Goal: Task Accomplishment & Management: Use online tool/utility

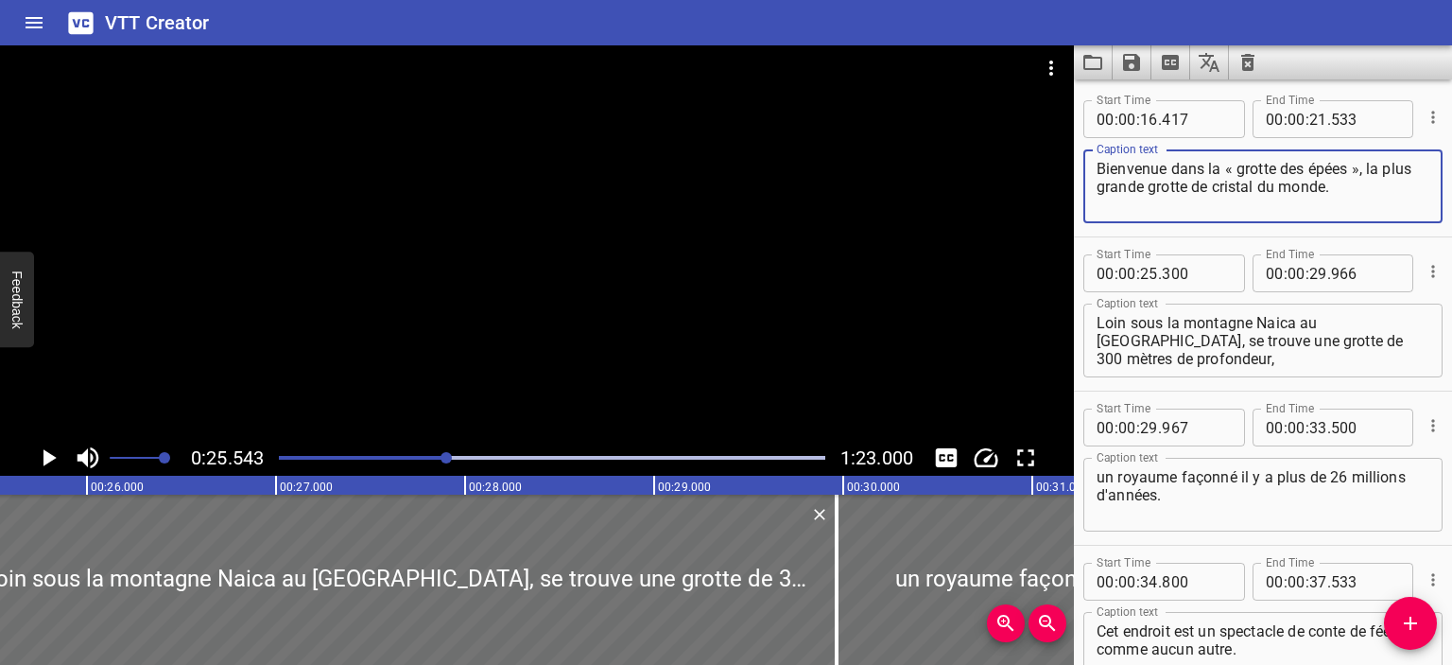
drag, startPoint x: 1341, startPoint y: 189, endPoint x: 1050, endPoint y: 167, distance: 292.0
click at [1050, 167] on main "0:25.543 1:23.000 00:00.000 00:01.000 00:02.000 00:03.000 00:04.000 00:05.000 0…" at bounding box center [726, 354] width 1452 height 619
paste textarea "Cristaux », la plus grande cavern"
type textarea "Bienvenue dans la « grotte des Cristaux », la plus grande caverne de cristal du…"
click at [47, 457] on icon "Play/Pause" at bounding box center [49, 457] width 13 height 17
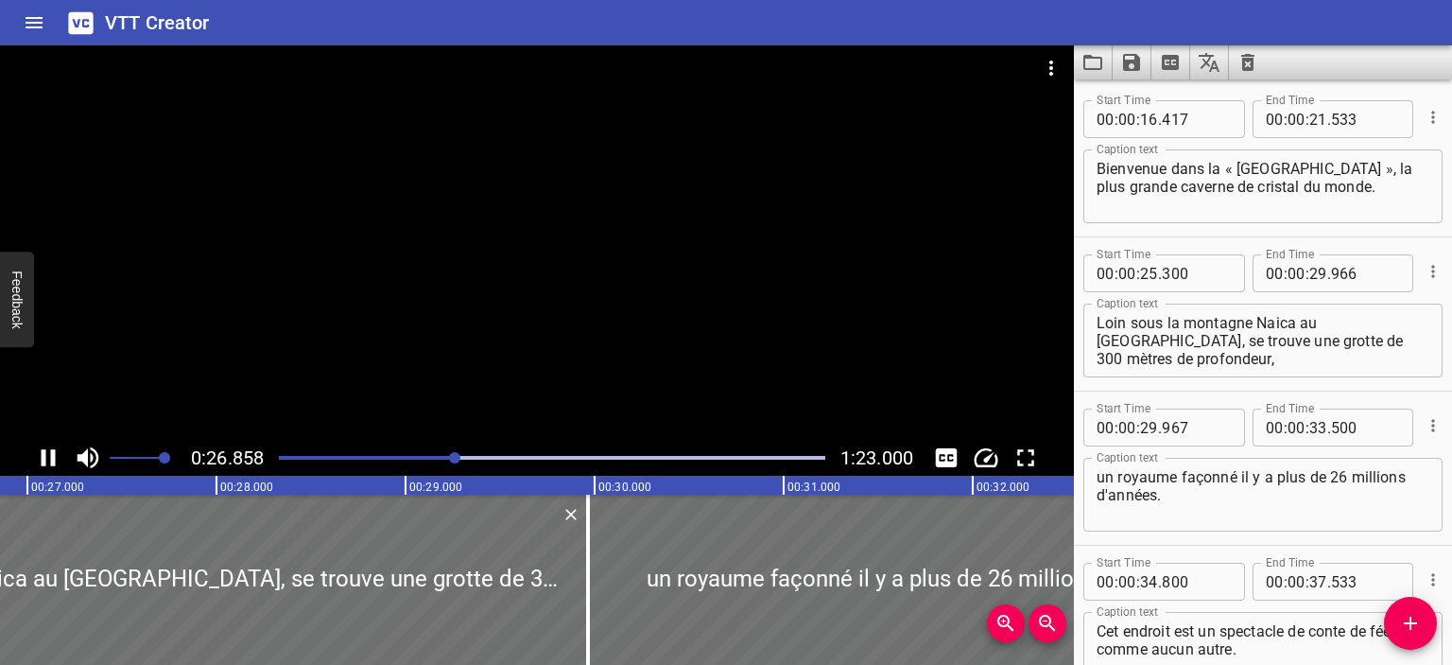
click at [369, 457] on div "Play progress" at bounding box center [183, 458] width 547 height 4
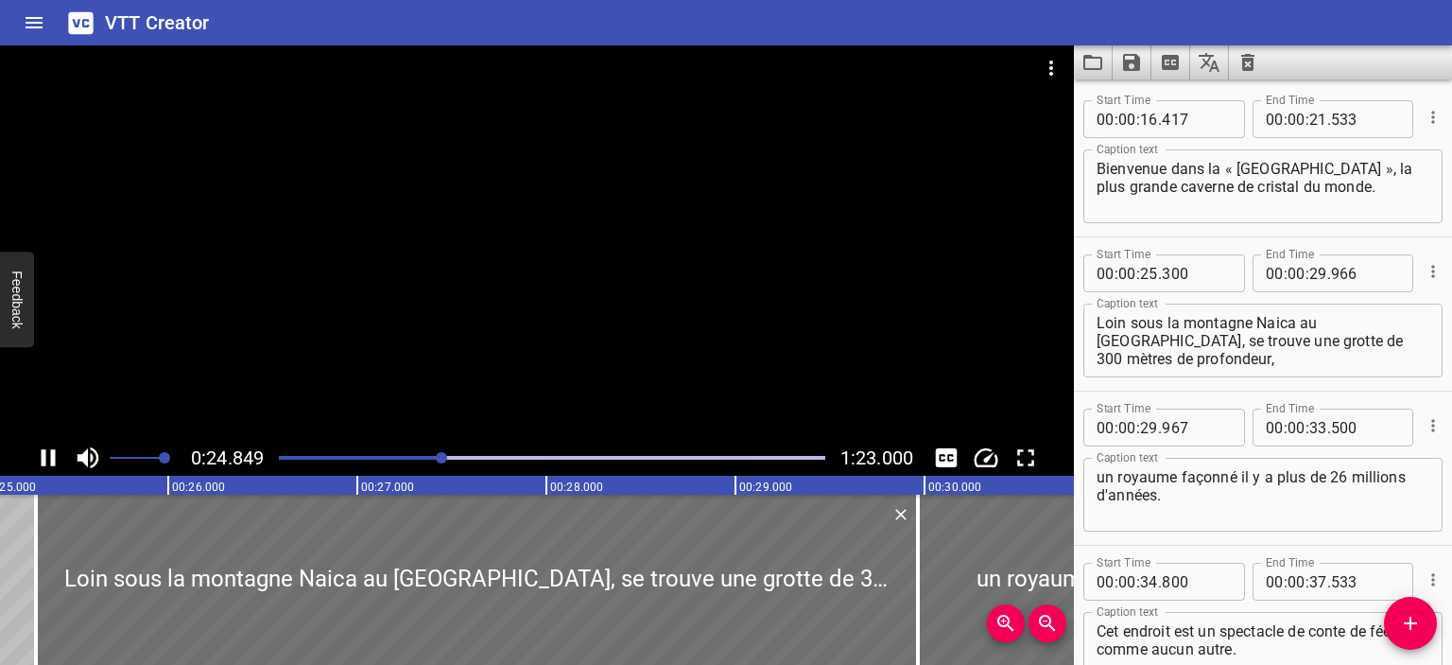
click at [49, 460] on icon "Play/Pause" at bounding box center [48, 457] width 28 height 28
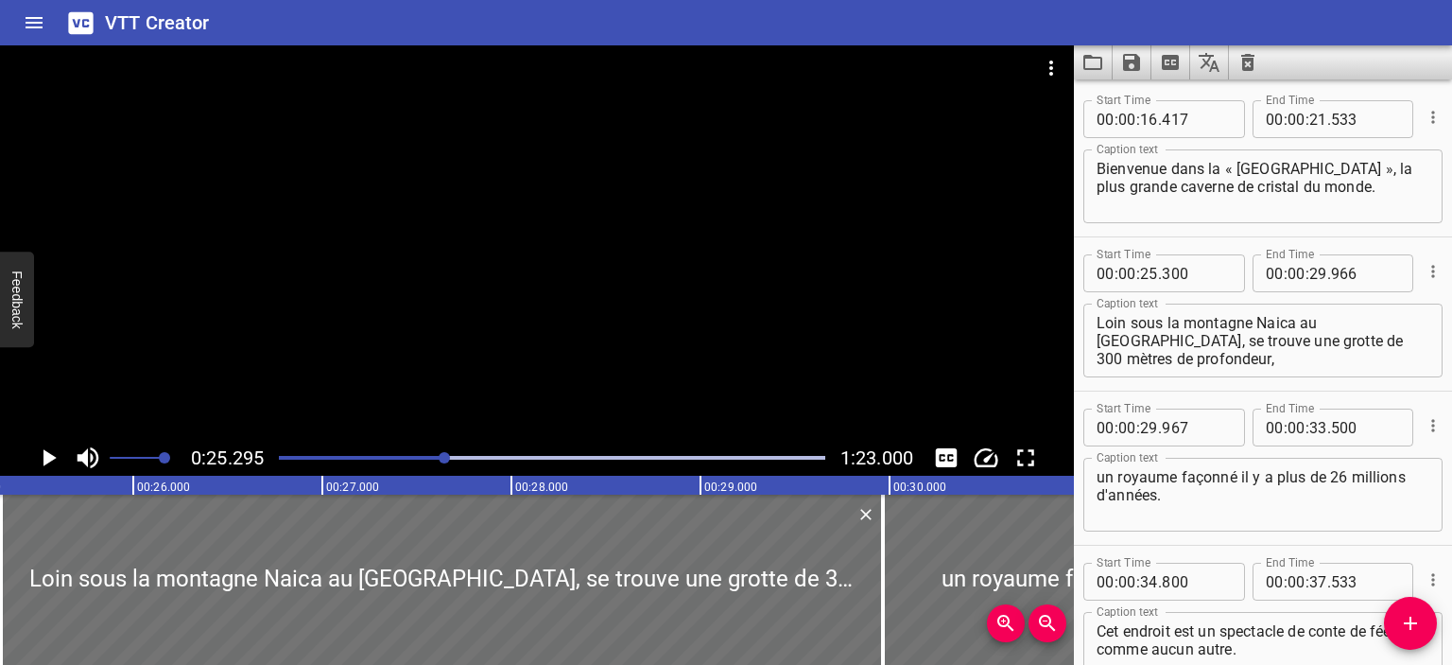
click at [53, 453] on icon "Play/Pause" at bounding box center [48, 457] width 28 height 28
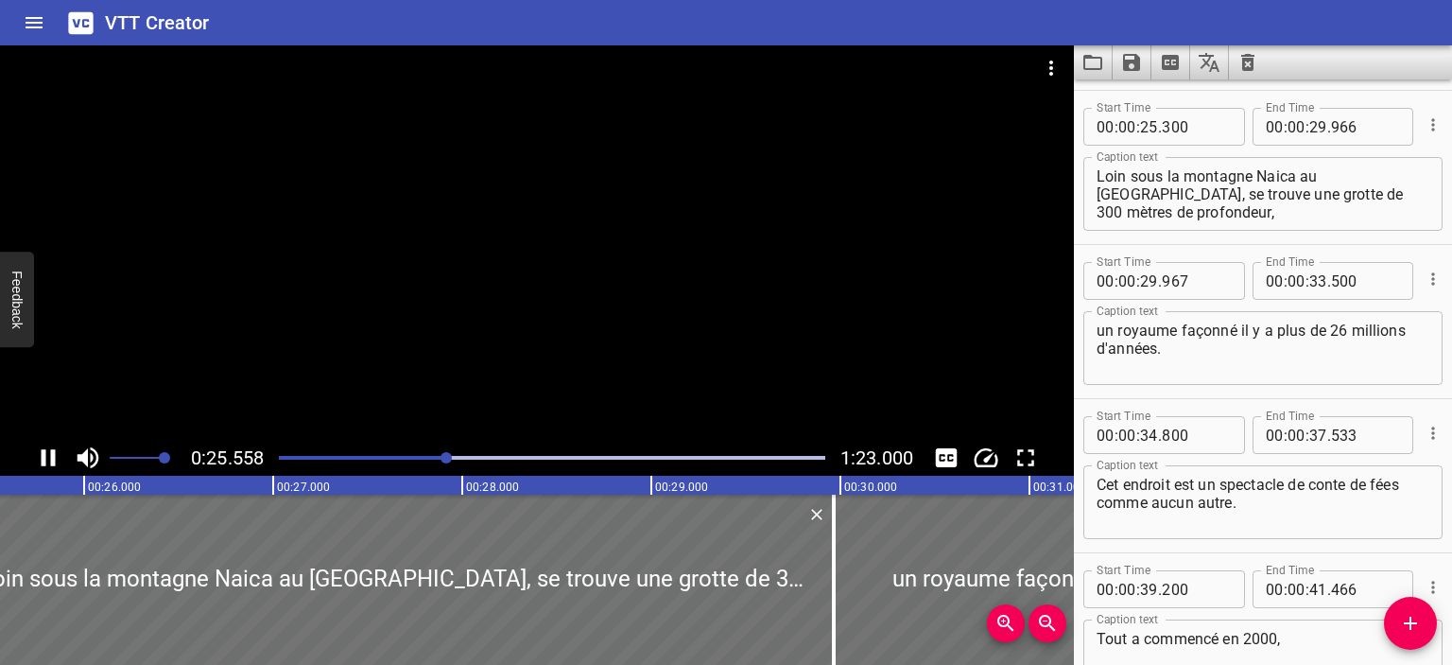
scroll to position [154, 0]
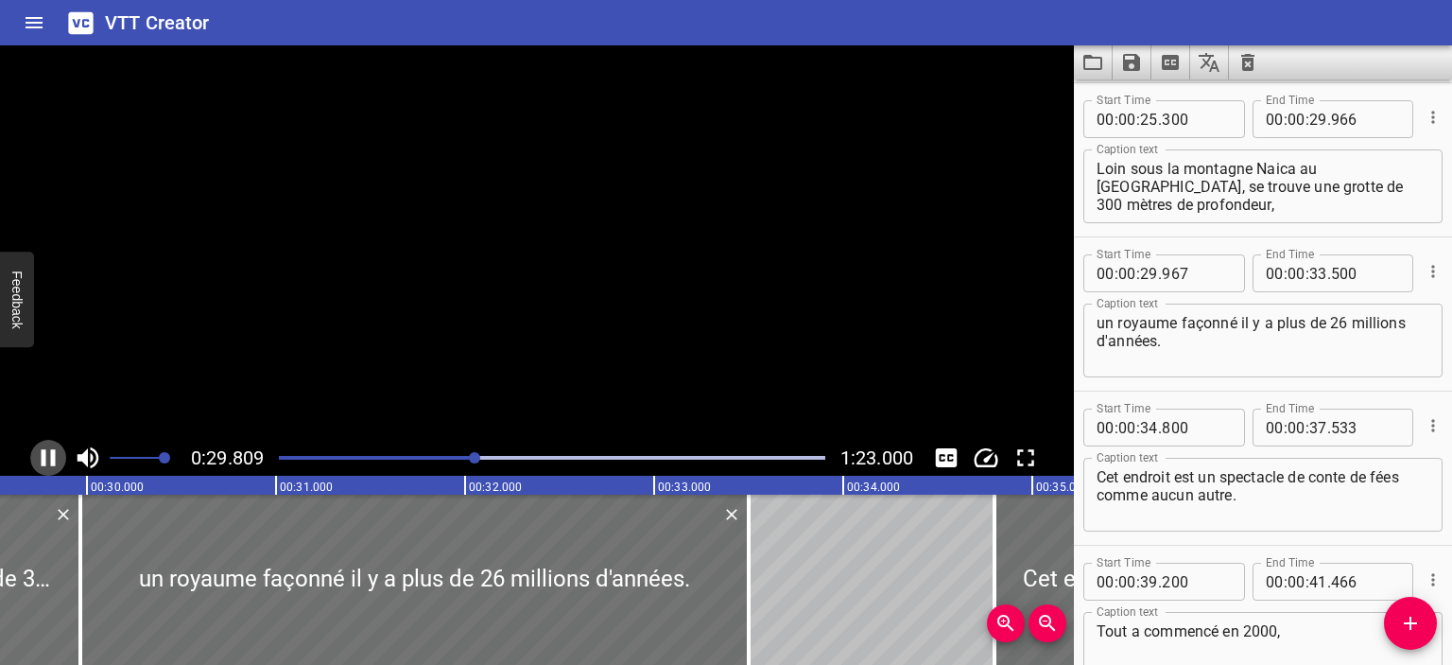
click at [53, 453] on icon "Play/Pause" at bounding box center [49, 457] width 14 height 17
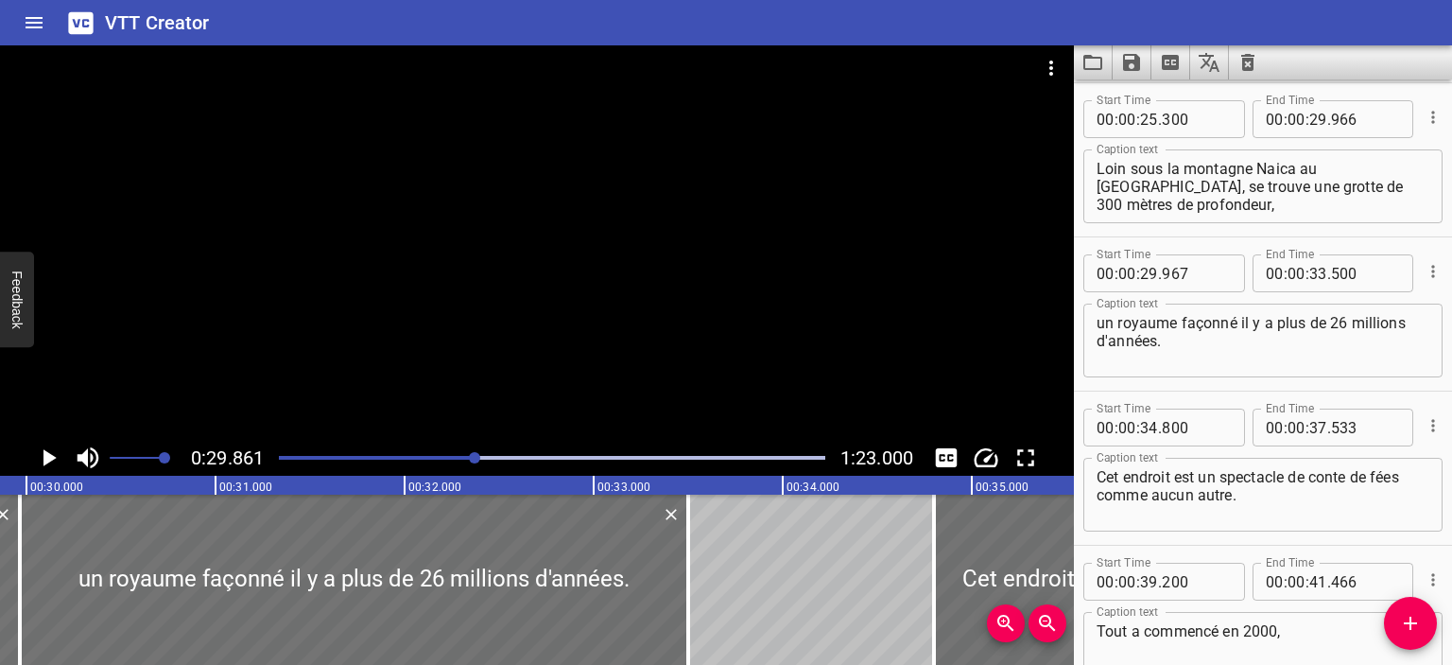
click at [49, 454] on icon "Play/Pause" at bounding box center [49, 457] width 13 height 17
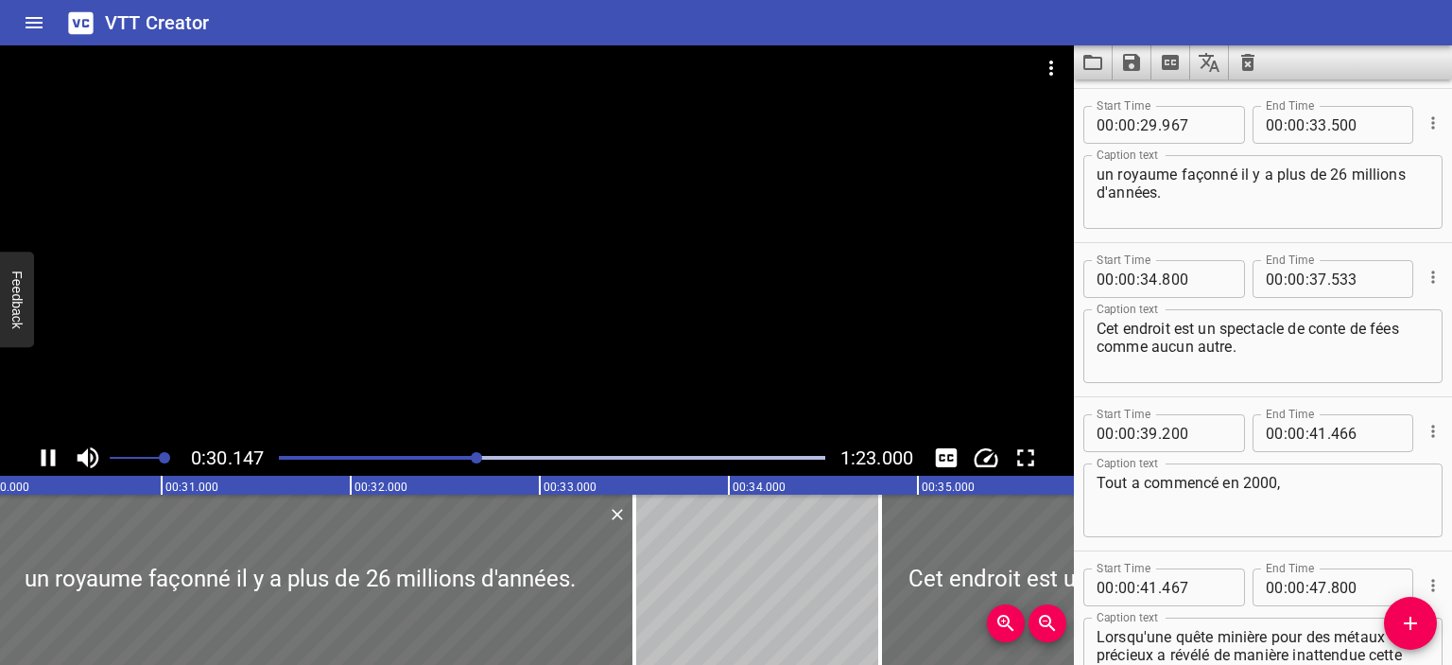
scroll to position [308, 0]
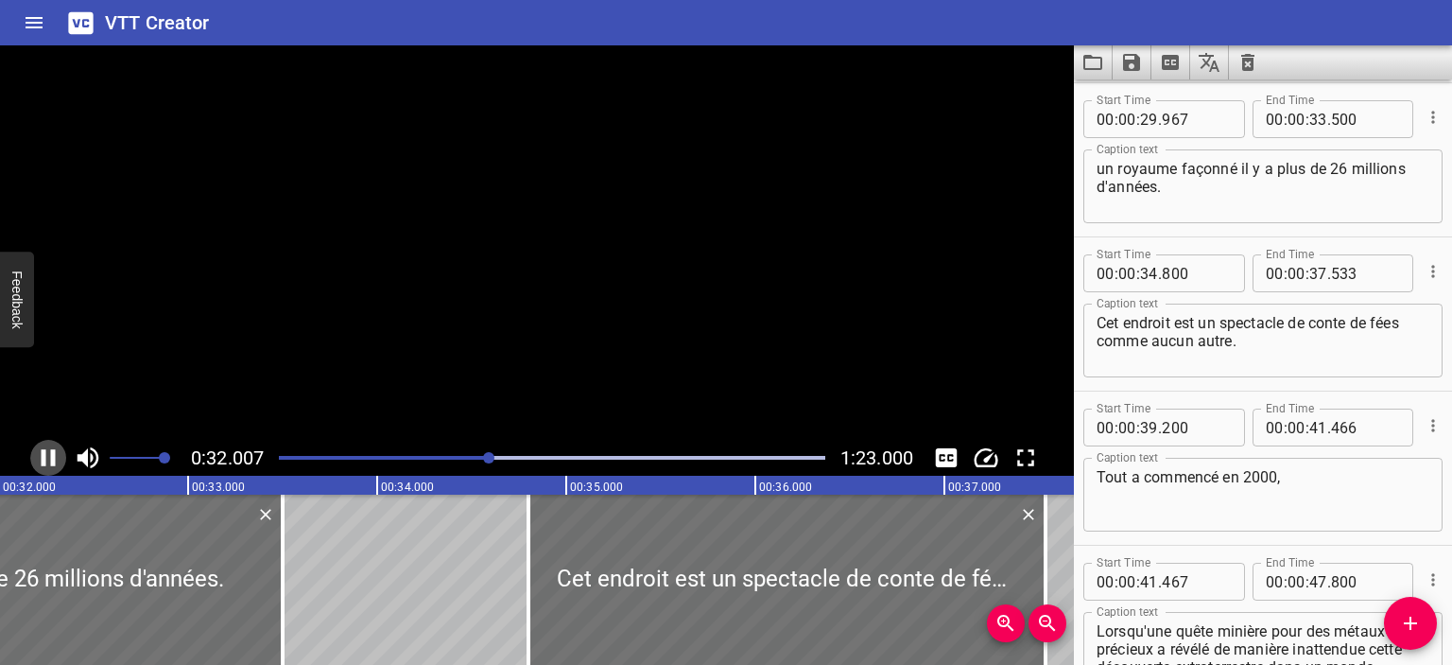
click at [49, 454] on icon "Play/Pause" at bounding box center [48, 457] width 28 height 28
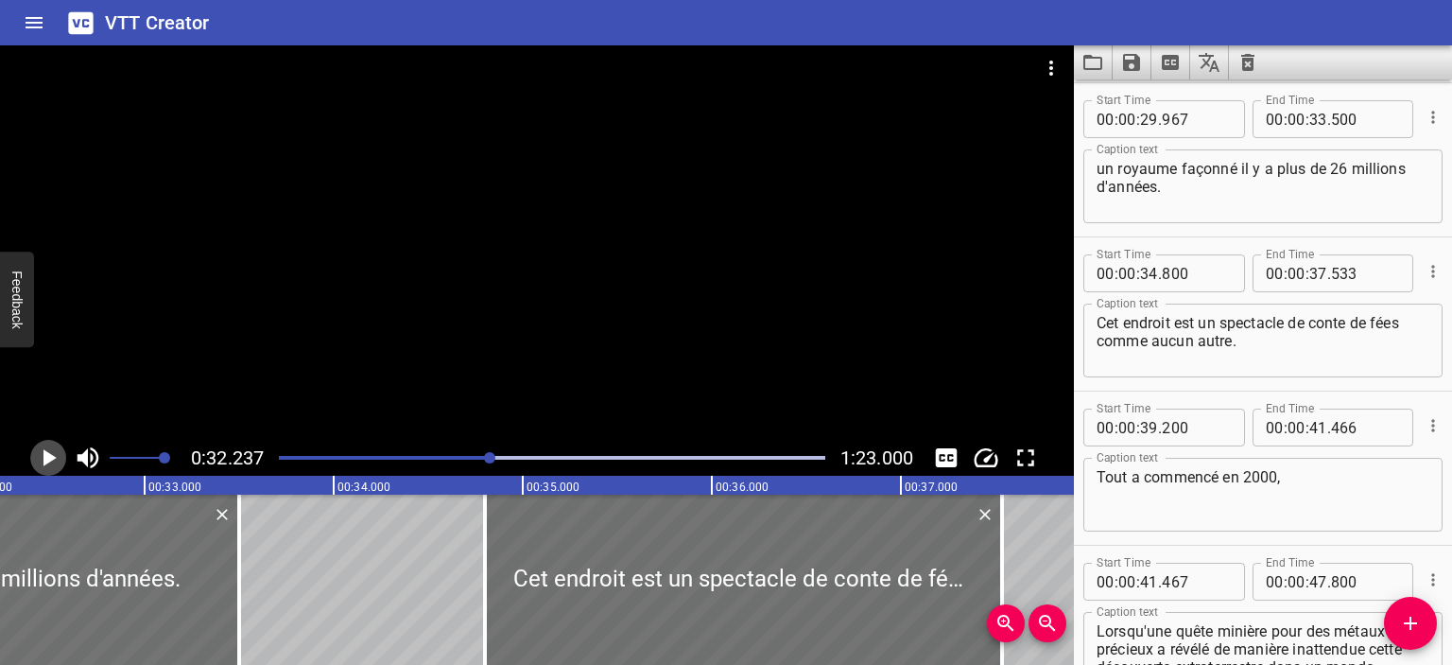
click at [49, 454] on icon "Play/Pause" at bounding box center [49, 457] width 13 height 17
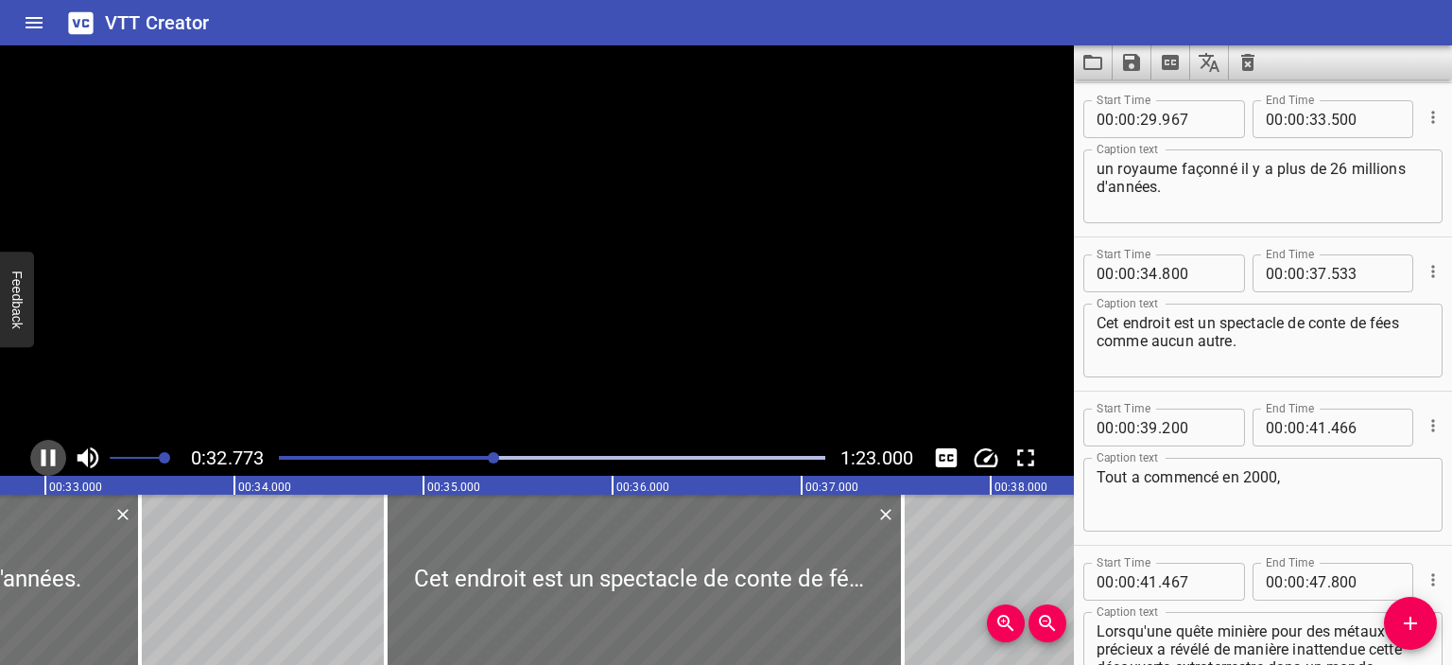
click at [49, 454] on icon "Play/Pause" at bounding box center [48, 457] width 28 height 28
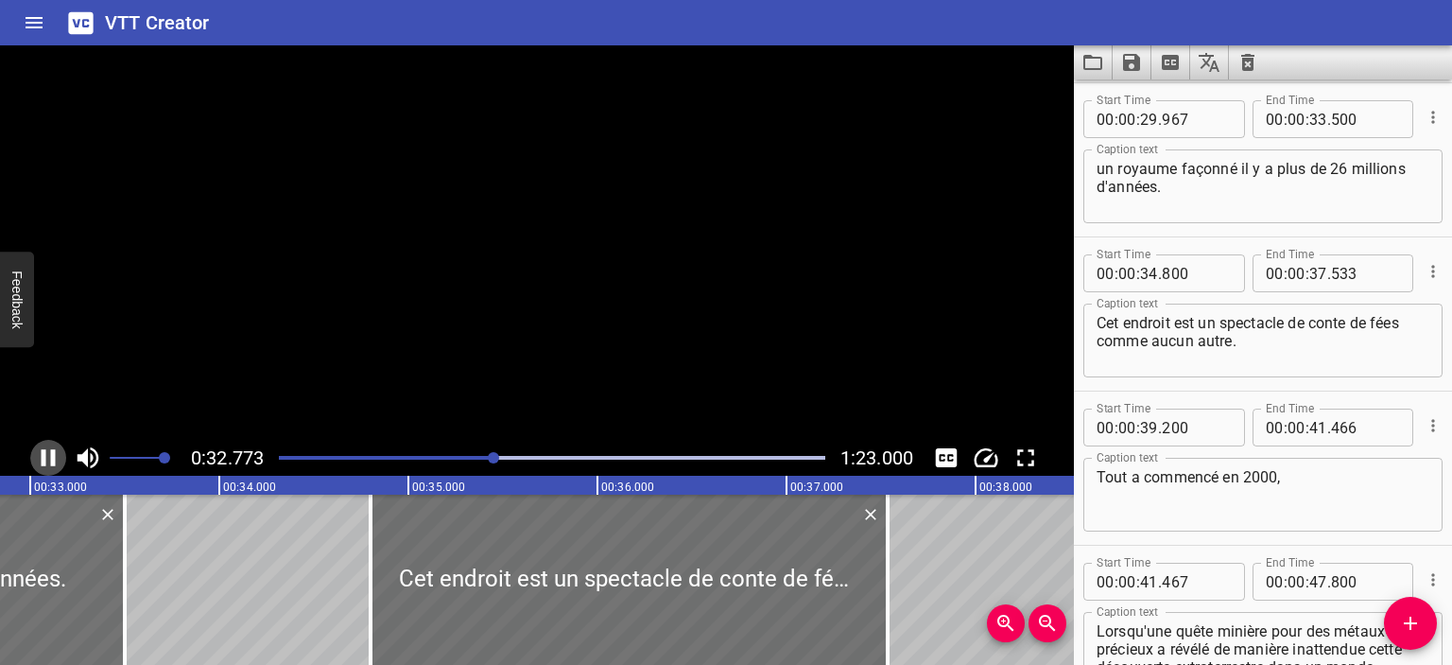
scroll to position [0, 6223]
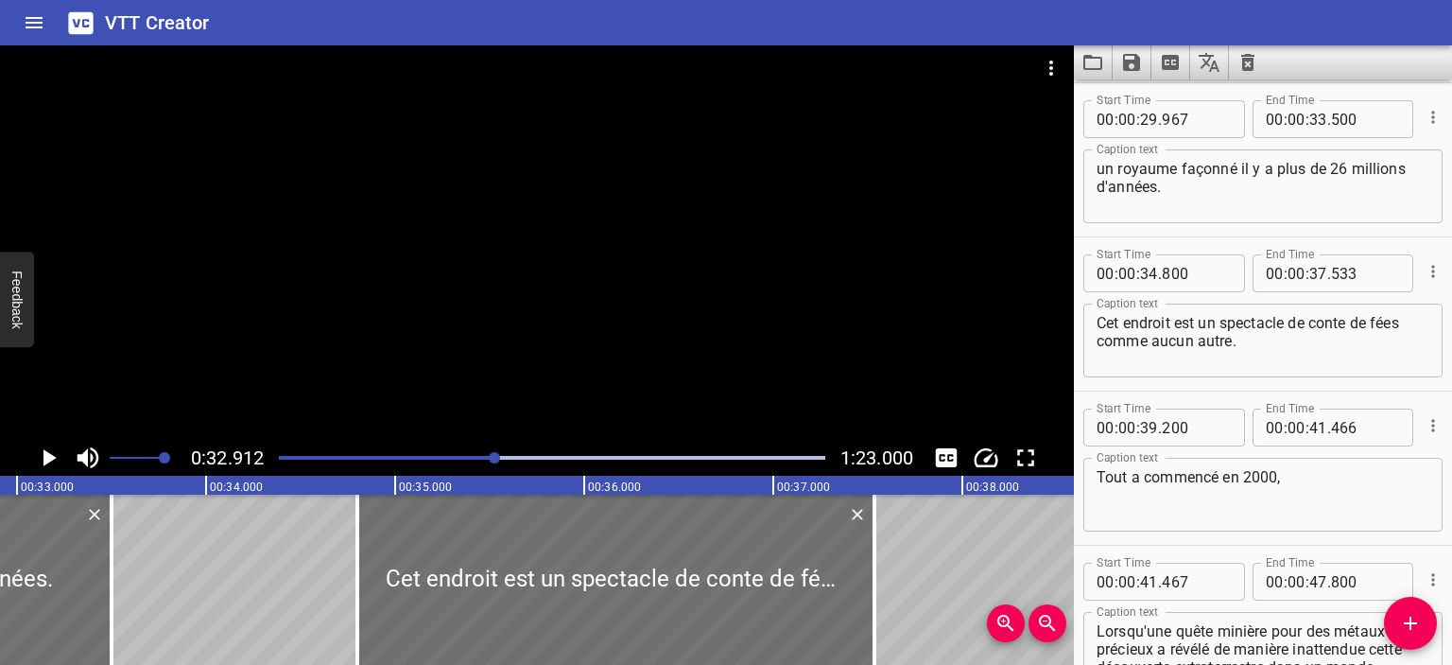
click at [49, 454] on icon "Play/Pause" at bounding box center [49, 457] width 13 height 17
click at [49, 454] on icon "Play/Pause" at bounding box center [48, 457] width 28 height 28
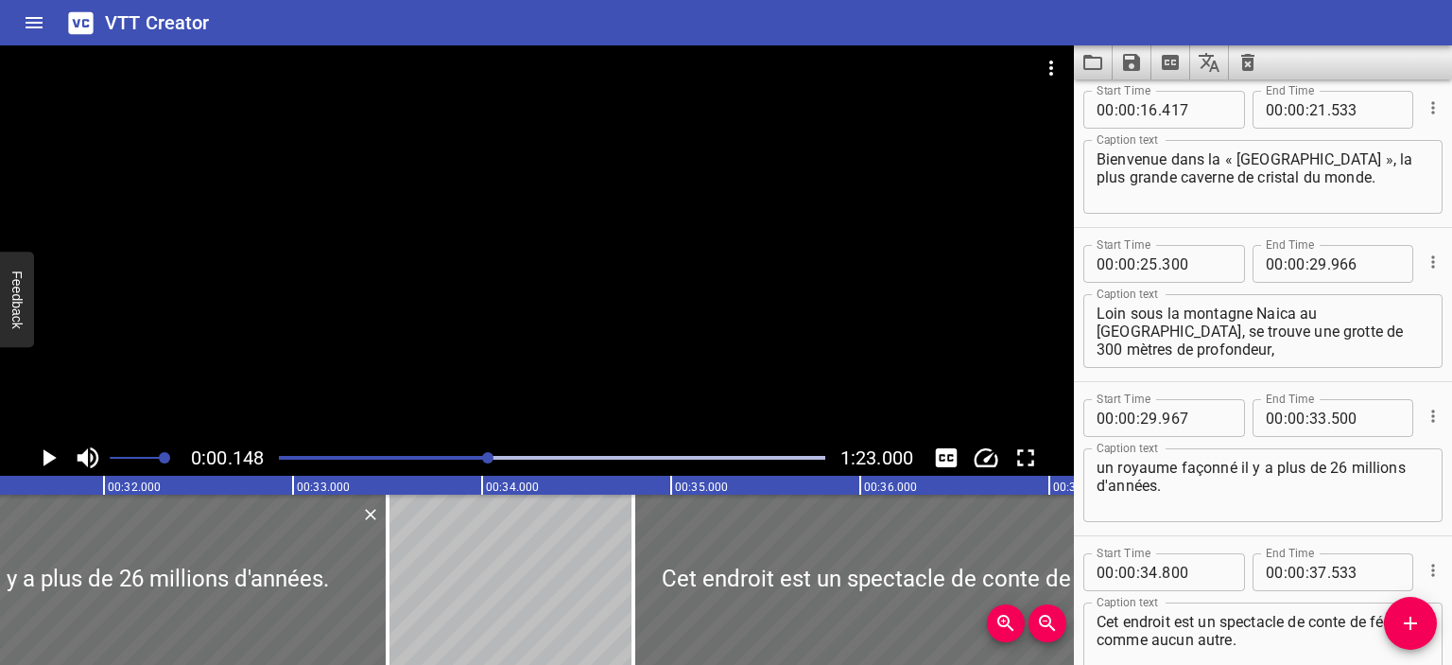
scroll to position [0, 0]
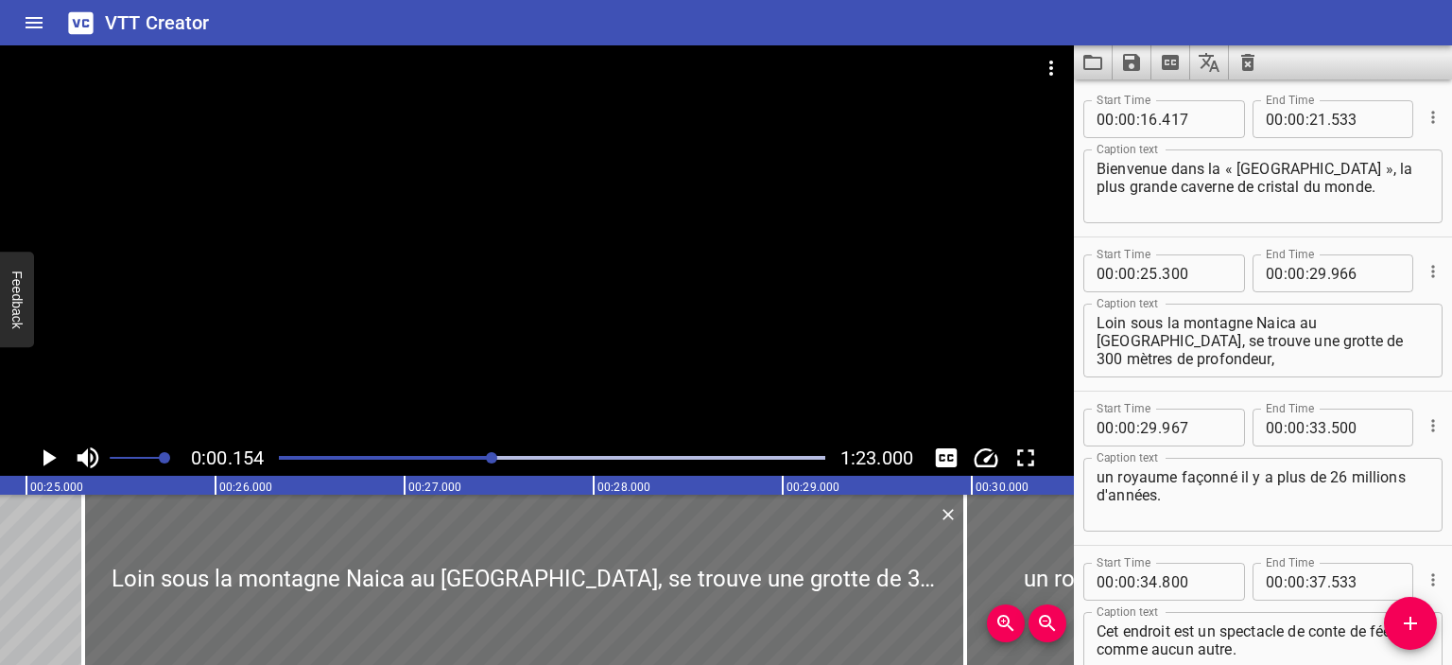
click at [494, 457] on div at bounding box center [491, 457] width 11 height 11
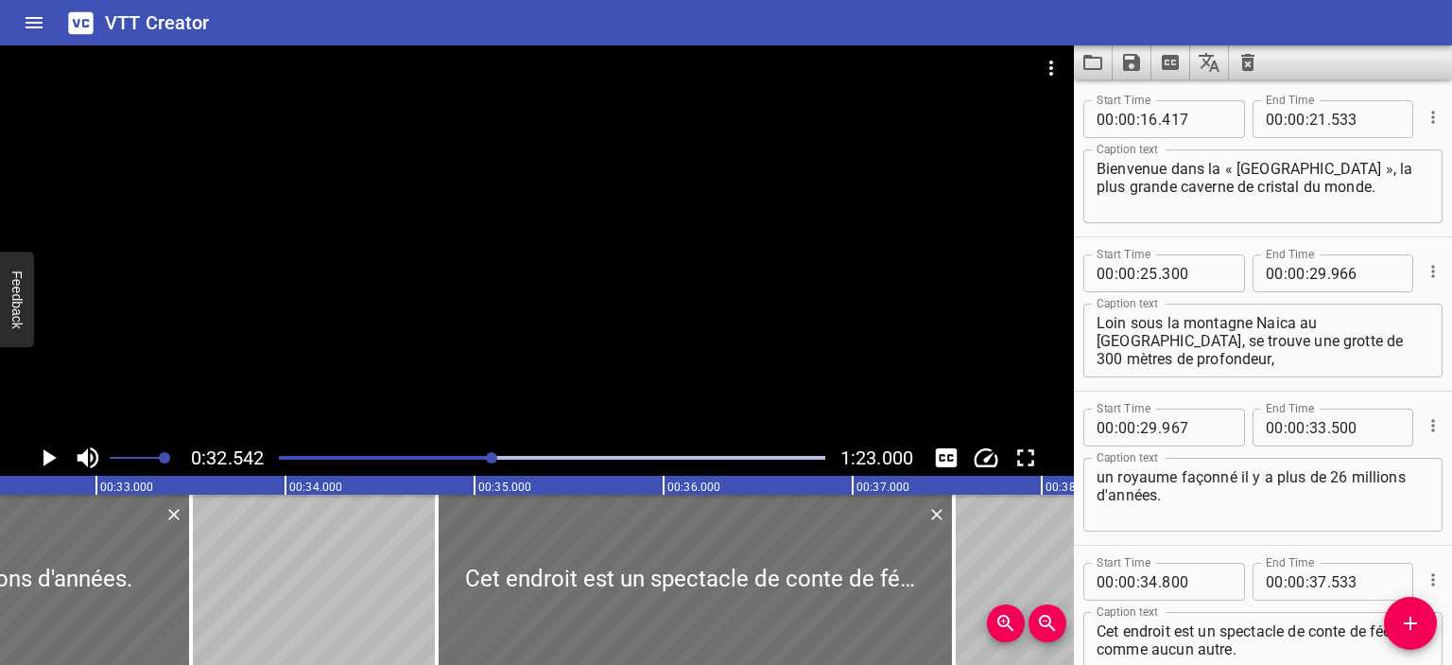
click at [494, 457] on div at bounding box center [491, 457] width 11 height 11
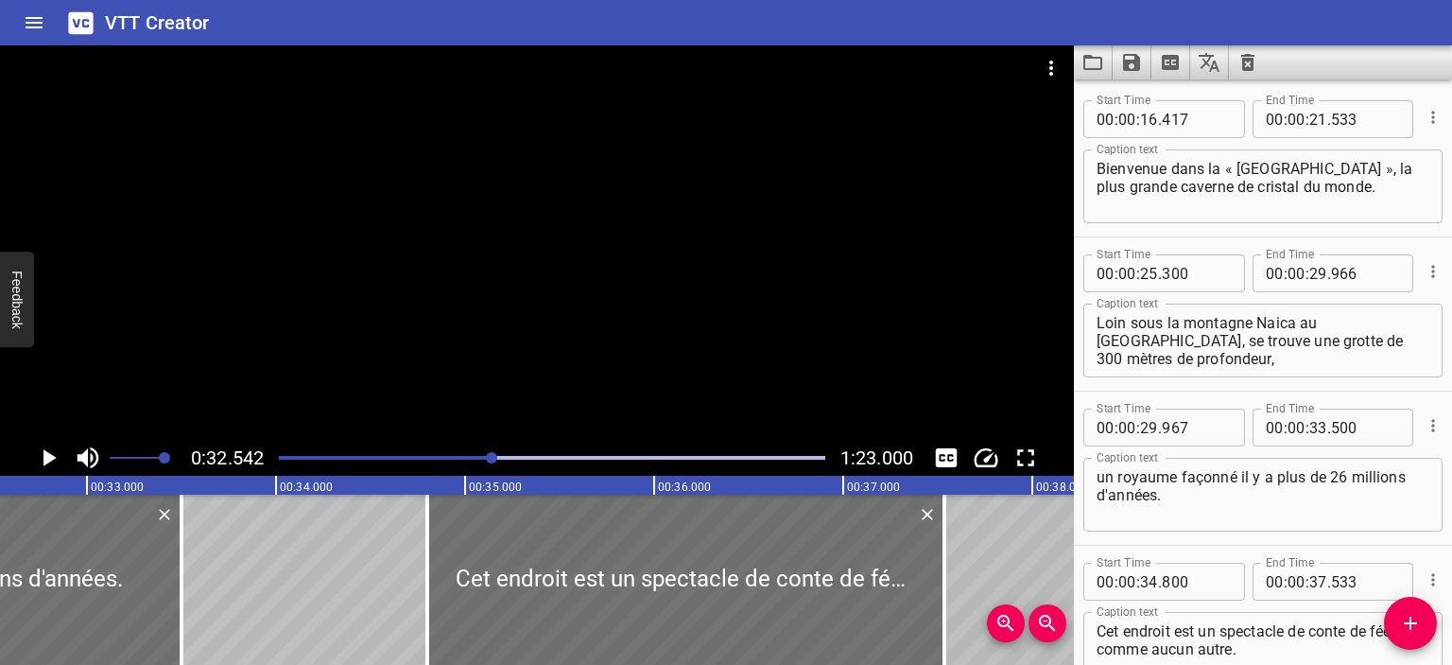
click at [51, 453] on icon "Play/Pause" at bounding box center [48, 457] width 28 height 28
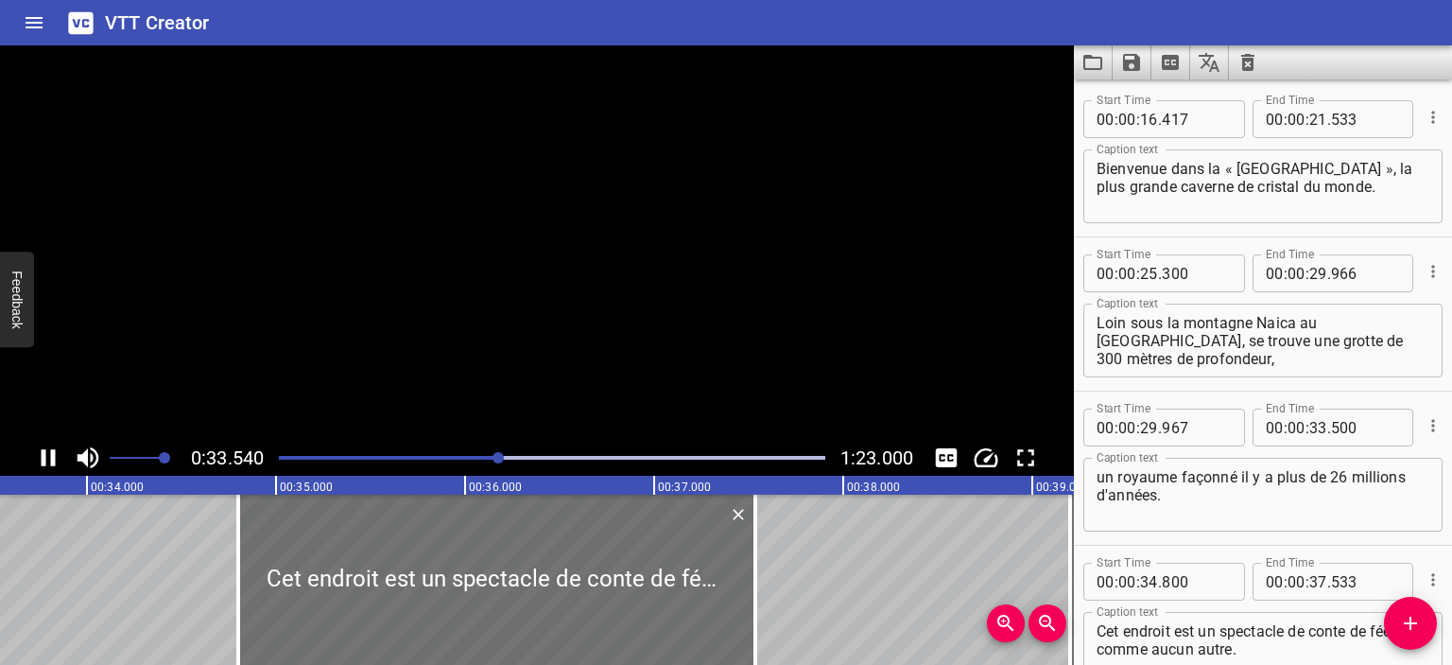
click at [51, 453] on icon "Play/Pause" at bounding box center [49, 457] width 14 height 17
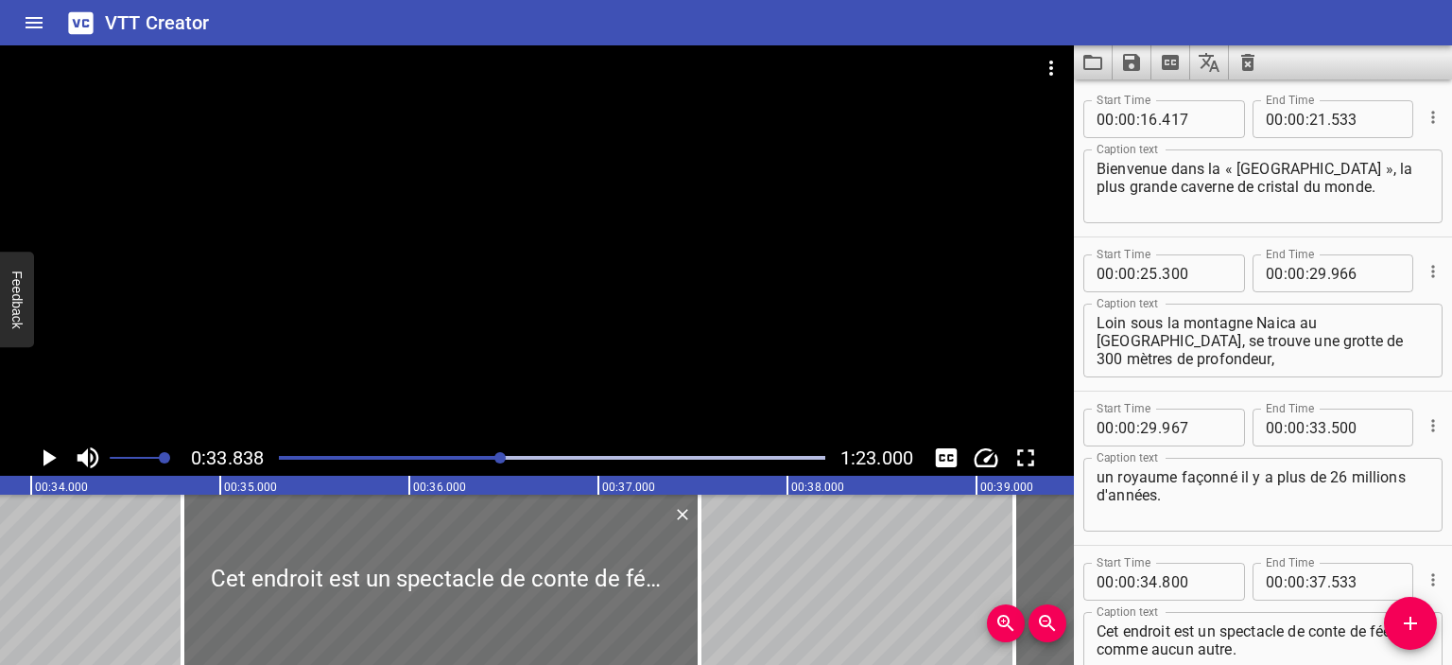
scroll to position [0, 6399]
drag, startPoint x: 492, startPoint y: 456, endPoint x: 481, endPoint y: 453, distance: 10.8
click at [481, 453] on div at bounding box center [552, 457] width 569 height 26
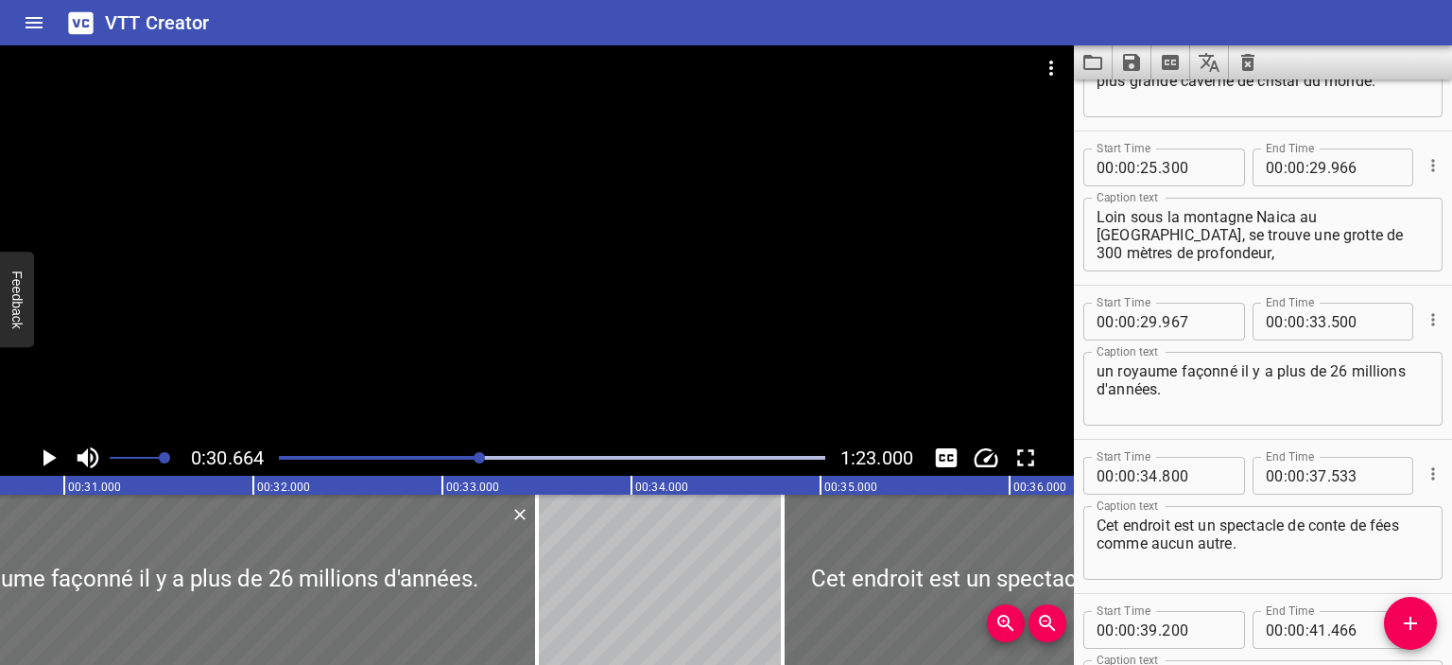
scroll to position [0, 0]
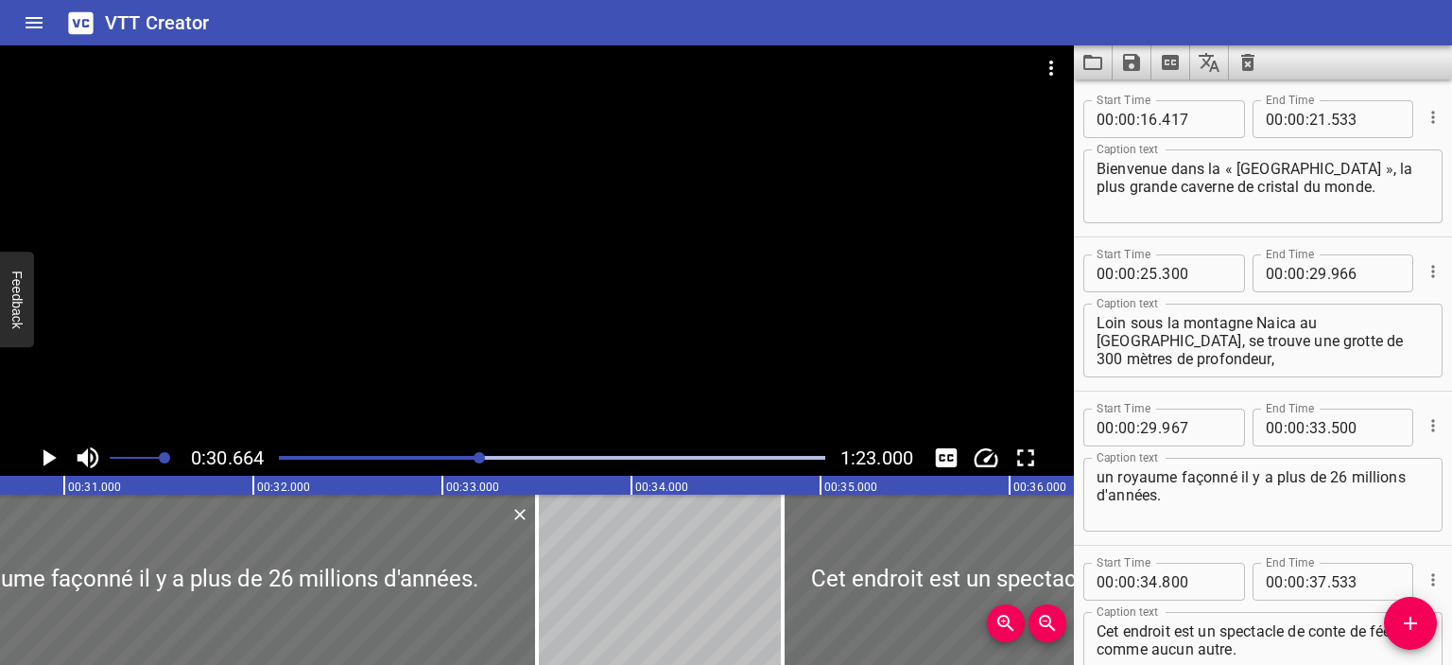
click at [1203, 355] on textarea "Loin sous la montagne Naica au Mexique, se trouve une grotte de 300 mètres de p…" at bounding box center [1263, 341] width 333 height 54
click at [439, 461] on div at bounding box center [552, 457] width 569 height 26
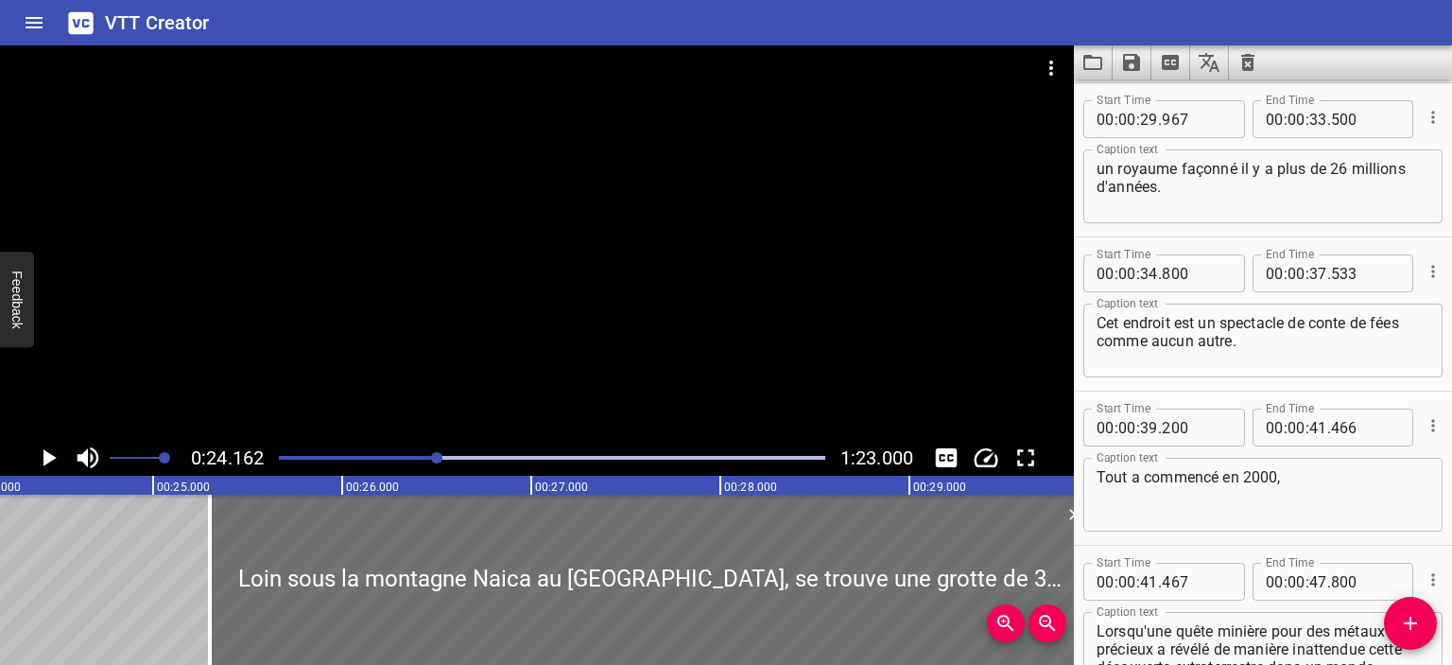
scroll to position [0, 4569]
click at [45, 457] on icon "Play/Pause" at bounding box center [49, 457] width 13 height 17
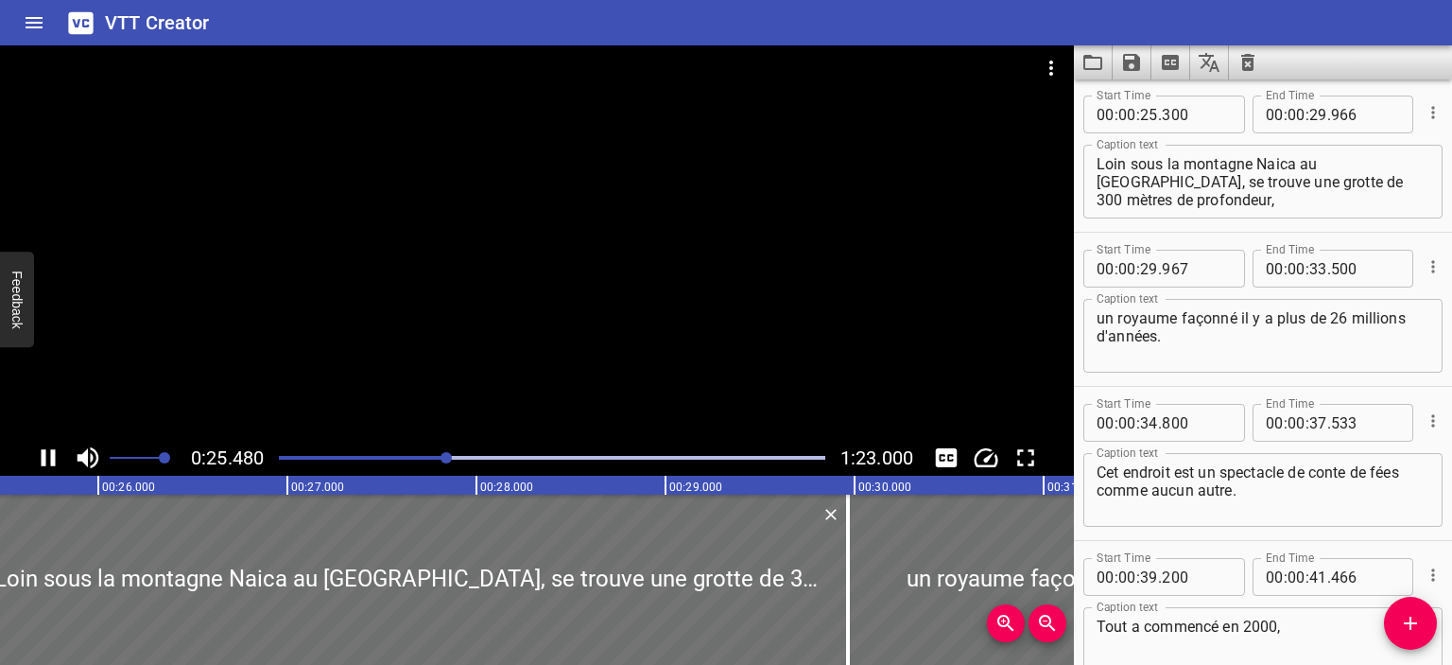
scroll to position [0, 0]
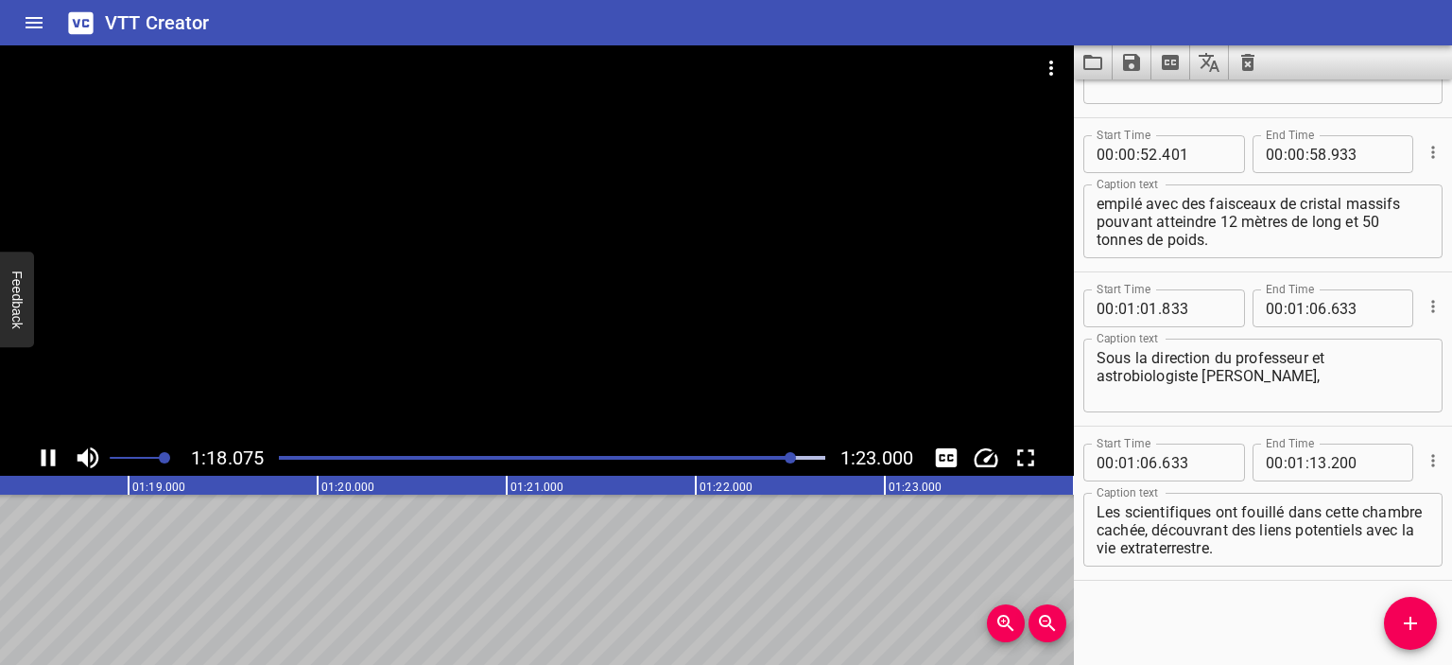
click at [755, 456] on div "Play progress" at bounding box center [520, 458] width 547 height 4
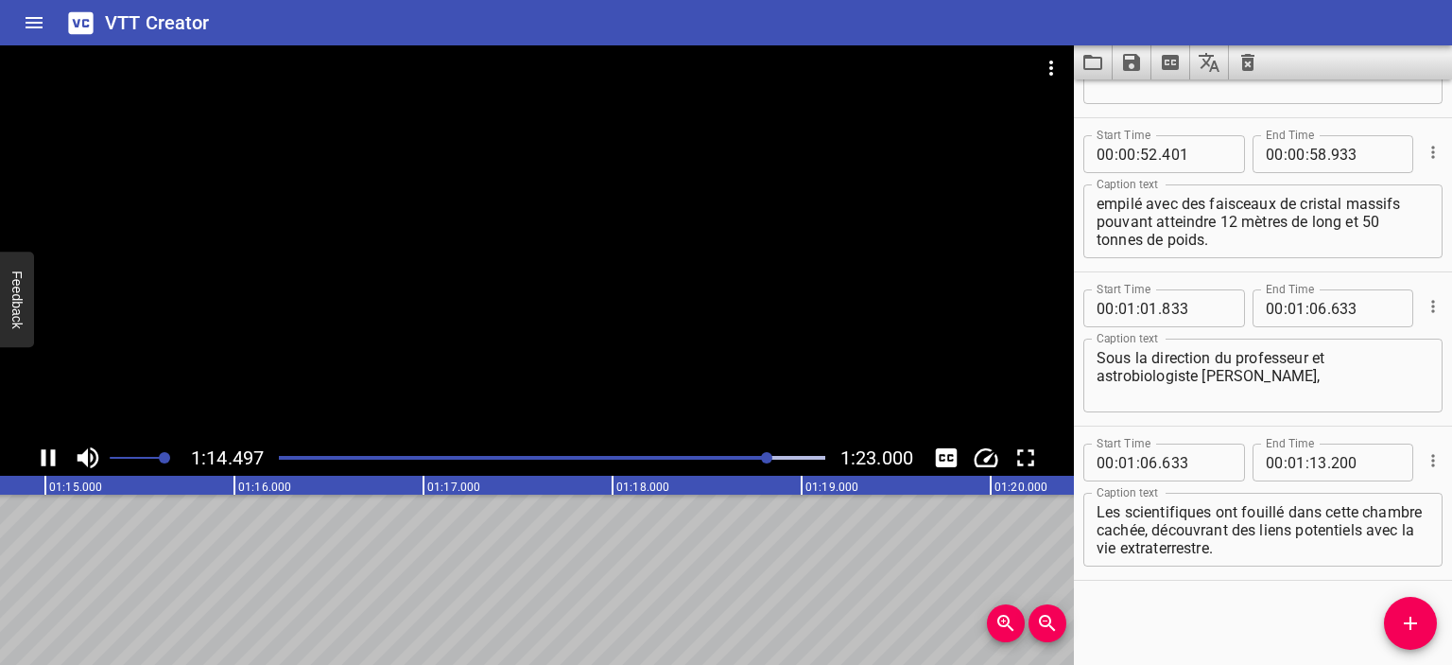
click at [50, 460] on icon "Play/Pause" at bounding box center [49, 457] width 14 height 17
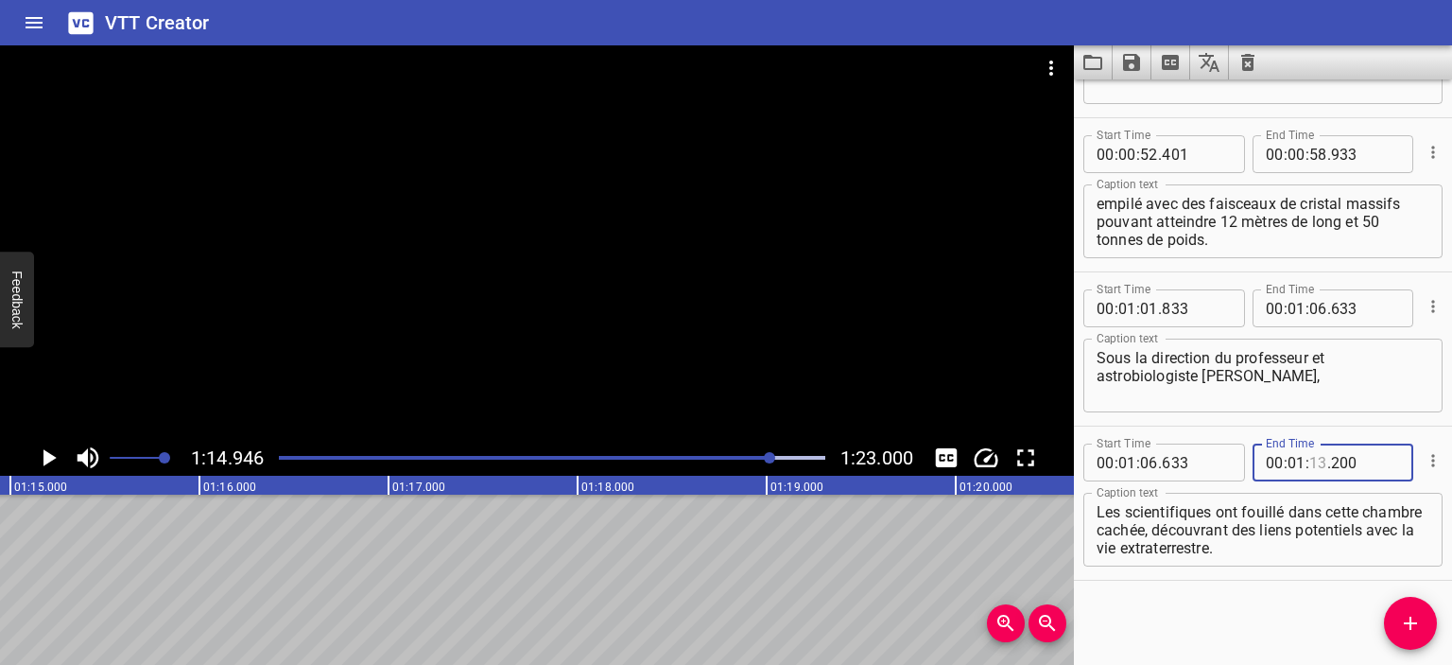
click at [1310, 459] on input "number" at bounding box center [1319, 462] width 18 height 38
click at [1317, 460] on input "number" at bounding box center [1319, 462] width 18 height 38
click at [1314, 460] on input "number" at bounding box center [1319, 462] width 18 height 38
drag, startPoint x: 1311, startPoint y: 459, endPoint x: 1320, endPoint y: 466, distance: 11.4
click at [1314, 461] on input "number" at bounding box center [1319, 462] width 18 height 38
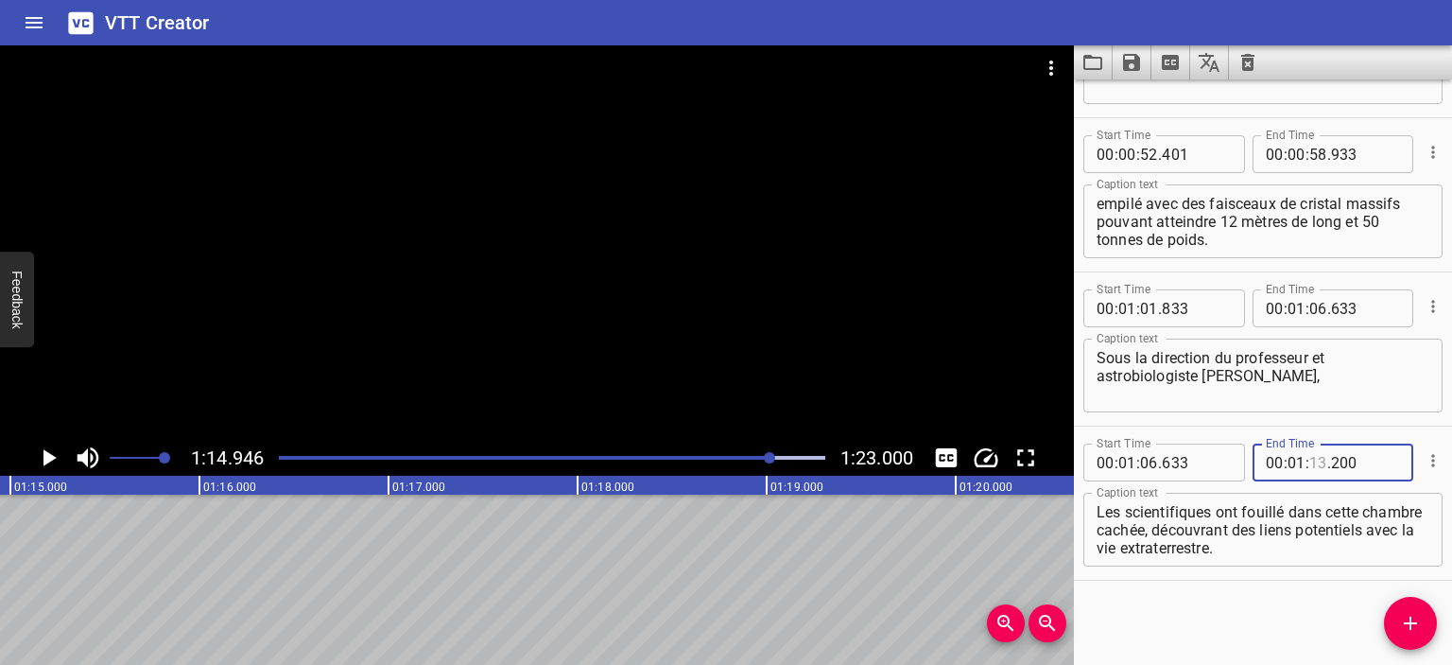
type input "13"
click at [1328, 466] on span "." at bounding box center [1330, 462] width 4 height 38
drag, startPoint x: 1339, startPoint y: 458, endPoint x: 1309, endPoint y: 458, distance: 30.3
click at [1309, 458] on div "00 : 01 : 13 ." at bounding box center [1334, 462] width 162 height 38
type input "200"
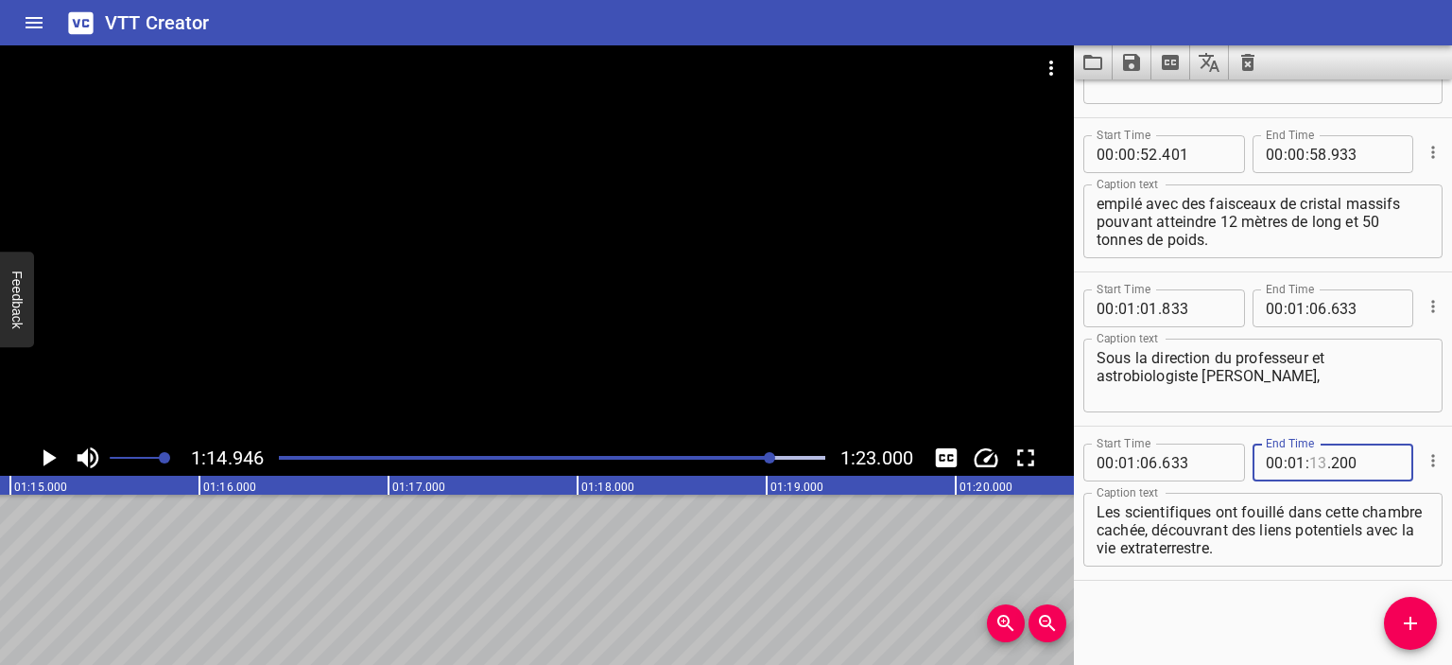
click at [1321, 465] on div "00 : 01 : . 200" at bounding box center [1334, 462] width 162 height 38
type input "13"
click at [1369, 458] on input "number" at bounding box center [1365, 462] width 69 height 38
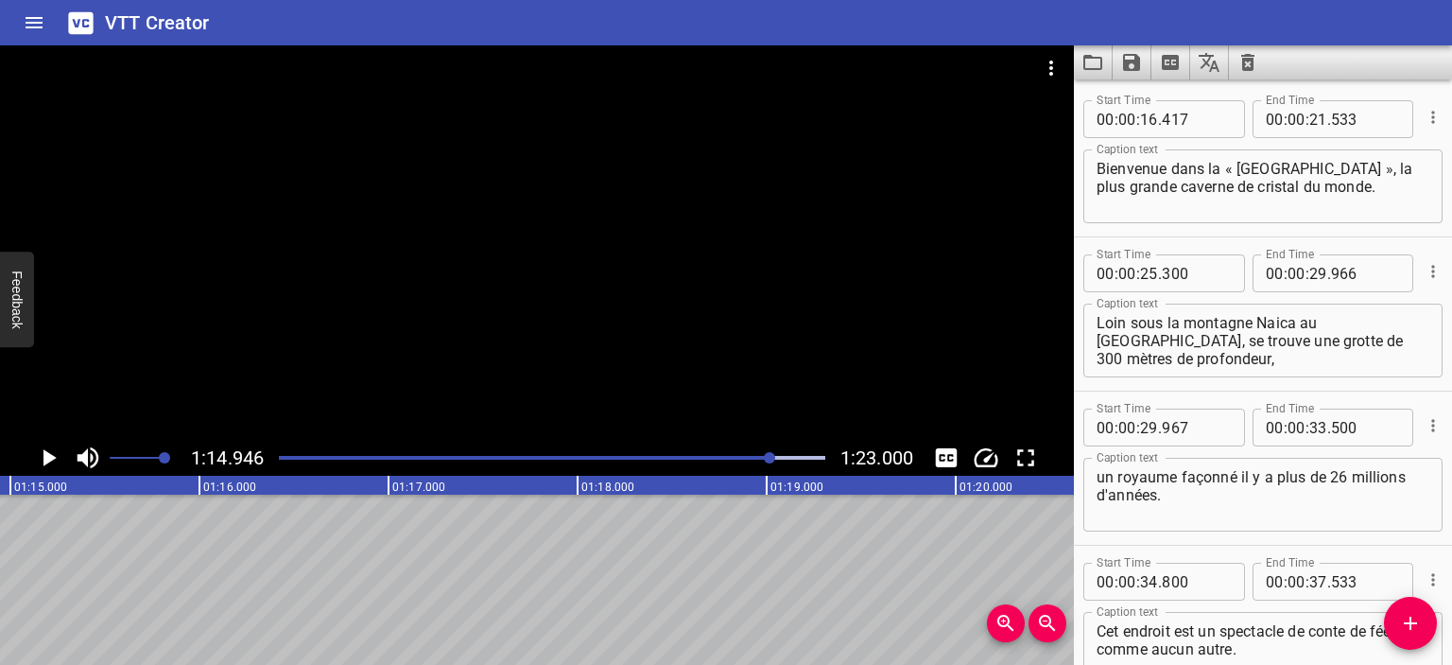
type input "200"
click at [1133, 67] on icon "Save captions to file" at bounding box center [1131, 62] width 23 height 23
click at [1164, 105] on li "Save to VTT file" at bounding box center [1182, 104] width 139 height 34
click at [303, 455] on div at bounding box center [552, 457] width 569 height 26
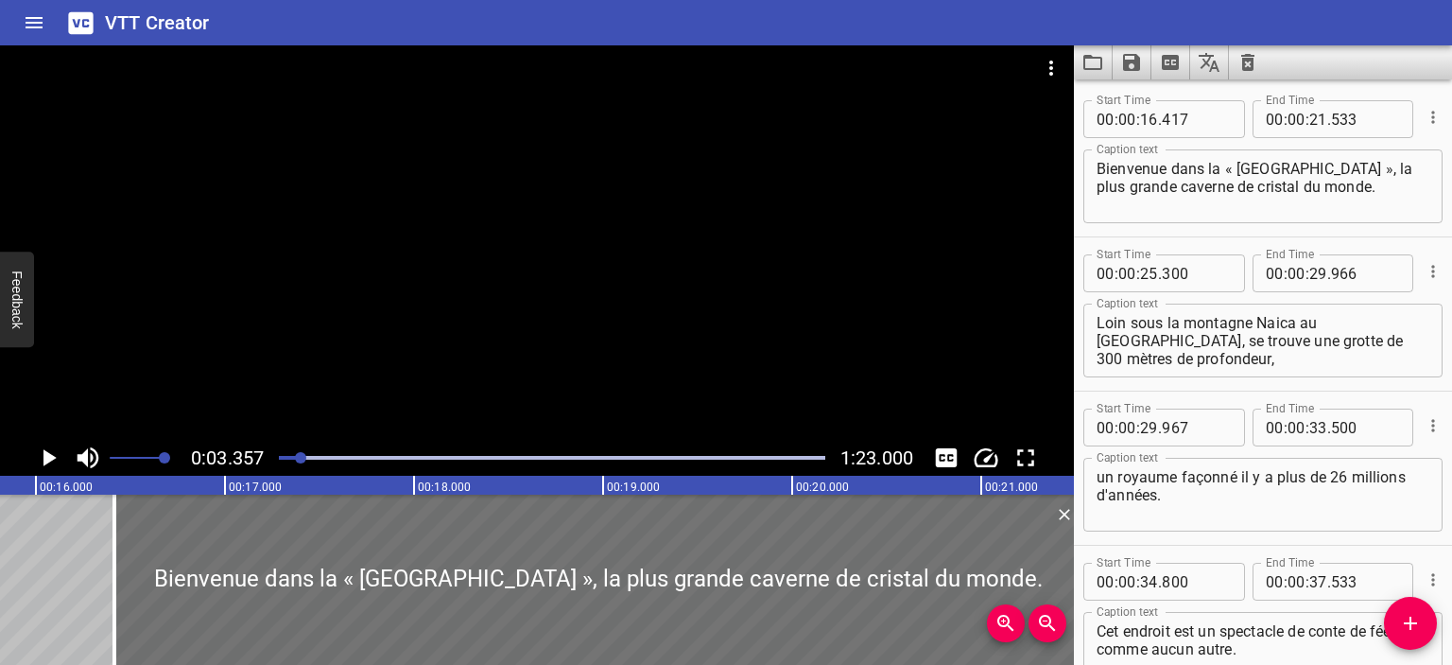
click at [341, 453] on div at bounding box center [552, 457] width 569 height 26
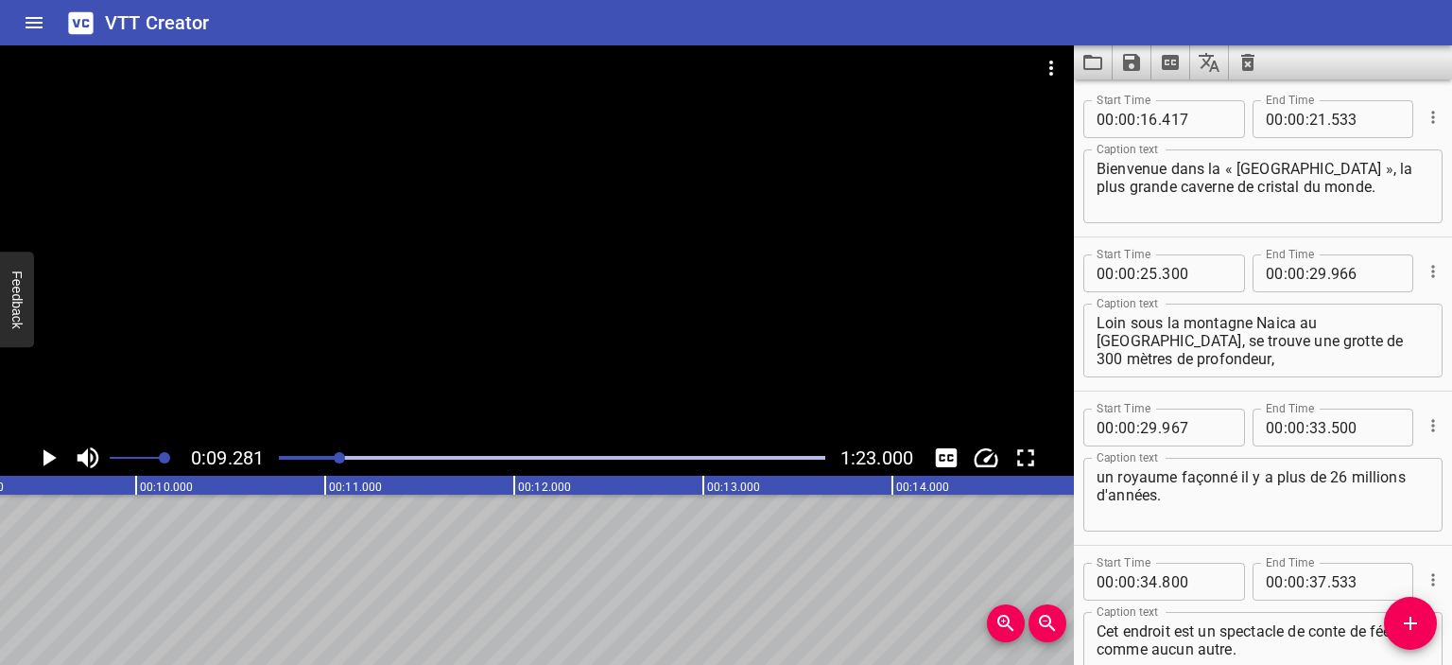
click at [369, 458] on div "Play progress" at bounding box center [552, 458] width 547 height 4
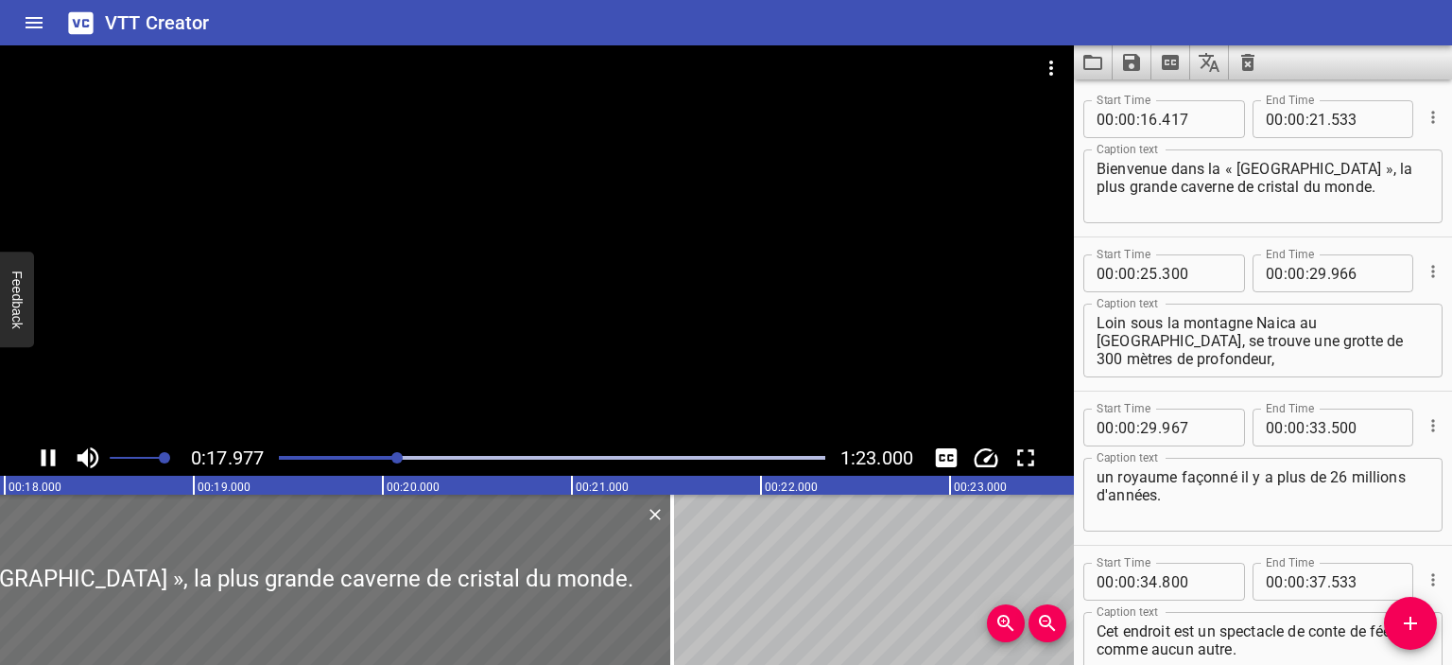
scroll to position [0, 3449]
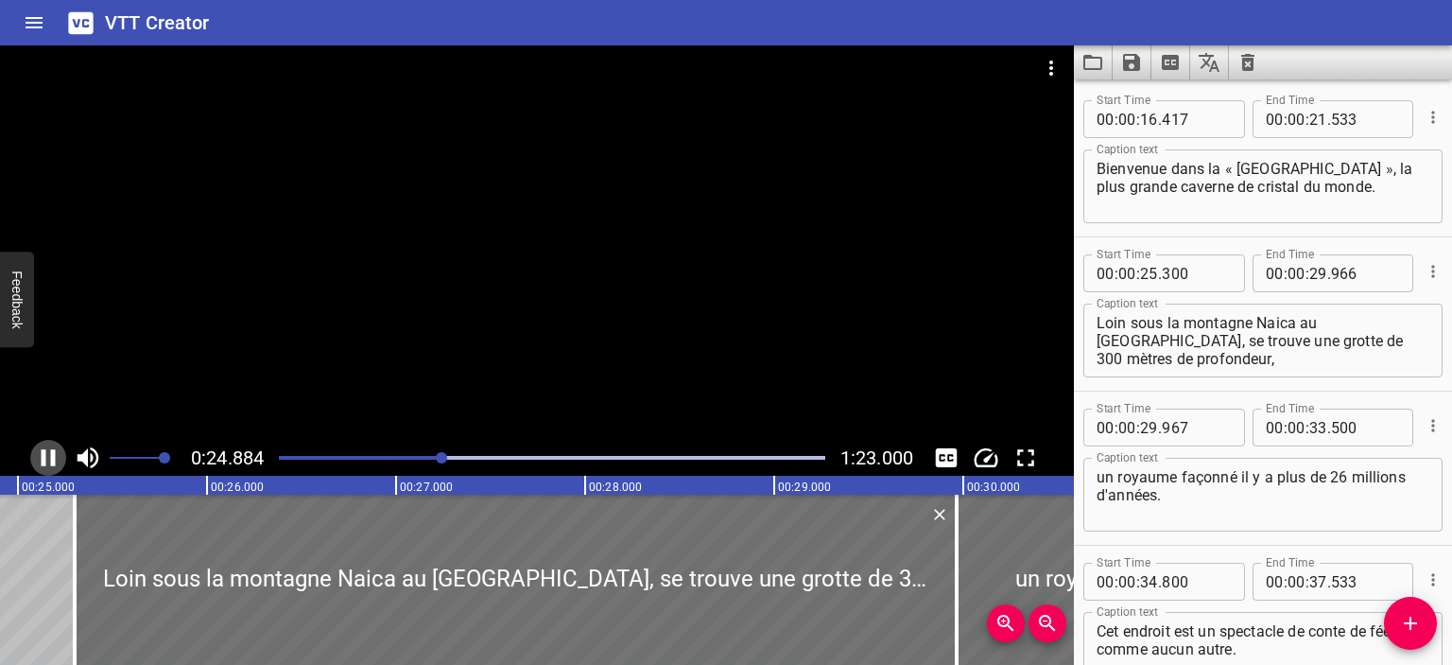
click at [46, 460] on icon "Play/Pause" at bounding box center [48, 457] width 28 height 28
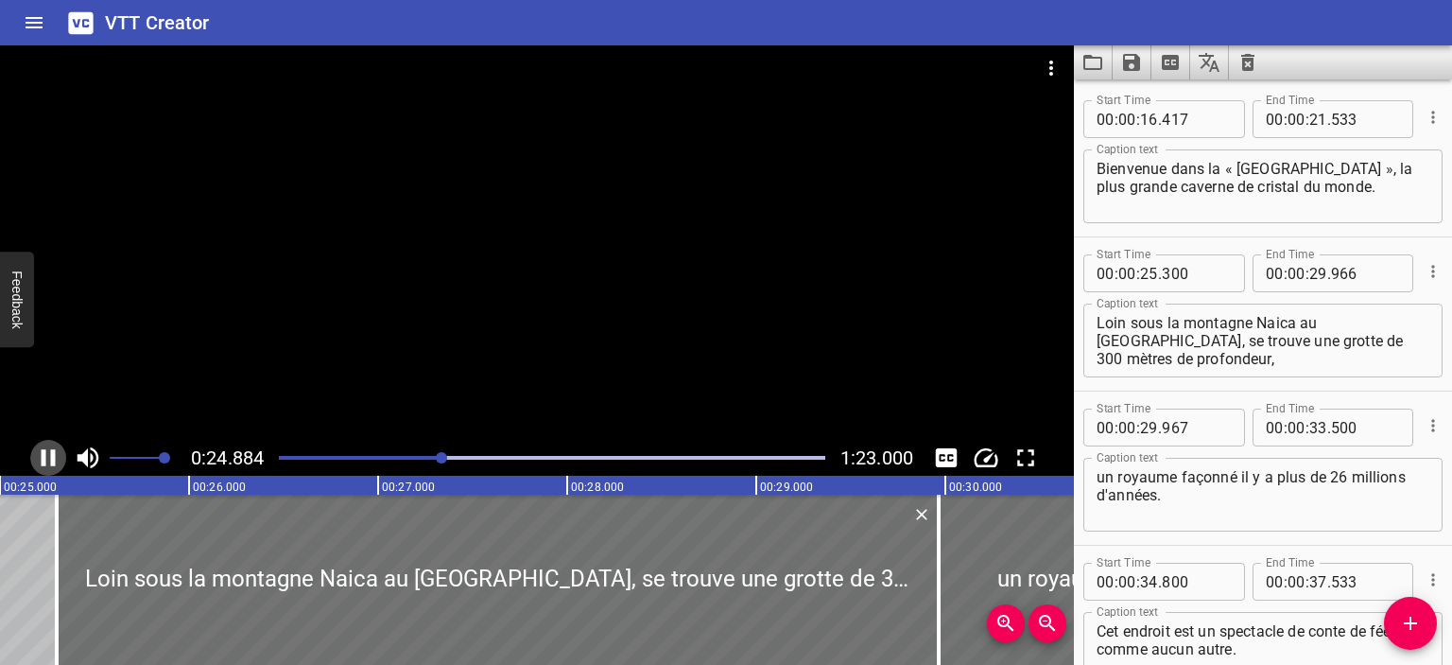
scroll to position [0, 4730]
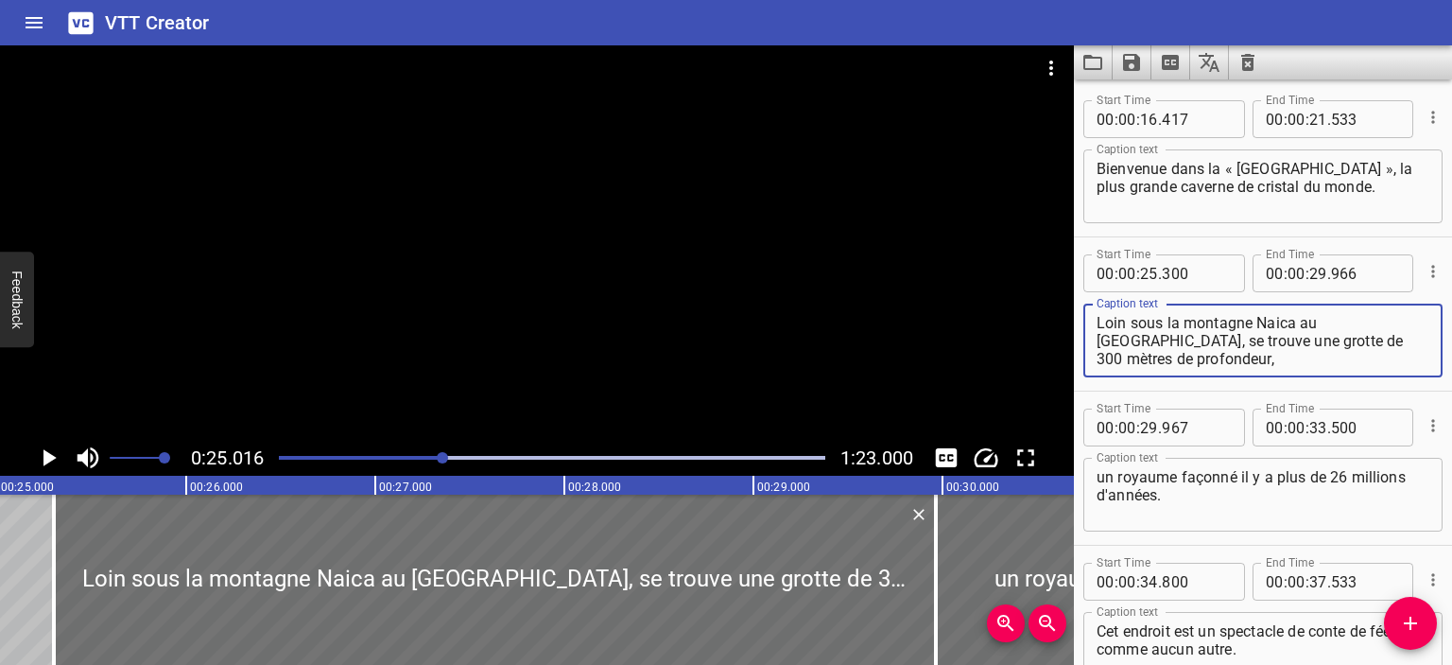
drag, startPoint x: 1228, startPoint y: 362, endPoint x: 1083, endPoint y: 324, distance: 150.4
click at [1084, 324] on div "Loin sous la montagne Naica au Mexique, se trouve une grotte de 300 mètres de p…" at bounding box center [1263, 341] width 359 height 74
paste textarea "À 300 mètres de profondeur sous la montagne Naica au Mexique, se trouve un roya…"
click at [49, 463] on icon "Play/Pause" at bounding box center [48, 457] width 28 height 28
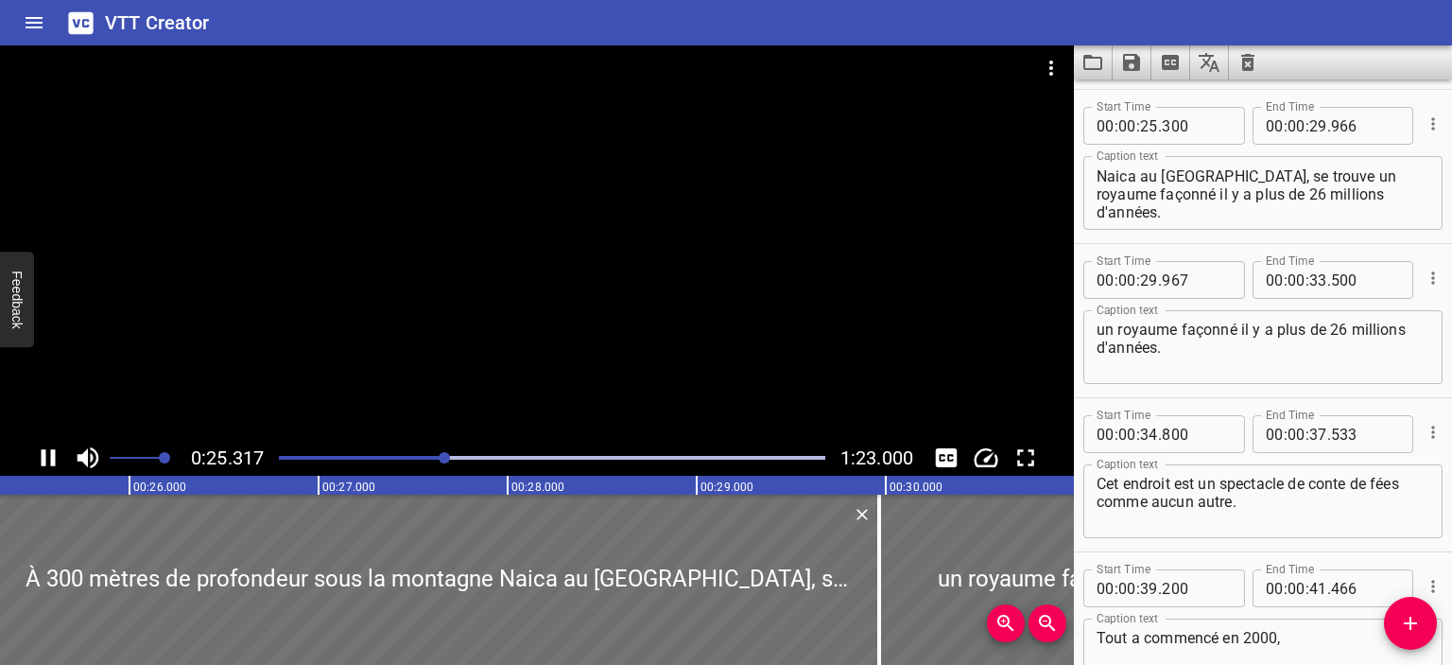
scroll to position [154, 0]
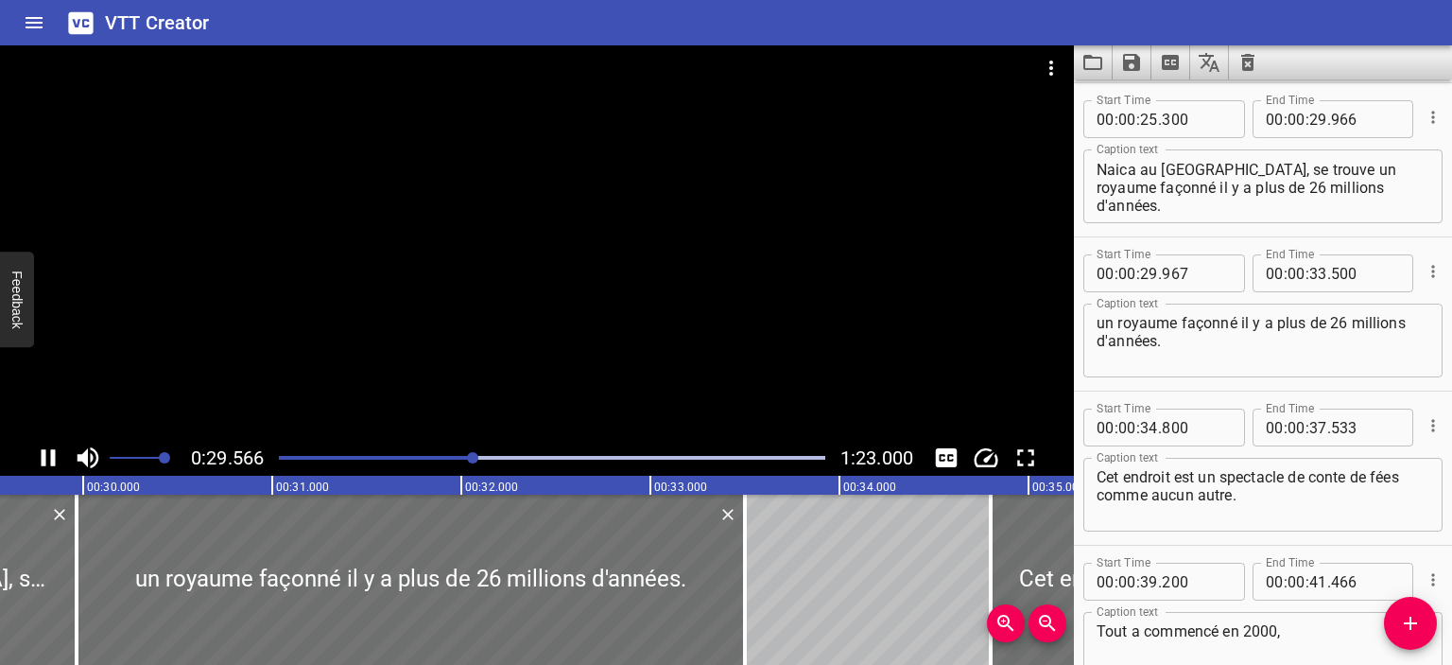
click at [36, 460] on icon "Play/Pause" at bounding box center [48, 457] width 28 height 28
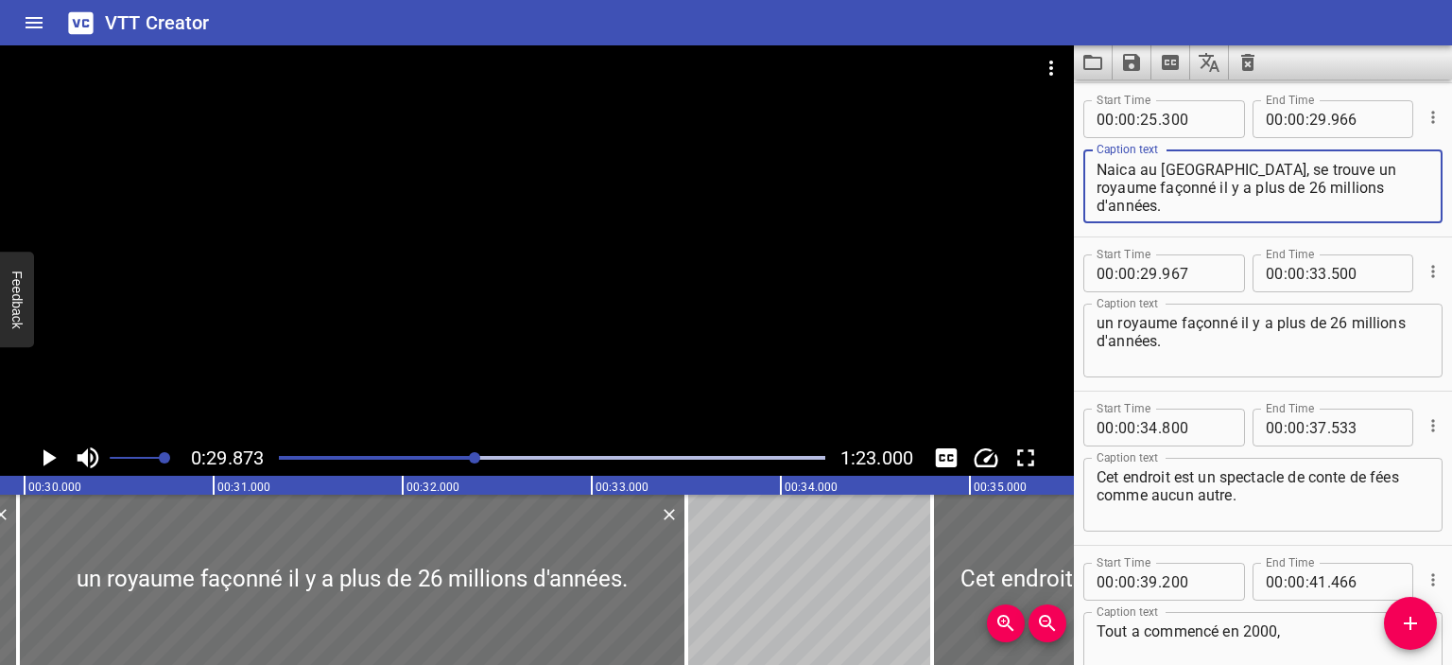
scroll to position [18, 0]
drag, startPoint x: 1219, startPoint y: 190, endPoint x: 1244, endPoint y: 218, distance: 38.2
click at [1244, 218] on div "À 300 mètres de profondeur sous la montagne Naica au Mexique, se trouve un roya…" at bounding box center [1263, 186] width 359 height 74
type textarea "À 300 mètres de profondeur sous la montagne Naica au Mexique, se trouve un roya…"
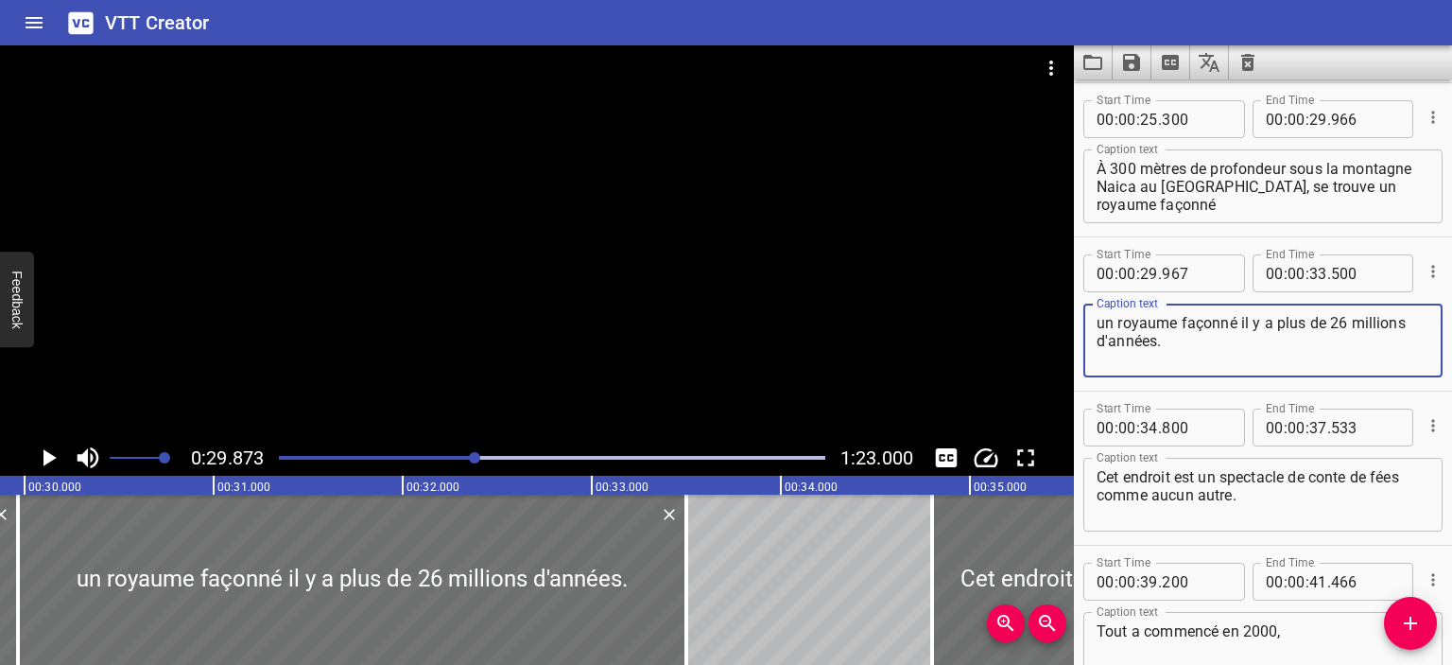
drag, startPoint x: 1241, startPoint y: 323, endPoint x: 1047, endPoint y: 328, distance: 193.9
click at [1047, 328] on main "0:29.873 1:23.000 00:00.000 00:01.000 00:02.000 00:03.000 00:04.000 00:05.000 0…" at bounding box center [726, 354] width 1452 height 619
type textarea "il y a plus de 26 millions d'années."
click at [53, 460] on icon "Play/Pause" at bounding box center [48, 457] width 28 height 28
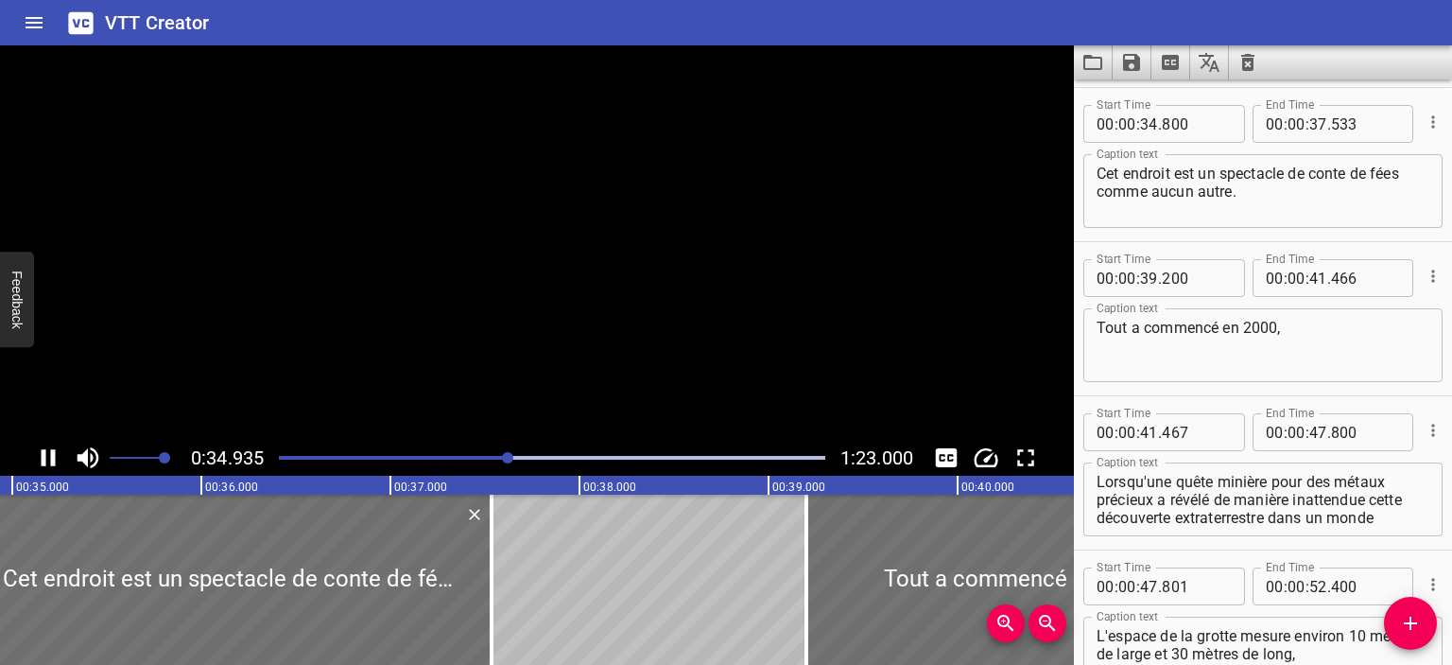
scroll to position [461, 0]
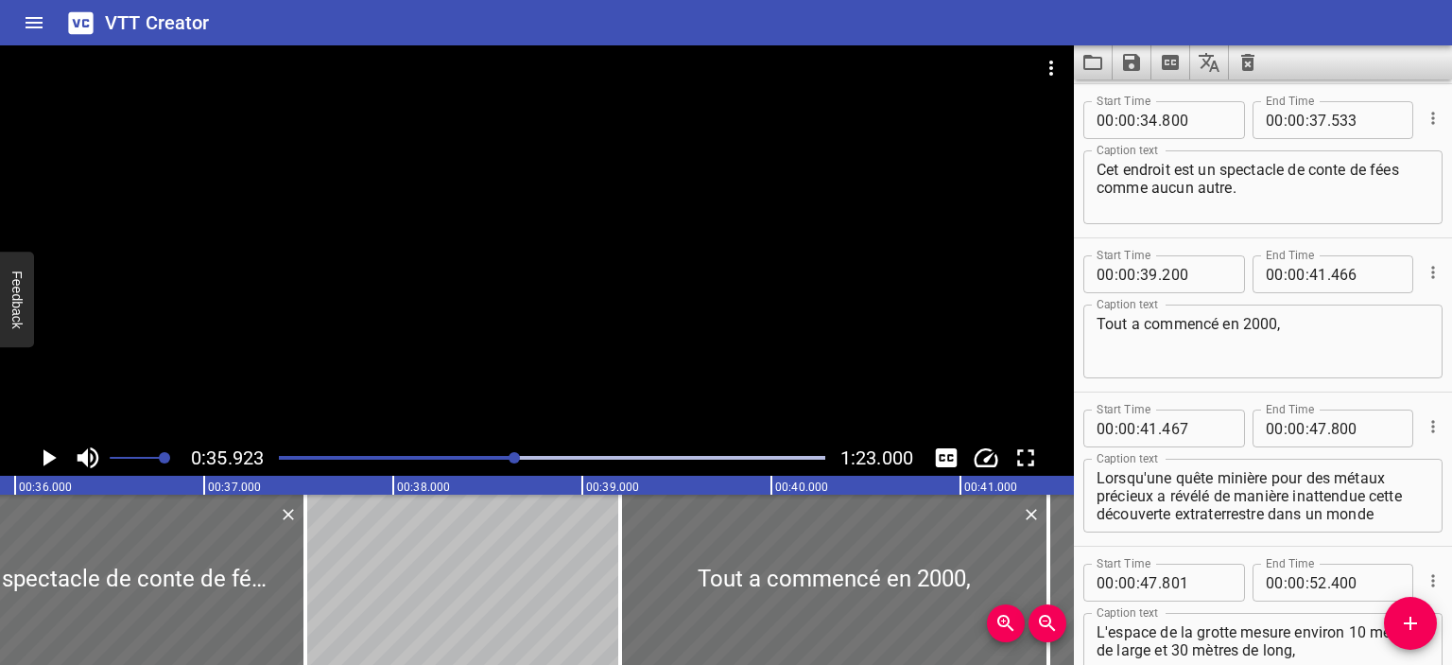
click at [30, 440] on button "Play/Pause" at bounding box center [48, 458] width 36 height 36
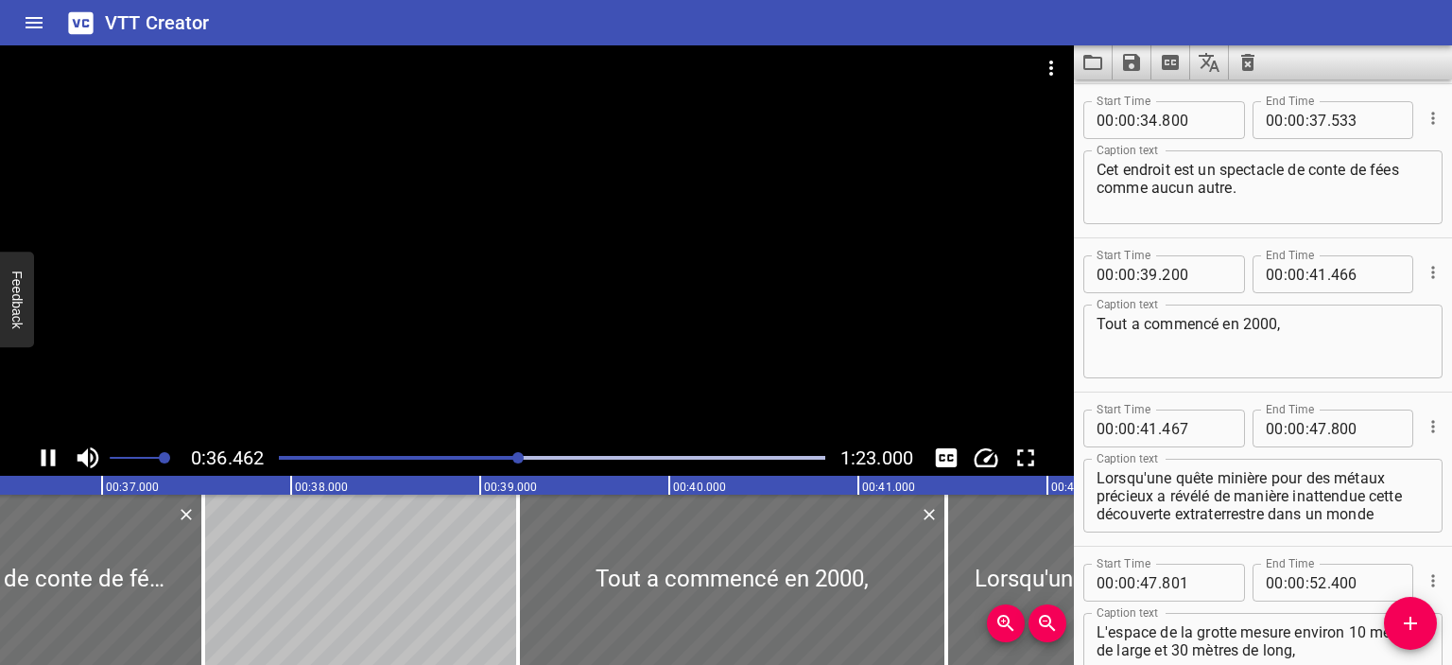
click at [486, 458] on div "Play progress" at bounding box center [246, 458] width 547 height 4
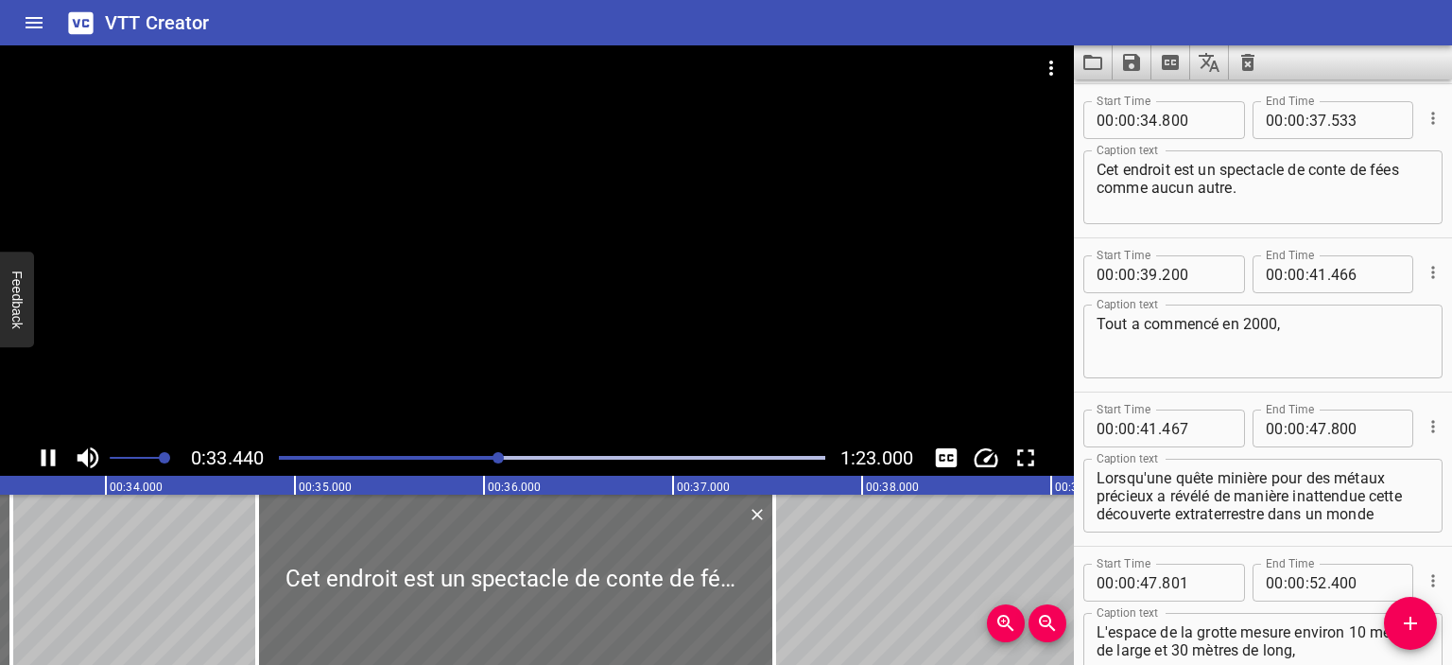
click at [50, 454] on icon "Play/Pause" at bounding box center [49, 457] width 14 height 17
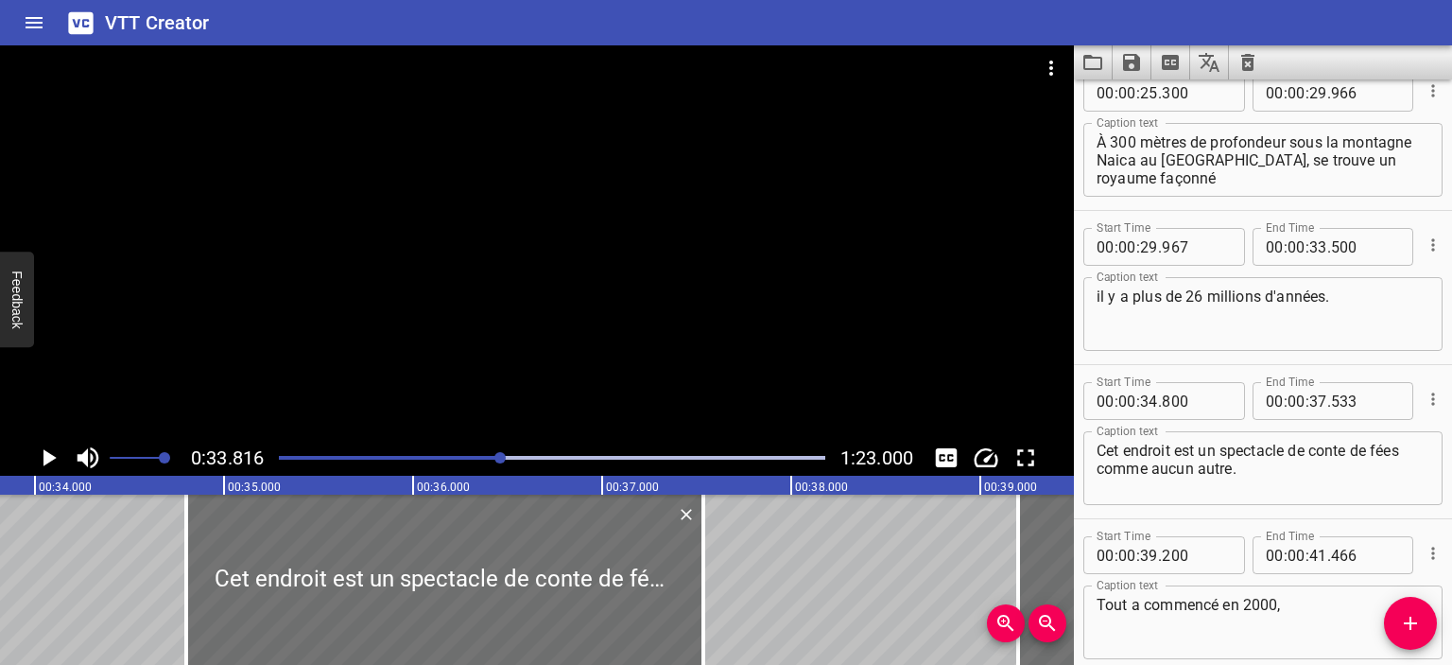
scroll to position [179, 0]
click at [1153, 400] on input "number" at bounding box center [1149, 403] width 18 height 38
click at [1154, 405] on input "number" at bounding box center [1149, 403] width 18 height 38
type input "34"
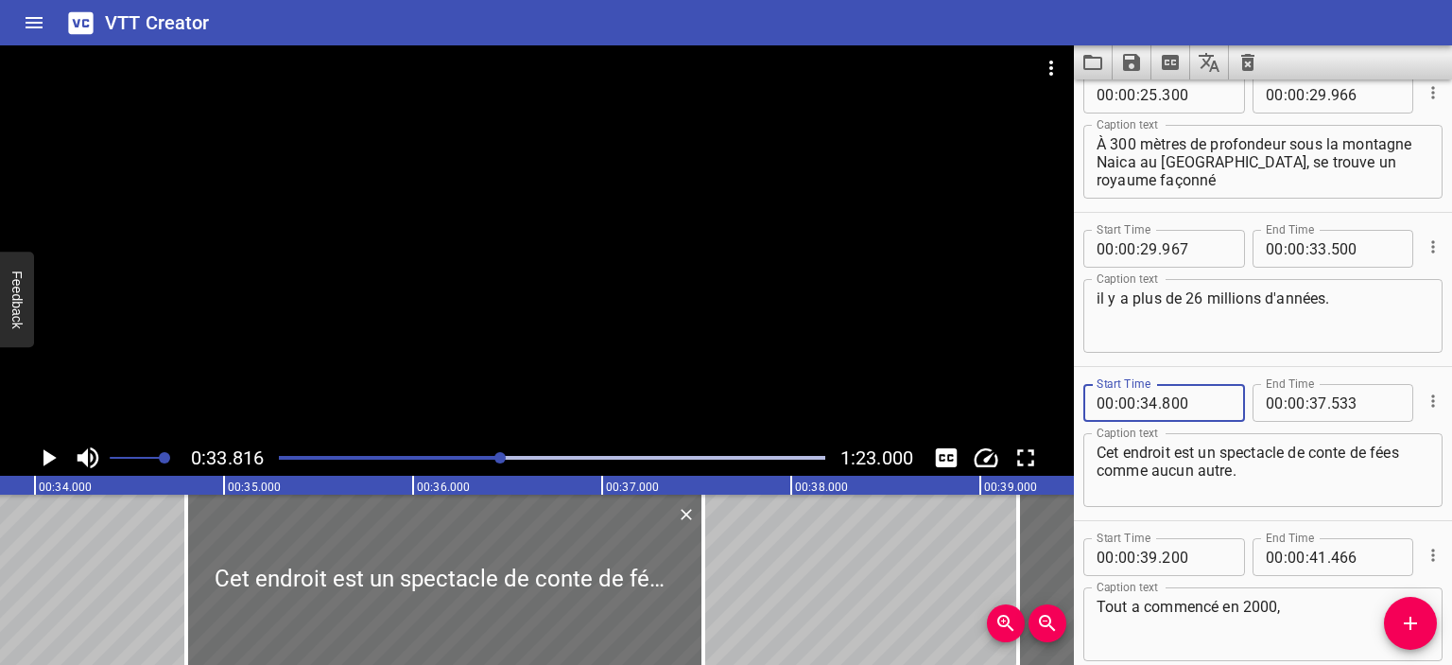
click at [1421, 411] on button "Cue Options" at bounding box center [1433, 401] width 25 height 25
click at [1133, 408] on div at bounding box center [726, 332] width 1452 height 665
click at [42, 459] on icon "Play/Pause" at bounding box center [48, 457] width 28 height 28
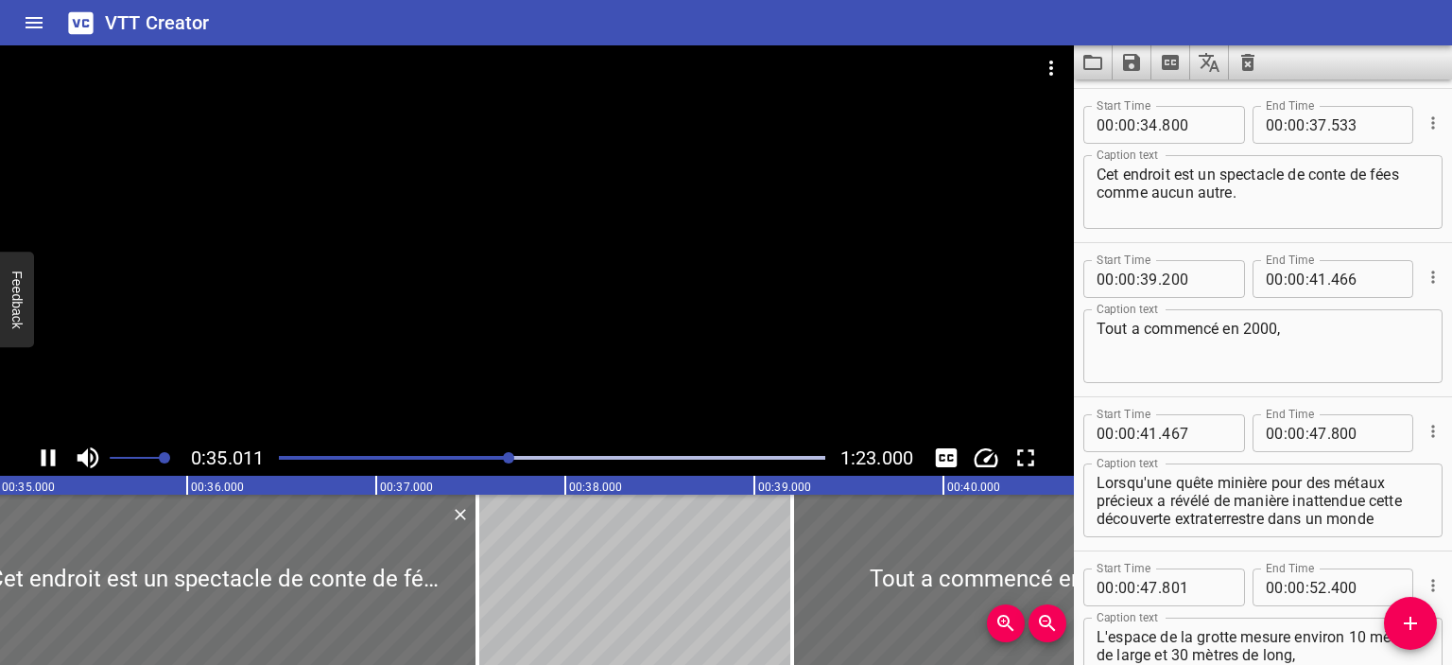
scroll to position [461, 0]
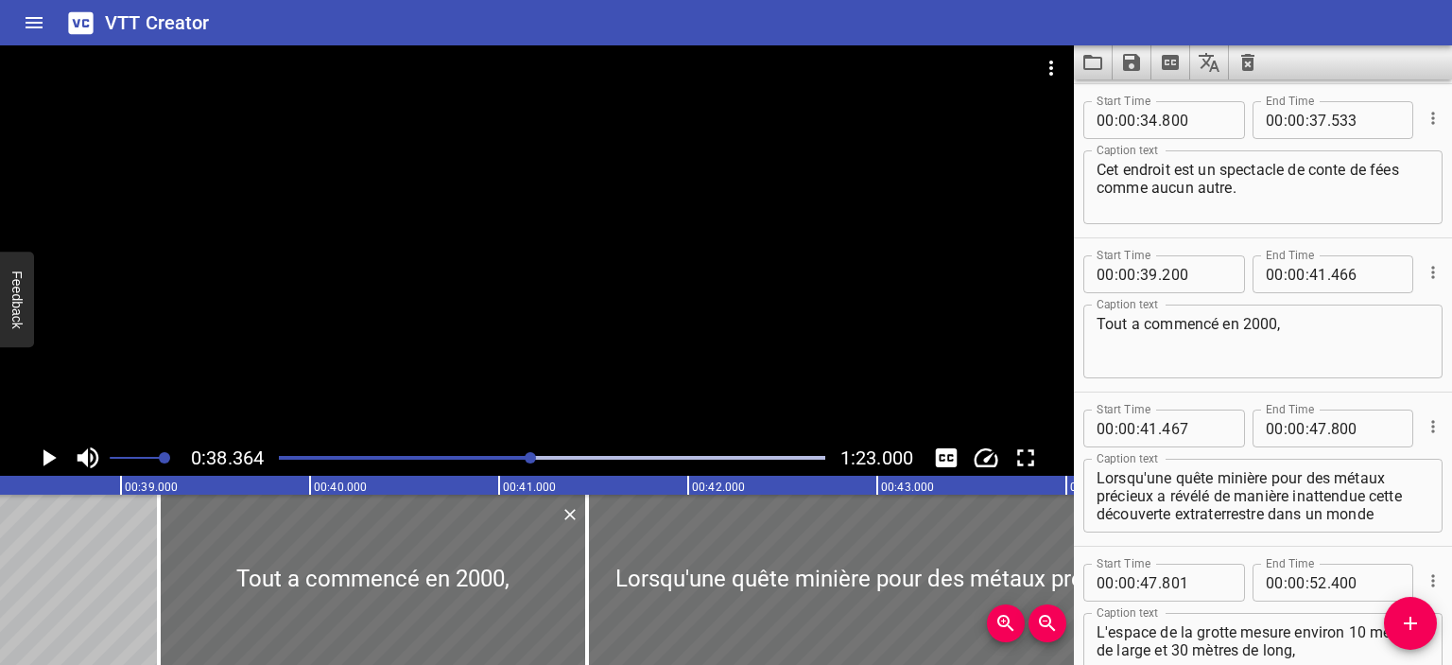
click at [30, 440] on button "Play/Pause" at bounding box center [48, 458] width 36 height 36
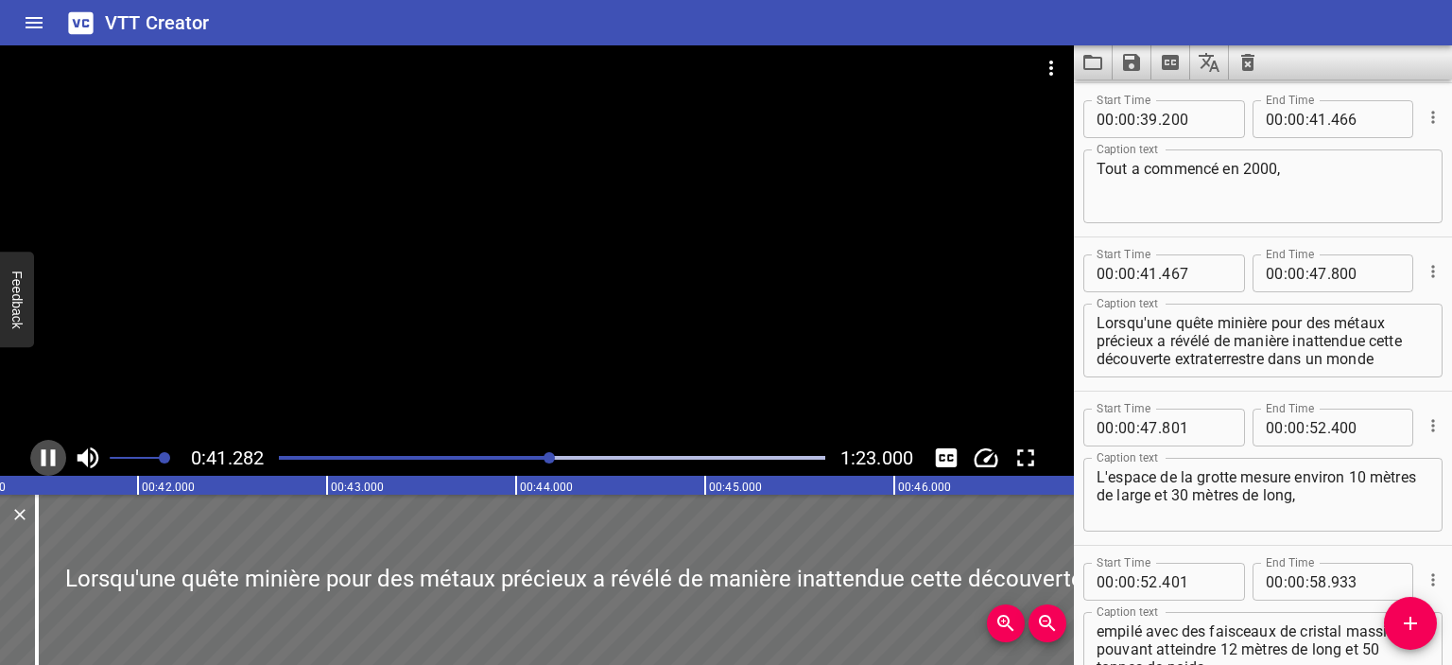
scroll to position [0, 7806]
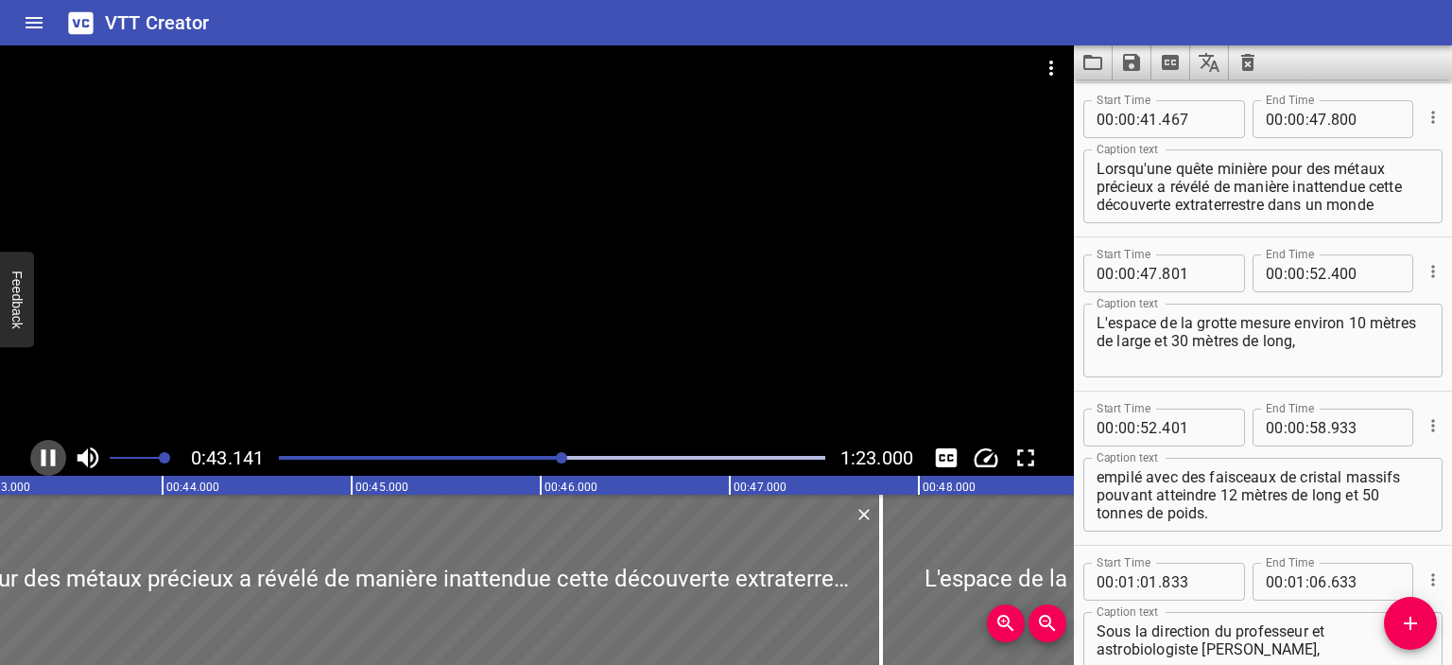
click at [58, 458] on icon "Play/Pause" at bounding box center [48, 457] width 28 height 28
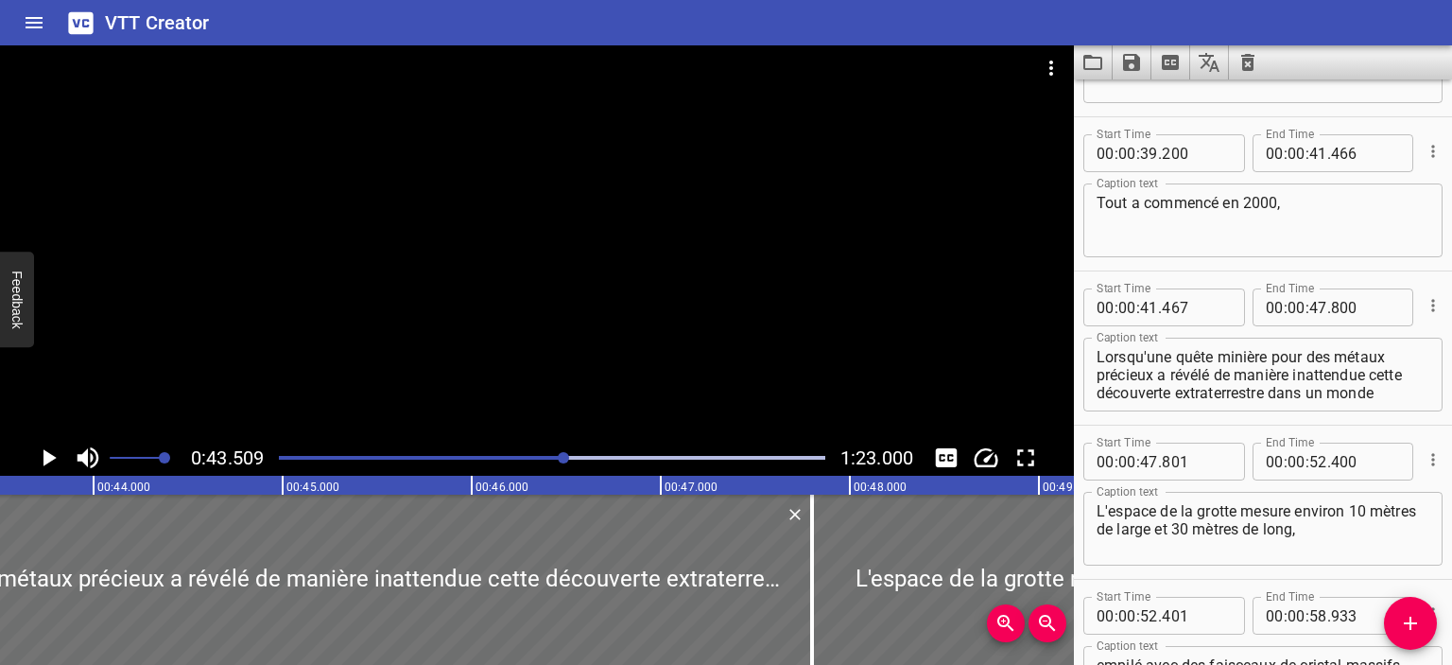
drag, startPoint x: 1092, startPoint y: 356, endPoint x: 1403, endPoint y: 407, distance: 315.1
click at [1403, 407] on div "Lorsqu'une quête minière pour des métaux précieux a révélé de manière inattendu…" at bounding box center [1263, 375] width 359 height 74
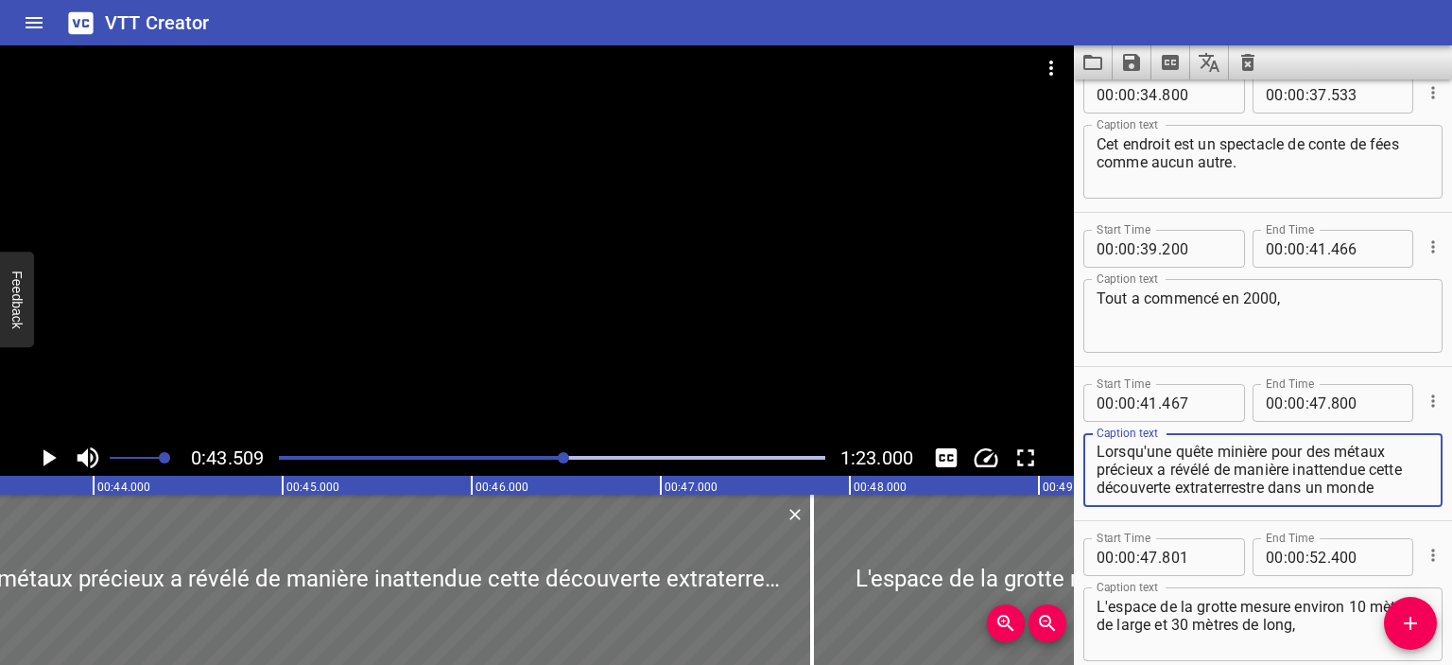
scroll to position [0, 0]
drag, startPoint x: 1369, startPoint y: 483, endPoint x: 1057, endPoint y: 449, distance: 313.9
click at [1057, 449] on main "0:43.509 1:23.000 00:00.000 00:01.000 00:02.000 00:03.000 00:04.000 00:05.000 0…" at bounding box center [726, 354] width 1452 height 619
paste textarea "lors d'une exploration minérale visant à trouver des métaux précieux a révélé d…"
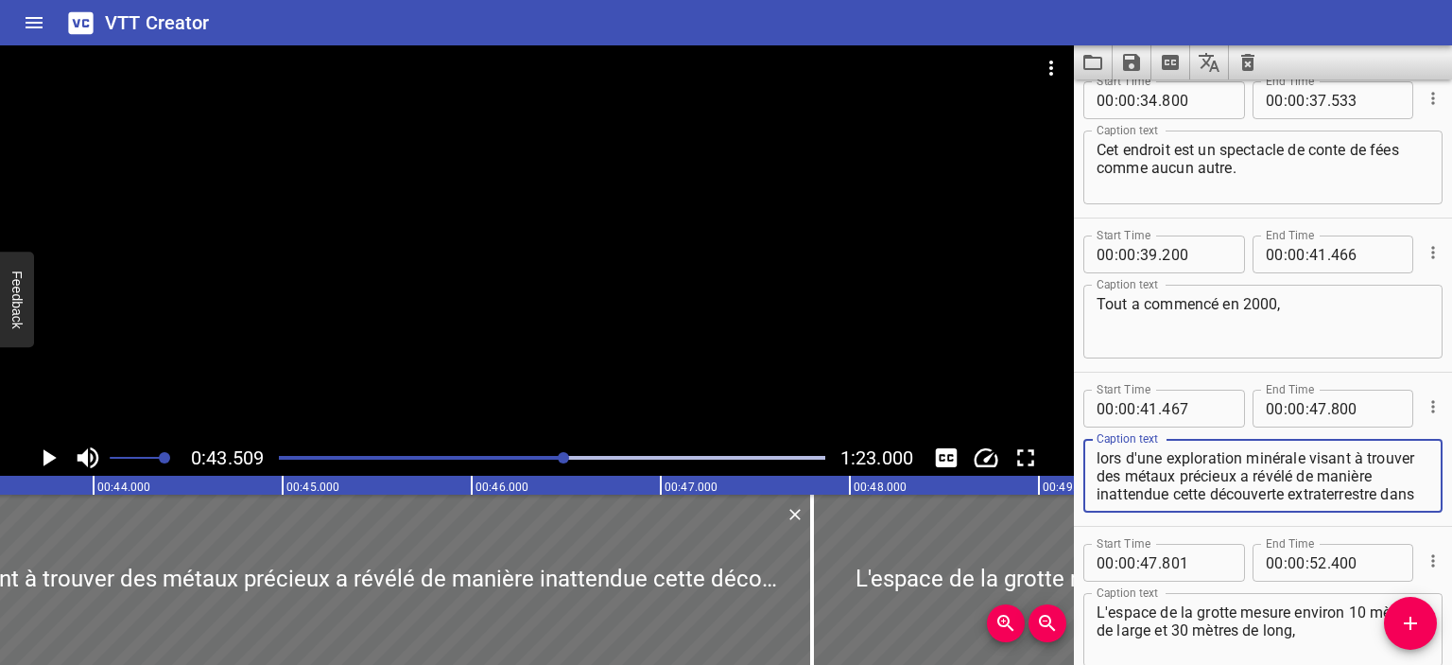
scroll to position [480, 0]
type textarea "lors d'une exploration minérale visant à trouver des métaux précieux a révélé d…"
click at [533, 453] on div at bounding box center [552, 457] width 569 height 26
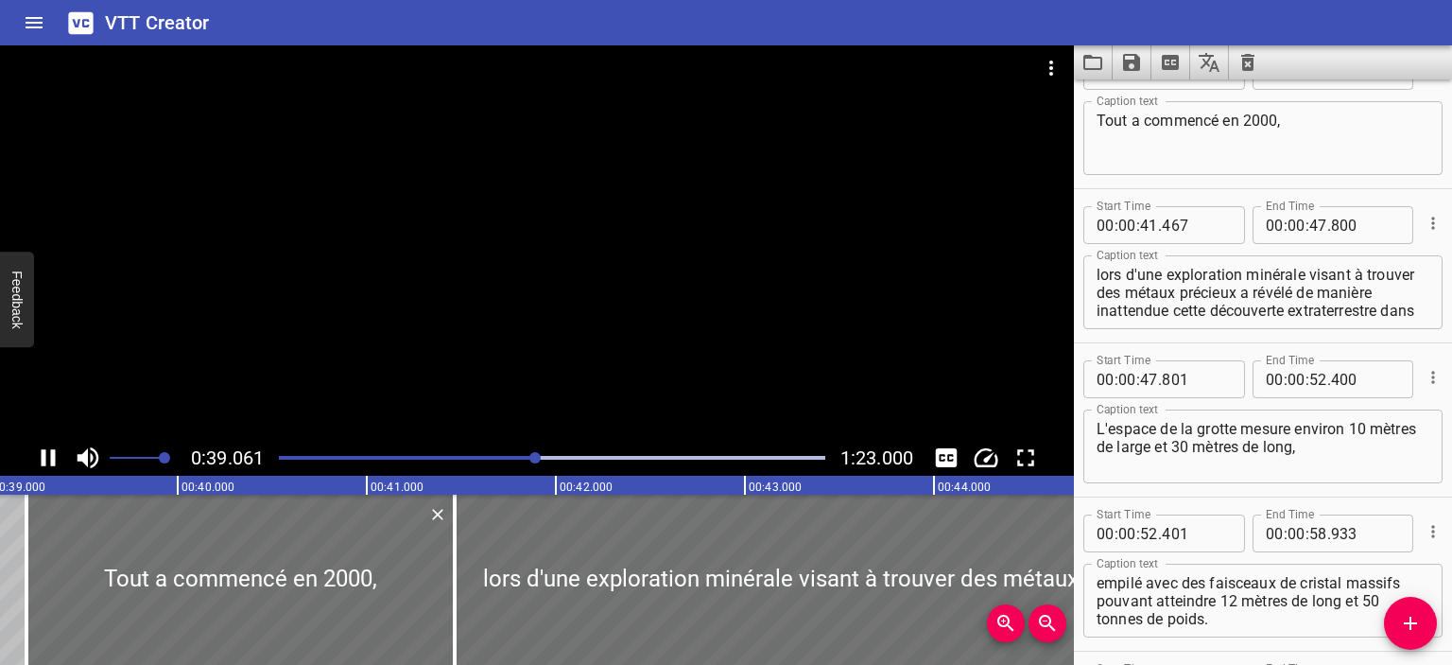
scroll to position [0, 7435]
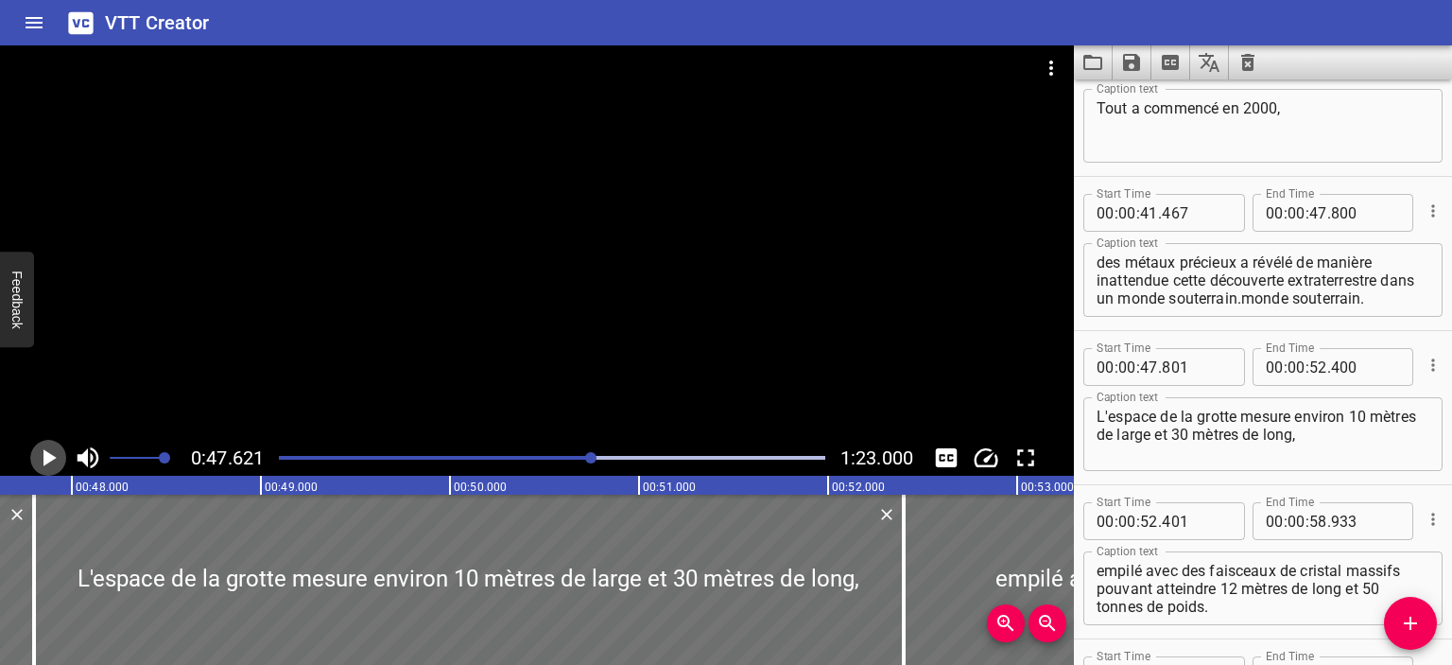
click at [46, 454] on icon "Play/Pause" at bounding box center [49, 457] width 13 height 17
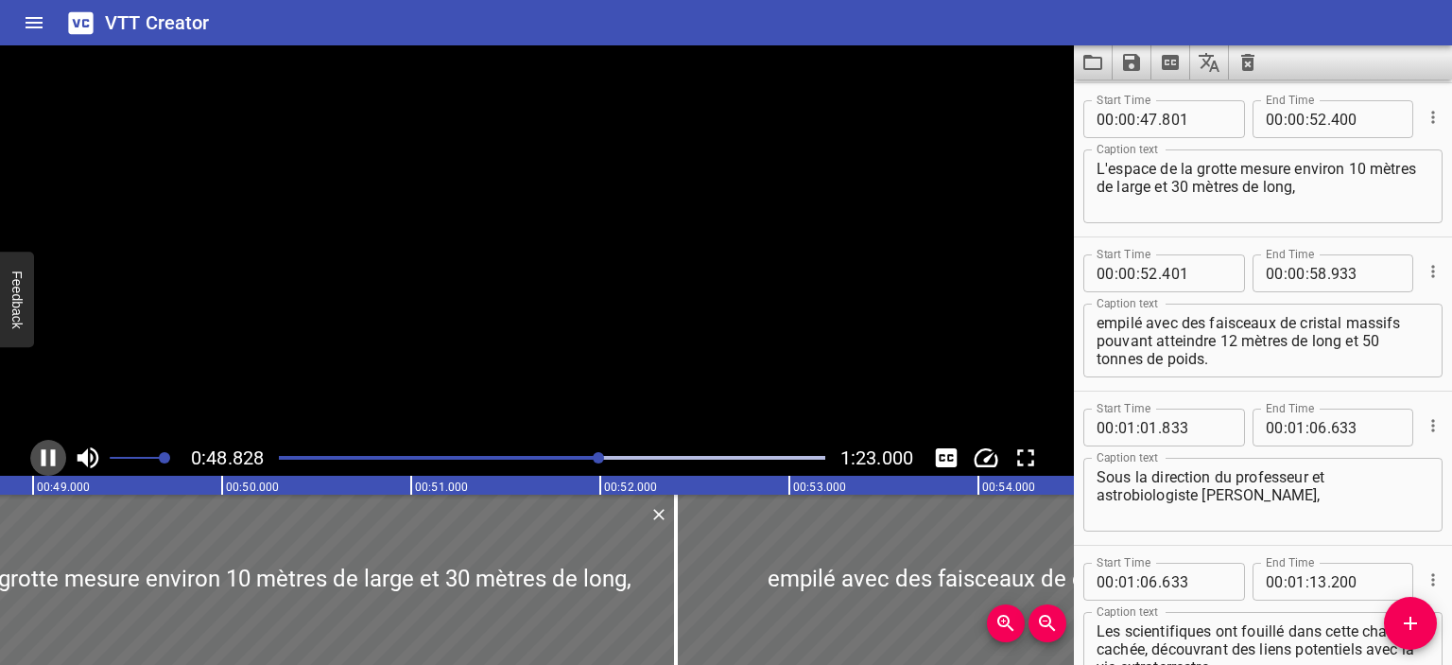
click at [46, 454] on icon "Play/Pause" at bounding box center [48, 457] width 28 height 28
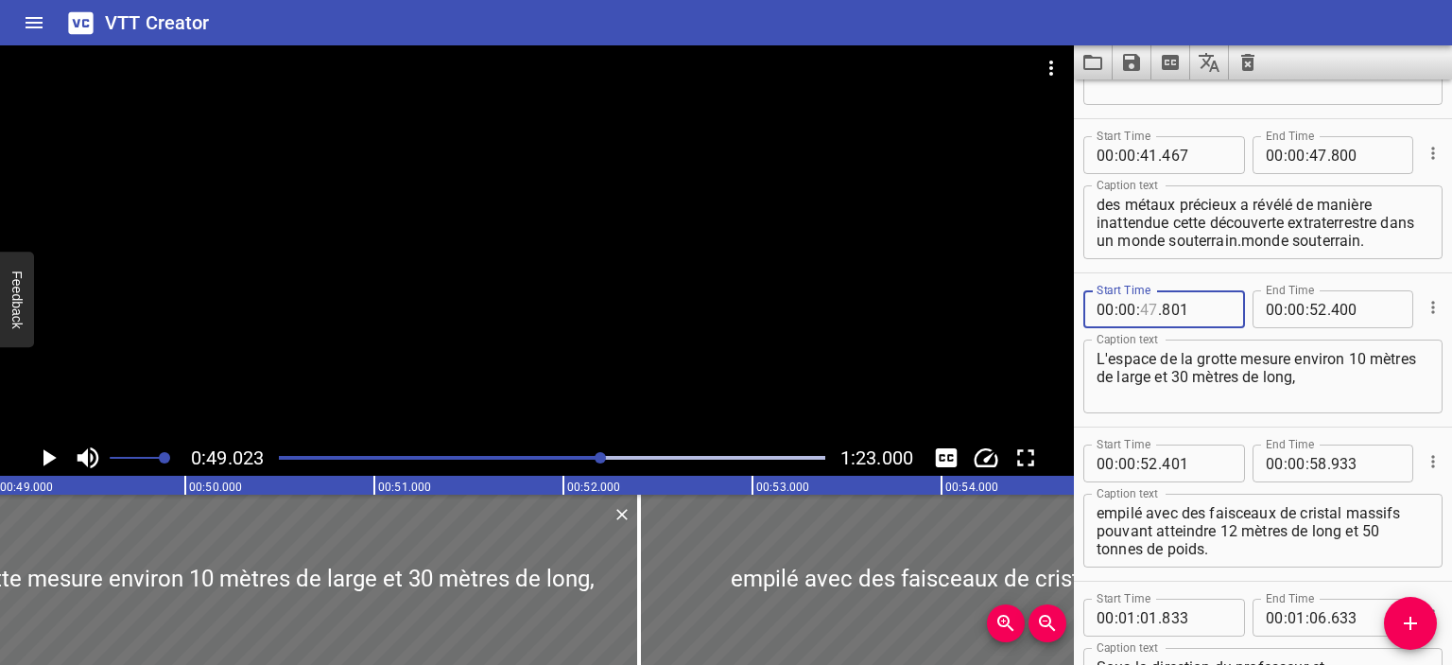
drag, startPoint x: 1158, startPoint y: 314, endPoint x: 1169, endPoint y: 318, distance: 11.1
click at [1169, 318] on div "00 : 00 : . 801" at bounding box center [1165, 309] width 162 height 38
drag, startPoint x: 1157, startPoint y: 305, endPoint x: 1147, endPoint y: 302, distance: 11.1
click at [1146, 301] on input "number" at bounding box center [1149, 309] width 18 height 38
click at [1148, 303] on input "number" at bounding box center [1149, 309] width 18 height 38
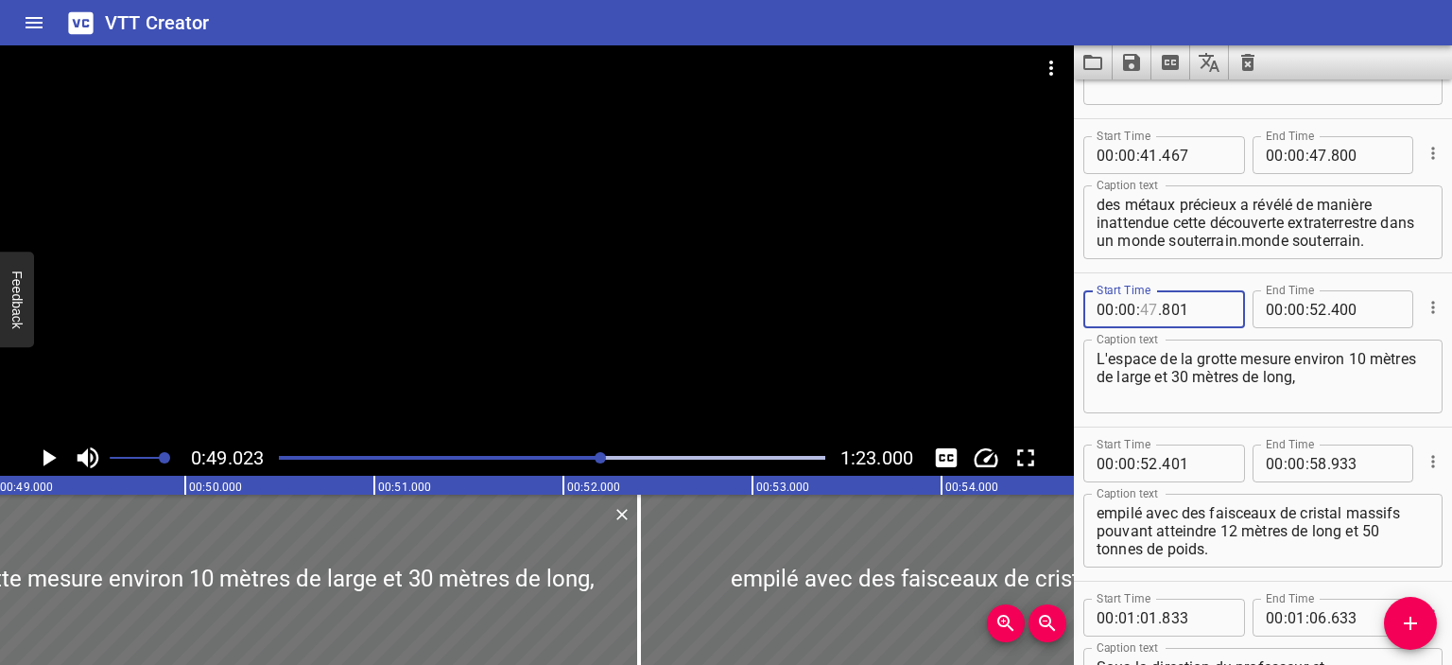
type input "47"
drag, startPoint x: 1151, startPoint y: 310, endPoint x: 1140, endPoint y: 320, distance: 14.1
click at [1140, 320] on div "00 : 00 : 47 . 801" at bounding box center [1165, 309] width 162 height 38
click at [1424, 316] on icon "Cue Options" at bounding box center [1433, 307] width 19 height 19
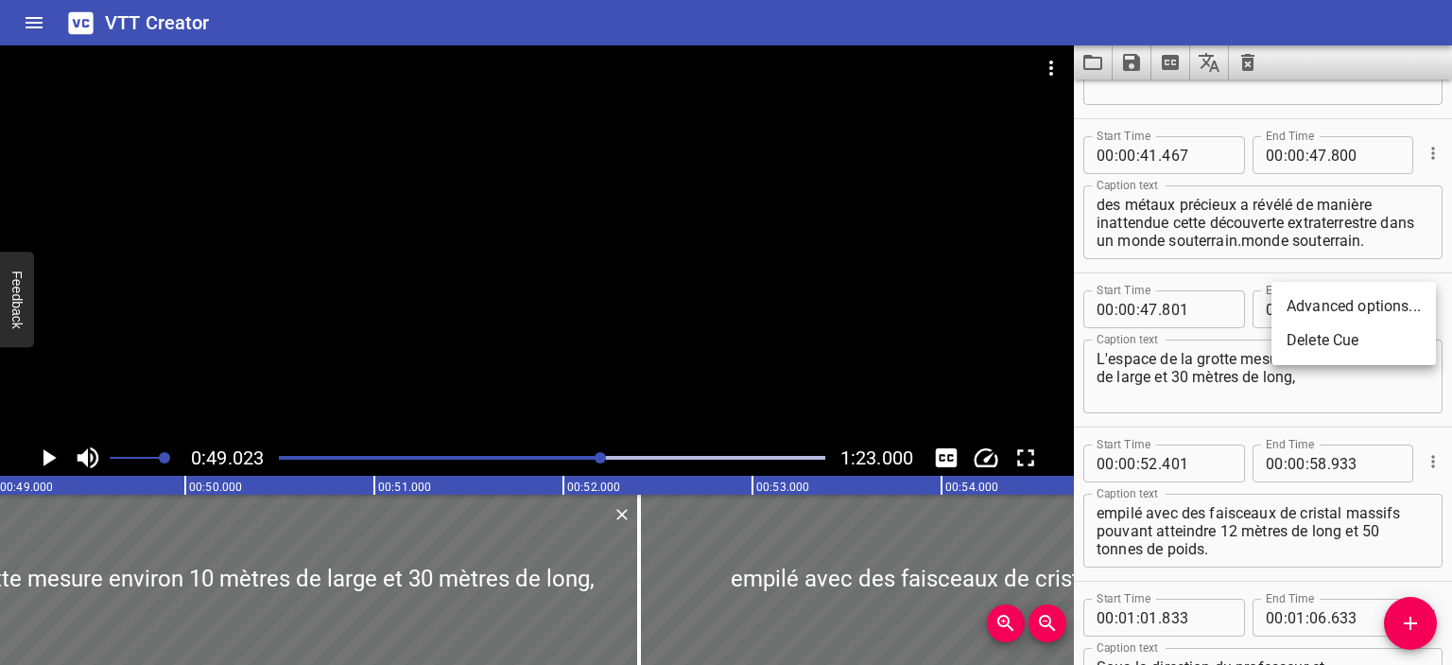
click at [1332, 313] on li "Advanced options..." at bounding box center [1354, 306] width 165 height 34
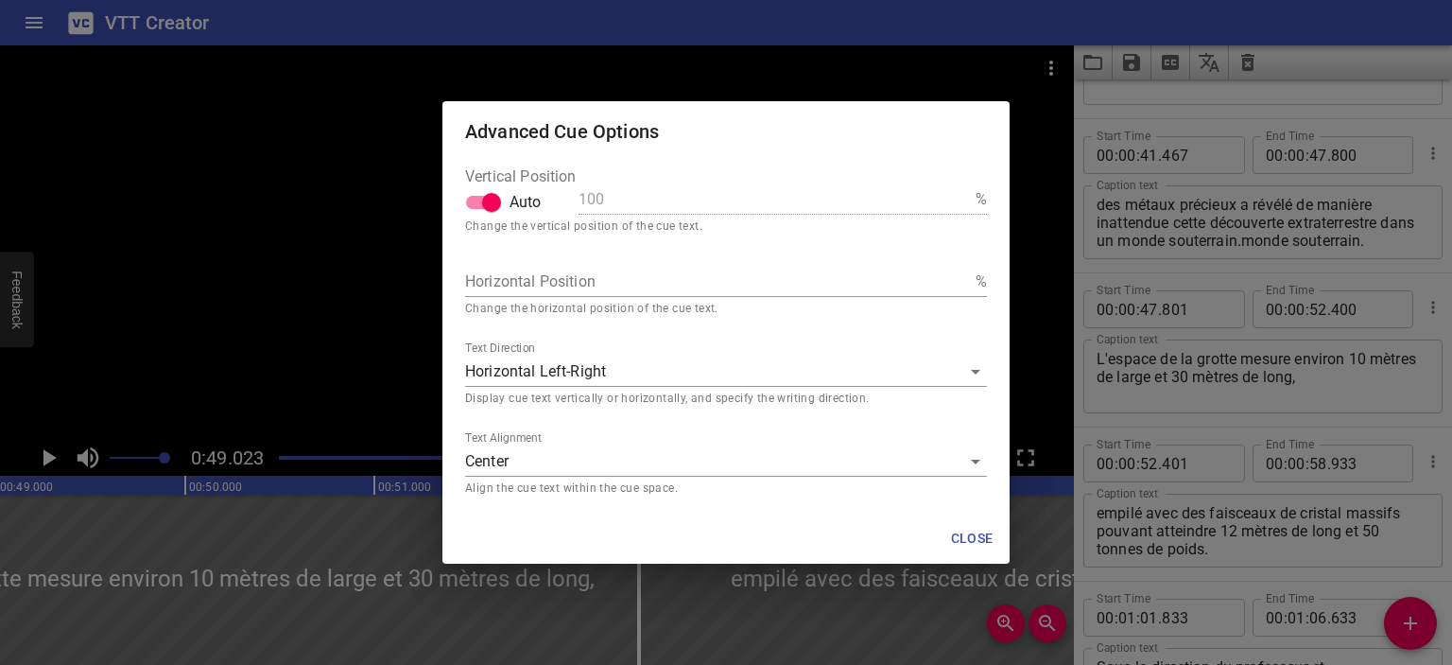
click at [965, 531] on span "Close" at bounding box center [971, 539] width 45 height 24
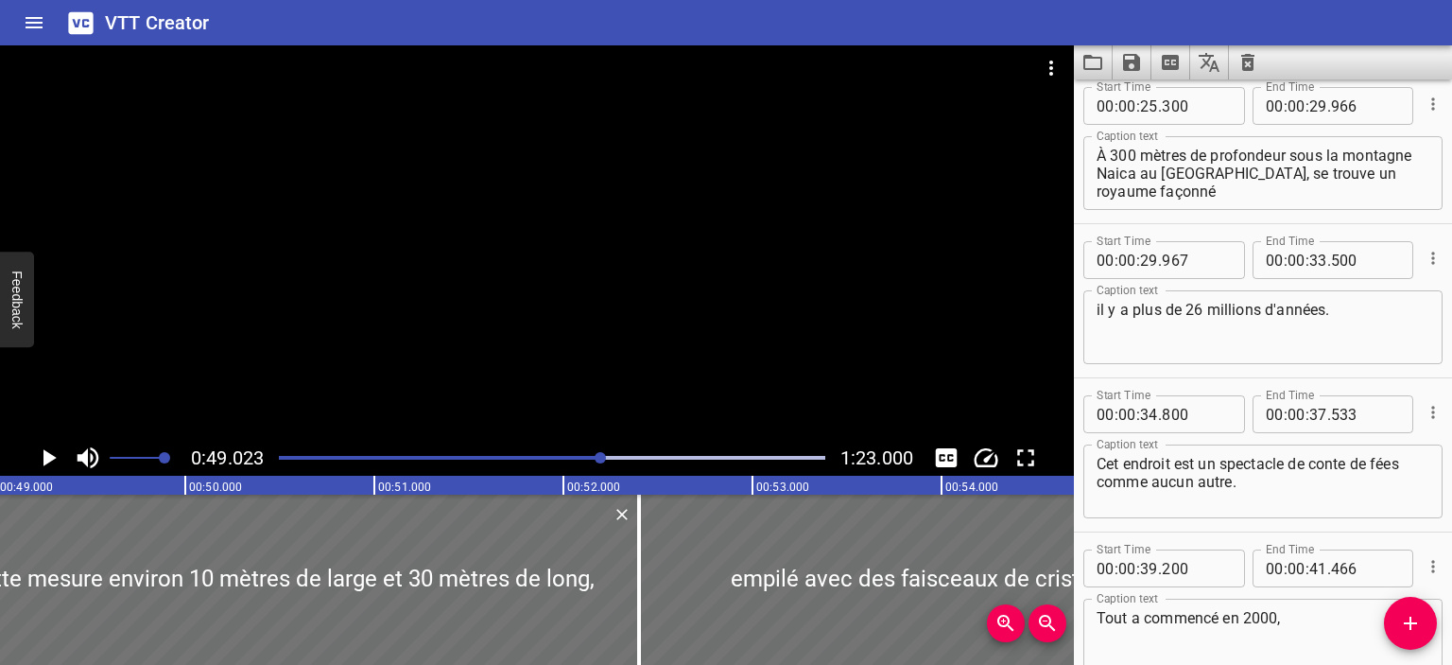
scroll to position [24, 0]
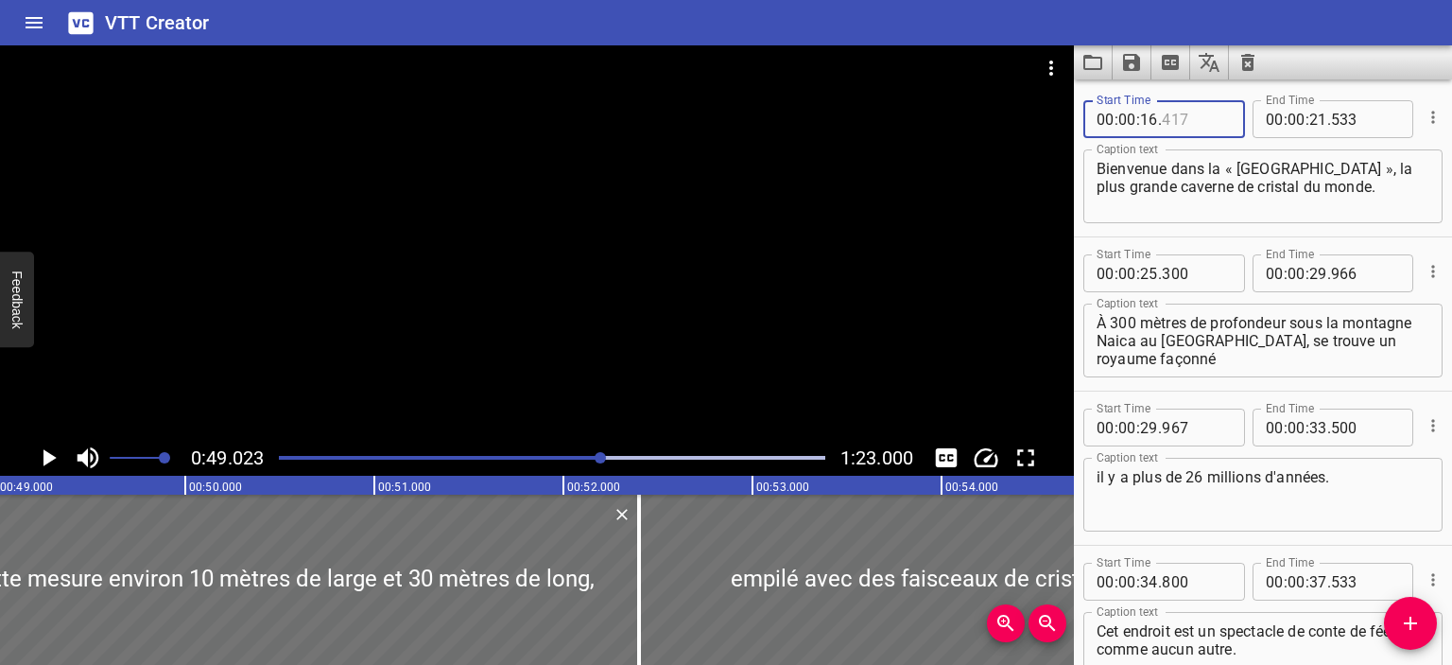
drag, startPoint x: 1171, startPoint y: 113, endPoint x: 1190, endPoint y: 119, distance: 19.7
click at [1190, 119] on input "number" at bounding box center [1196, 119] width 69 height 38
drag, startPoint x: 1190, startPoint y: 119, endPoint x: 1122, endPoint y: 96, distance: 71.8
click at [1122, 96] on div "Start Time 00 : 00 : 16 . Start Time End Time 00 : 00 : 21 . 533 End Time" at bounding box center [1263, 117] width 359 height 49
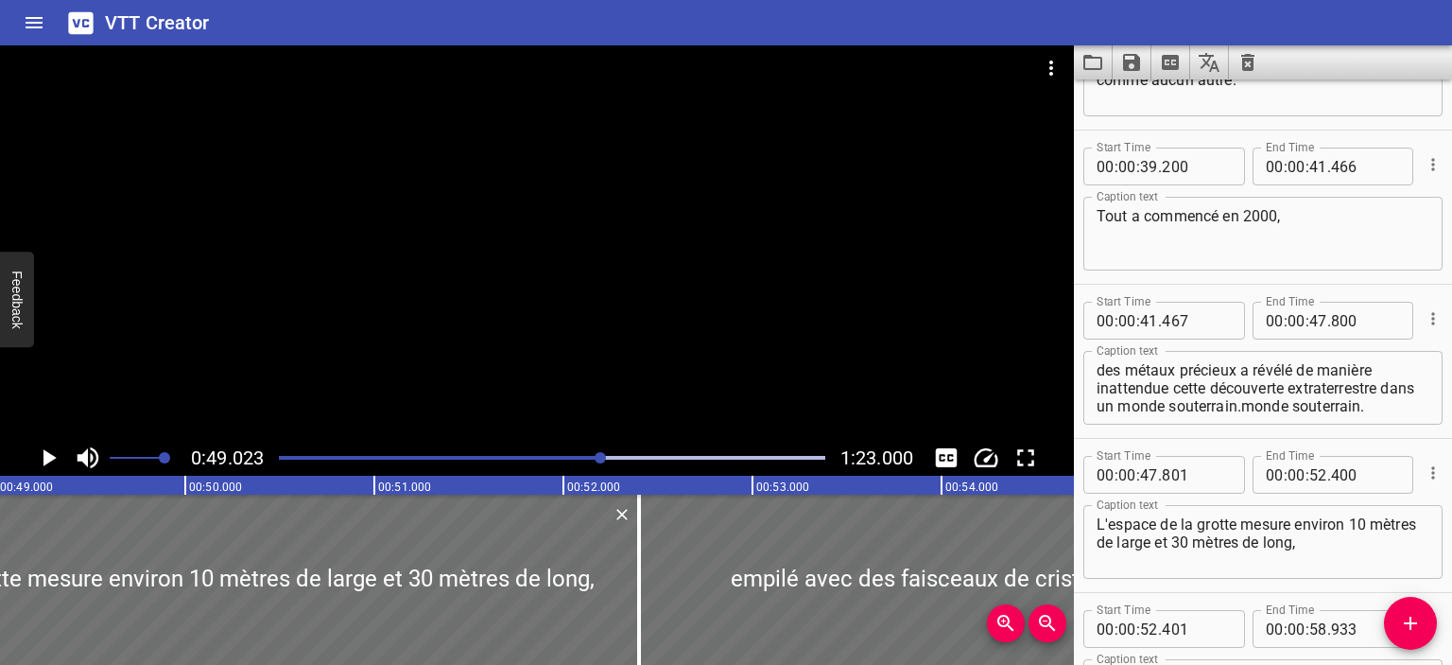
scroll to position [567, 0]
type input "417"
click at [1384, 323] on input "number" at bounding box center [1365, 323] width 69 height 38
type input "800"
click at [1388, 421] on div "lors d'une exploration minérale visant à trouver des métaux précieux a révélé d…" at bounding box center [1263, 390] width 359 height 74
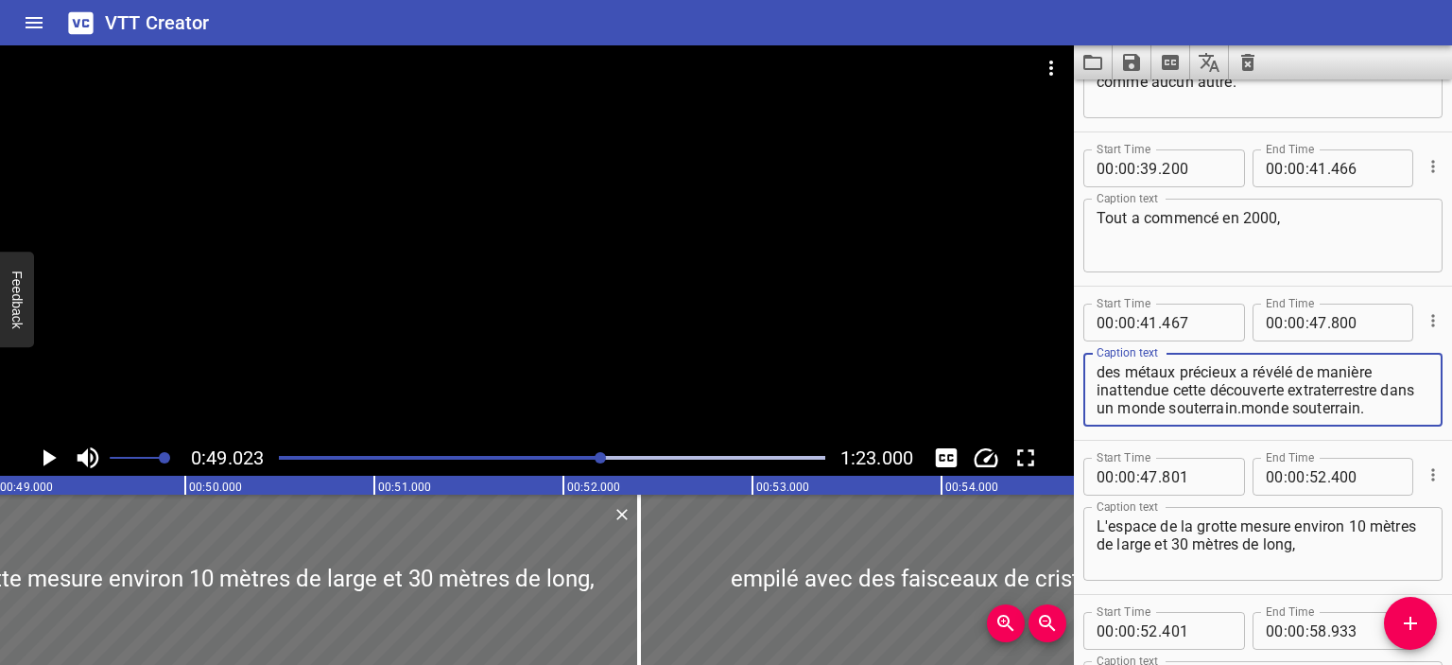
click at [1304, 406] on textarea "lors d'une exploration minérale visant à trouver des métaux précieux a révélé d…" at bounding box center [1263, 390] width 333 height 54
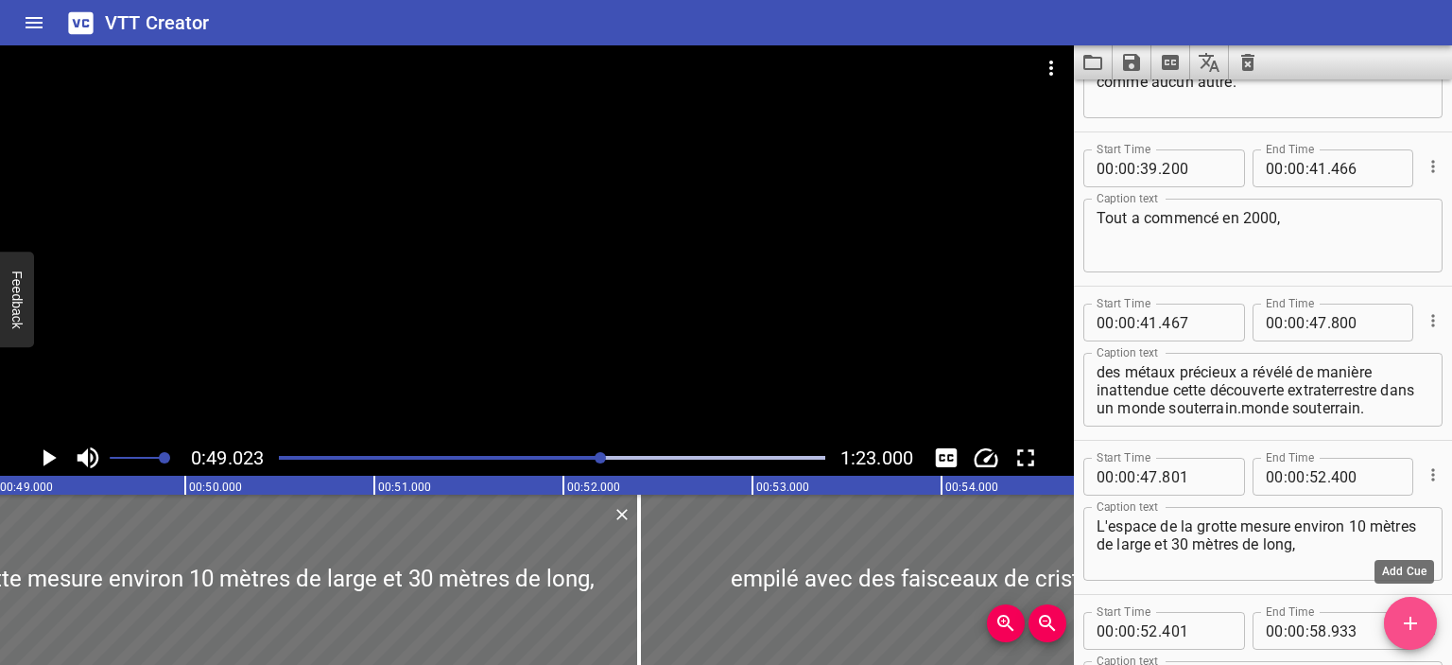
click at [1426, 625] on span "Add Cue" at bounding box center [1410, 623] width 53 height 23
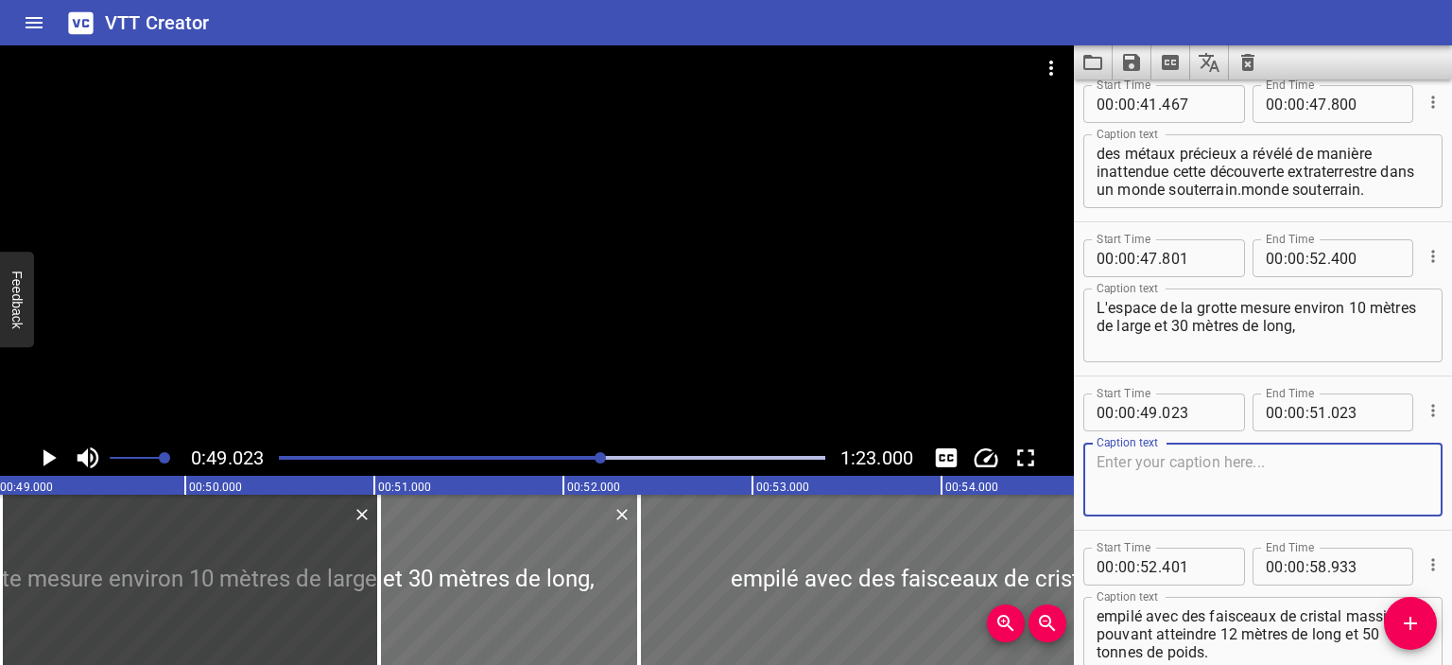
scroll to position [785, 0]
click at [1424, 410] on icon "Cue Options" at bounding box center [1433, 411] width 19 height 19
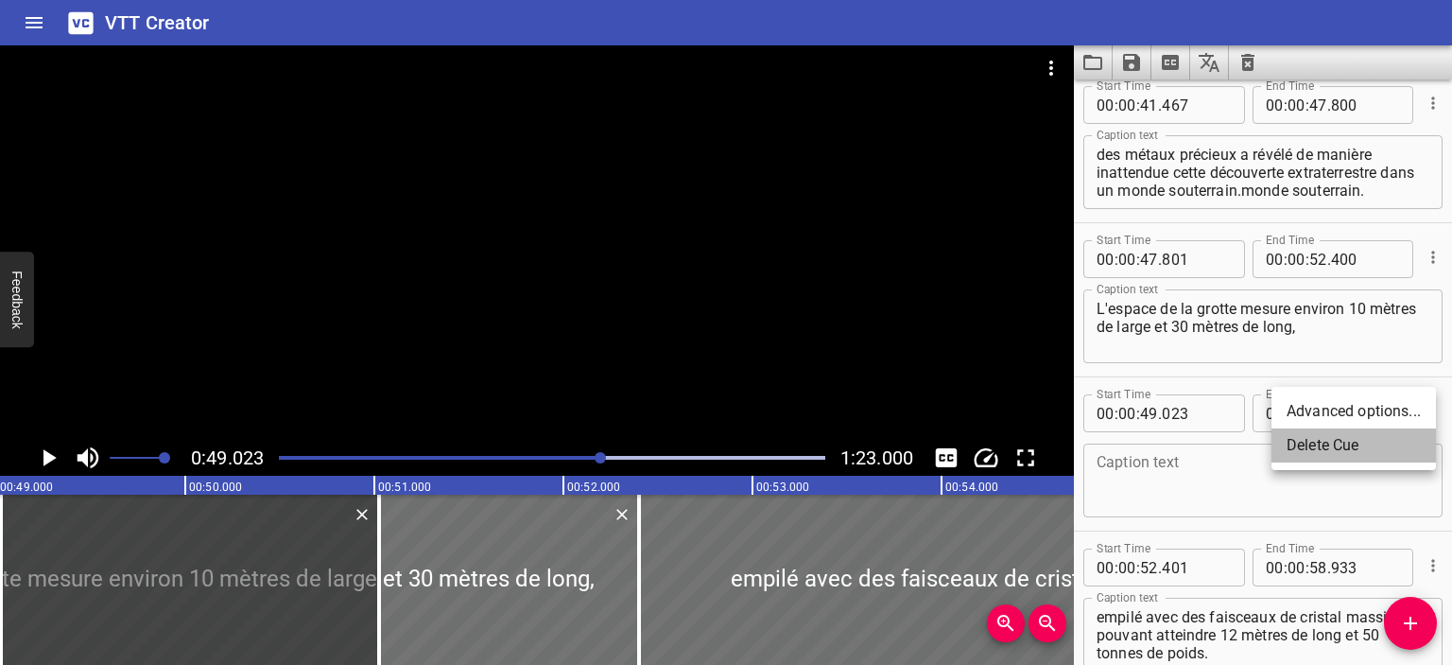
click at [1353, 450] on li "Delete Cue" at bounding box center [1354, 445] width 165 height 34
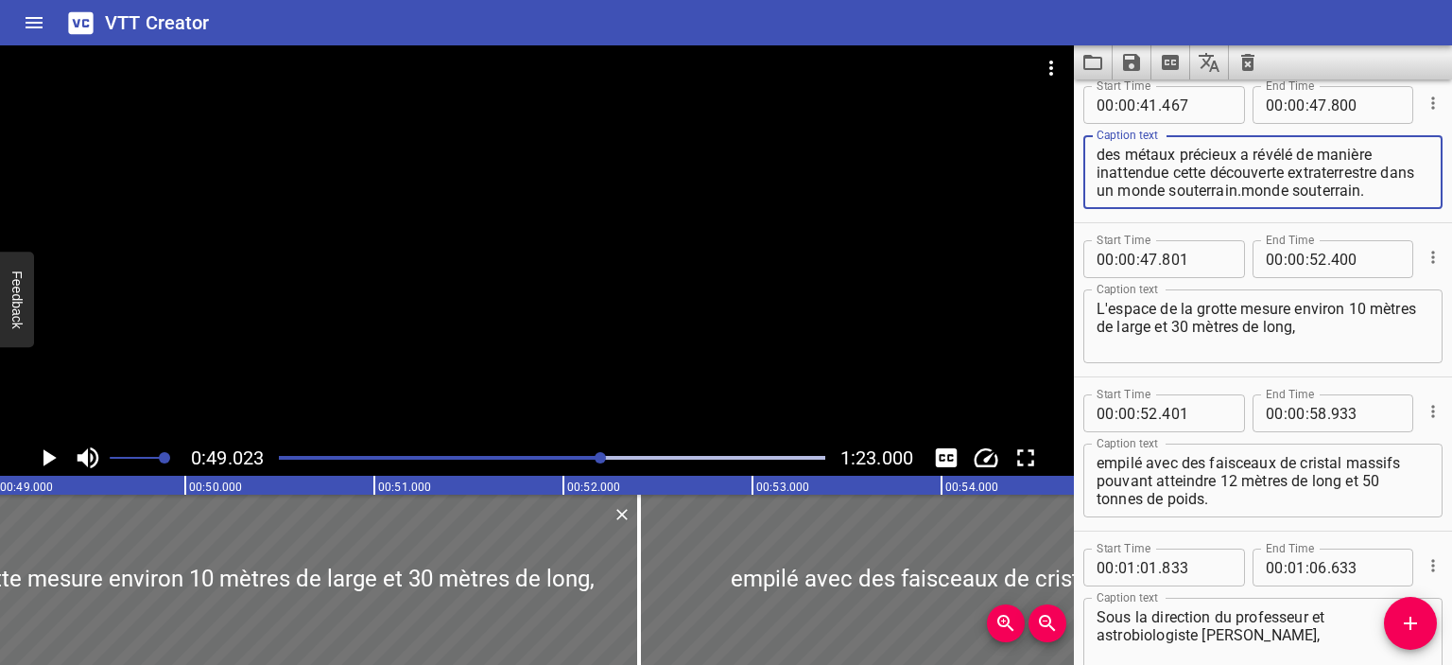
click at [1309, 188] on textarea "lors d'une exploration minérale visant à trouver des métaux précieux a révélé d…" at bounding box center [1263, 173] width 333 height 54
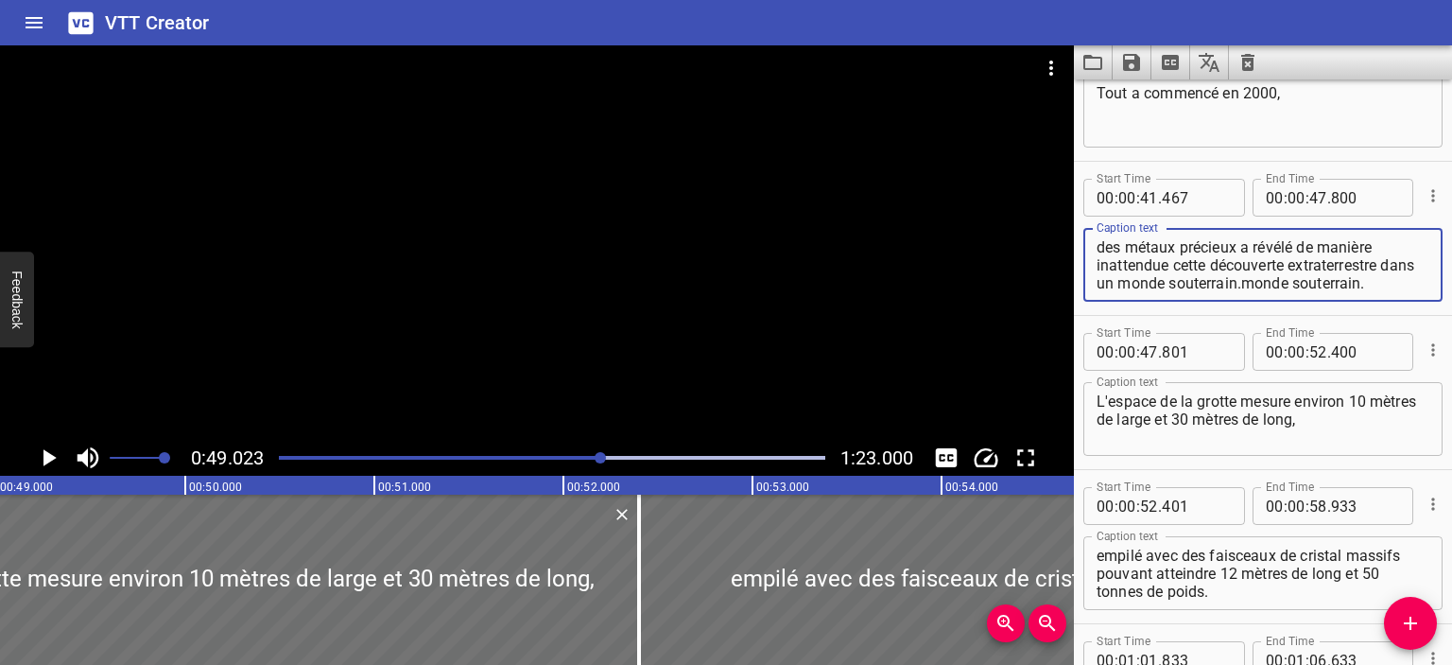
scroll to position [691, 0]
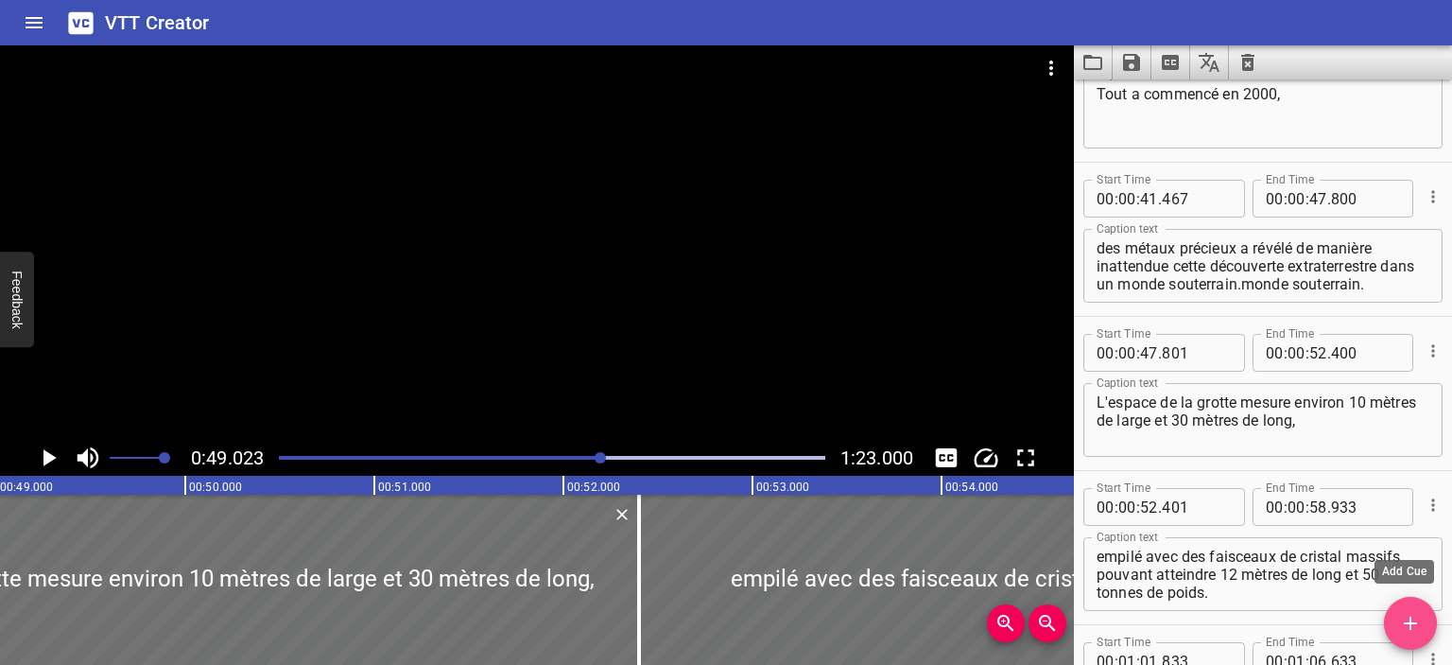
click at [1412, 621] on icon "Add Cue" at bounding box center [1410, 623] width 23 height 23
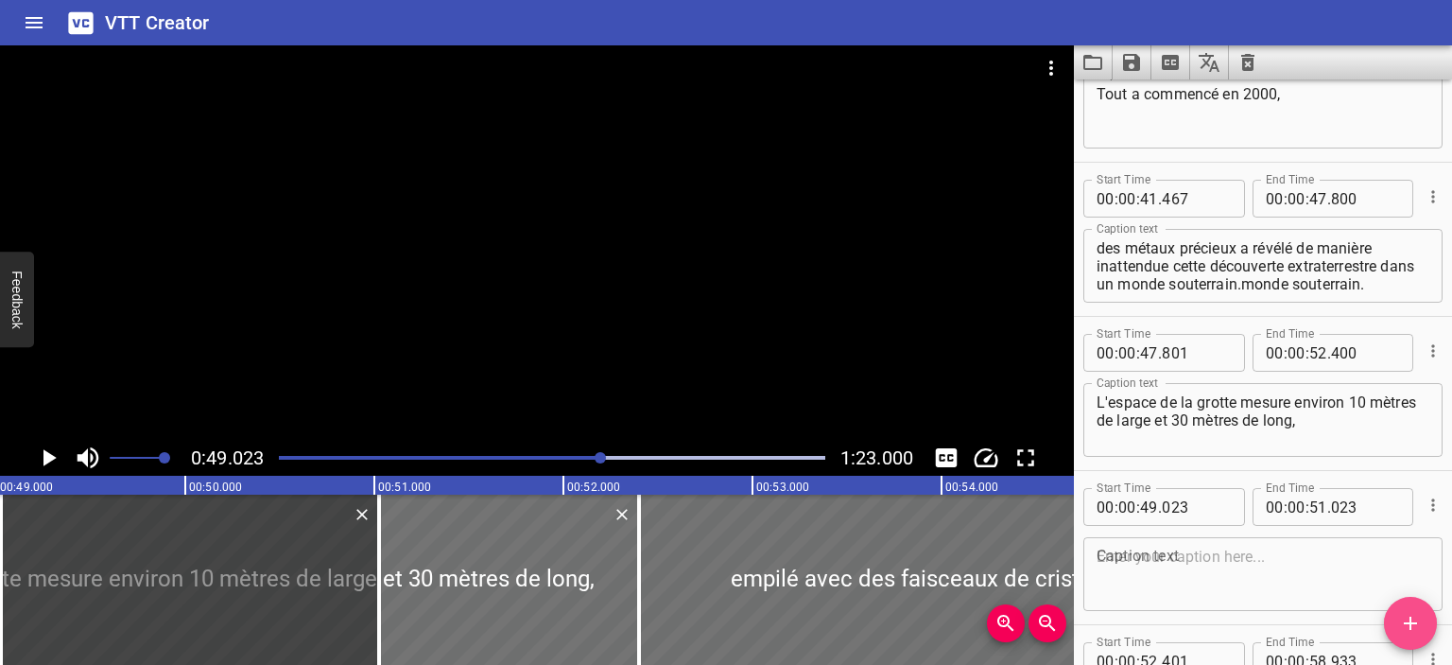
click at [1412, 621] on icon "Add Cue" at bounding box center [1410, 623] width 23 height 23
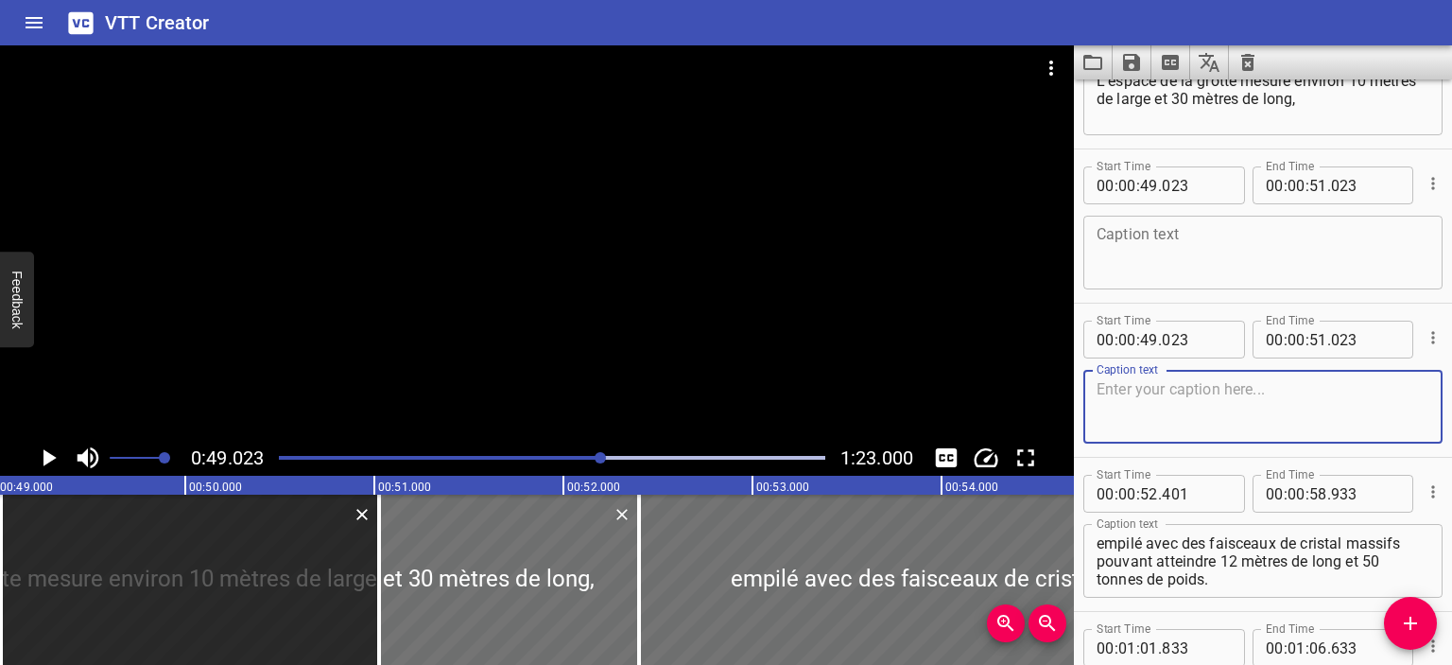
scroll to position [1029, 0]
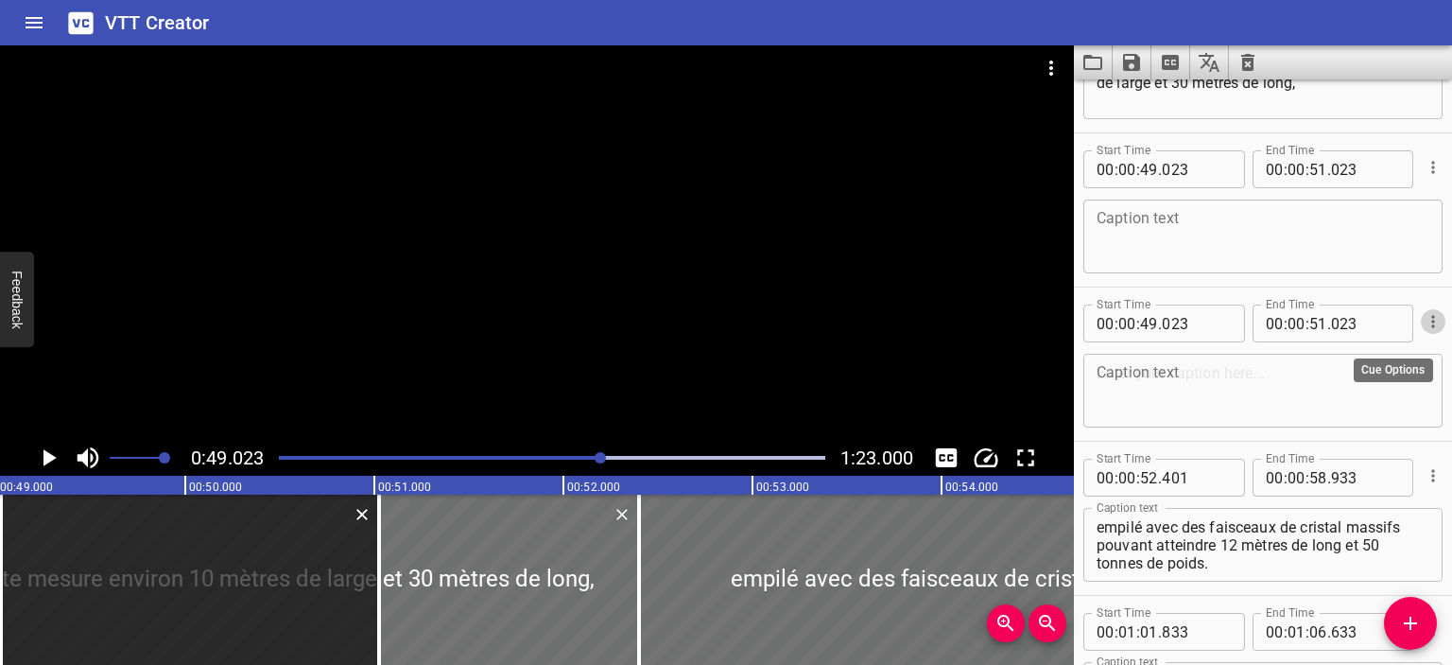
click at [1424, 317] on icon "Cue Options" at bounding box center [1433, 321] width 19 height 19
click at [1372, 349] on li "Delete Cue" at bounding box center [1354, 355] width 165 height 34
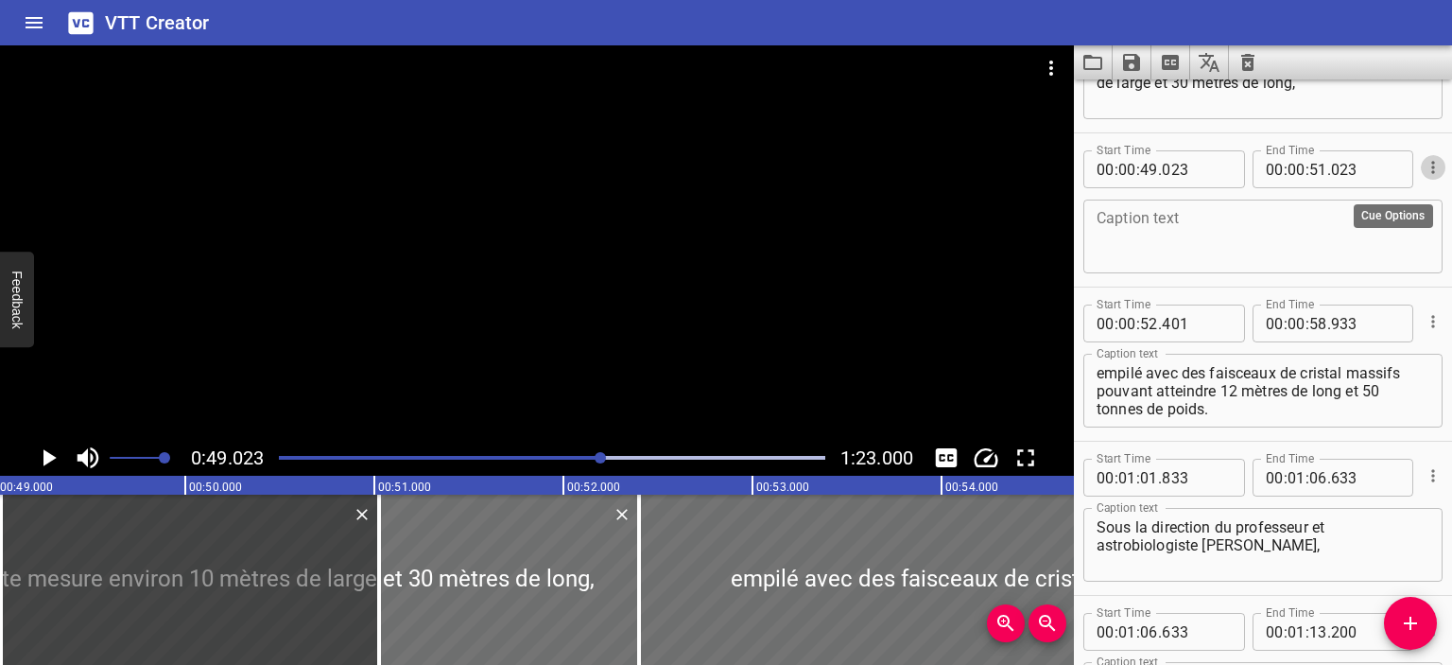
click at [1424, 165] on icon "Cue Options" at bounding box center [1433, 167] width 19 height 19
drag, startPoint x: 1376, startPoint y: 207, endPoint x: 1350, endPoint y: 273, distance: 70.9
click at [1376, 208] on li "Delete Cue" at bounding box center [1354, 200] width 165 height 34
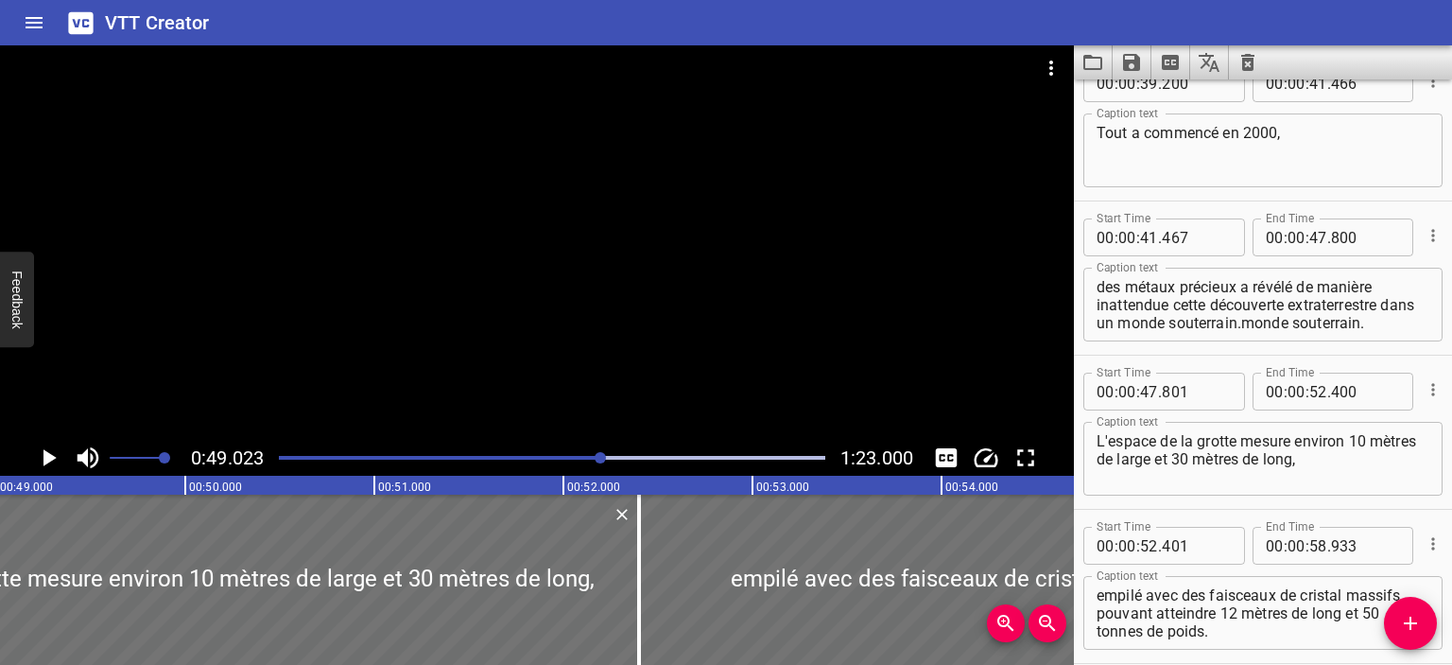
scroll to position [34, 0]
click at [1359, 141] on textarea "Tout a commencé en 2000," at bounding box center [1263, 151] width 333 height 54
click at [1414, 623] on icon "Add Cue" at bounding box center [1410, 622] width 13 height 13
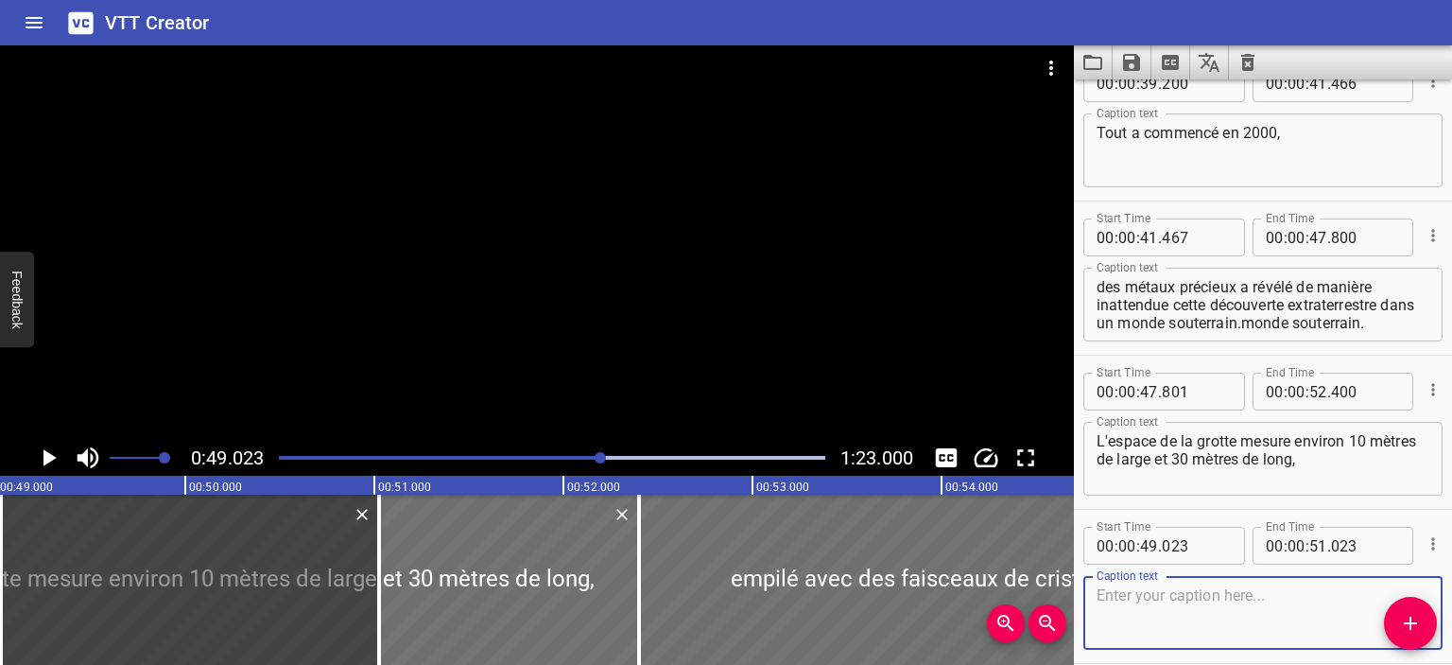
click at [1424, 535] on icon "Cue Options" at bounding box center [1433, 543] width 19 height 19
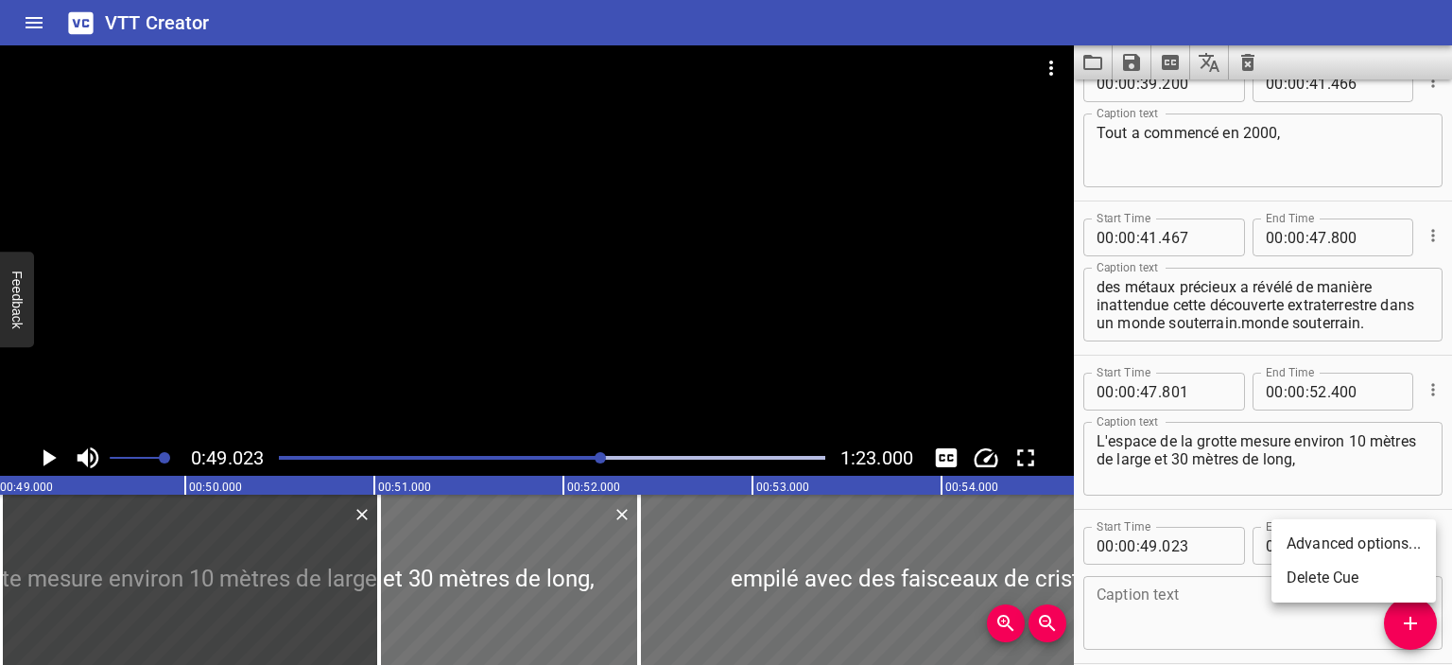
click at [1371, 572] on li "Delete Cue" at bounding box center [1354, 578] width 165 height 34
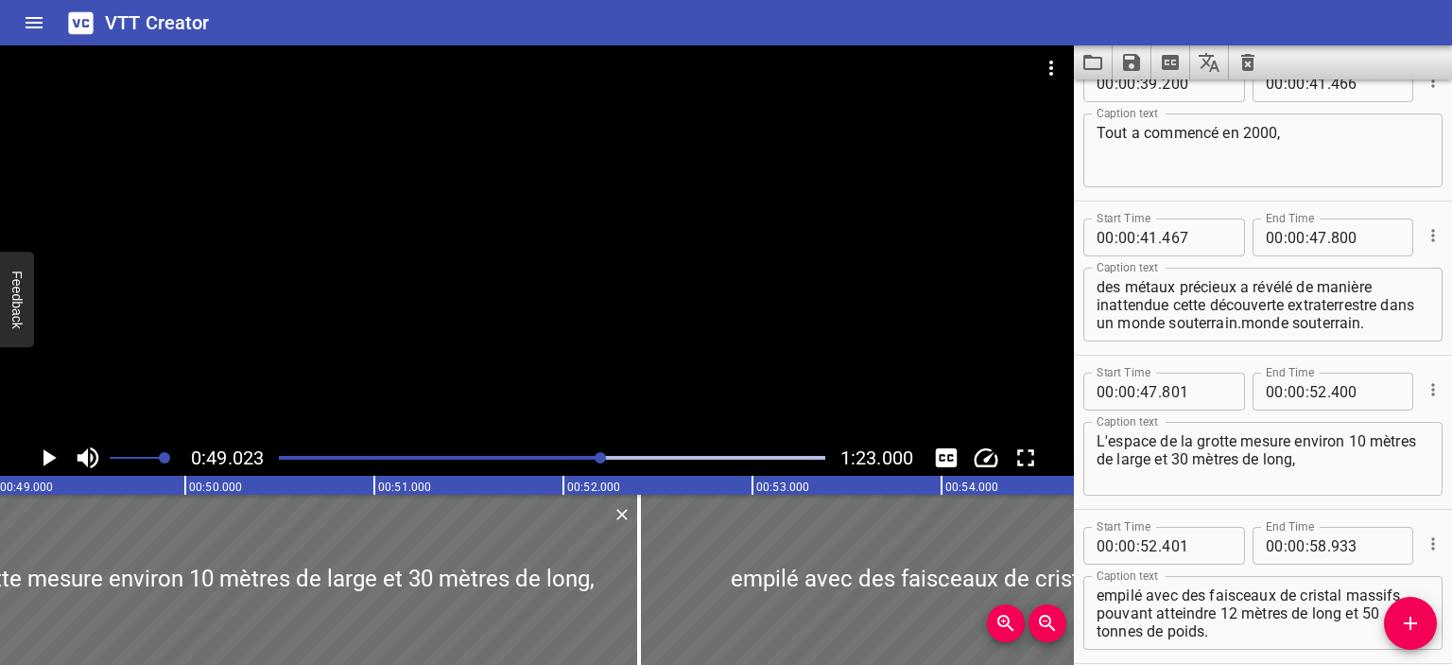
click at [566, 460] on div at bounding box center [552, 457] width 569 height 26
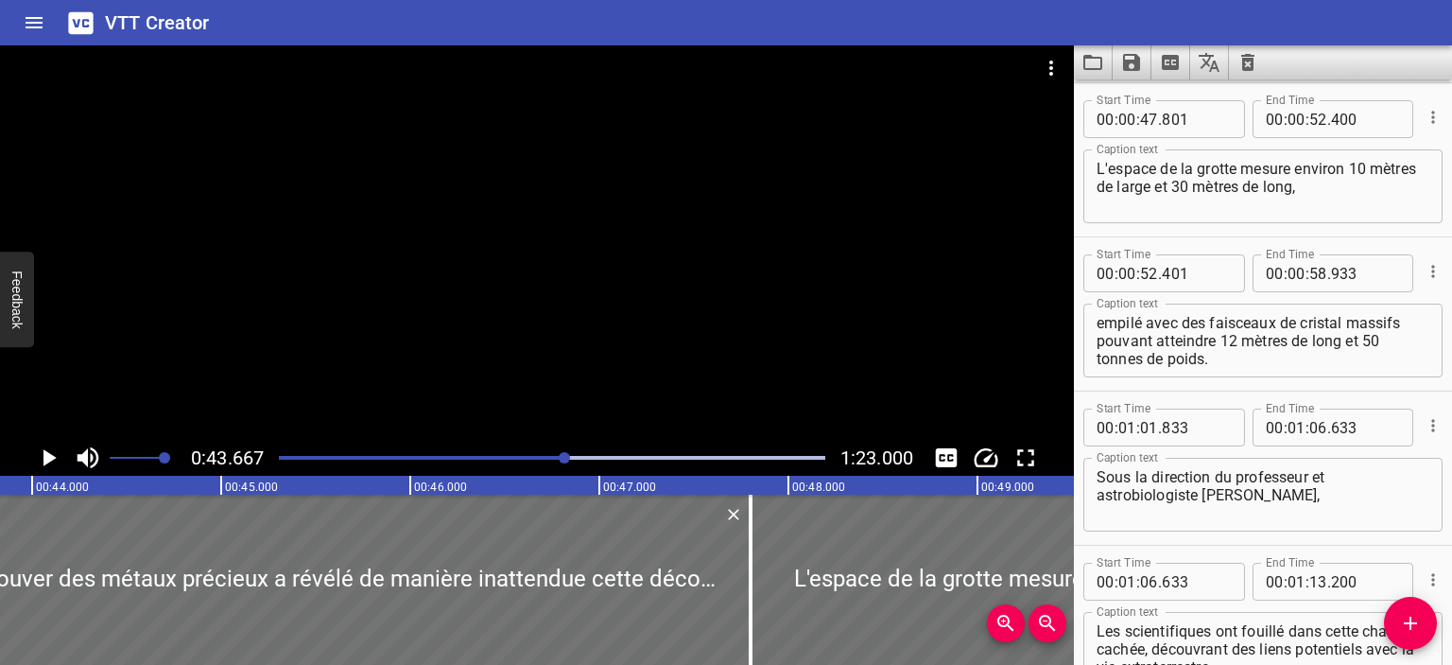
scroll to position [0, 8257]
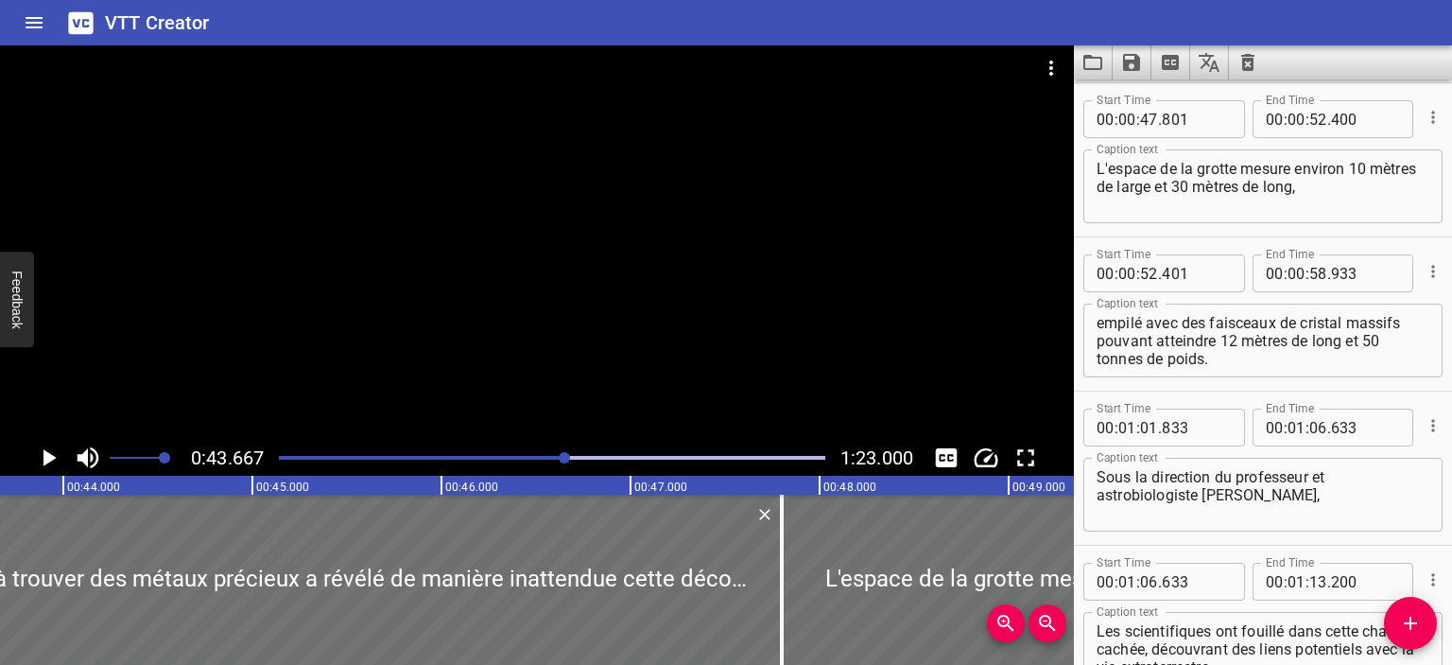
click at [545, 448] on div at bounding box center [552, 457] width 569 height 26
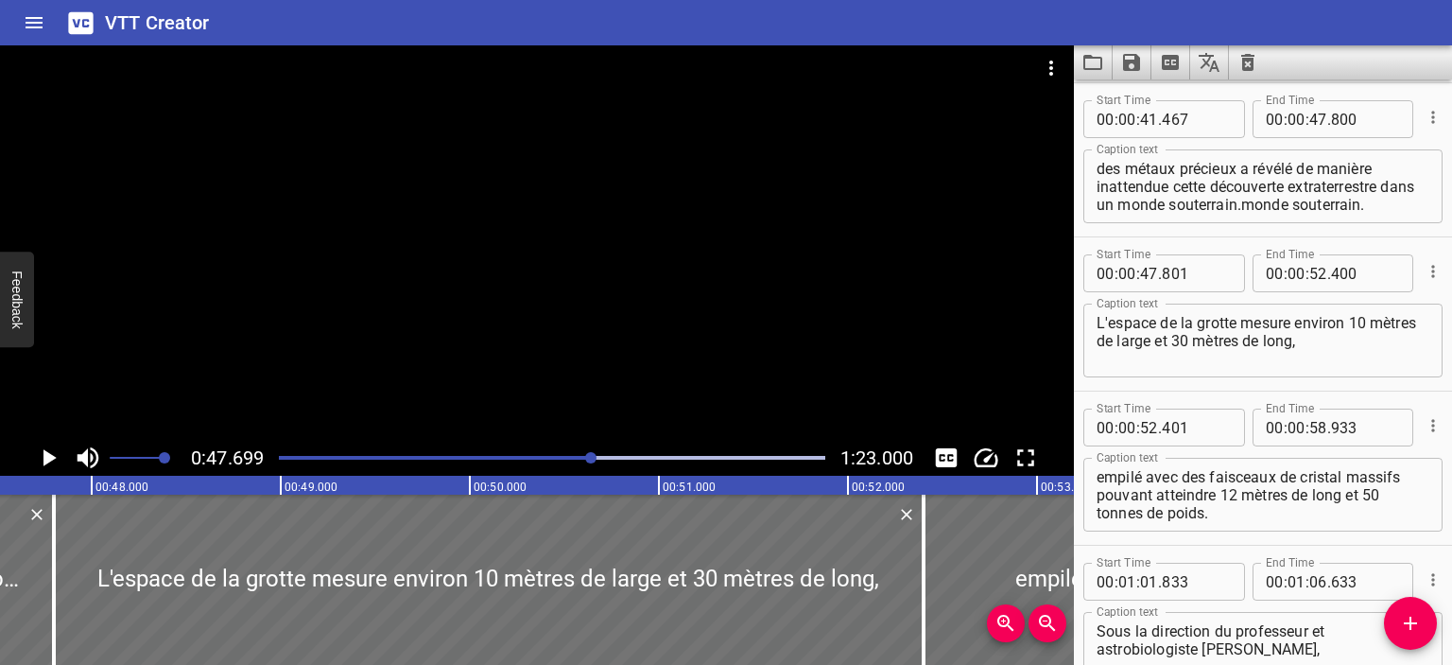
scroll to position [0, 9020]
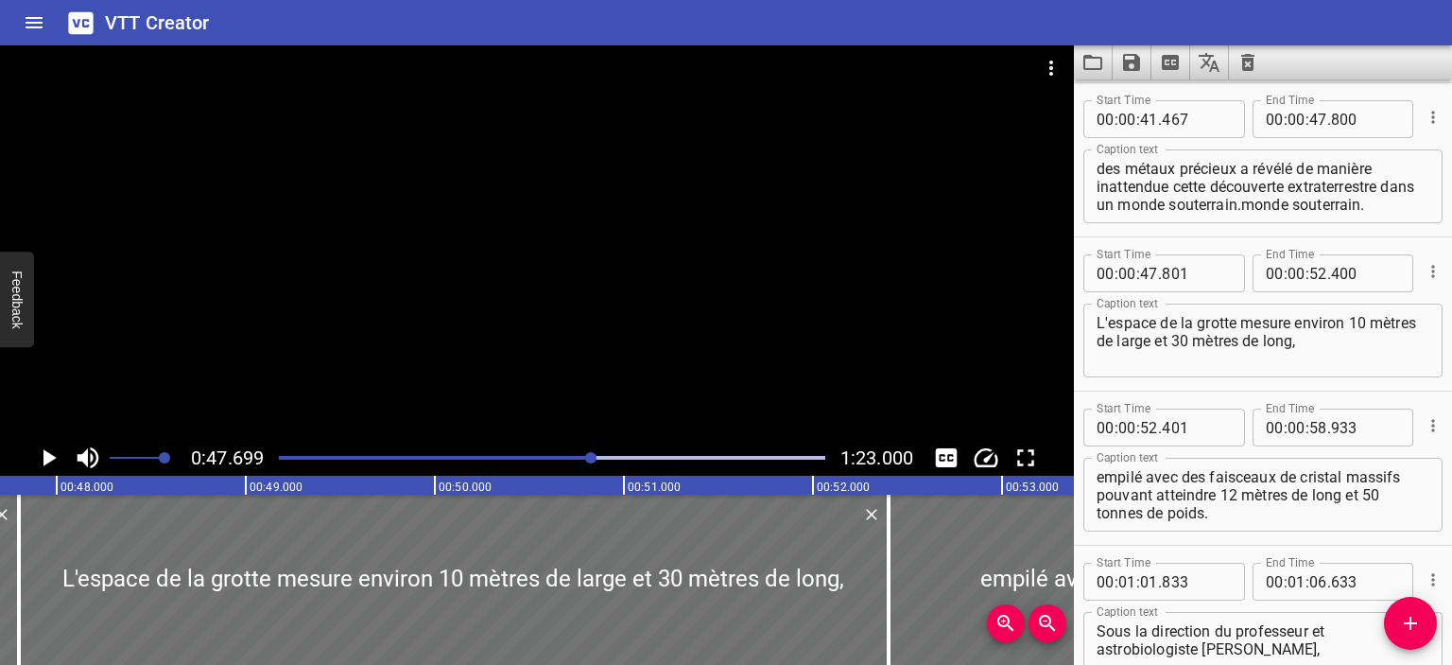
click at [1411, 616] on icon "Add Cue" at bounding box center [1410, 623] width 23 height 23
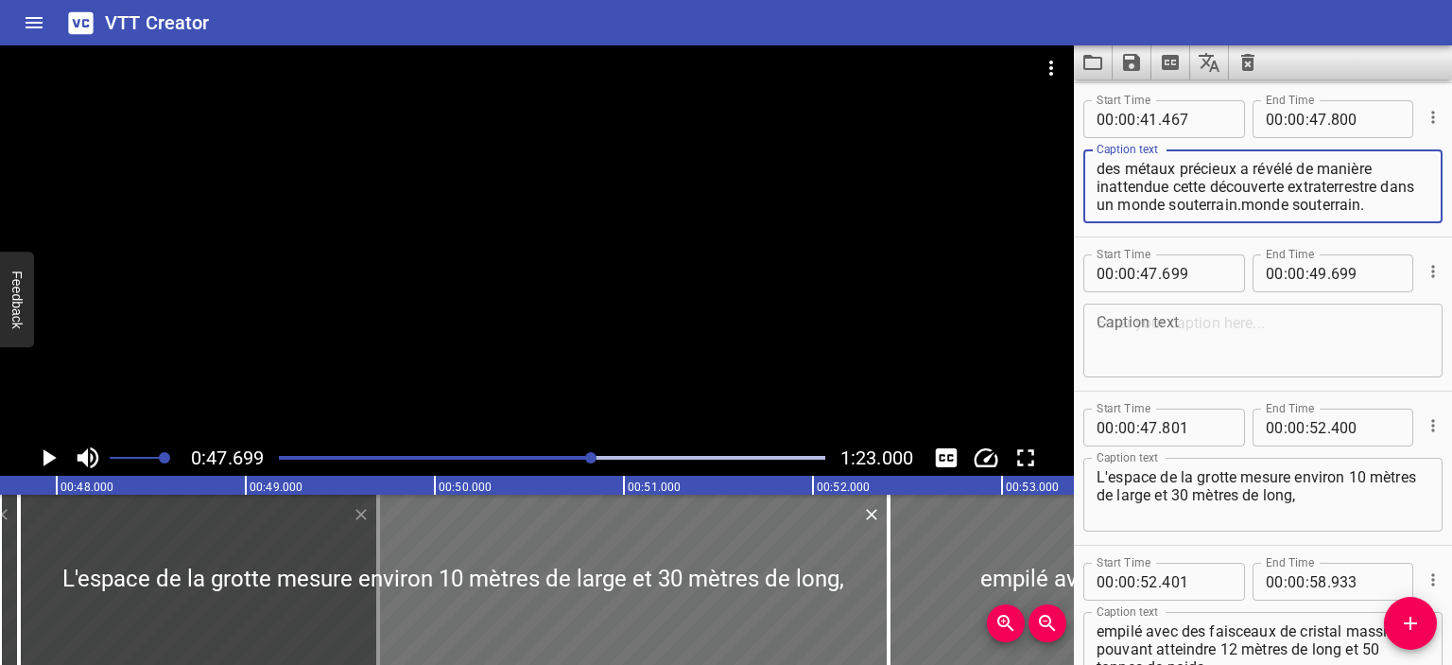
drag, startPoint x: 1191, startPoint y: 184, endPoint x: 1320, endPoint y: 223, distance: 134.3
click at [1320, 222] on div "Caption text lors d'une exploration minérale visant à trouver des métaux précie…" at bounding box center [1263, 184] width 359 height 85
type textarea "lors d'une exploration minérale visant à trouver des métaux précieux a révélé d…"
click at [1195, 339] on textarea at bounding box center [1263, 341] width 333 height 54
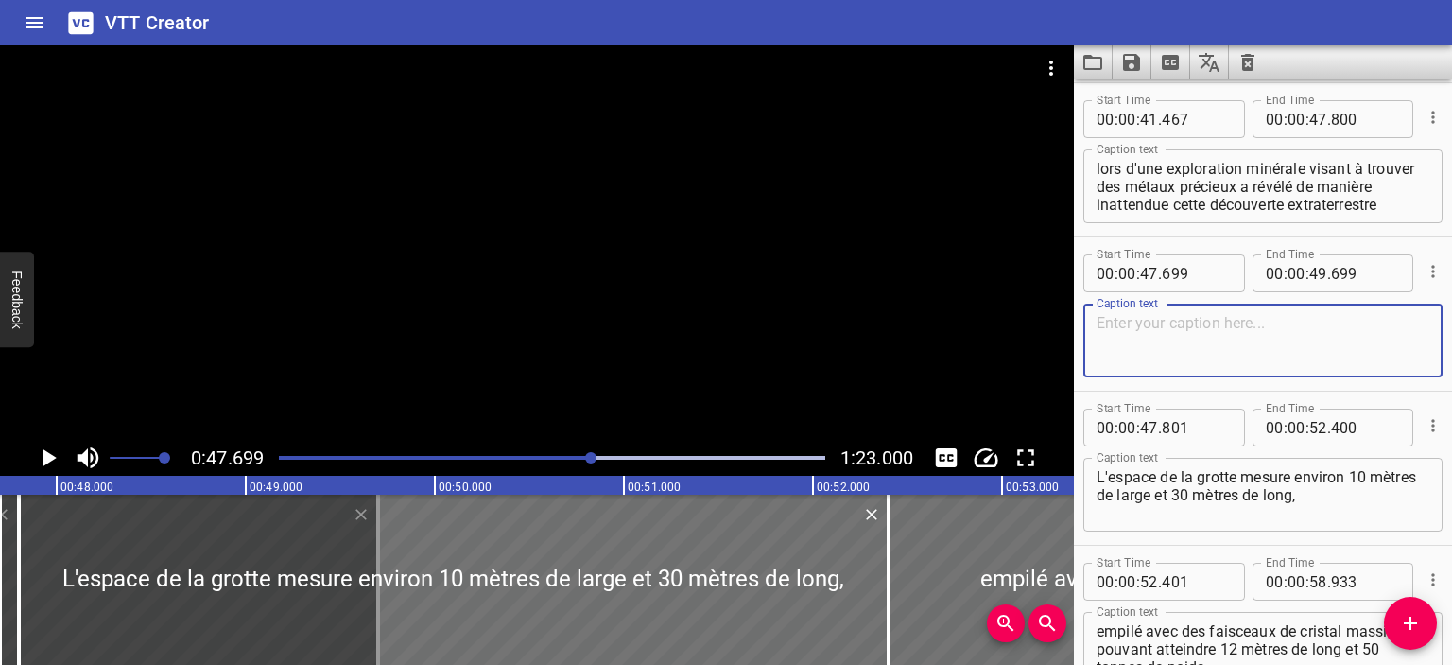
paste textarea "dans un monde souterrain.monde souterrain."
type textarea "dans un monde souterrain.monde souterrain."
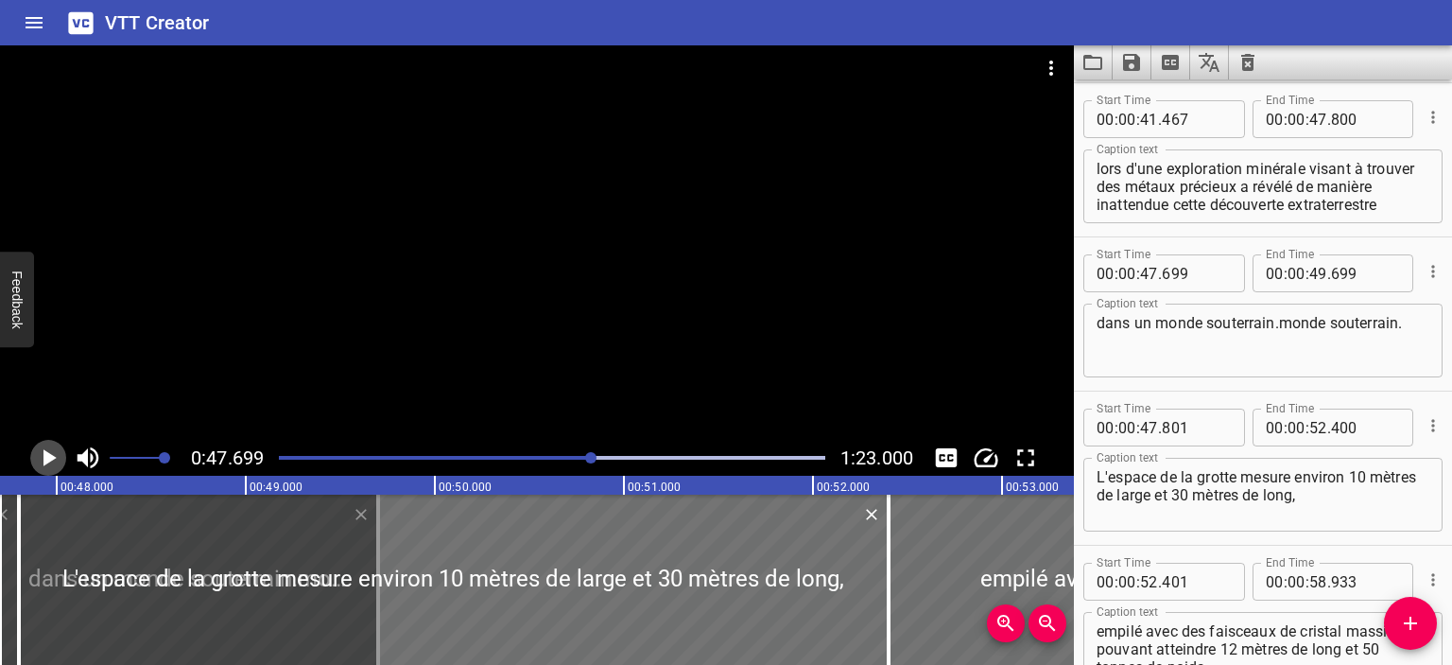
click at [48, 457] on icon "Play/Pause" at bounding box center [49, 457] width 13 height 17
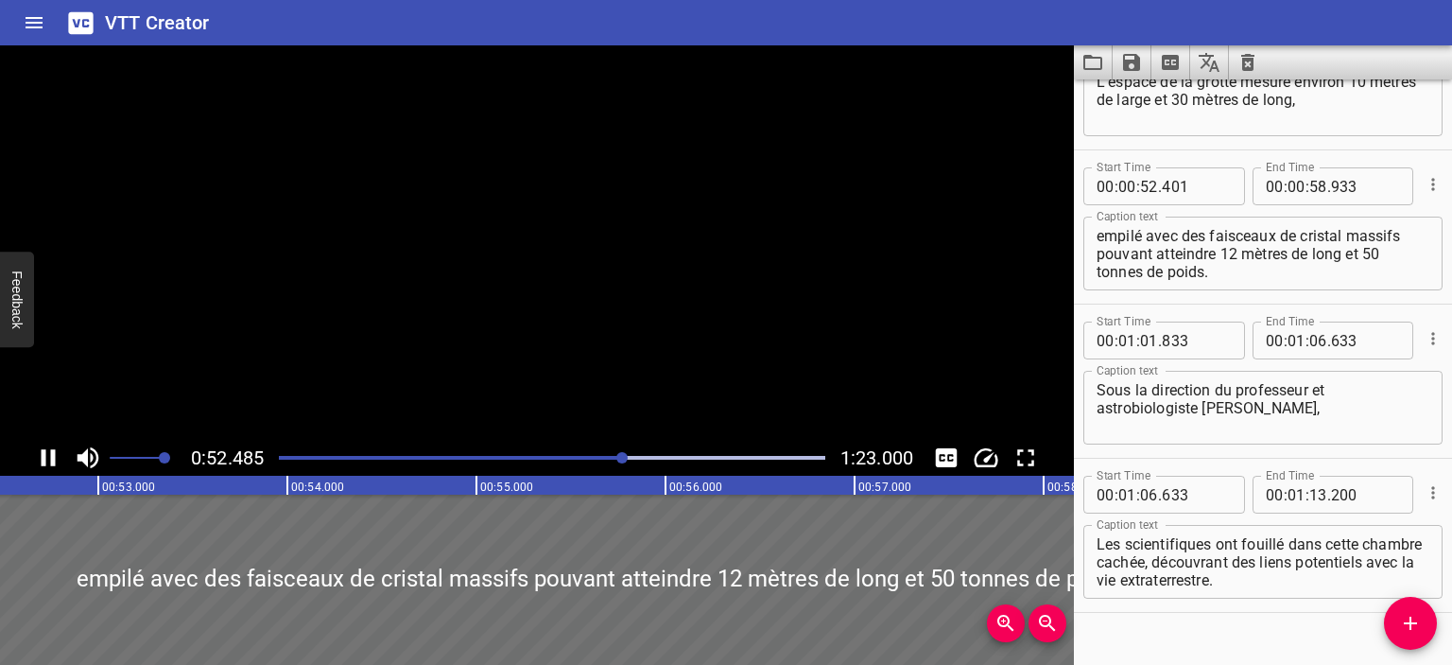
scroll to position [1199, 0]
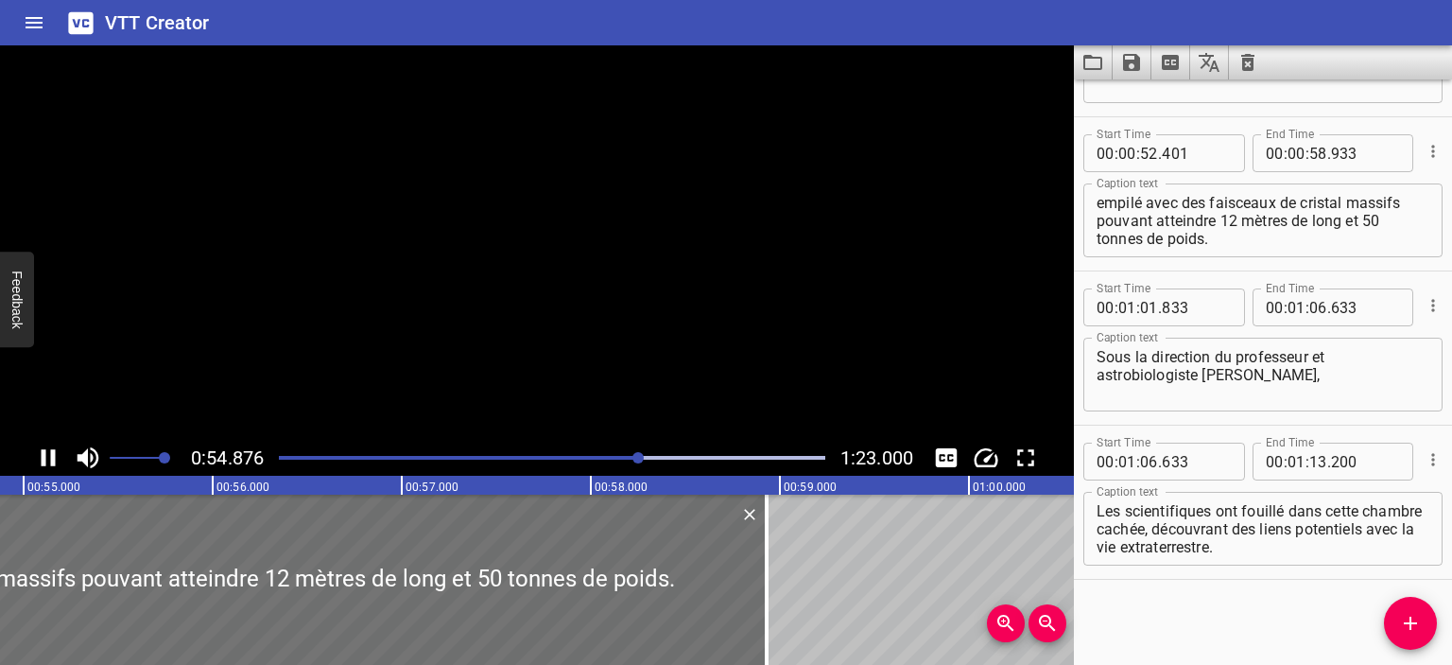
click at [48, 457] on icon "Play/Pause" at bounding box center [48, 457] width 28 height 28
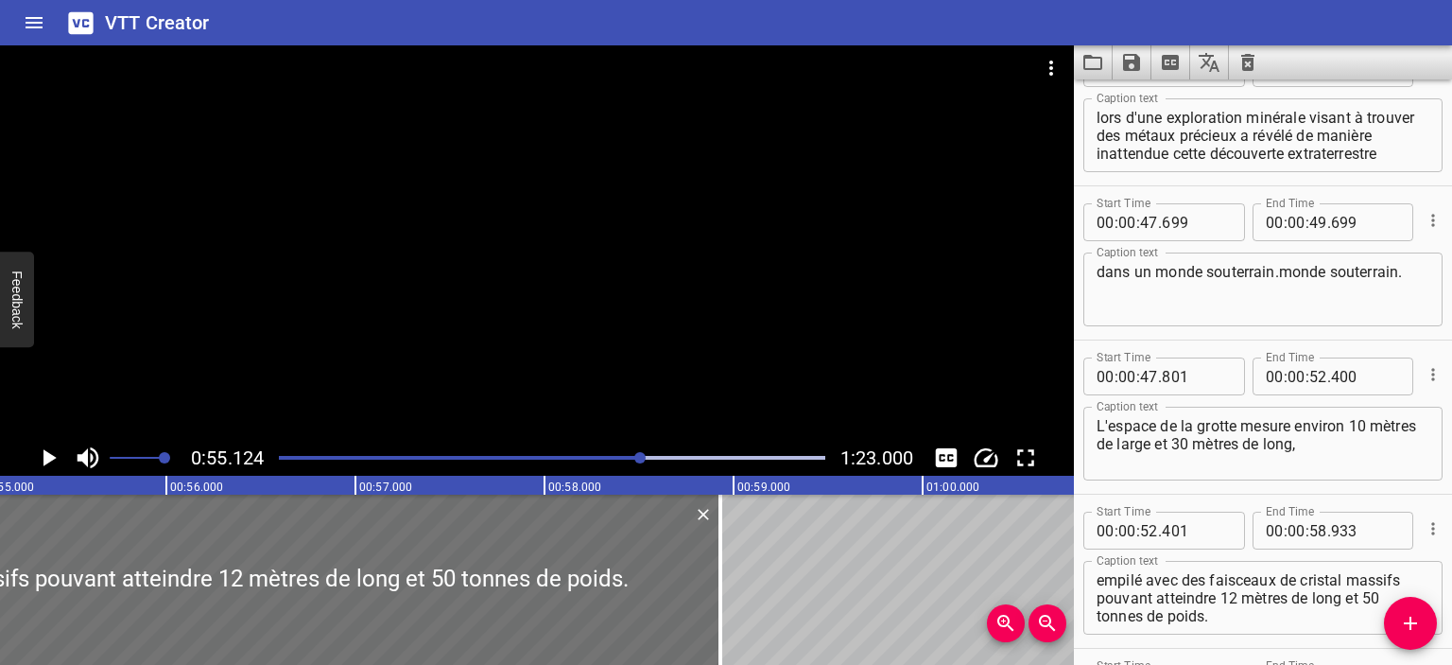
scroll to position [821, 0]
click at [1142, 368] on input "number" at bounding box center [1149, 377] width 18 height 38
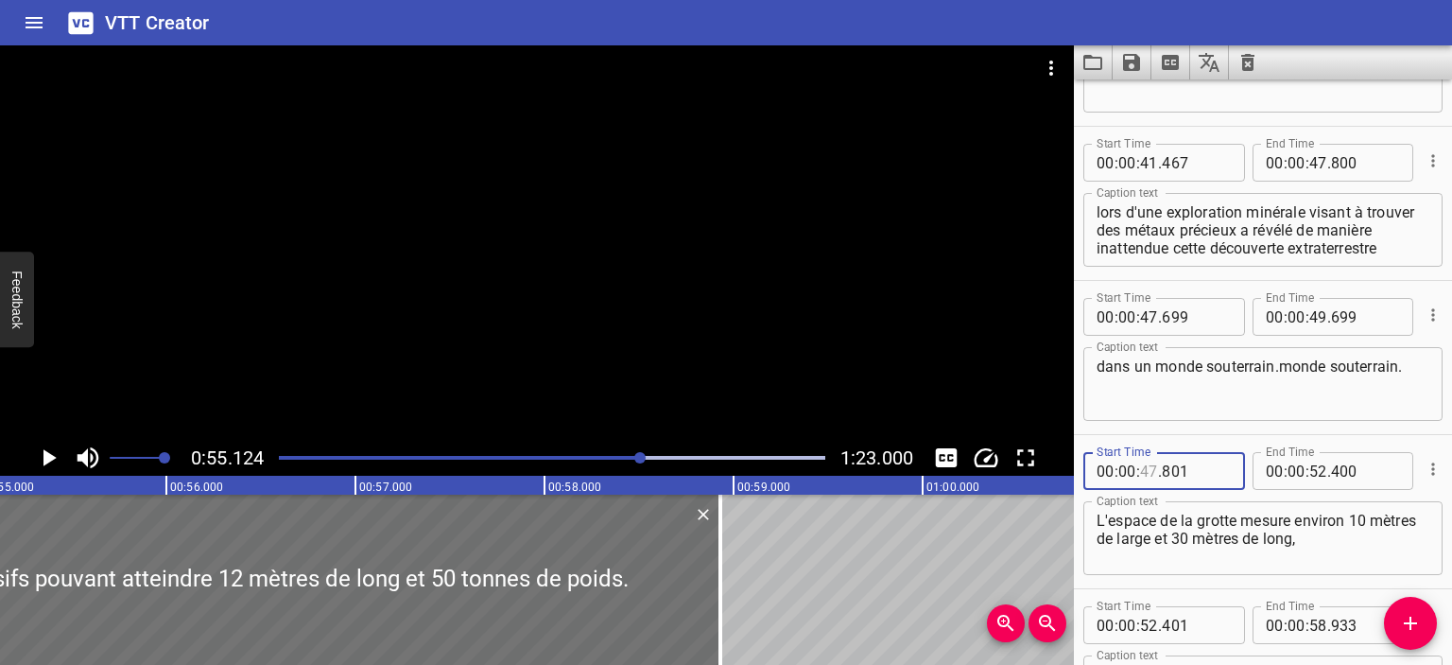
scroll to position [726, 0]
type input "47"
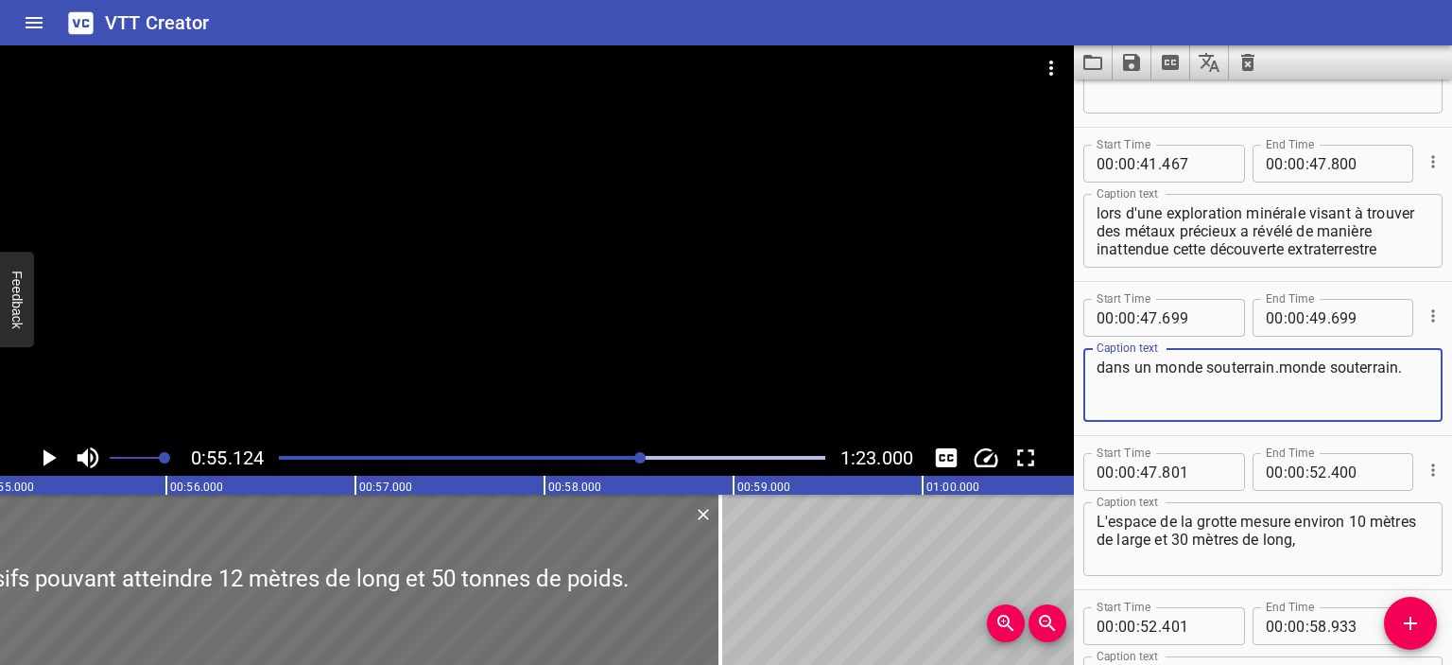
drag, startPoint x: 1415, startPoint y: 369, endPoint x: 1093, endPoint y: 367, distance: 322.4
click at [1093, 367] on div "dans un monde souterrain.monde souterrain. Caption text" at bounding box center [1263, 385] width 359 height 74
drag, startPoint x: 1407, startPoint y: 364, endPoint x: 1074, endPoint y: 354, distance: 333.0
click at [1074, 354] on div "Start Time 00 : 00 : 47 . 699 Start Time End Time 00 : 00 : 49 . 699 End Time C…" at bounding box center [1263, 358] width 378 height 153
paste textarea
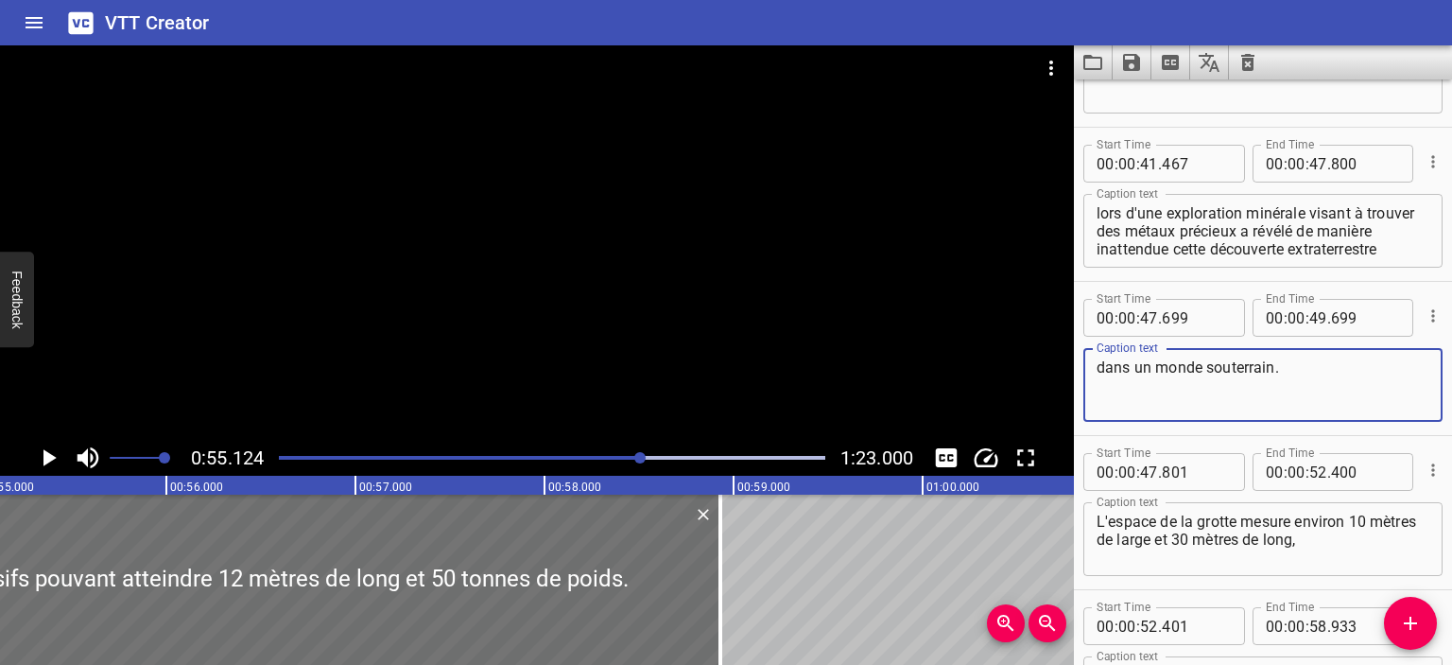
type textarea "dans un monde souterrain."
click at [602, 453] on div at bounding box center [552, 457] width 569 height 26
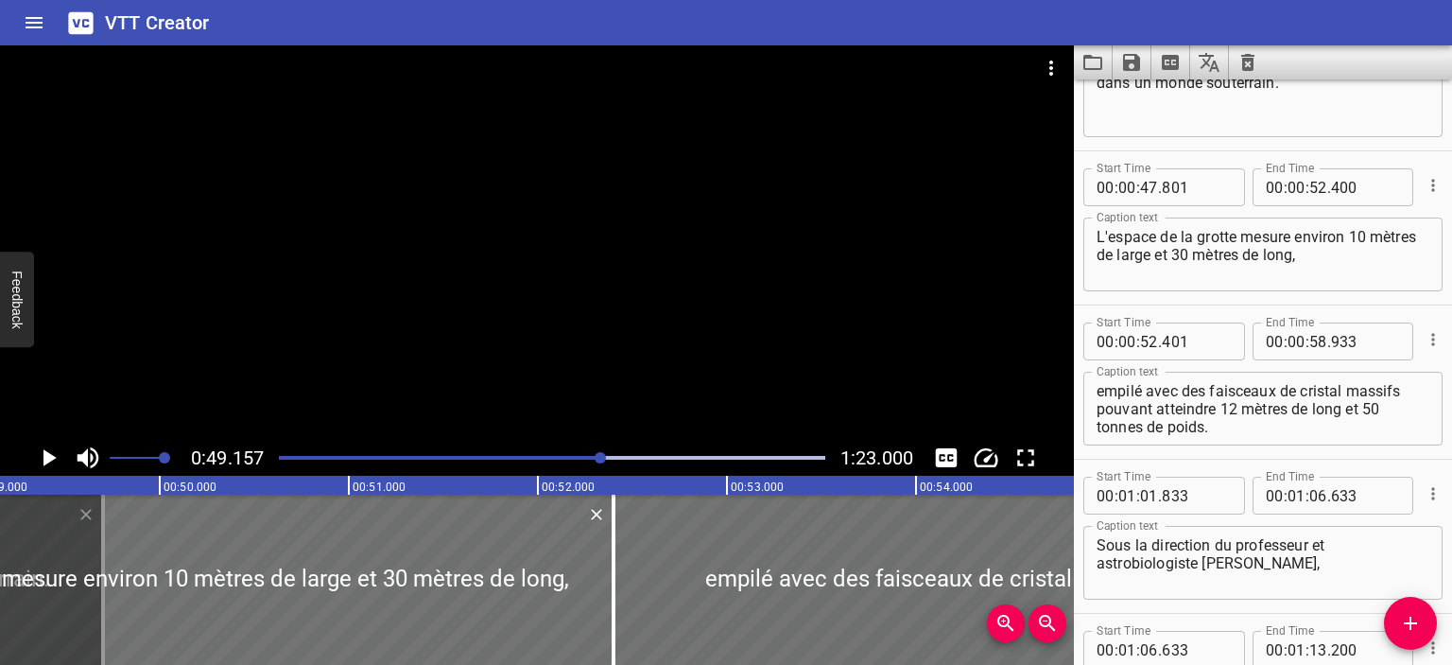
scroll to position [1010, 0]
click at [575, 454] on div at bounding box center [552, 457] width 569 height 26
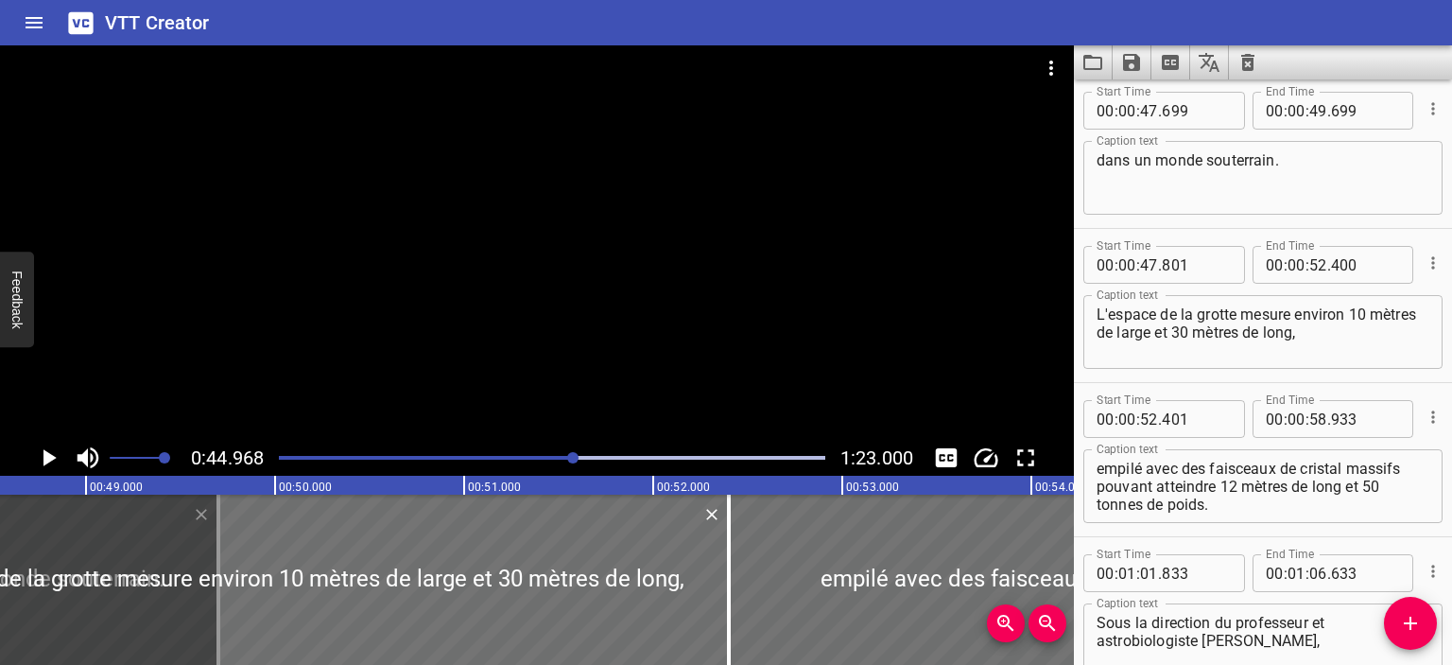
scroll to position [925, 0]
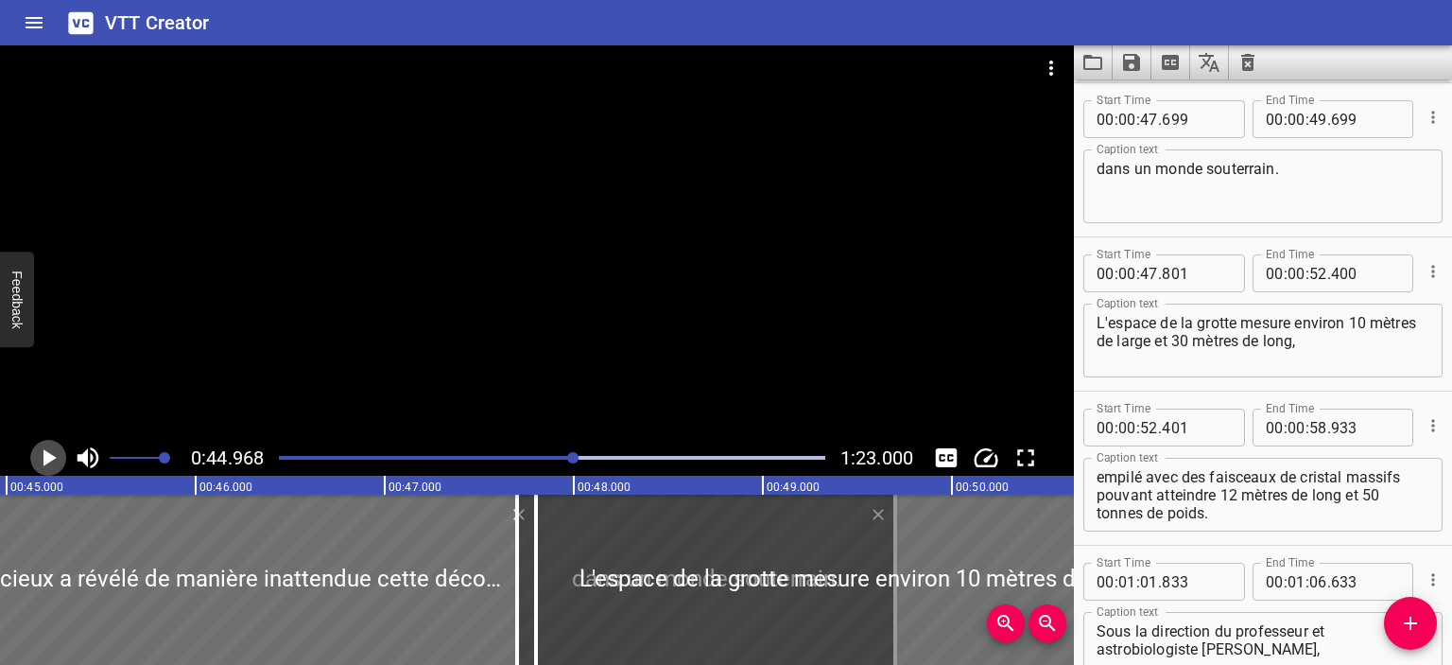
click at [49, 454] on icon "Play/Pause" at bounding box center [49, 457] width 13 height 17
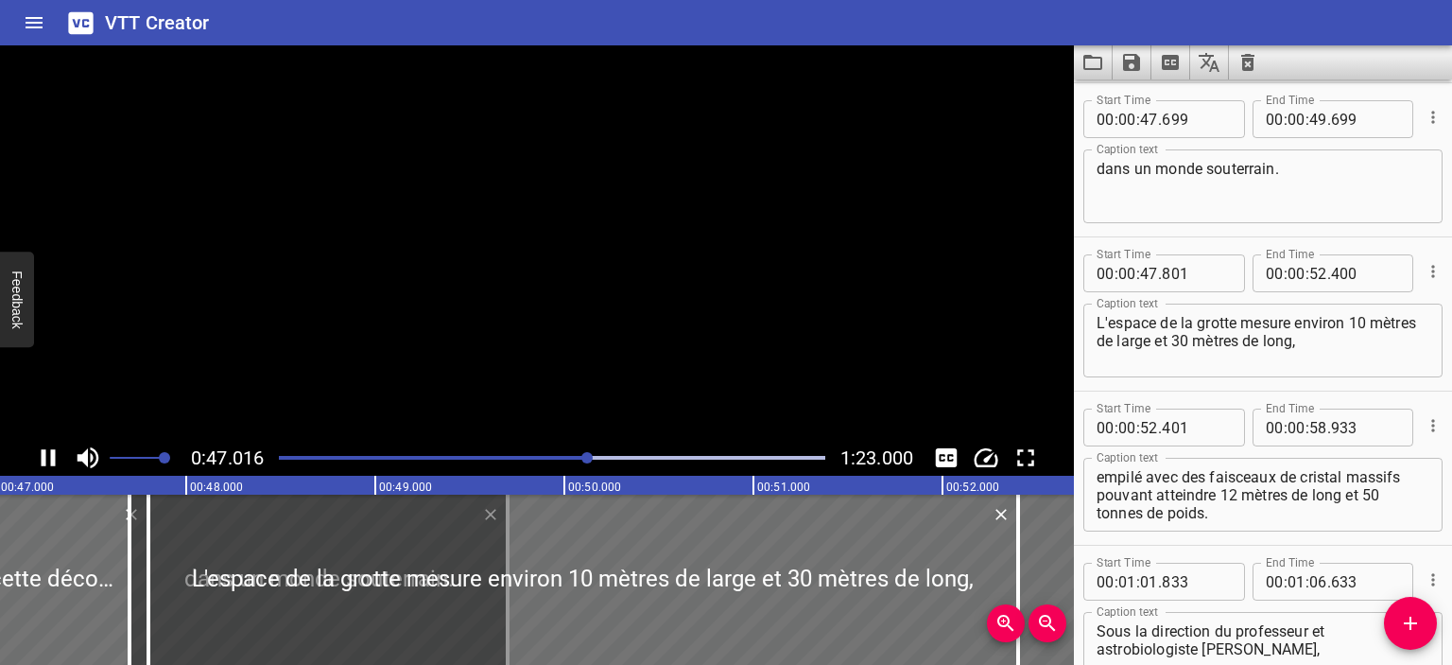
click at [49, 454] on icon "Play/Pause" at bounding box center [48, 457] width 28 height 28
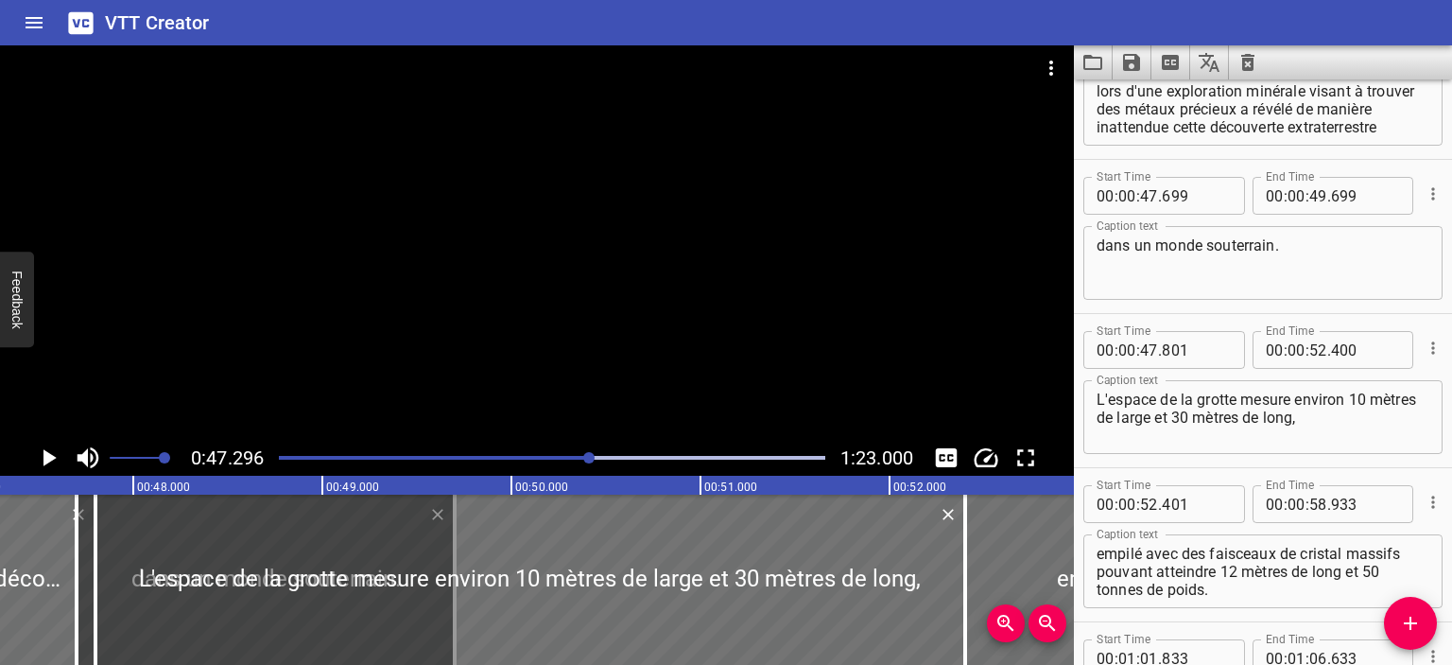
scroll to position [831, 0]
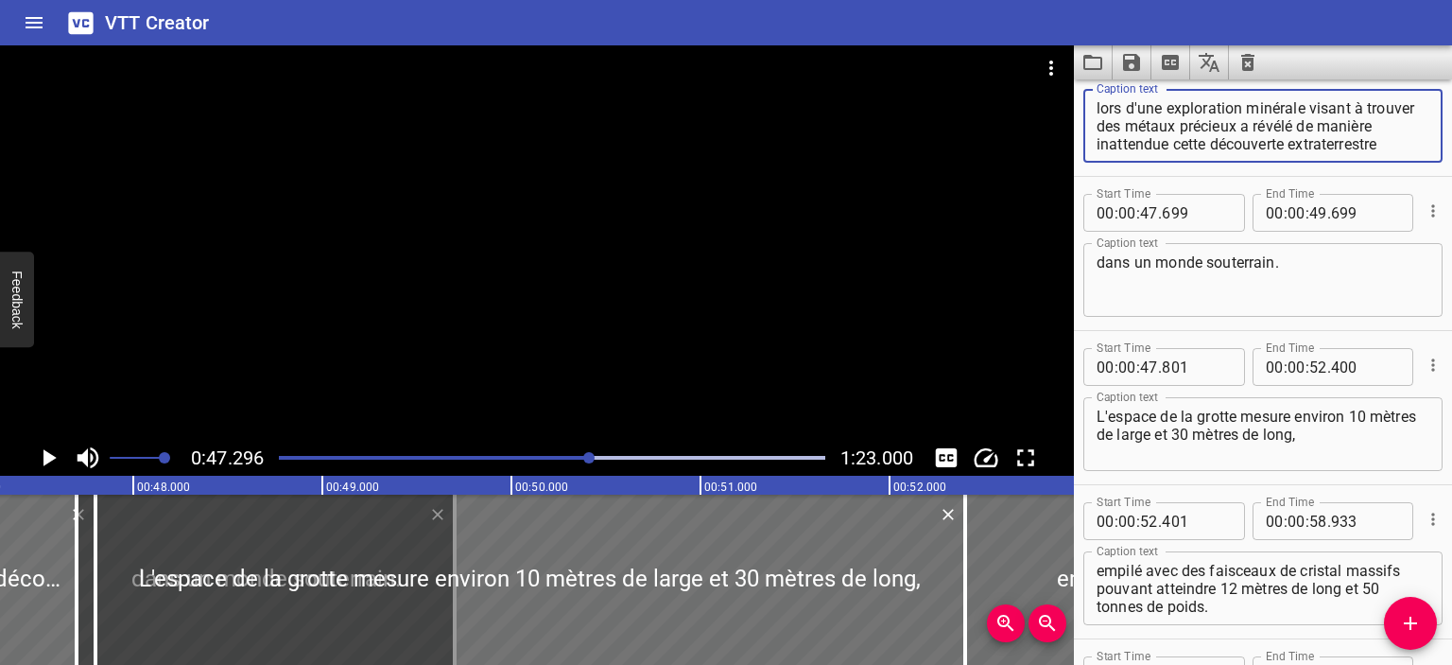
drag, startPoint x: 1189, startPoint y: 150, endPoint x: 1051, endPoint y: 157, distance: 138.2
click at [1051, 157] on main "0:47.296 1:23.000 00:00.000 00:01.000 00:02.000 00:03.000 00:04.000 00:05.000 0…" at bounding box center [726, 354] width 1452 height 619
type textarea "lors d'une exploration minérale visant à trouver des métaux précieux a révélé d…"
click at [1095, 266] on div "dans un monde souterrain. Caption text" at bounding box center [1263, 280] width 359 height 74
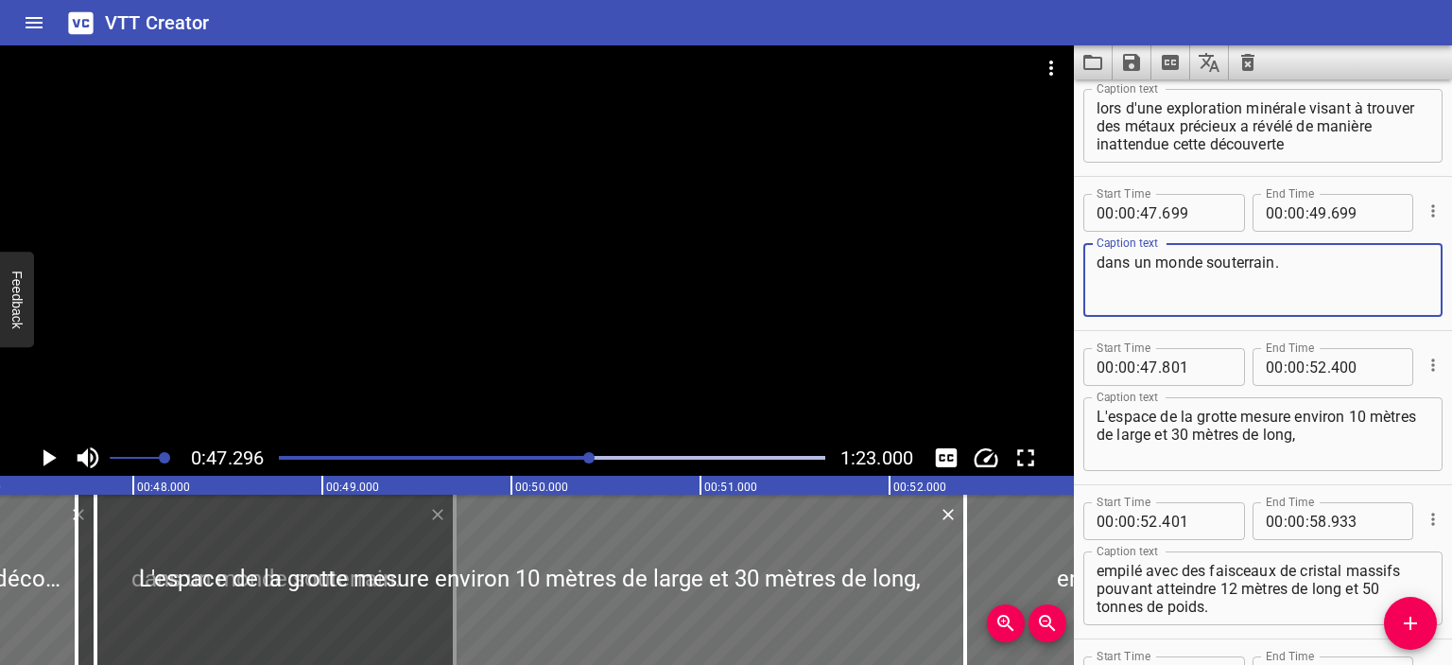
click at [1097, 257] on textarea "dans un monde souterrain." at bounding box center [1263, 280] width 333 height 54
paste textarea "extraterrestre"
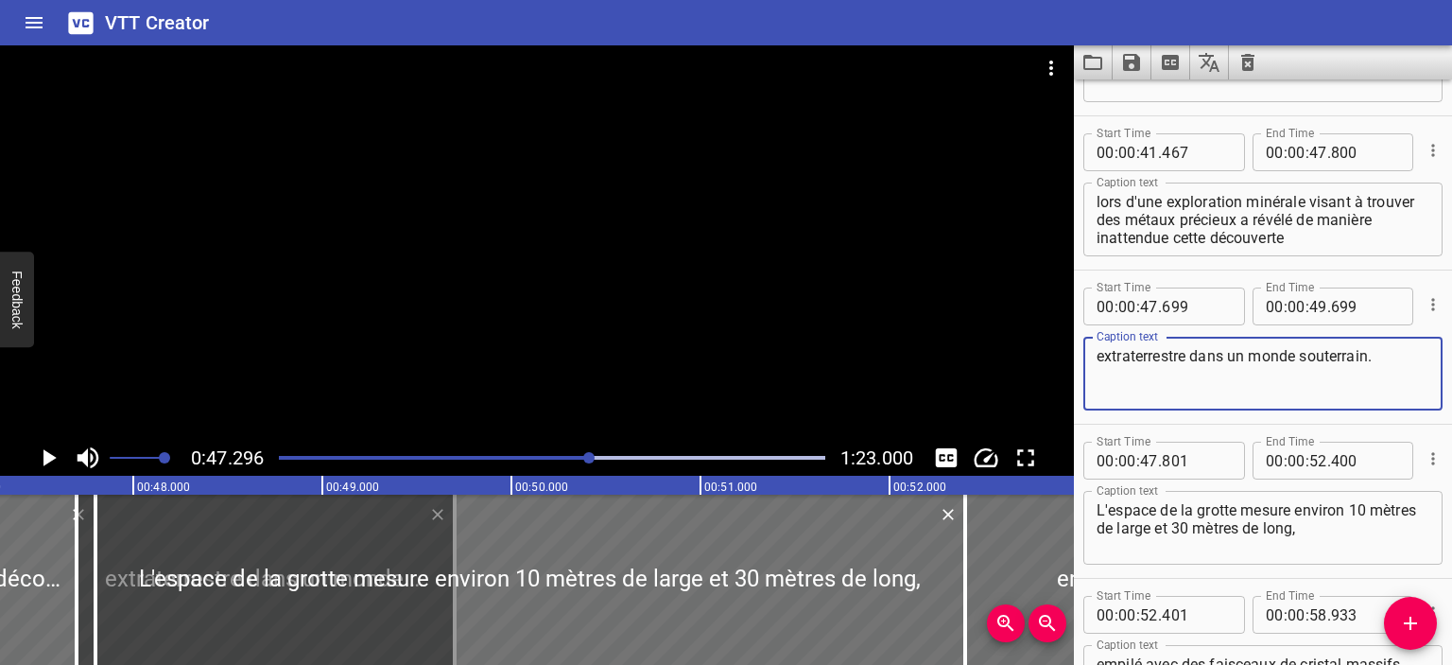
scroll to position [737, 0]
type textarea "extraterrestre dans un monde souterrain."
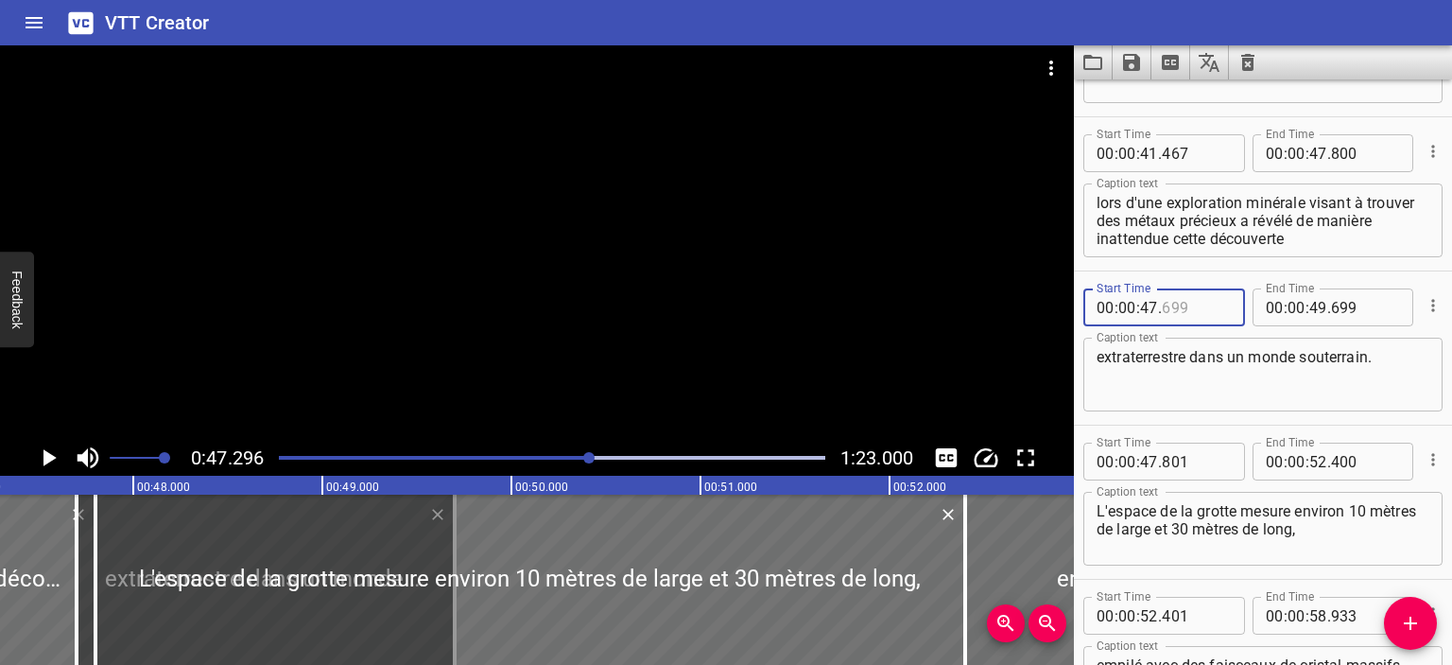
click at [1171, 304] on input "number" at bounding box center [1196, 307] width 69 height 38
type input "699"
click at [47, 459] on icon "Play/Pause" at bounding box center [49, 457] width 13 height 17
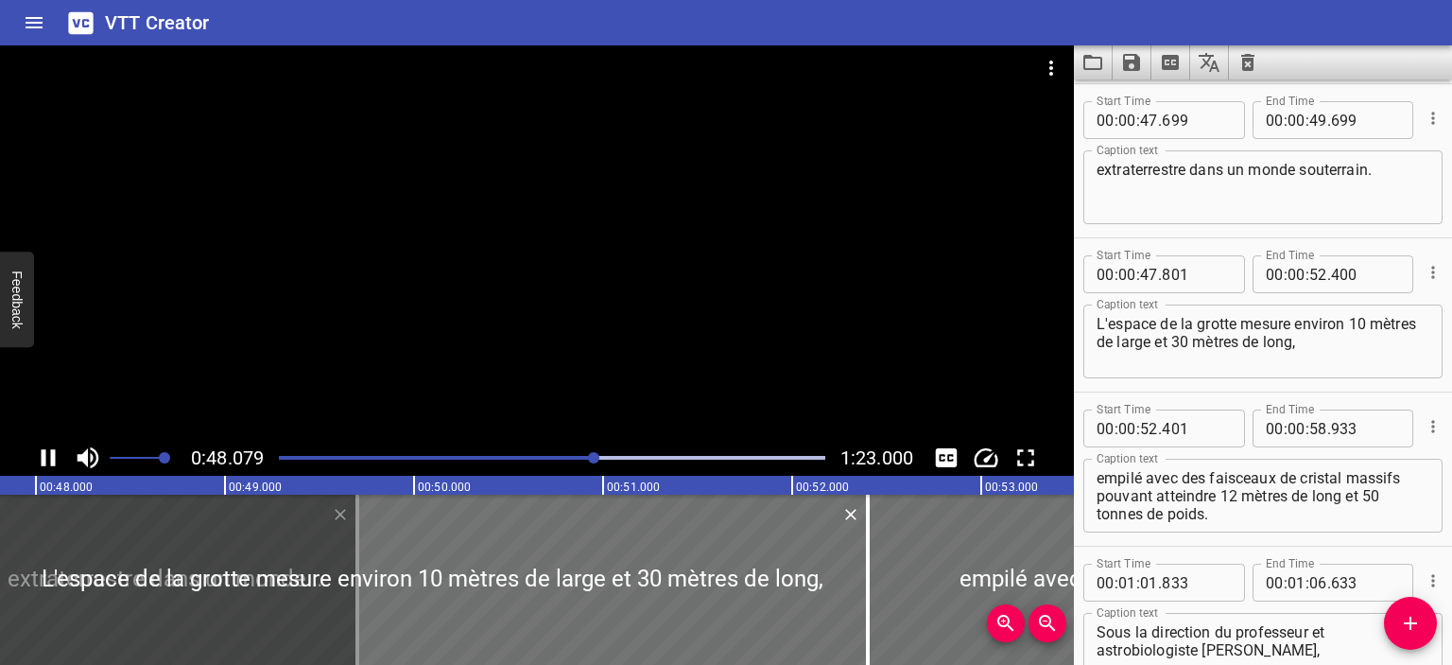
scroll to position [925, 0]
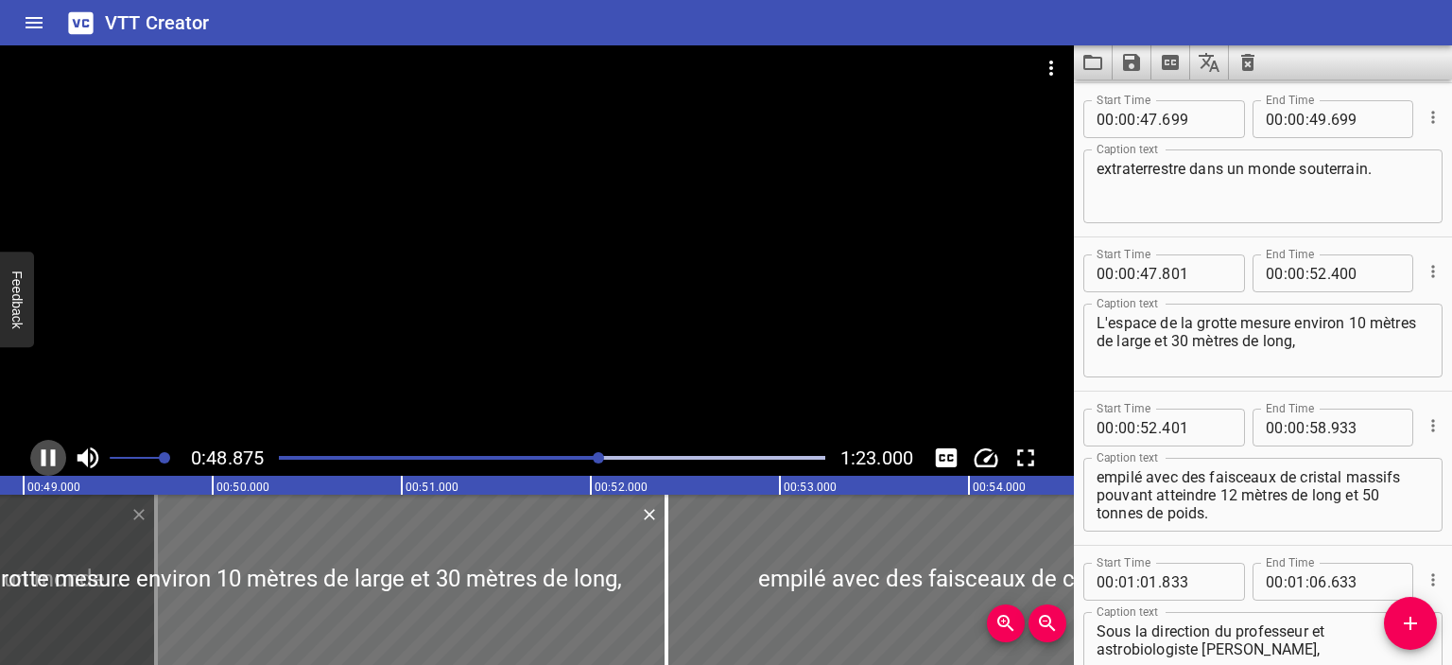
click at [45, 457] on icon "Play/Pause" at bounding box center [48, 457] width 28 height 28
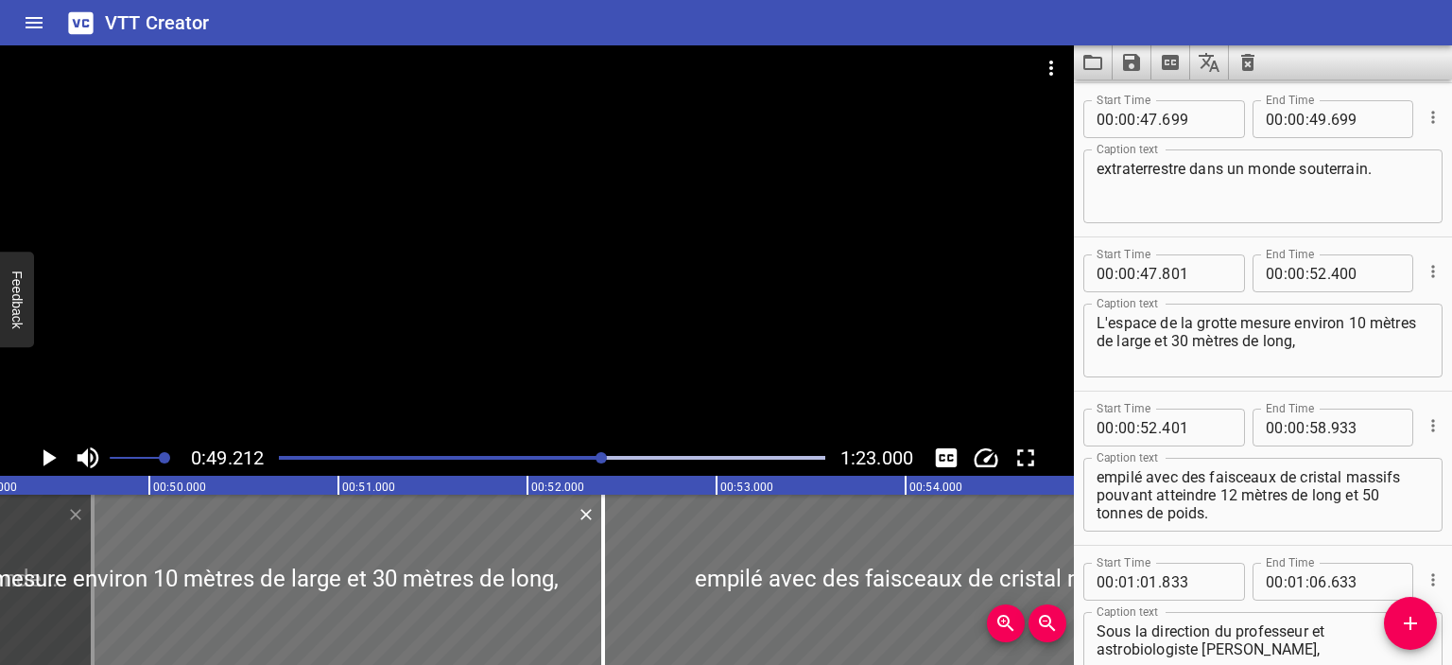
click at [43, 457] on icon "Play/Pause" at bounding box center [49, 457] width 13 height 17
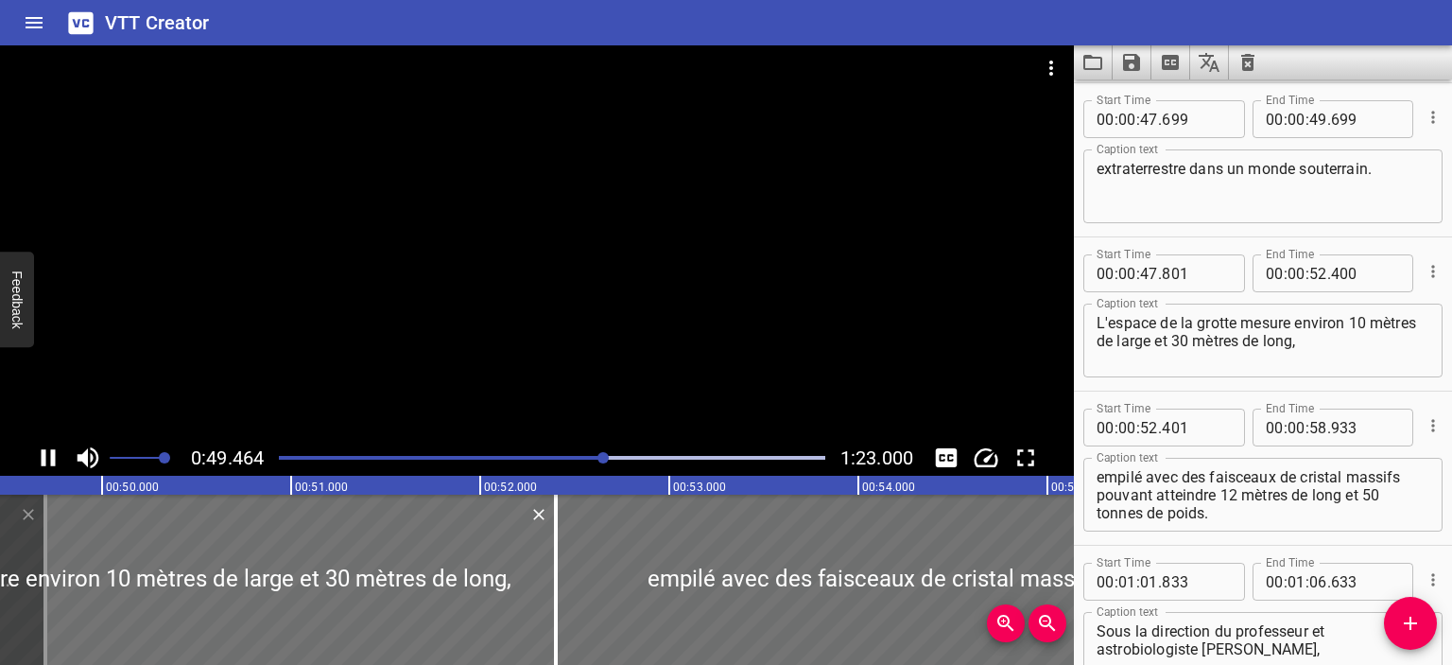
click at [43, 457] on icon "Play/Pause" at bounding box center [49, 457] width 14 height 17
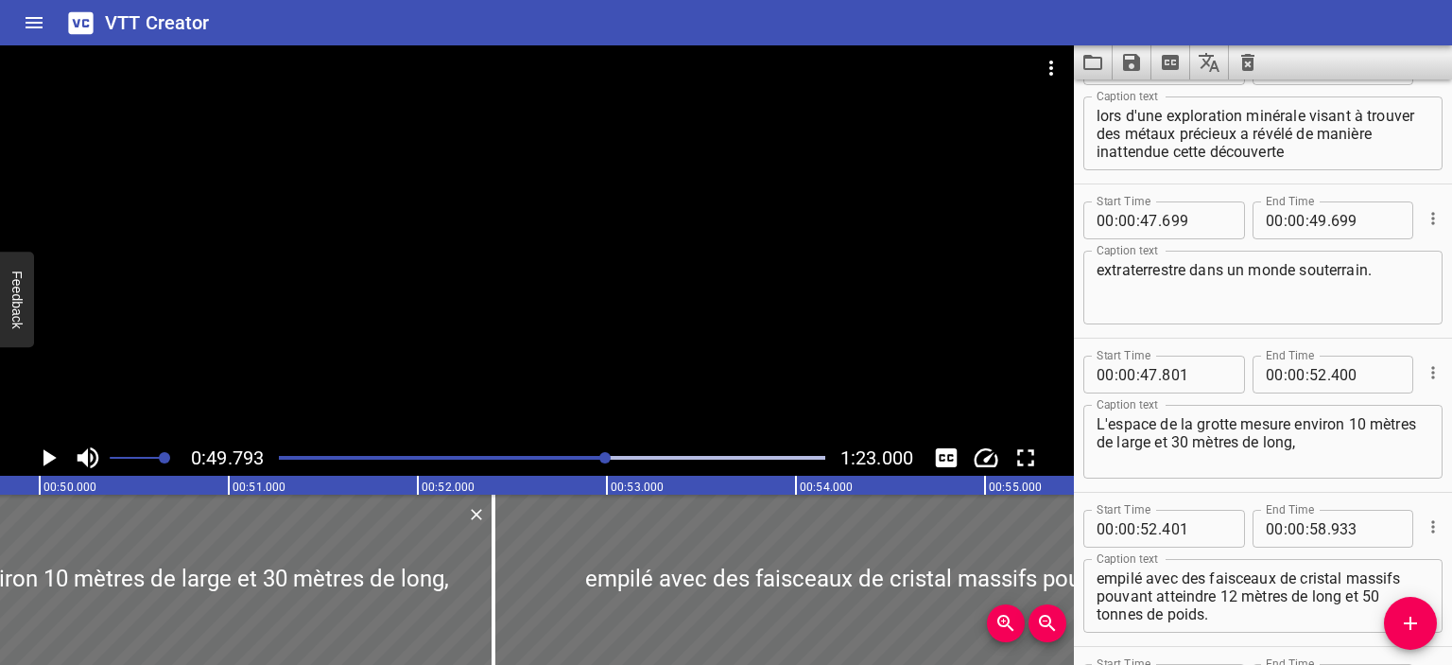
scroll to position [822, 0]
click at [1426, 372] on icon "Cue Options" at bounding box center [1433, 374] width 19 height 19
click at [1377, 401] on li "Delete Cue" at bounding box center [1354, 407] width 165 height 34
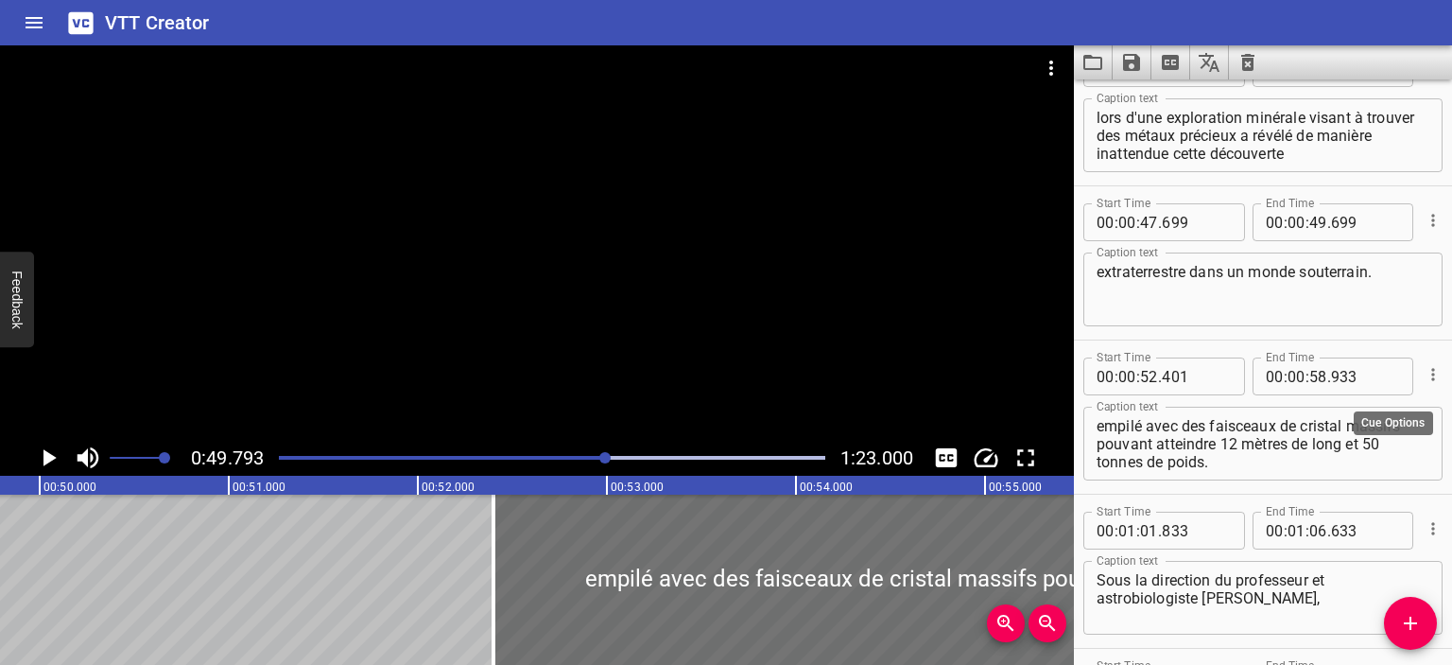
click at [1423, 366] on button "Cue Options" at bounding box center [1433, 374] width 25 height 25
click at [1383, 412] on li "Delete Cue" at bounding box center [1354, 407] width 165 height 34
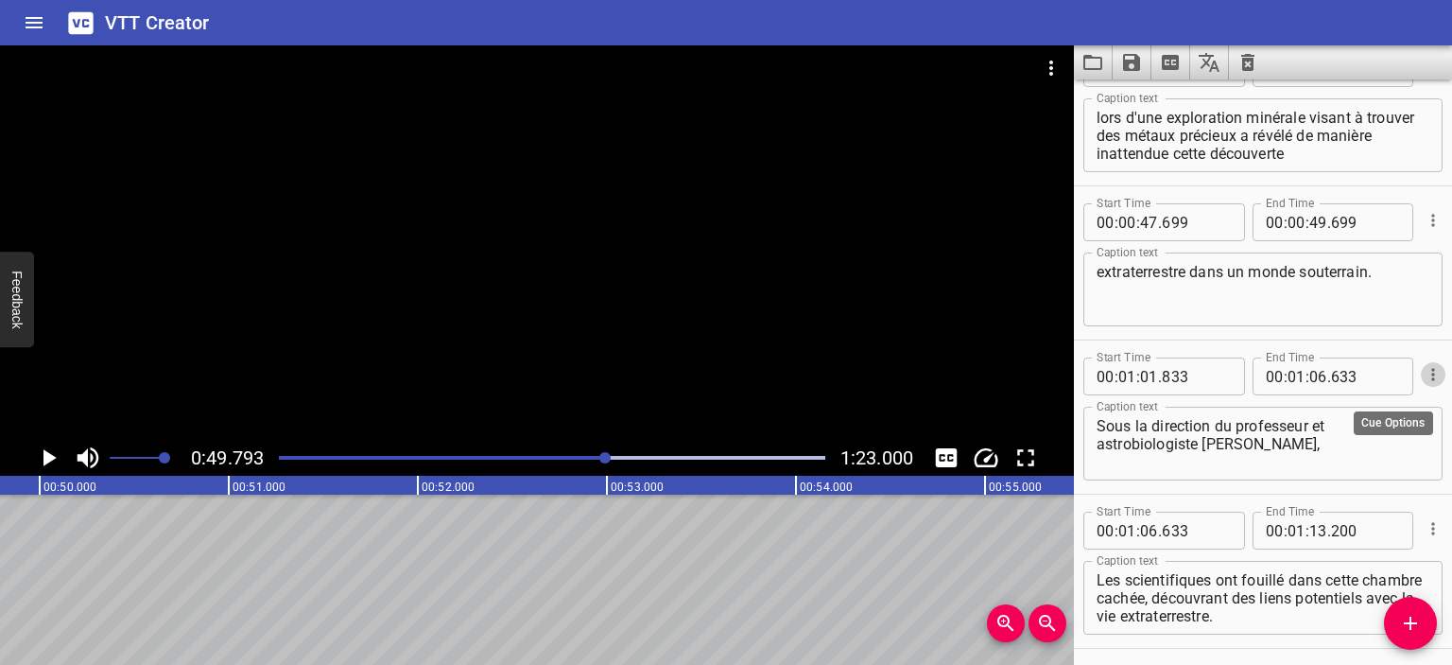
click at [1424, 365] on icon "Cue Options" at bounding box center [1433, 374] width 19 height 19
click at [1367, 402] on li "Delete Cue" at bounding box center [1354, 407] width 165 height 34
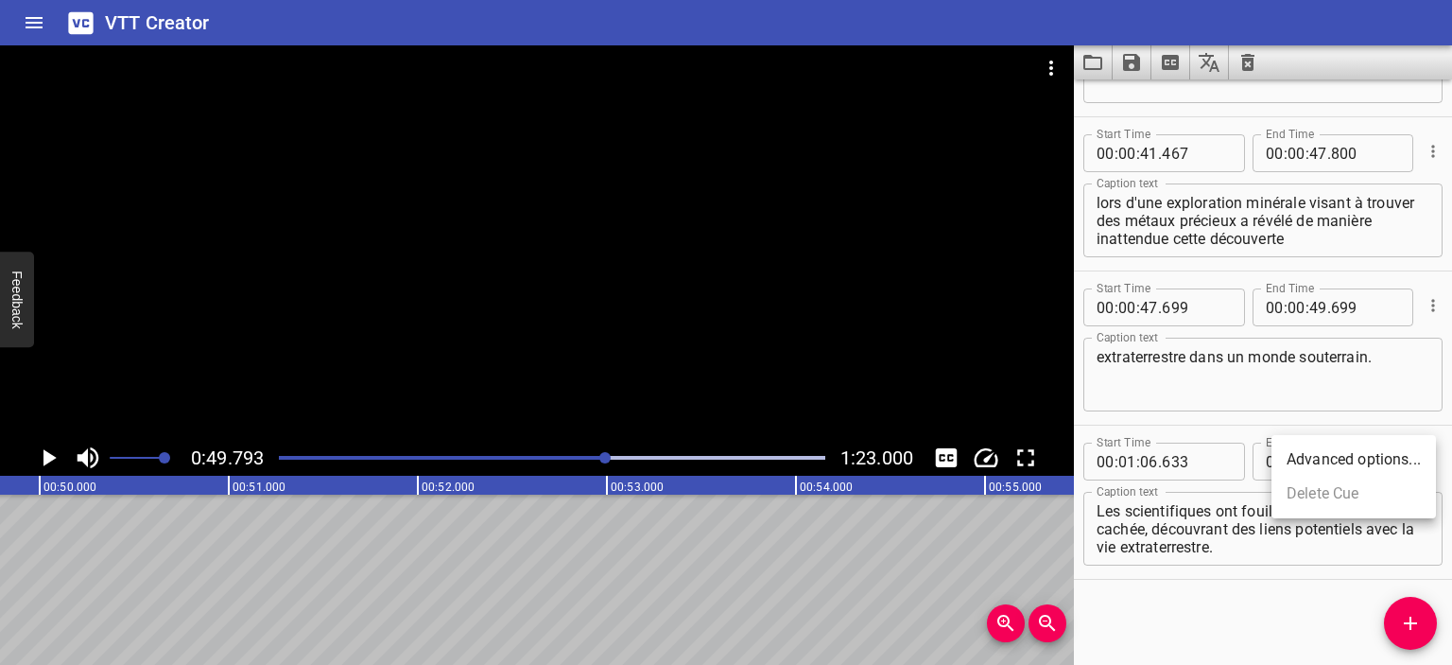
scroll to position [737, 0]
click at [1150, 471] on input "number" at bounding box center [1149, 462] width 18 height 38
type input "06"
click at [1382, 356] on textarea "extraterrestre dans un monde souterrain." at bounding box center [1263, 375] width 333 height 54
drag, startPoint x: 586, startPoint y: 453, endPoint x: 569, endPoint y: 455, distance: 17.1
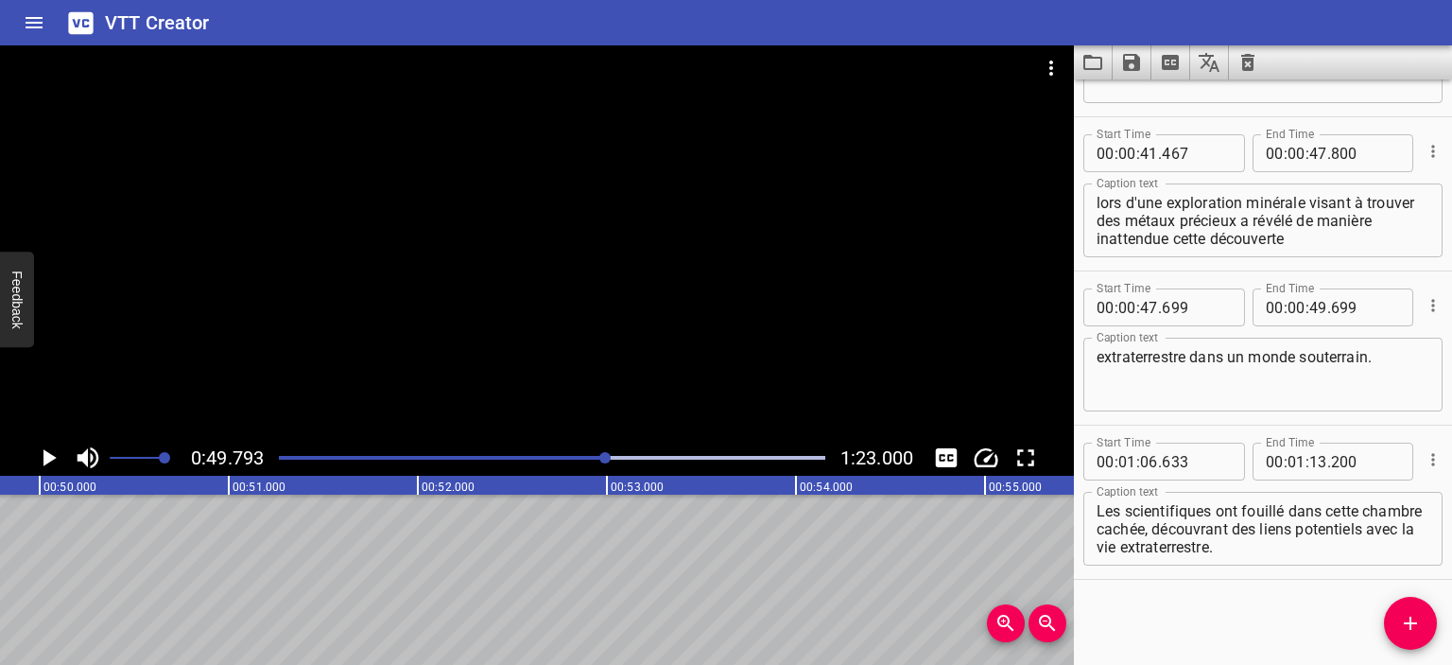
click at [586, 453] on div at bounding box center [552, 457] width 569 height 26
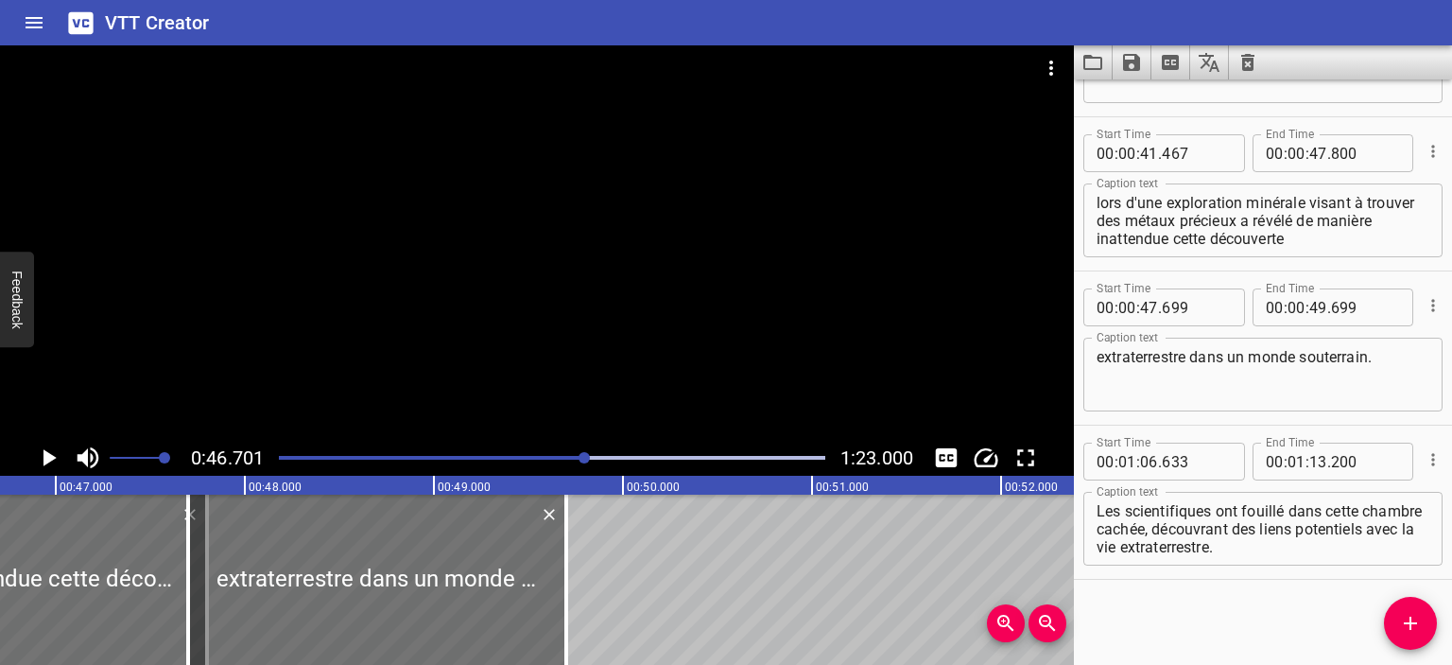
click at [51, 461] on icon "Play/Pause" at bounding box center [48, 457] width 28 height 28
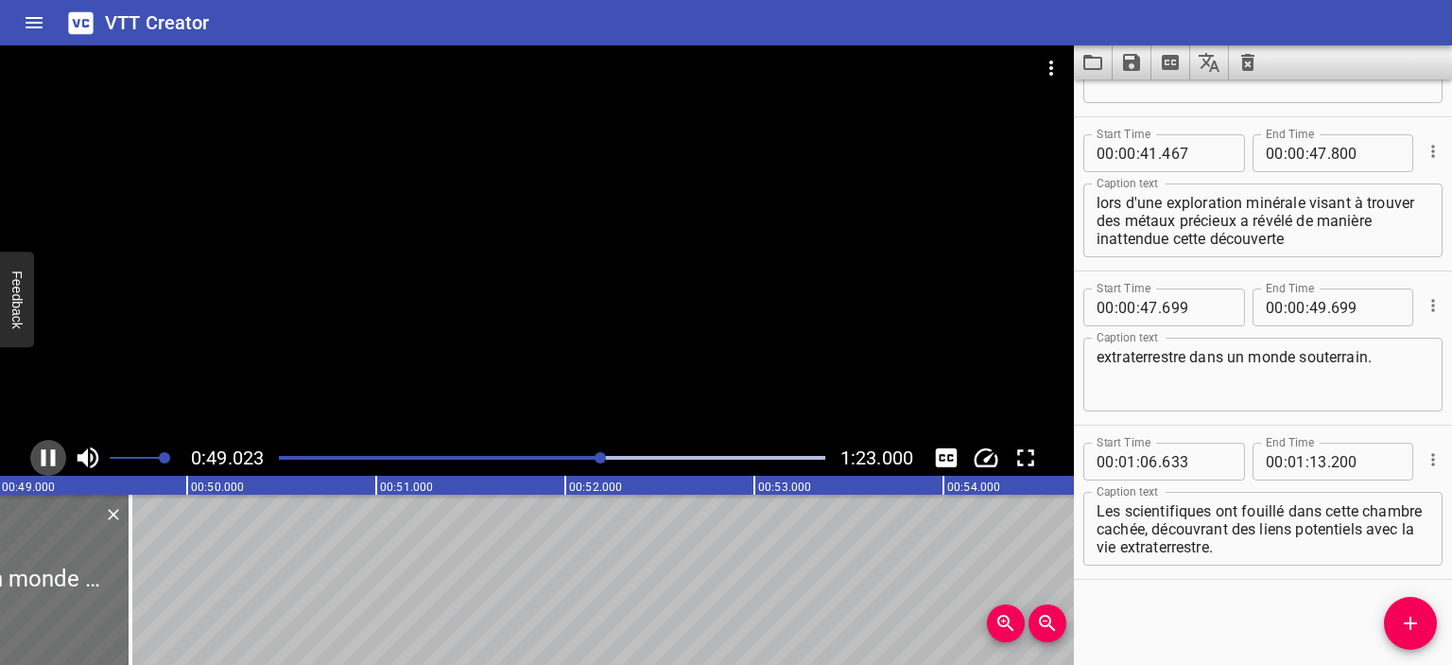
click at [51, 460] on icon "Play/Pause" at bounding box center [49, 457] width 14 height 17
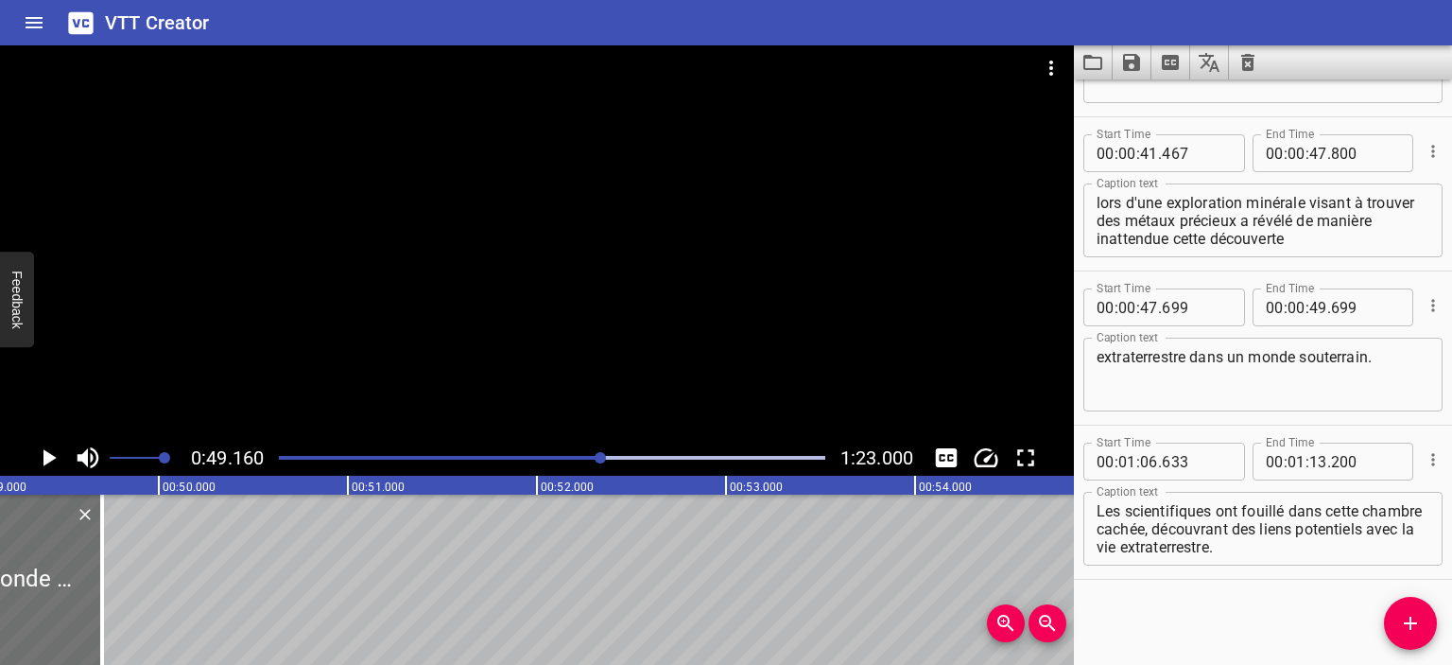
click at [589, 453] on div at bounding box center [552, 457] width 569 height 26
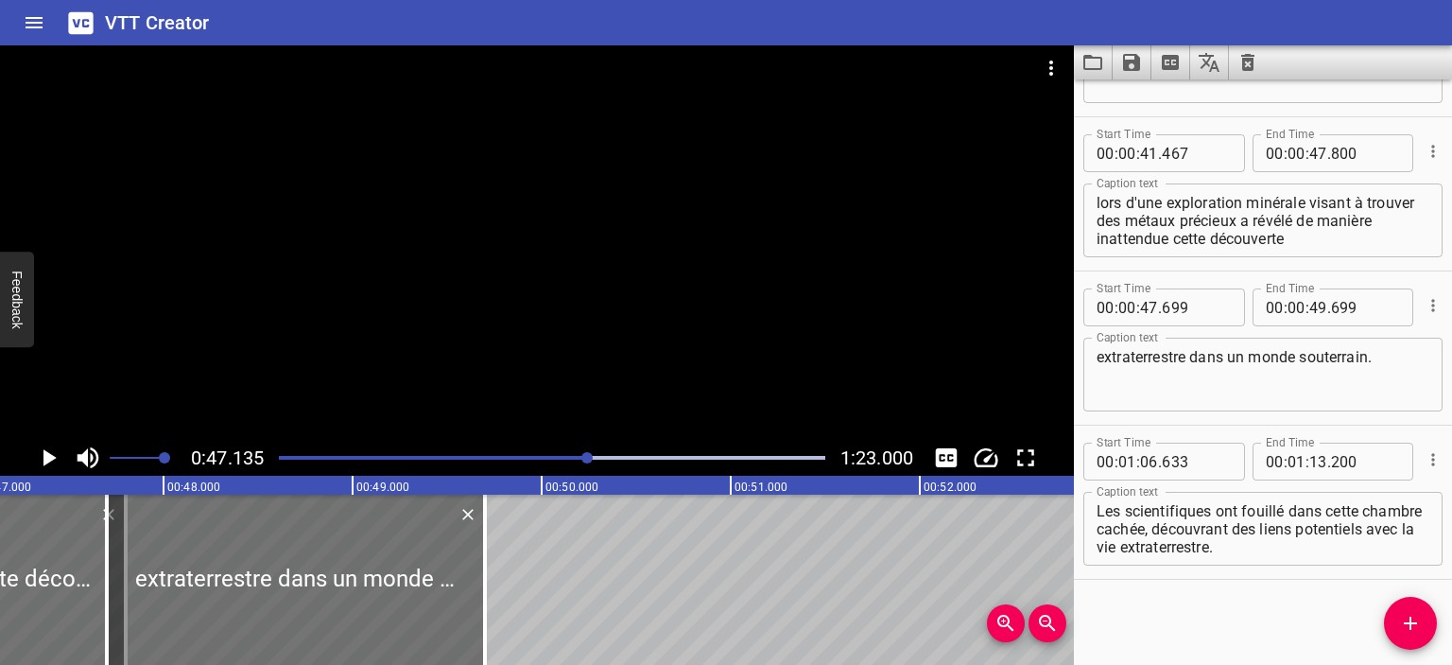
click at [49, 460] on icon "Play/Pause" at bounding box center [49, 457] width 13 height 17
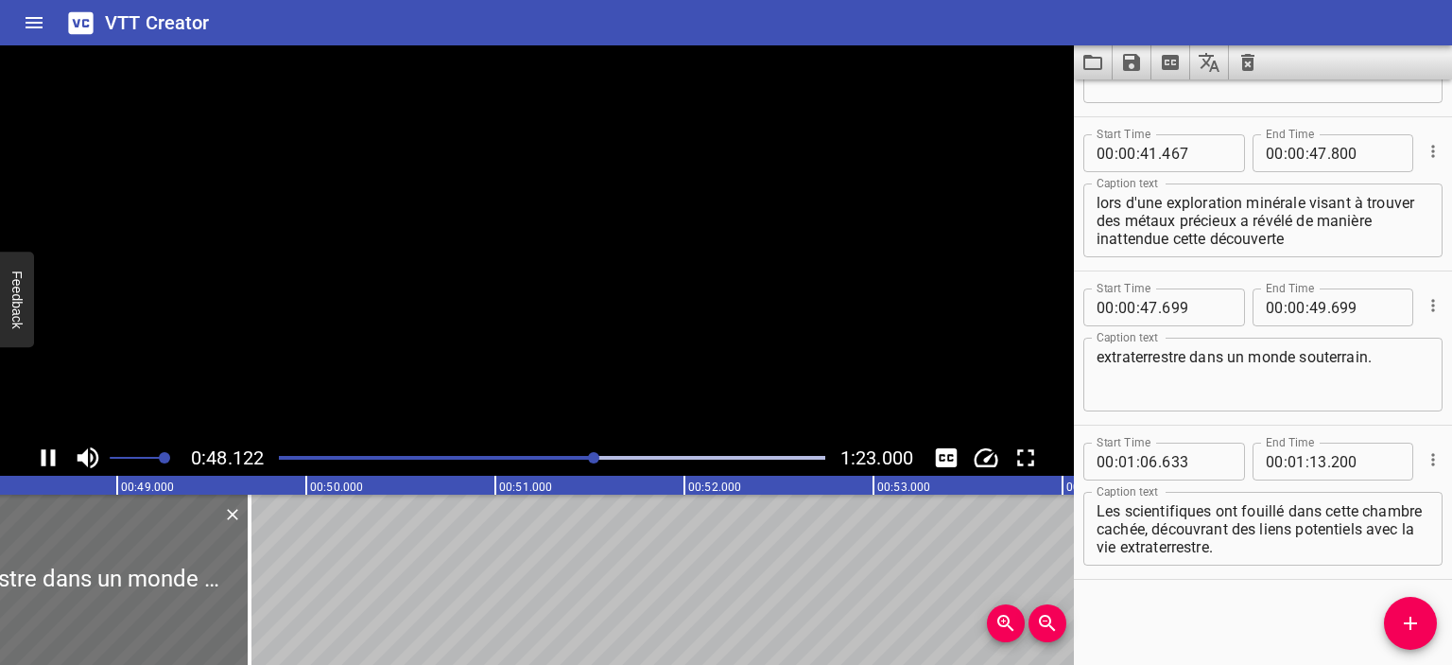
click at [49, 460] on icon "Play/Pause" at bounding box center [48, 457] width 28 height 28
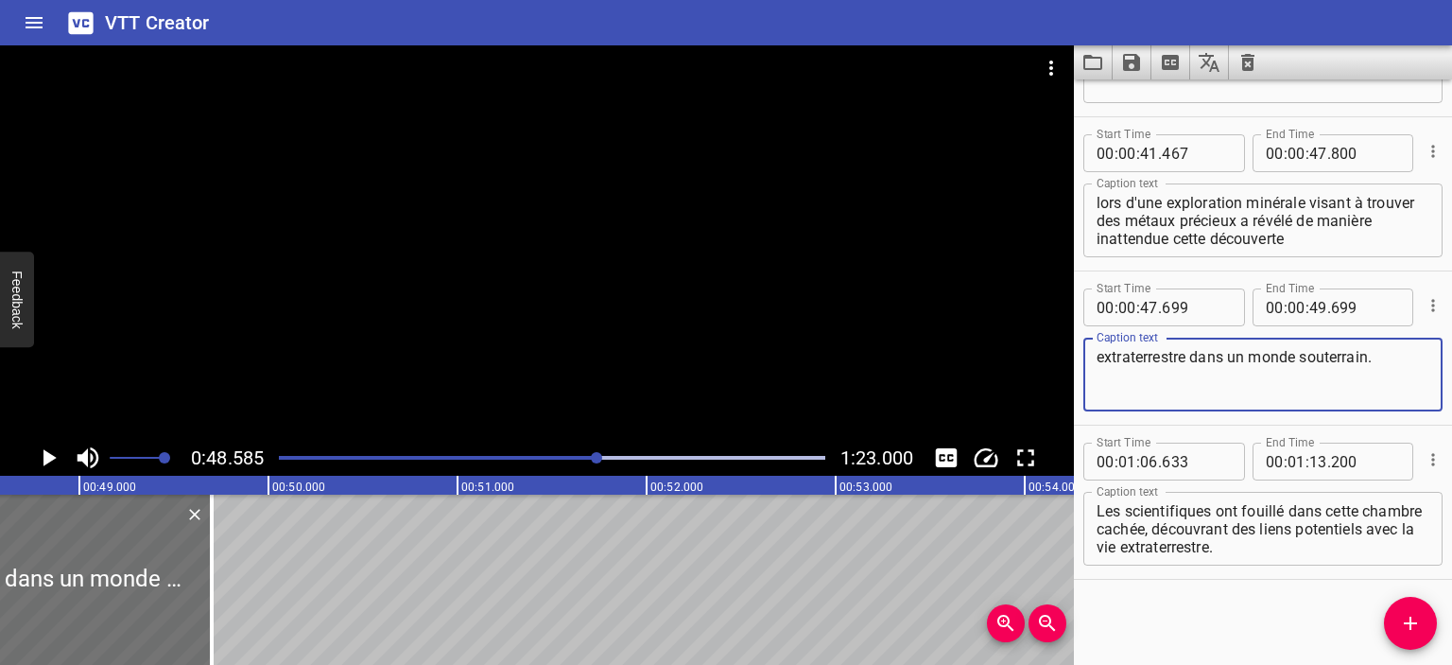
drag, startPoint x: 1188, startPoint y: 356, endPoint x: 1059, endPoint y: 355, distance: 128.6
click at [1059, 355] on main "0:48.585 1:23.000 00:00.000 00:01.000 00:02.000 00:03.000 00:04.000 00:05.000 0…" at bounding box center [726, 354] width 1452 height 619
type textarea "dans un monde souterrain."
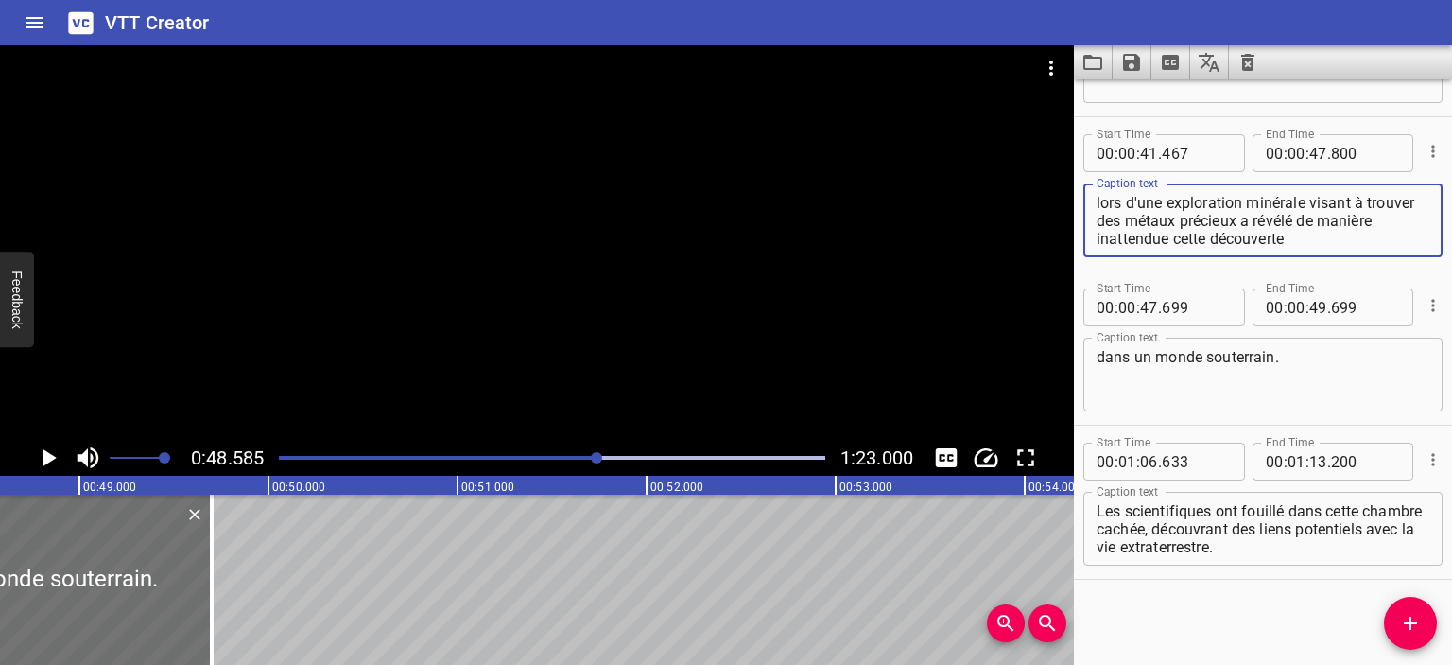
click at [1380, 236] on textarea "lors d'une exploration minérale visant à trouver des métaux précieux a révélé d…" at bounding box center [1263, 221] width 333 height 54
paste textarea "extraterrestre"
type textarea "lors d'une exploration minérale visant à trouver des métaux précieux a révélé d…"
click at [580, 460] on div at bounding box center [552, 457] width 569 height 26
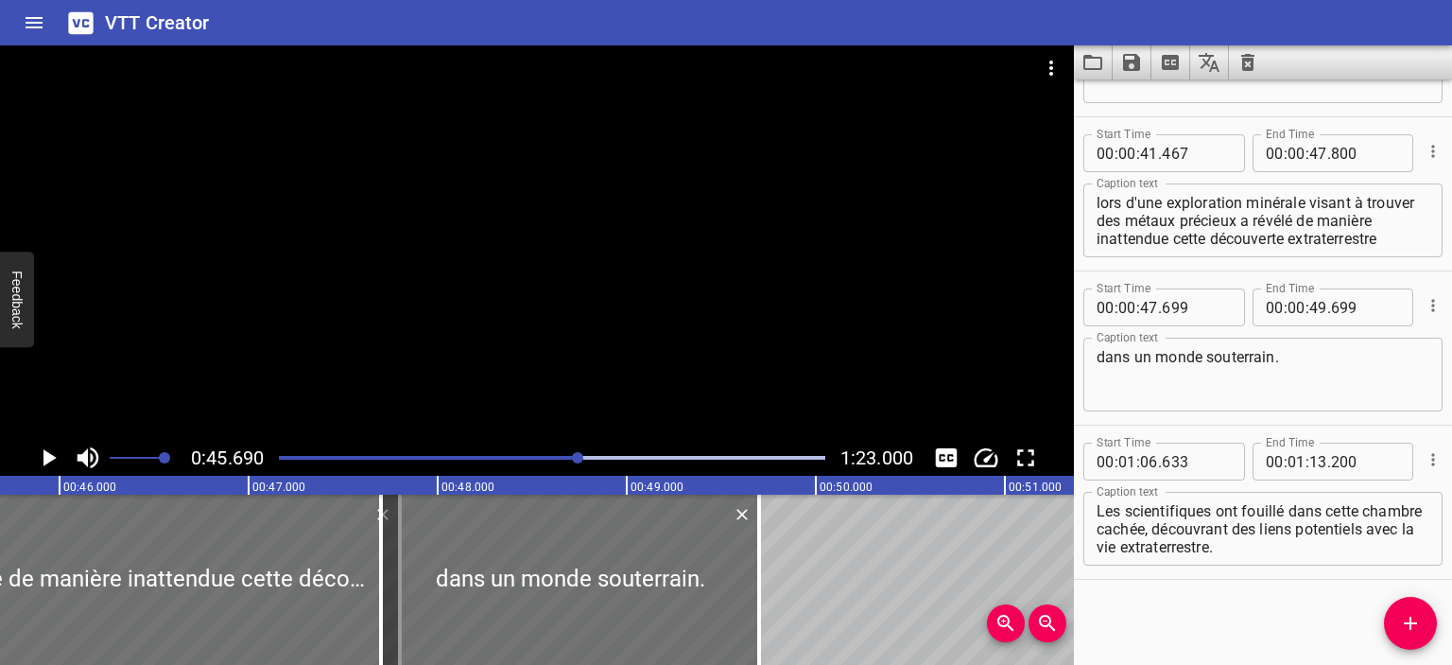
click at [39, 457] on icon "Play/Pause" at bounding box center [48, 457] width 28 height 28
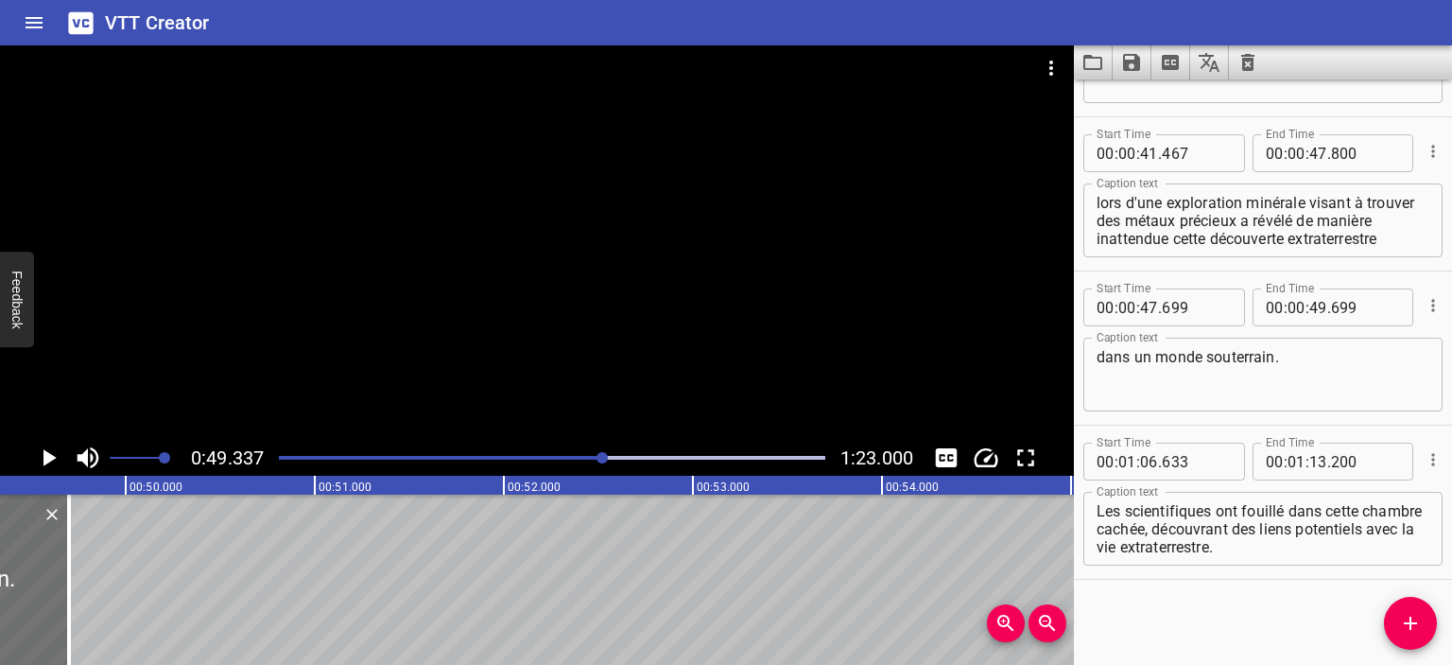
click at [30, 440] on button "Play/Pause" at bounding box center [48, 458] width 36 height 36
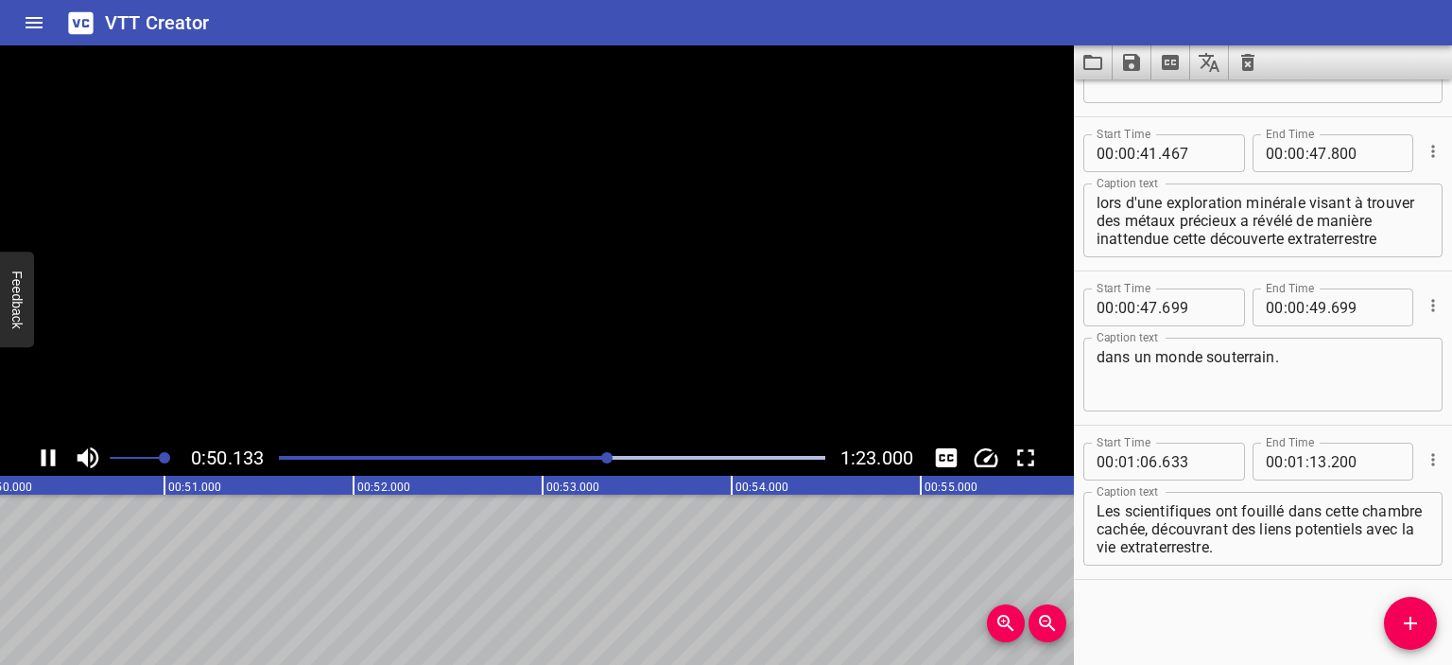
click at [1256, 393] on textarea "dans un monde souterrain." at bounding box center [1263, 375] width 333 height 54
click at [39, 457] on icon "Play/Pause" at bounding box center [48, 457] width 28 height 28
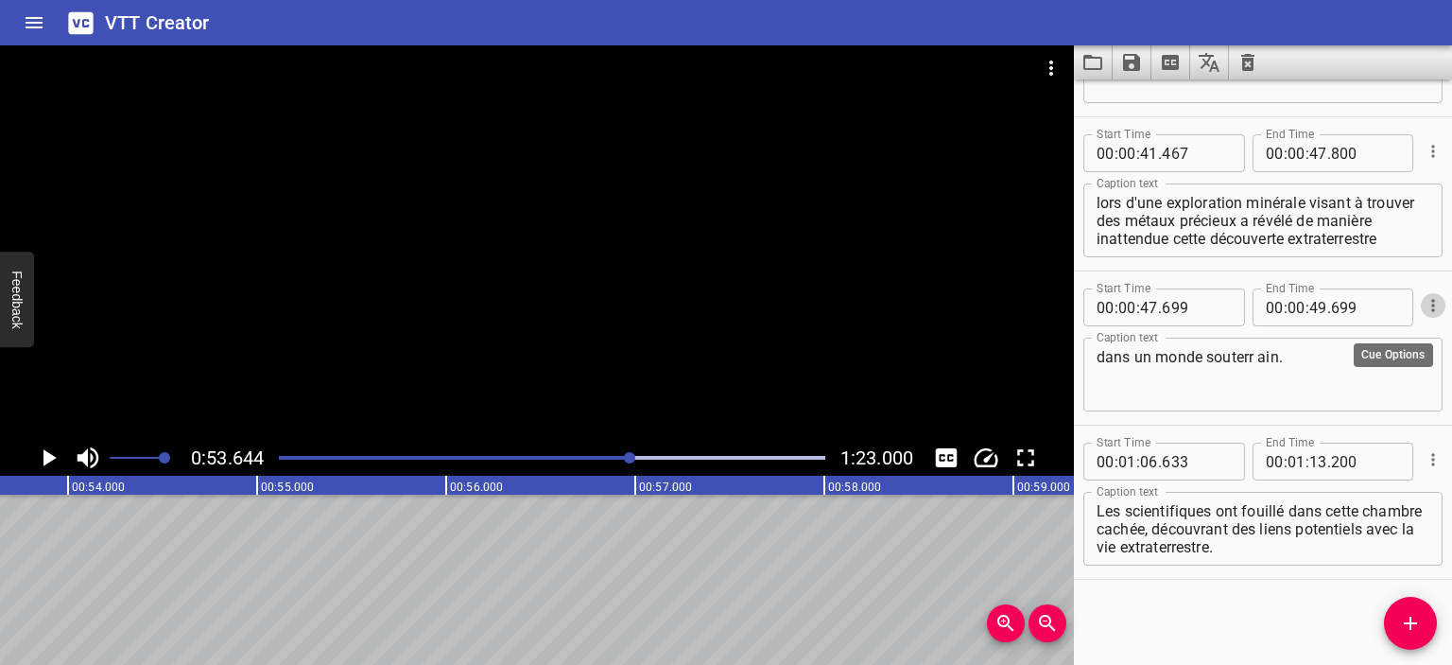
click at [1424, 299] on icon "Cue Options" at bounding box center [1433, 305] width 19 height 19
click at [1259, 356] on div at bounding box center [726, 332] width 1452 height 665
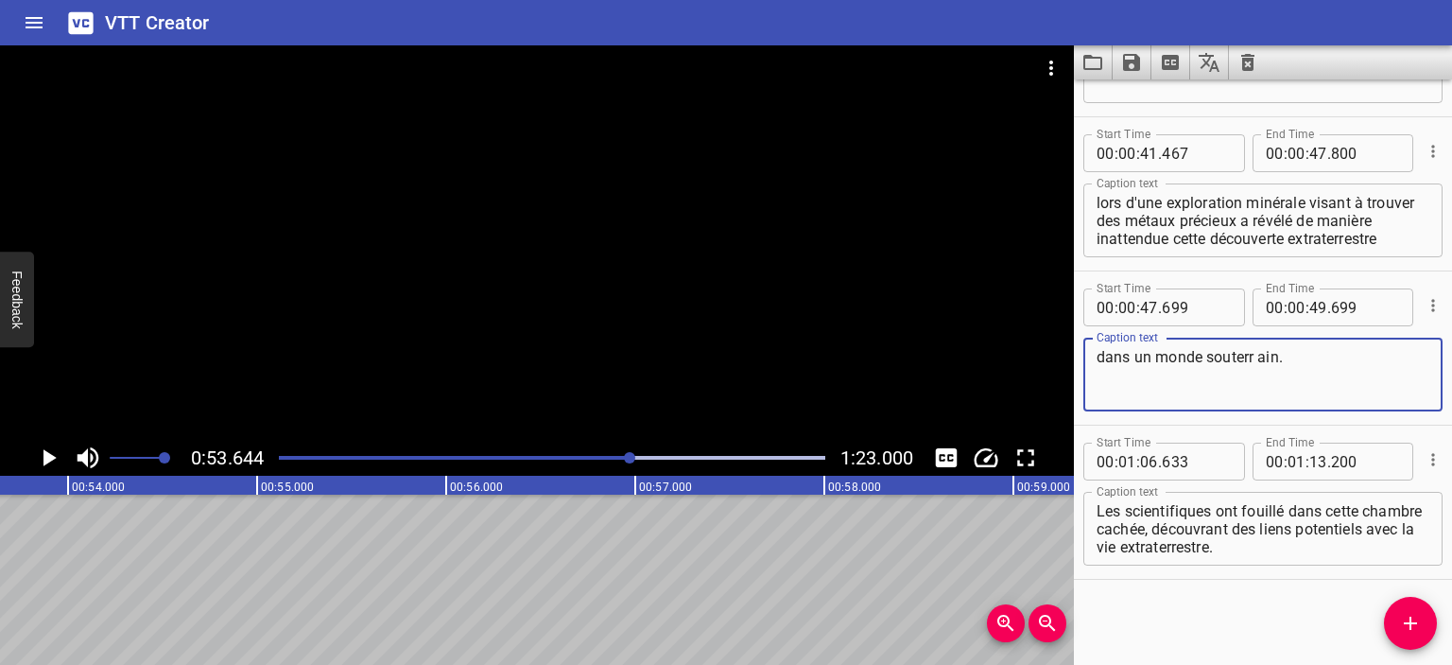
drag, startPoint x: 1293, startPoint y: 361, endPoint x: 1073, endPoint y: 365, distance: 220.3
click at [1073, 365] on main "0:53.644 1:23.000 00:00.000 00:01.000 00:02.000 00:03.000 00:04.000 00:05.000 0…" at bounding box center [726, 354] width 1452 height 619
drag, startPoint x: 1088, startPoint y: 356, endPoint x: 1239, endPoint y: 370, distance: 151.0
click at [1229, 371] on textarea "dans un monde souterr ain." at bounding box center [1263, 375] width 333 height 54
drag, startPoint x: 1142, startPoint y: 353, endPoint x: 1051, endPoint y: 357, distance: 90.9
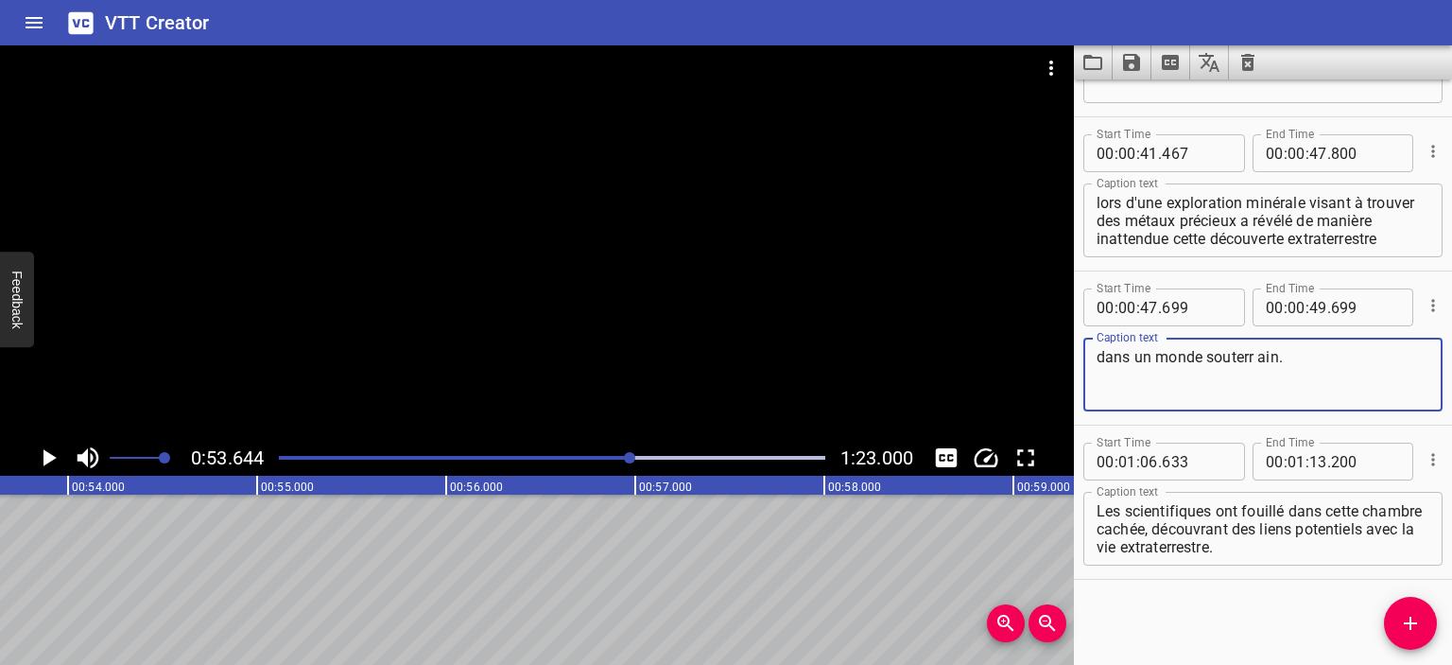
click at [1051, 357] on main "0:53.644 1:23.000 00:00.000 00:01.000 00:02.000 00:03.000 00:04.000 00:05.000 0…" at bounding box center [726, 354] width 1452 height 619
type textarea "."
click at [1129, 365] on textarea "." at bounding box center [1263, 375] width 333 height 54
click at [1424, 306] on icon "Cue Options" at bounding box center [1433, 305] width 19 height 19
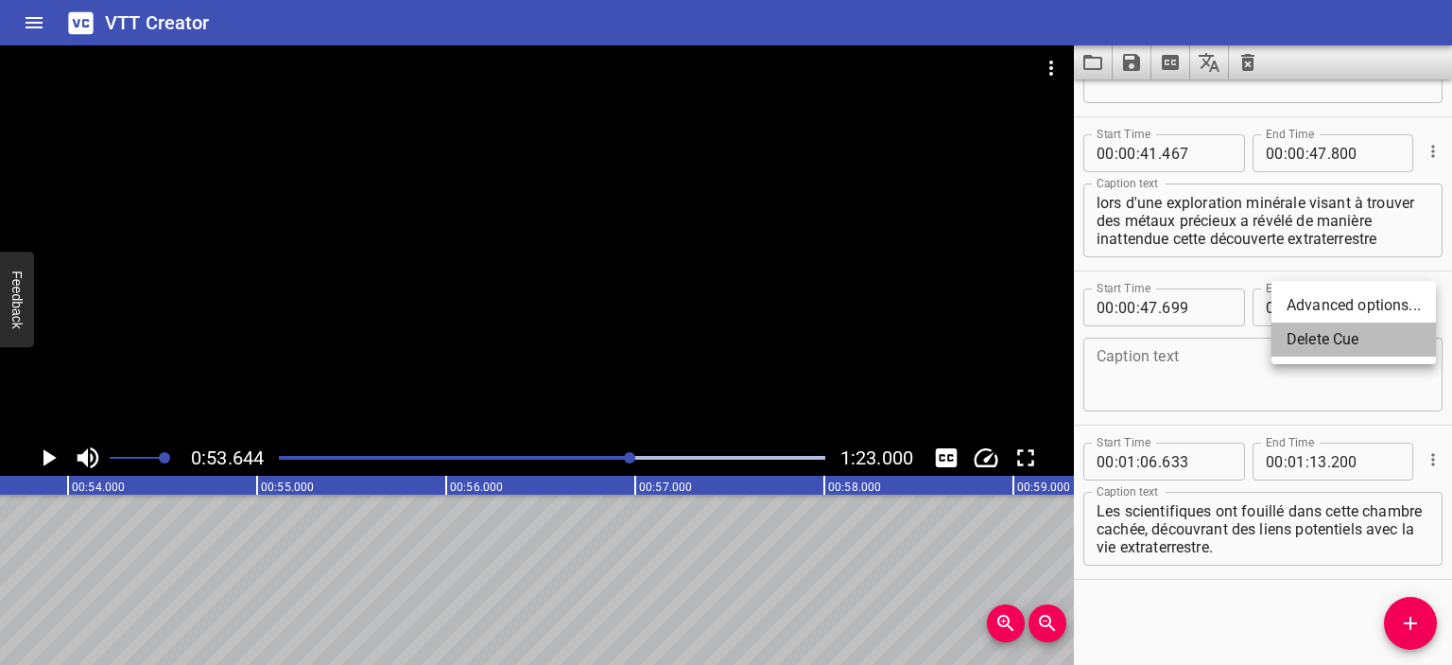
click at [1389, 341] on li "Delete Cue" at bounding box center [1354, 339] width 165 height 34
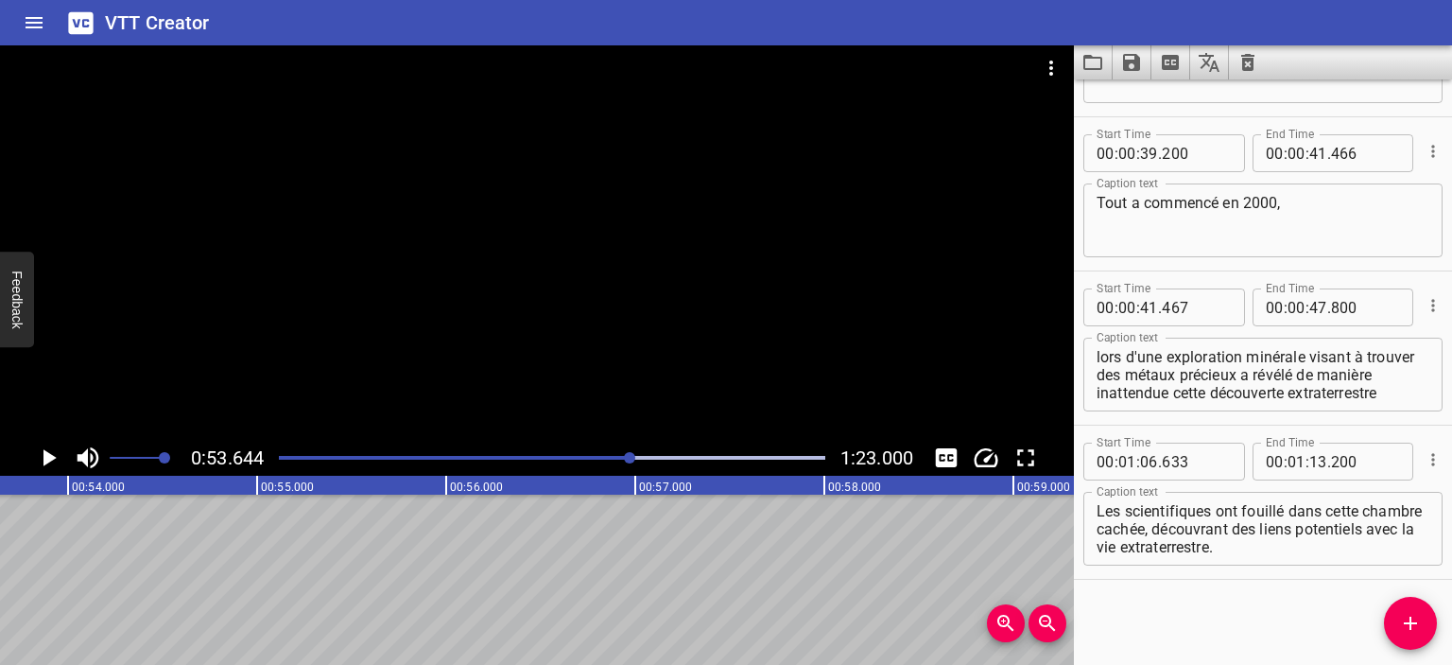
drag, startPoint x: 623, startPoint y: 460, endPoint x: 609, endPoint y: 460, distance: 14.2
click at [609, 460] on div at bounding box center [552, 457] width 569 height 26
click at [594, 455] on div at bounding box center [552, 457] width 569 height 26
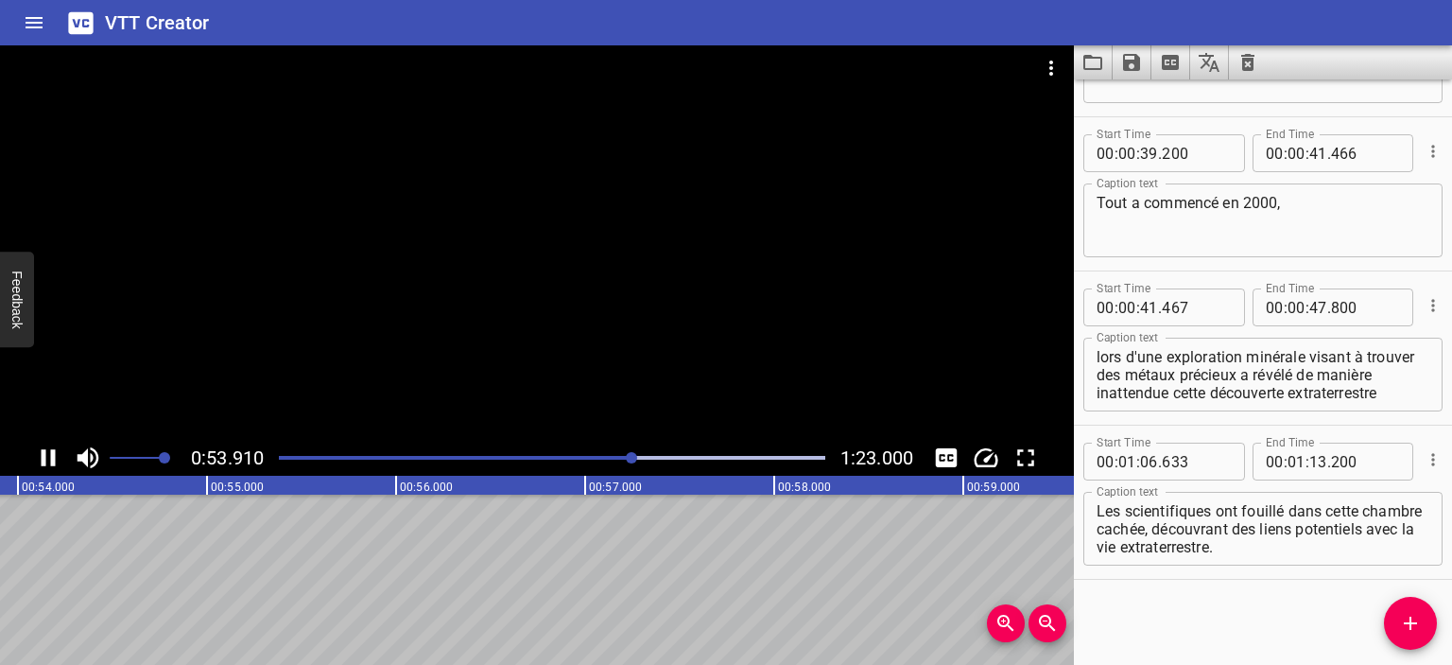
click at [590, 458] on div "Play progress" at bounding box center [361, 458] width 547 height 4
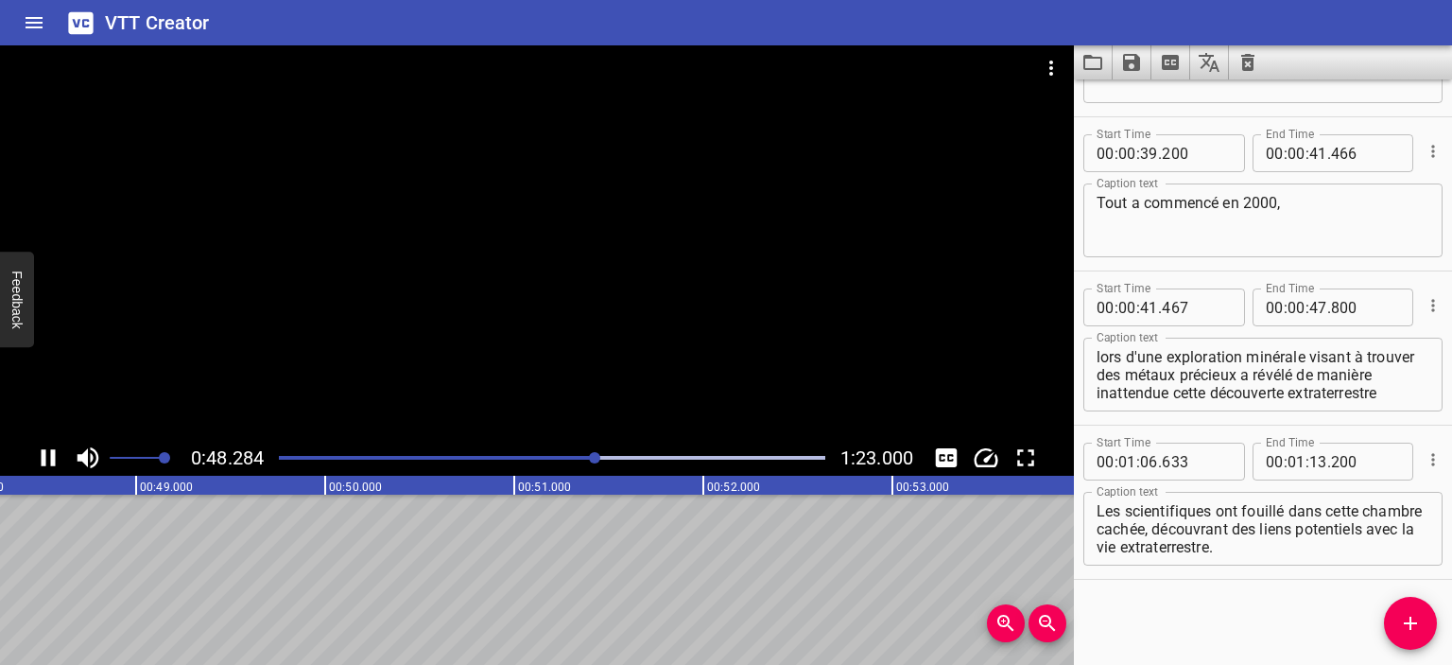
click at [579, 459] on div "Play progress" at bounding box center [324, 458] width 547 height 4
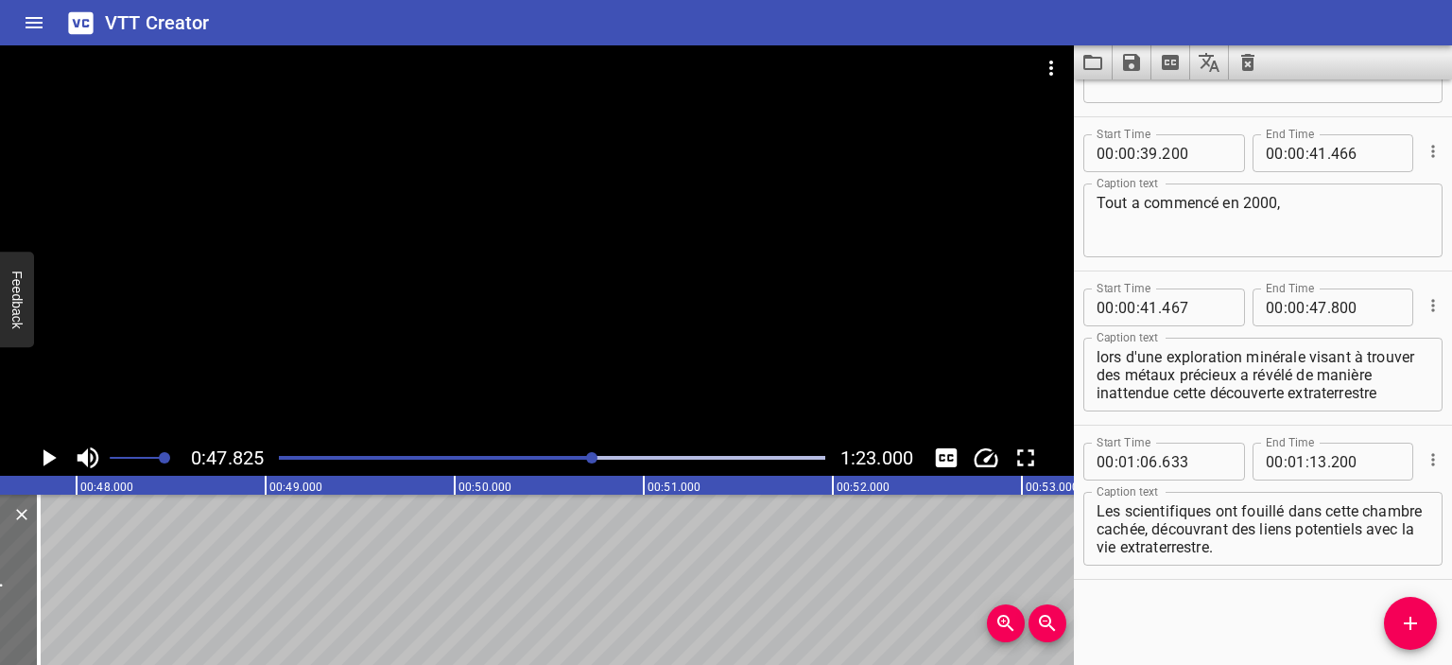
scroll to position [0, 9043]
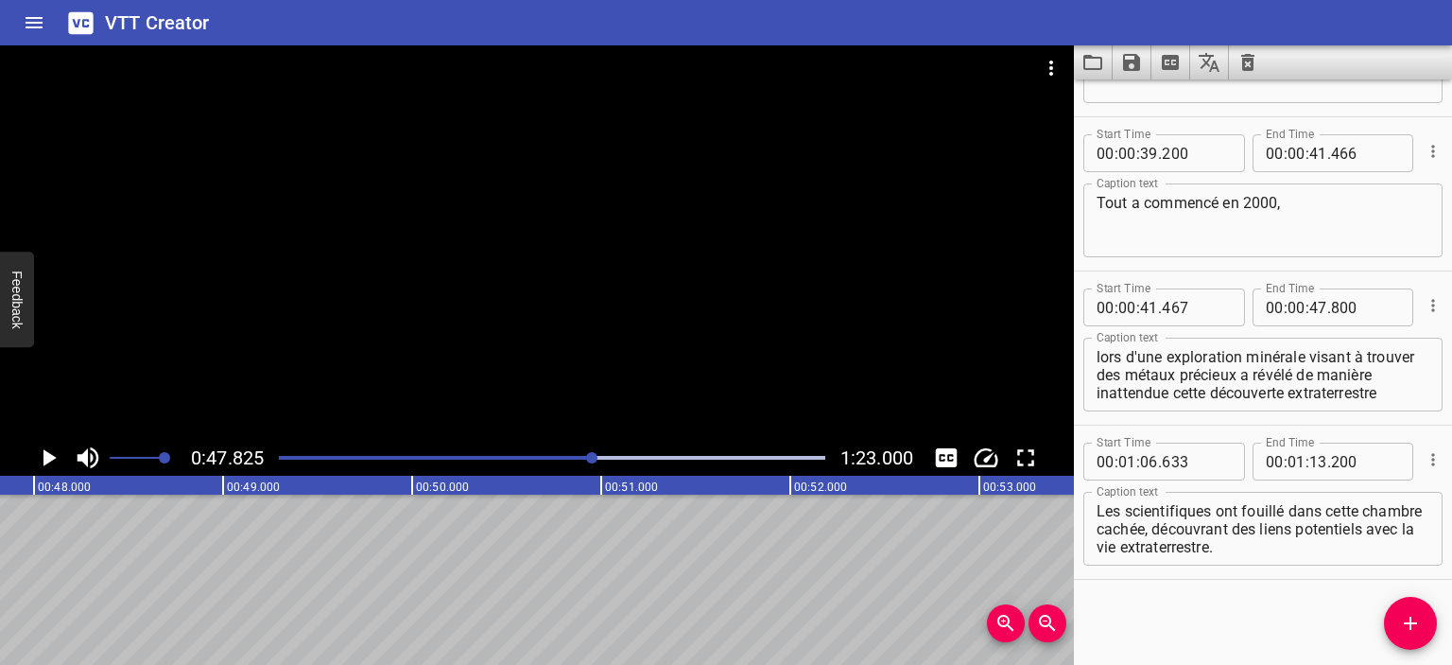
click at [1414, 616] on icon "Add Cue" at bounding box center [1410, 623] width 23 height 23
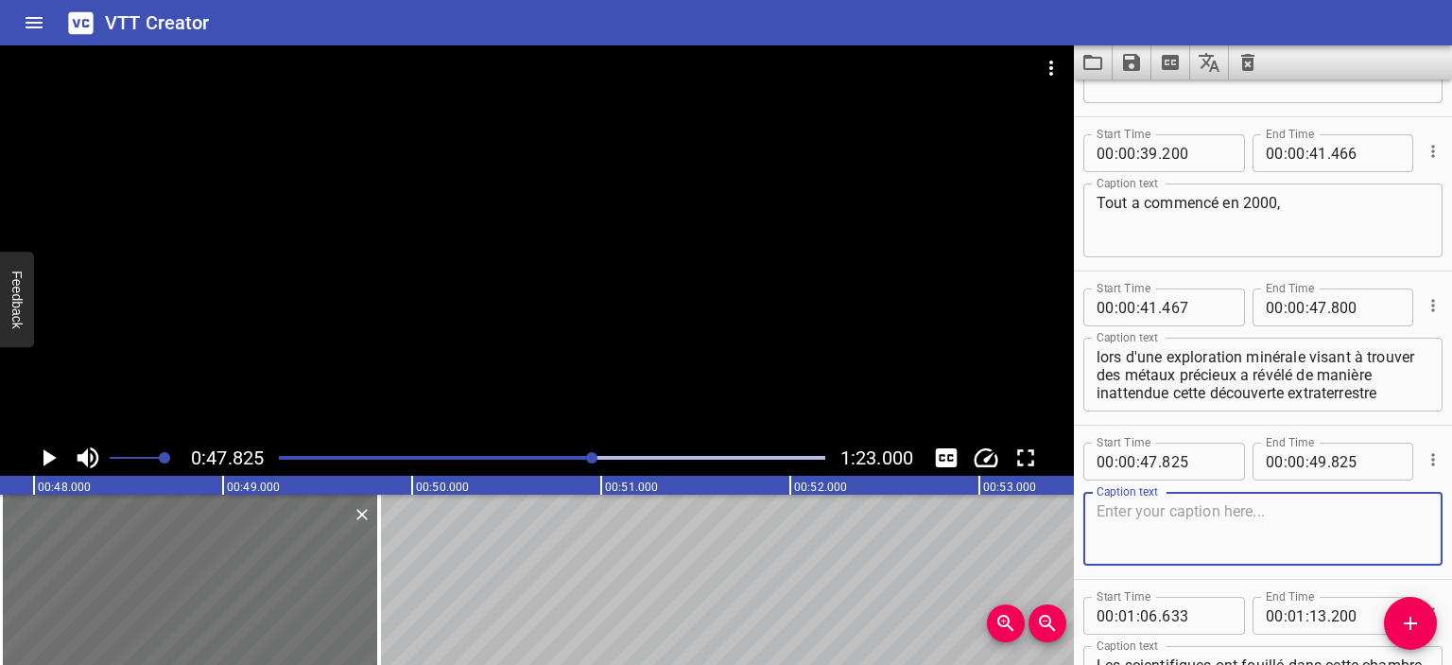
click at [1194, 522] on textarea at bounding box center [1263, 529] width 333 height 54
type textarea "dans un monde souterr ain"
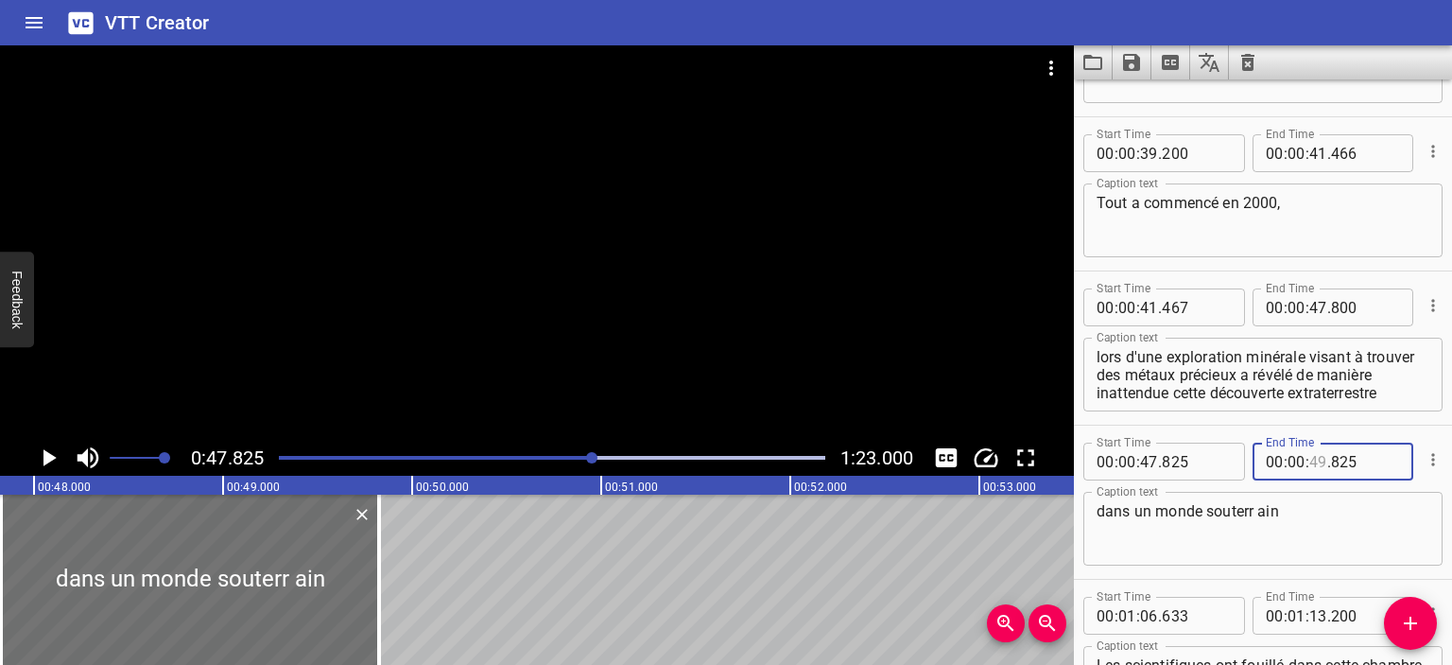
drag, startPoint x: 1307, startPoint y: 464, endPoint x: 1324, endPoint y: 468, distance: 17.4
click at [1324, 468] on div "00 : 00 : . 825" at bounding box center [1334, 462] width 162 height 38
type input "49"
click at [49, 452] on icon "Play/Pause" at bounding box center [48, 457] width 28 height 28
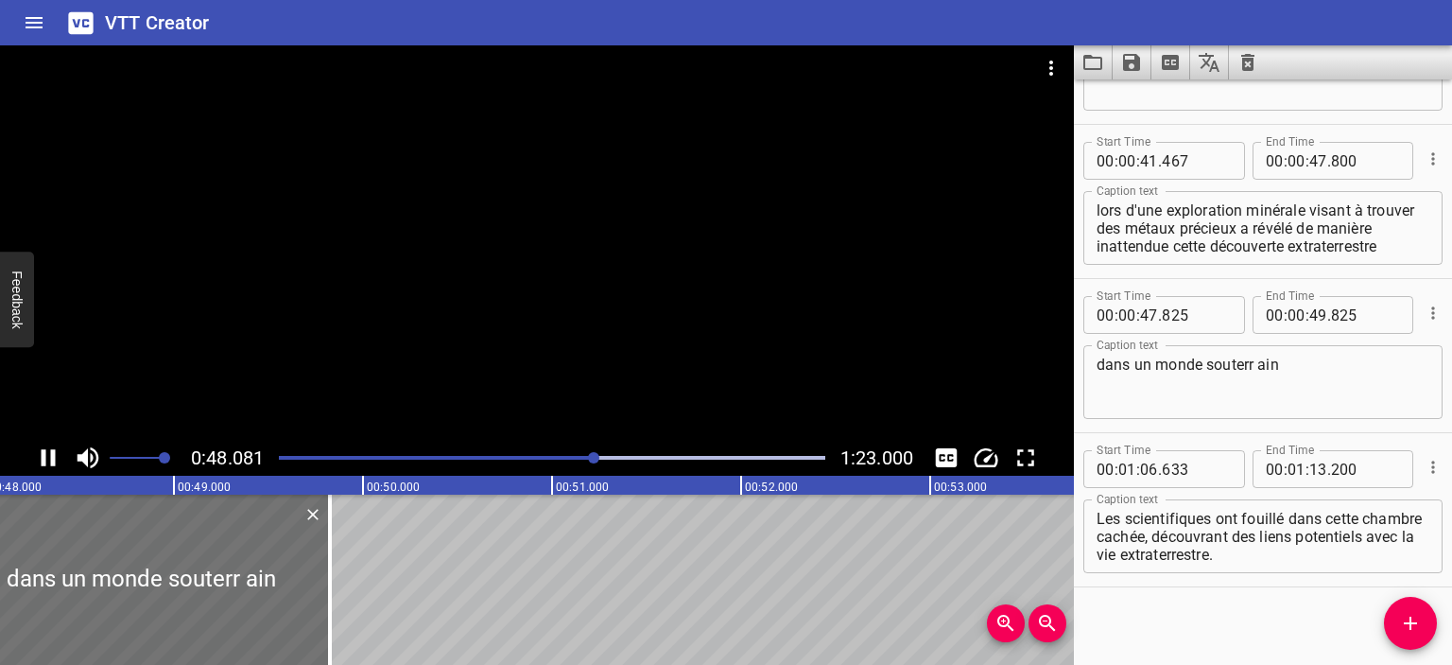
scroll to position [737, 0]
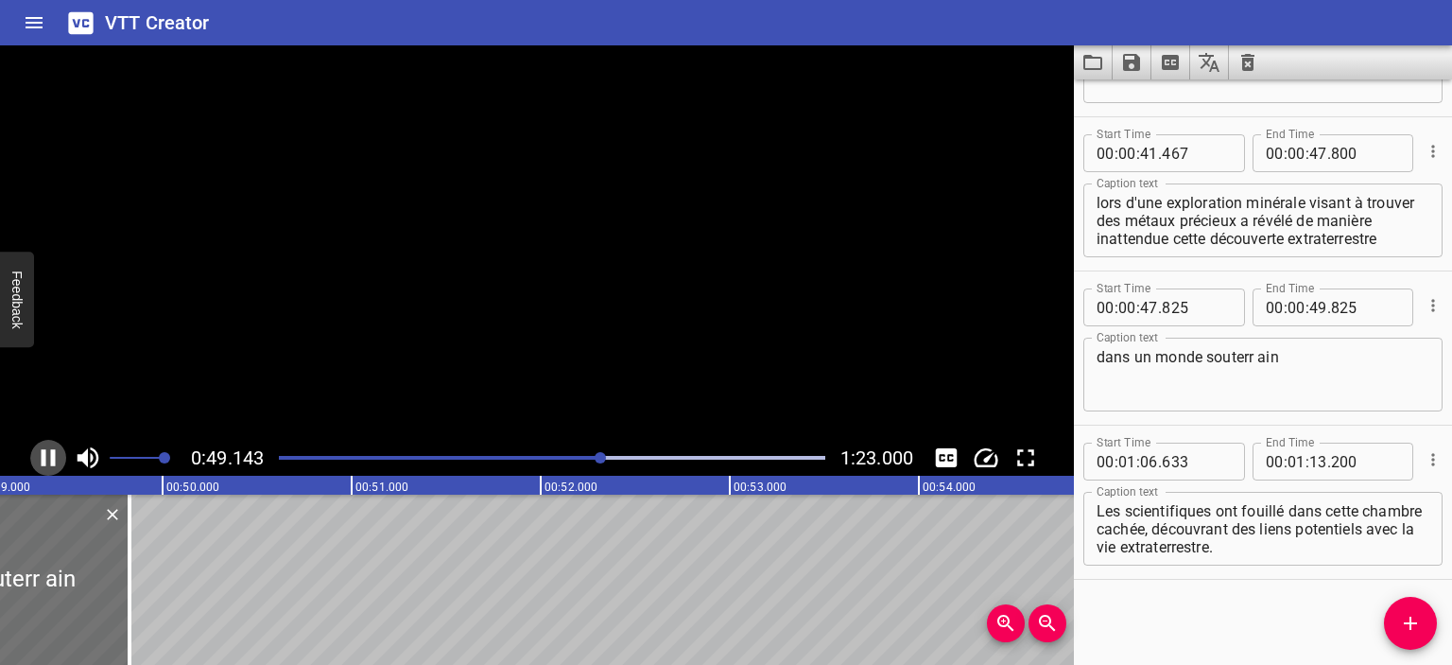
click at [49, 452] on icon "Play/Pause" at bounding box center [48, 457] width 28 height 28
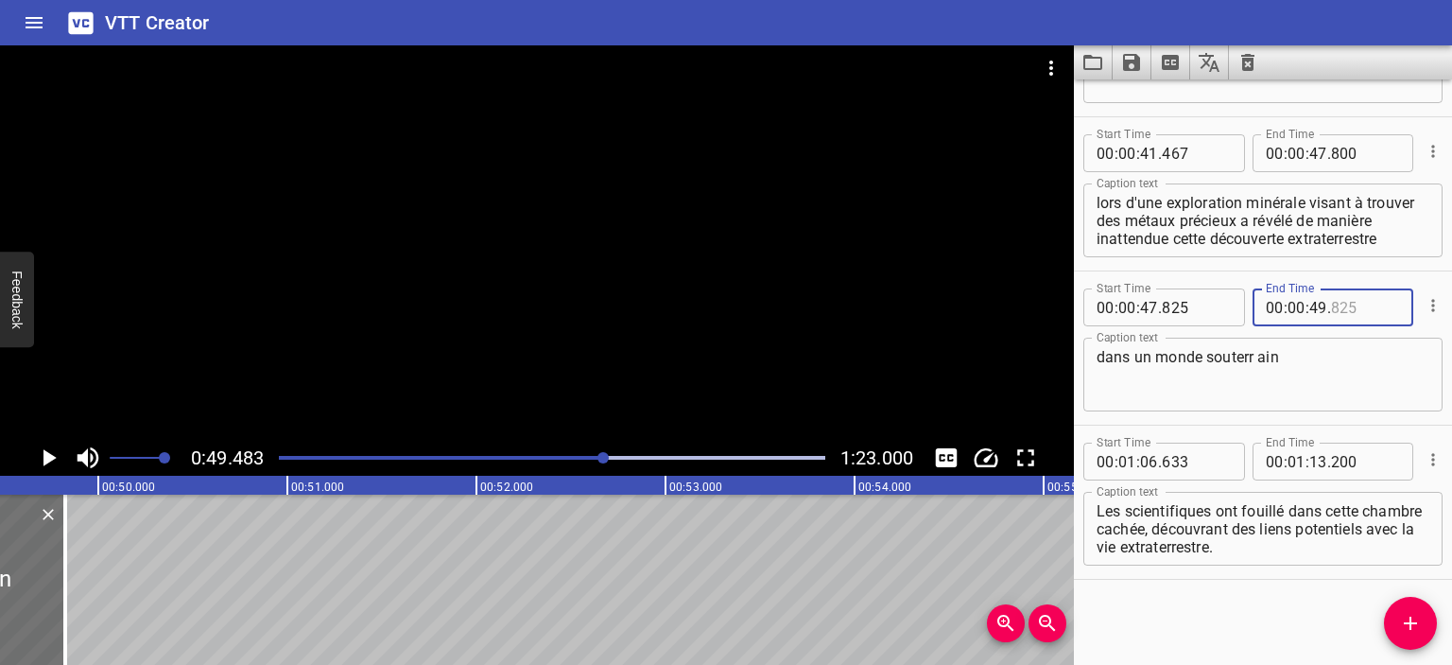
drag, startPoint x: 1375, startPoint y: 304, endPoint x: 1313, endPoint y: 305, distance: 61.5
click at [1313, 305] on div "00 : 00 : 49 ." at bounding box center [1334, 307] width 162 height 38
type input "480"
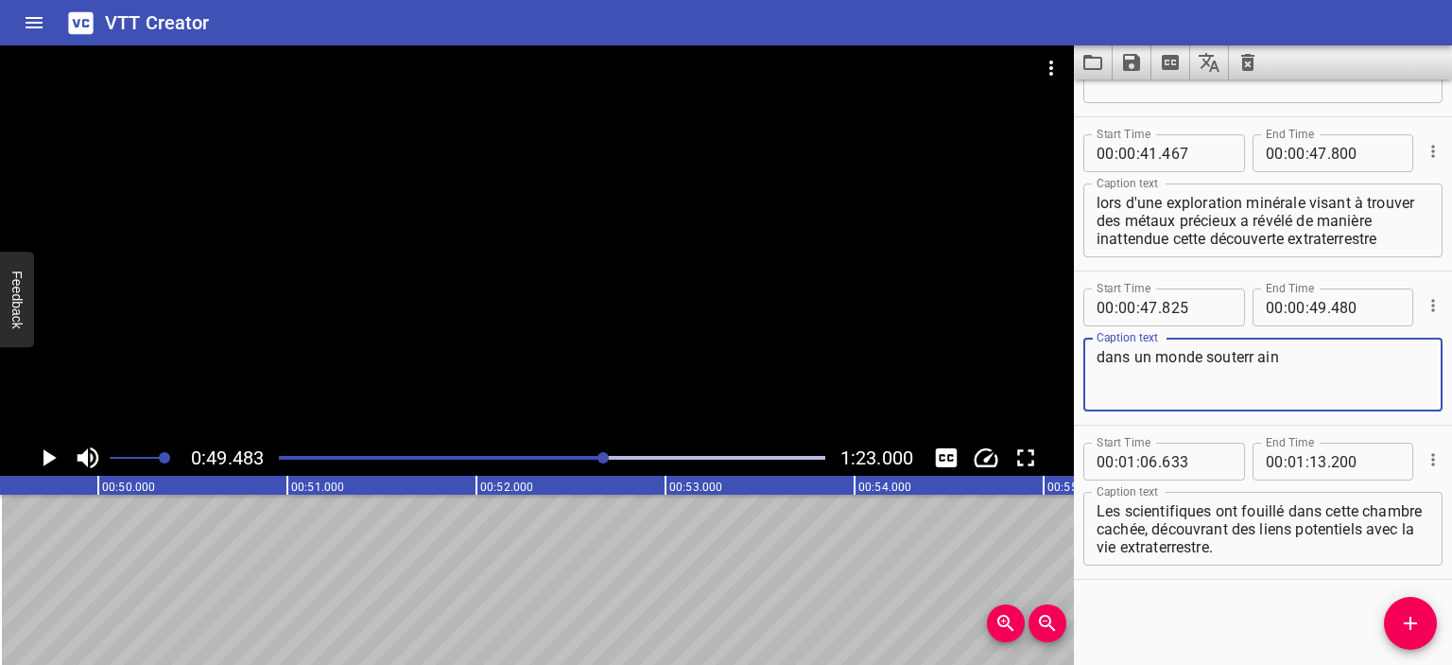
click at [1346, 348] on textarea "dans un monde souterr ain" at bounding box center [1263, 375] width 333 height 54
click at [1317, 307] on input "number" at bounding box center [1319, 307] width 18 height 38
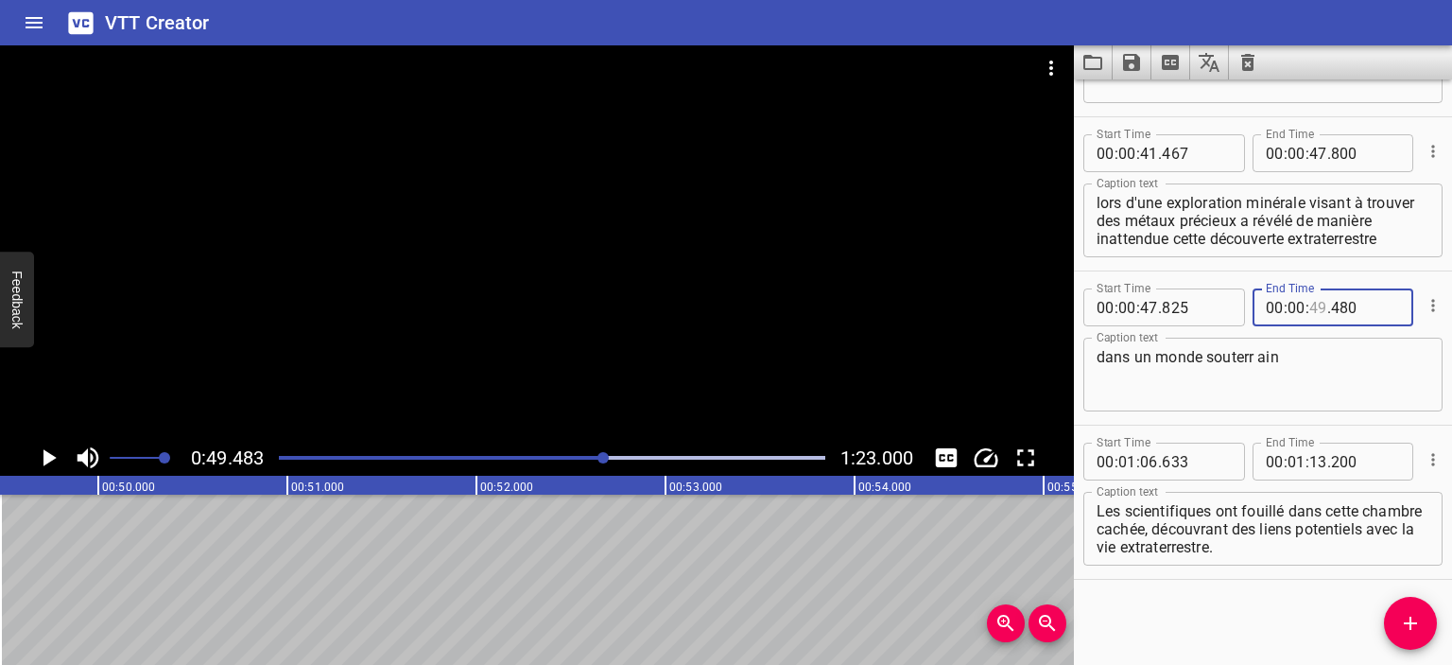
type input "49"
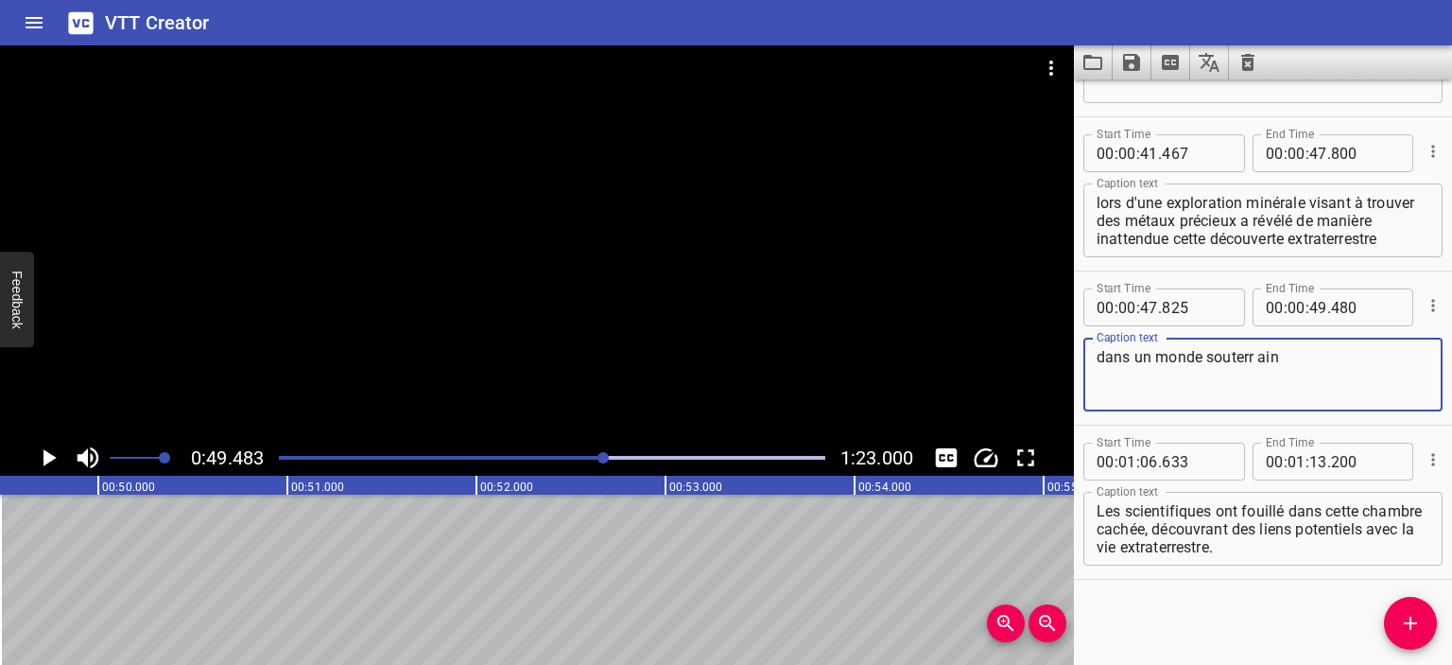
click at [1312, 356] on textarea "dans un monde souterr ain" at bounding box center [1263, 375] width 333 height 54
click at [56, 458] on icon "Play/Pause" at bounding box center [48, 457] width 28 height 28
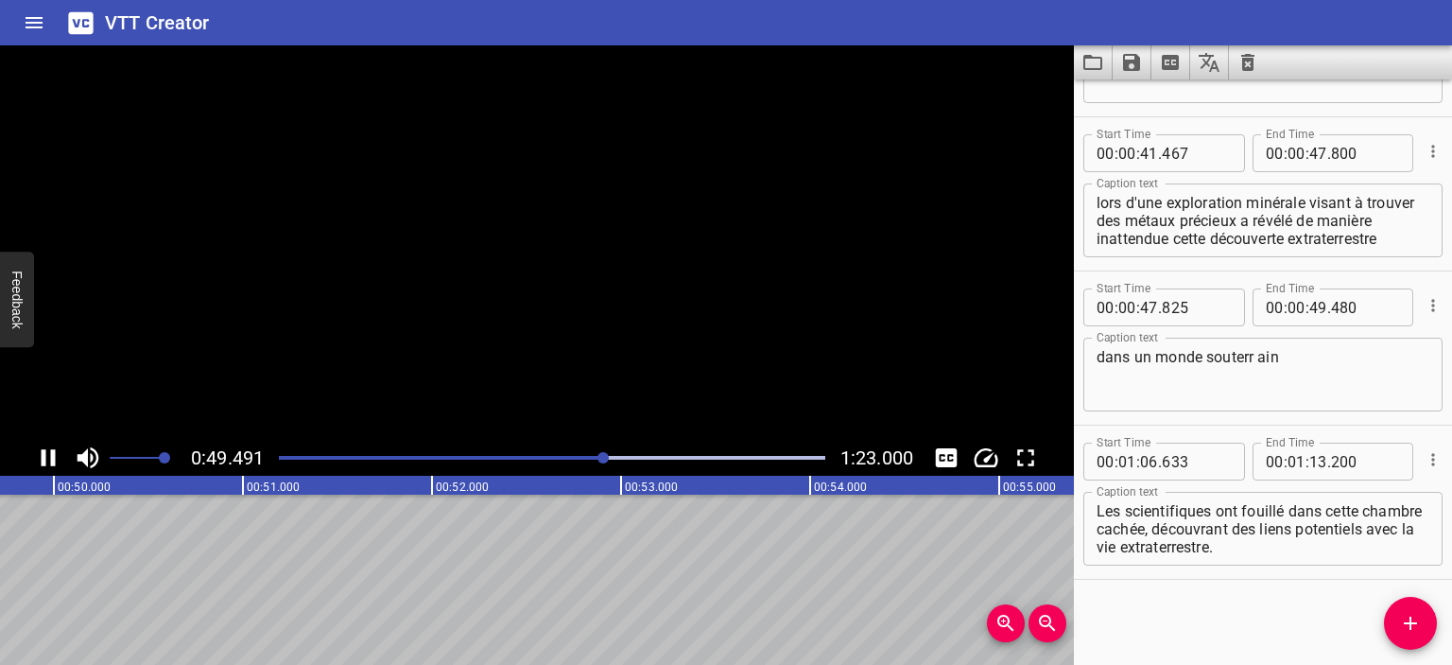
click at [55, 458] on icon "Play/Pause" at bounding box center [49, 457] width 14 height 17
click at [1425, 616] on span "Add Cue" at bounding box center [1410, 623] width 53 height 23
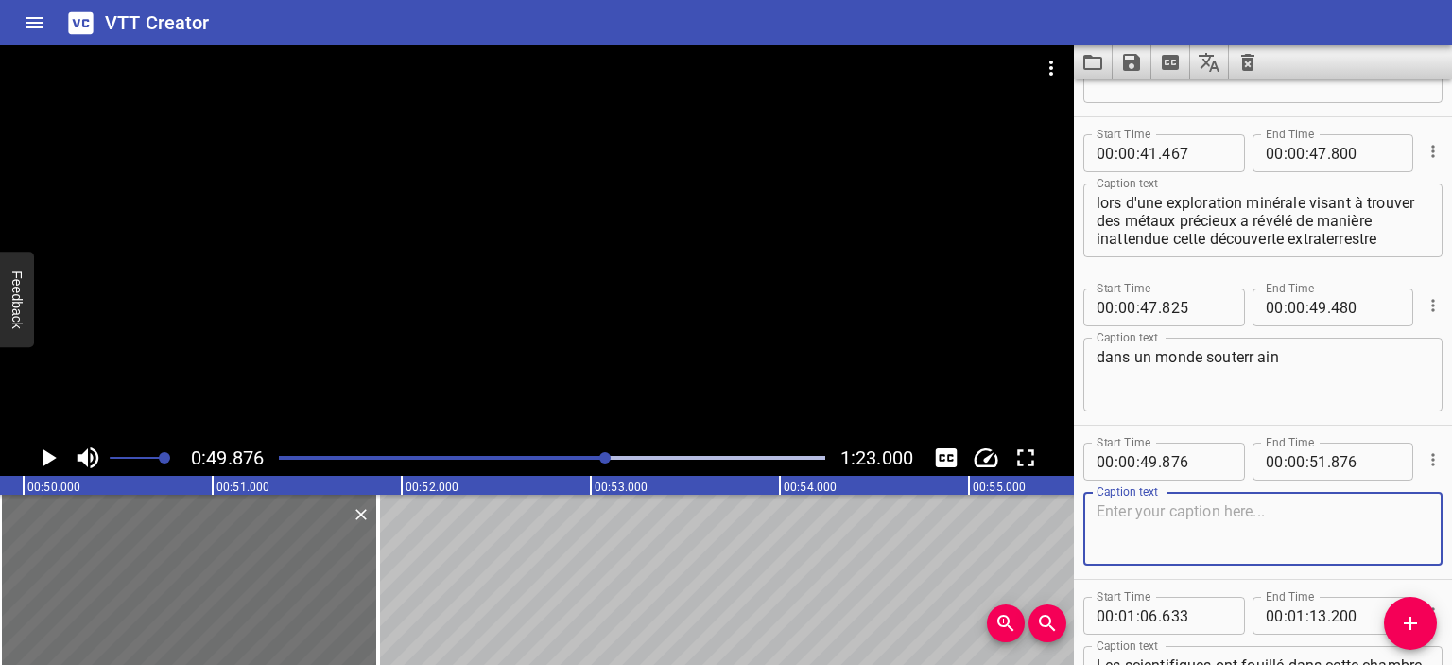
paste textarea "Des faisceaux de cristal pouvant atteindre jusqu'à 12 mètres en longueur, pour …"
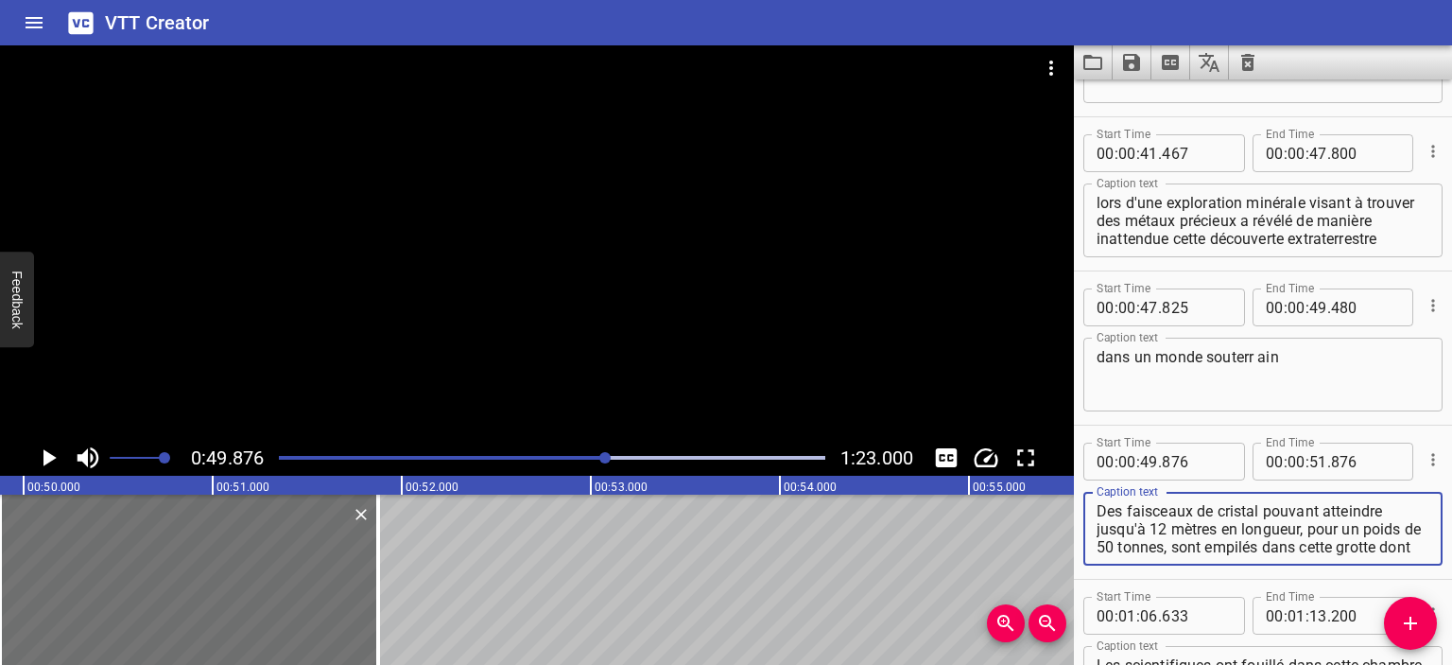
scroll to position [53, 0]
click at [608, 456] on div at bounding box center [604, 457] width 11 height 11
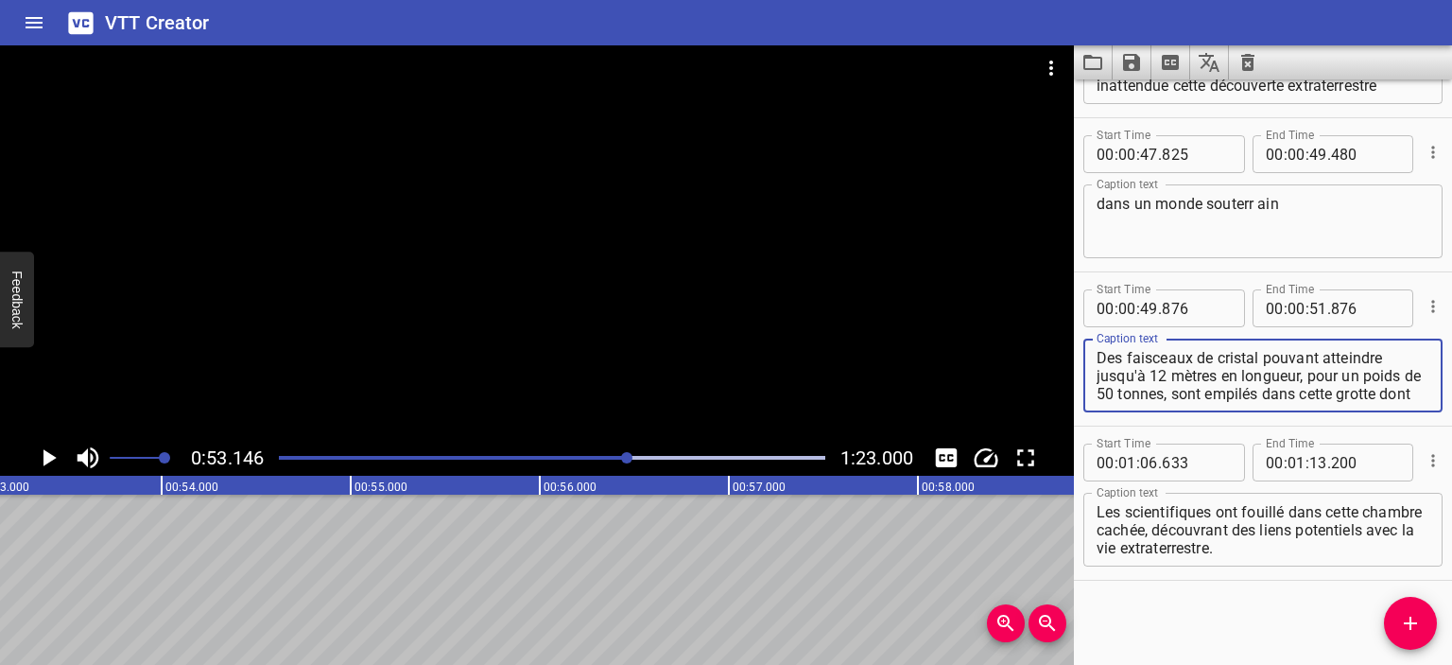
scroll to position [54, 0]
drag, startPoint x: 1299, startPoint y: 378, endPoint x: 1408, endPoint y: 436, distance: 123.1
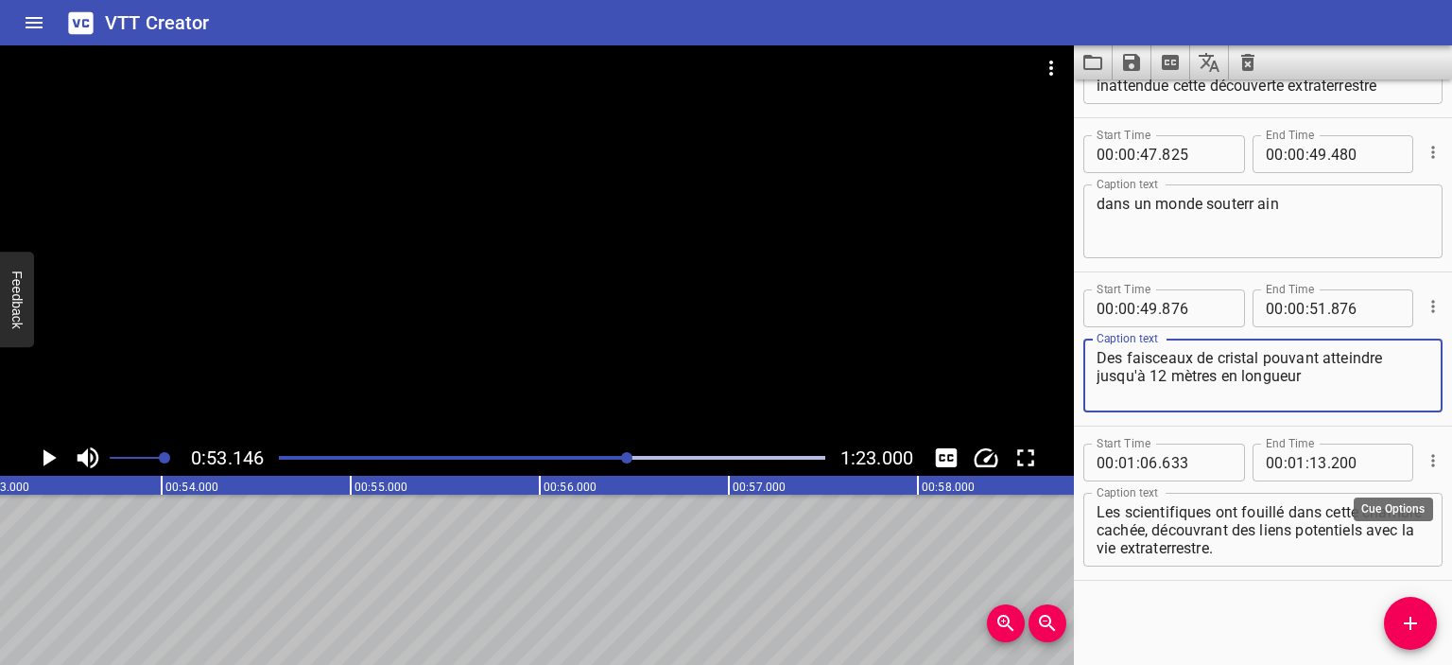
scroll to position [0, 0]
type textarea "Des faisceaux de cristal pouvant atteindre jusqu'à 12 mètres en longueur"
click at [1316, 313] on input "number" at bounding box center [1319, 308] width 18 height 38
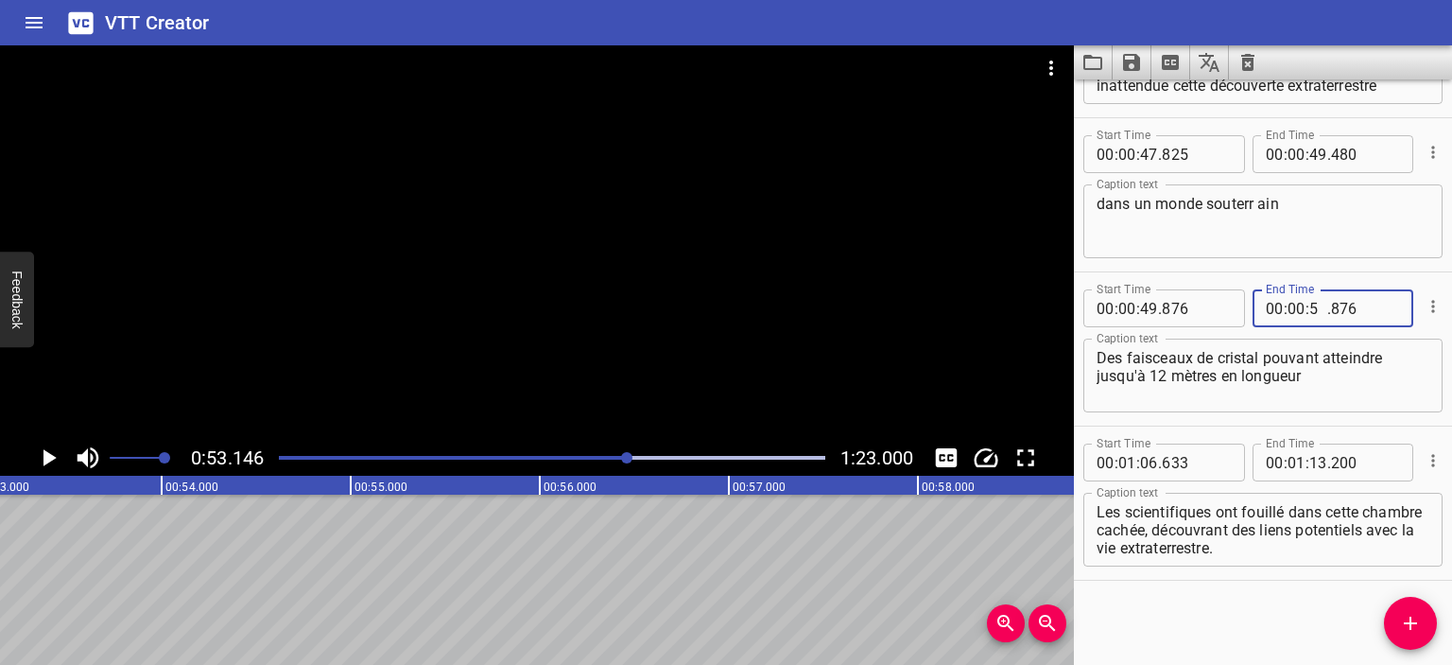
type input "53"
type input "146"
click at [1328, 373] on textarea "Des faisceaux de cristal pouvant atteindre jusqu'à 12 mètres en longueur" at bounding box center [1263, 376] width 333 height 54
click at [1405, 629] on icon "Add Cue" at bounding box center [1410, 623] width 23 height 23
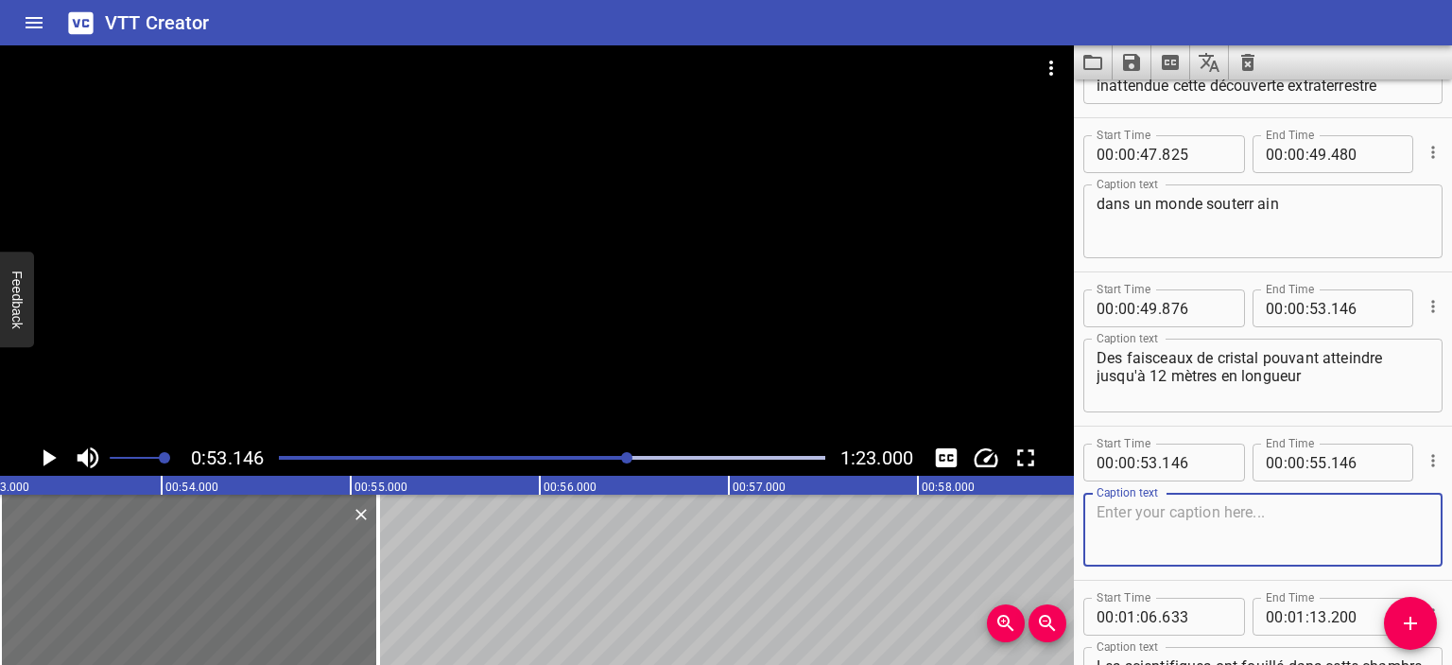
click at [1424, 461] on icon "Cue Options" at bounding box center [1433, 460] width 19 height 19
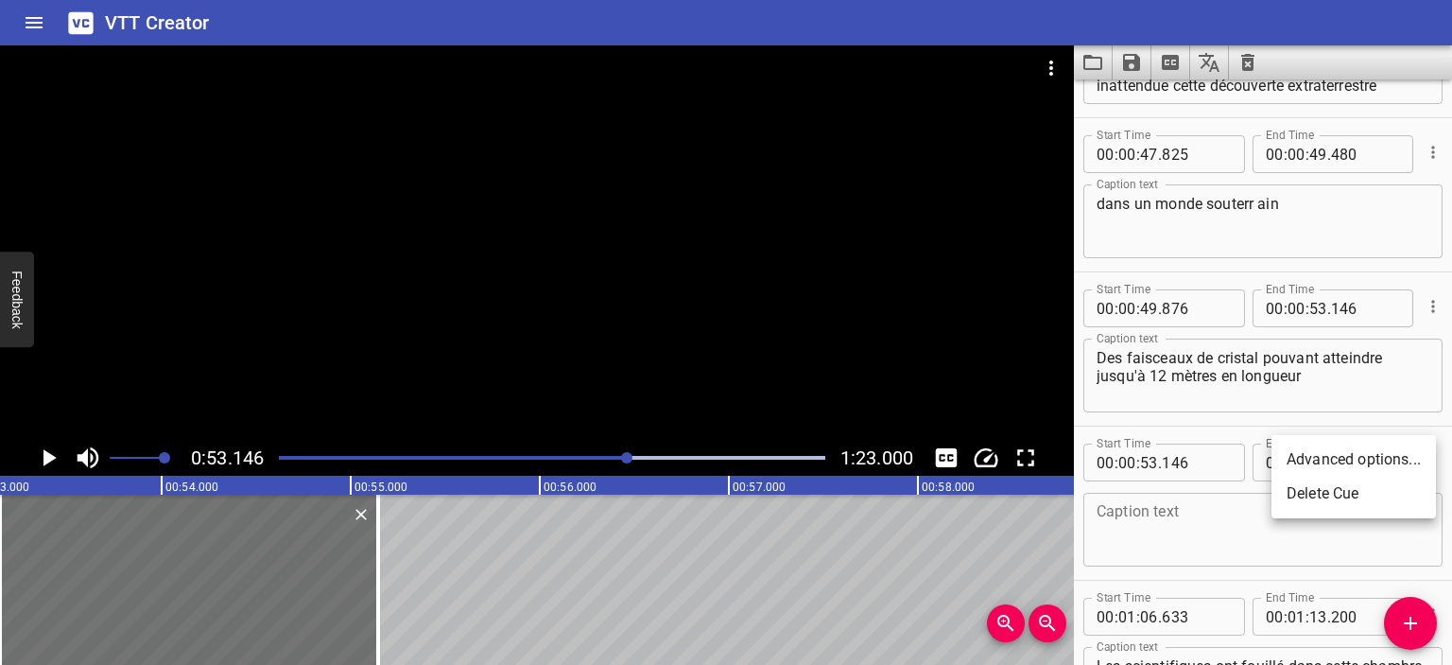
click at [1337, 494] on li "Delete Cue" at bounding box center [1354, 494] width 165 height 34
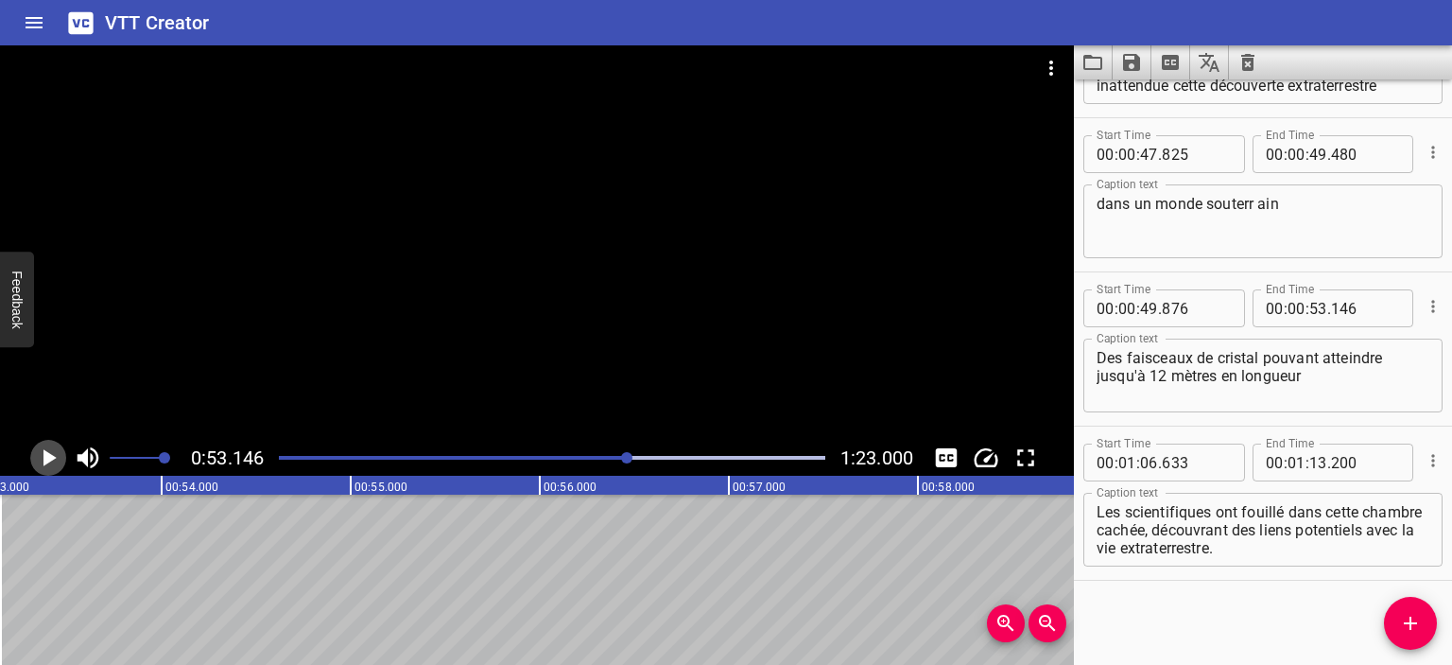
click at [43, 460] on icon "Play/Pause" at bounding box center [48, 457] width 28 height 28
click at [44, 460] on icon "Play/Pause" at bounding box center [48, 457] width 28 height 28
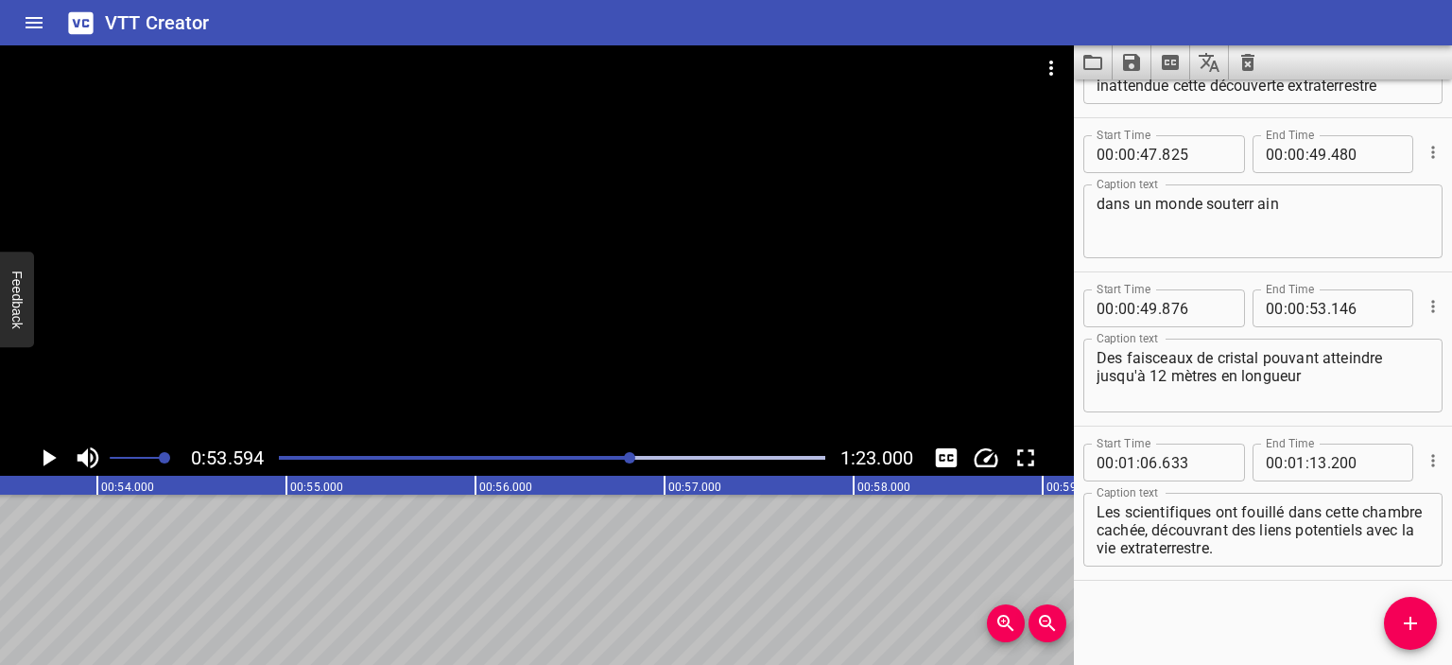
scroll to position [0, 10134]
click at [1420, 622] on icon "Add Cue" at bounding box center [1410, 623] width 23 height 23
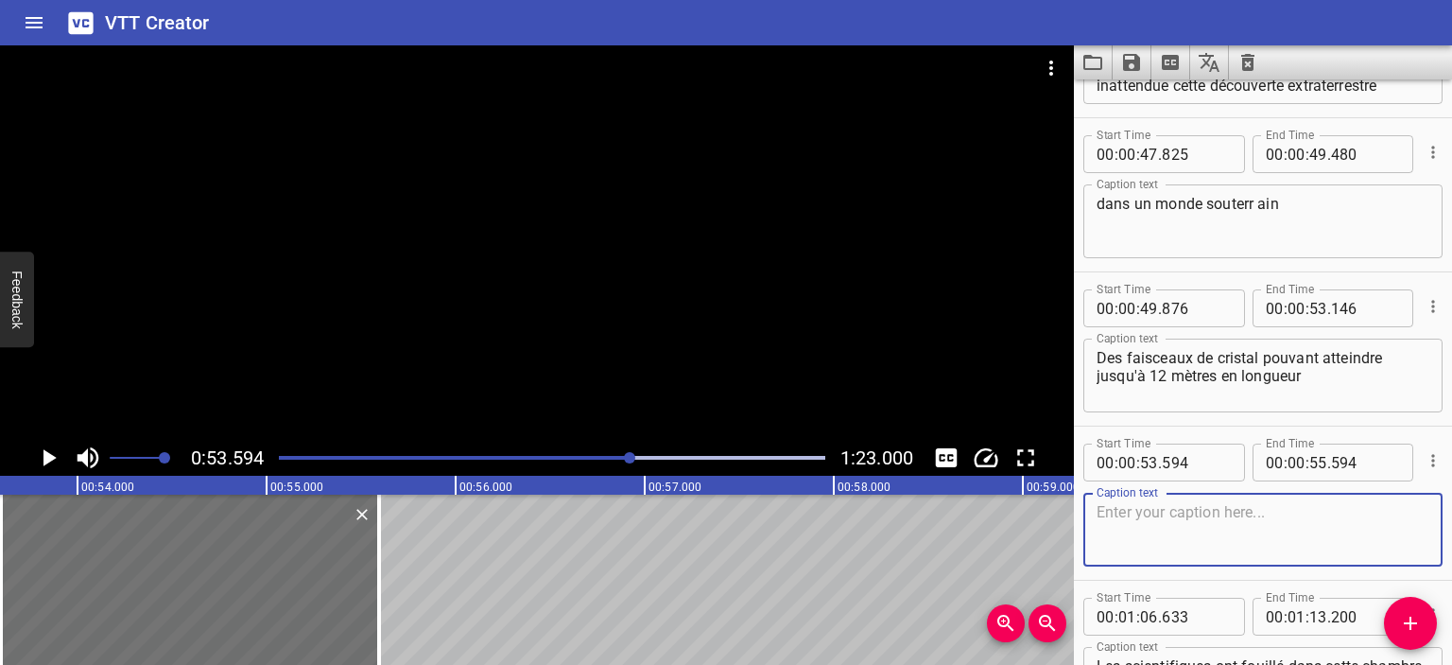
click at [1191, 506] on textarea at bounding box center [1263, 530] width 333 height 54
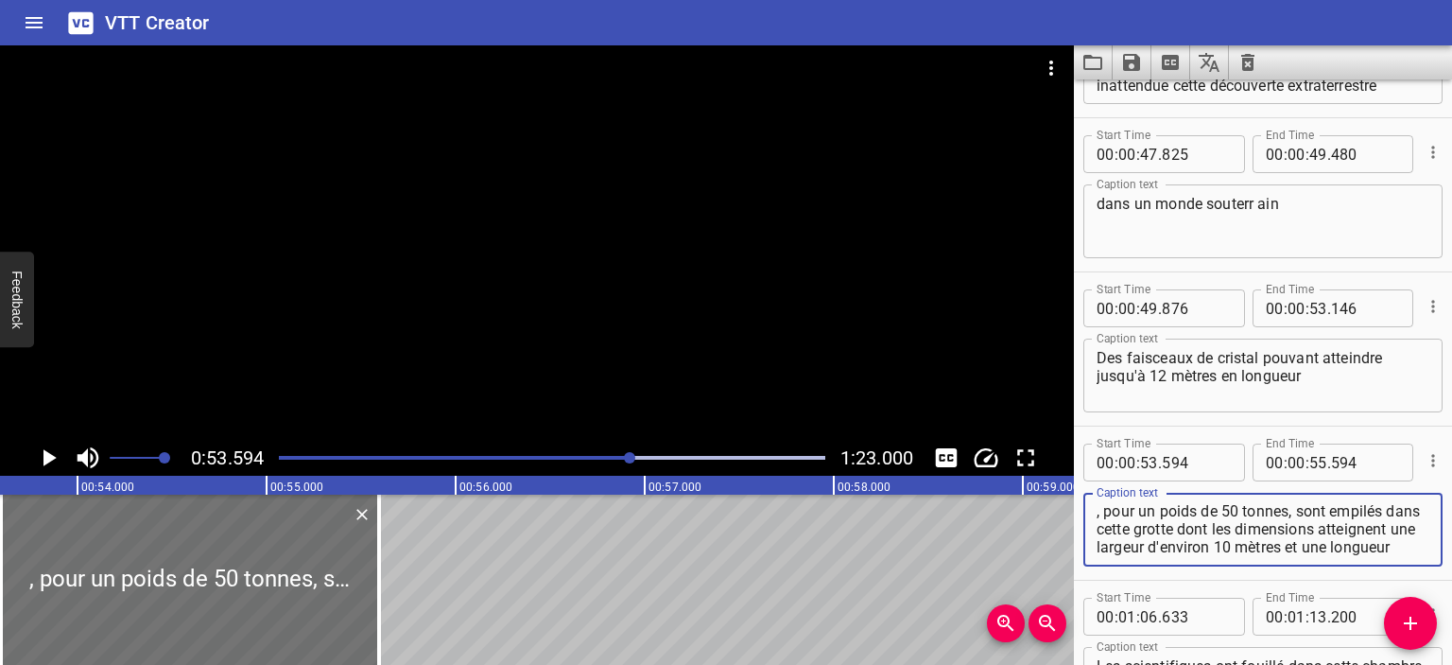
scroll to position [0, 0]
click at [53, 459] on icon "Play/Pause" at bounding box center [49, 457] width 13 height 17
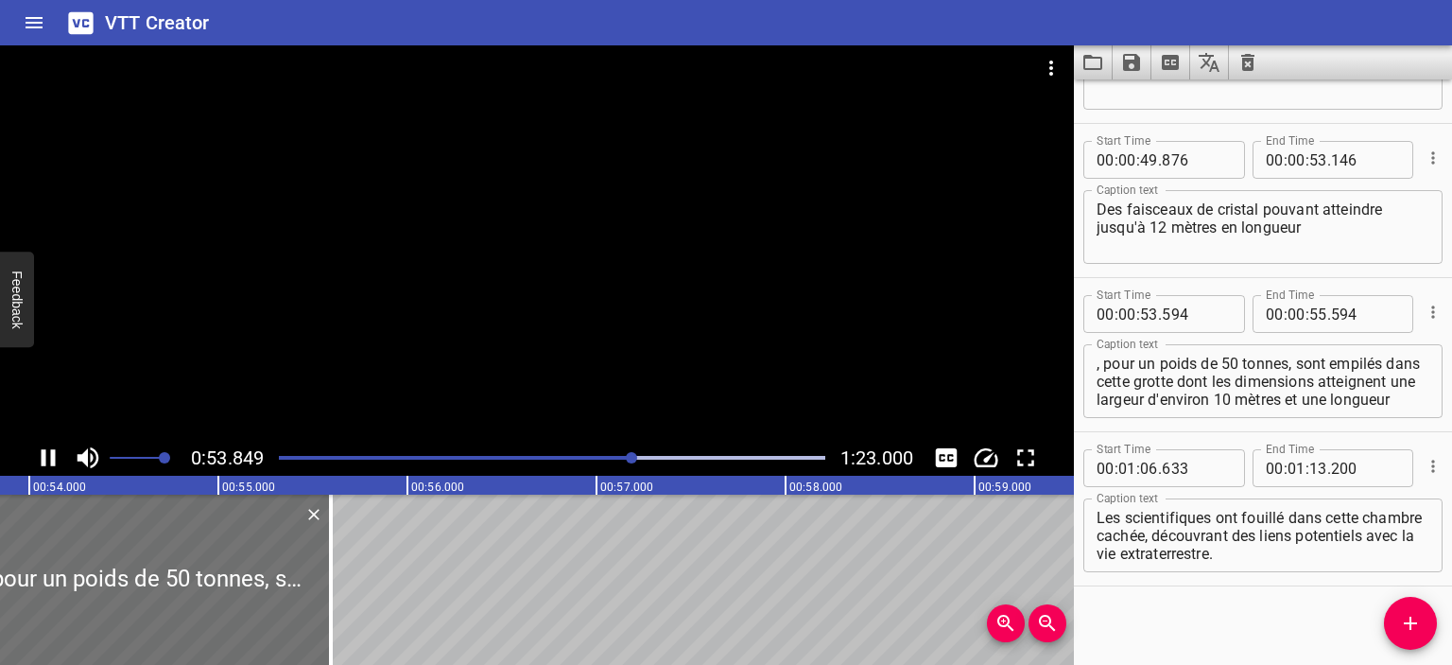
scroll to position [1044, 0]
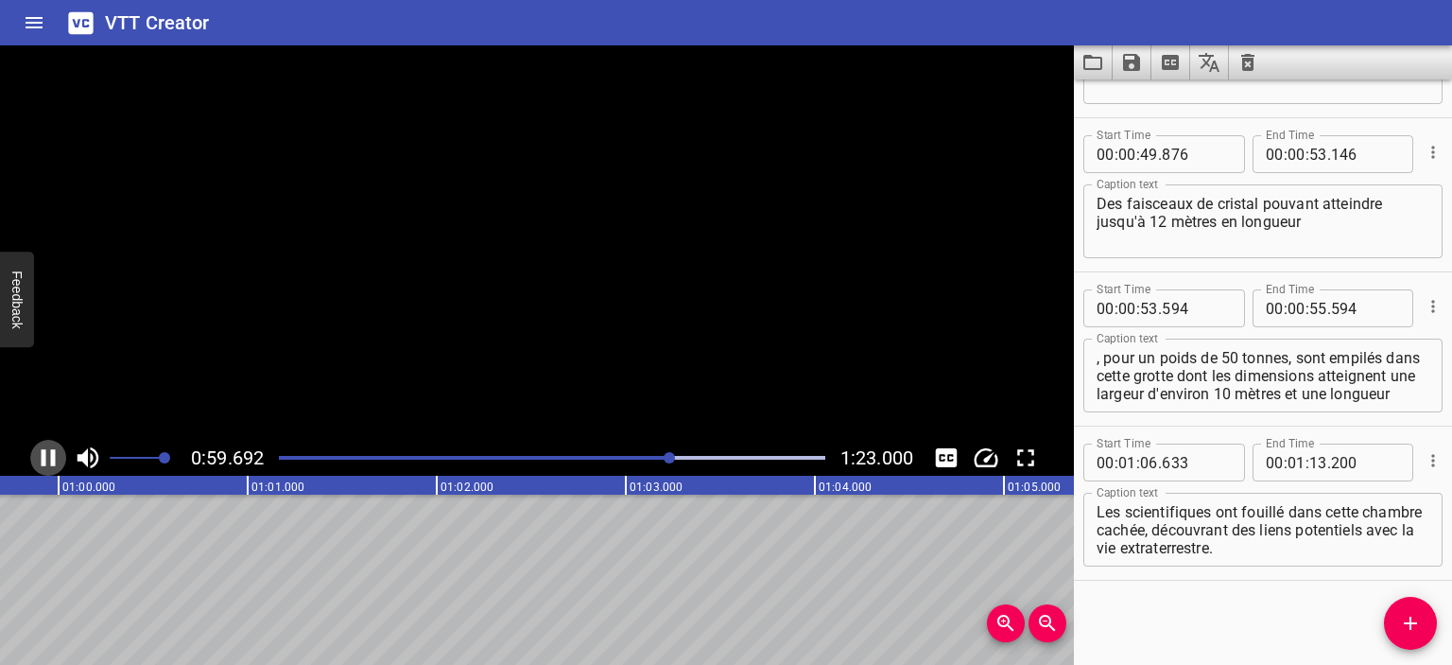
click at [53, 459] on icon "Play/Pause" at bounding box center [49, 457] width 14 height 17
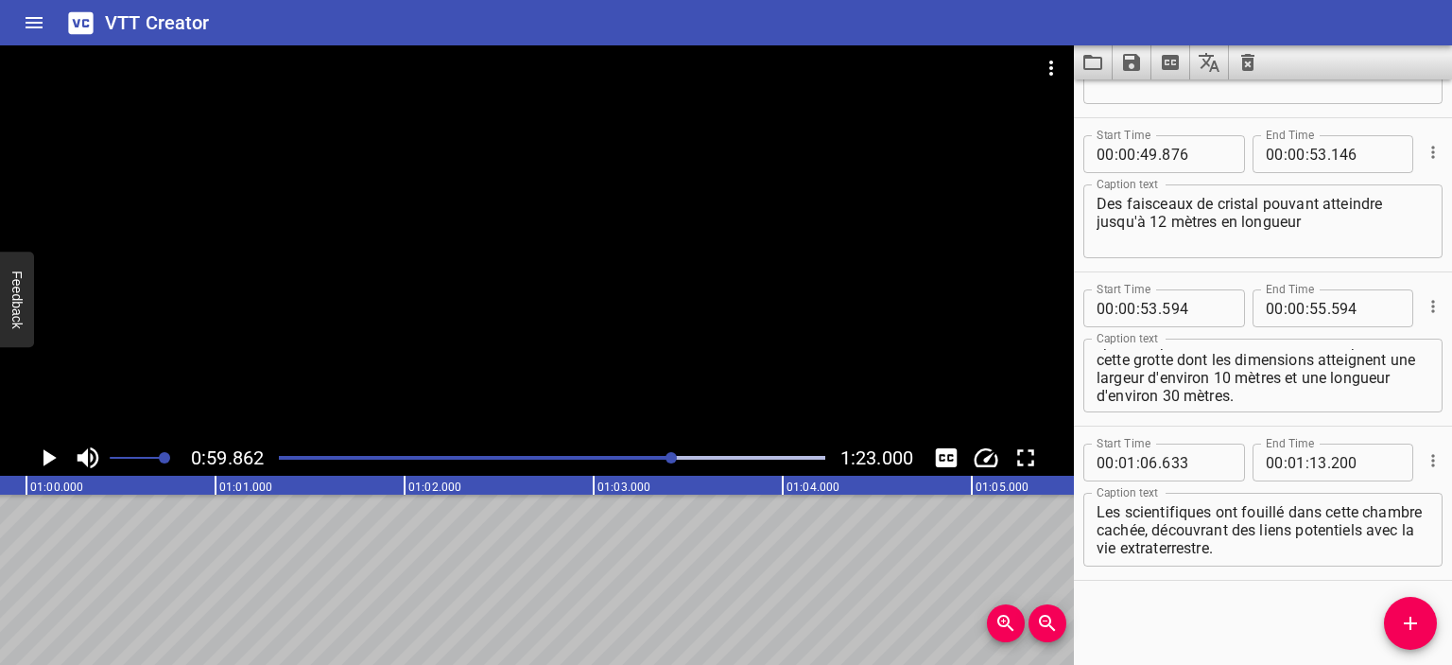
scroll to position [18, 0]
drag, startPoint x: 1350, startPoint y: 391, endPoint x: 1085, endPoint y: 389, distance: 264.8
click at [1085, 389] on div ", pour un poids de 50 tonnes, sont empilés dans cette grotte dont les dimension…" at bounding box center [1263, 375] width 359 height 74
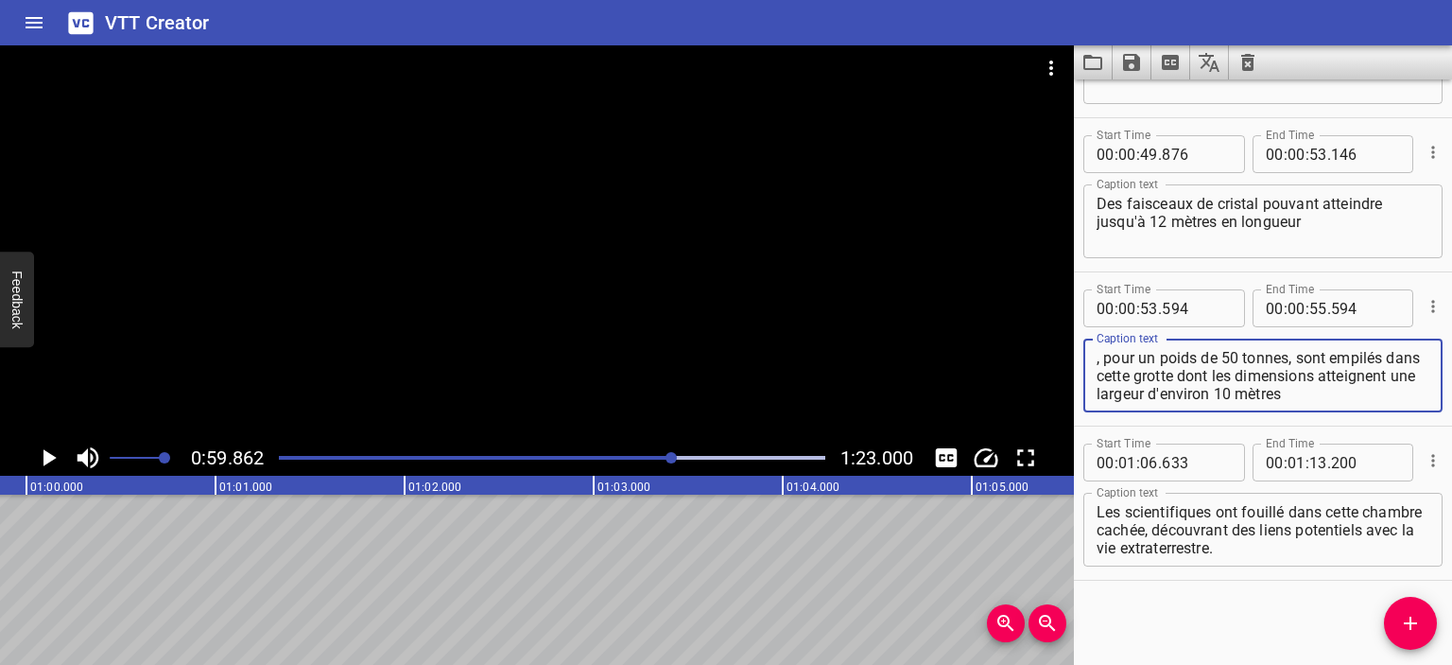
scroll to position [0, 0]
type textarea ", pour un poids de 50 tonnes, sont empilés dans cette grotte dont les dimension…"
click at [47, 460] on icon "Play/Pause" at bounding box center [49, 457] width 13 height 17
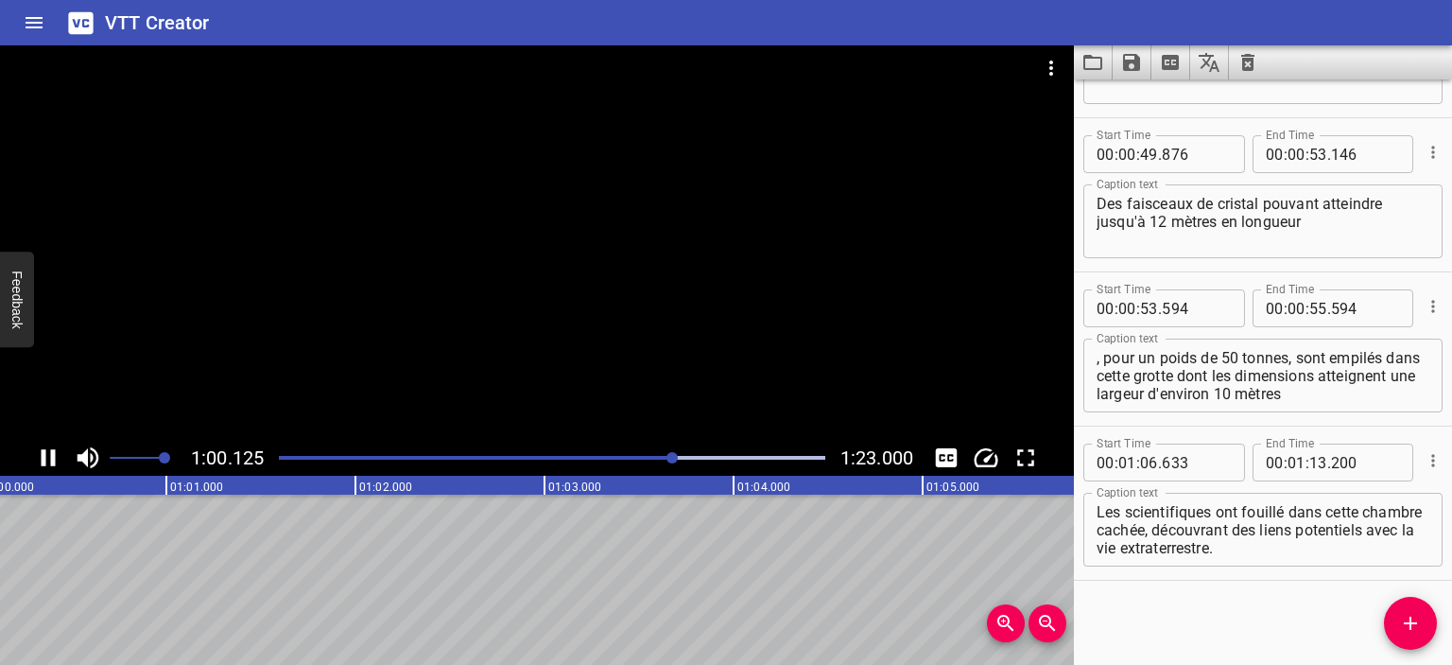
click at [47, 460] on icon "Play/Pause" at bounding box center [48, 457] width 28 height 28
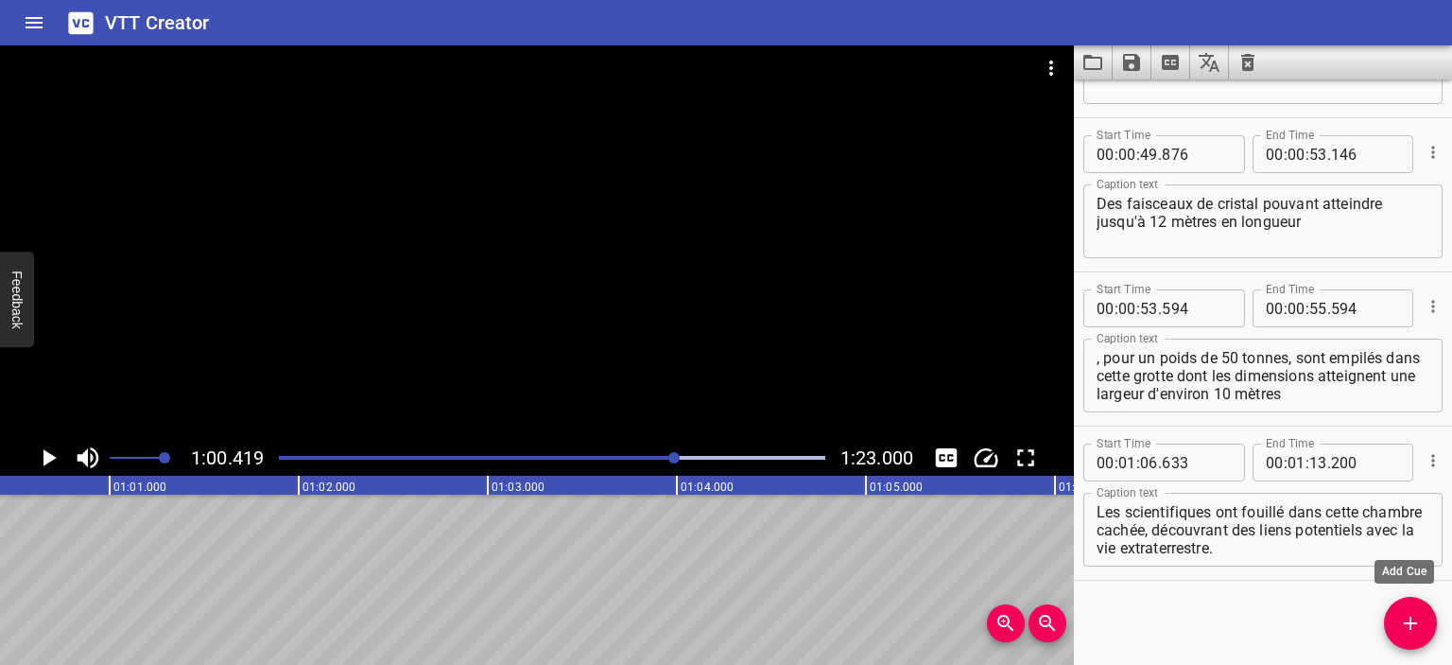
click at [1407, 623] on icon "Add Cue" at bounding box center [1410, 622] width 13 height 13
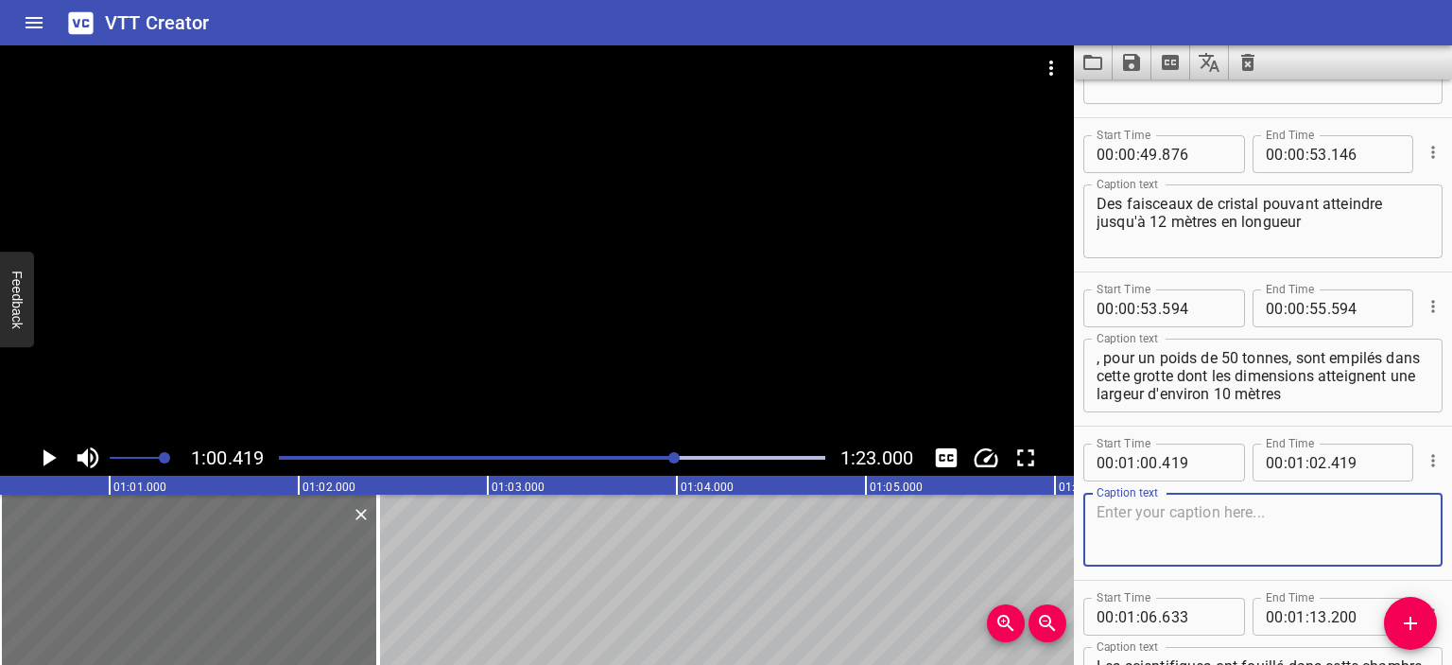
click at [1199, 529] on textarea at bounding box center [1263, 530] width 333 height 54
type textarea "et une longueur d'environ 30 mètres."
click at [46, 458] on icon "Play/Pause" at bounding box center [49, 457] width 13 height 17
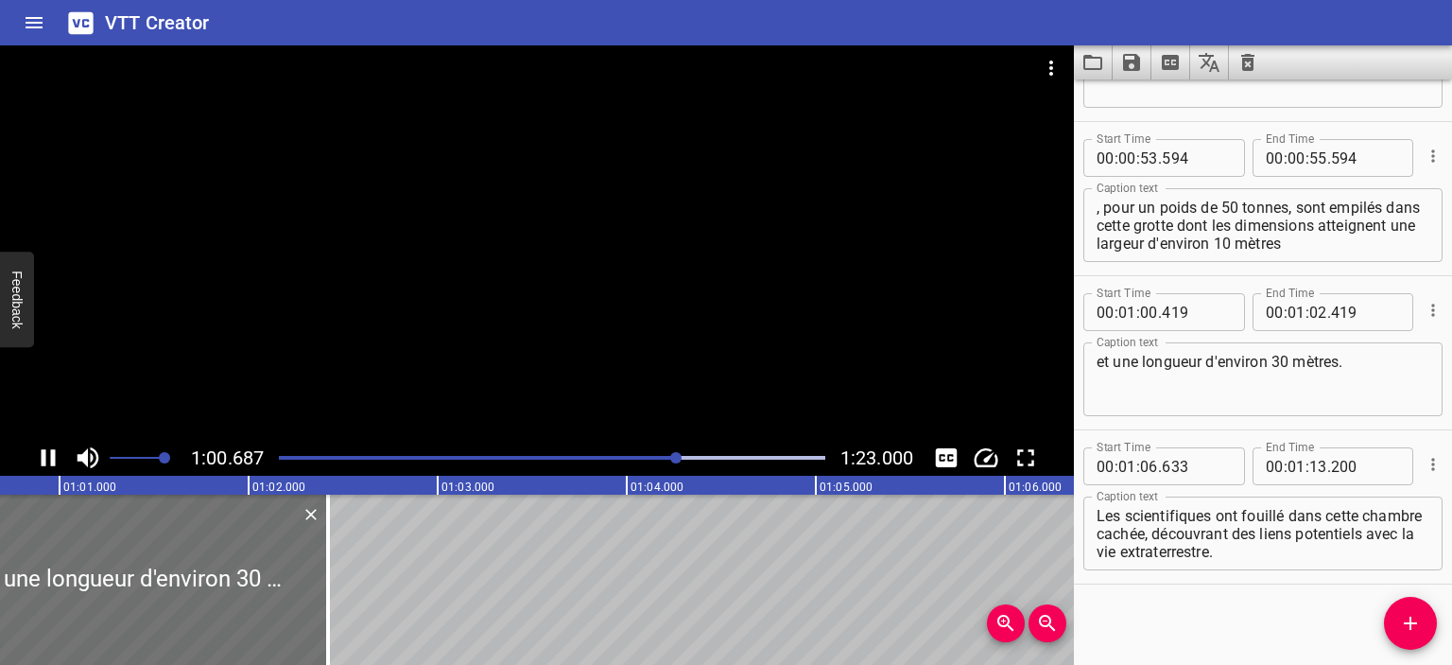
scroll to position [1199, 0]
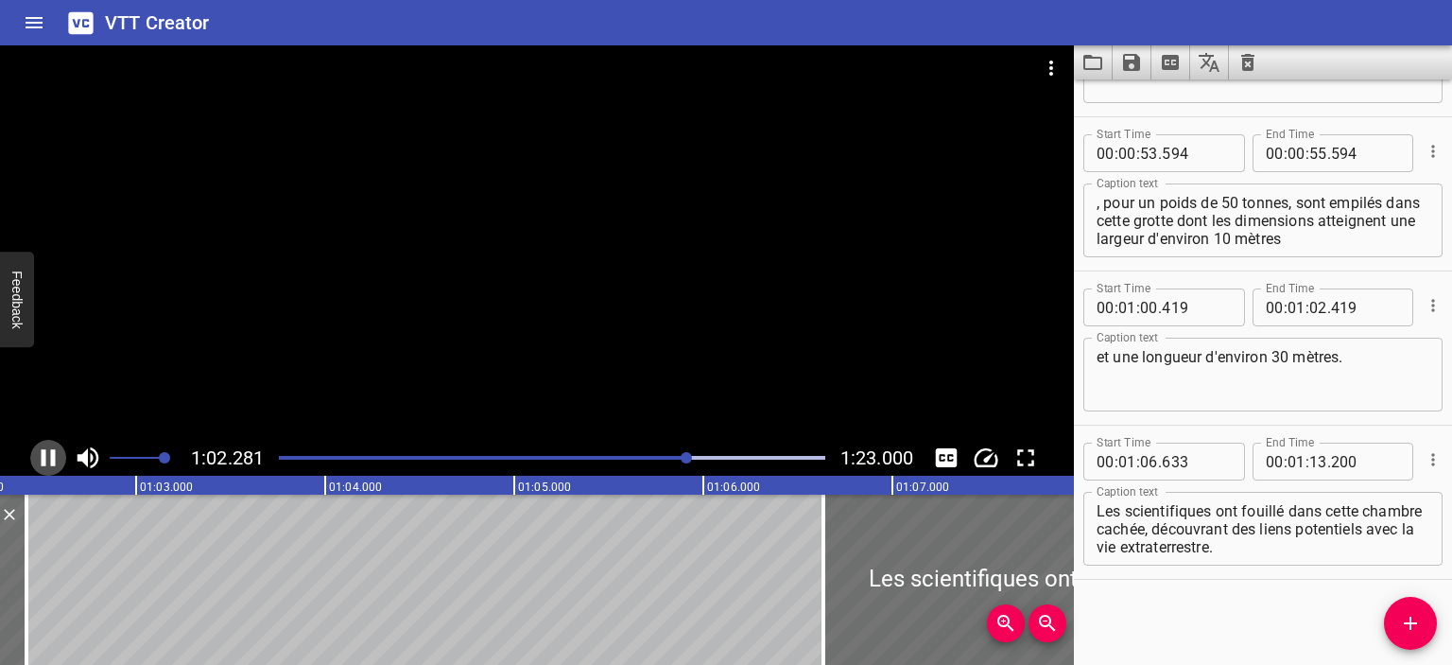
click at [43, 457] on icon "Play/Pause" at bounding box center [49, 457] width 14 height 17
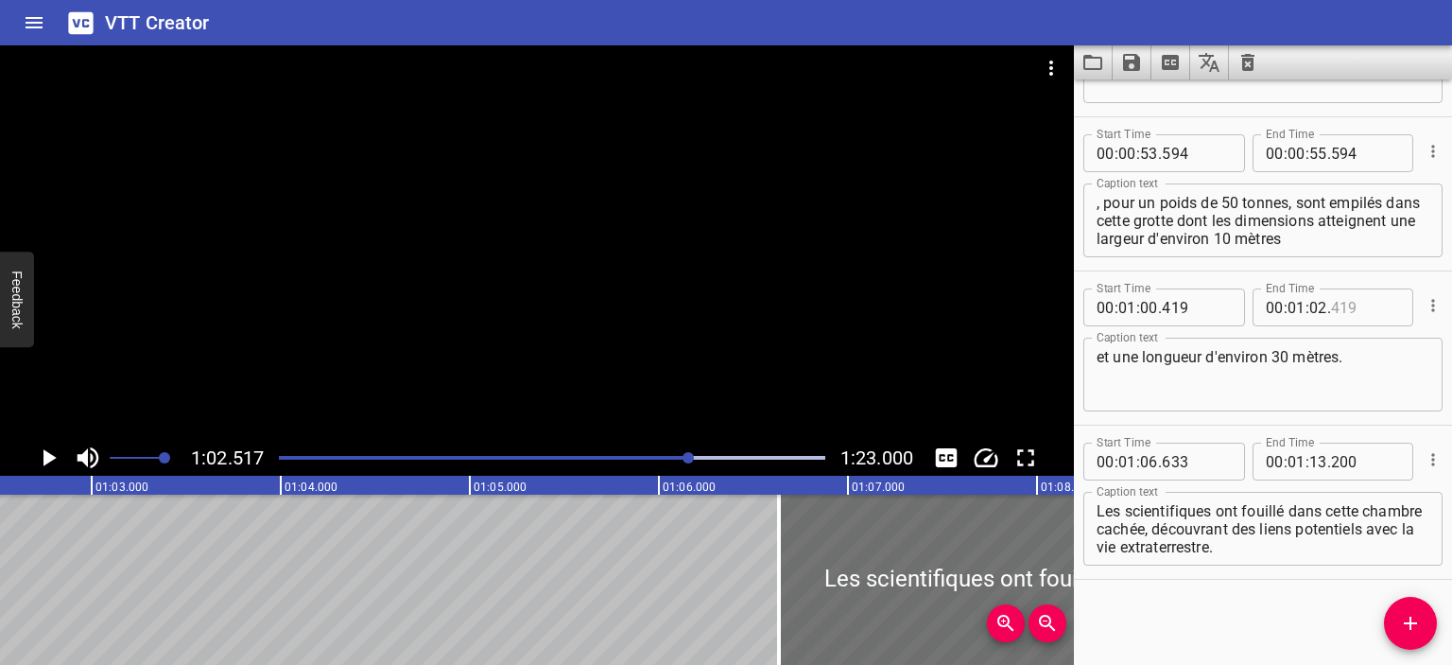
click at [1362, 309] on input "number" at bounding box center [1365, 307] width 69 height 38
type input "517"
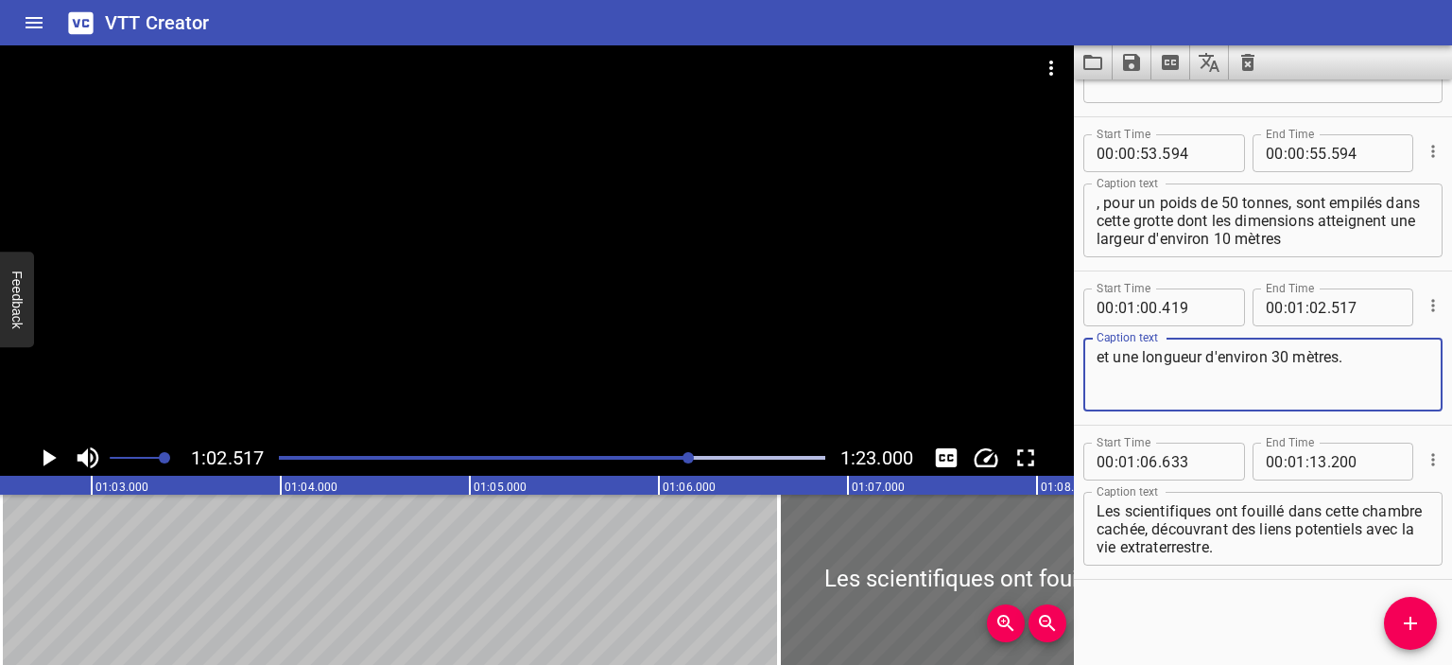
click at [1384, 373] on textarea "et une longueur d'environ 30 mètres." at bounding box center [1263, 375] width 333 height 54
click at [49, 456] on icon "Play/Pause" at bounding box center [49, 457] width 13 height 17
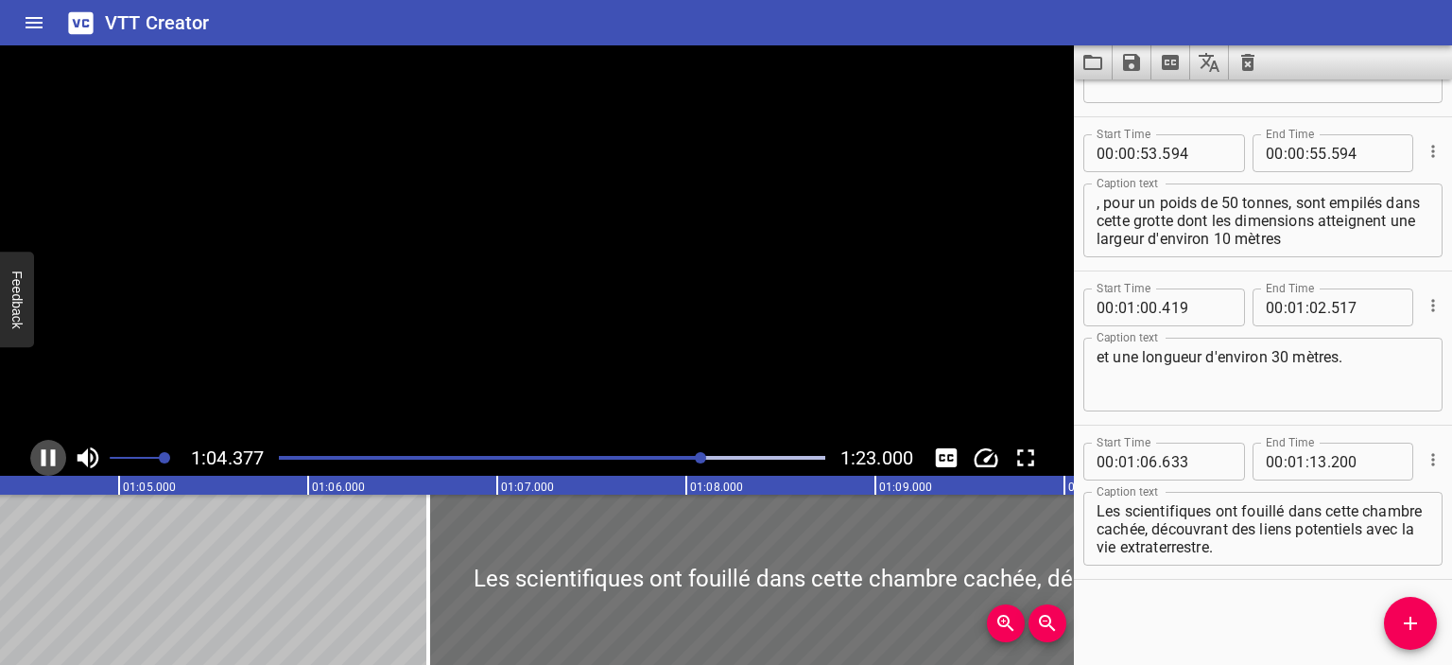
click at [49, 456] on icon "Play/Pause" at bounding box center [48, 457] width 28 height 28
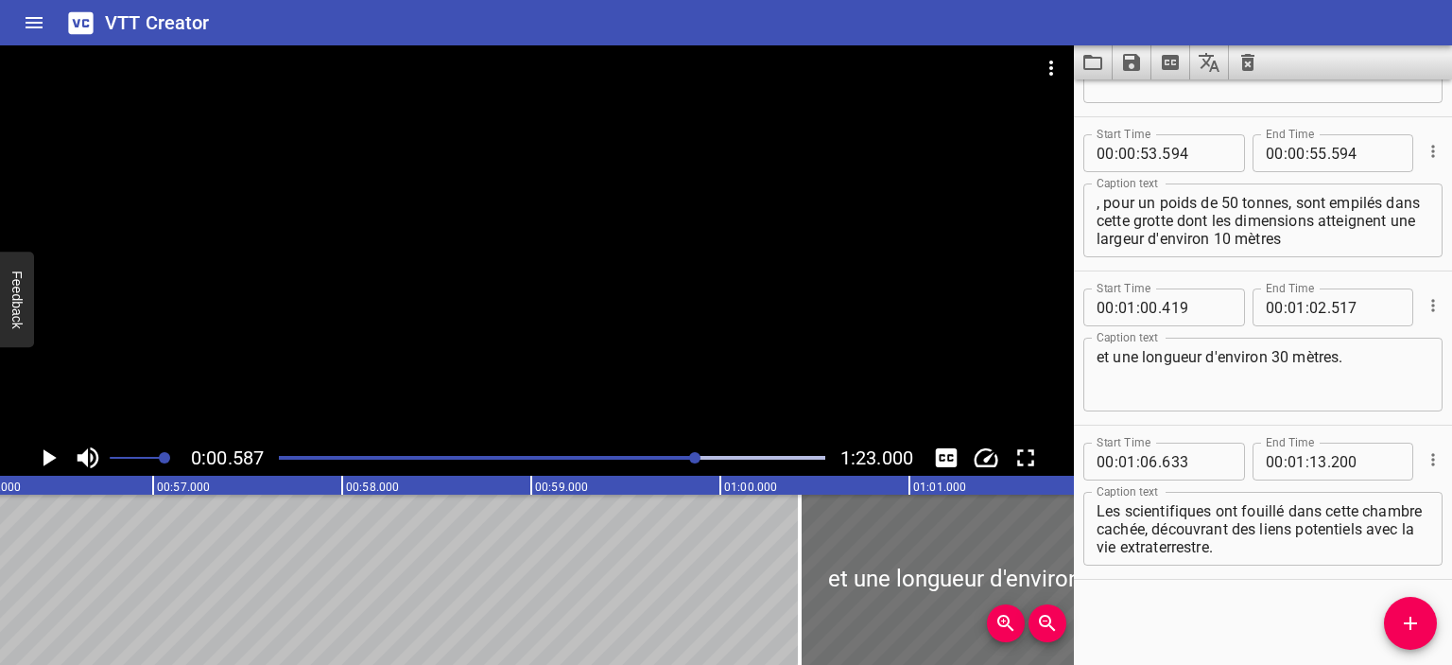
click at [697, 460] on div at bounding box center [694, 457] width 11 height 11
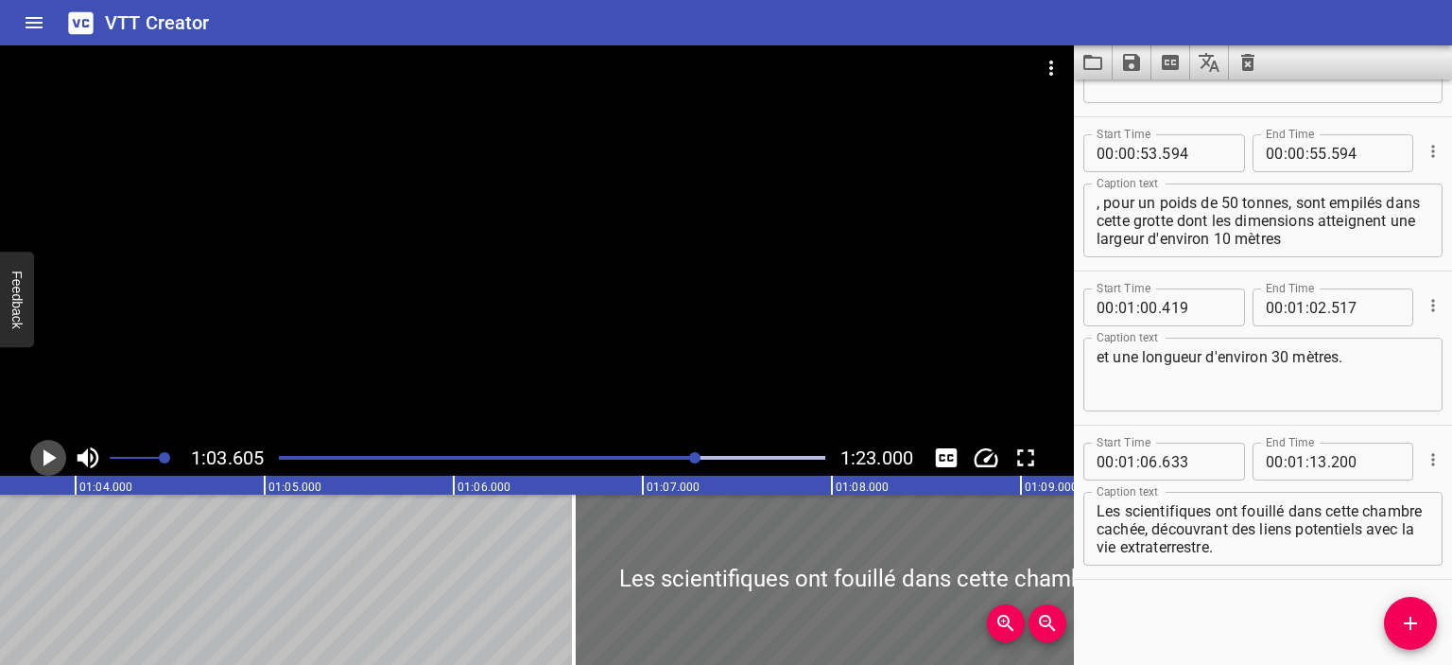
click at [55, 460] on icon "Play/Pause" at bounding box center [48, 457] width 28 height 28
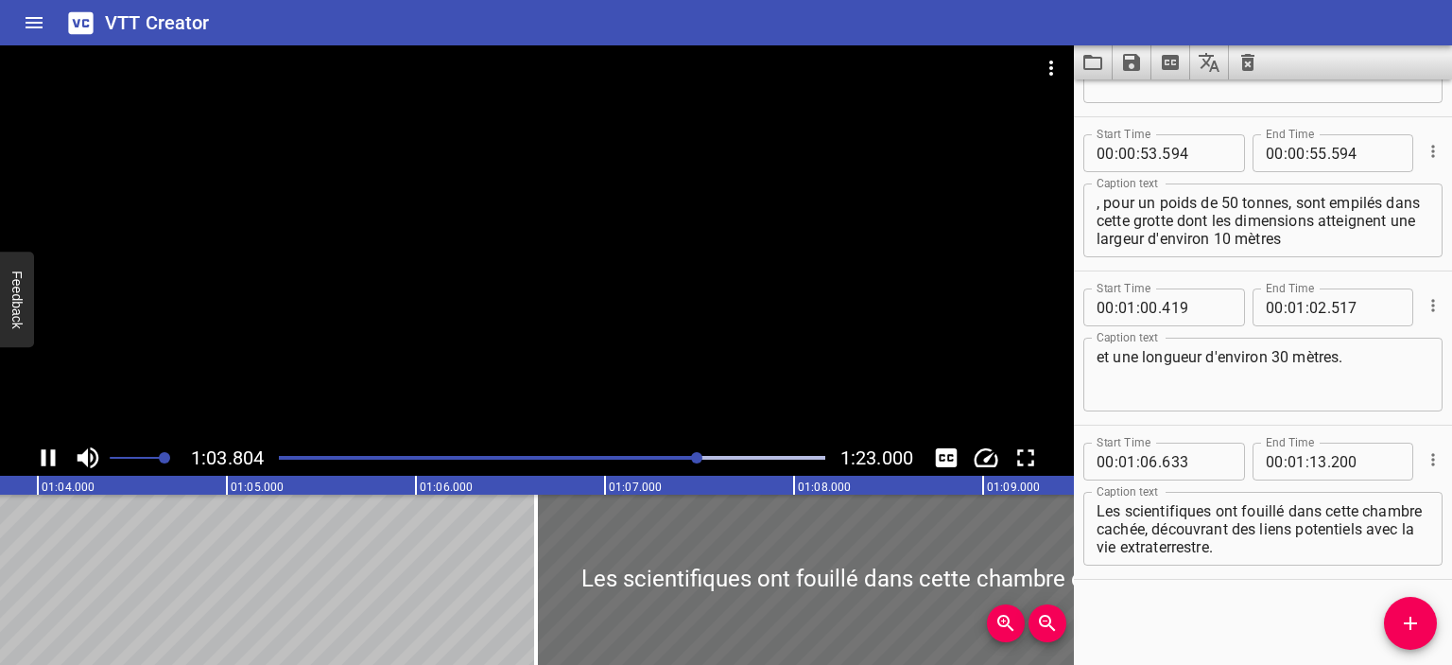
click at [51, 462] on icon "Play/Pause" at bounding box center [49, 457] width 14 height 17
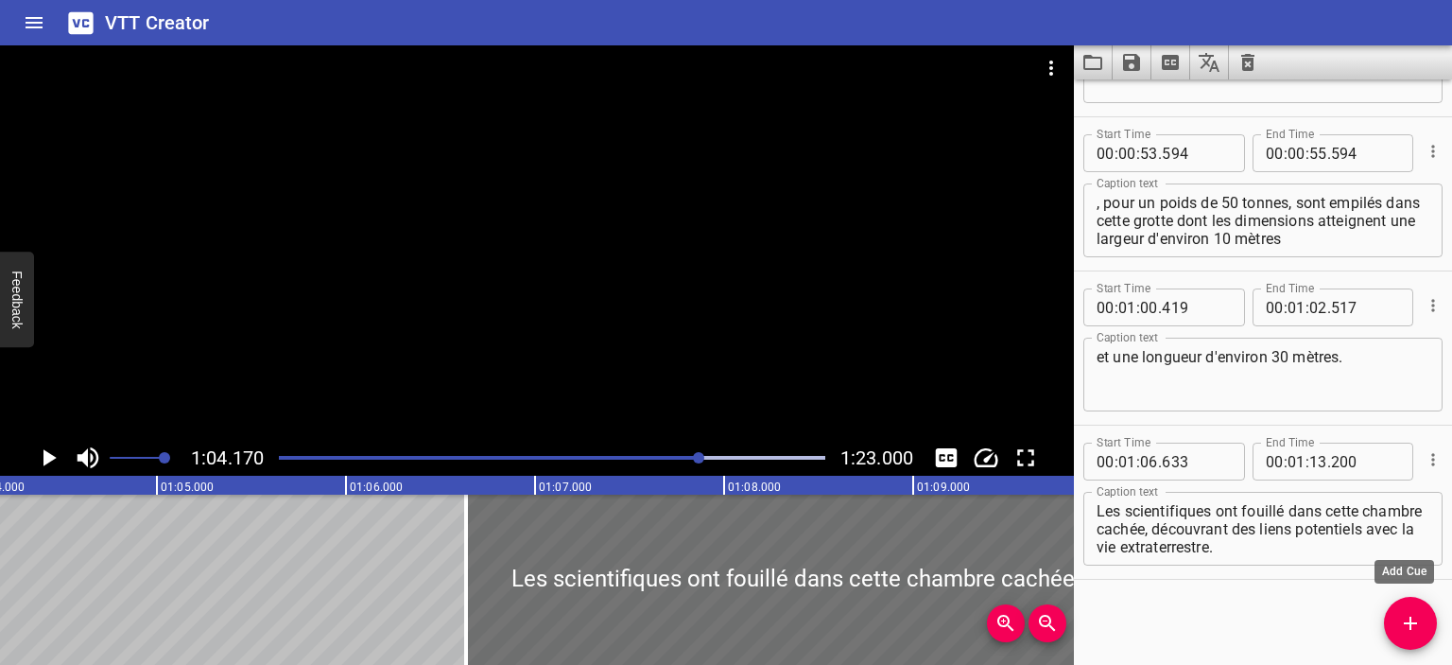
click at [1422, 631] on span "Add Cue" at bounding box center [1410, 623] width 53 height 23
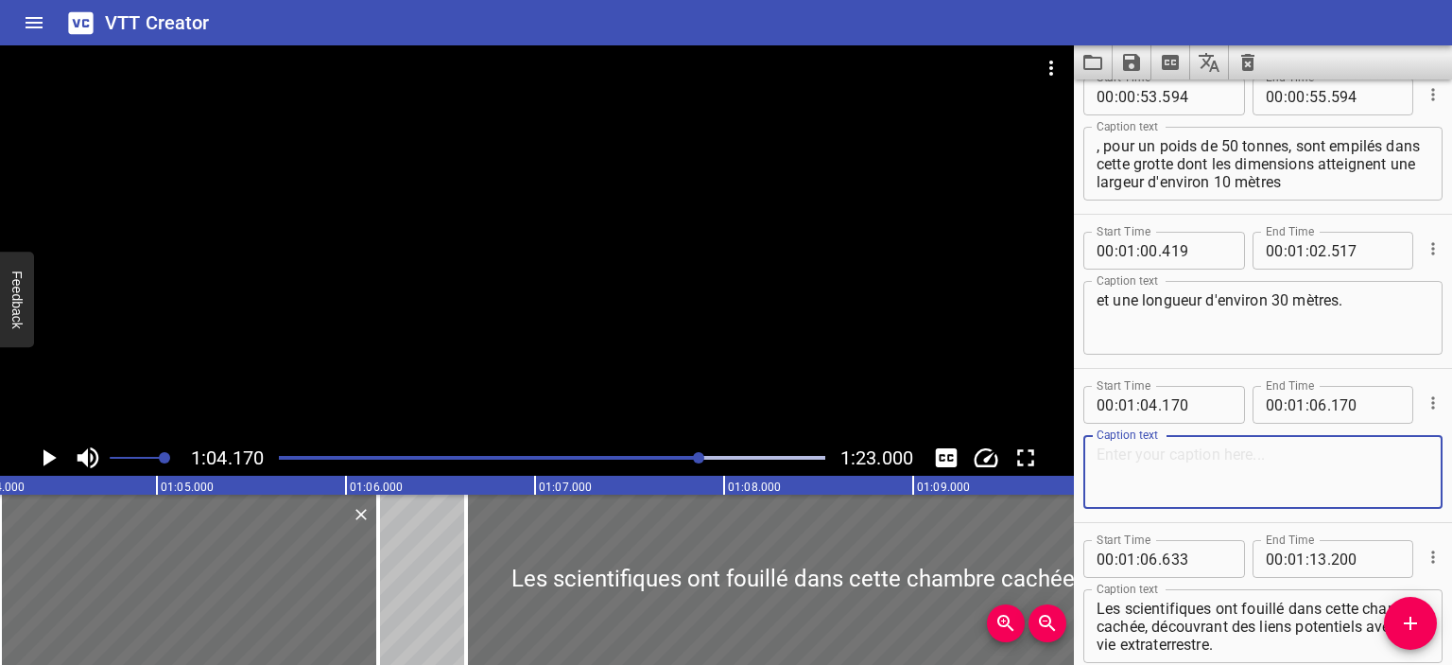
scroll to position [1353, 0]
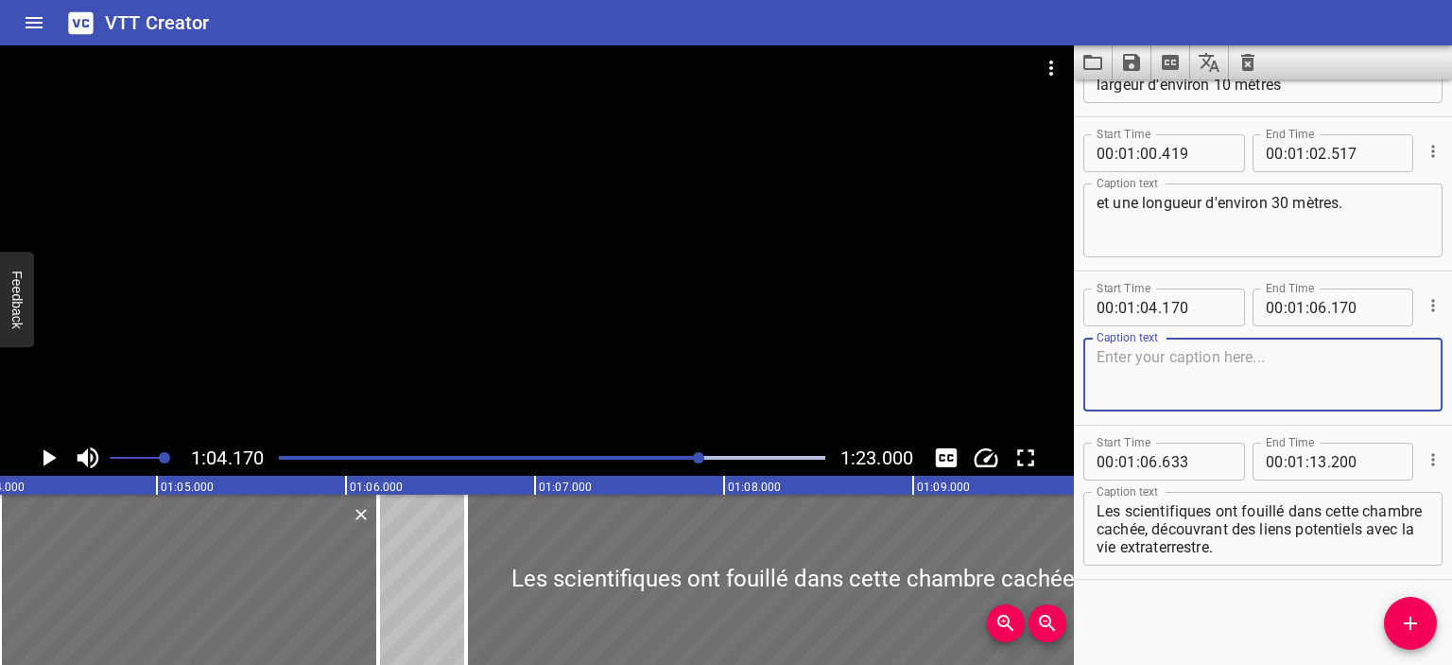
click at [1432, 456] on icon "Cue Options" at bounding box center [1433, 459] width 3 height 12
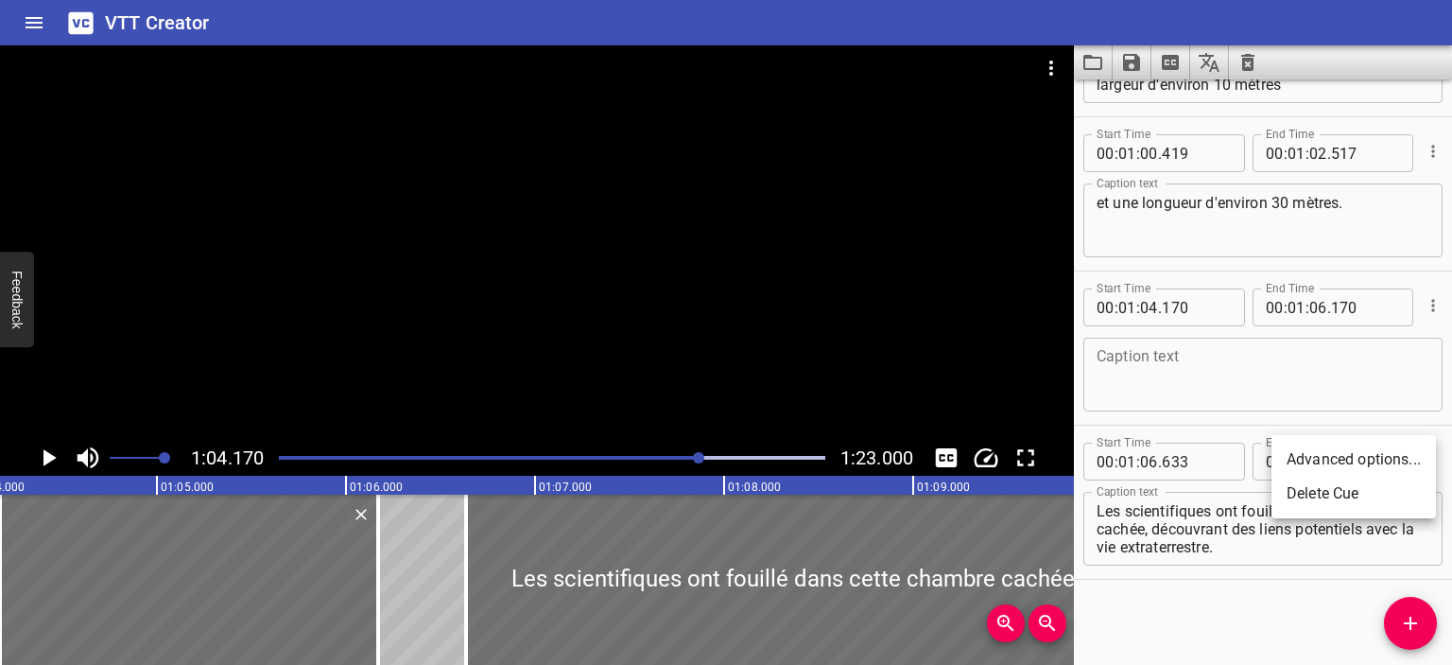
click at [1343, 502] on li "Delete Cue" at bounding box center [1354, 494] width 165 height 34
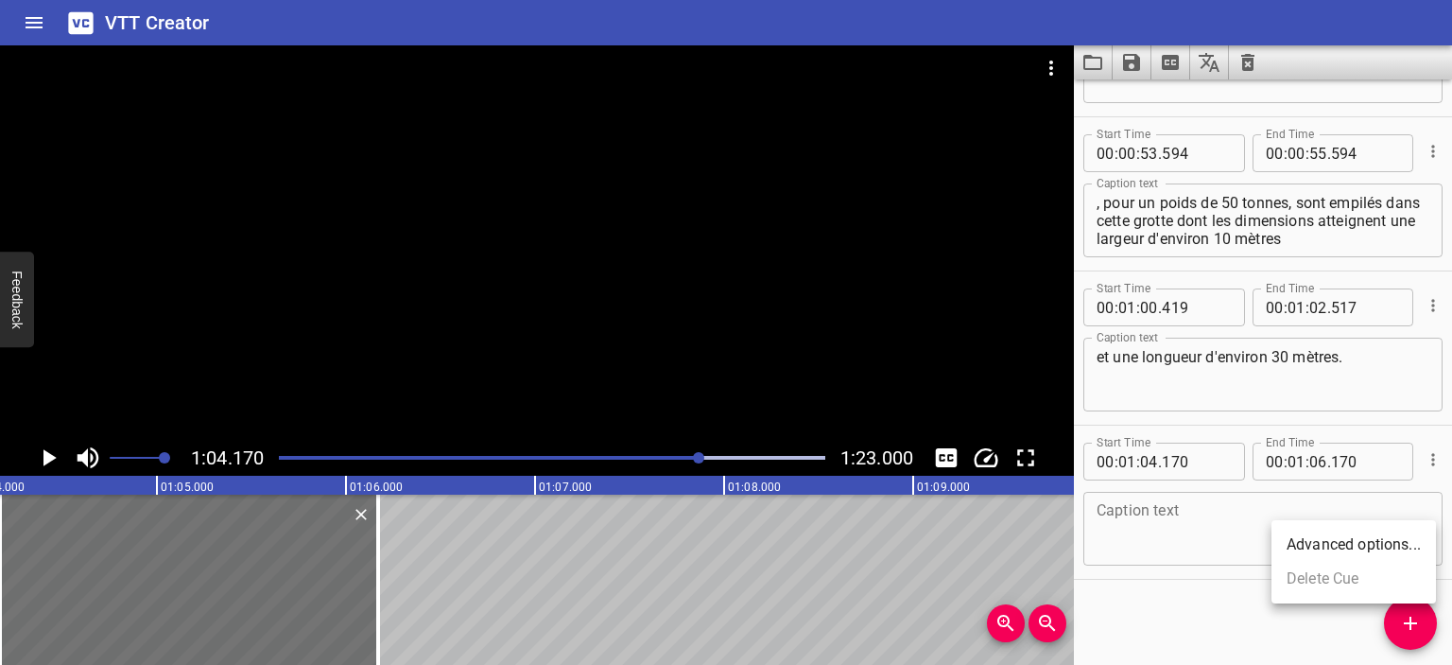
scroll to position [1199, 0]
click at [1161, 532] on textarea at bounding box center [1263, 529] width 333 height 54
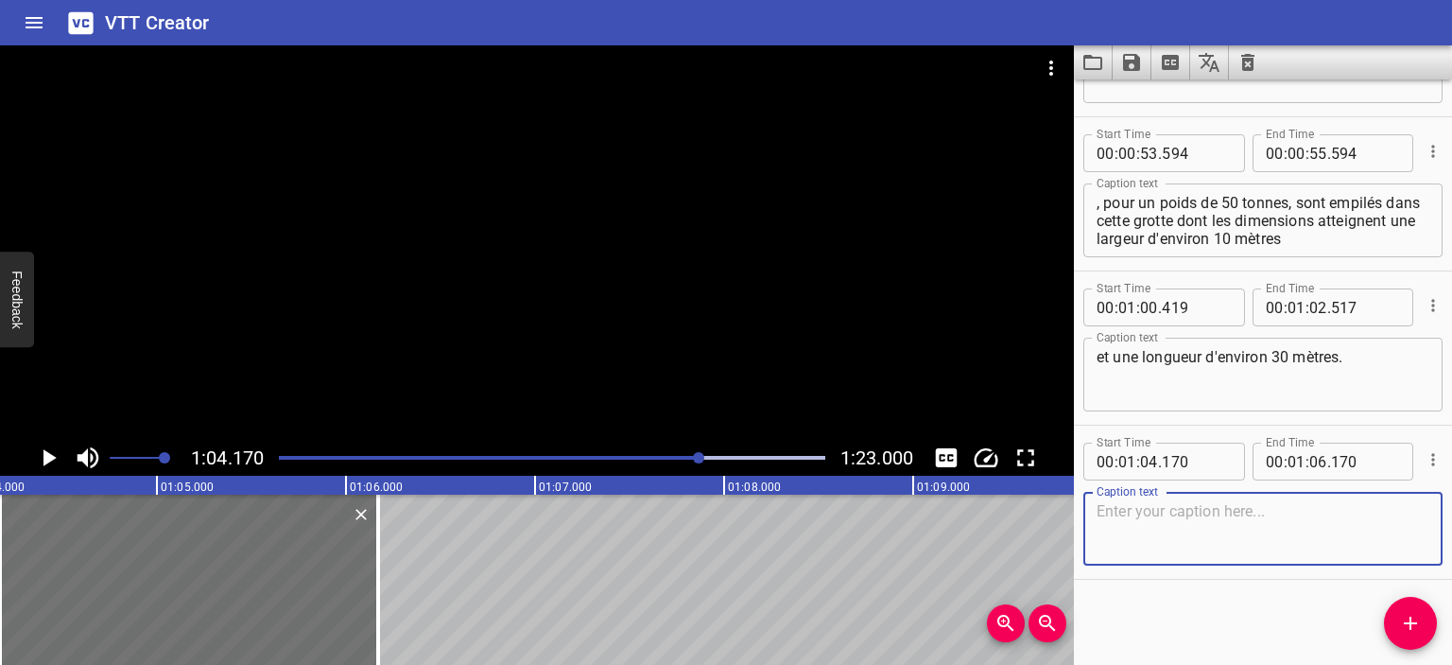
paste textarea "Sous la direction du professeur et astrobiologiste Penelope Boston, les scienti…"
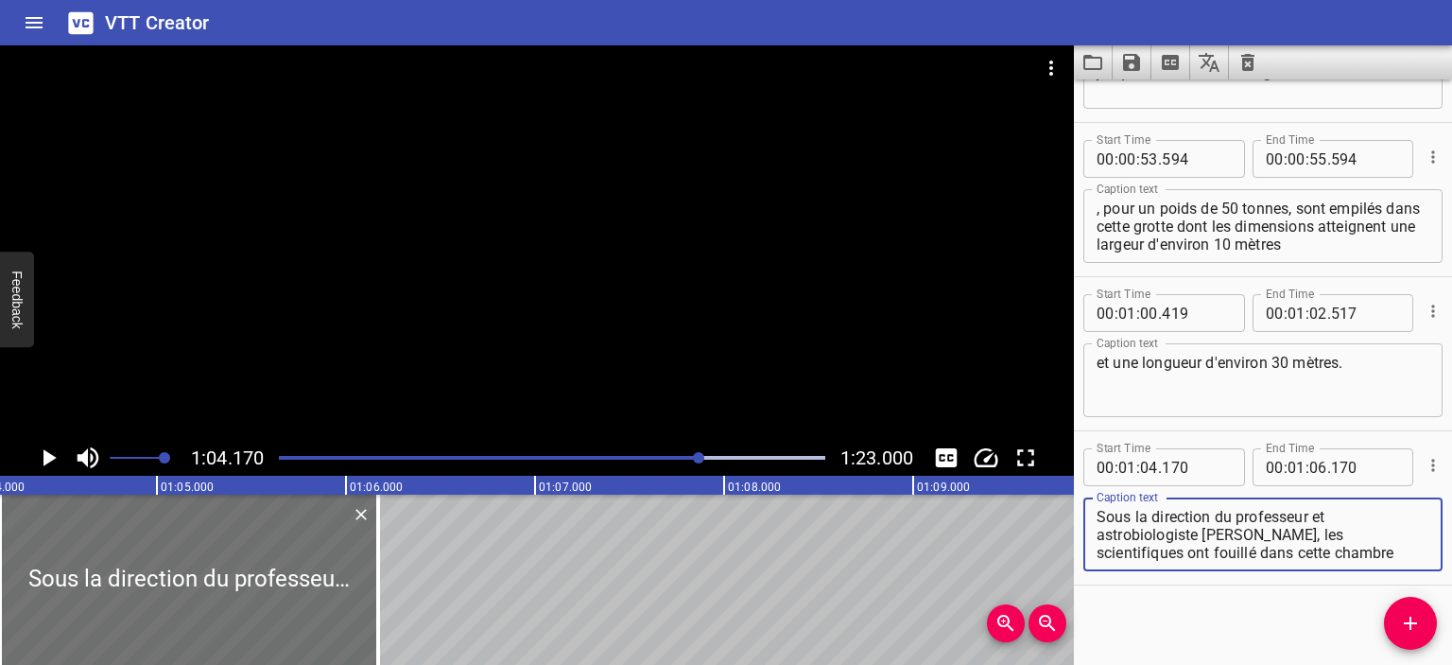
scroll to position [1190, 0]
click at [49, 460] on icon "Play/Pause" at bounding box center [49, 457] width 13 height 17
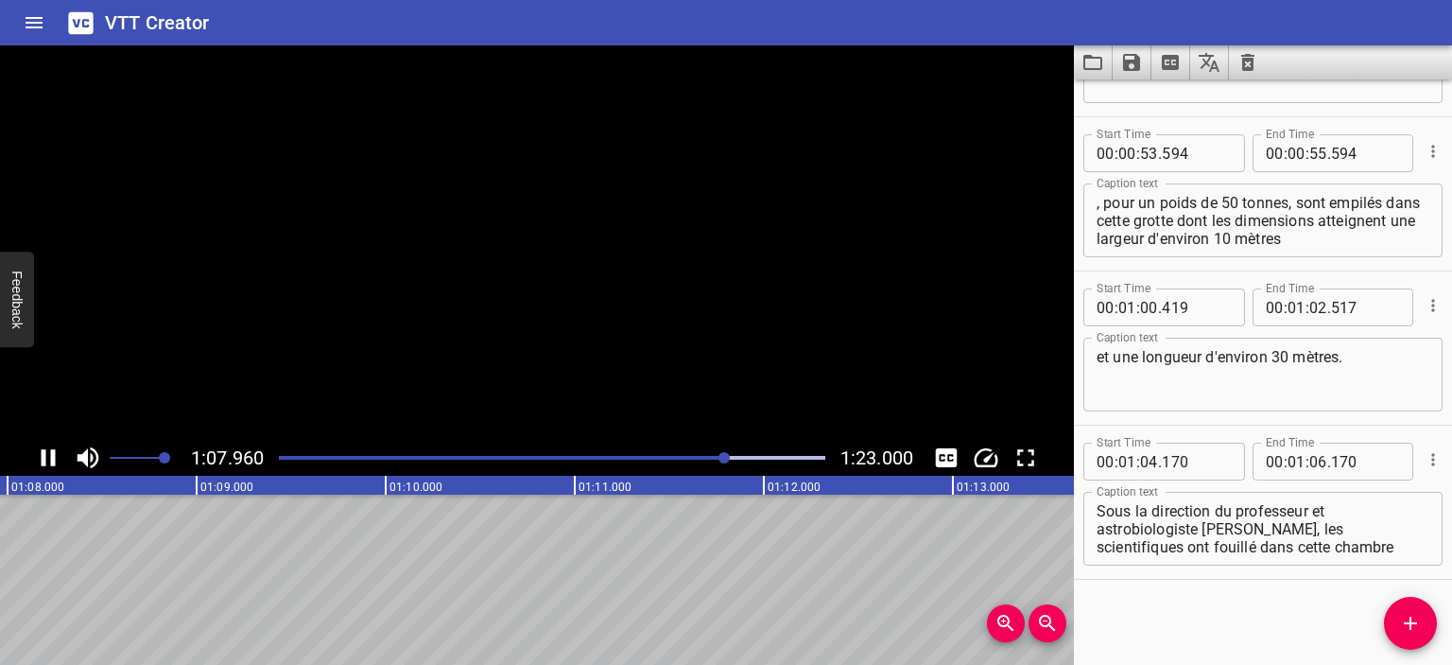
click at [1322, 529] on textarea "Sous la direction du professeur et astrobiologiste Penelope Boston, les scienti…" at bounding box center [1263, 529] width 333 height 54
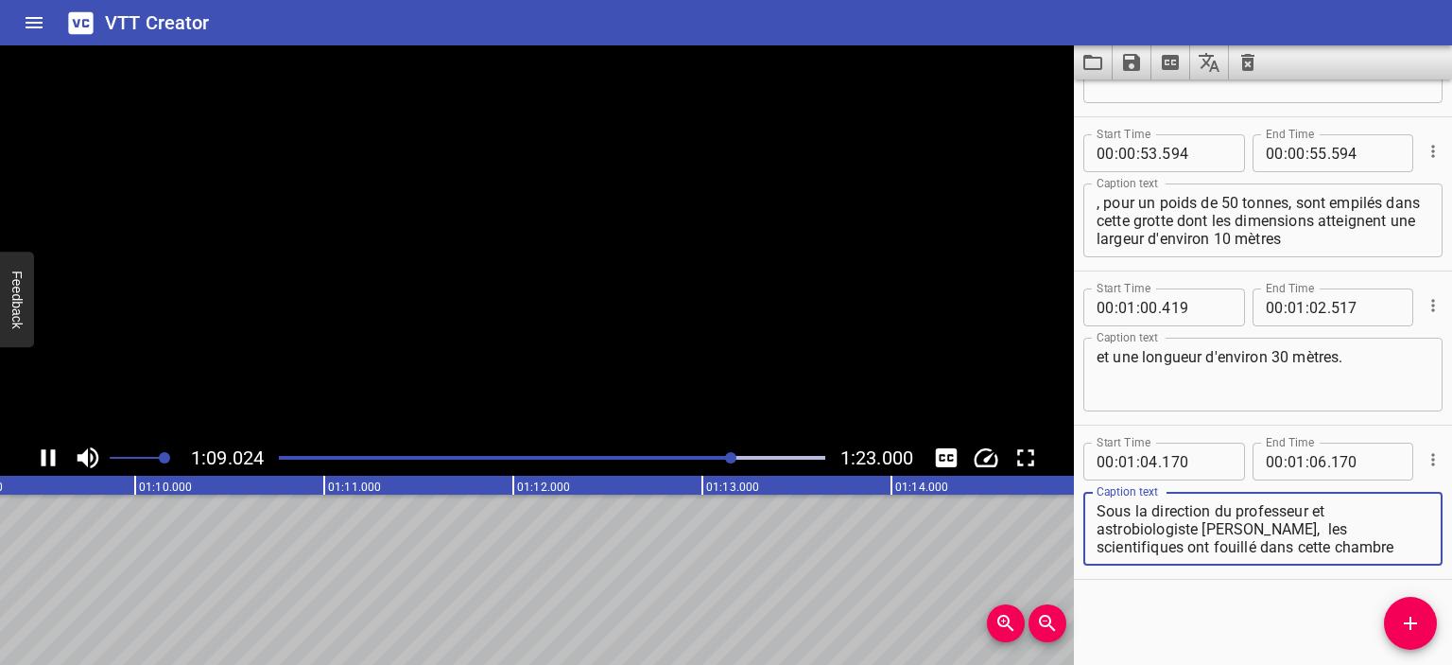
type textarea "Sous la direction du professeur et astrobiologiste Penelope Boston, les scienti…"
click at [44, 449] on icon "Play/Pause" at bounding box center [49, 457] width 14 height 17
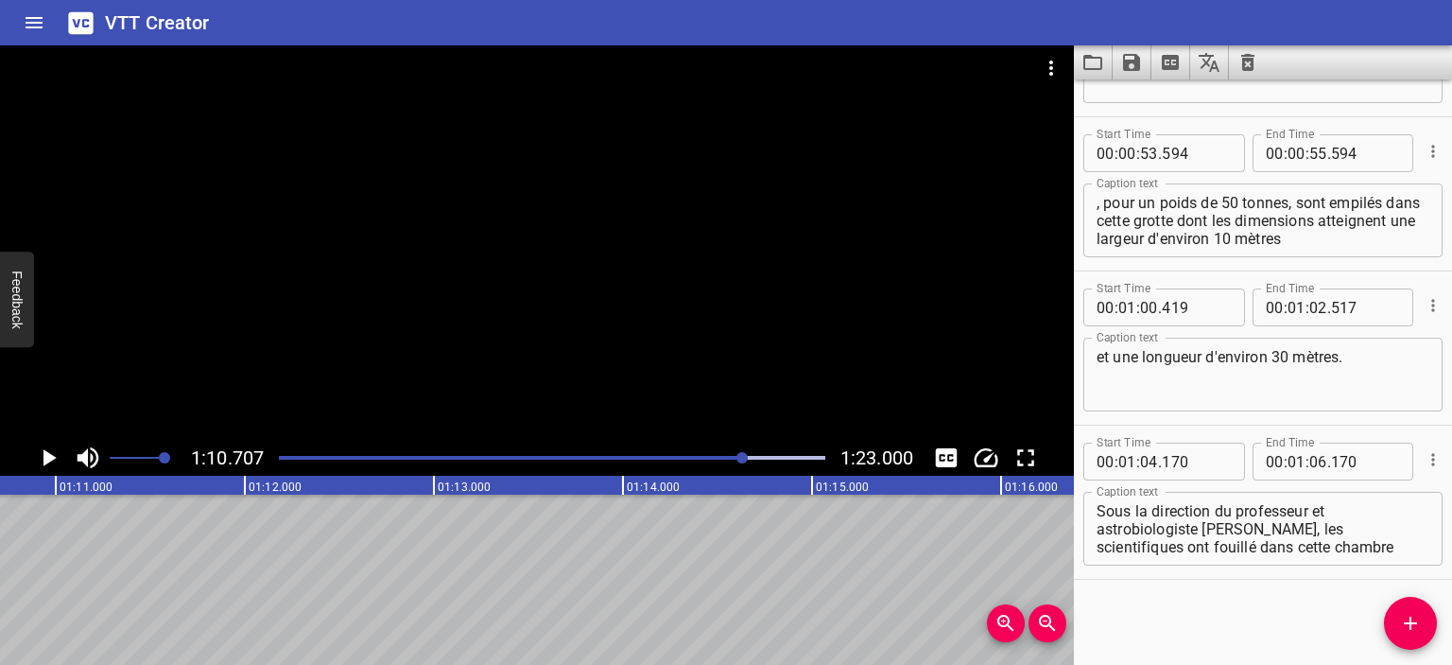
click at [726, 451] on div at bounding box center [552, 457] width 569 height 26
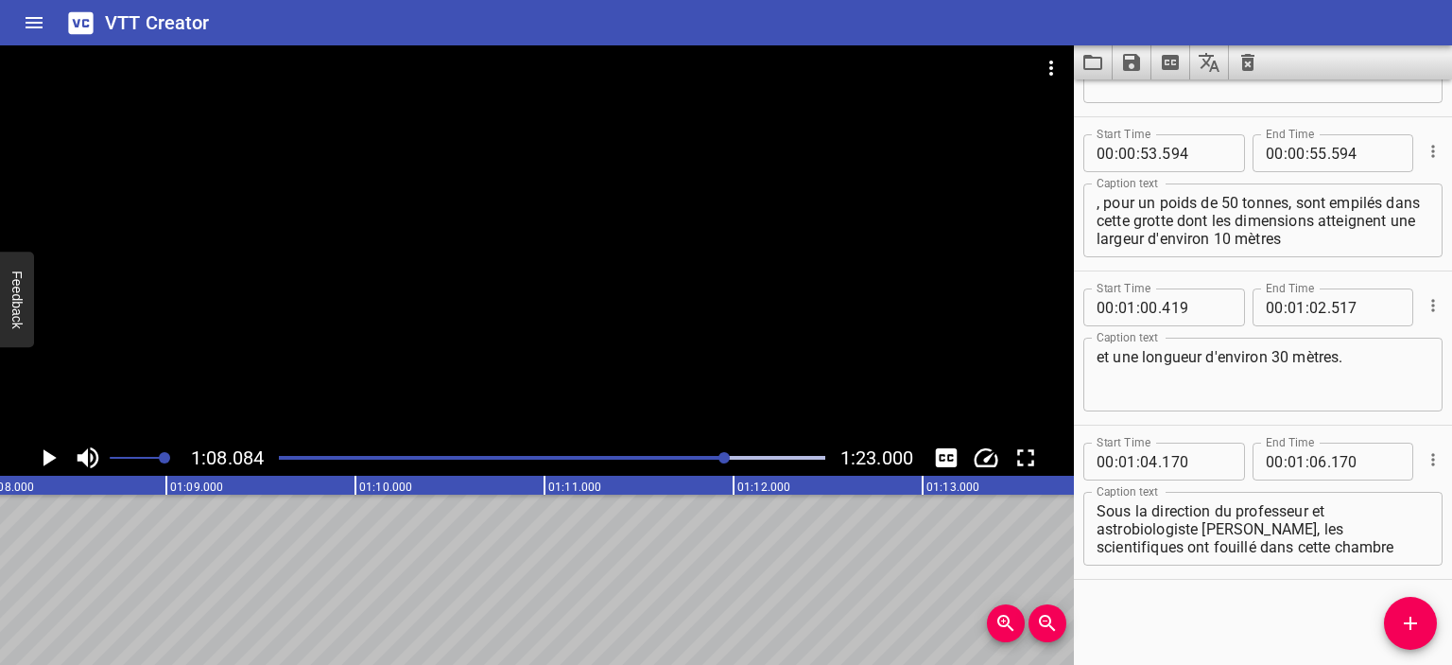
scroll to position [0, 12874]
click at [42, 463] on icon "Play/Pause" at bounding box center [48, 457] width 28 height 28
click at [42, 463] on icon "Play/Pause" at bounding box center [49, 457] width 14 height 17
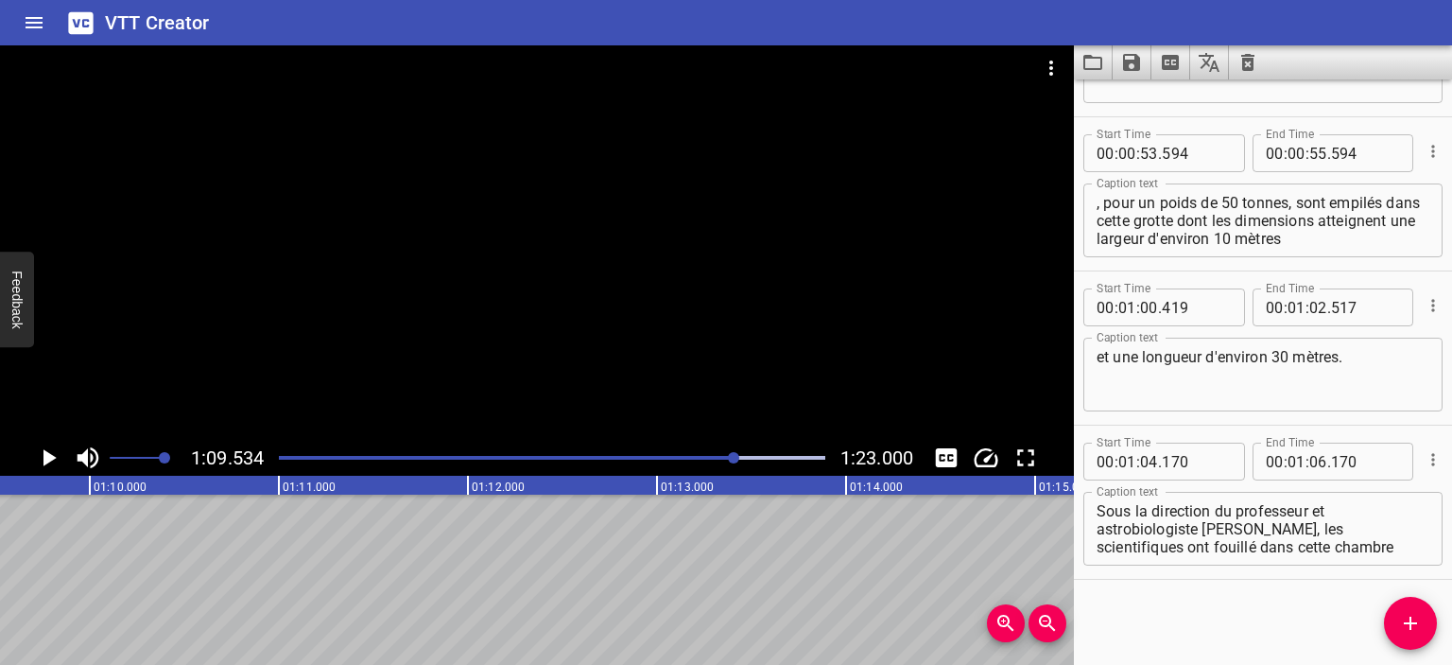
scroll to position [0, 13149]
click at [715, 459] on div at bounding box center [552, 457] width 569 height 26
click at [47, 457] on icon "Play/Pause" at bounding box center [49, 457] width 13 height 17
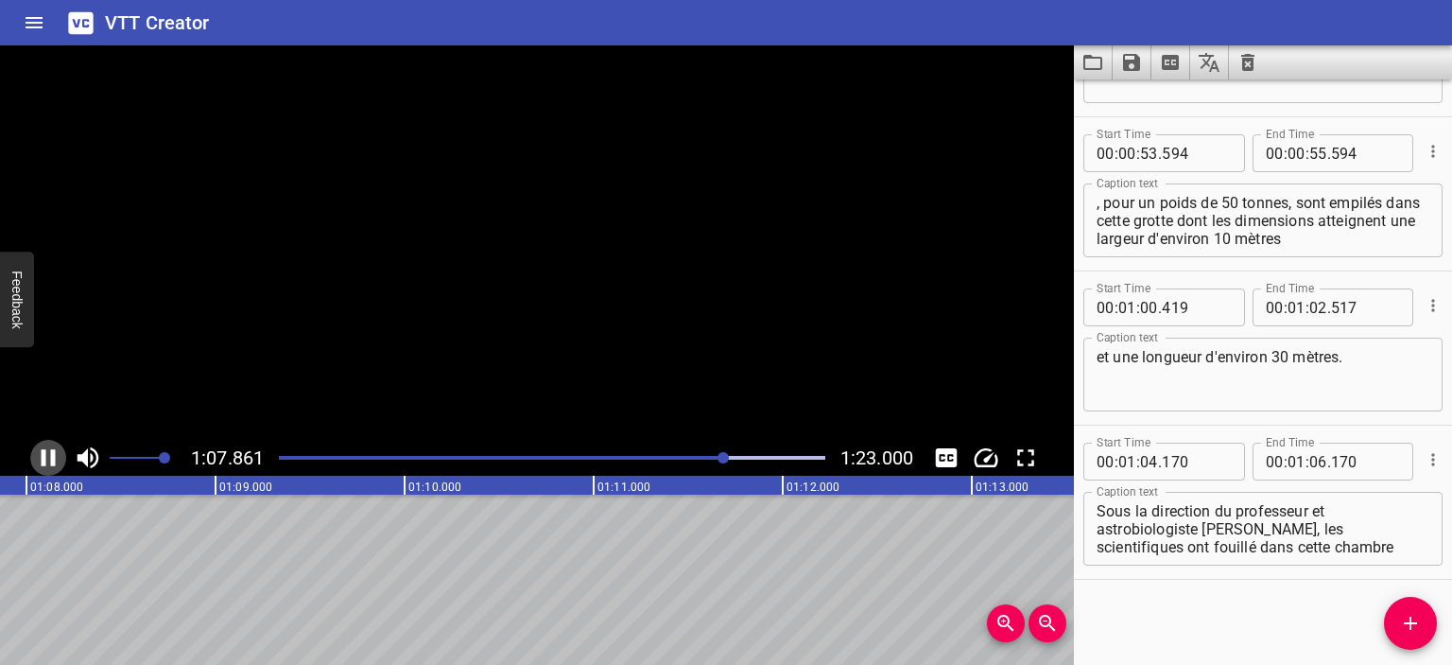
click at [47, 457] on icon "Play/Pause" at bounding box center [48, 457] width 28 height 28
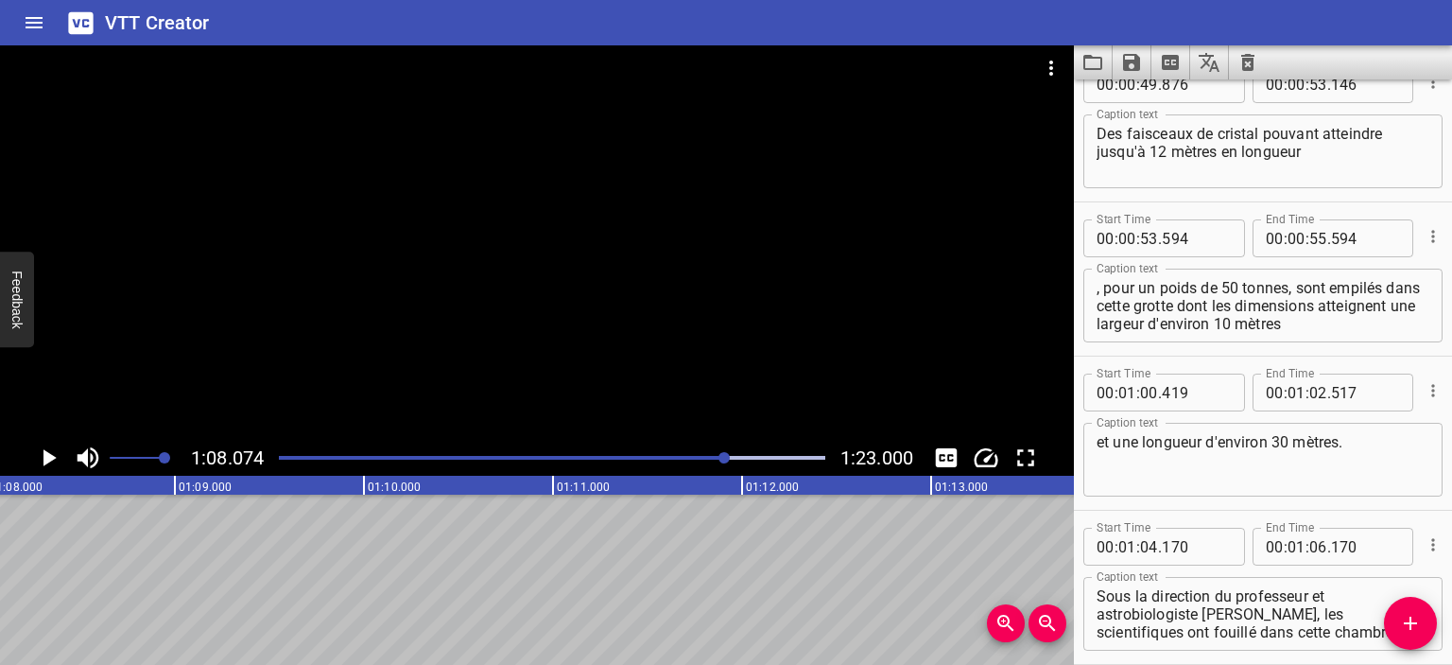
scroll to position [1104, 0]
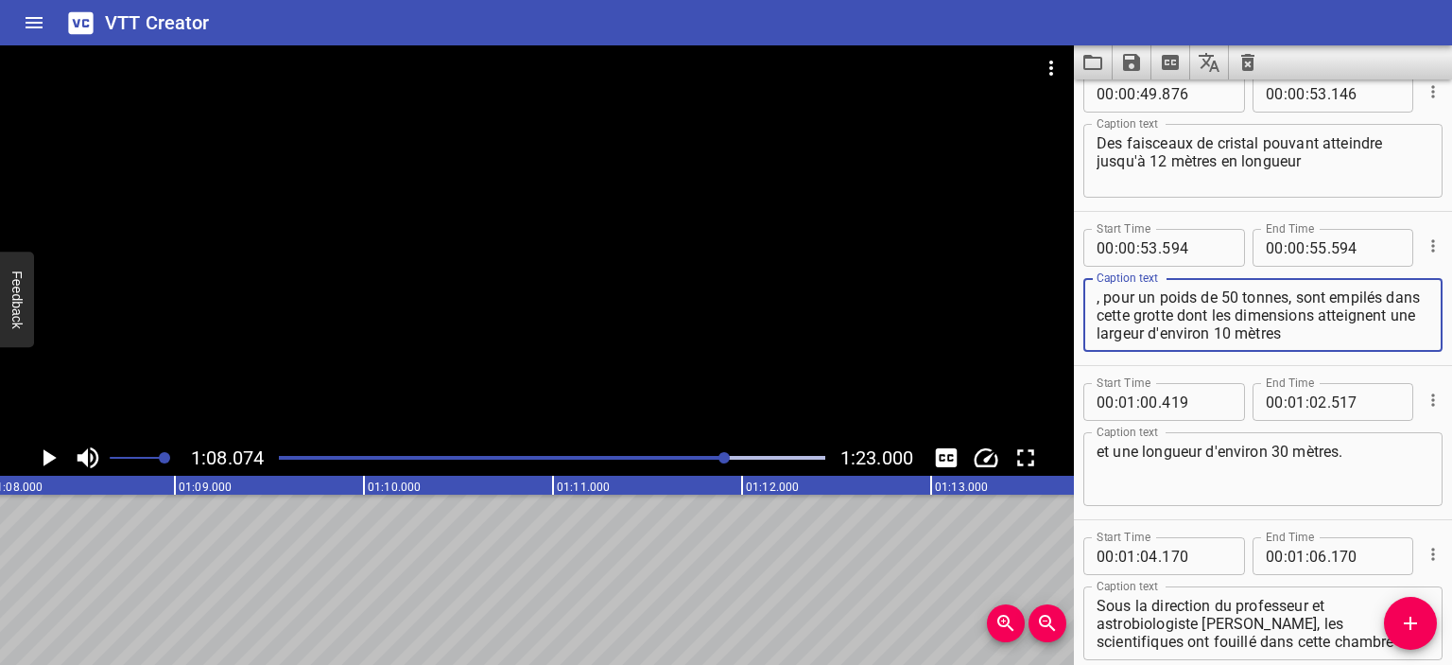
drag, startPoint x: 1105, startPoint y: 290, endPoint x: 1085, endPoint y: 300, distance: 22.0
click at [1085, 300] on div ", pour un poids de 50 tonnes, sont empilés dans cette grotte dont les dimension…" at bounding box center [1263, 315] width 359 height 74
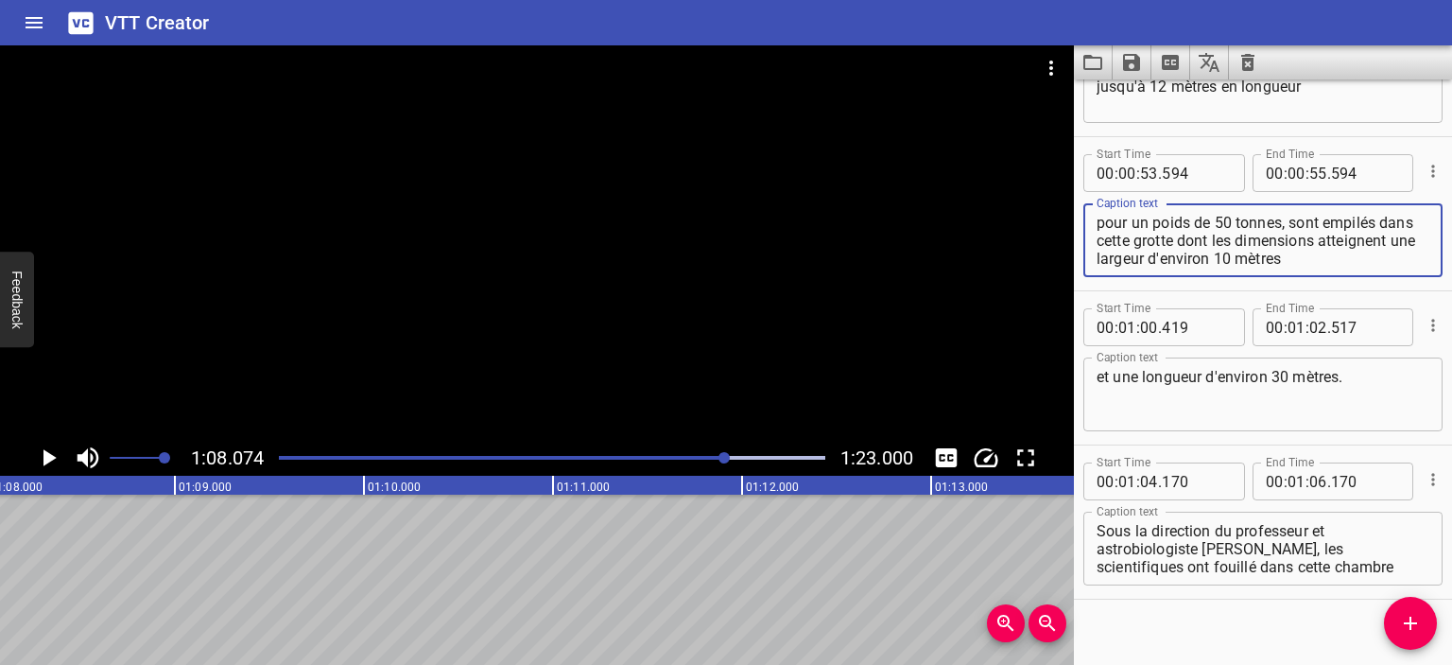
scroll to position [1199, 0]
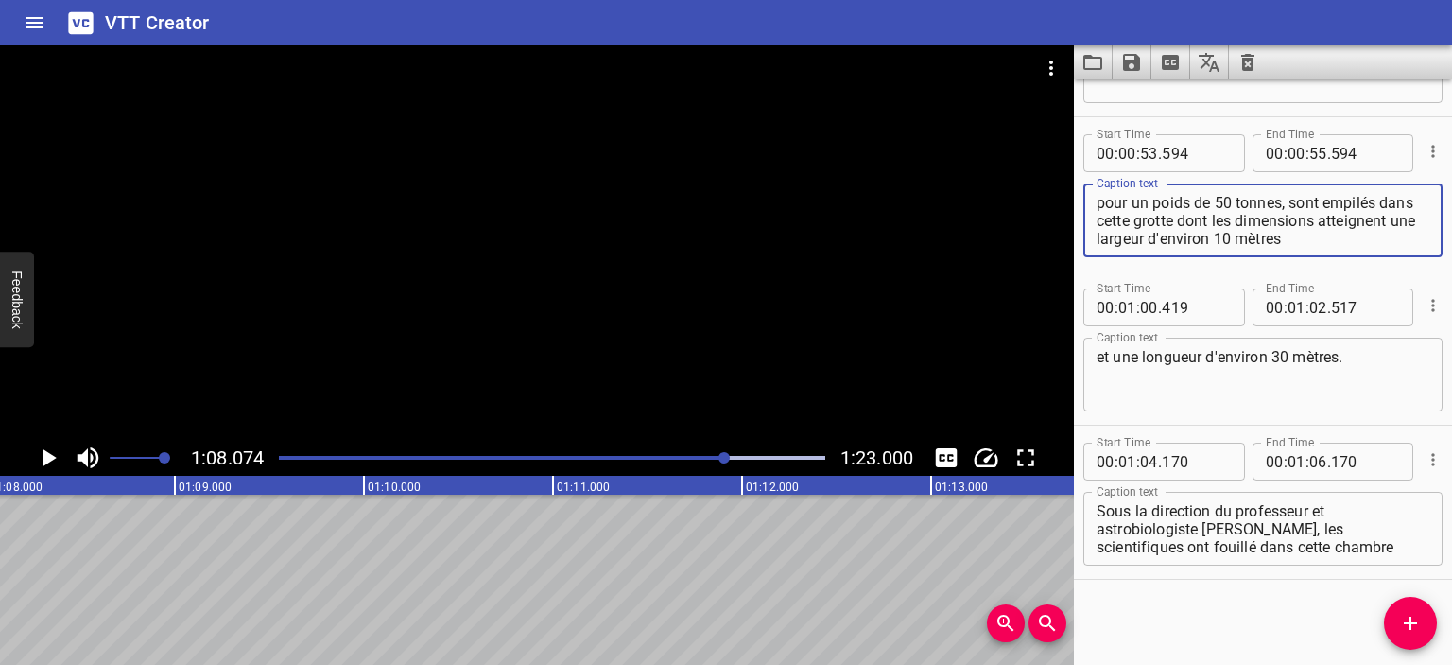
type textarea "pour un poids de 50 tonnes, sont empilés dans cette grotte dont les dimensions …"
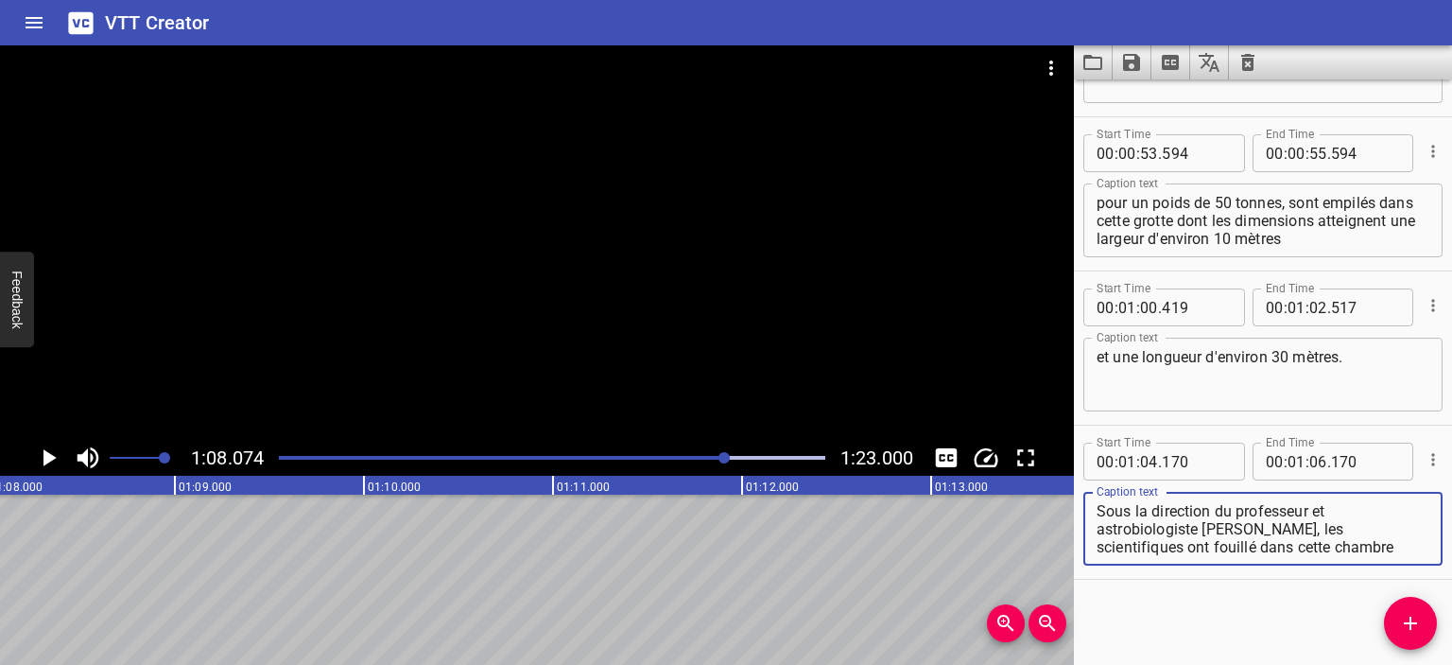
click at [1331, 531] on textarea "Sous la direction du professeur et astrobiologiste Penelope Boston, les scienti…" at bounding box center [1263, 529] width 333 height 54
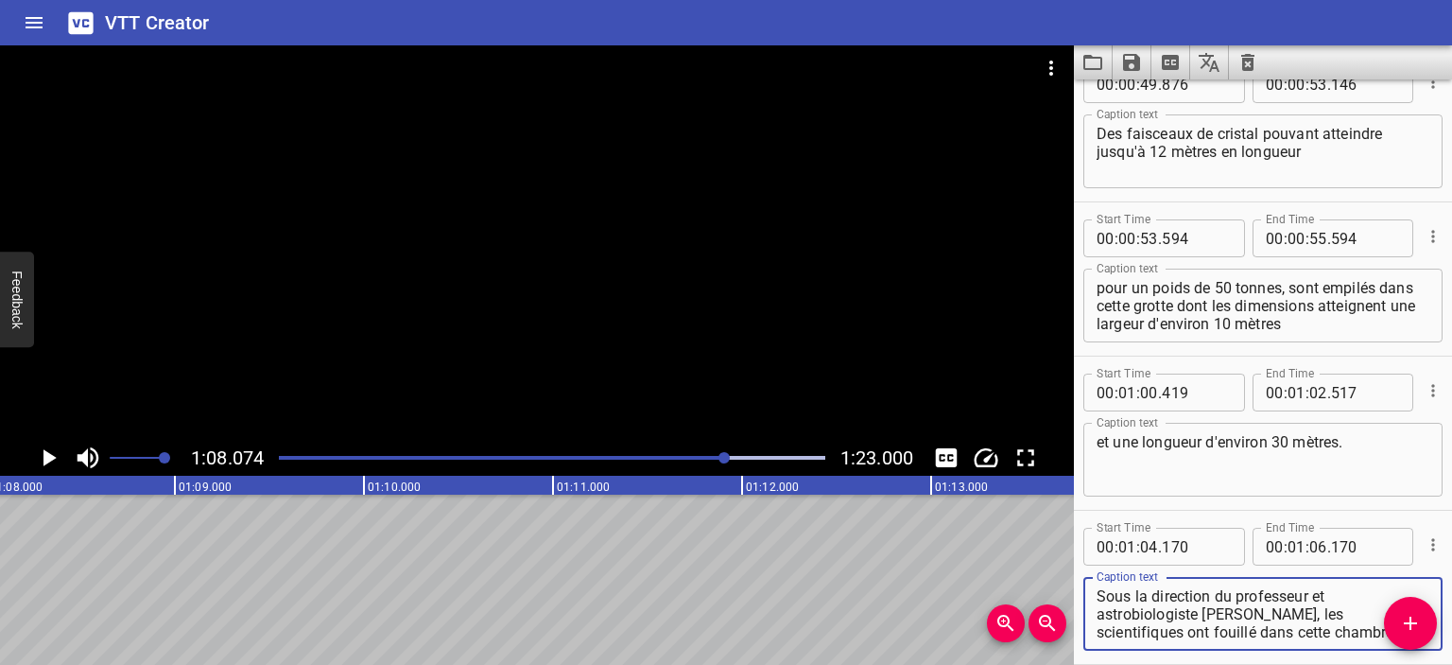
scroll to position [1104, 0]
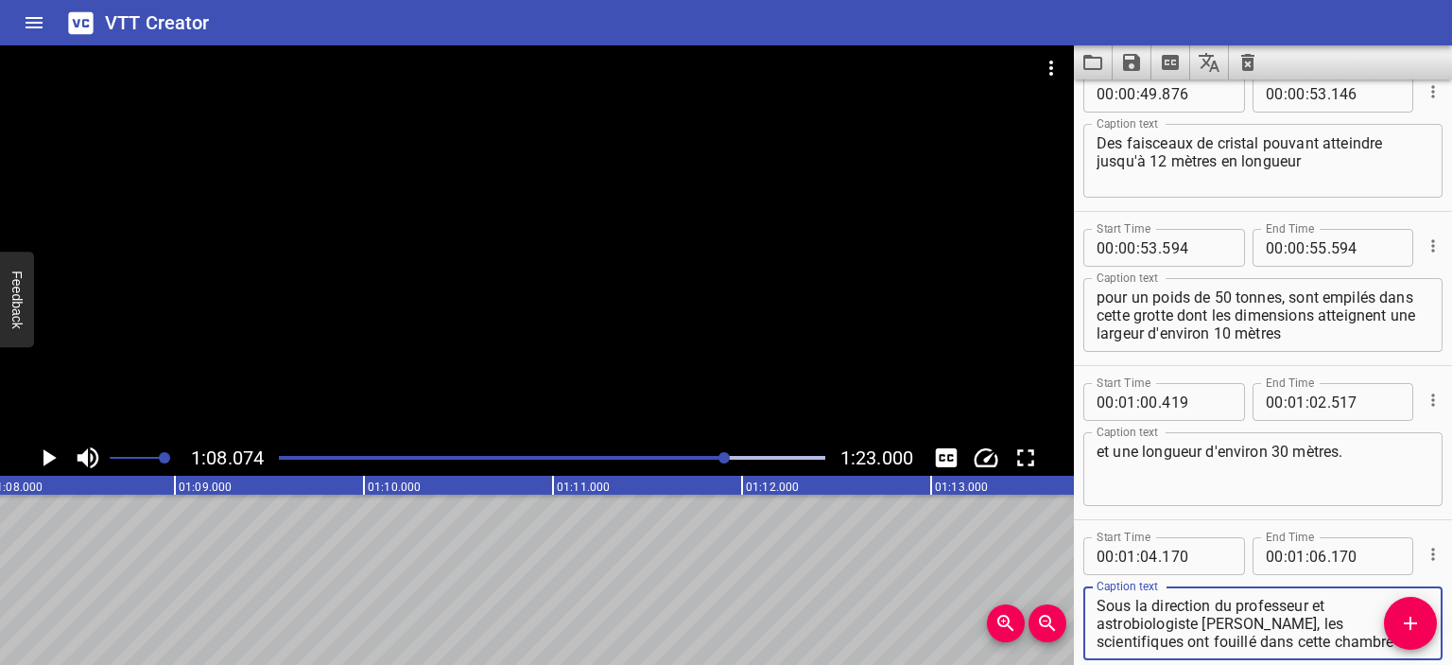
click at [1308, 163] on textarea "Des faisceaux de cristal pouvant atteindre jusqu'à 12 mètres en longueur" at bounding box center [1263, 161] width 333 height 54
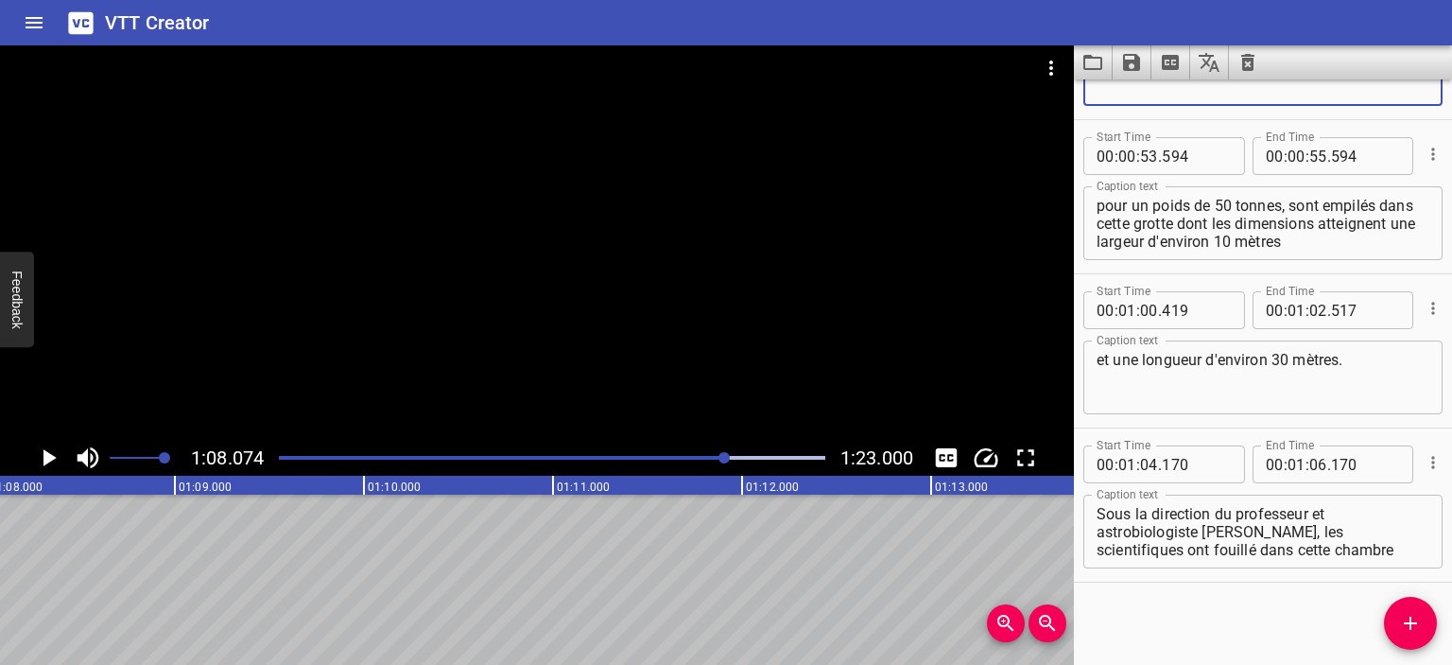
scroll to position [1199, 0]
type textarea "Des faisceaux de cristal pouvant atteindre jusqu'à 12 mètres en longueur,"
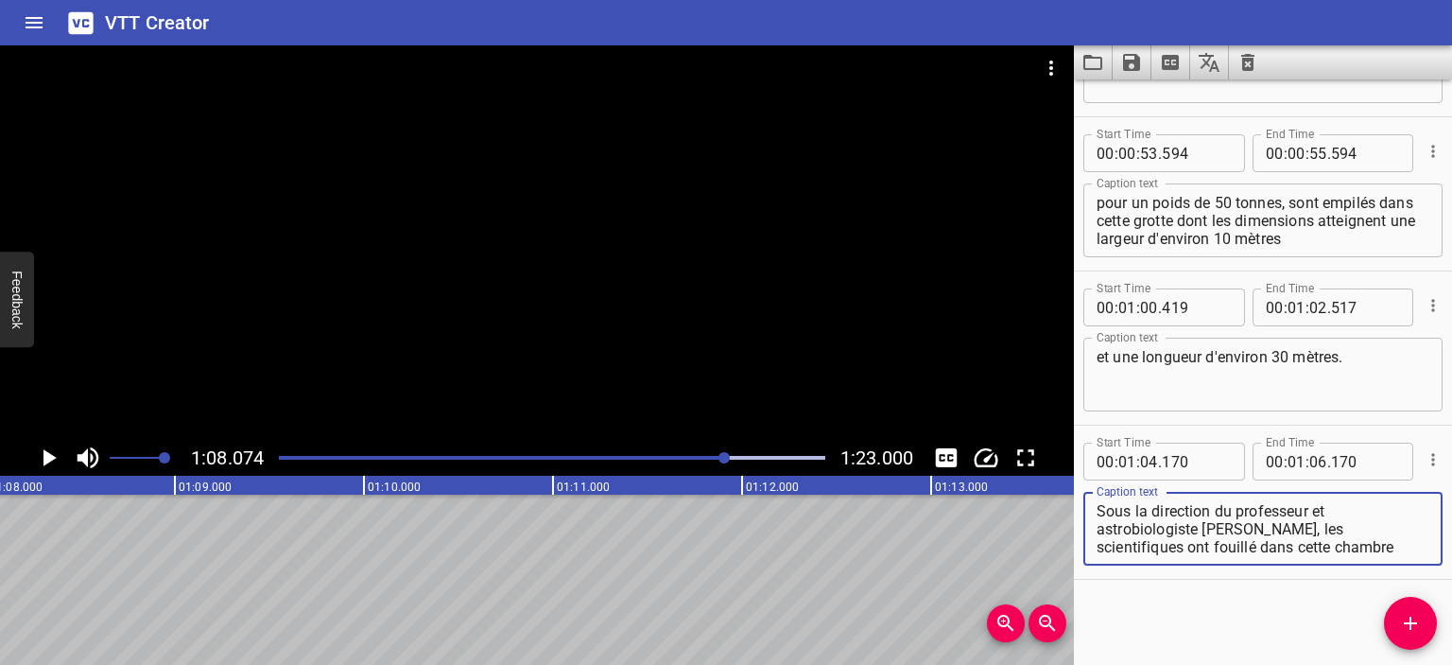
scroll to position [36, 0]
drag, startPoint x: 1325, startPoint y: 523, endPoint x: 1448, endPoint y: 578, distance: 134.6
click at [1448, 578] on div "Start Time 00 : 00 : 16 . 417 Start Time End Time 00 : 00 : 21 . 533 End Time C…" at bounding box center [1263, 371] width 378 height 585
type textarea "Sous la direction du professeur et astrobiologiste [PERSON_NAME],"
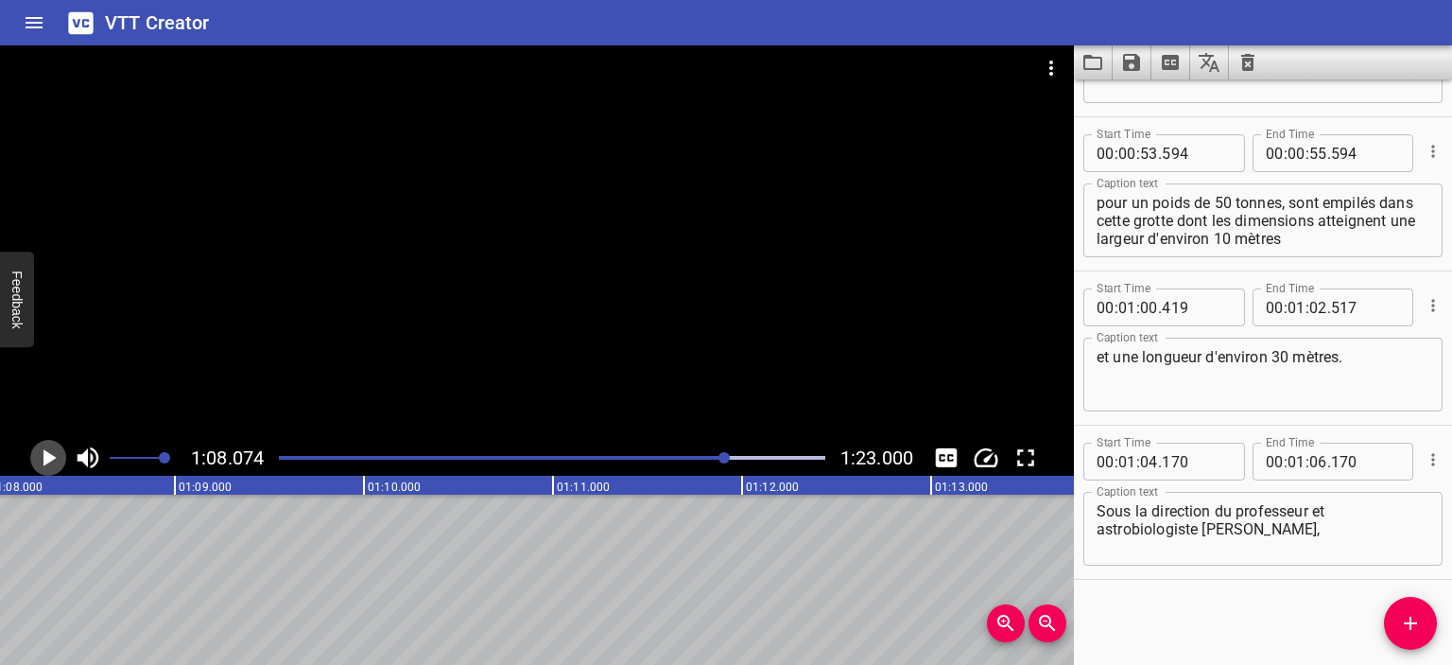
click at [45, 460] on icon "Play/Pause" at bounding box center [49, 457] width 13 height 17
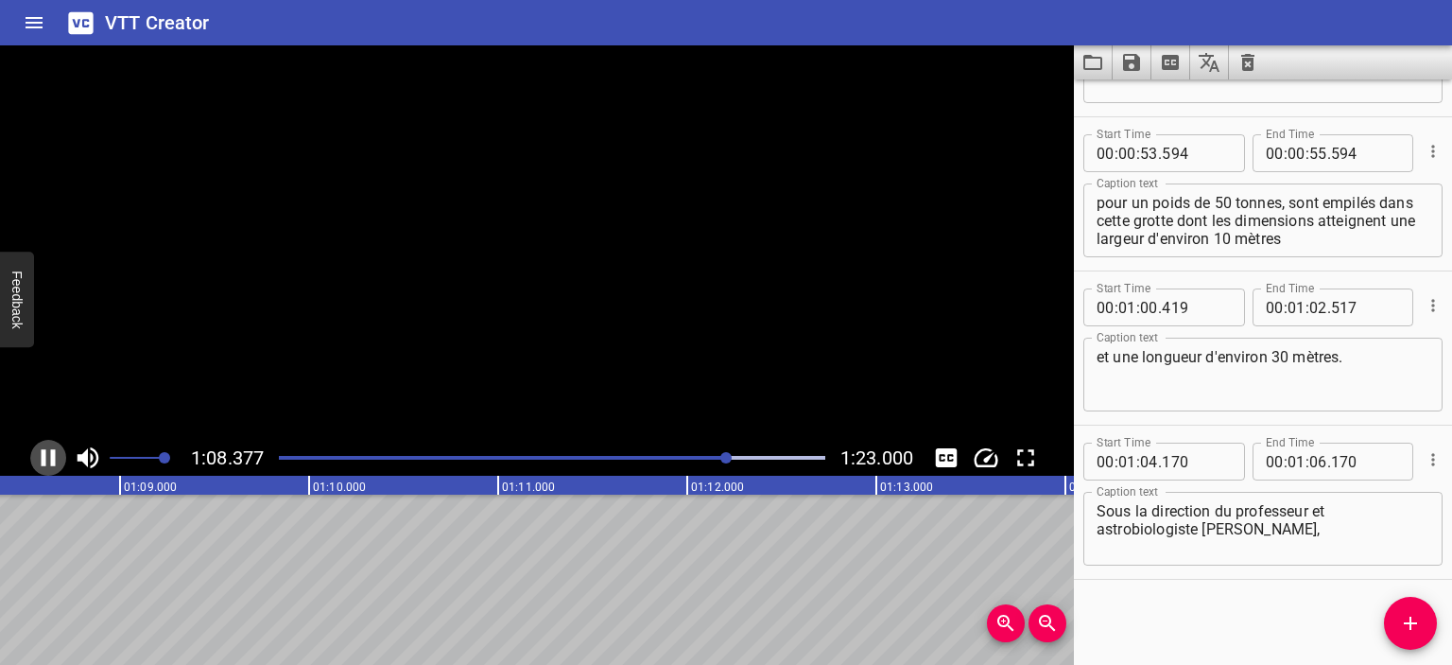
click at [45, 460] on icon "Play/Pause" at bounding box center [49, 457] width 14 height 17
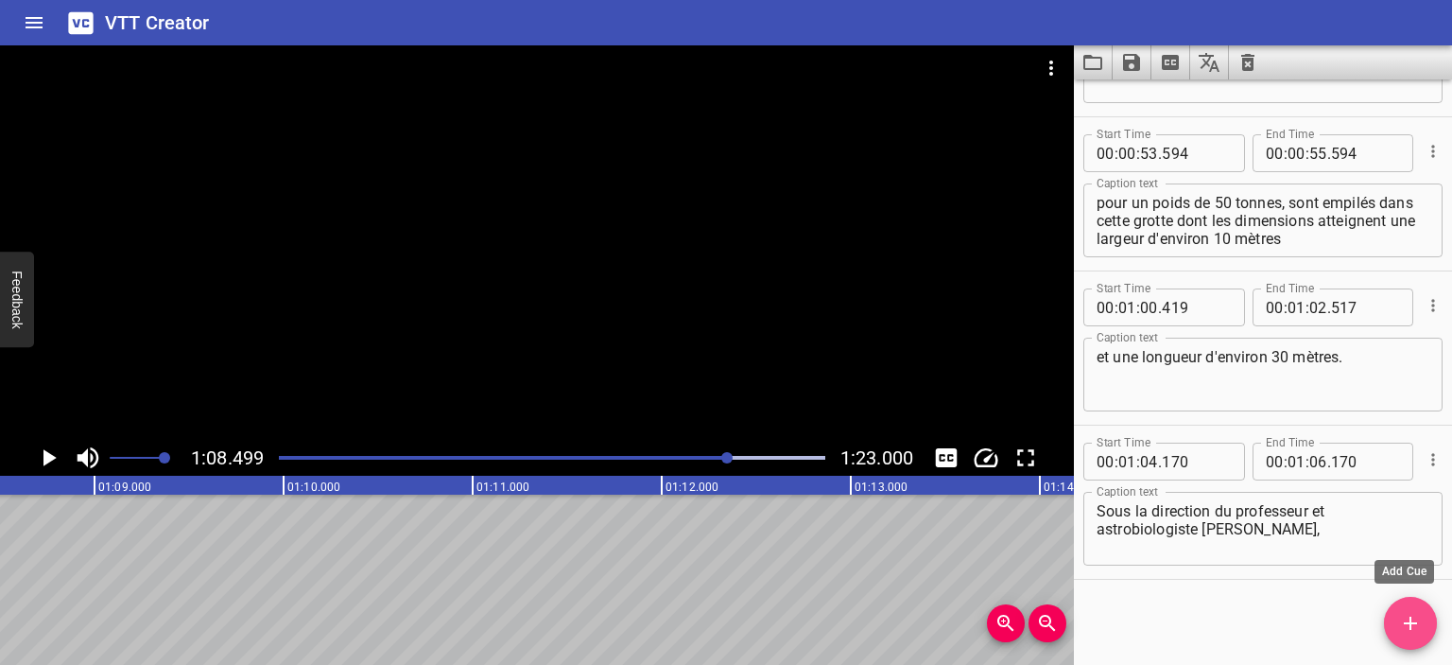
click at [1416, 611] on button "Add Cue" at bounding box center [1410, 623] width 53 height 53
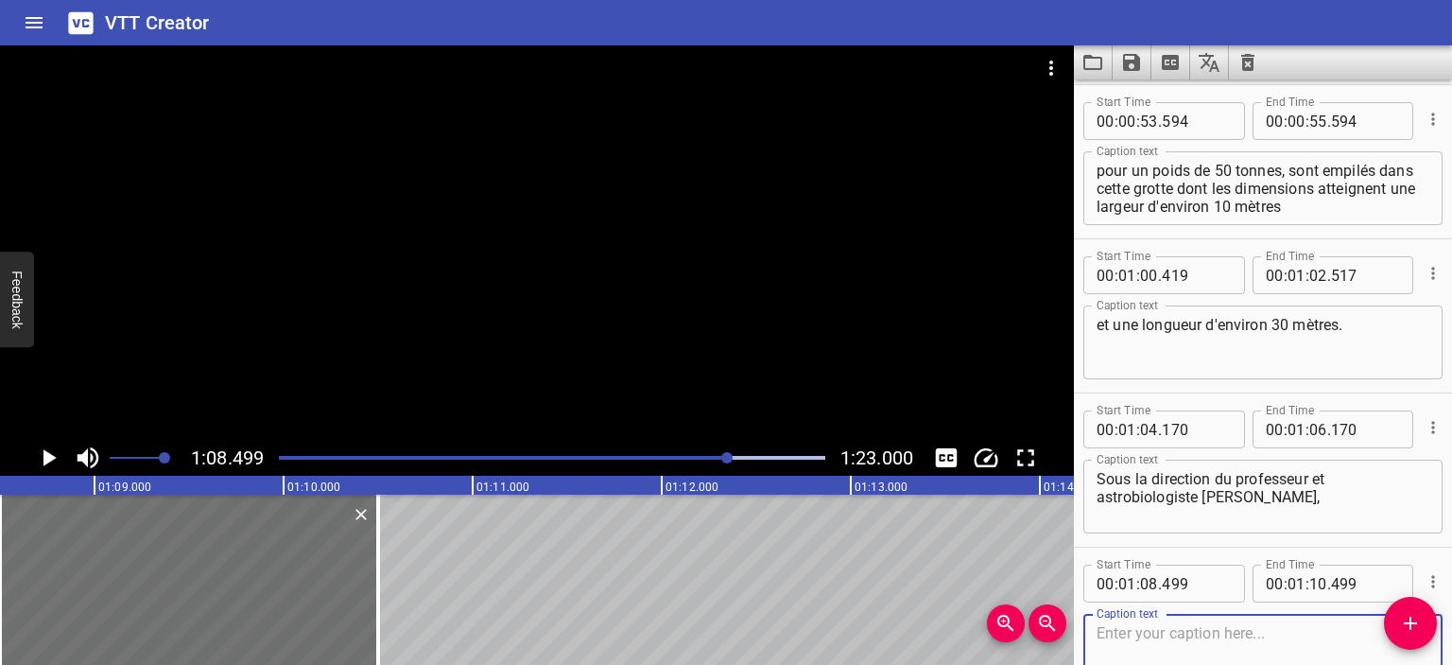
scroll to position [1353, 0]
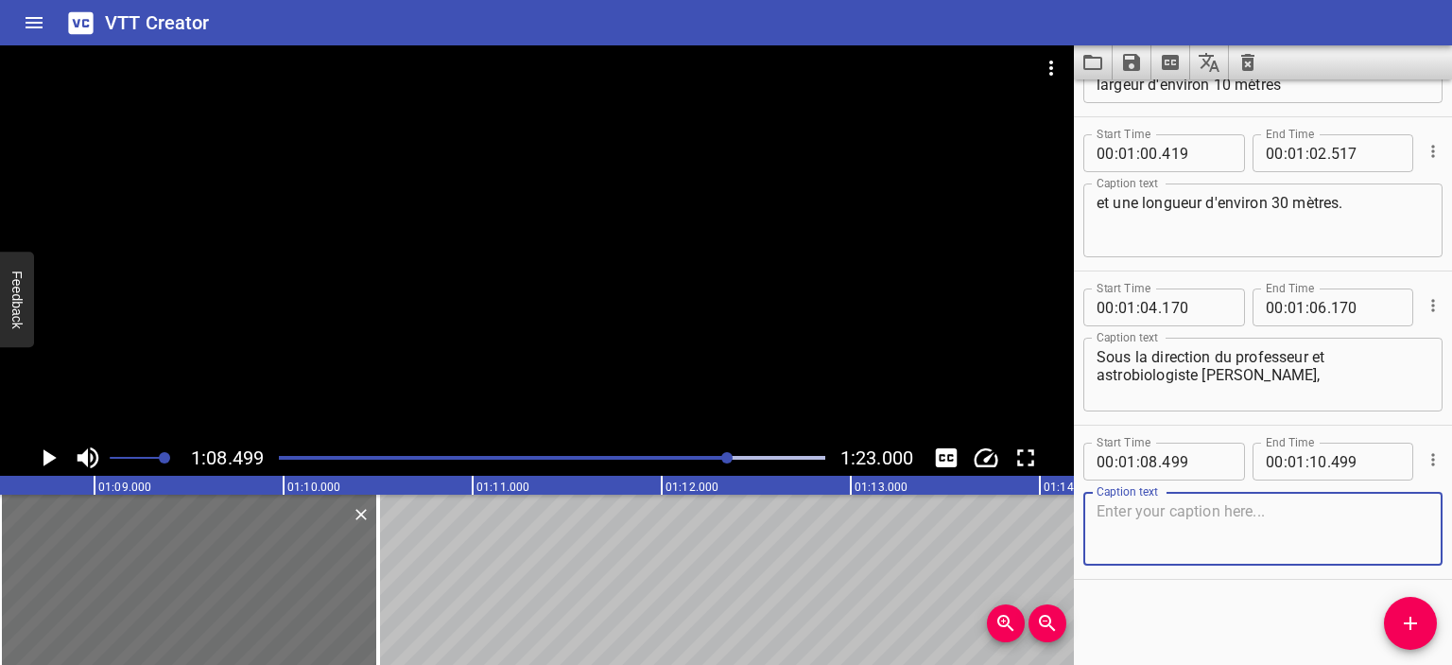
click at [1144, 502] on textarea at bounding box center [1263, 529] width 333 height 54
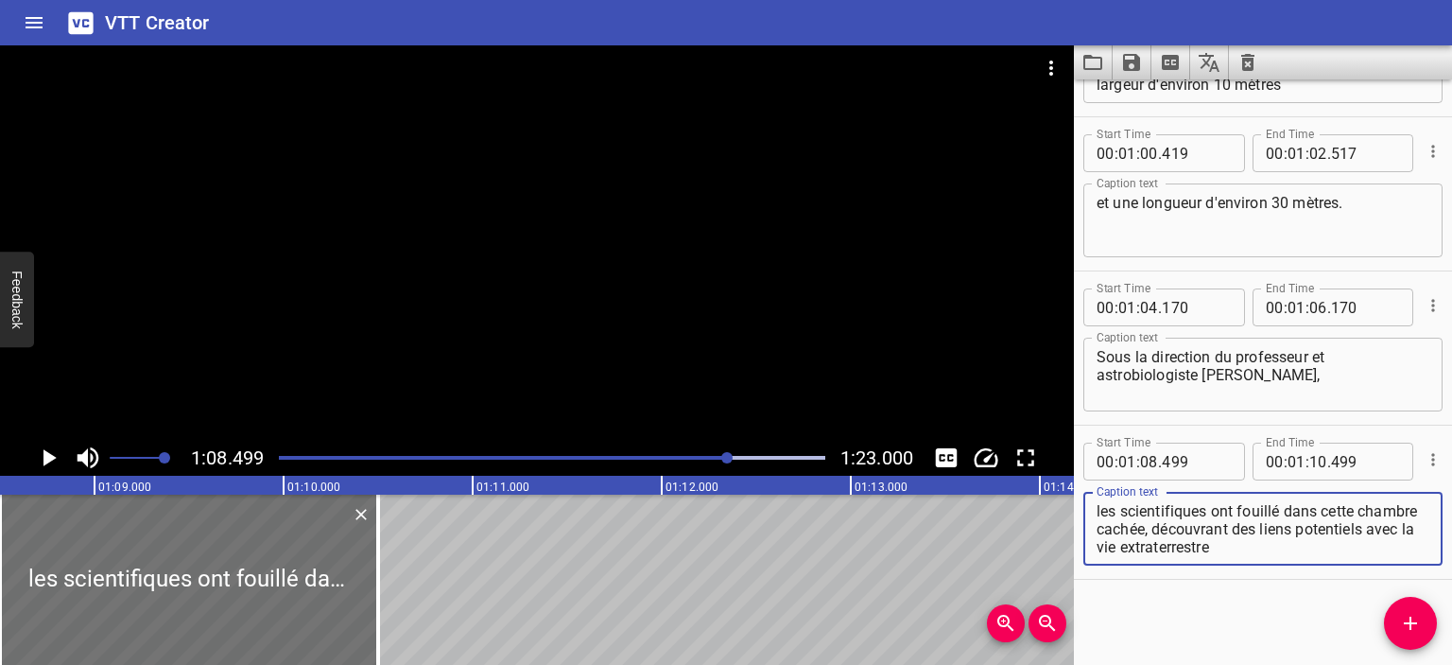
type textarea "les scientifiques ont fouillé dans cette chambre cachée, découvrant des liens p…"
click at [47, 453] on icon "Play/Pause" at bounding box center [49, 457] width 13 height 17
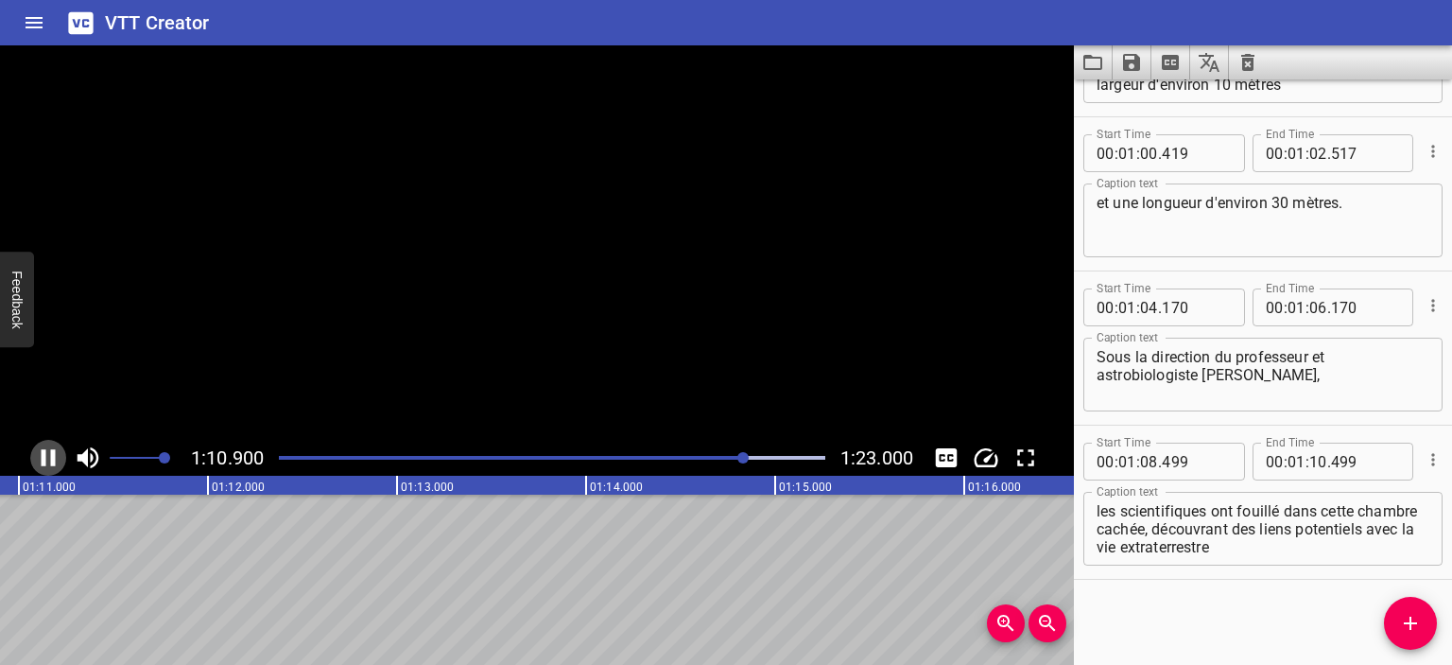
click at [47, 454] on icon "Play/Pause" at bounding box center [48, 457] width 28 height 28
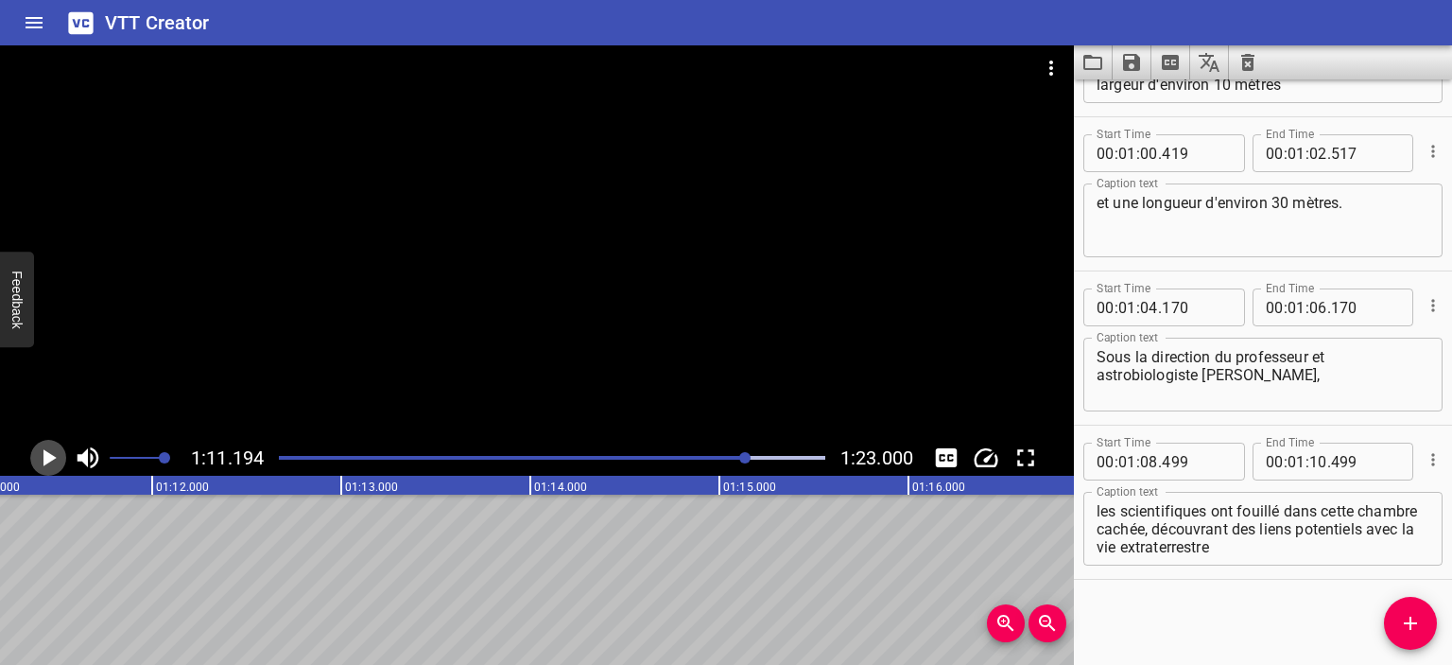
click at [43, 460] on icon "Play/Pause" at bounding box center [49, 457] width 13 height 17
click at [43, 460] on icon "Play/Pause" at bounding box center [49, 457] width 14 height 17
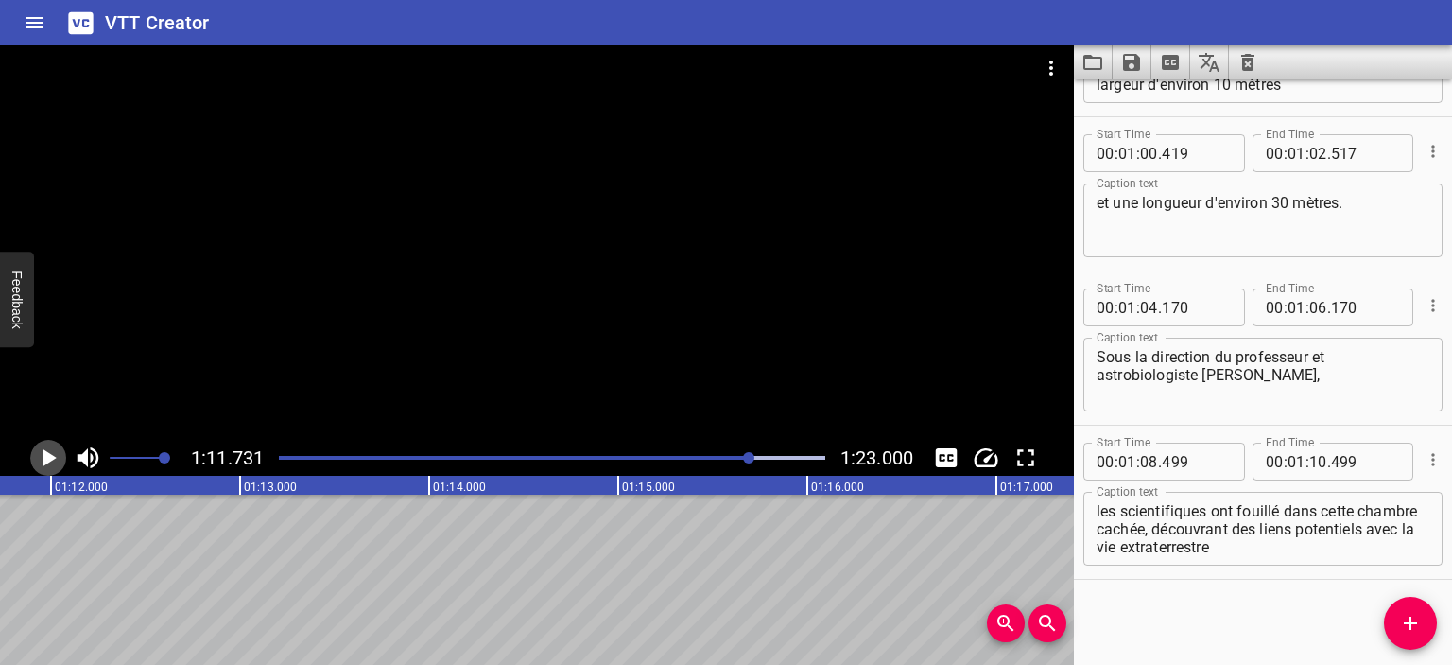
click at [43, 460] on icon "Play/Pause" at bounding box center [49, 457] width 13 height 17
click at [43, 460] on icon "Play/Pause" at bounding box center [49, 457] width 14 height 17
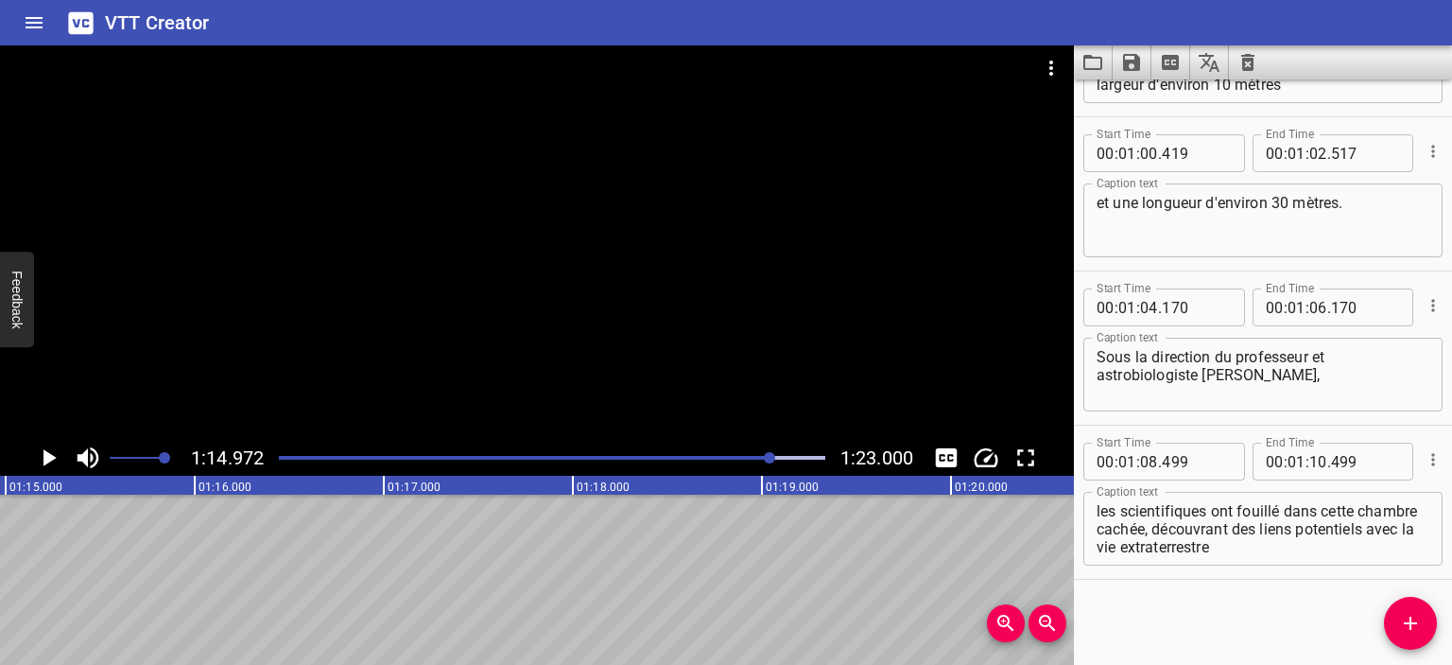
click at [761, 459] on div "Play progress" at bounding box center [499, 458] width 547 height 4
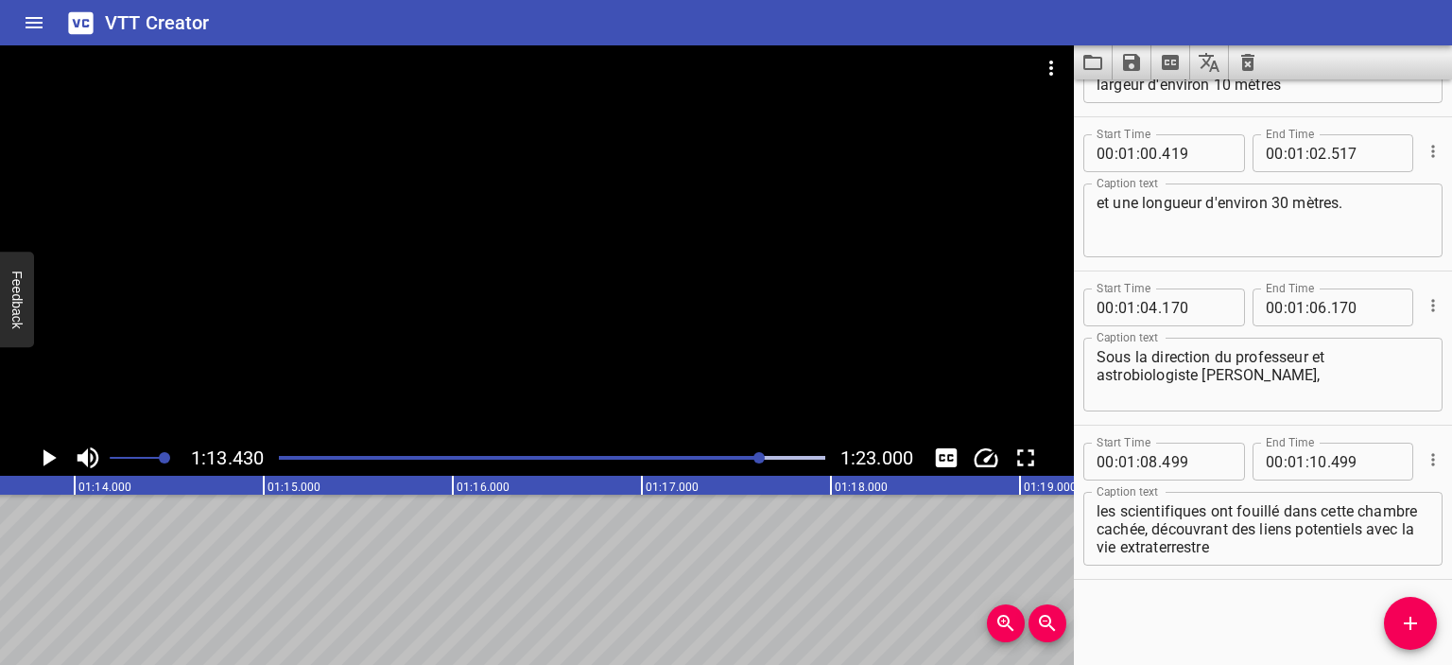
scroll to position [0, 13886]
click at [45, 457] on icon "Play/Pause" at bounding box center [49, 457] width 13 height 17
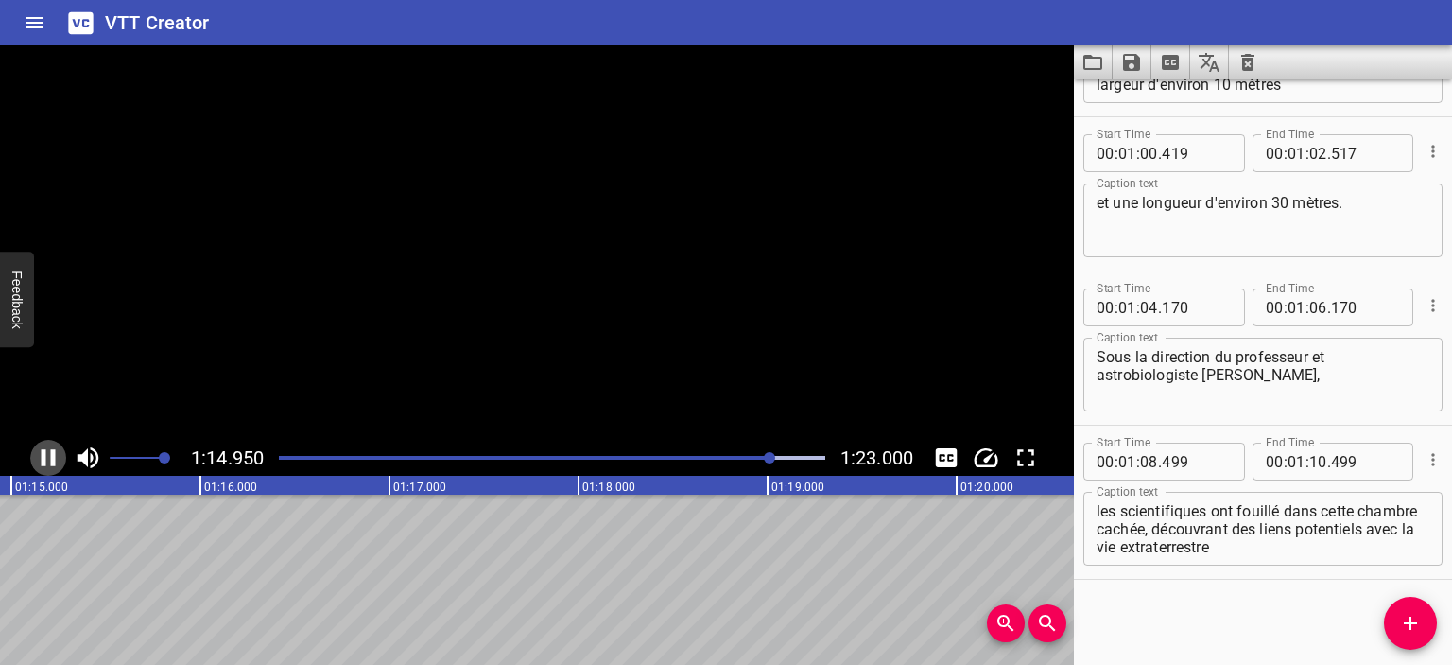
click at [45, 457] on icon "Play/Pause" at bounding box center [49, 457] width 14 height 17
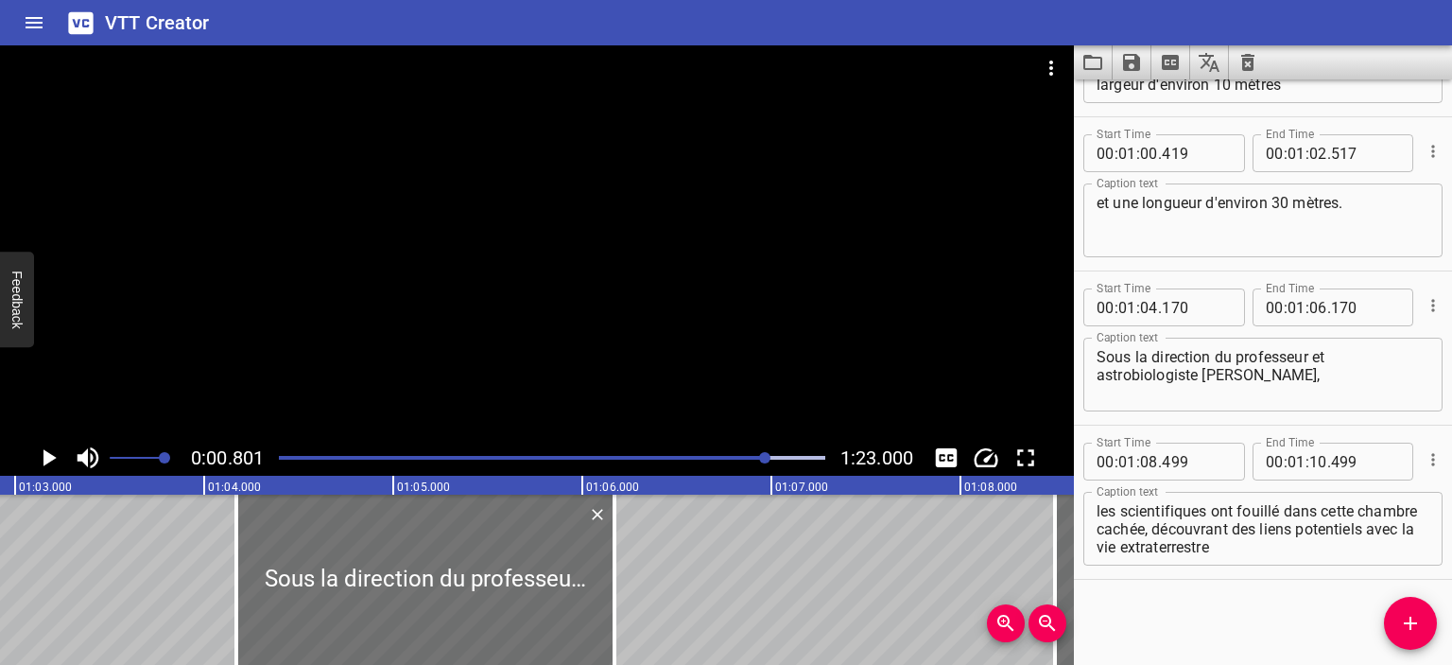
click at [767, 459] on div at bounding box center [764, 457] width 11 height 11
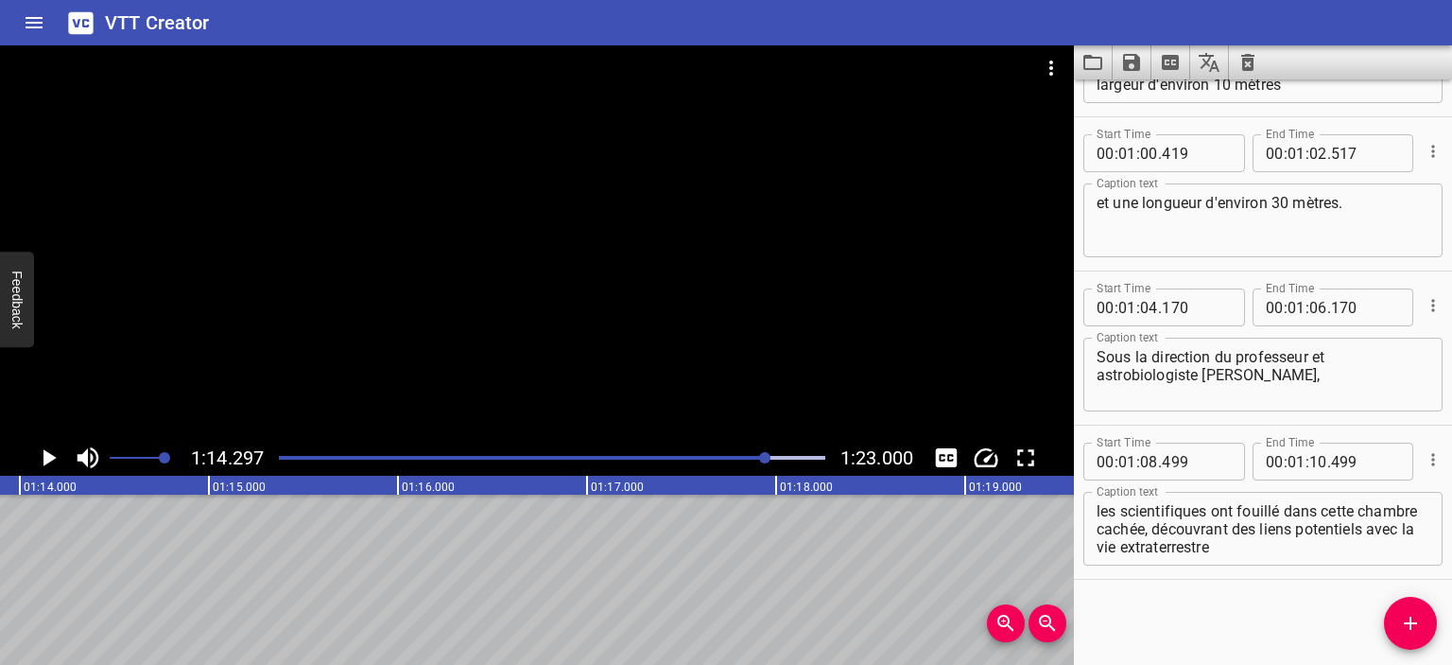
click at [45, 461] on icon "Play/Pause" at bounding box center [49, 457] width 13 height 17
click at [45, 461] on icon "Play/Pause" at bounding box center [48, 457] width 28 height 28
click at [1316, 456] on input "number" at bounding box center [1319, 462] width 18 height 38
type input "14"
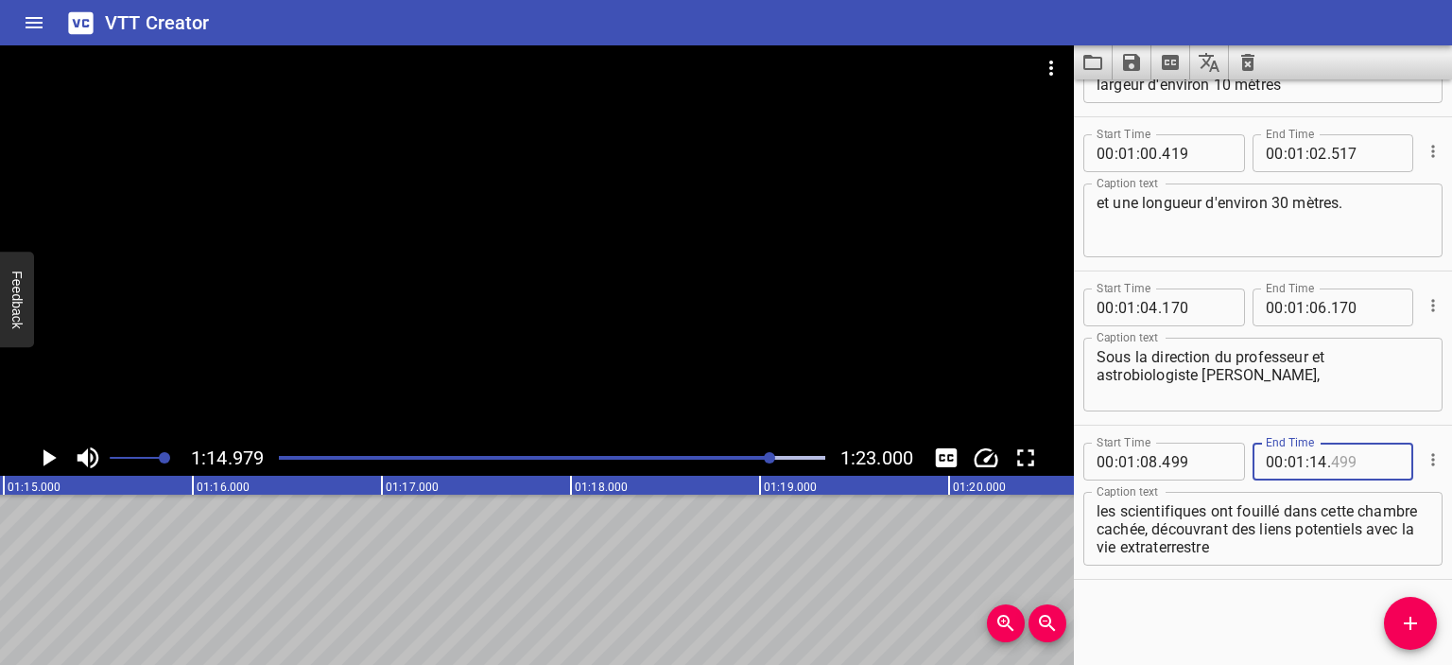
click at [1345, 459] on input "number" at bounding box center [1365, 462] width 69 height 38
type input "900"
click at [1358, 539] on textarea "les scientifiques ont fouillé dans cette chambre cachée, découvrant des liens p…" at bounding box center [1263, 529] width 333 height 54
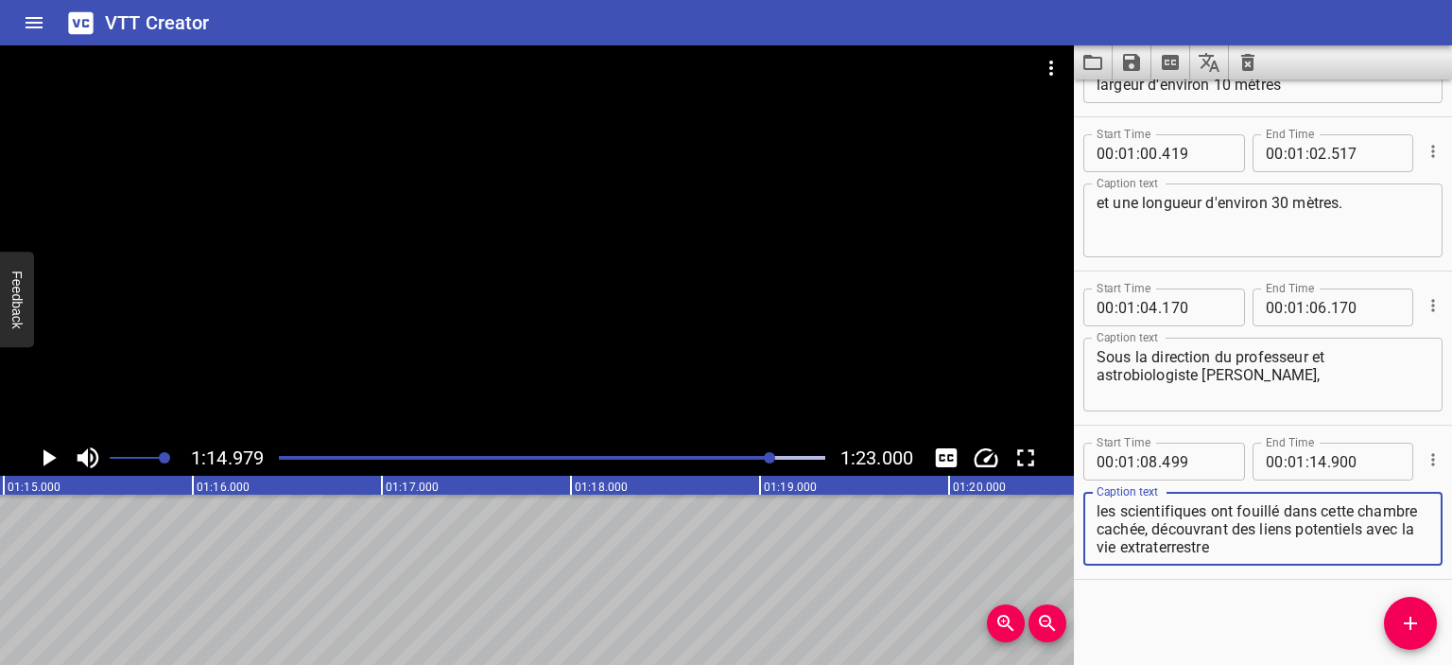
click at [1264, 594] on div "Start Time 00 : 00 : 16 . 417 Start Time End Time 00 : 00 : 21 . 533 End Time C…" at bounding box center [1263, 371] width 378 height 585
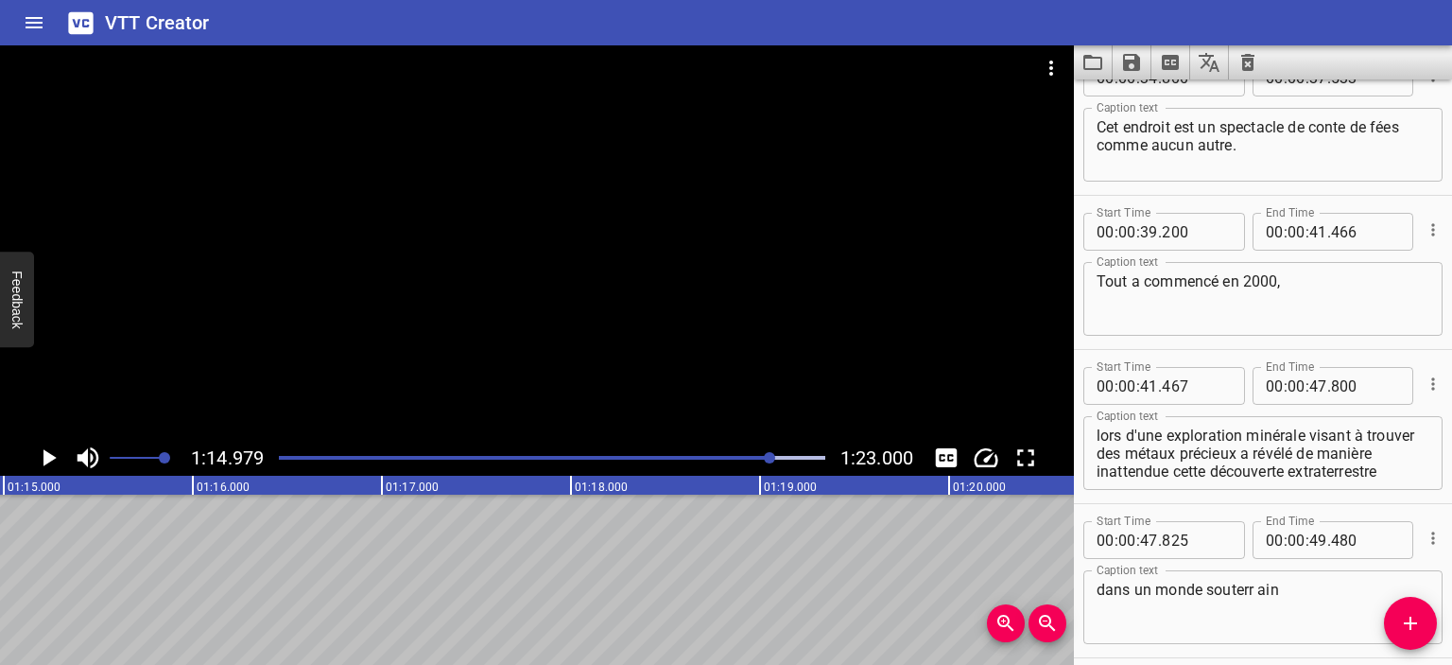
scroll to position [503, 0]
click at [1130, 63] on icon "Save captions to file" at bounding box center [1131, 62] width 17 height 17
click at [1174, 109] on li "Save to VTT file" at bounding box center [1182, 104] width 139 height 34
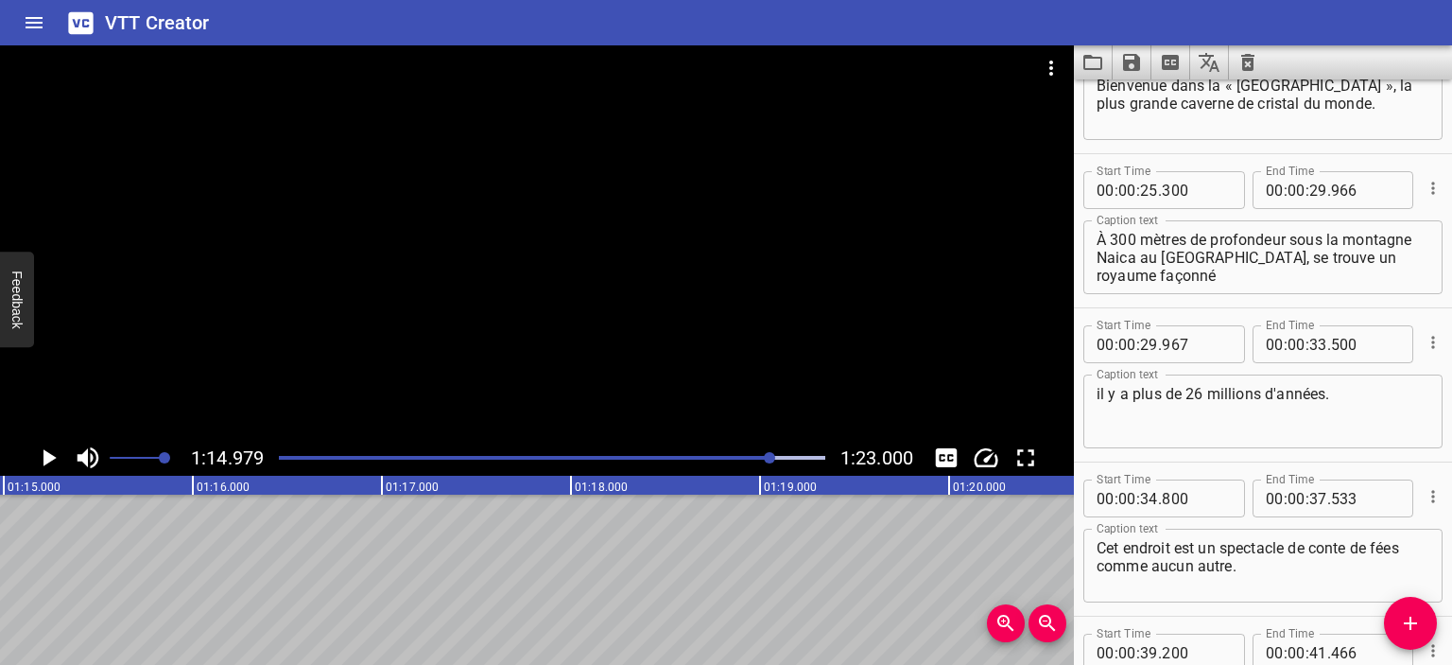
scroll to position [0, 0]
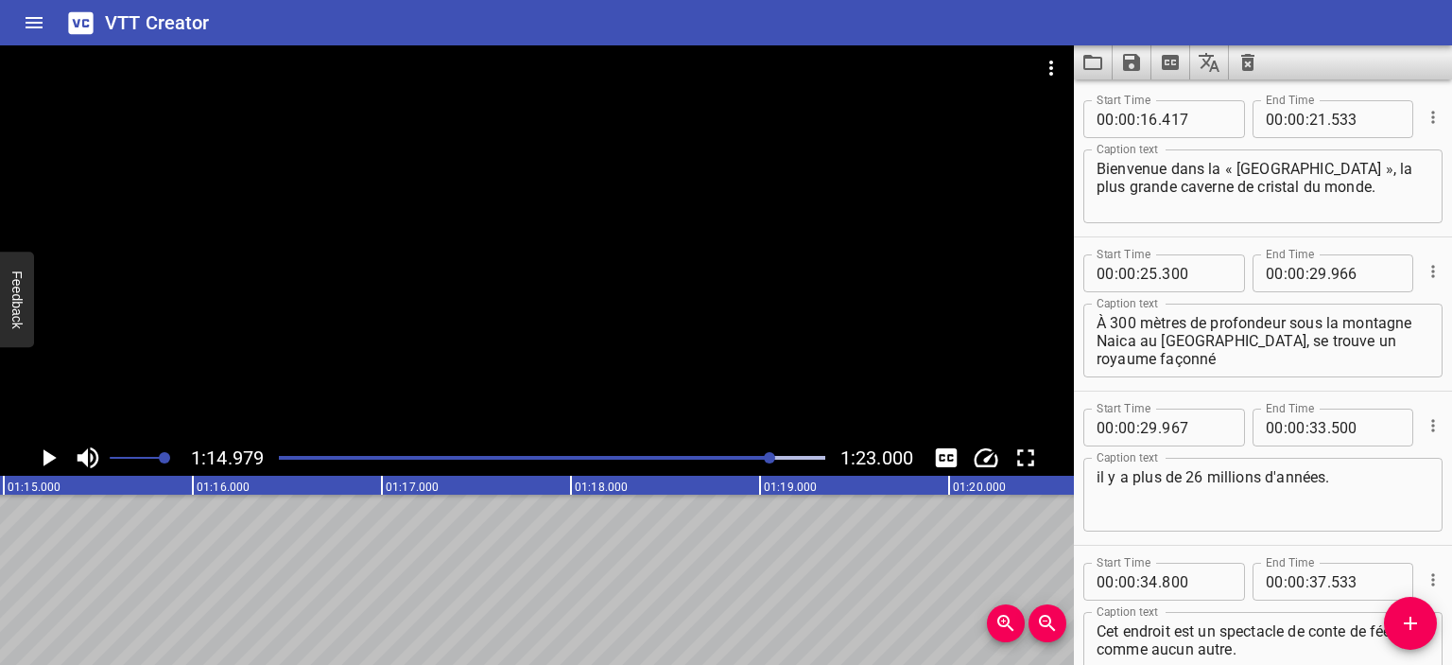
click at [45, 457] on icon "Play/Pause" at bounding box center [49, 457] width 13 height 17
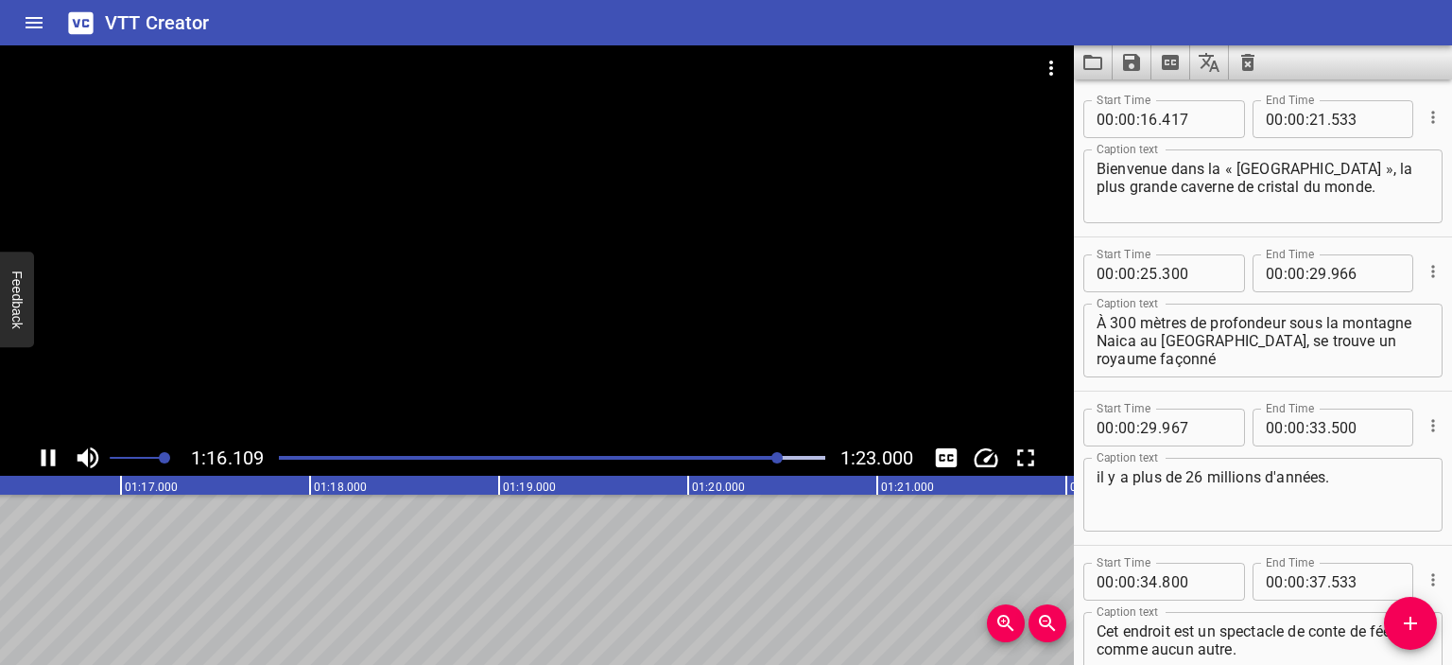
scroll to position [0, 14442]
click at [294, 459] on div "Play progress" at bounding box center [508, 458] width 547 height 4
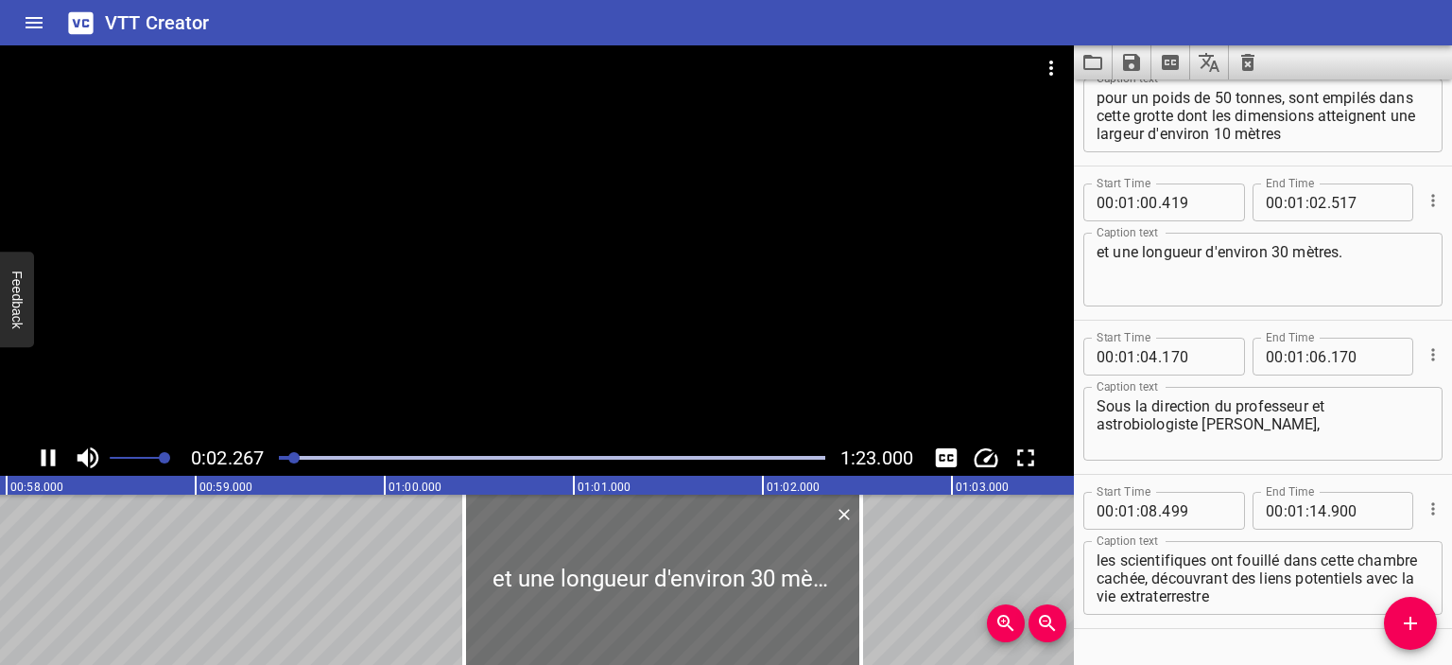
scroll to position [1351, 0]
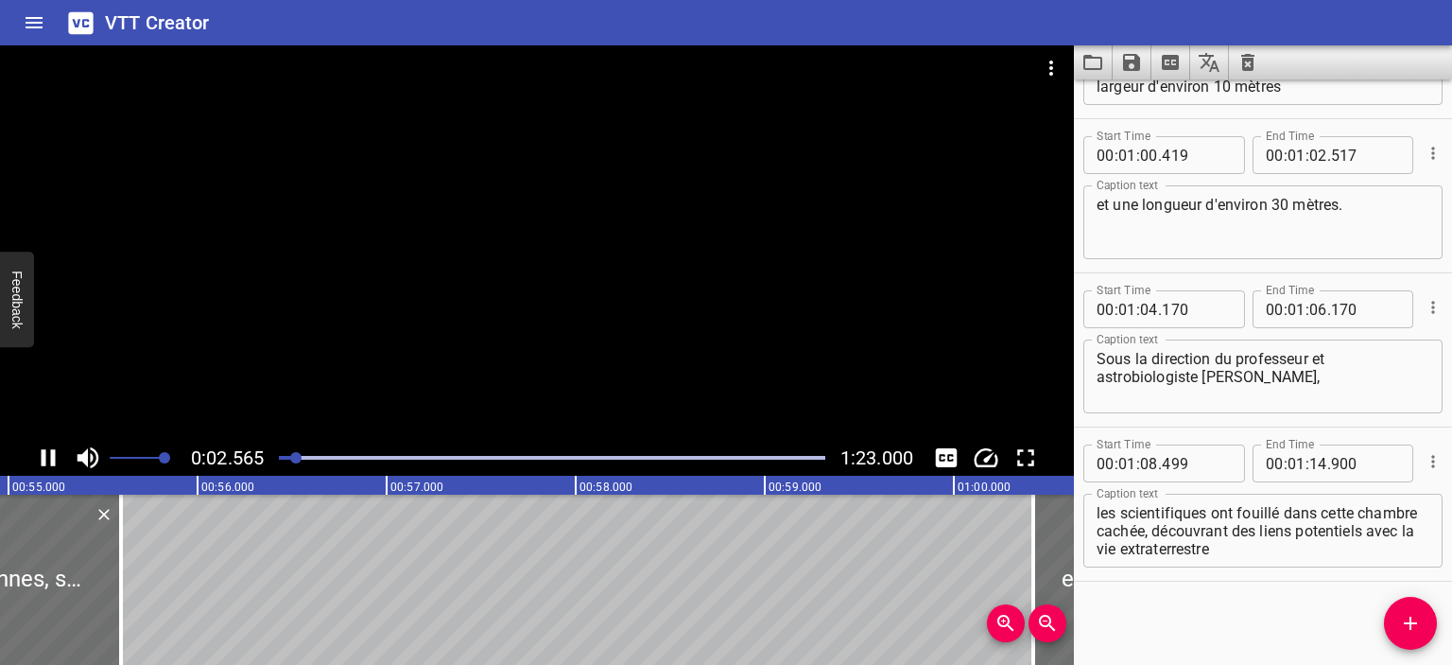
click at [363, 445] on div at bounding box center [552, 457] width 569 height 26
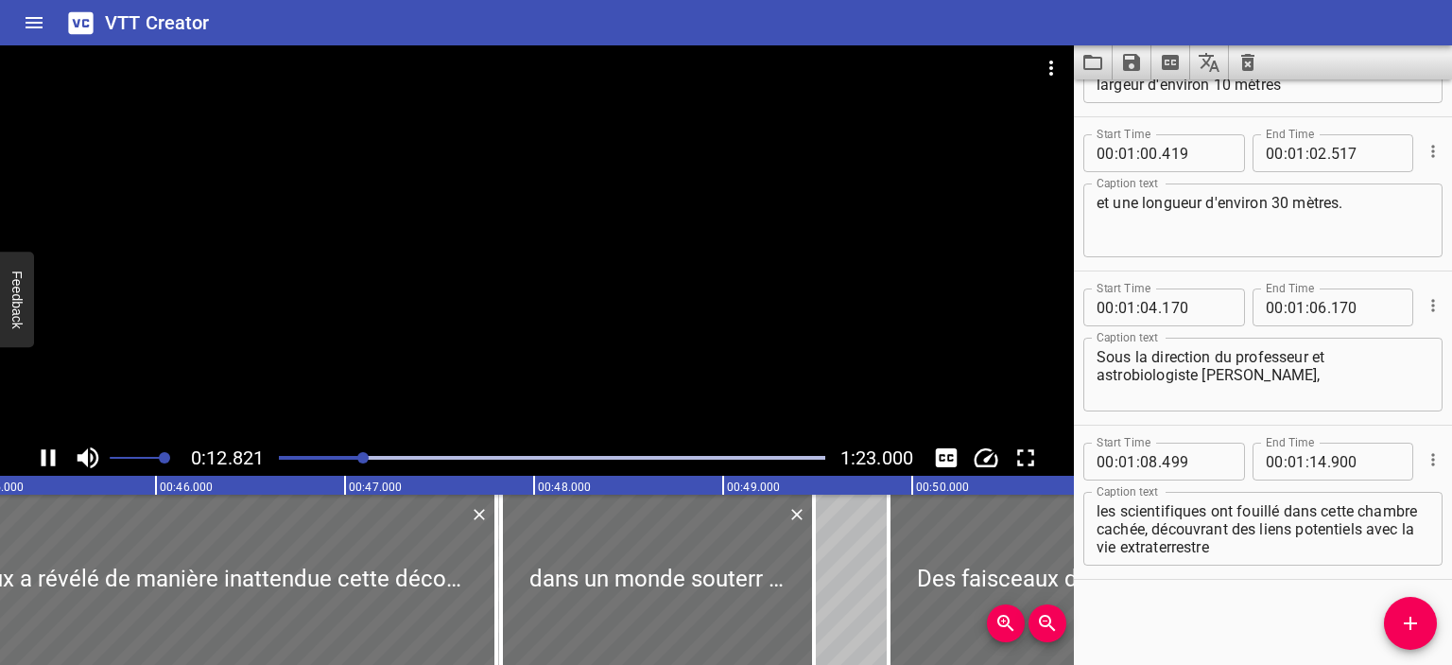
click at [359, 458] on div at bounding box center [362, 457] width 11 height 11
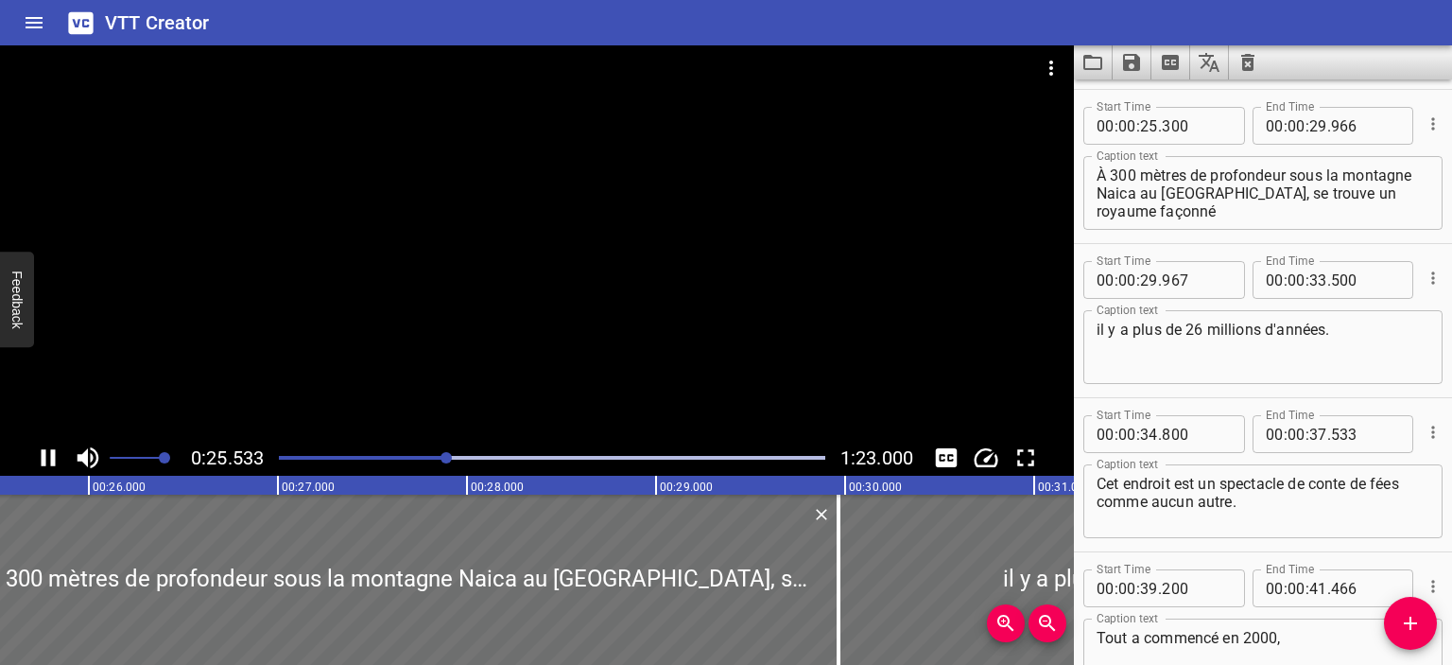
scroll to position [154, 0]
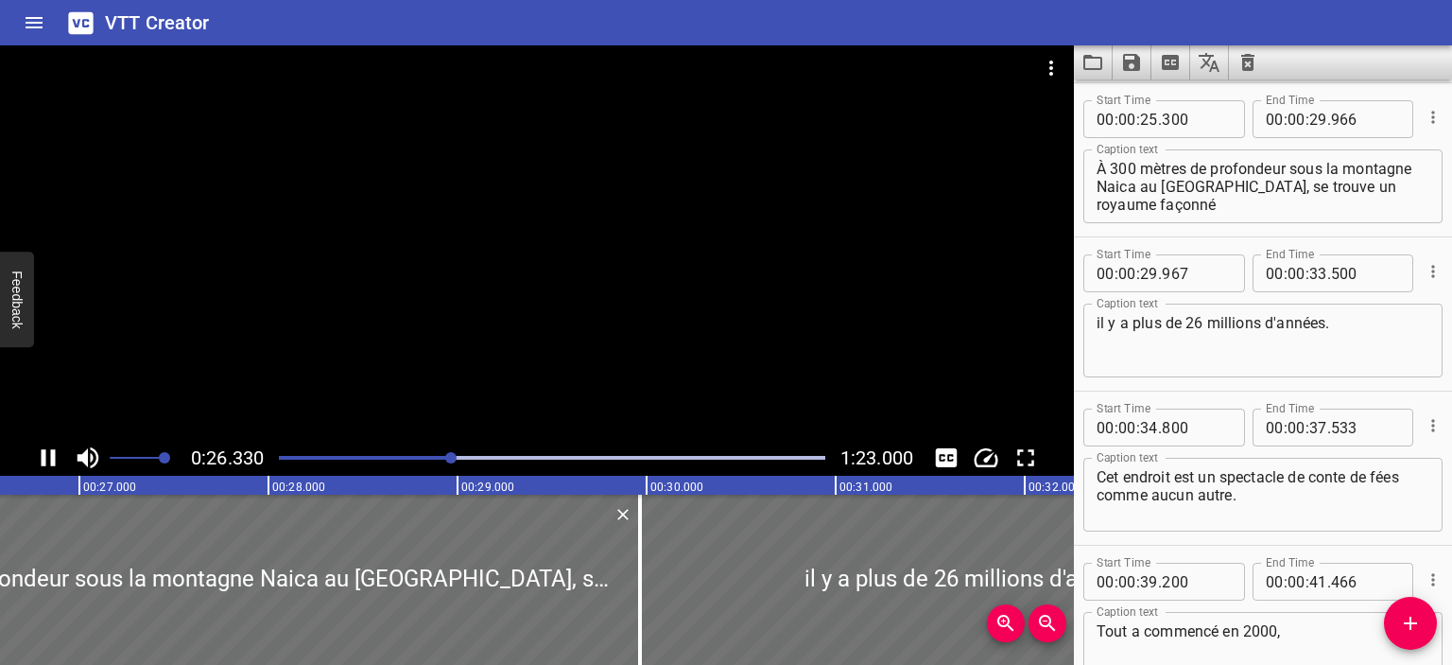
click at [429, 455] on div at bounding box center [552, 457] width 569 height 26
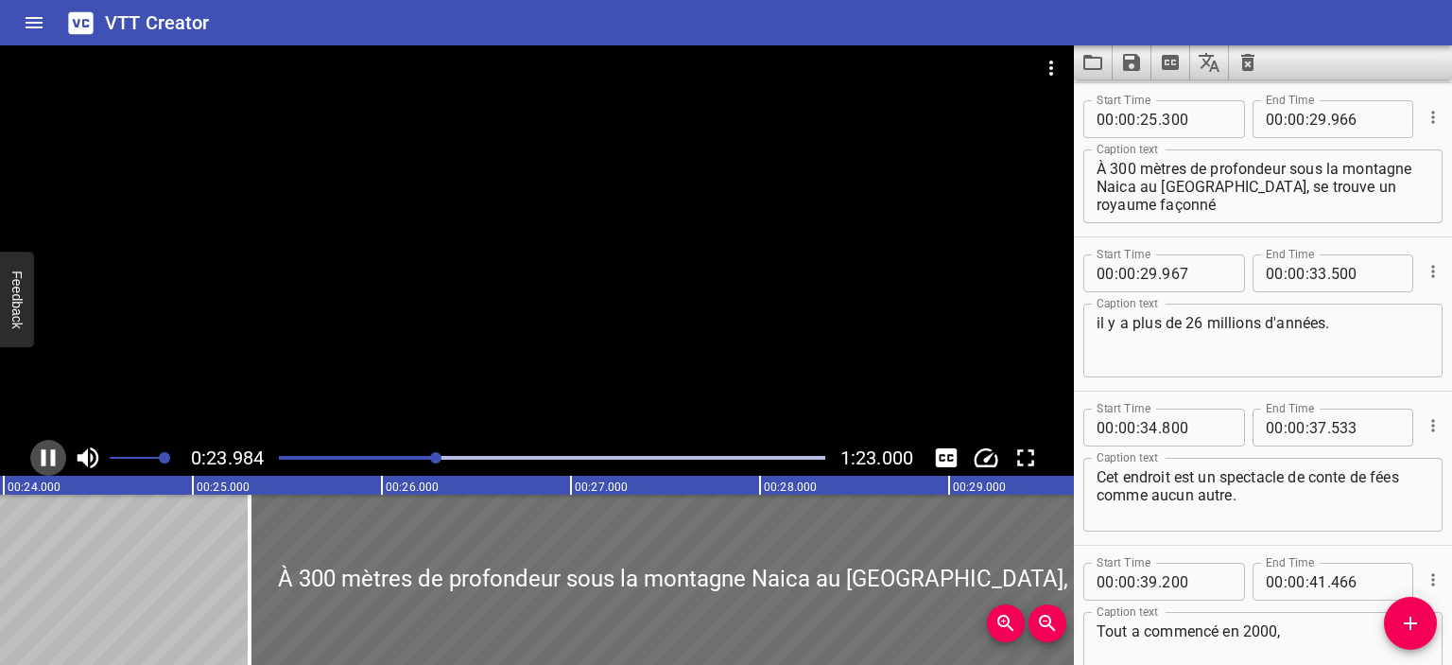
click at [52, 460] on icon "Play/Pause" at bounding box center [49, 457] width 14 height 17
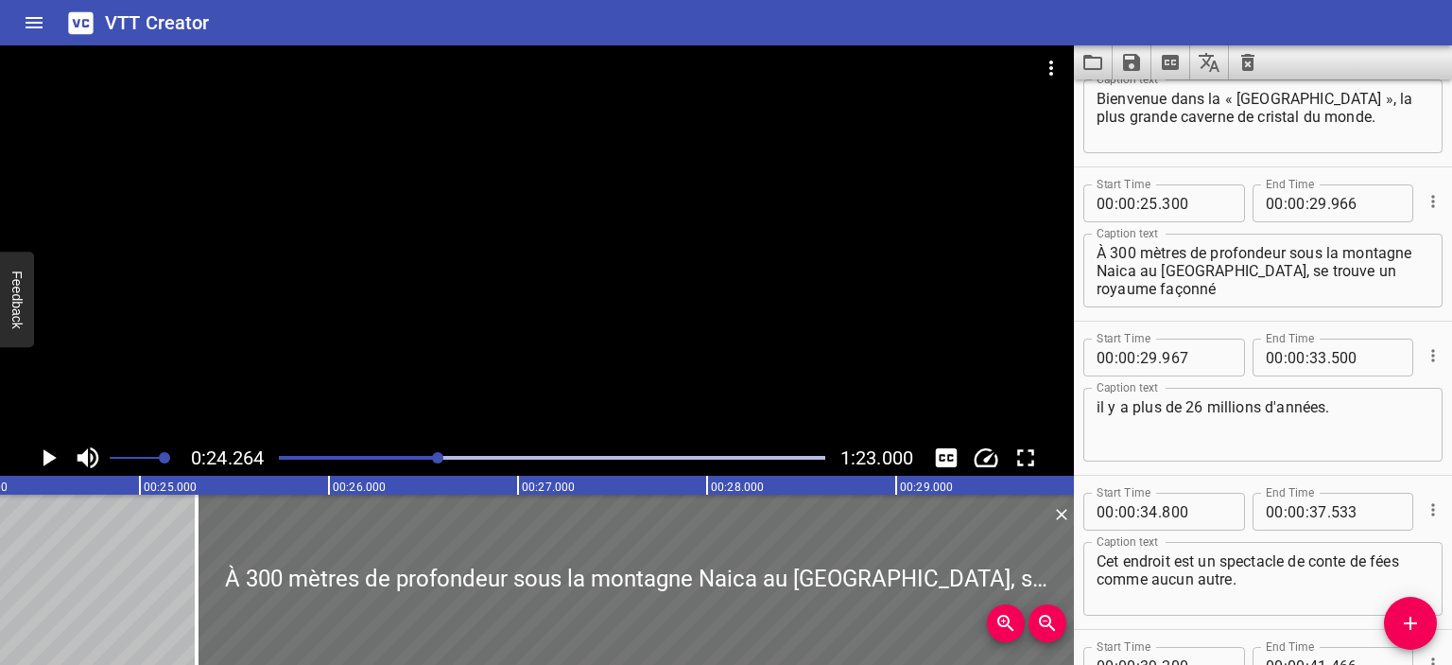
scroll to position [60, 0]
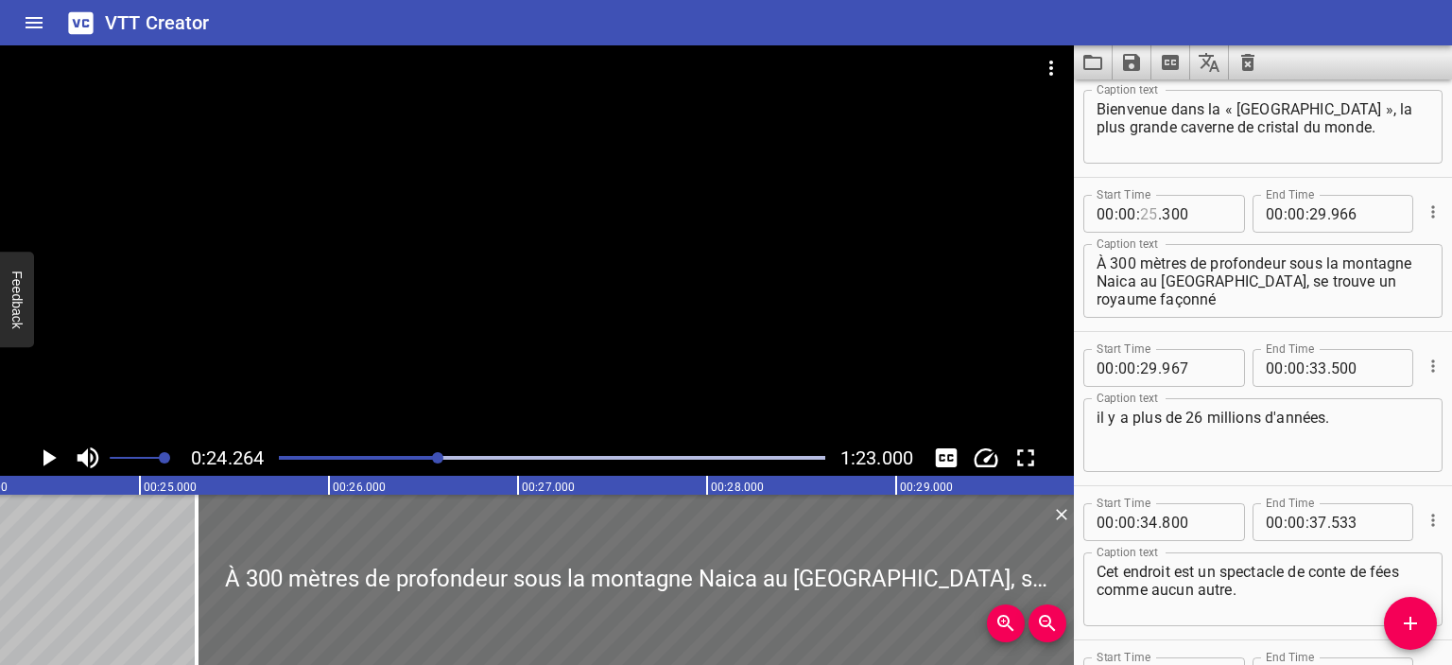
drag, startPoint x: 1154, startPoint y: 211, endPoint x: 1146, endPoint y: 227, distance: 17.8
click at [1154, 211] on input "number" at bounding box center [1149, 214] width 18 height 38
type input "23"
type input "300"
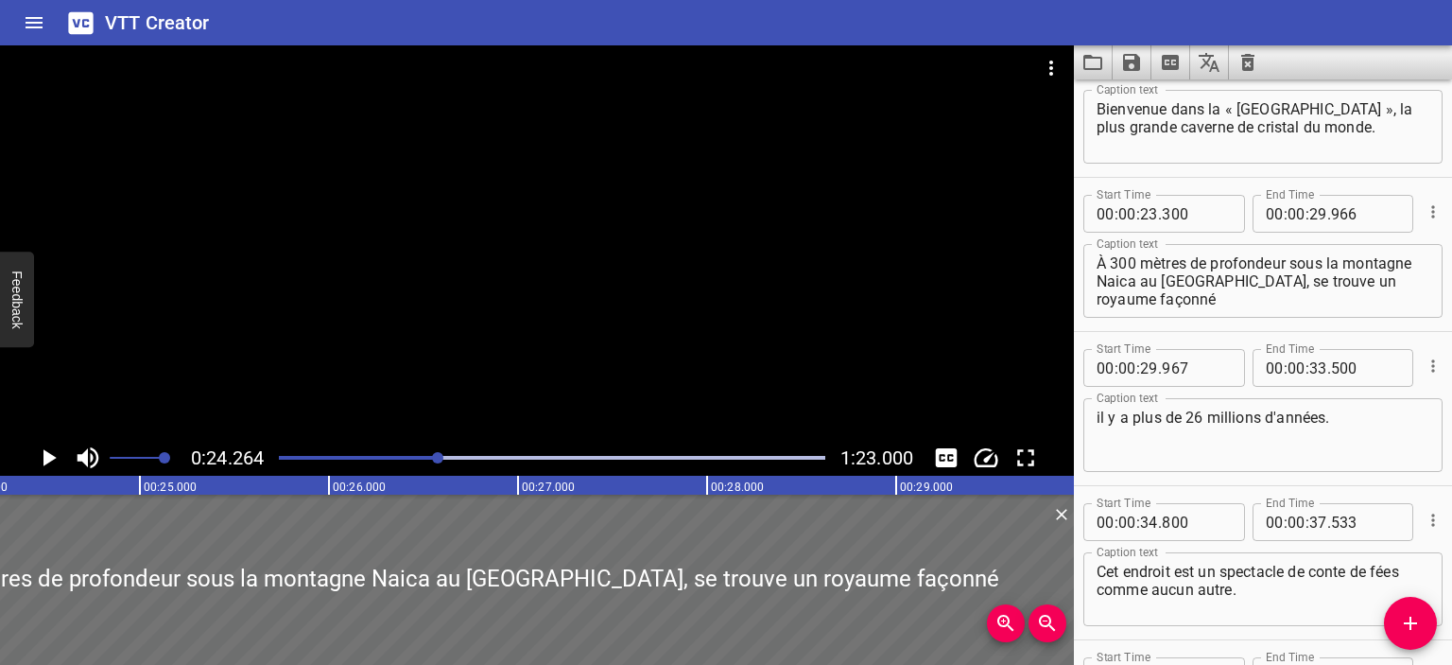
click at [425, 460] on div at bounding box center [552, 457] width 569 height 26
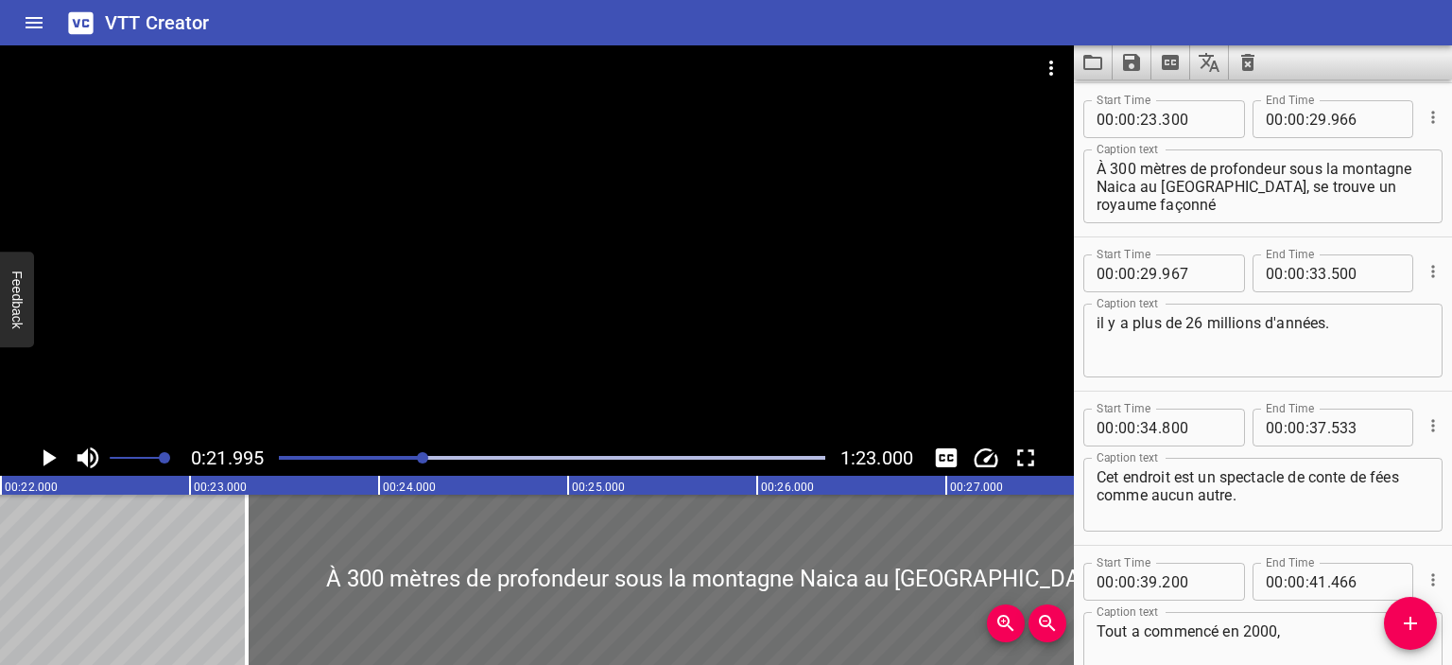
click at [55, 457] on icon "Play/Pause" at bounding box center [49, 457] width 13 height 17
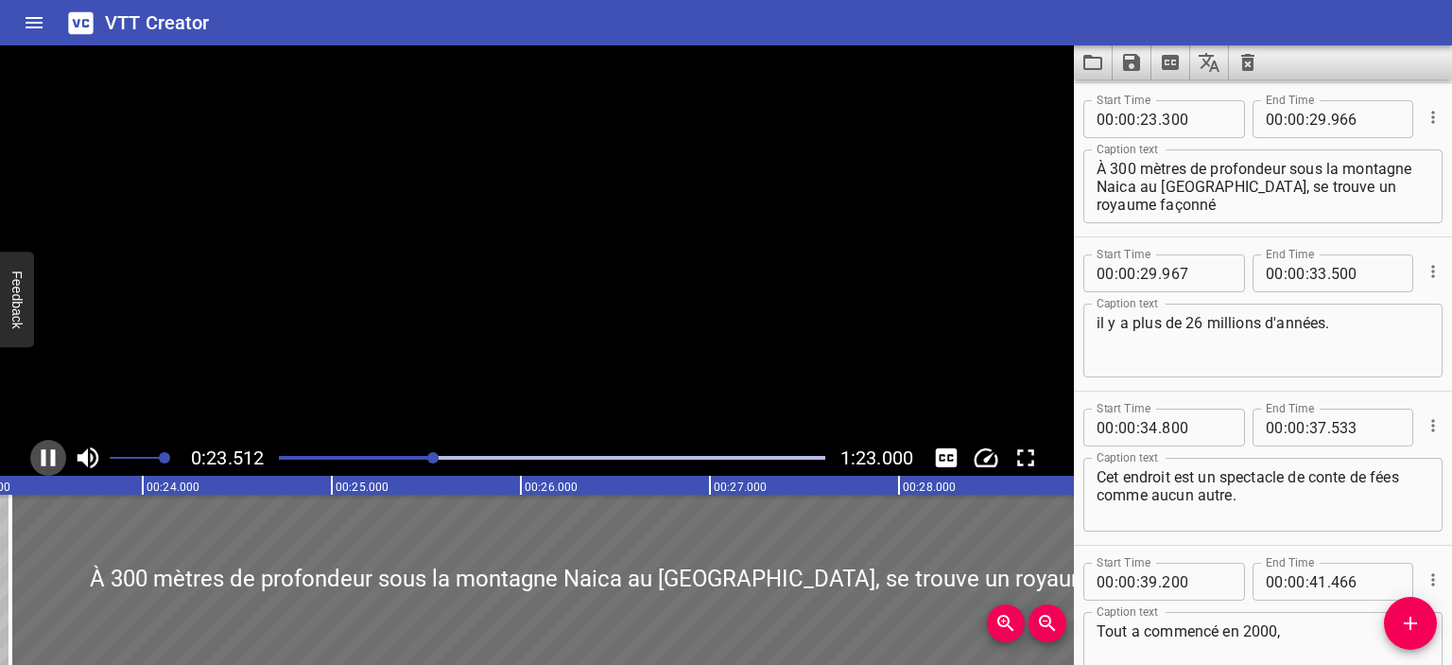
click at [55, 457] on icon "Play/Pause" at bounding box center [49, 457] width 14 height 17
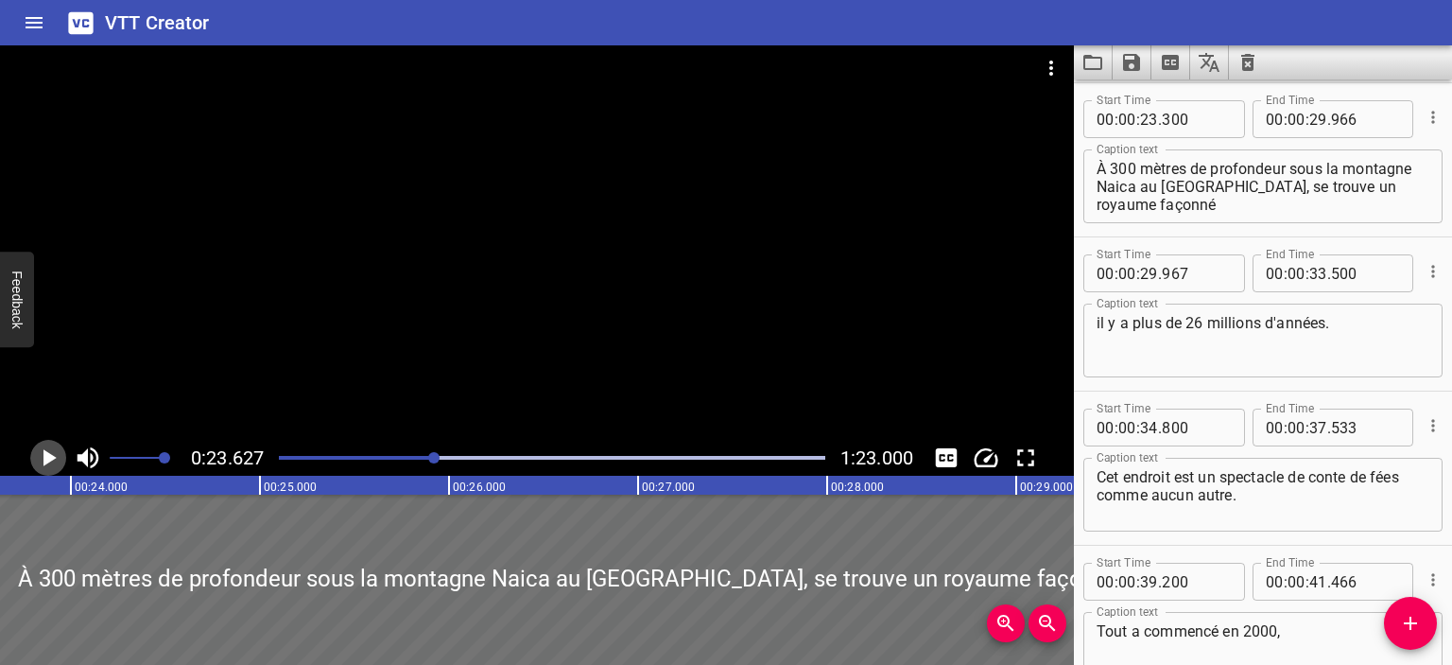
click at [55, 457] on icon "Play/Pause" at bounding box center [49, 457] width 13 height 17
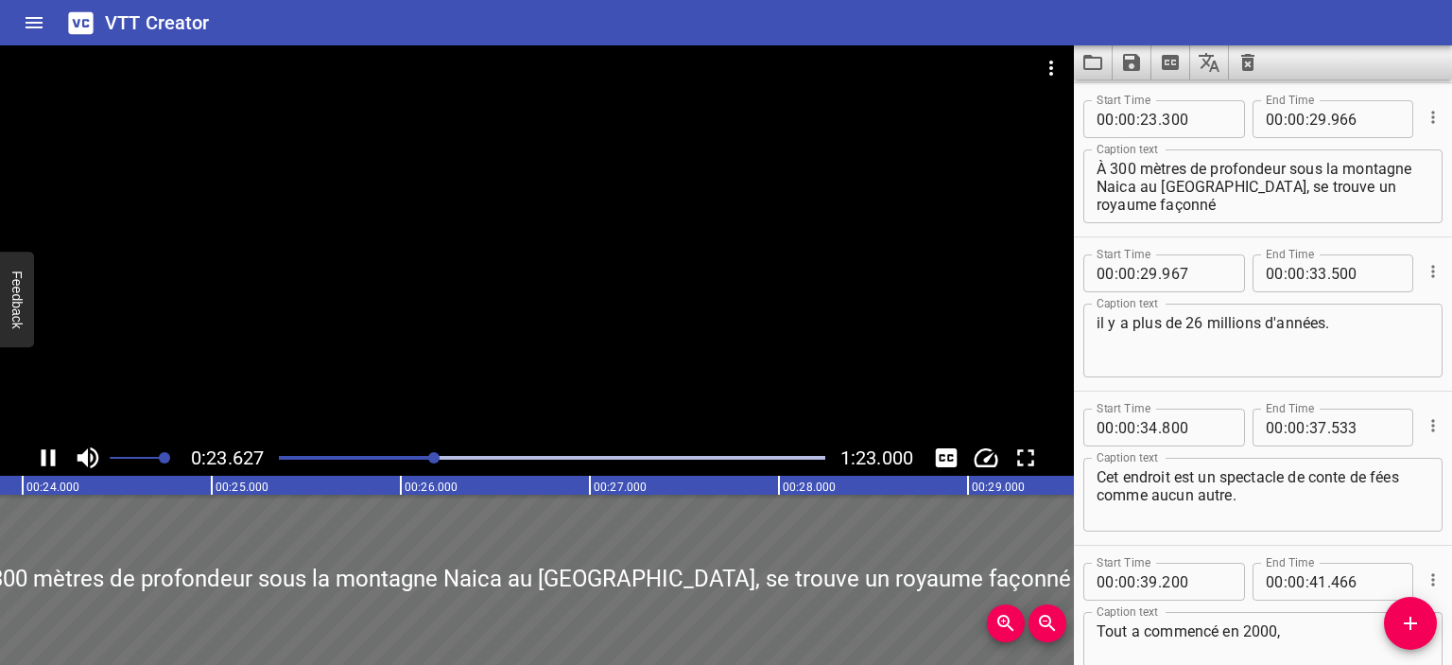
click at [55, 457] on icon "Play/Pause" at bounding box center [49, 457] width 14 height 17
click at [1173, 126] on input "number" at bounding box center [1196, 119] width 69 height 38
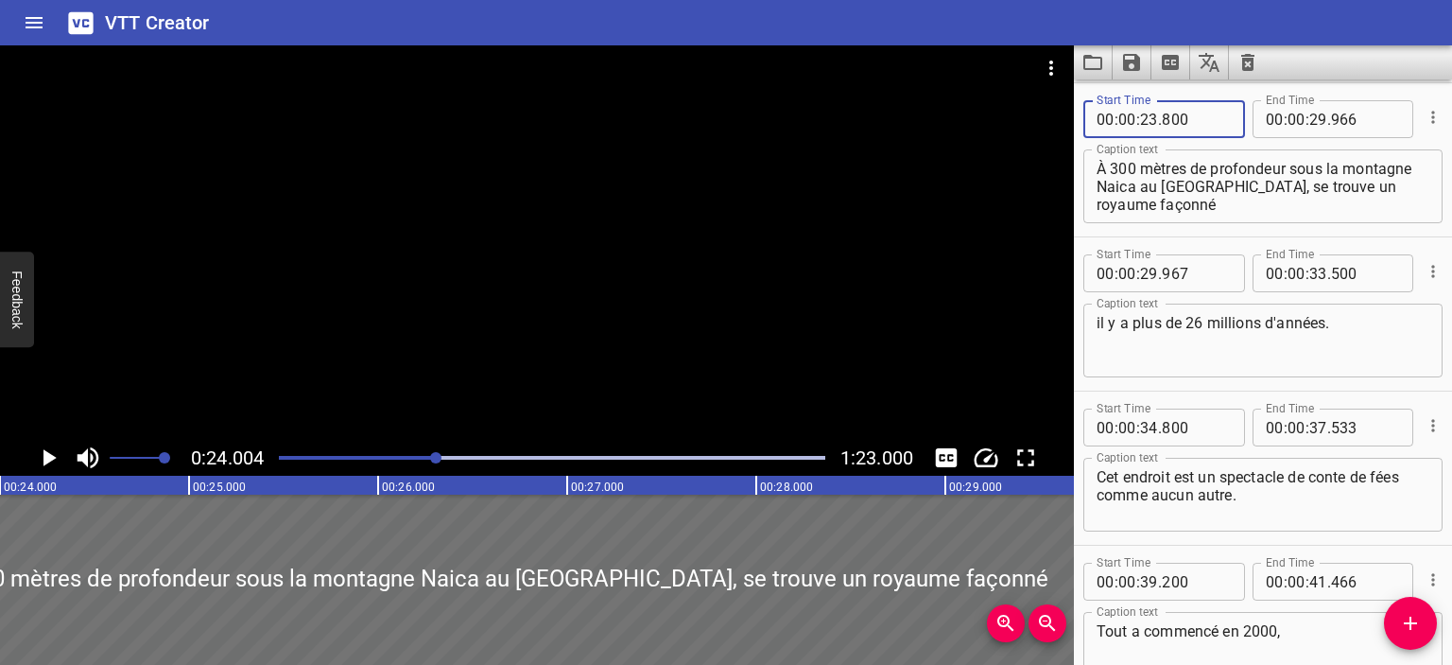
type input "800"
click at [53, 456] on icon "Play/Pause" at bounding box center [48, 457] width 28 height 28
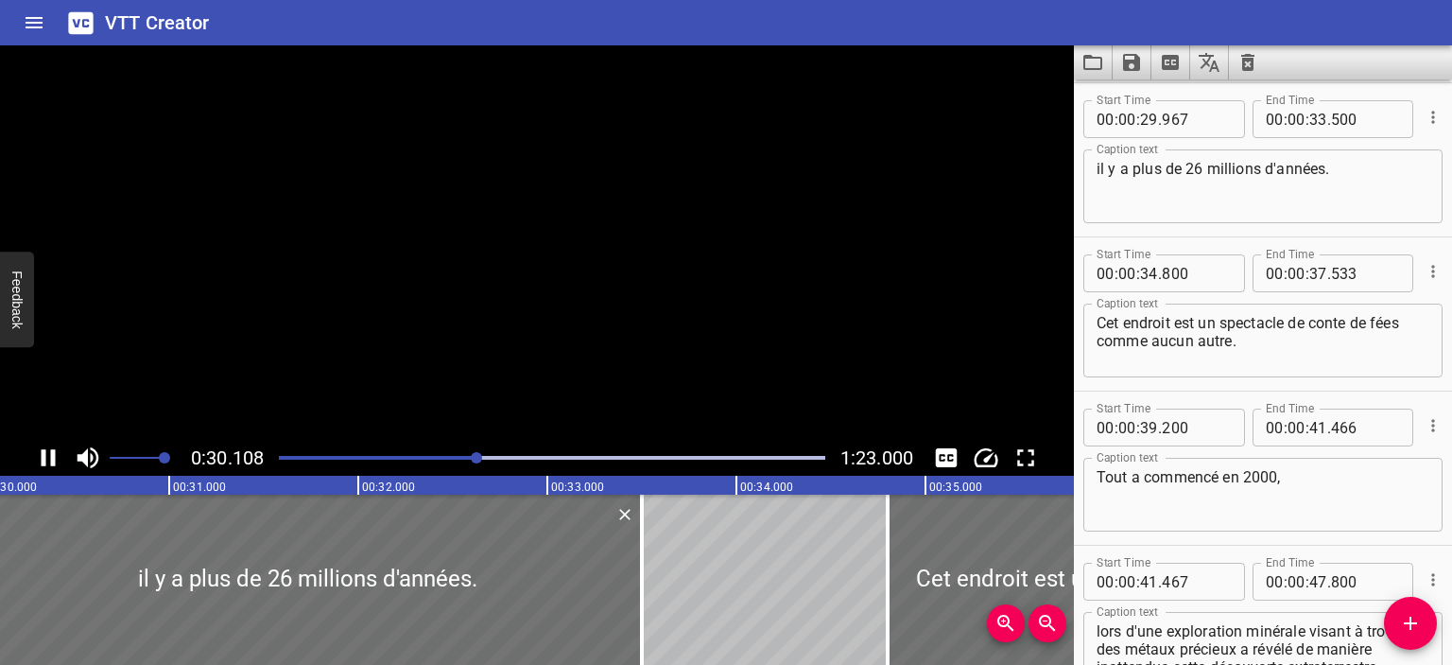
click at [51, 456] on icon "Play/Pause" at bounding box center [49, 457] width 14 height 17
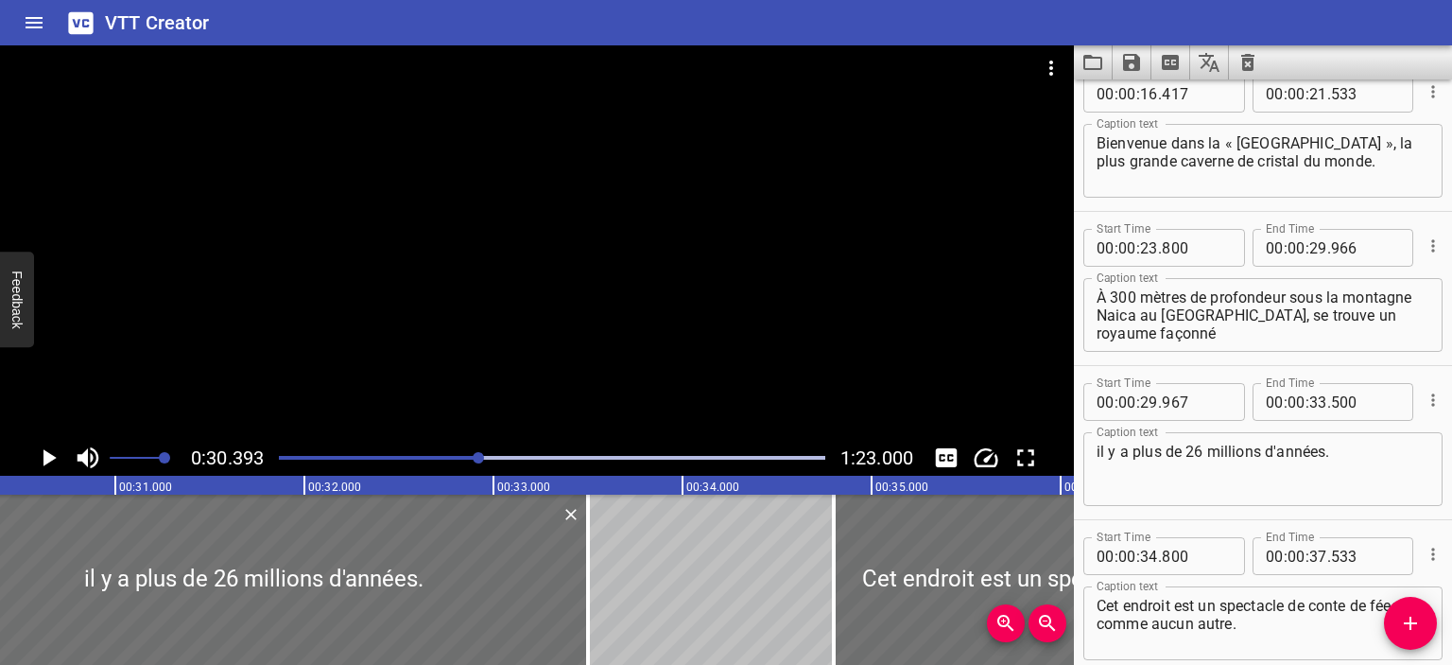
click at [465, 453] on div at bounding box center [552, 457] width 569 height 26
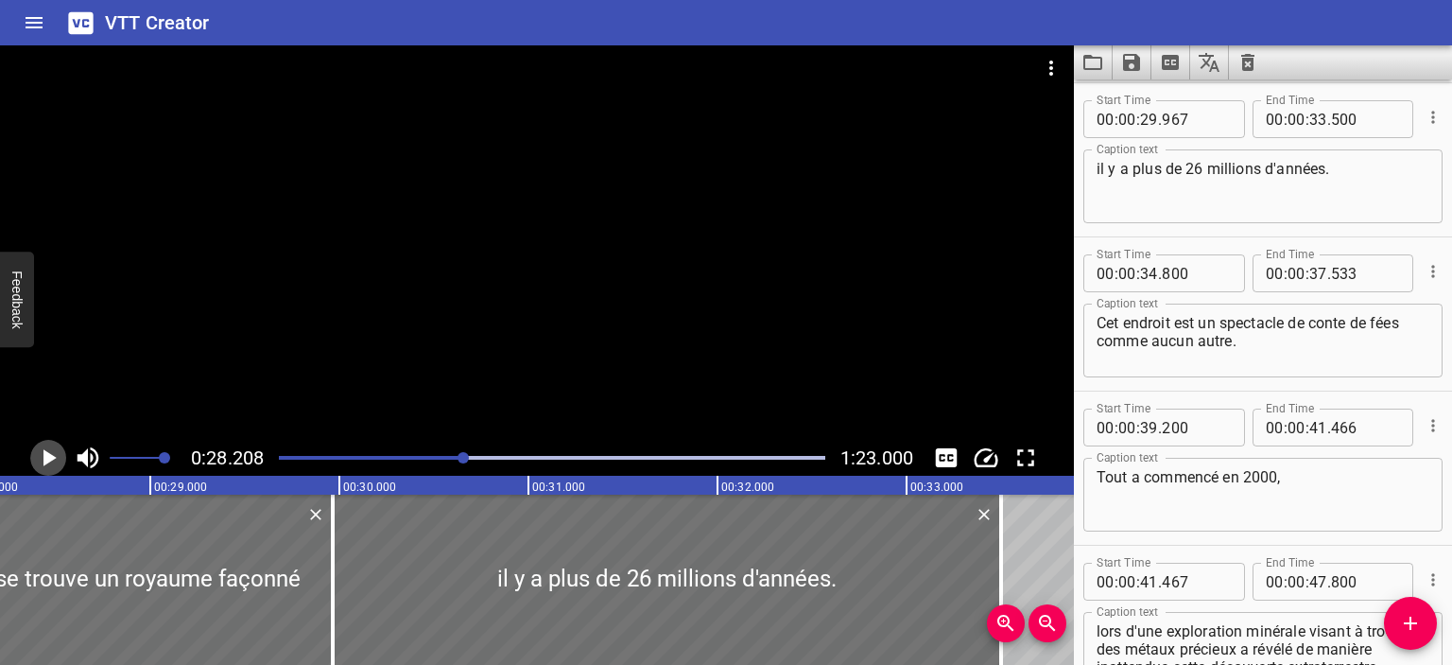
click at [49, 460] on icon "Play/Pause" at bounding box center [49, 457] width 13 height 17
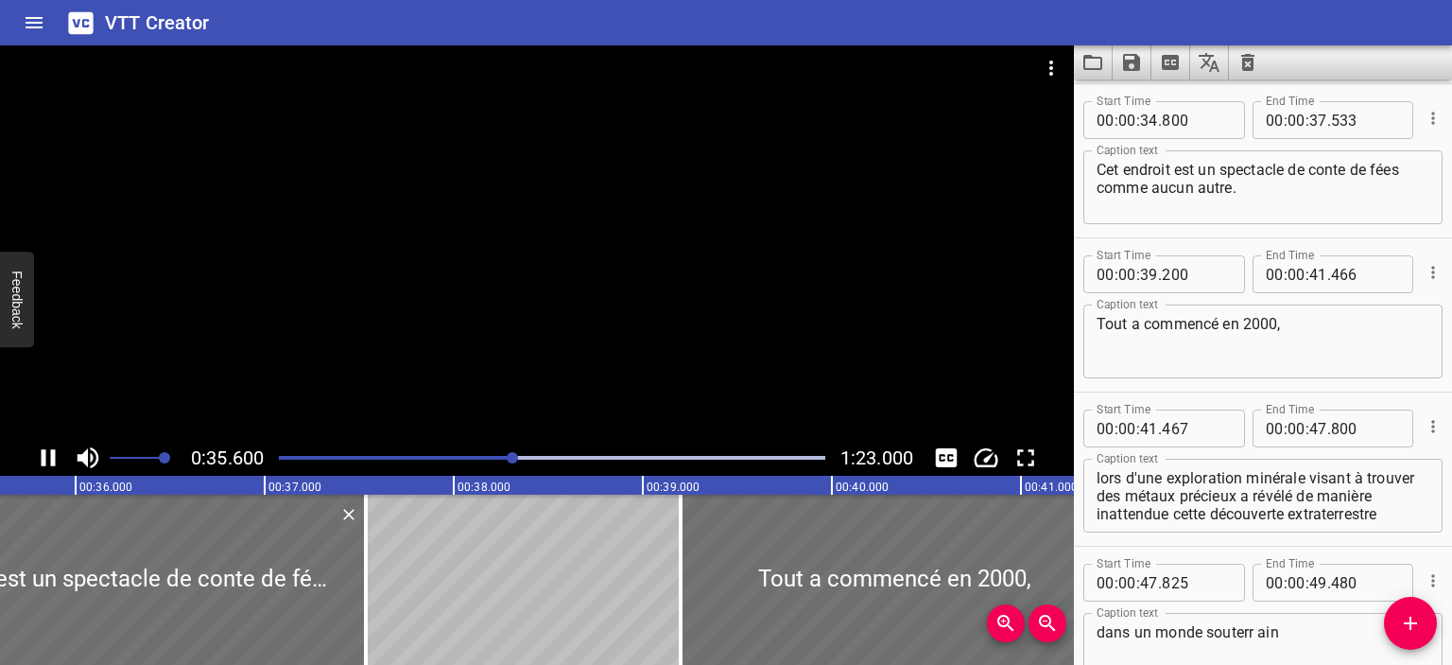
drag, startPoint x: 496, startPoint y: 454, endPoint x: 485, endPoint y: 453, distance: 11.4
click at [486, 453] on div at bounding box center [552, 457] width 569 height 26
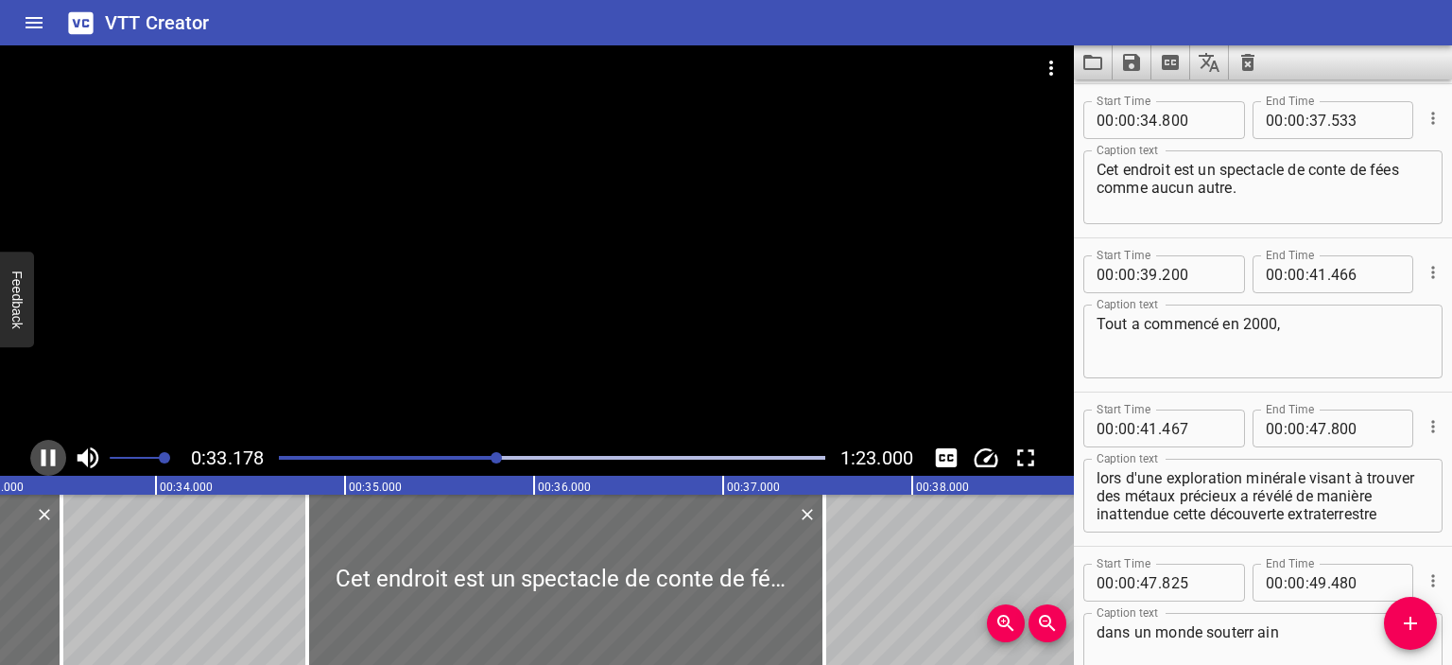
click at [50, 460] on icon "Play/Pause" at bounding box center [48, 457] width 28 height 28
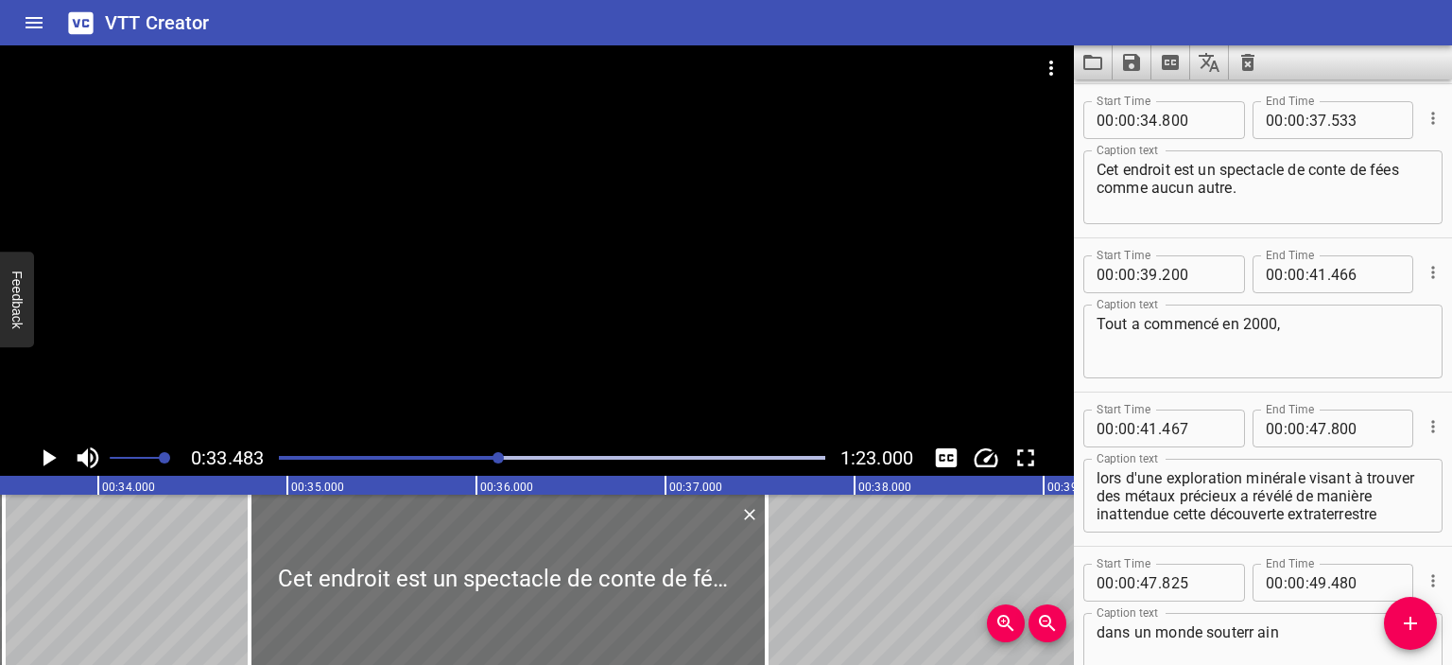
scroll to position [0, 0]
click at [1154, 123] on input "number" at bounding box center [1149, 120] width 18 height 38
type input "33"
click at [1210, 118] on input "number" at bounding box center [1196, 120] width 69 height 38
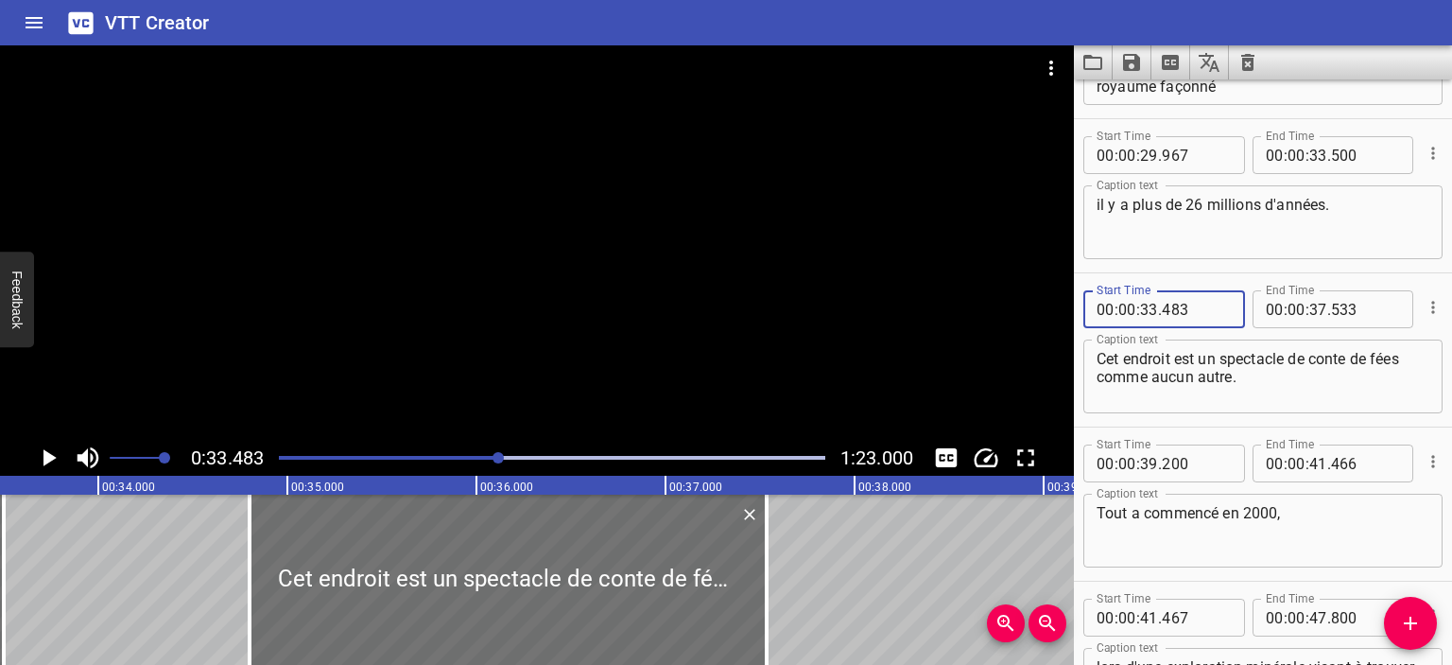
click at [1164, 308] on input "483" at bounding box center [1196, 309] width 69 height 38
type input "583"
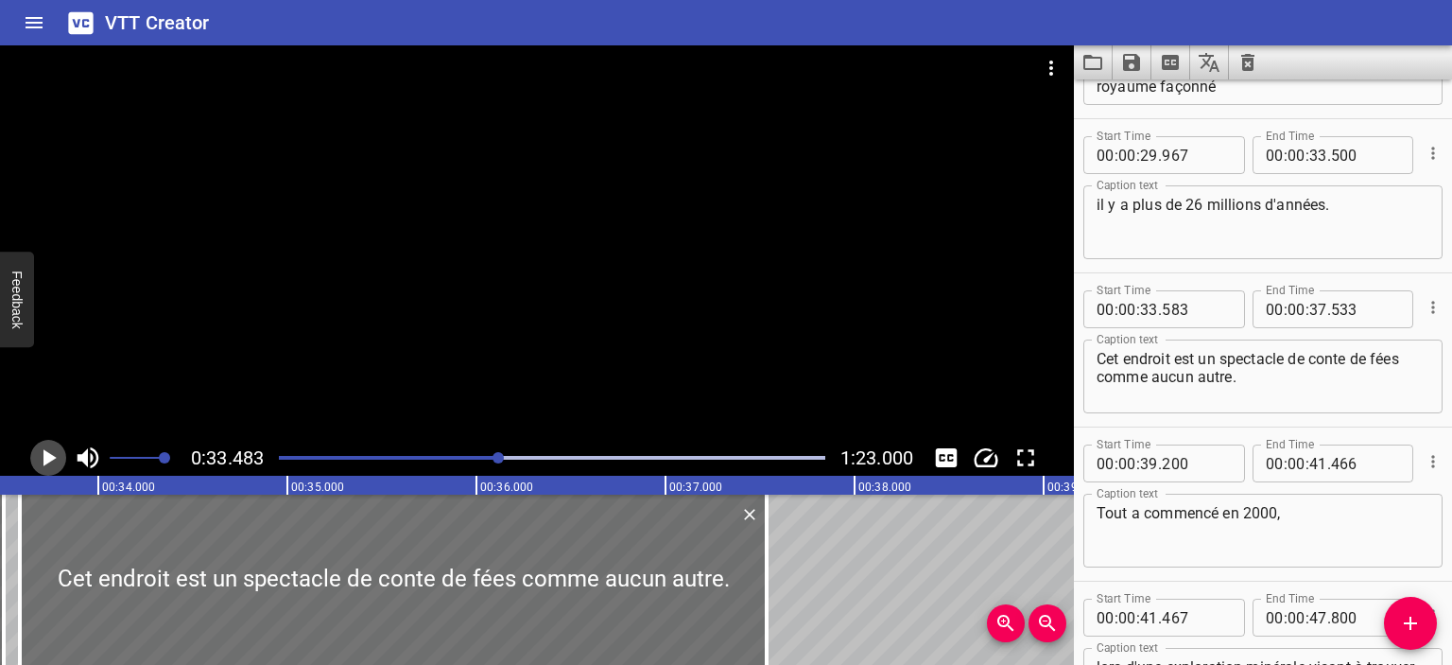
click at [44, 453] on icon "Play/Pause" at bounding box center [49, 457] width 13 height 17
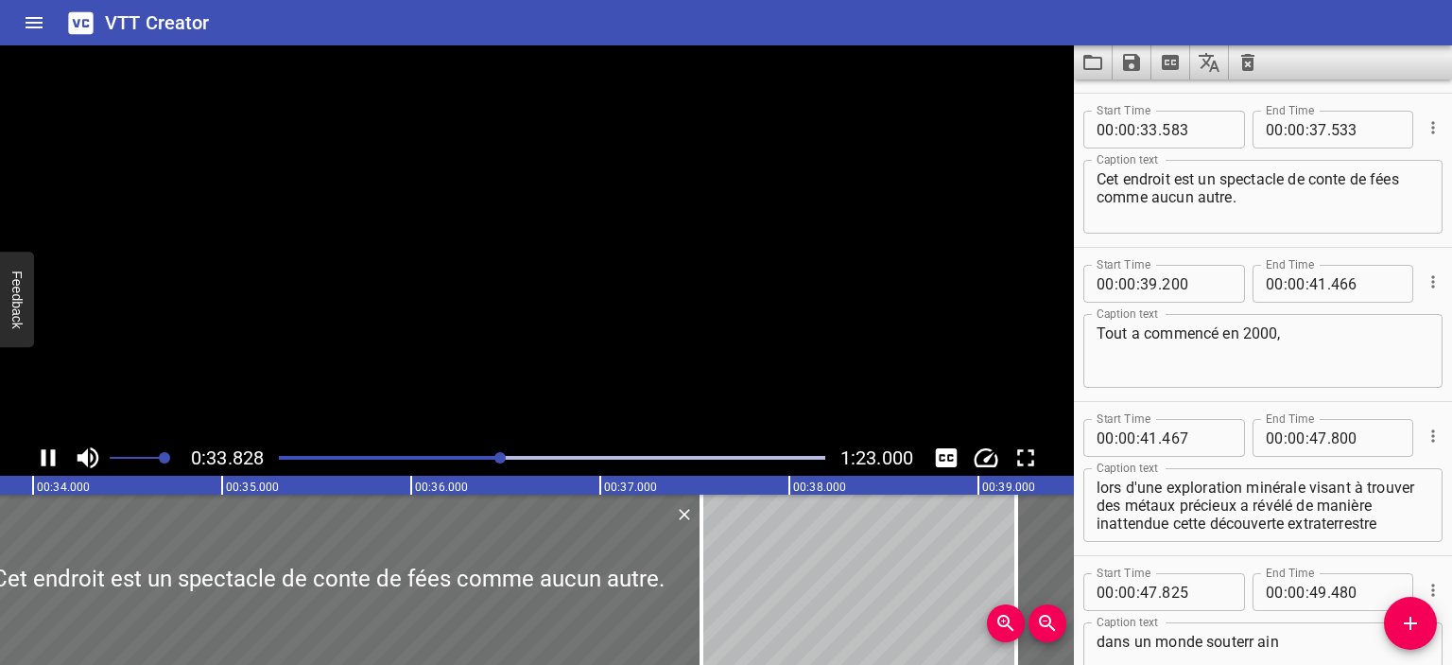
scroll to position [461, 0]
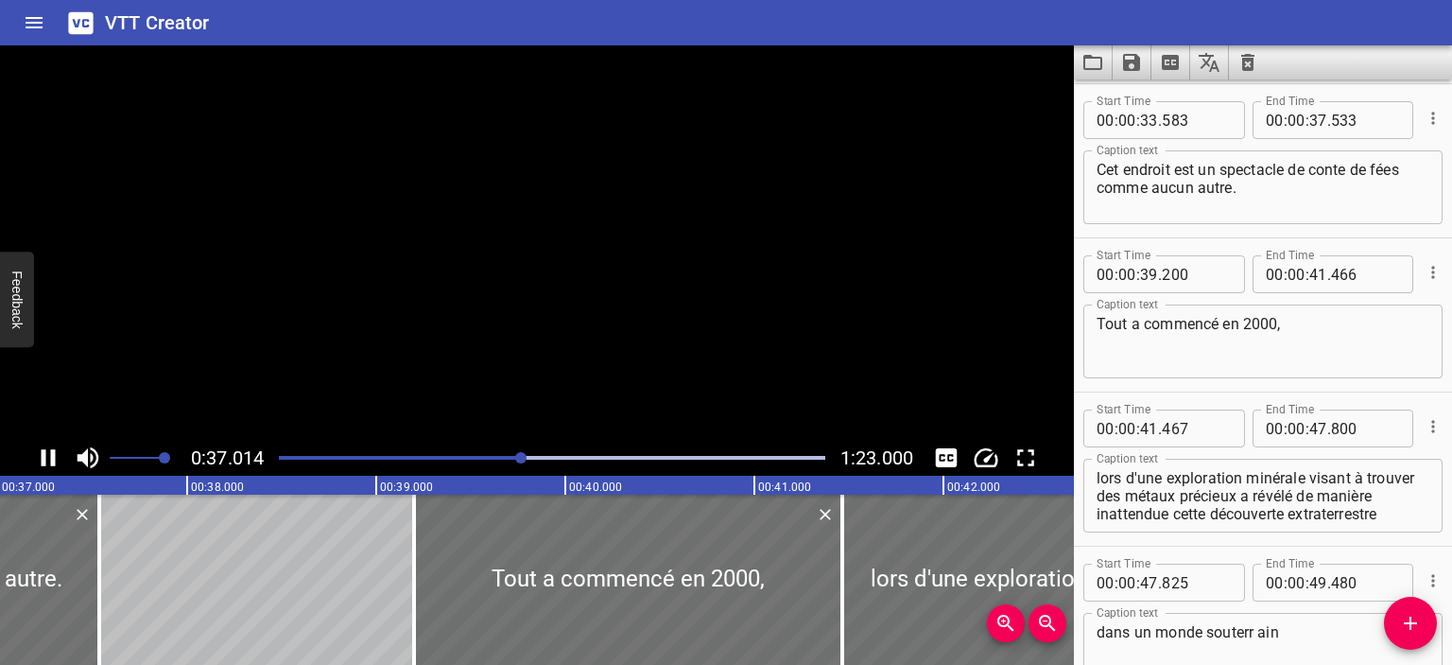
click at [44, 454] on icon "Play/Pause" at bounding box center [49, 457] width 14 height 17
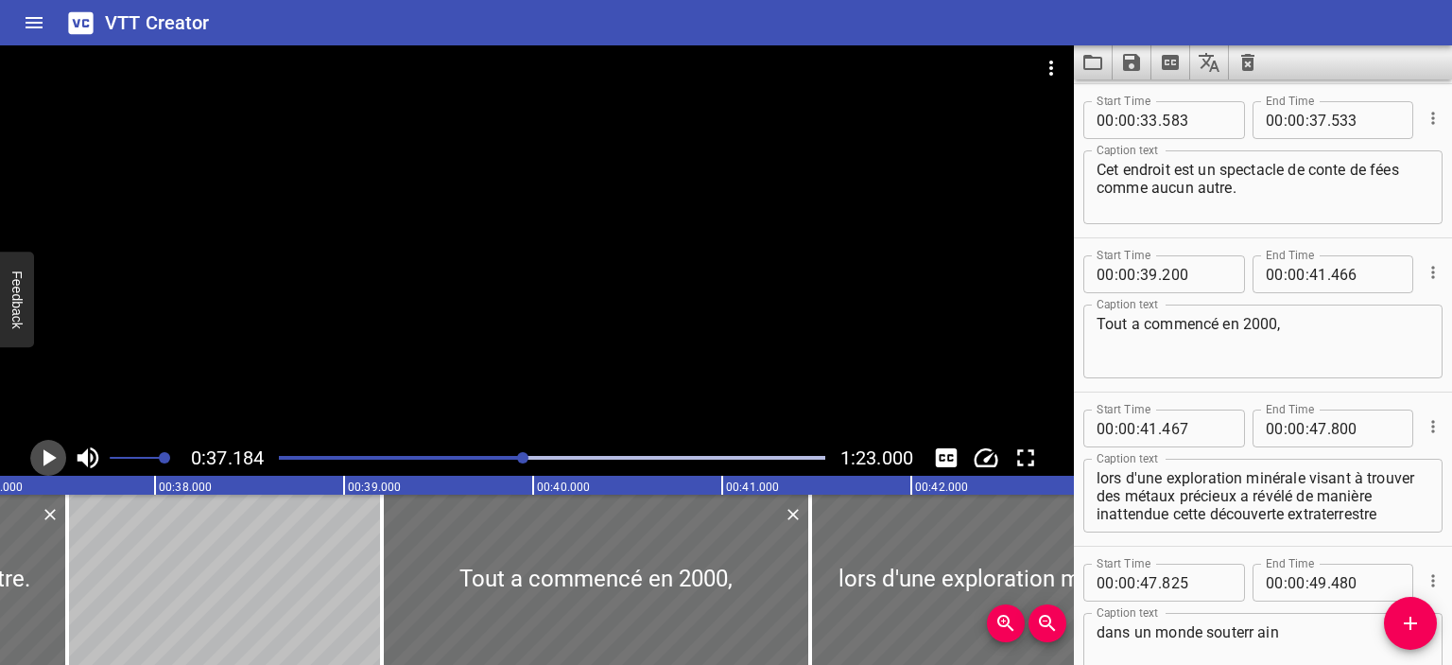
click at [44, 455] on icon "Play/Pause" at bounding box center [49, 457] width 13 height 17
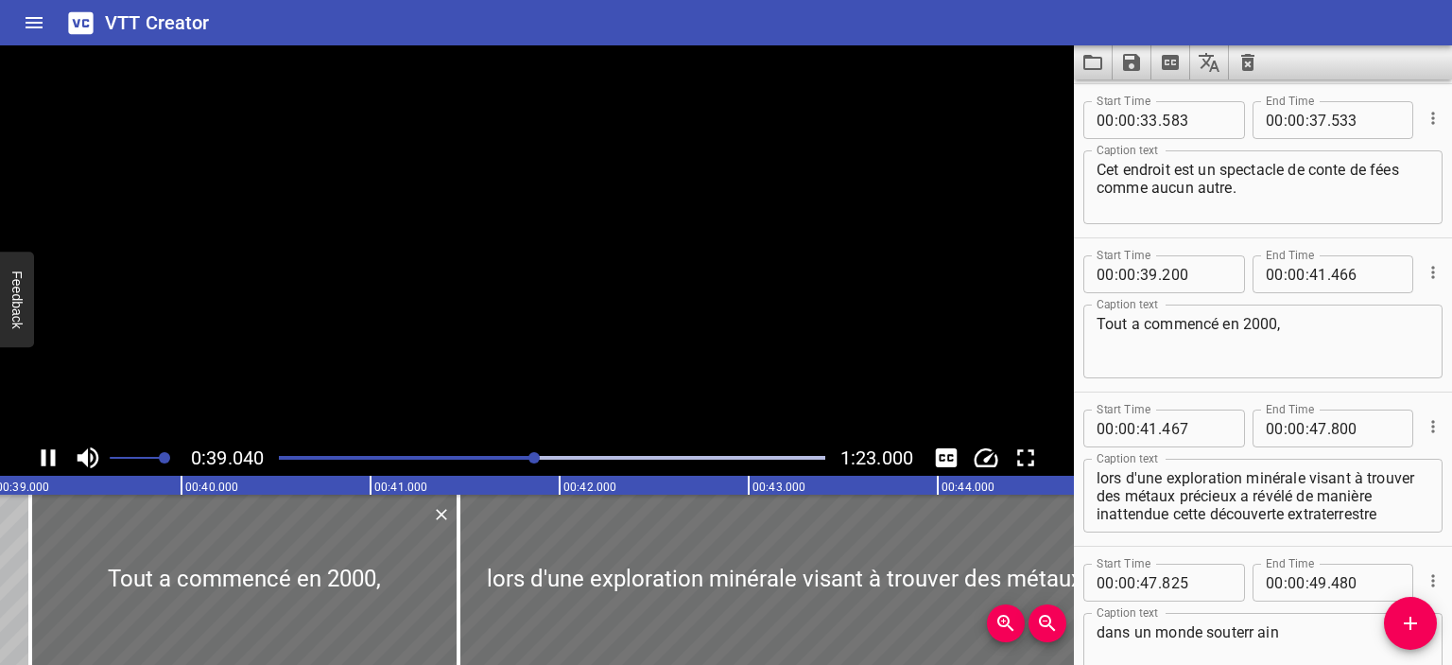
scroll to position [0, 7433]
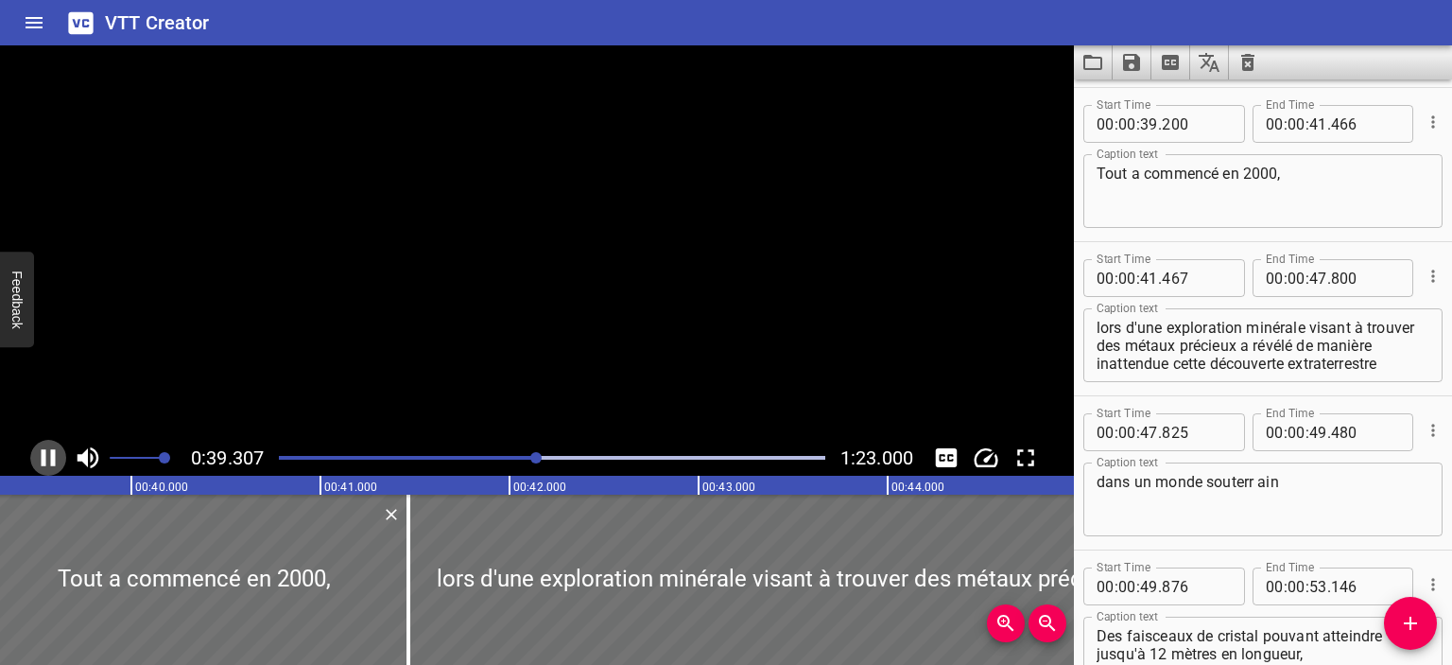
click at [44, 455] on icon "Play/Pause" at bounding box center [49, 457] width 14 height 17
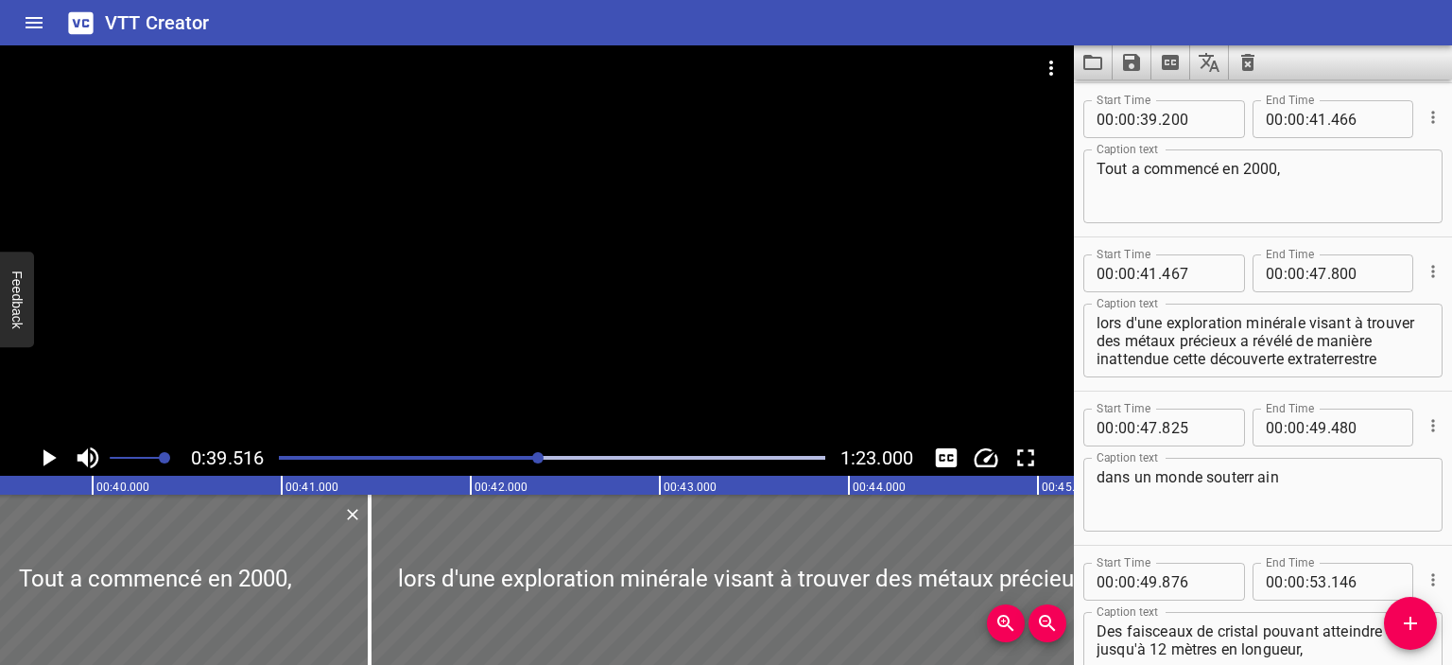
scroll to position [0, 7472]
click at [529, 456] on div "Play progress" at bounding box center [266, 458] width 547 height 4
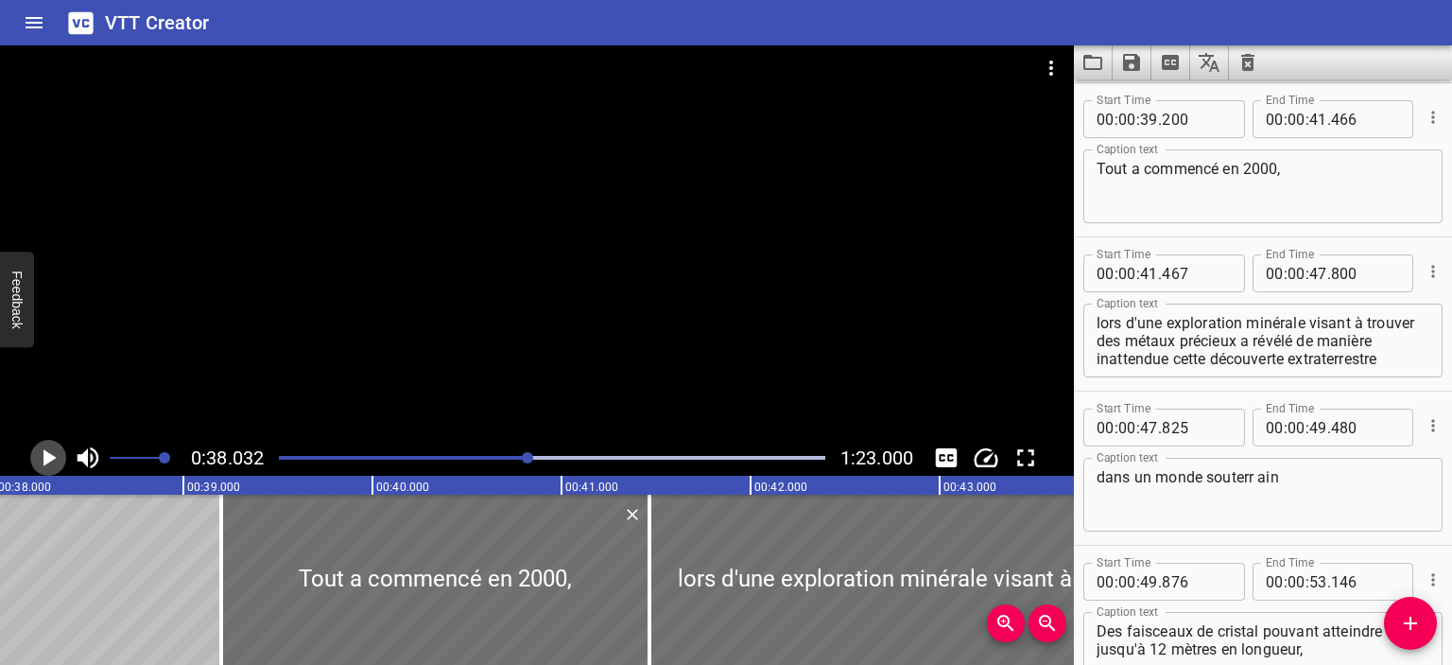
click at [49, 460] on icon "Play/Pause" at bounding box center [49, 457] width 13 height 17
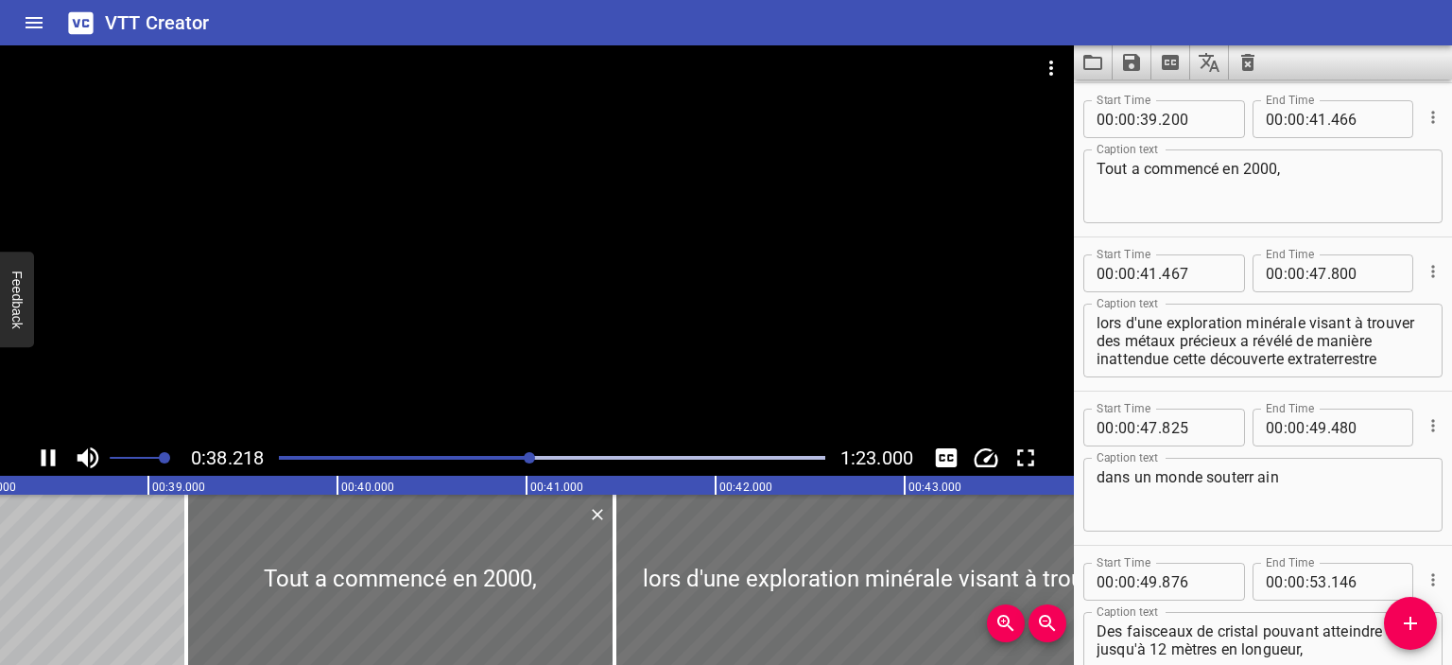
click at [49, 460] on icon "Play/Pause" at bounding box center [48, 457] width 28 height 28
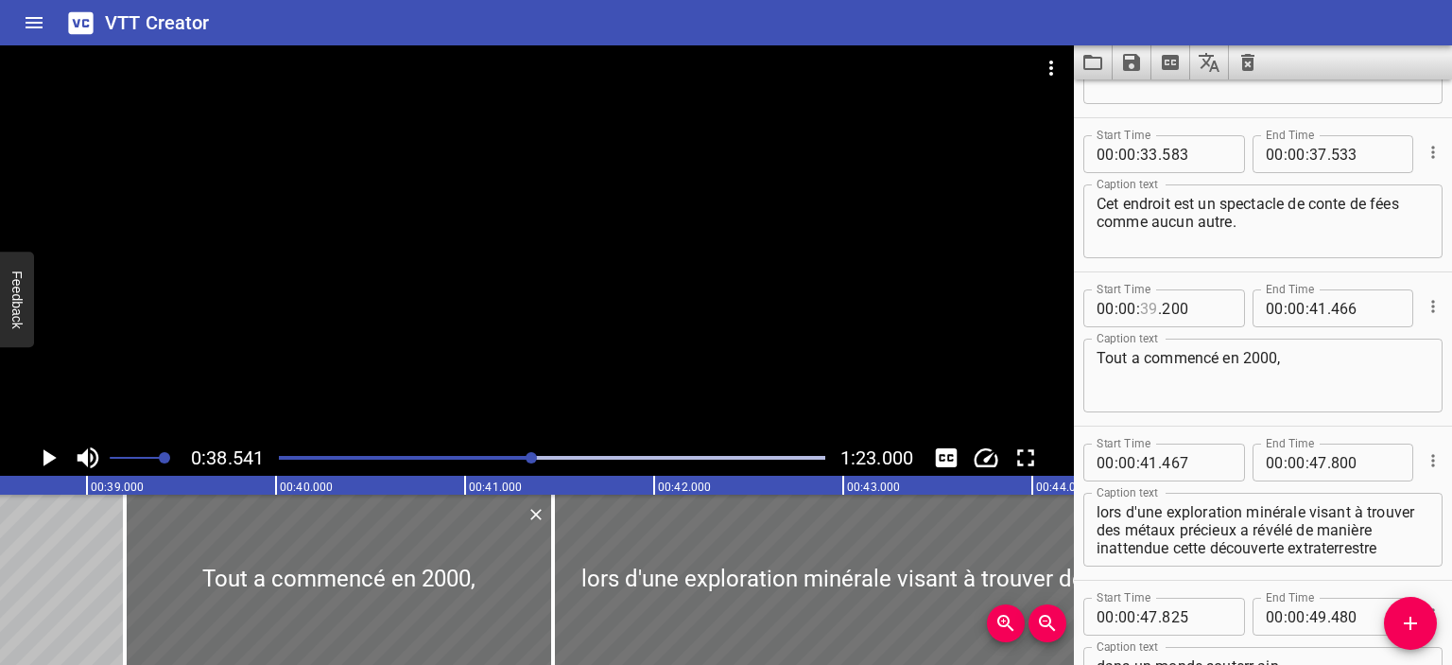
click at [1152, 304] on input "number" at bounding box center [1149, 308] width 18 height 38
type input "38"
type input "541"
click at [48, 458] on icon "Play/Pause" at bounding box center [49, 457] width 13 height 17
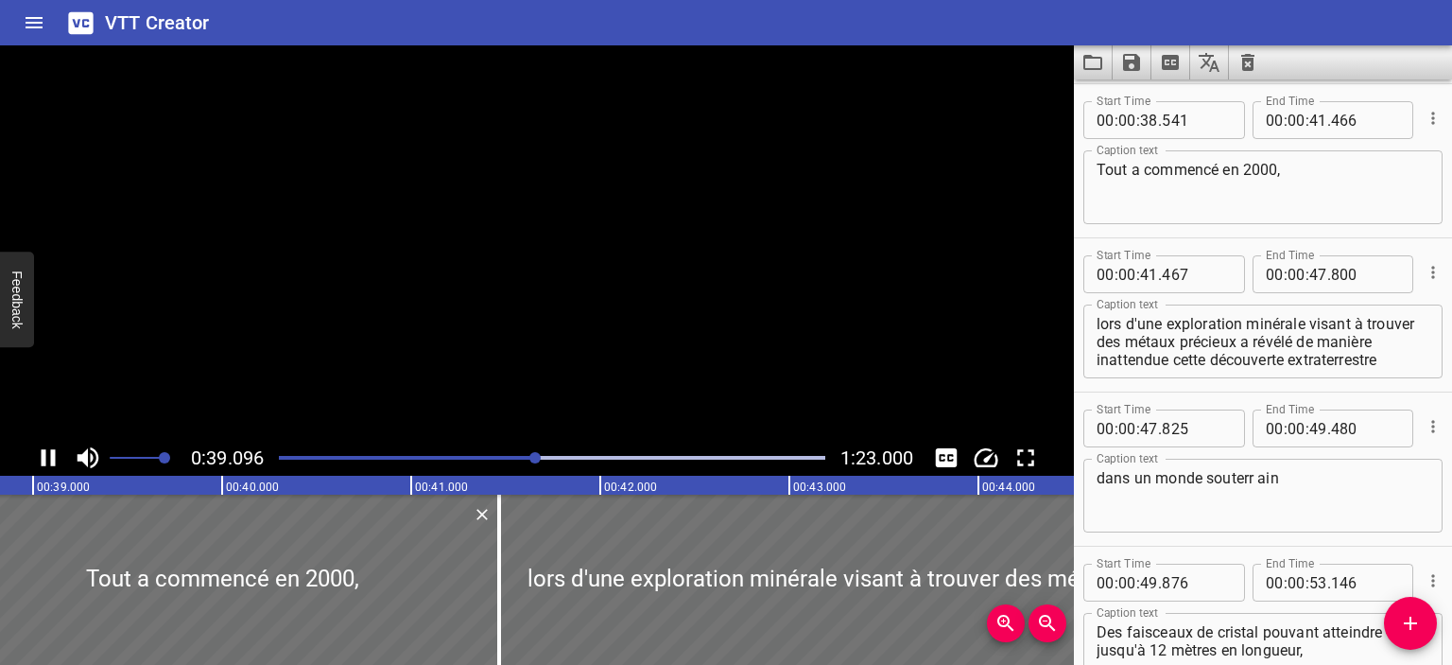
scroll to position [616, 0]
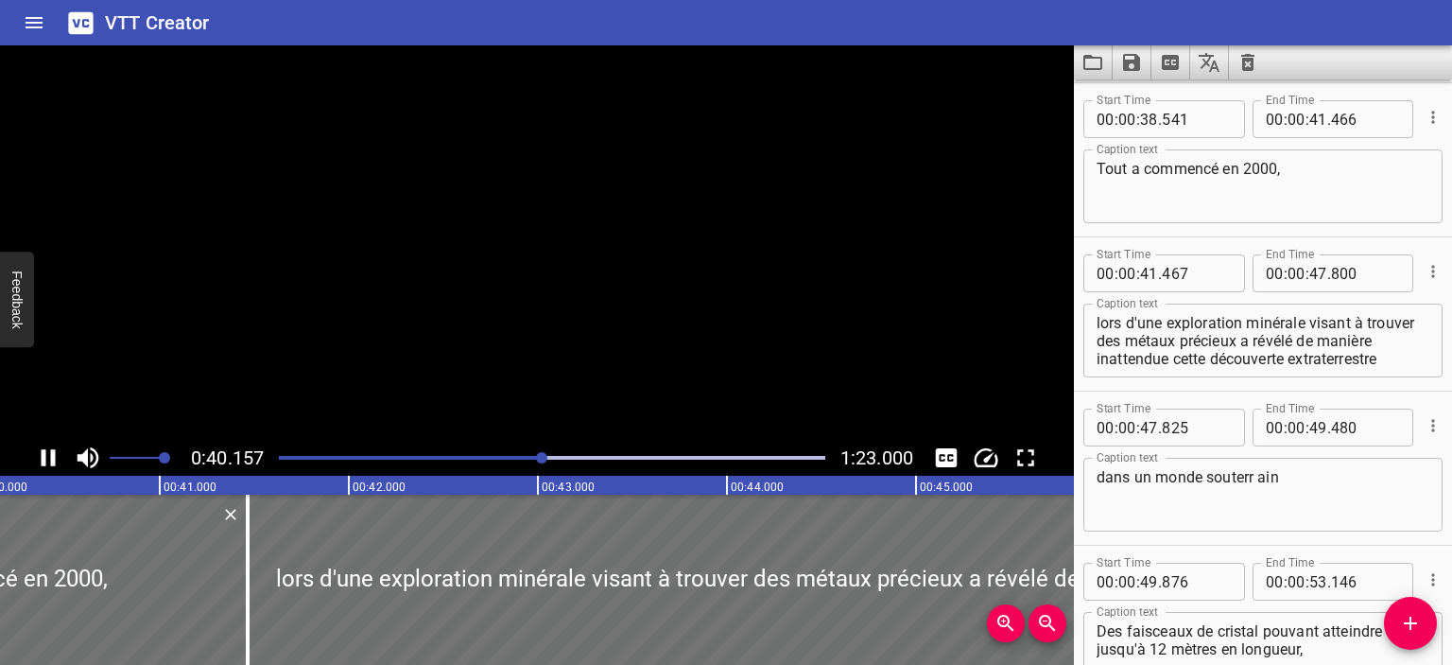
click at [48, 459] on icon "Play/Pause" at bounding box center [48, 457] width 28 height 28
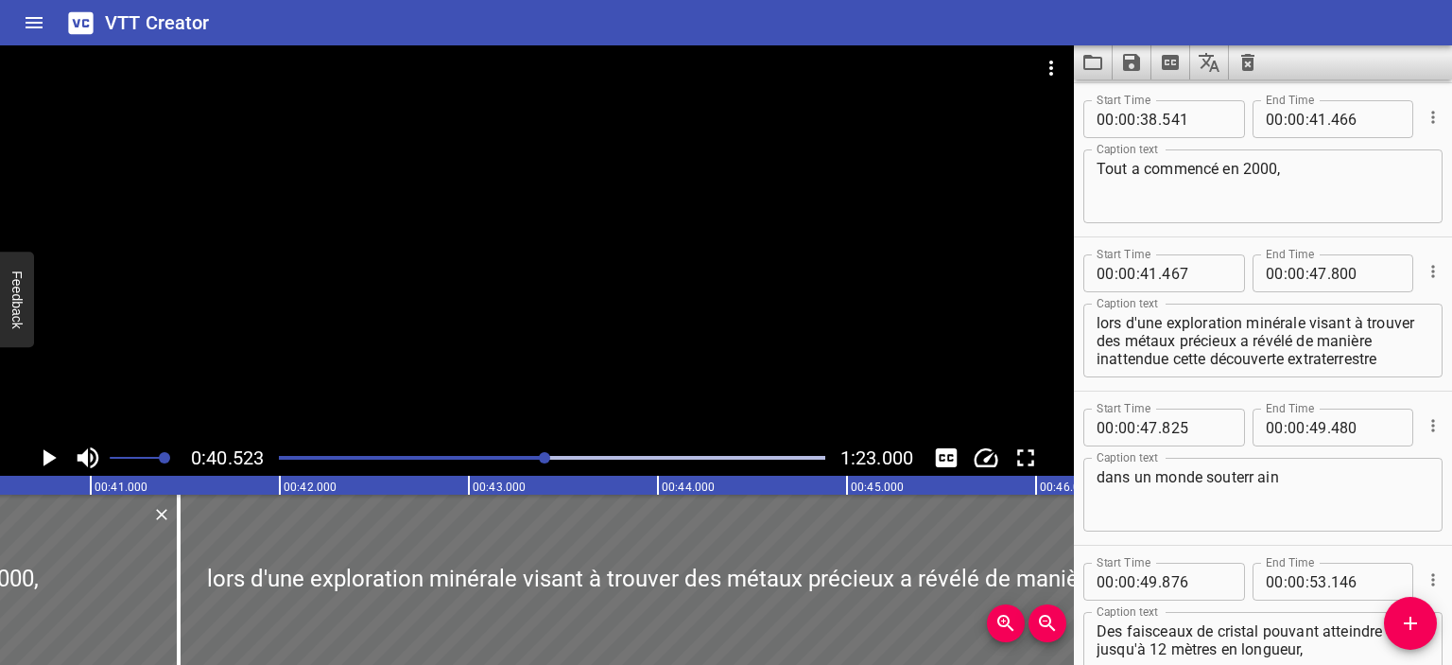
click at [534, 453] on div at bounding box center [552, 457] width 569 height 26
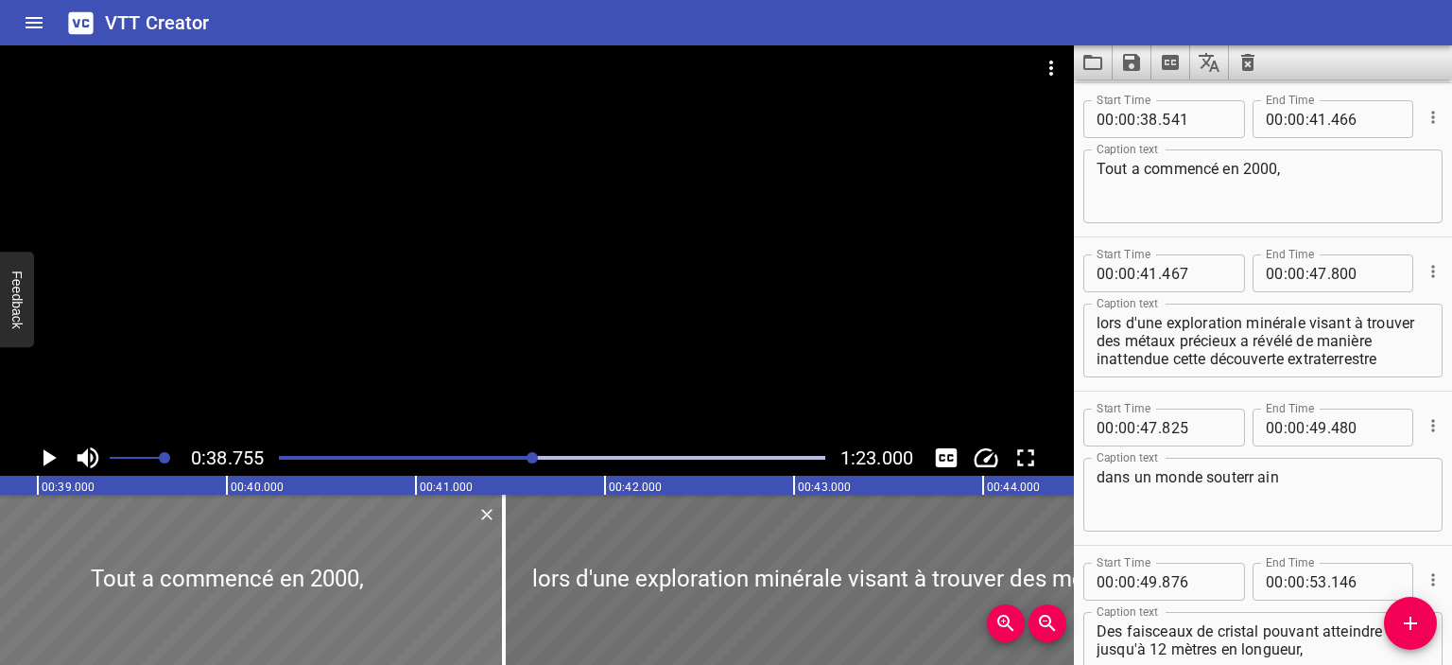
scroll to position [0, 7329]
click at [55, 454] on icon "Play/Pause" at bounding box center [48, 457] width 28 height 28
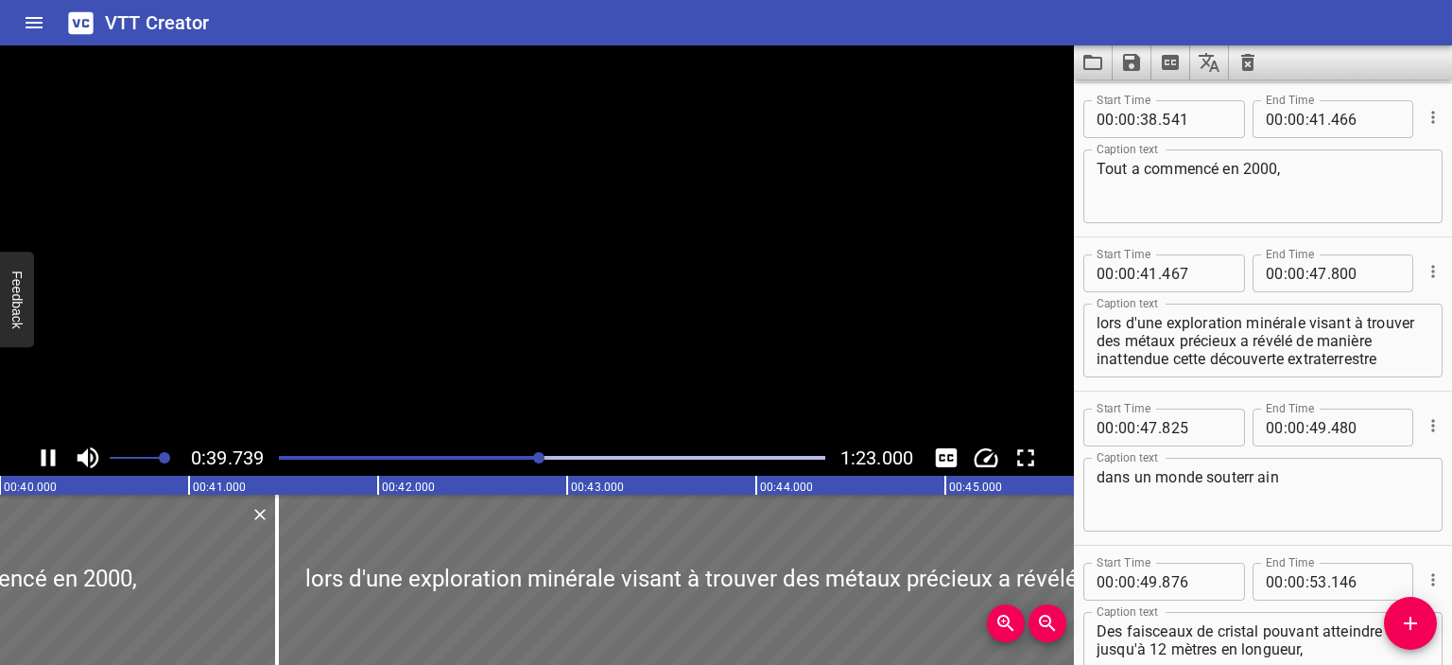
click at [49, 462] on icon "Play/Pause" at bounding box center [48, 457] width 28 height 28
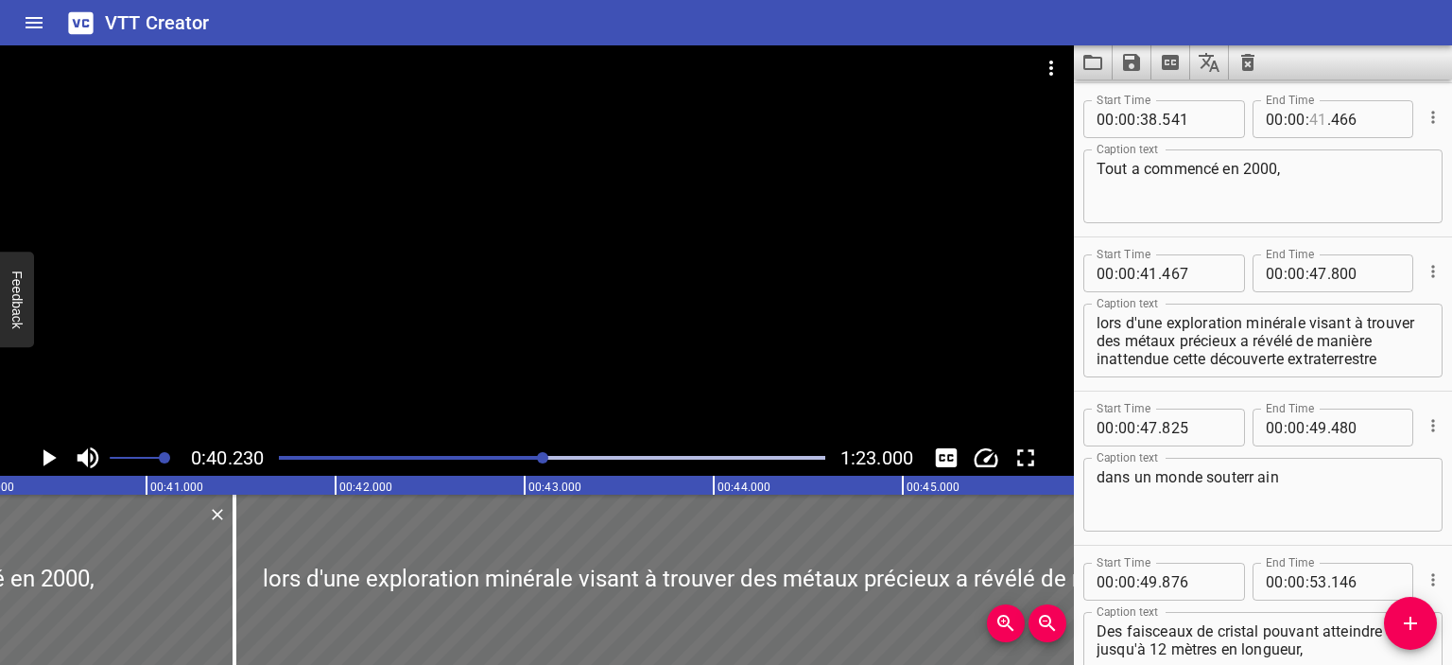
click at [1315, 120] on input "number" at bounding box center [1319, 119] width 18 height 38
type input "40"
type input "230"
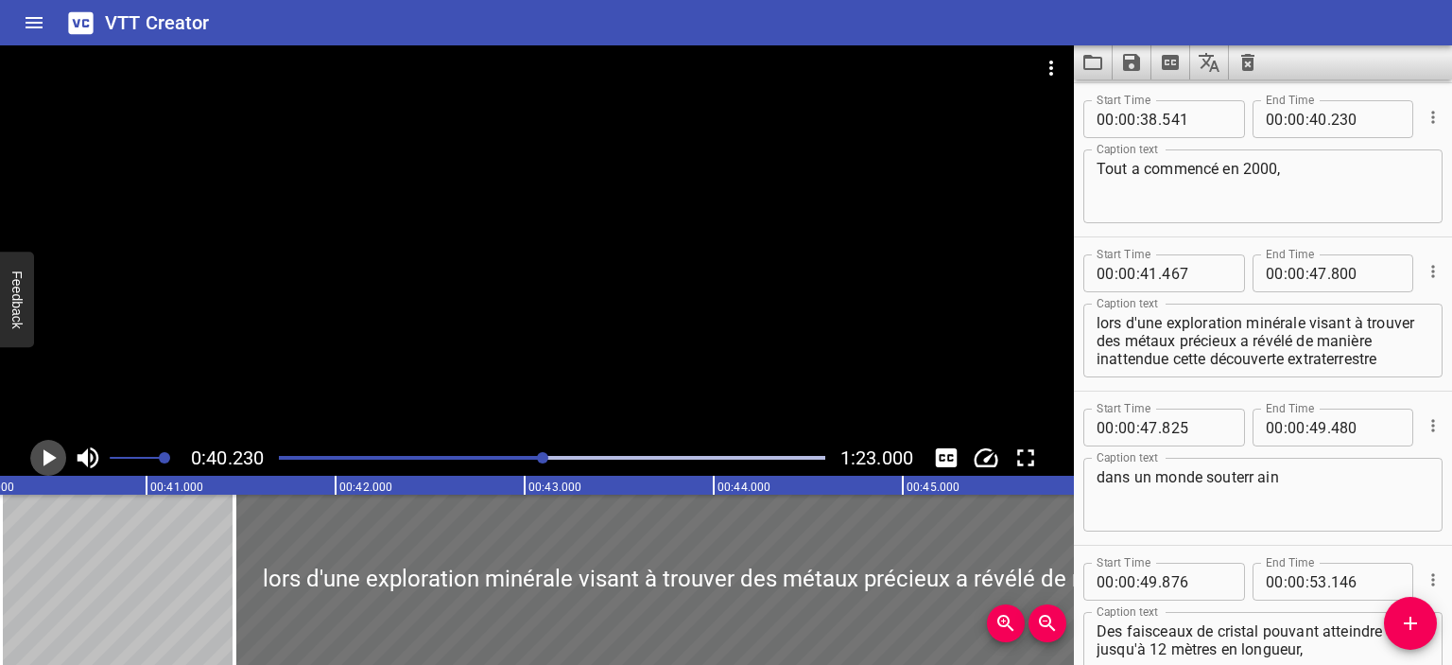
click at [34, 461] on icon "Play/Pause" at bounding box center [48, 457] width 28 height 28
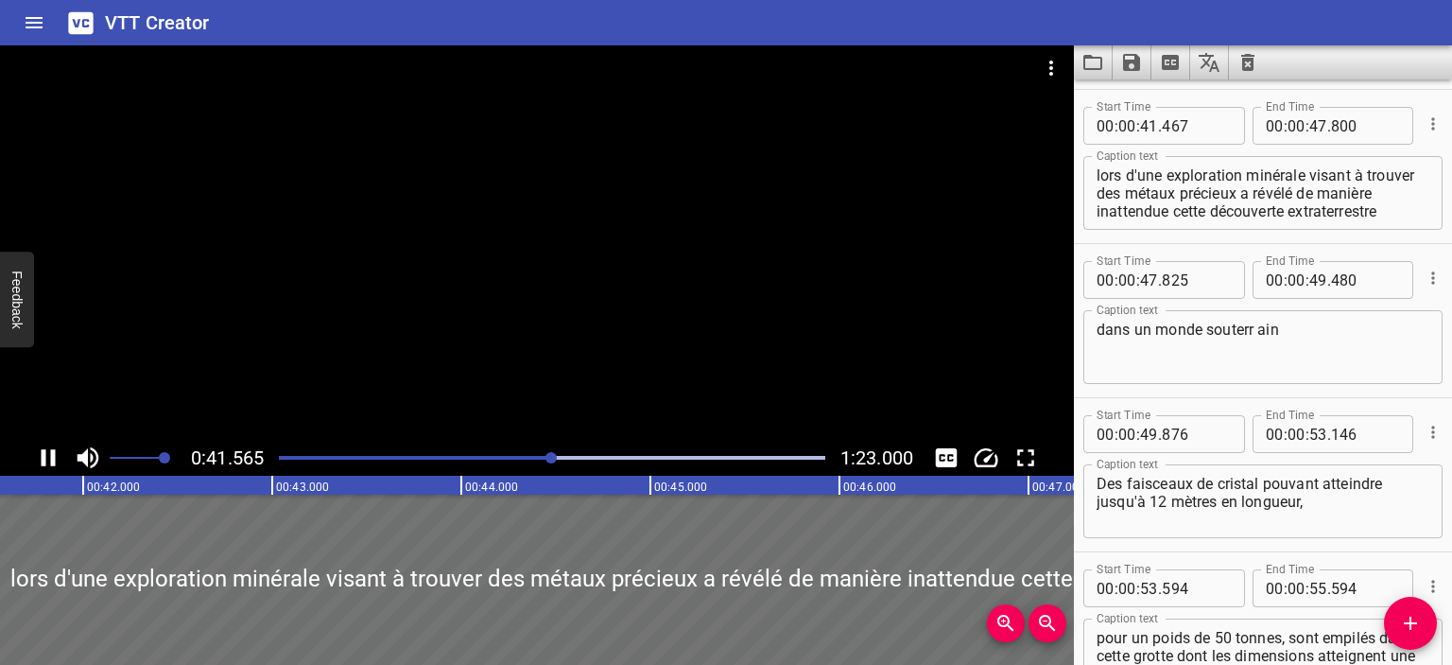
scroll to position [771, 0]
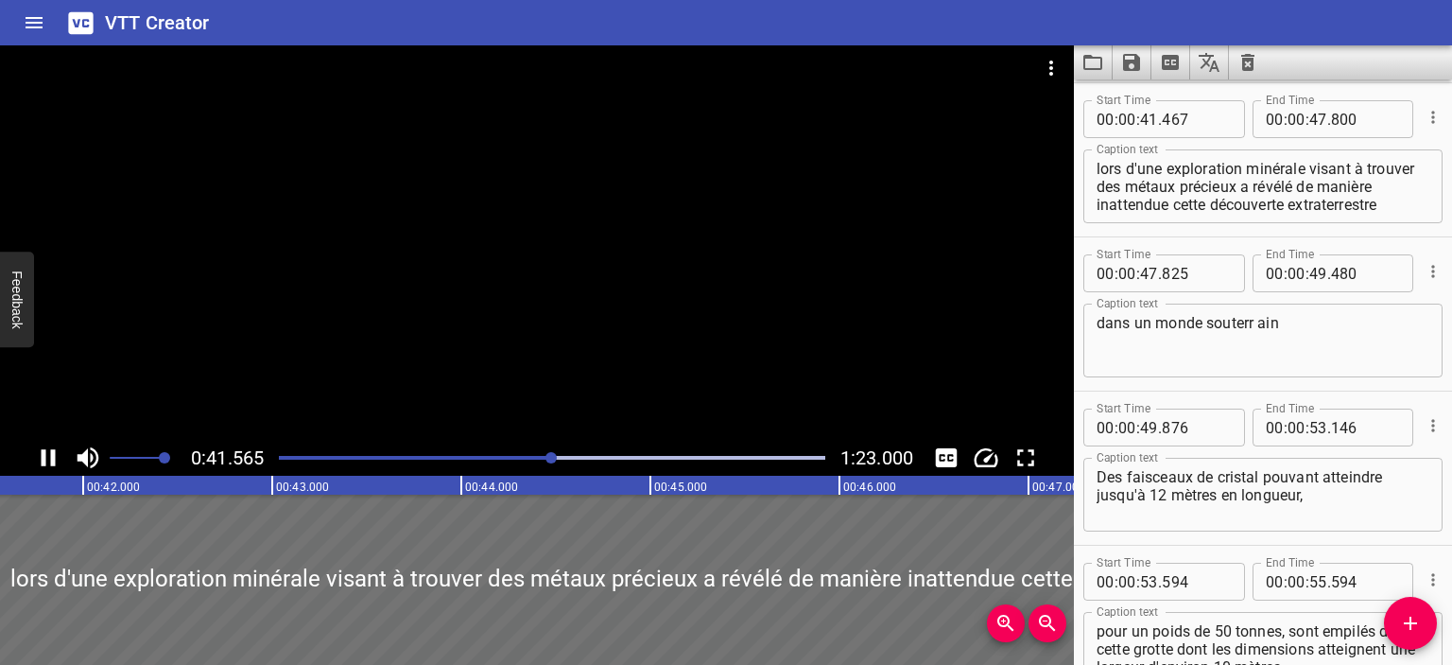
click at [39, 460] on icon "Play/Pause" at bounding box center [48, 457] width 28 height 28
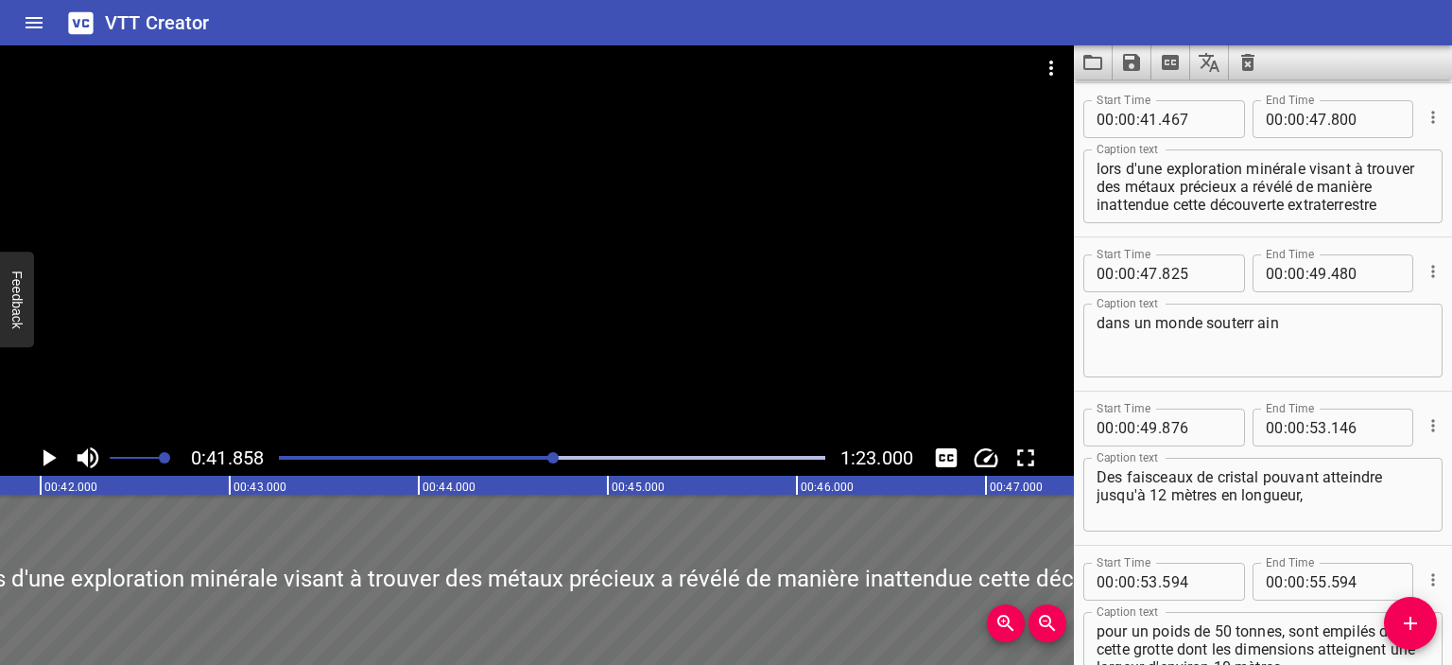
scroll to position [0, 7915]
click at [545, 453] on div at bounding box center [552, 457] width 569 height 26
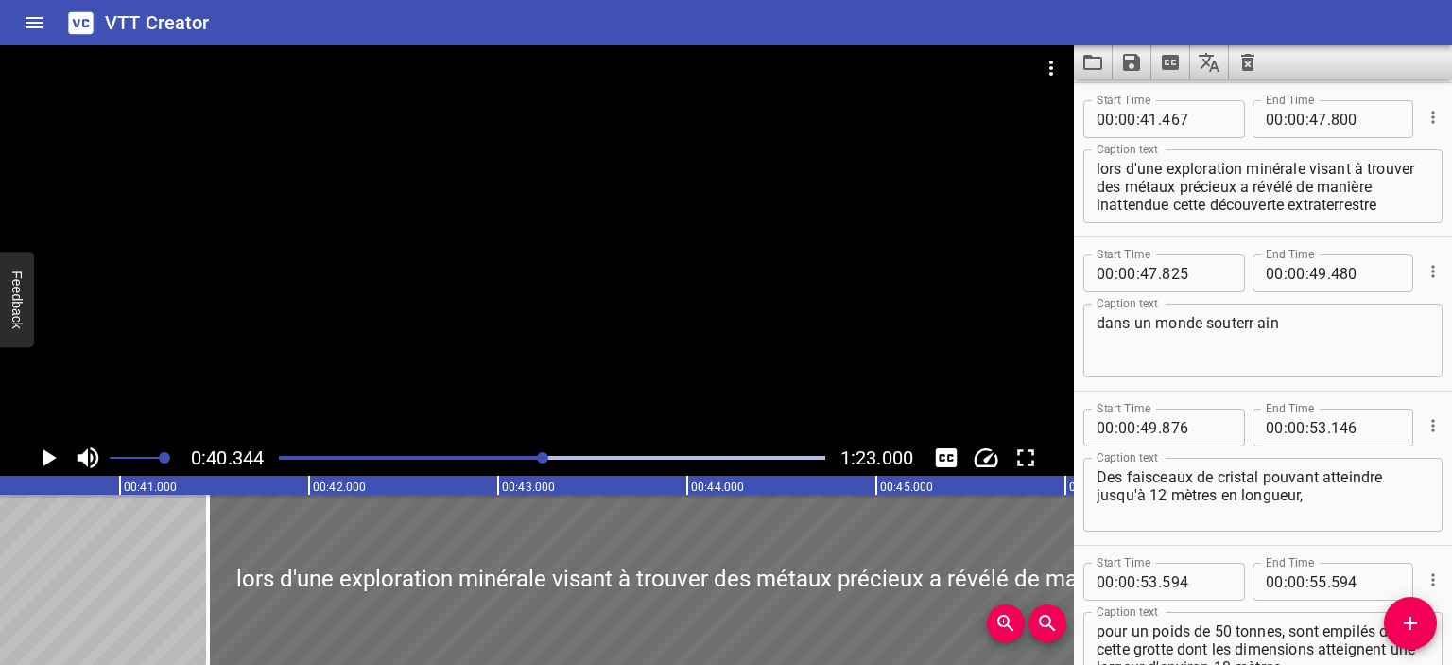
scroll to position [0, 7628]
click at [45, 460] on icon "Play/Pause" at bounding box center [49, 457] width 13 height 17
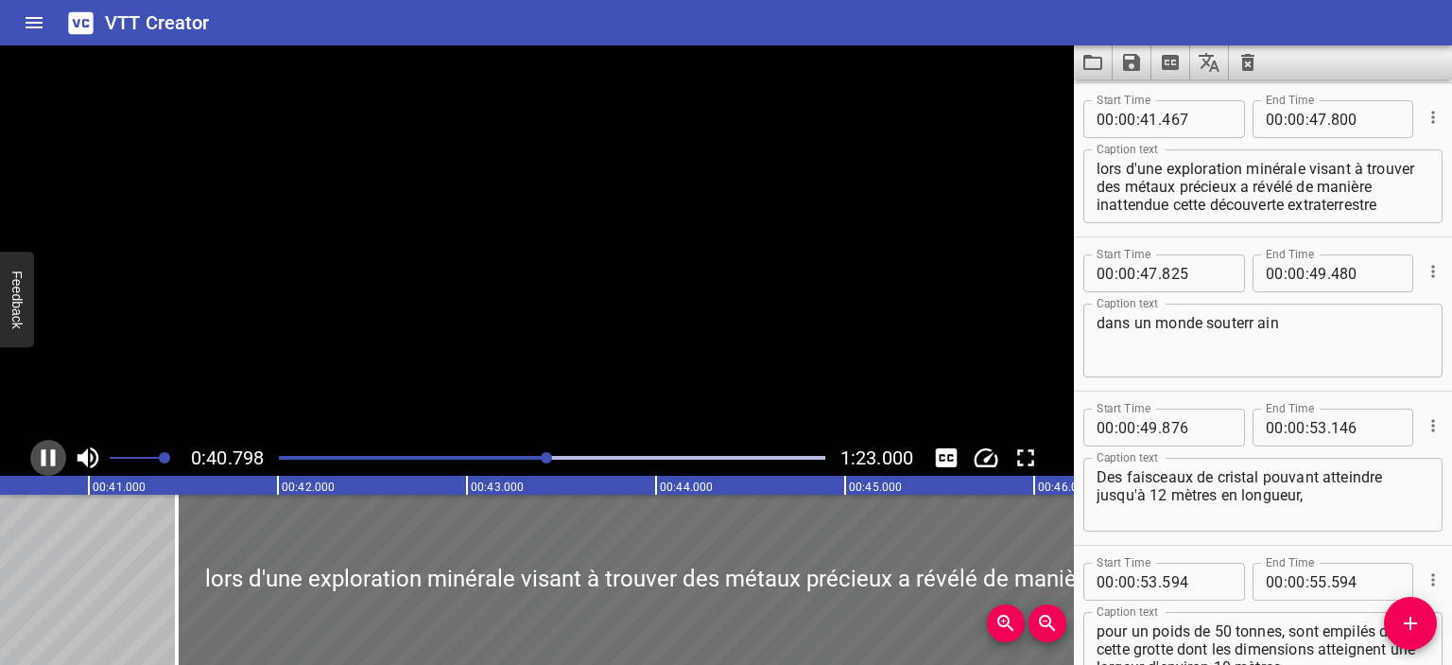
click at [45, 460] on icon "Play/Pause" at bounding box center [48, 457] width 28 height 28
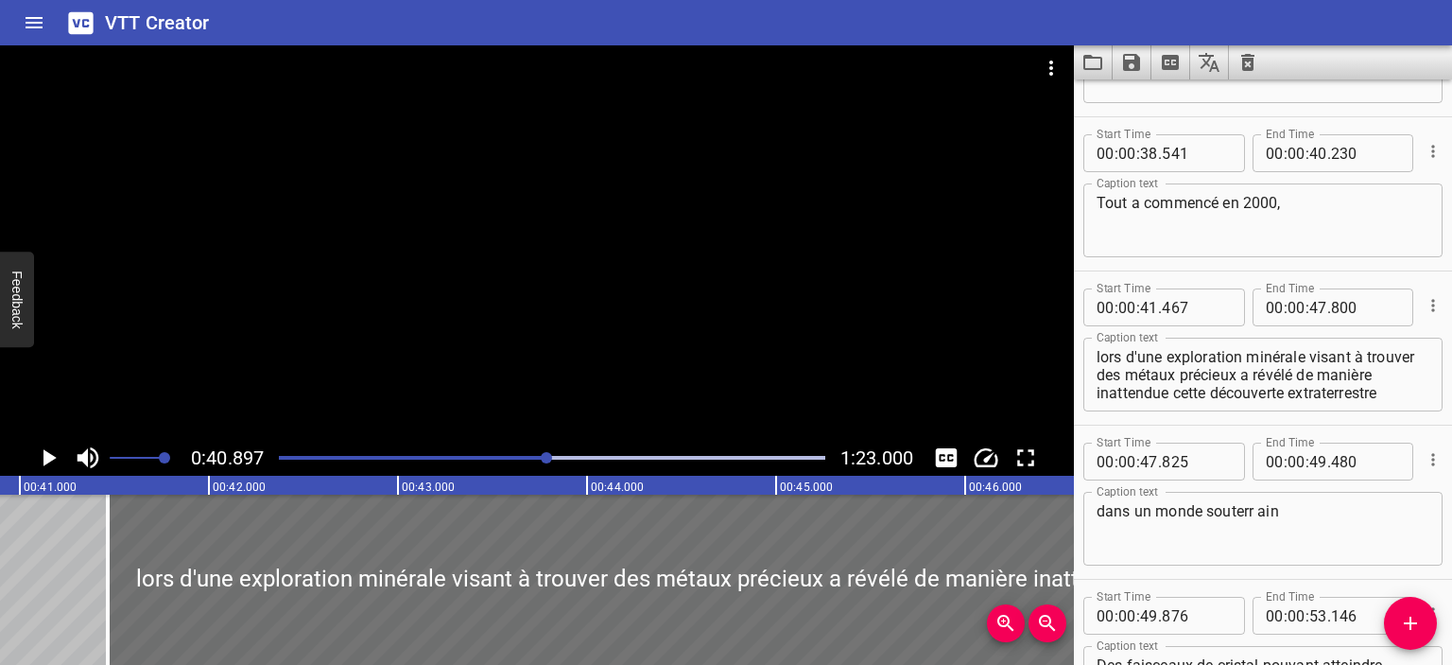
scroll to position [581, 0]
click at [1156, 305] on input "number" at bounding box center [1149, 308] width 18 height 38
type input "40"
type input "897"
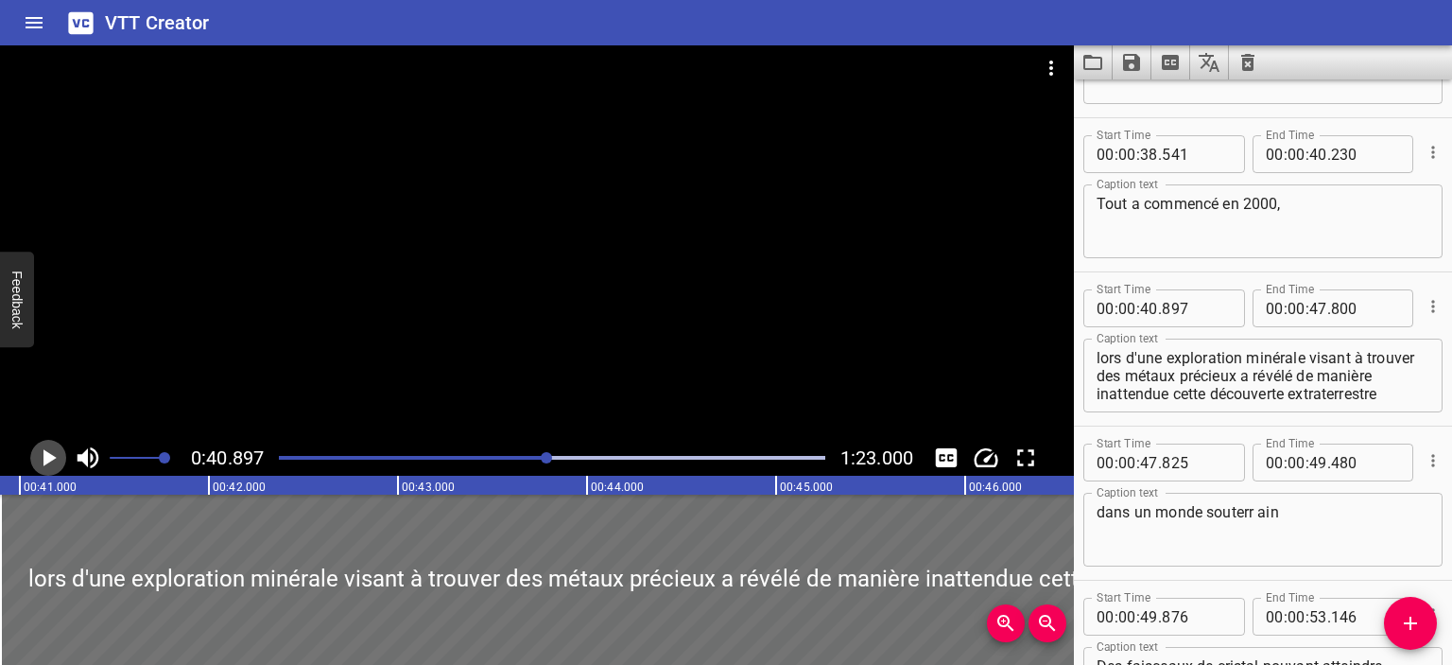
click at [51, 456] on icon "Play/Pause" at bounding box center [49, 457] width 13 height 17
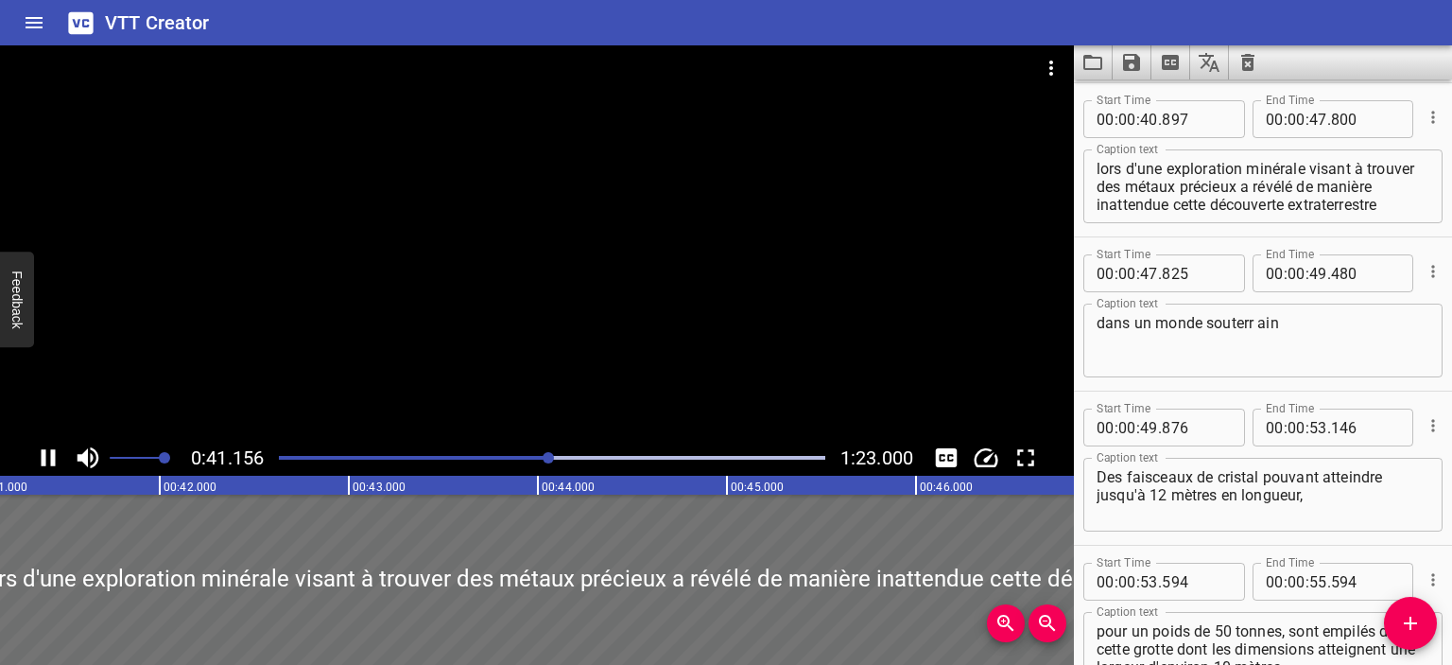
click at [51, 456] on icon "Play/Pause" at bounding box center [49, 457] width 14 height 17
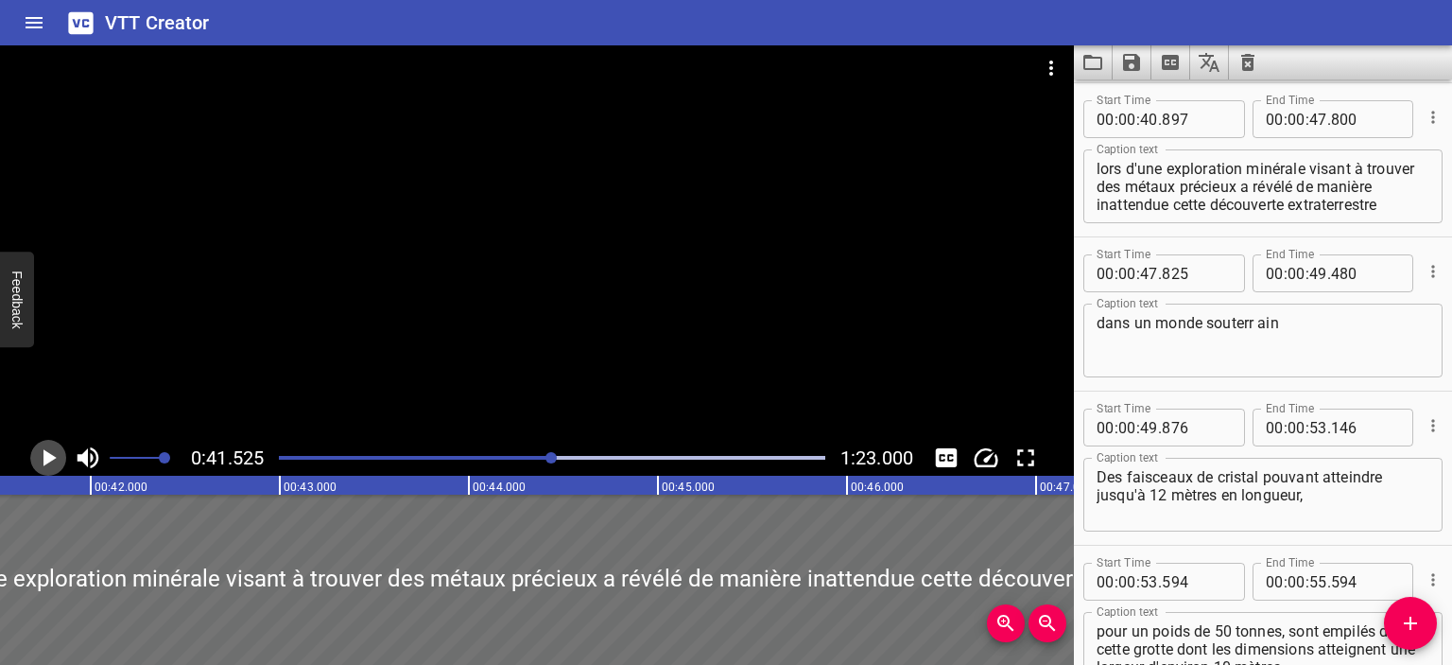
click at [51, 456] on icon "Play/Pause" at bounding box center [49, 457] width 13 height 17
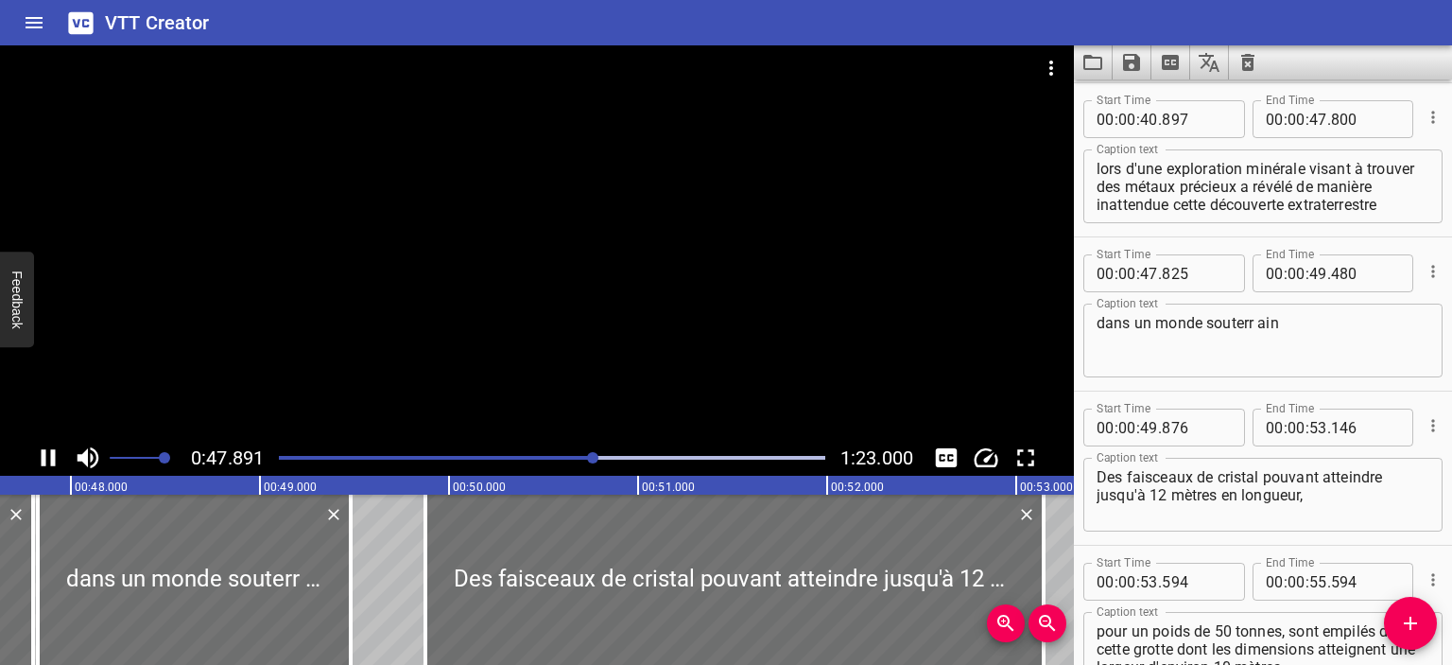
scroll to position [876, 0]
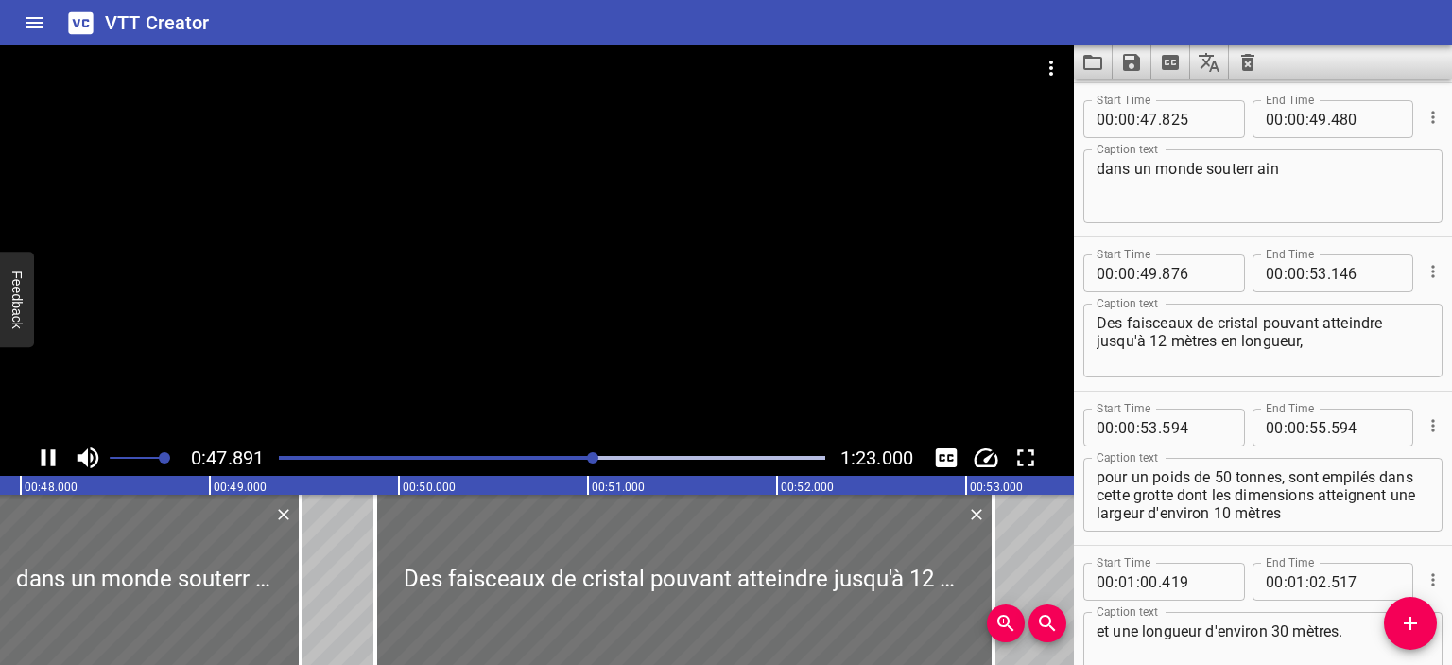
click at [42, 465] on icon "Play/Pause" at bounding box center [49, 457] width 14 height 17
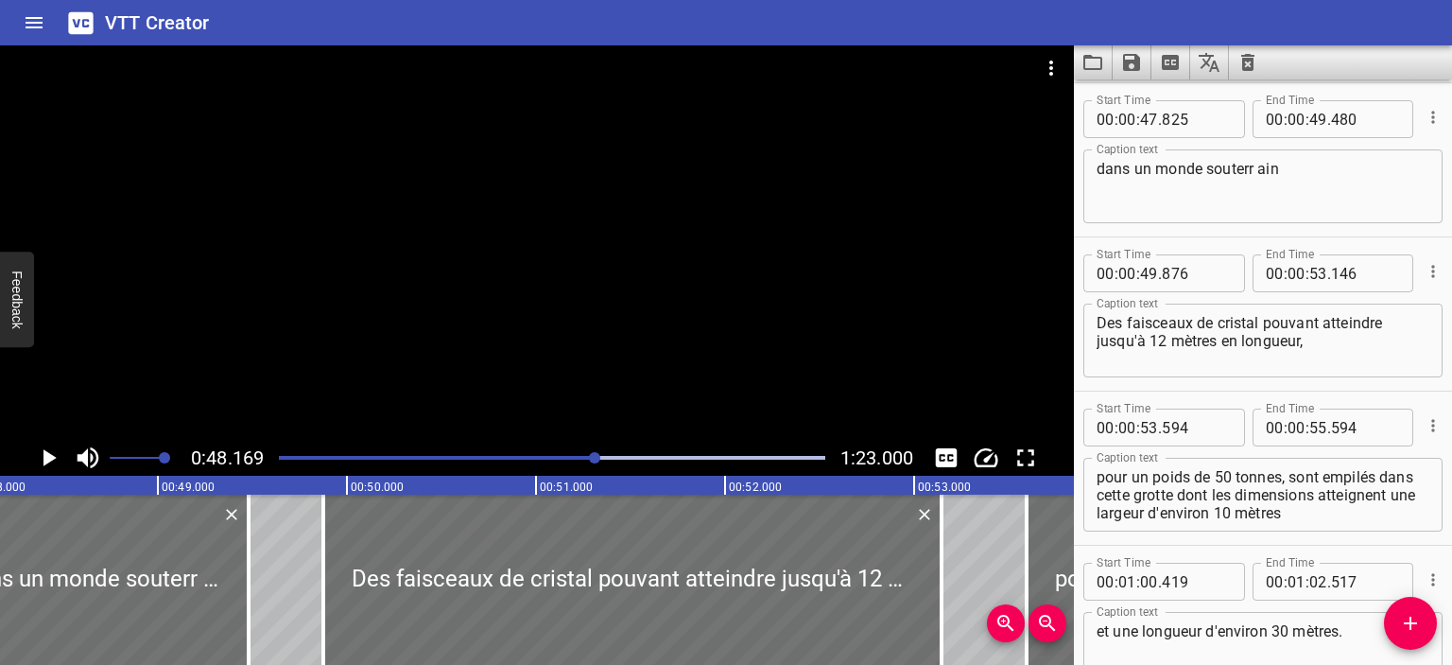
click at [561, 458] on div "Play progress" at bounding box center [323, 458] width 547 height 4
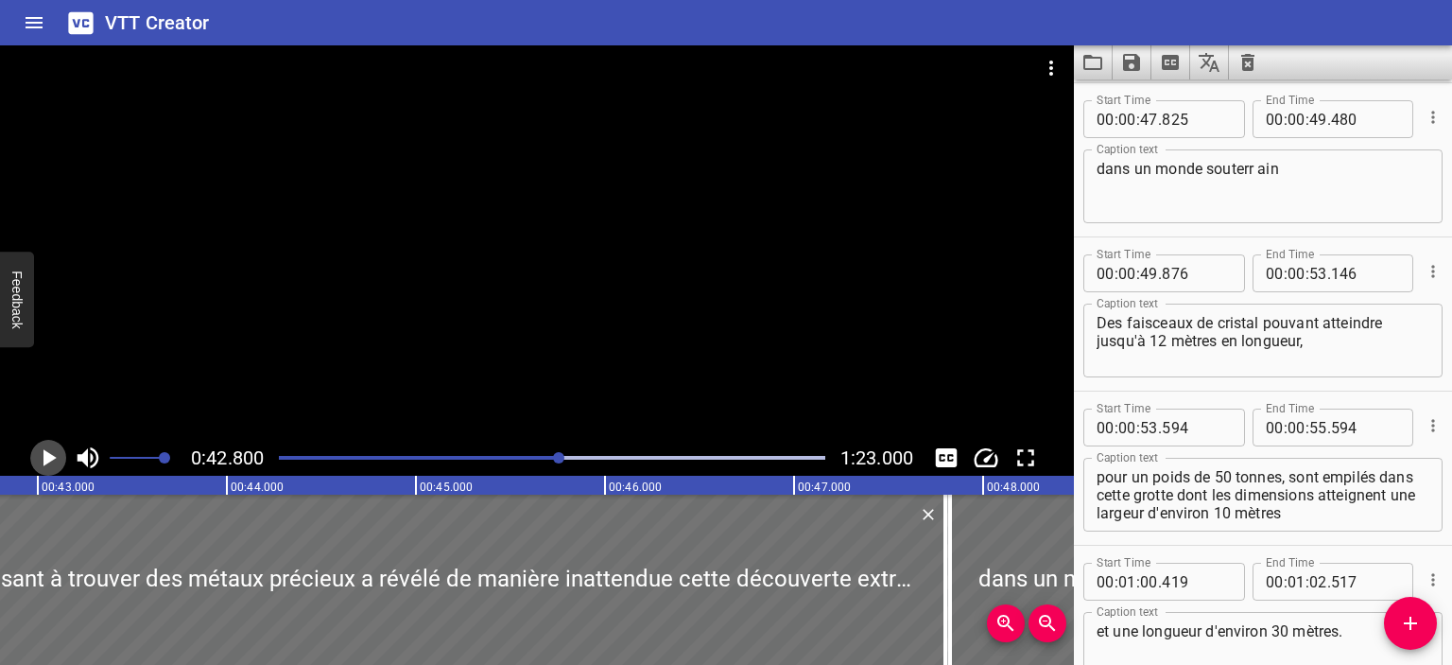
click at [44, 457] on icon "Play/Pause" at bounding box center [49, 457] width 13 height 17
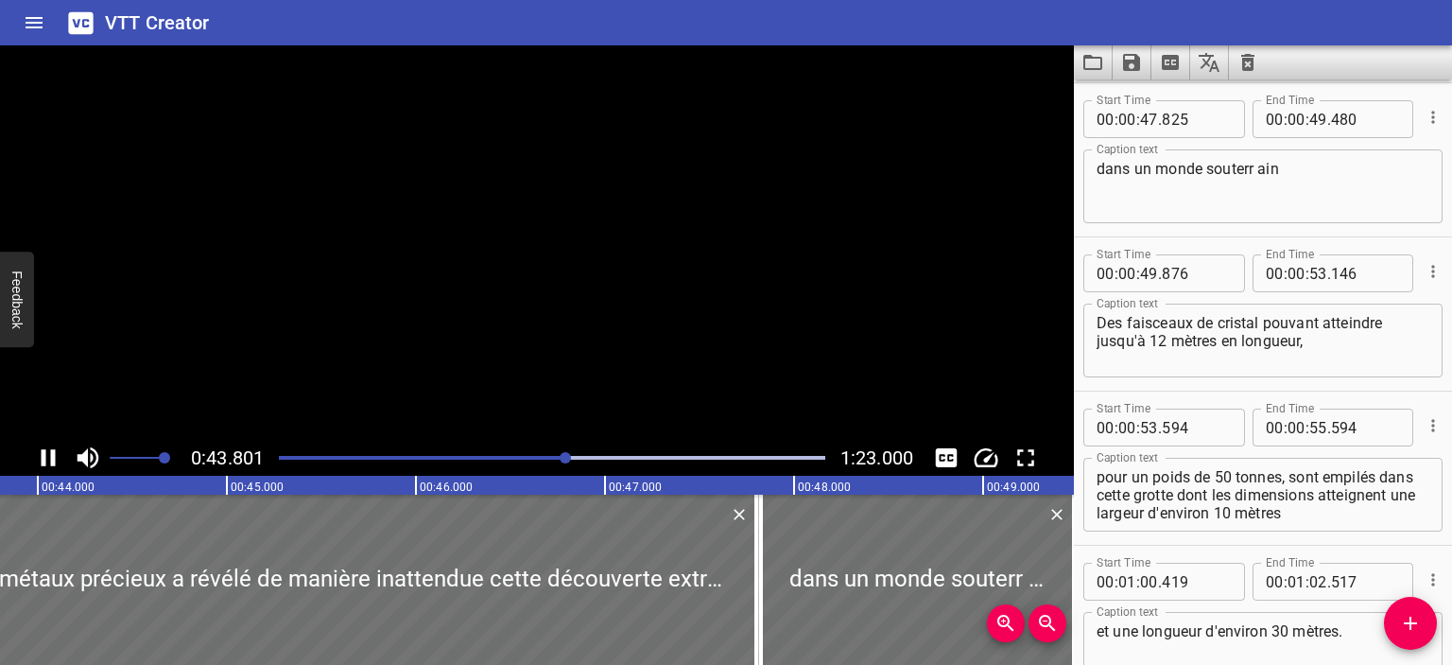
click at [44, 457] on icon "Play/Pause" at bounding box center [49, 457] width 14 height 17
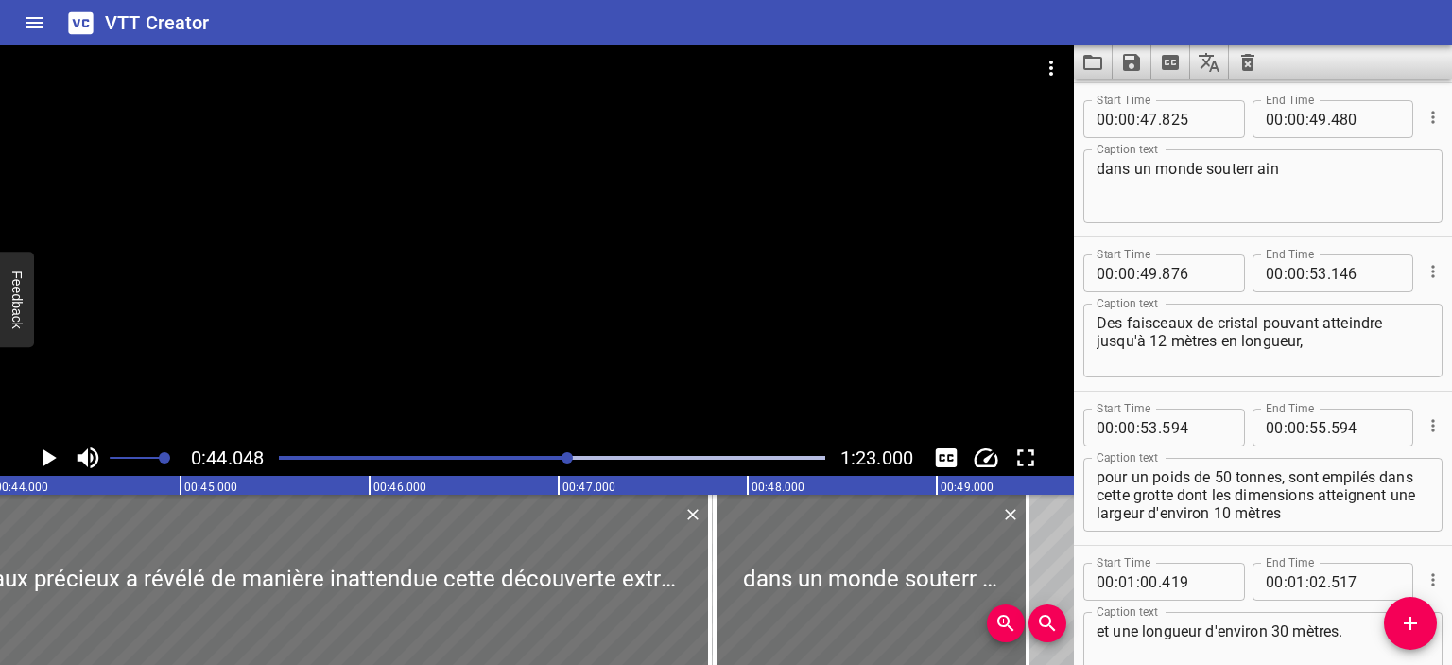
click at [559, 450] on div at bounding box center [552, 457] width 569 height 26
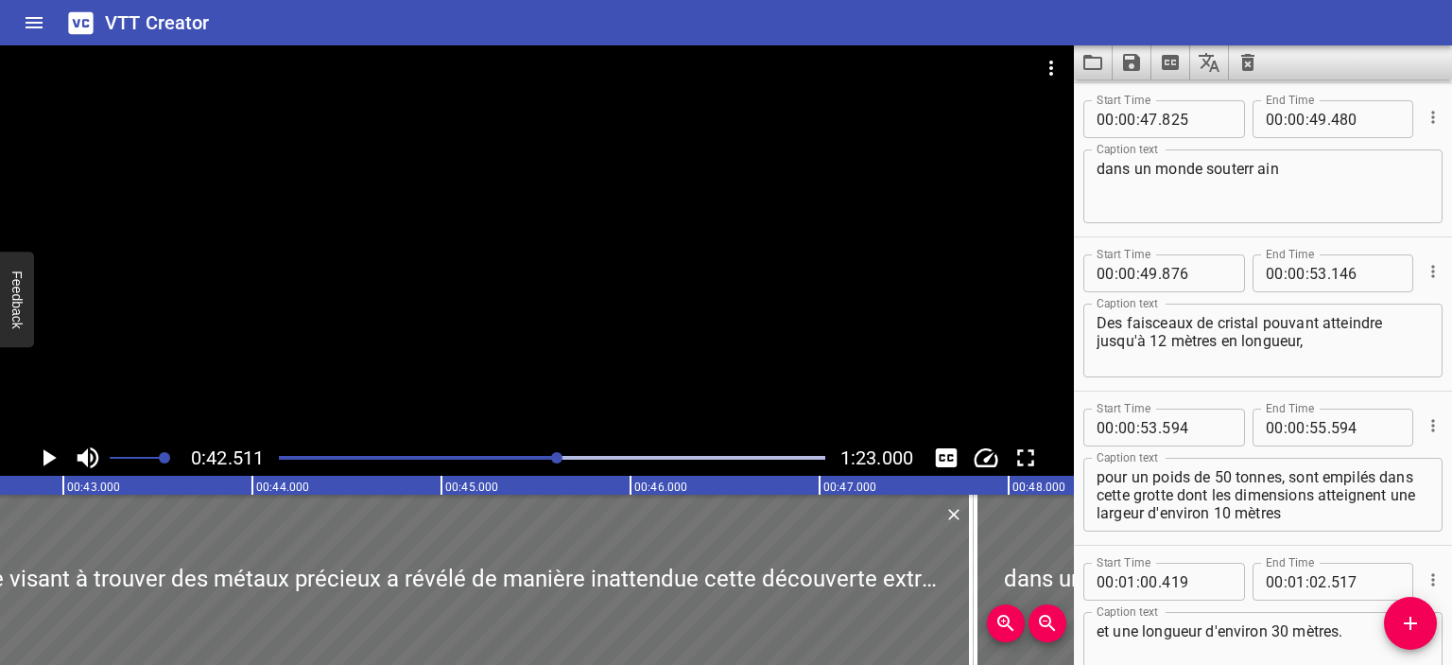
scroll to position [0, 8039]
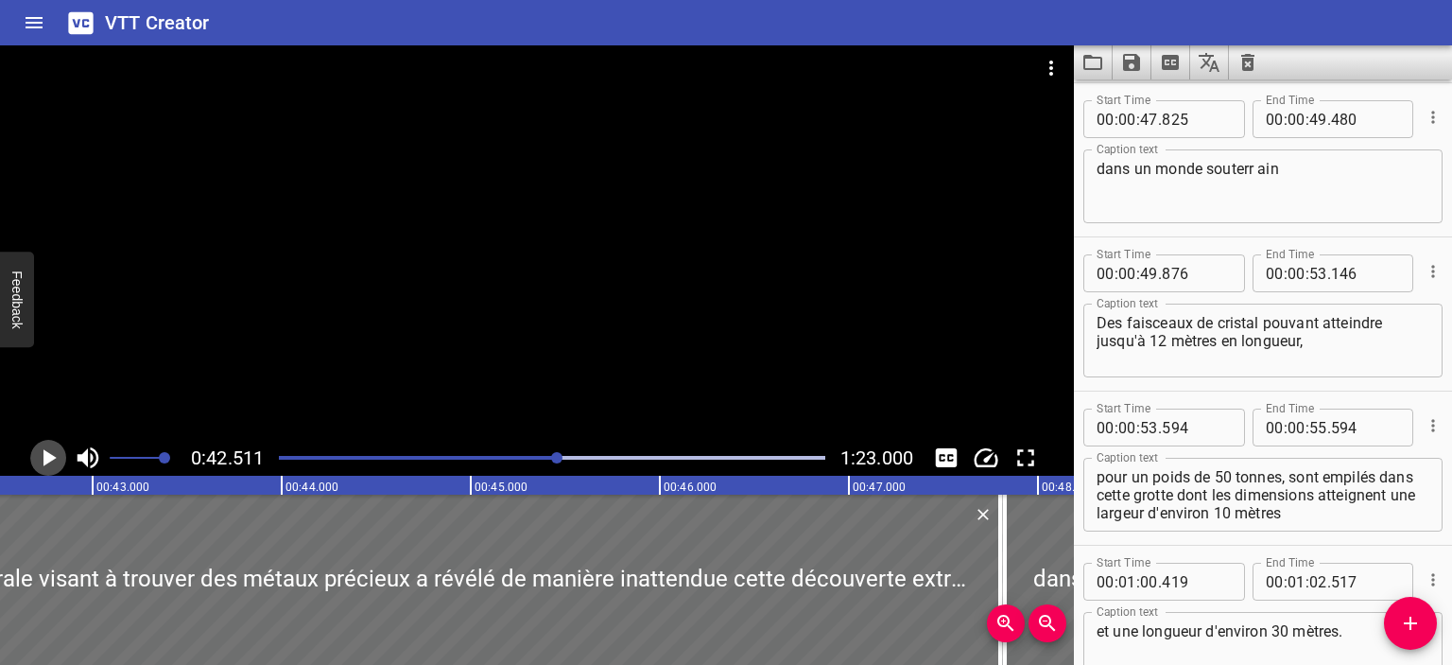
click at [56, 458] on icon "Play/Pause" at bounding box center [48, 457] width 28 height 28
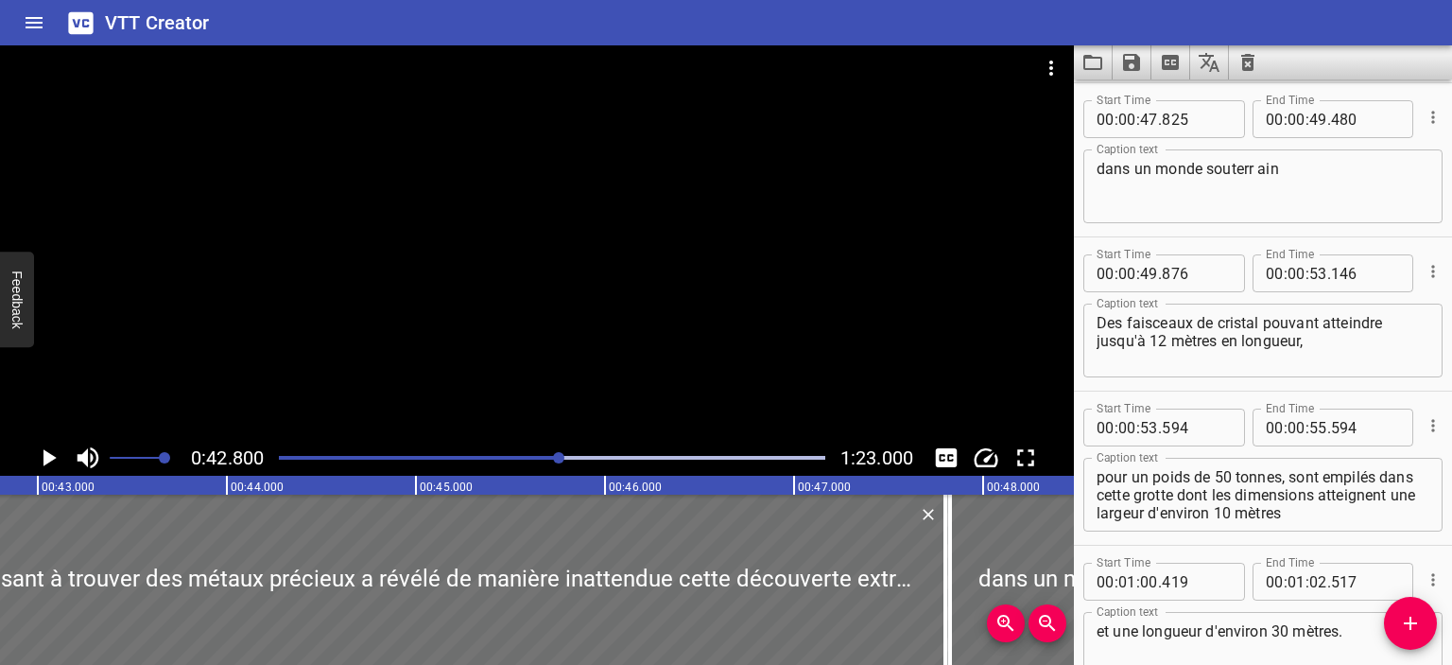
click at [56, 458] on icon "Play/Pause" at bounding box center [48, 457] width 28 height 28
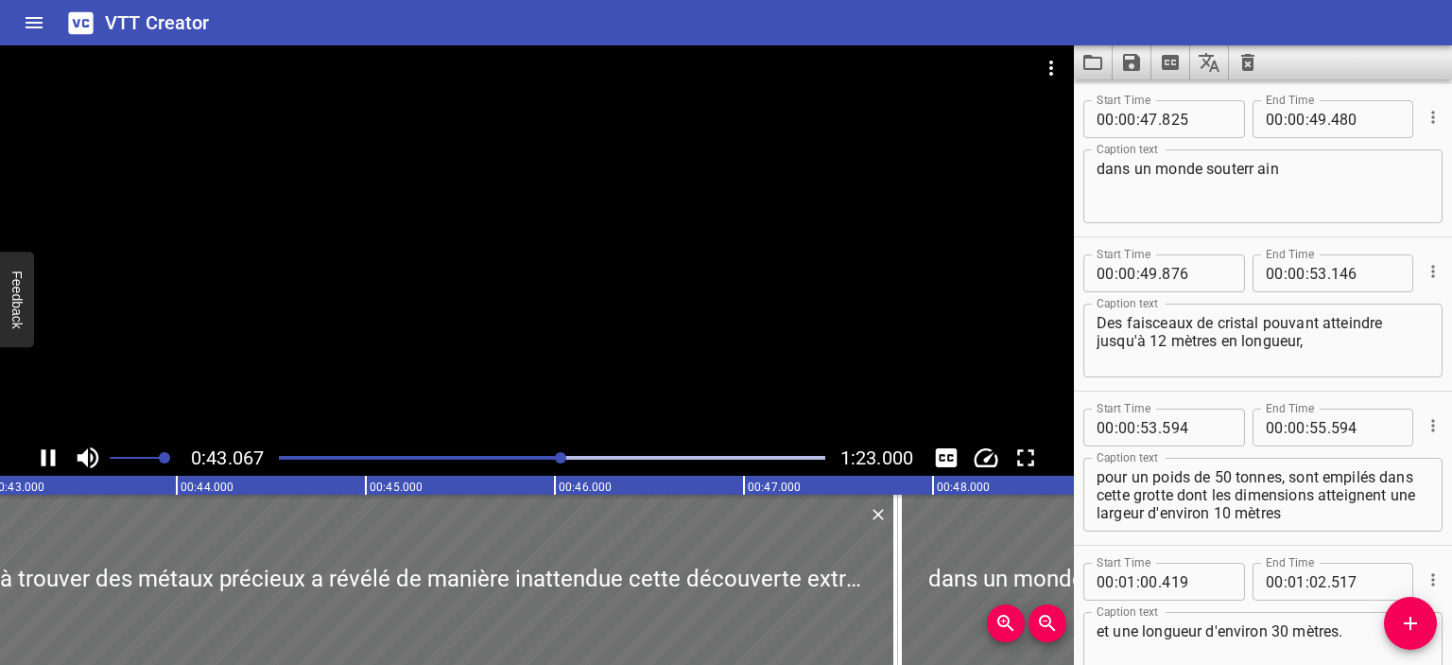
click at [56, 458] on icon "Play/Pause" at bounding box center [48, 457] width 28 height 28
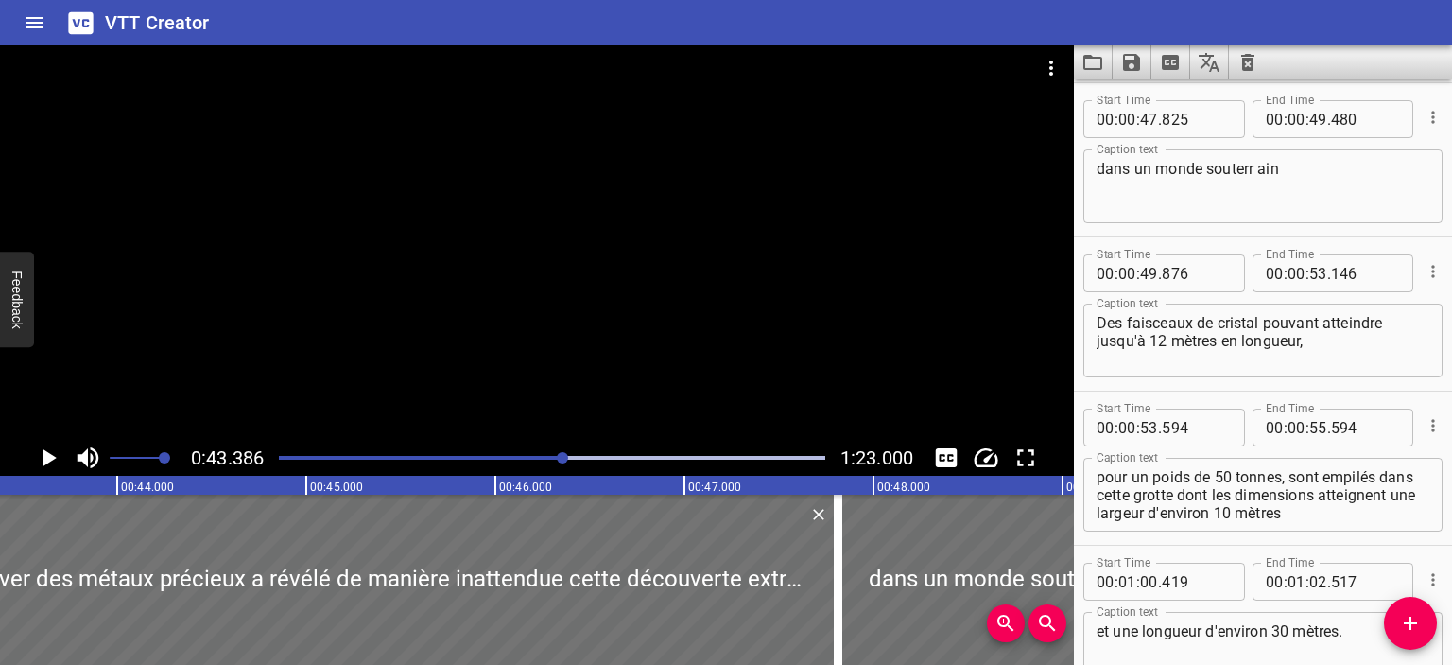
click at [51, 460] on icon "Play/Pause" at bounding box center [49, 457] width 13 height 17
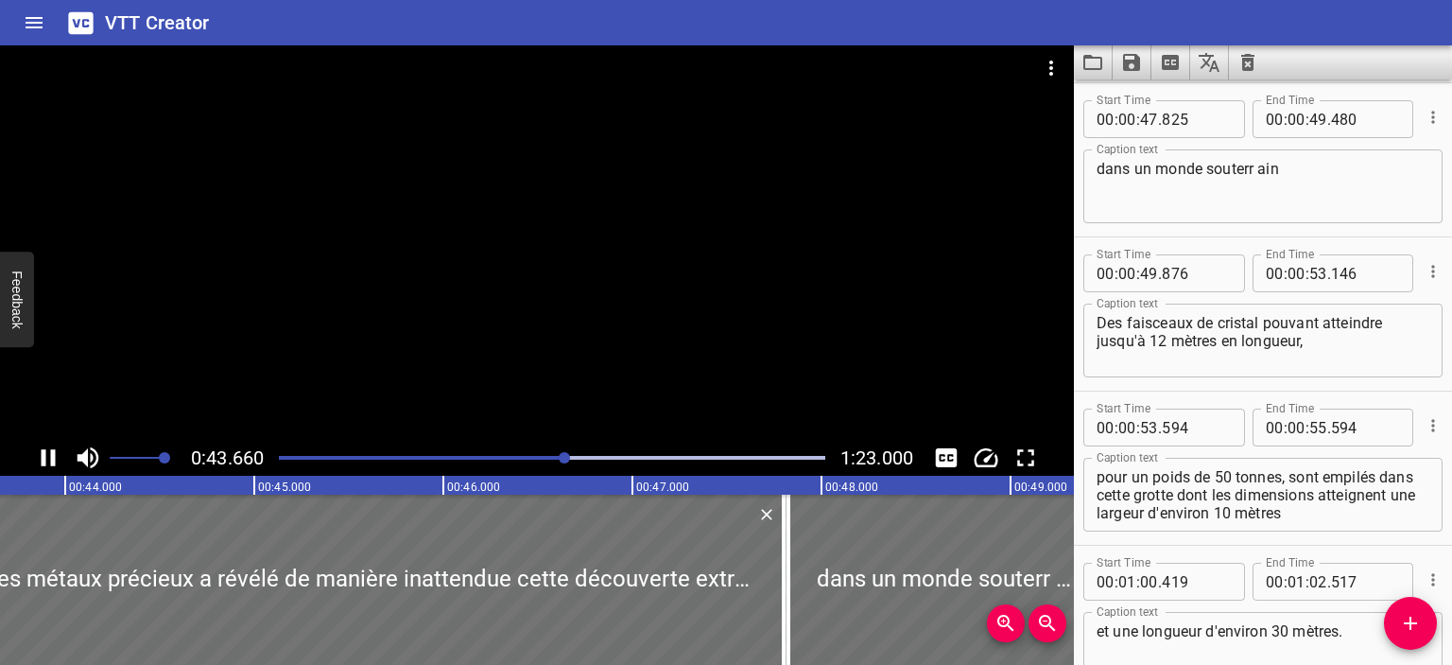
click at [48, 457] on icon "Play/Pause" at bounding box center [48, 457] width 28 height 28
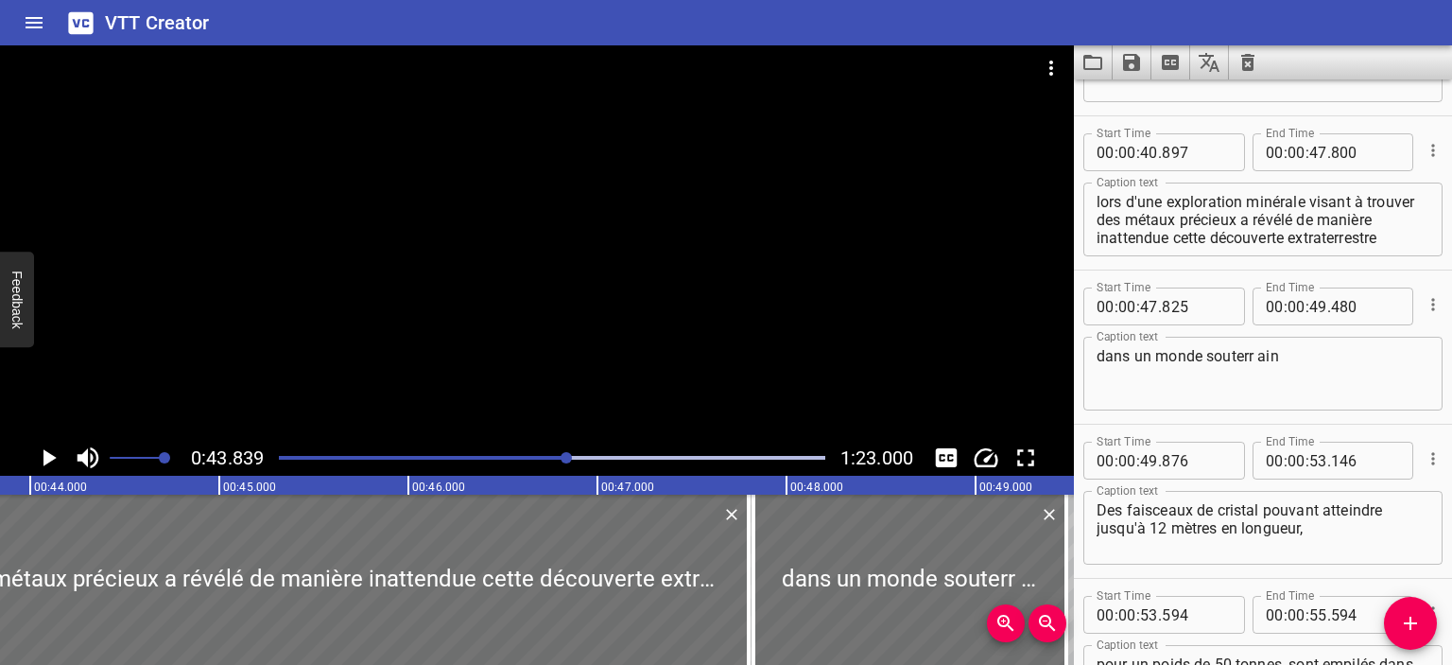
scroll to position [737, 0]
click at [1316, 154] on input "number" at bounding box center [1319, 153] width 18 height 38
type input "43"
type input "800"
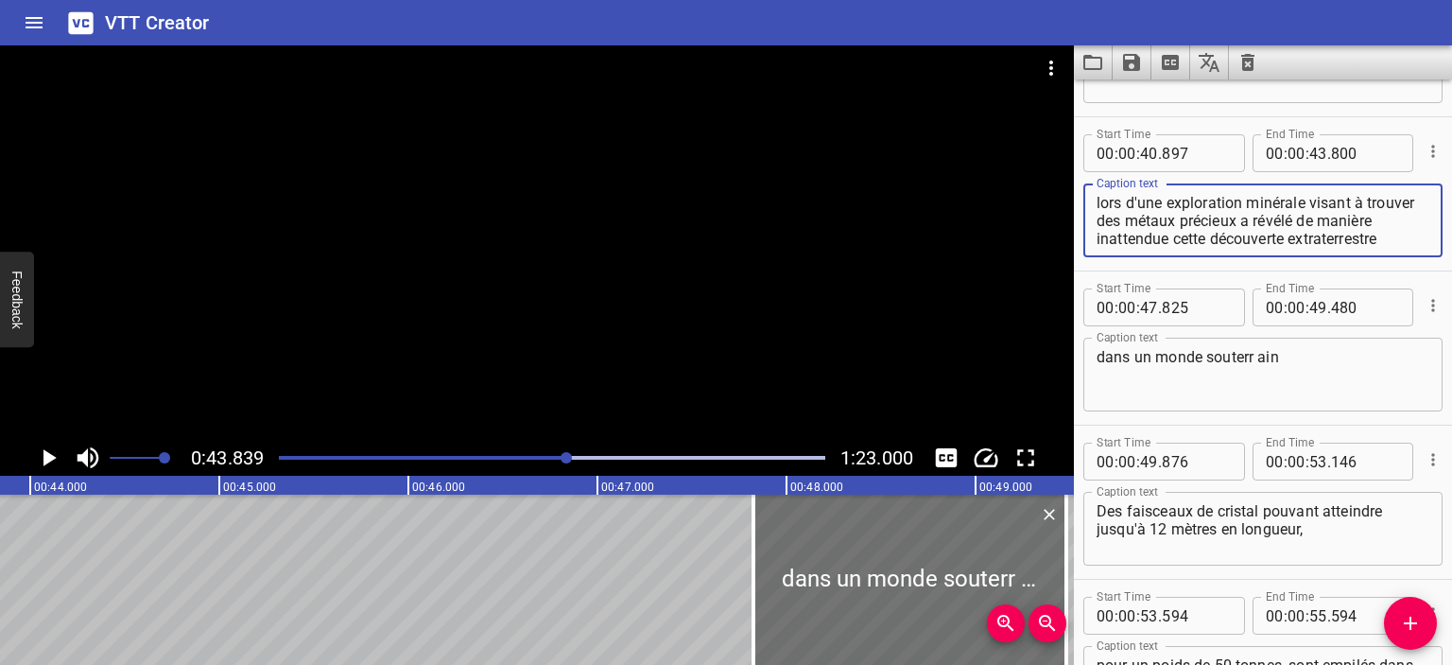
scroll to position [18, 0]
drag, startPoint x: 1295, startPoint y: 220, endPoint x: 1340, endPoint y: 248, distance: 52.2
click at [1340, 248] on div "lors d'une exploration minérale visant à trouver des métaux précieux a révélé d…" at bounding box center [1263, 220] width 359 height 74
type textarea "lors d'une exploration minérale visant à trouver des métaux précieux"
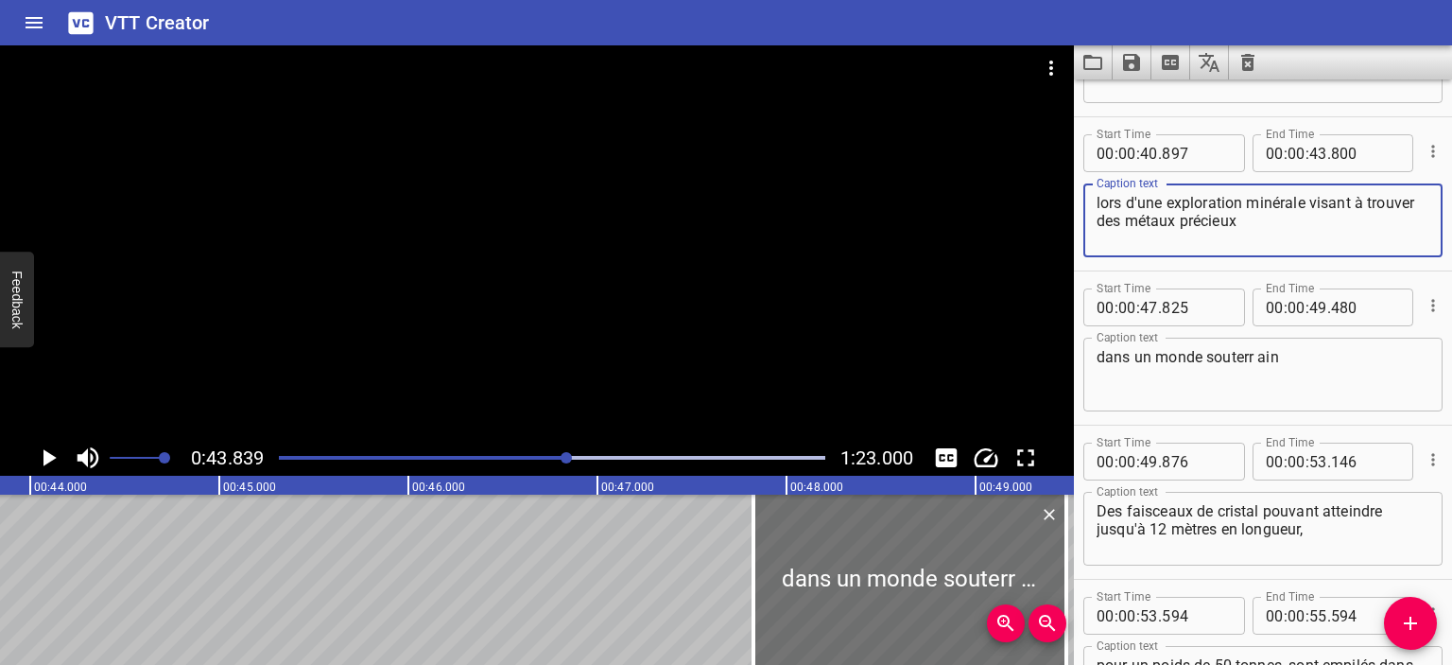
click at [45, 460] on icon "Play/Pause" at bounding box center [49, 457] width 13 height 17
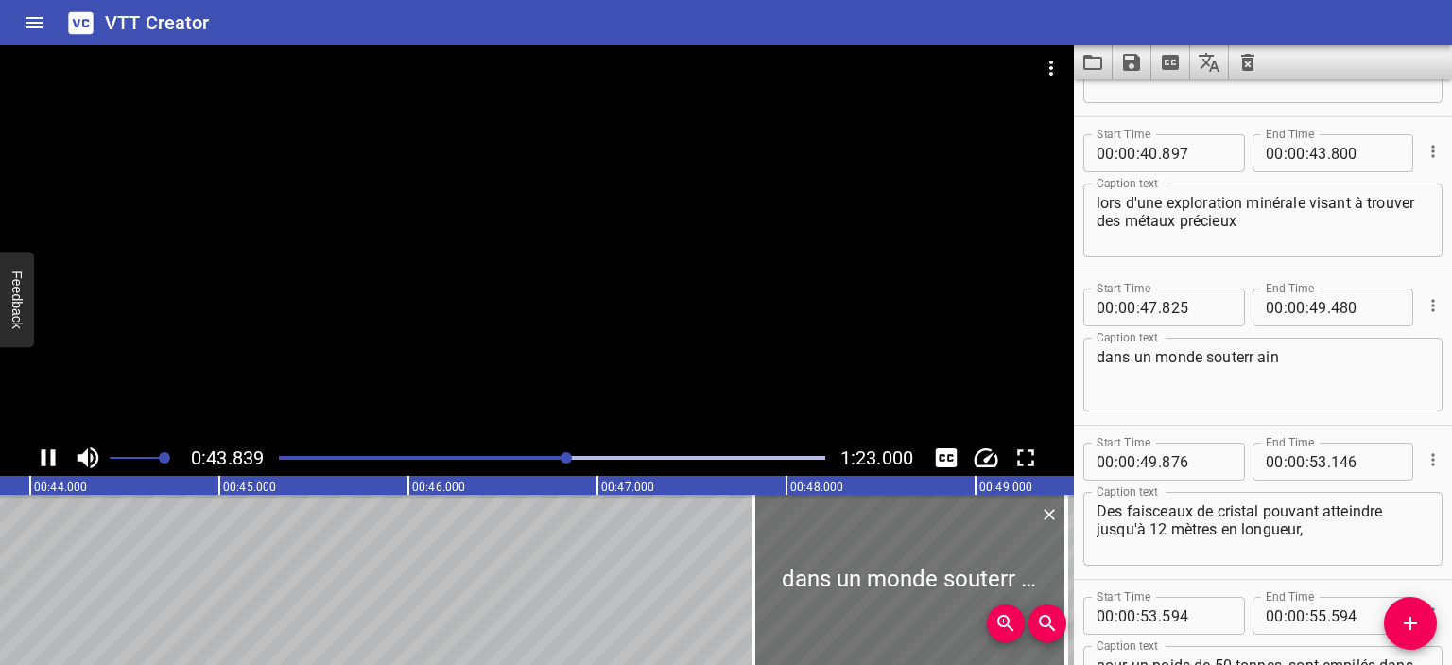
click at [45, 460] on icon "Play/Pause" at bounding box center [48, 457] width 28 height 28
click at [45, 460] on icon "Play/Pause" at bounding box center [49, 457] width 13 height 17
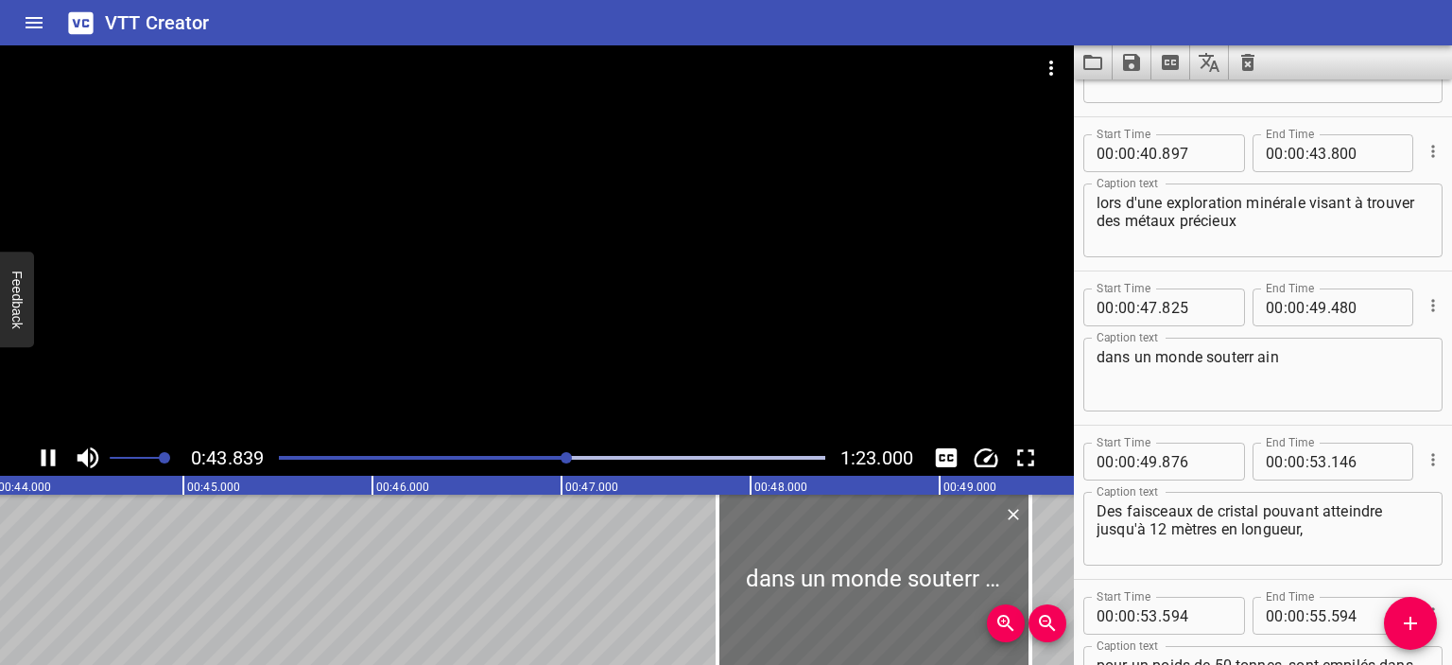
click at [45, 460] on icon "Play/Pause" at bounding box center [48, 457] width 28 height 28
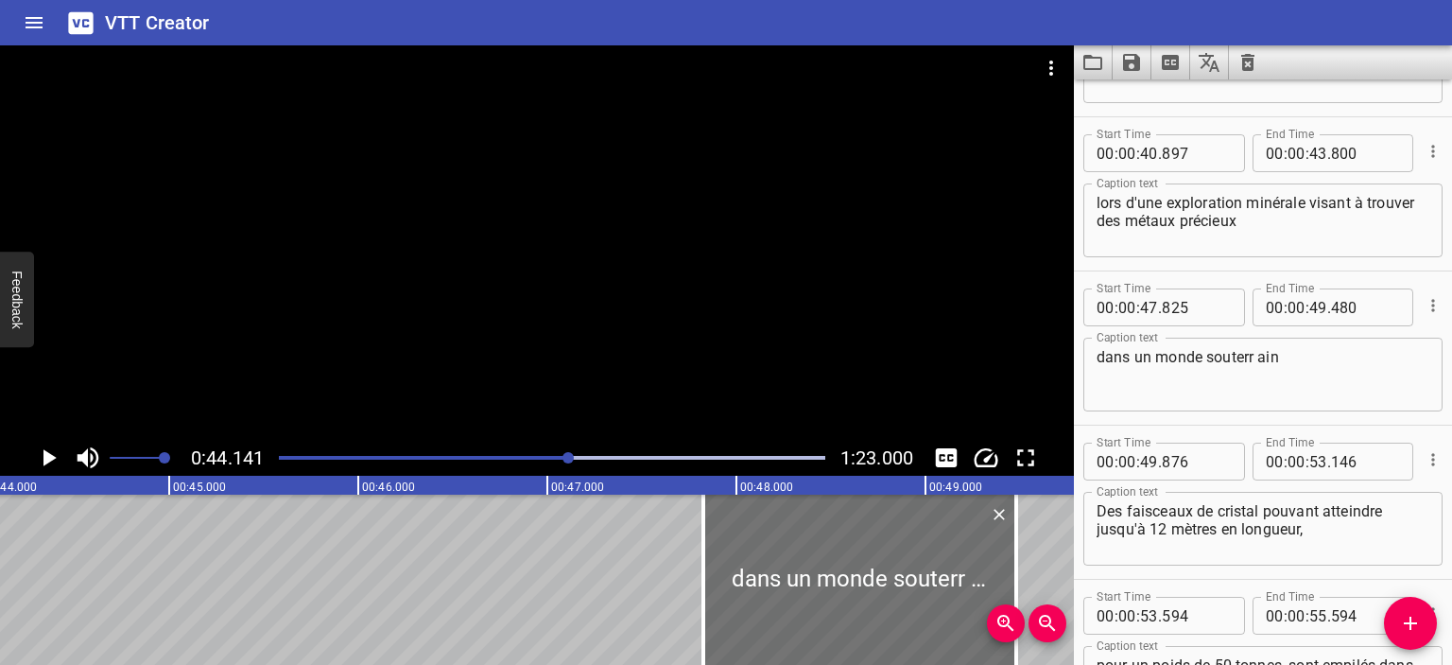
scroll to position [0, 8347]
click at [1418, 619] on icon "Add Cue" at bounding box center [1410, 623] width 23 height 23
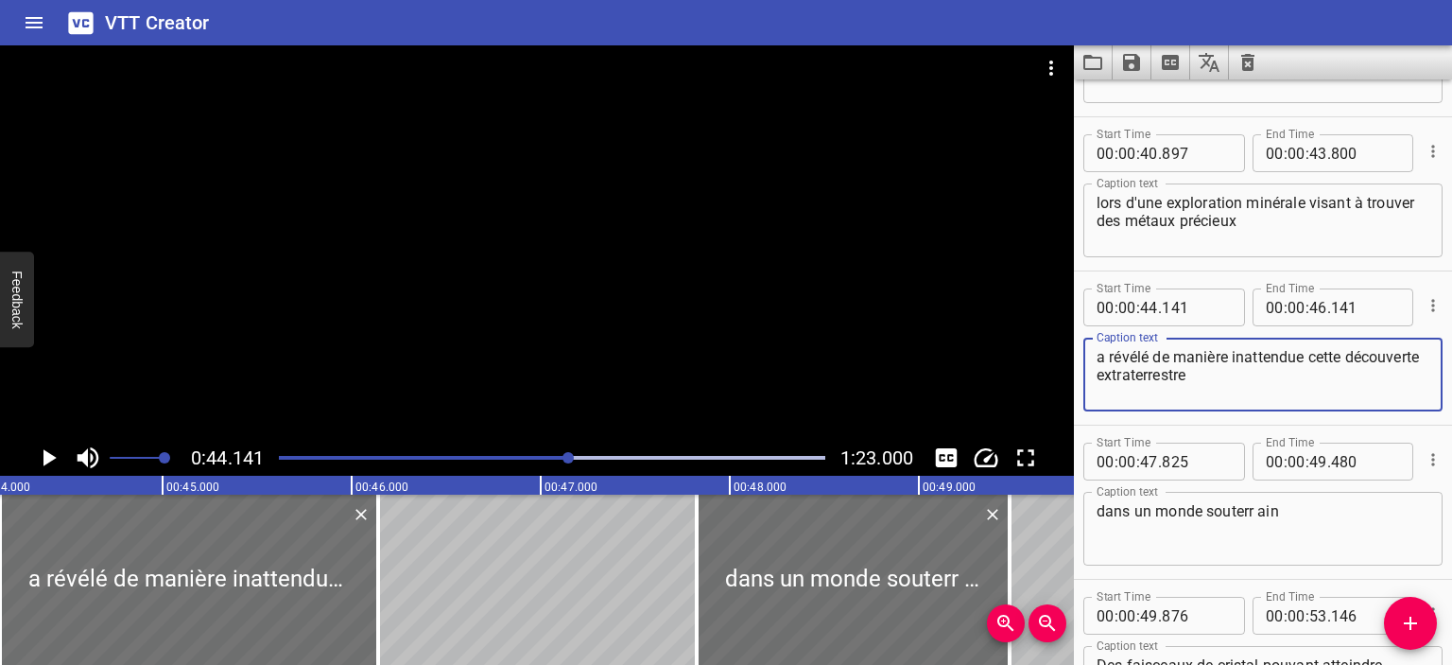
type textarea "a révélé de manière inattendue cette découverte extraterrestre"
click at [48, 460] on icon "Play/Pause" at bounding box center [49, 457] width 13 height 17
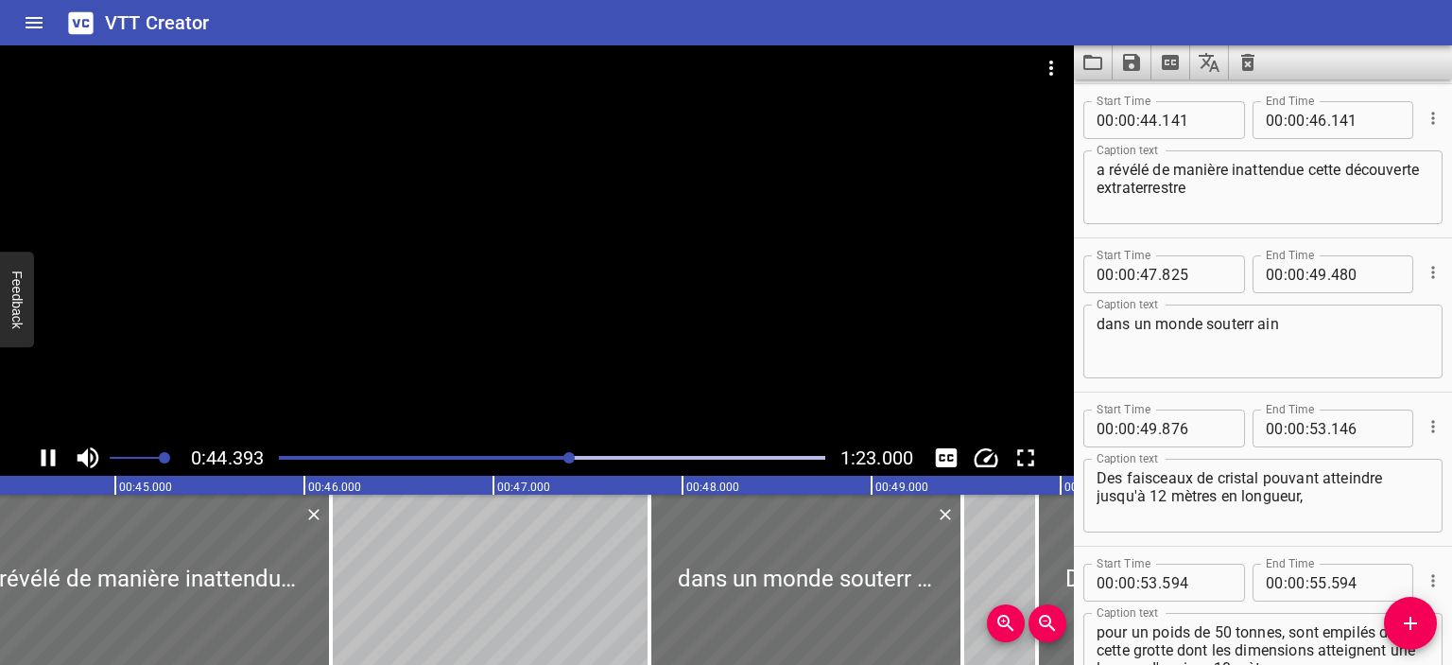
scroll to position [925, 0]
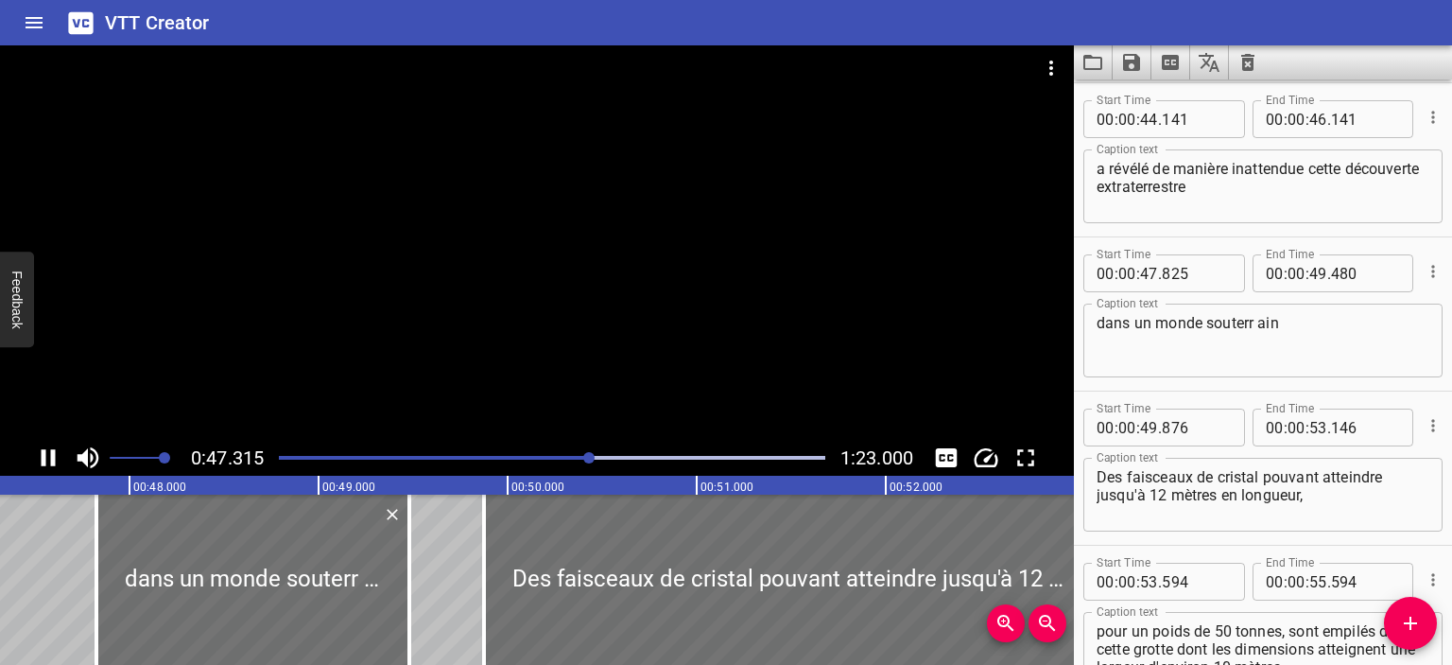
click at [46, 459] on icon "Play/Pause" at bounding box center [48, 457] width 28 height 28
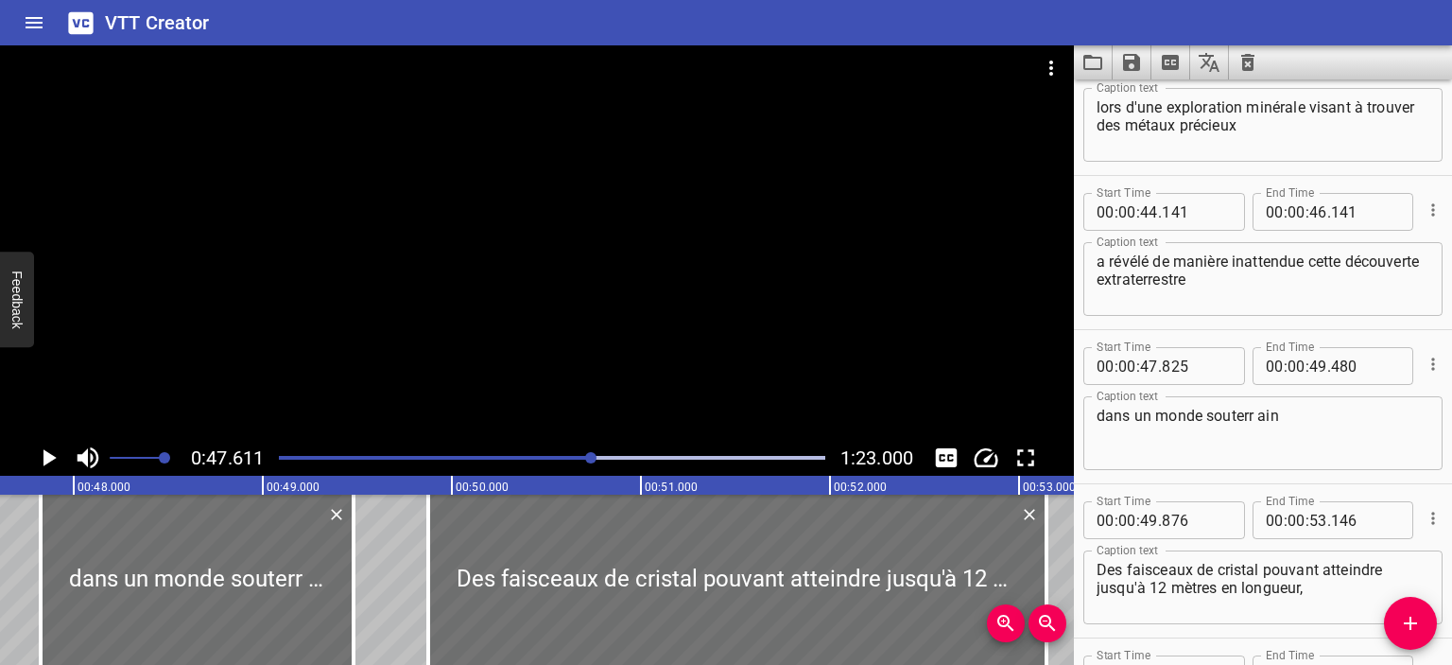
scroll to position [831, 0]
click at [1311, 215] on input "number" at bounding box center [1319, 213] width 18 height 38
type input "47"
type input "611"
click at [47, 461] on icon "Play/Pause" at bounding box center [49, 457] width 13 height 17
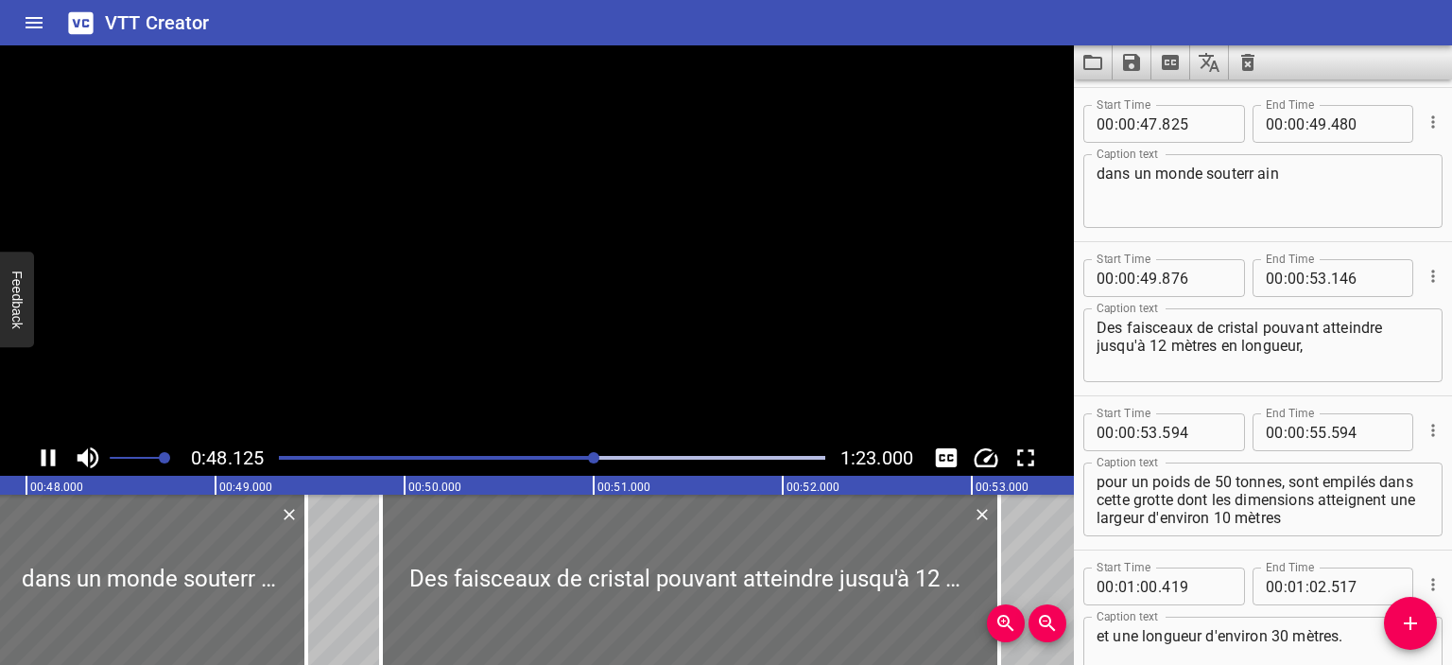
scroll to position [1078, 0]
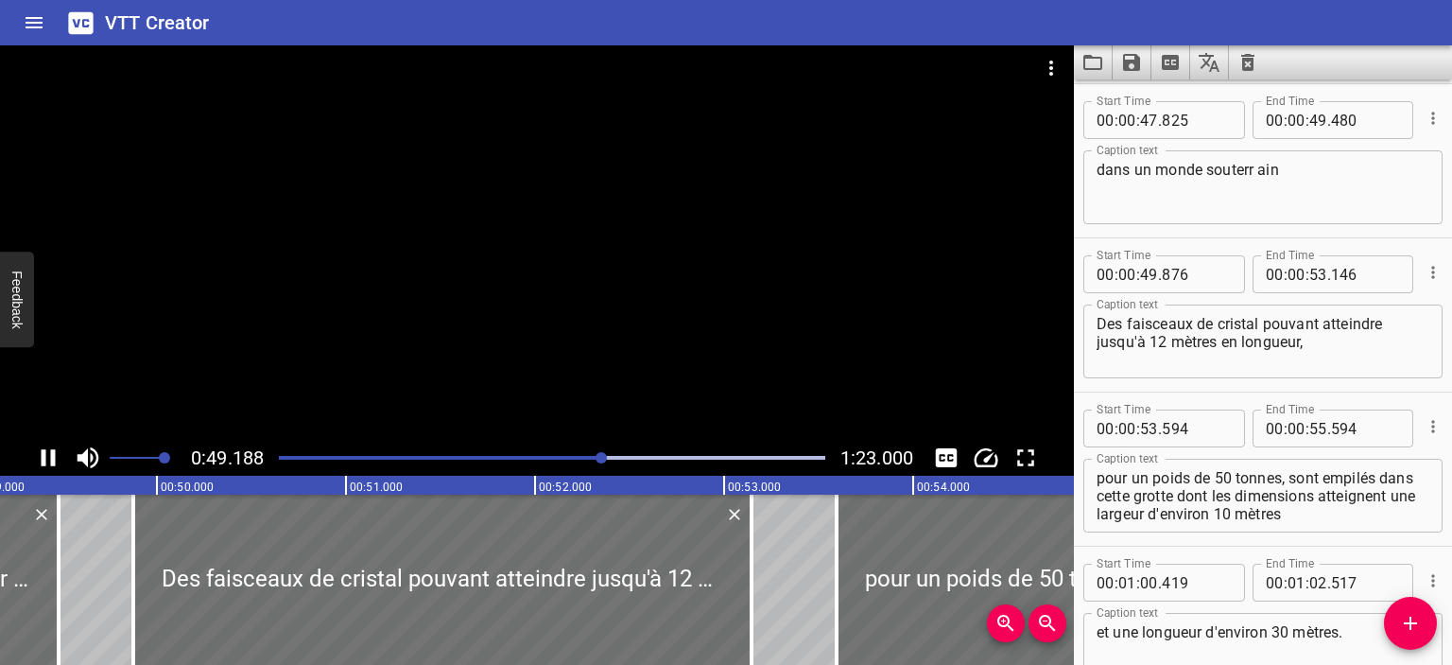
click at [579, 456] on div "Play progress" at bounding box center [330, 458] width 547 height 4
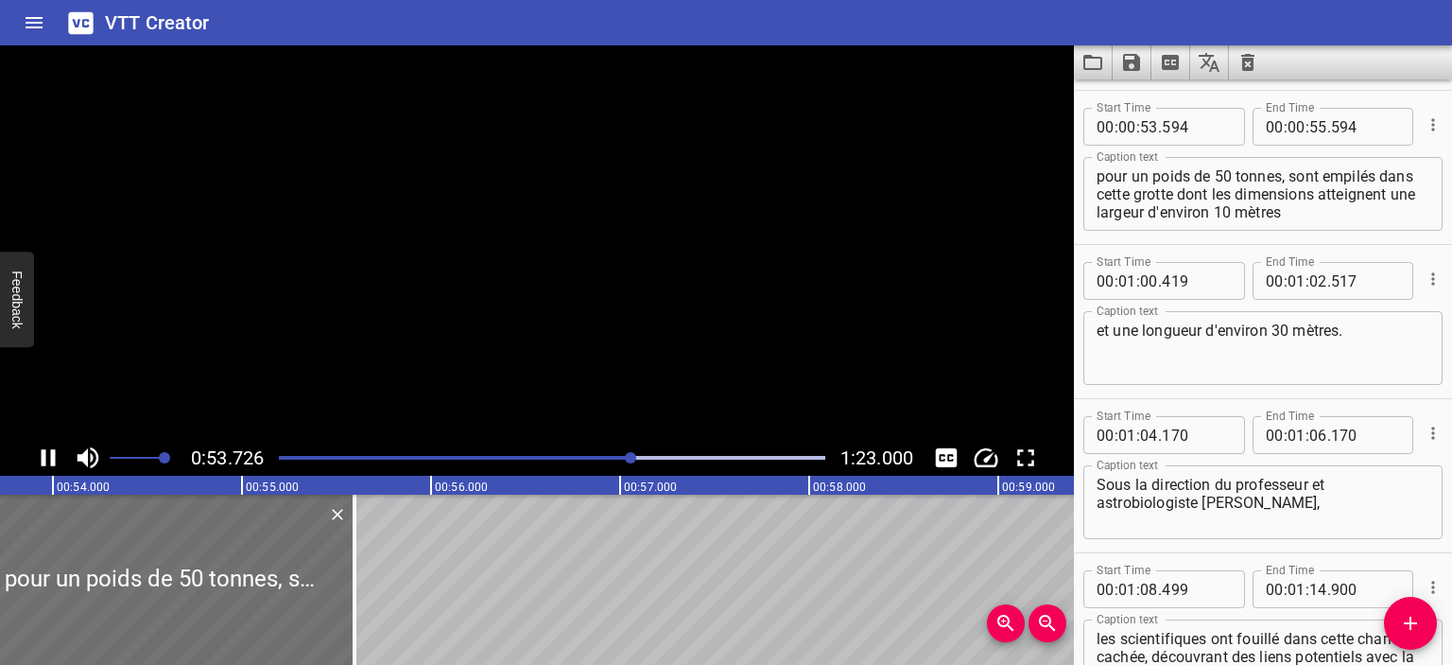
scroll to position [1387, 0]
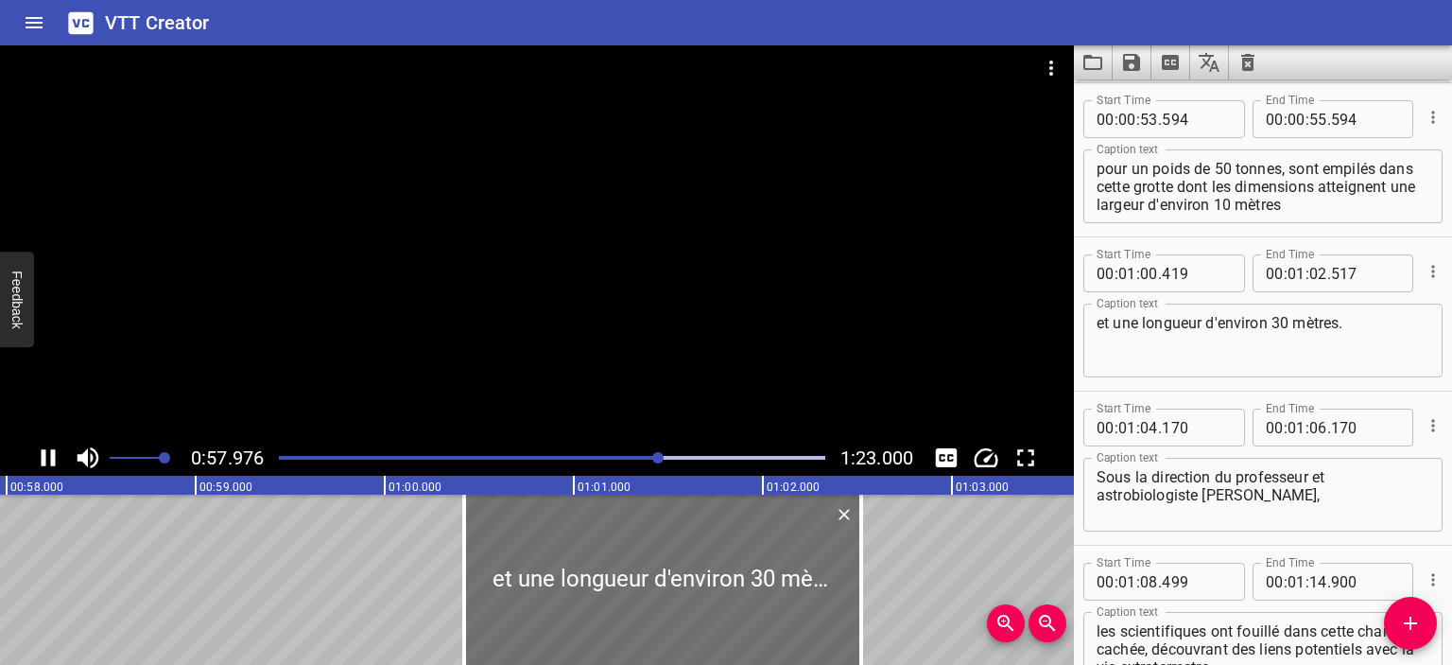
click at [616, 456] on div "Play progress" at bounding box center [387, 458] width 547 height 4
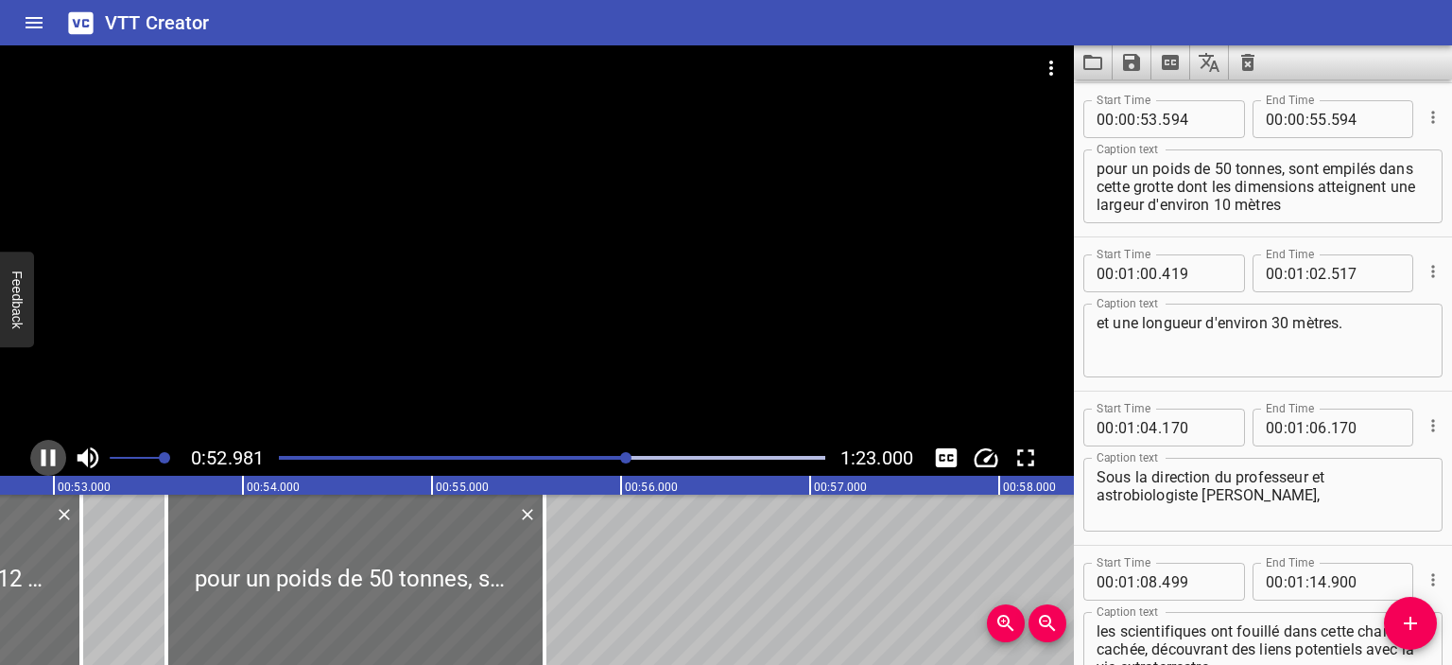
click at [50, 458] on icon "Play/Pause" at bounding box center [49, 457] width 14 height 17
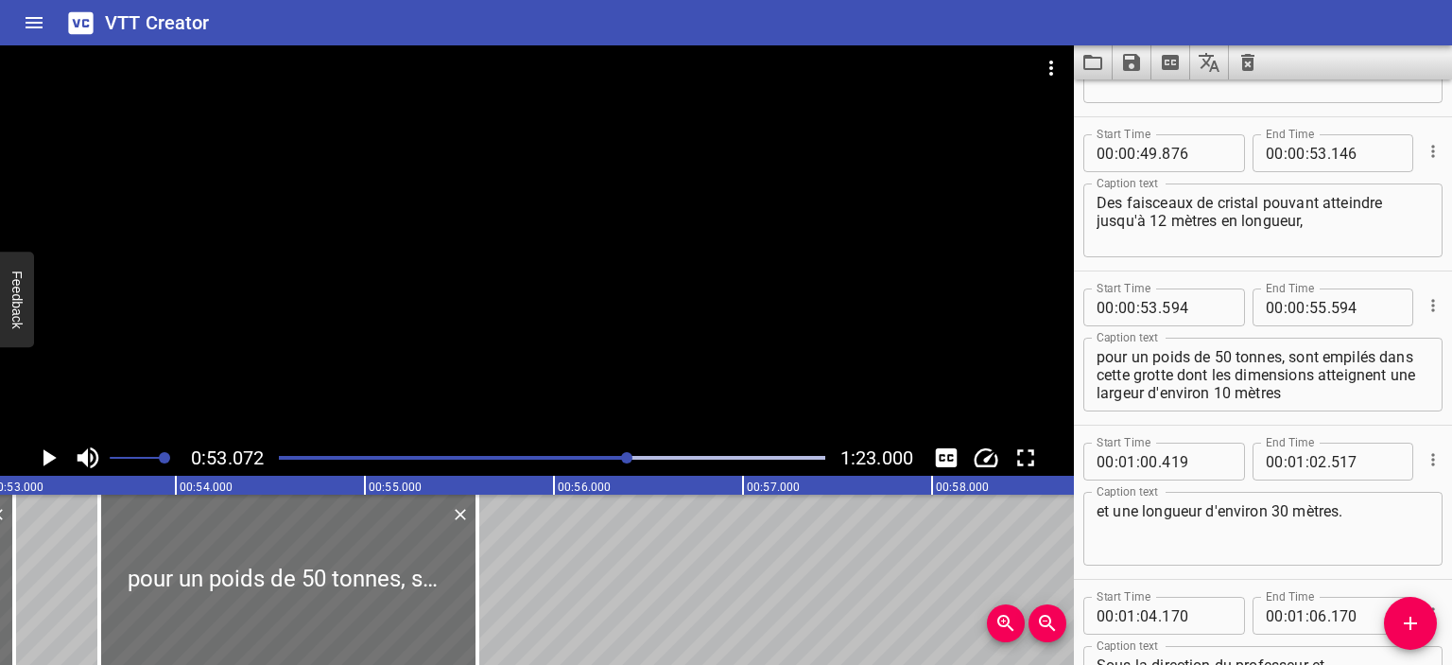
scroll to position [1199, 0]
click at [615, 455] on div at bounding box center [552, 457] width 569 height 26
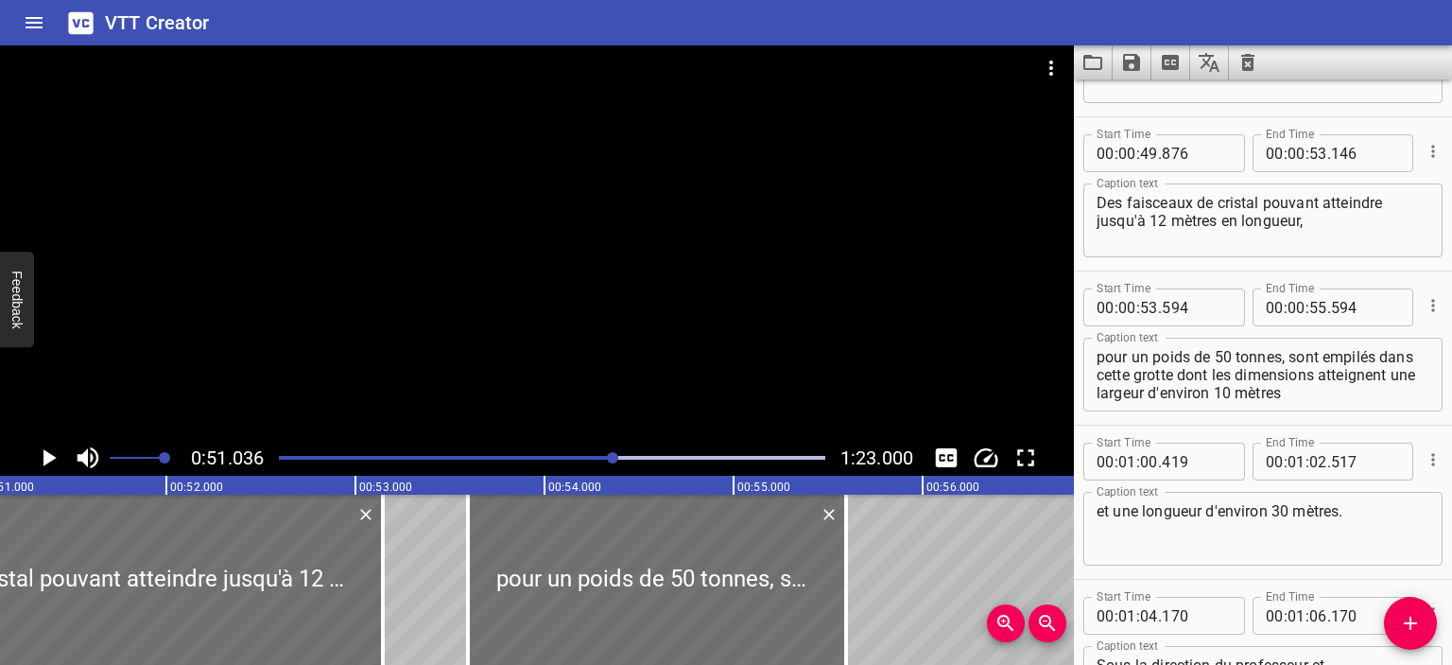
scroll to position [0, 9651]
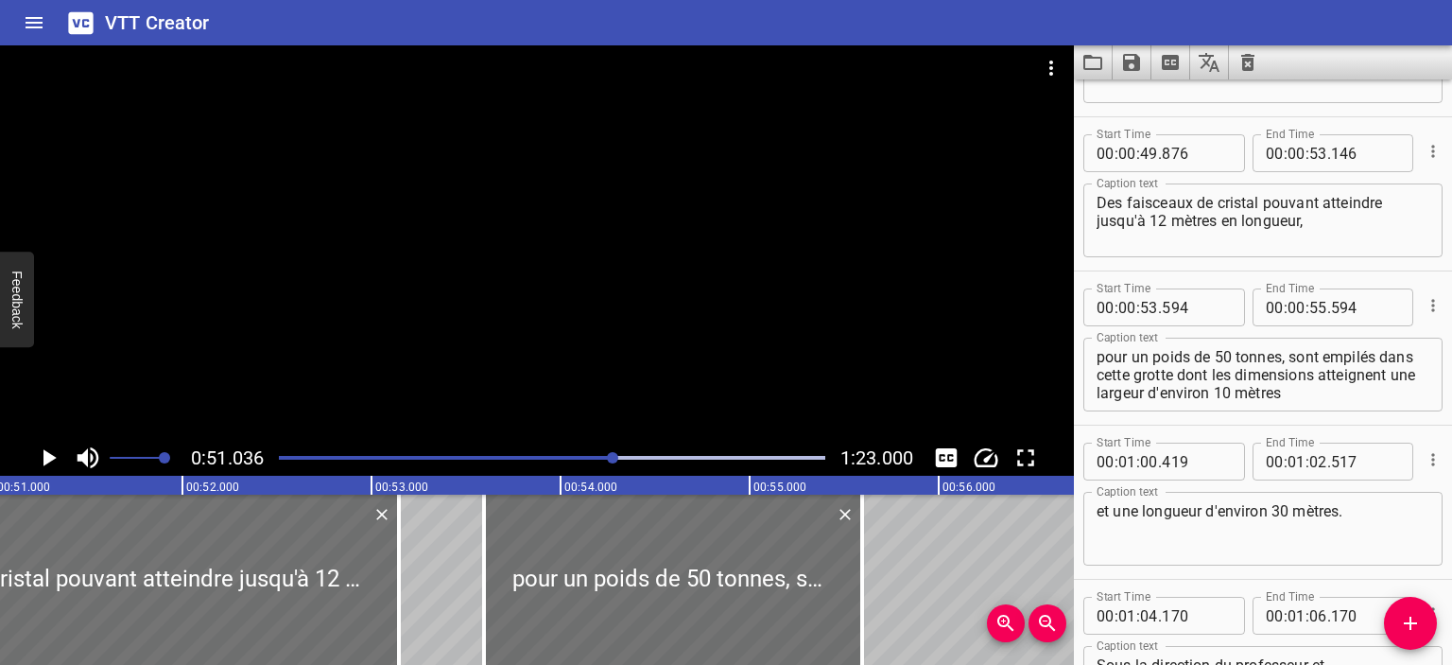
click at [40, 457] on icon "Play/Pause" at bounding box center [48, 457] width 28 height 28
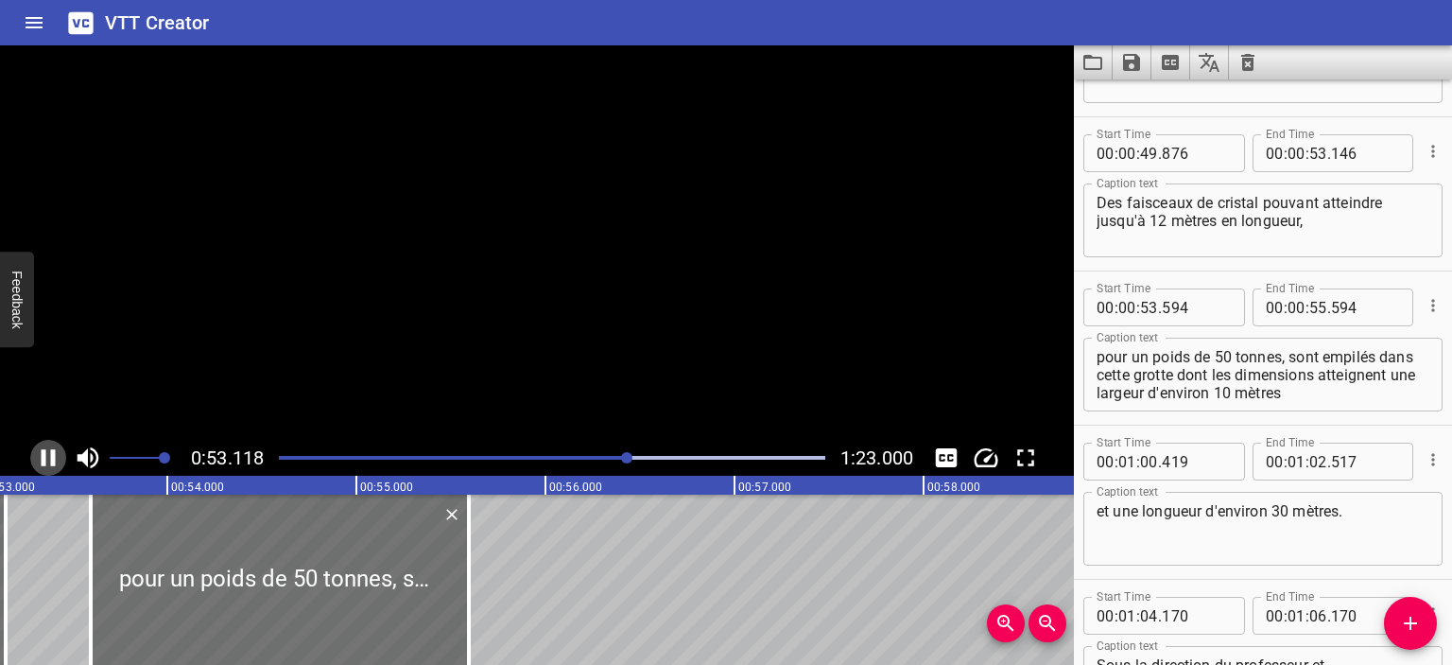
click at [40, 457] on icon "Play/Pause" at bounding box center [48, 457] width 28 height 28
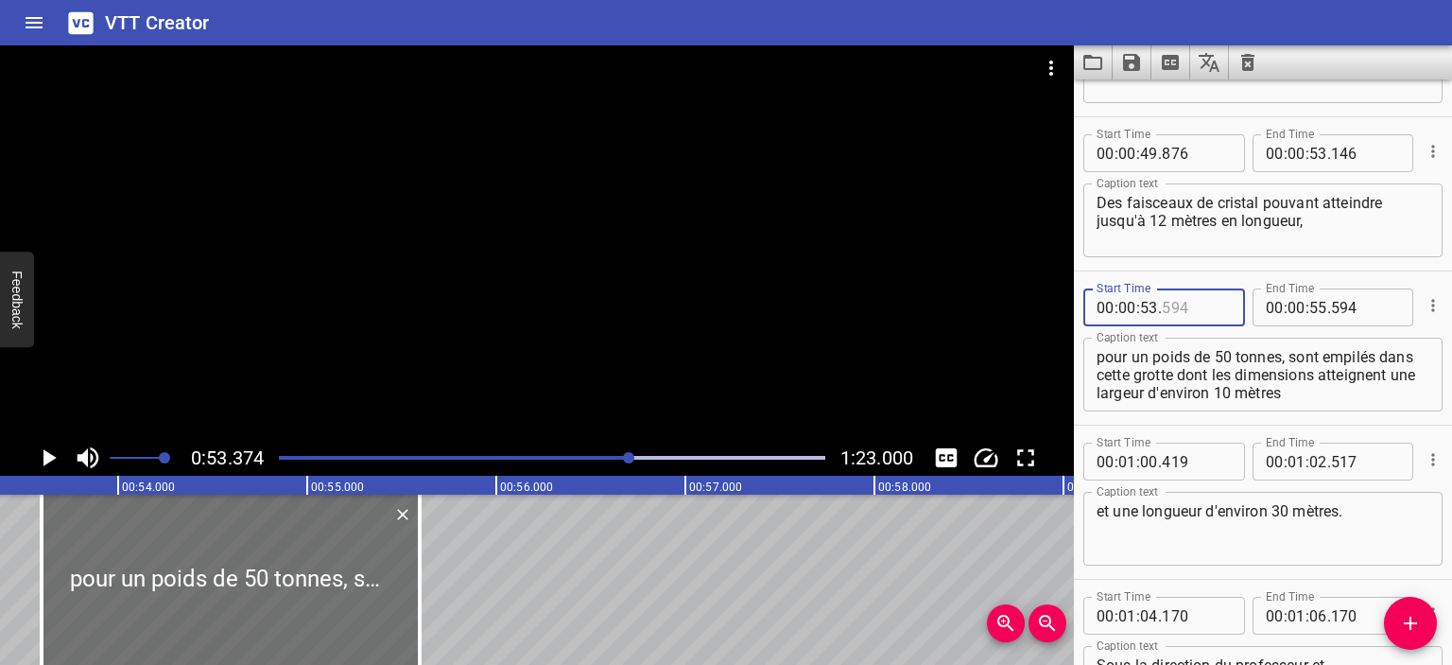
click at [1169, 302] on input "number" at bounding box center [1196, 307] width 69 height 38
type input "374"
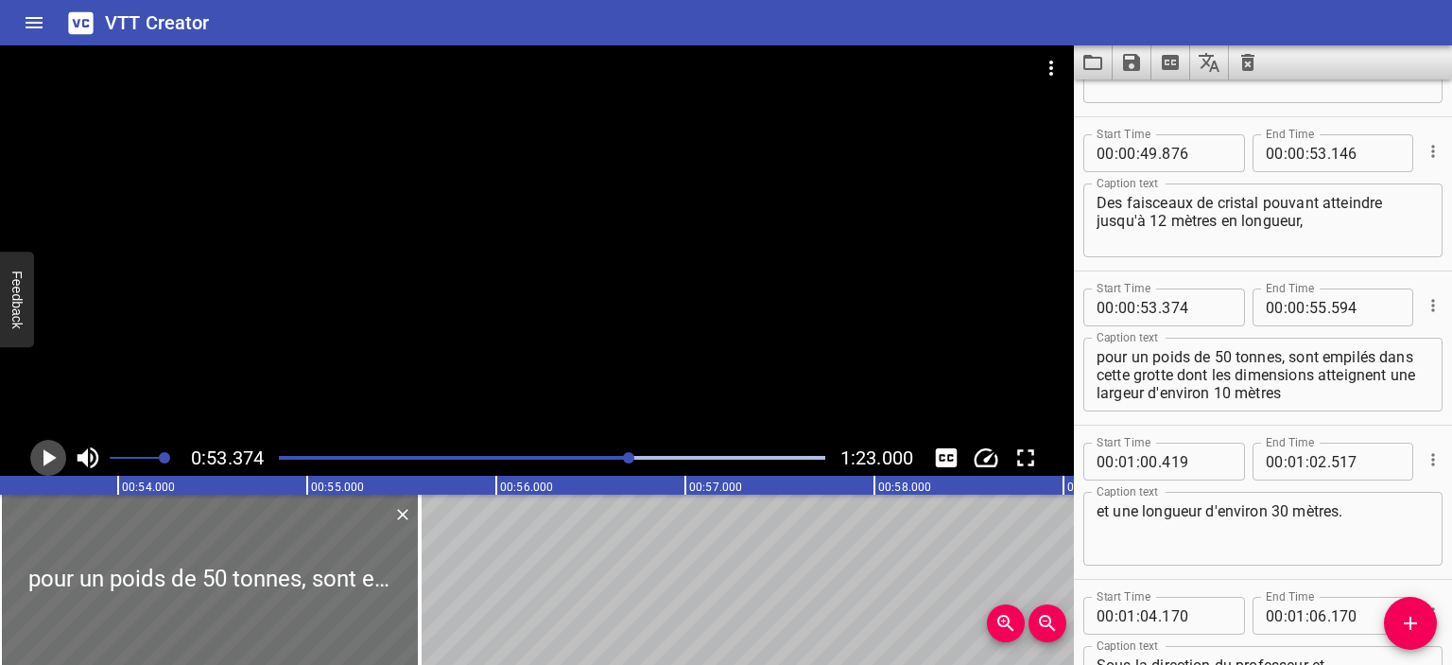
click at [42, 455] on icon "Play/Pause" at bounding box center [48, 457] width 28 height 28
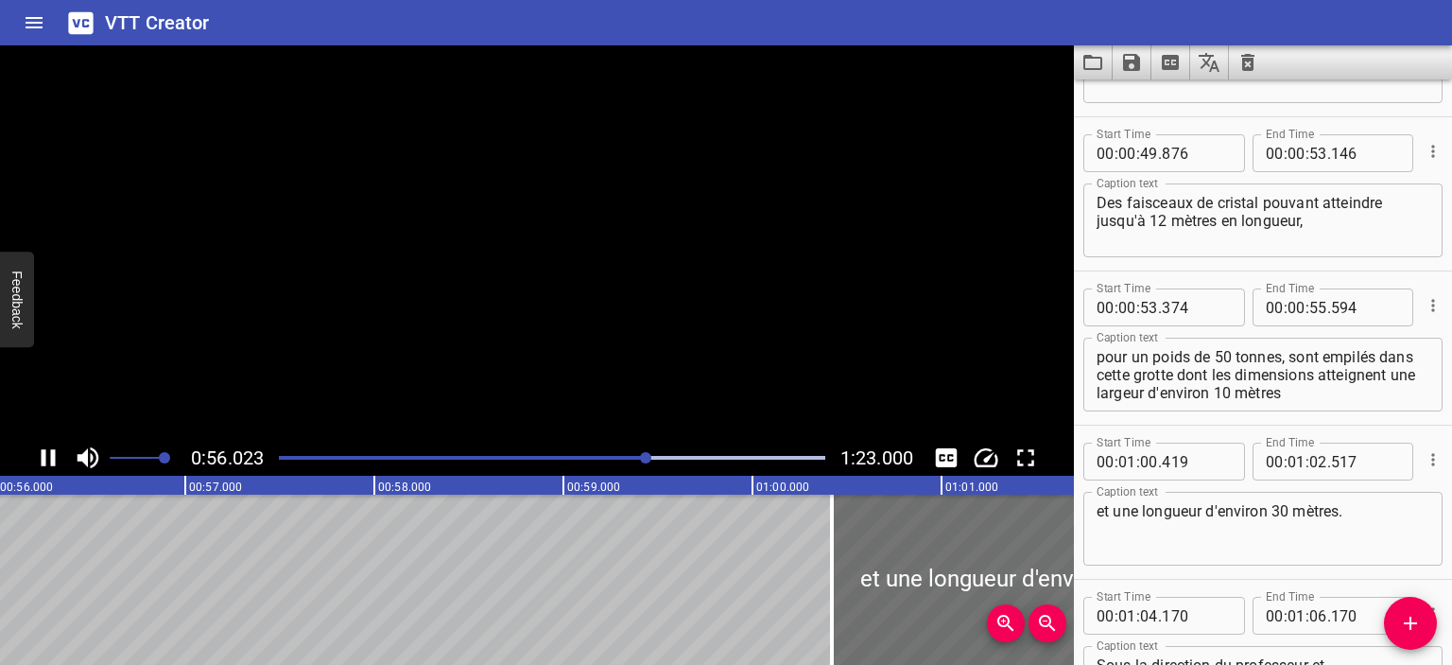
click at [42, 455] on icon "Play/Pause" at bounding box center [49, 457] width 14 height 17
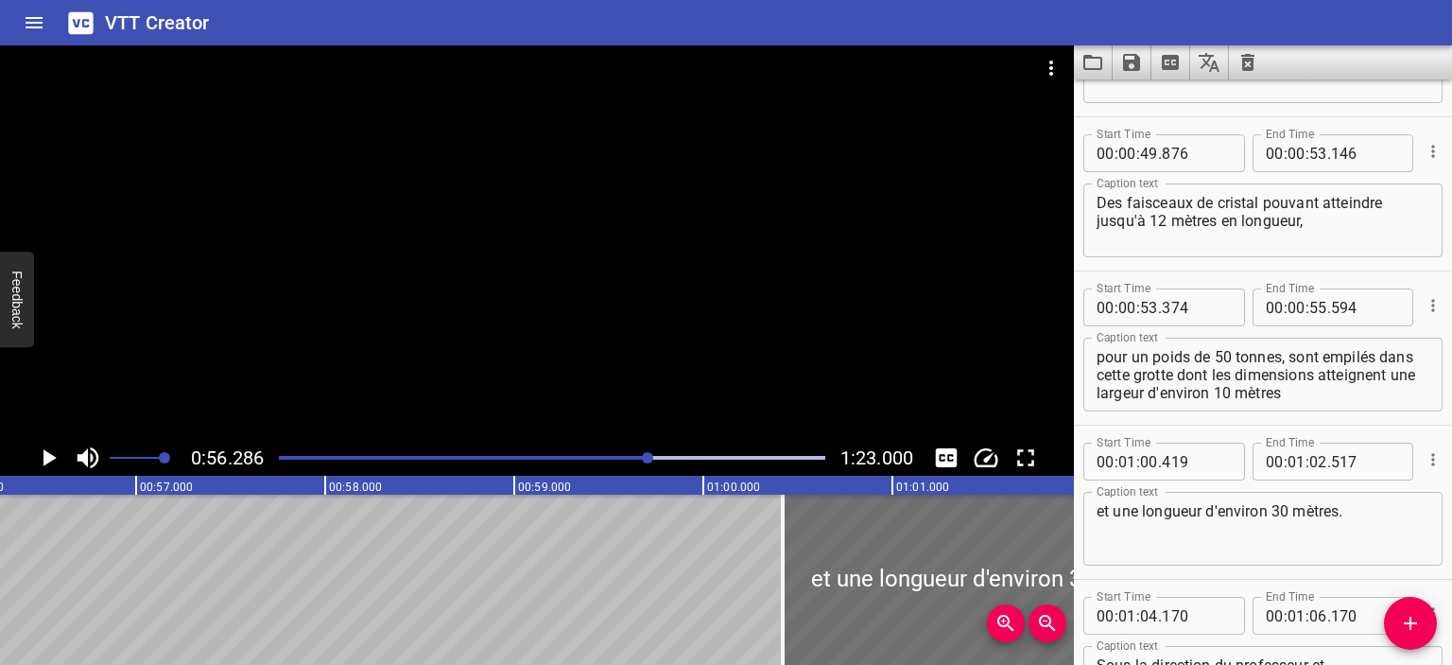
click at [42, 455] on icon "Play/Pause" at bounding box center [48, 457] width 28 height 28
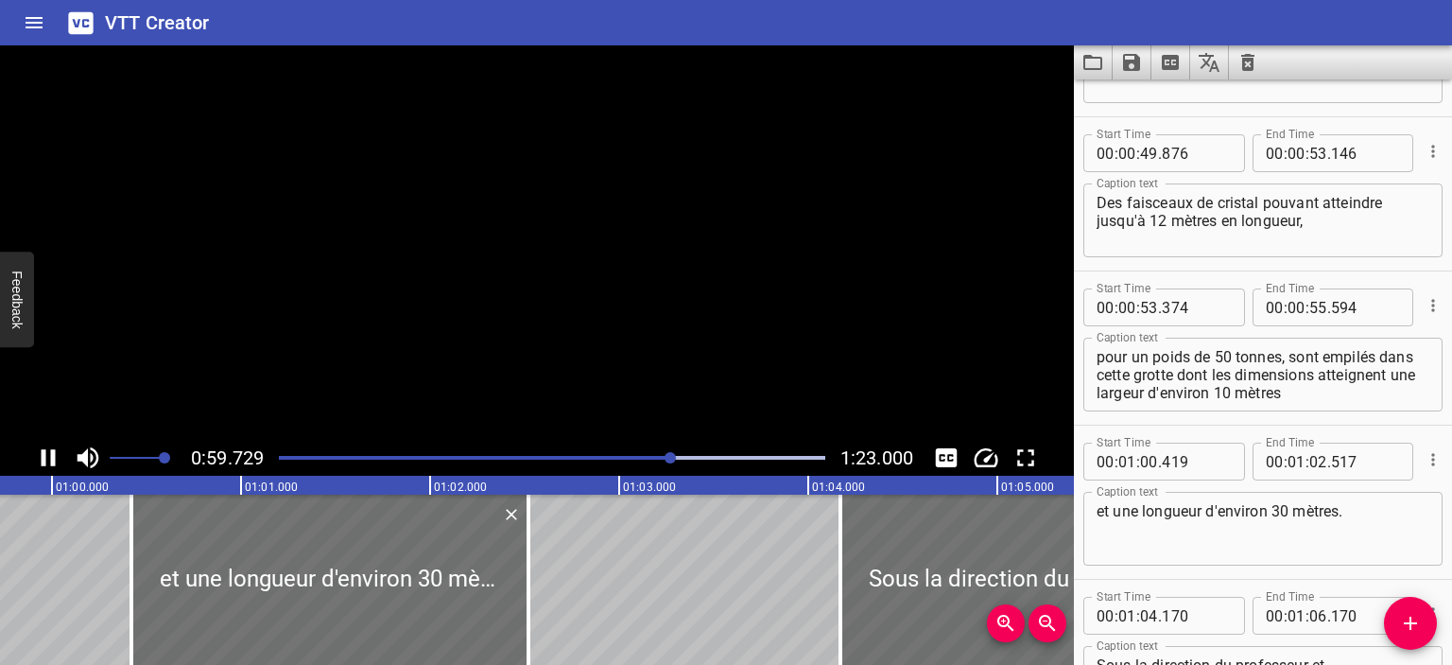
click at [42, 455] on icon "Play/Pause" at bounding box center [49, 457] width 14 height 17
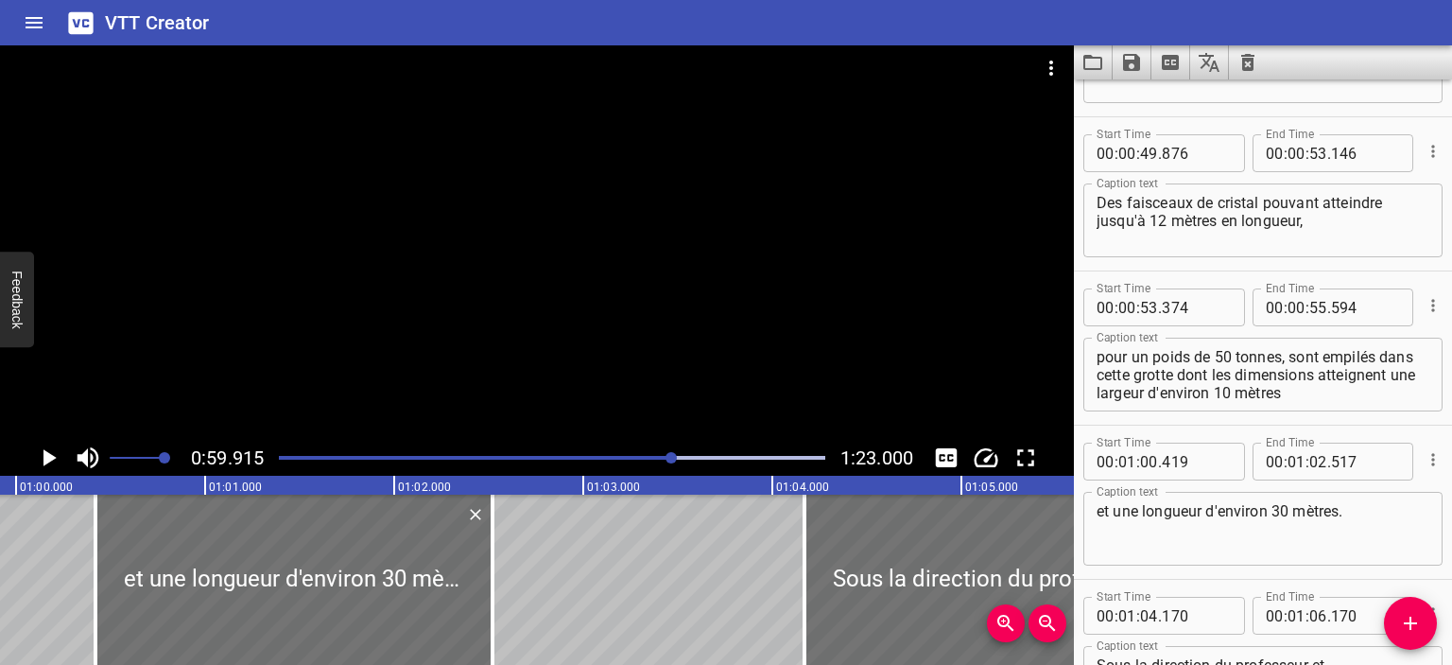
scroll to position [1199, 0]
click at [1319, 305] on input "number" at bounding box center [1319, 307] width 18 height 38
type input "59"
type input "915"
click at [43, 454] on icon "Play/Pause" at bounding box center [48, 457] width 28 height 28
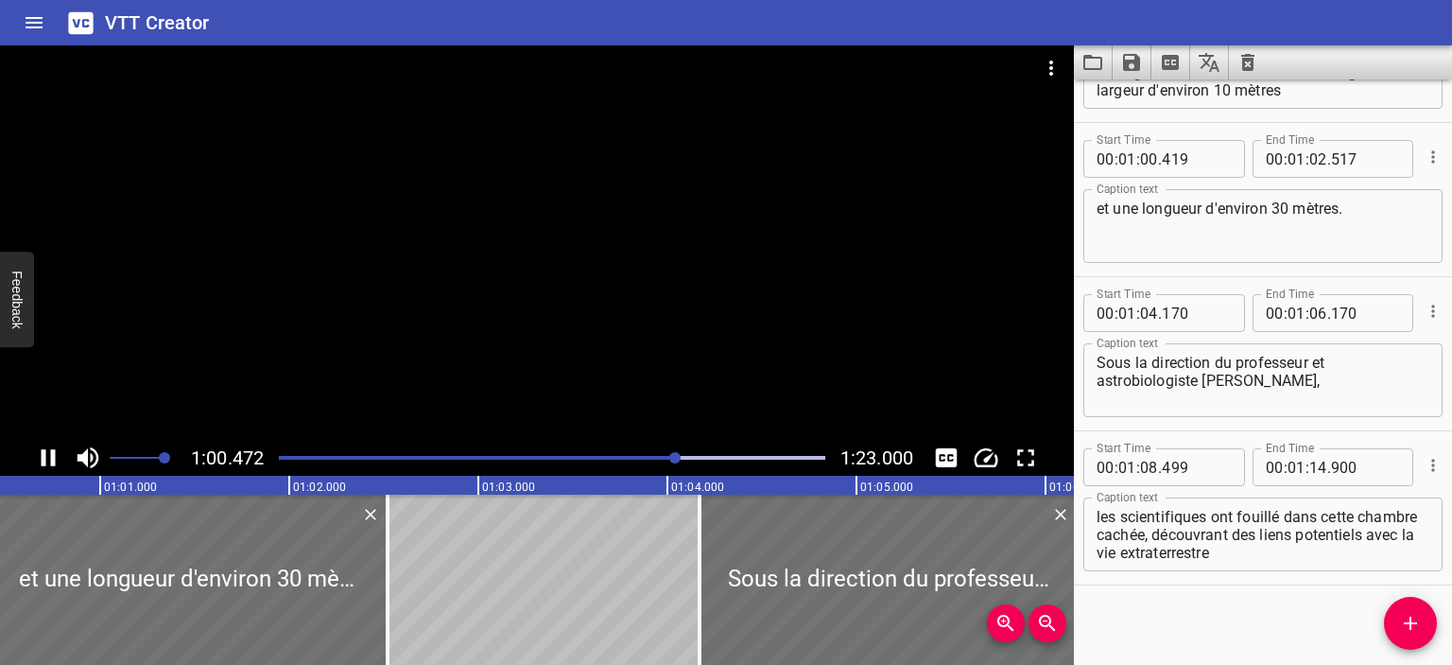
scroll to position [1506, 0]
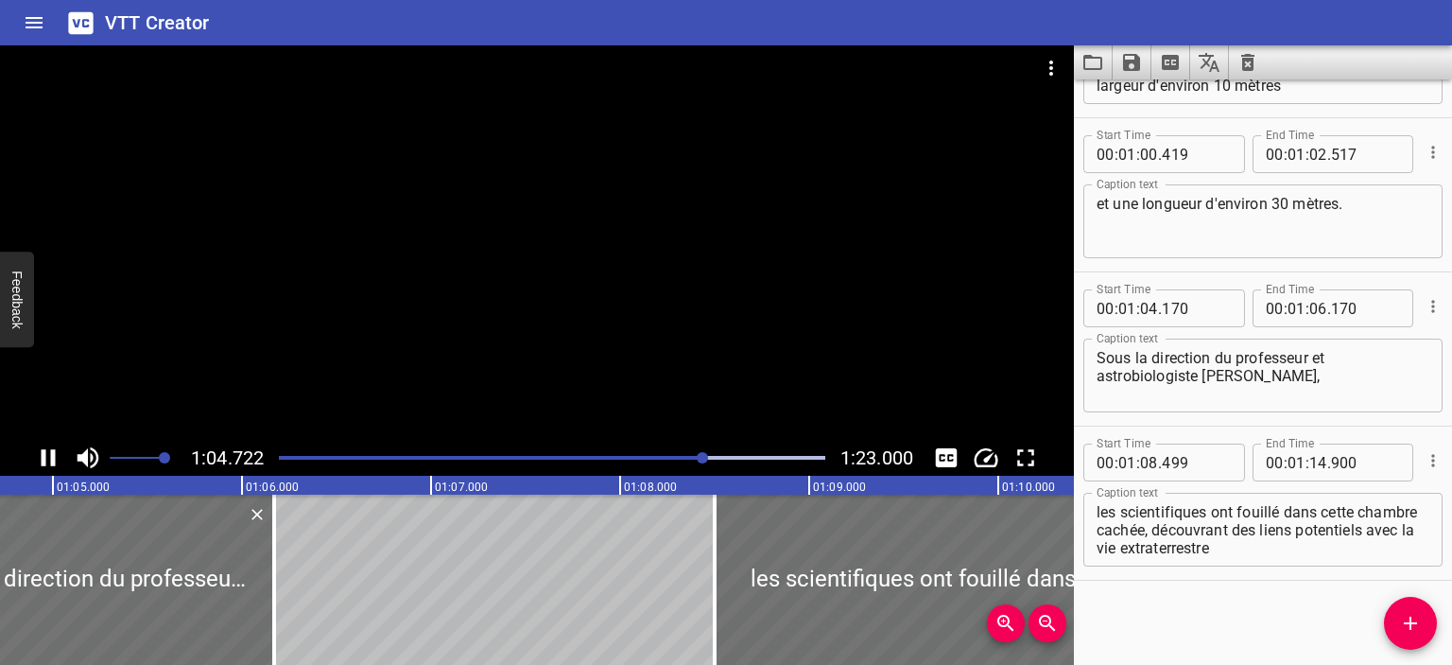
click at [606, 460] on div at bounding box center [552, 457] width 569 height 26
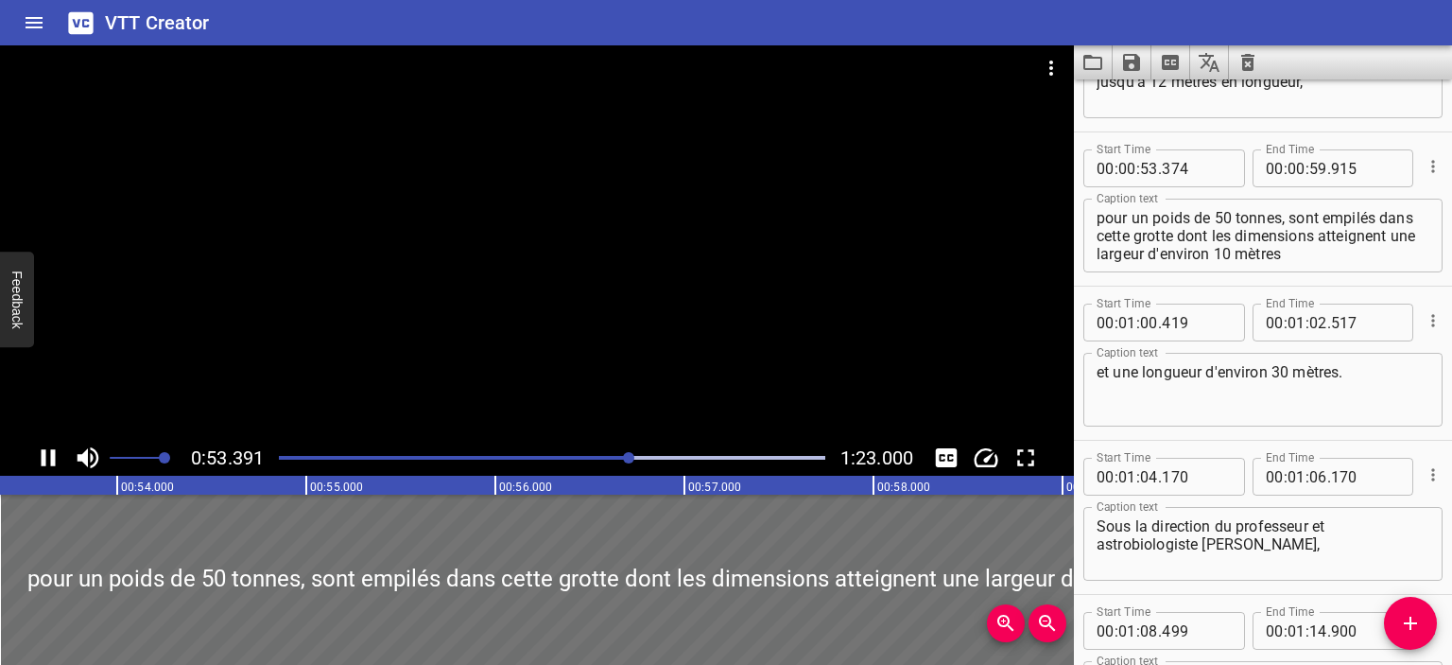
scroll to position [1387, 0]
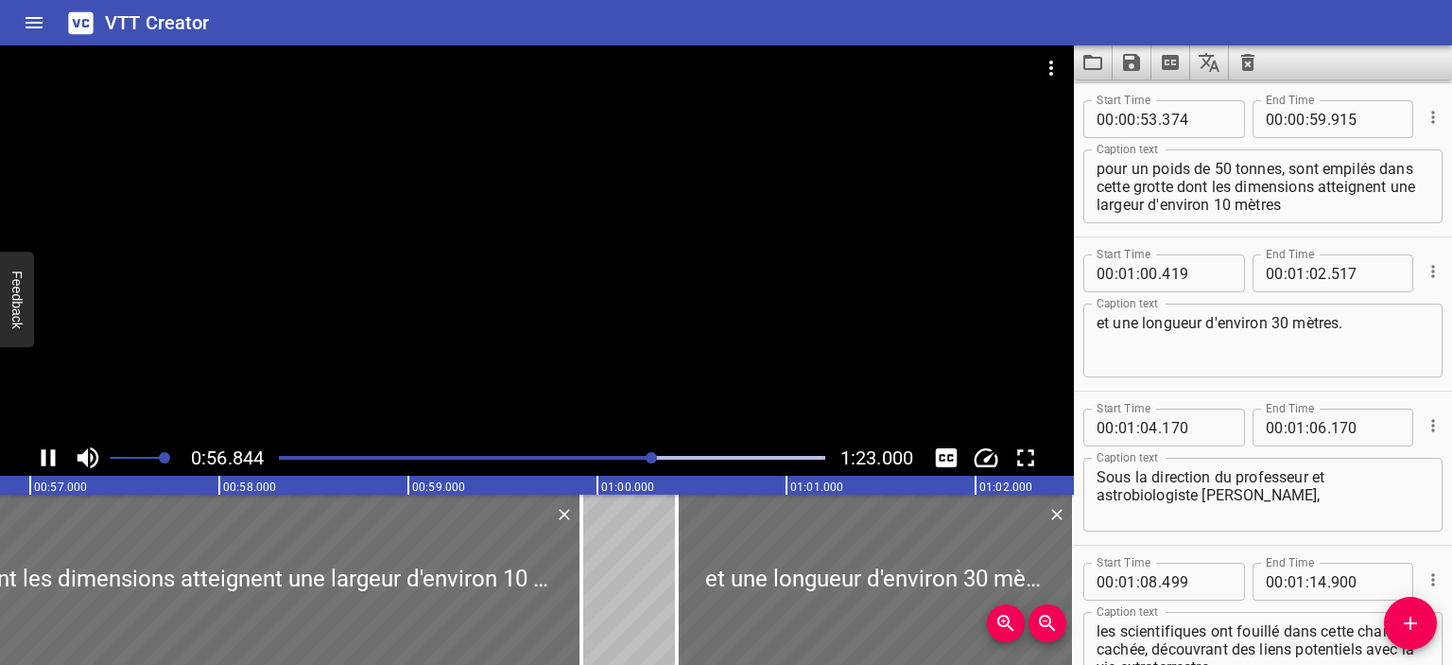
click at [608, 460] on div at bounding box center [552, 457] width 569 height 26
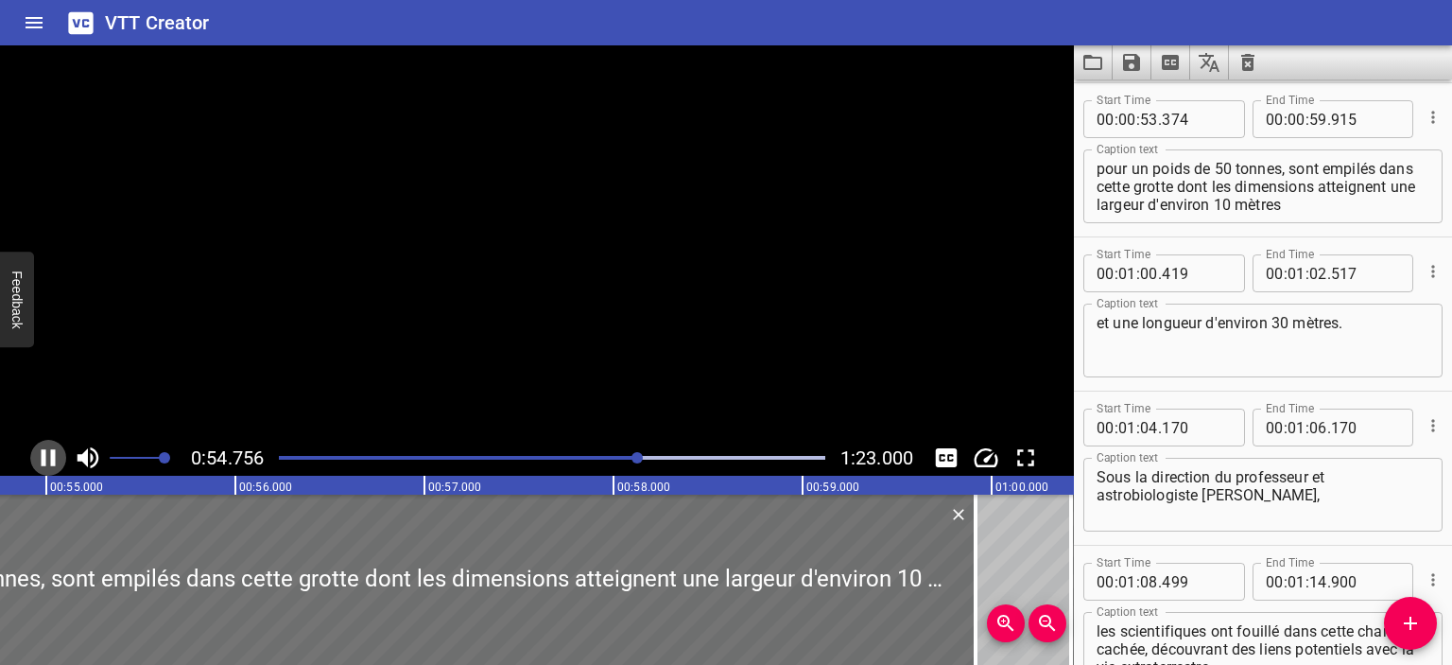
click at [45, 463] on icon "Play/Pause" at bounding box center [49, 457] width 14 height 17
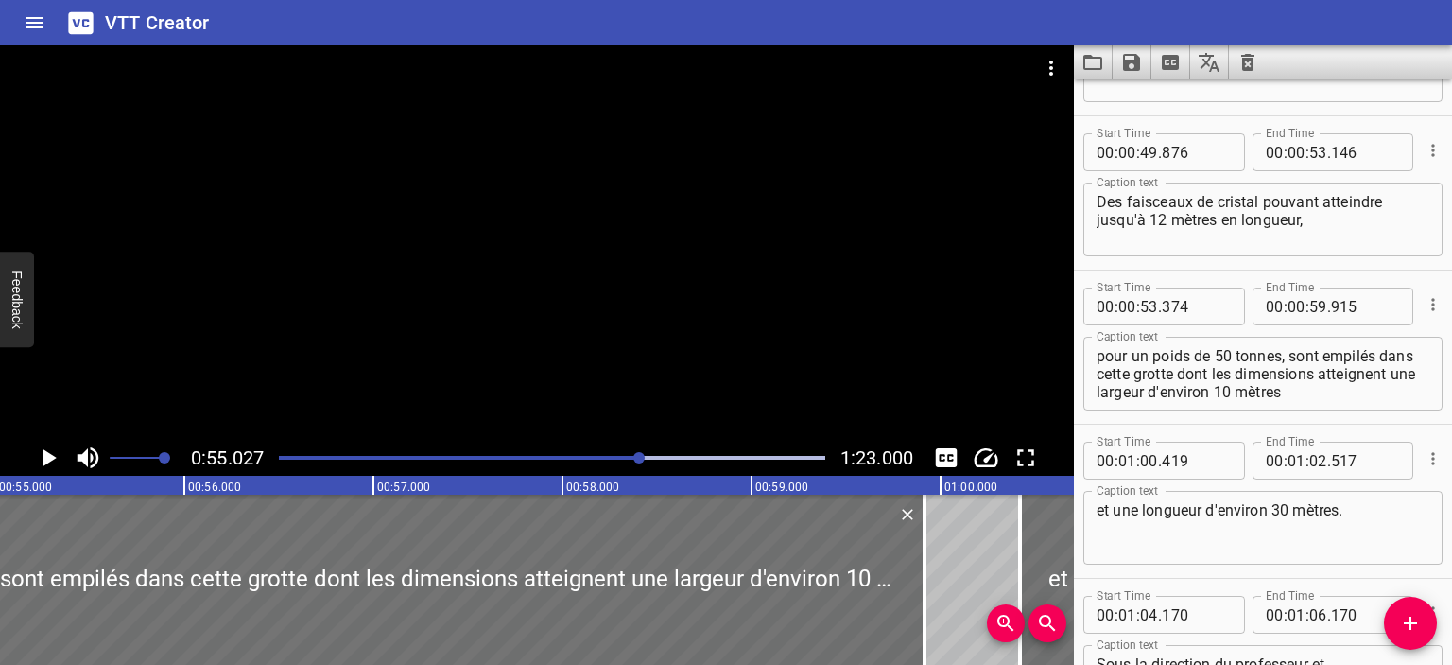
scroll to position [1199, 0]
click at [1316, 309] on input "number" at bounding box center [1319, 307] width 18 height 38
type input "55"
type input "027"
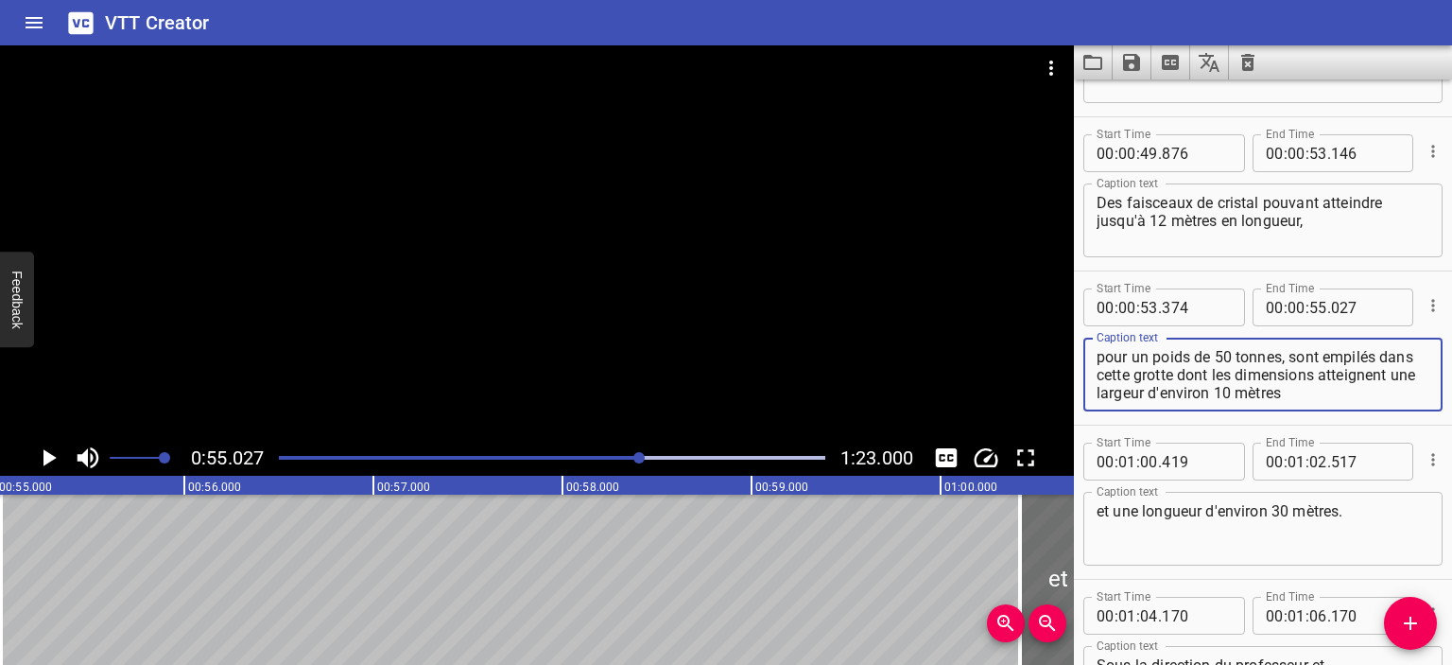
drag, startPoint x: 1293, startPoint y: 355, endPoint x: 1392, endPoint y: 410, distance: 113.1
click at [1392, 410] on div "pour un poids de 50 tonnes, sont empilés dans cette grotte dont les dimensions …" at bounding box center [1263, 375] width 359 height 74
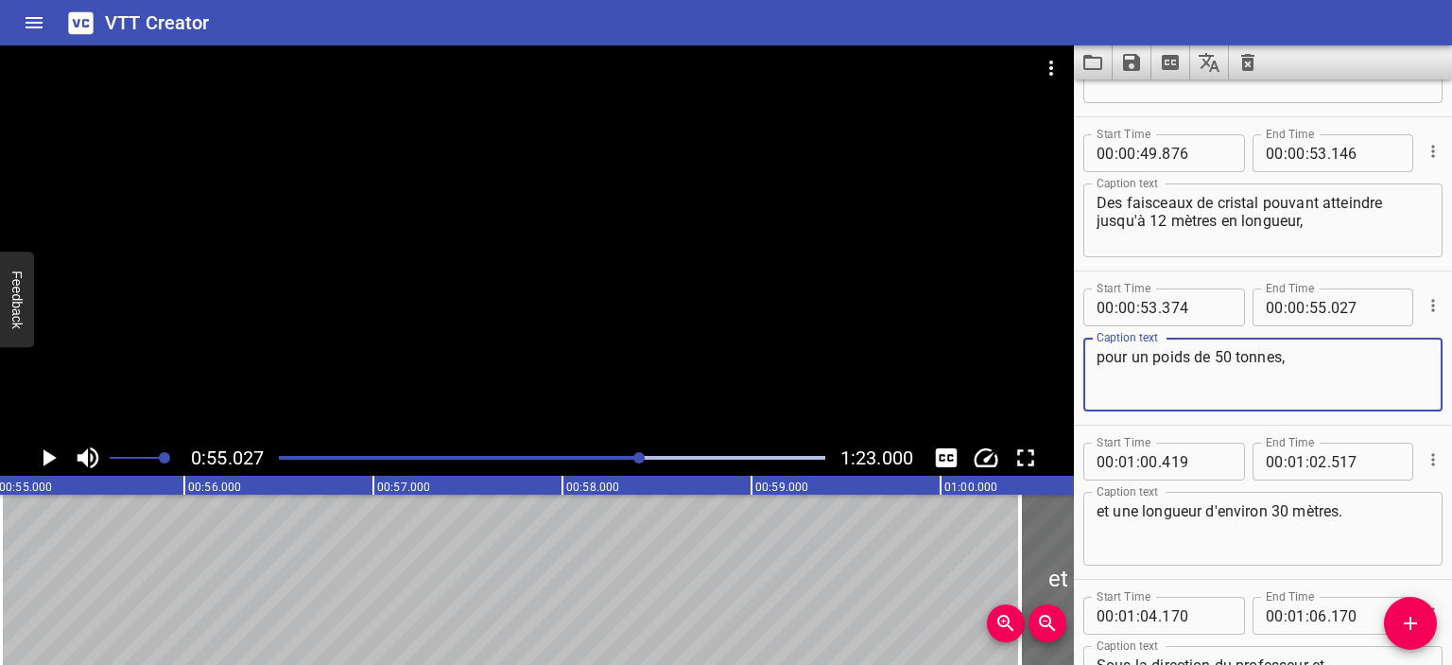
type textarea "pour un poids de 50 tonnes,"
click at [56, 453] on icon "Play/Pause" at bounding box center [48, 457] width 28 height 28
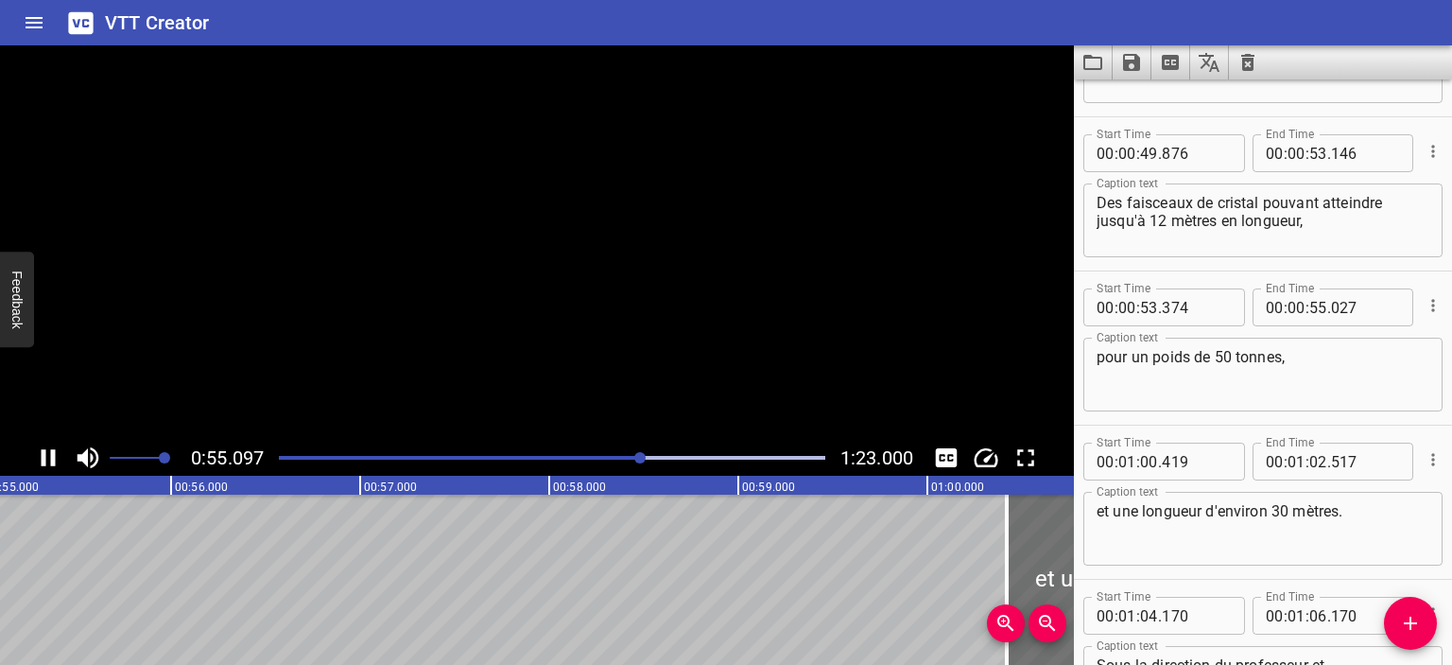
click at [52, 459] on icon "Play/Pause" at bounding box center [49, 457] width 14 height 17
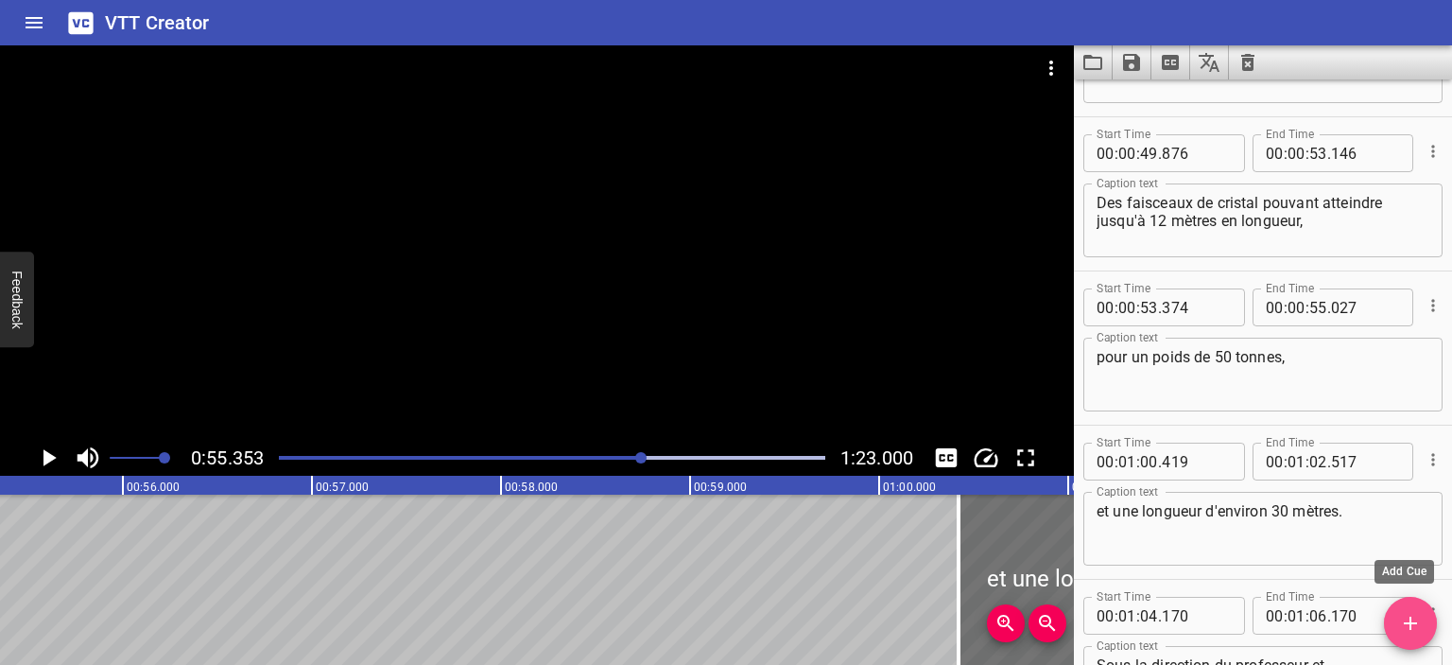
click at [1422, 619] on span "Add Cue" at bounding box center [1410, 623] width 53 height 23
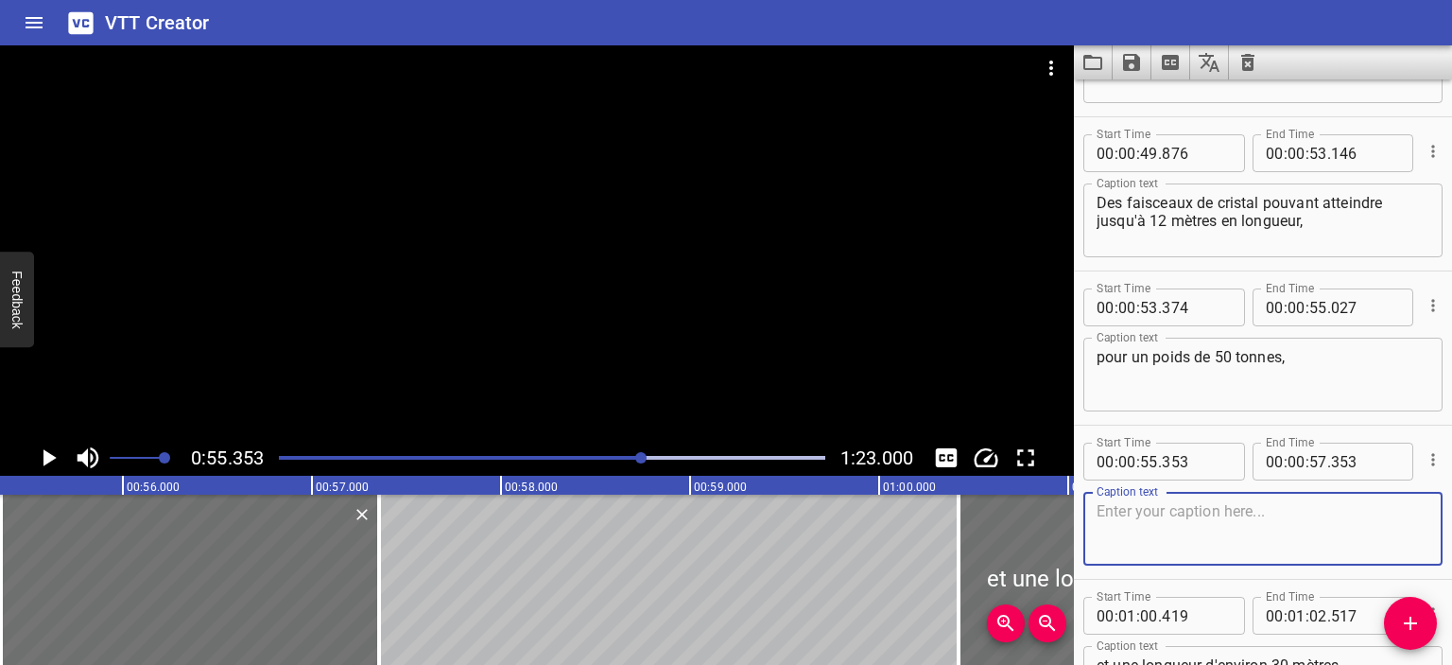
click at [1191, 521] on textarea at bounding box center [1263, 529] width 333 height 54
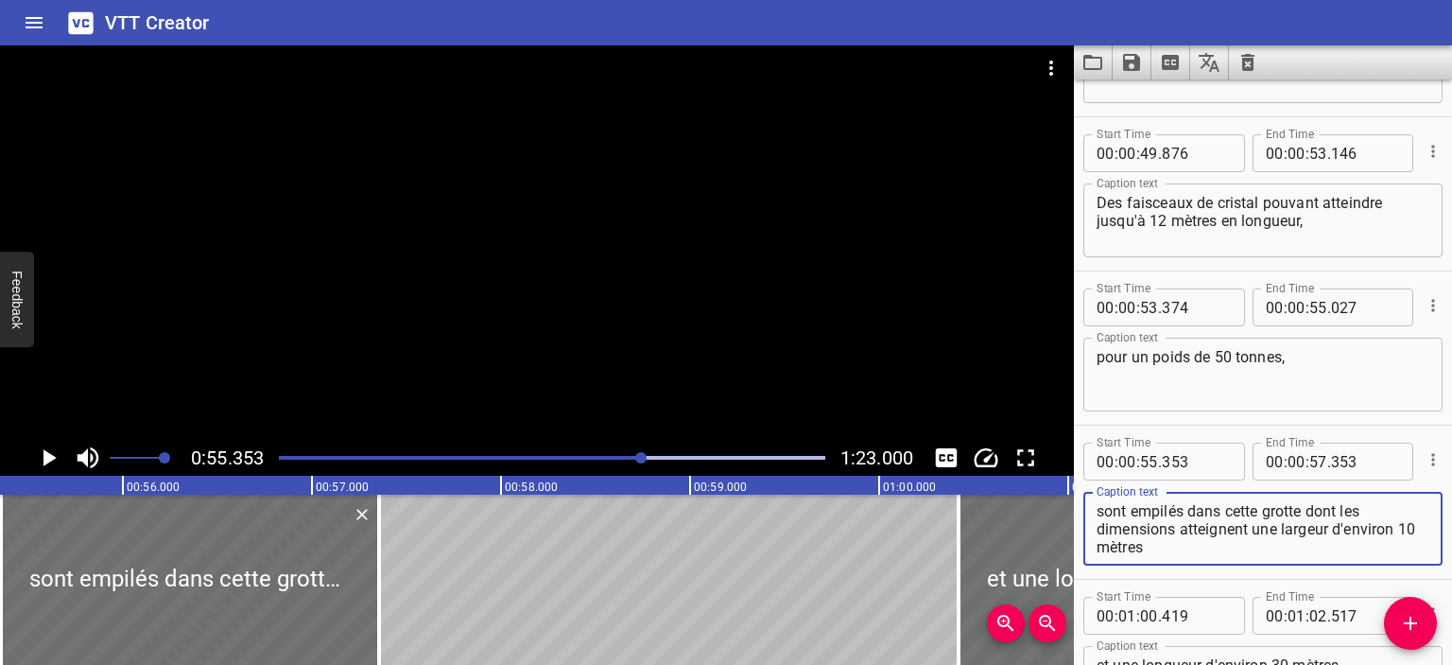
type textarea "sont empilés dans cette grotte dont les dimensions atteignent une largeur d'env…"
click at [53, 455] on icon "Play/Pause" at bounding box center [48, 457] width 28 height 28
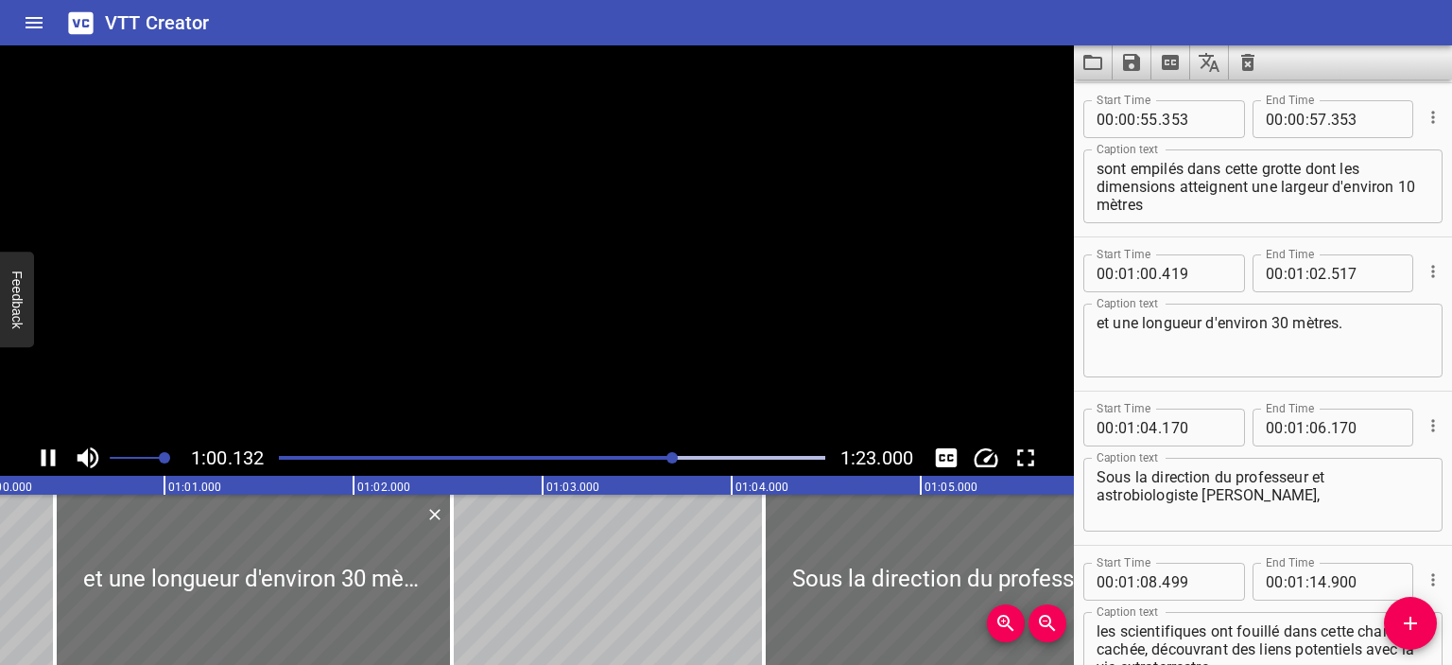
scroll to position [0, 11422]
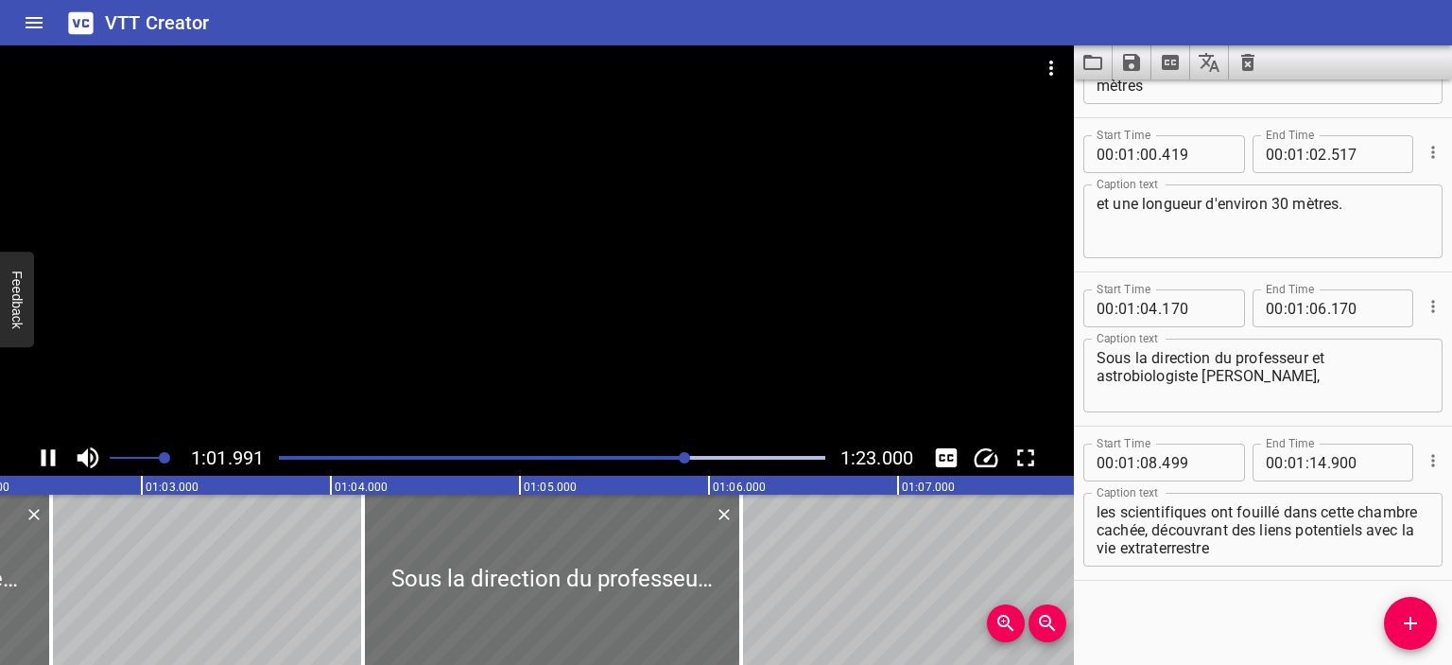
click at [666, 457] on div "Play progress" at bounding box center [414, 458] width 547 height 4
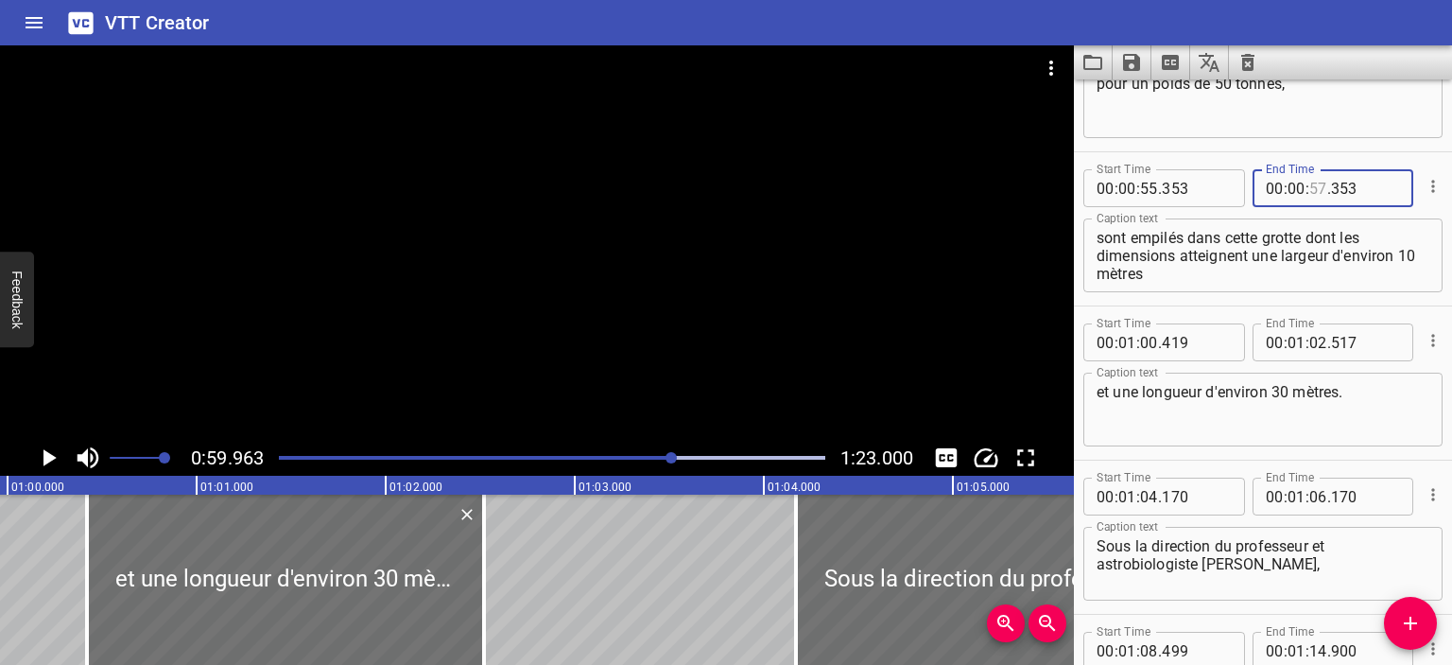
click at [1316, 183] on input "number" at bounding box center [1319, 188] width 18 height 38
type input "59"
type input "963"
click at [637, 463] on div at bounding box center [552, 457] width 569 height 26
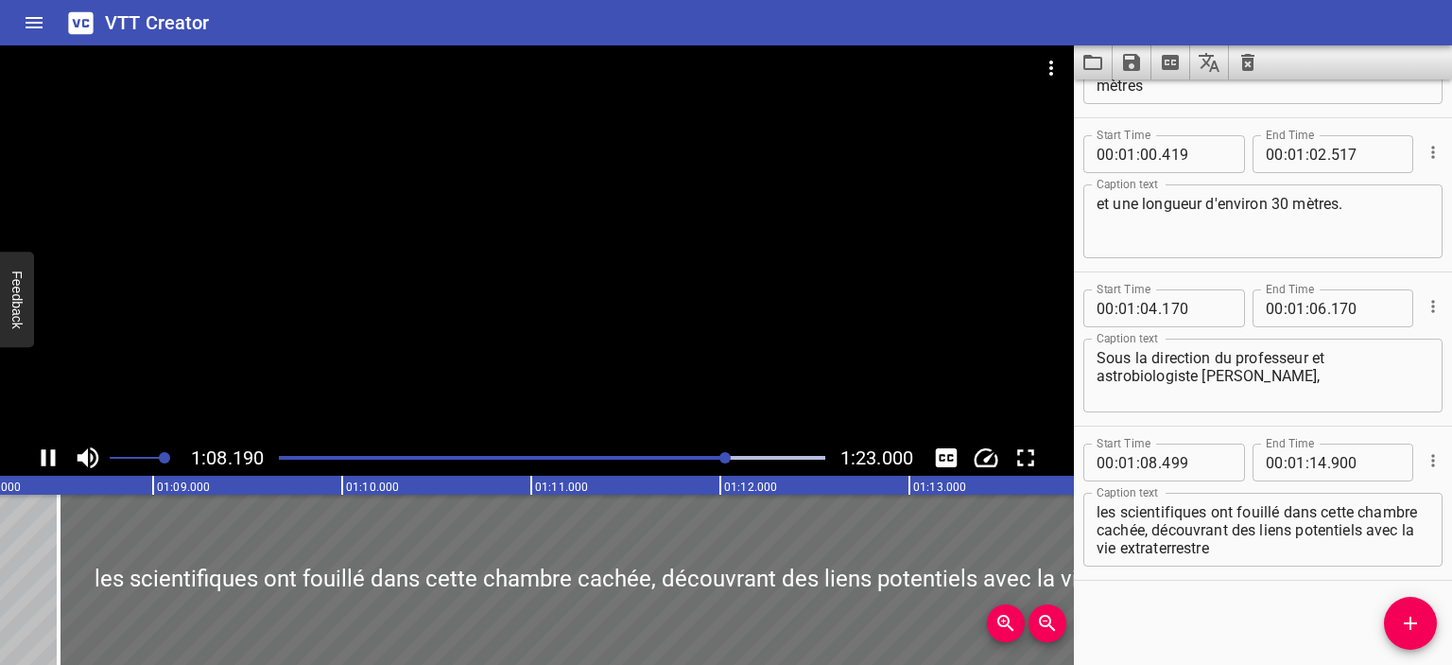
scroll to position [0, 12934]
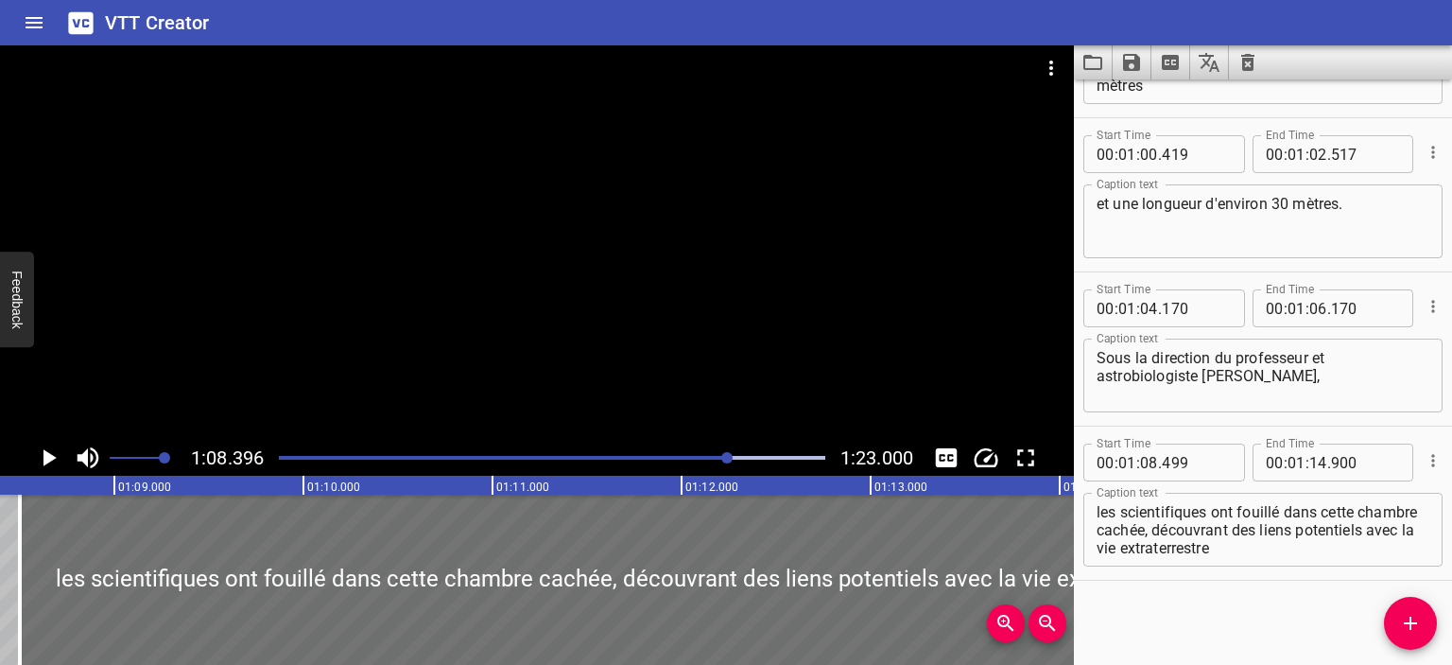
click at [724, 457] on div at bounding box center [726, 457] width 11 height 11
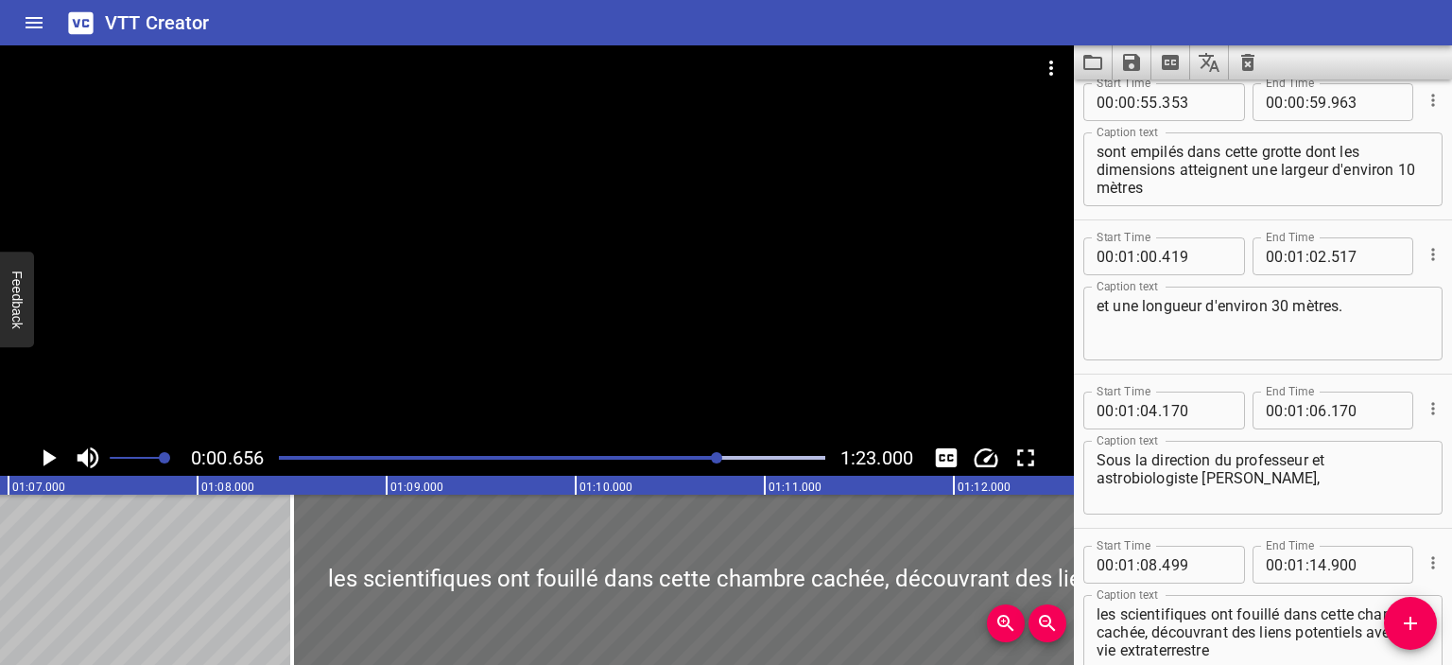
scroll to position [1541, 0]
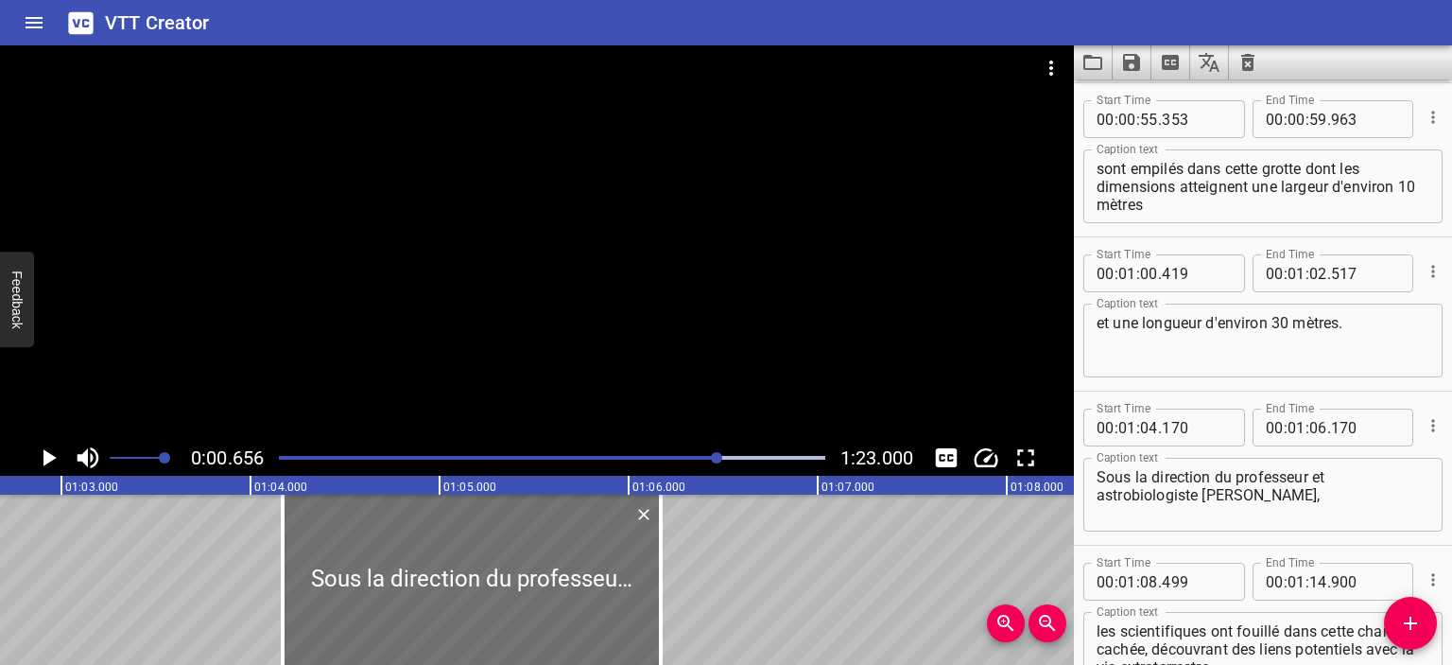
click at [718, 450] on div at bounding box center [552, 457] width 569 height 26
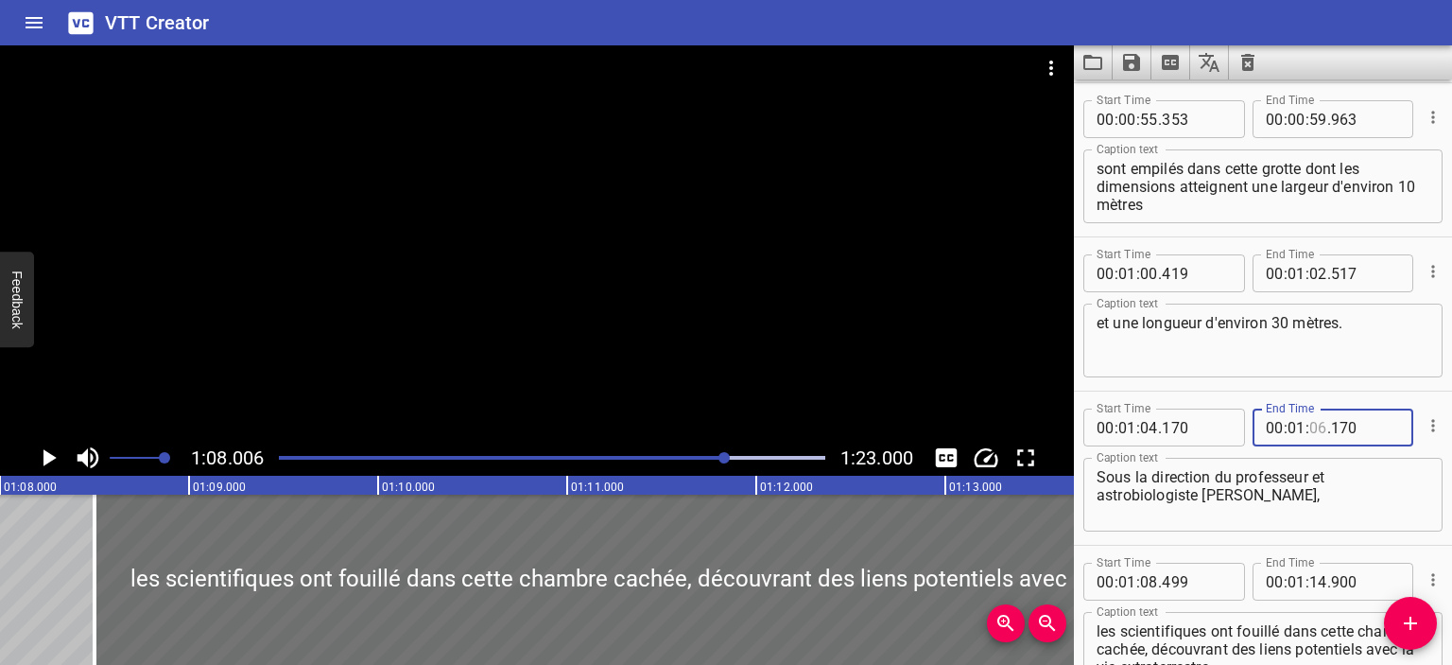
click at [1311, 429] on input "number" at bounding box center [1319, 427] width 18 height 38
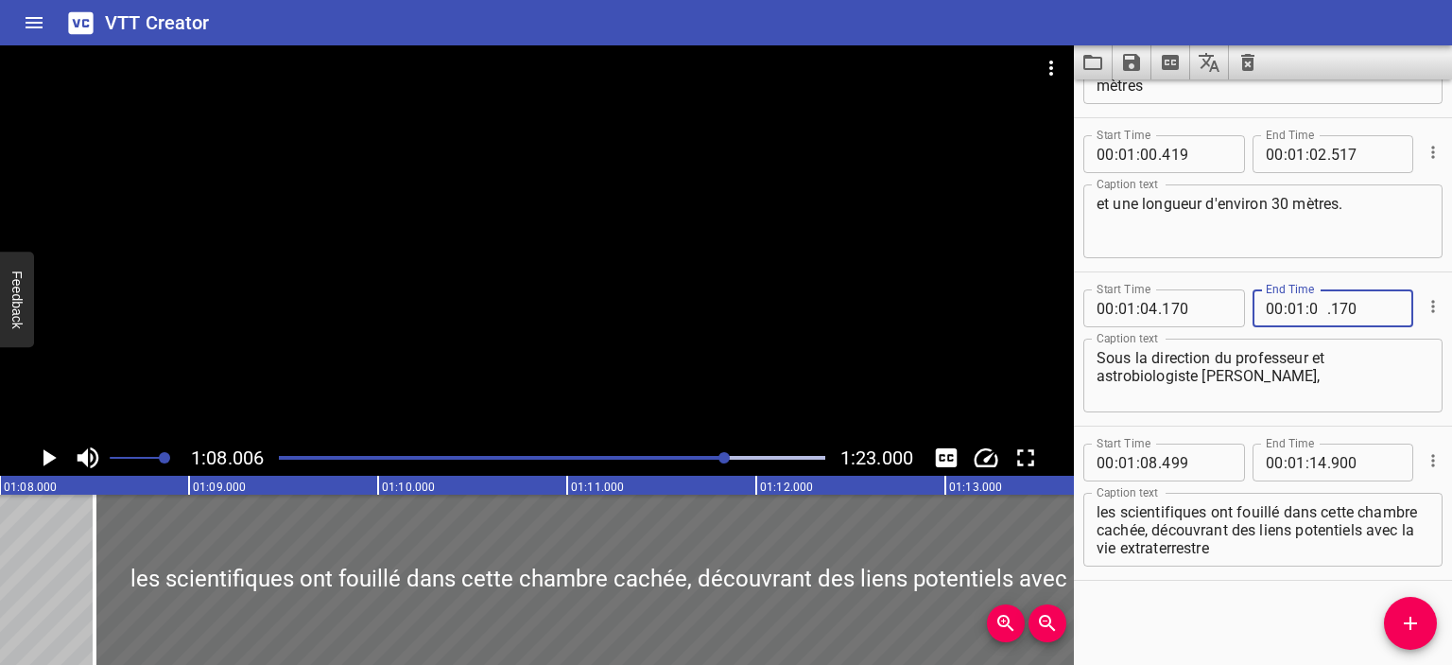
type input "08"
type input "006"
click at [44, 462] on icon "Play/Pause" at bounding box center [49, 457] width 13 height 17
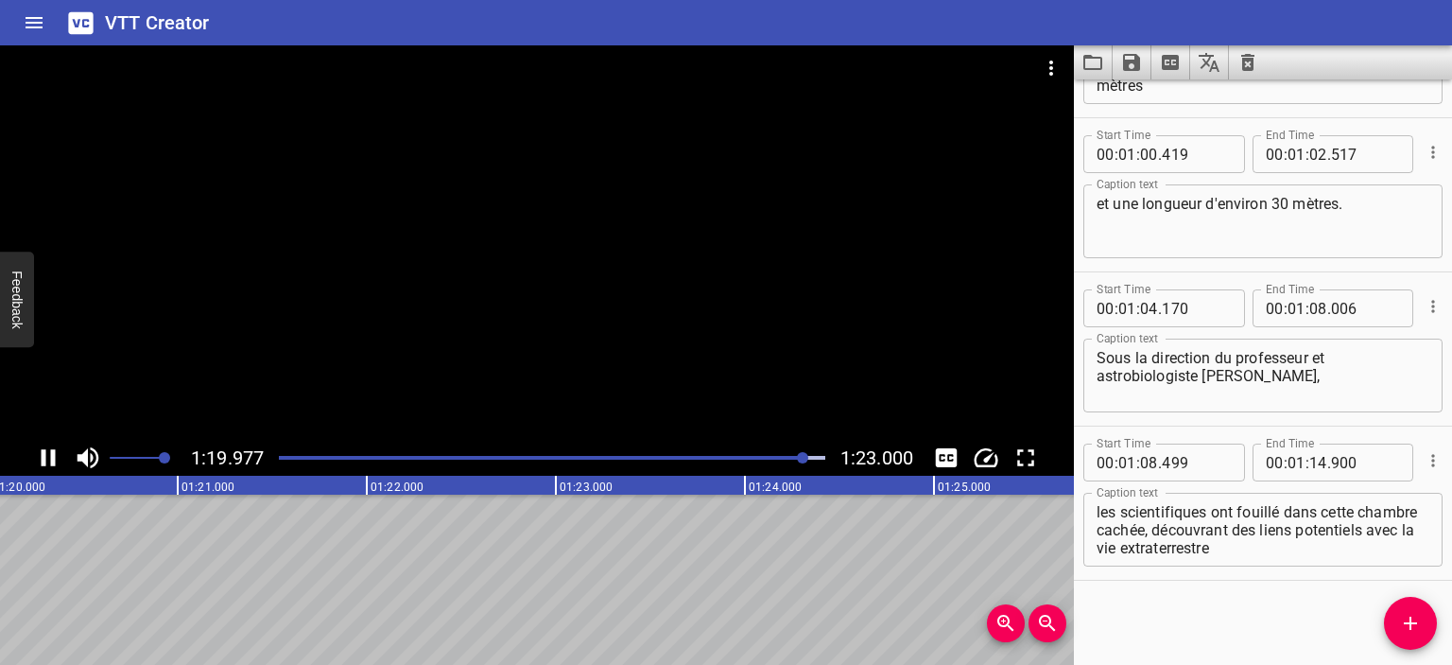
click at [30, 440] on button "Play/Pause" at bounding box center [48, 458] width 36 height 36
click at [1121, 67] on icon "Save captions to file" at bounding box center [1131, 62] width 23 height 23
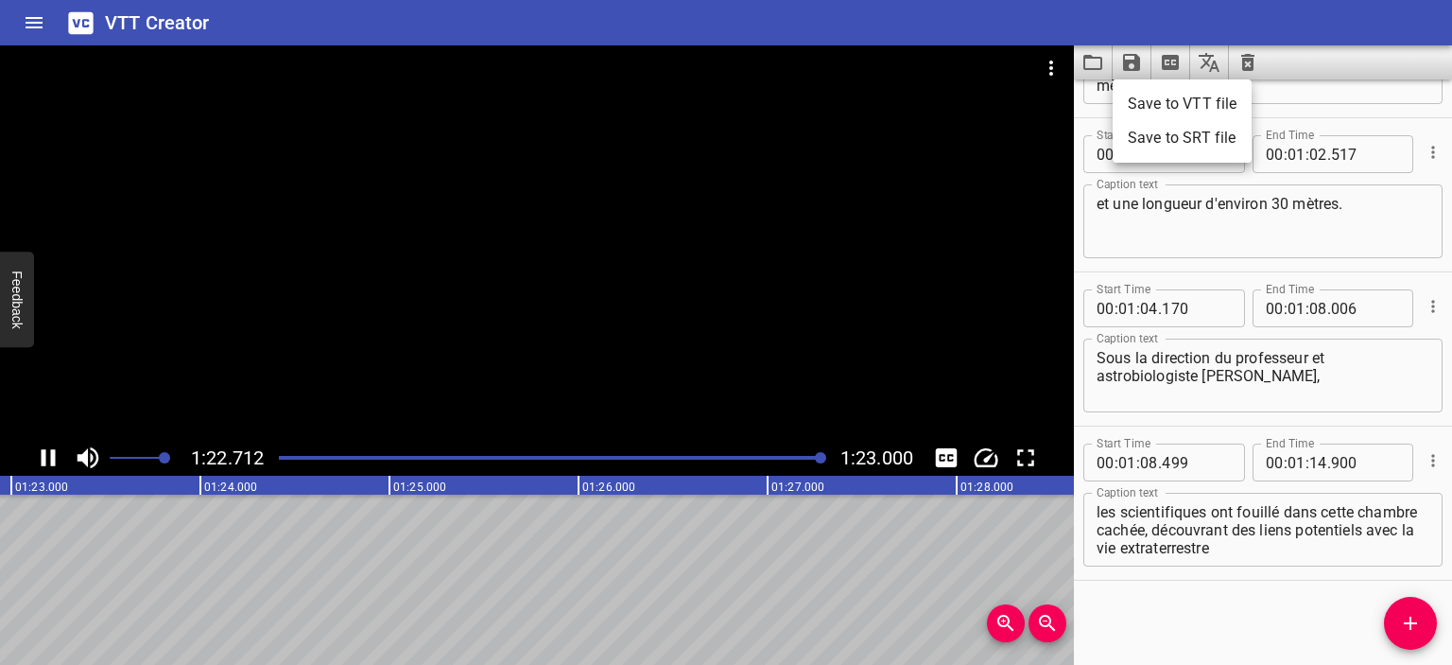
click at [1175, 113] on li "Save to VTT file" at bounding box center [1182, 104] width 139 height 34
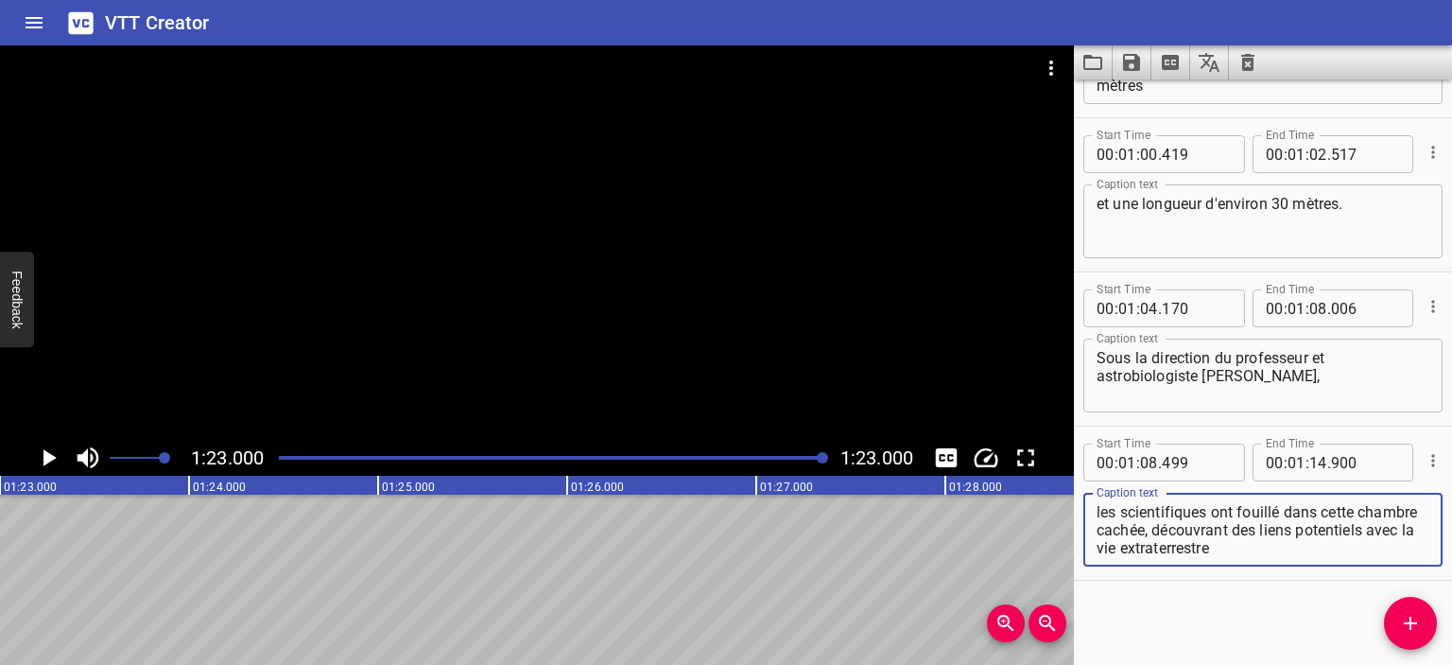
drag, startPoint x: 1215, startPoint y: 525, endPoint x: 1339, endPoint y: 571, distance: 132.2
click at [1339, 571] on div "Start Time 00 : 01 : 08 . 499 Start Time End Time 00 : 01 : 14 . 900 End Time C…" at bounding box center [1263, 502] width 378 height 153
type textarea "les scientifiques ont fouillé dans cette chambre cachée,"
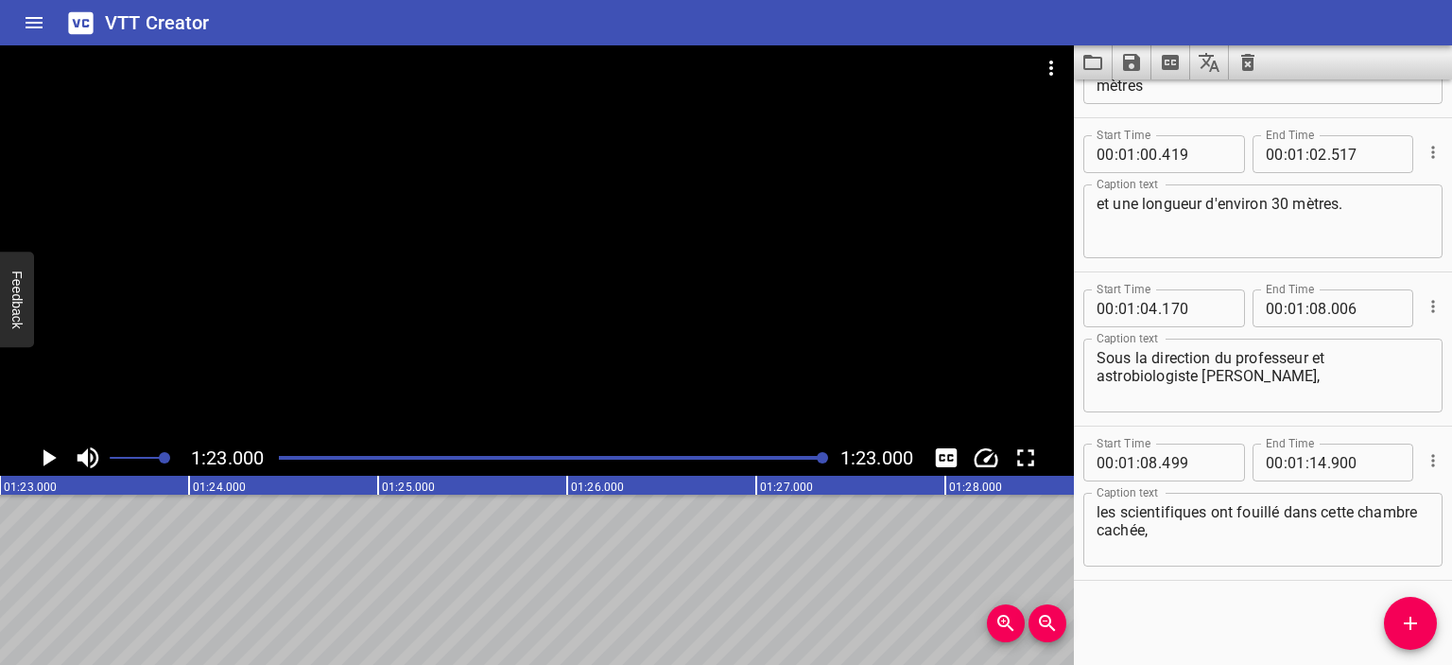
click at [738, 455] on div at bounding box center [552, 457] width 569 height 26
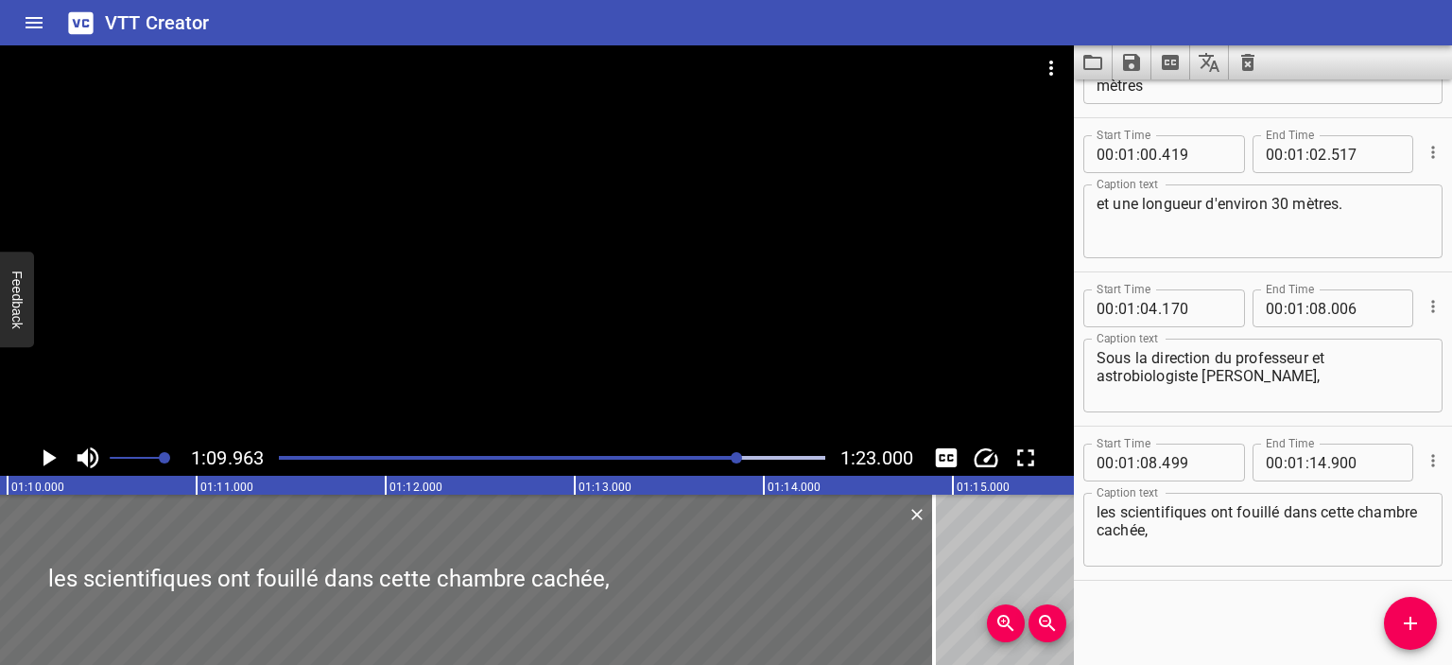
click at [50, 453] on icon "Play/Pause" at bounding box center [48, 457] width 28 height 28
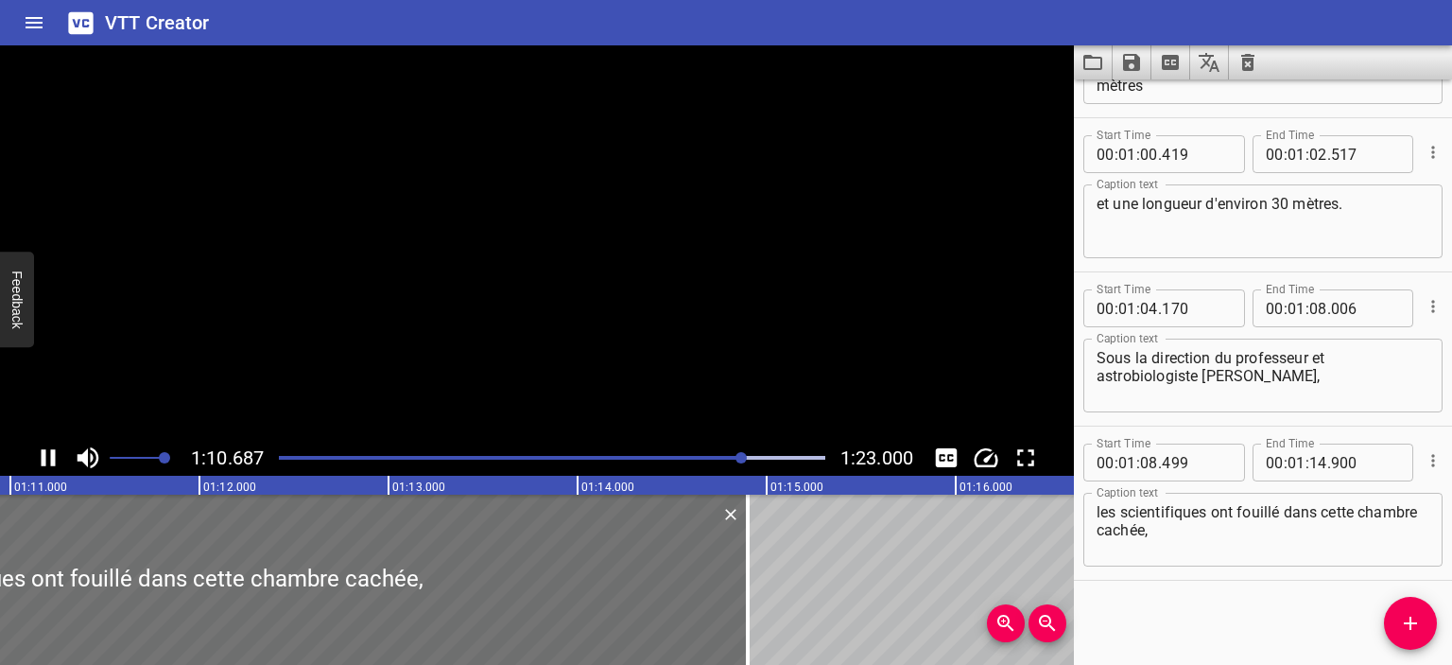
click at [50, 453] on icon "Play/Pause" at bounding box center [49, 457] width 14 height 17
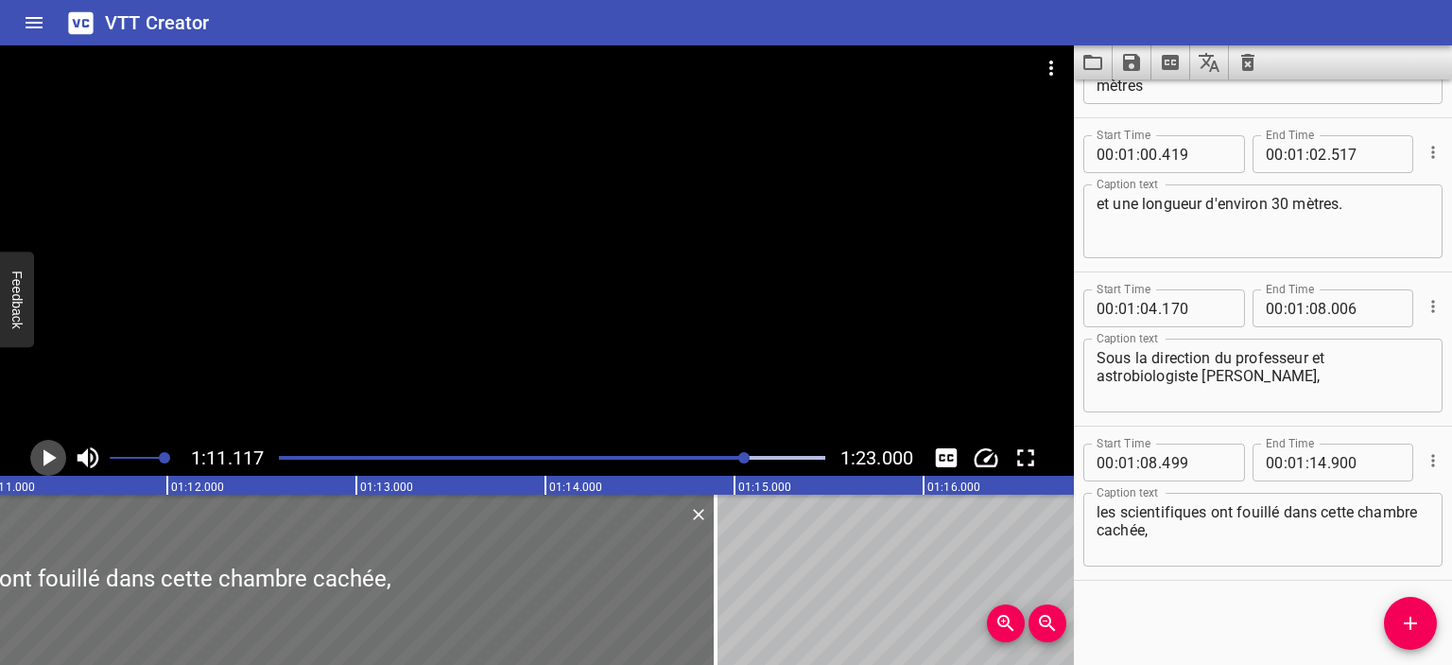
click at [50, 453] on icon "Play/Pause" at bounding box center [48, 457] width 28 height 28
click at [50, 453] on icon "Play/Pause" at bounding box center [49, 457] width 14 height 17
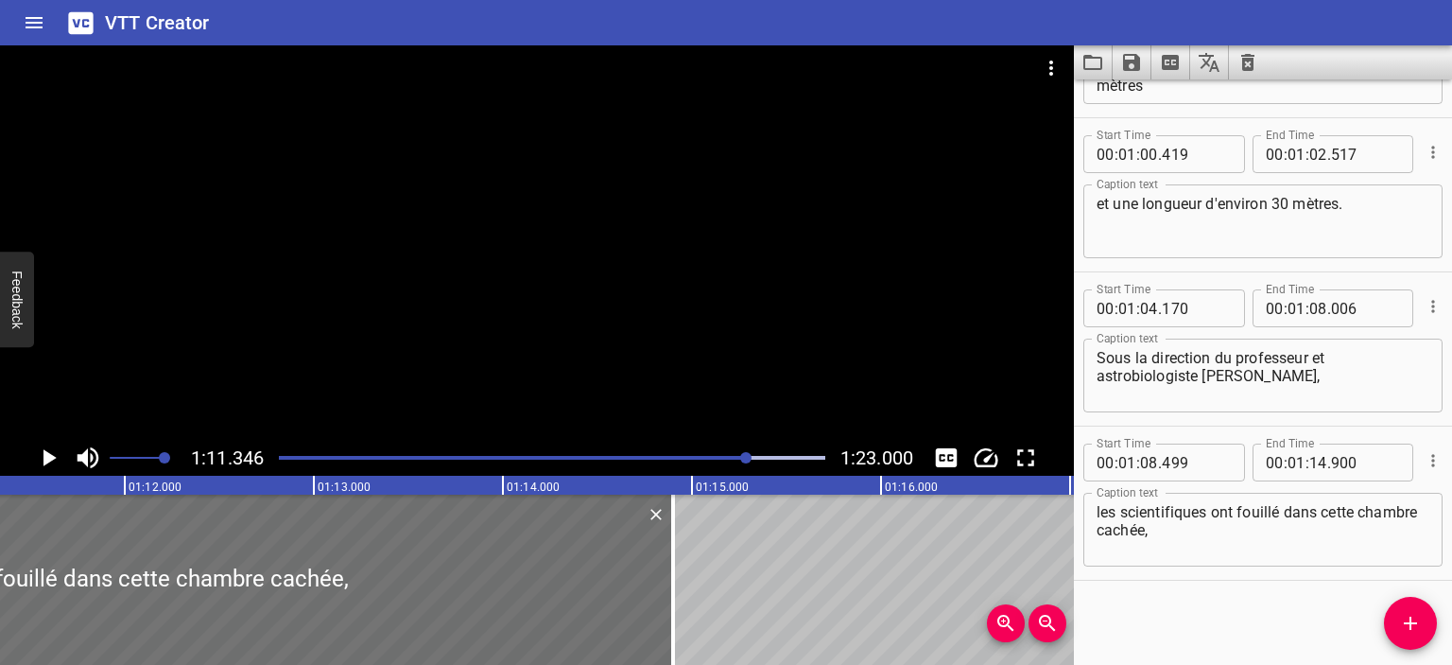
click at [1426, 624] on span "Add Cue" at bounding box center [1410, 623] width 53 height 23
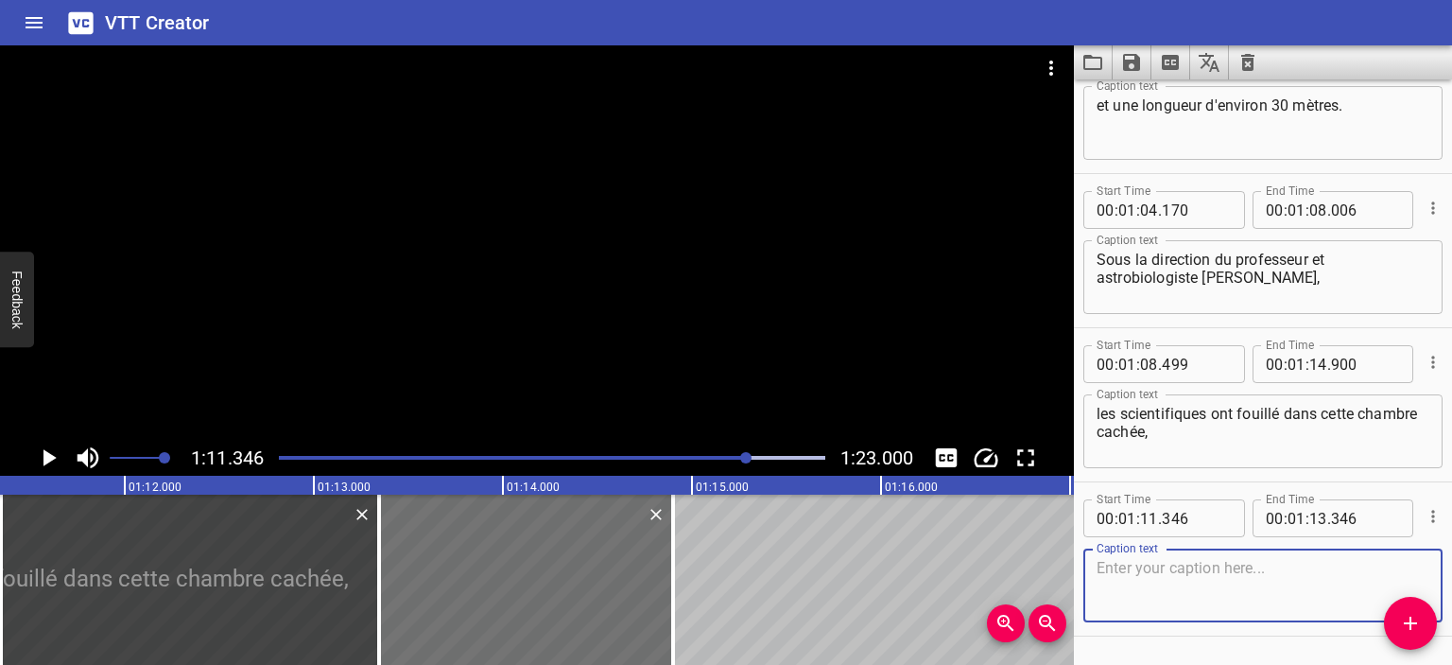
scroll to position [1815, 0]
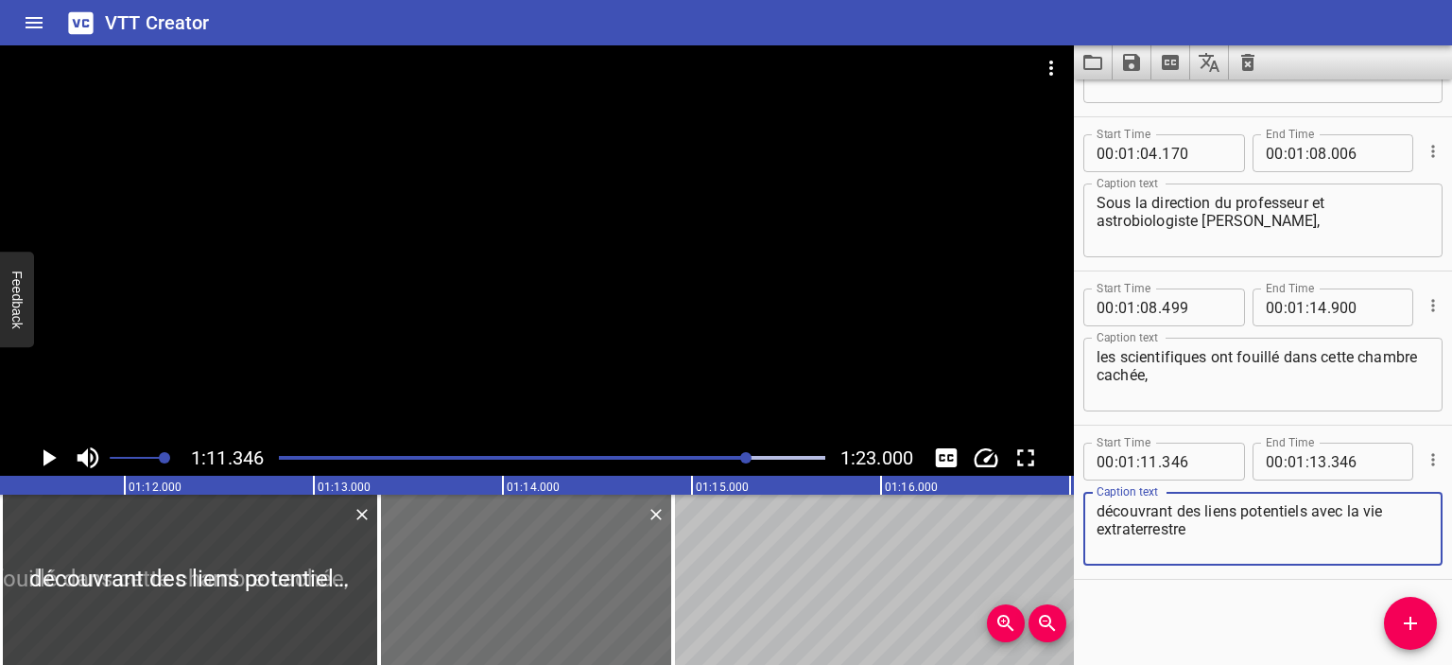
type textarea "découvrant des liens potentiels avec la vie extraterrestre"
click at [56, 459] on icon "Play/Pause" at bounding box center [48, 457] width 28 height 28
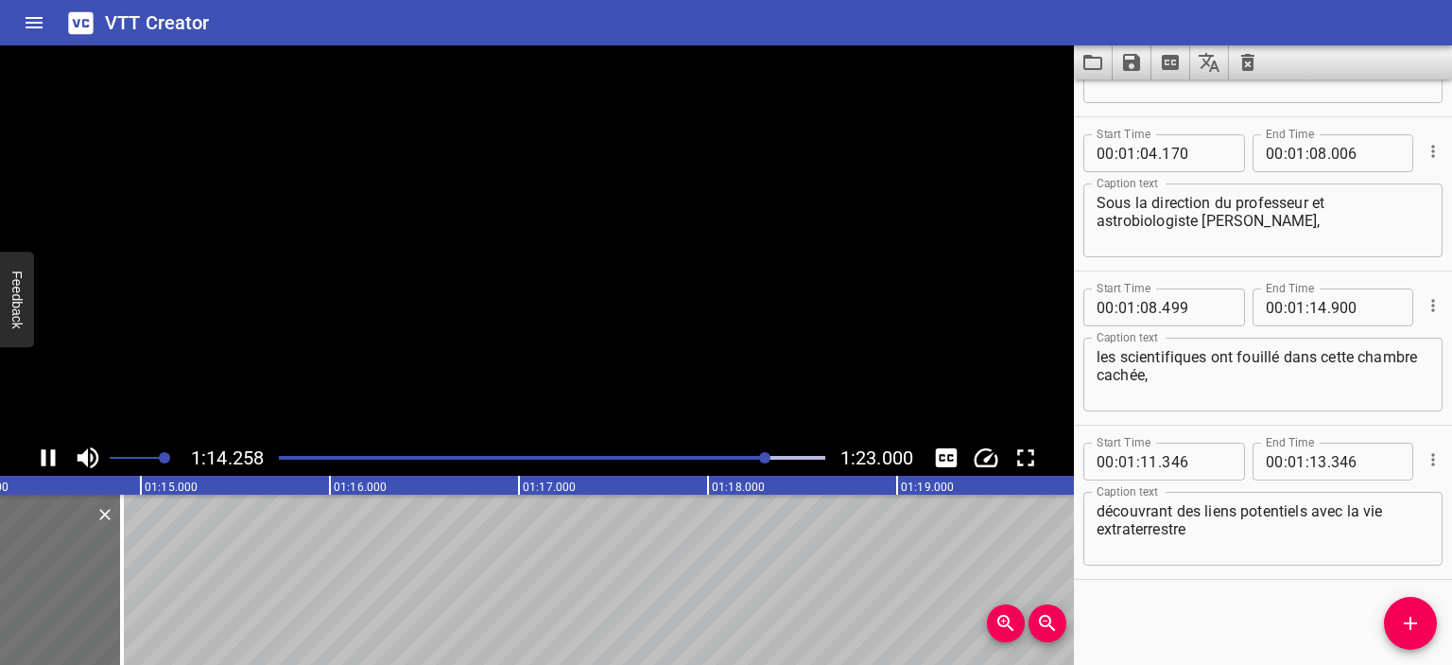
click at [56, 459] on icon "Play/Pause" at bounding box center [48, 457] width 28 height 28
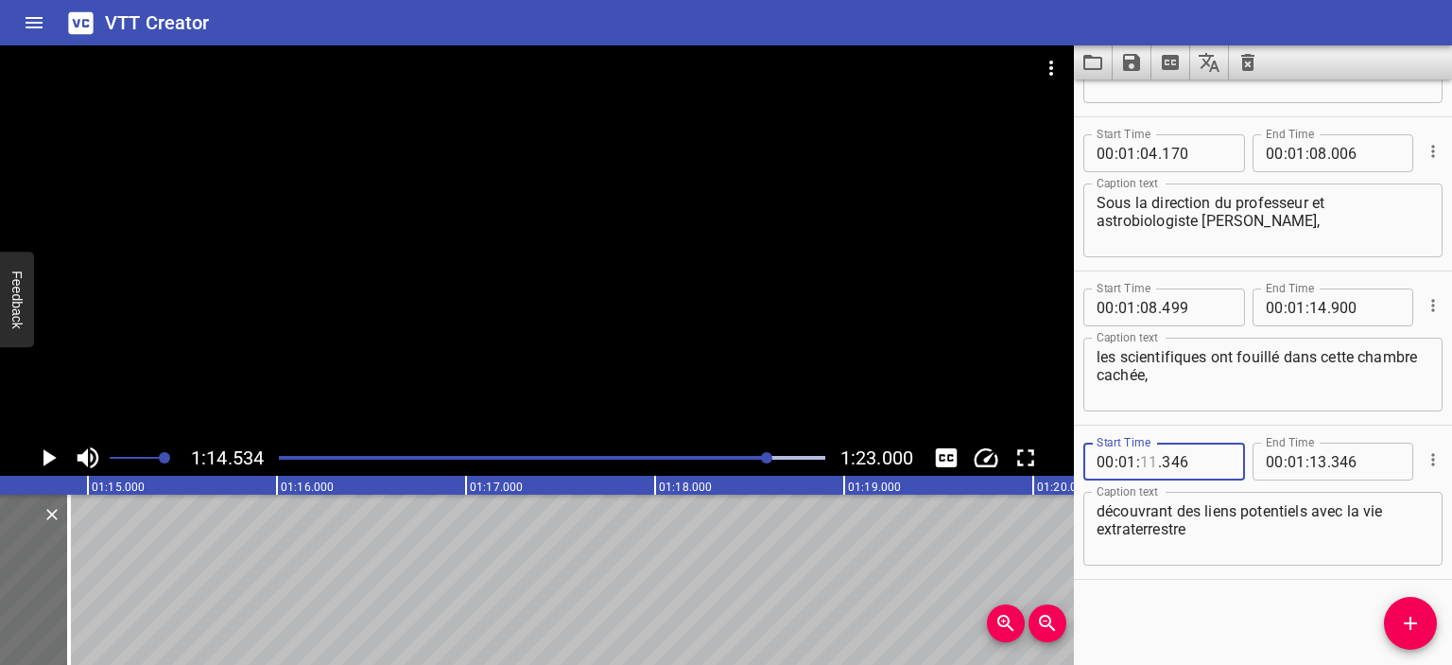
click at [1152, 460] on input "number" at bounding box center [1149, 462] width 18 height 38
type input "15"
type input "346"
click at [725, 459] on div "Play progress" at bounding box center [496, 458] width 547 height 4
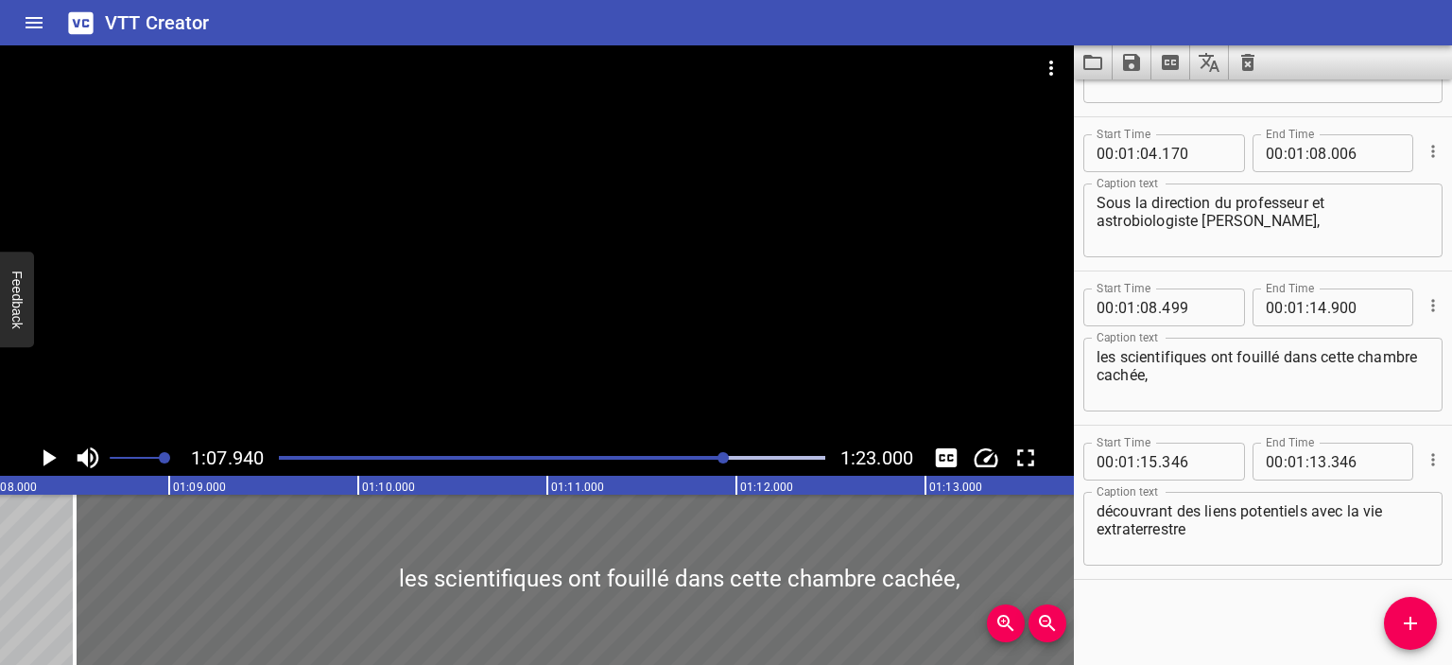
scroll to position [0, 12848]
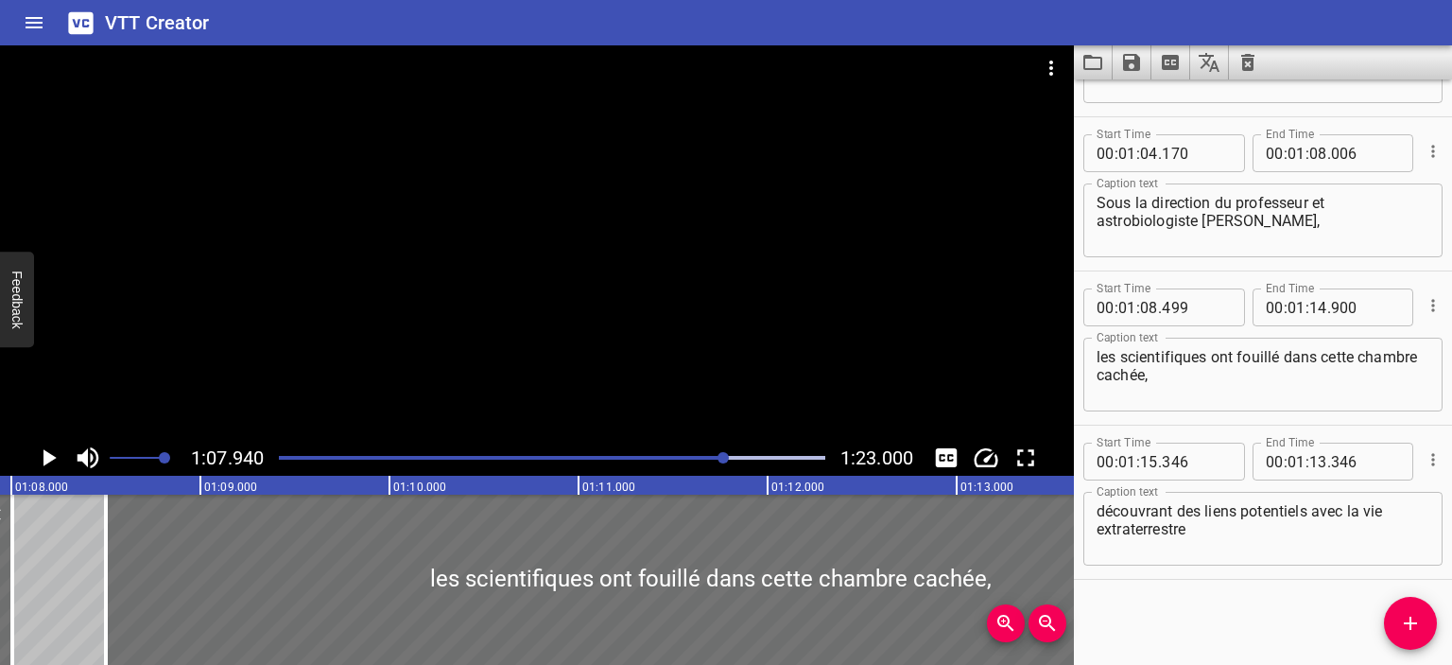
click at [52, 464] on icon "Play/Pause" at bounding box center [48, 457] width 28 height 28
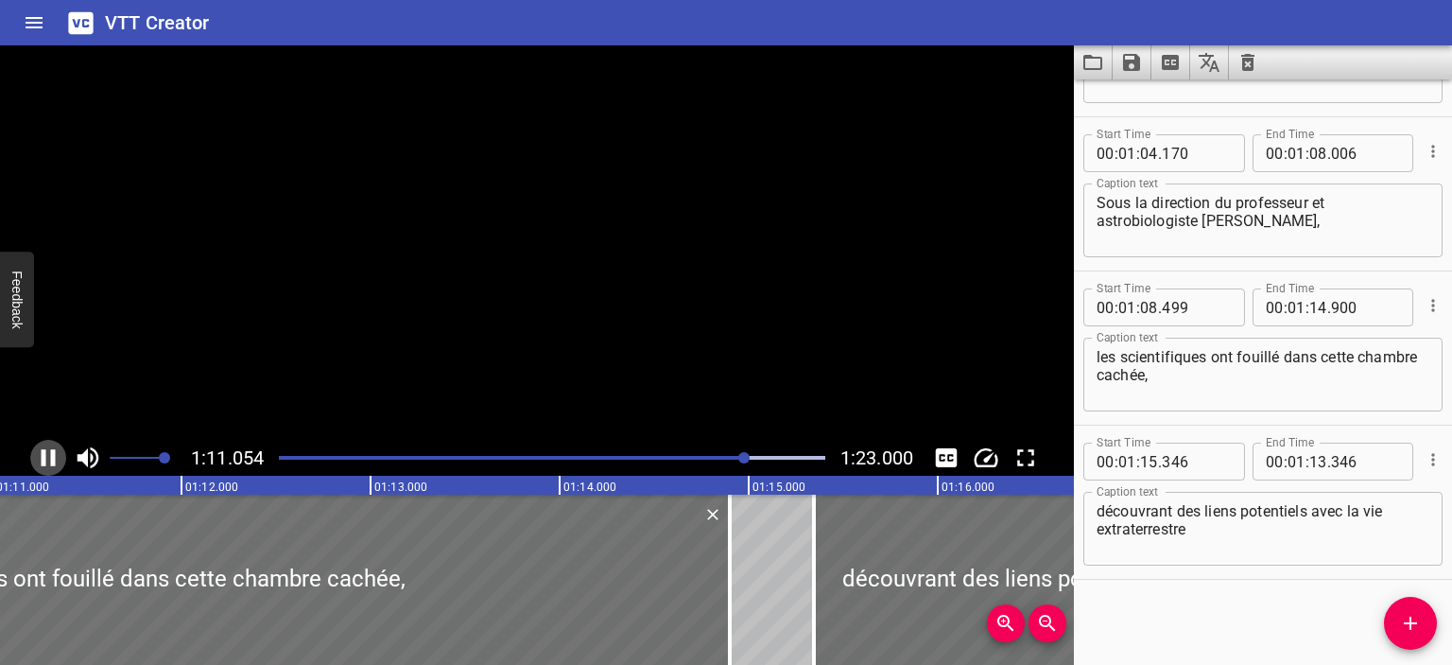
click at [51, 464] on icon "Play/Pause" at bounding box center [49, 457] width 14 height 17
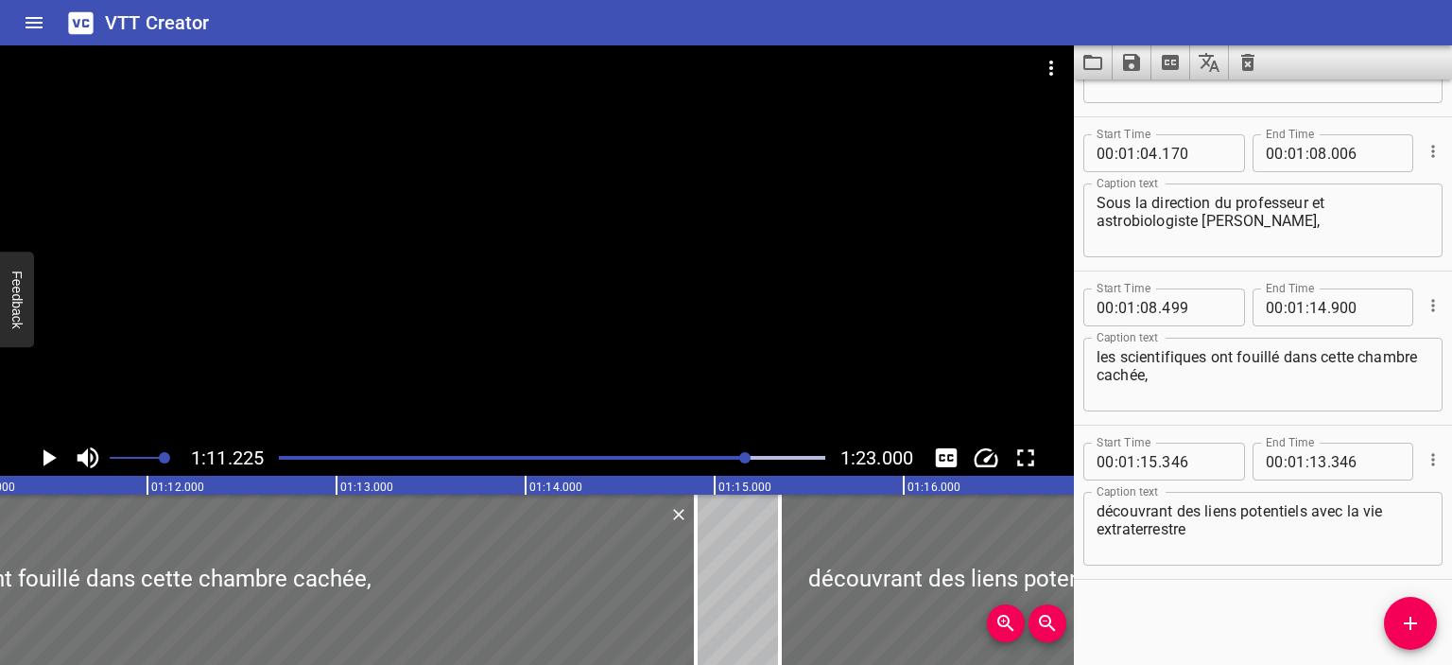
click at [51, 464] on icon "Play/Pause" at bounding box center [48, 457] width 28 height 28
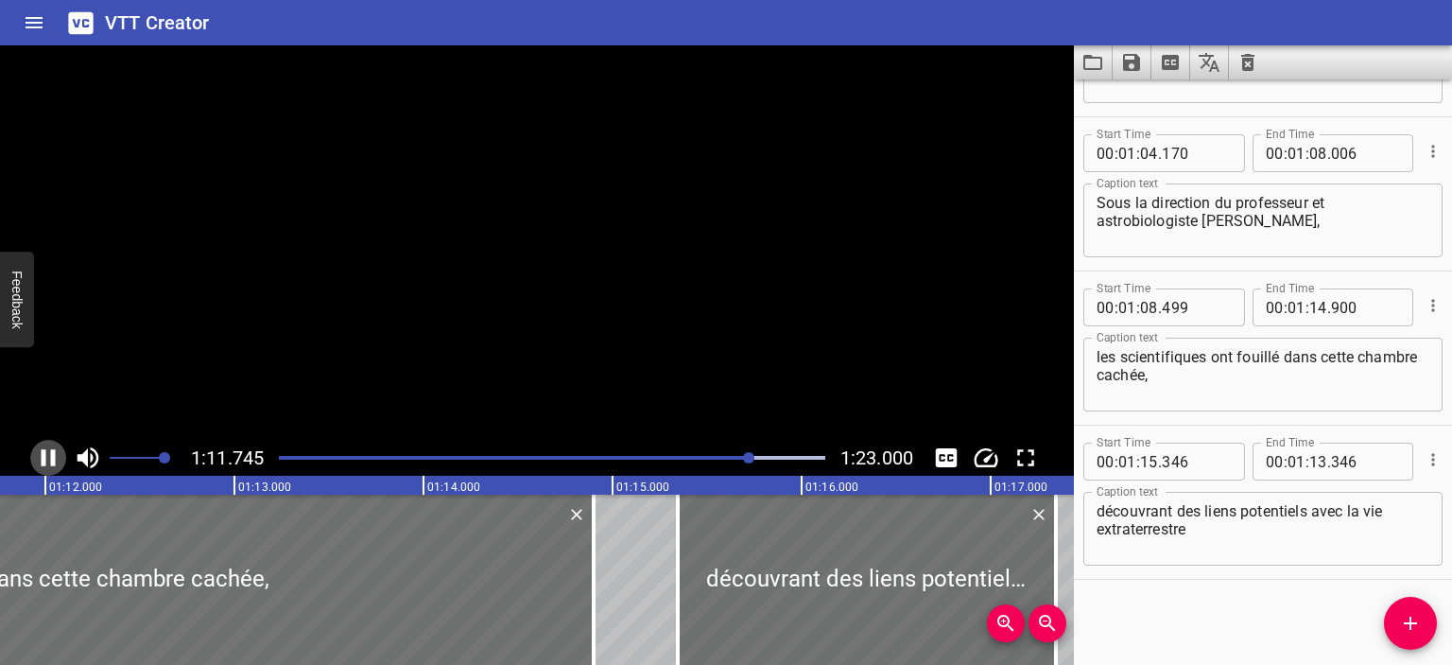
click at [51, 464] on icon "Play/Pause" at bounding box center [49, 457] width 14 height 17
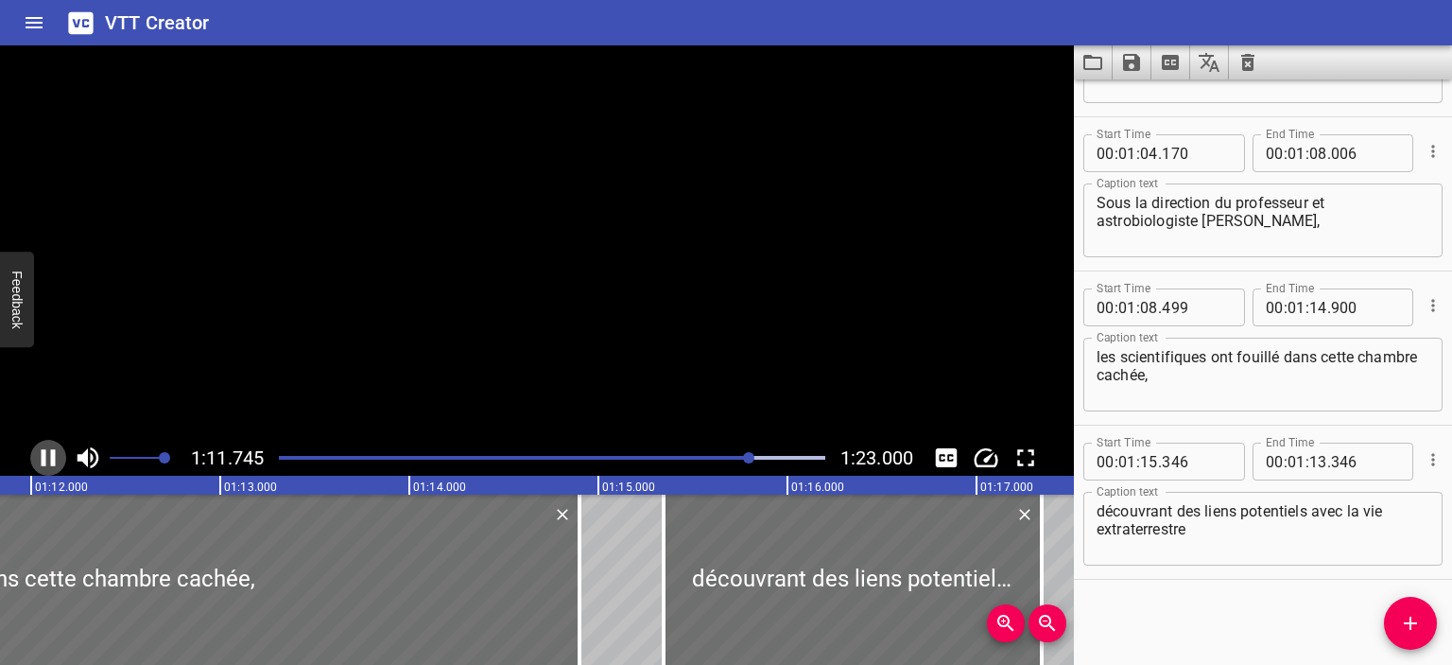
scroll to position [0, 13592]
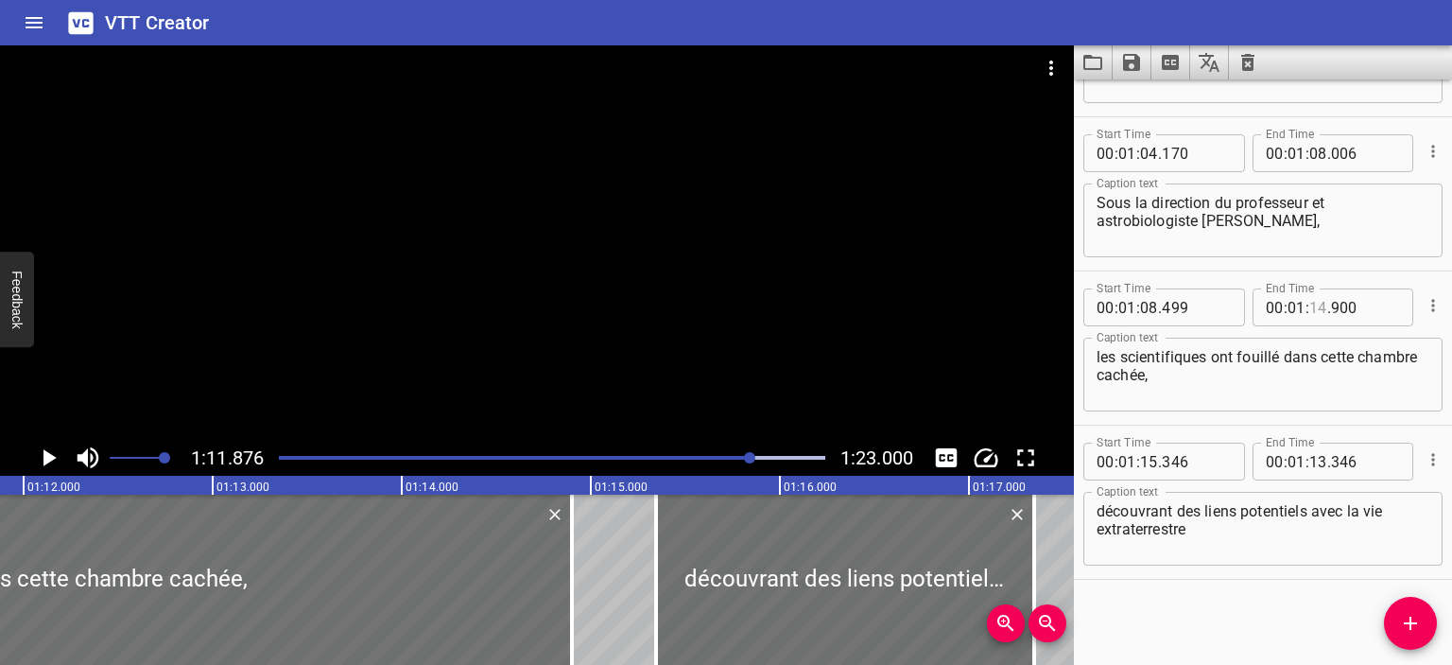
click at [1315, 311] on input "number" at bounding box center [1319, 307] width 18 height 38
click at [1316, 305] on input "number" at bounding box center [1319, 307] width 18 height 38
type input "10"
type input "900"
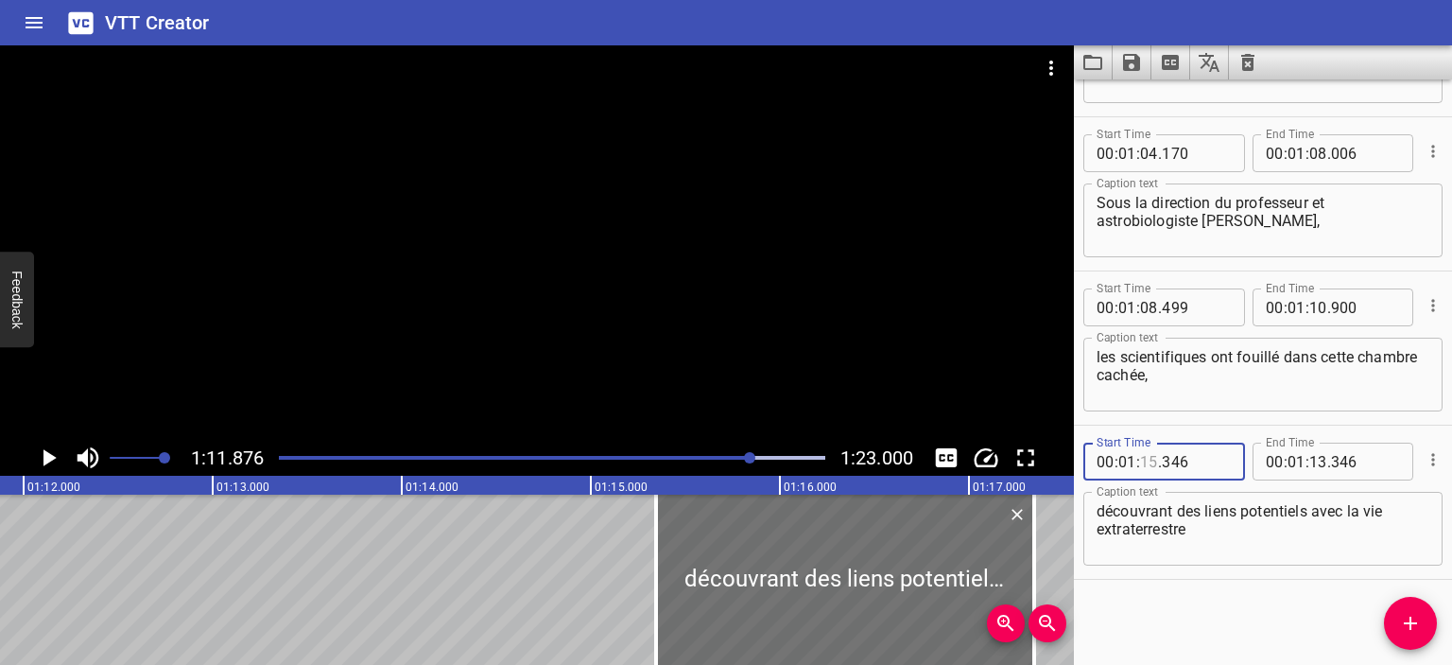
click at [1154, 455] on input "number" at bounding box center [1149, 462] width 18 height 38
type input "11"
type input "870"
click at [731, 453] on div at bounding box center [552, 457] width 569 height 26
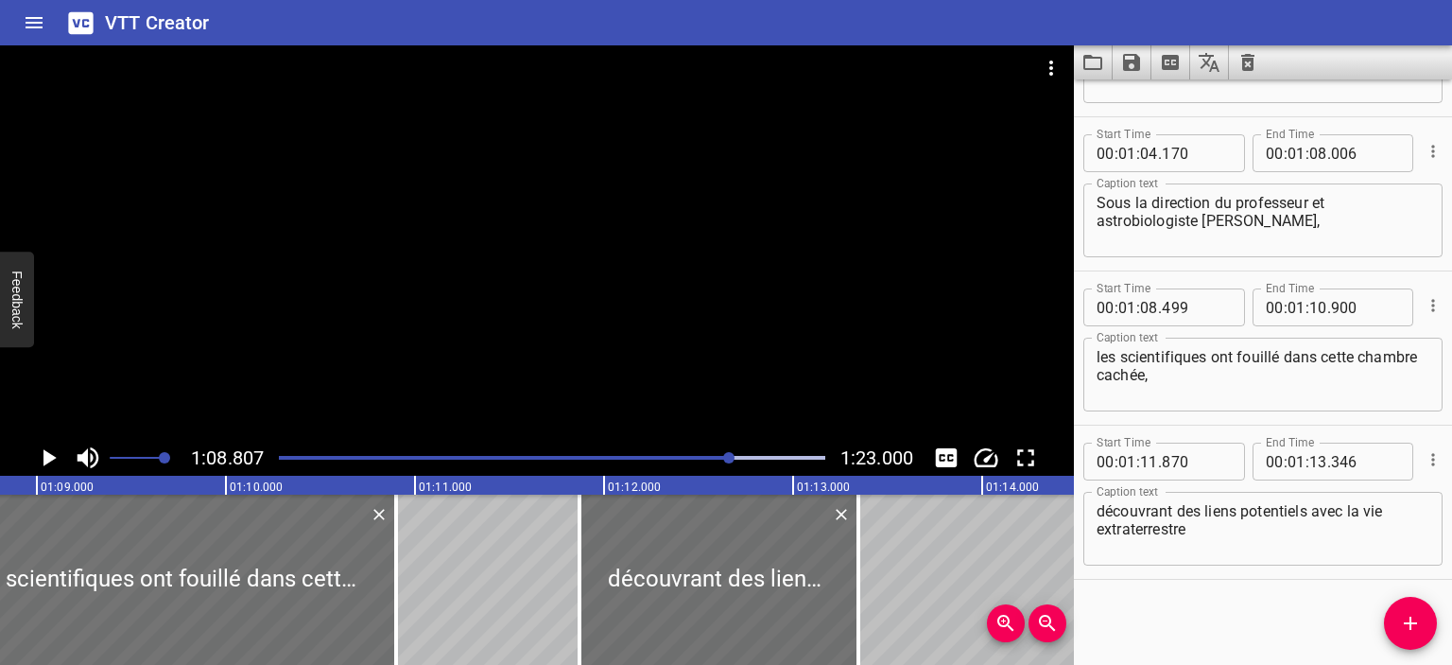
click at [43, 459] on icon "Play/Pause" at bounding box center [48, 457] width 28 height 28
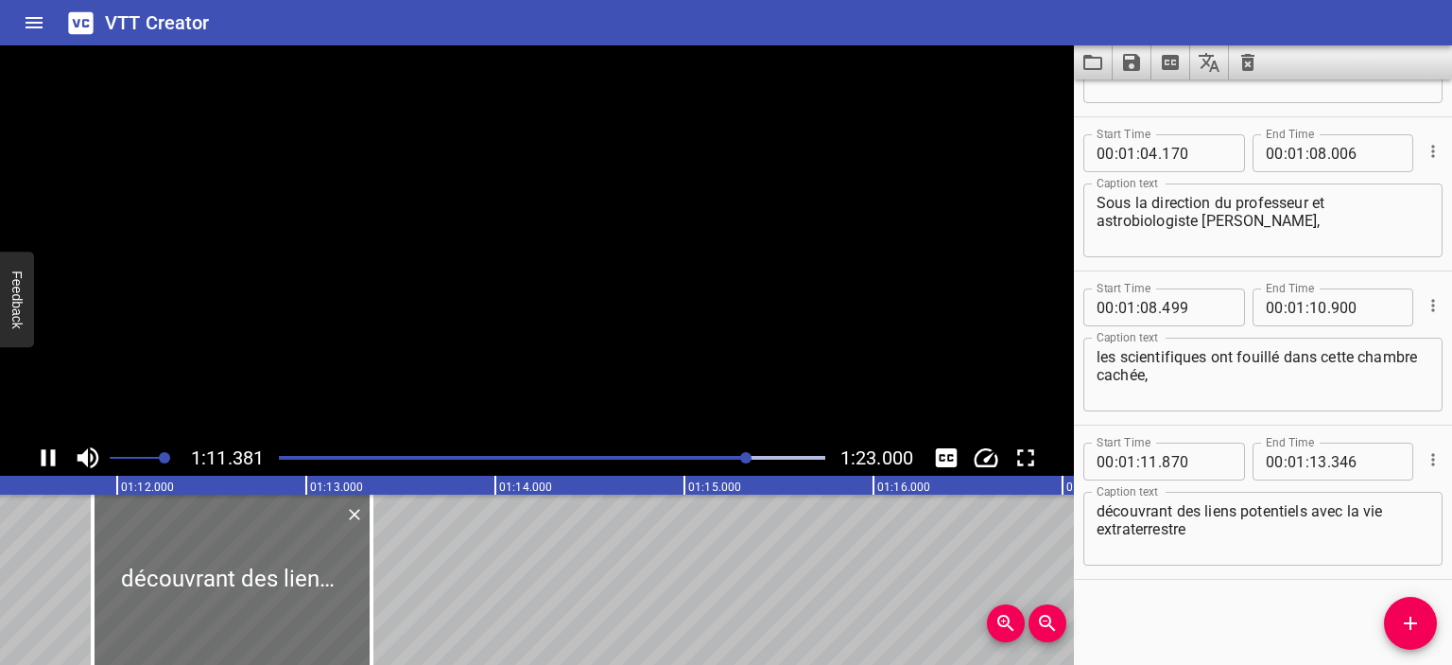
click at [43, 459] on icon "Play/Pause" at bounding box center [49, 457] width 14 height 17
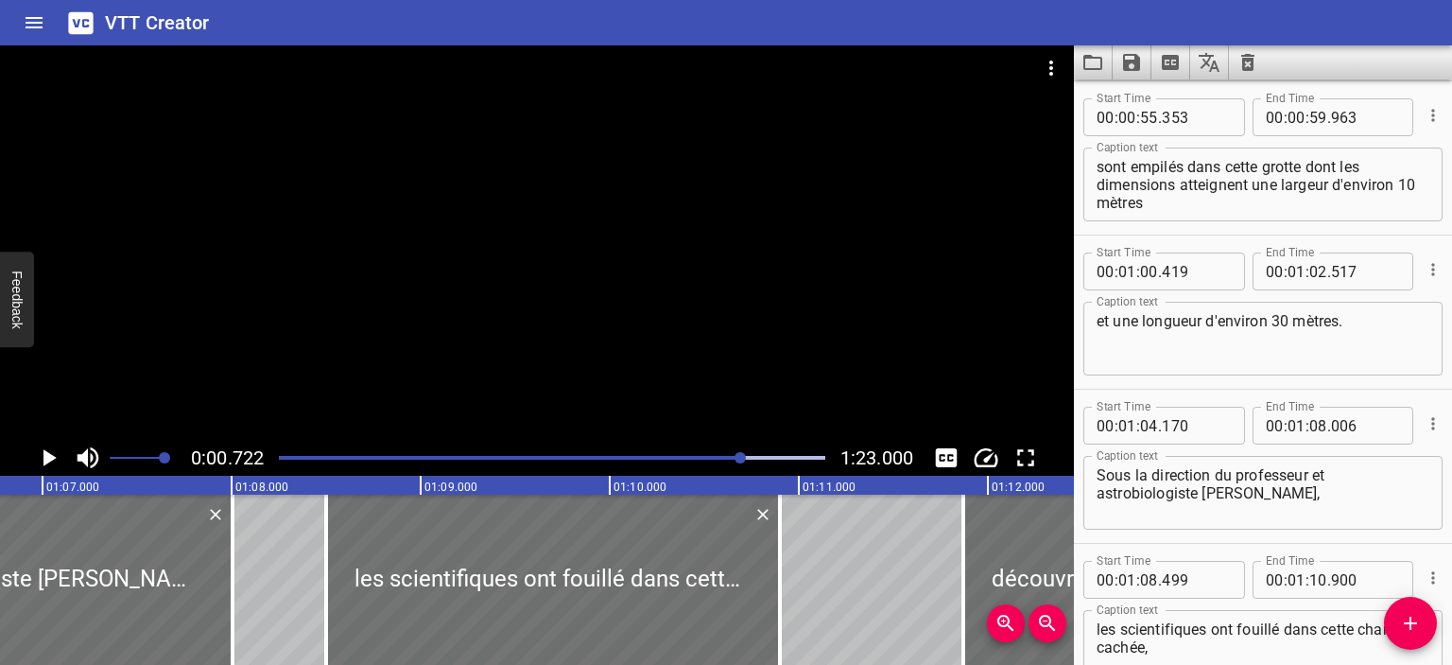
scroll to position [1541, 0]
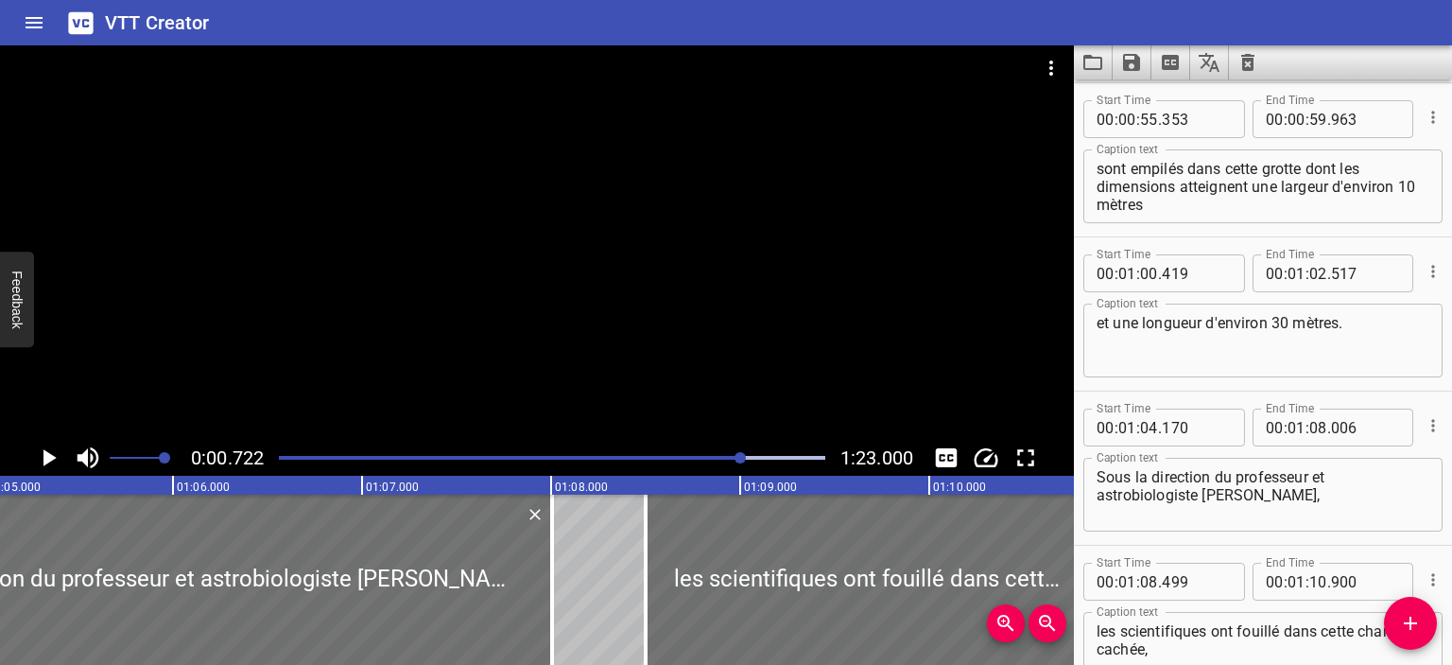
click at [742, 449] on div at bounding box center [552, 457] width 569 height 26
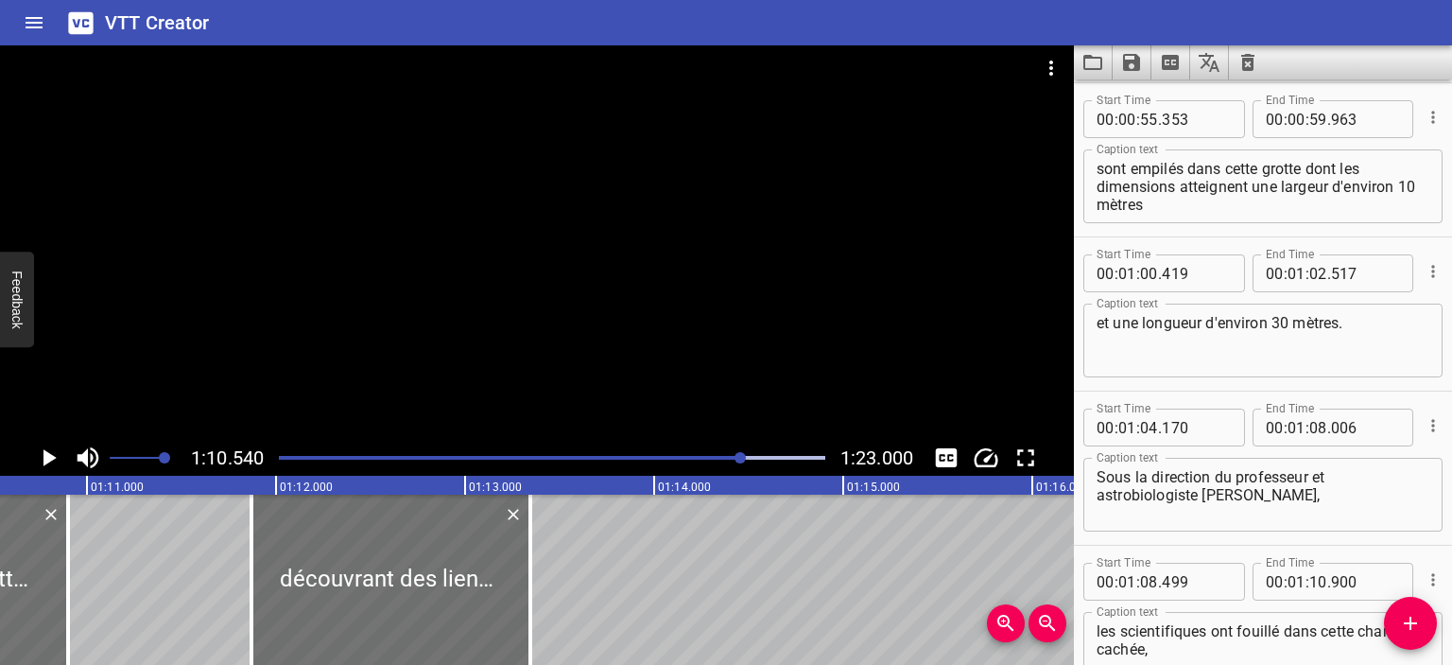
click at [45, 457] on icon "Play/Pause" at bounding box center [49, 457] width 13 height 17
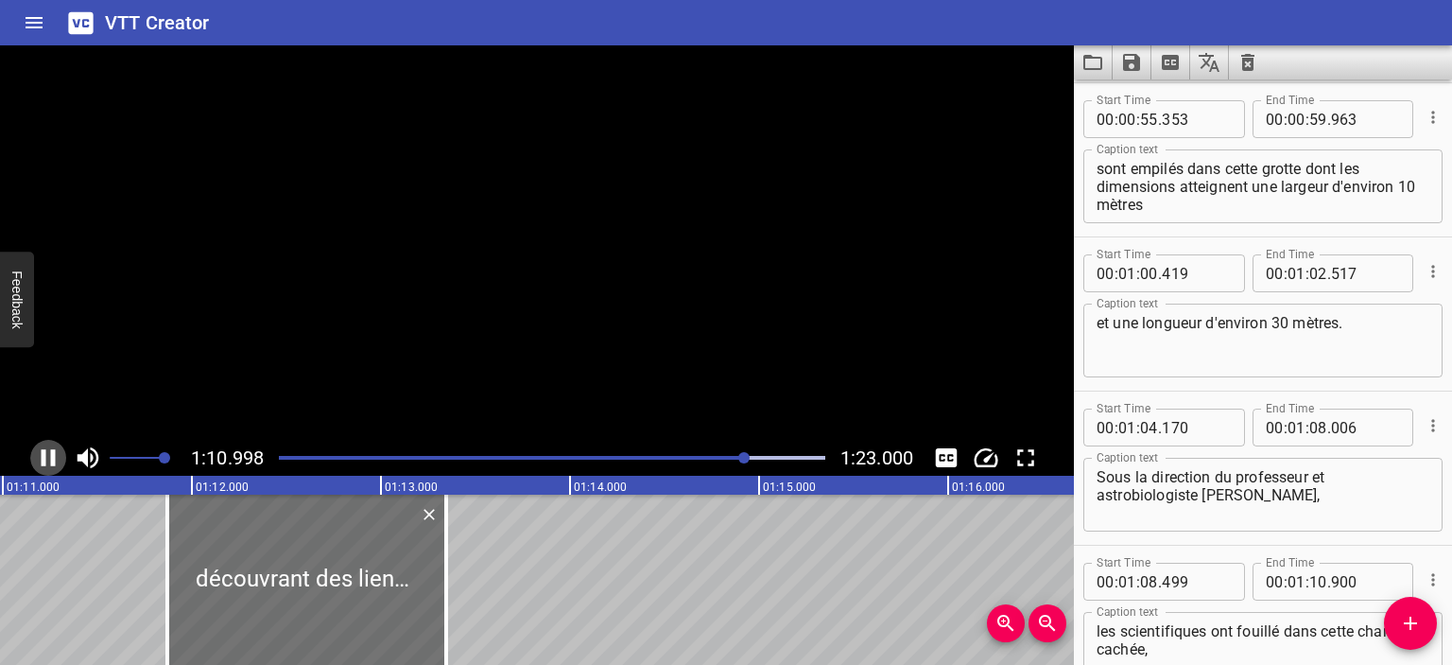
click at [45, 457] on icon "Play/Pause" at bounding box center [48, 457] width 28 height 28
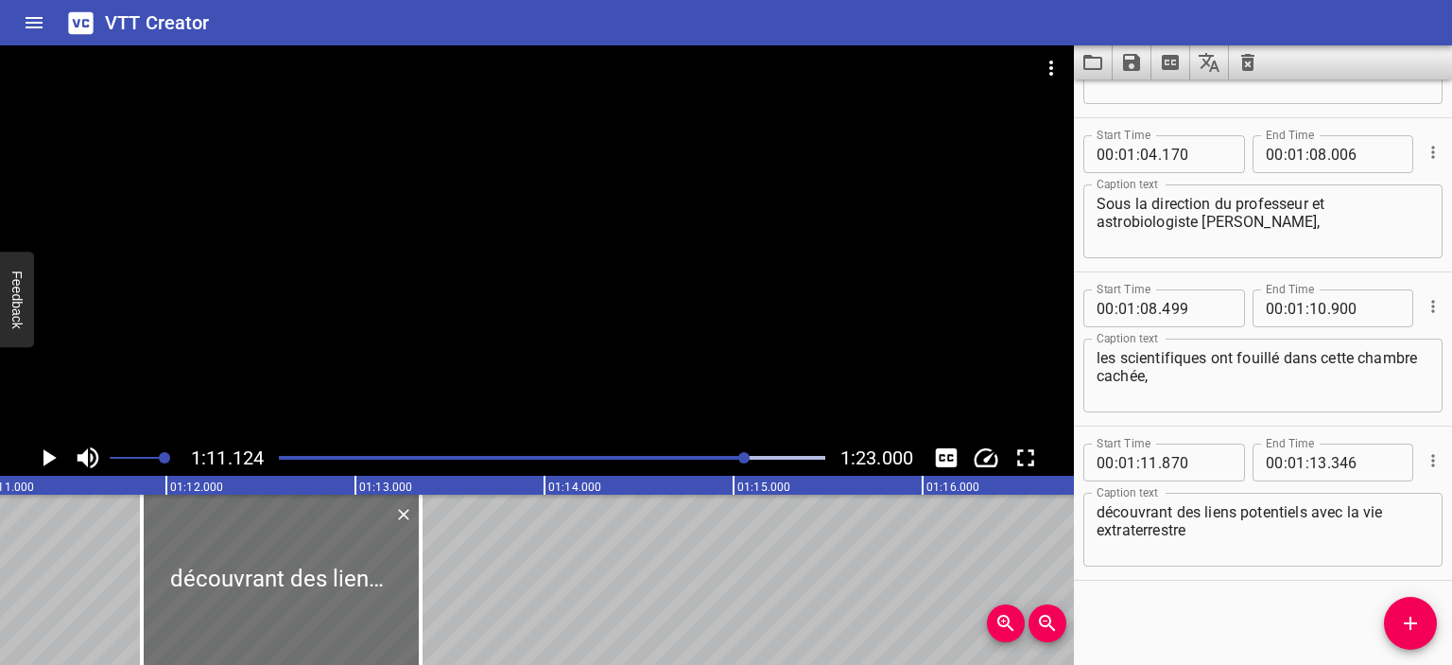
scroll to position [1815, 0]
click at [1339, 309] on input "number" at bounding box center [1365, 307] width 69 height 38
type input "976"
click at [56, 459] on icon "Play/Pause" at bounding box center [48, 457] width 28 height 28
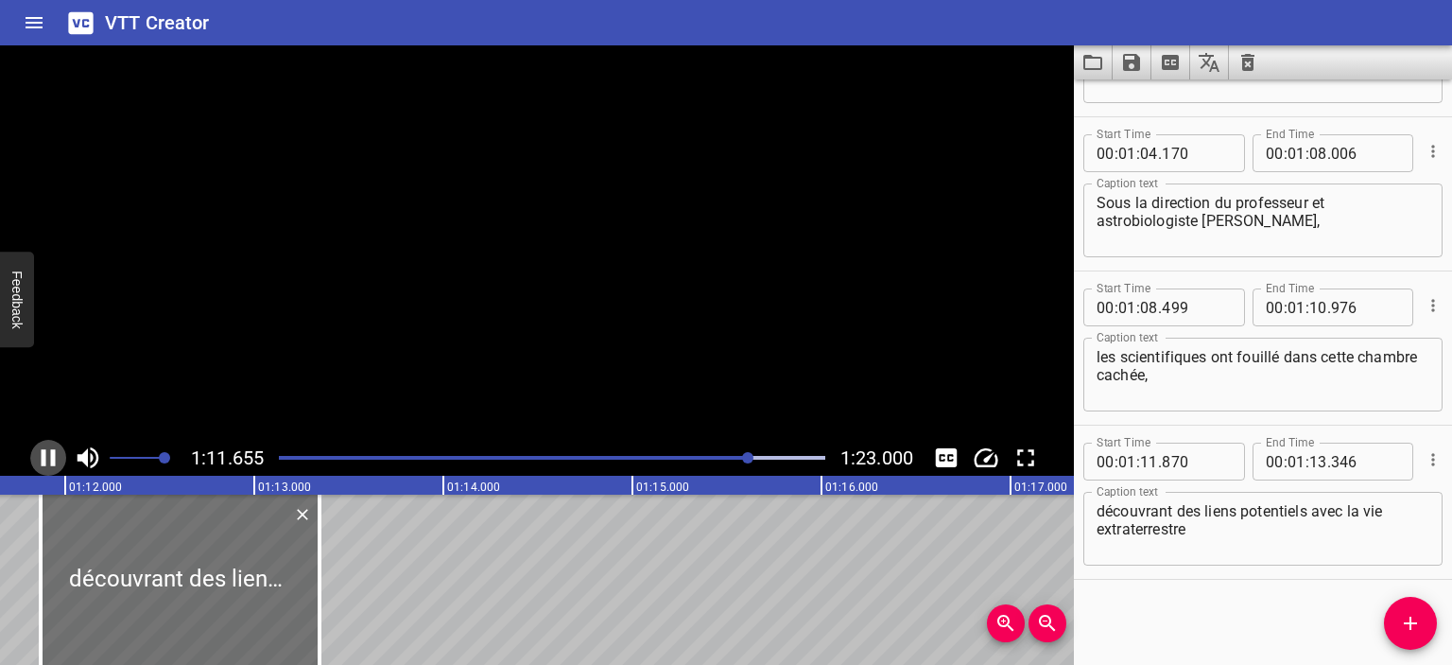
click at [56, 459] on icon "Play/Pause" at bounding box center [48, 457] width 28 height 28
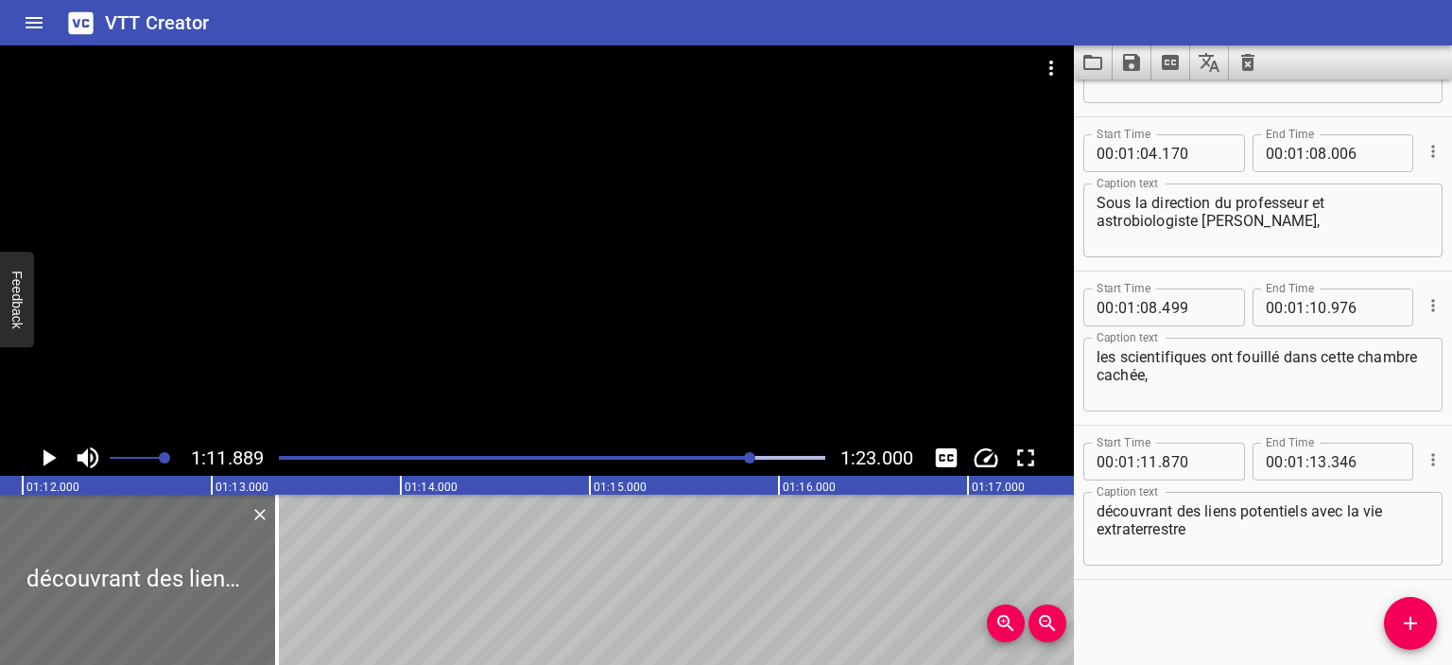
scroll to position [0, 13594]
click at [1168, 463] on input "number" at bounding box center [1196, 462] width 69 height 38
type input "300"
click at [738, 452] on div at bounding box center [552, 457] width 569 height 26
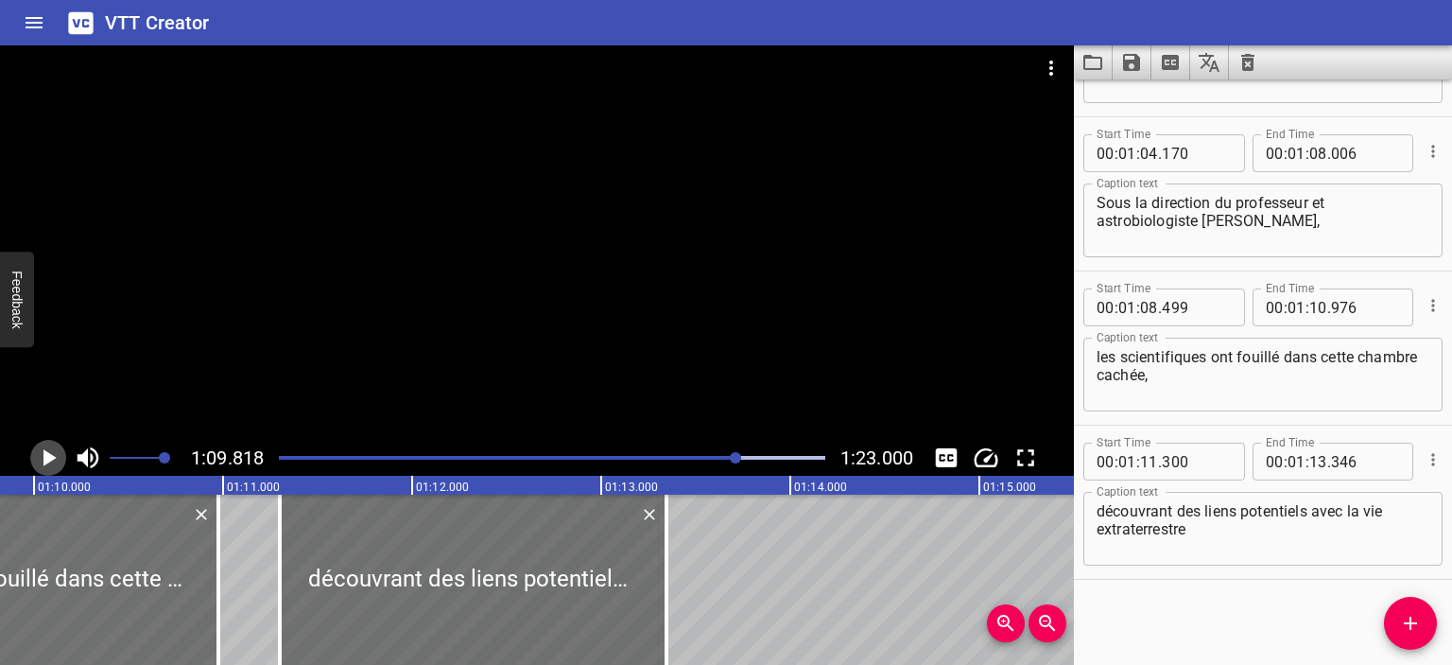
click at [49, 466] on icon "Play/Pause" at bounding box center [48, 457] width 28 height 28
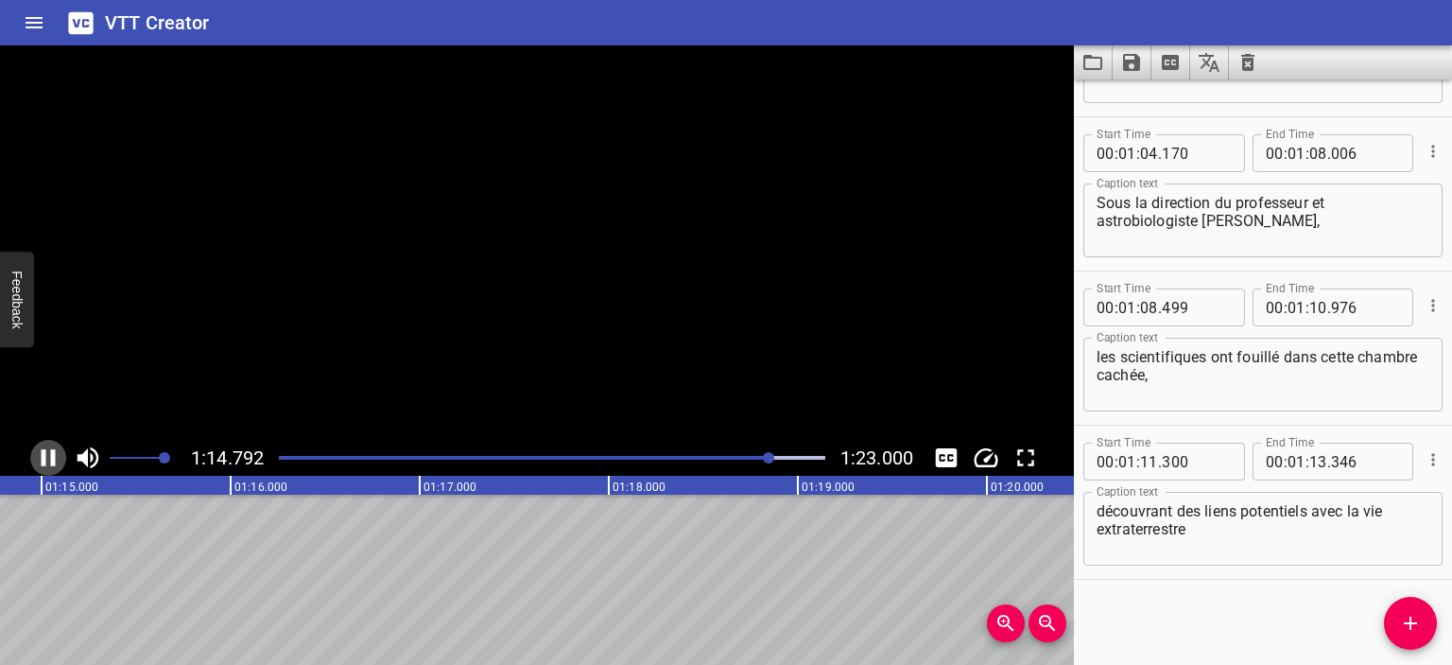
click at [49, 467] on icon "Play/Pause" at bounding box center [48, 457] width 28 height 28
click at [1314, 466] on input "number" at bounding box center [1319, 462] width 18 height 38
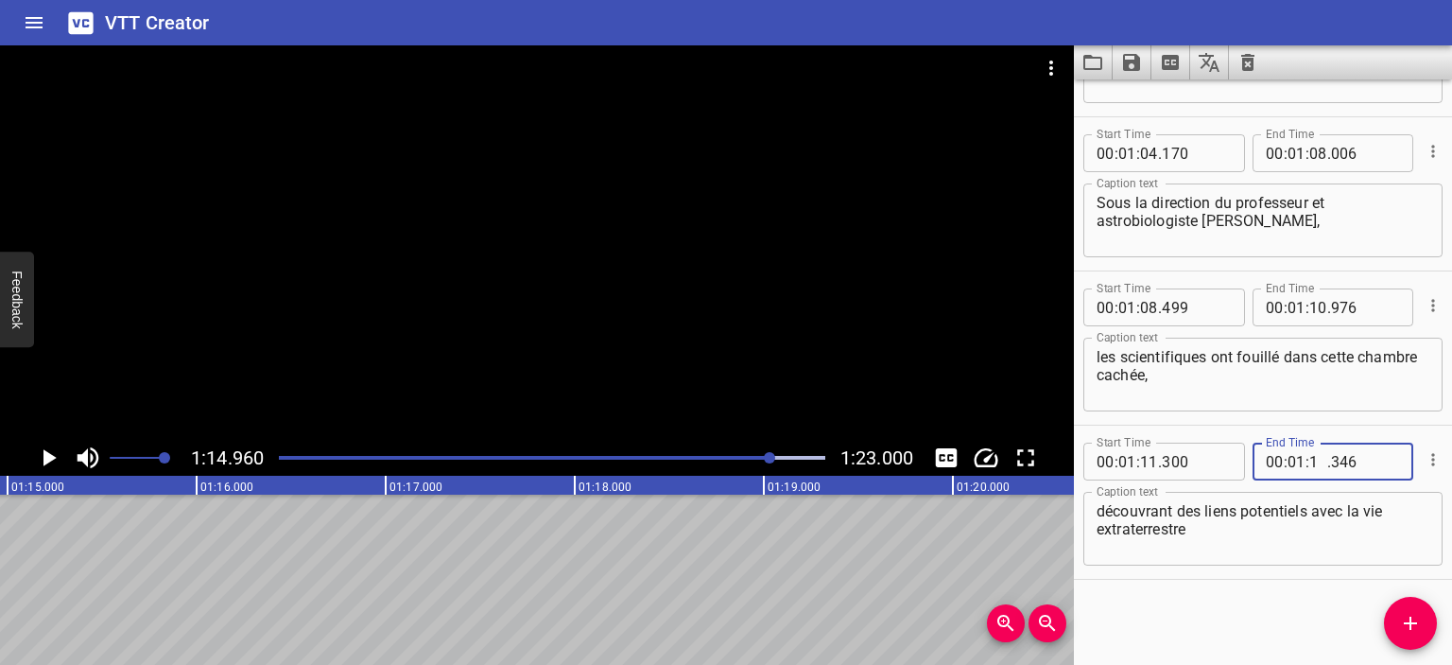
type input "14"
type input "500"
click at [753, 460] on div at bounding box center [552, 457] width 569 height 26
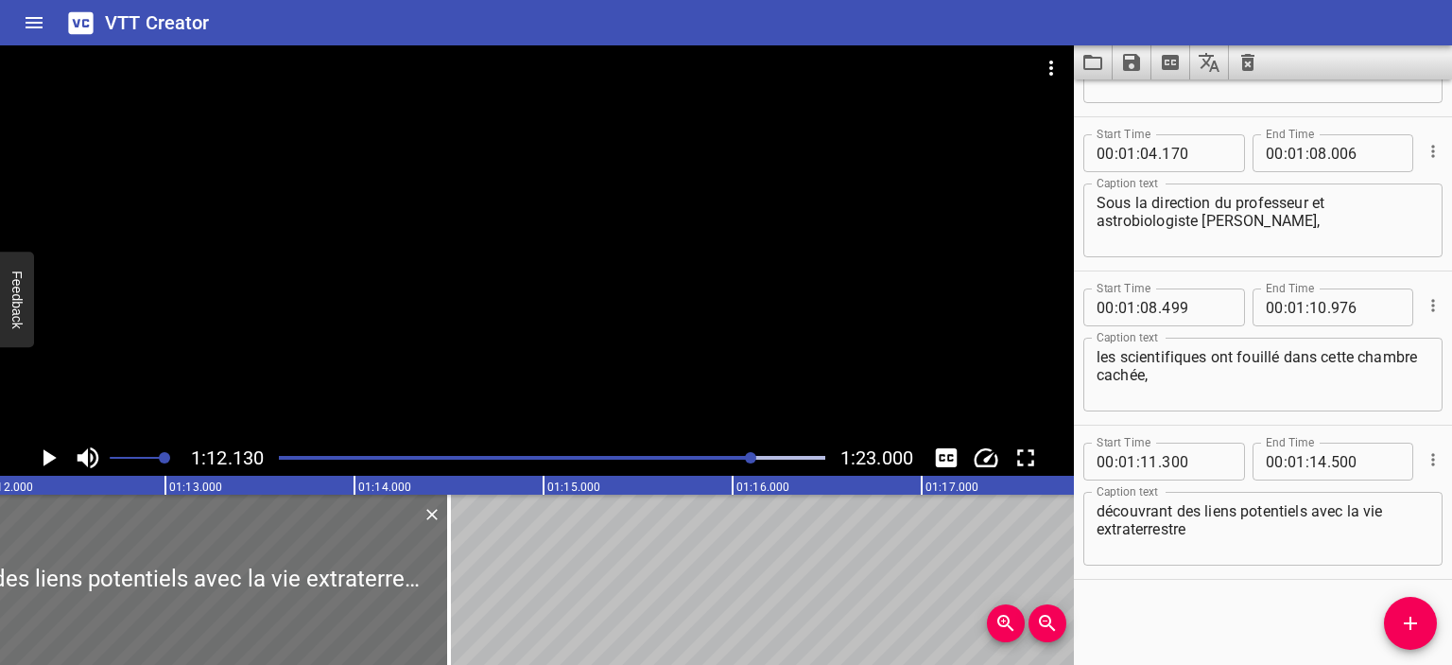
click at [42, 454] on icon "Play/Pause" at bounding box center [48, 457] width 28 height 28
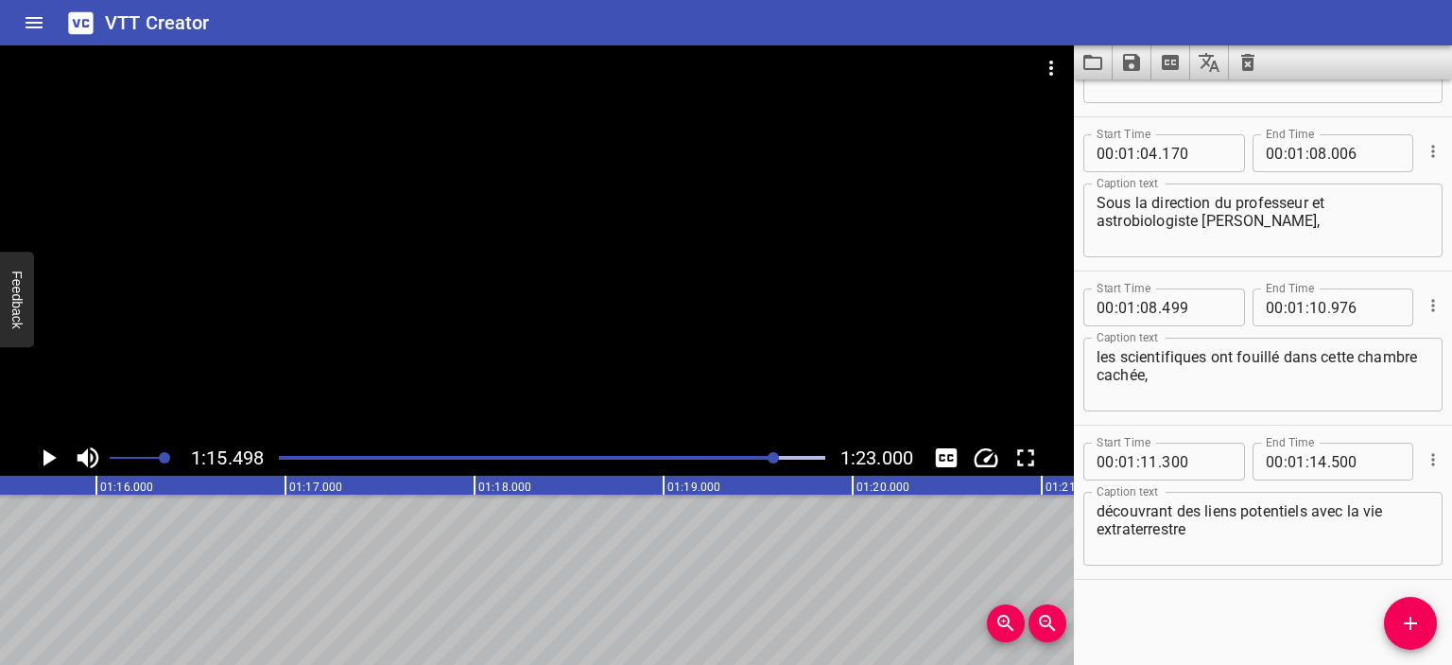
click at [30, 440] on button "Play/Pause" at bounding box center [48, 458] width 36 height 36
click at [1331, 460] on input "number" at bounding box center [1365, 462] width 69 height 38
type input "600"
click at [738, 457] on div "Play progress" at bounding box center [519, 458] width 547 height 4
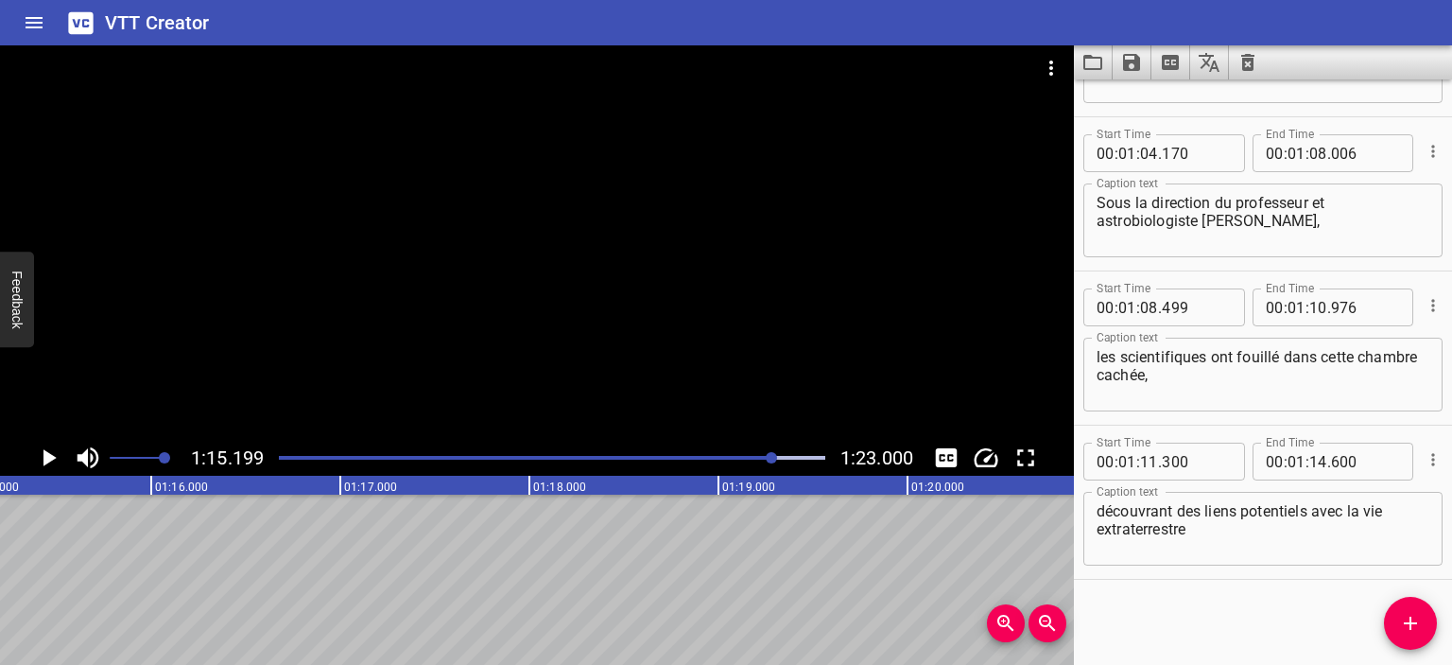
click at [295, 460] on div at bounding box center [552, 457] width 569 height 26
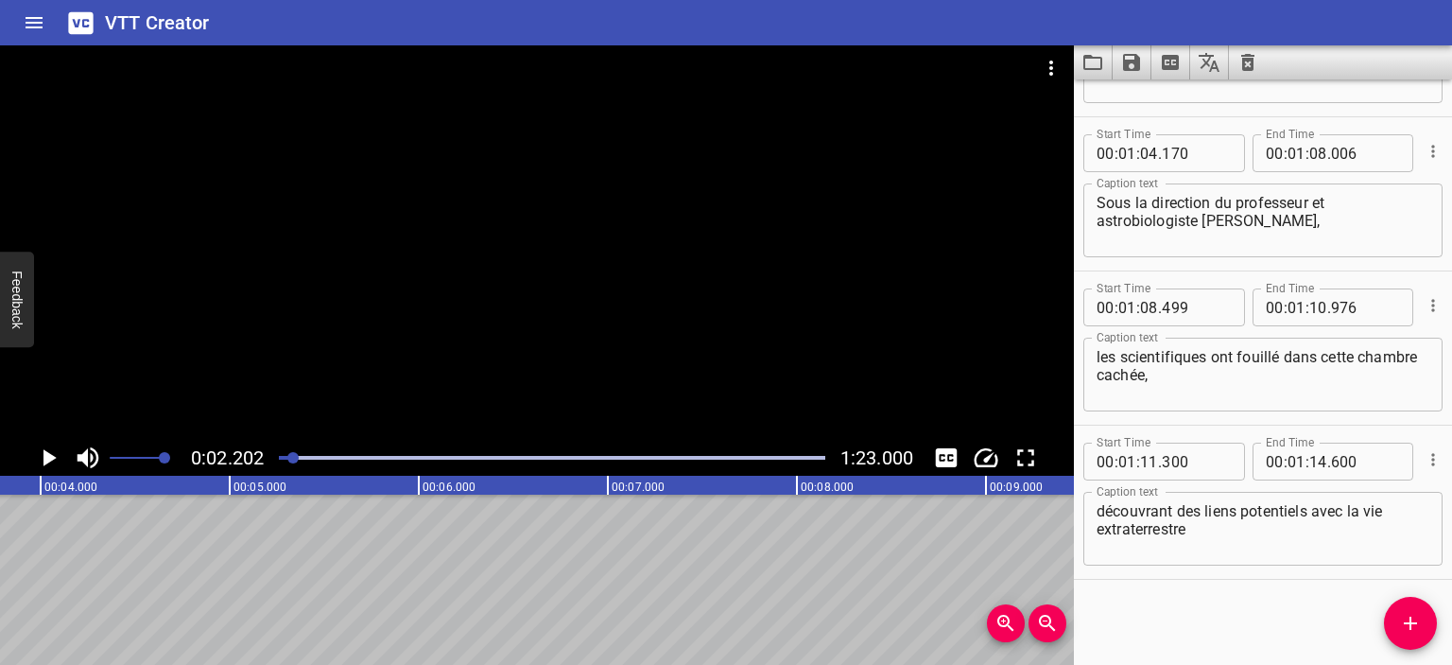
click at [367, 457] on div "Play progress" at bounding box center [552, 458] width 547 height 4
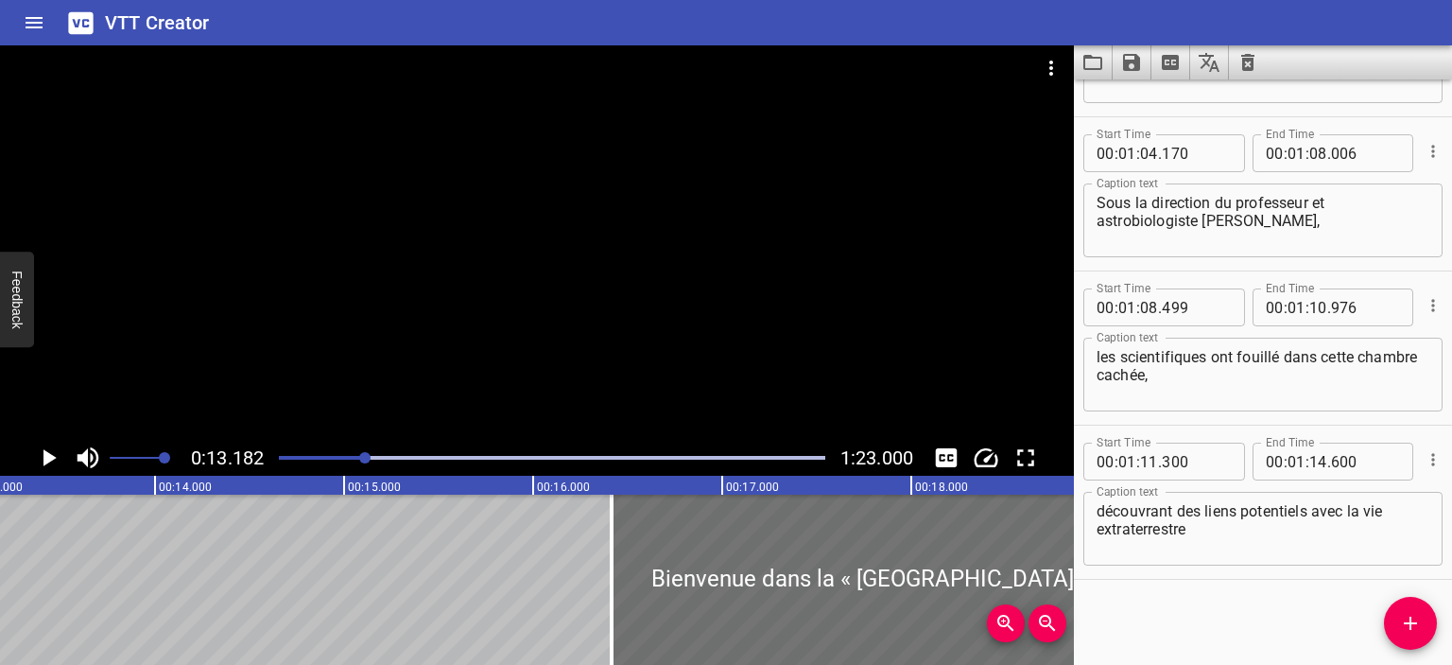
click at [43, 459] on icon "Play/Pause" at bounding box center [49, 457] width 13 height 17
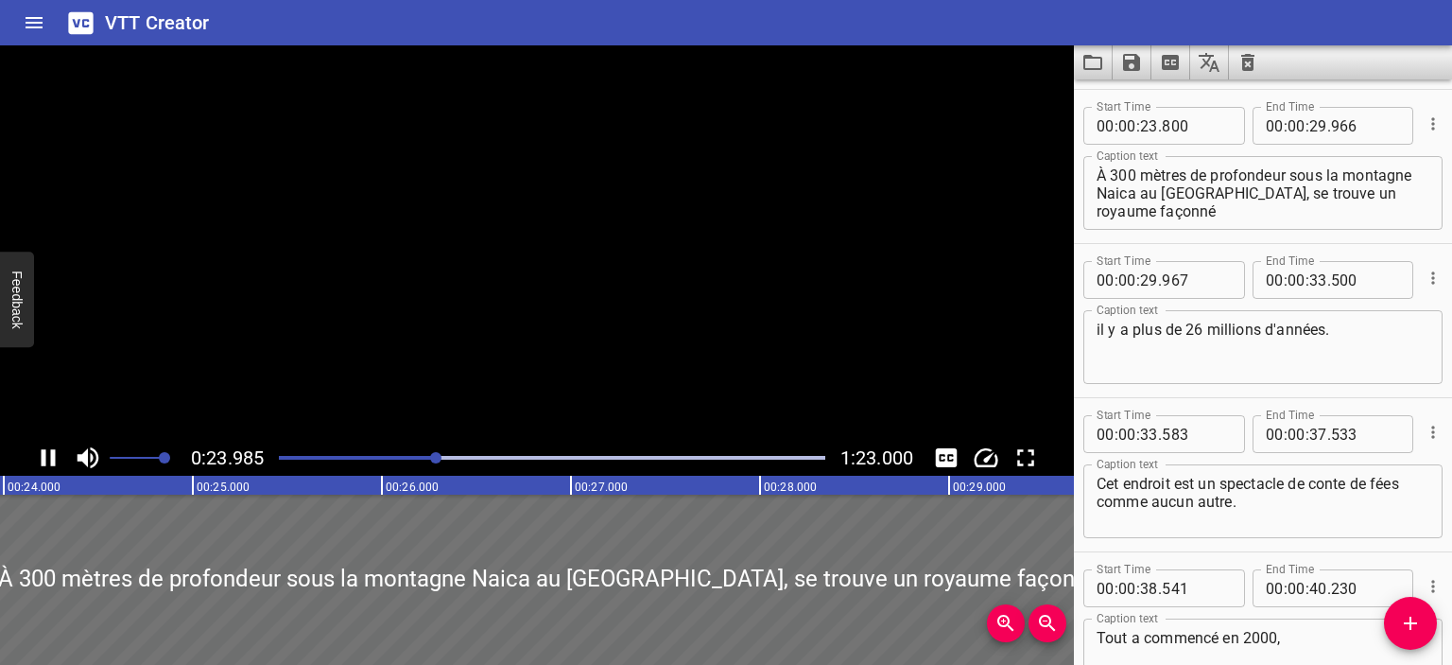
scroll to position [154, 0]
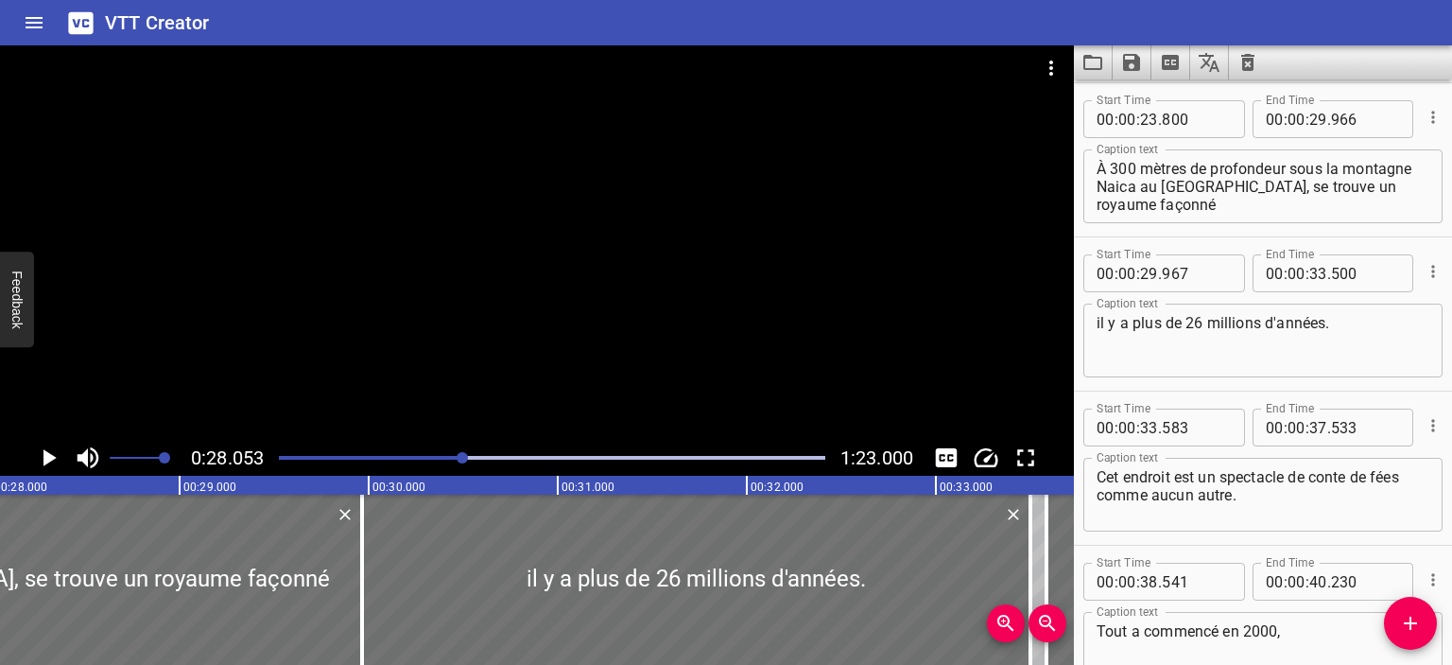
click at [30, 440] on button "Play/Pause" at bounding box center [48, 458] width 36 height 36
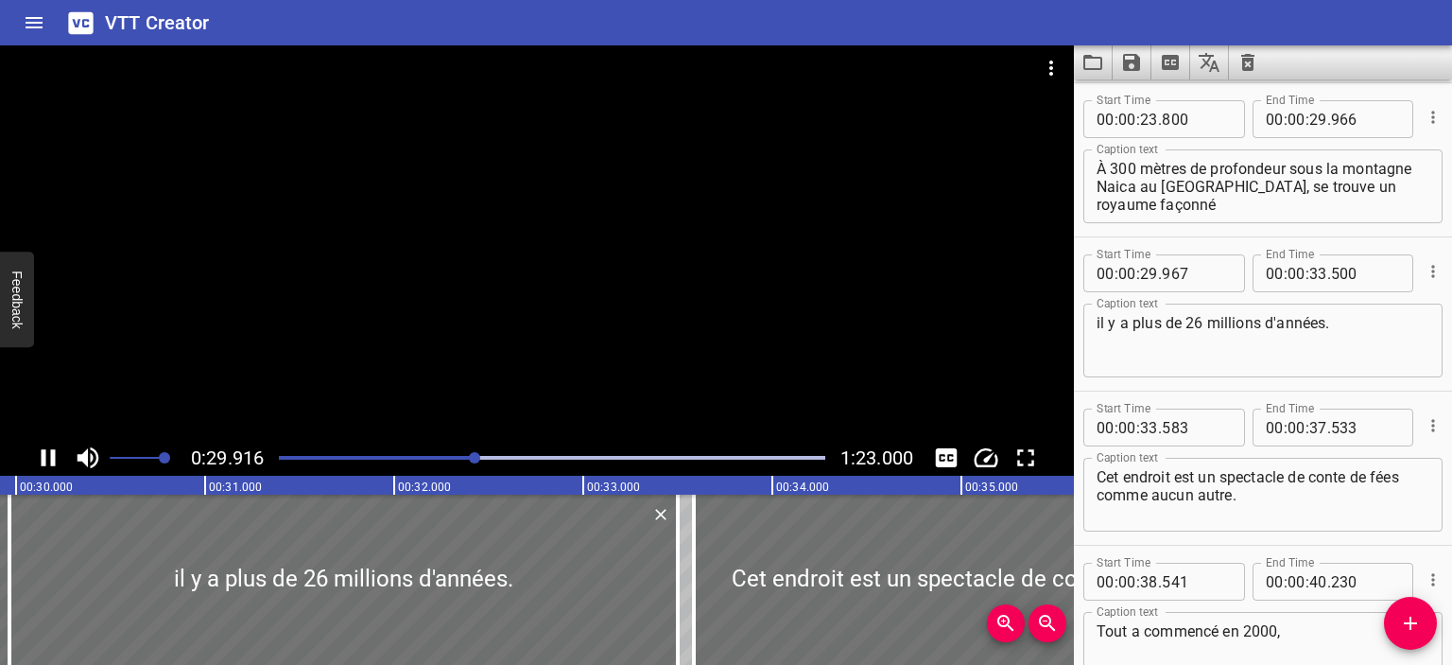
scroll to position [0, 5702]
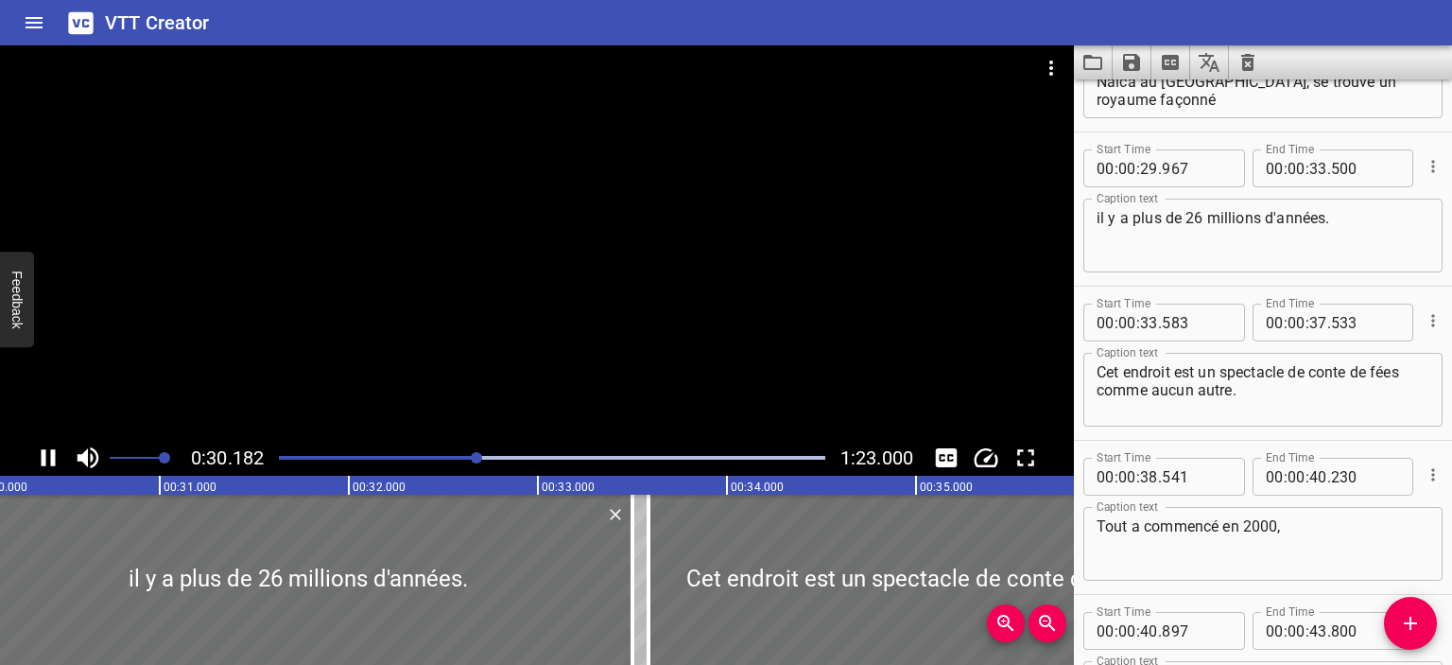
click at [464, 451] on div at bounding box center [552, 457] width 569 height 26
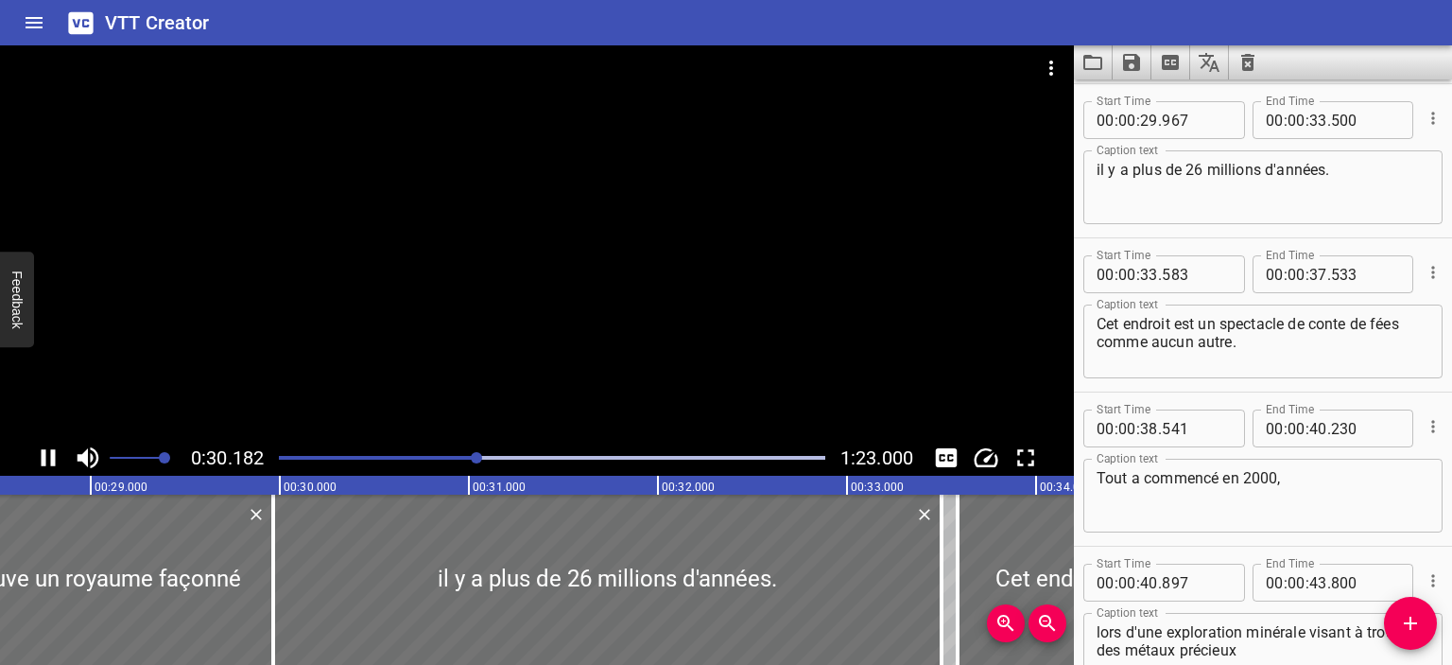
scroll to position [308, 0]
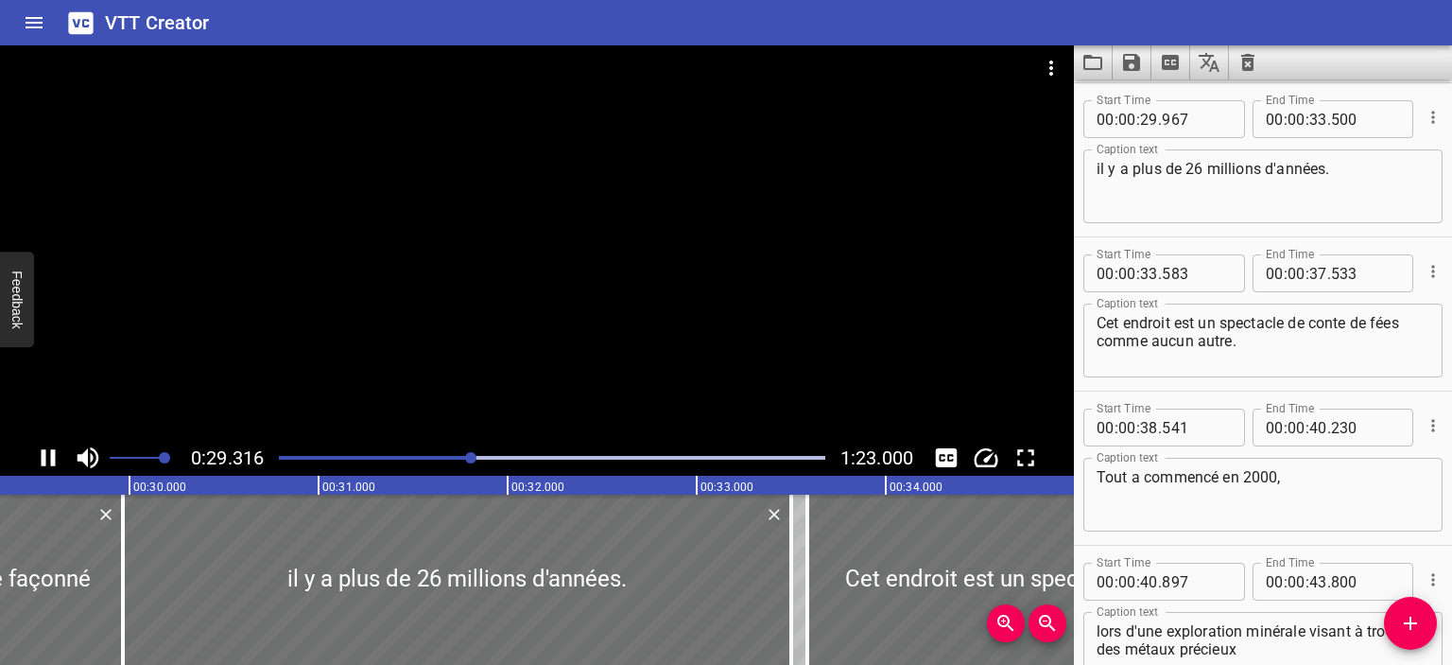
click at [445, 457] on div "Play progress" at bounding box center [199, 458] width 547 height 4
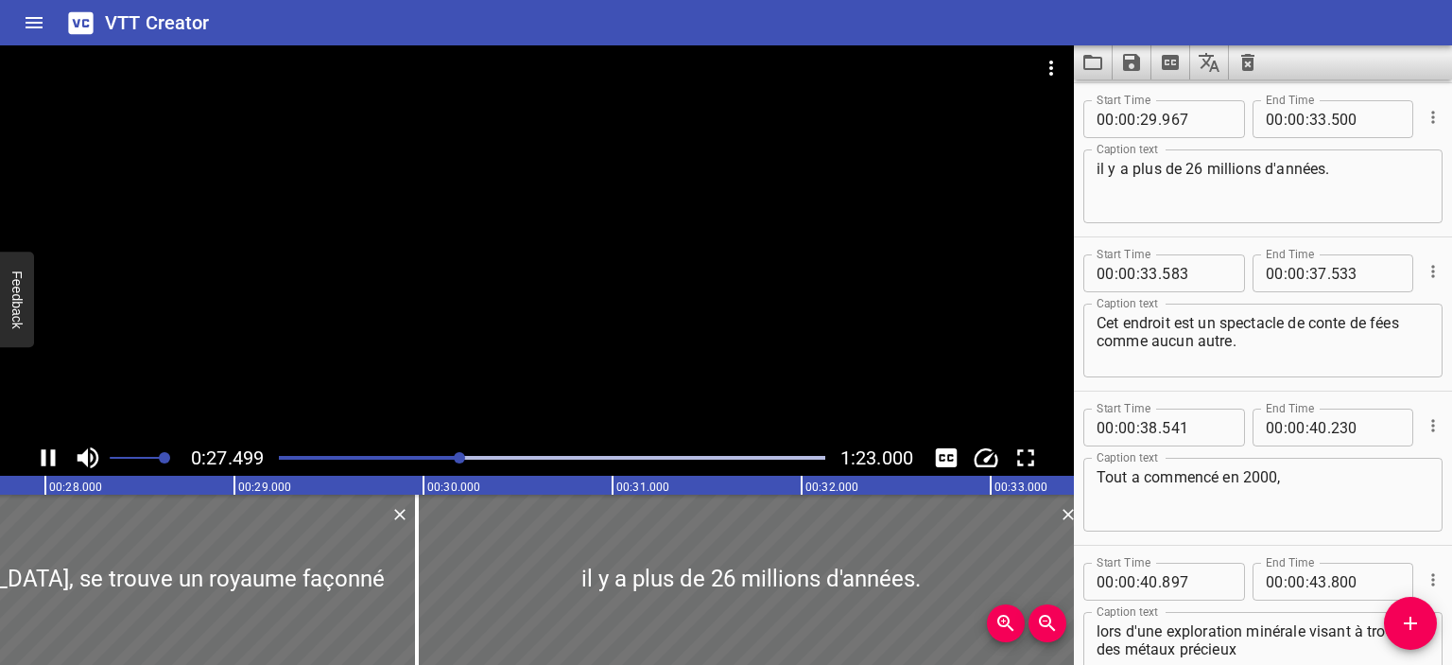
click at [53, 461] on icon "Play/Pause" at bounding box center [49, 457] width 14 height 17
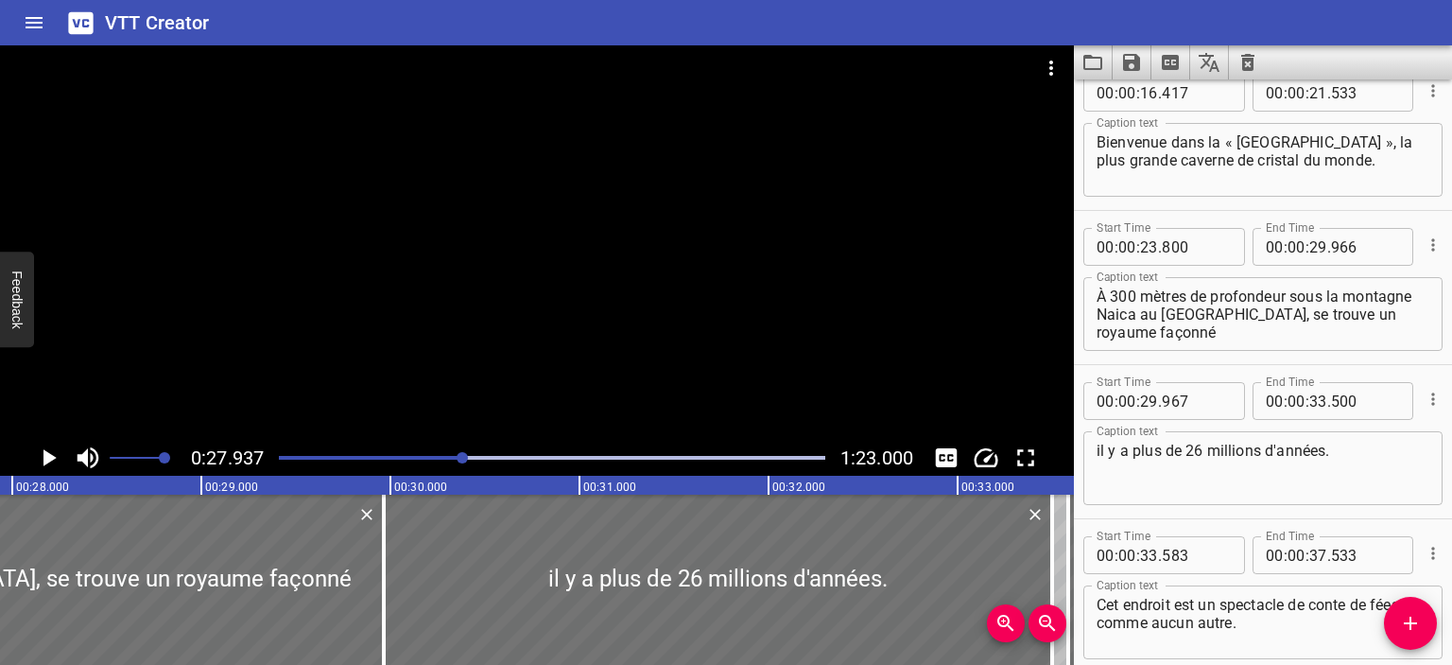
scroll to position [9, 0]
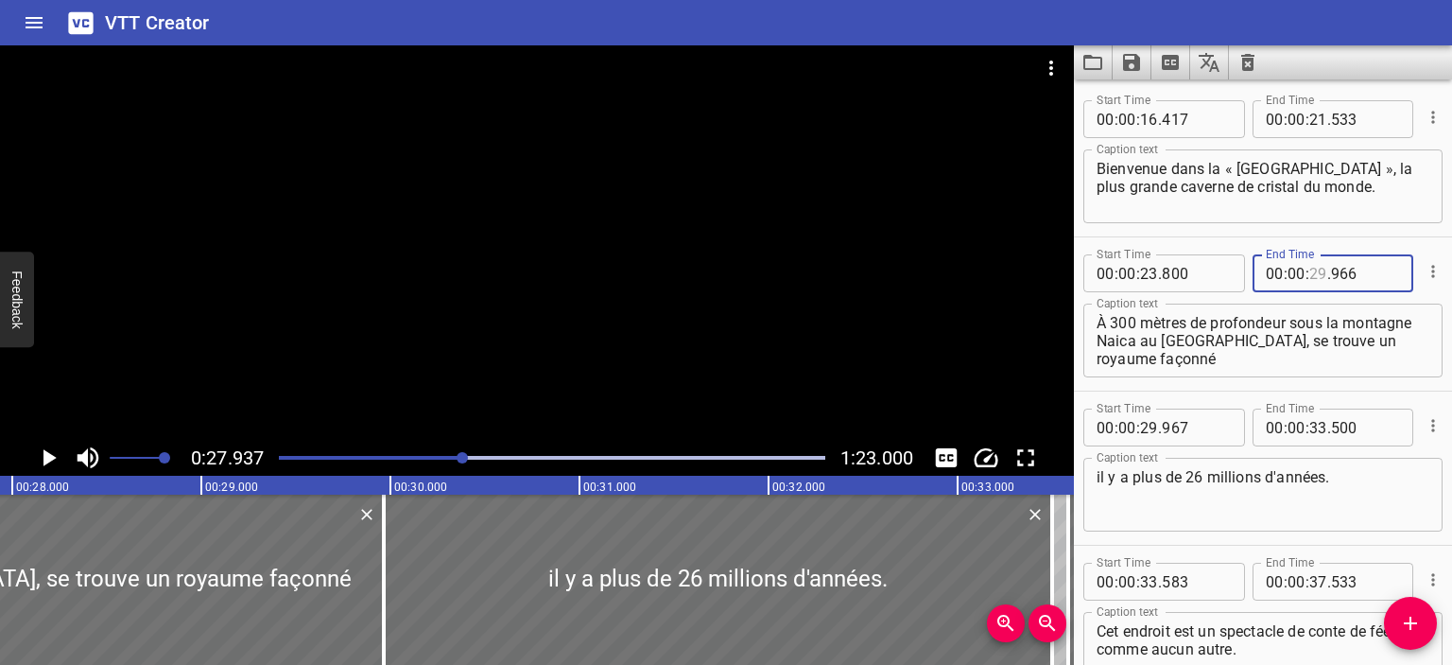
click at [1311, 267] on input "number" at bounding box center [1319, 273] width 18 height 38
type input "27"
type input "935"
click at [45, 464] on icon "Play/Pause" at bounding box center [48, 457] width 28 height 28
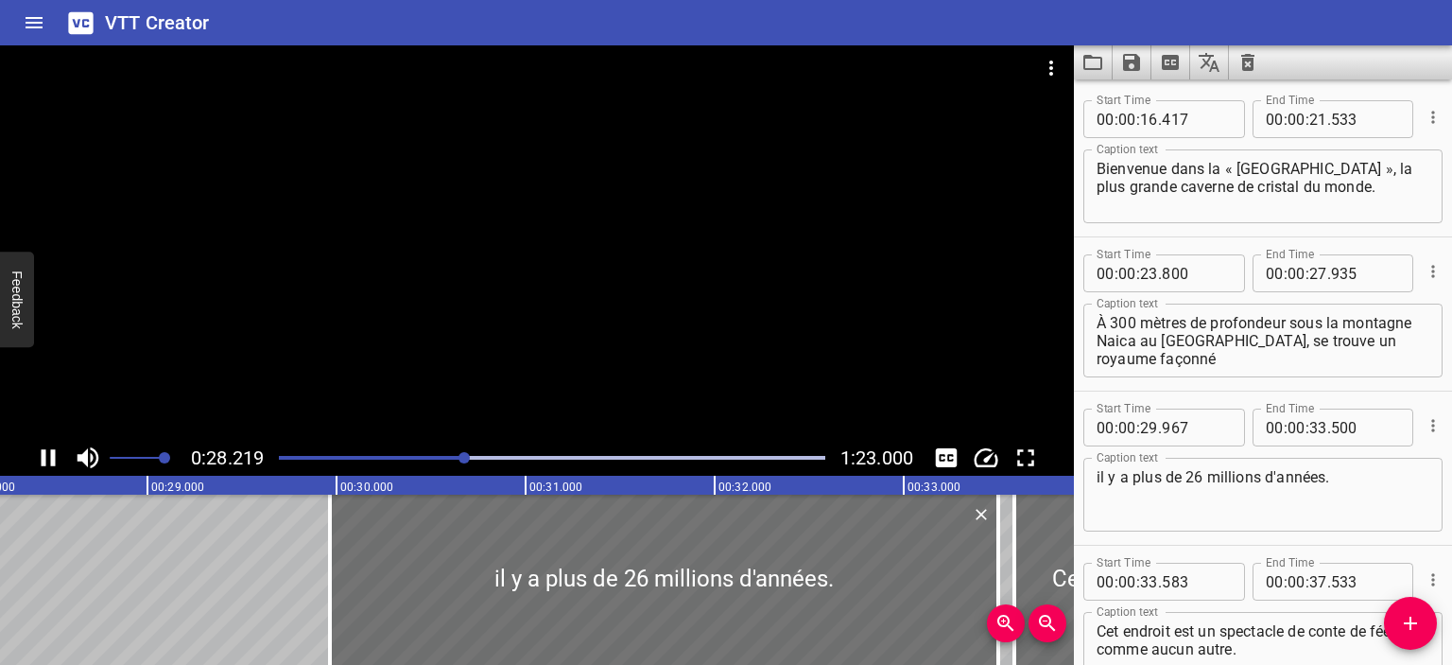
click at [45, 464] on icon "Play/Pause" at bounding box center [49, 457] width 14 height 17
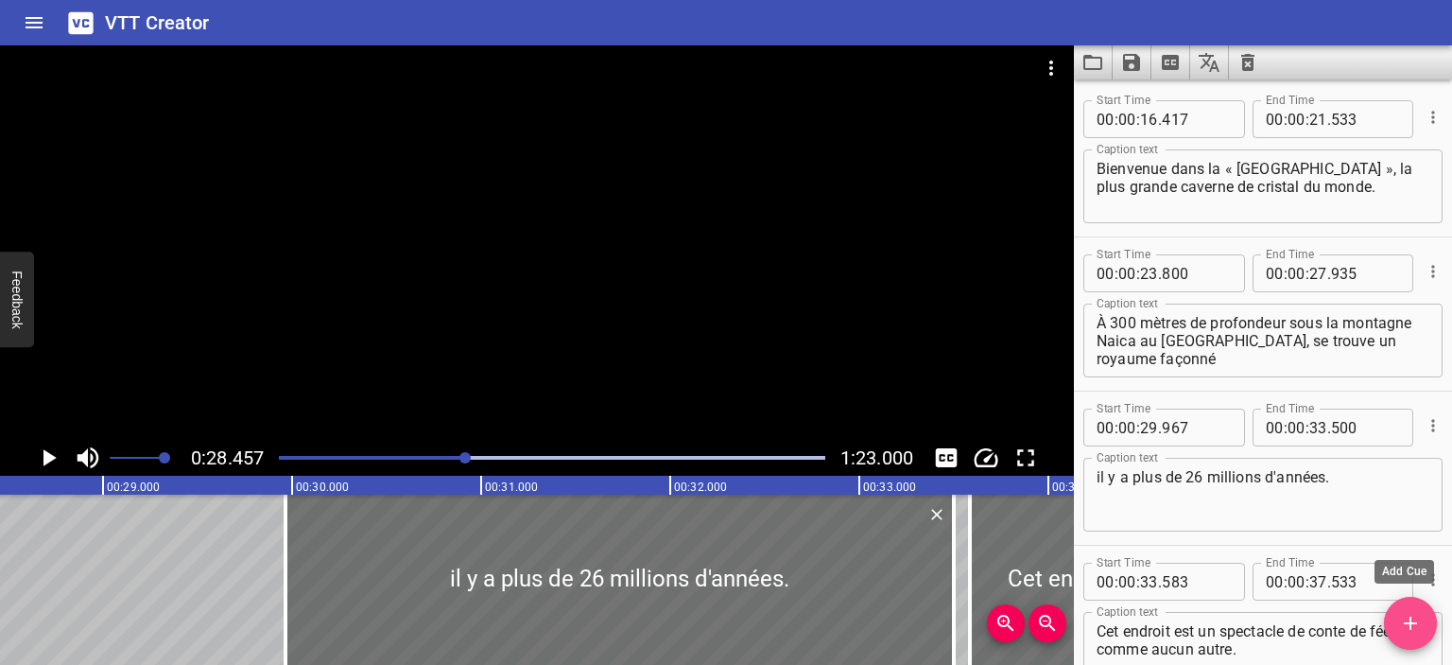
click at [1414, 634] on icon "Add Cue" at bounding box center [1410, 623] width 23 height 23
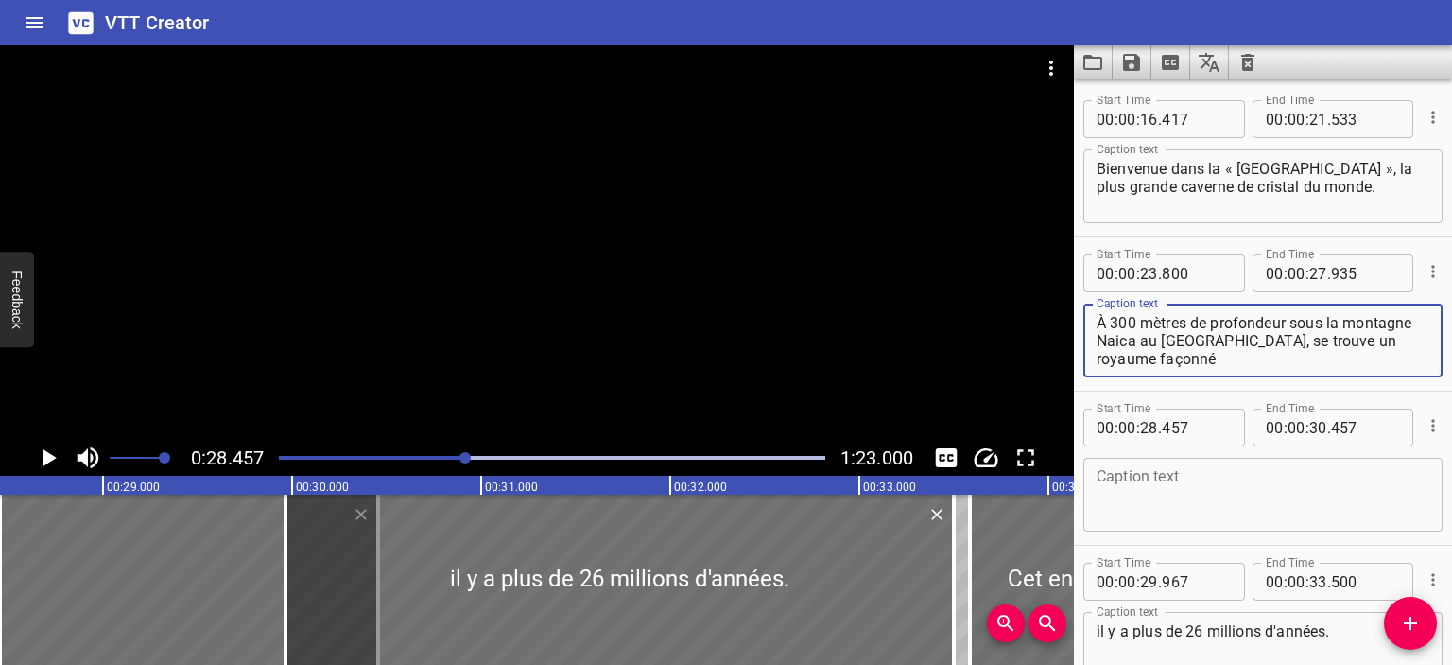
drag, startPoint x: 1297, startPoint y: 342, endPoint x: 1328, endPoint y: 375, distance: 45.5
click at [1328, 375] on div "À 300 mètres de profondeur sous la montagne Naica au Mexique, se trouve un roya…" at bounding box center [1263, 341] width 359 height 74
type textarea "À 300 mètres de profondeur sous la montagne Naica au [GEOGRAPHIC_DATA],"
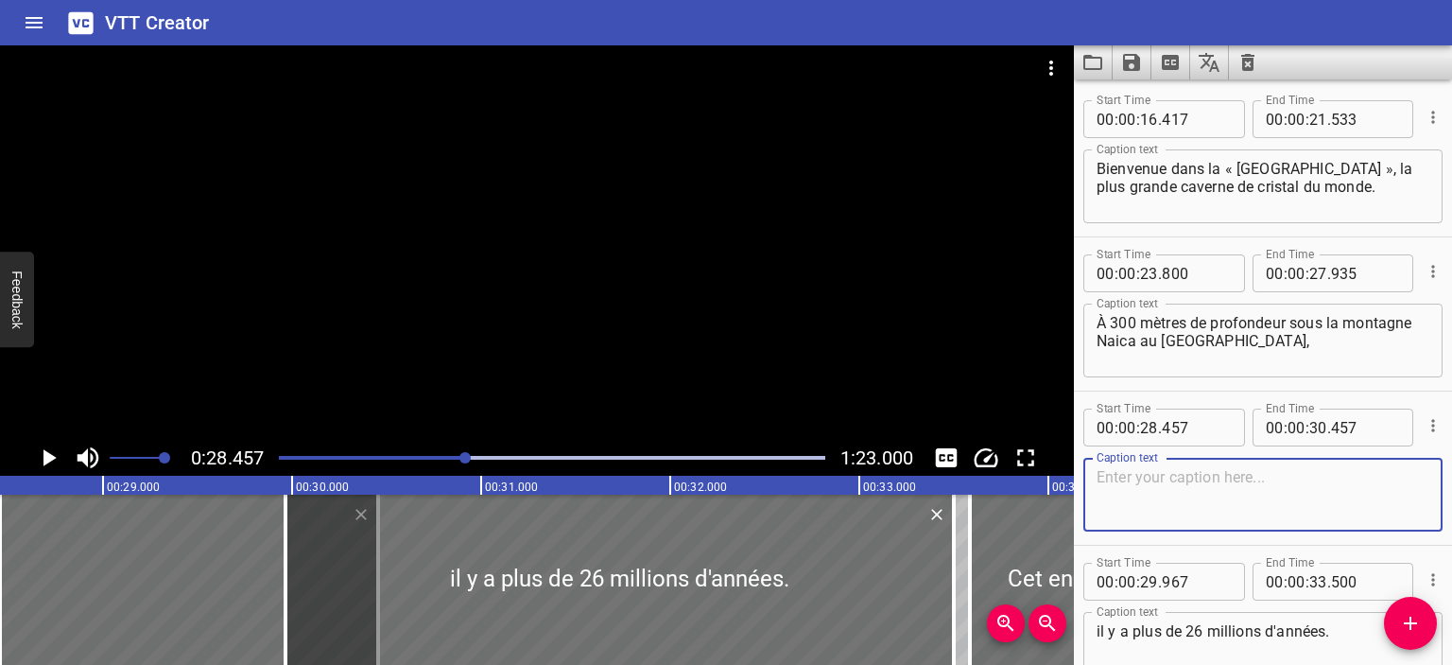
click at [1161, 506] on textarea at bounding box center [1263, 495] width 333 height 54
paste textarea "se trouve un royaume façonné"
type textarea "se trouve un royaume façonné"
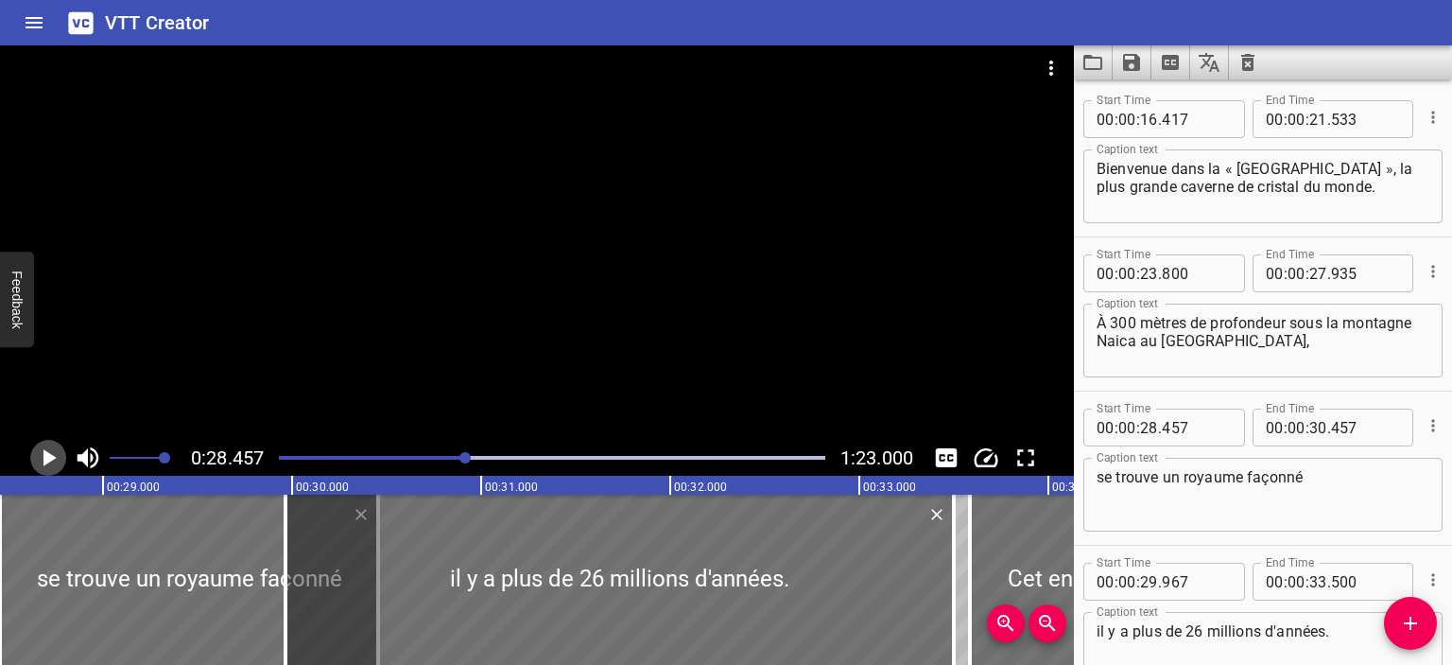
click at [50, 458] on icon "Play/Pause" at bounding box center [49, 457] width 13 height 17
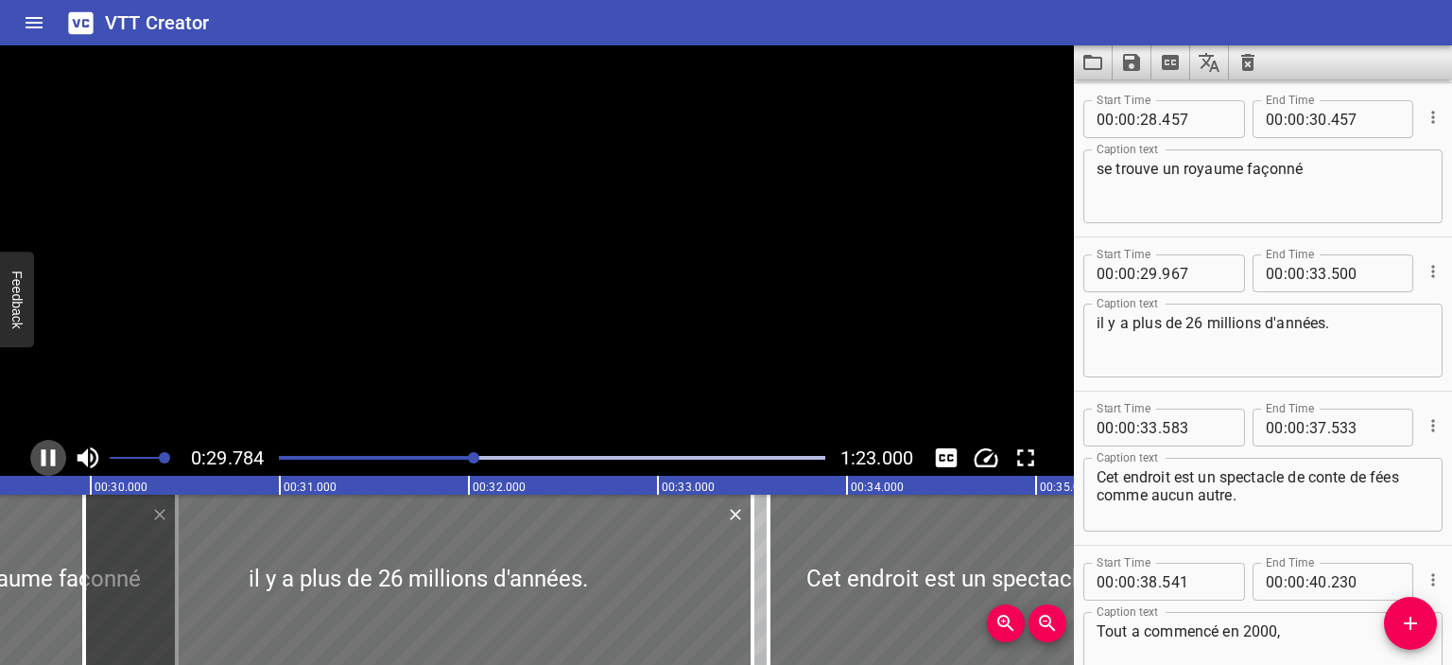
click at [50, 458] on icon "Play/Pause" at bounding box center [49, 457] width 14 height 17
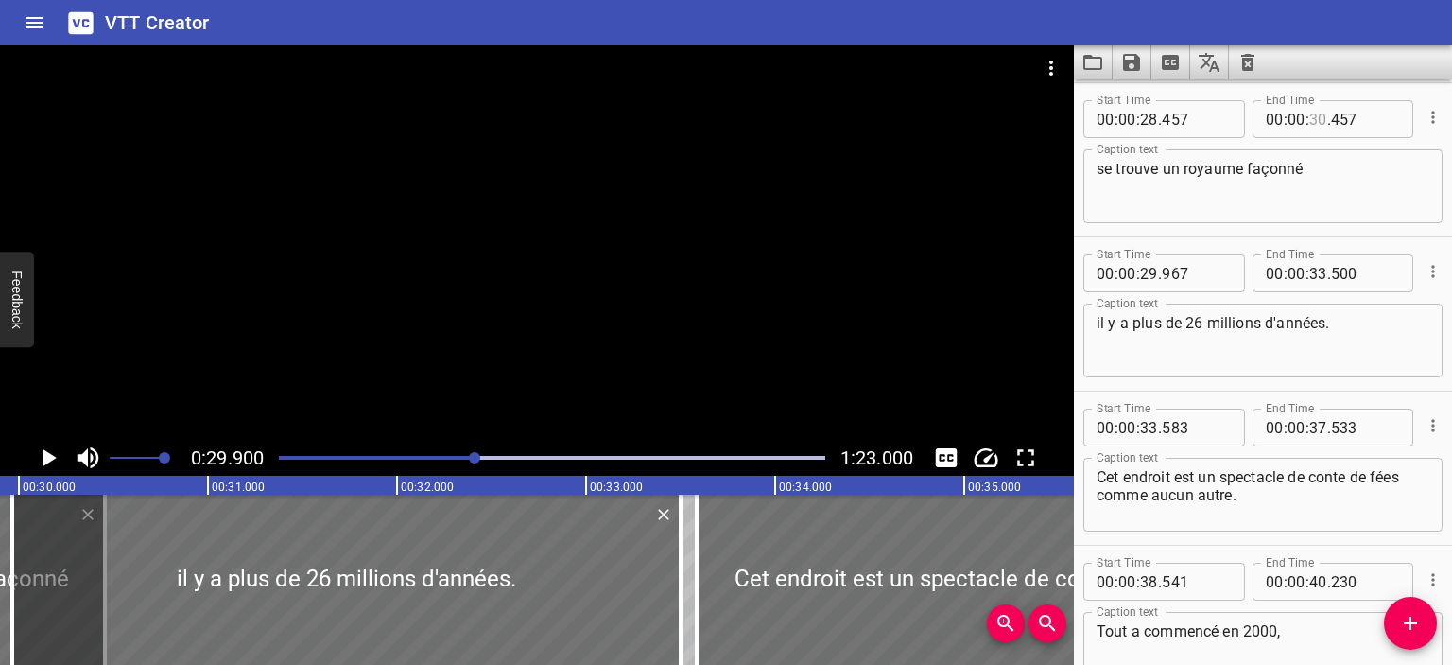
click at [1312, 122] on input "number" at bounding box center [1319, 119] width 18 height 38
type input "29"
type input "900"
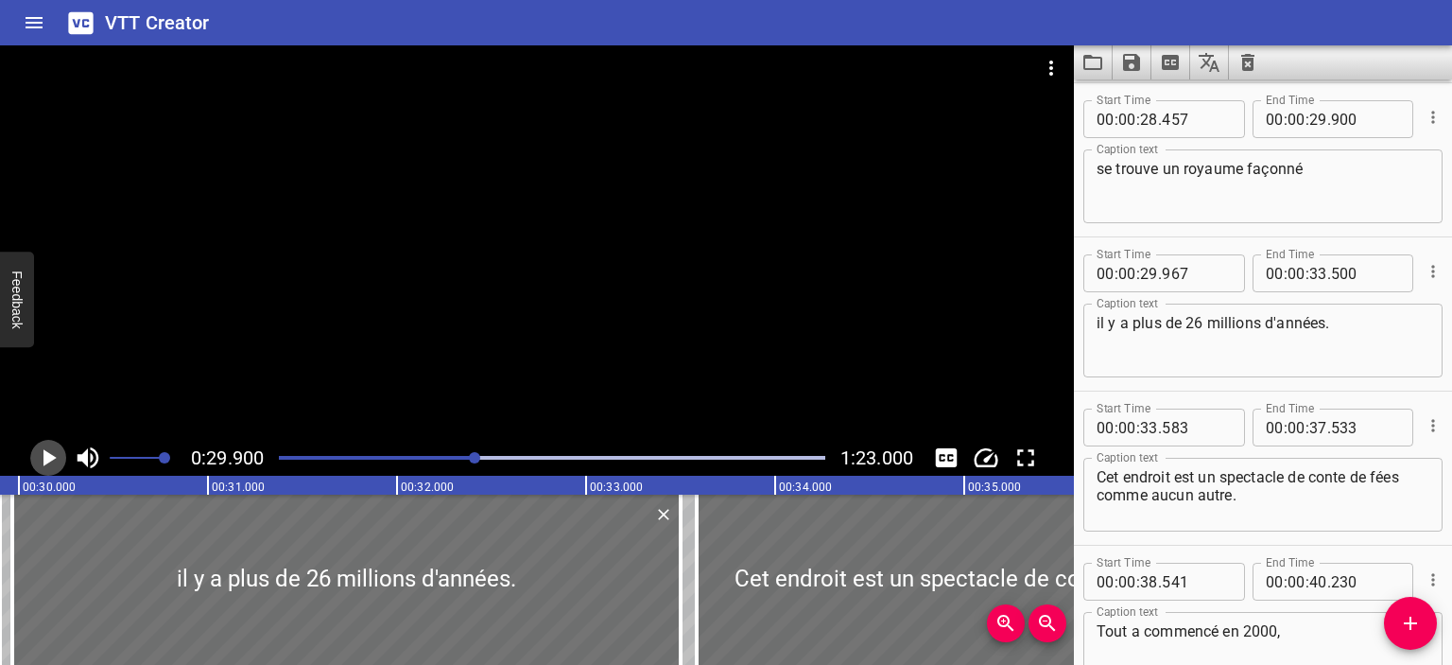
click at [57, 453] on icon "Play/Pause" at bounding box center [48, 457] width 28 height 28
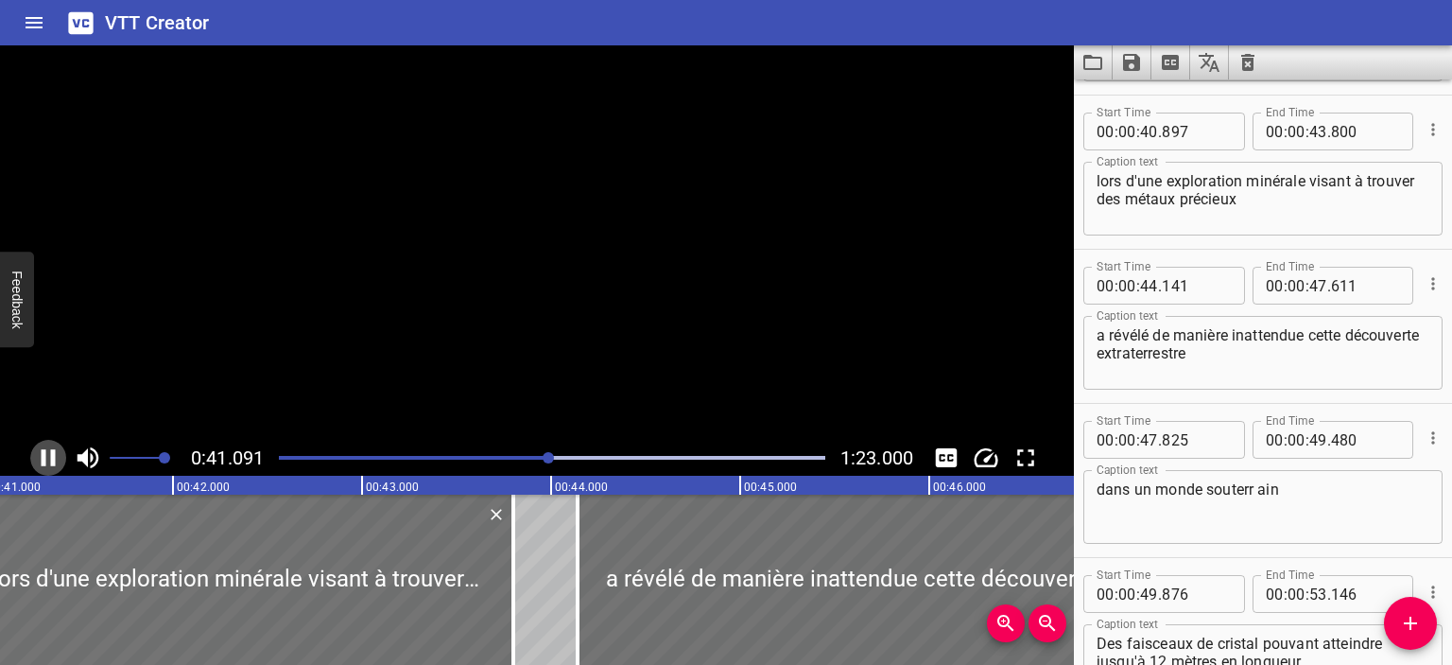
click at [42, 460] on icon "Play/Pause" at bounding box center [49, 457] width 14 height 17
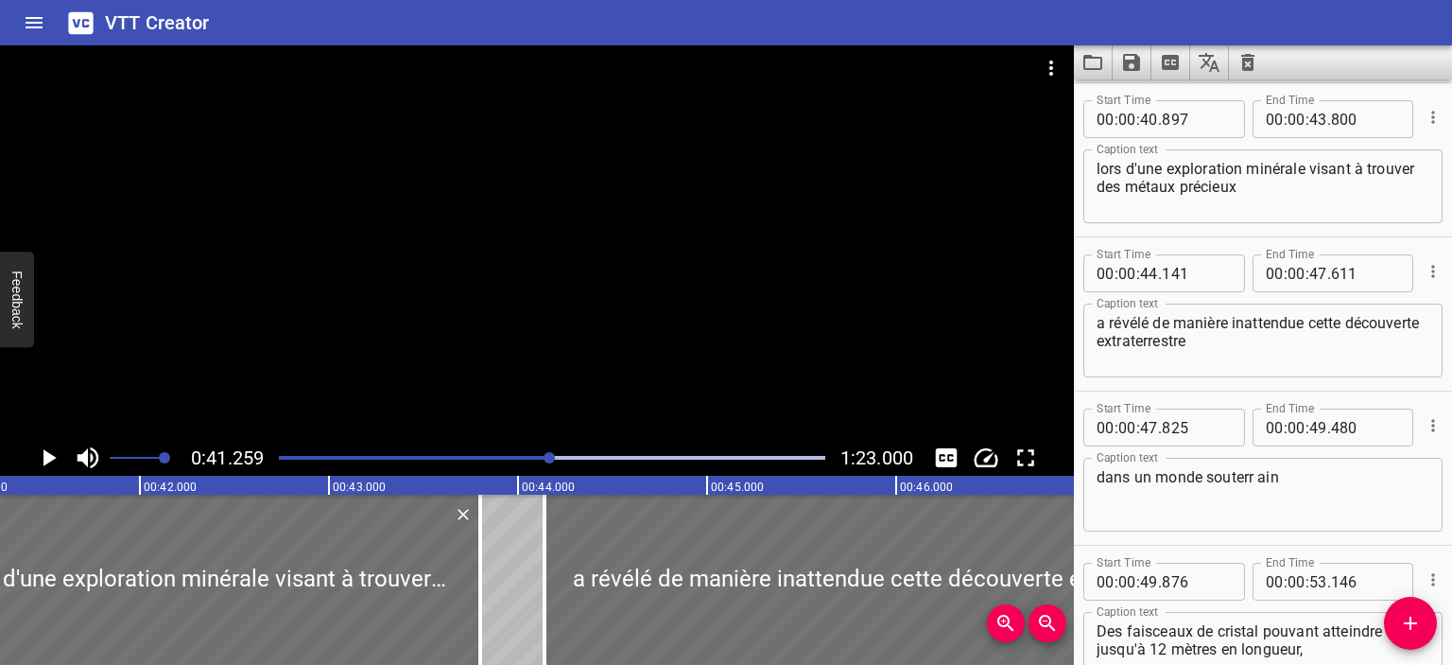
drag, startPoint x: 535, startPoint y: 460, endPoint x: 522, endPoint y: 456, distance: 13.8
click at [534, 459] on div at bounding box center [552, 457] width 569 height 26
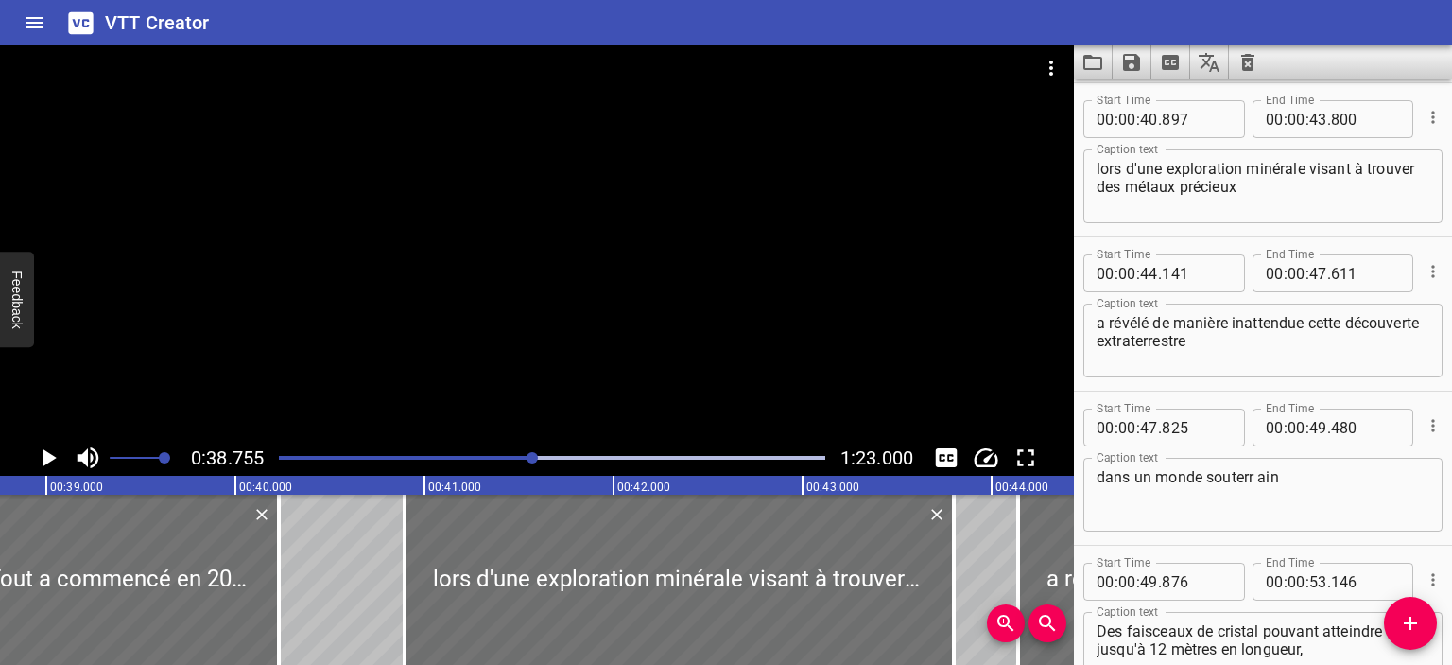
click at [47, 455] on icon "Play/Pause" at bounding box center [49, 457] width 13 height 17
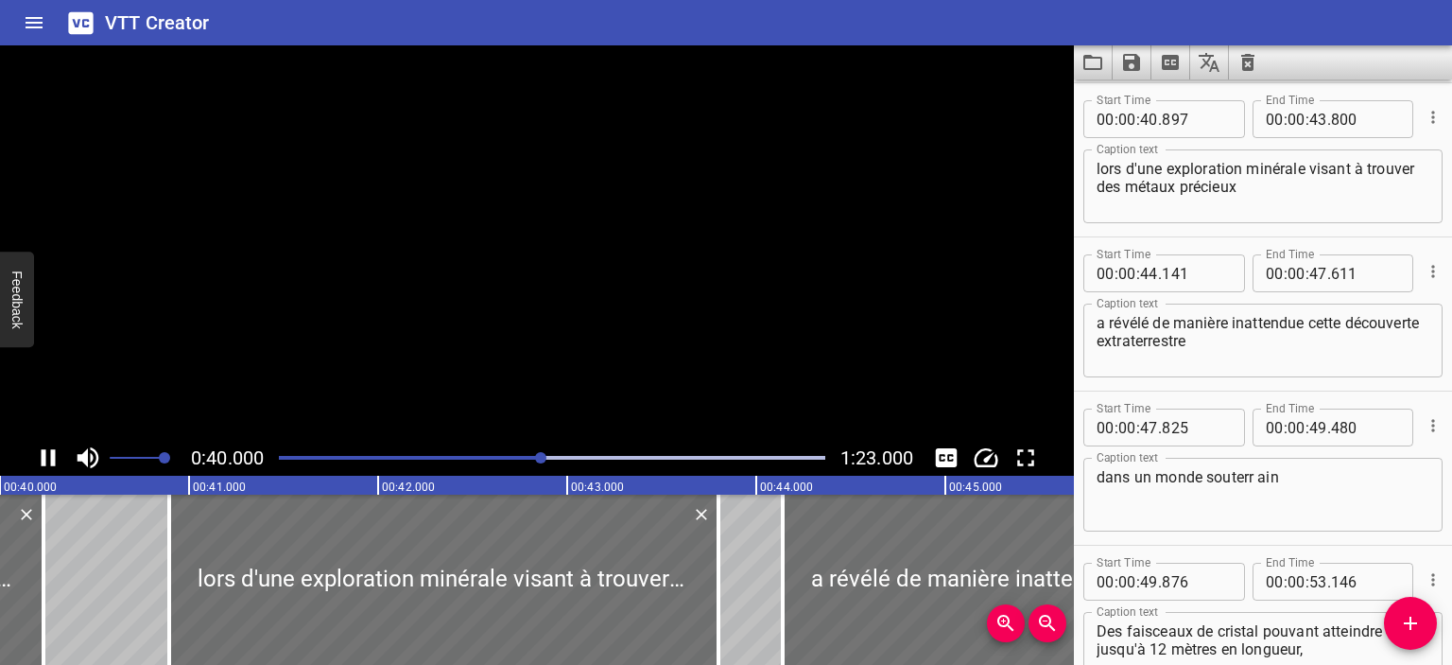
click at [46, 455] on icon "Play/Pause" at bounding box center [48, 457] width 28 height 28
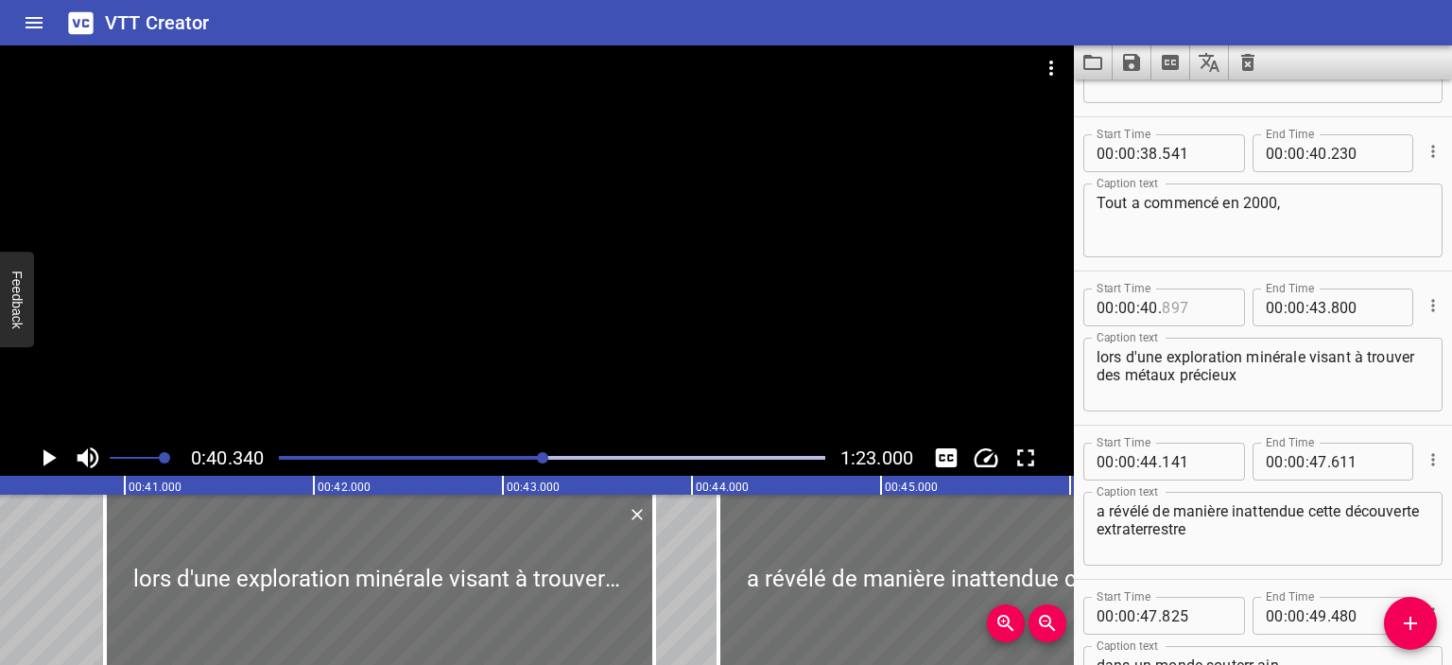
click at [1177, 310] on input "number" at bounding box center [1196, 307] width 69 height 38
type input "340"
click at [45, 454] on icon "Play/Pause" at bounding box center [49, 457] width 13 height 17
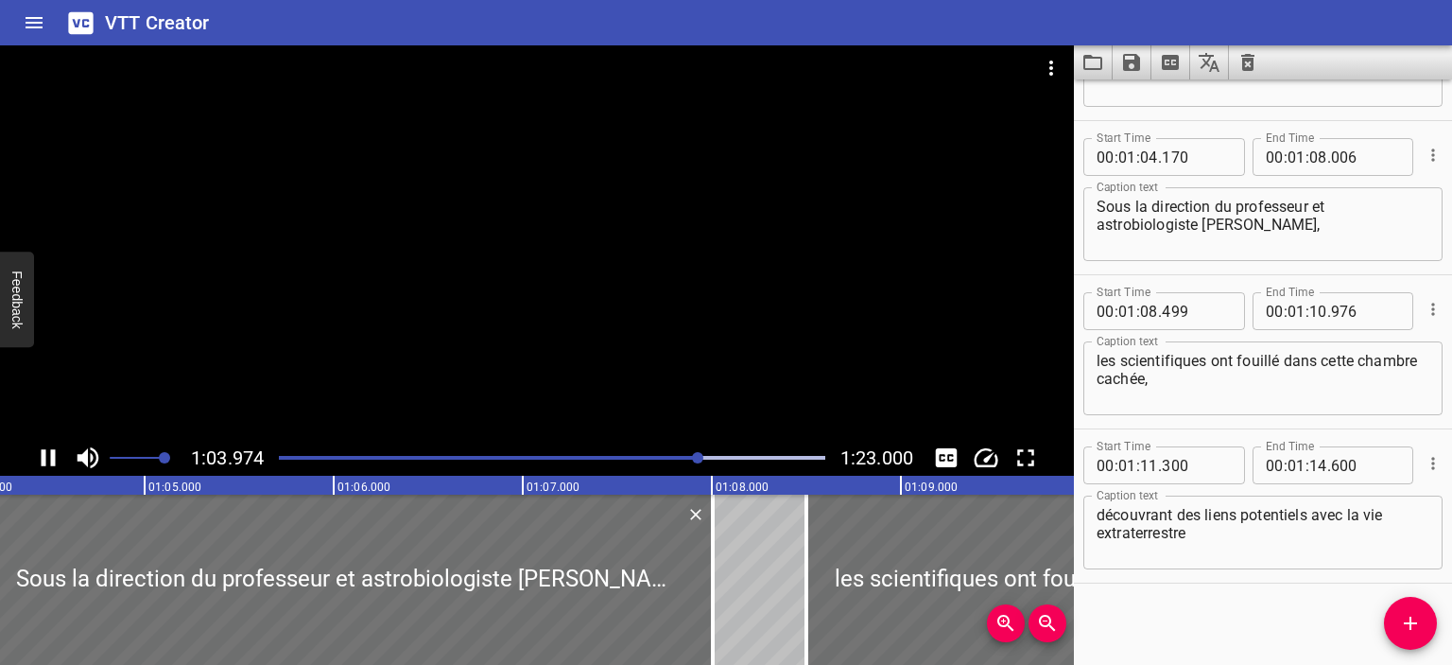
click at [672, 458] on div "Play progress" at bounding box center [427, 458] width 547 height 4
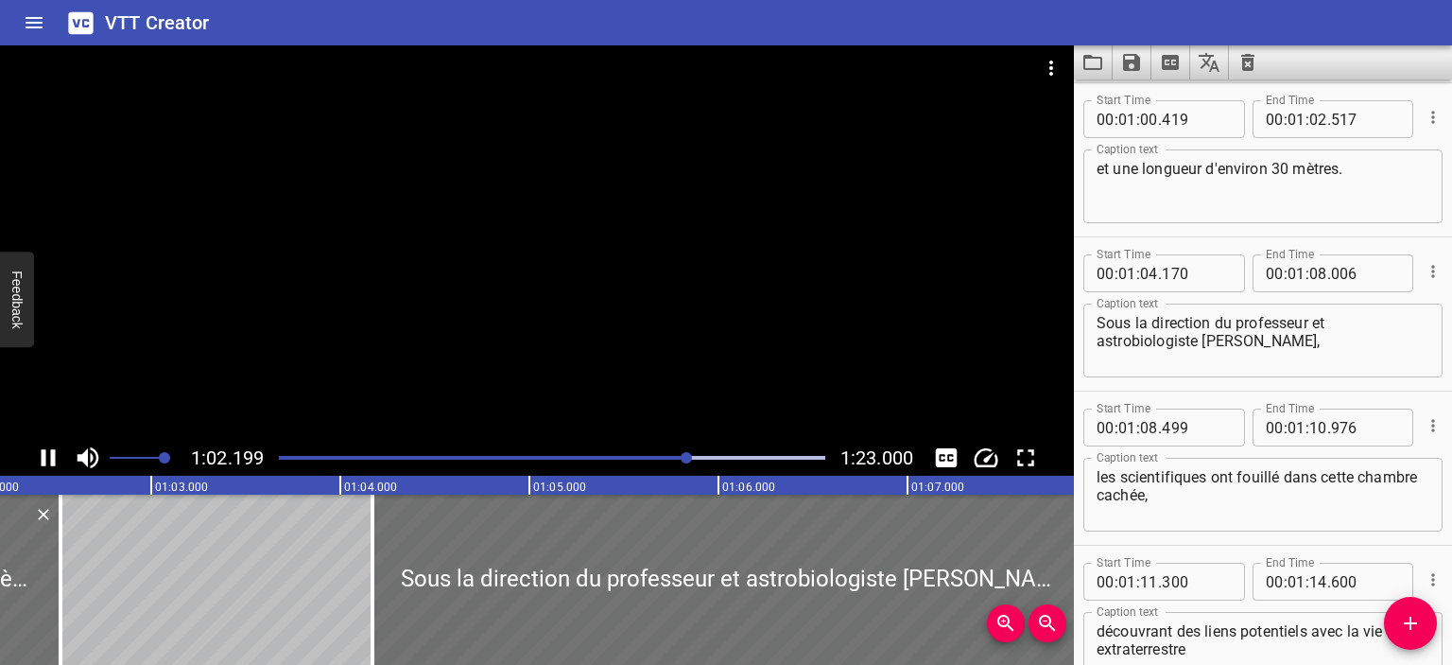
click at [633, 451] on div at bounding box center [552, 457] width 569 height 26
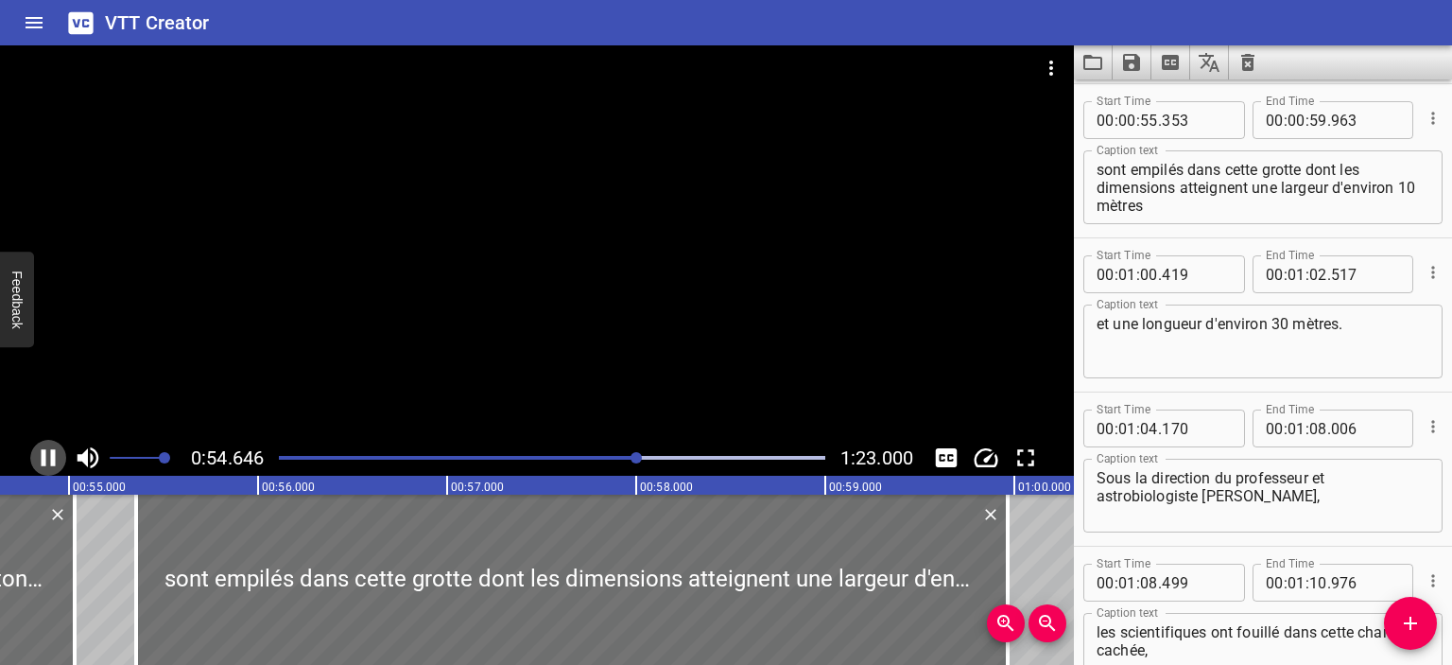
click at [42, 457] on icon "Play/Pause" at bounding box center [49, 457] width 14 height 17
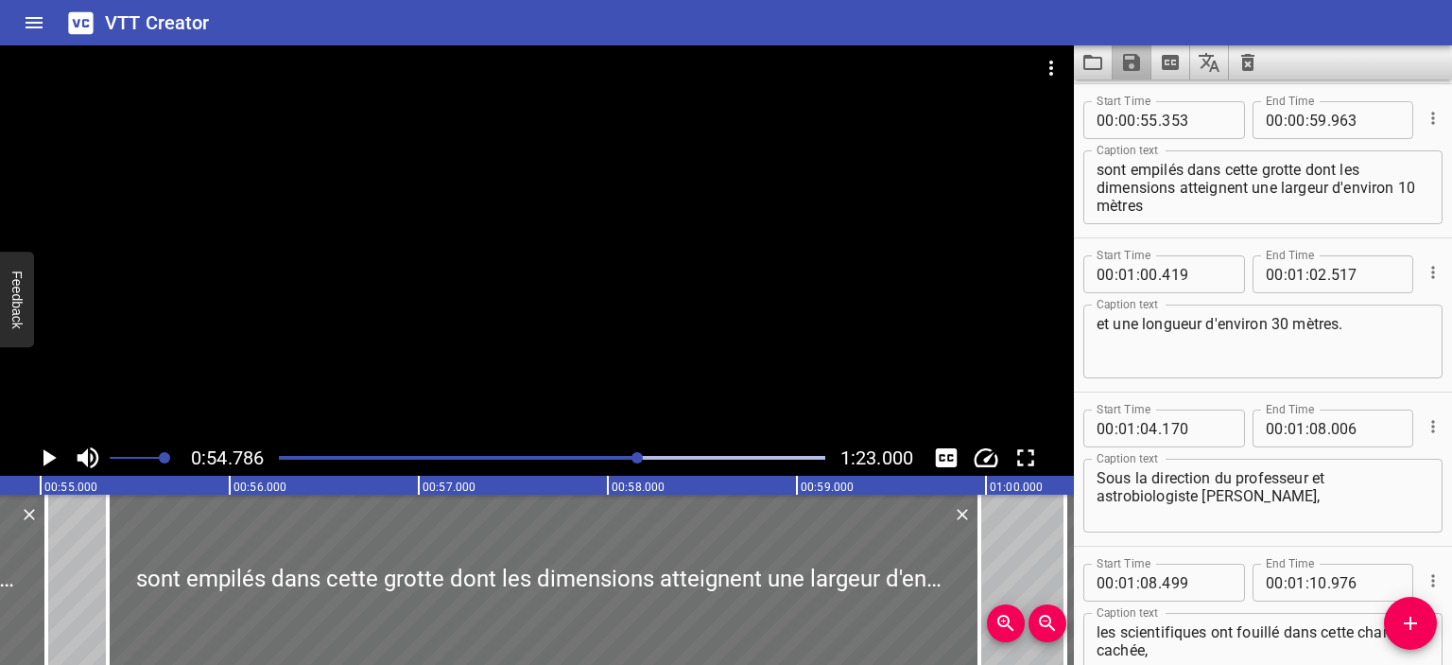
click at [1144, 64] on button "Save captions to file" at bounding box center [1132, 62] width 39 height 34
click at [1182, 115] on li "Save to VTT file" at bounding box center [1182, 104] width 139 height 34
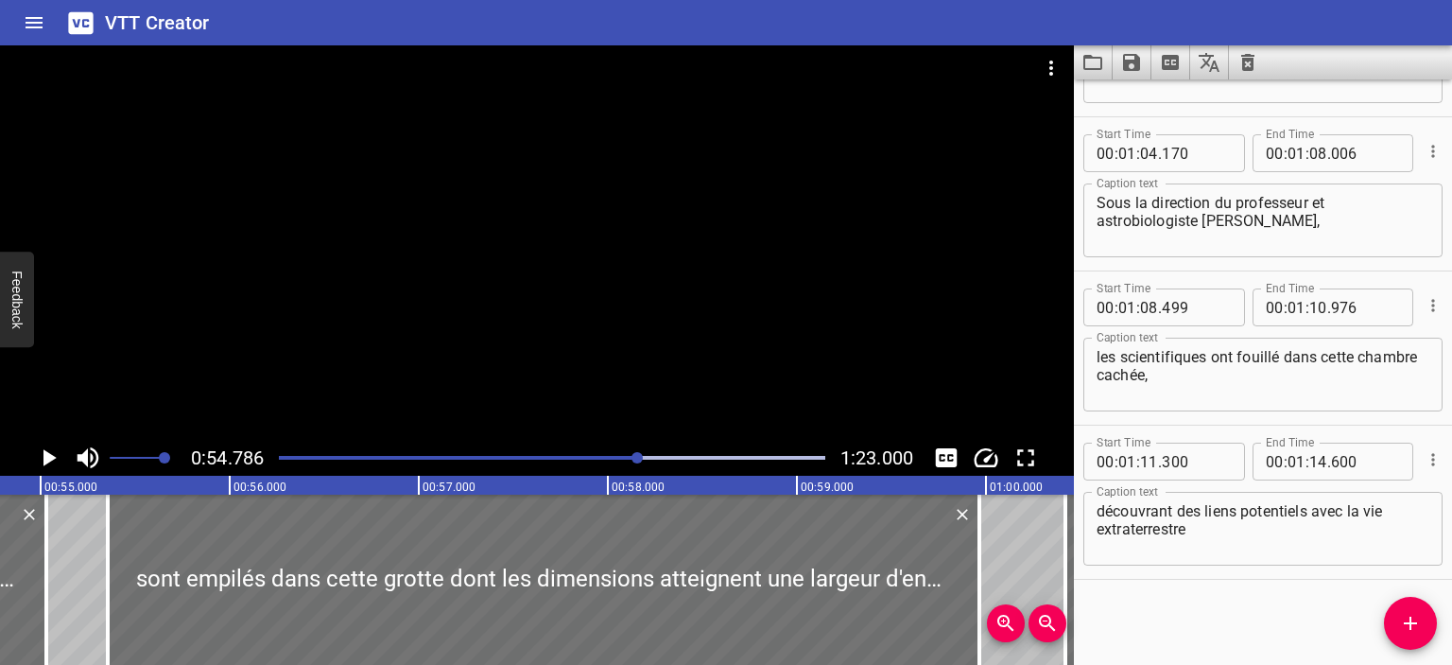
click at [713, 458] on div "Play progress" at bounding box center [552, 458] width 547 height 4
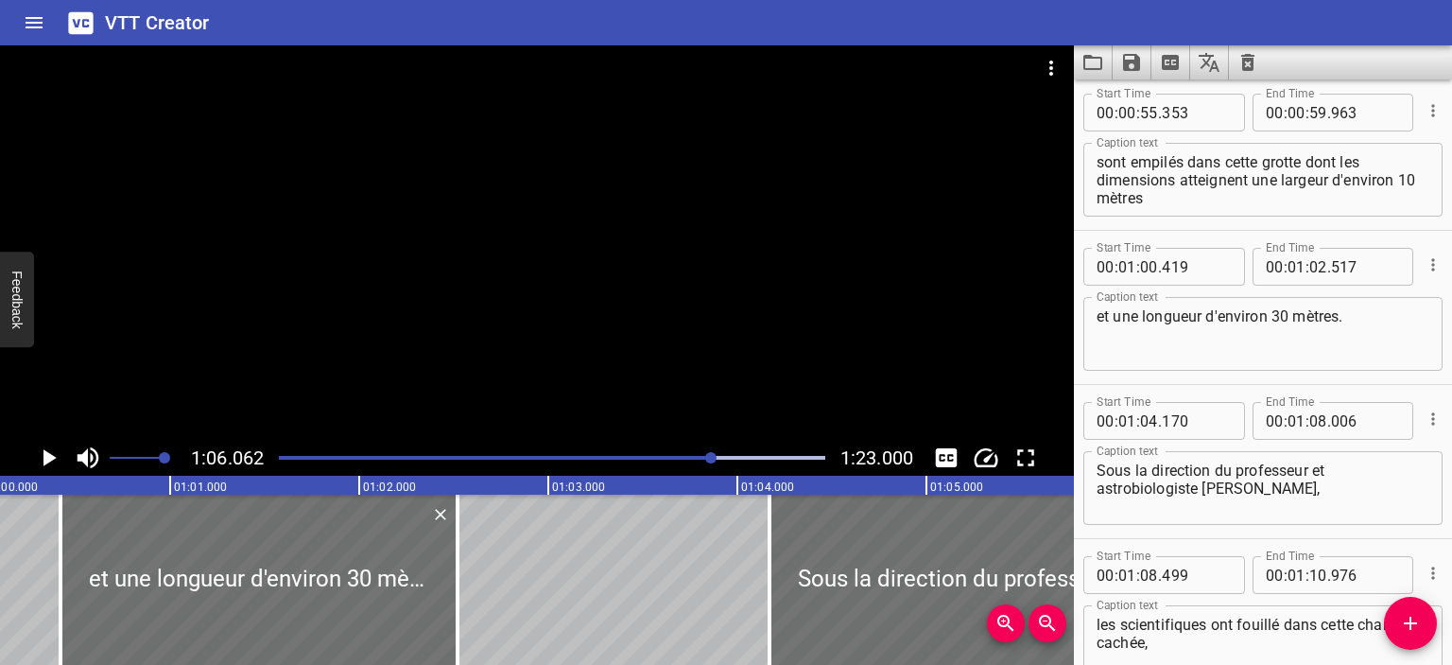
scroll to position [1694, 0]
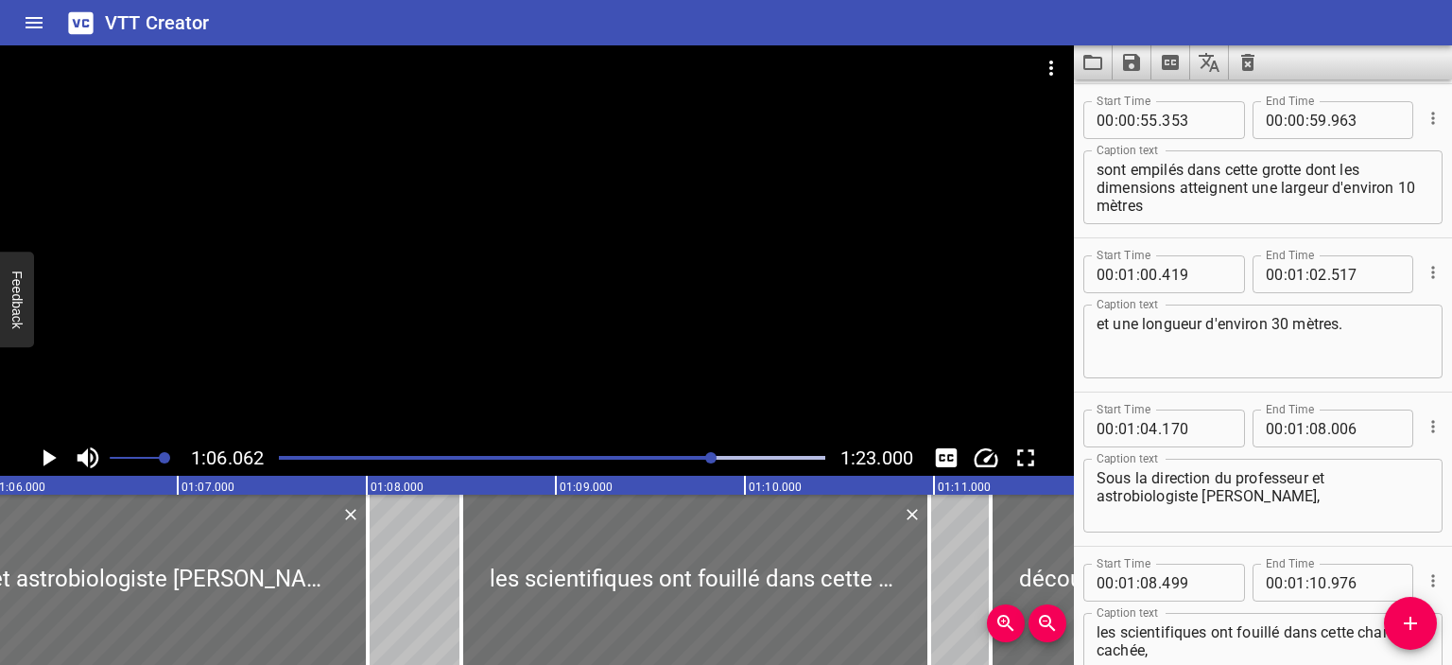
click at [45, 458] on icon "Play/Pause" at bounding box center [49, 457] width 13 height 17
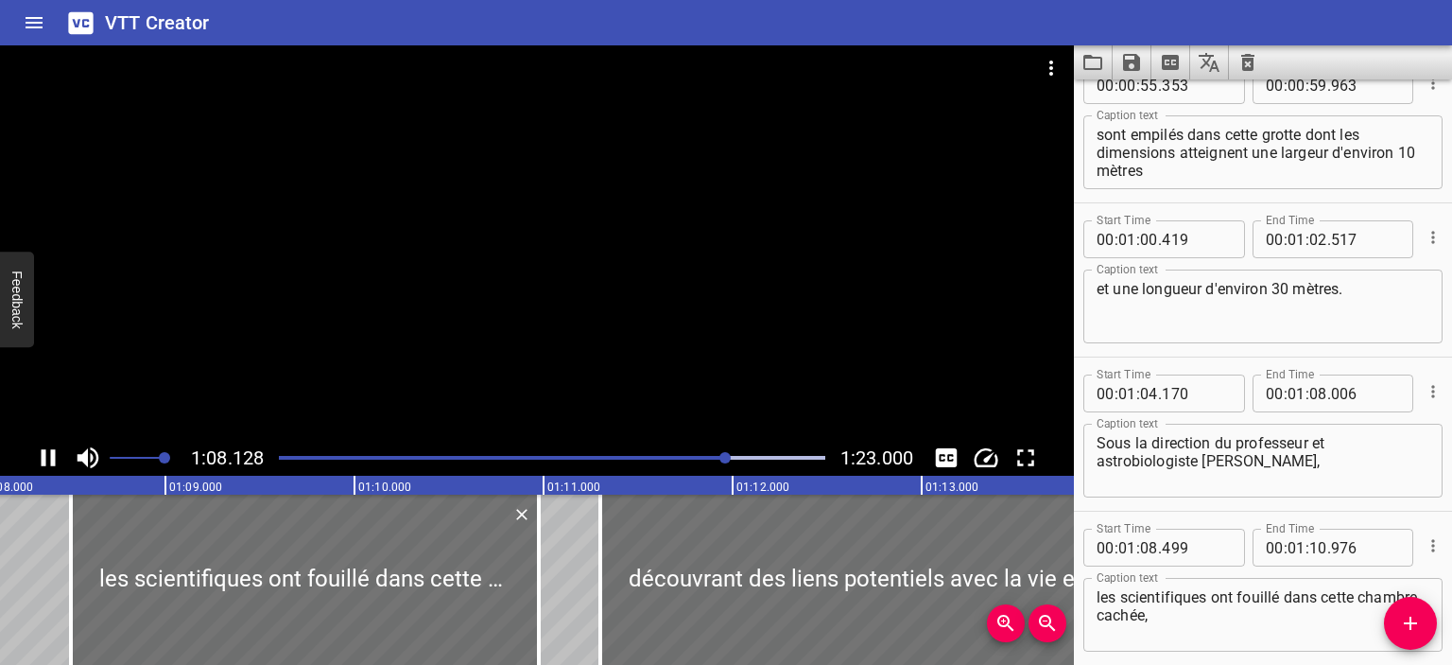
scroll to position [1970, 0]
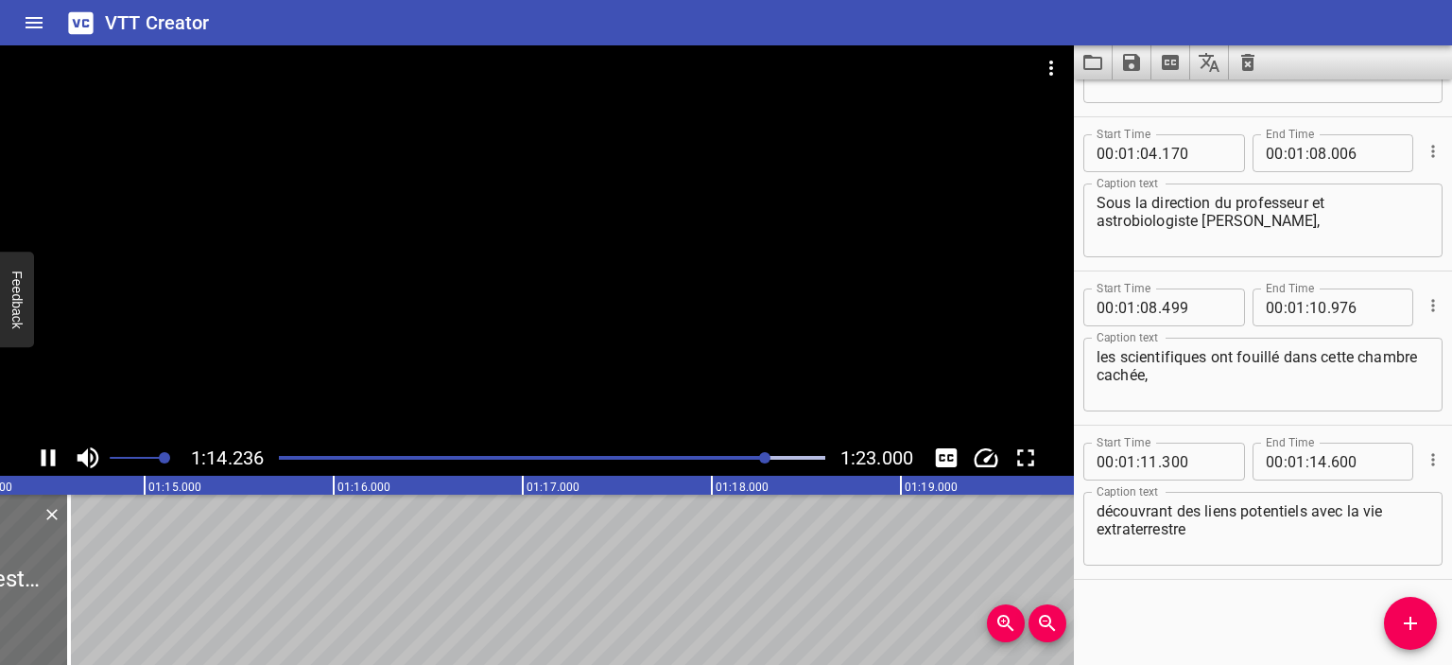
click at [51, 453] on icon "Play/Pause" at bounding box center [49, 457] width 14 height 17
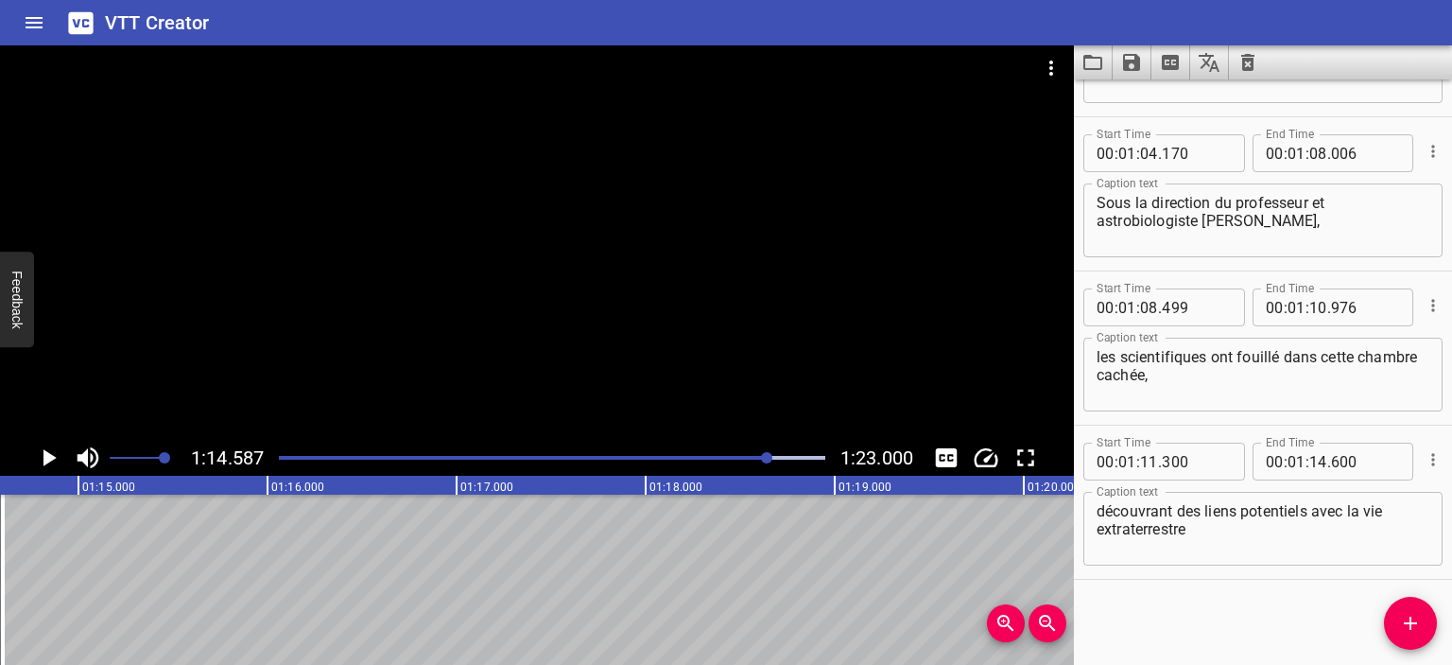
click at [745, 453] on div at bounding box center [552, 457] width 569 height 26
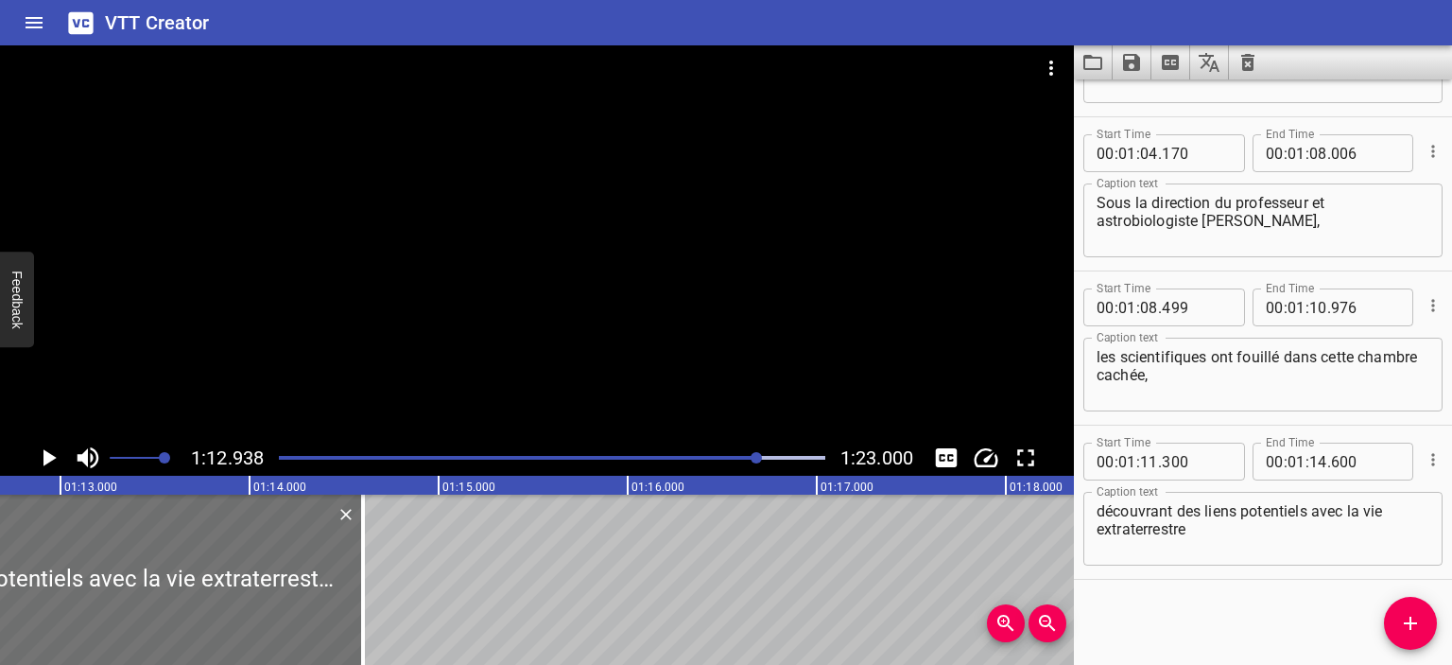
scroll to position [0, 13792]
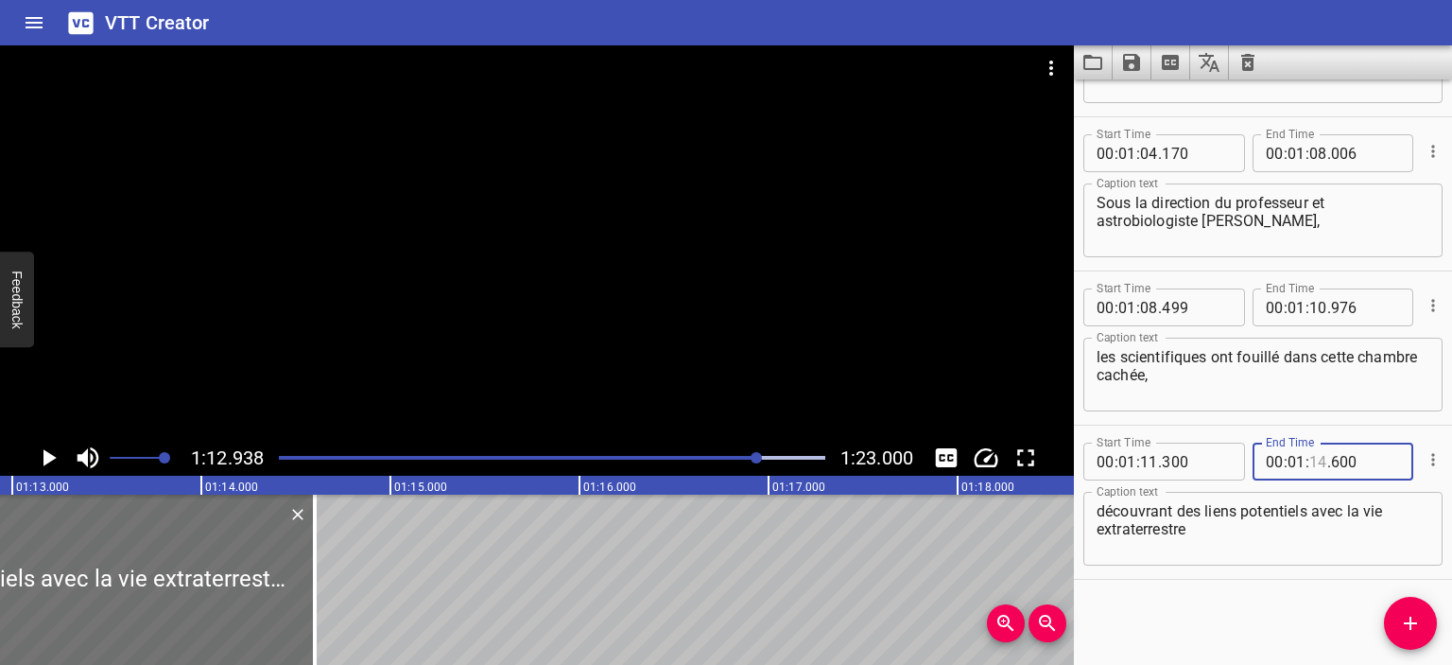
click at [1317, 467] on input "number" at bounding box center [1319, 462] width 18 height 38
type input "13"
type input "600"
click at [1131, 69] on icon "Save captions to file" at bounding box center [1131, 62] width 17 height 17
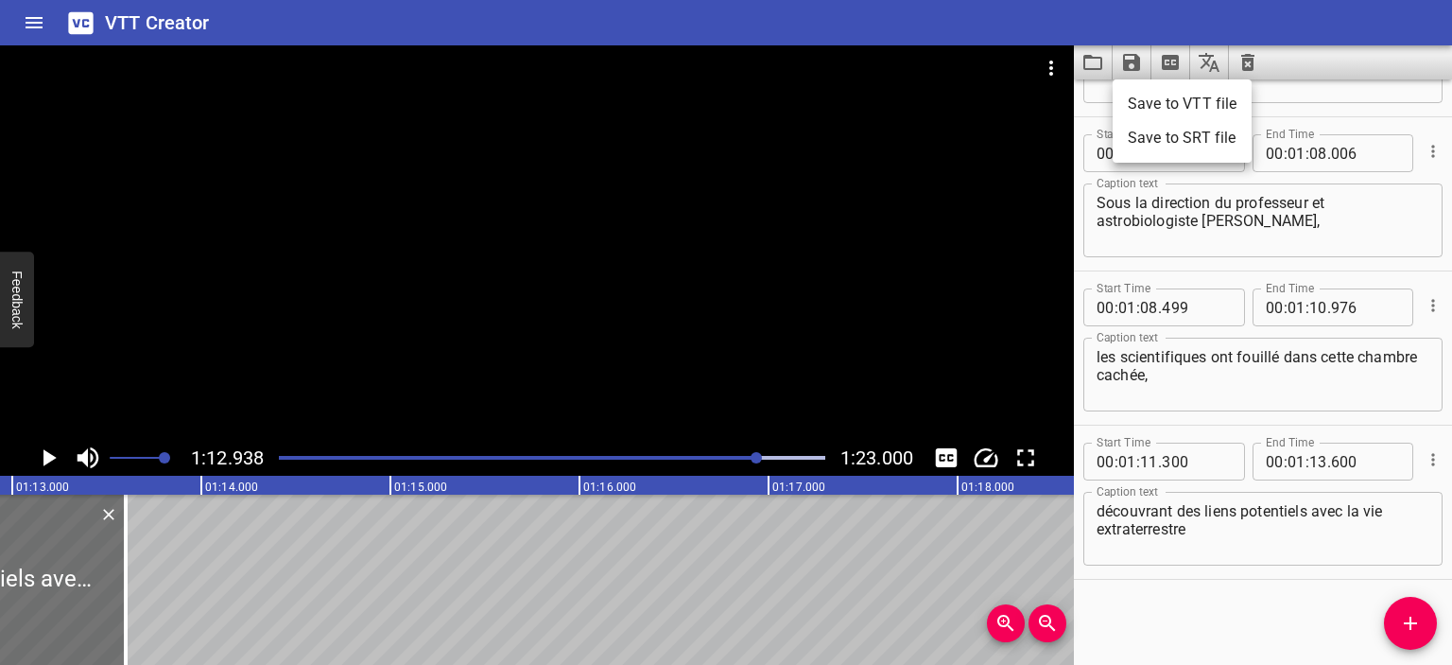
click at [1146, 105] on li "Save to VTT file" at bounding box center [1182, 104] width 139 height 34
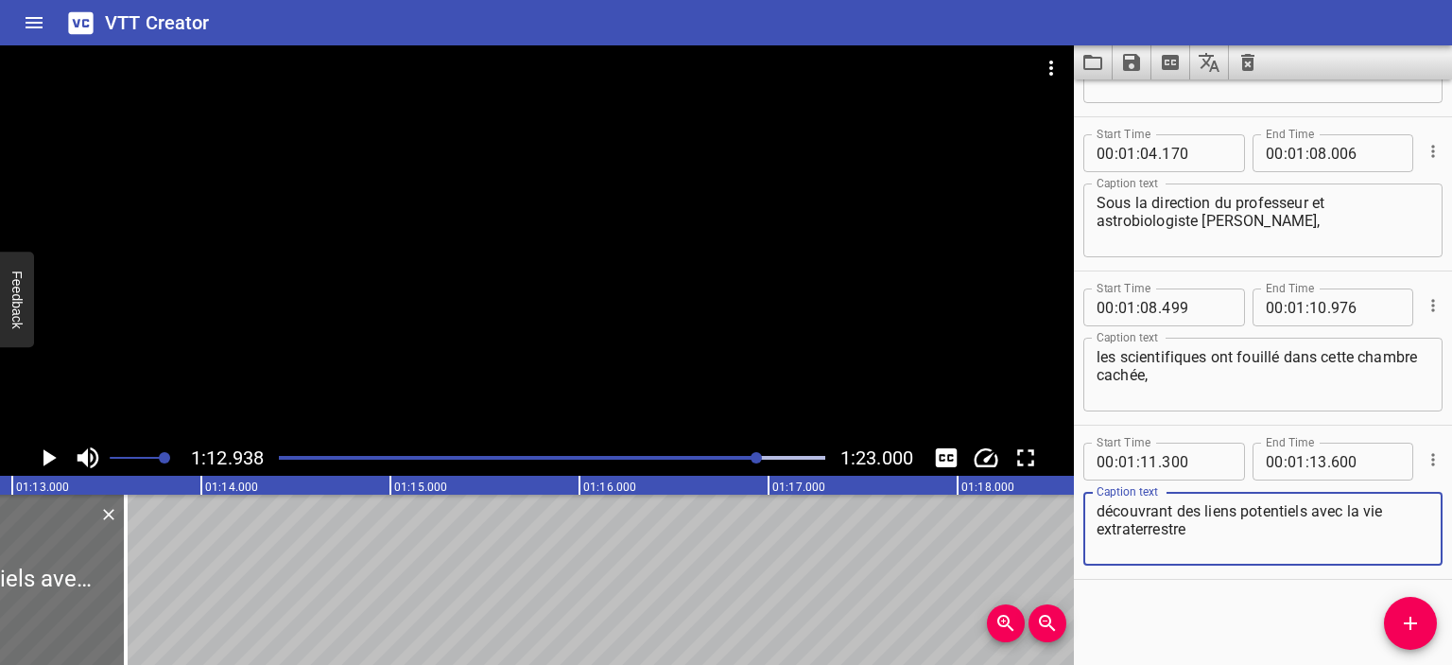
drag, startPoint x: 1206, startPoint y: 536, endPoint x: 1040, endPoint y: 499, distance: 170.4
click at [1040, 499] on main "1:12.938 1:23.000 00:00.000 00:01.000 00:02.000 00:03.000 00:04.000 00:05.000 0…" at bounding box center [726, 354] width 1452 height 619
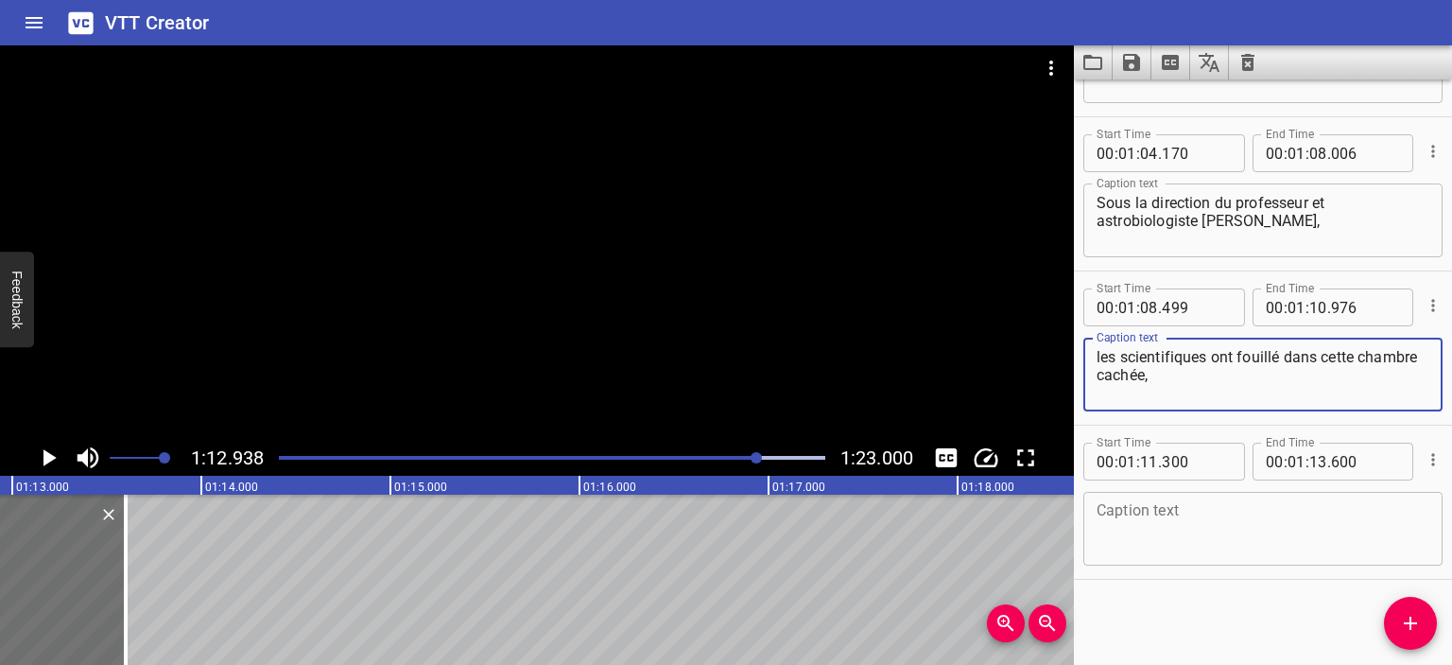
click at [1259, 381] on textarea "les scientifiques ont fouillé dans cette chambre cachée," at bounding box center [1263, 375] width 333 height 54
paste textarea "découvrant des liens potentiels avec la vie extraterrestre"
type textarea "les scientifiques ont fouillé dans cette chambre cachée, découvrant des liens p…"
click at [725, 453] on div at bounding box center [552, 457] width 569 height 26
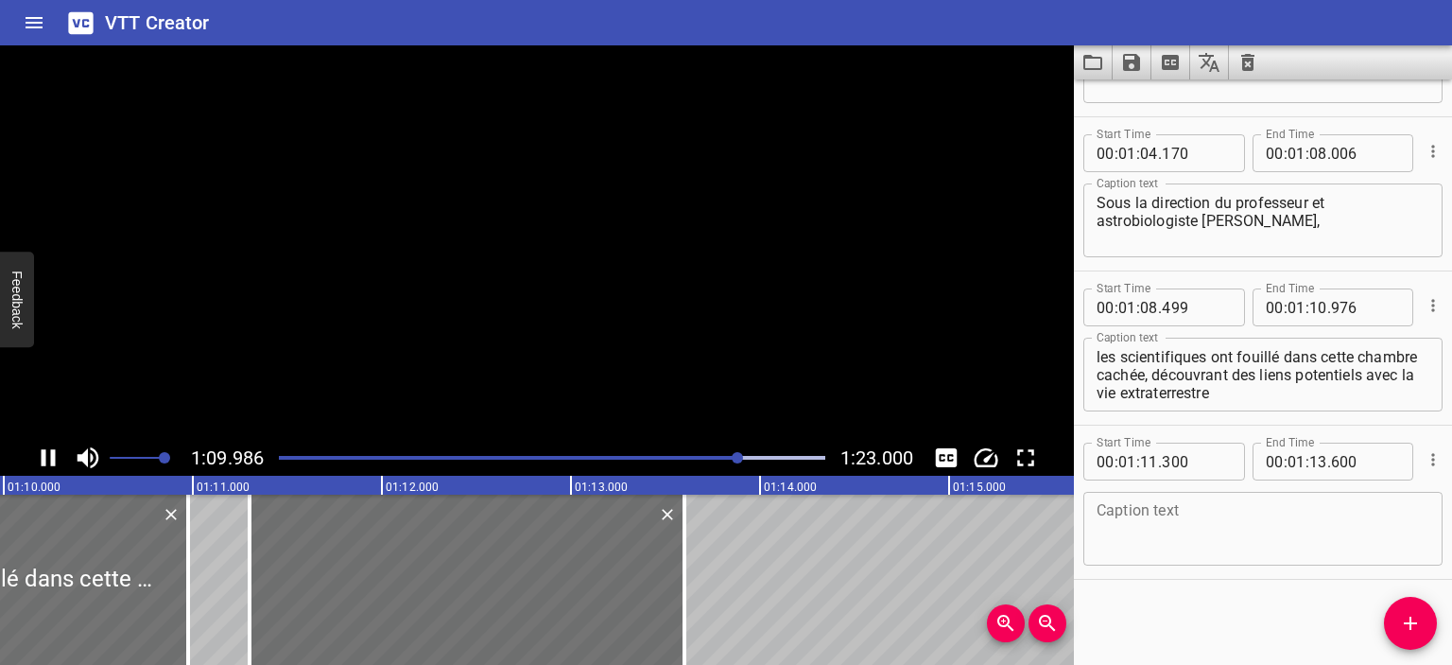
scroll to position [0, 13285]
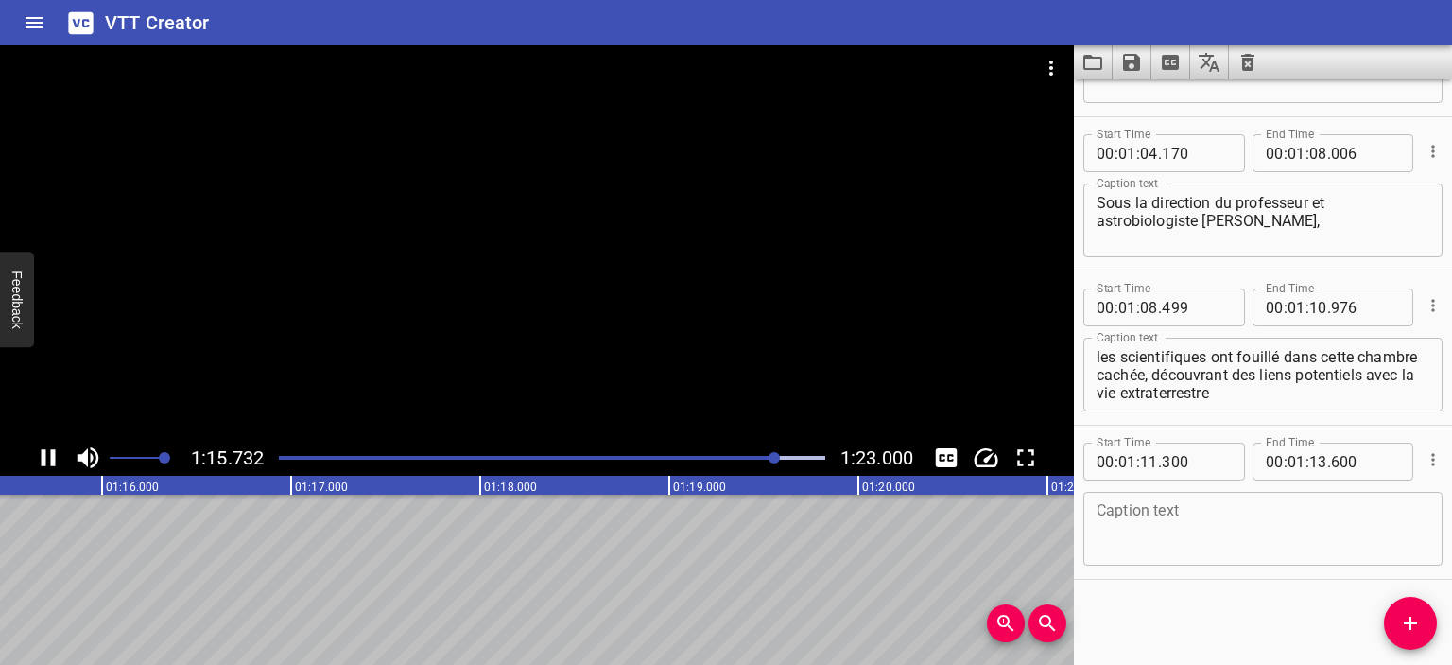
click at [741, 455] on div at bounding box center [552, 457] width 569 height 26
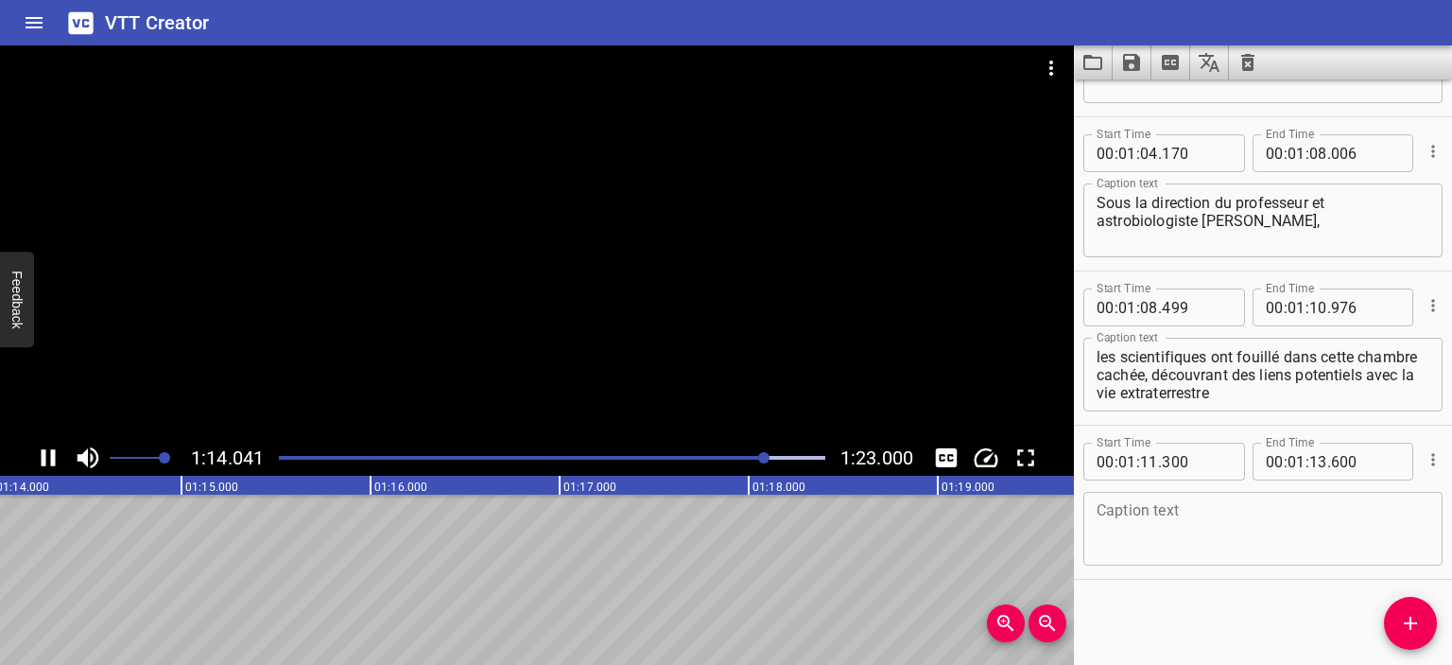
scroll to position [0, 14063]
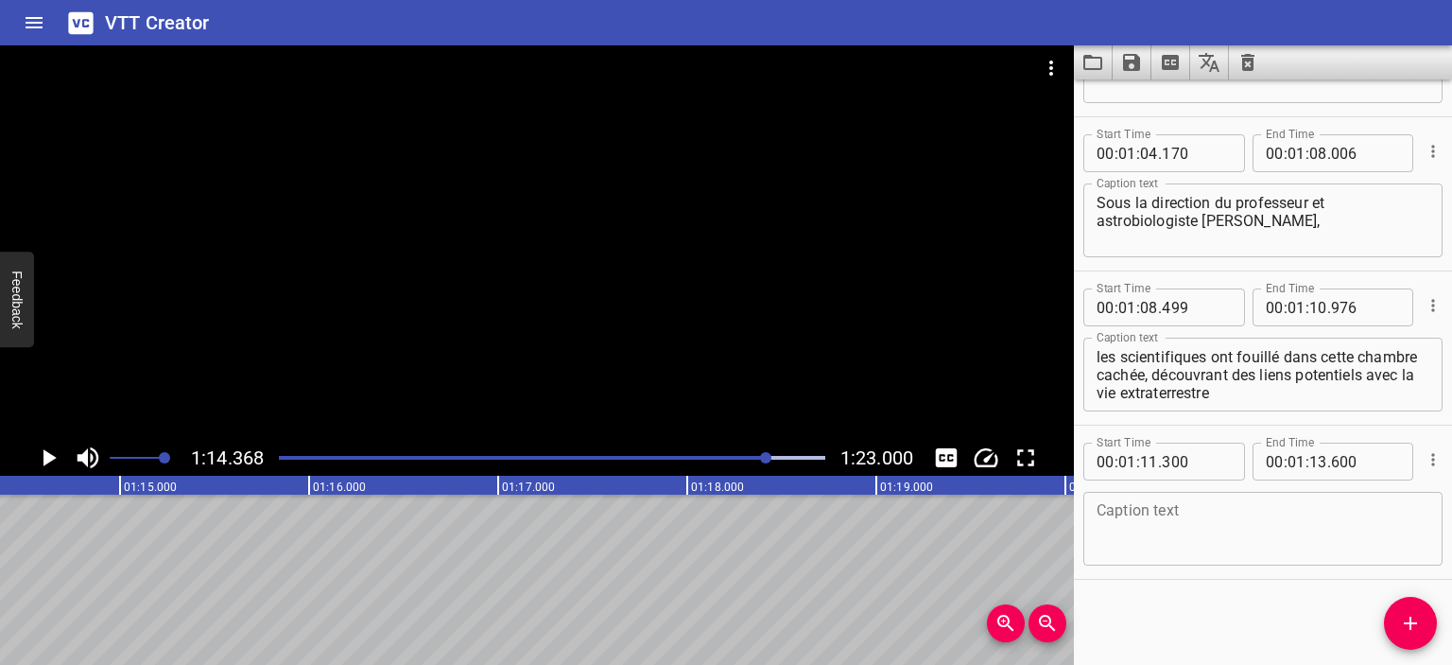
click at [744, 460] on div at bounding box center [552, 457] width 569 height 26
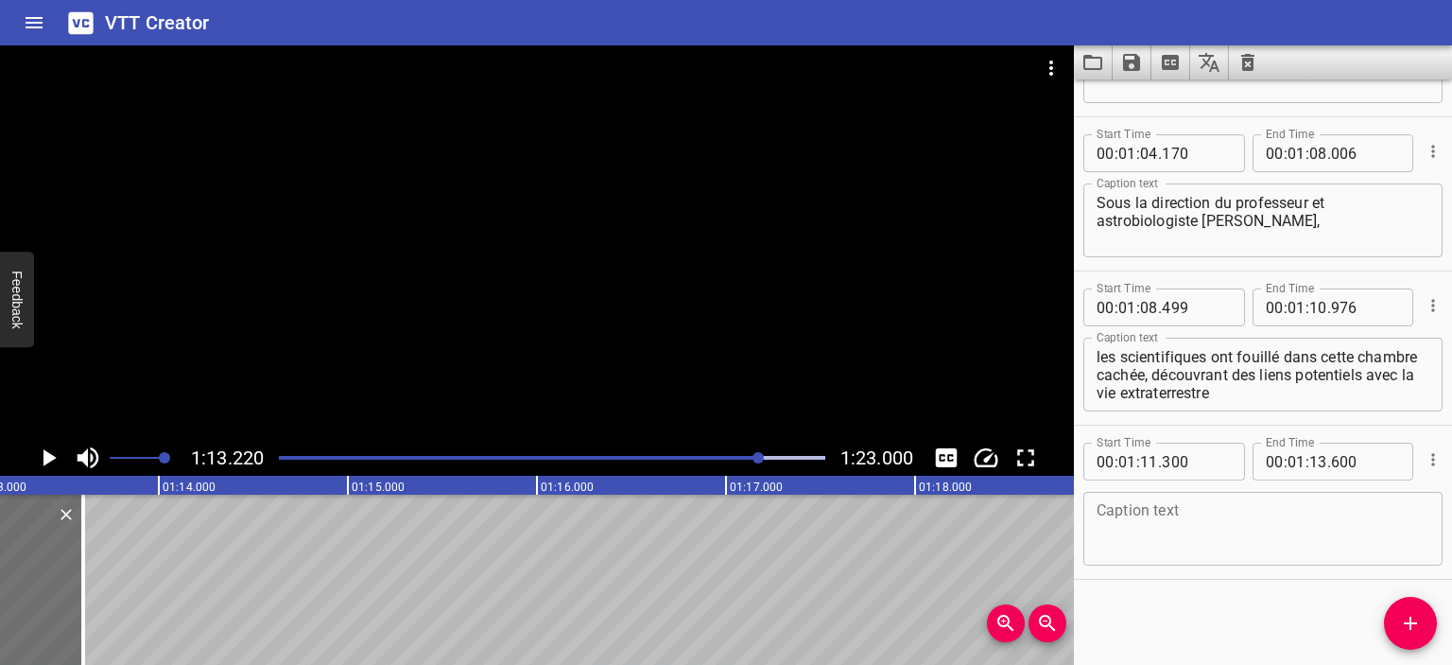
scroll to position [0, 13846]
click at [1314, 457] on input "number" at bounding box center [1319, 462] width 18 height 38
type input "12"
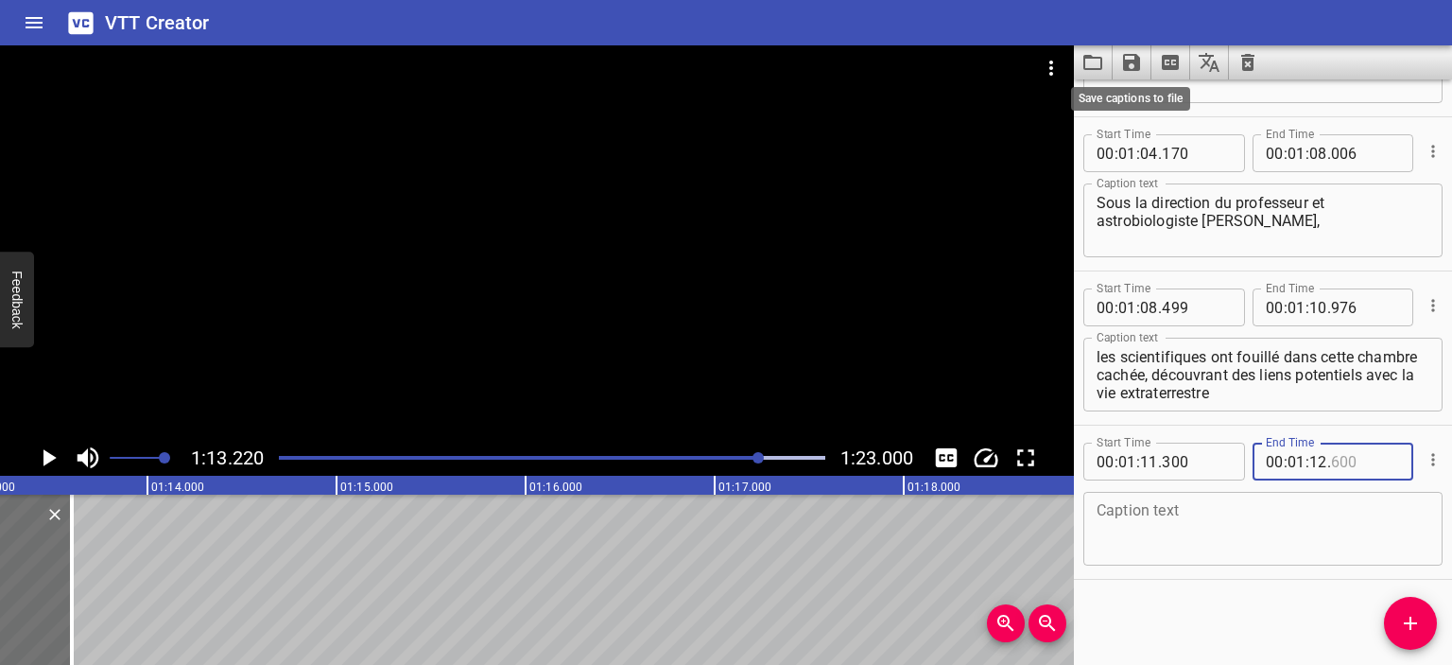
type input "600"
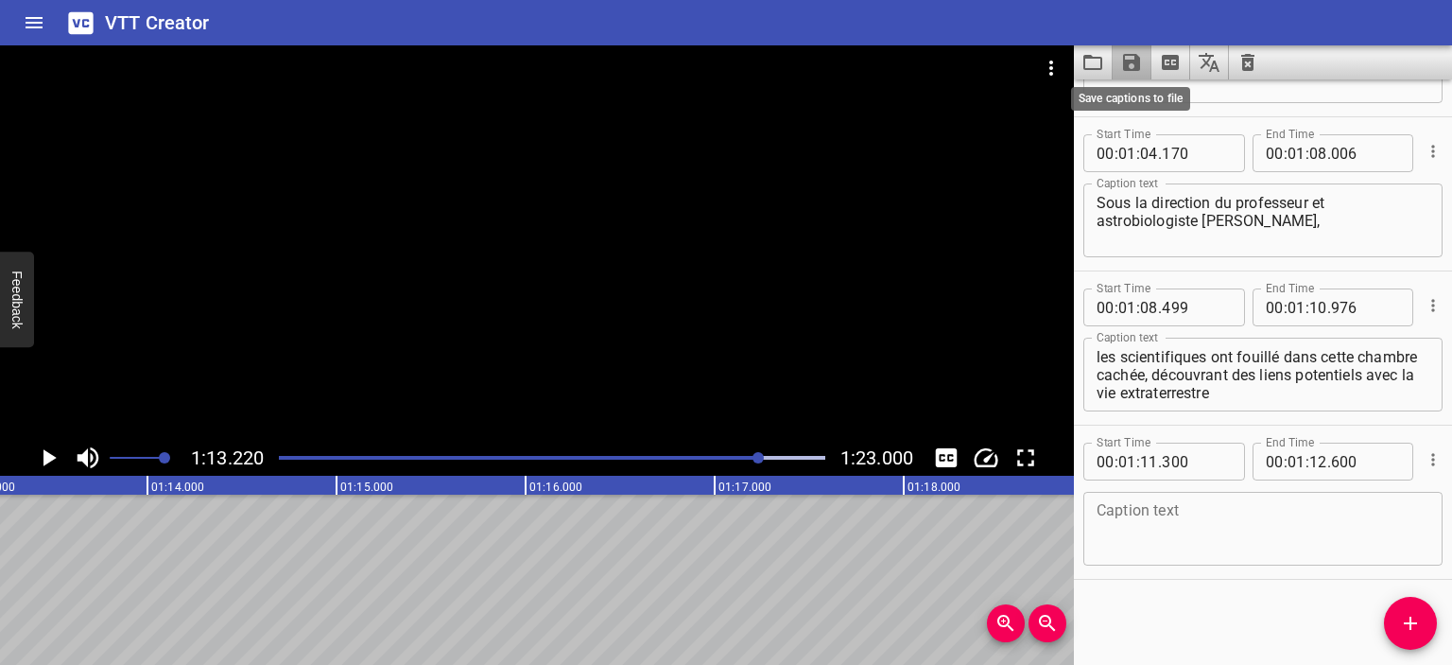
click at [1131, 63] on icon "Save captions to file" at bounding box center [1131, 62] width 23 height 23
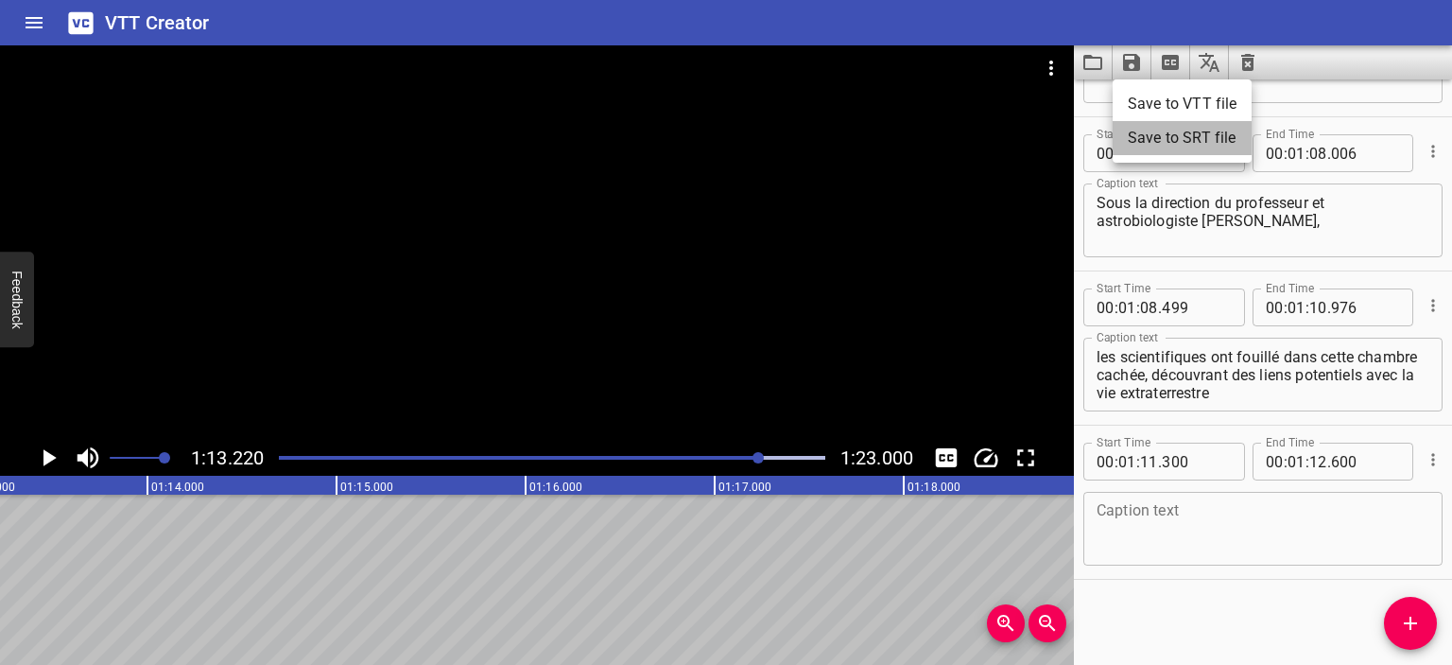
click at [1160, 149] on li "Save to SRT file" at bounding box center [1182, 138] width 139 height 34
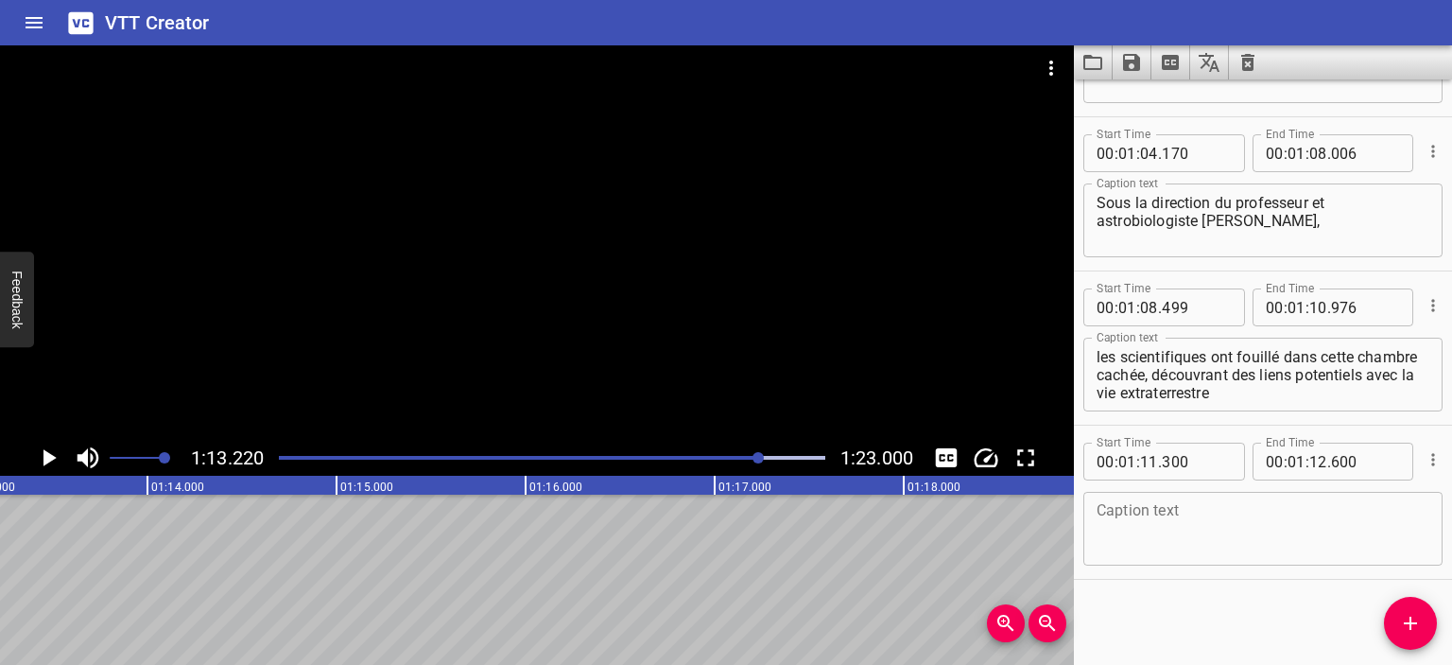
click at [1135, 70] on icon "Save captions to file" at bounding box center [1131, 62] width 17 height 17
click at [1135, 101] on li "Save to VTT file" at bounding box center [1182, 104] width 139 height 34
drag, startPoint x: 1218, startPoint y: 381, endPoint x: 1362, endPoint y: 414, distance: 147.5
click at [1362, 414] on div "Caption text les scientifiques ont fouillé dans cette chambre cachée, découvran…" at bounding box center [1263, 372] width 359 height 85
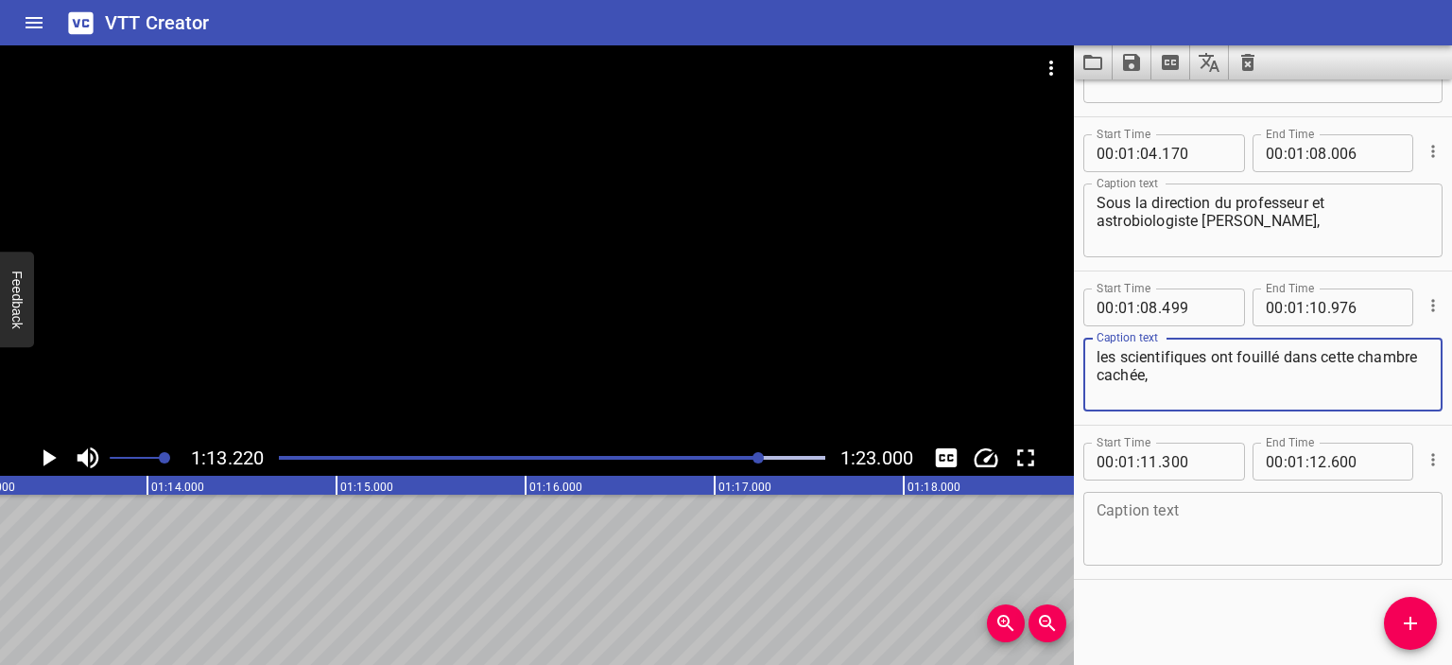
type textarea "les scientifiques ont fouillé dans cette chambre cachée,"
click at [1250, 532] on textarea at bounding box center [1263, 529] width 333 height 54
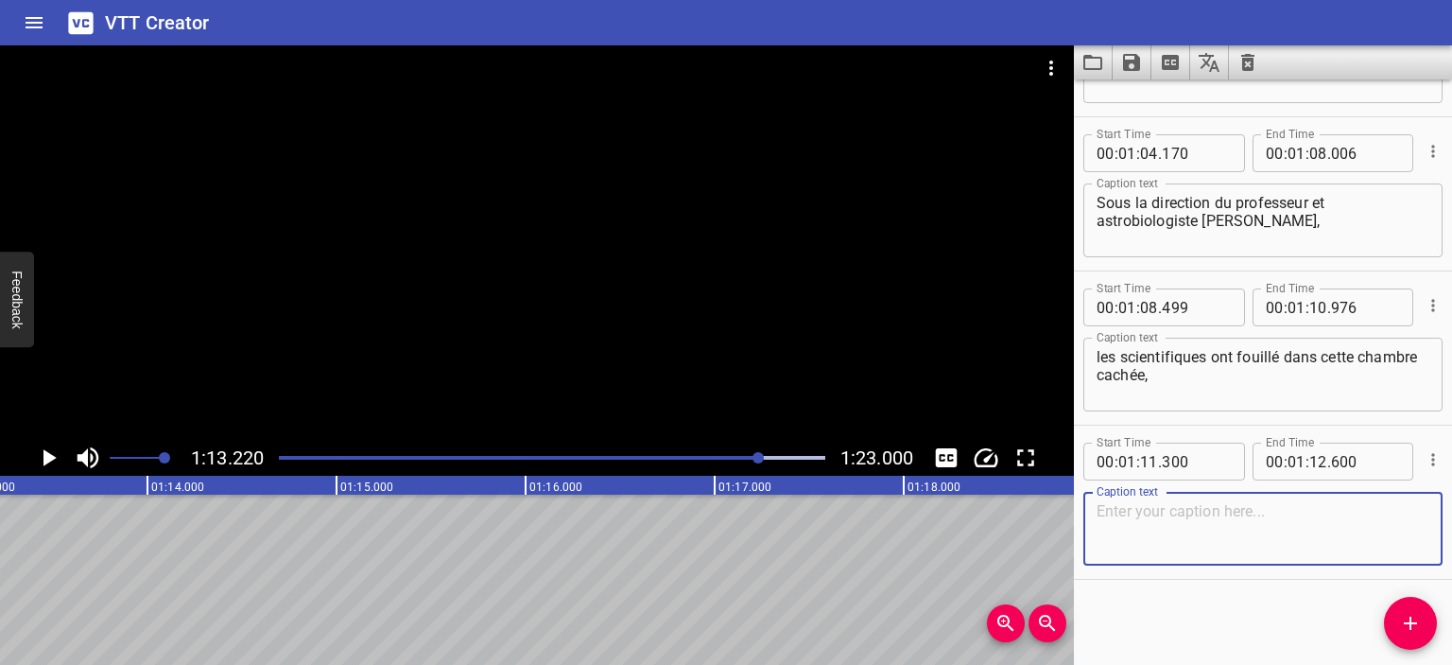
paste textarea "découvrant des liens potentiels avec la vie extraterrestre"
type textarea "découvrant des liens potentiels avec la vie extraterrestre"
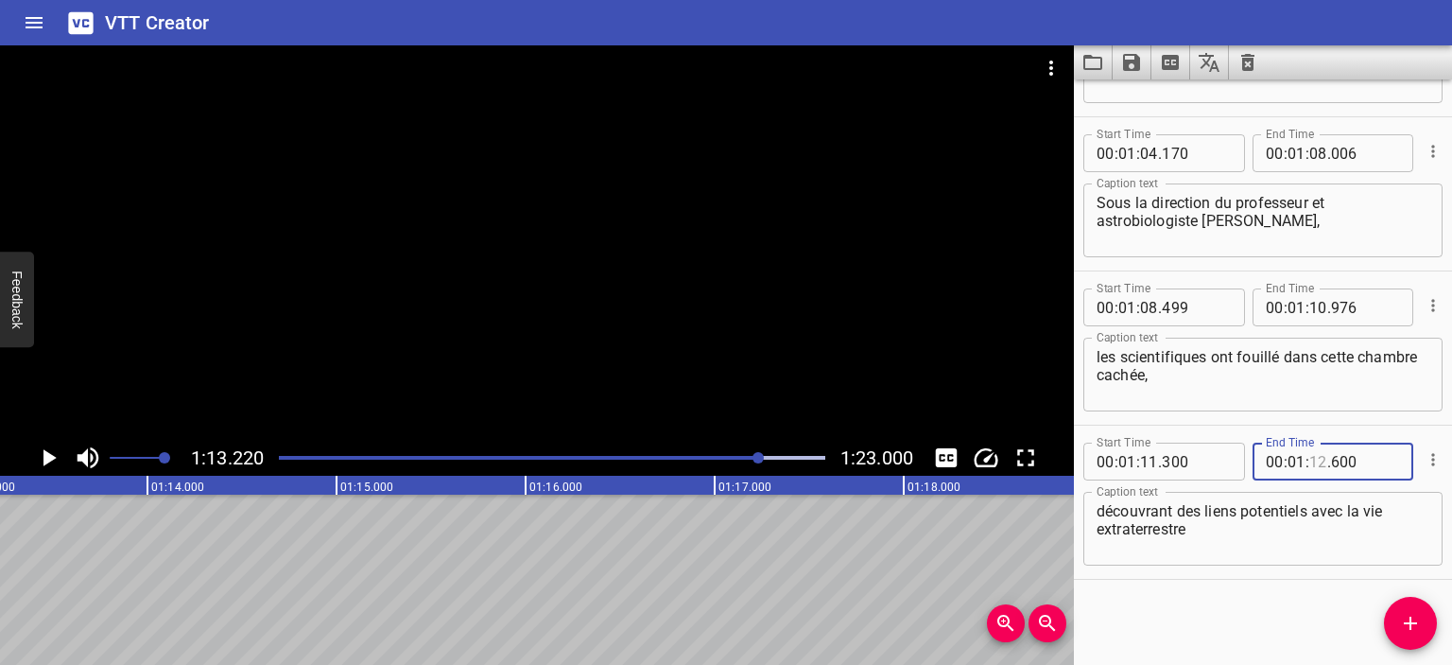
click at [1317, 464] on input "number" at bounding box center [1319, 462] width 18 height 38
type input "13"
type input "000"
click at [1128, 61] on icon "Save captions to file" at bounding box center [1131, 62] width 17 height 17
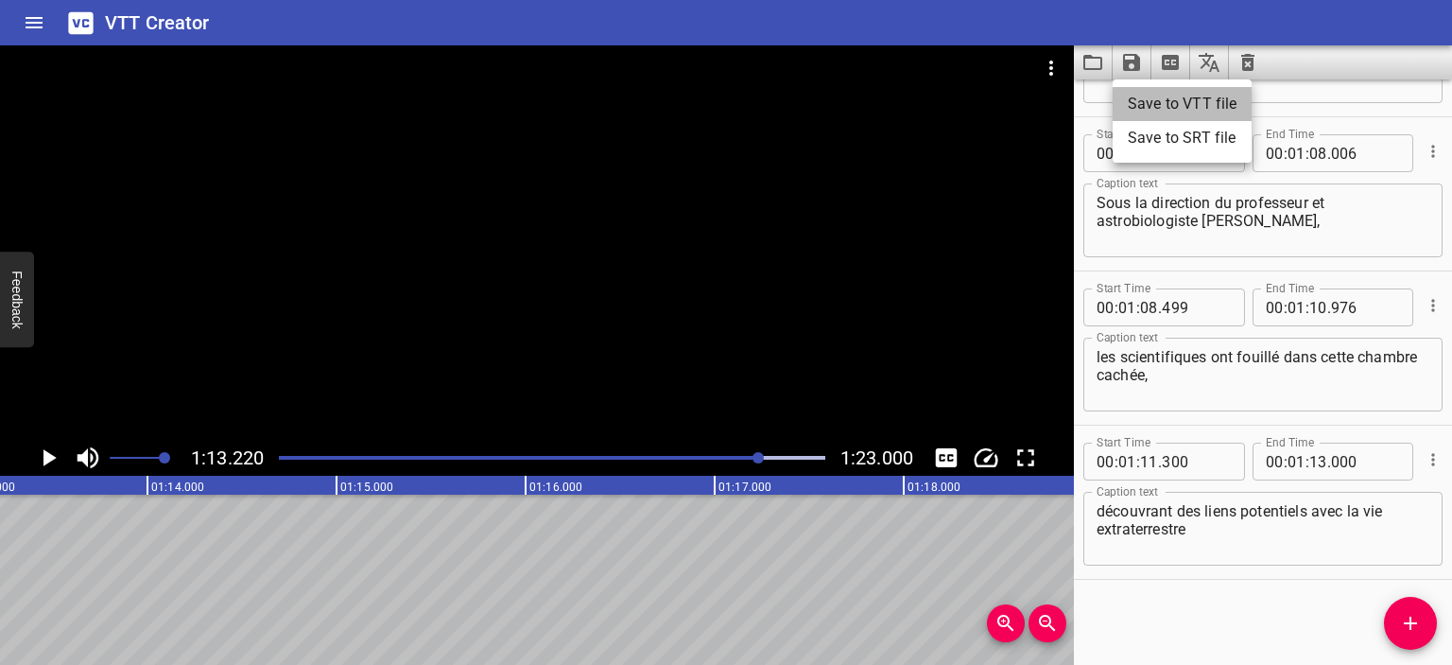
click at [1123, 96] on li "Save to VTT file" at bounding box center [1182, 104] width 139 height 34
click at [95, 16] on icon at bounding box center [80, 23] width 33 height 33
click at [127, 26] on h6 "VTT Creator" at bounding box center [157, 23] width 105 height 30
click at [140, 39] on div "VTT Creator" at bounding box center [726, 22] width 1452 height 45
click at [84, 28] on icon at bounding box center [80, 22] width 25 height 22
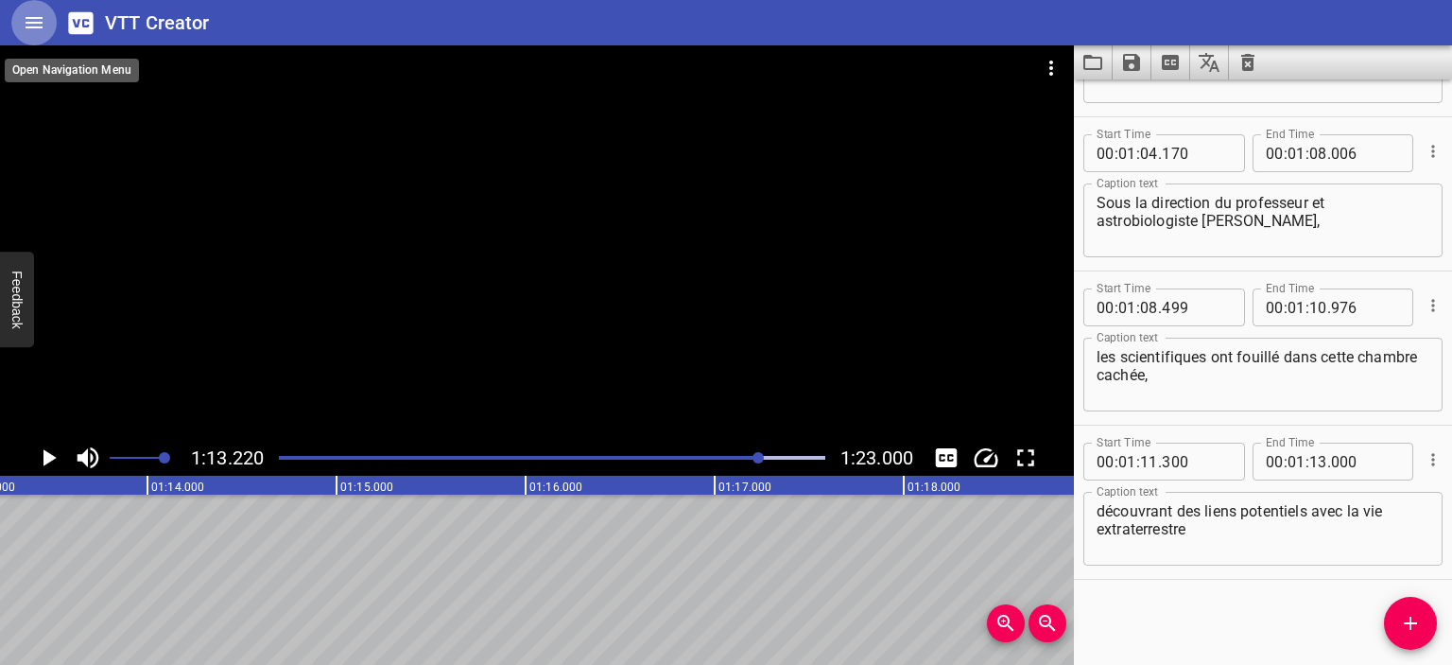
click at [23, 19] on icon "Home" at bounding box center [34, 22] width 23 height 23
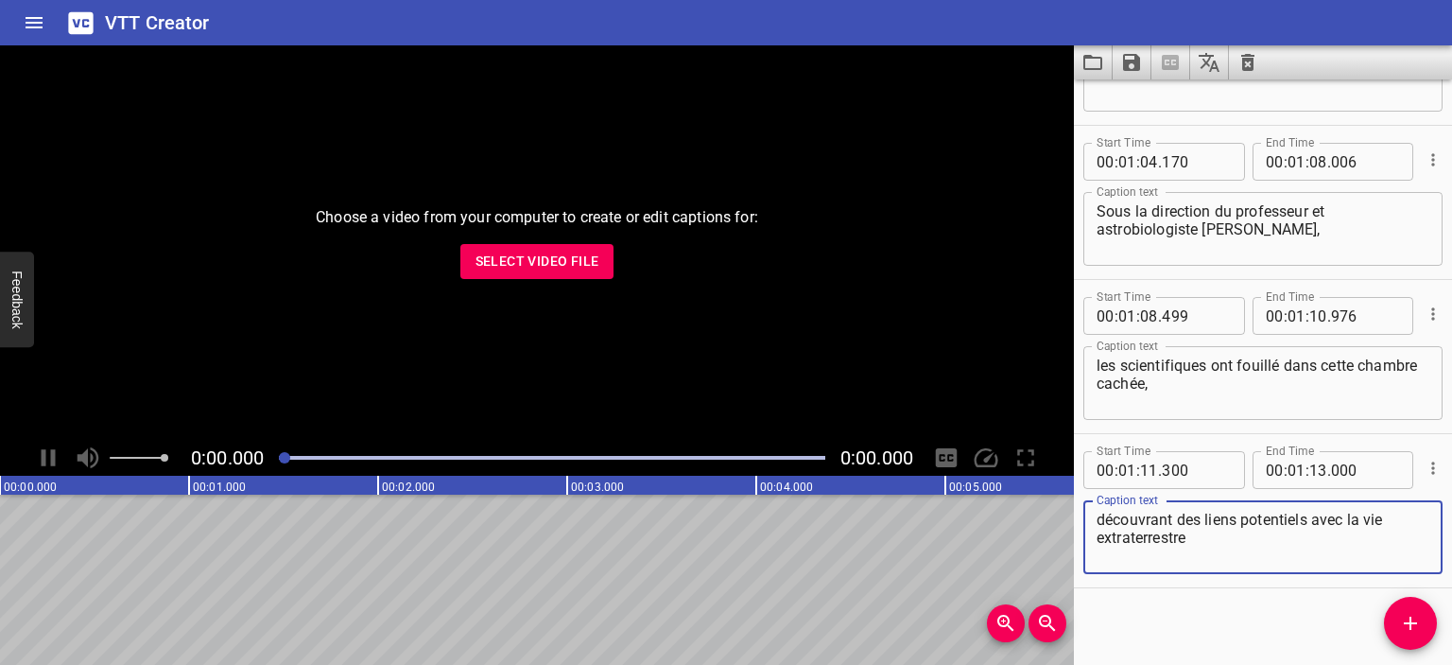
scroll to position [1970, 0]
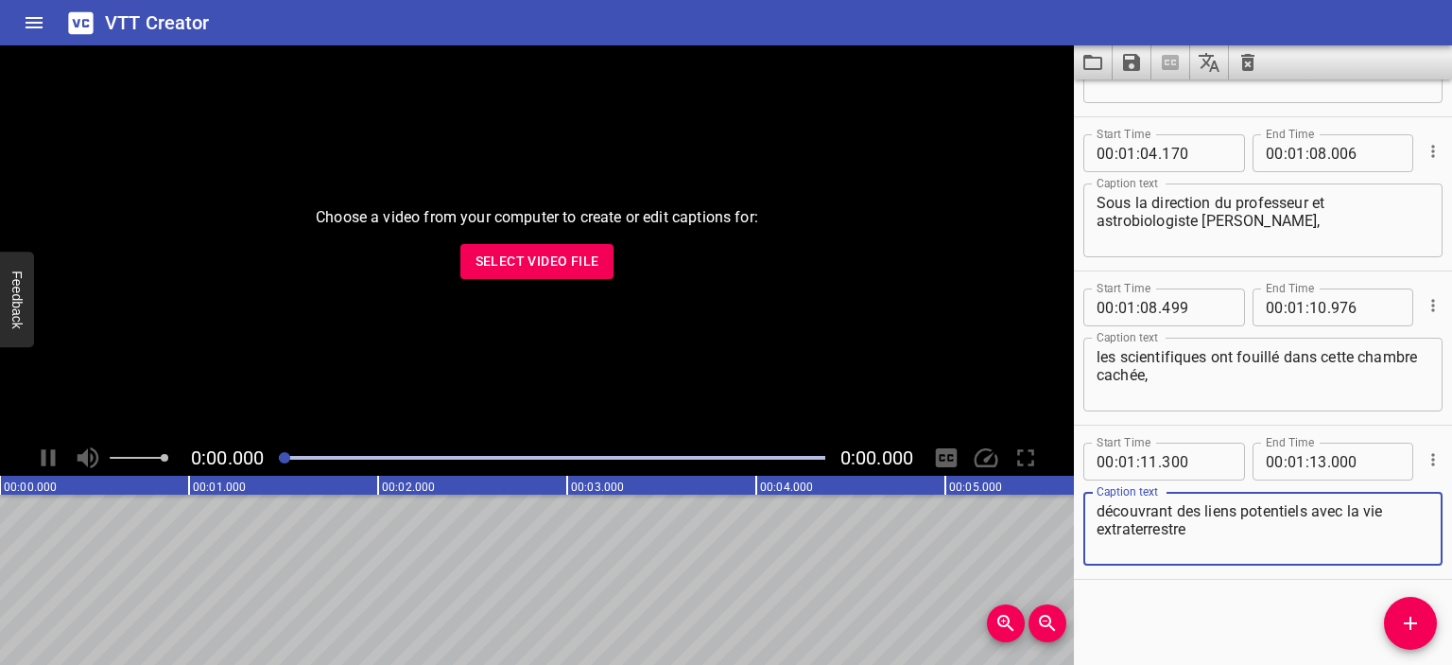
click at [565, 254] on span "Select Video File" at bounding box center [538, 262] width 124 height 24
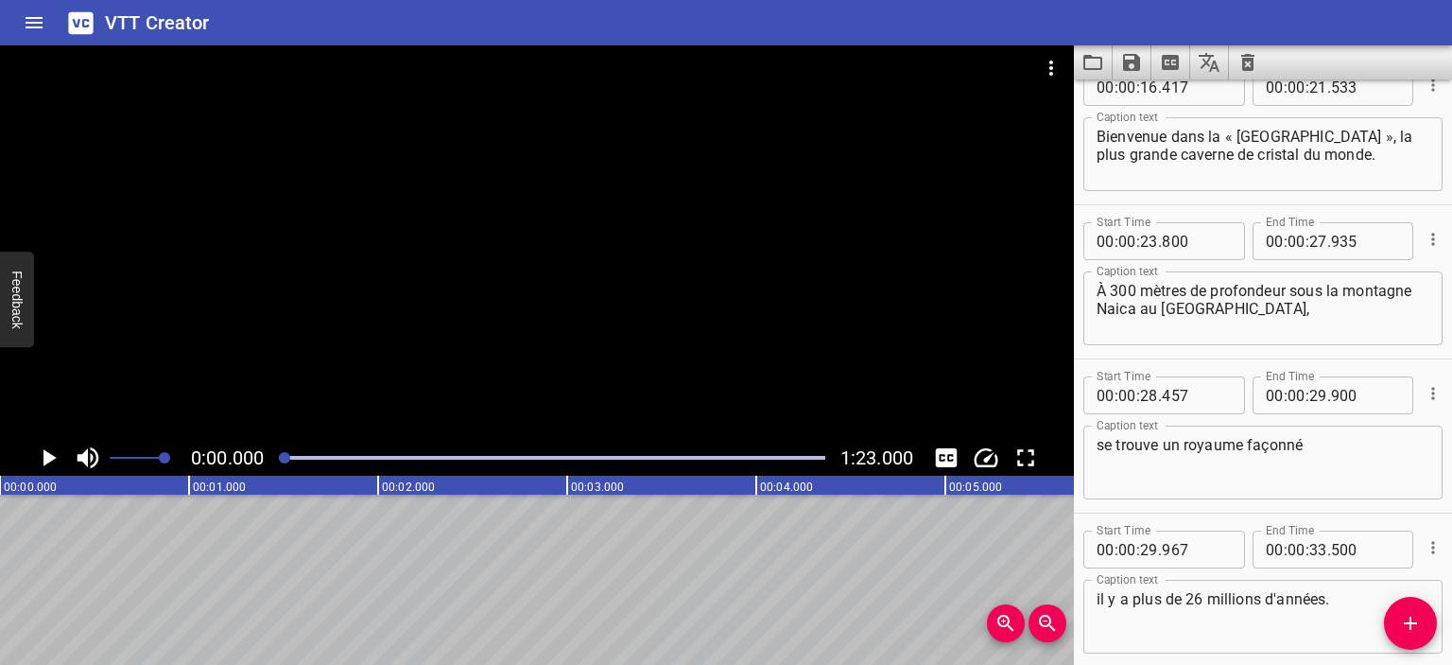
scroll to position [0, 0]
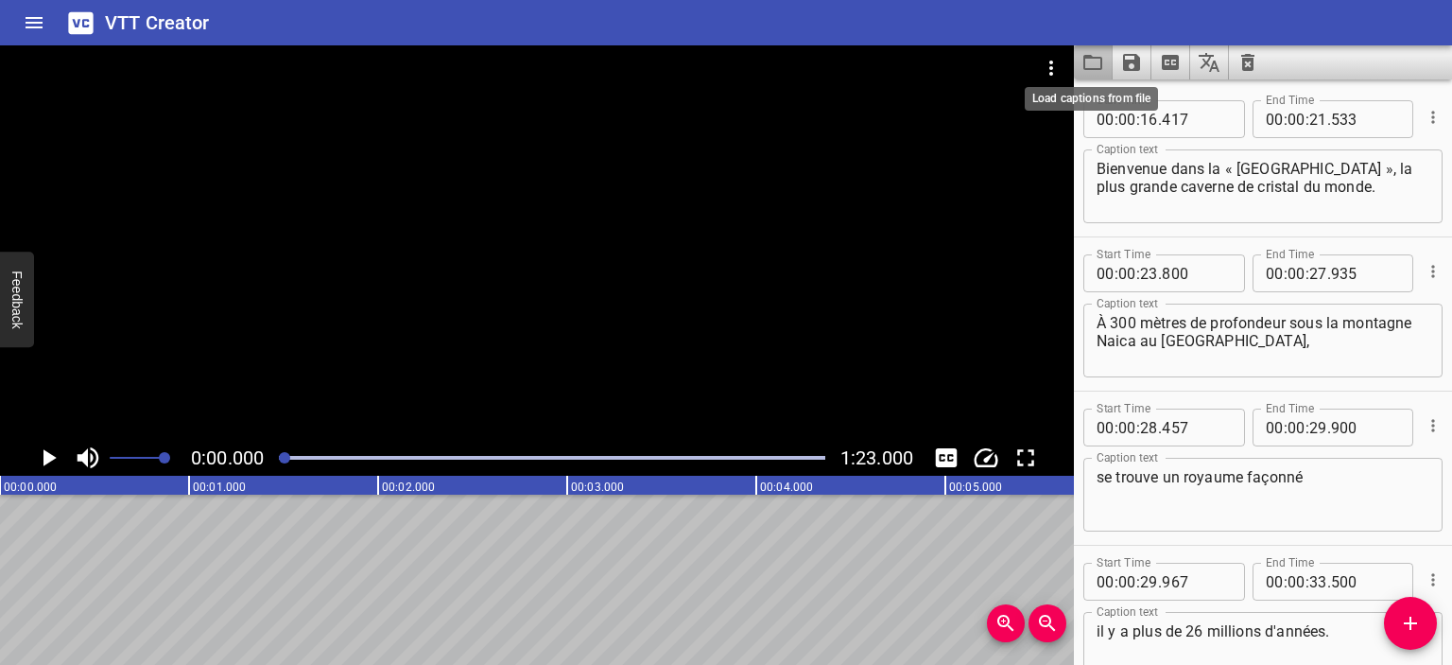
click at [1098, 66] on icon "Load captions from file" at bounding box center [1093, 62] width 23 height 23
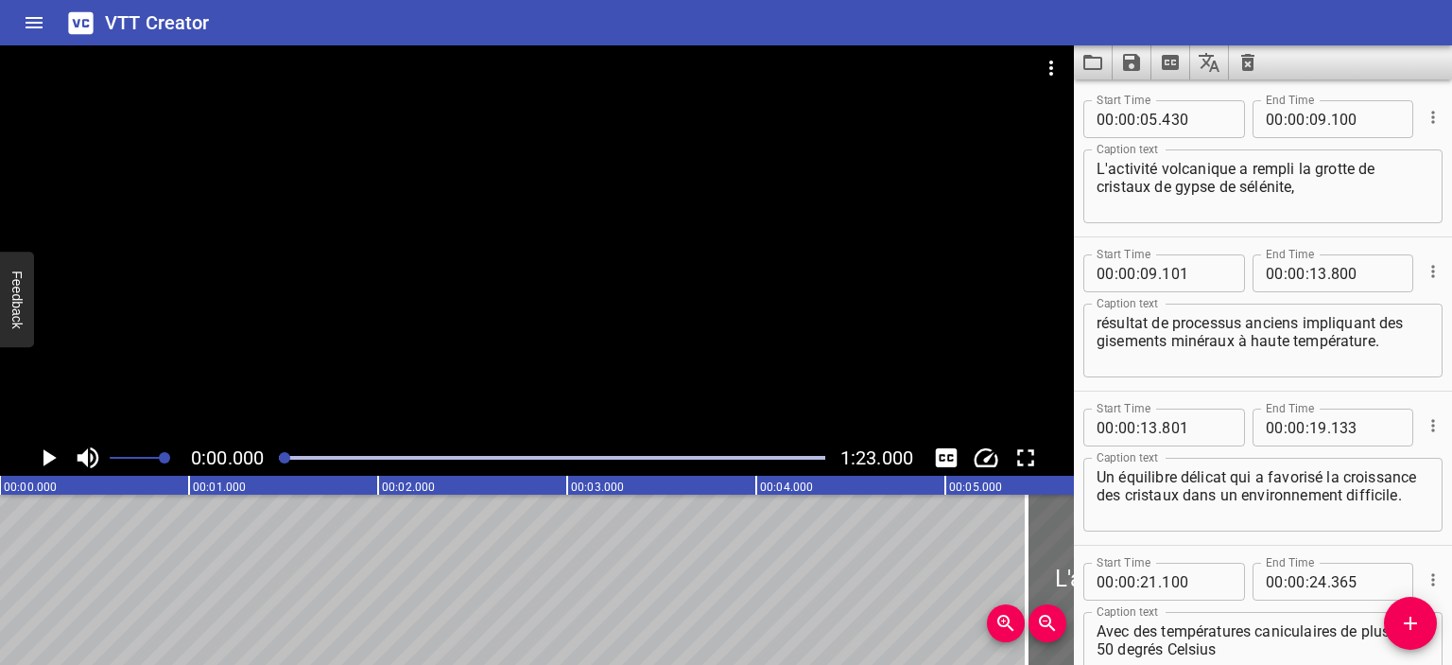
click at [53, 447] on icon "Play/Pause" at bounding box center [48, 457] width 28 height 28
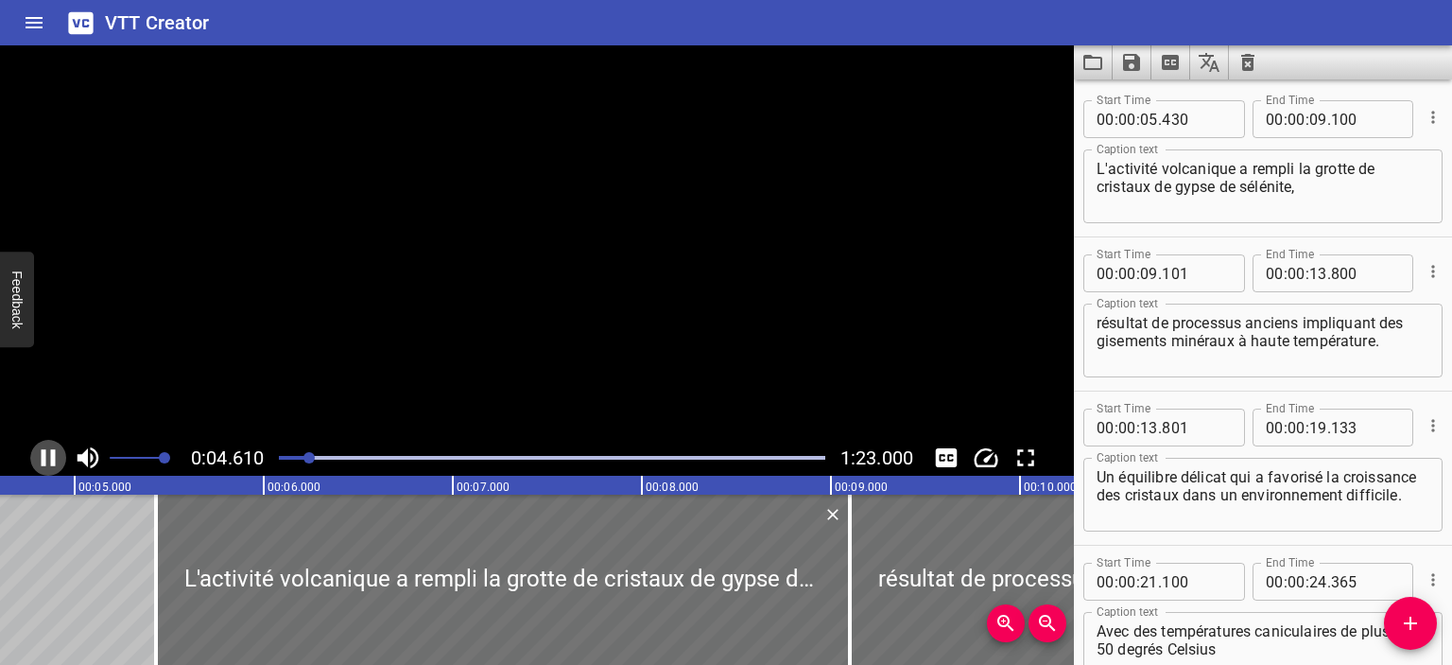
click at [53, 447] on icon "Play/Pause" at bounding box center [48, 457] width 28 height 28
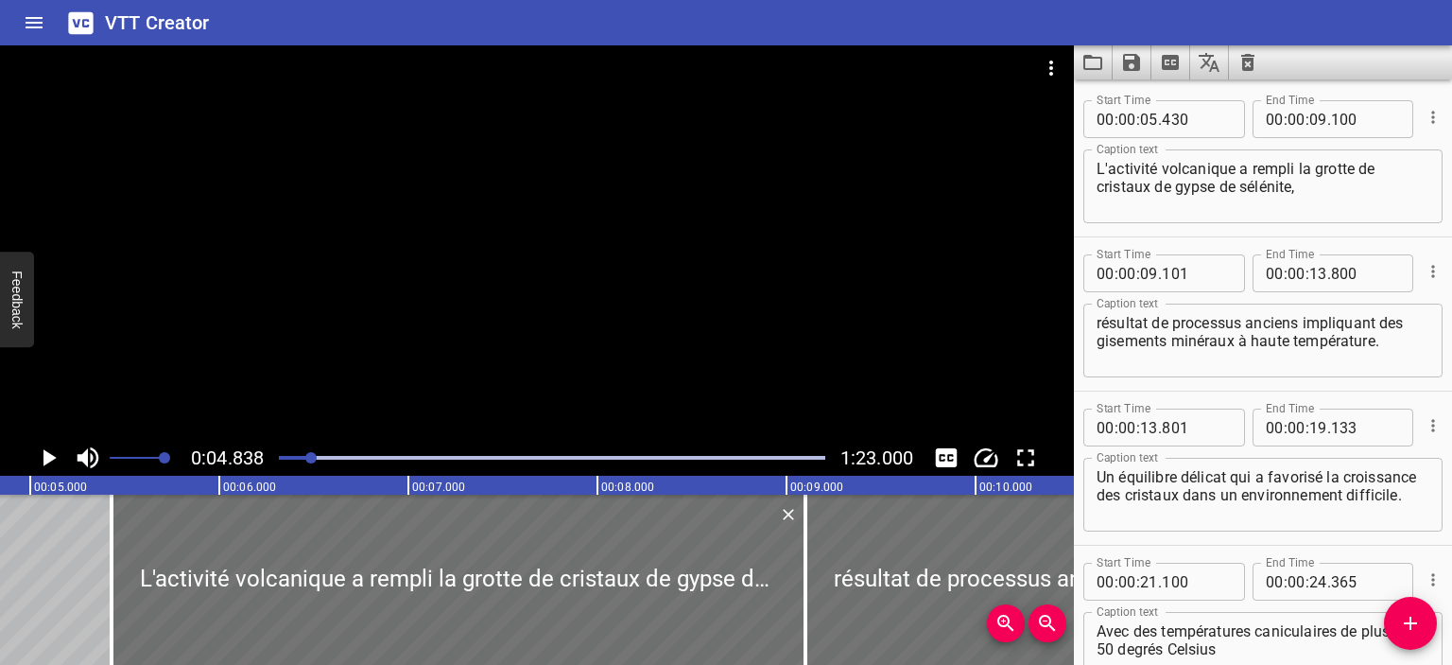
click at [45, 448] on icon "Play/Pause" at bounding box center [48, 457] width 28 height 28
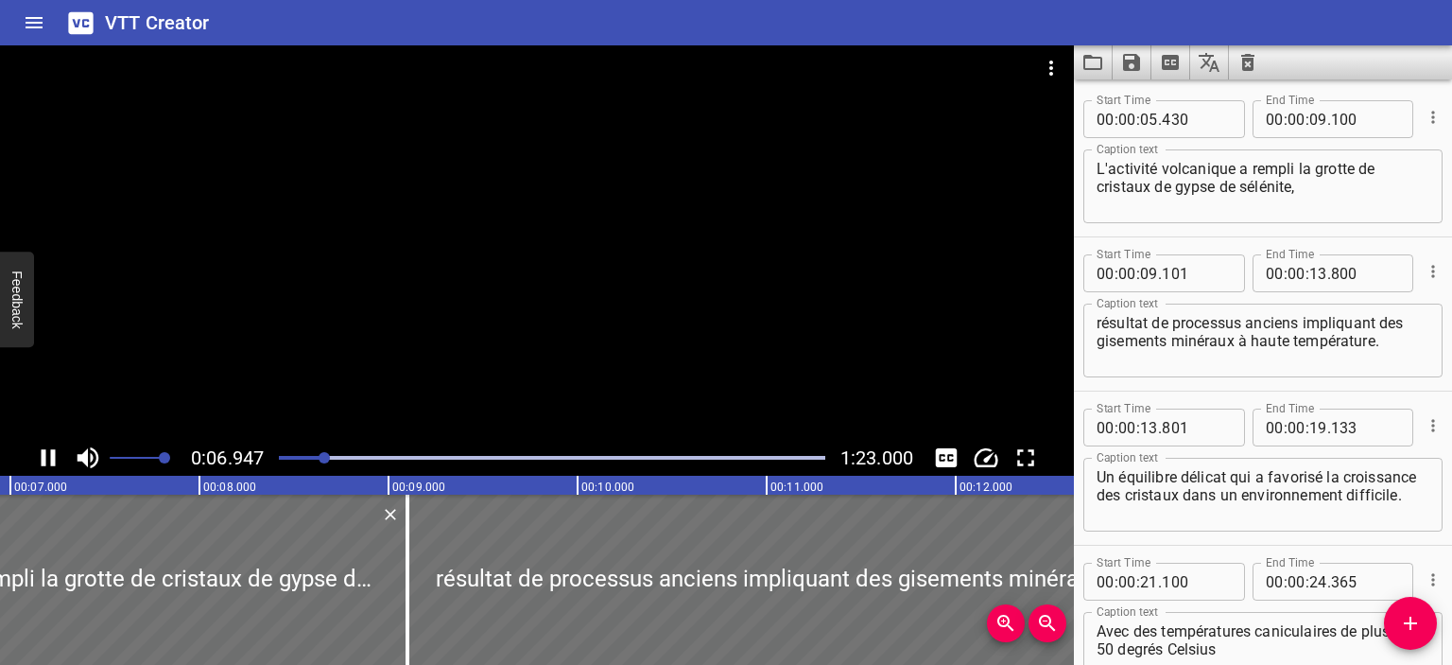
click at [49, 457] on icon "Play/Pause" at bounding box center [48, 457] width 28 height 28
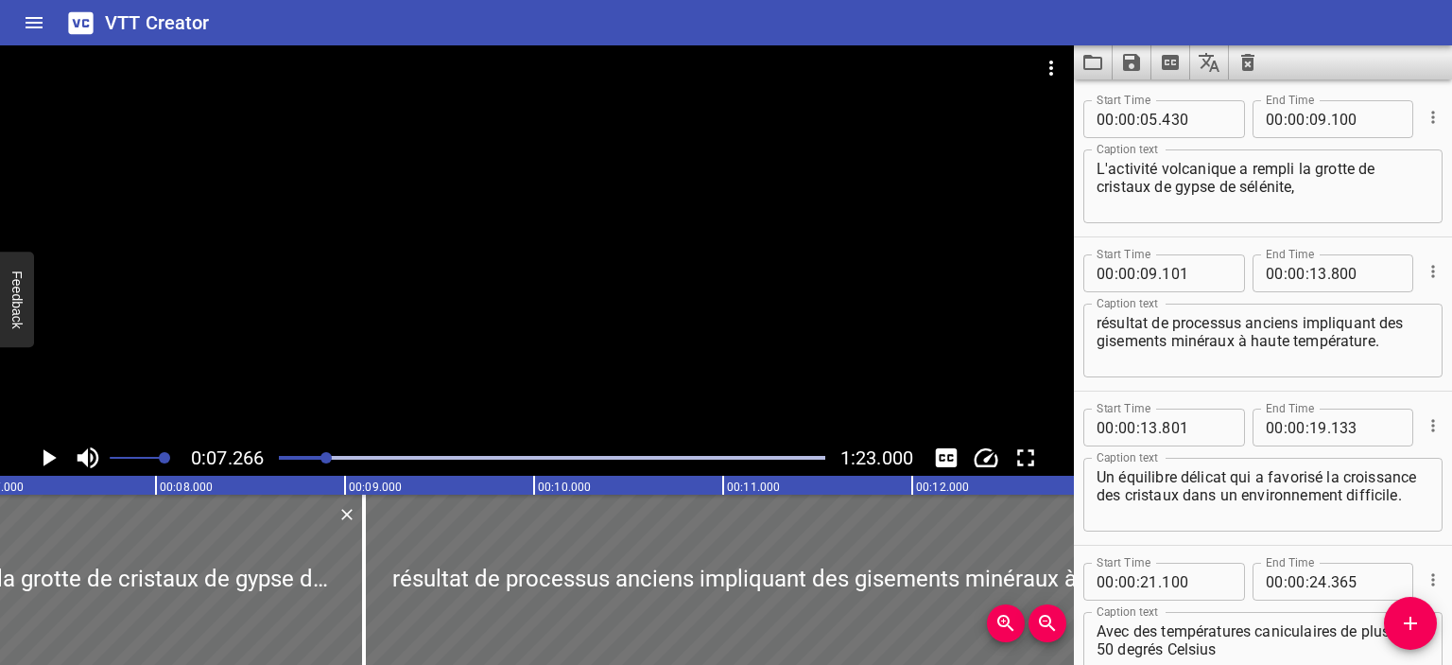
scroll to position [0, 1373]
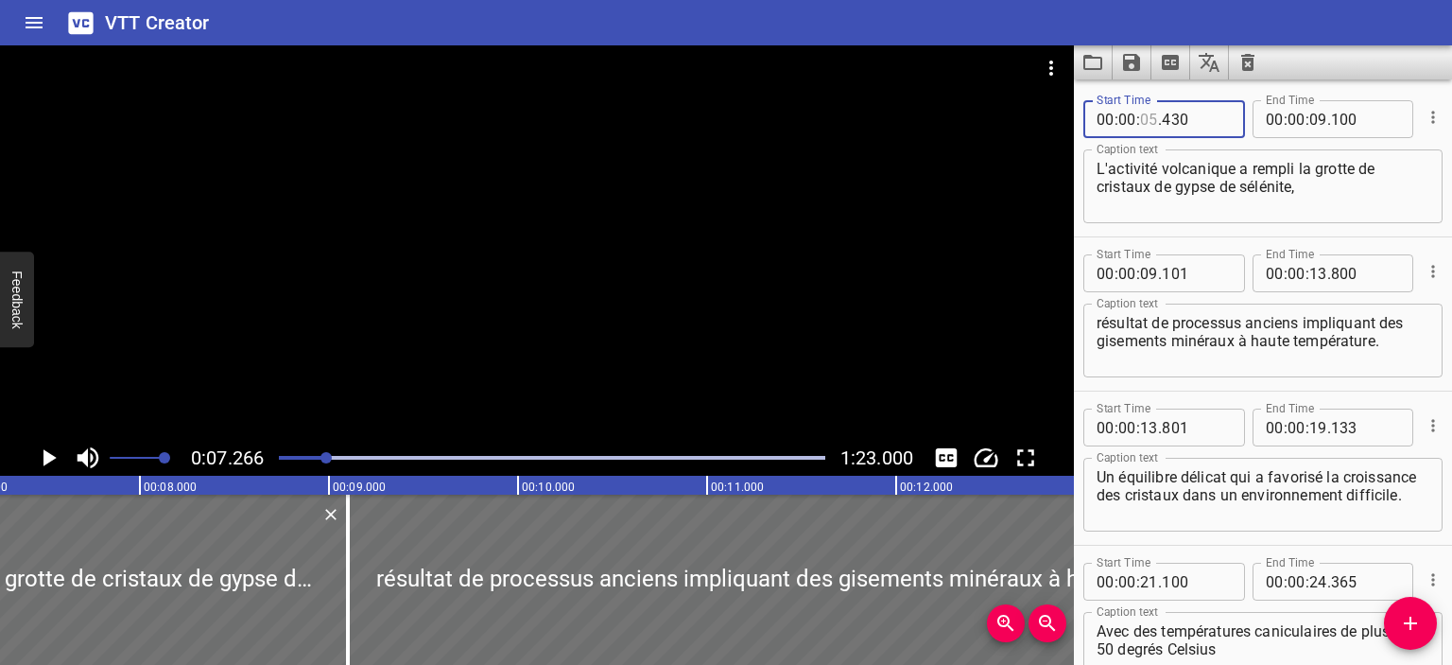
click at [1153, 118] on input "number" at bounding box center [1149, 119] width 18 height 38
type input "07"
type input "265"
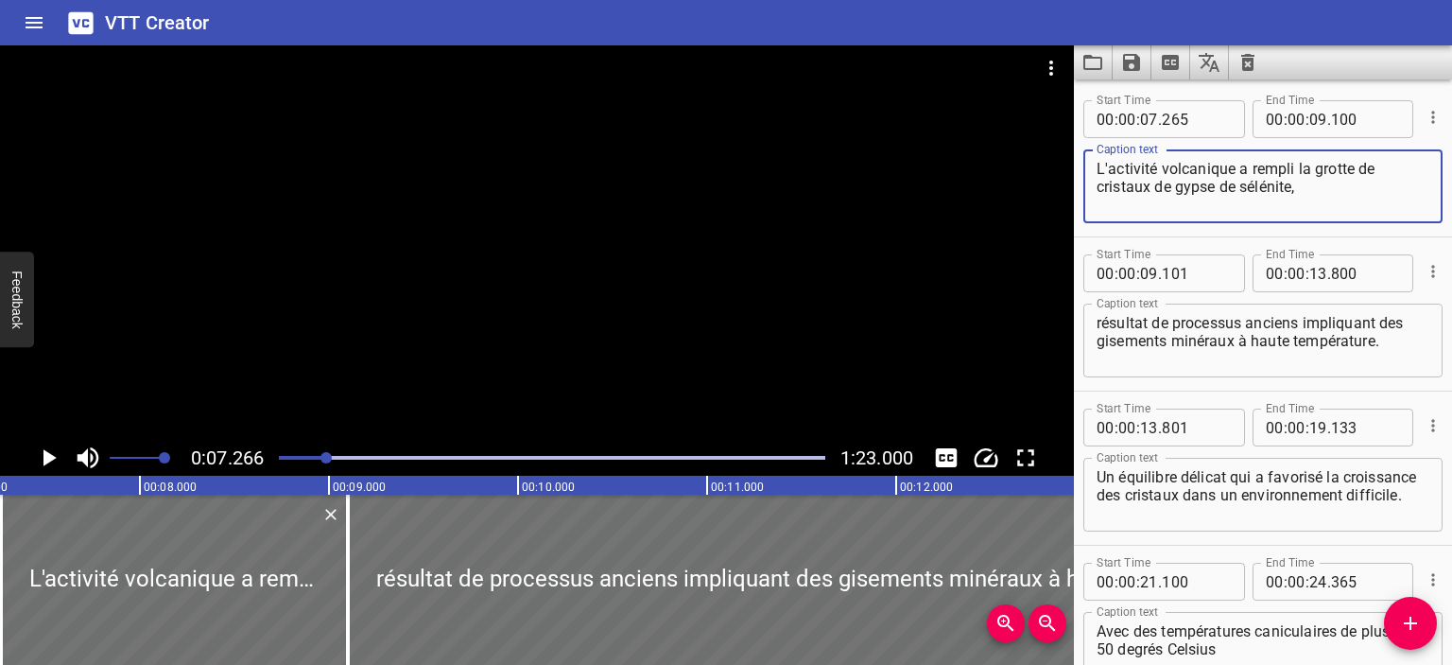
drag, startPoint x: 1318, startPoint y: 187, endPoint x: 1024, endPoint y: 174, distance: 294.4
click at [1024, 174] on main "0:07.266 1:23.000 00:00.000 00:01.000 00:02.000 00:03.000 00:04.000 00:05.000 0…" at bounding box center [726, 354] width 1452 height 619
paste textarea "sélénite"
type textarea "L'activité volcanique a rempli la grotte de cristaux de sélénite"
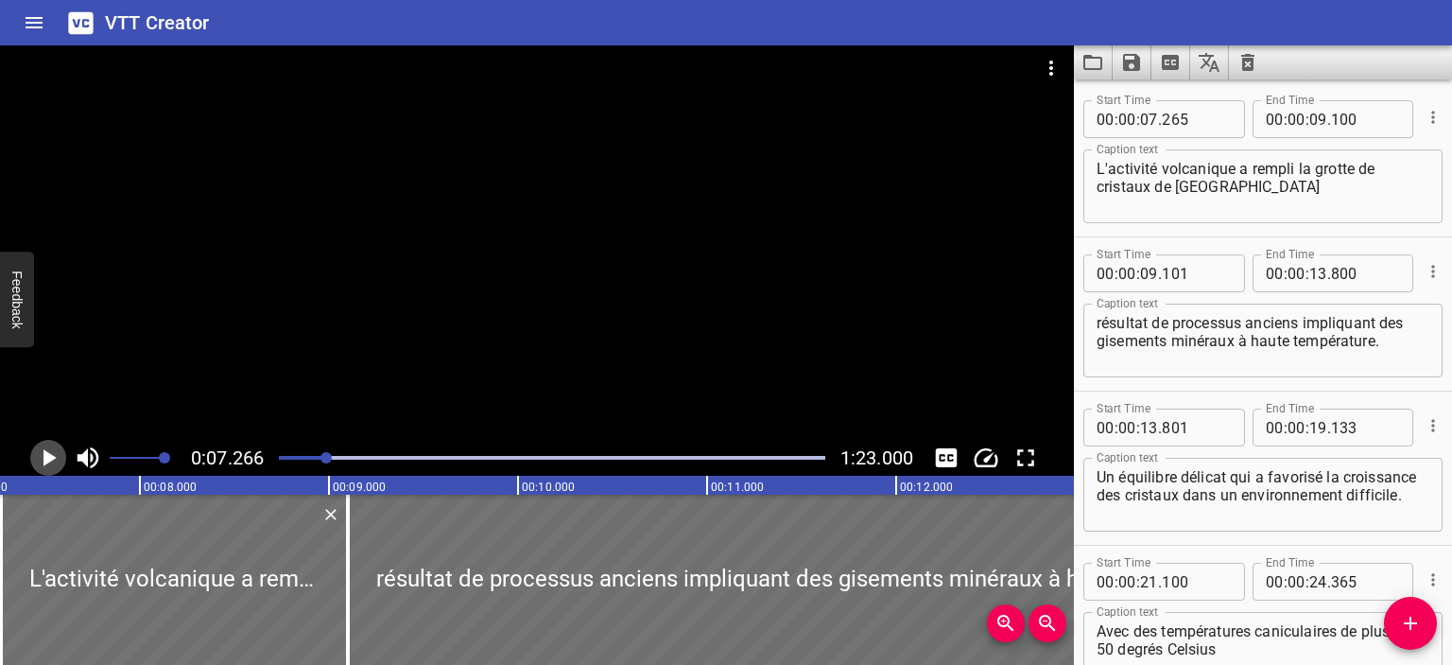
click at [49, 457] on icon "Play/Pause" at bounding box center [49, 457] width 13 height 17
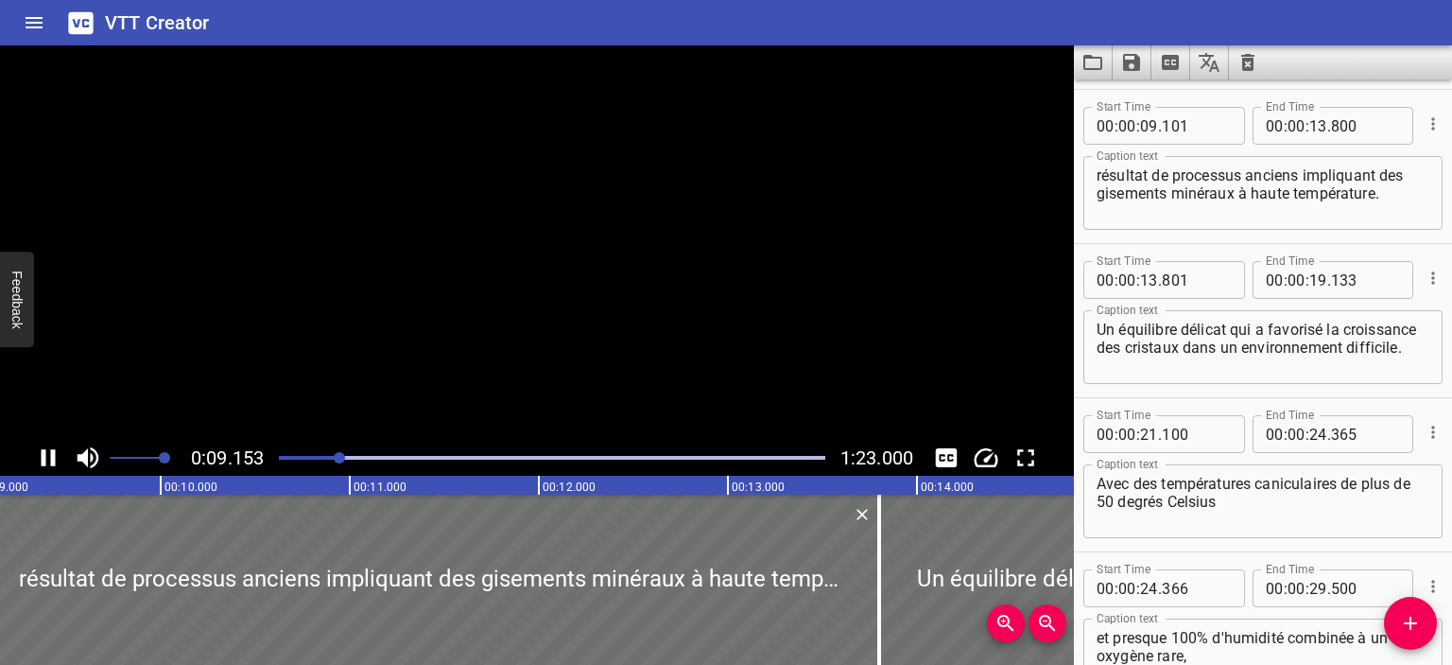
scroll to position [154, 0]
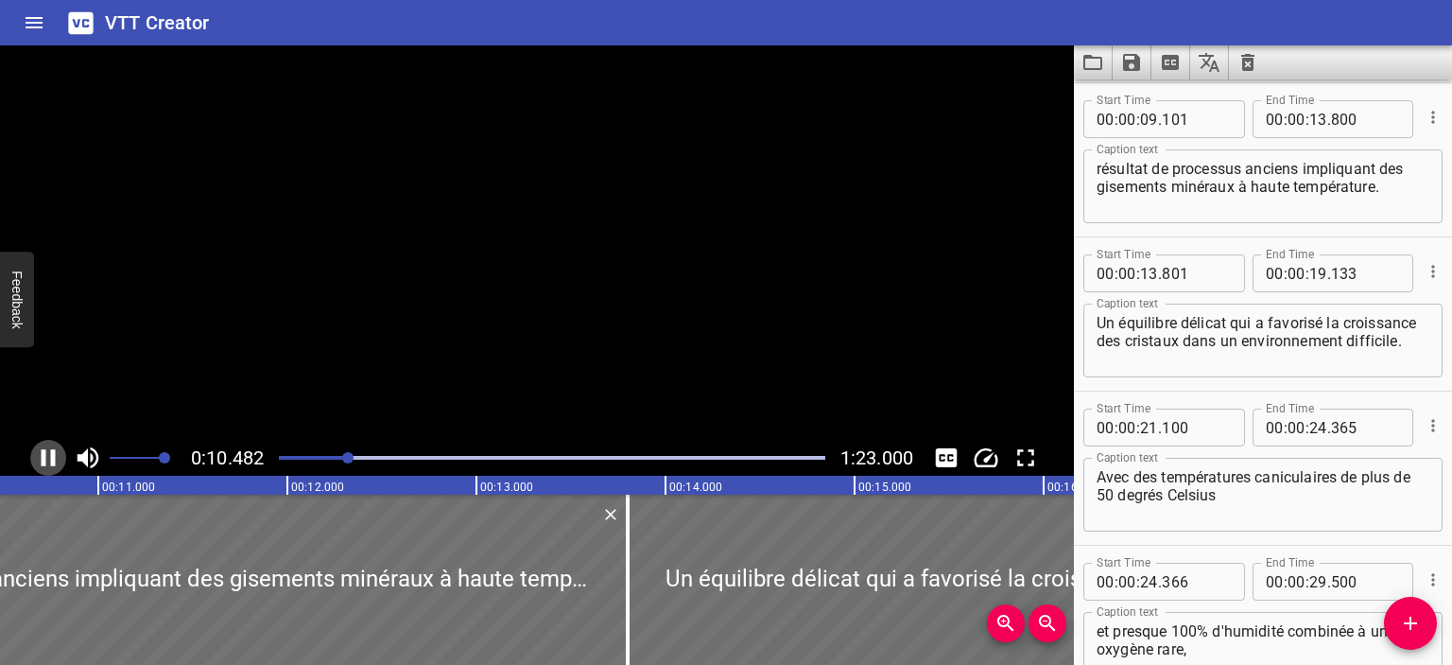
click at [49, 457] on icon "Play/Pause" at bounding box center [48, 457] width 28 height 28
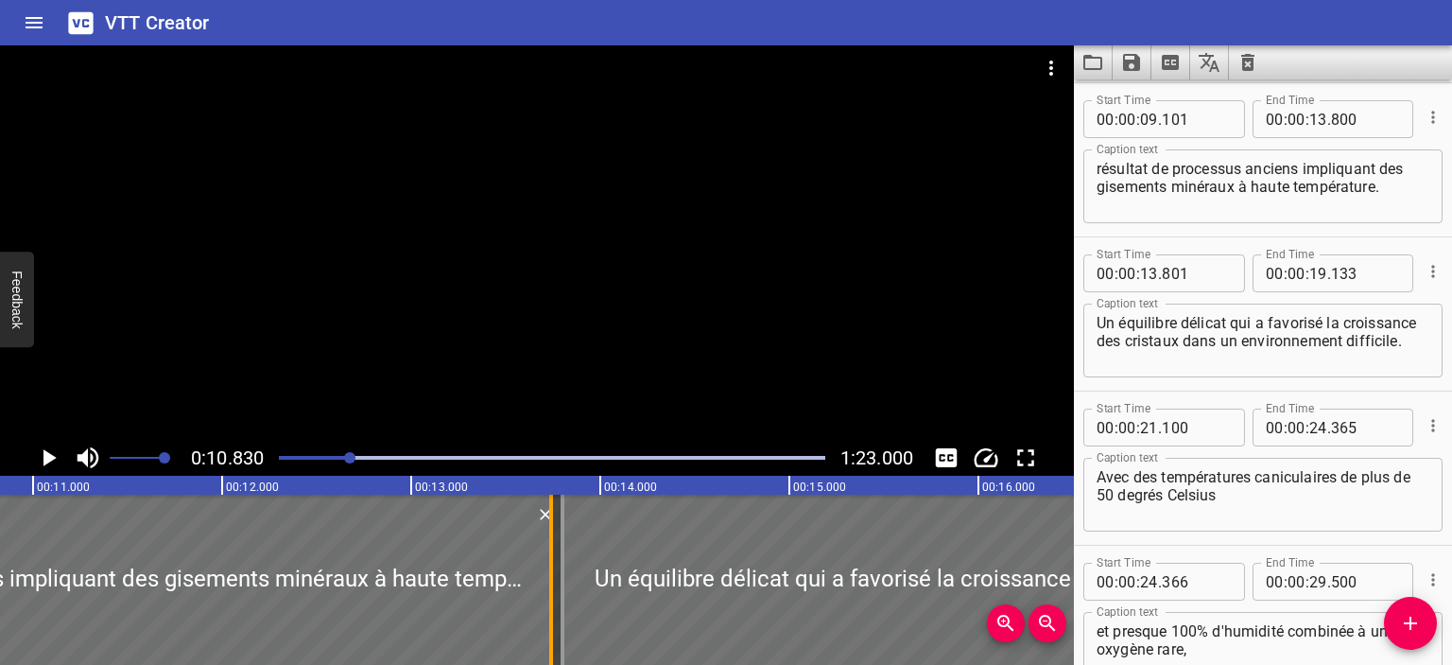
drag, startPoint x: 561, startPoint y: 572, endPoint x: 549, endPoint y: 568, distance: 12.0
click at [549, 568] on div at bounding box center [551, 580] width 4 height 170
type input "741"
type textarea "L'activité volcanique a rempli la grotte de cristaux de gypse de sélénite,"
drag, startPoint x: 552, startPoint y: 539, endPoint x: 588, endPoint y: 547, distance: 36.9
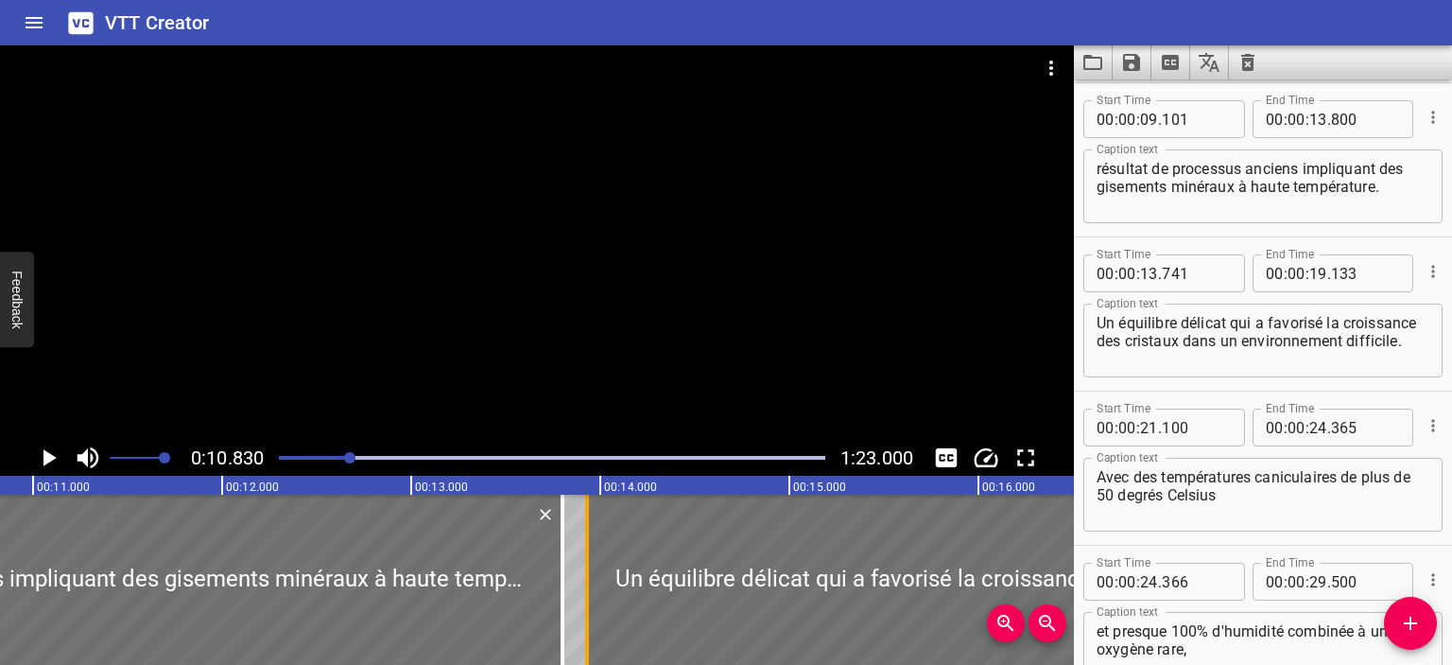
click at [588, 547] on div at bounding box center [587, 580] width 19 height 170
drag, startPoint x: 588, startPoint y: 547, endPoint x: 567, endPoint y: 544, distance: 21.1
click at [567, 544] on div at bounding box center [566, 580] width 19 height 170
click at [567, 549] on div at bounding box center [563, 580] width 19 height 170
type input "806"
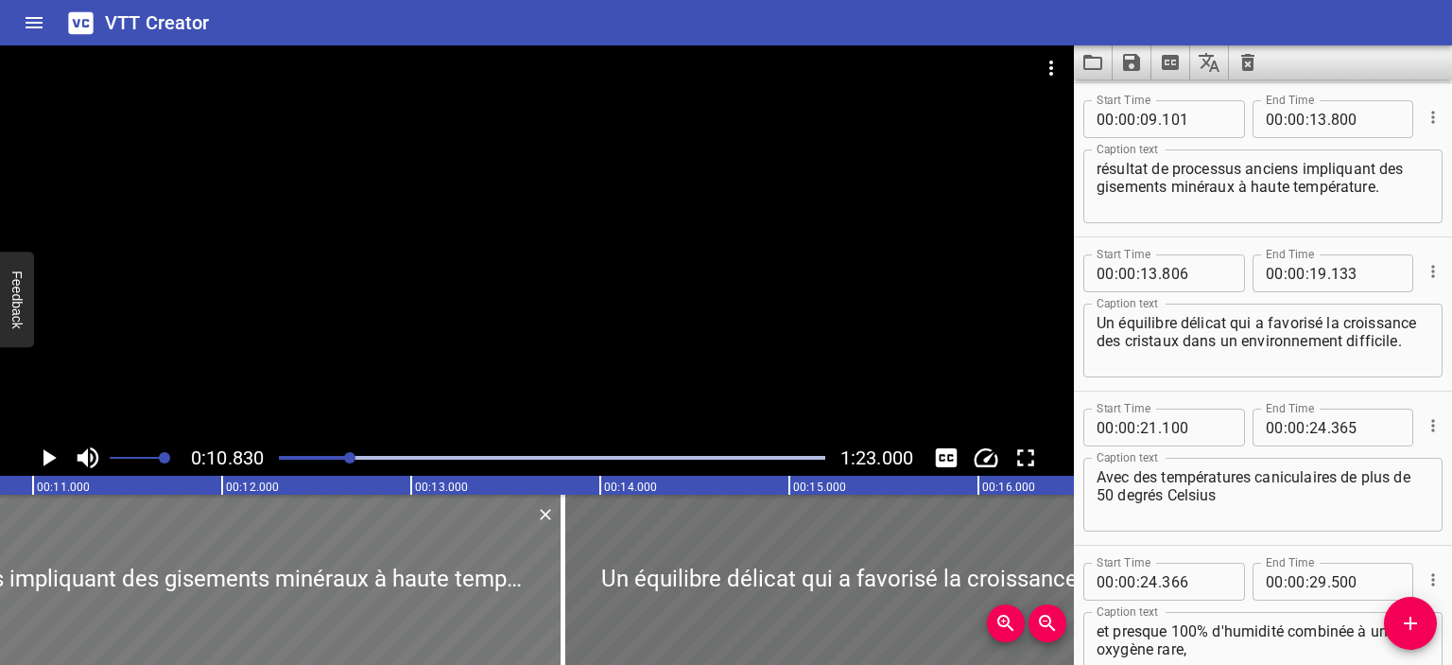
click at [533, 572] on div at bounding box center [118, 580] width 889 height 170
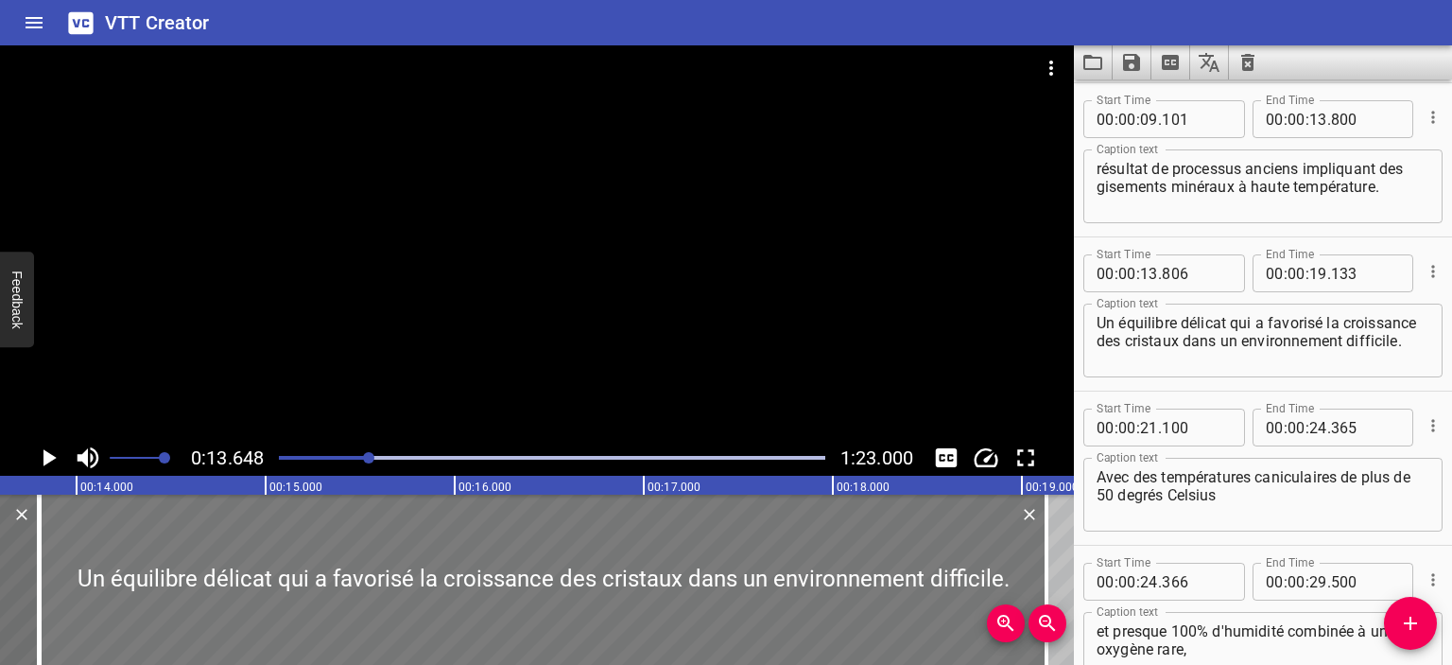
scroll to position [0, 2580]
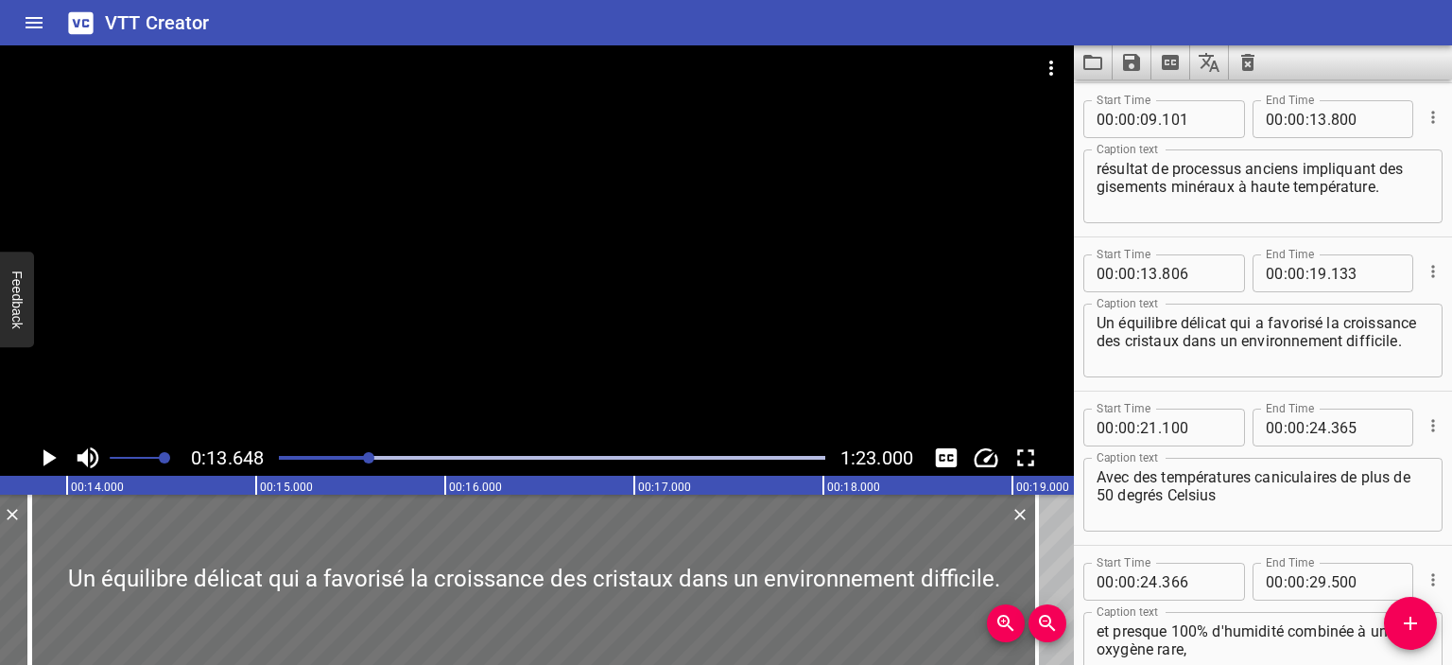
click at [364, 460] on div at bounding box center [368, 457] width 11 height 11
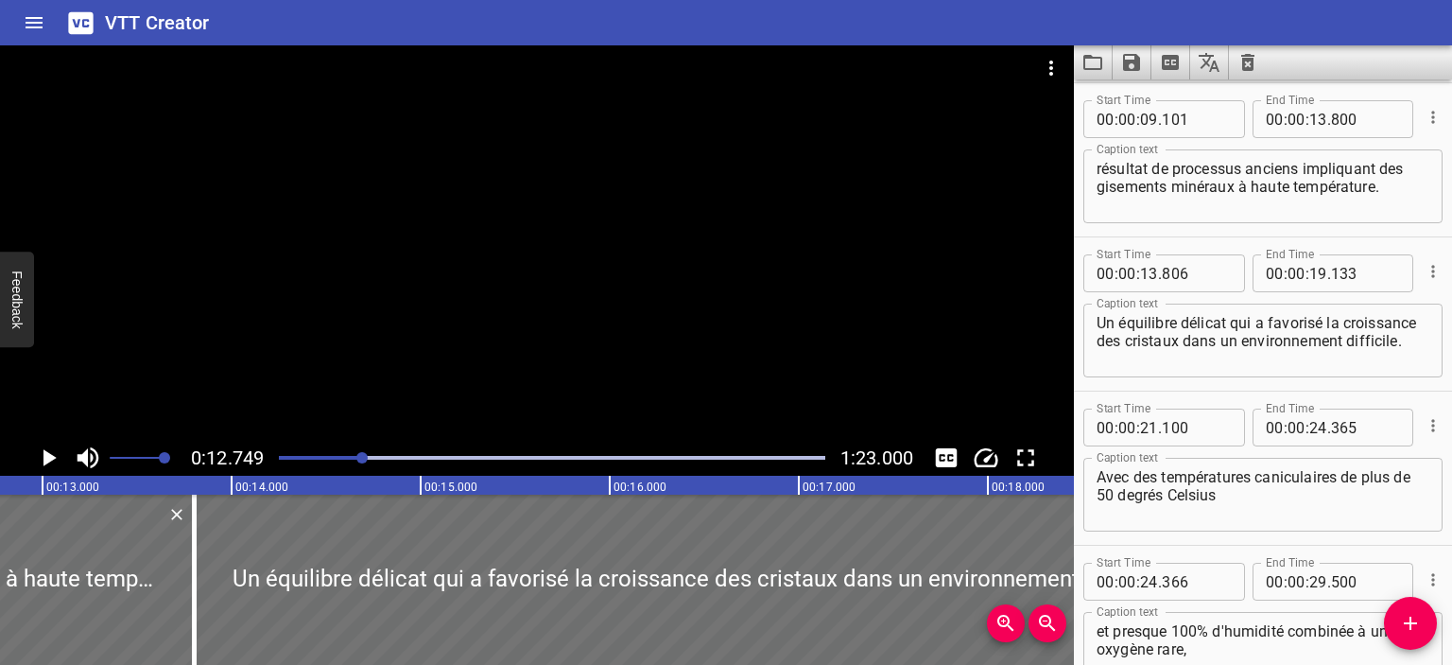
scroll to position [0, 2410]
click at [49, 460] on icon "Play/Pause" at bounding box center [49, 457] width 13 height 17
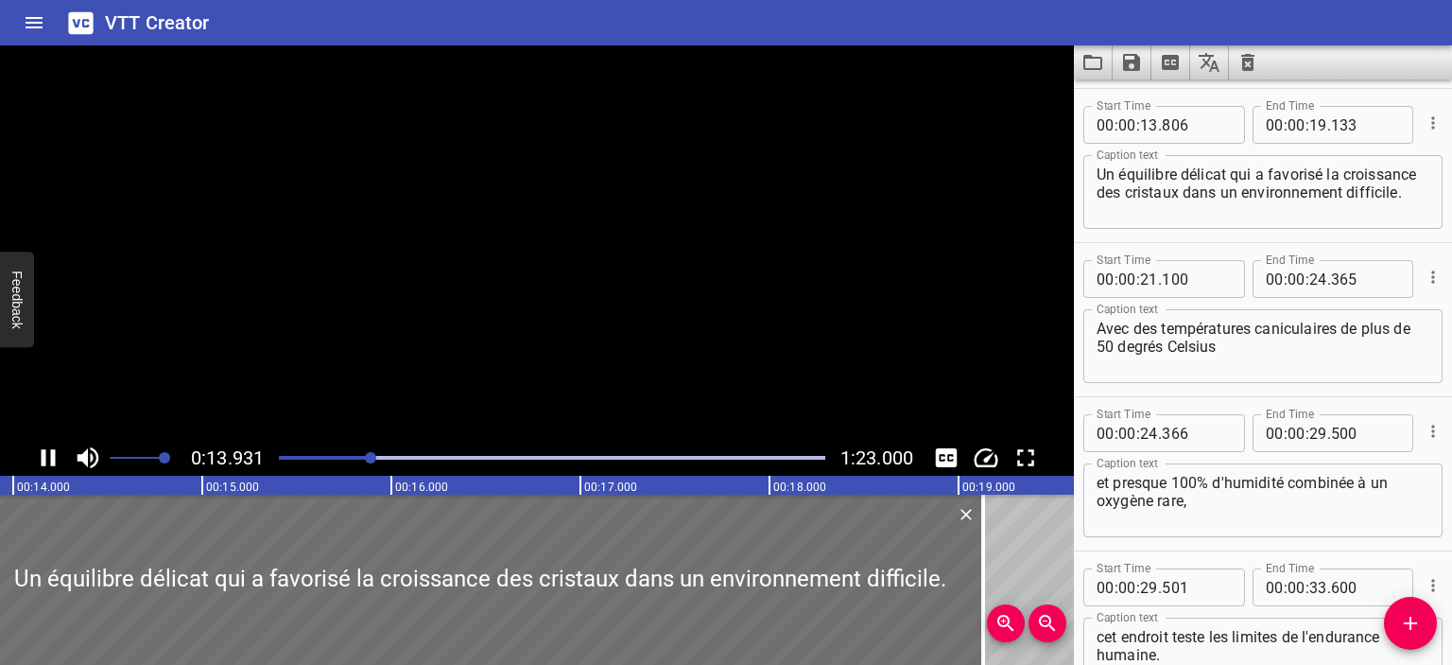
scroll to position [308, 0]
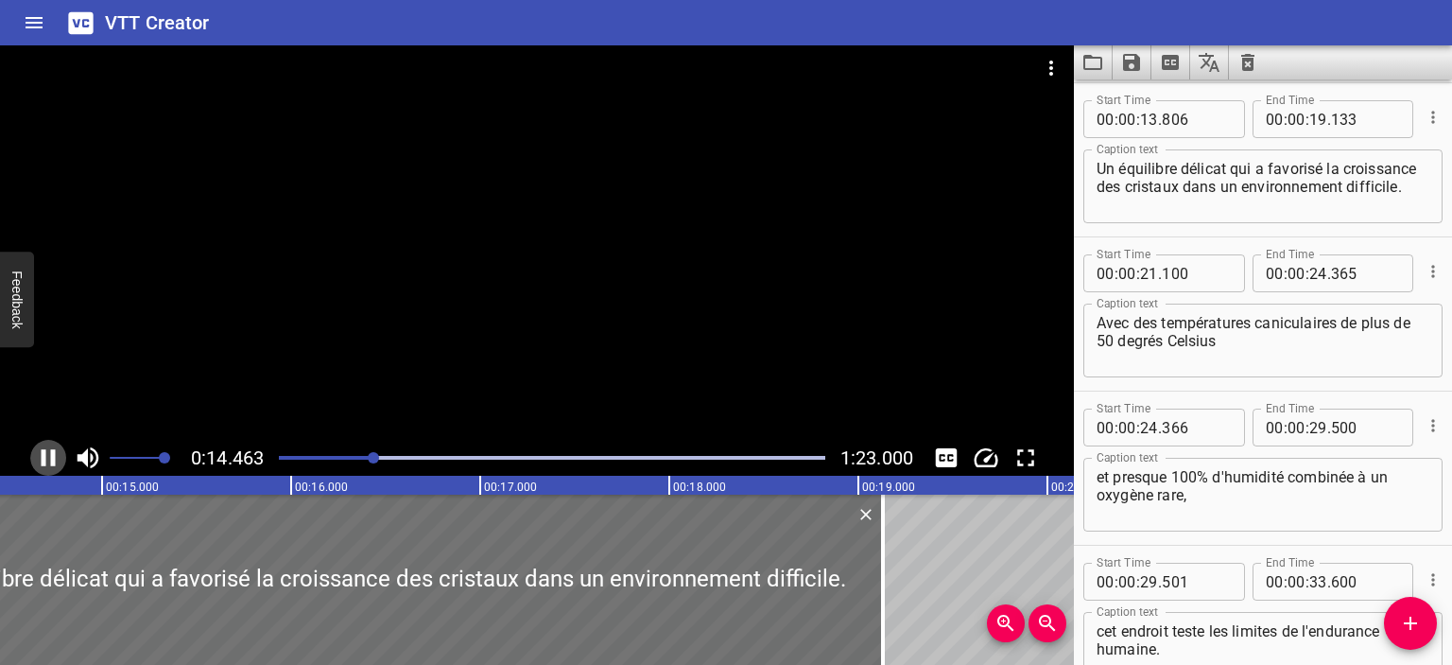
click at [47, 458] on icon "Play/Pause" at bounding box center [48, 457] width 28 height 28
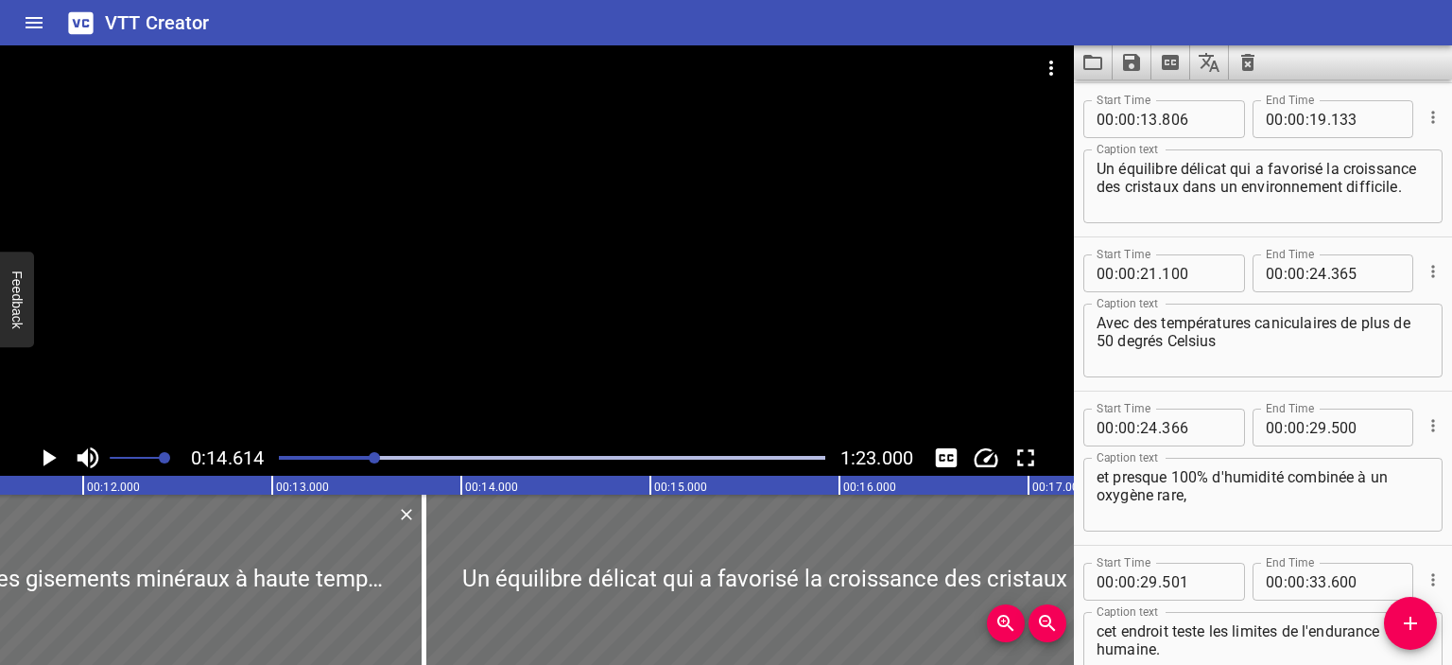
scroll to position [0, 2103]
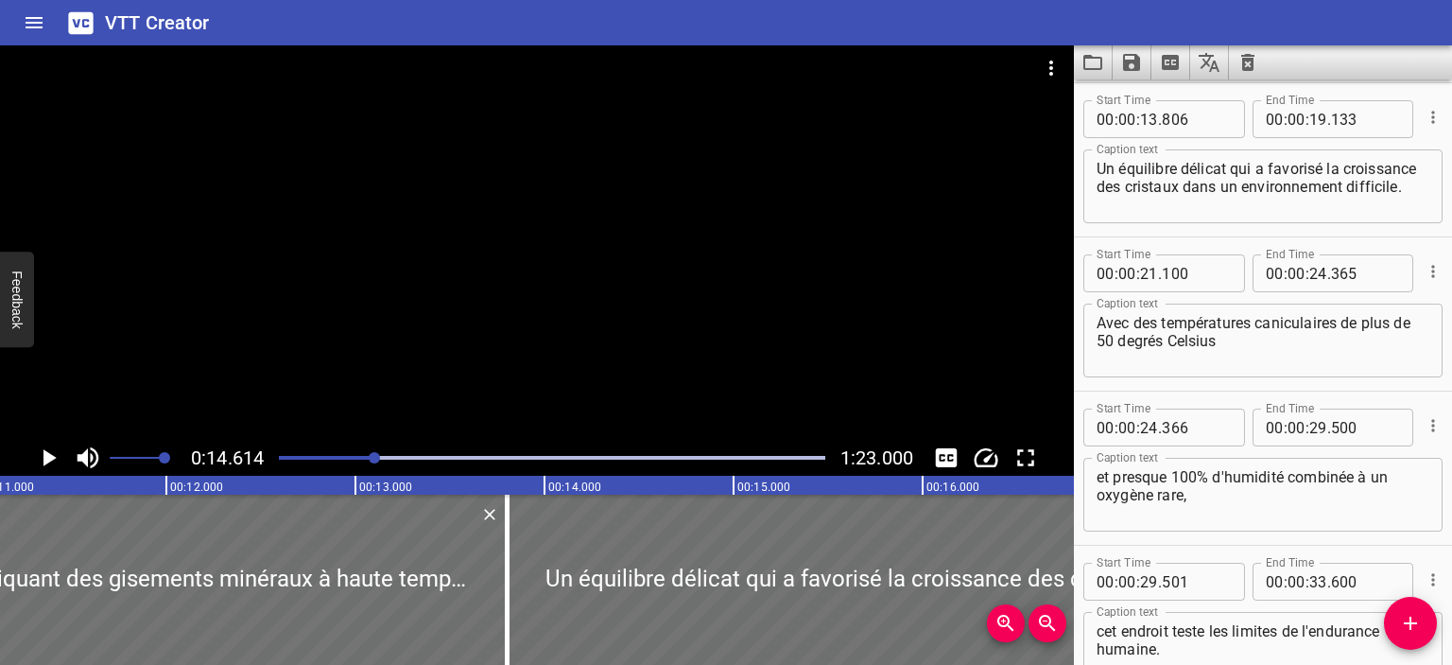
click at [344, 450] on div at bounding box center [552, 457] width 569 height 26
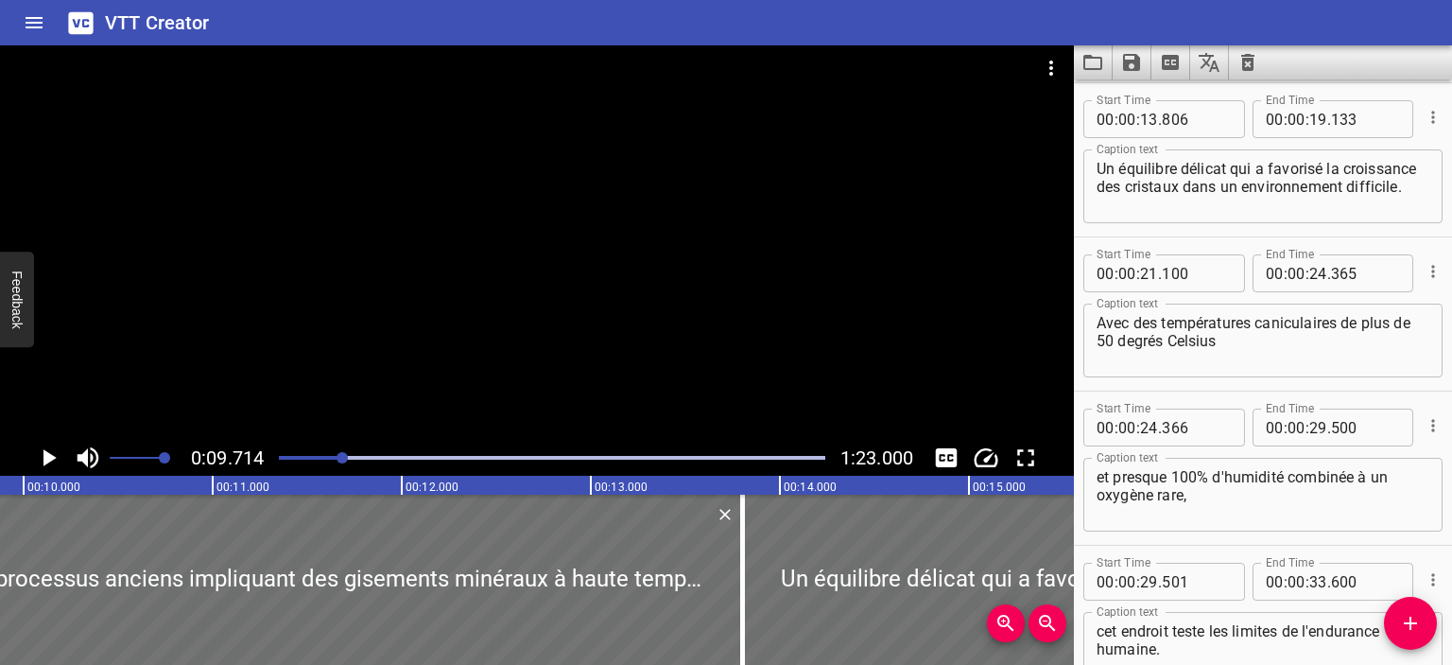
scroll to position [0, 1837]
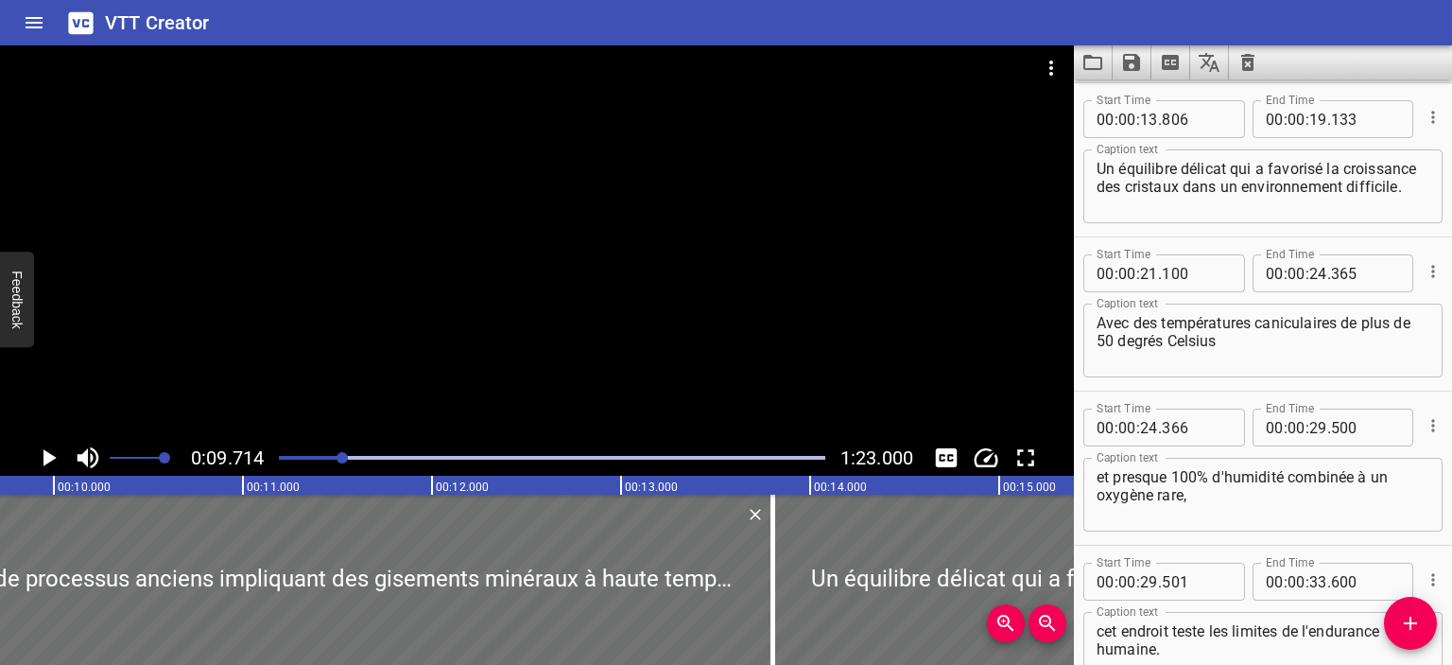
click at [76, 463] on icon "Toggle mute" at bounding box center [88, 457] width 28 height 28
click at [81, 453] on icon "Toggle mute" at bounding box center [88, 457] width 28 height 28
click at [49, 457] on icon "Play/Pause" at bounding box center [49, 457] width 13 height 17
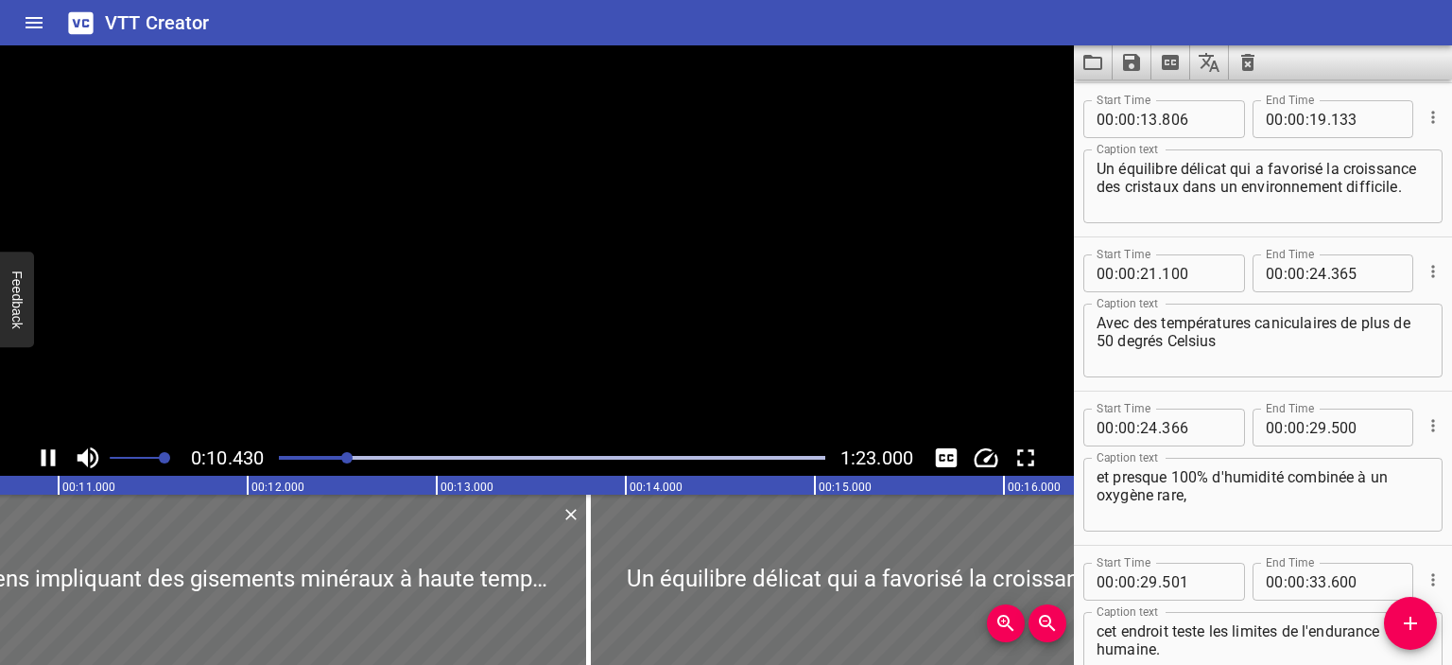
click at [49, 457] on icon "Play/Pause" at bounding box center [48, 457] width 28 height 28
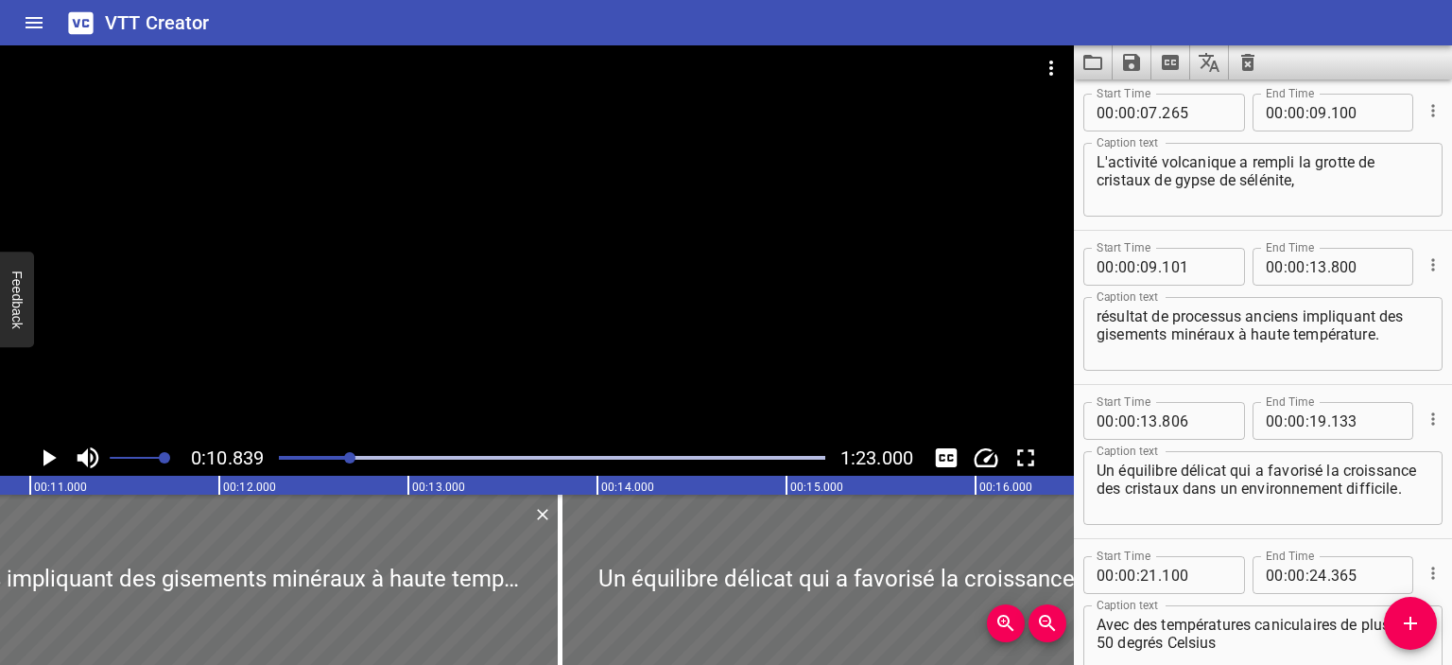
scroll to position [0, 0]
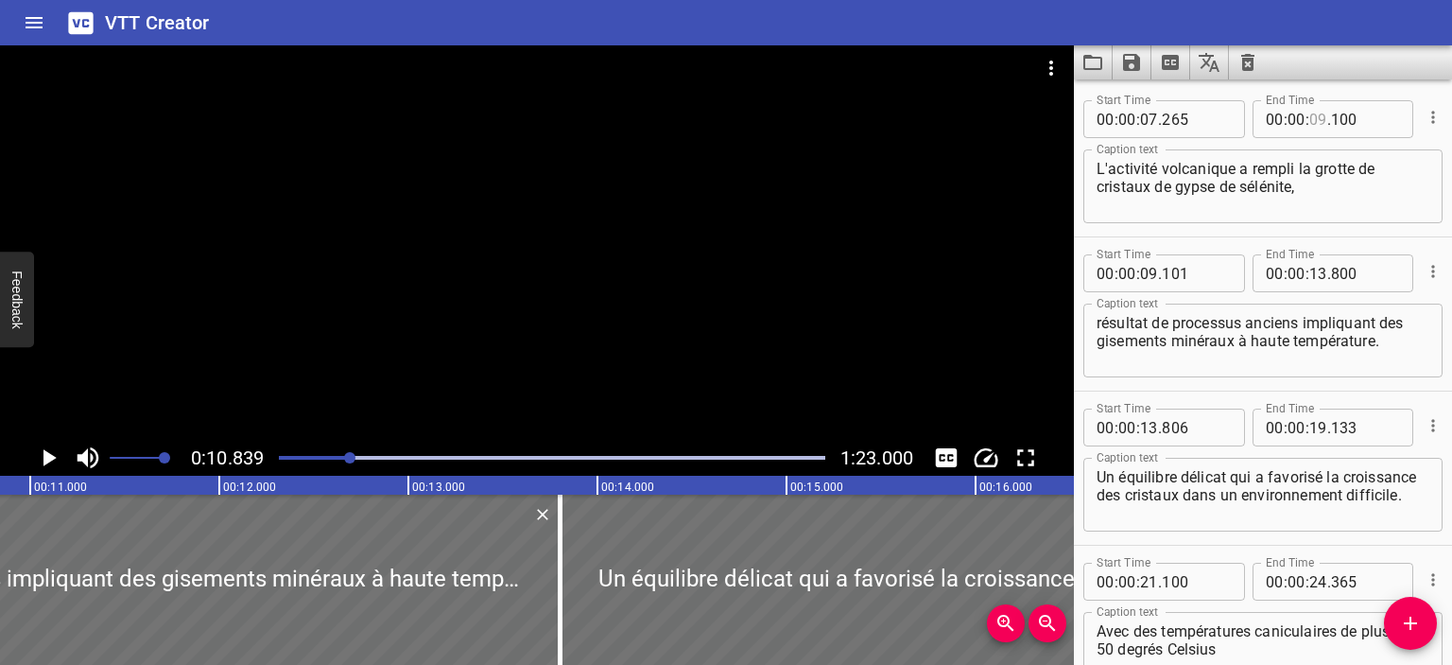
click at [1310, 123] on input "number" at bounding box center [1319, 119] width 18 height 38
type input "0"
type input "09"
type input "00"
click at [1387, 121] on div "00 : 00 : 09 . 100" at bounding box center [1334, 119] width 162 height 38
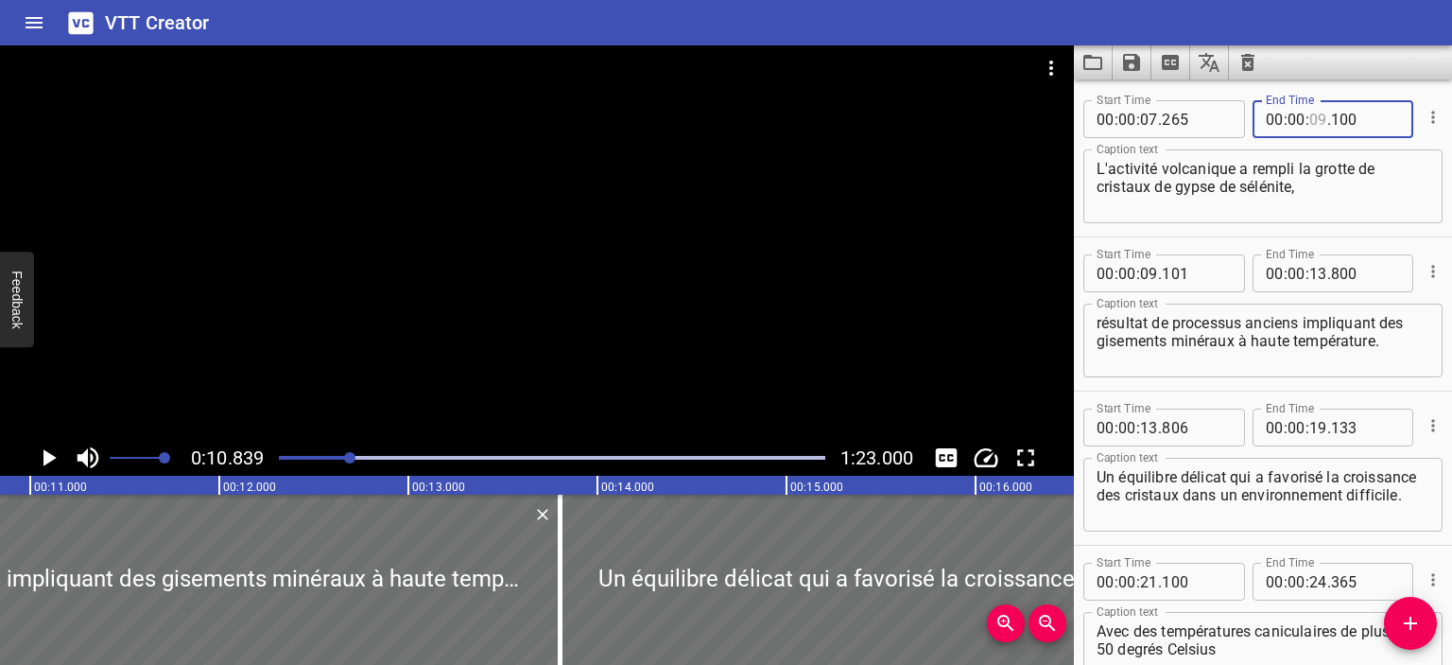
click at [1311, 117] on input "number" at bounding box center [1319, 119] width 18 height 38
type input "10"
click at [1347, 127] on input "number" at bounding box center [1365, 119] width 69 height 38
type input "800"
click at [49, 455] on icon "Play/Pause" at bounding box center [49, 457] width 13 height 17
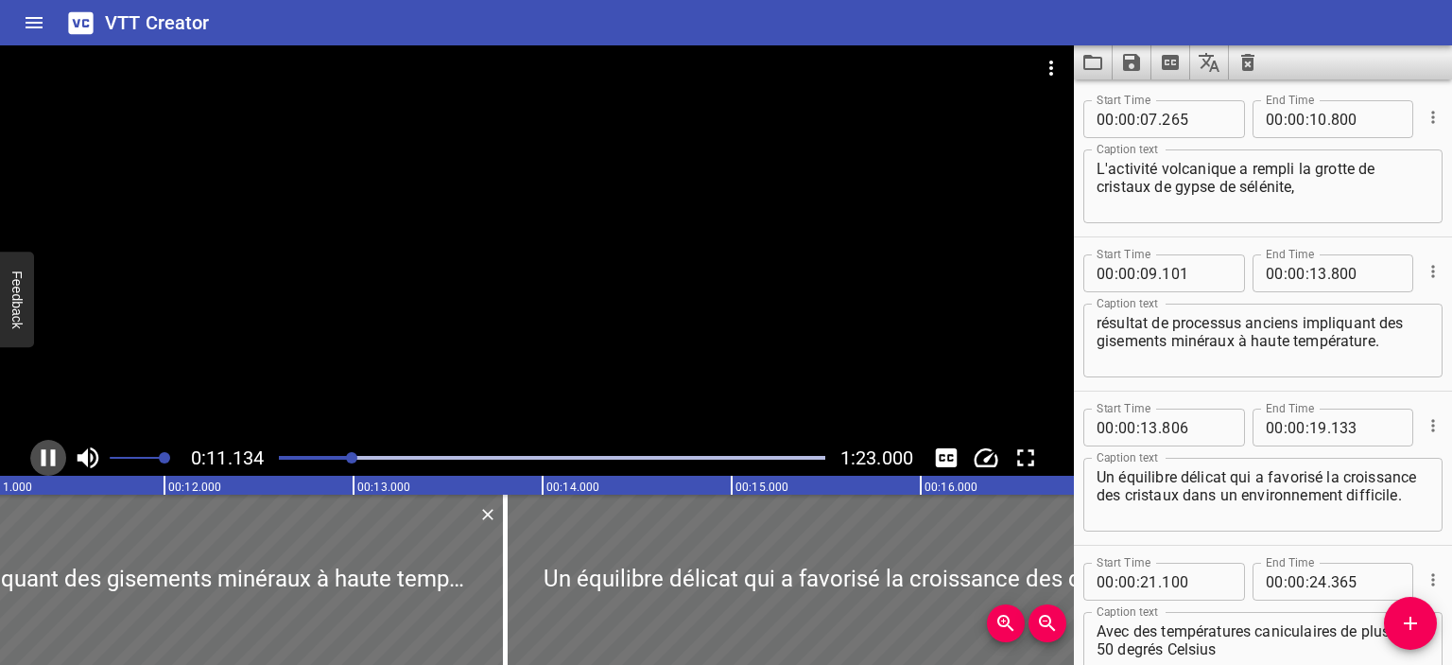
click at [49, 455] on icon "Play/Pause" at bounding box center [48, 457] width 28 height 28
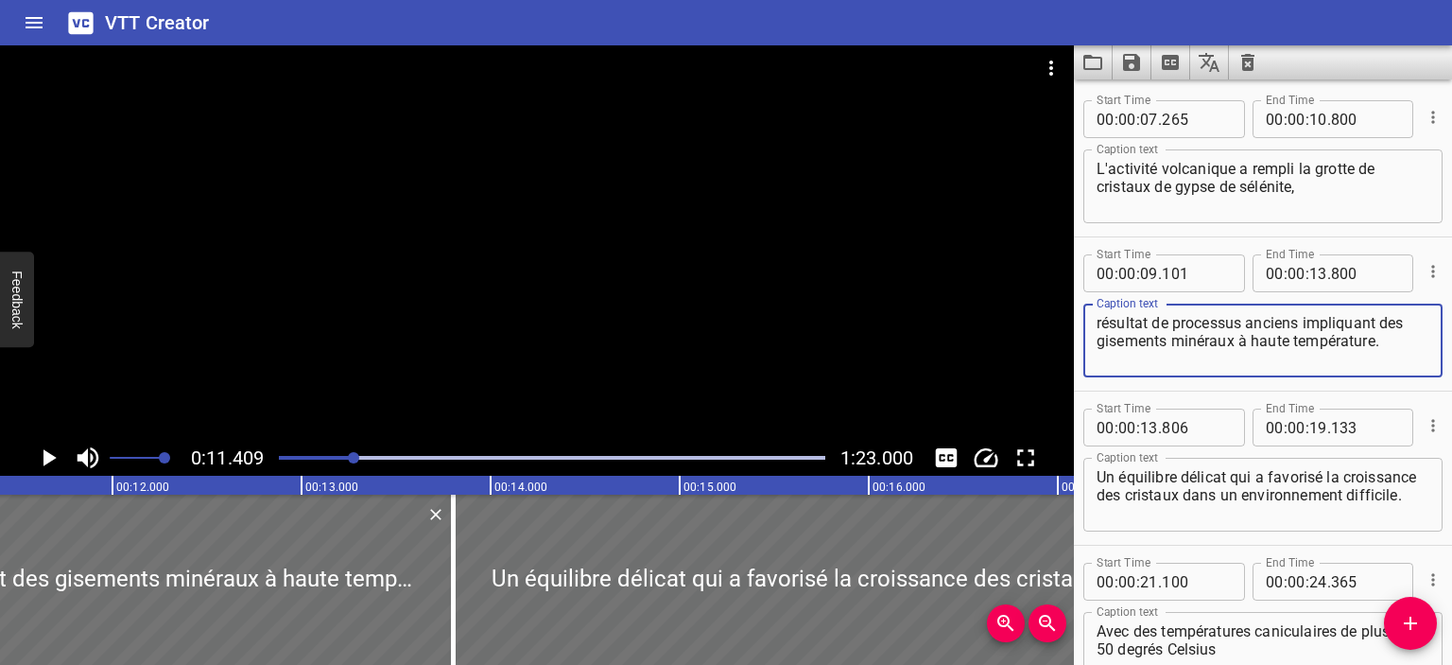
drag, startPoint x: 1389, startPoint y: 347, endPoint x: 1081, endPoint y: 321, distance: 309.4
click at [1081, 321] on div "Start Time 00 : 00 : 09 . 101 Start Time End Time 00 : 00 : 13 . 800 End Time C…" at bounding box center [1263, 313] width 378 height 153
click at [49, 458] on icon "Play/Pause" at bounding box center [49, 457] width 13 height 17
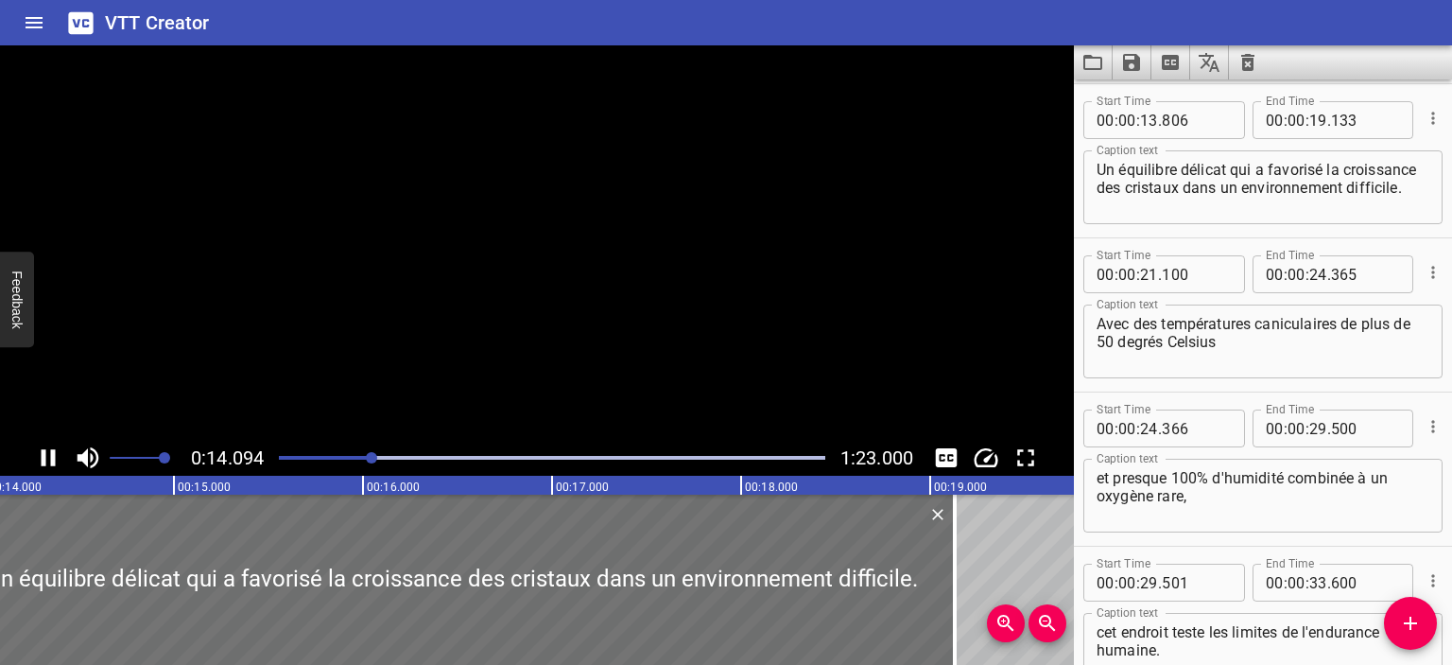
scroll to position [308, 0]
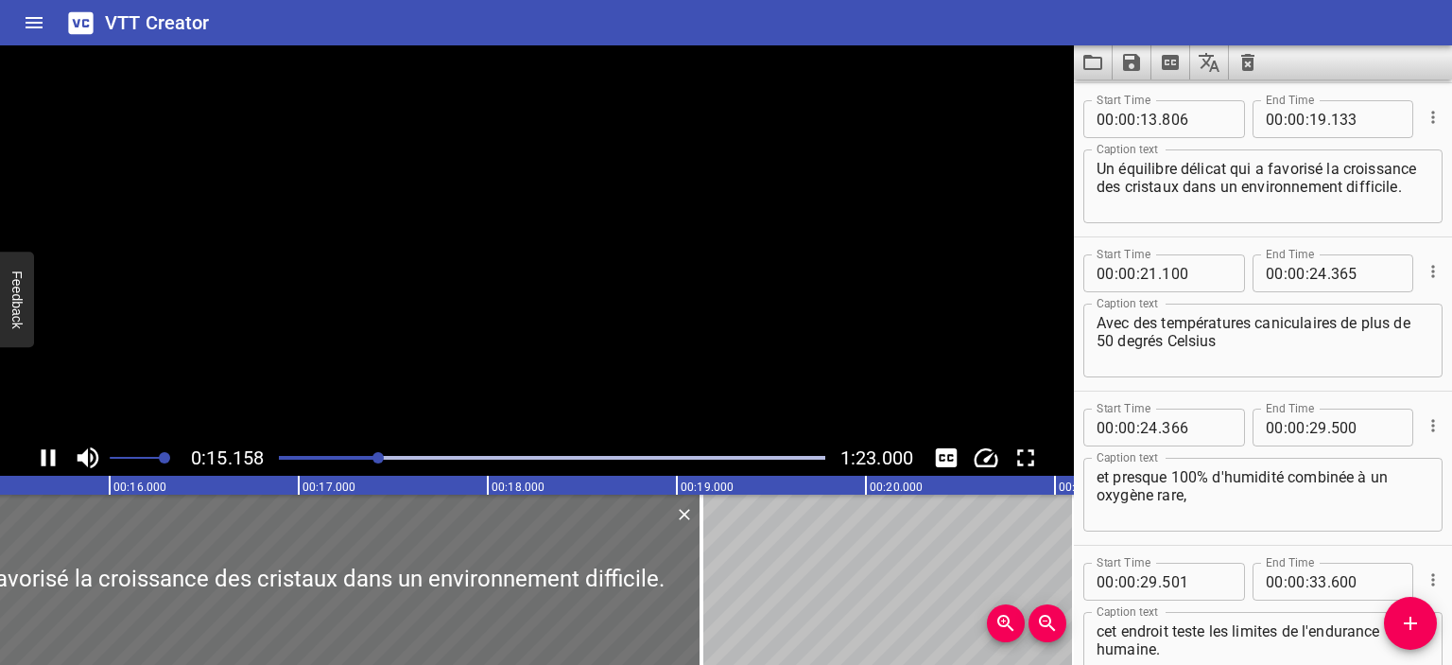
click at [49, 459] on icon "Play/Pause" at bounding box center [48, 457] width 28 height 28
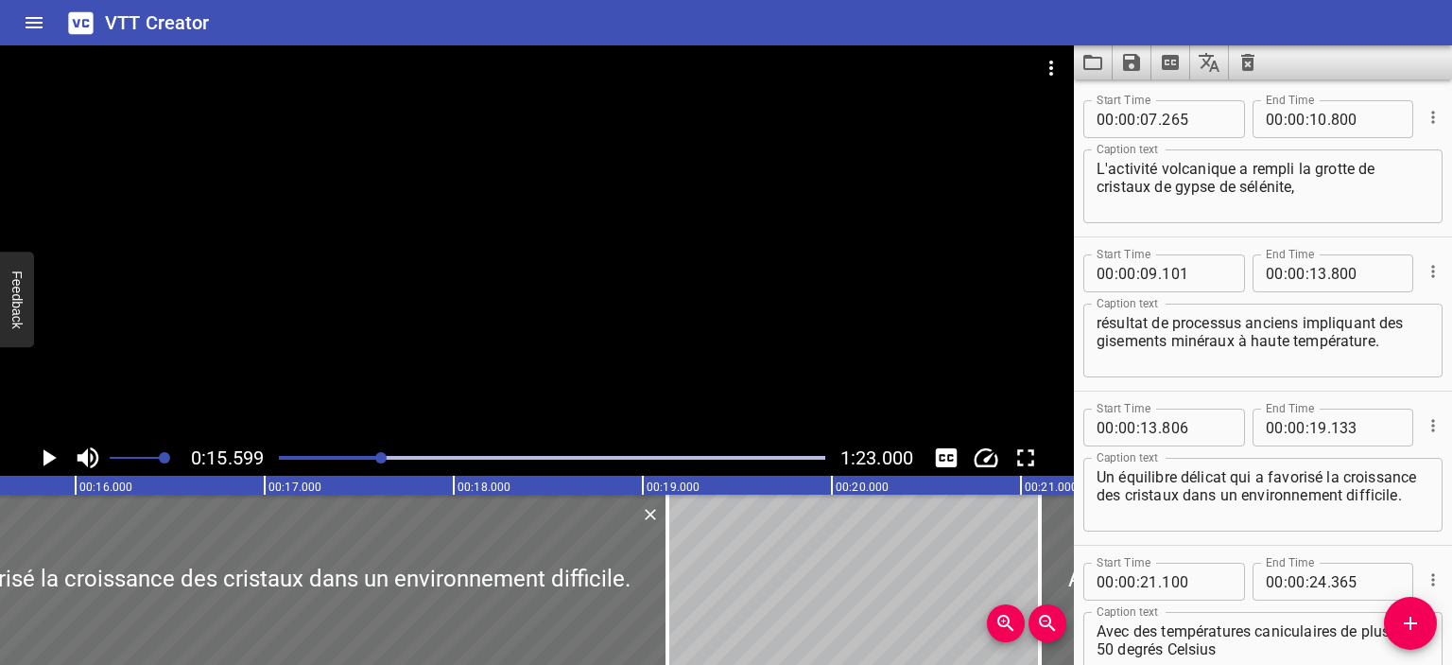
scroll to position [0, 0]
click at [1328, 279] on span "." at bounding box center [1330, 273] width 4 height 38
click at [1313, 269] on input "number" at bounding box center [1319, 273] width 18 height 38
type input "15"
type input "599"
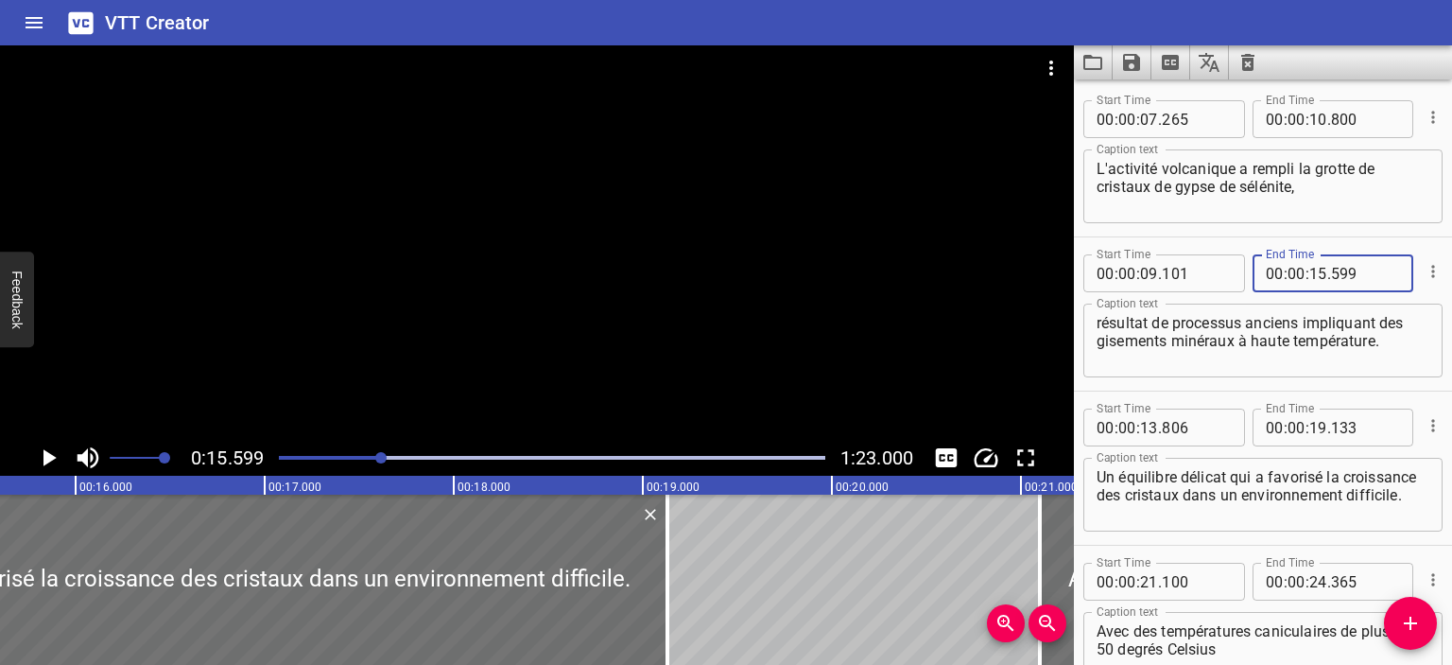
click at [43, 453] on icon "Play/Pause" at bounding box center [49, 457] width 13 height 17
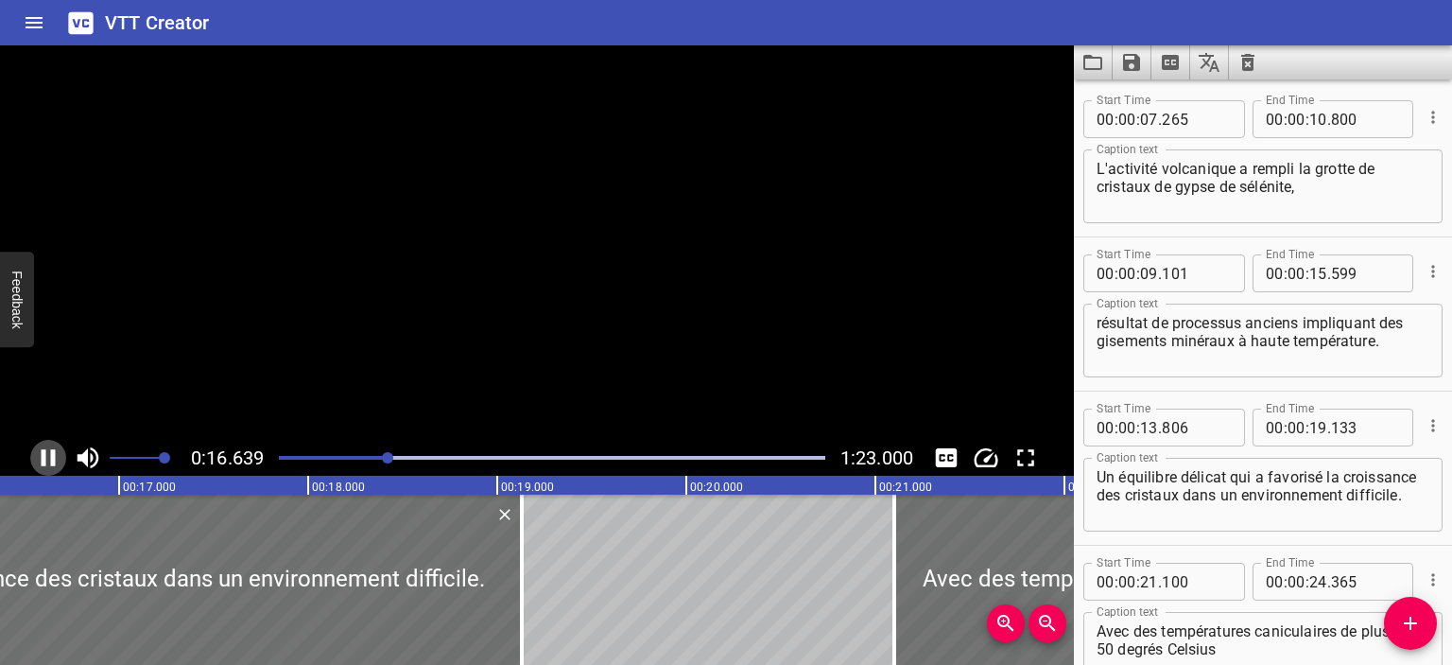
click at [43, 453] on icon "Play/Pause" at bounding box center [49, 457] width 14 height 17
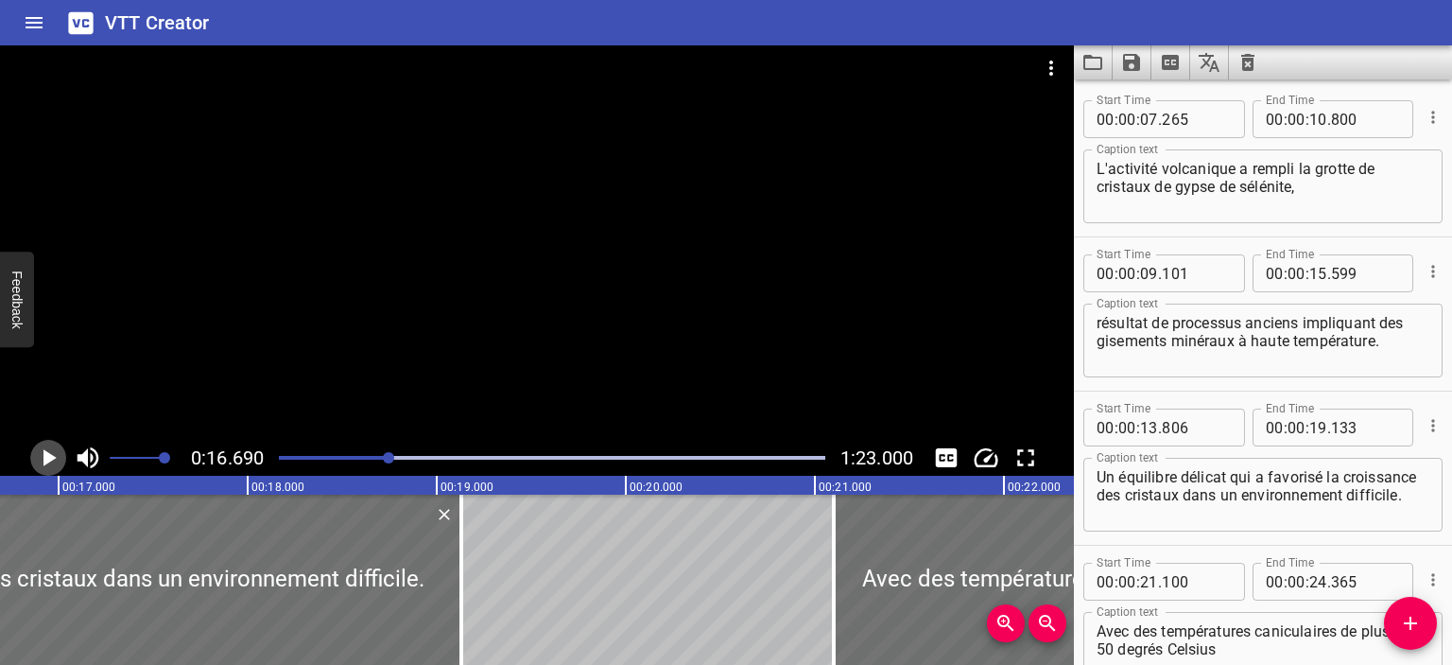
click at [43, 453] on icon "Play/Pause" at bounding box center [49, 457] width 13 height 17
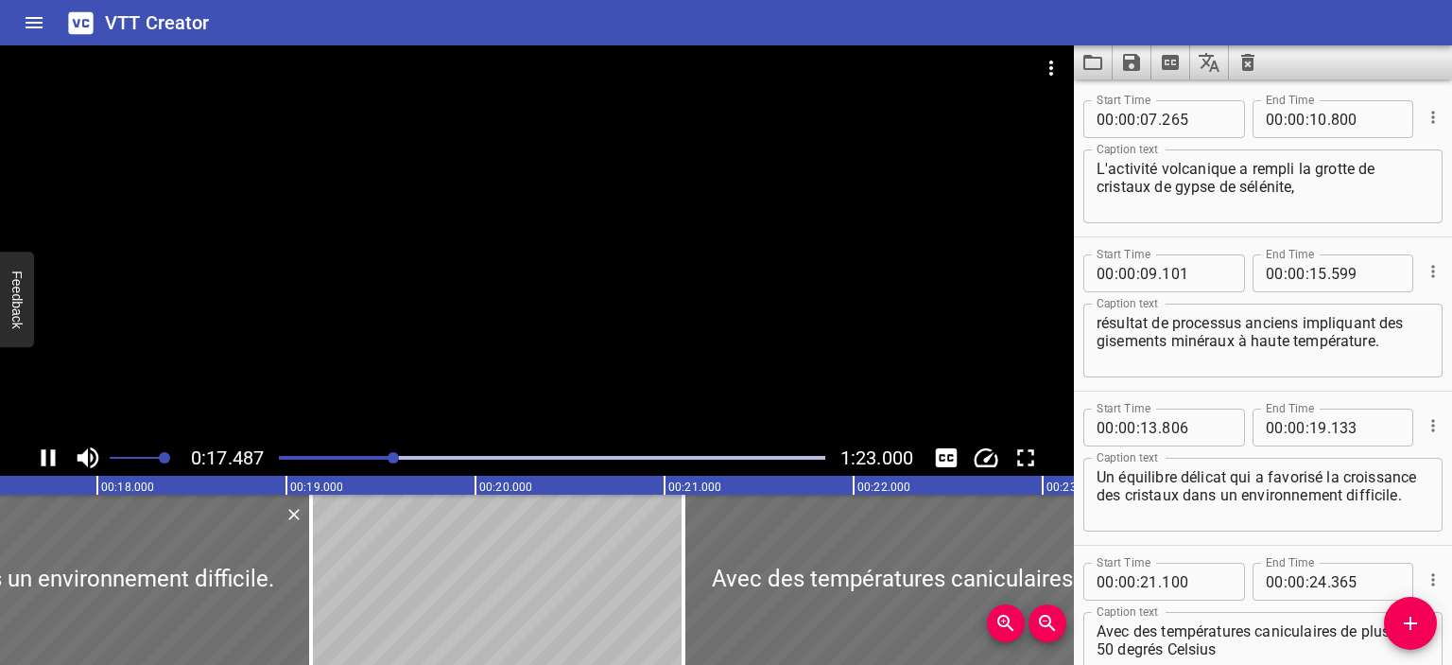
click at [43, 454] on icon "Play/Pause" at bounding box center [49, 457] width 14 height 17
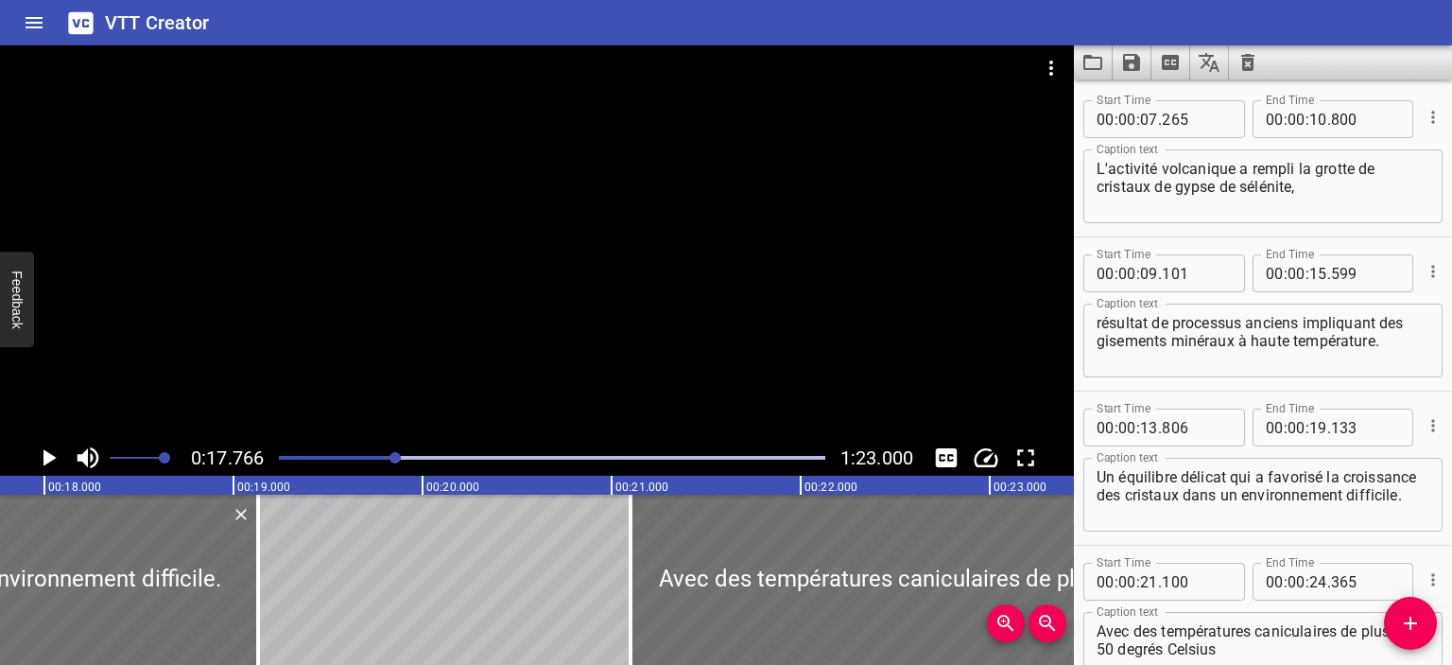
click at [374, 460] on div at bounding box center [552, 457] width 569 height 26
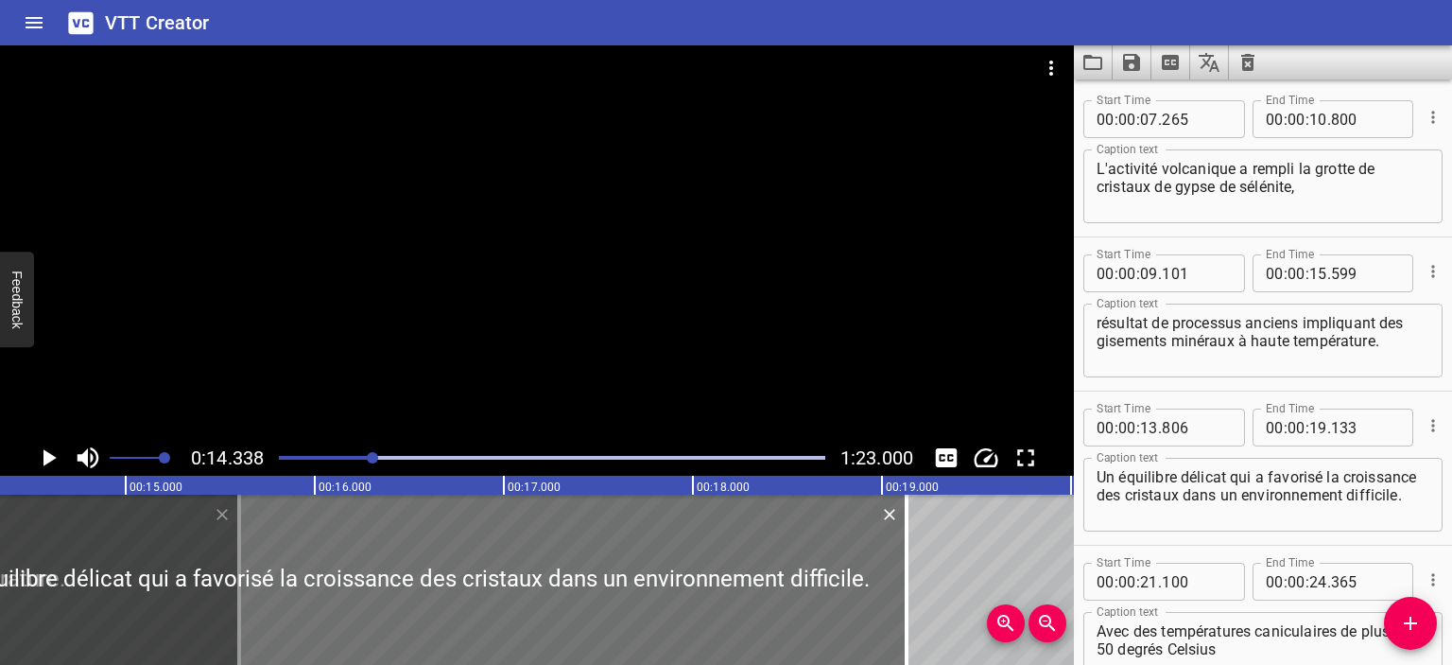
click at [48, 457] on icon "Play/Pause" at bounding box center [49, 457] width 13 height 17
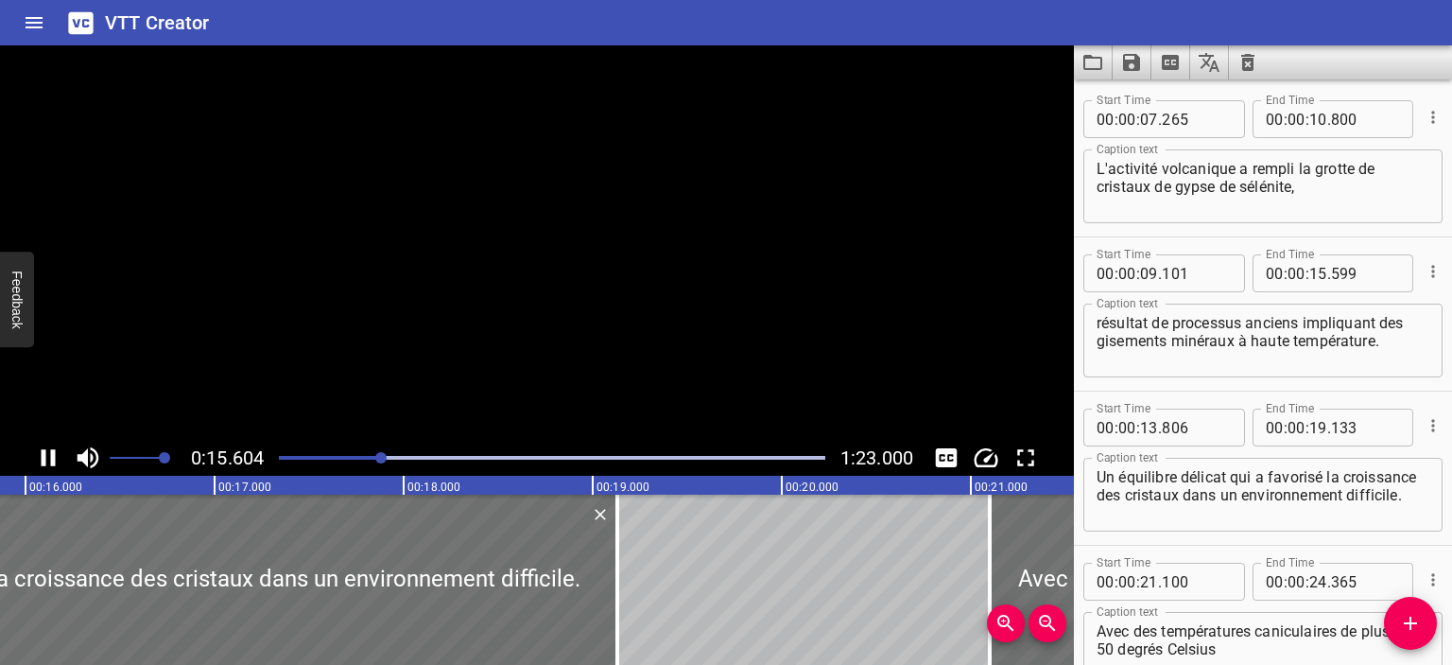
click at [48, 457] on icon "Play/Pause" at bounding box center [48, 457] width 28 height 28
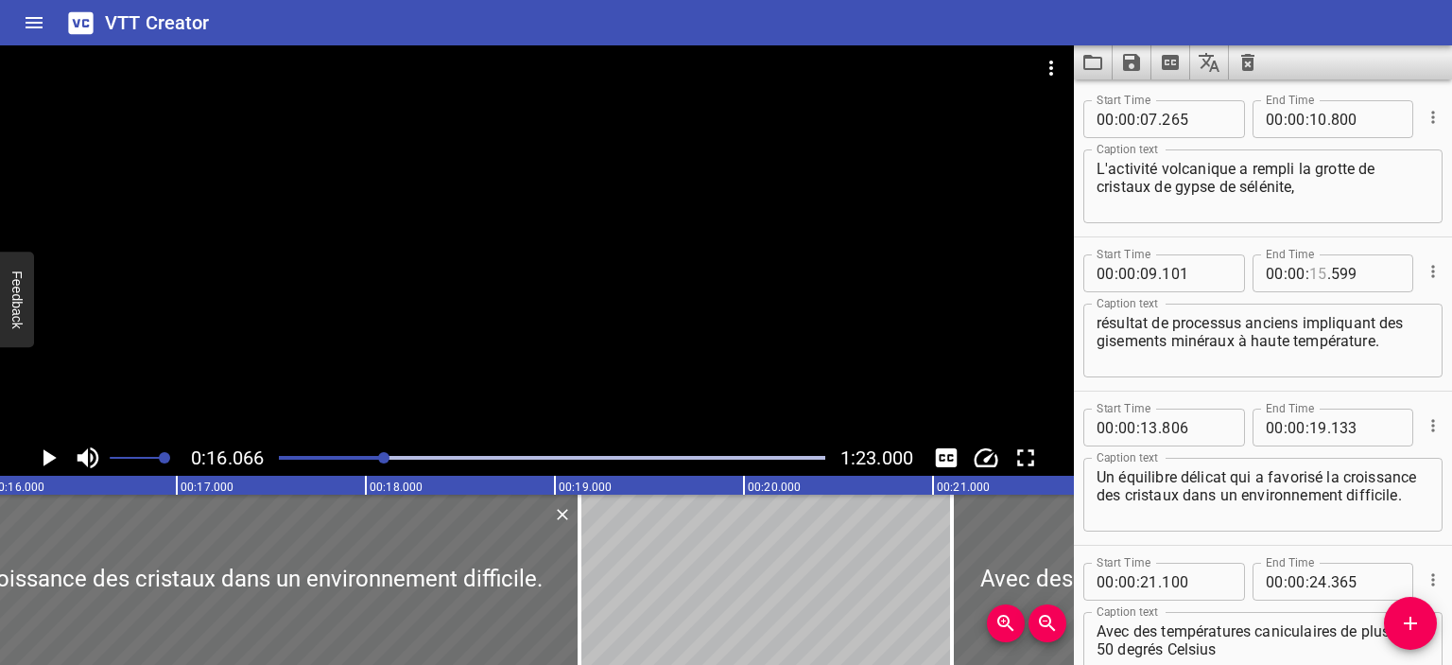
click at [1310, 276] on input "number" at bounding box center [1319, 273] width 18 height 38
type input "16"
type input "066"
click at [43, 453] on icon "Play/Pause" at bounding box center [49, 457] width 13 height 17
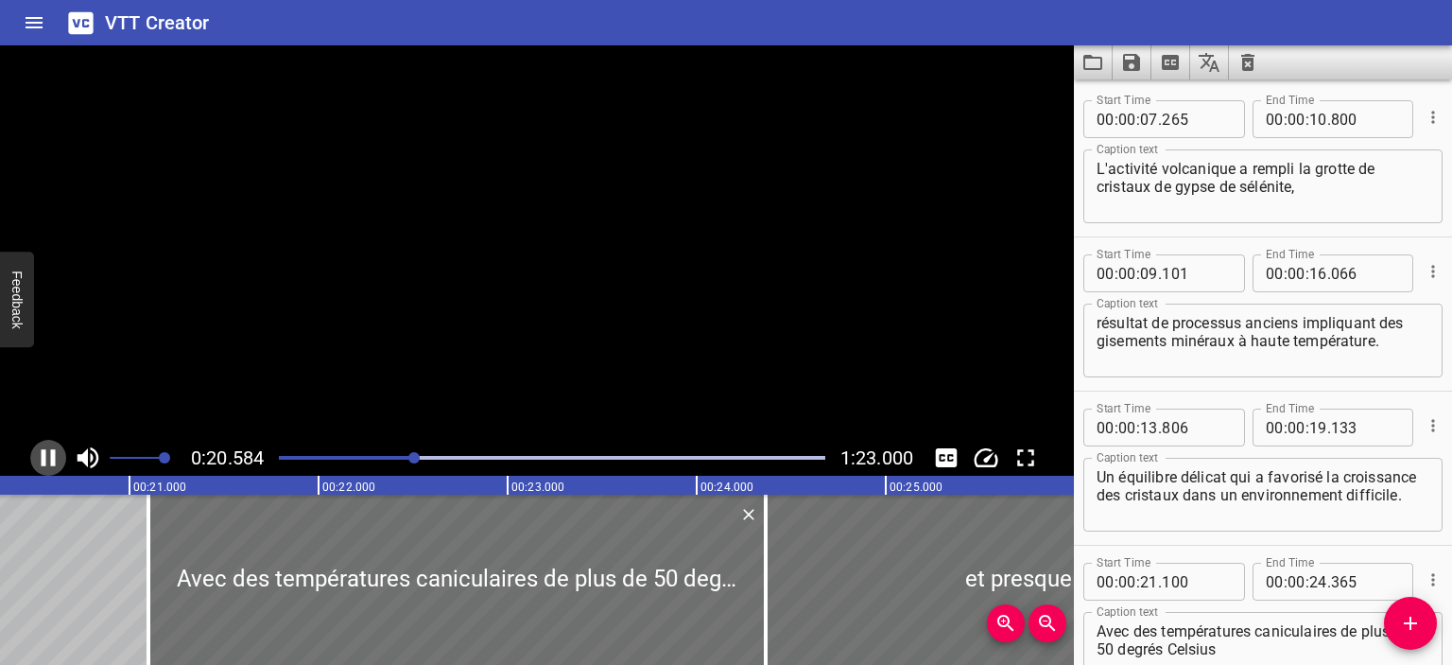
click at [43, 453] on icon "Play/Pause" at bounding box center [49, 457] width 14 height 17
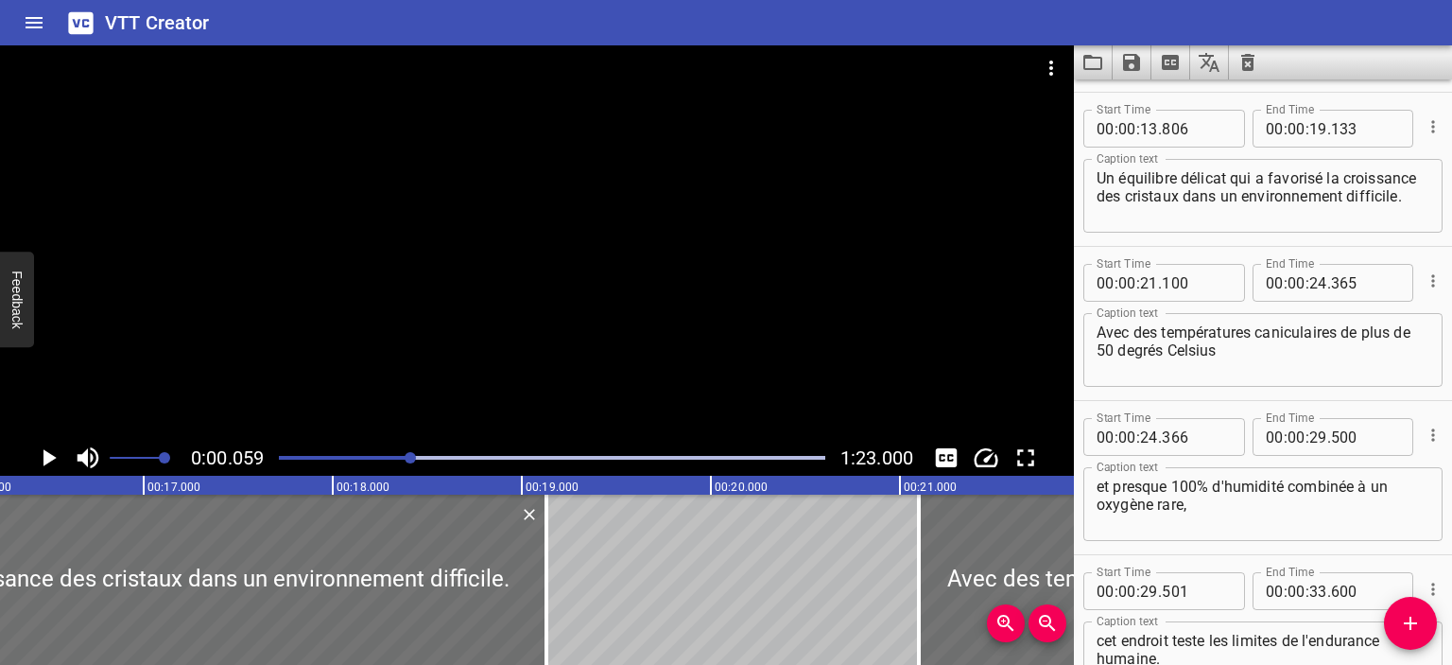
scroll to position [308, 0]
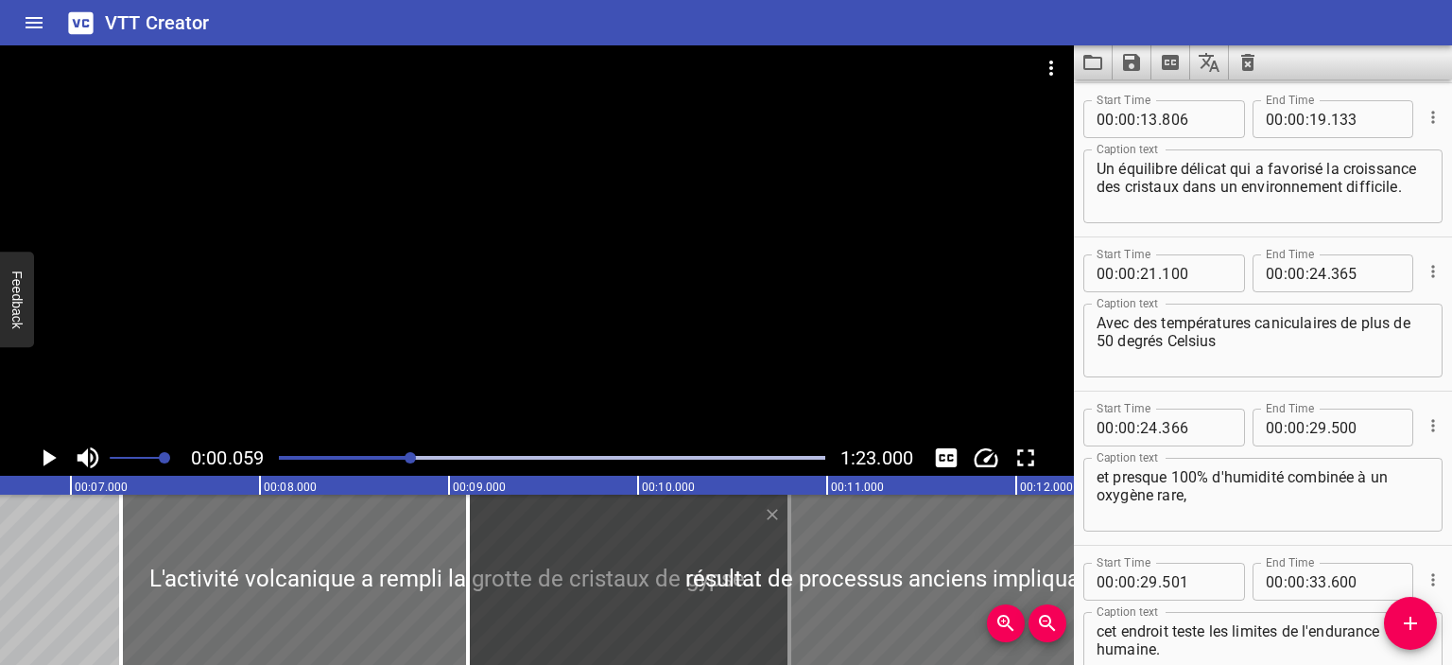
click at [412, 460] on div at bounding box center [410, 457] width 11 height 11
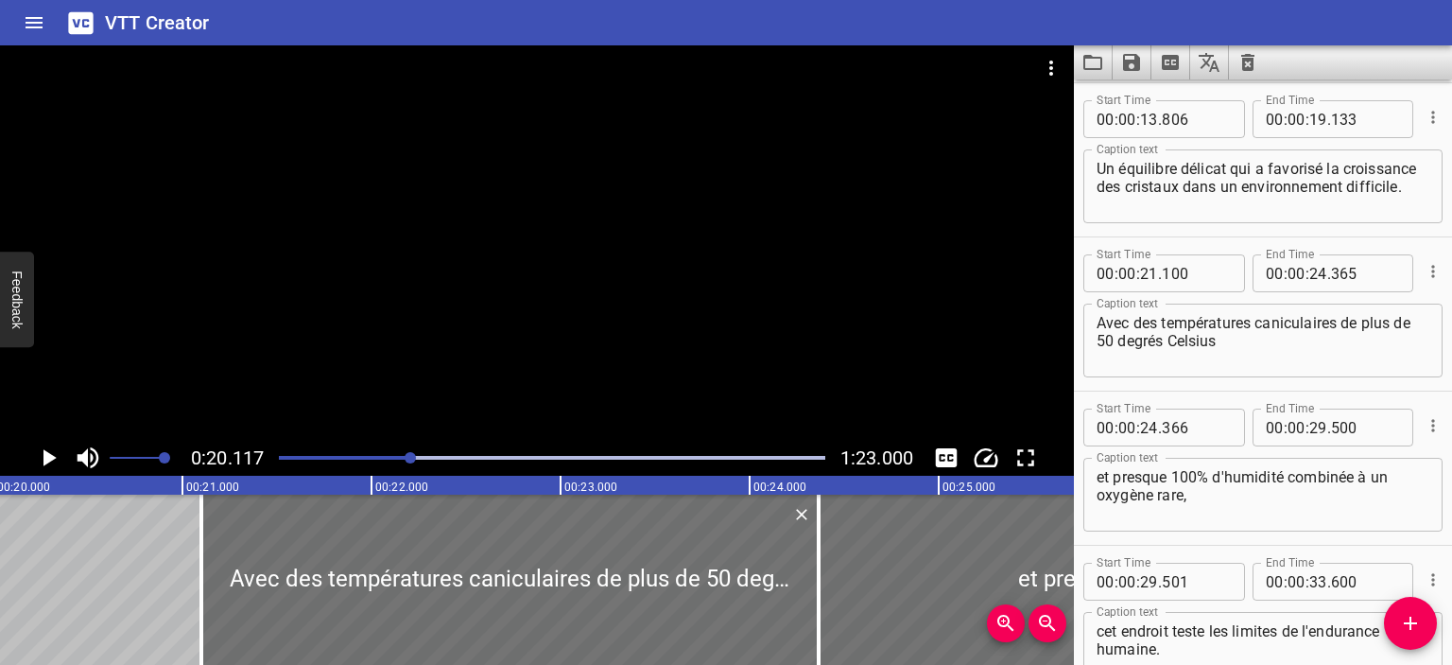
scroll to position [0, 3804]
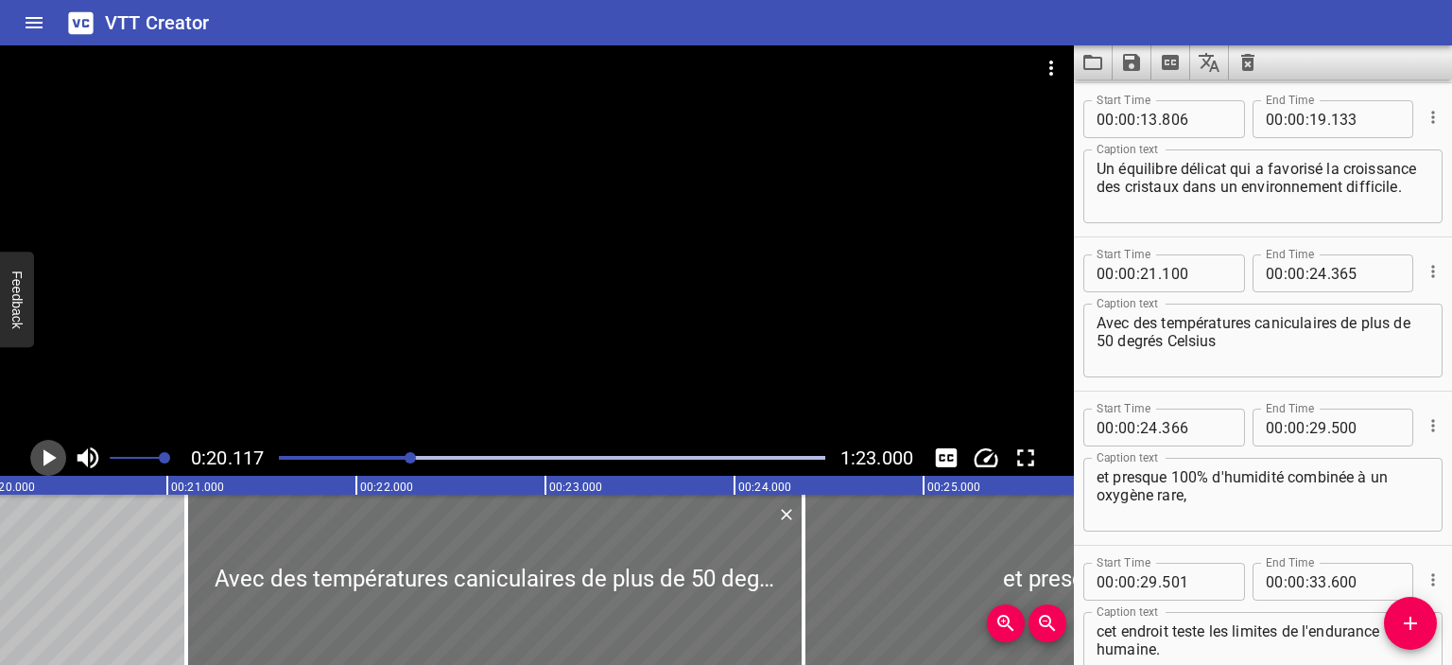
click at [43, 457] on icon "Play/Pause" at bounding box center [48, 457] width 28 height 28
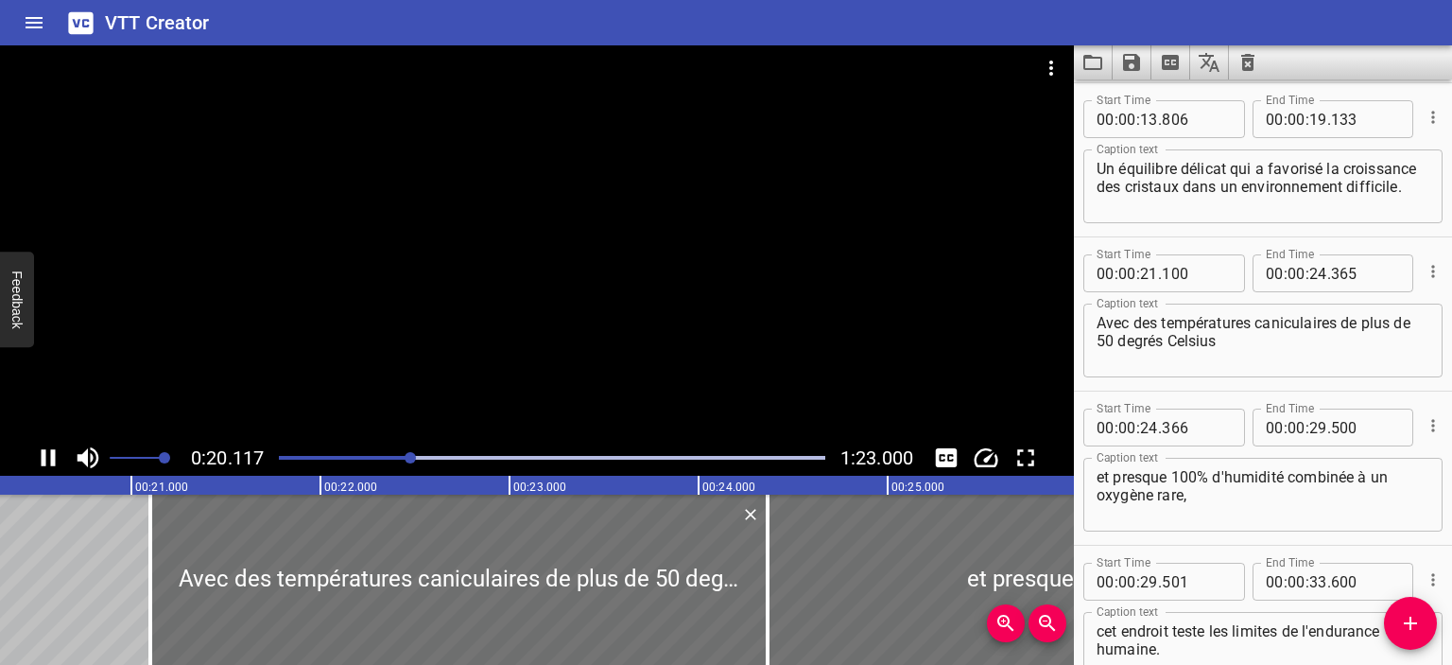
click at [43, 457] on icon "Play/Pause" at bounding box center [49, 457] width 14 height 17
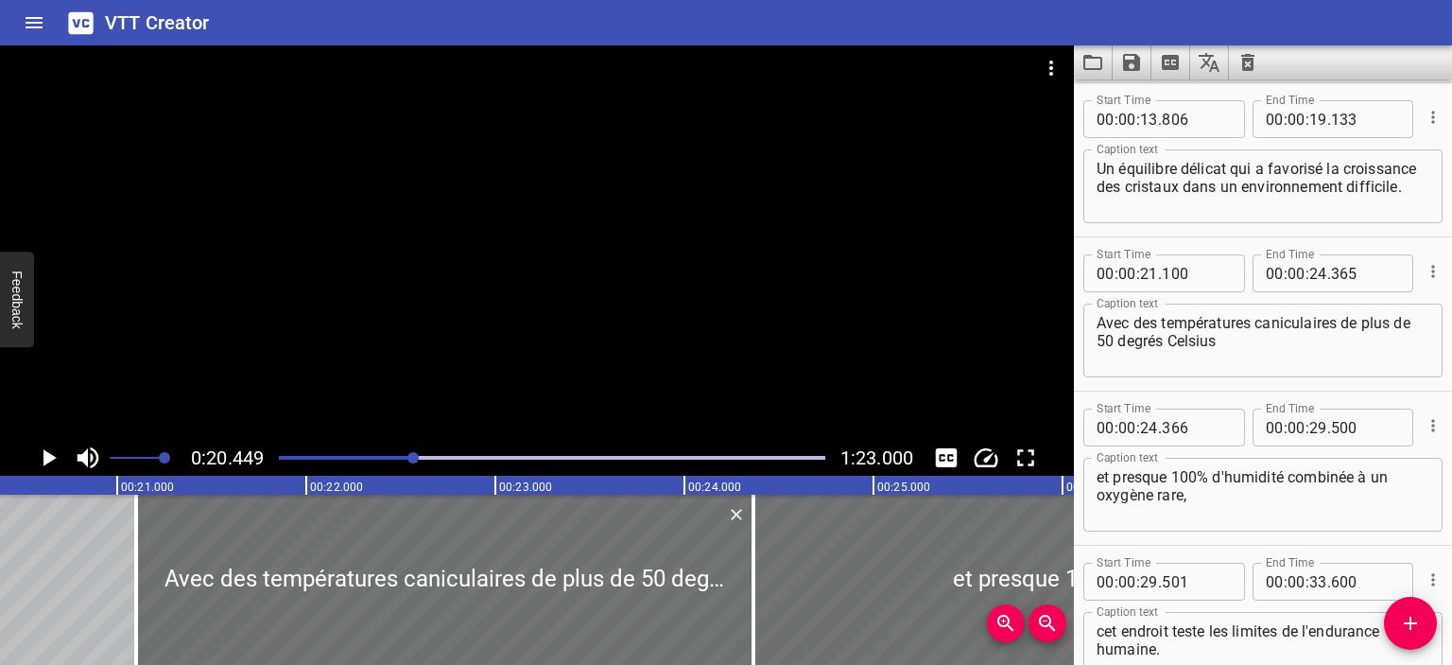
scroll to position [0, 3866]
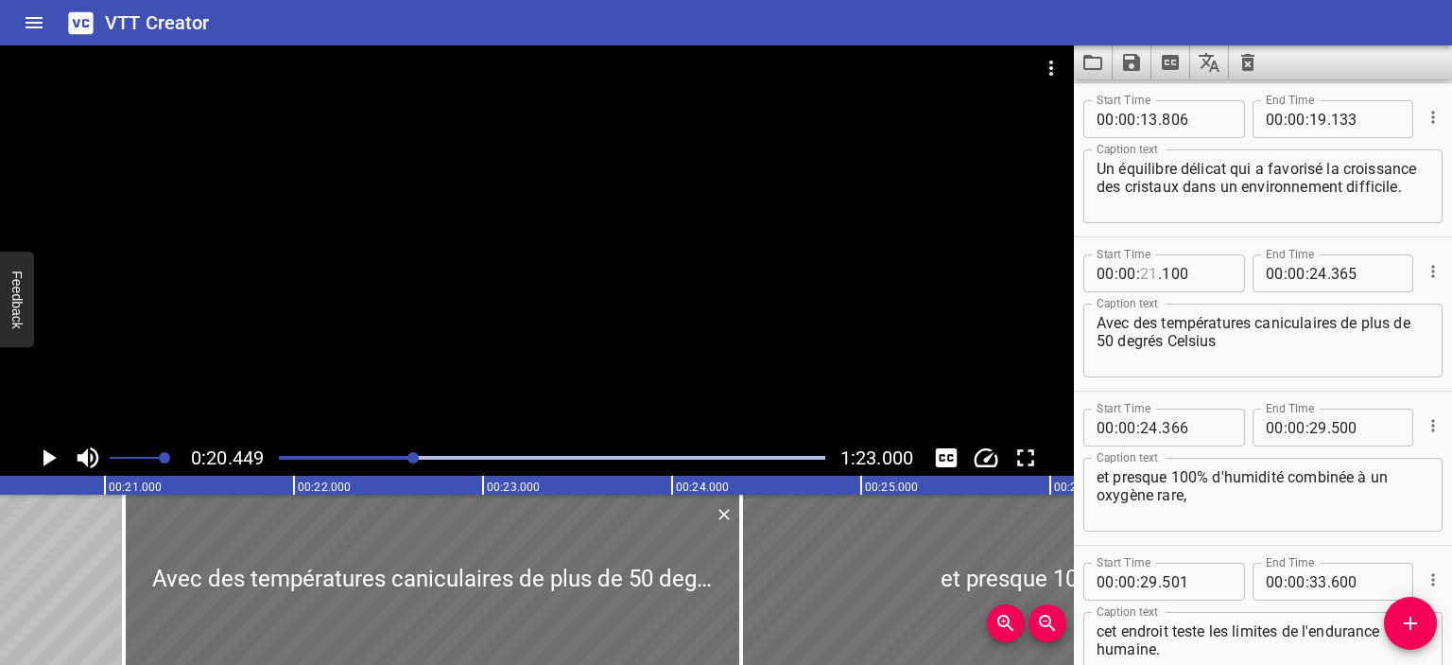
click at [1150, 273] on input "number" at bounding box center [1149, 273] width 18 height 38
type input "20"
click at [1174, 280] on input "number" at bounding box center [1196, 273] width 69 height 38
type input "5"
type input "100"
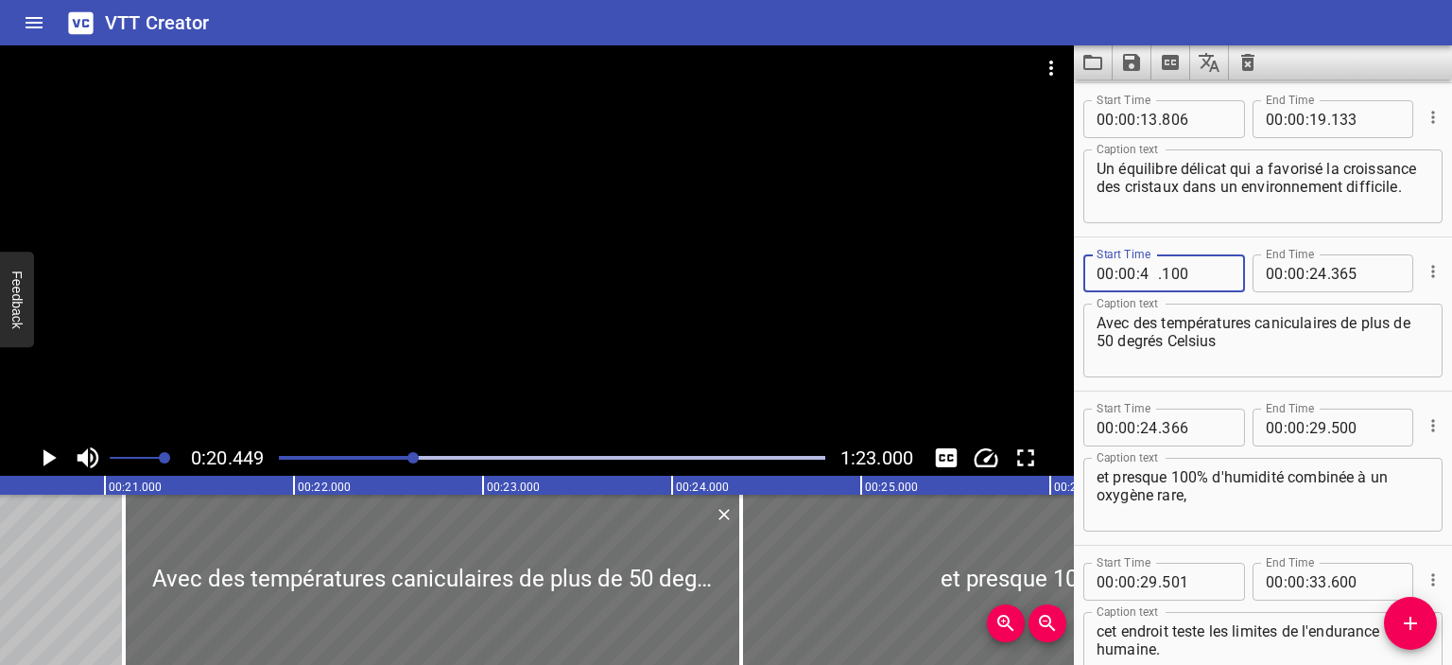
type input "40"
type input "000"
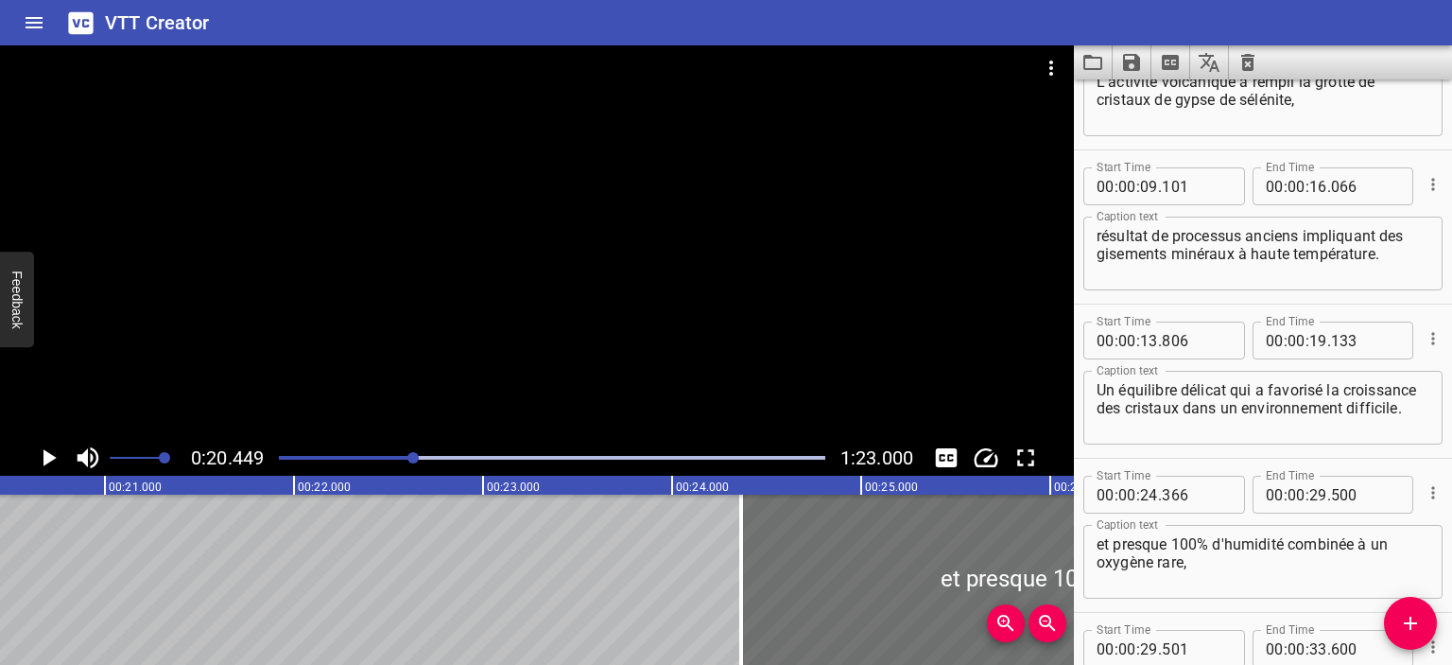
scroll to position [0, 0]
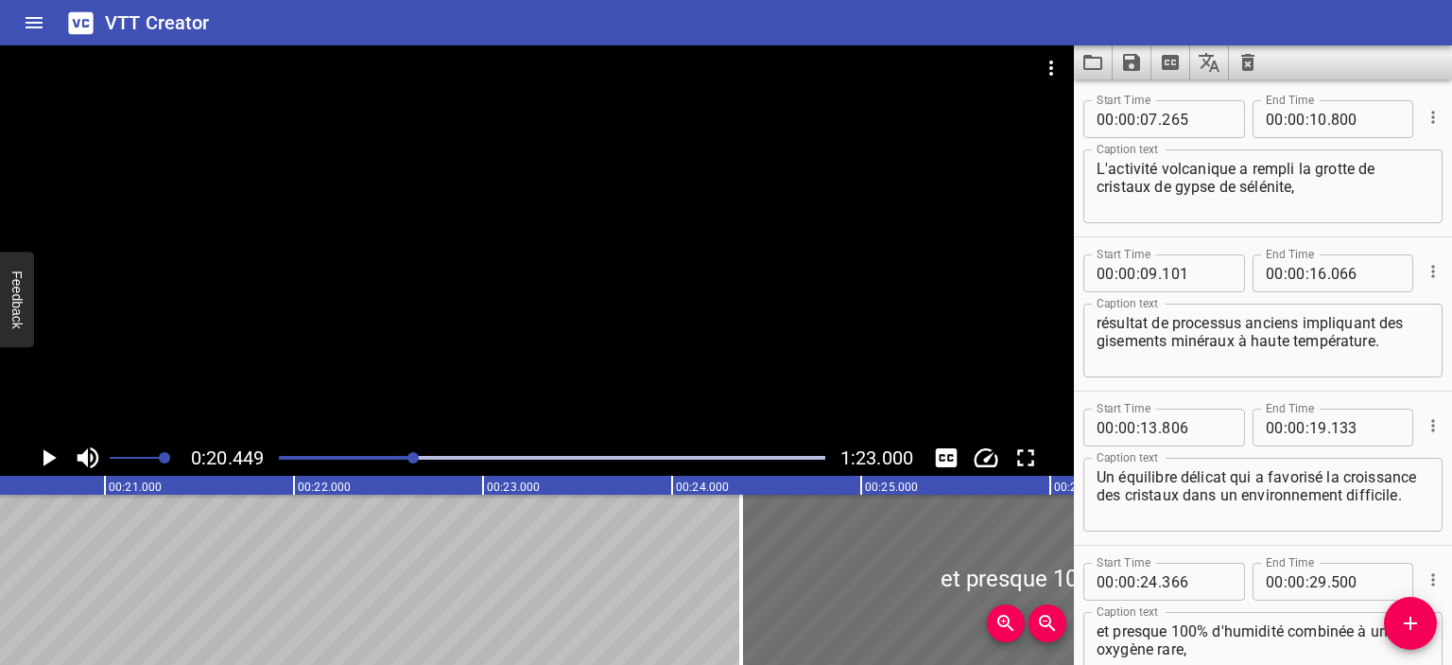
type input "000"
click at [1155, 343] on textarea "résultat de processus anciens impliquant des gisements minéraux à haute tempéra…" at bounding box center [1263, 341] width 333 height 54
click at [1242, 511] on textarea "Un équilibre délicat qui a favorisé la croissance des cristaux dans un environn…" at bounding box center [1263, 495] width 333 height 54
drag, startPoint x: 1288, startPoint y: 522, endPoint x: 1092, endPoint y: 483, distance: 199.5
click at [1092, 483] on div "Un équilibre délicat qui a favorisé la croissance des cristaux dans un environn…" at bounding box center [1263, 495] width 359 height 74
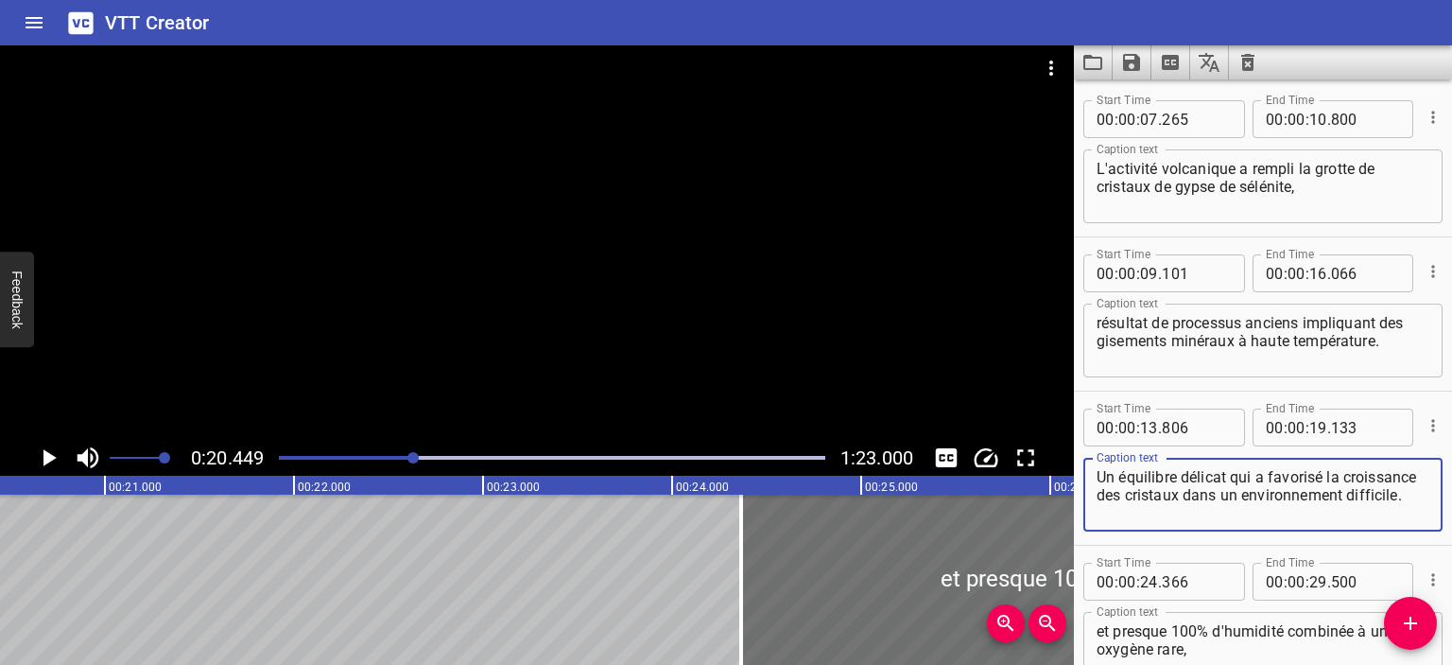
drag, startPoint x: 1264, startPoint y: 511, endPoint x: 1084, endPoint y: 463, distance: 186.7
click at [1084, 463] on div "Un équilibre délicat qui a favorisé la croissance des cristaux dans un environn…" at bounding box center [1263, 495] width 359 height 74
paste textarea "Avec des températures brûlantes dépassant les 50 °C et une humidité proche de 1…"
type textarea "Avec des températures brûlantes dépassant les 50 °C et une humidité proche de 1…"
click at [1151, 429] on input "number" at bounding box center [1149, 427] width 18 height 38
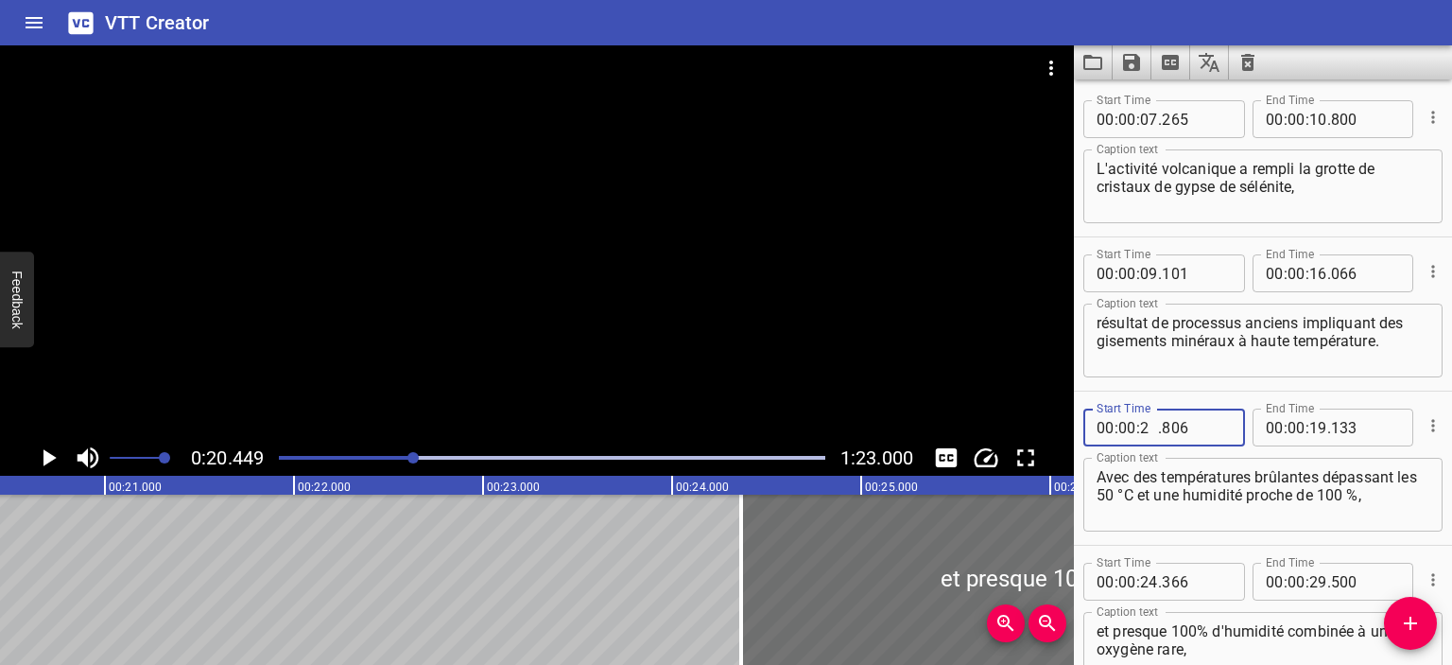
type input "20"
click at [1192, 428] on input "number" at bounding box center [1196, 427] width 69 height 38
type input "400"
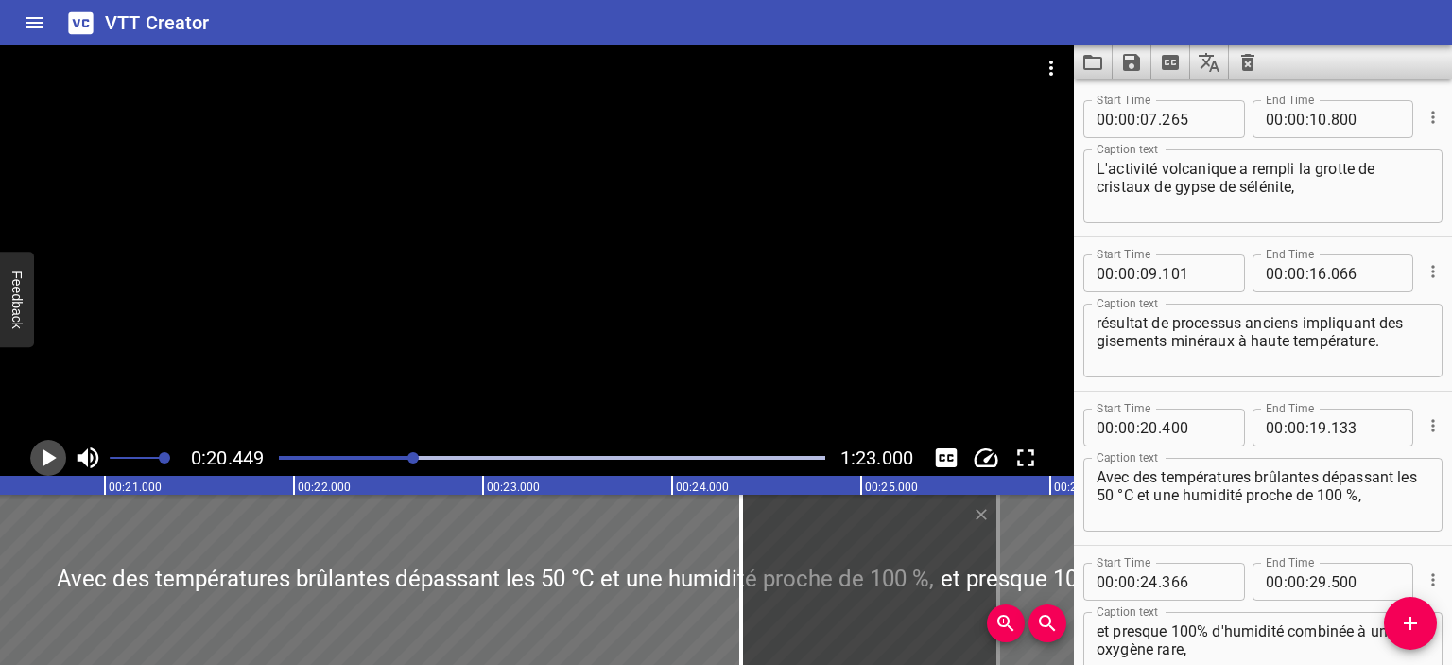
click at [46, 454] on icon "Play/Pause" at bounding box center [49, 457] width 13 height 17
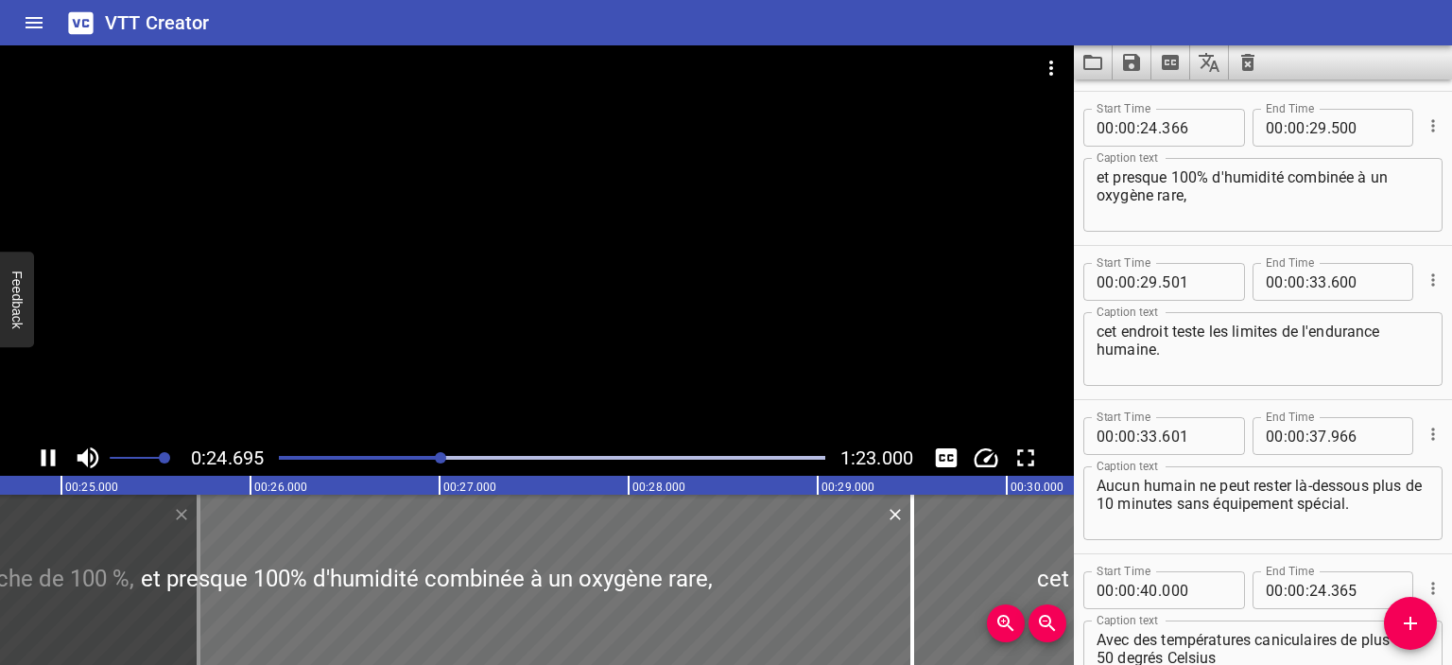
scroll to position [461, 0]
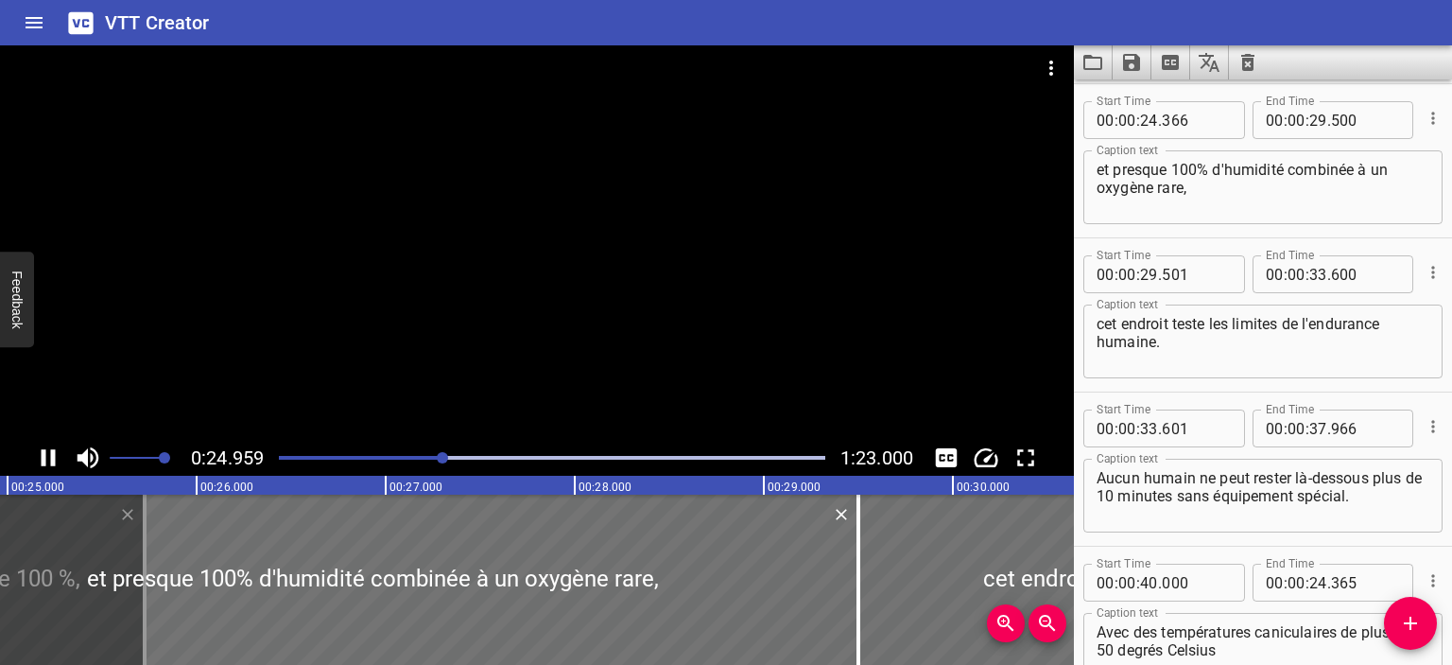
click at [363, 449] on div at bounding box center [552, 457] width 569 height 26
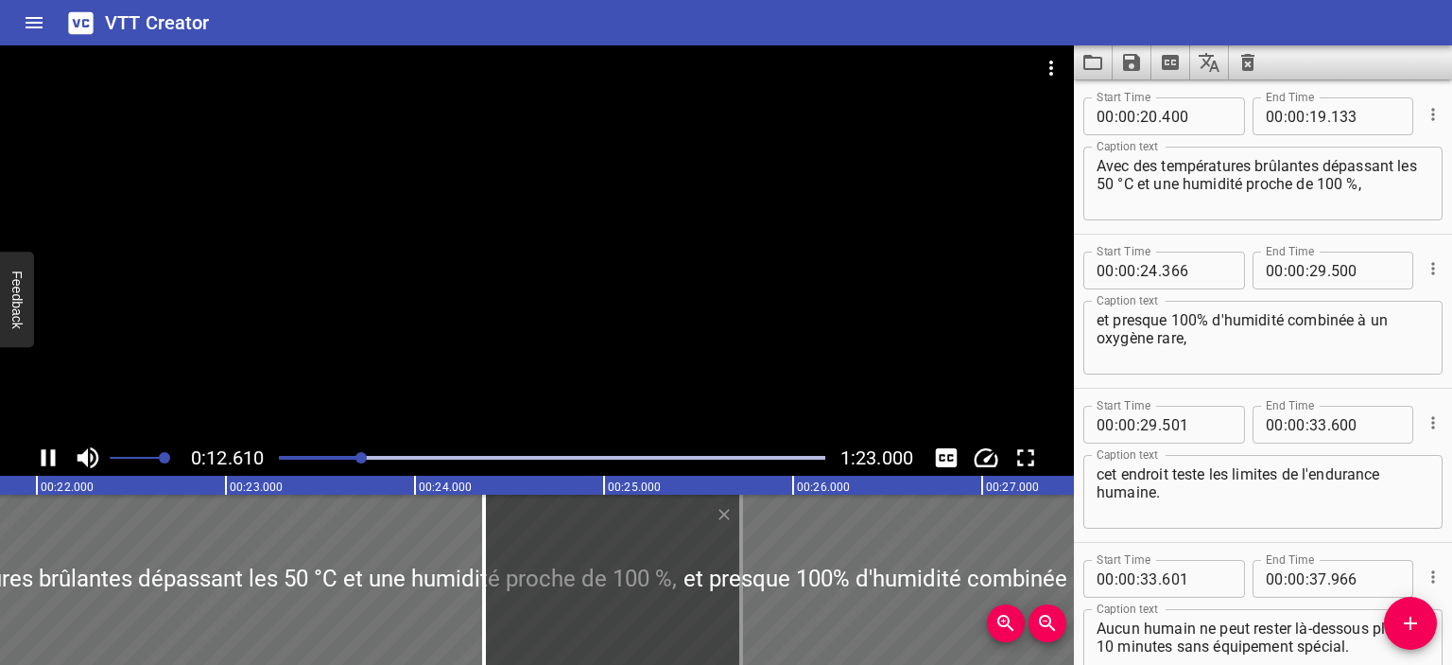
scroll to position [308, 0]
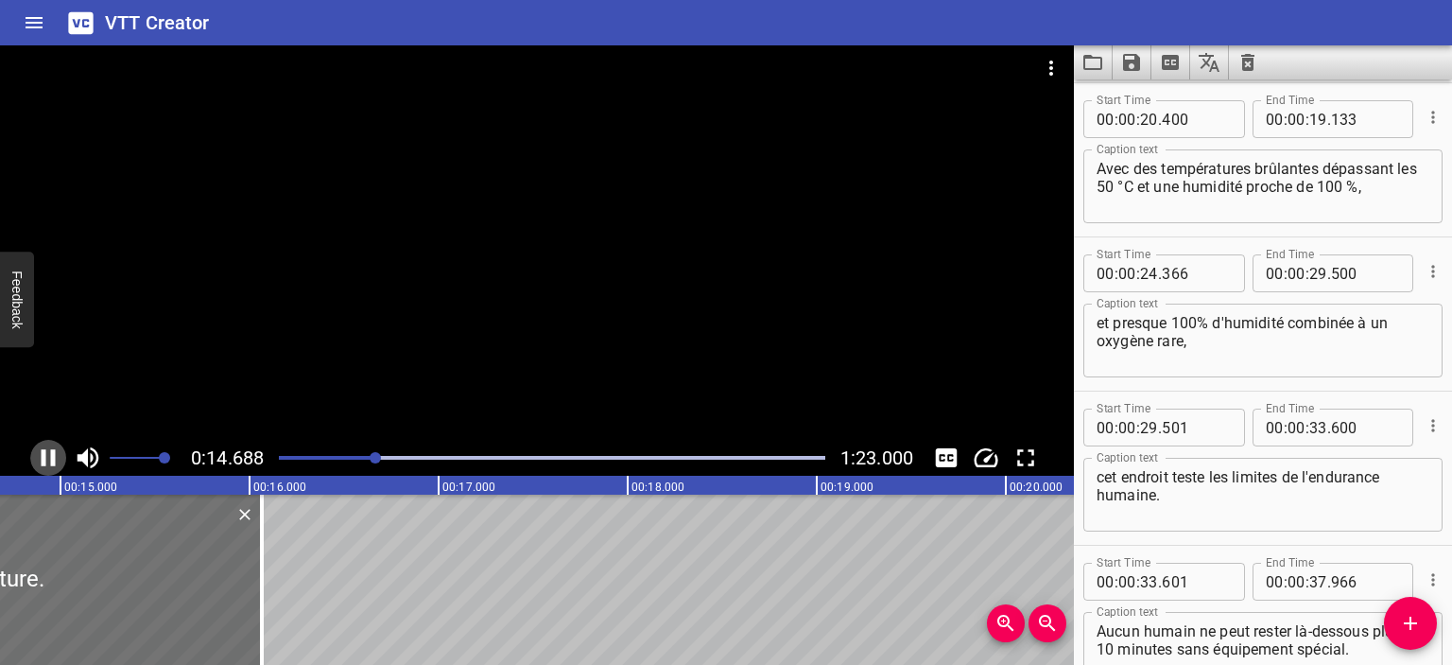
click at [52, 457] on icon "Play/Pause" at bounding box center [49, 457] width 14 height 17
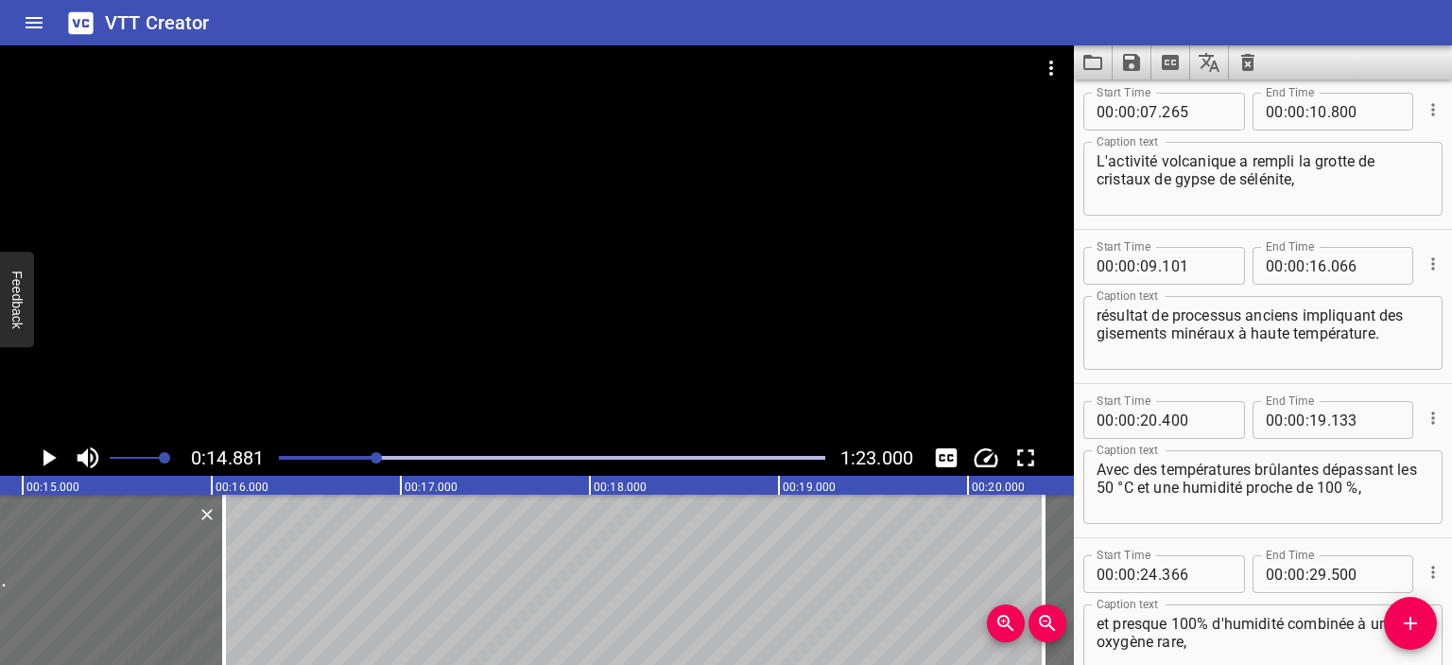
scroll to position [0, 0]
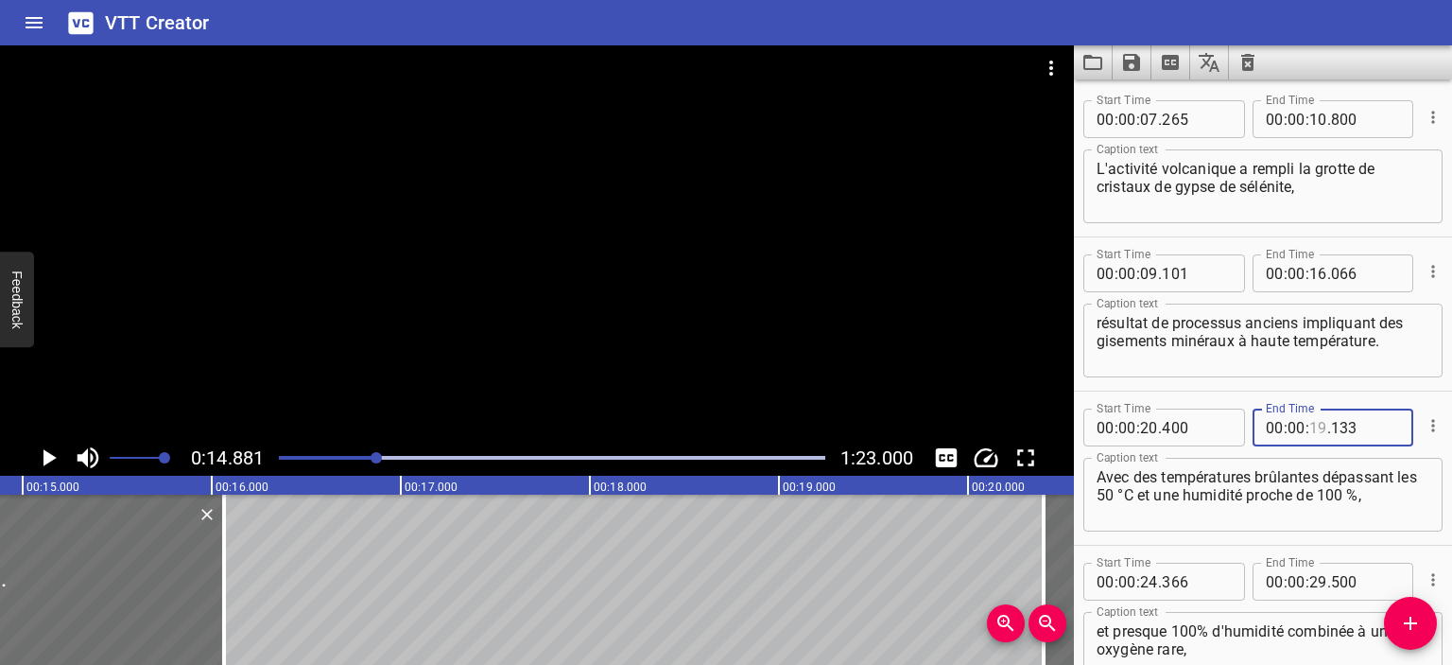
click at [1312, 427] on input "number" at bounding box center [1319, 427] width 18 height 38
type input "29"
type input "133"
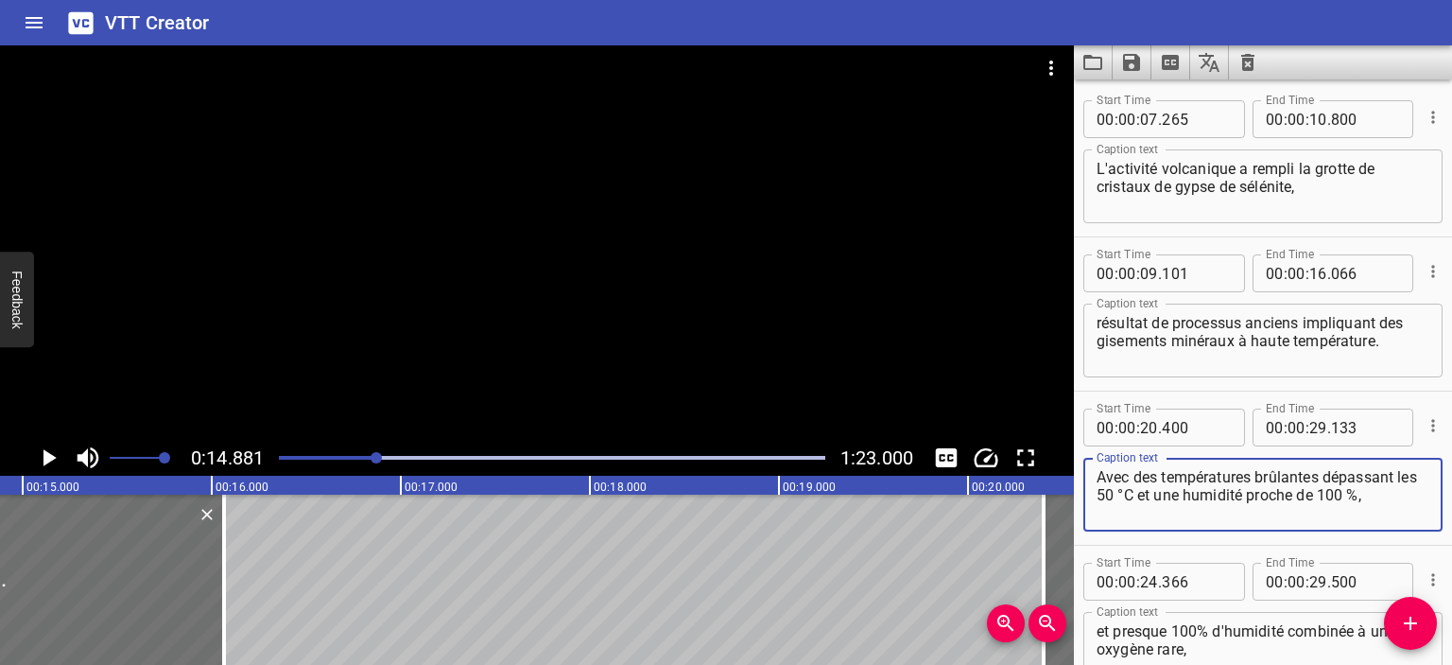
click at [1312, 504] on textarea "Avec des températures brûlantes dépassant les 50 °C et une humidité proche de 1…" at bounding box center [1263, 495] width 333 height 54
click at [398, 452] on div at bounding box center [552, 457] width 569 height 26
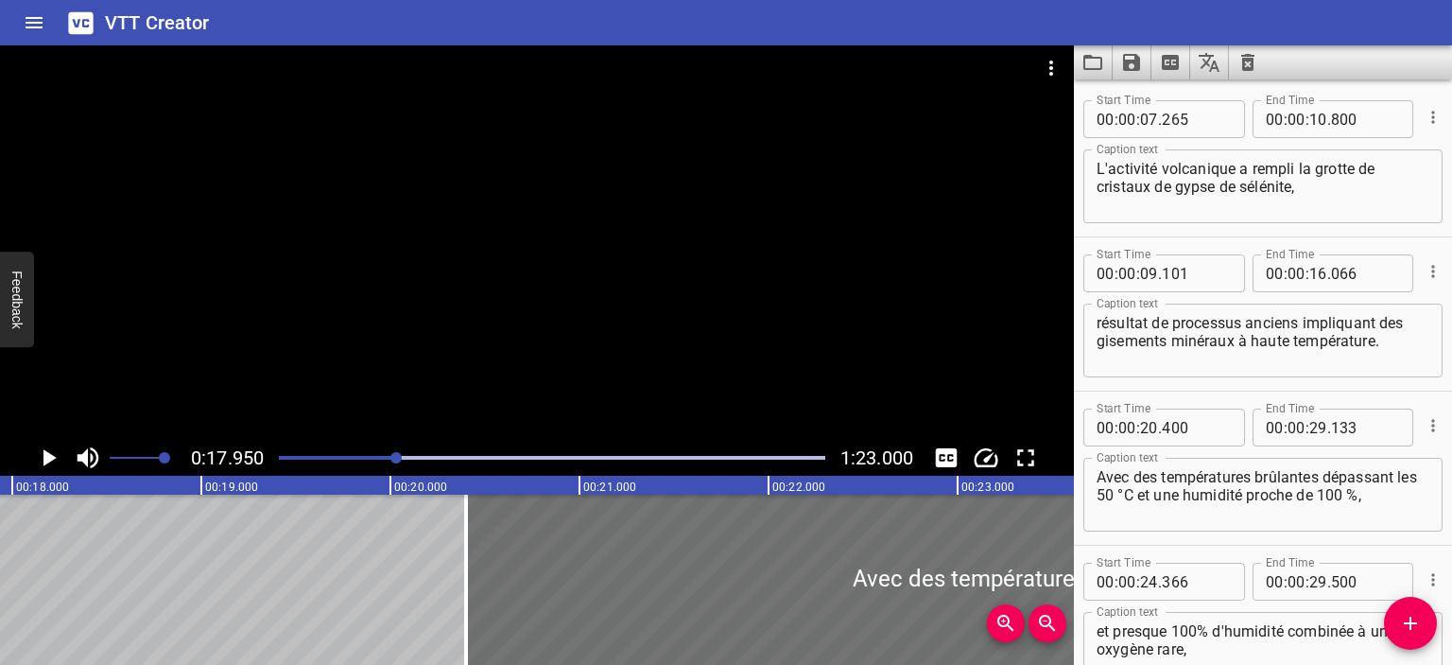
scroll to position [0, 3393]
click at [45, 459] on icon "Play/Pause" at bounding box center [49, 457] width 13 height 17
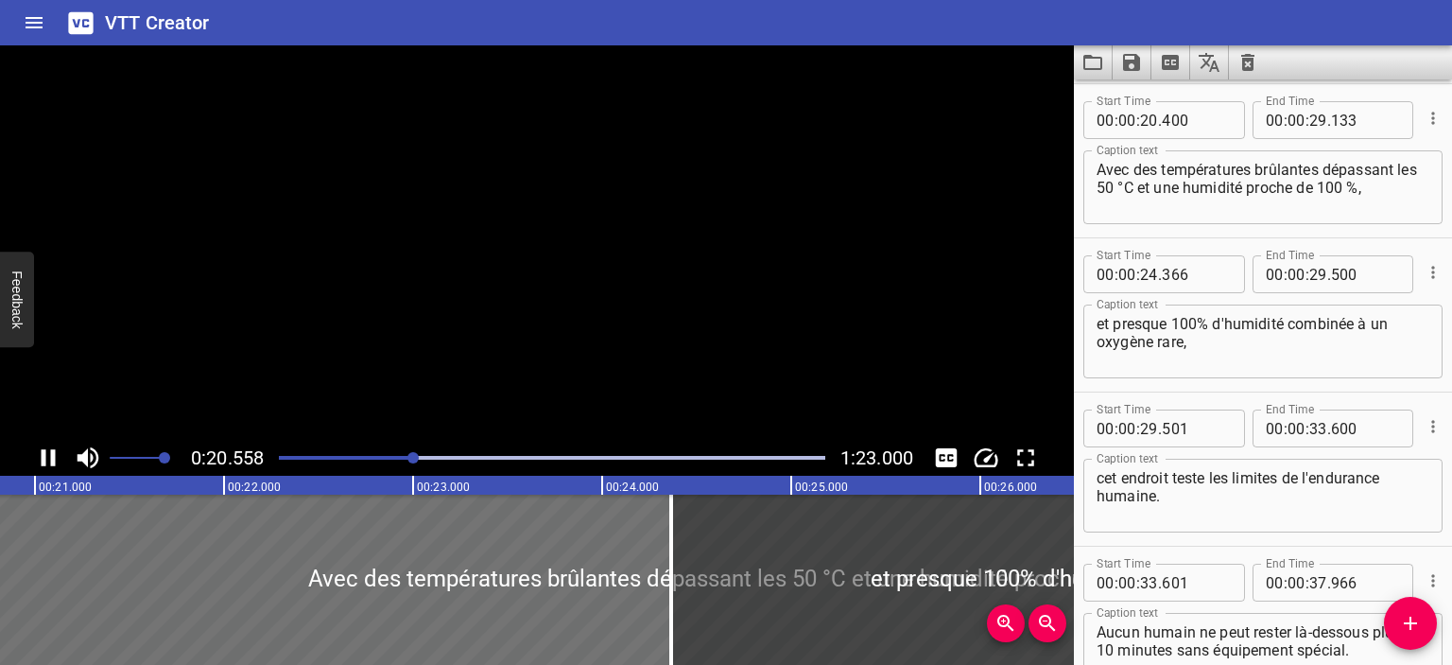
scroll to position [308, 0]
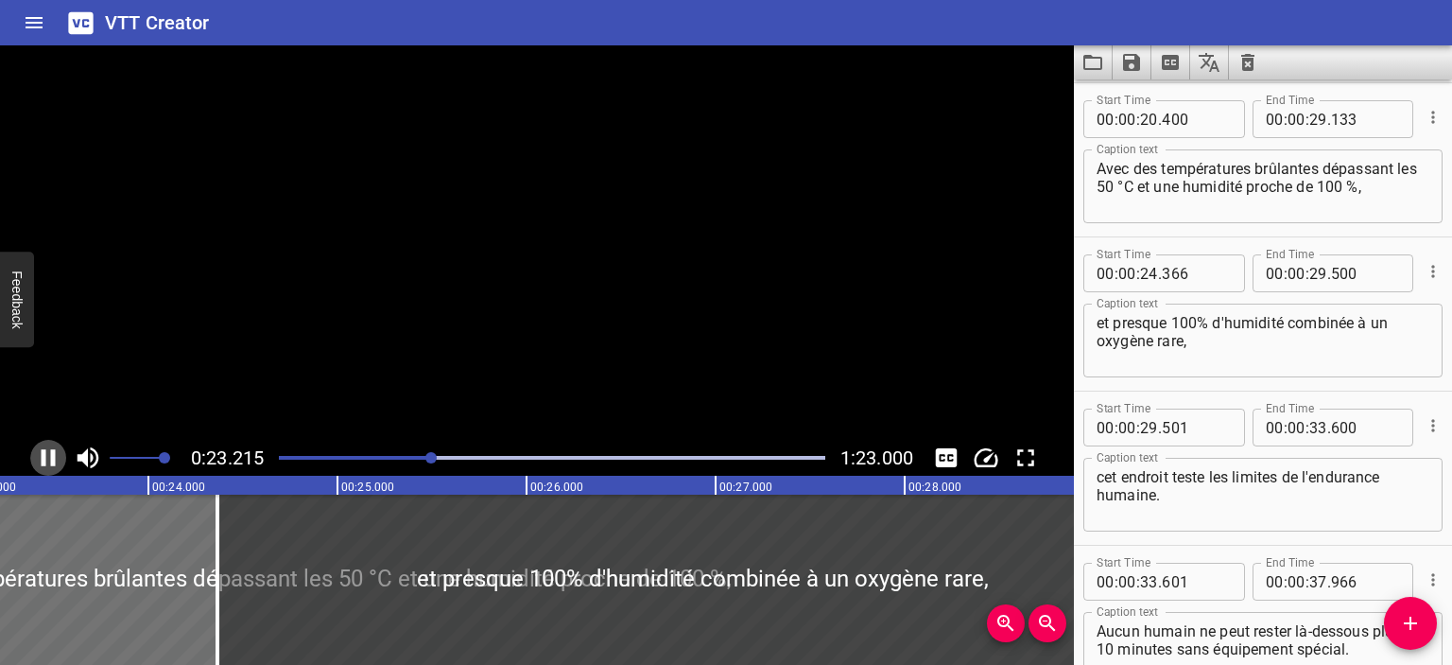
click at [45, 459] on icon "Play/Pause" at bounding box center [48, 457] width 28 height 28
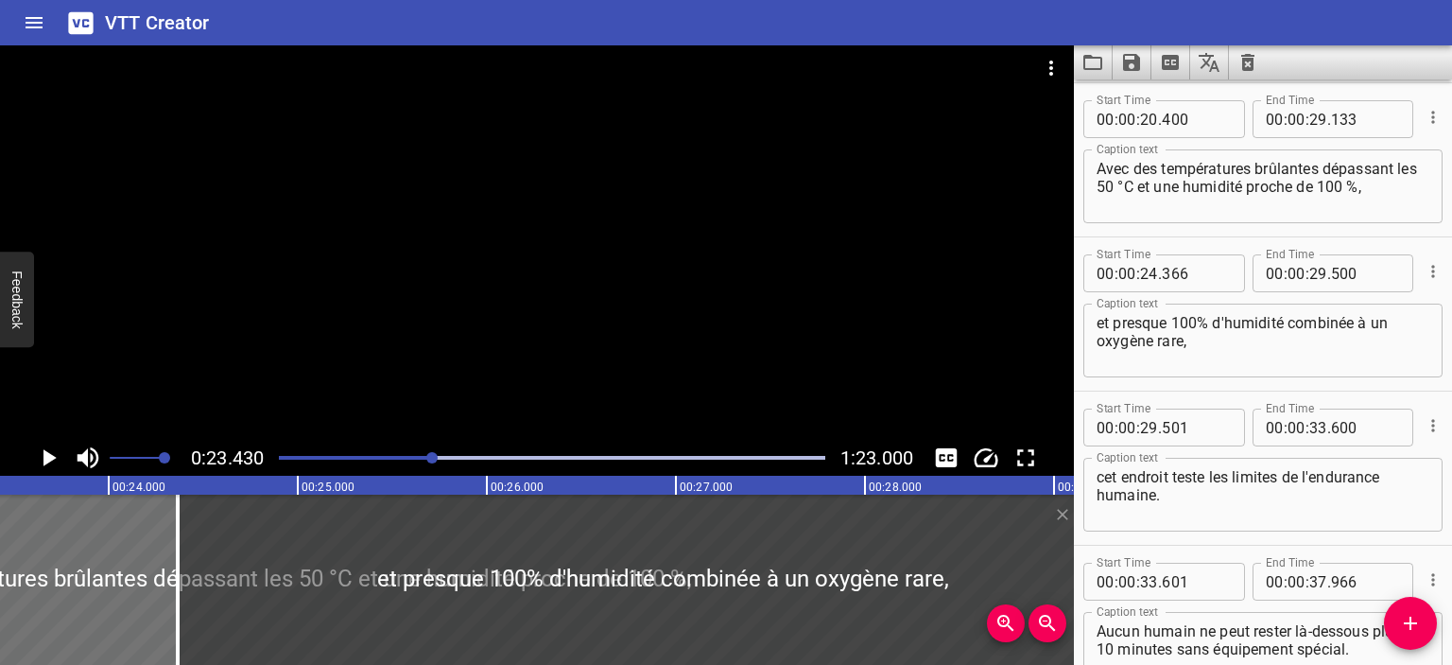
click at [425, 457] on div "Play progress" at bounding box center [160, 458] width 547 height 4
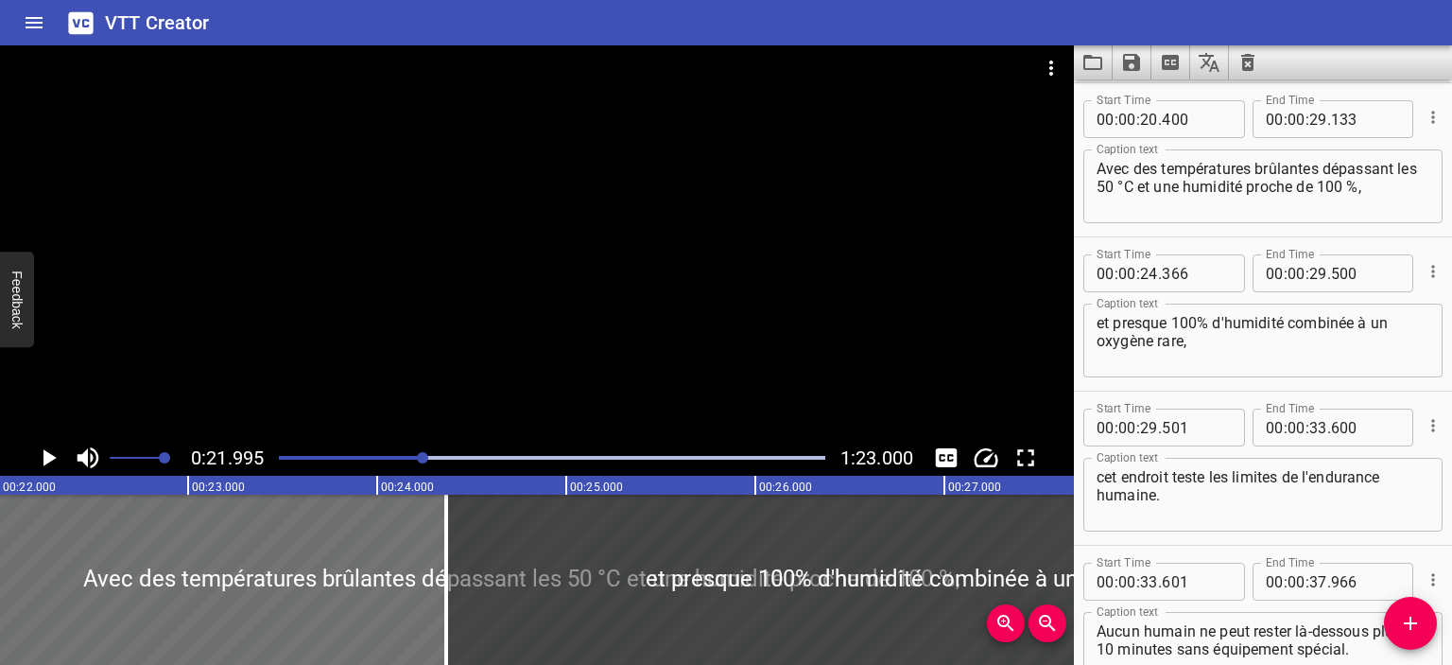
scroll to position [0, 4159]
click at [42, 456] on icon "Play/Pause" at bounding box center [48, 457] width 28 height 28
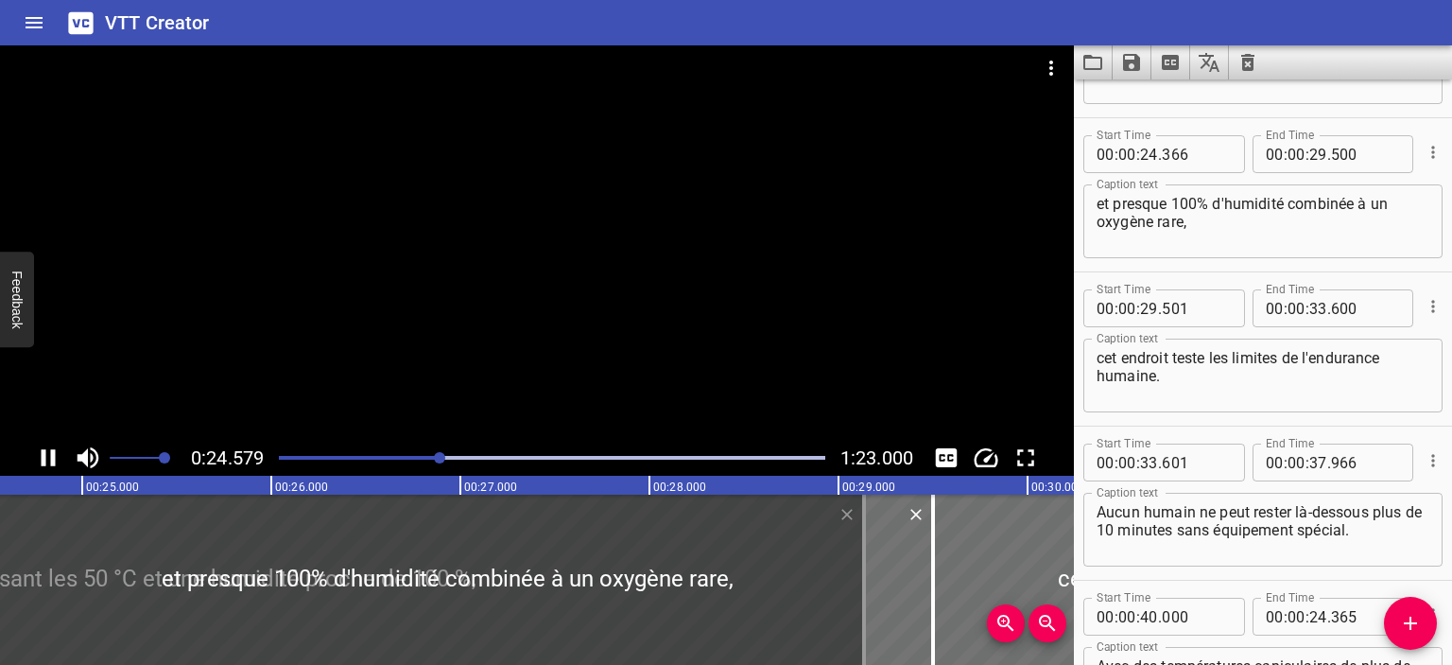
scroll to position [0, 0]
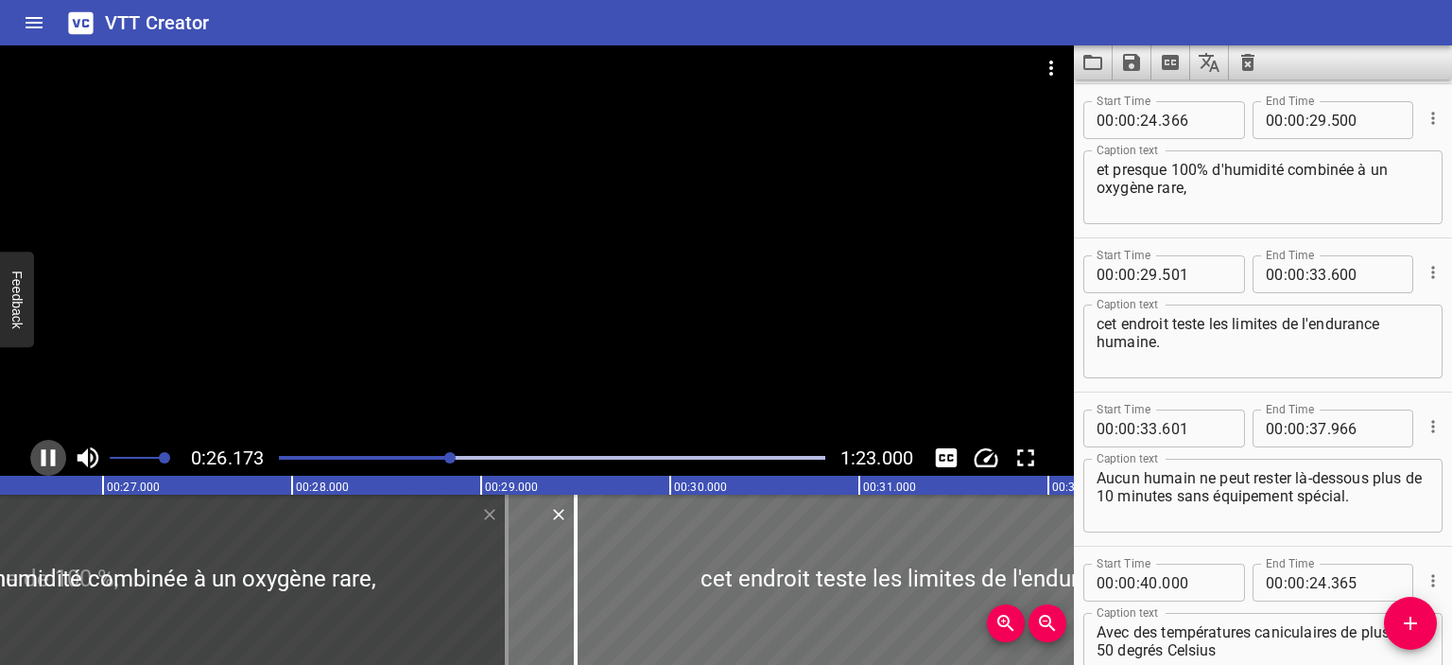
click at [42, 457] on icon "Play/Pause" at bounding box center [49, 457] width 14 height 17
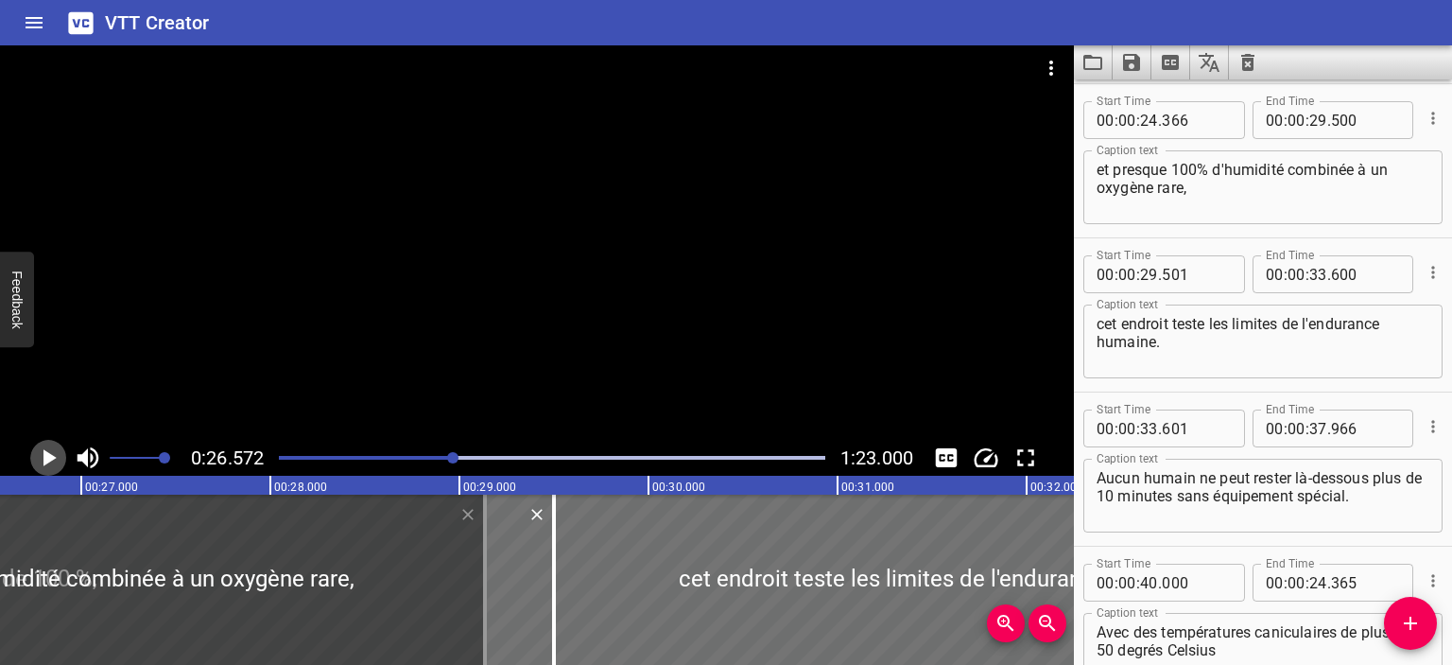
click at [42, 457] on icon "Play/Pause" at bounding box center [48, 457] width 28 height 28
click at [42, 457] on icon "Play/Pause" at bounding box center [49, 457] width 14 height 17
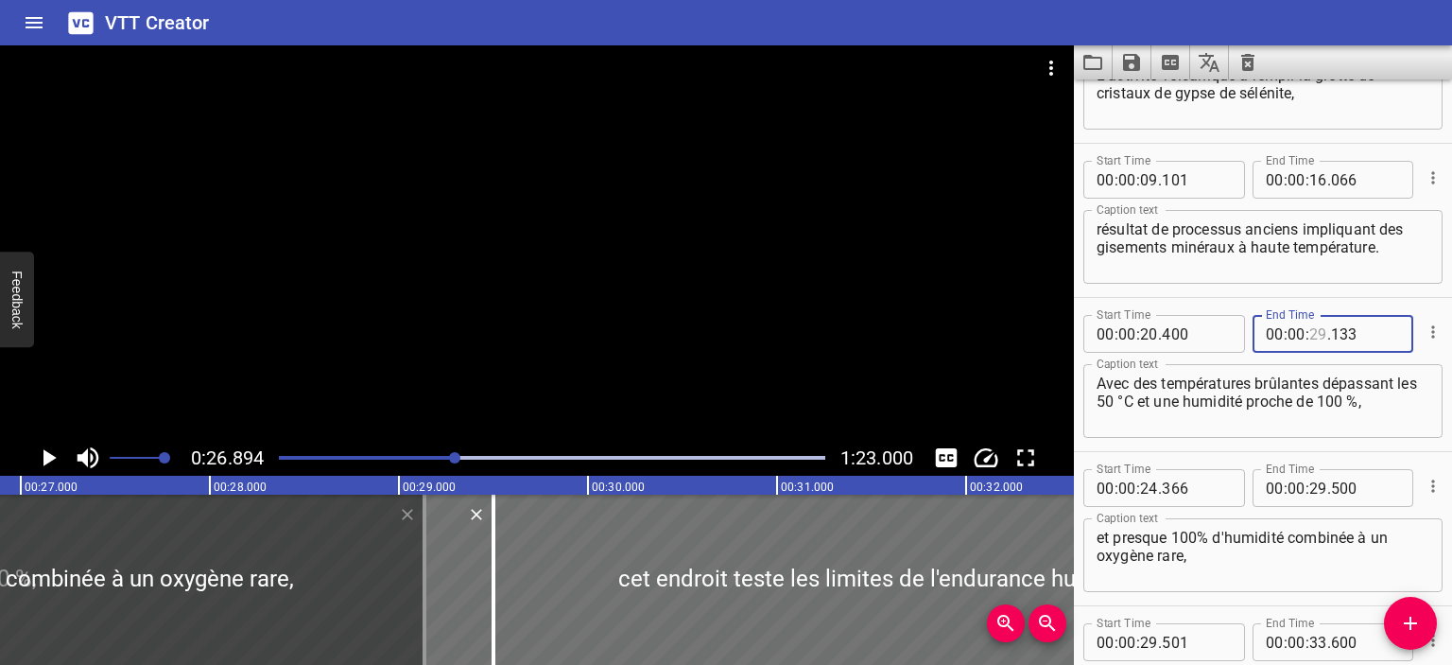
click at [1310, 340] on input "number" at bounding box center [1319, 334] width 18 height 38
type input "26"
type input "133"
click at [1336, 394] on textarea "Avec des températures brûlantes dépassant les 50 °C et une humidité proche de 1…" at bounding box center [1263, 401] width 333 height 54
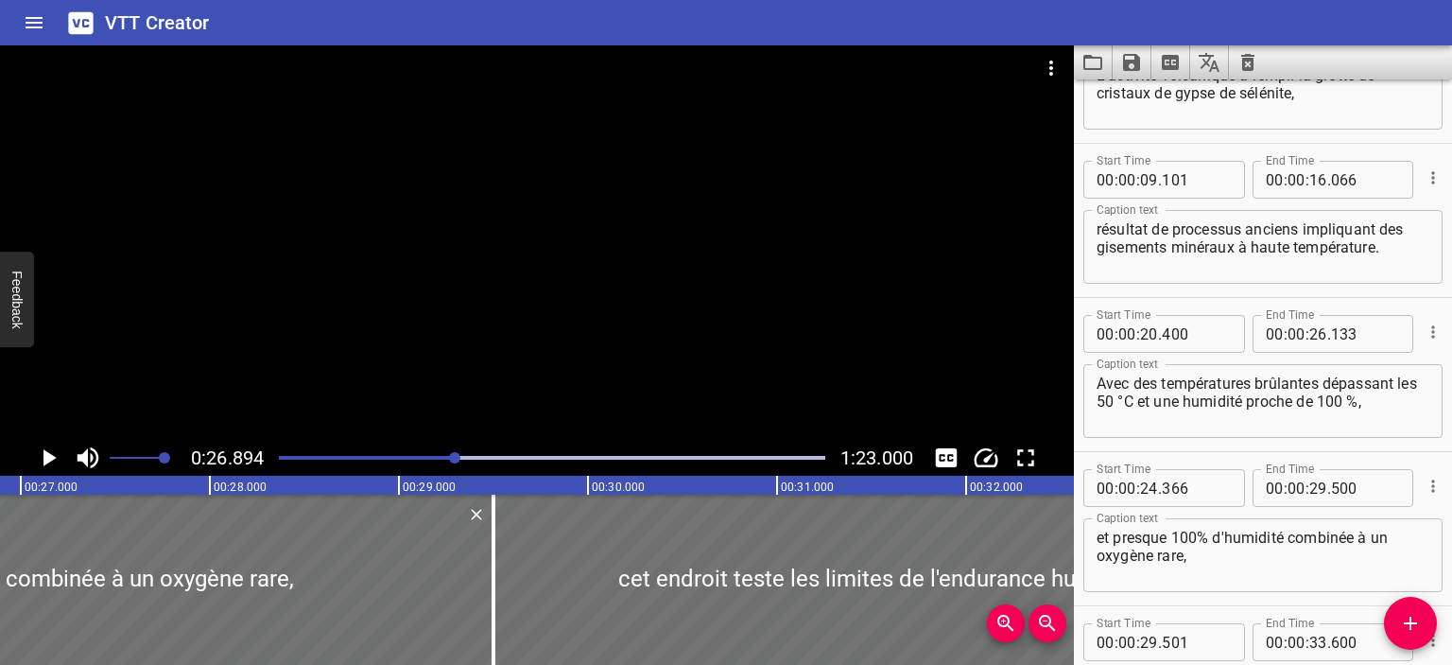
click at [445, 462] on div at bounding box center [552, 457] width 569 height 26
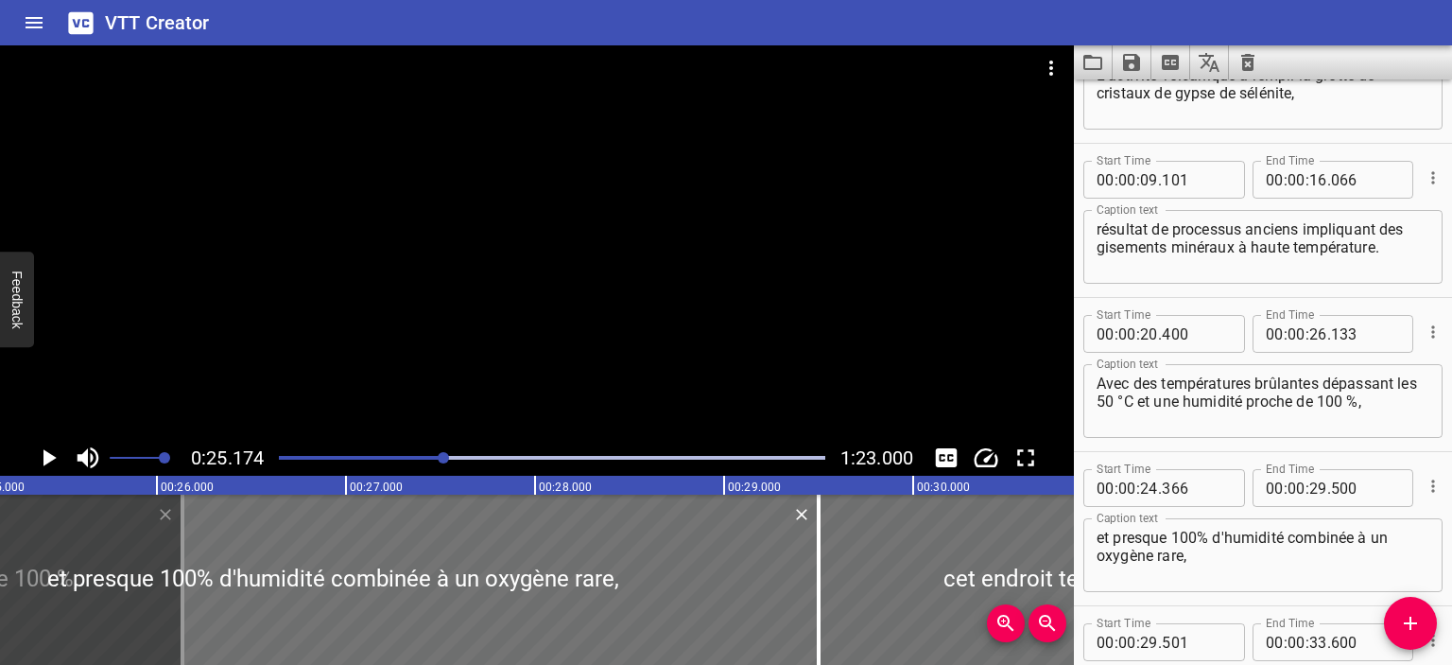
click at [49, 460] on icon "Play/Pause" at bounding box center [49, 457] width 13 height 17
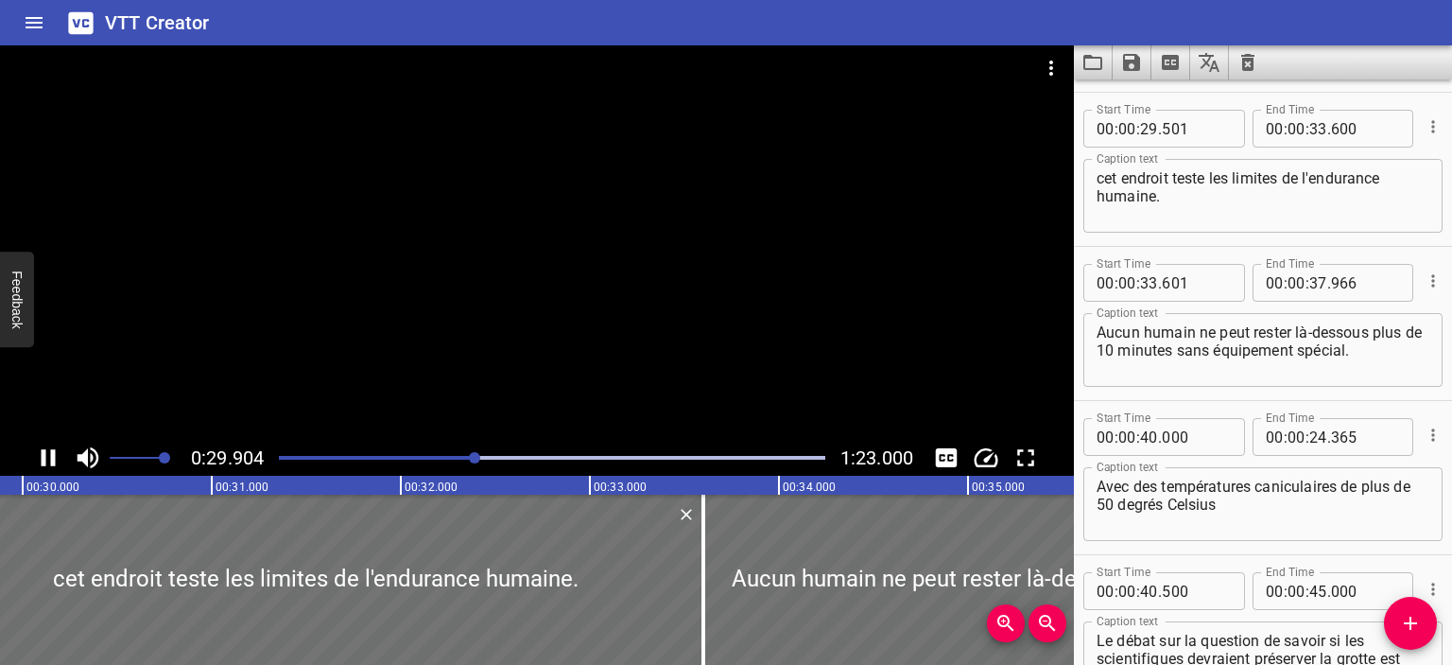
click at [447, 457] on div "Play progress" at bounding box center [203, 458] width 547 height 4
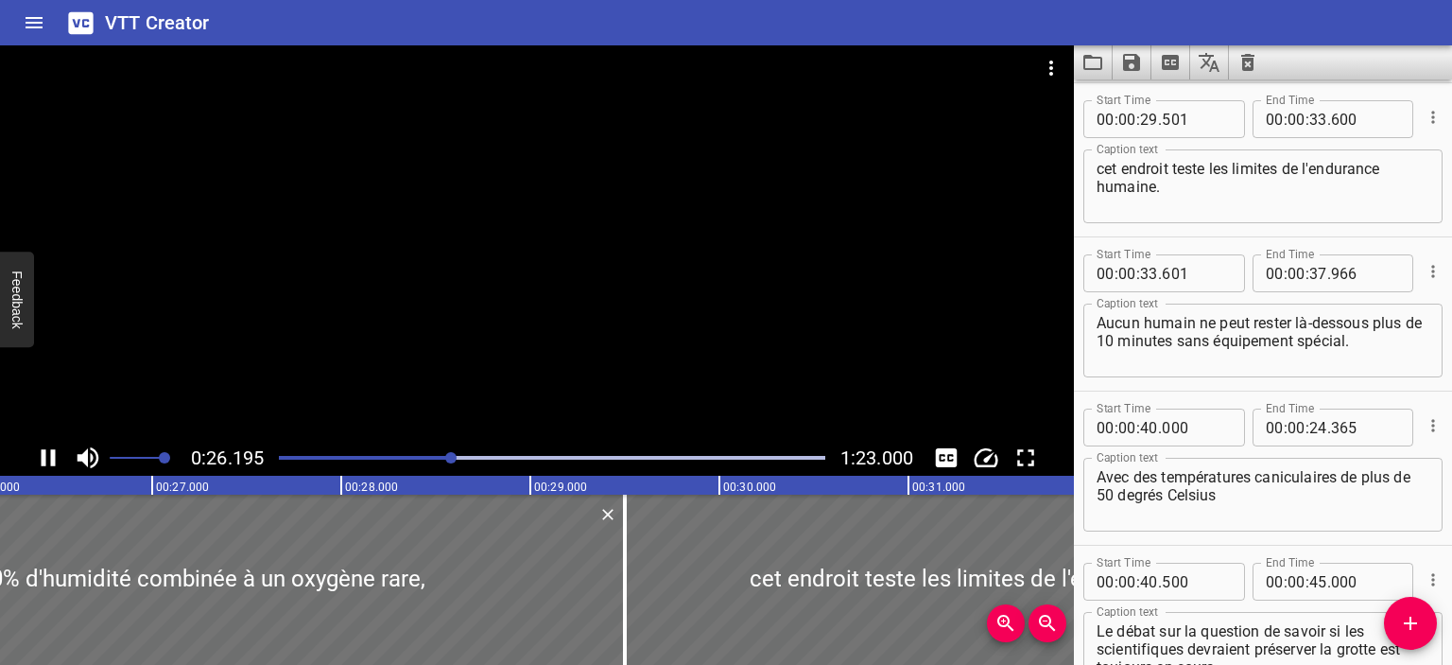
click at [51, 458] on icon "Play/Pause" at bounding box center [49, 457] width 14 height 17
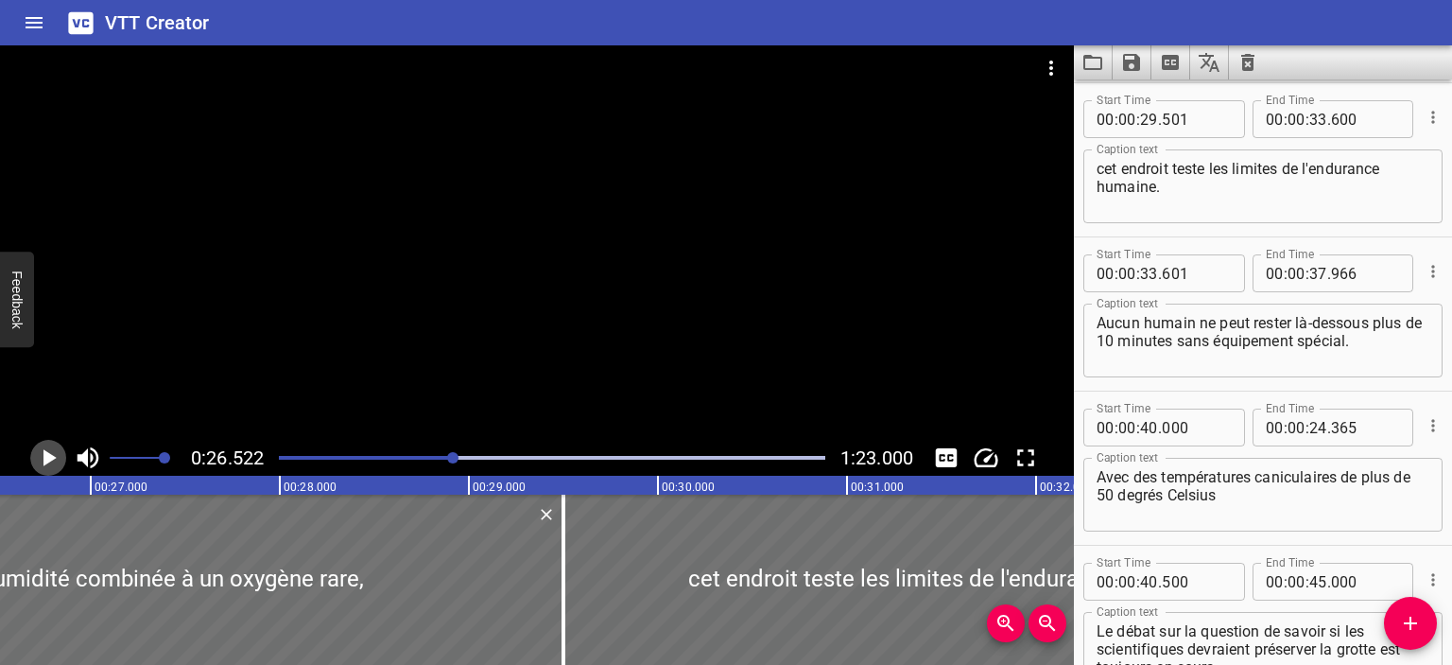
click at [50, 458] on icon "Play/Pause" at bounding box center [49, 457] width 13 height 17
click at [50, 459] on icon "Play/Pause" at bounding box center [49, 457] width 14 height 17
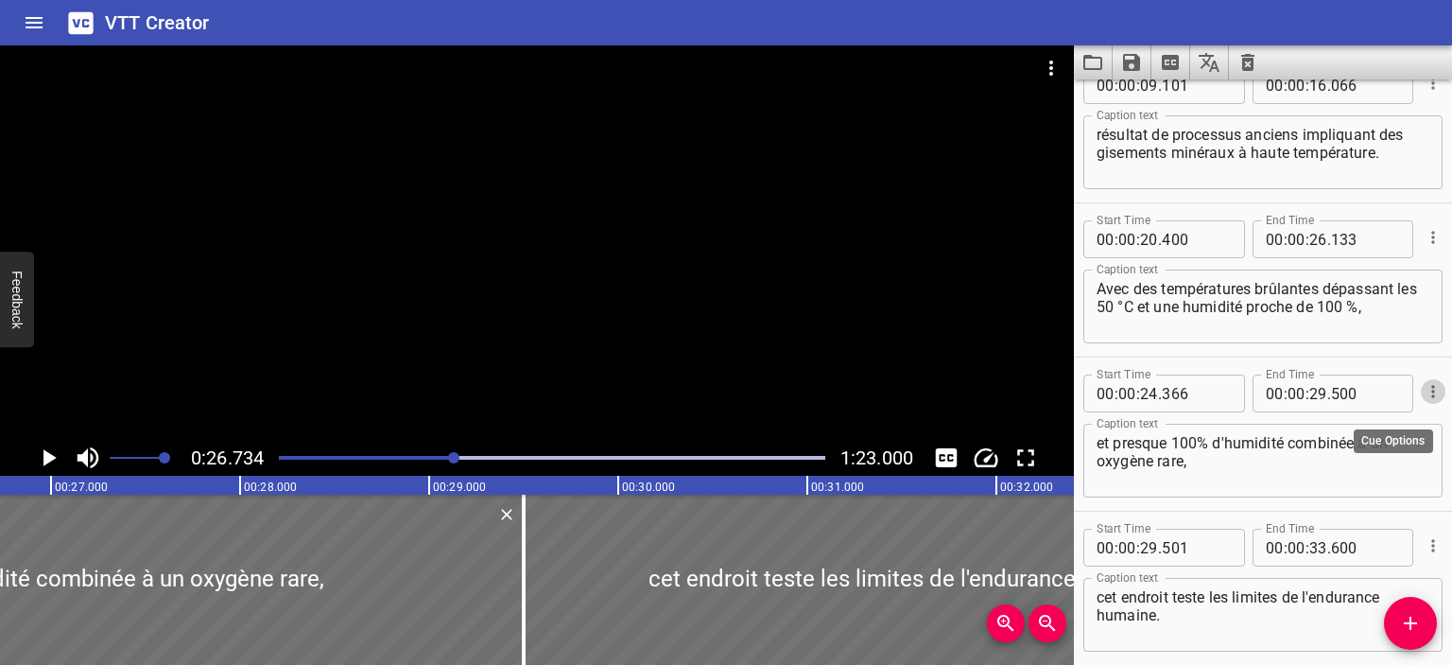
click at [1424, 384] on icon "Cue Options" at bounding box center [1433, 391] width 19 height 19
click at [1315, 426] on li "Delete Cue" at bounding box center [1354, 425] width 165 height 34
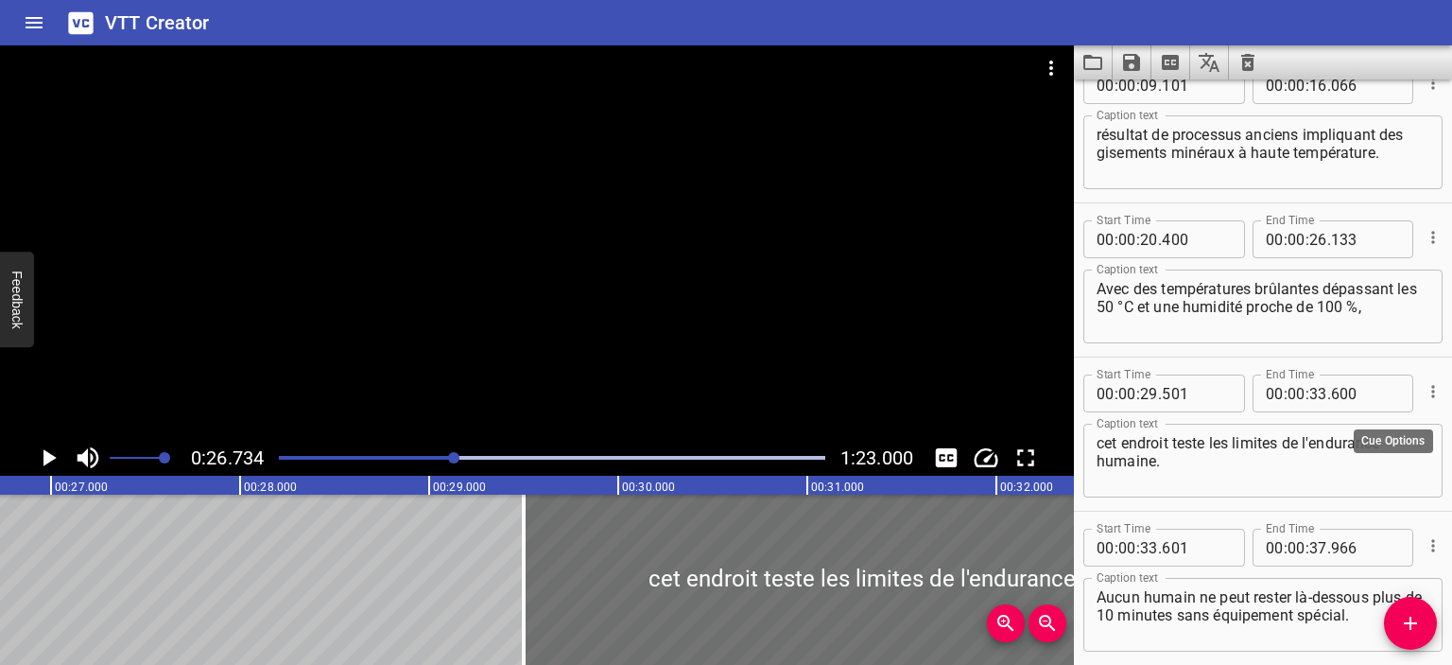
click at [1424, 391] on icon "Cue Options" at bounding box center [1433, 391] width 19 height 19
click at [1321, 428] on li "Delete Cue" at bounding box center [1354, 425] width 165 height 34
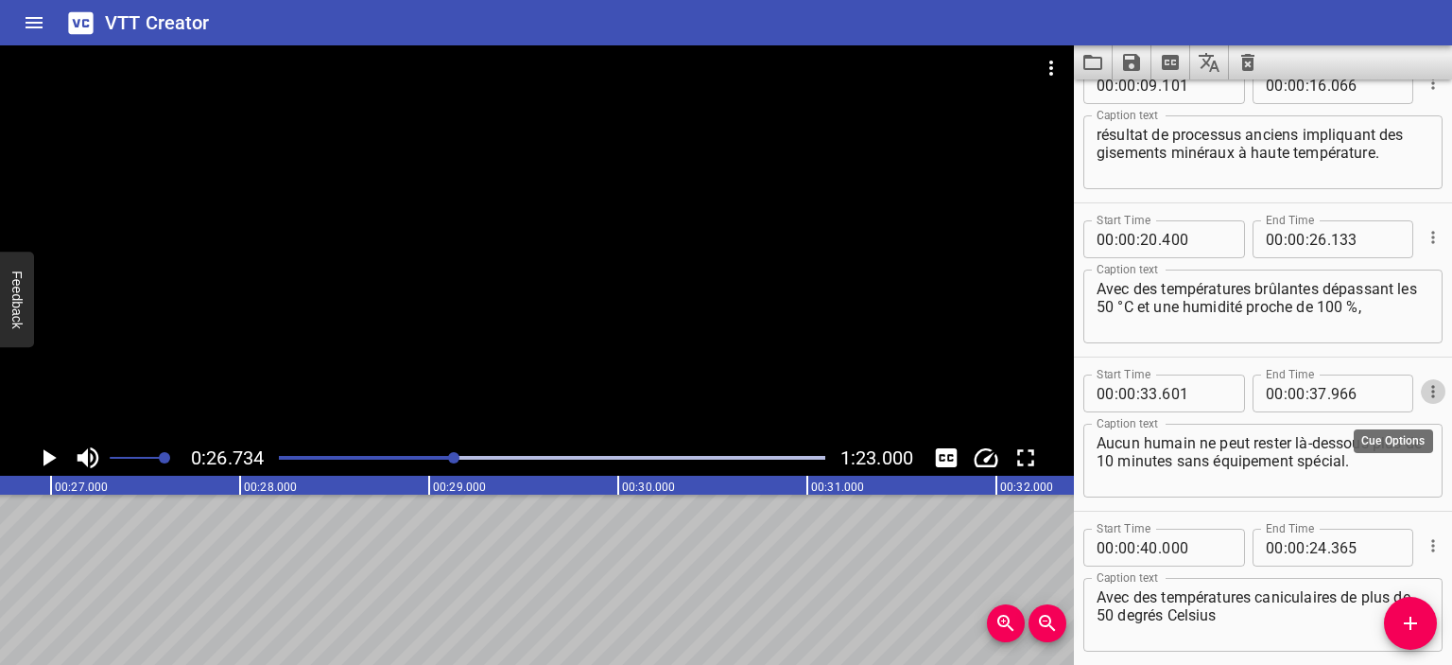
click at [1426, 385] on icon "Cue Options" at bounding box center [1433, 391] width 19 height 19
click at [1317, 423] on li "Delete Cue" at bounding box center [1354, 425] width 165 height 34
click at [1424, 381] on button "Cue Options" at bounding box center [1433, 391] width 25 height 25
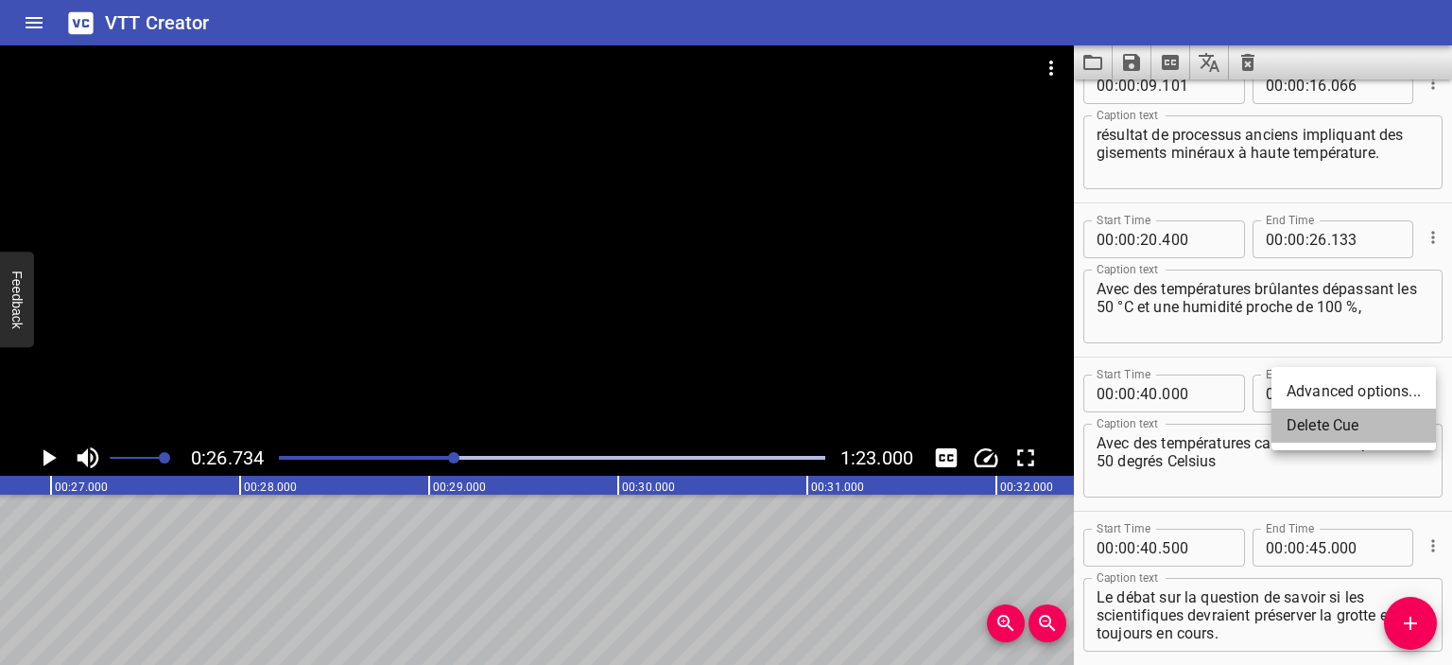
click at [1349, 423] on li "Delete Cue" at bounding box center [1354, 425] width 165 height 34
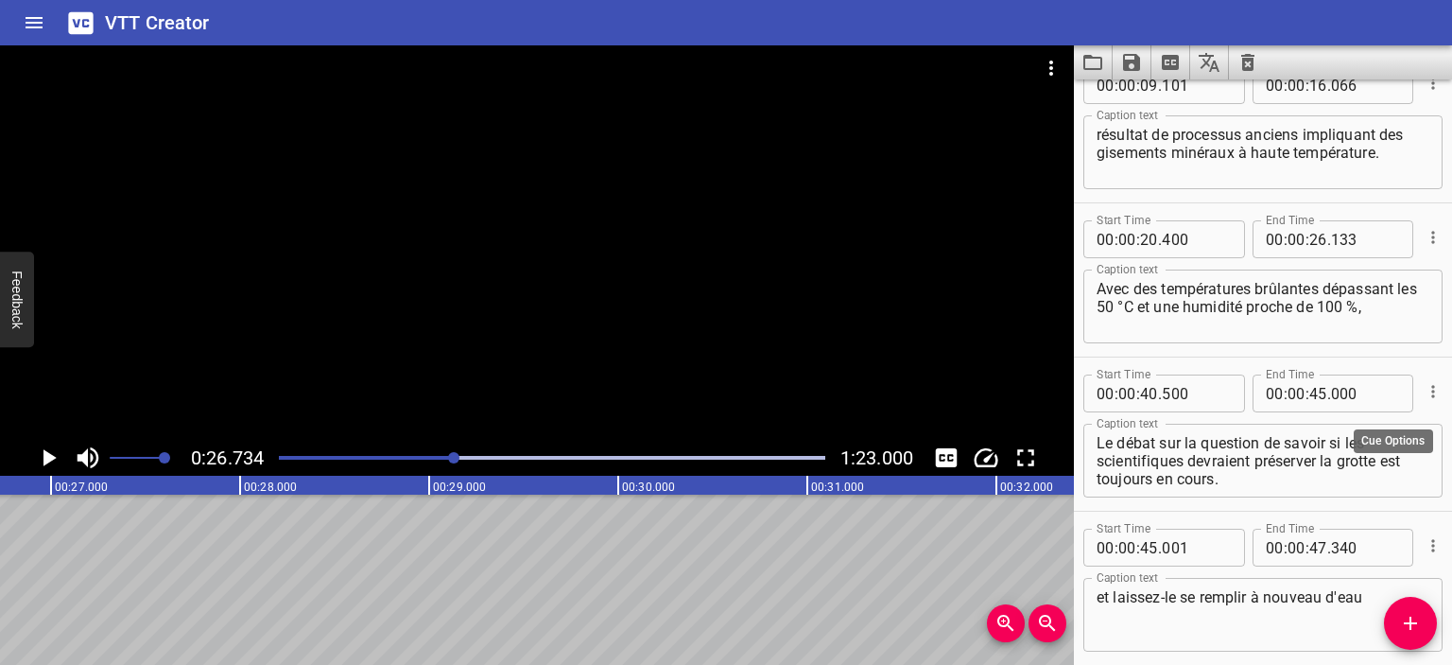
click at [1424, 394] on icon "Cue Options" at bounding box center [1433, 391] width 19 height 19
click at [1362, 430] on li "Delete Cue" at bounding box center [1354, 425] width 165 height 34
click at [1424, 387] on icon "Cue Options" at bounding box center [1433, 391] width 19 height 19
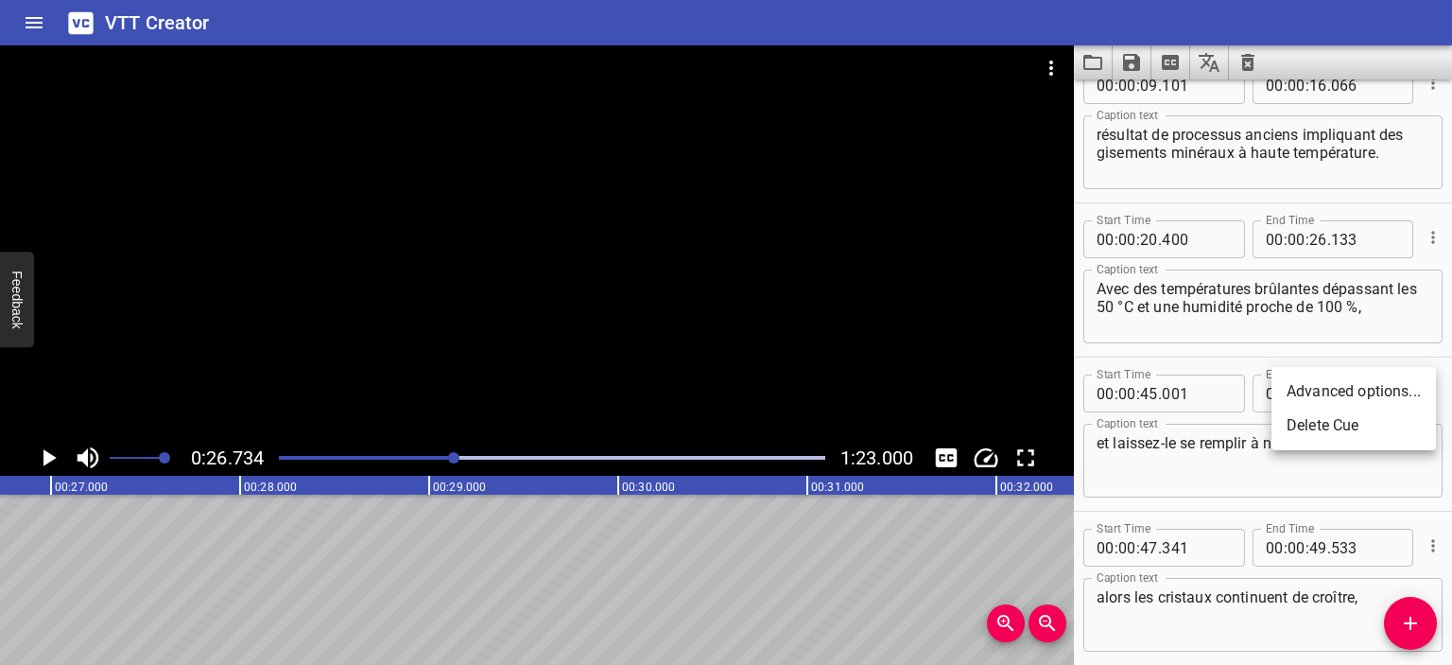
click at [1388, 433] on li "Delete Cue" at bounding box center [1354, 425] width 165 height 34
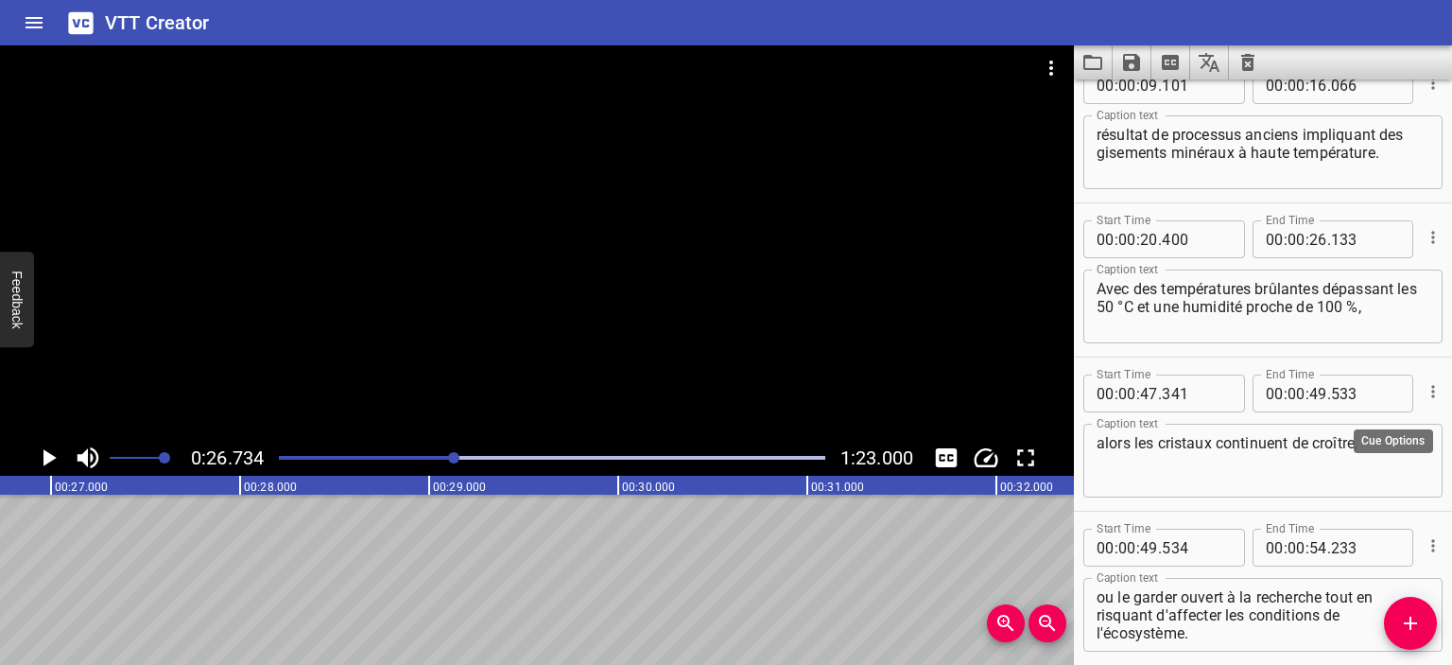
click at [1424, 391] on icon "Cue Options" at bounding box center [1433, 391] width 19 height 19
click at [1377, 423] on li "Delete Cue" at bounding box center [1354, 425] width 165 height 34
click at [1424, 385] on icon "Cue Options" at bounding box center [1433, 391] width 19 height 19
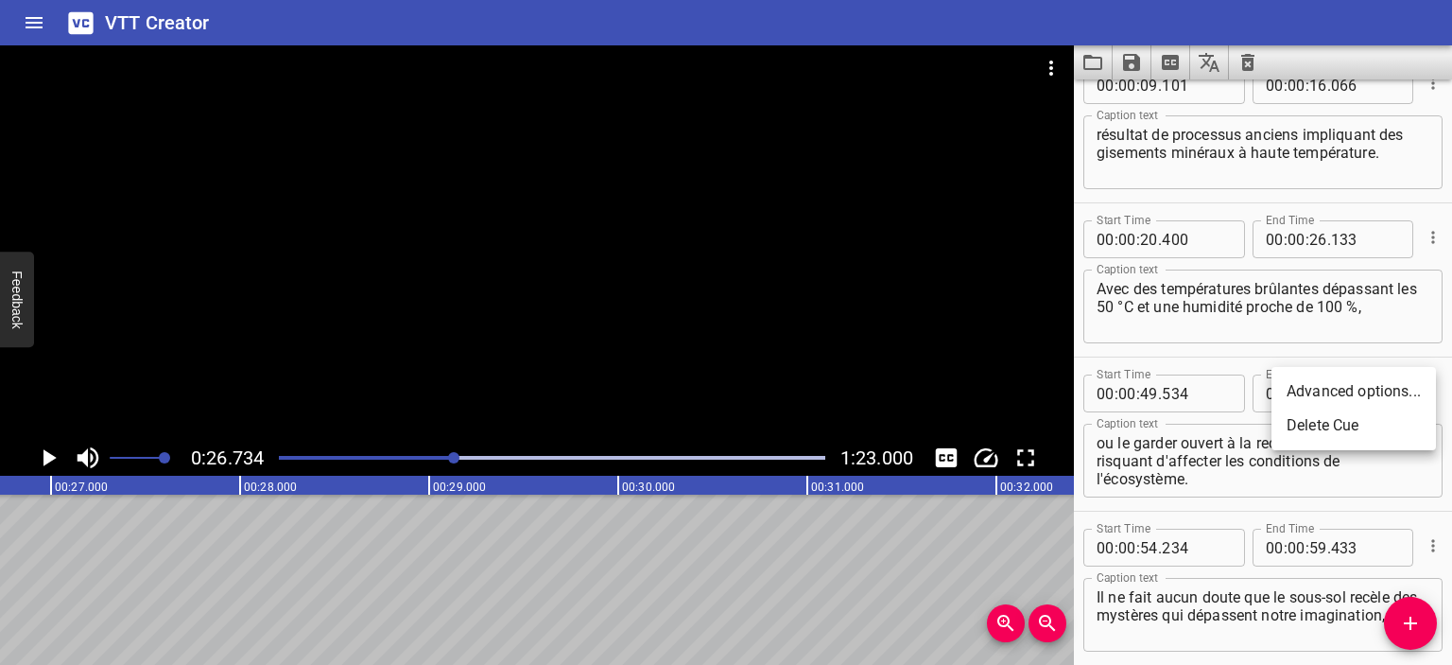
click at [1383, 421] on li "Delete Cue" at bounding box center [1354, 425] width 165 height 34
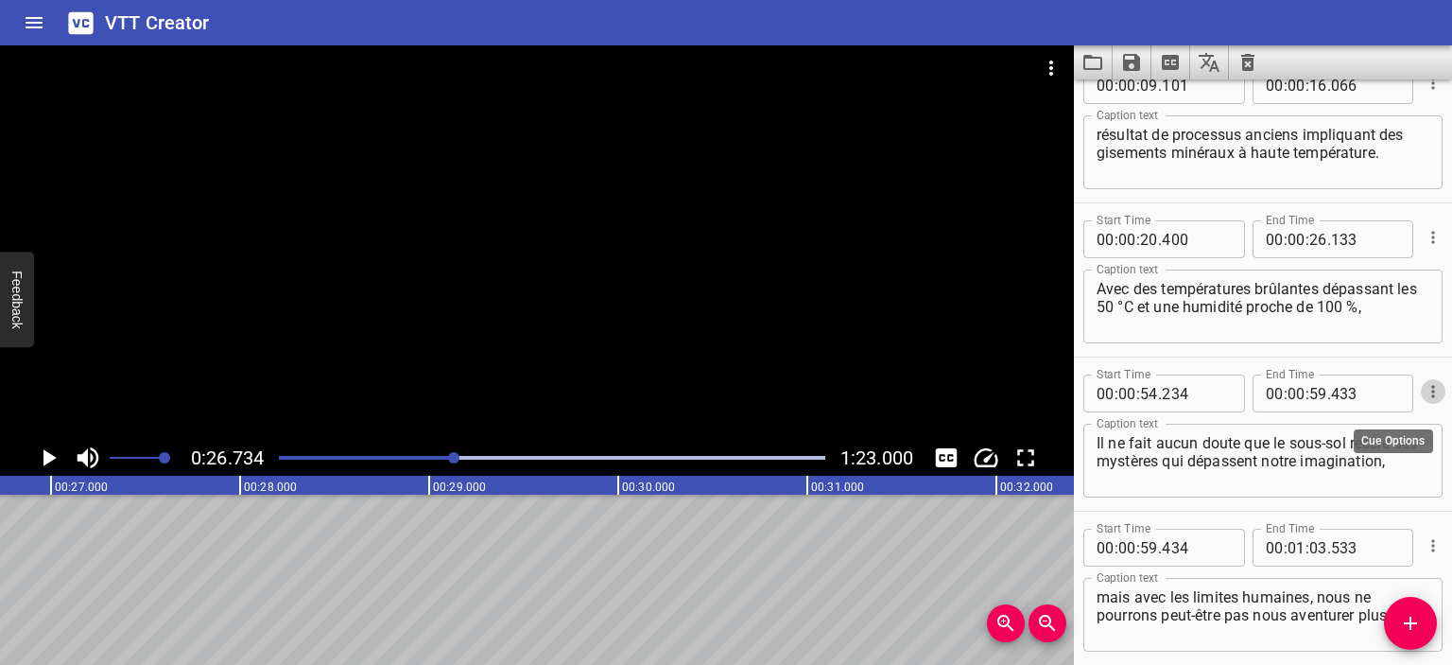
click at [1424, 389] on icon "Cue Options" at bounding box center [1433, 391] width 19 height 19
click at [1373, 434] on li "Delete Cue" at bounding box center [1354, 425] width 165 height 34
click at [1421, 381] on button "Cue Options" at bounding box center [1433, 391] width 25 height 25
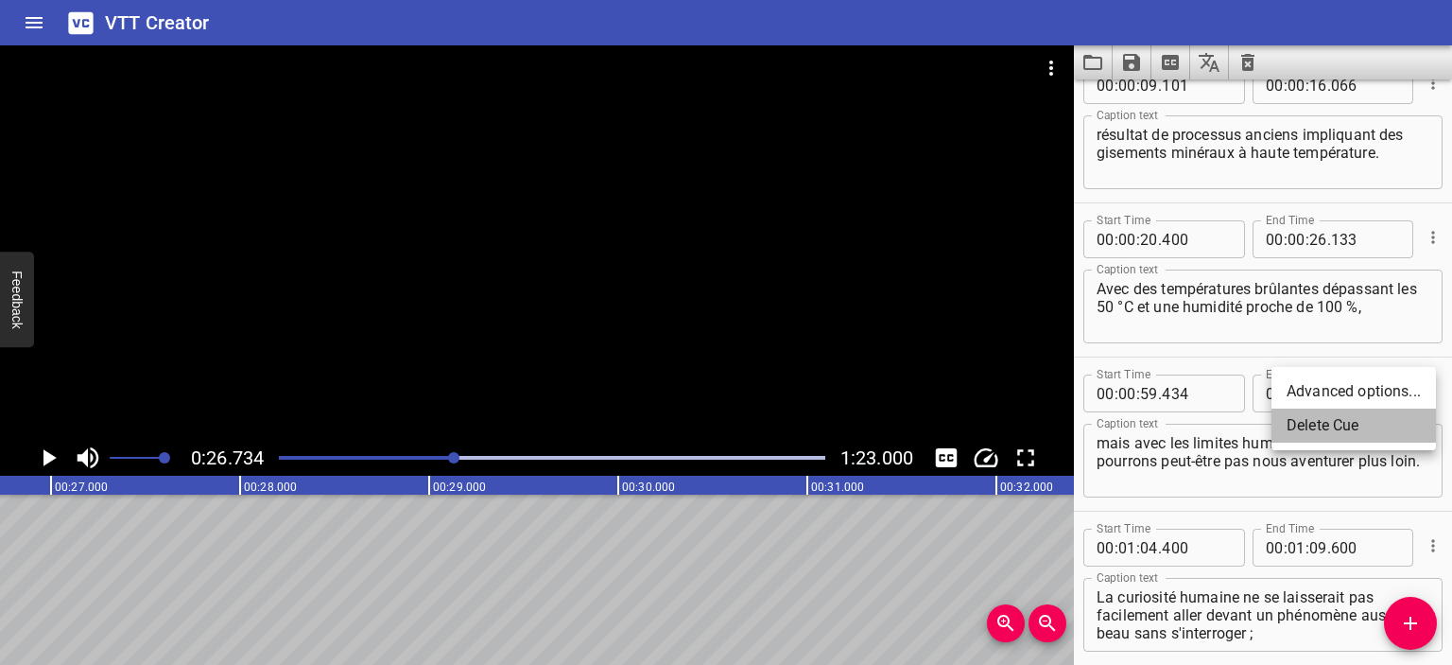
click at [1385, 423] on li "Delete Cue" at bounding box center [1354, 425] width 165 height 34
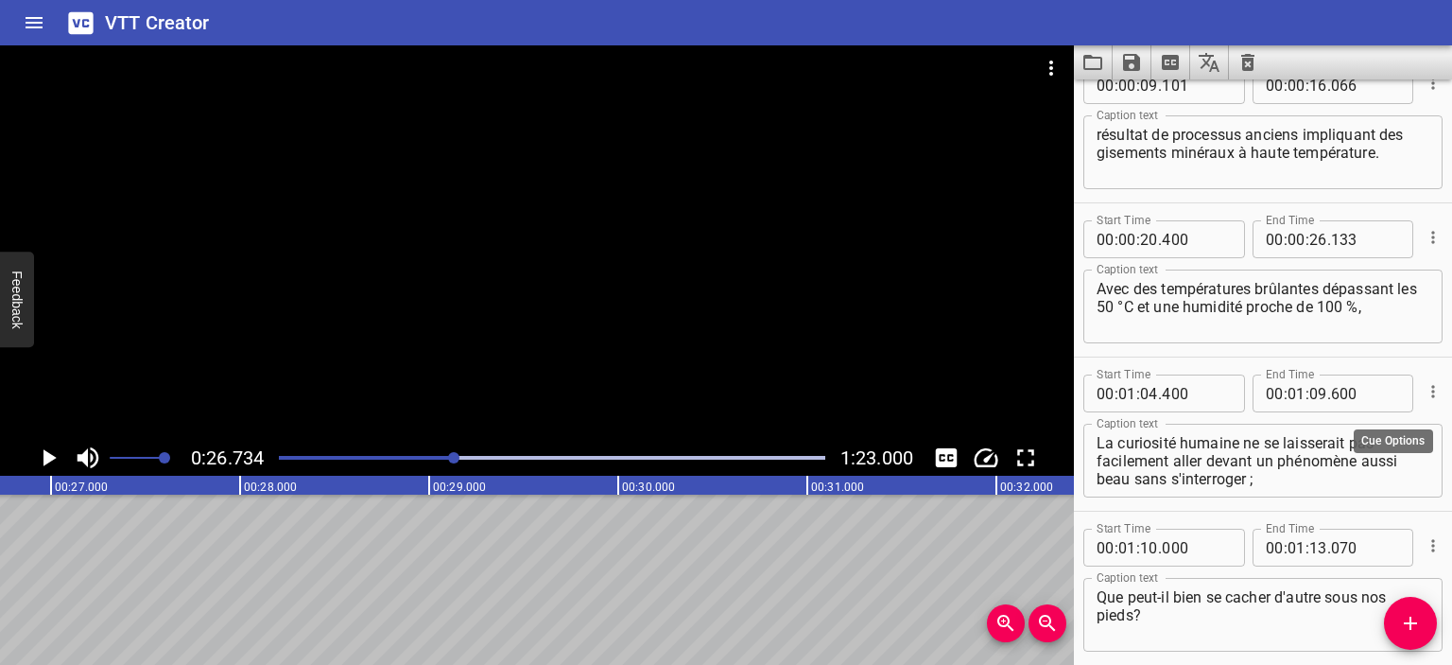
click at [1423, 381] on button "Cue Options" at bounding box center [1433, 391] width 25 height 25
click at [1359, 426] on li "Delete Cue" at bounding box center [1354, 425] width 165 height 34
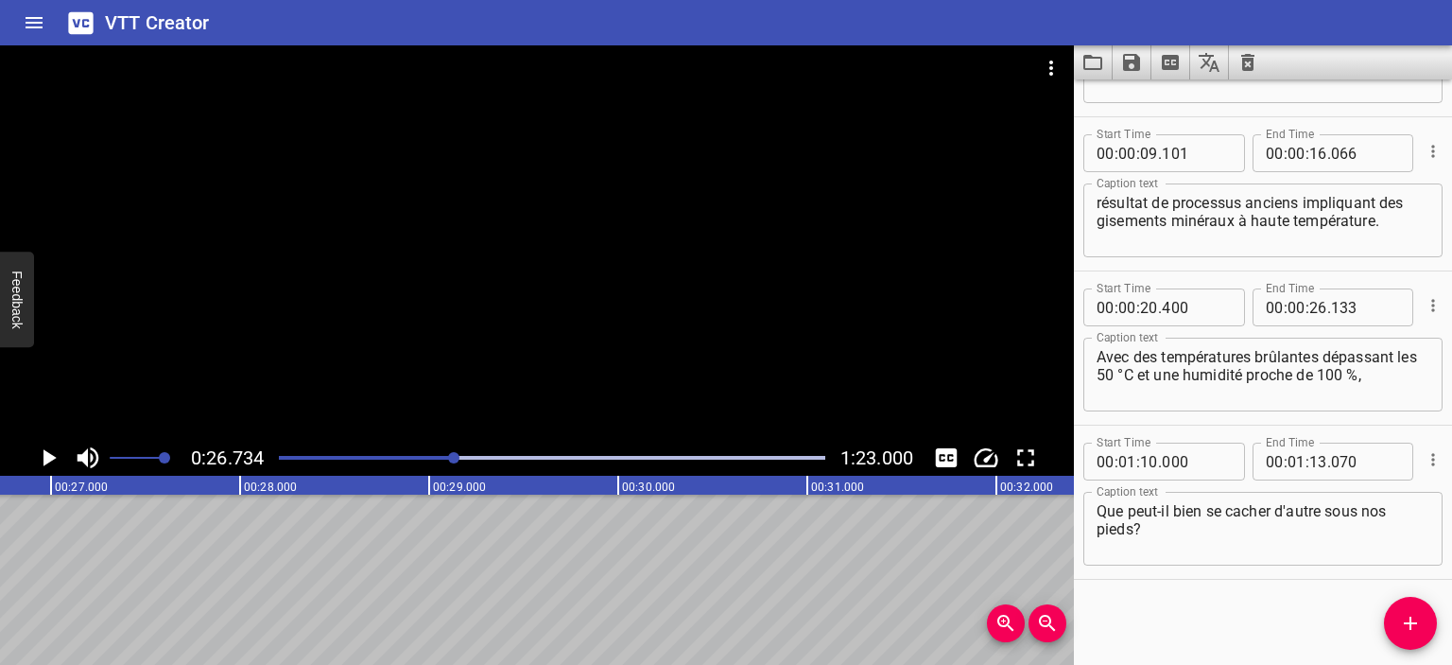
click at [1424, 458] on icon "Cue Options" at bounding box center [1433, 459] width 19 height 19
click at [1354, 490] on li "Delete Cue" at bounding box center [1354, 494] width 165 height 34
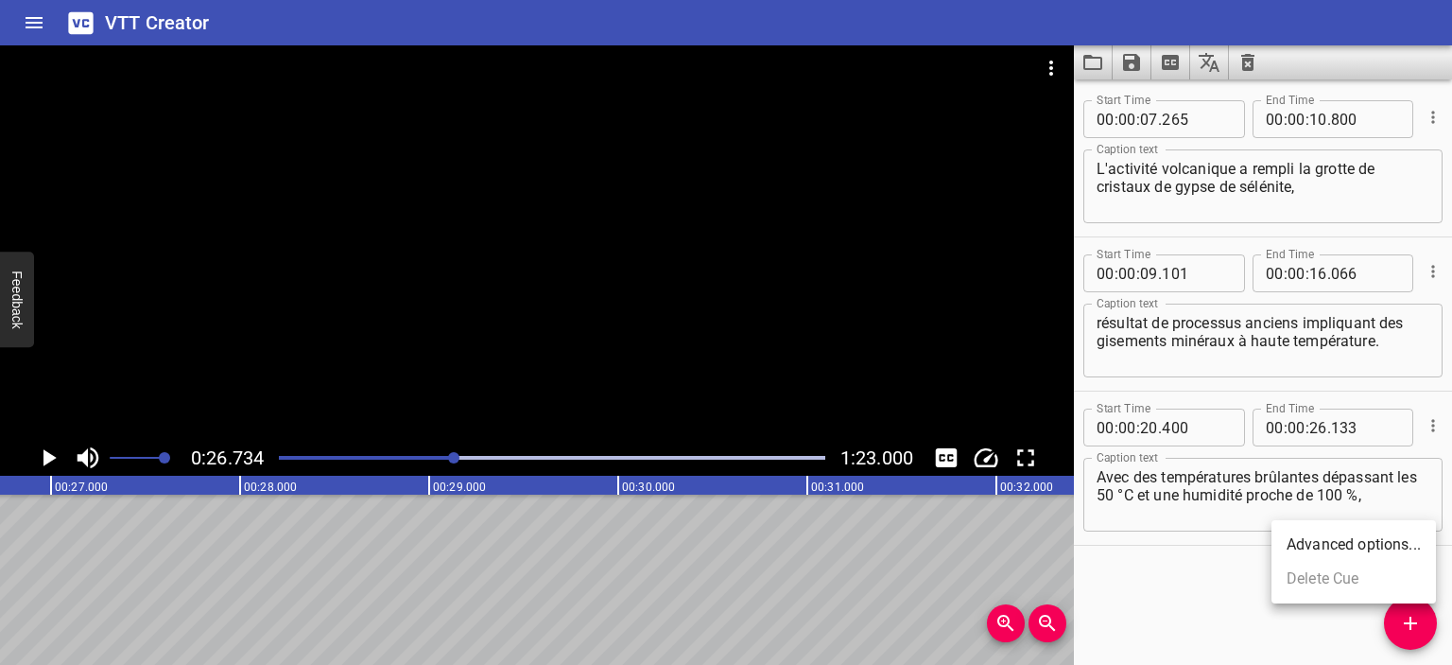
scroll to position [0, 0]
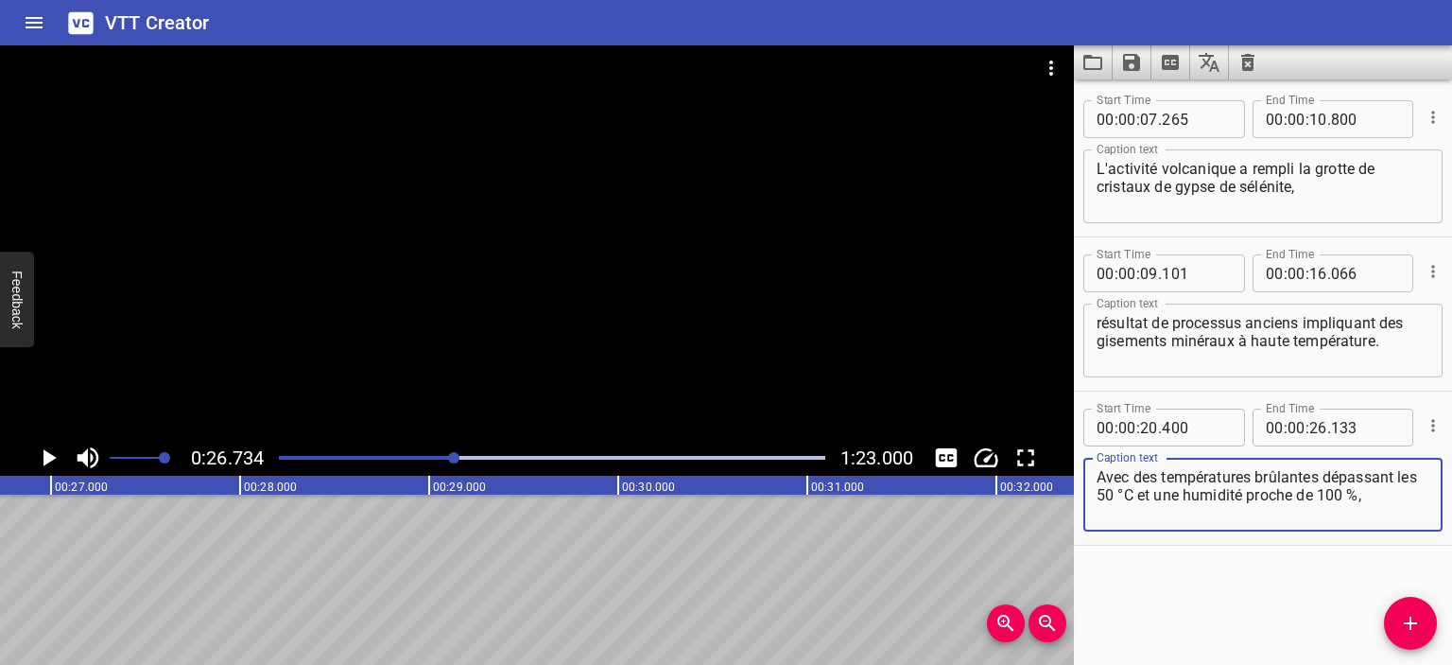
click at [1396, 498] on textarea "Avec des températures brûlantes dépassant les 50 °C et une humidité proche de 1…" at bounding box center [1263, 495] width 333 height 54
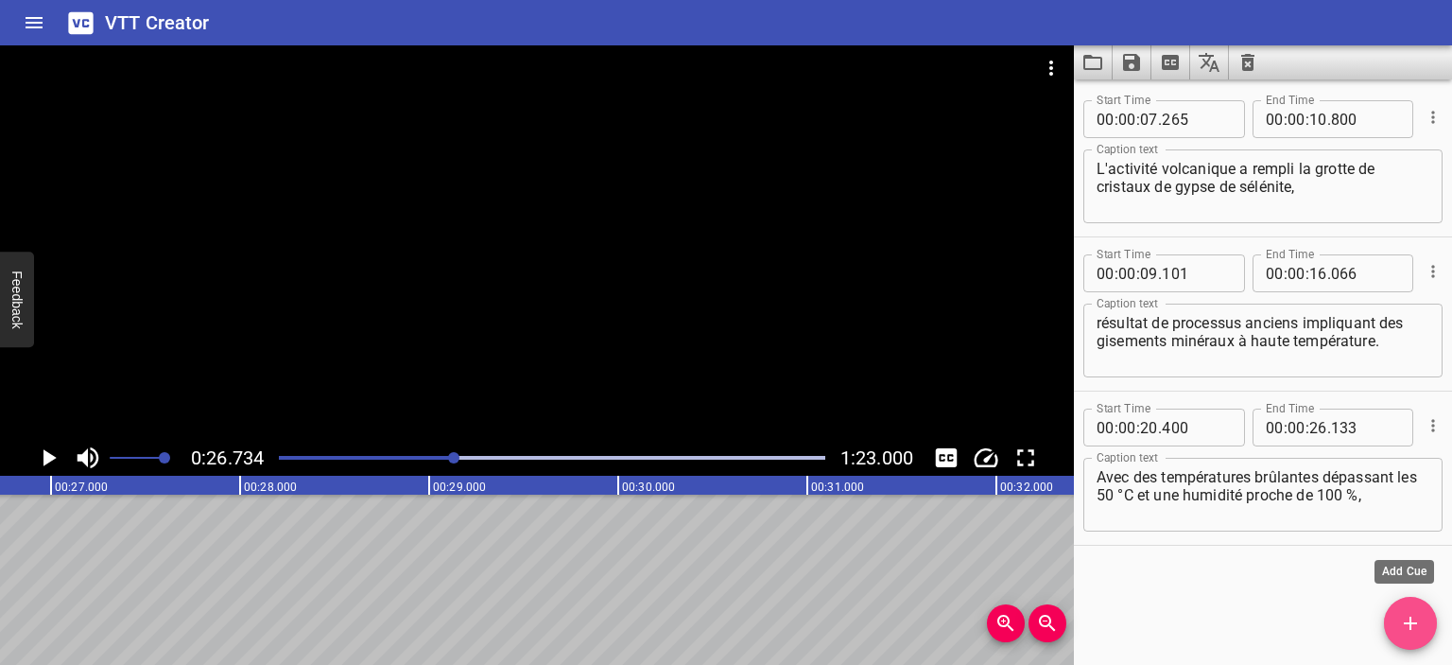
click at [1399, 619] on icon "Add Cue" at bounding box center [1410, 623] width 23 height 23
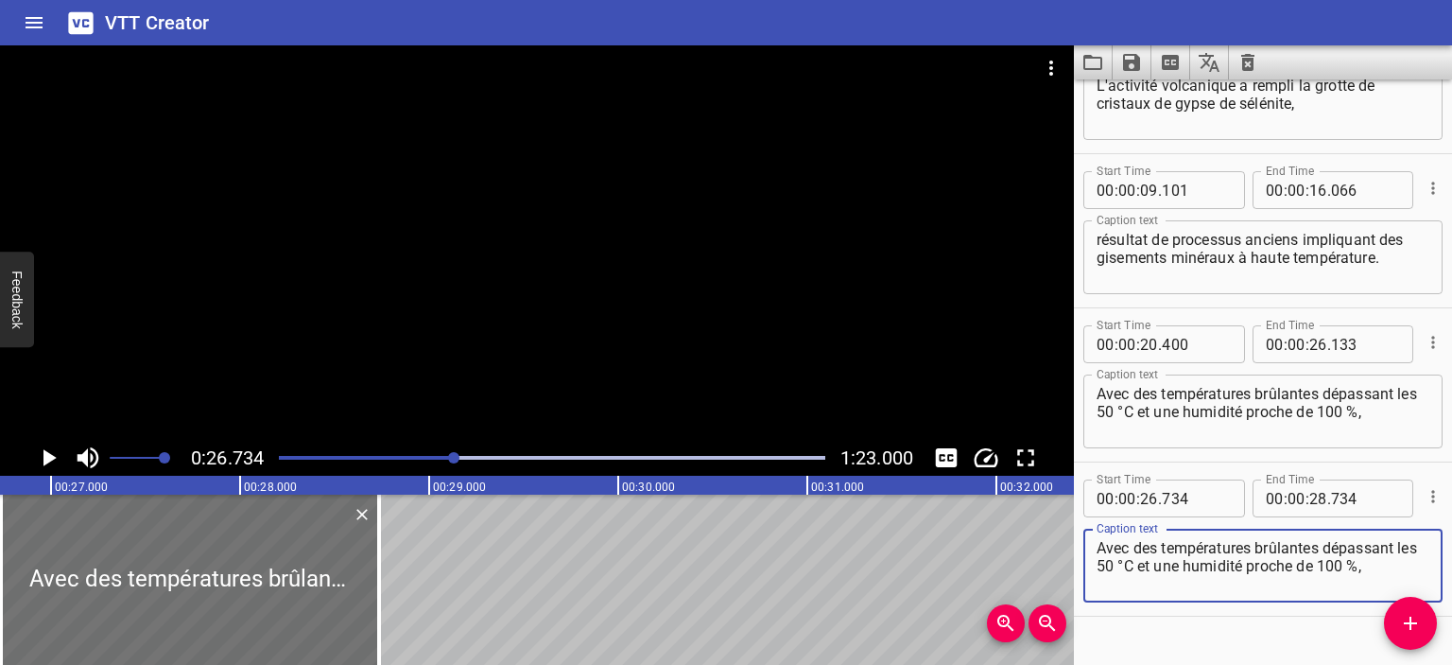
scroll to position [94, 0]
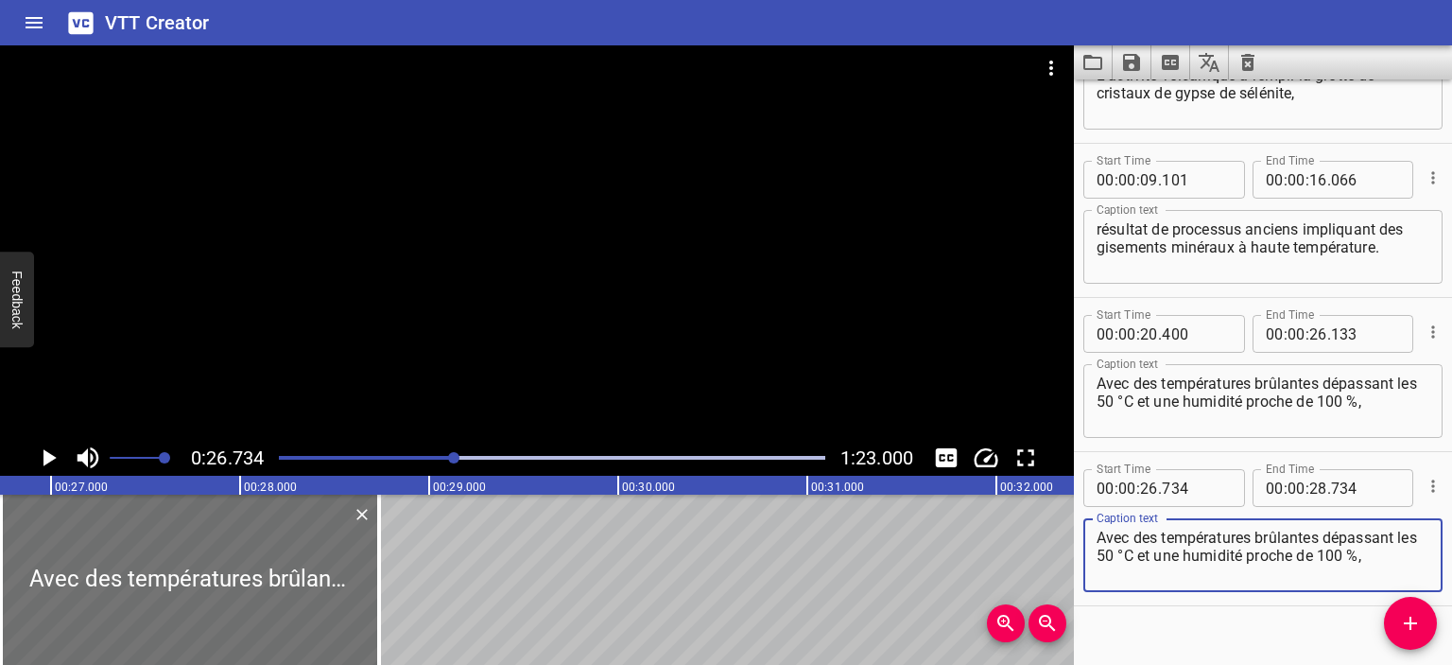
type textarea "Avec des températures brûlantes dépassant les 50 °C et une humidité proche de 1…"
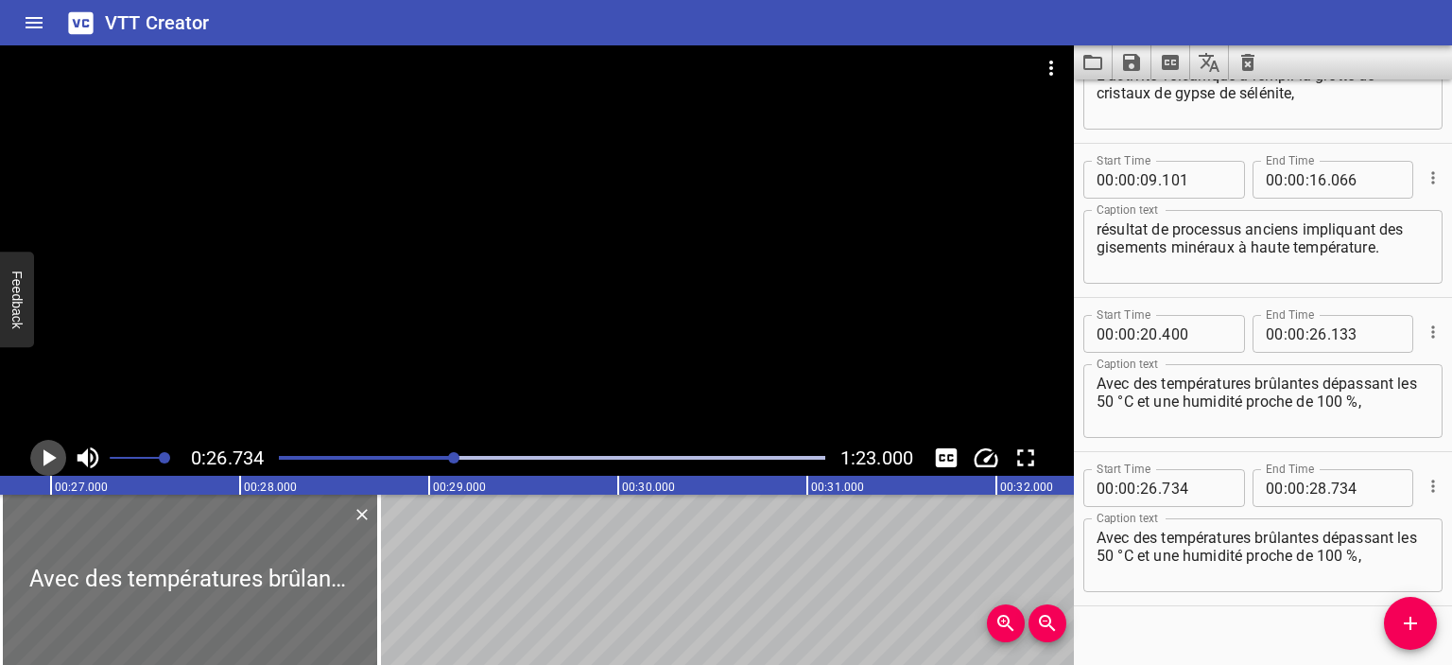
click at [48, 461] on icon "Play/Pause" at bounding box center [49, 457] width 13 height 17
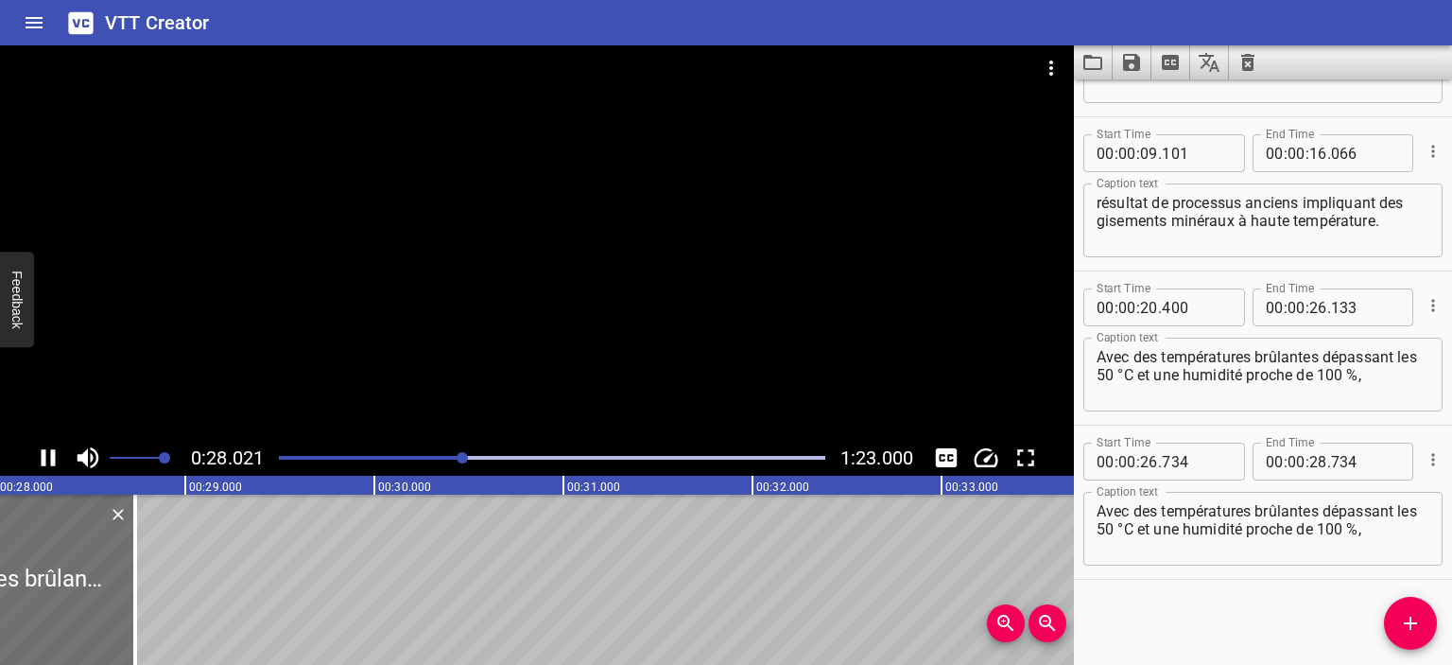
click at [50, 459] on icon "Play/Pause" at bounding box center [49, 457] width 14 height 17
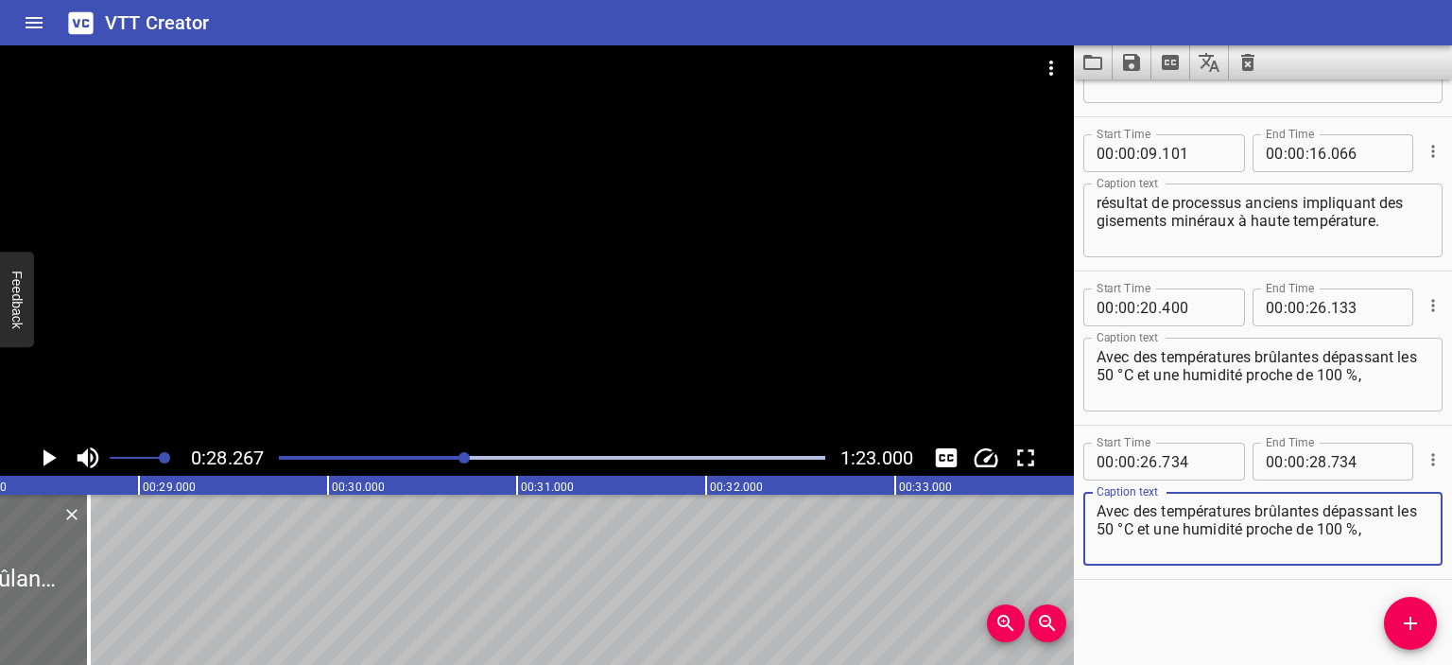
drag, startPoint x: 1395, startPoint y: 523, endPoint x: 1058, endPoint y: 492, distance: 338.0
click at [1058, 492] on main "0:28.267 1:23.000 00:00.000 00:01.000 00:02.000 00:03.000 00:04.000 00:05.000 0…" at bounding box center [726, 354] width 1452 height 619
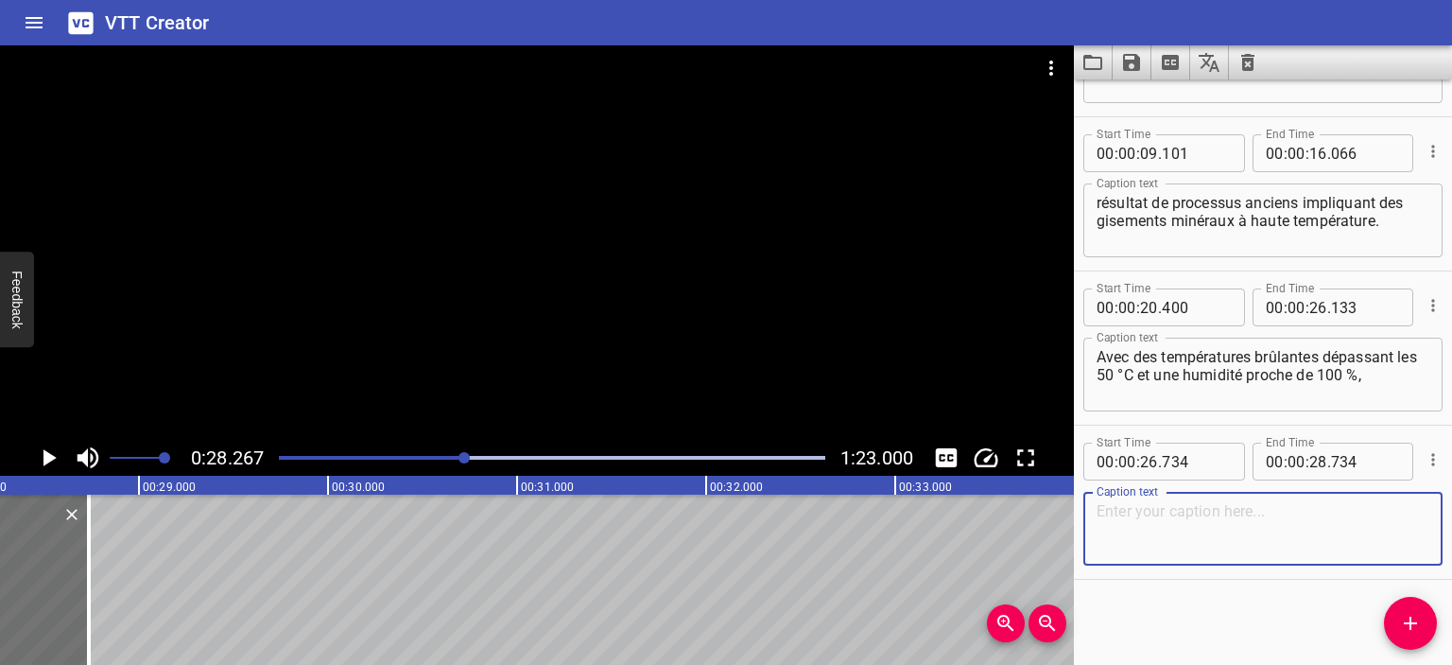
paste textarea "l’oxygène se fait rare"
type textarea "l’oxygène se fait rare"
click at [54, 456] on icon "Play/Pause" at bounding box center [48, 457] width 28 height 28
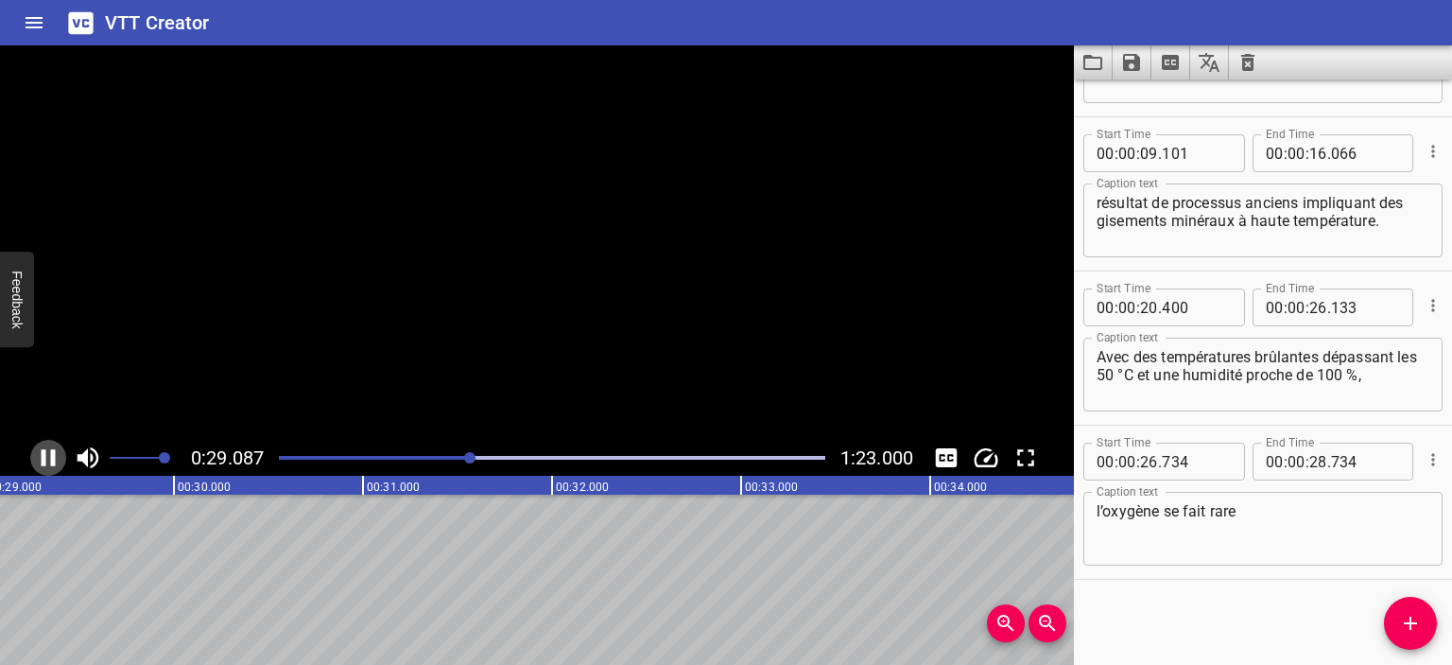
click at [54, 457] on icon "Play/Pause" at bounding box center [49, 457] width 14 height 17
click at [451, 452] on div at bounding box center [552, 457] width 569 height 26
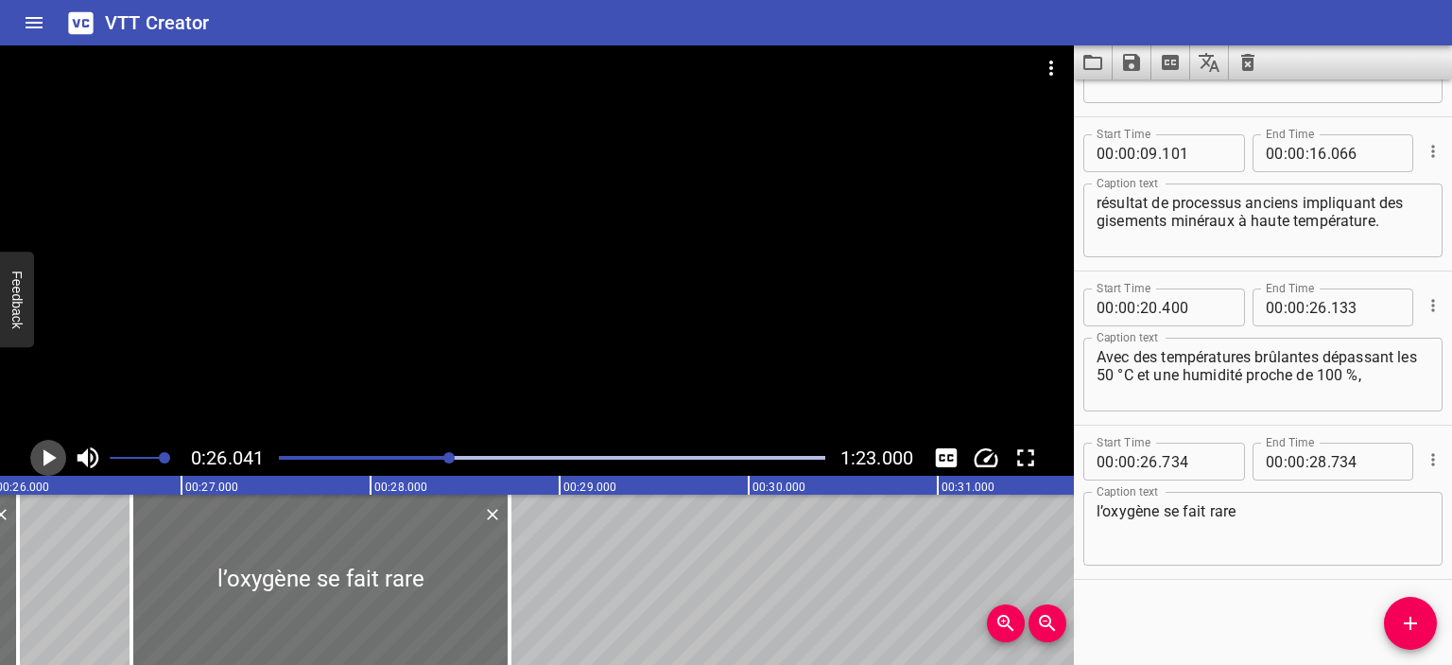
click at [46, 462] on icon "Play/Pause" at bounding box center [49, 457] width 13 height 17
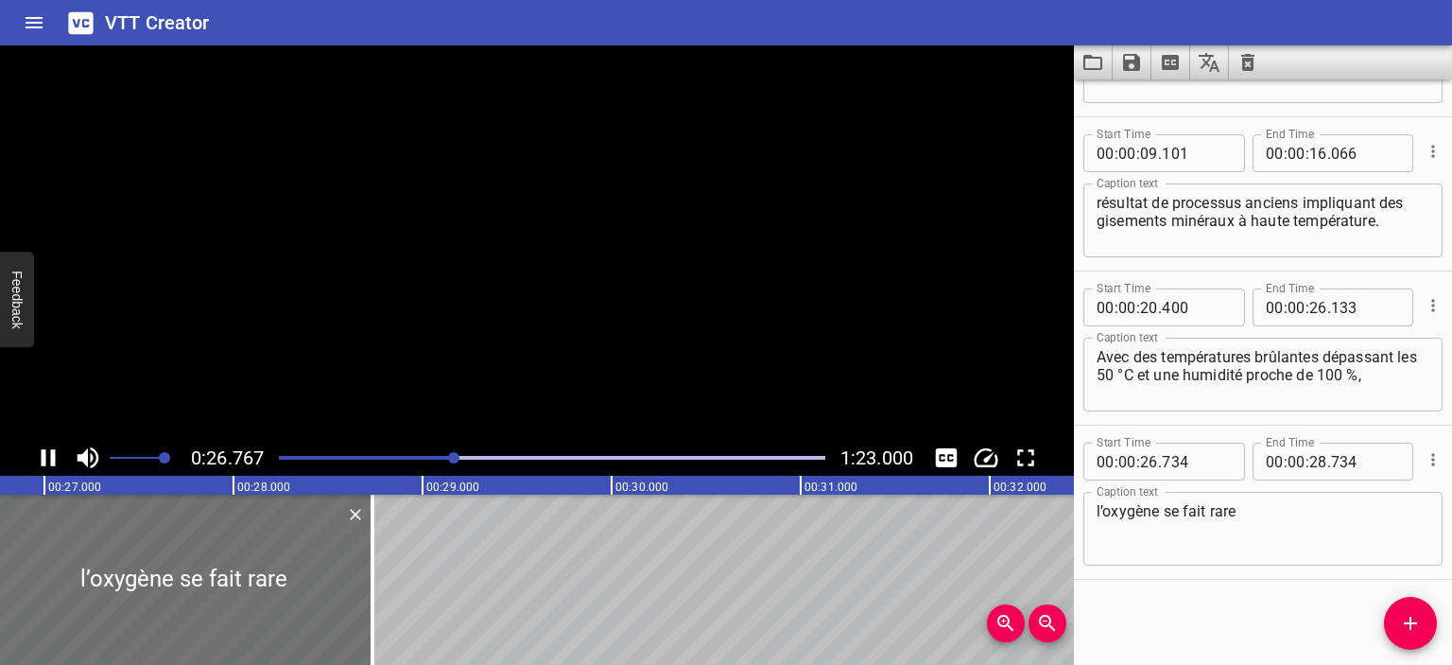
click at [46, 462] on icon "Play/Pause" at bounding box center [48, 457] width 28 height 28
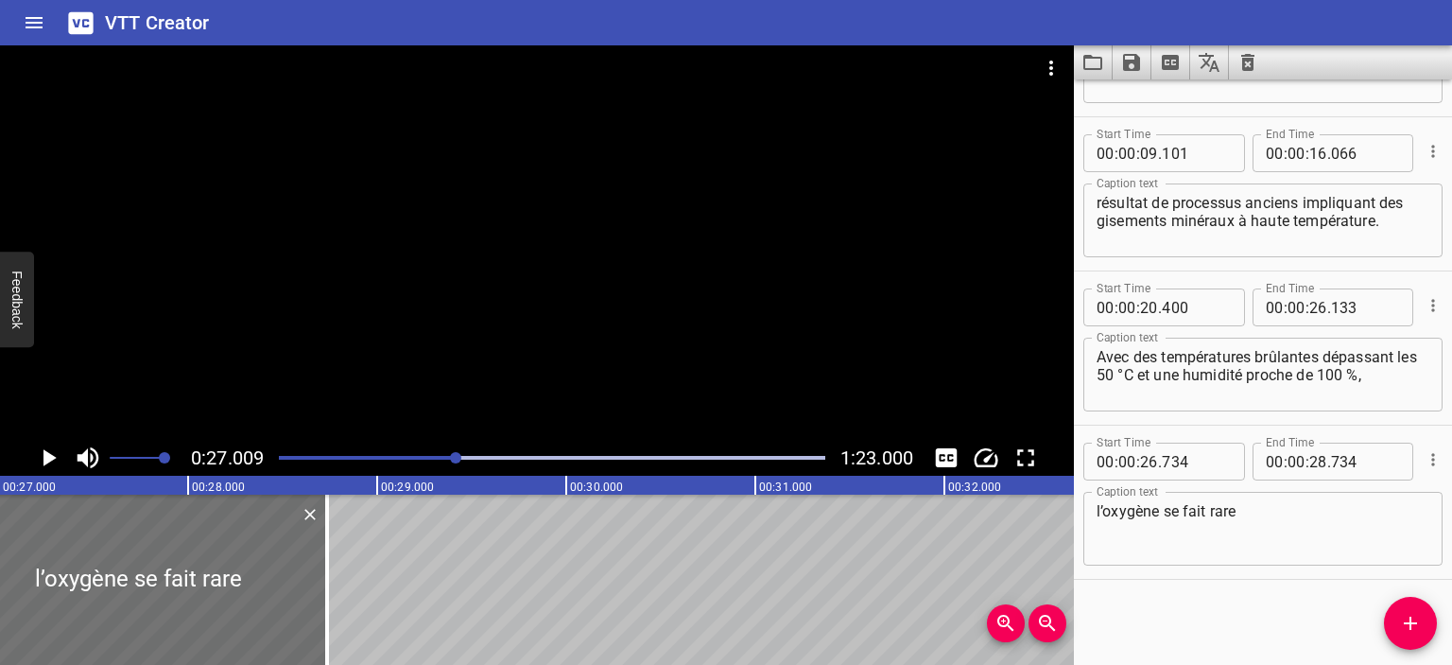
click at [46, 462] on icon "Play/Pause" at bounding box center [49, 457] width 13 height 17
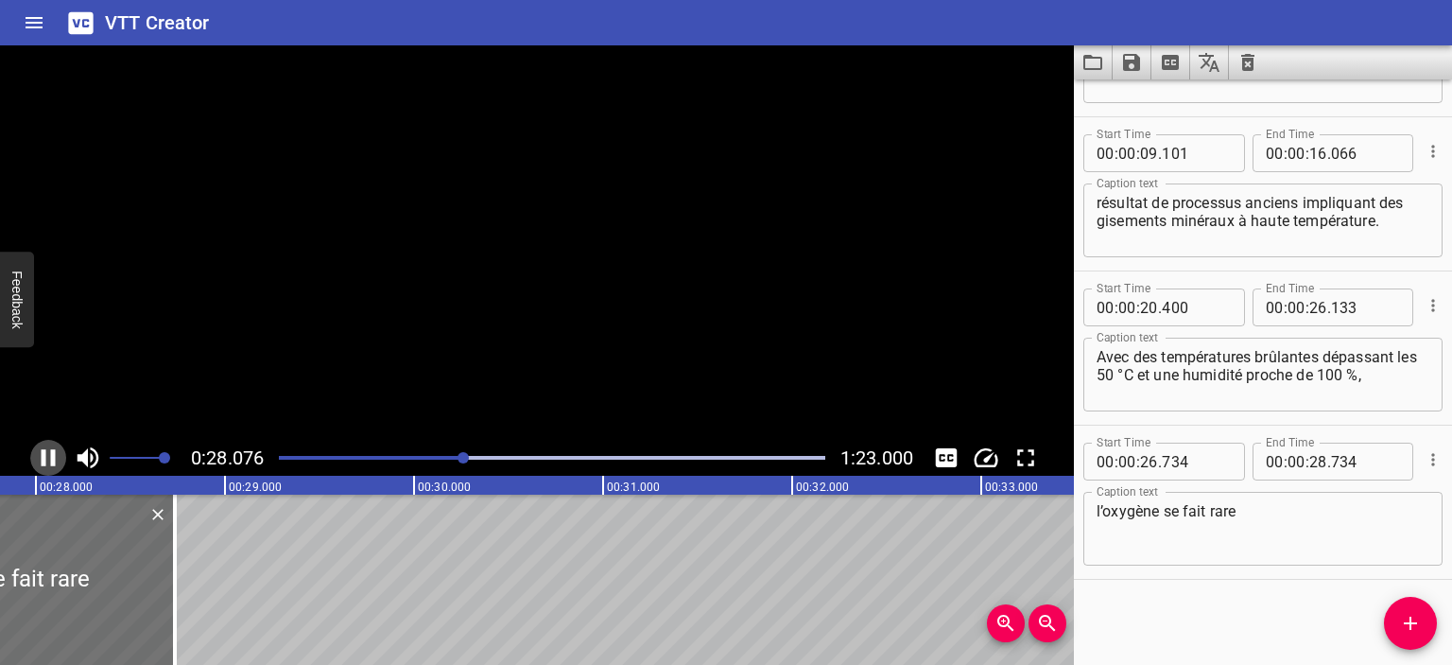
click at [46, 462] on icon "Play/Pause" at bounding box center [48, 457] width 28 height 28
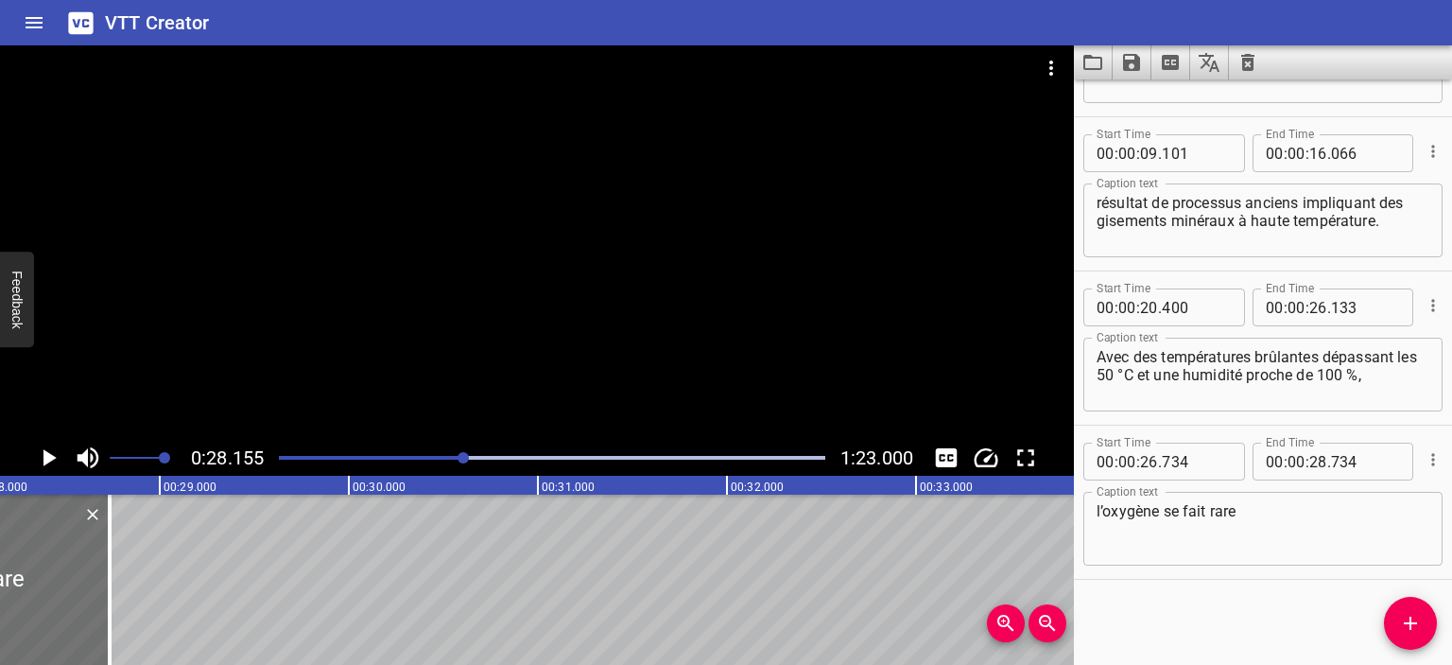
click at [1278, 510] on textarea "l’oxygène se fait rare" at bounding box center [1263, 529] width 333 height 54
click at [57, 452] on icon "Play/Pause" at bounding box center [48, 457] width 28 height 28
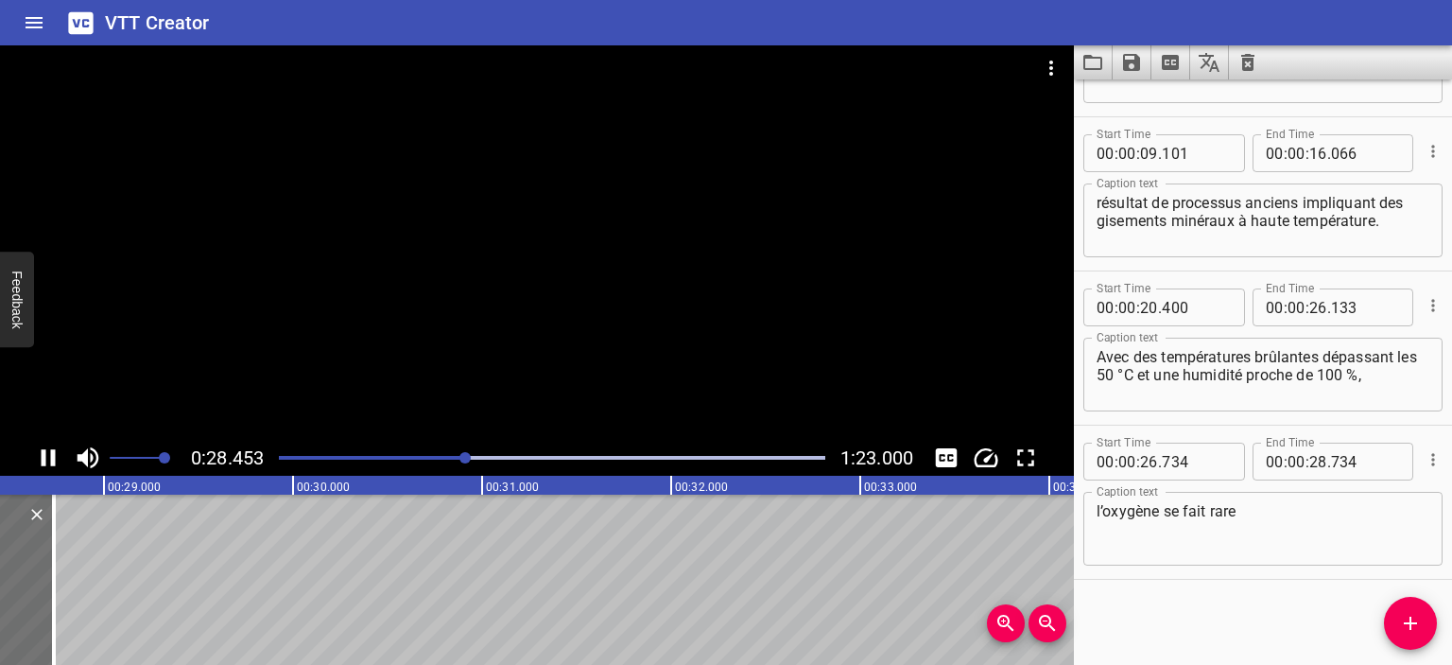
click at [53, 459] on icon "Play/Pause" at bounding box center [49, 457] width 14 height 17
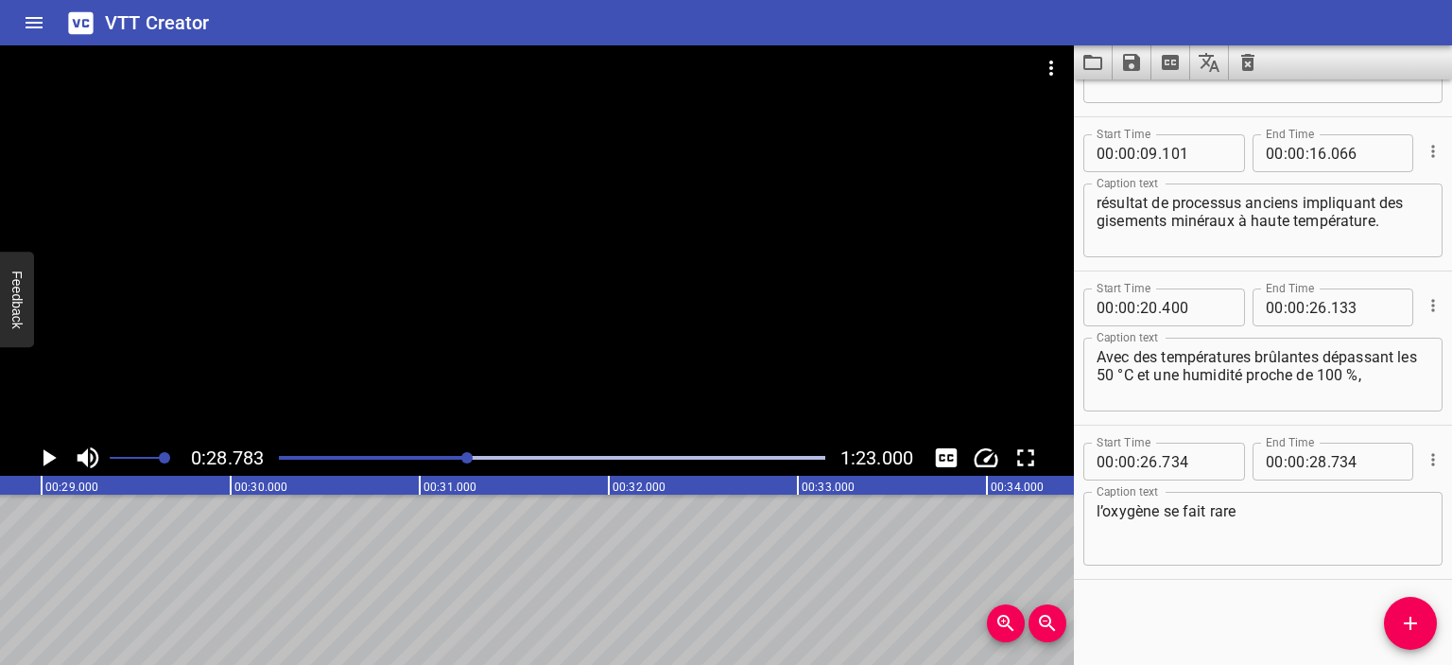
drag, startPoint x: 452, startPoint y: 459, endPoint x: 393, endPoint y: 458, distance: 58.6
click at [450, 458] on div "Play progress" at bounding box center [195, 458] width 547 height 4
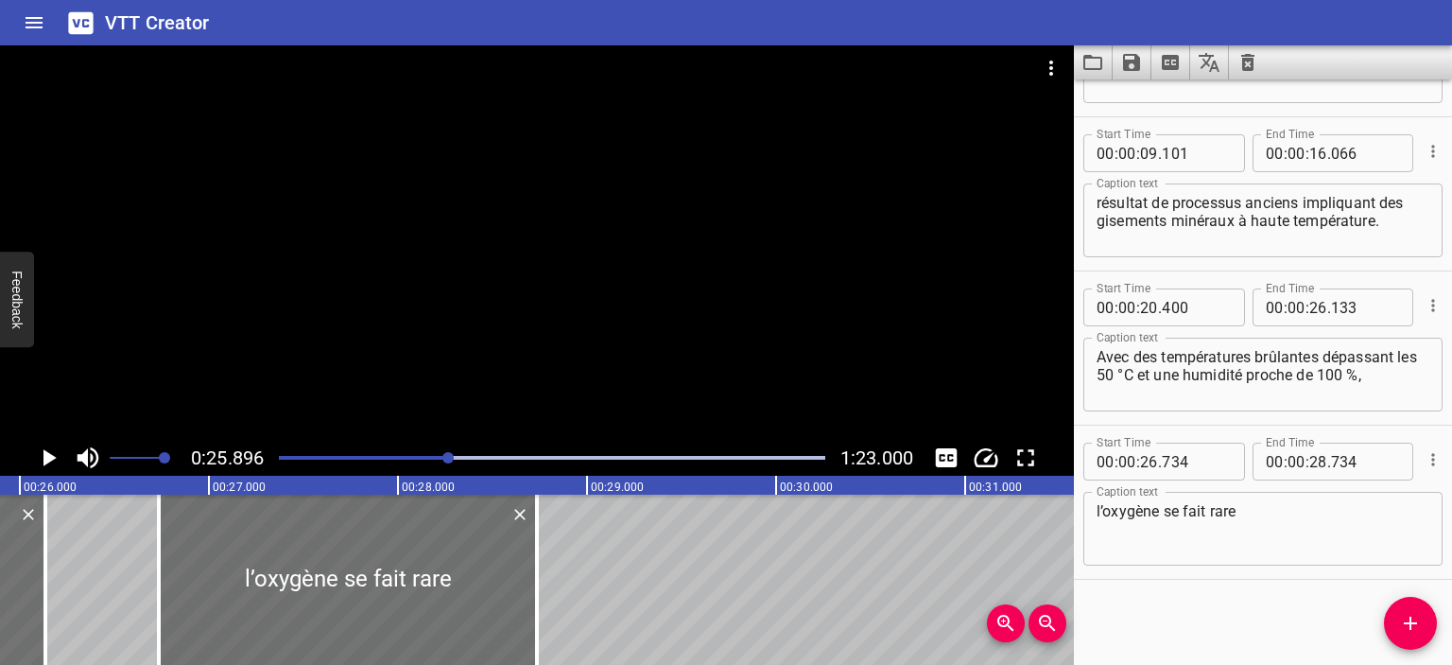
click at [46, 454] on icon "Play/Pause" at bounding box center [49, 457] width 13 height 17
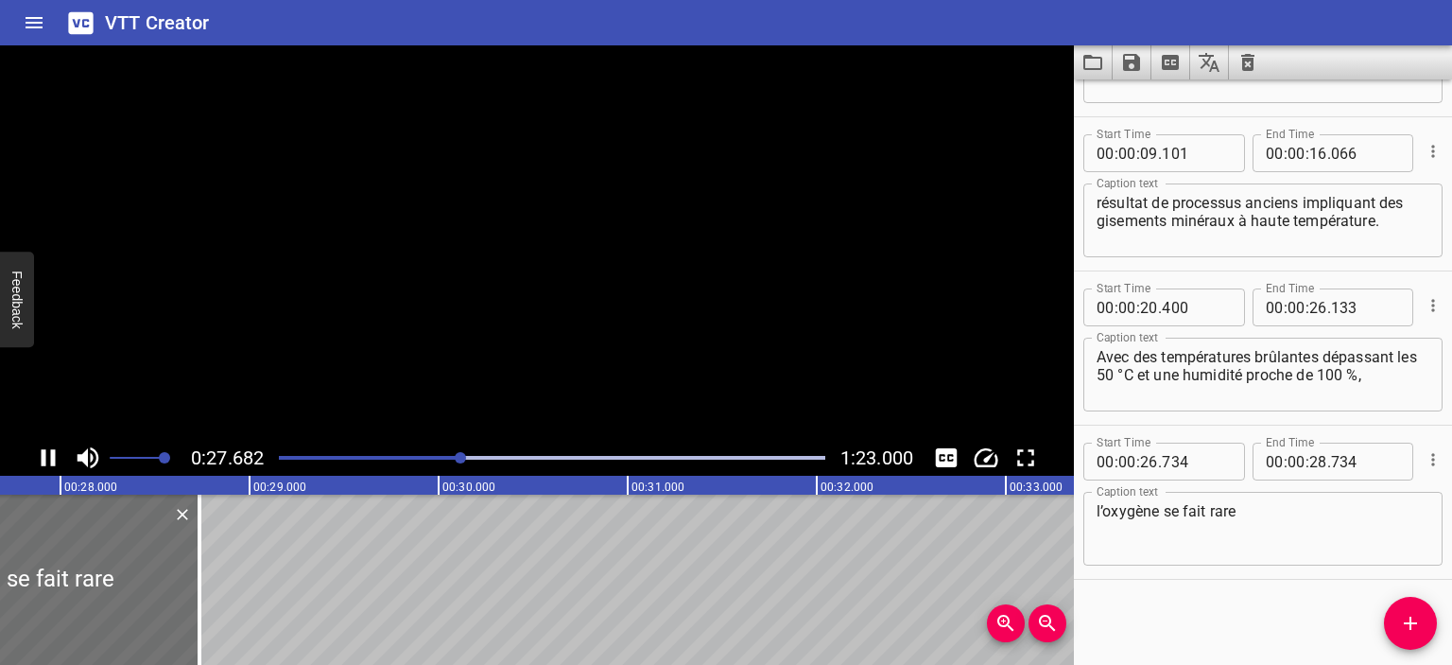
click at [46, 454] on icon "Play/Pause" at bounding box center [48, 457] width 28 height 28
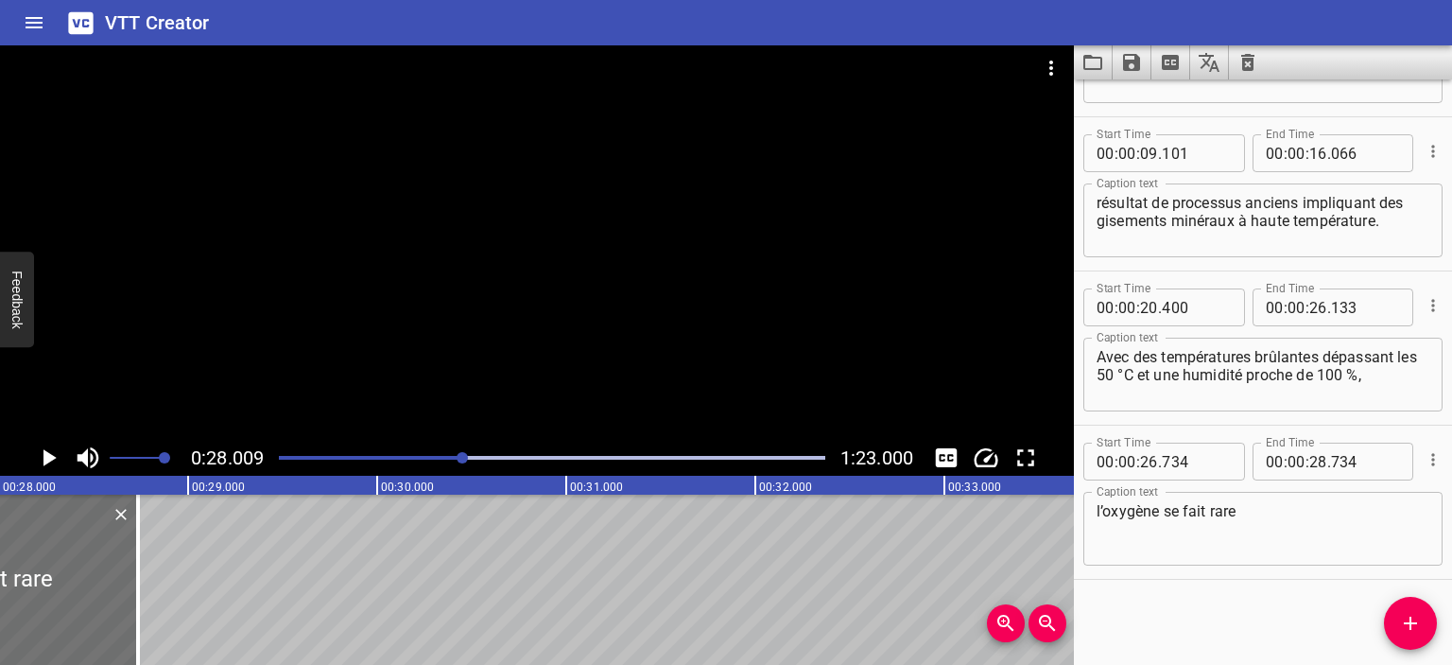
click at [1402, 621] on icon "Add Cue" at bounding box center [1410, 623] width 23 height 23
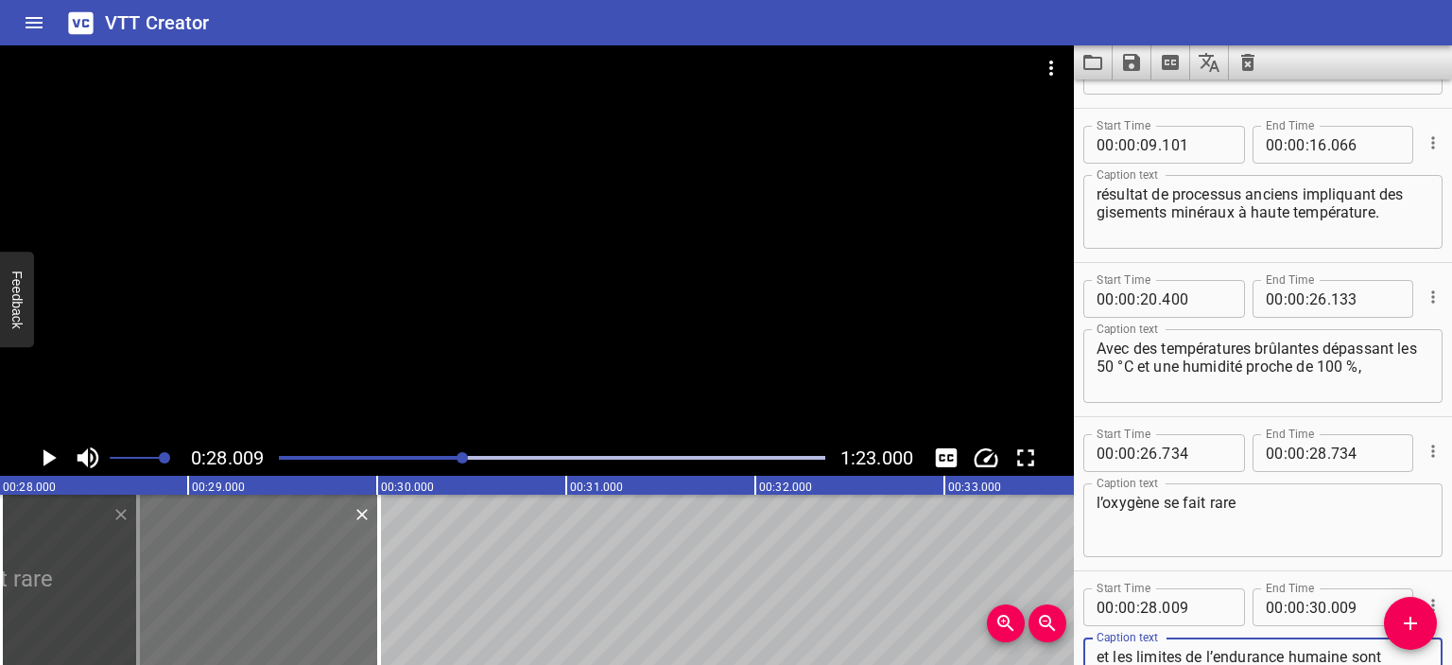
scroll to position [147, 0]
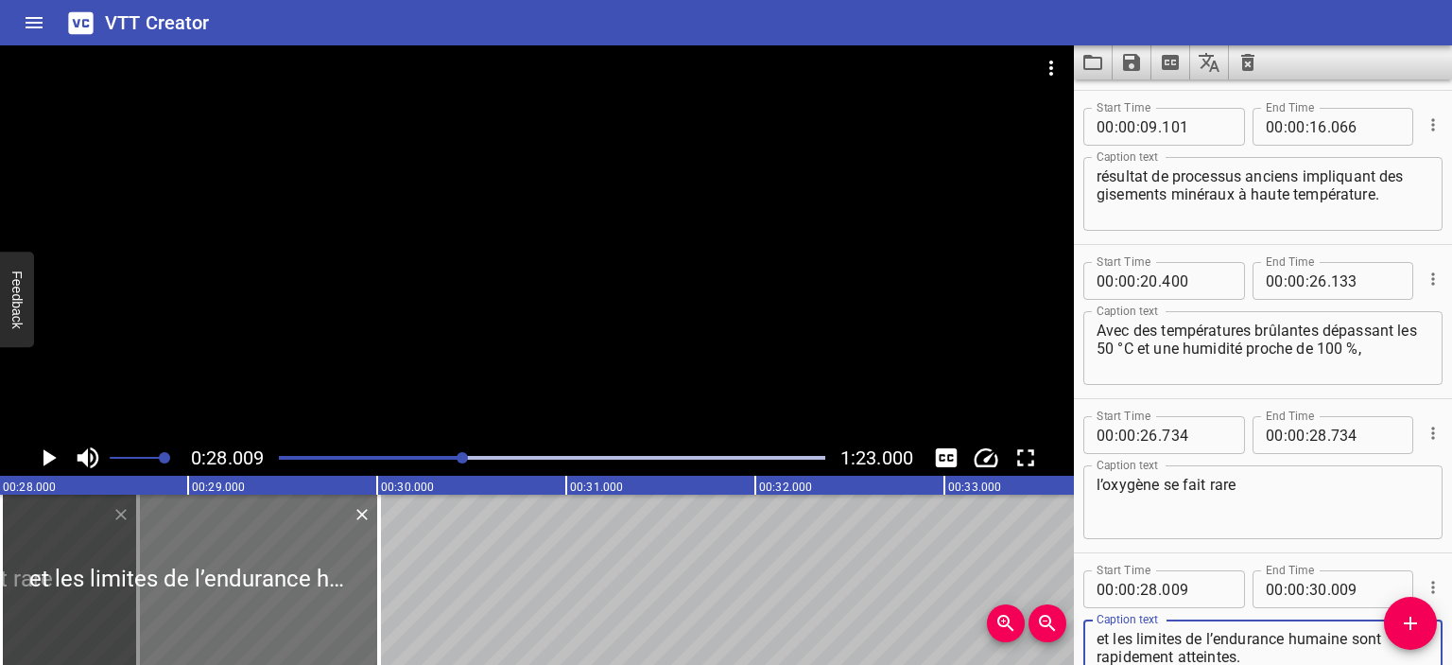
type textarea "et les limites de l’endurance humaine sont rapidement atteintes."
click at [43, 463] on icon "Play/Pause" at bounding box center [49, 457] width 13 height 17
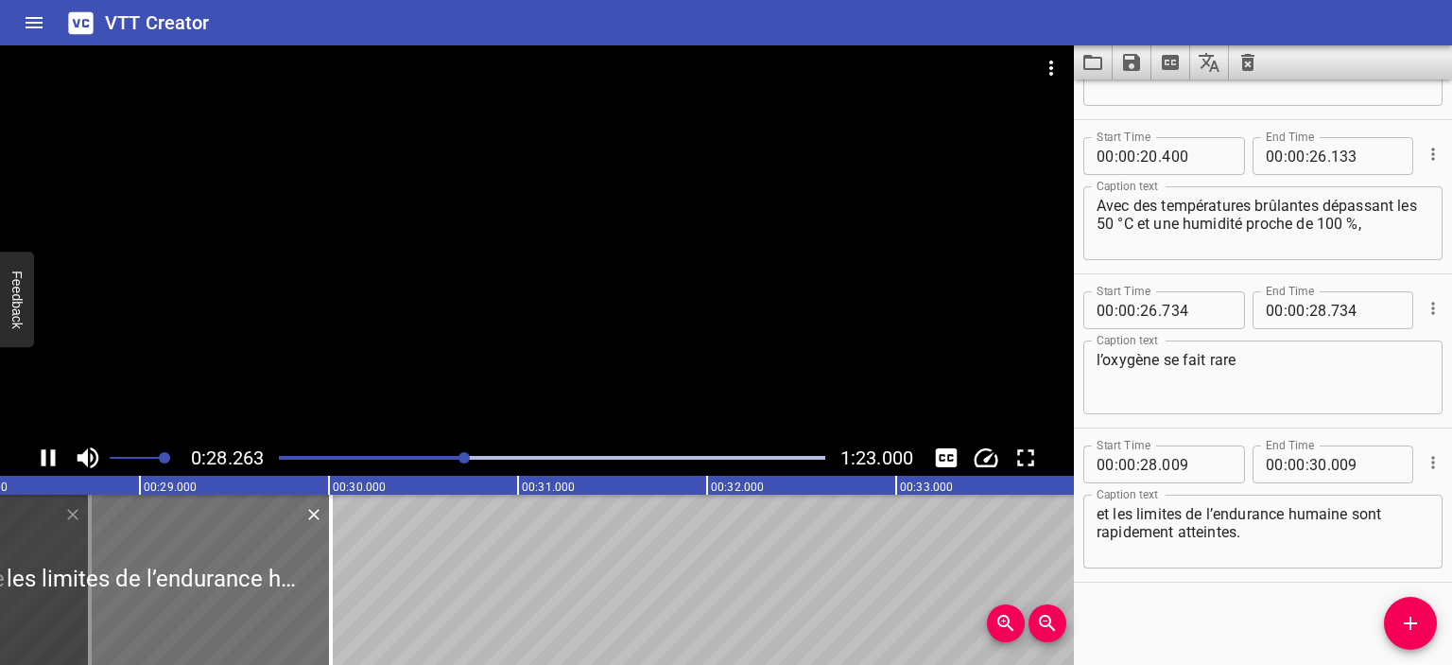
scroll to position [273, 0]
click at [43, 463] on icon "Play/Pause" at bounding box center [49, 457] width 14 height 17
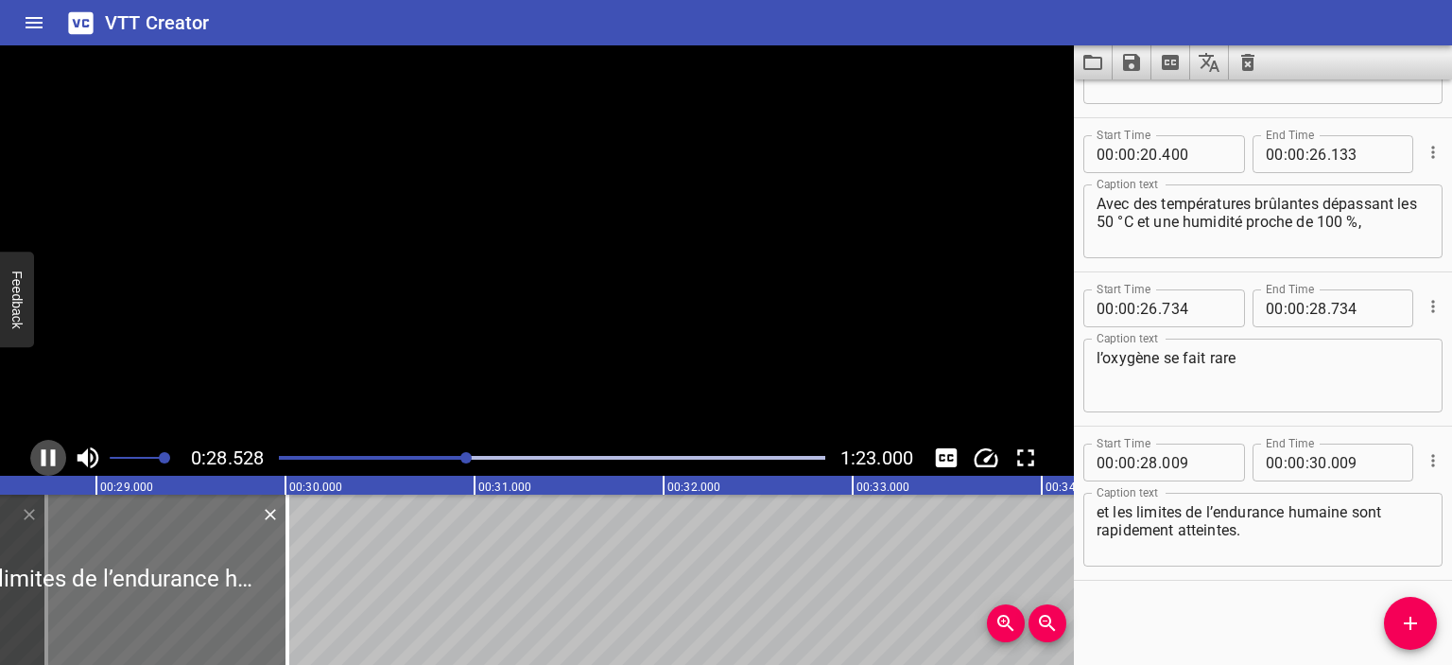
scroll to position [0, 5403]
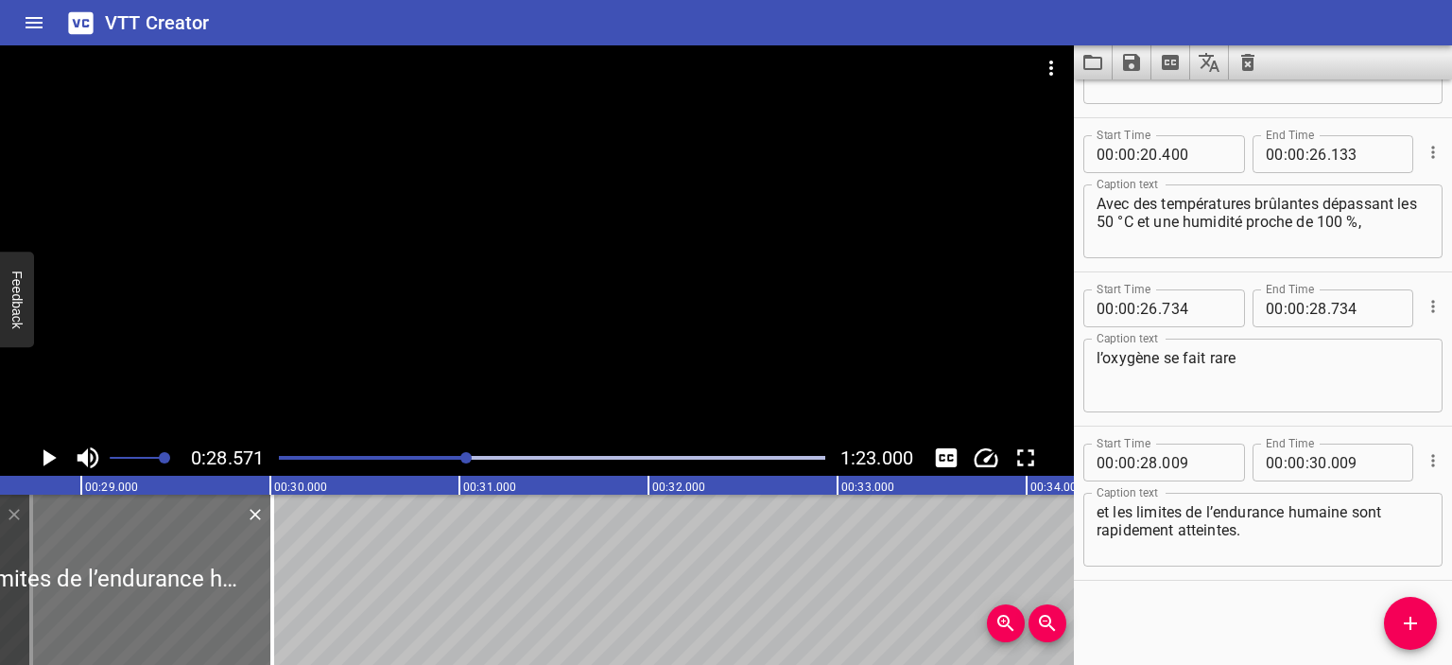
drag, startPoint x: 456, startPoint y: 460, endPoint x: 418, endPoint y: 448, distance: 39.8
click at [455, 460] on div at bounding box center [552, 457] width 569 height 26
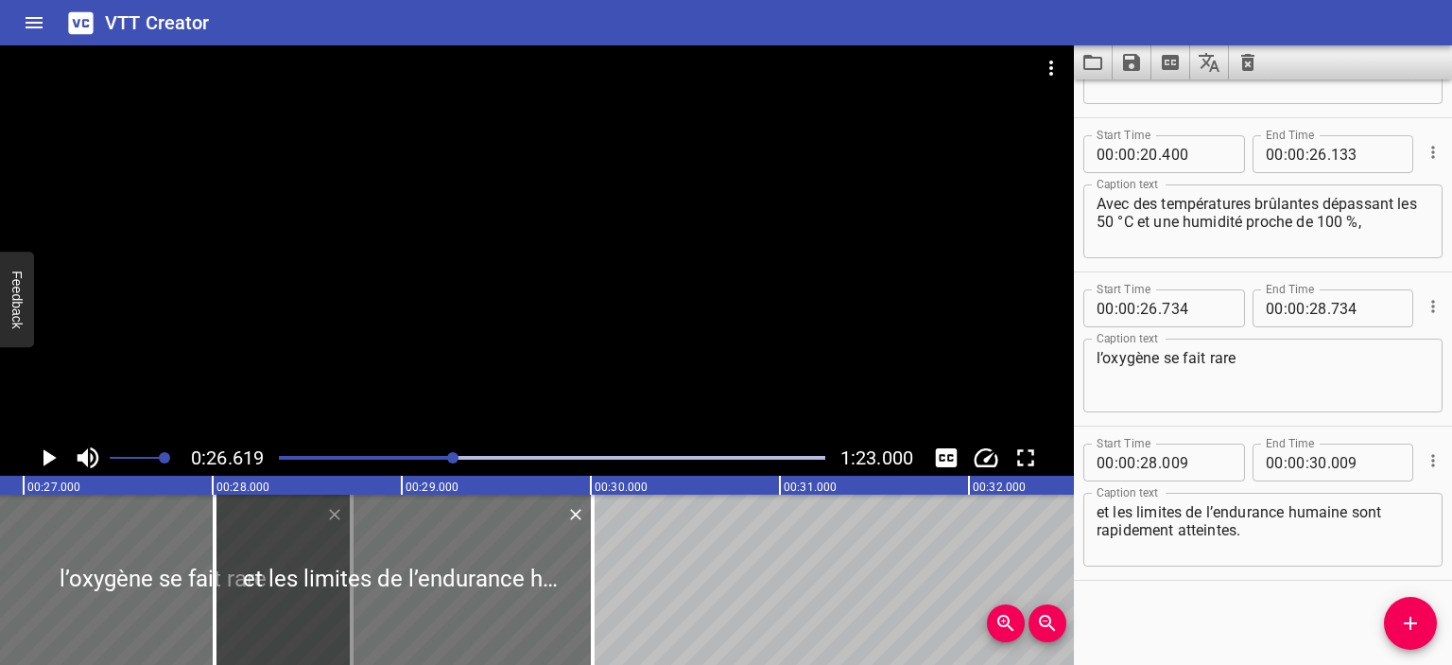
scroll to position [0, 5034]
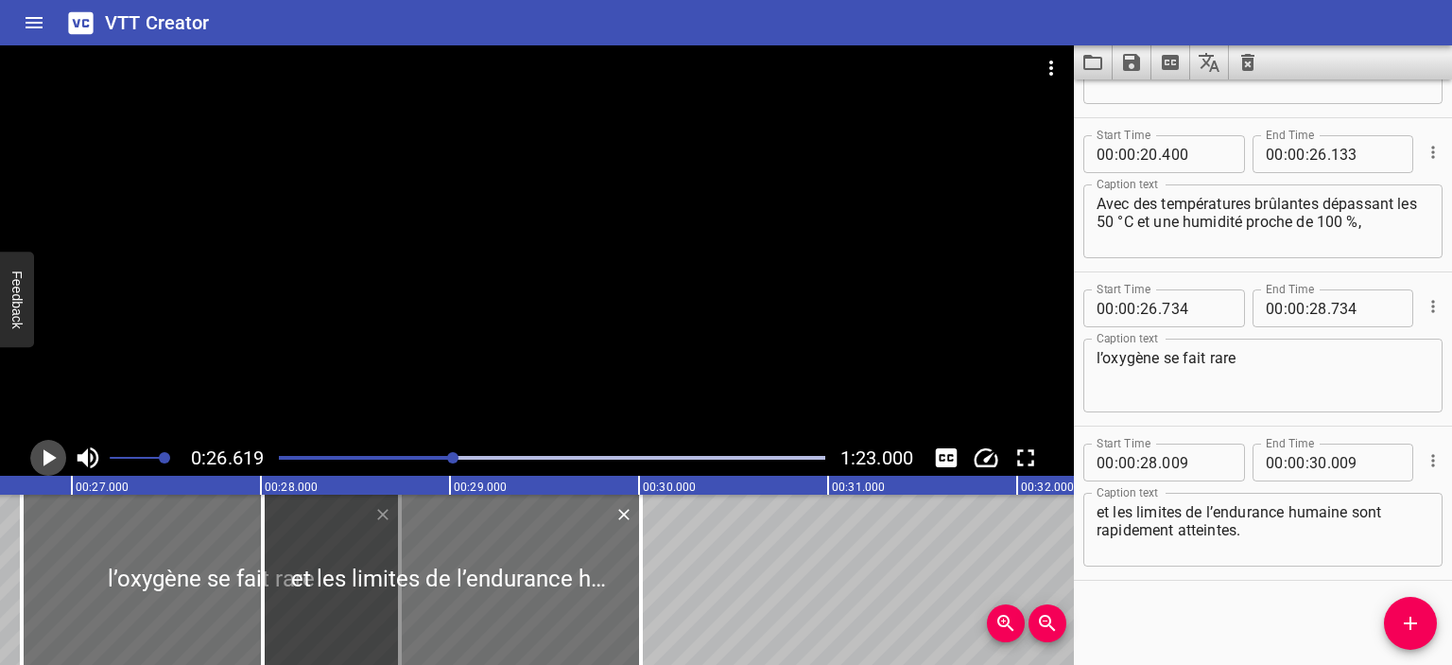
click at [50, 458] on icon "Play/Pause" at bounding box center [49, 457] width 13 height 17
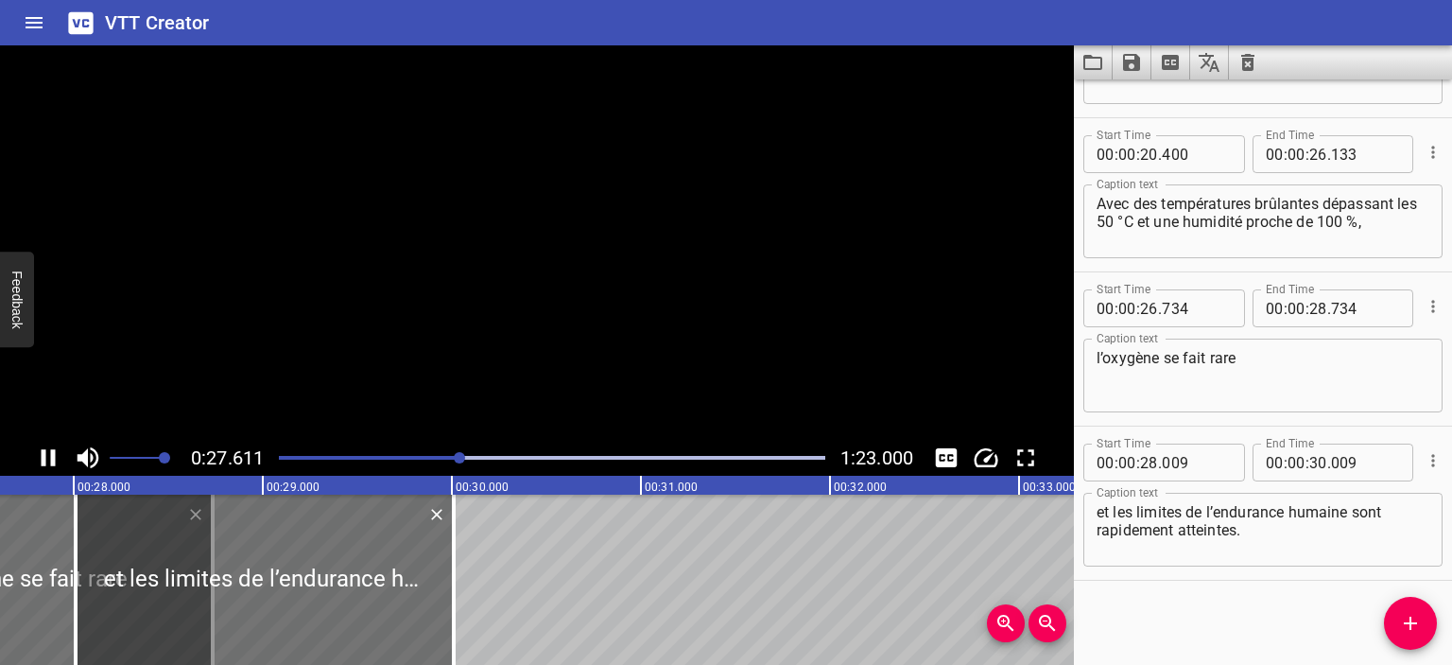
click at [50, 458] on icon "Play/Pause" at bounding box center [49, 457] width 14 height 17
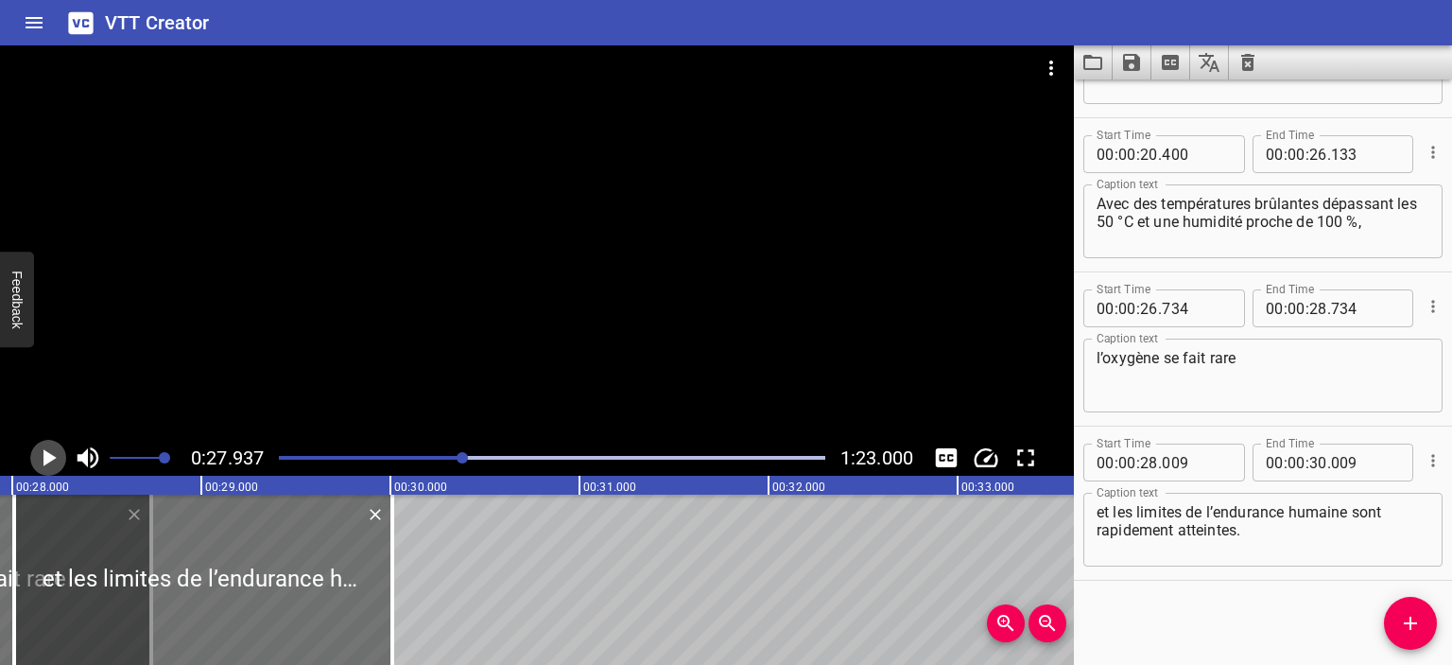
click at [51, 458] on icon "Play/Pause" at bounding box center [49, 457] width 13 height 17
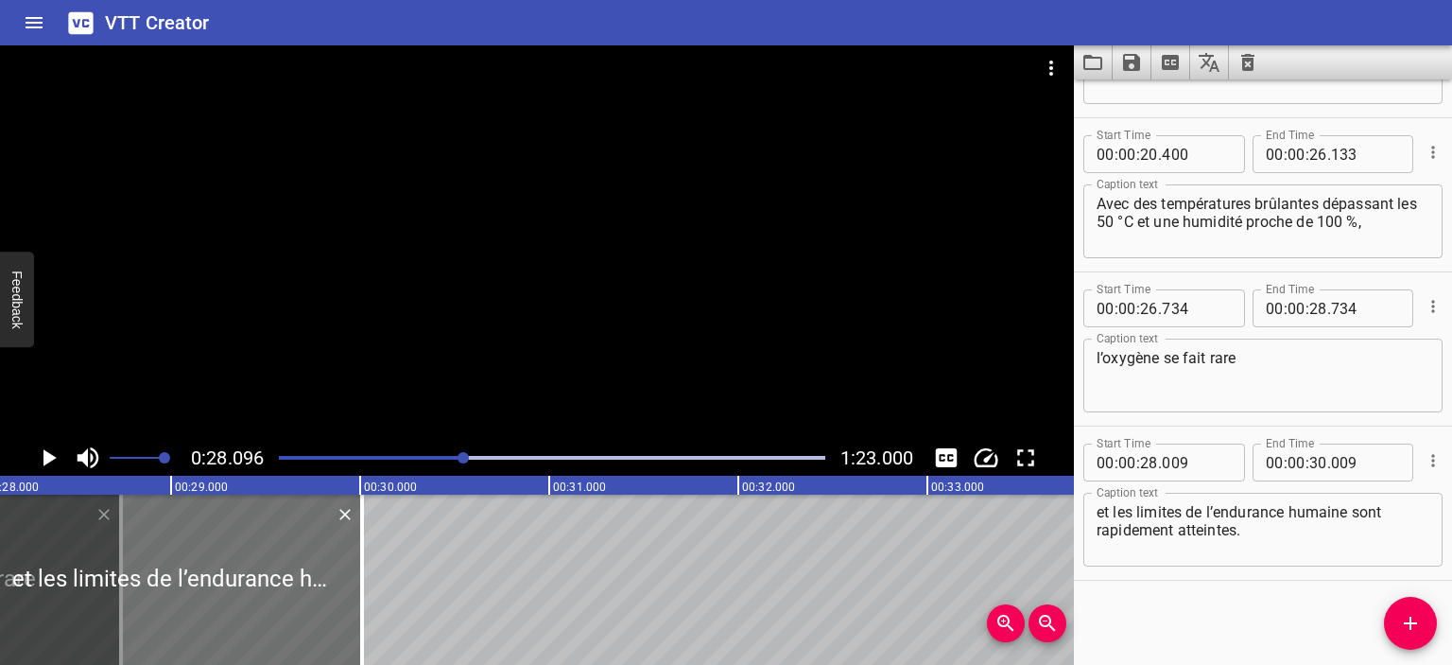
click at [1328, 312] on span "." at bounding box center [1330, 308] width 4 height 38
click at [1314, 302] on input "number" at bounding box center [1319, 308] width 18 height 38
type input "27"
type input "734"
click at [1328, 365] on textarea "l’oxygène se fait rare" at bounding box center [1263, 376] width 333 height 54
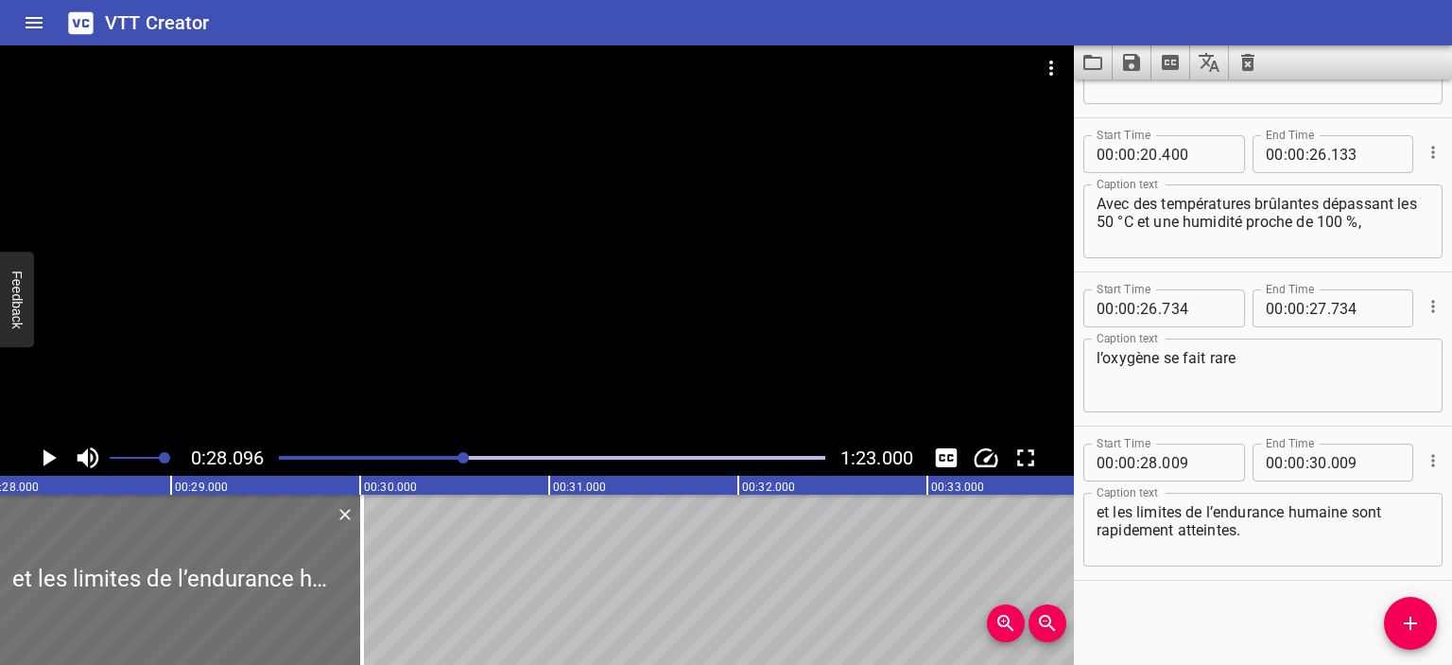
drag, startPoint x: 451, startPoint y: 455, endPoint x: 408, endPoint y: 456, distance: 42.6
click at [452, 455] on div at bounding box center [552, 457] width 569 height 26
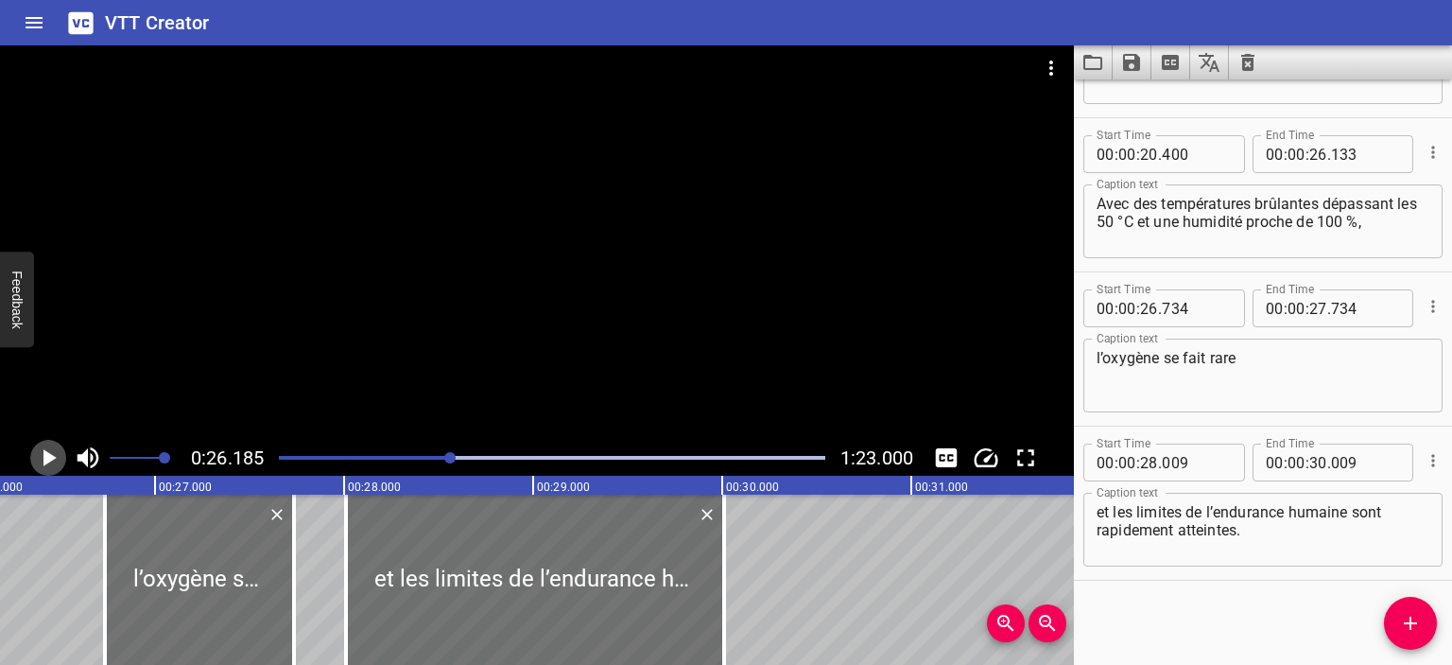
click at [39, 452] on icon "Play/Pause" at bounding box center [48, 457] width 28 height 28
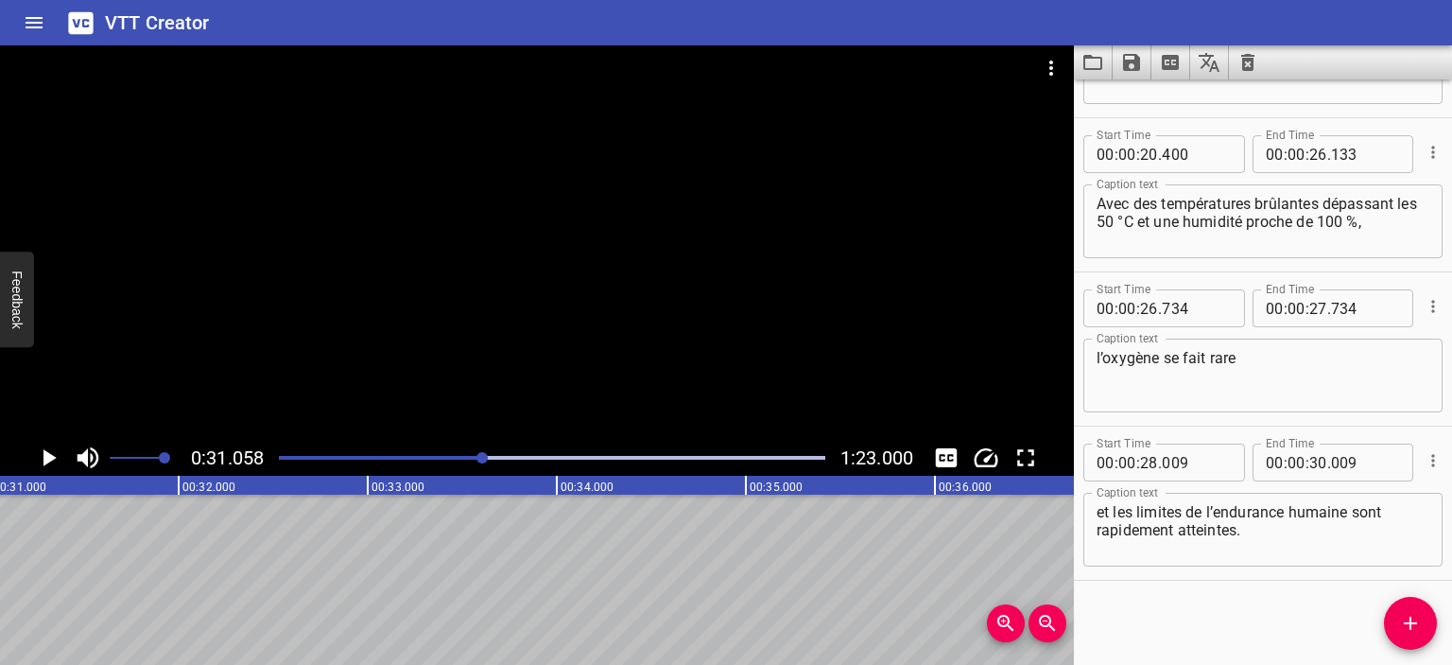
click at [30, 440] on button "Play/Pause" at bounding box center [48, 458] width 36 height 36
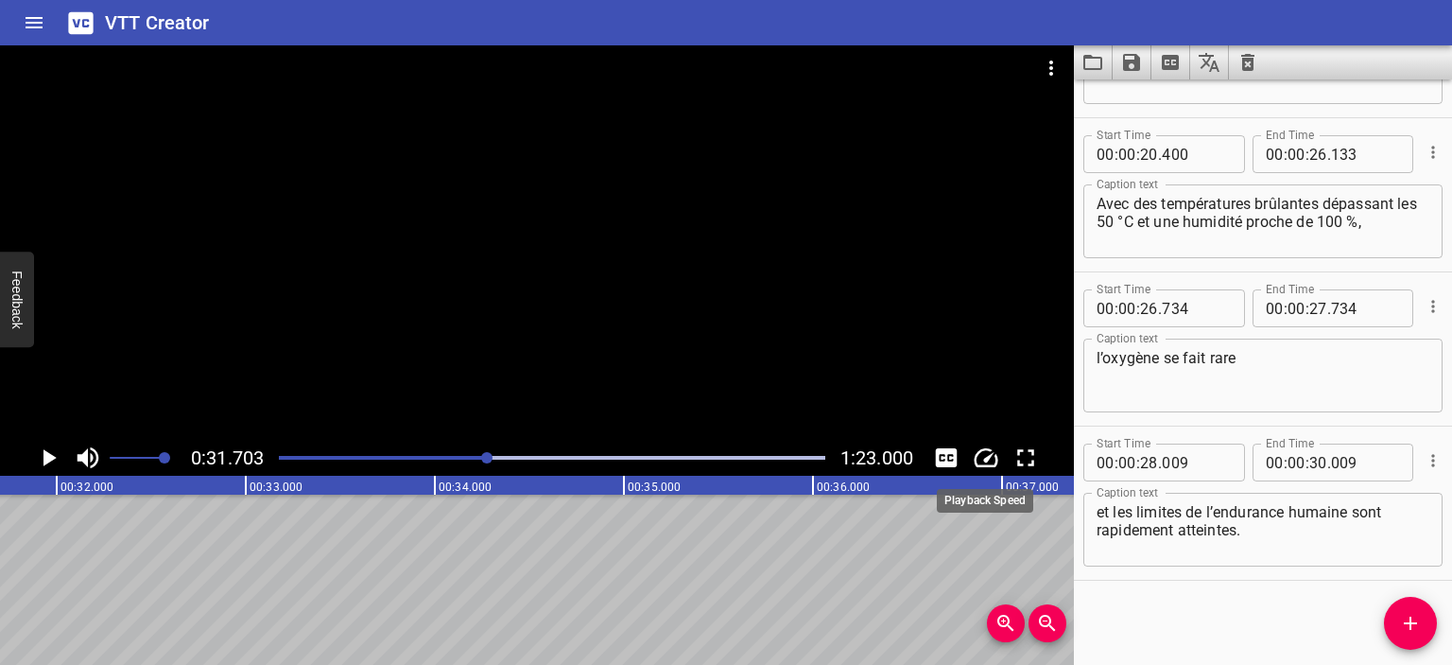
click at [30, 440] on button "Play/Pause" at bounding box center [48, 458] width 36 height 36
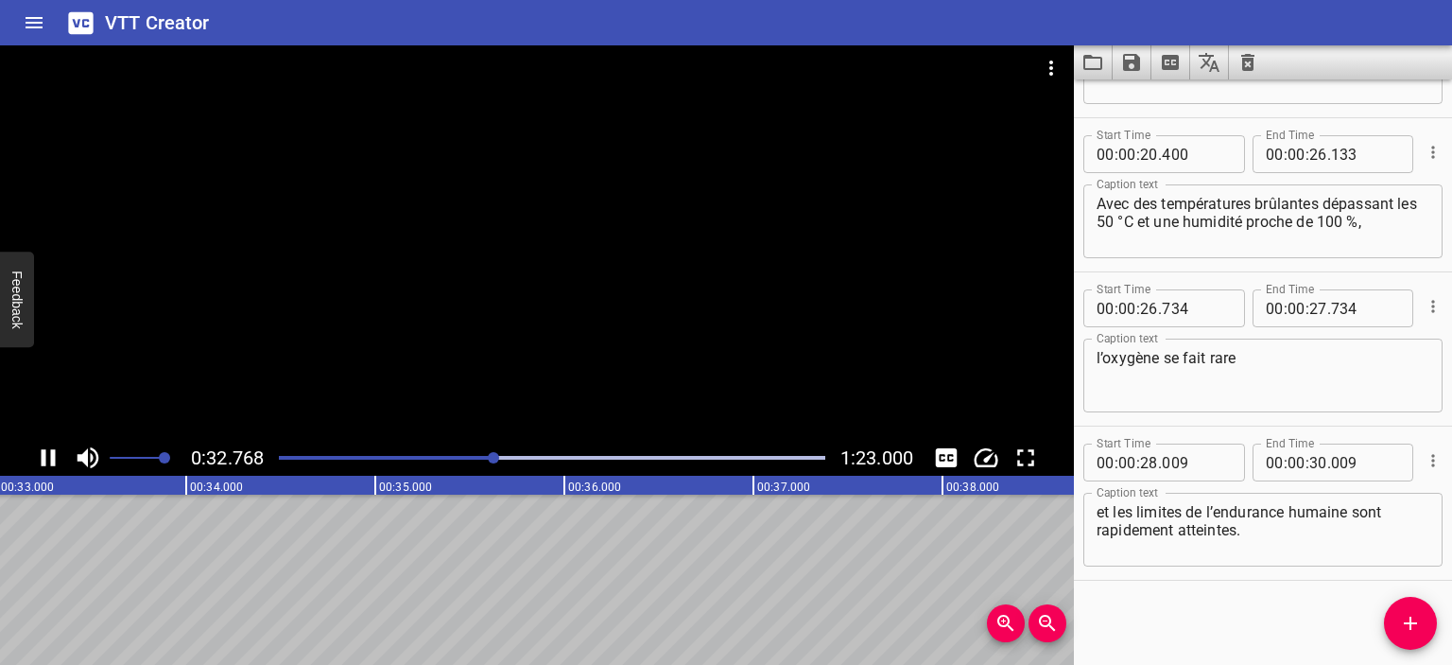
click at [480, 458] on div "Play progress" at bounding box center [222, 458] width 547 height 4
click at [1313, 464] on input "number" at bounding box center [1319, 462] width 18 height 38
type input "31"
type input "009"
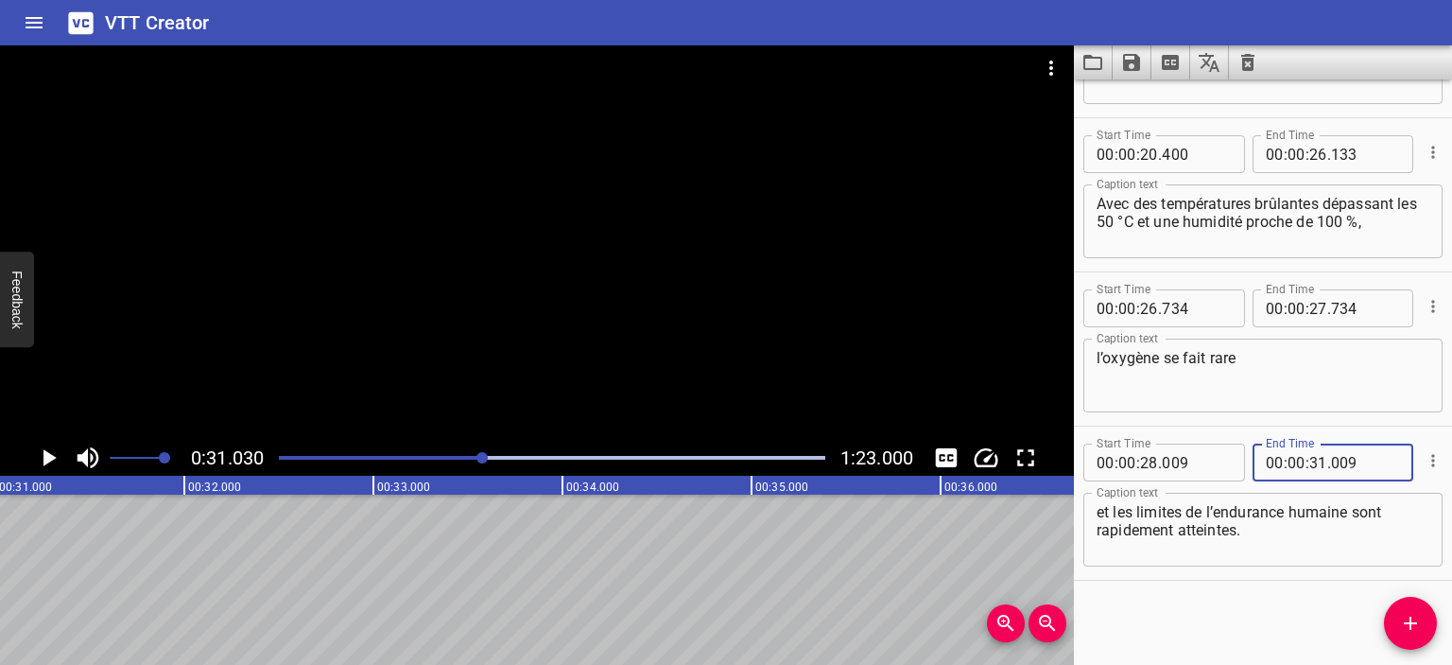
click at [1267, 533] on textarea "et les limites de l’endurance humaine sont rapidement atteintes." at bounding box center [1263, 530] width 333 height 54
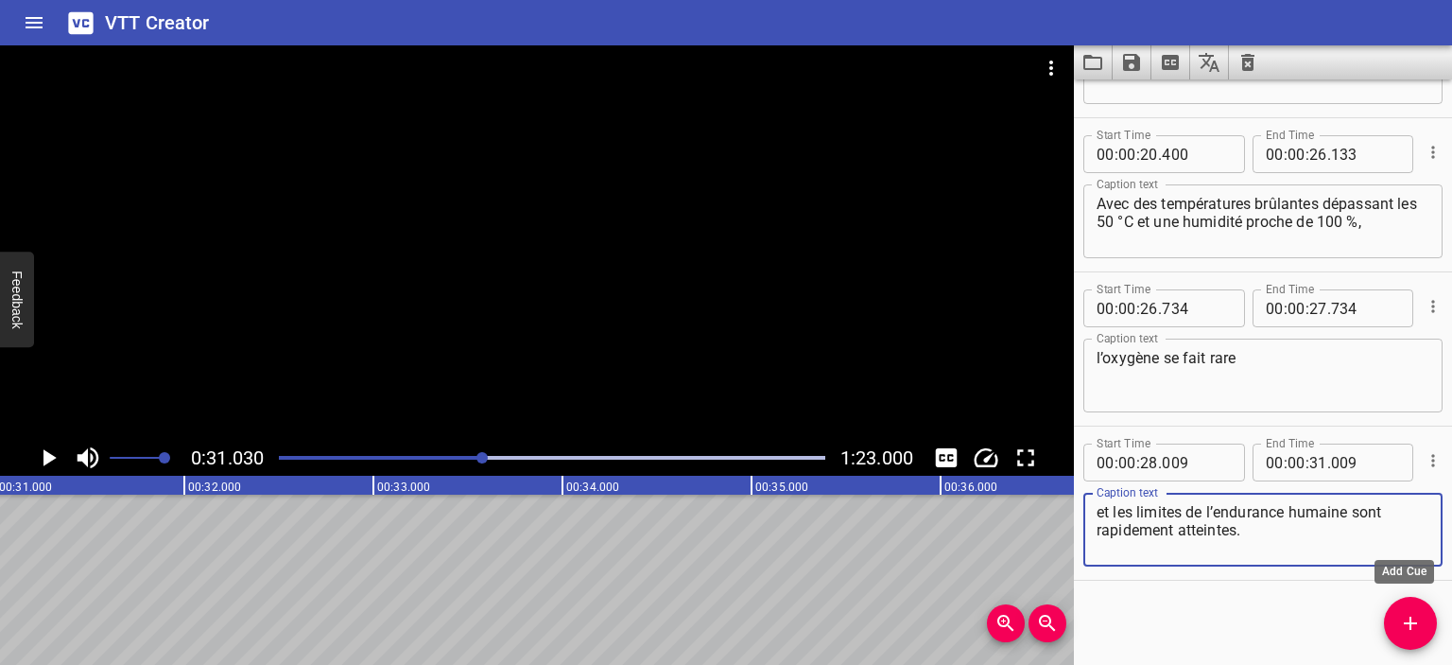
click at [1411, 624] on icon "Add Cue" at bounding box center [1410, 622] width 13 height 13
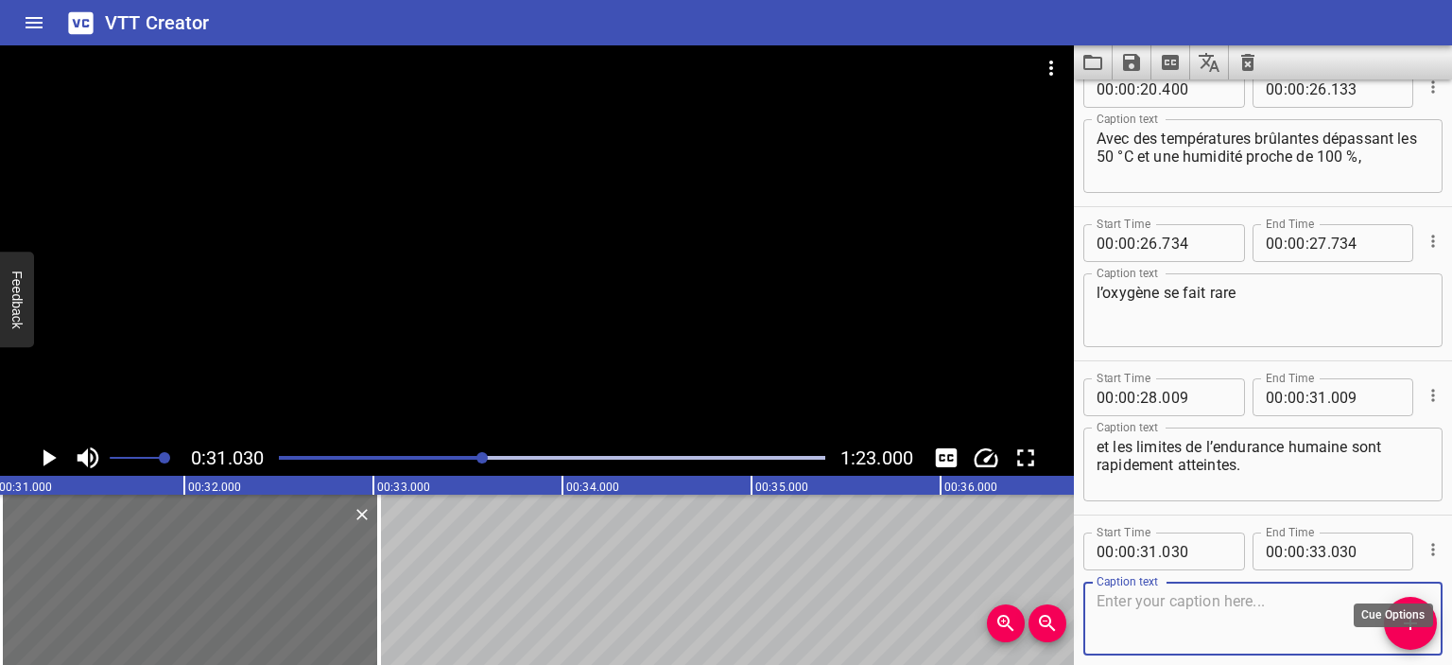
scroll to position [427, 0]
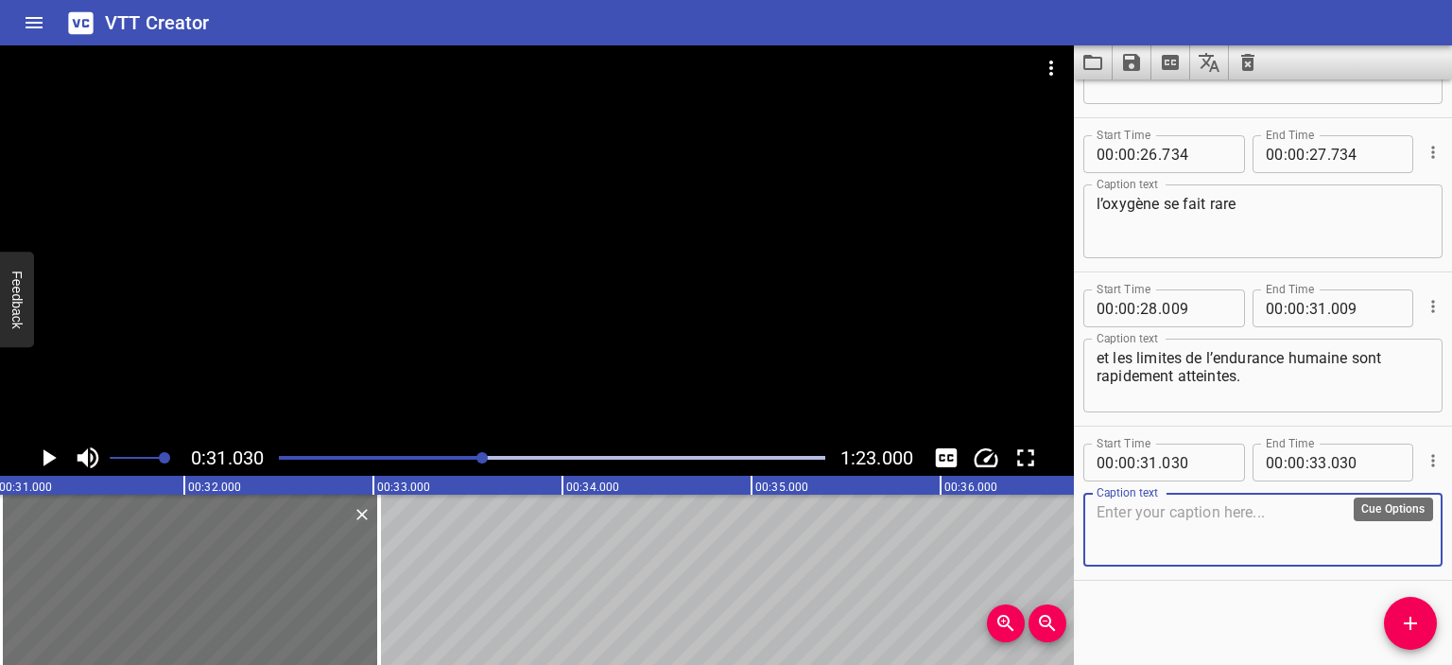
click at [1424, 468] on icon "Cue Options" at bounding box center [1433, 460] width 19 height 19
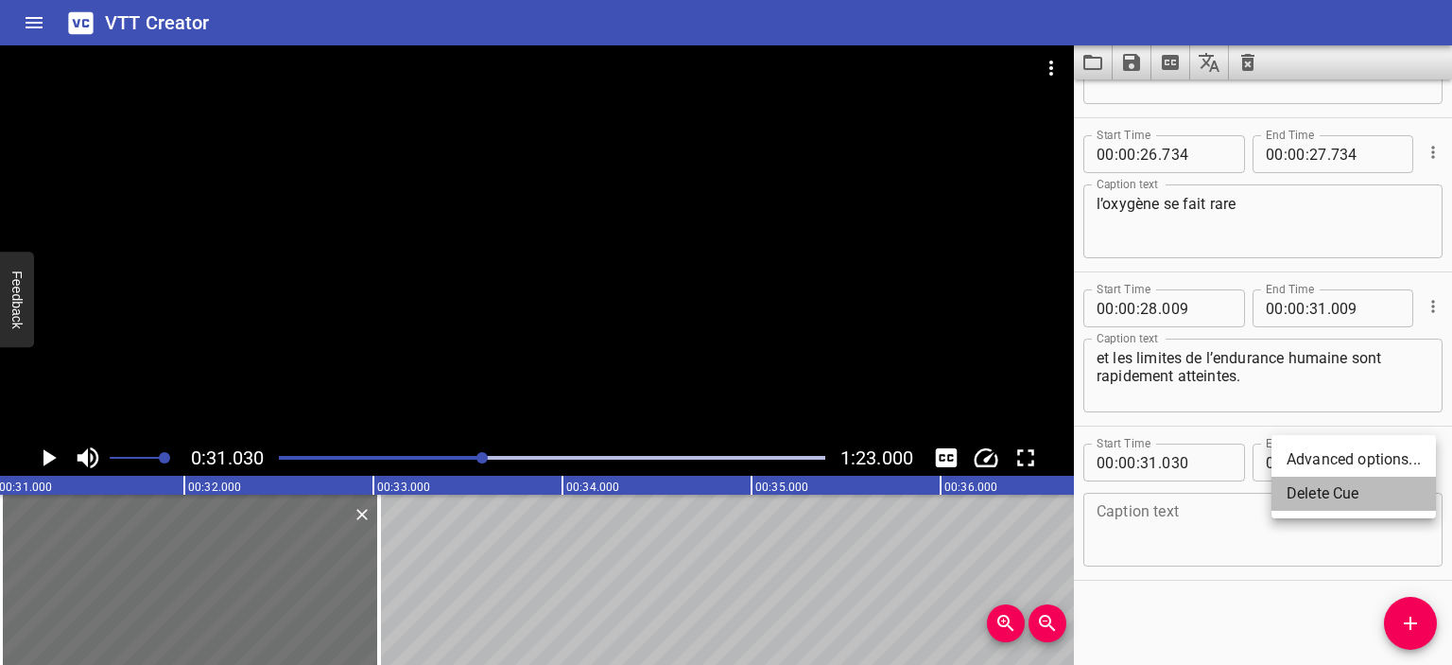
click at [1339, 494] on li "Delete Cue" at bounding box center [1354, 494] width 165 height 34
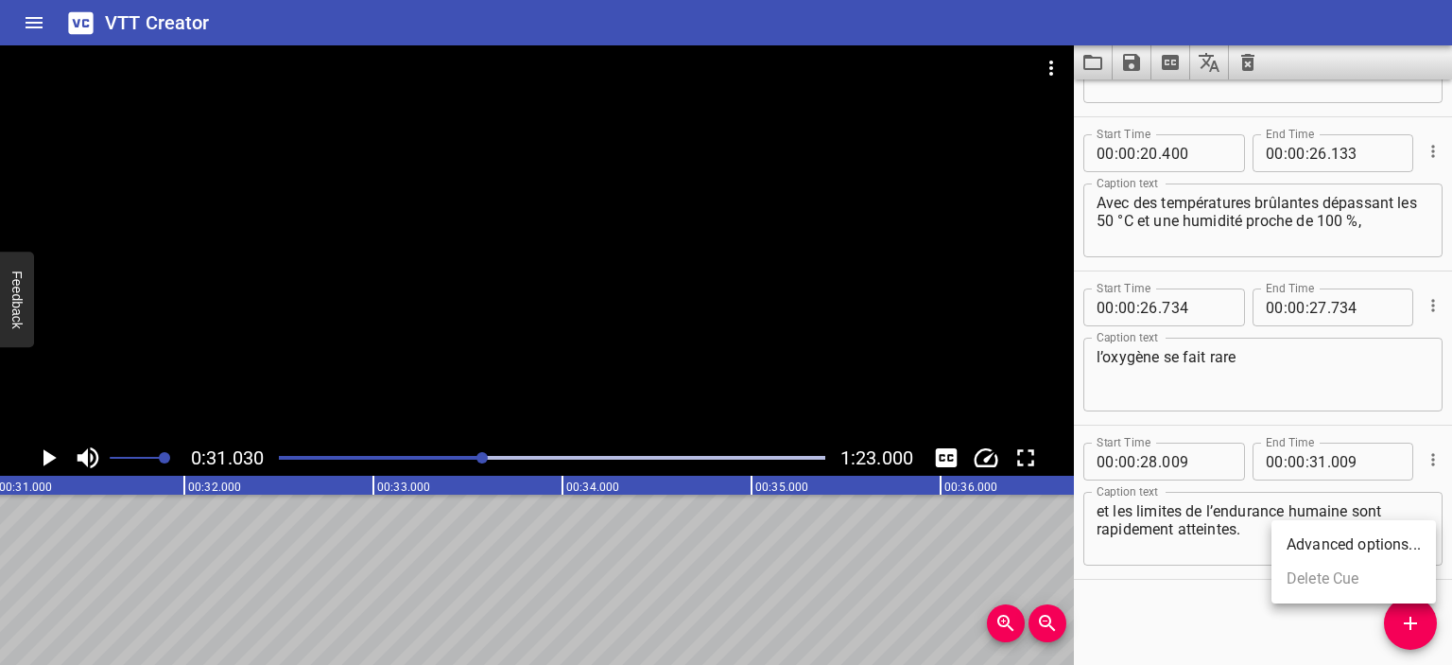
scroll to position [273, 0]
click at [45, 466] on icon "Play/Pause" at bounding box center [48, 457] width 28 height 28
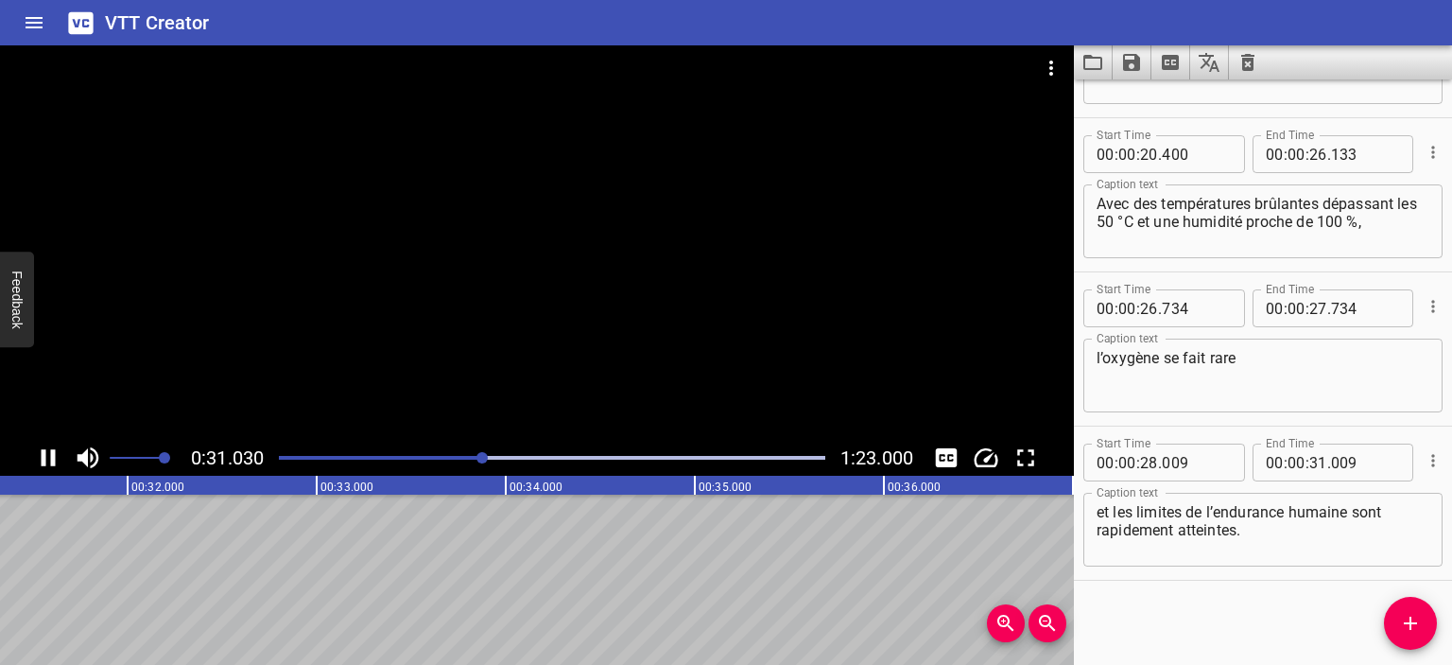
click at [45, 466] on icon "Play/Pause" at bounding box center [48, 457] width 28 height 28
click at [45, 457] on icon "Play/Pause" at bounding box center [49, 457] width 13 height 17
click at [45, 457] on icon "Play/Pause" at bounding box center [48, 457] width 28 height 28
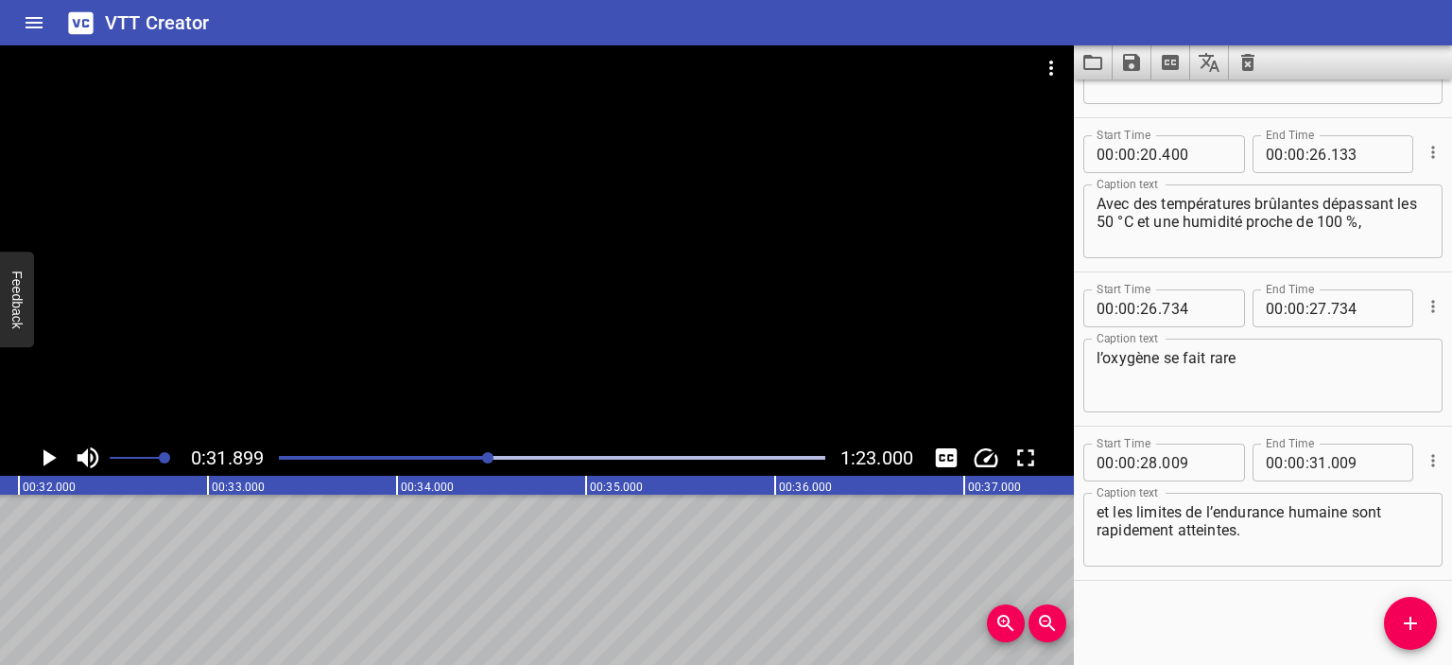
click at [45, 457] on icon "Play/Pause" at bounding box center [49, 457] width 13 height 17
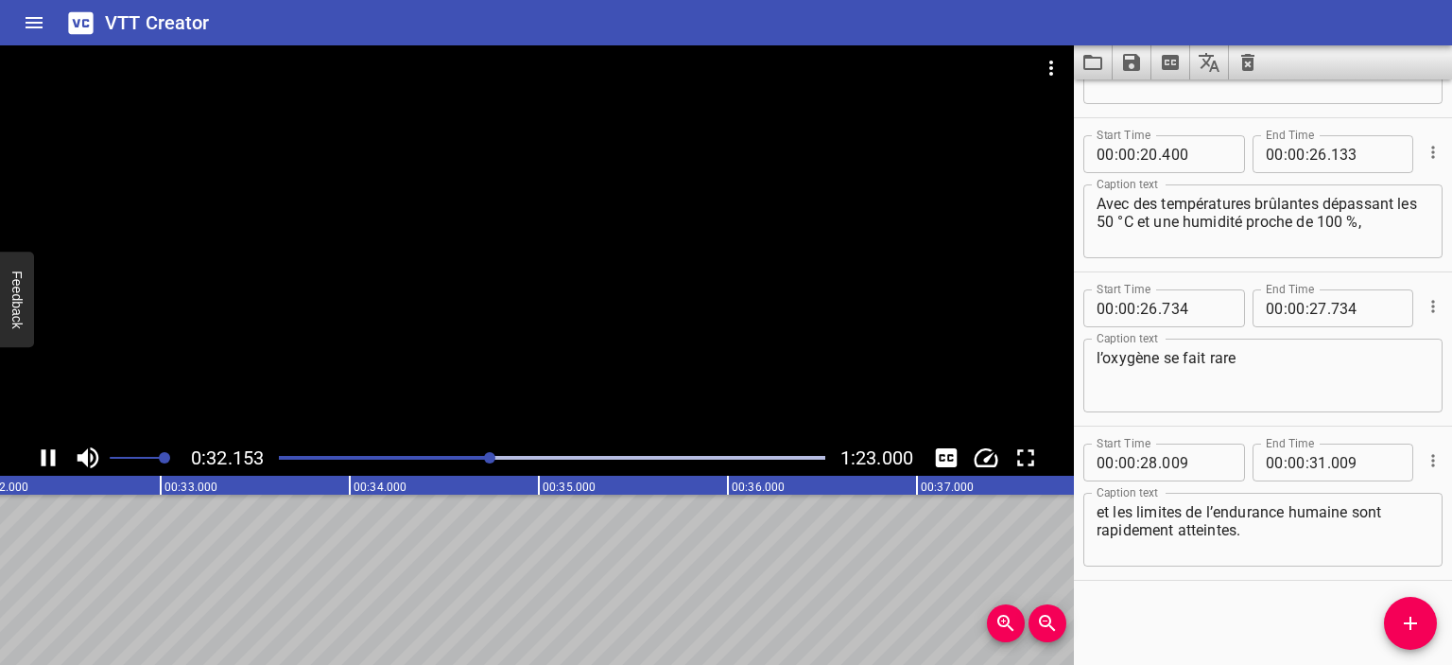
click at [45, 457] on icon "Play/Pause" at bounding box center [48, 457] width 28 height 28
drag, startPoint x: 1401, startPoint y: 626, endPoint x: 1344, endPoint y: 628, distance: 57.7
click at [1399, 624] on icon "Add Cue" at bounding box center [1410, 623] width 23 height 23
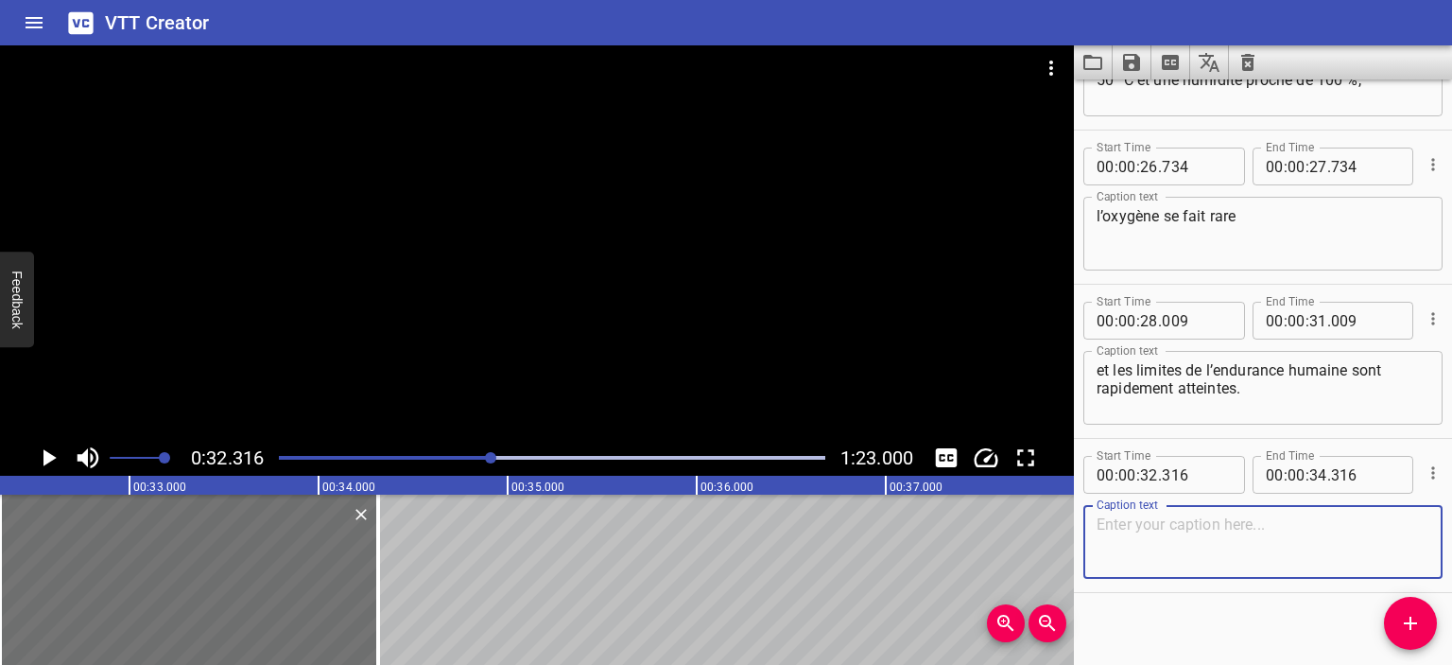
scroll to position [427, 0]
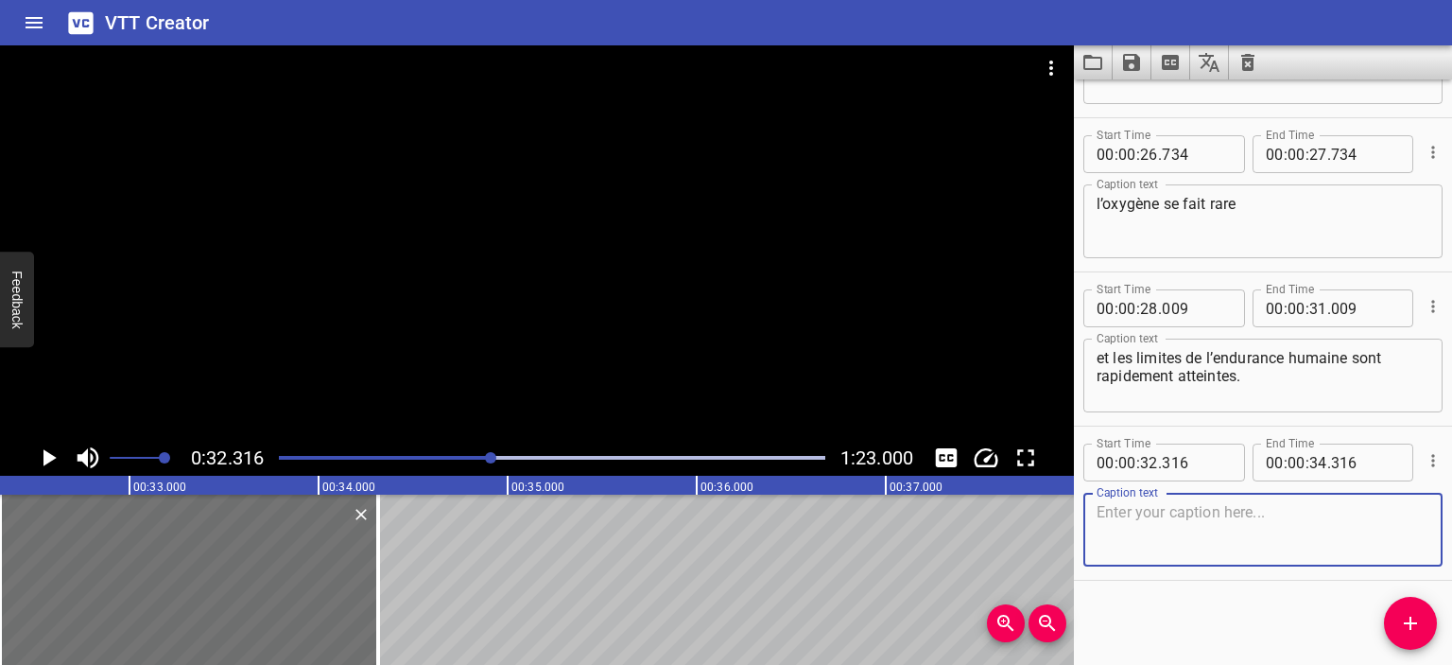
paste textarea "Aucun humain ne peut y rester plus de 10 minutes sans équipement spécial."
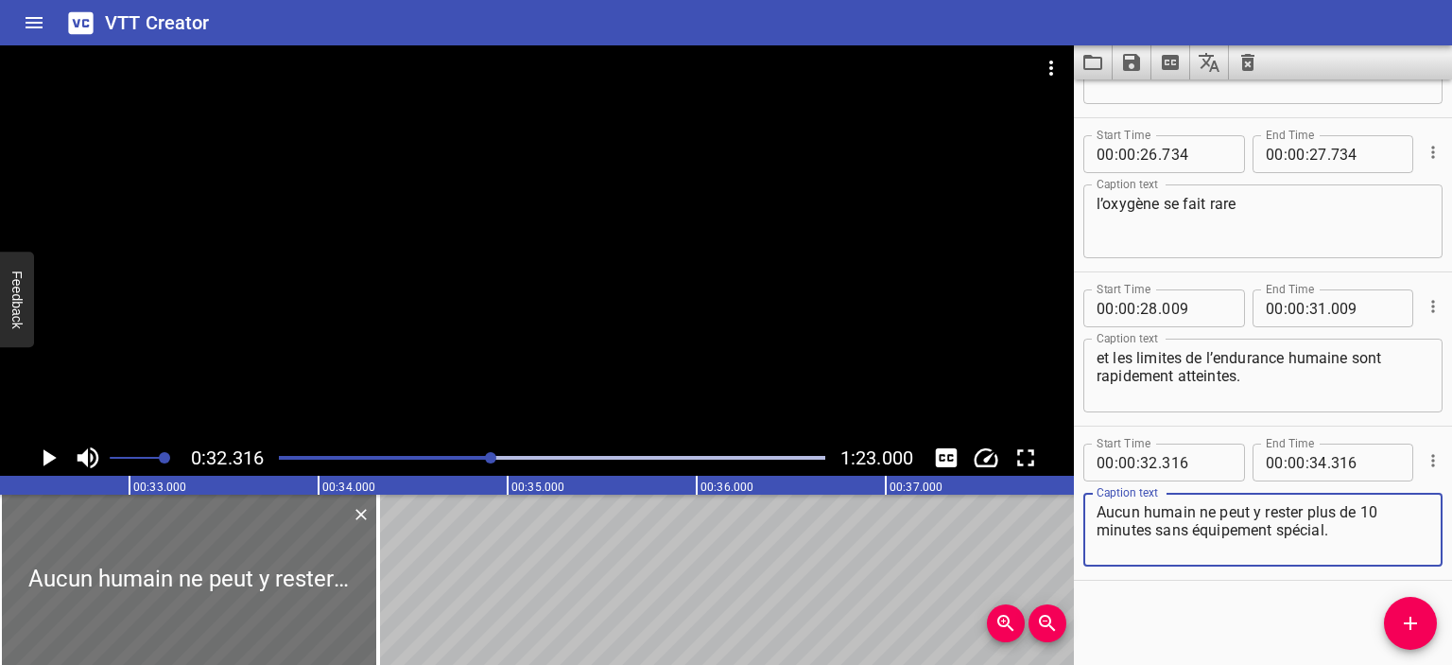
type textarea "Aucun humain ne peut y rester plus de 10 minutes sans équipement spécial."
click at [55, 455] on icon "Play/Pause" at bounding box center [48, 457] width 28 height 28
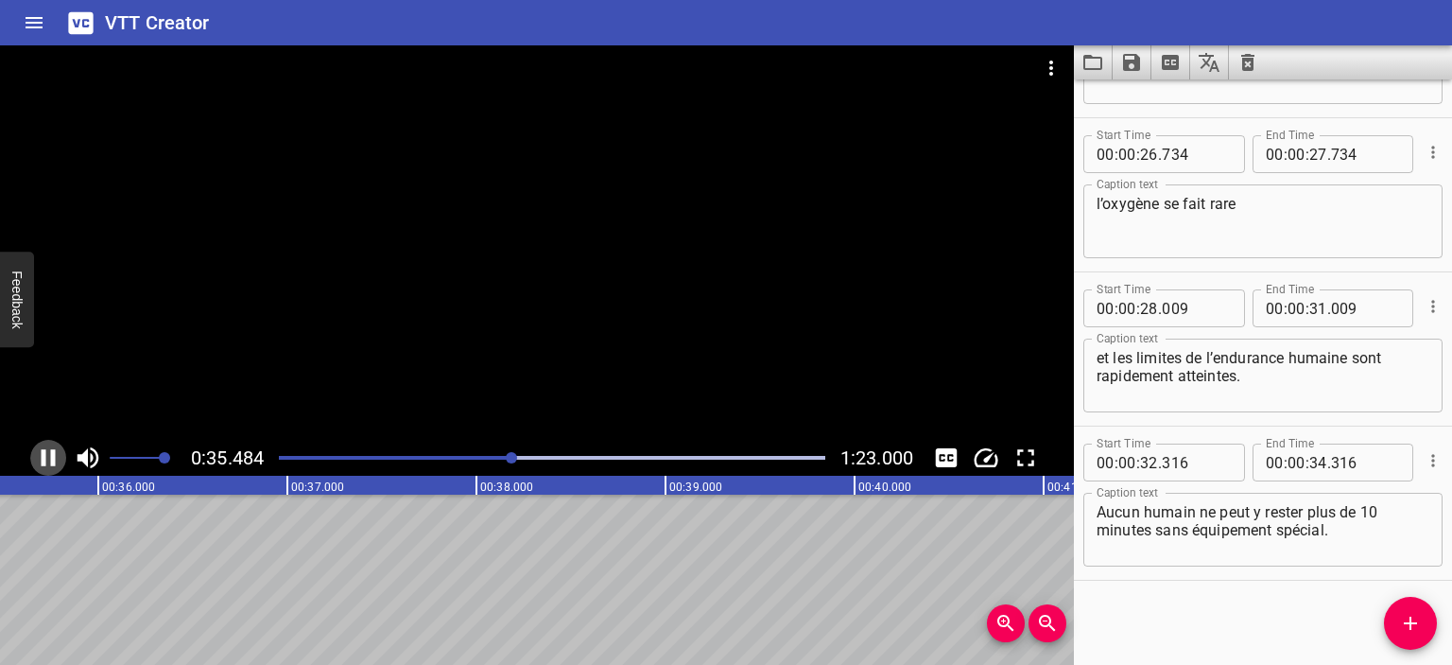
click at [54, 455] on icon "Play/Pause" at bounding box center [49, 457] width 14 height 17
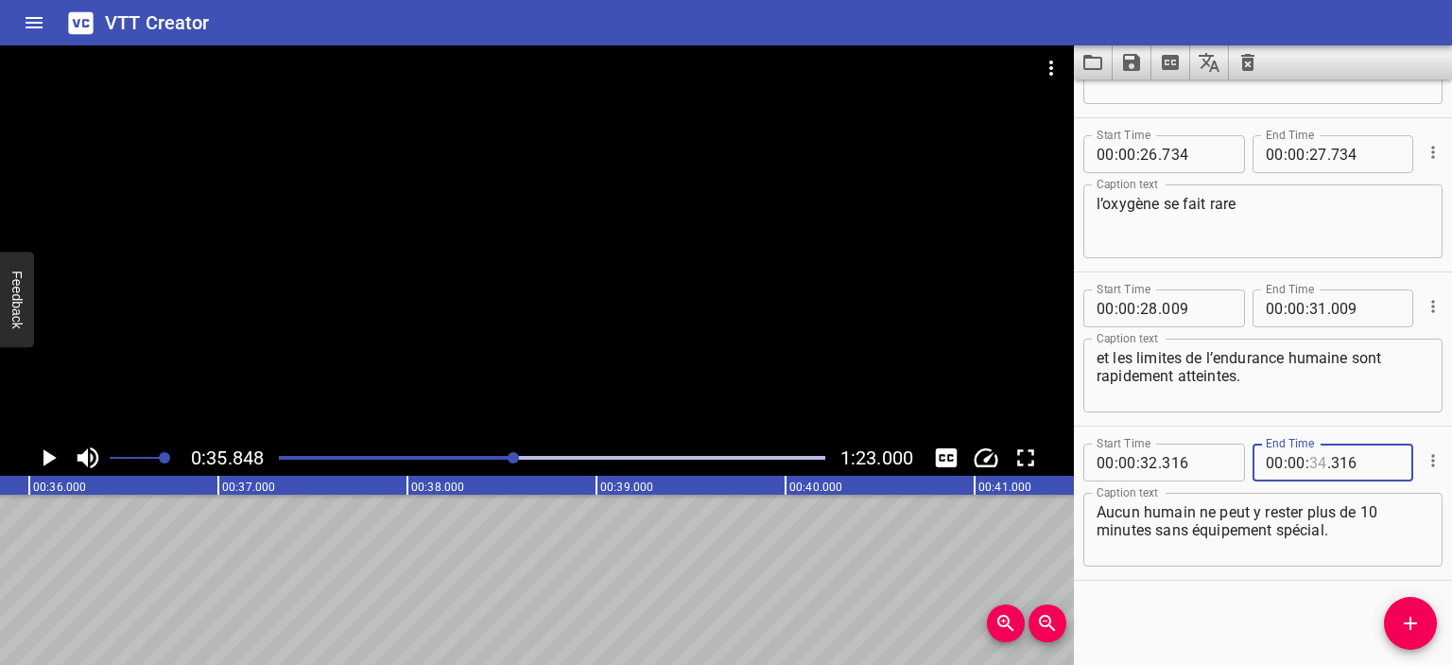
click at [1310, 453] on input "number" at bounding box center [1319, 462] width 18 height 38
type input "35"
type input "848"
click at [42, 457] on icon "Play/Pause" at bounding box center [48, 457] width 28 height 28
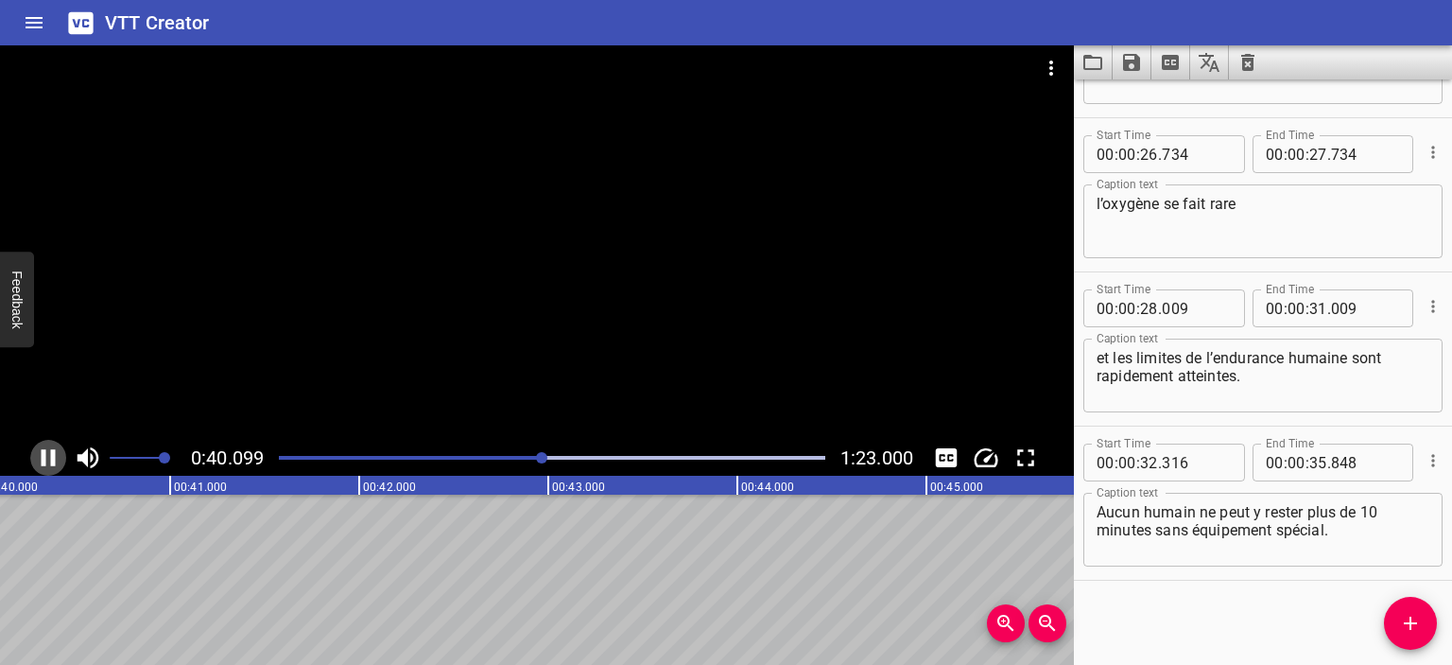
click at [45, 458] on icon "Play/Pause" at bounding box center [49, 457] width 14 height 17
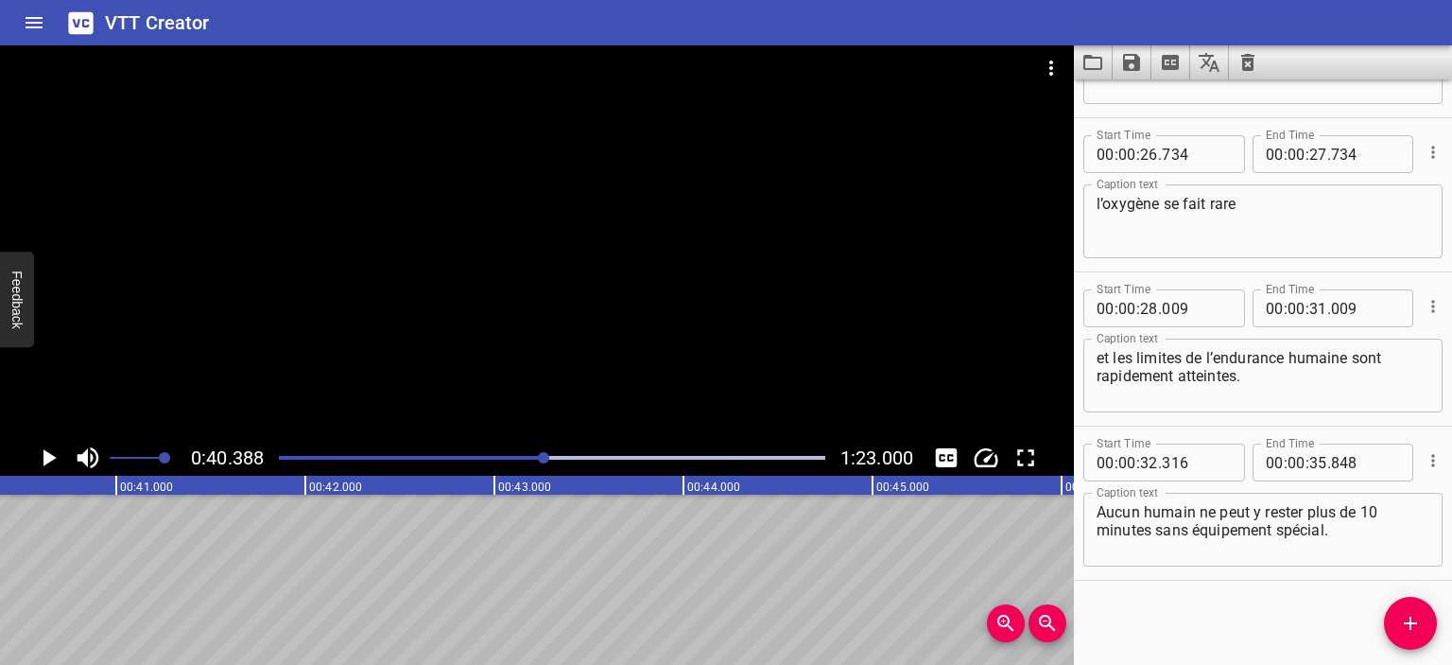
click at [1419, 618] on icon "Add Cue" at bounding box center [1410, 623] width 23 height 23
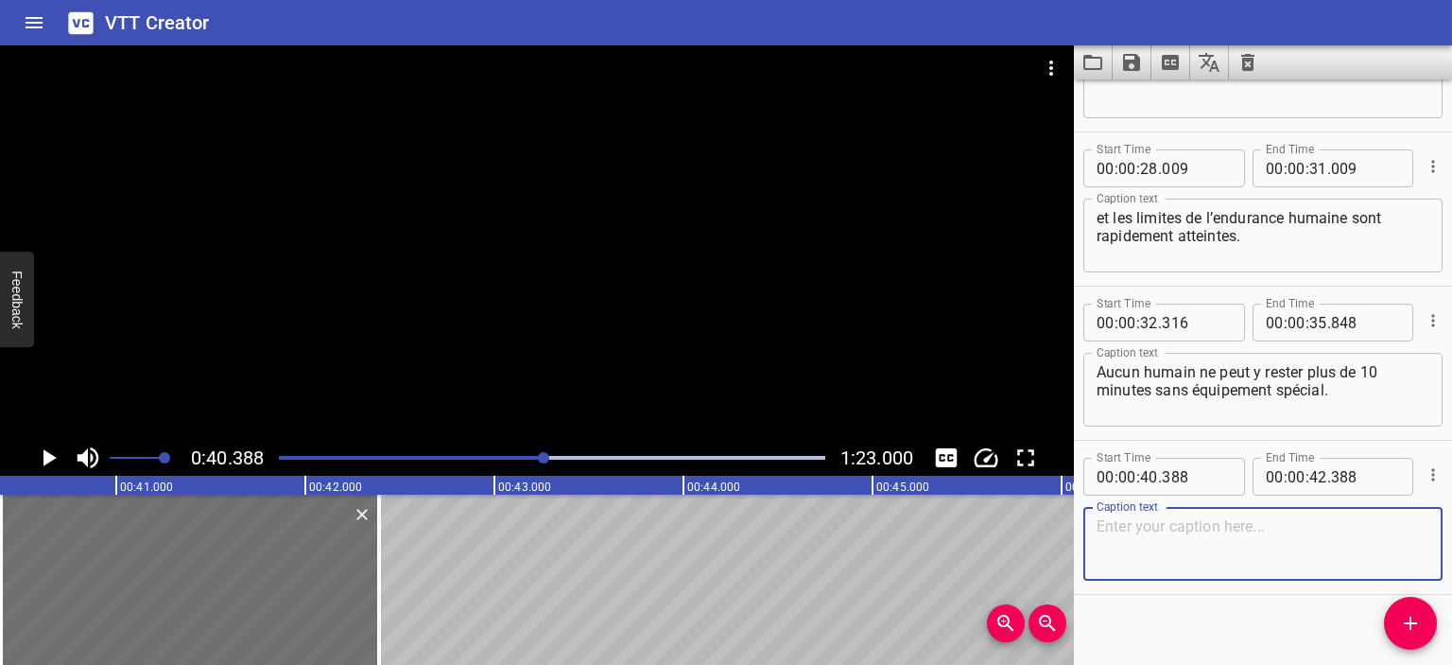
scroll to position [582, 0]
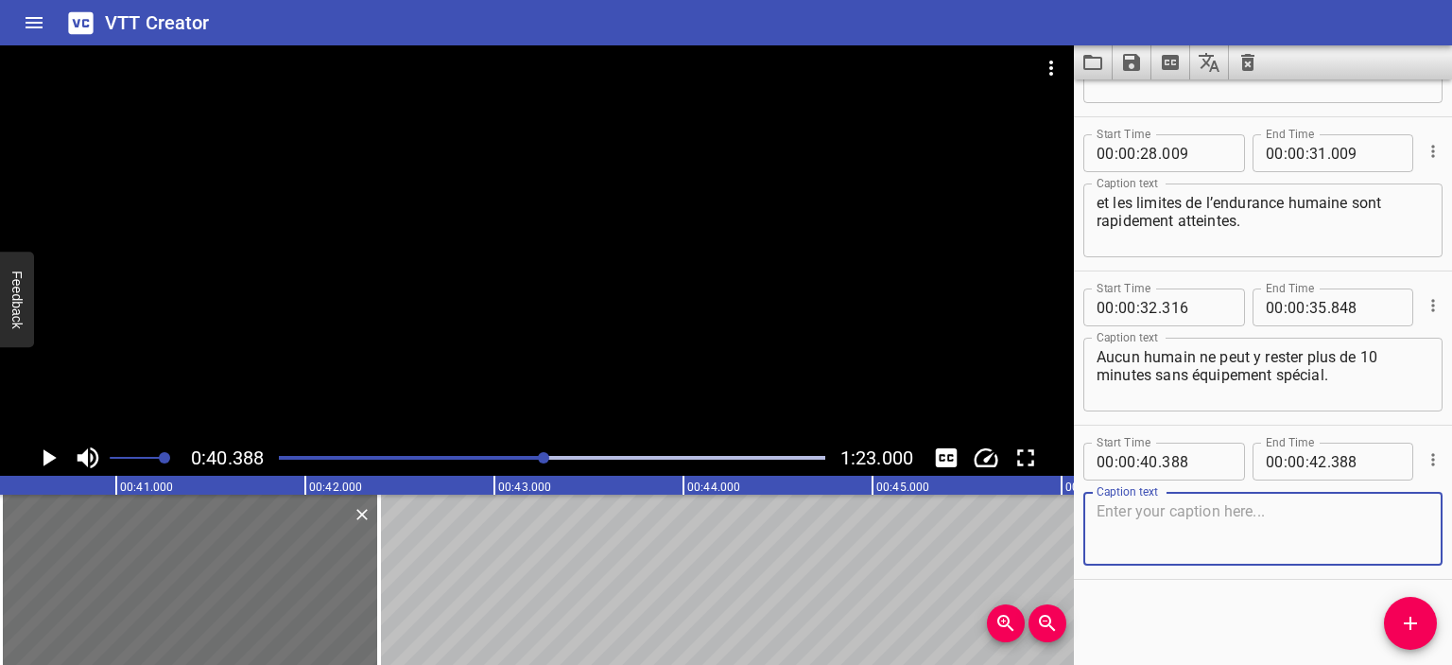
paste textarea "Les débats scientifiques sur le futur de la grotte se poursuivent :"
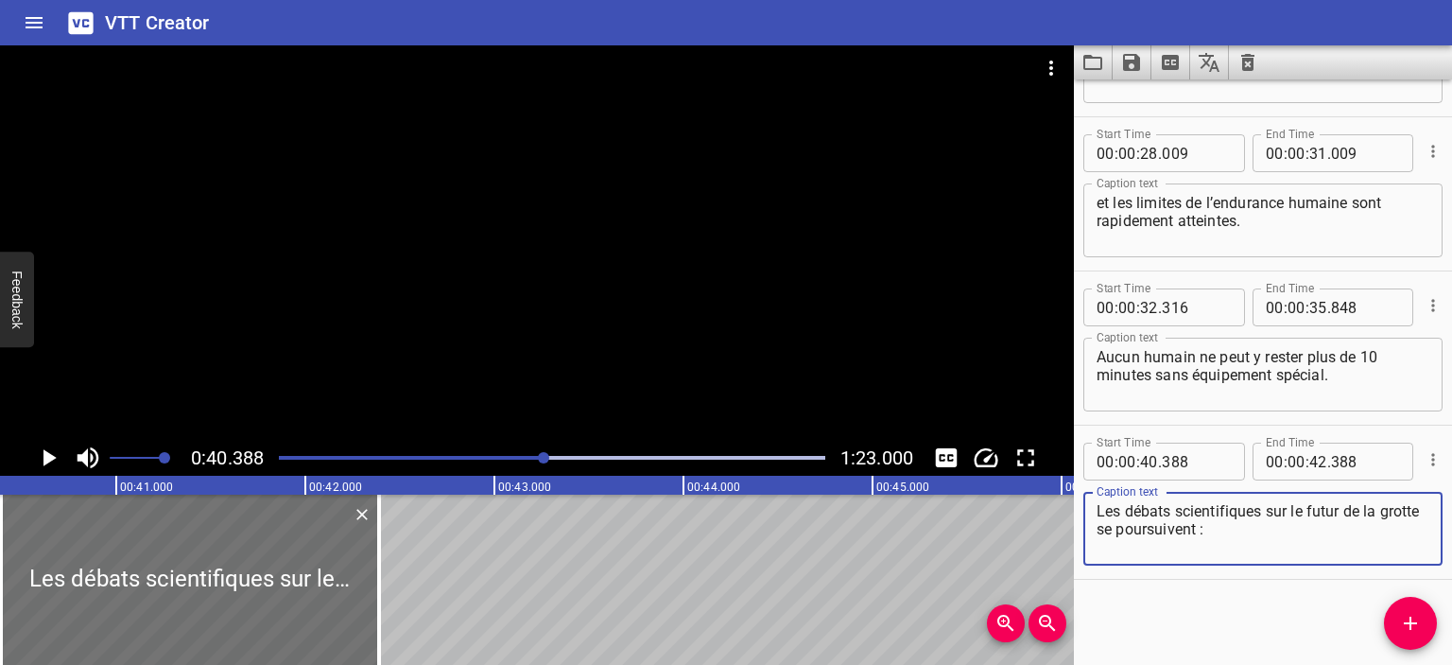
type textarea "Les débats scientifiques sur le futur de la grotte se poursuivent :"
click at [50, 451] on icon "Play/Pause" at bounding box center [48, 457] width 28 height 28
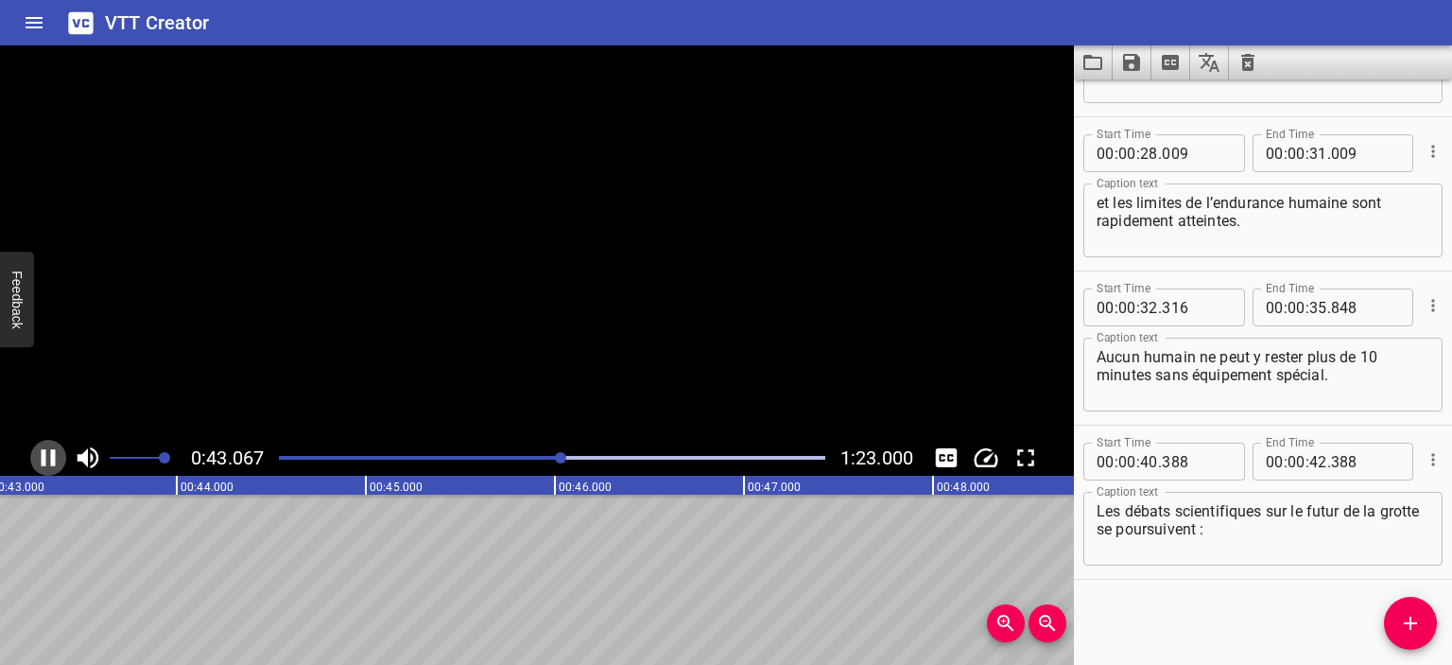
click at [49, 450] on icon "Play/Pause" at bounding box center [48, 457] width 28 height 28
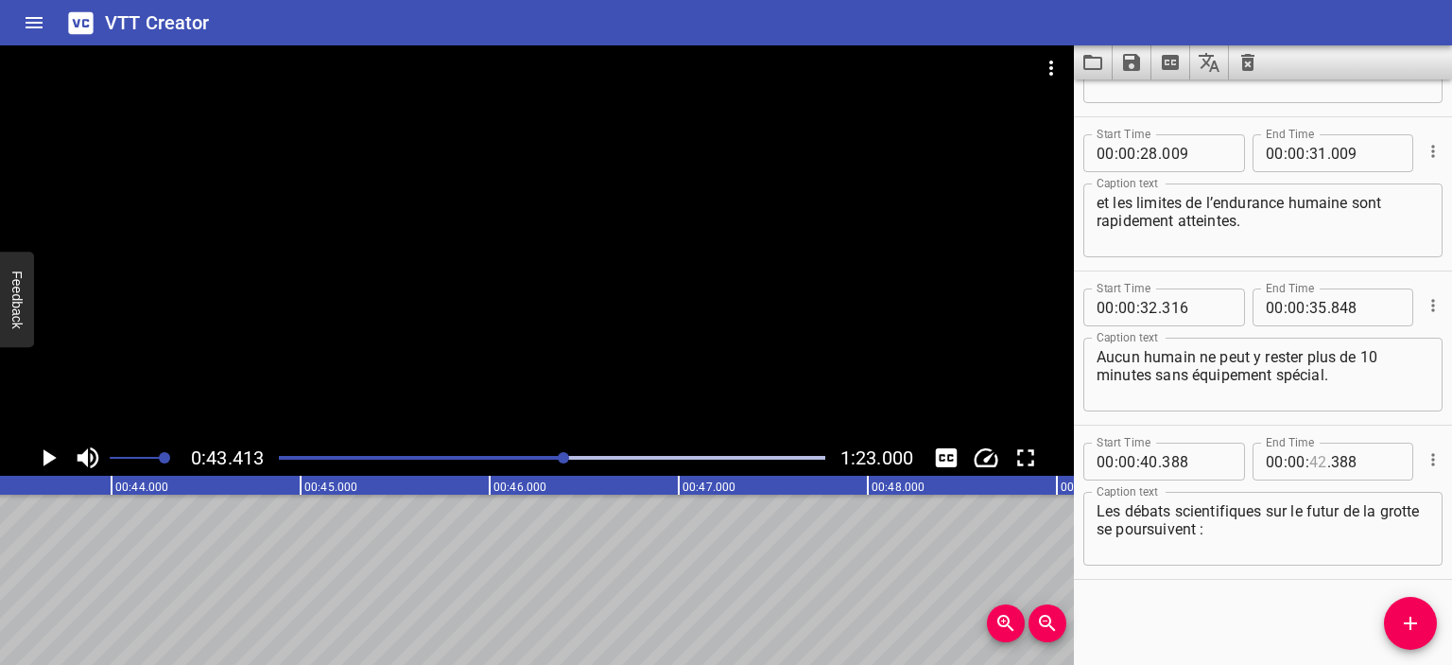
click at [1314, 462] on input "number" at bounding box center [1319, 462] width 18 height 38
type input "42"
type input "413"
click at [54, 452] on icon "Play/Pause" at bounding box center [48, 457] width 28 height 28
click at [54, 452] on icon "Play/Pause" at bounding box center [49, 457] width 14 height 17
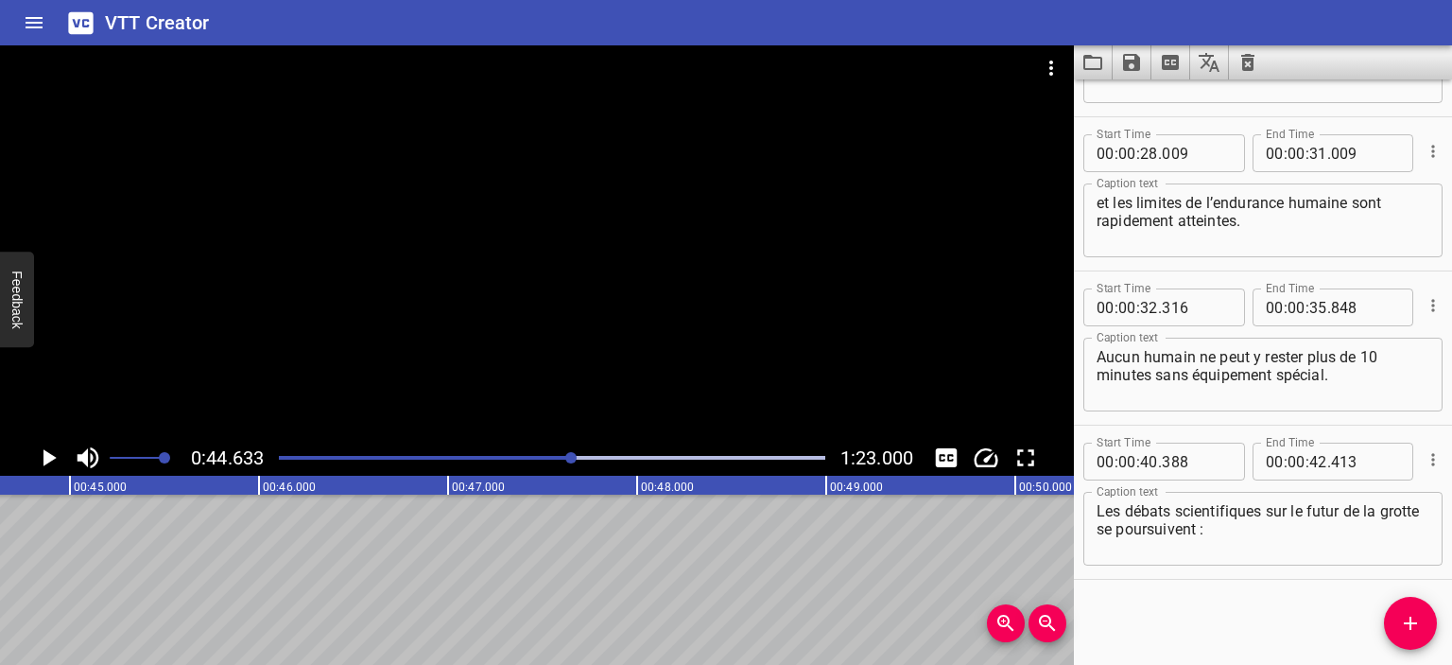
click at [563, 450] on div at bounding box center [552, 457] width 569 height 26
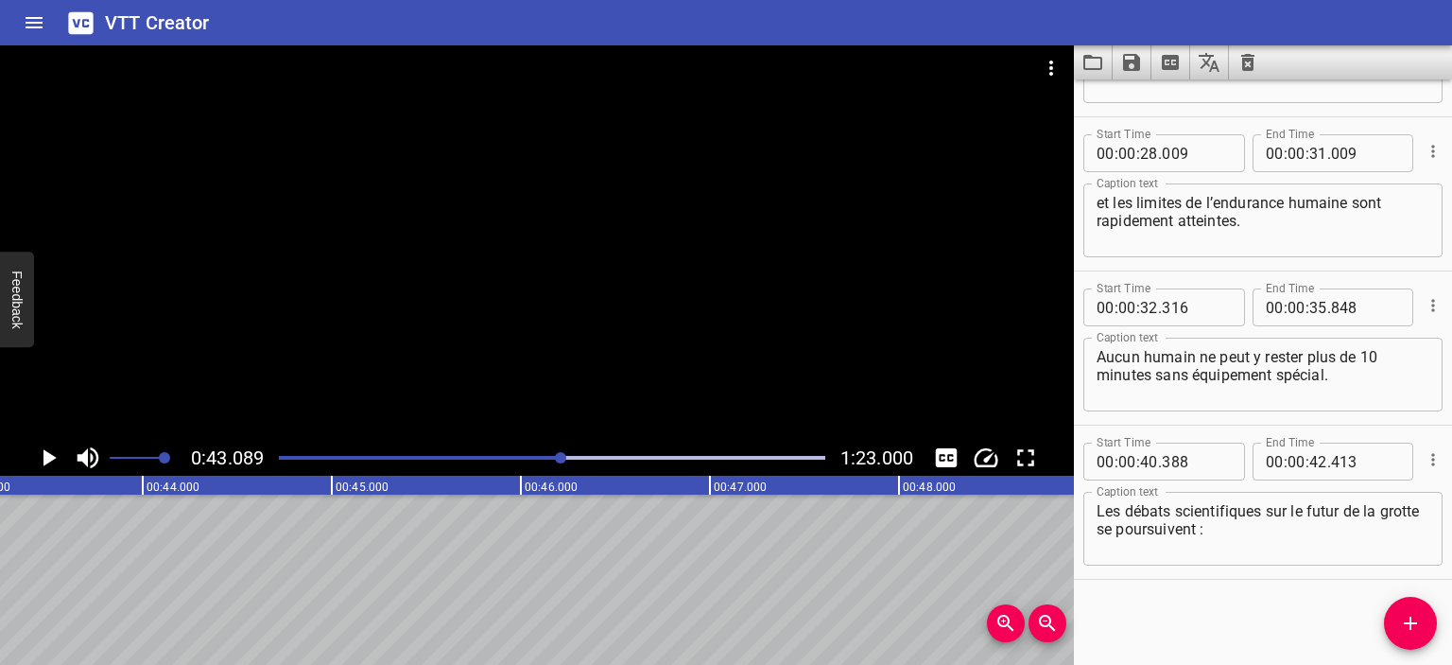
scroll to position [0, 8148]
click at [46, 454] on icon "Play/Pause" at bounding box center [49, 457] width 13 height 17
click at [46, 454] on icon "Play/Pause" at bounding box center [48, 457] width 28 height 28
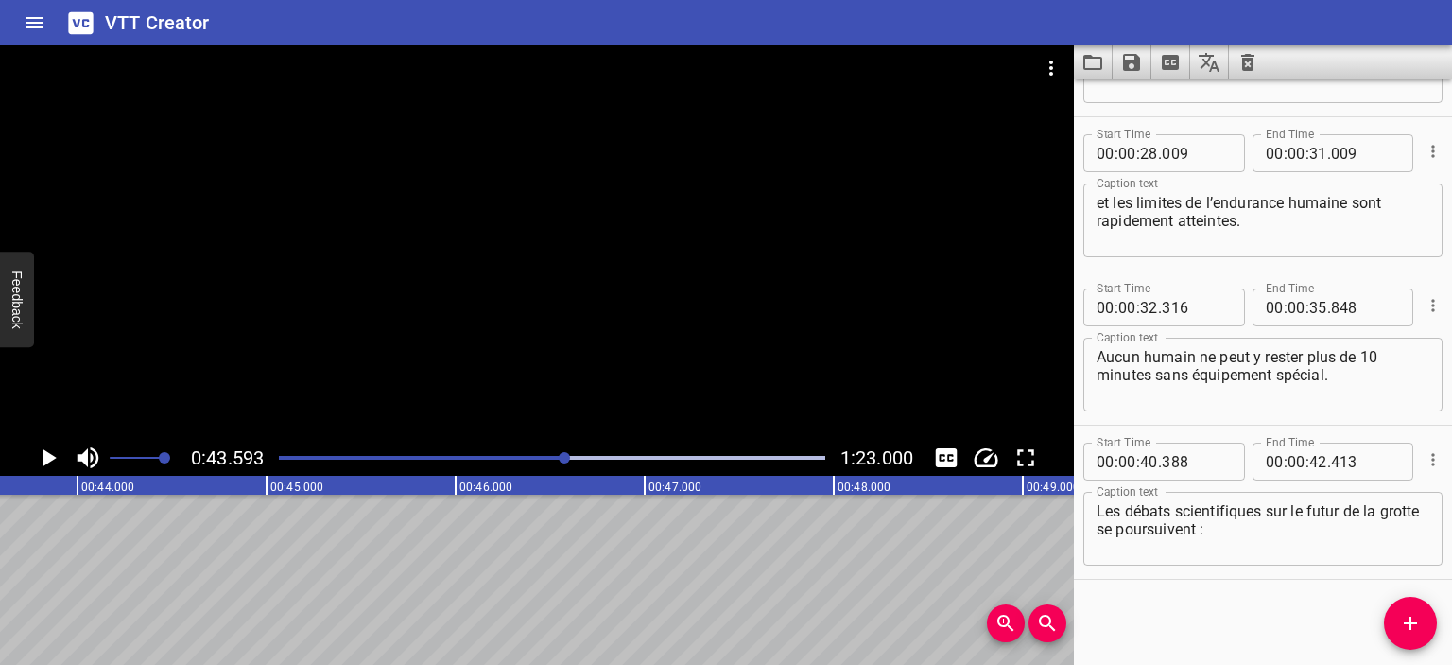
click at [542, 454] on div at bounding box center [552, 457] width 569 height 26
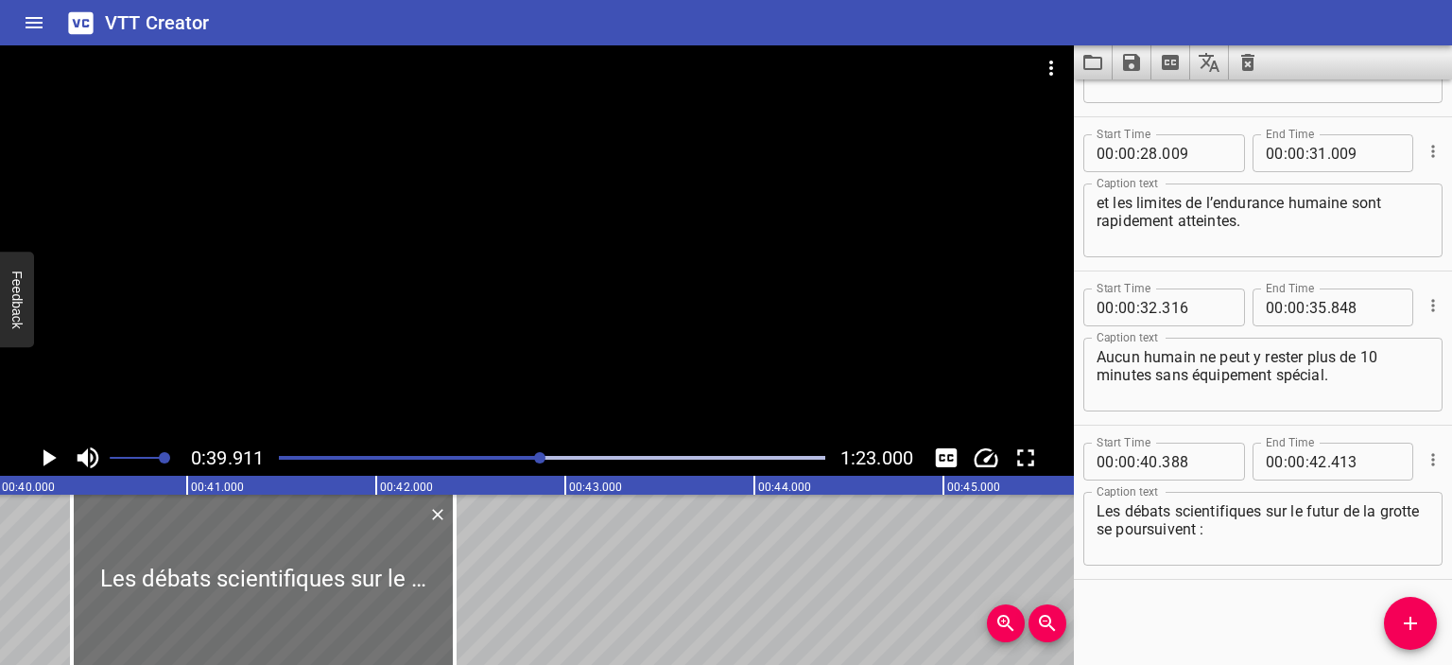
scroll to position [0, 7547]
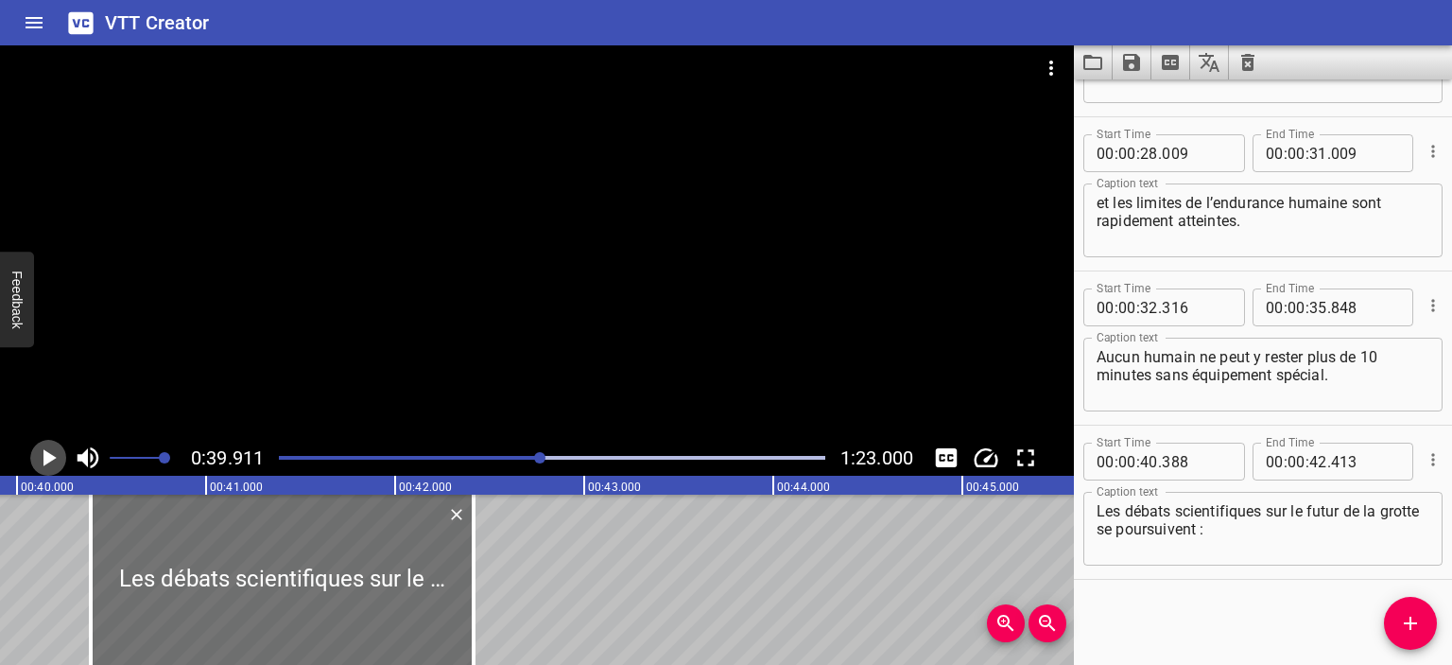
click at [49, 463] on icon "Play/Pause" at bounding box center [48, 457] width 28 height 28
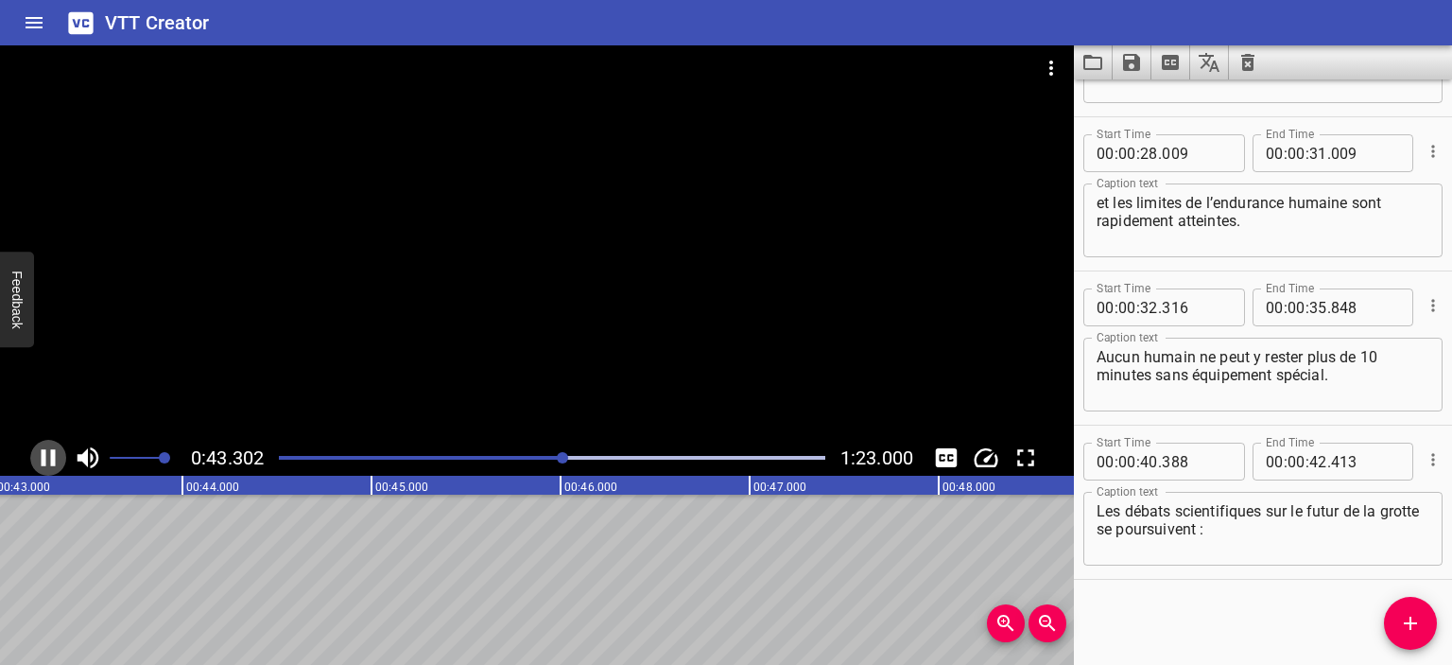
click at [41, 454] on icon "Play/Pause" at bounding box center [48, 457] width 28 height 28
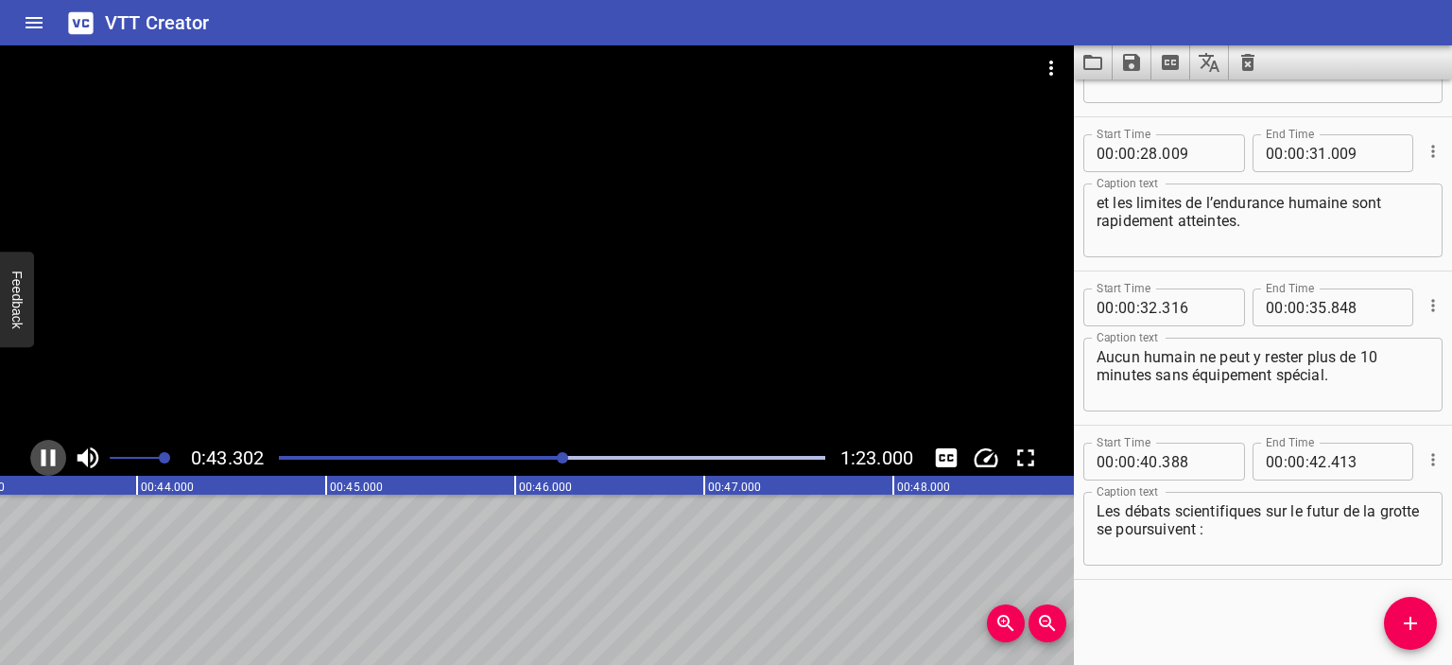
scroll to position [0, 8204]
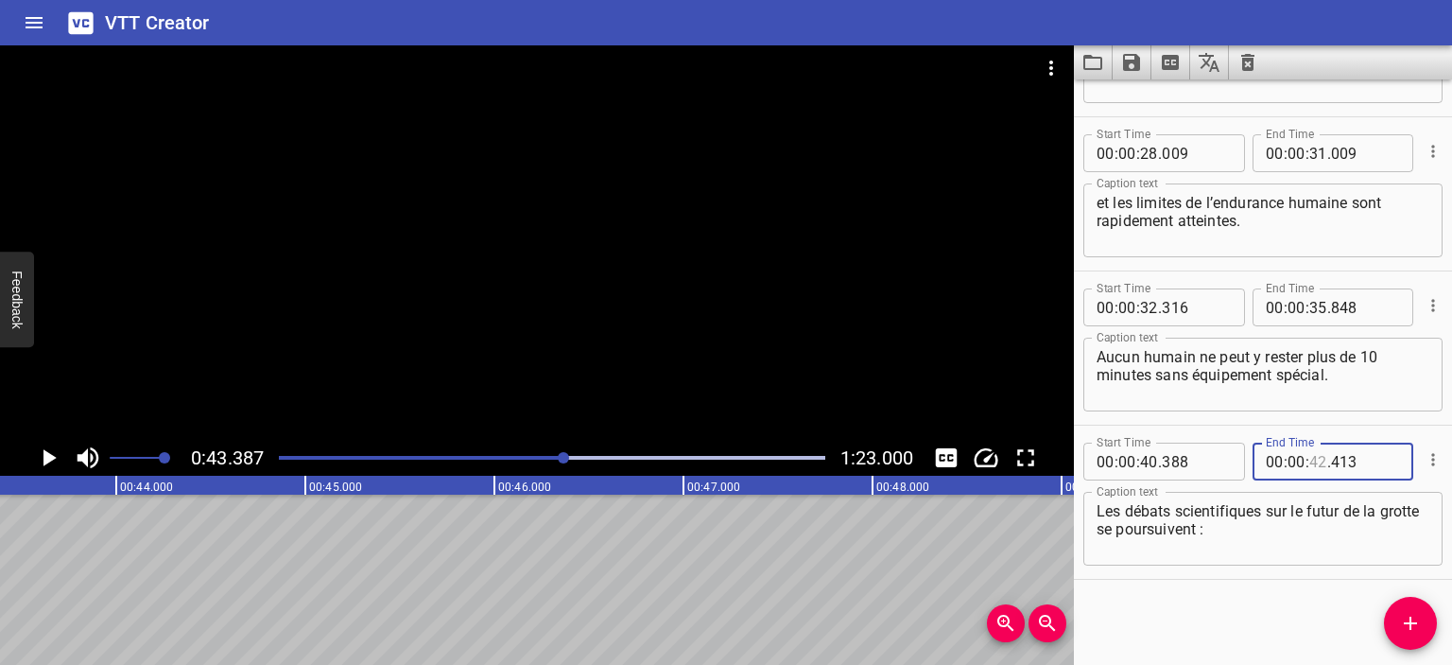
click at [1314, 460] on input "number" at bounding box center [1319, 462] width 18 height 38
type input "43"
click at [1346, 464] on input "number" at bounding box center [1365, 462] width 69 height 38
type input "230"
click at [552, 457] on div "Play progress" at bounding box center [292, 458] width 547 height 4
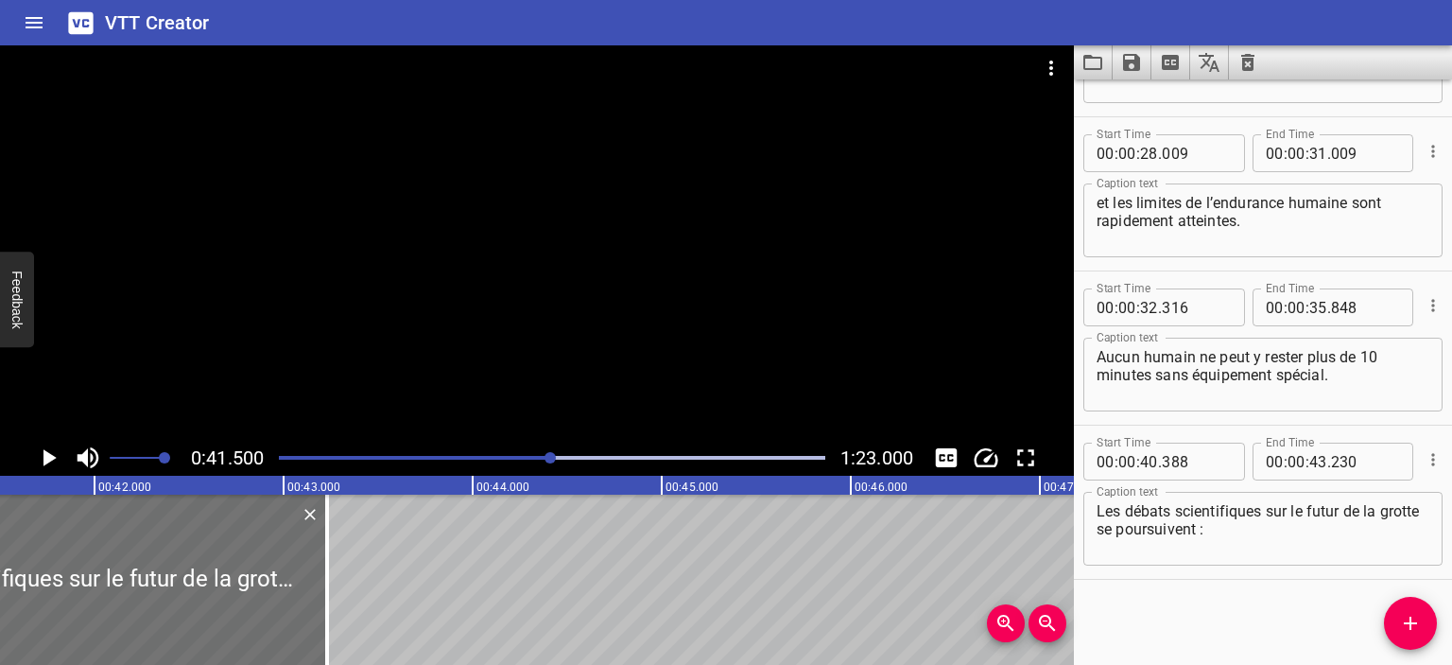
click at [41, 459] on icon "Play/Pause" at bounding box center [48, 457] width 28 height 28
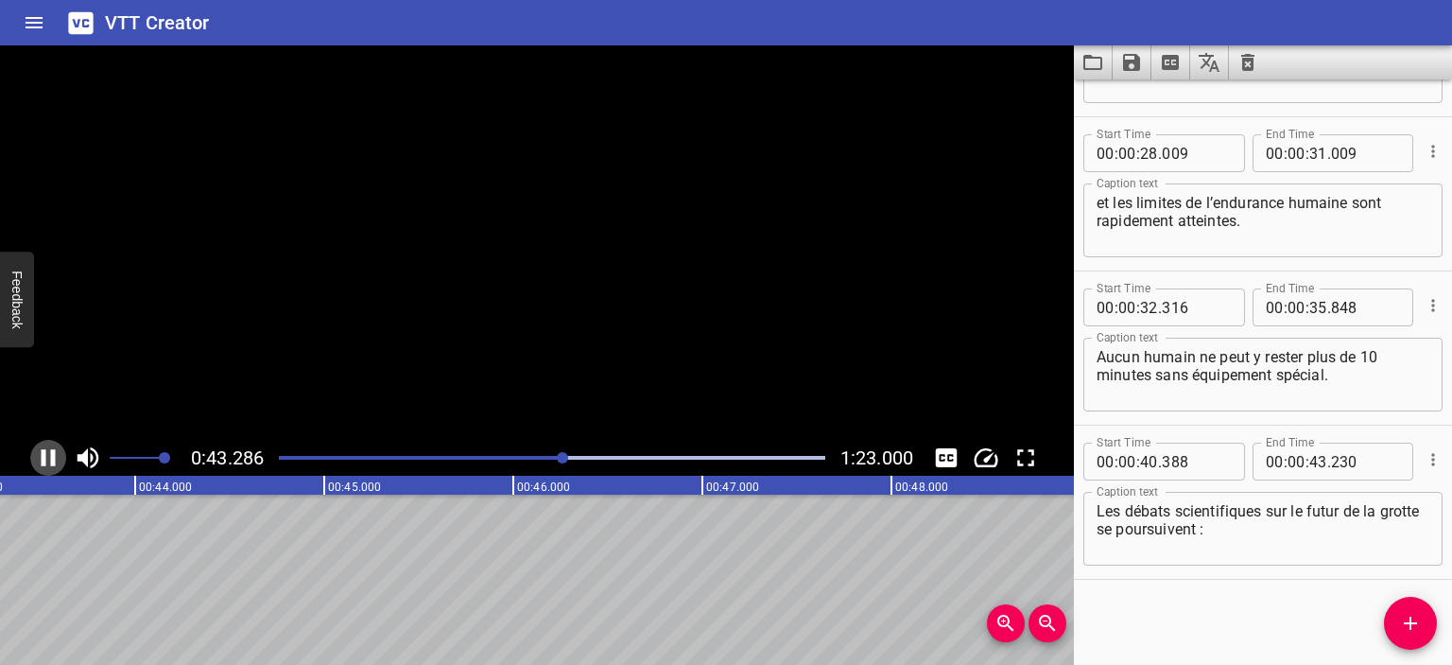
click at [41, 459] on icon "Play/Pause" at bounding box center [48, 457] width 28 height 28
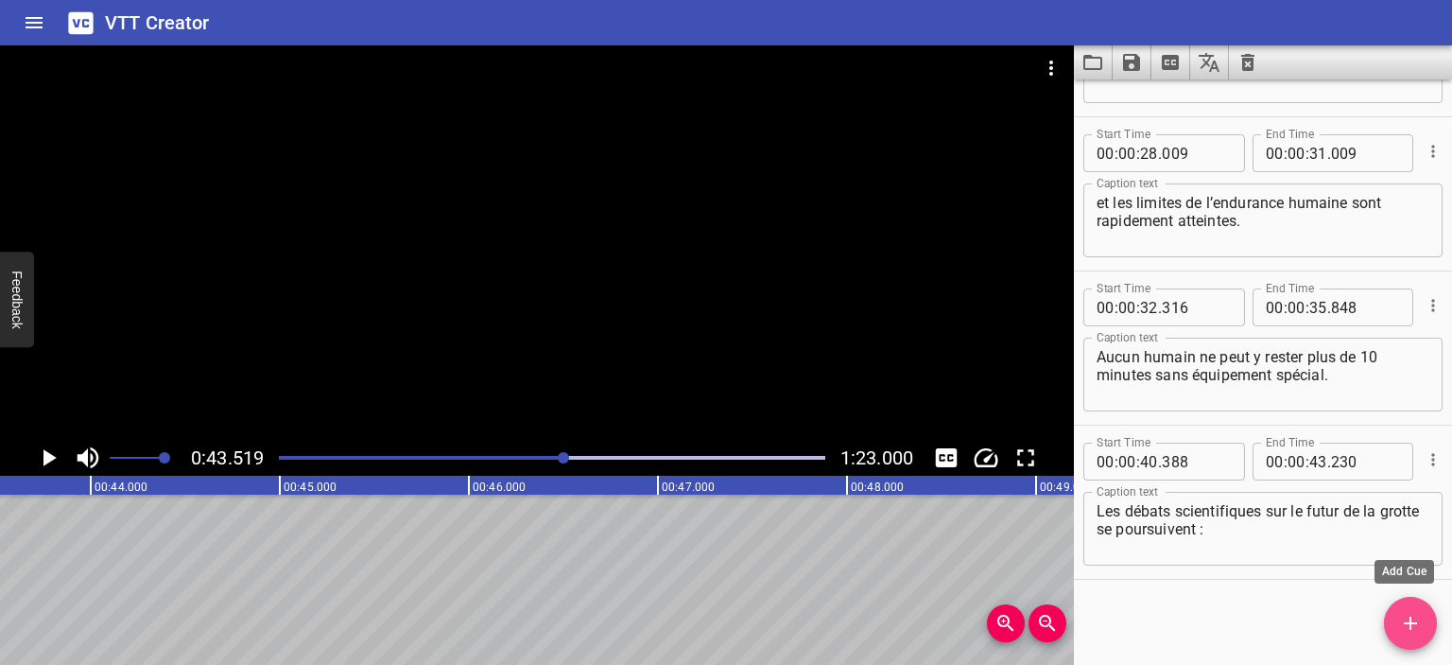
click at [1430, 616] on span "Add Cue" at bounding box center [1410, 623] width 53 height 23
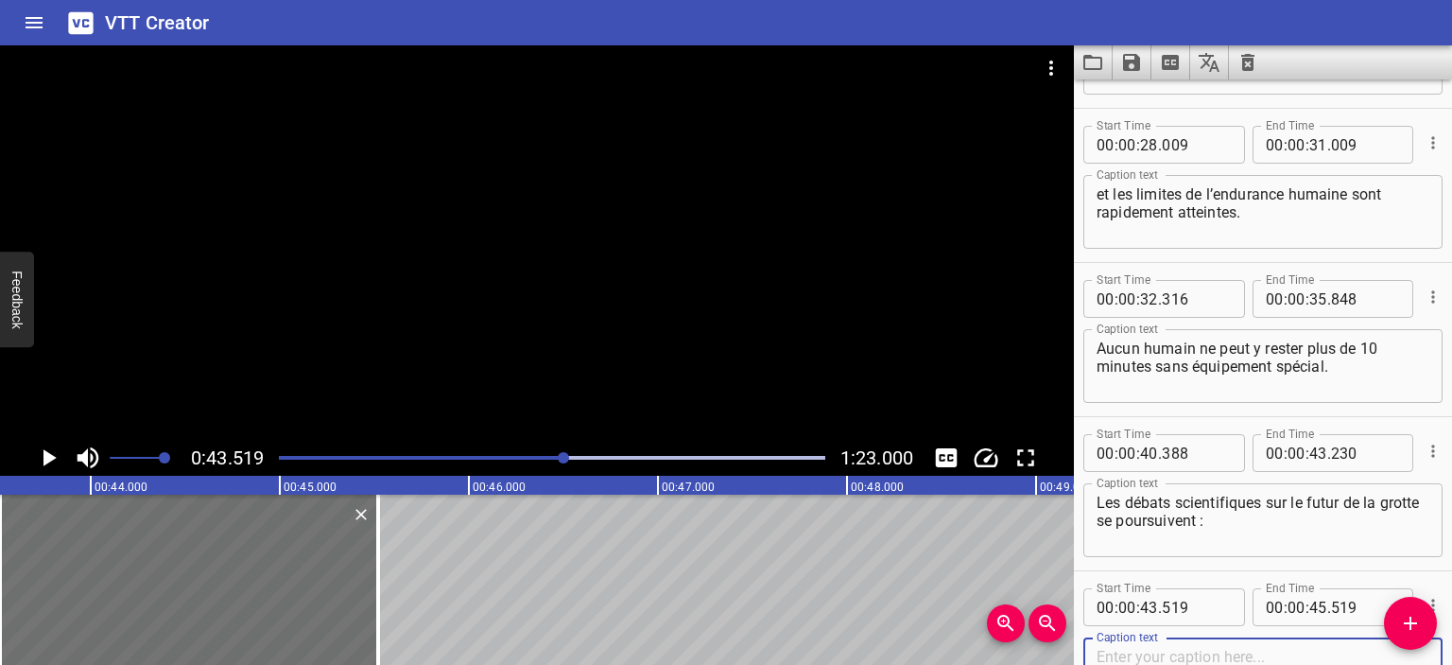
paste textarea "préserver la grotte et permettant ainsi une nouvelle croissance des cristaux,"
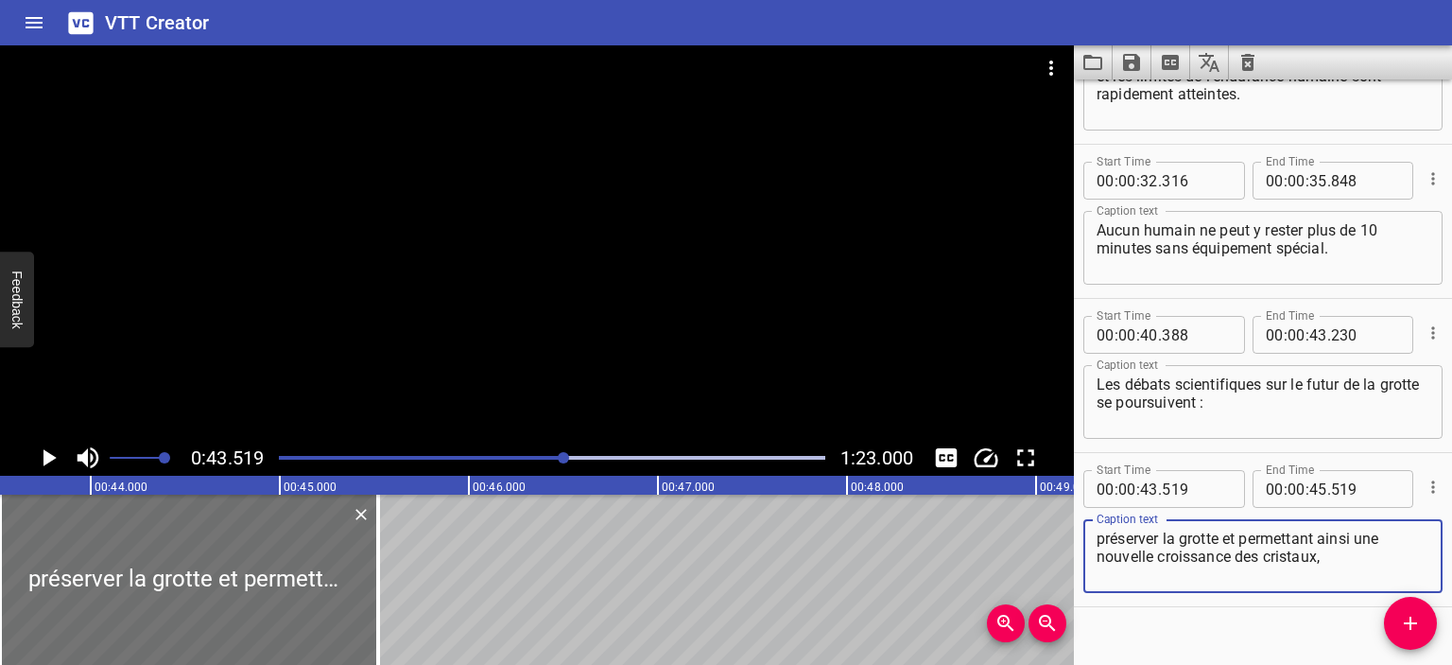
scroll to position [737, 0]
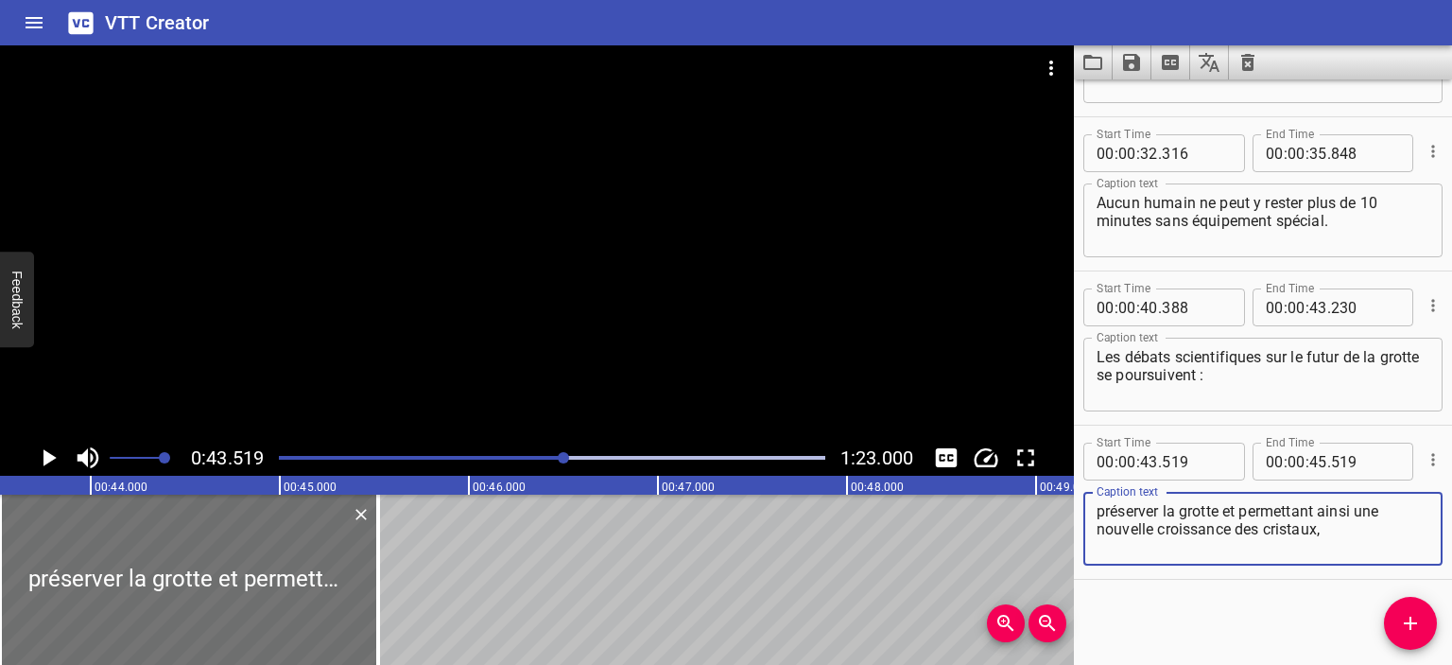
type textarea "préserver la grotte et permettant ainsi une nouvelle croissance des cristaux,"
click at [46, 460] on icon "Play/Pause" at bounding box center [49, 457] width 13 height 17
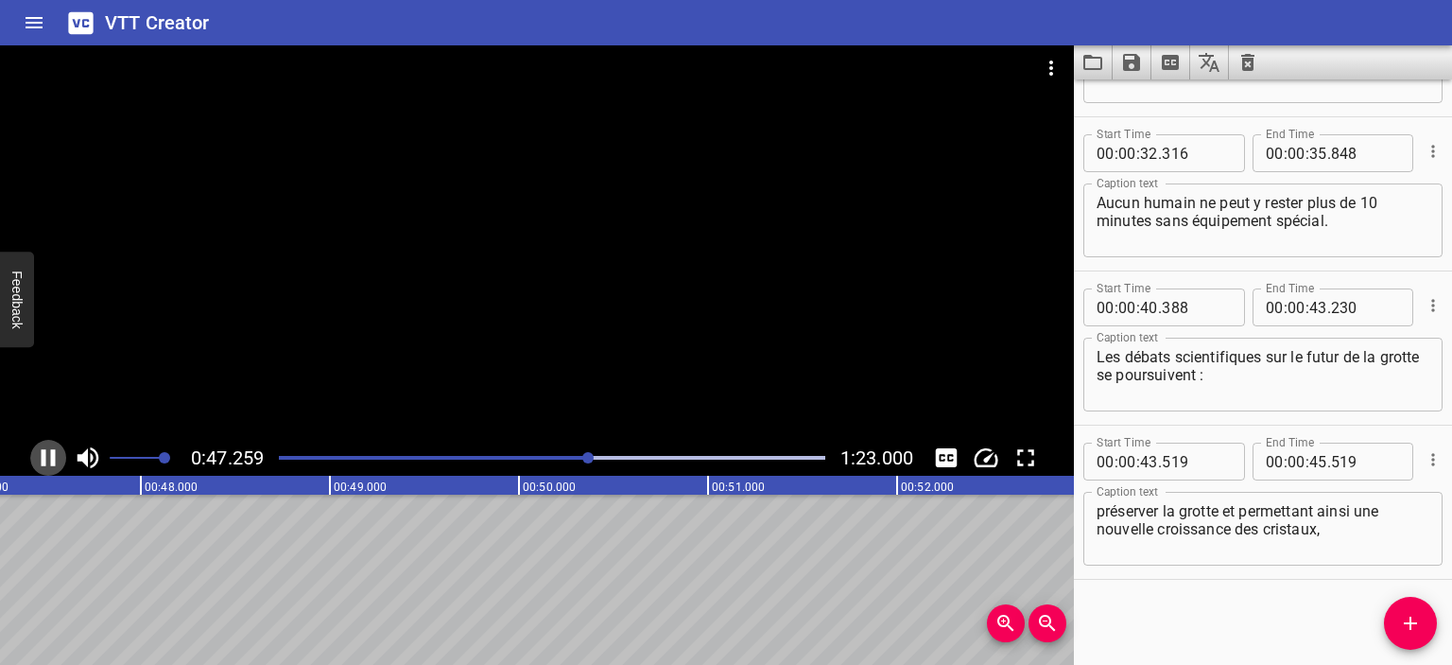
click at [46, 459] on icon "Play/Pause" at bounding box center [48, 457] width 28 height 28
click at [45, 457] on icon "Play/Pause" at bounding box center [49, 457] width 13 height 17
click at [45, 457] on icon "Play/Pause" at bounding box center [48, 457] width 28 height 28
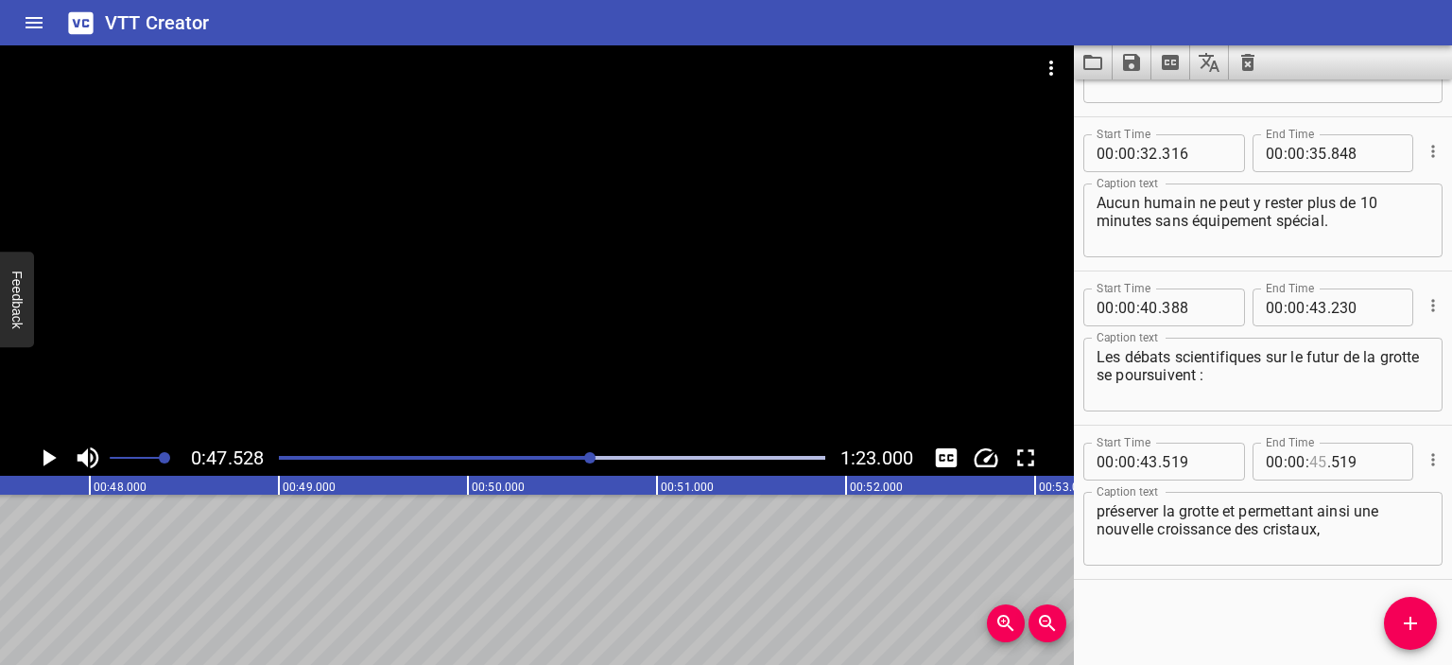
click at [1310, 466] on input "number" at bounding box center [1319, 462] width 18 height 38
type input "47"
type input "528"
click at [1418, 631] on icon "Add Cue" at bounding box center [1410, 623] width 23 height 23
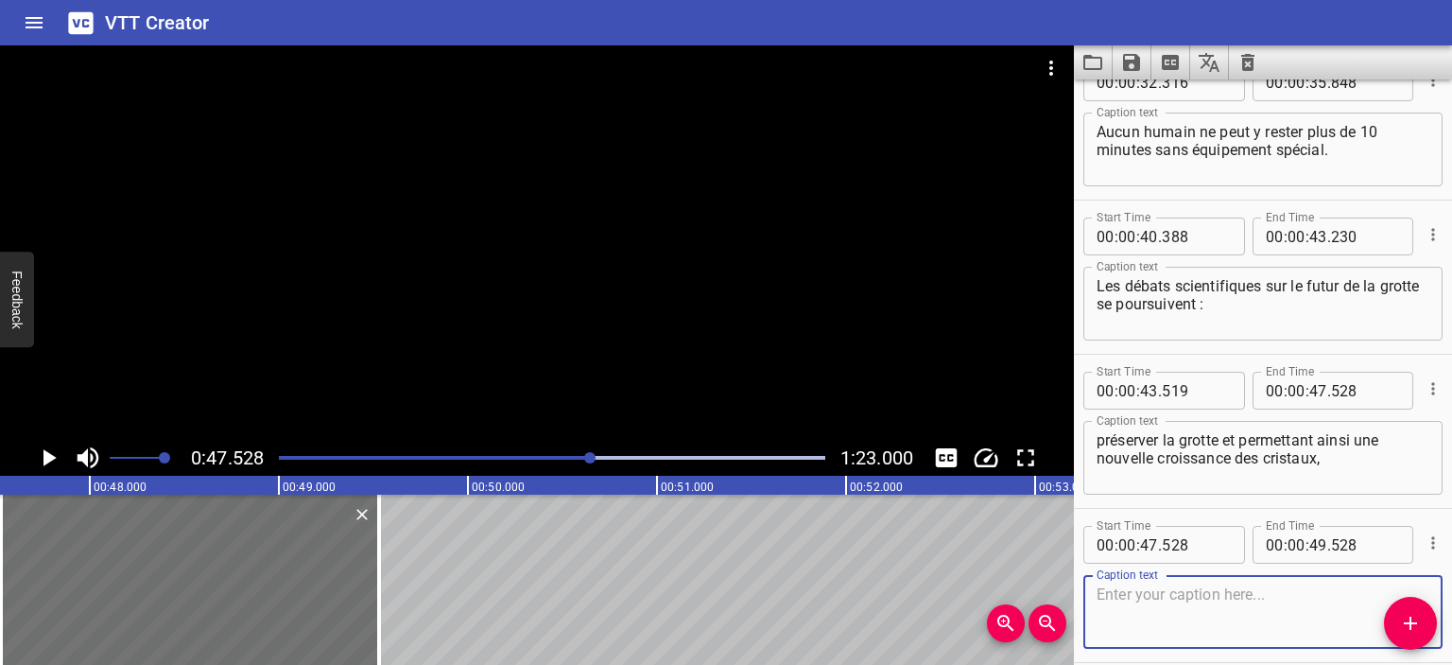
scroll to position [890, 0]
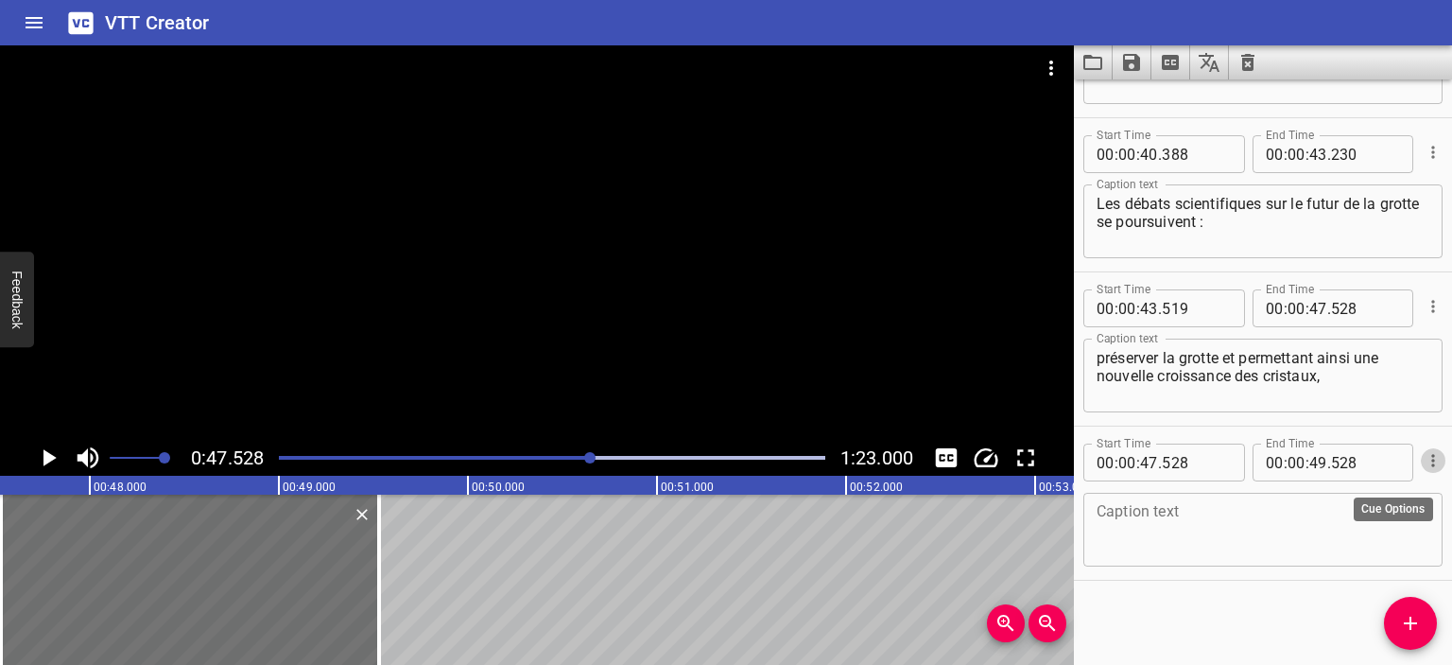
click at [1424, 460] on icon "Cue Options" at bounding box center [1433, 460] width 19 height 19
click at [1352, 481] on li "Delete Cue" at bounding box center [1354, 494] width 165 height 34
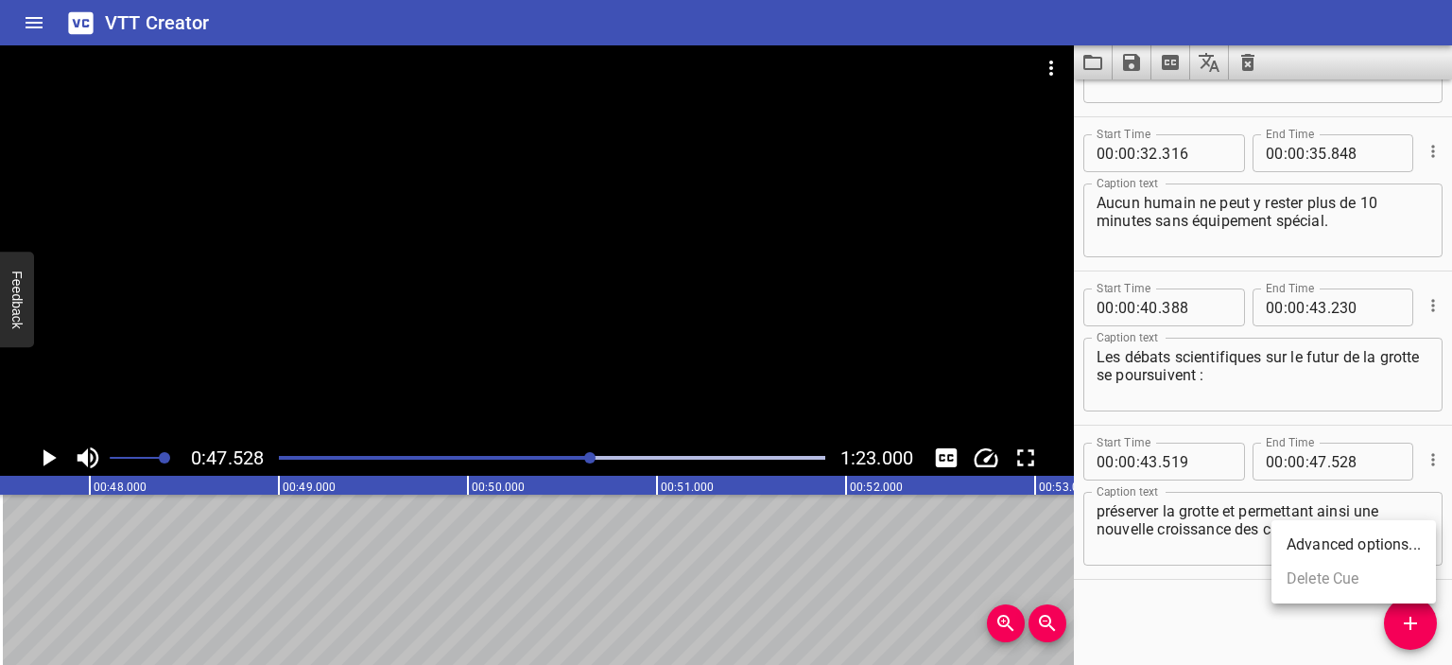
scroll to position [737, 0]
click at [53, 453] on icon "Play/Pause" at bounding box center [48, 457] width 28 height 28
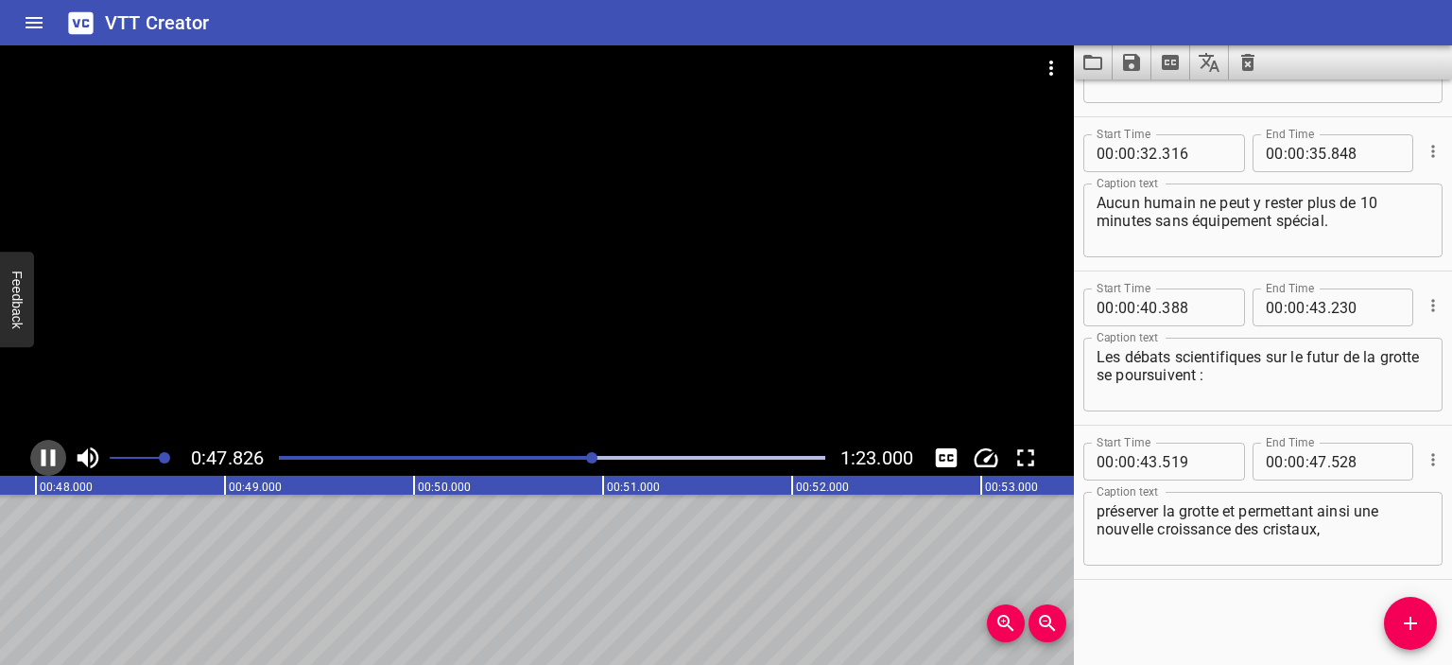
scroll to position [0, 9078]
click at [53, 454] on icon "Play/Pause" at bounding box center [49, 457] width 14 height 17
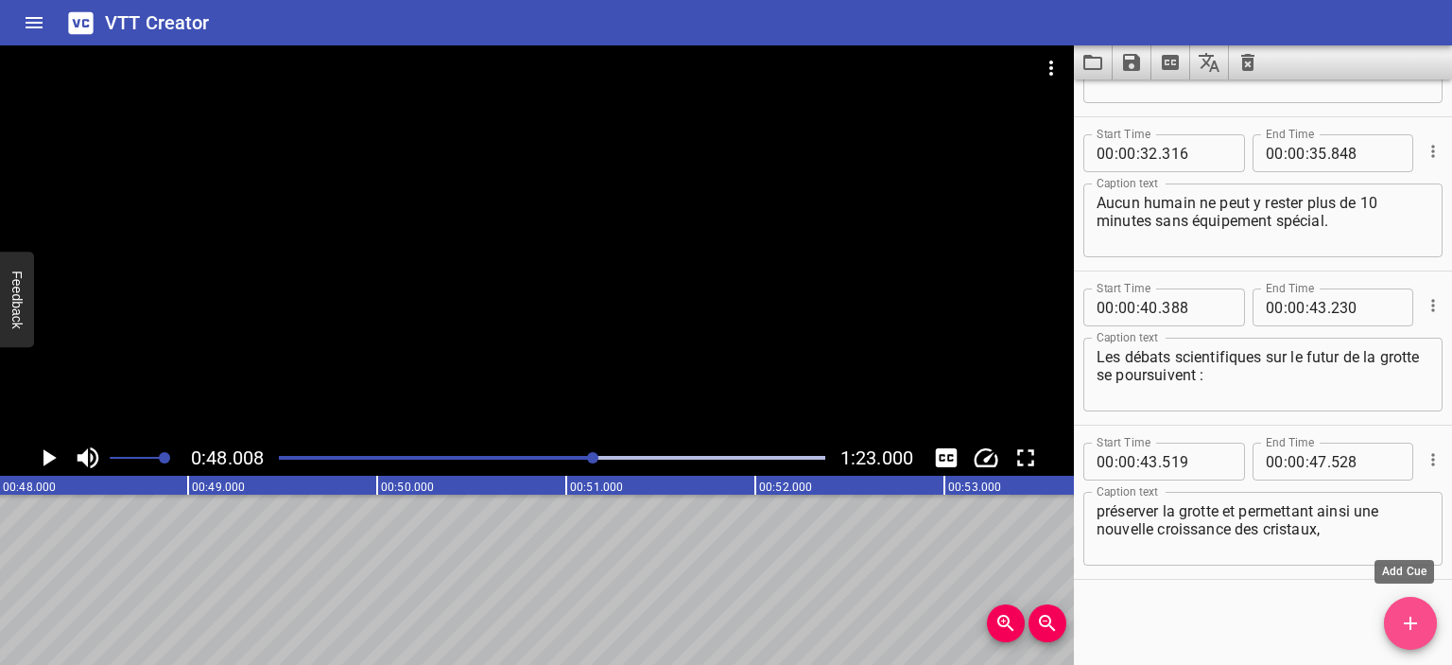
click at [1422, 616] on span "Add Cue" at bounding box center [1410, 623] width 53 height 23
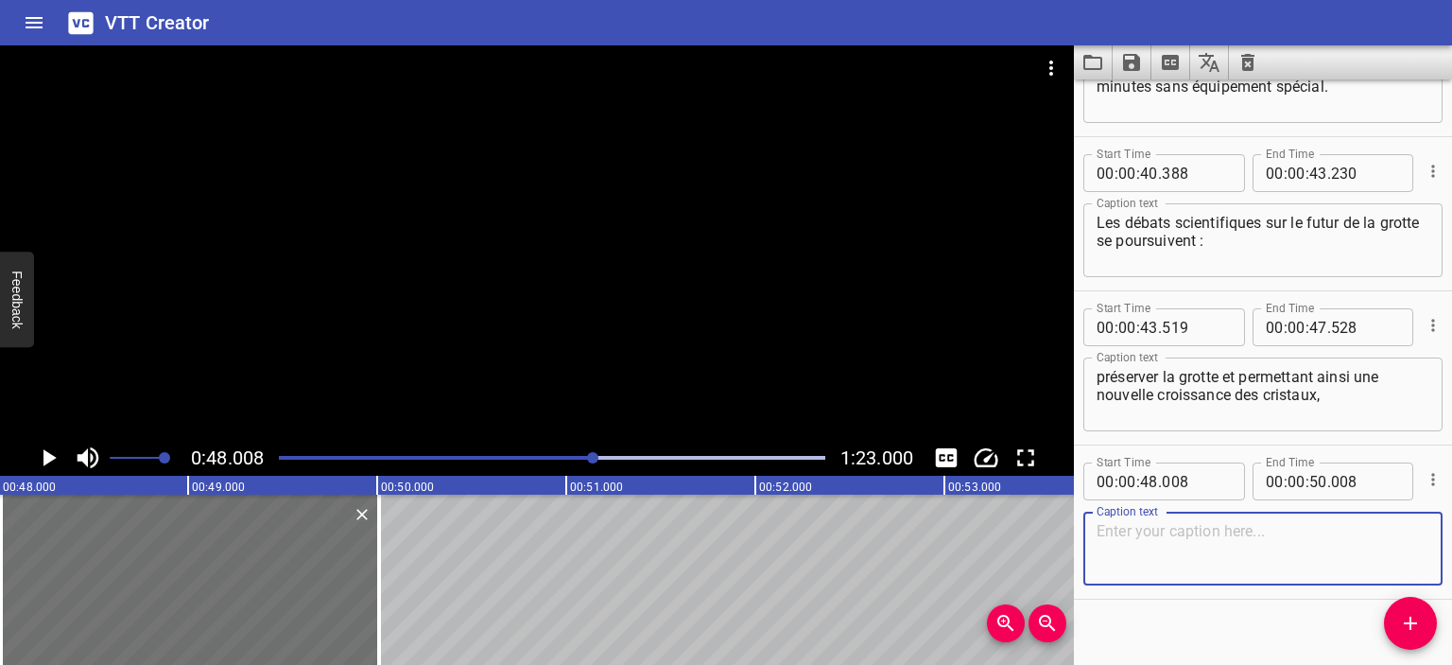
scroll to position [890, 0]
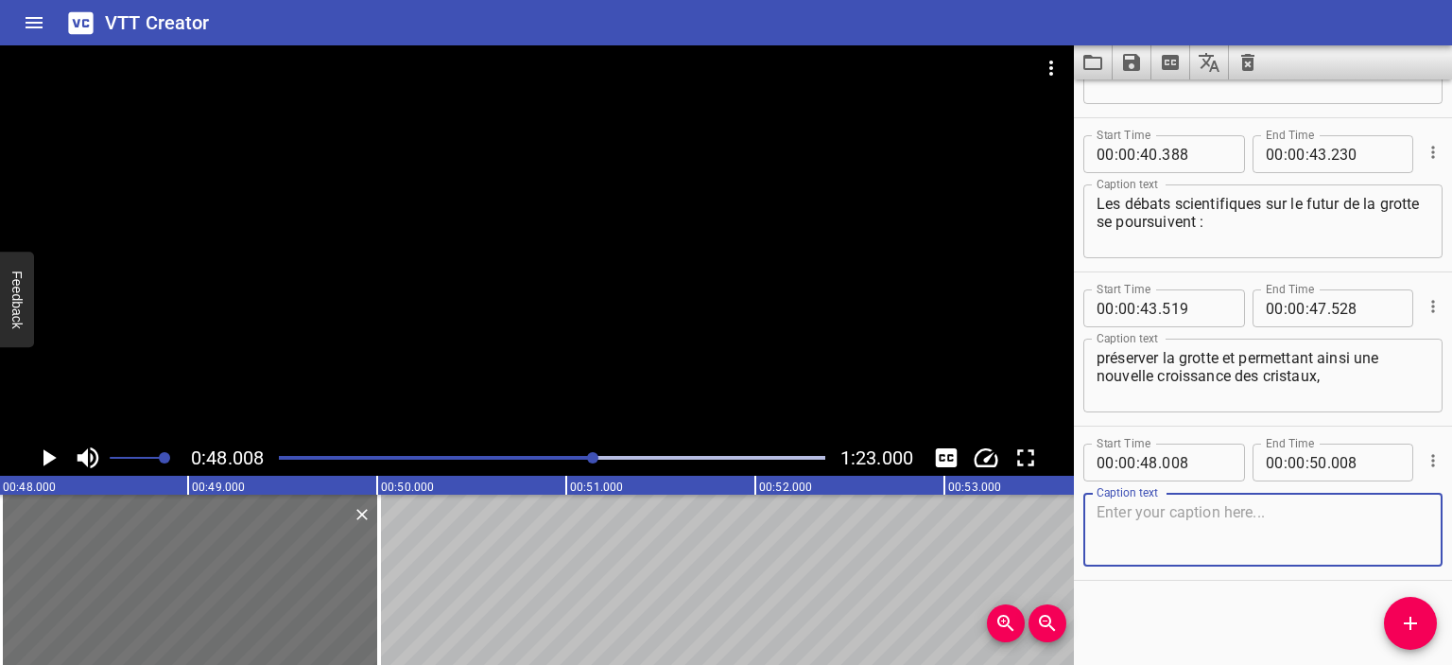
paste textarea "ou bien la garder ouverte à la recherche,"
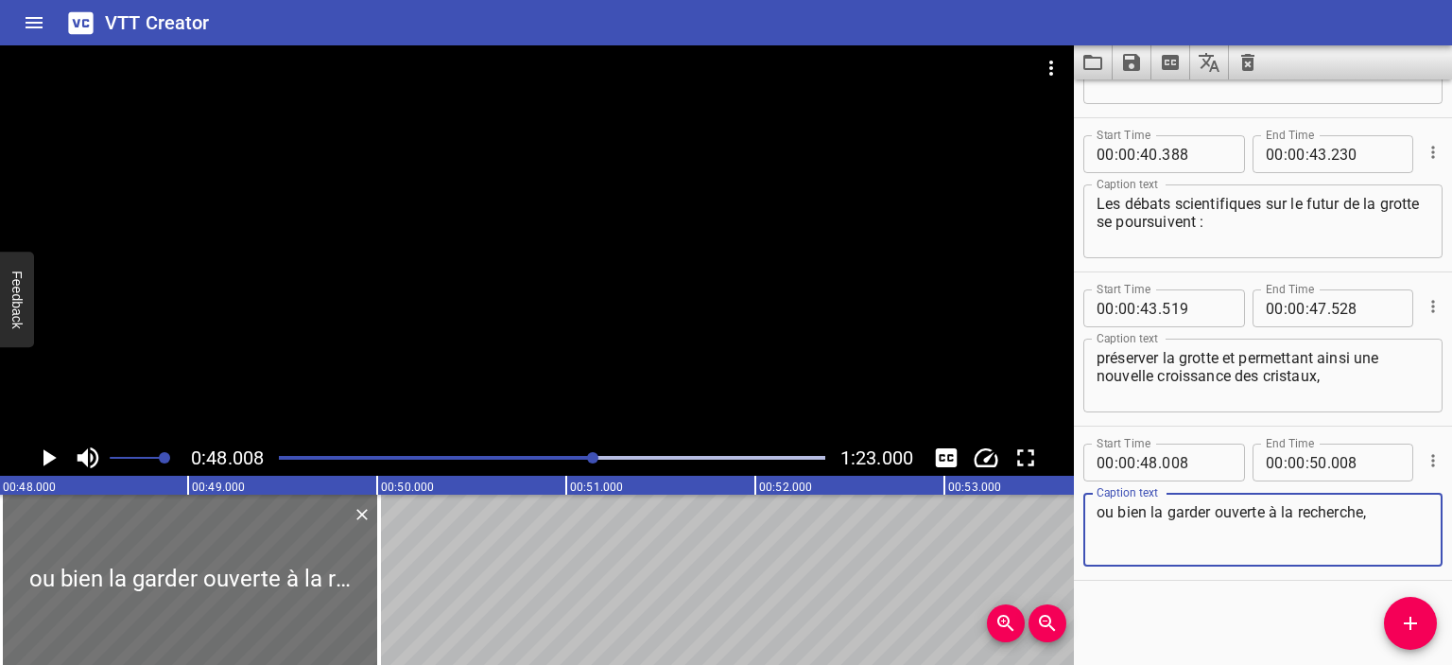
type textarea "ou bien la garder ouverte à la recherche,"
click at [49, 451] on icon "Play/Pause" at bounding box center [48, 457] width 28 height 28
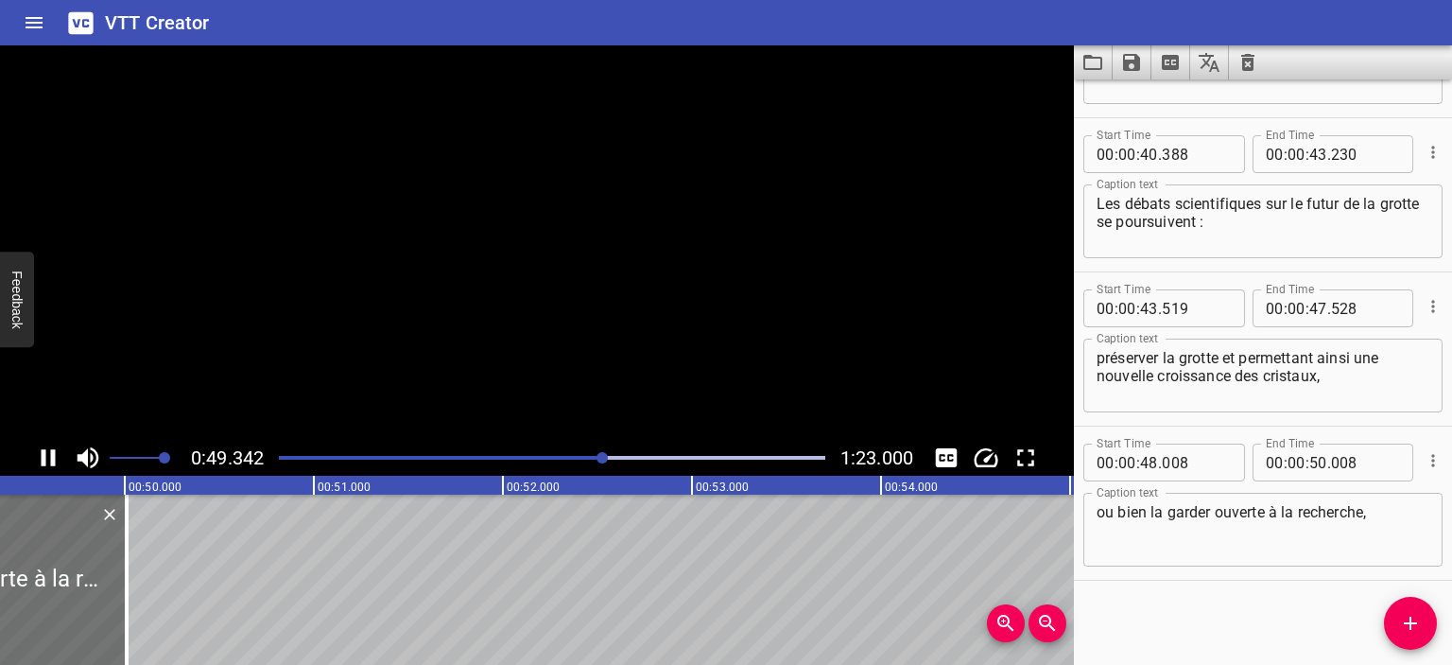
click at [49, 451] on icon "Play/Pause" at bounding box center [48, 457] width 28 height 28
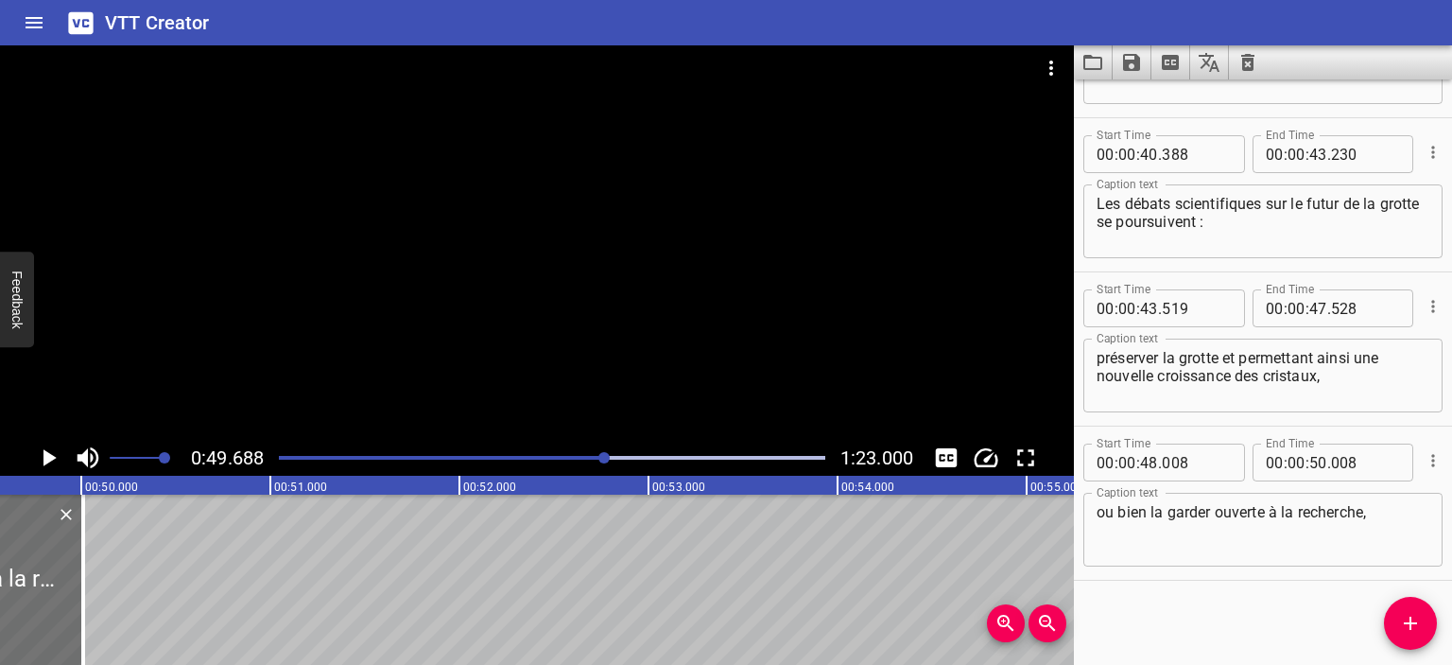
scroll to position [0, 9396]
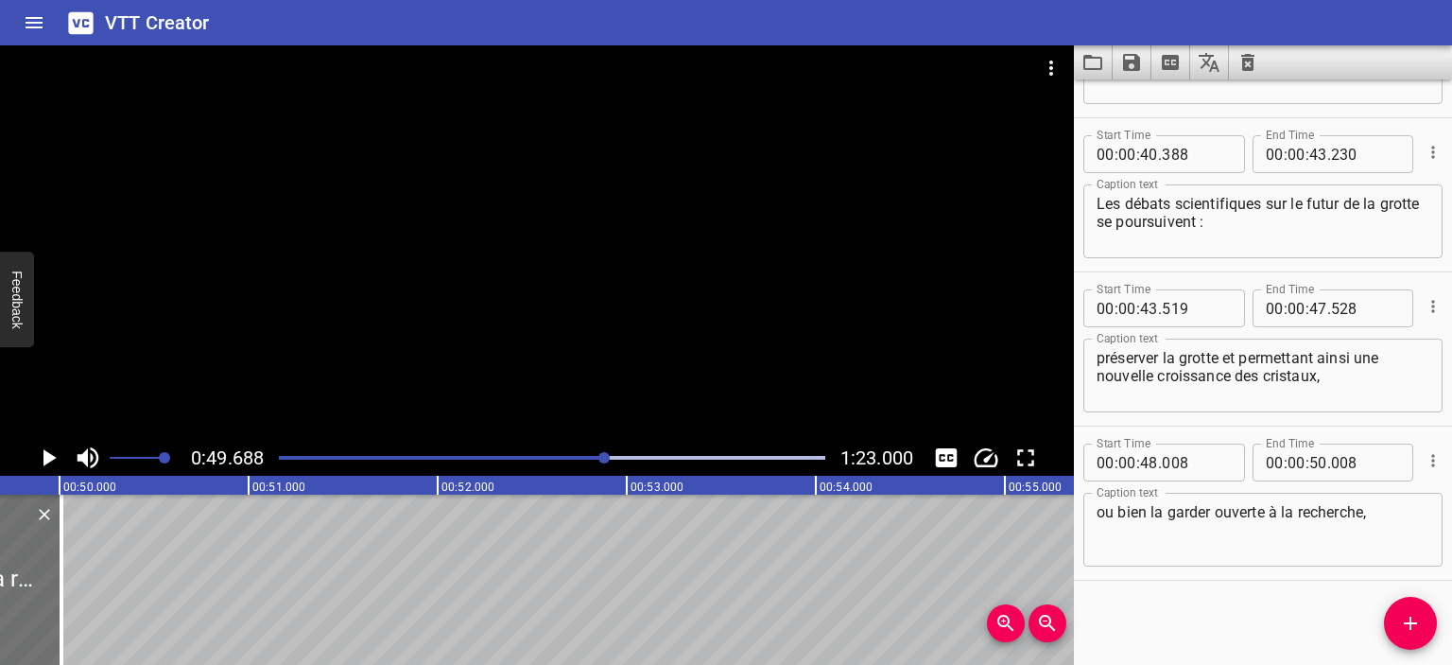
click at [47, 448] on icon "Play/Pause" at bounding box center [48, 457] width 28 height 28
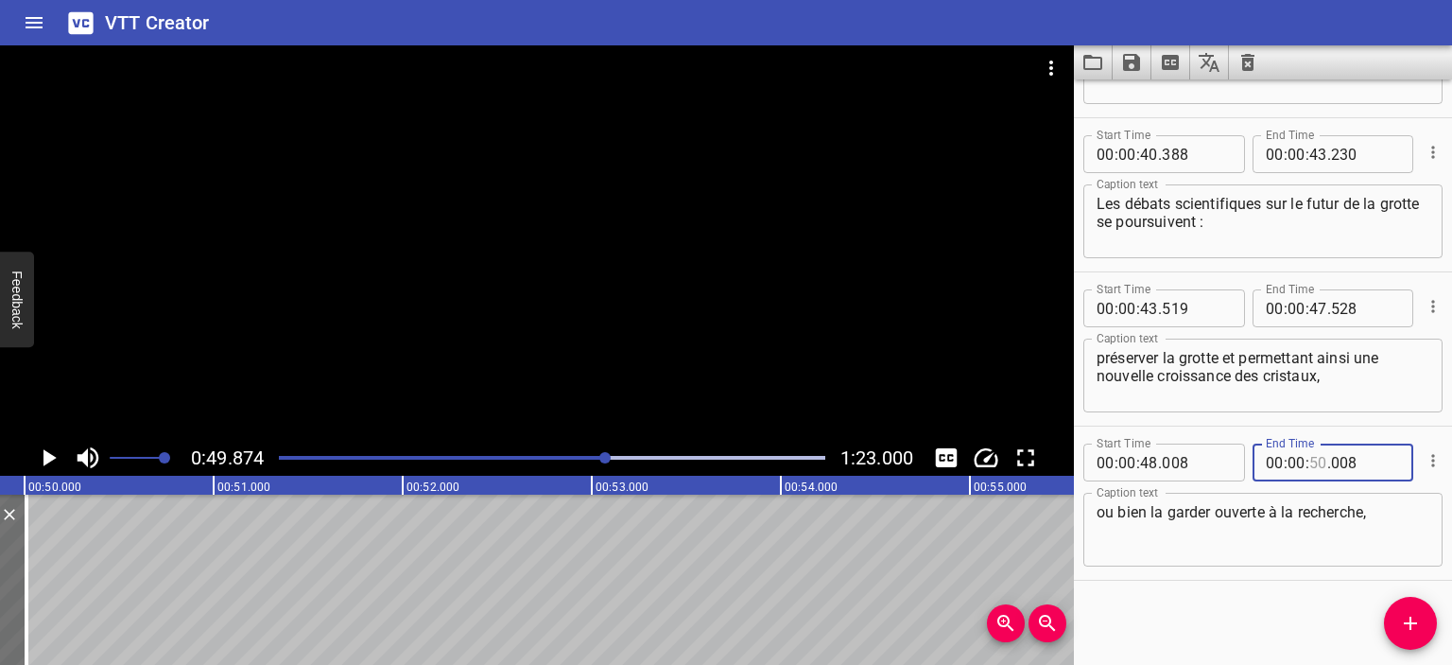
click at [1310, 472] on input "number" at bounding box center [1319, 462] width 18 height 38
type input "49"
type input "800"
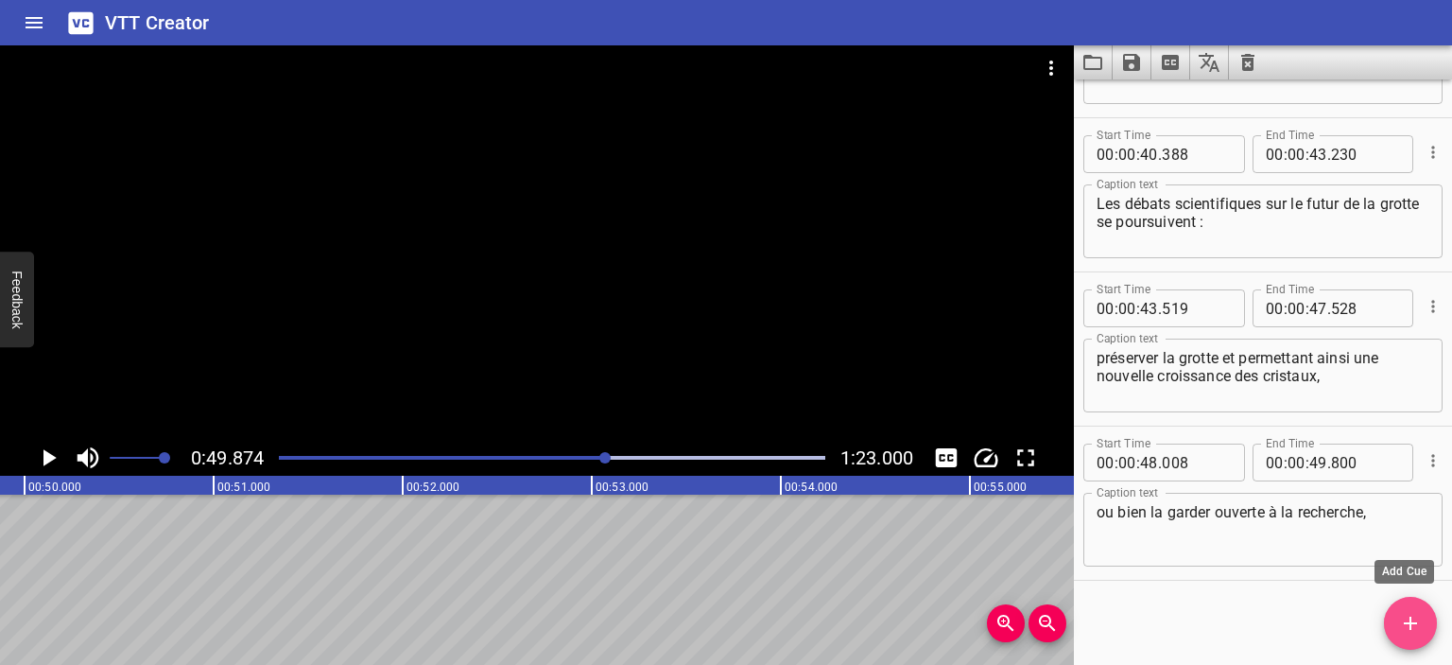
click at [1428, 618] on span "Add Cue" at bounding box center [1410, 623] width 53 height 23
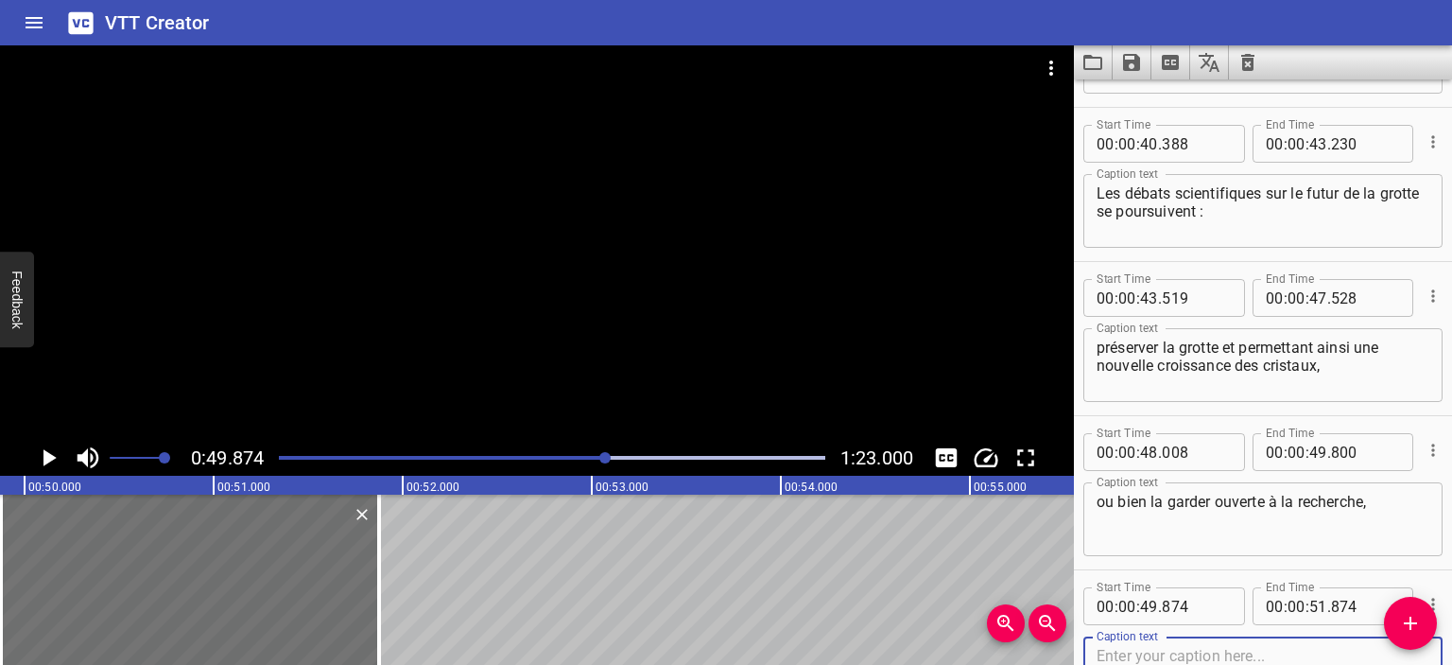
click at [1183, 651] on textarea at bounding box center [1263, 674] width 333 height 54
paste textarea "tout en risquant de porter atteinte à l'équilibre de cet écosystème."
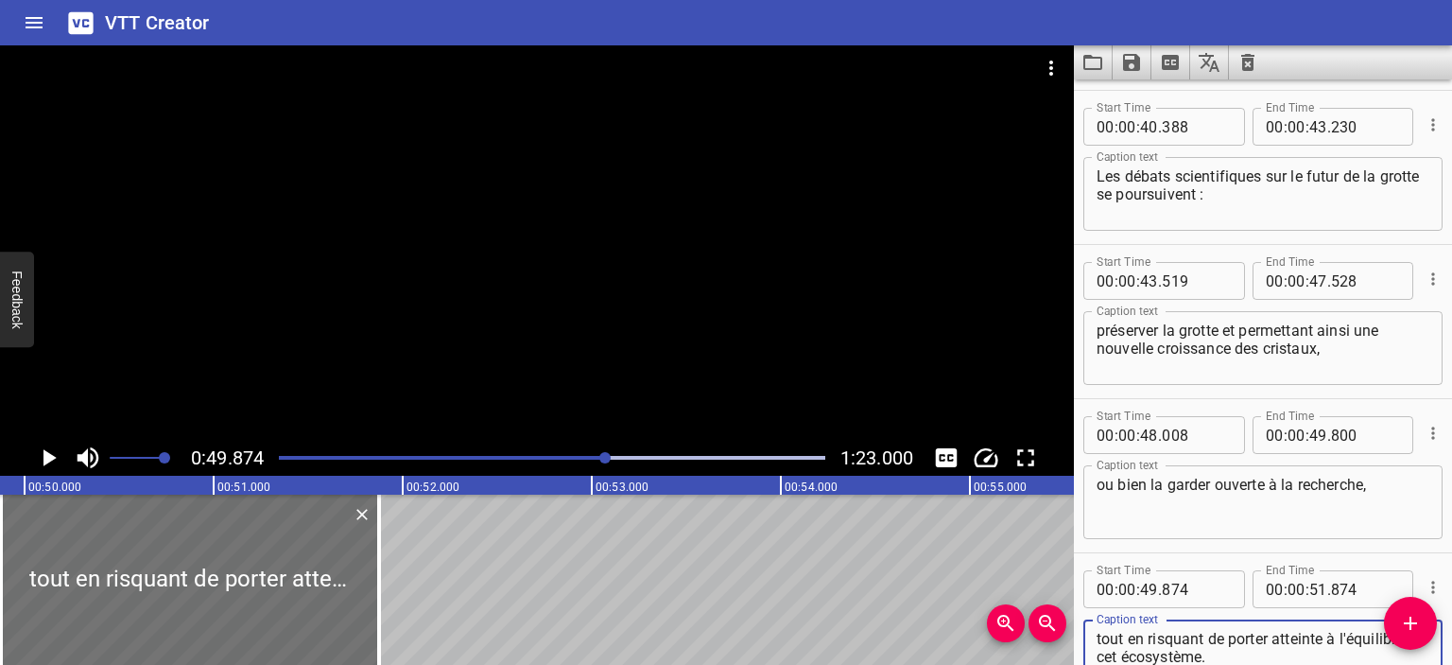
scroll to position [1044, 0]
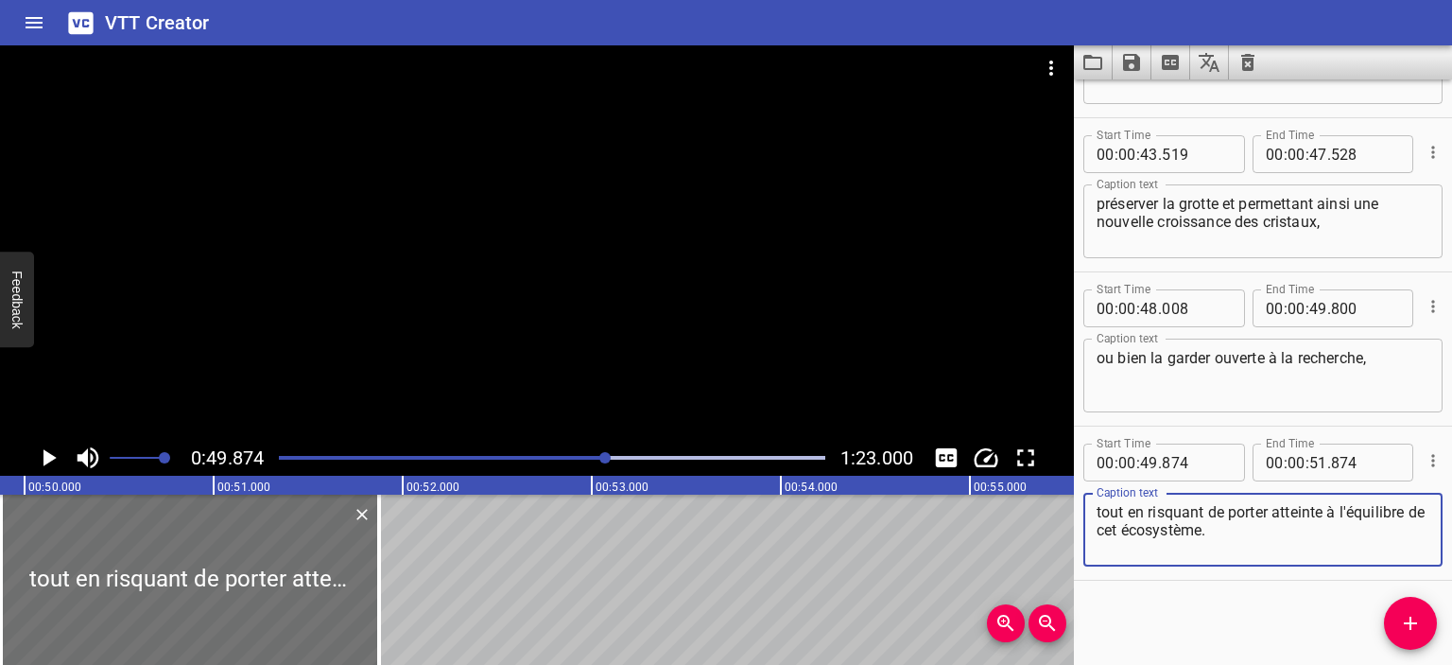
type textarea "tout en risquant de porter atteinte à l'équilibre de cet écosystème."
click at [50, 460] on icon "Play/Pause" at bounding box center [49, 457] width 13 height 17
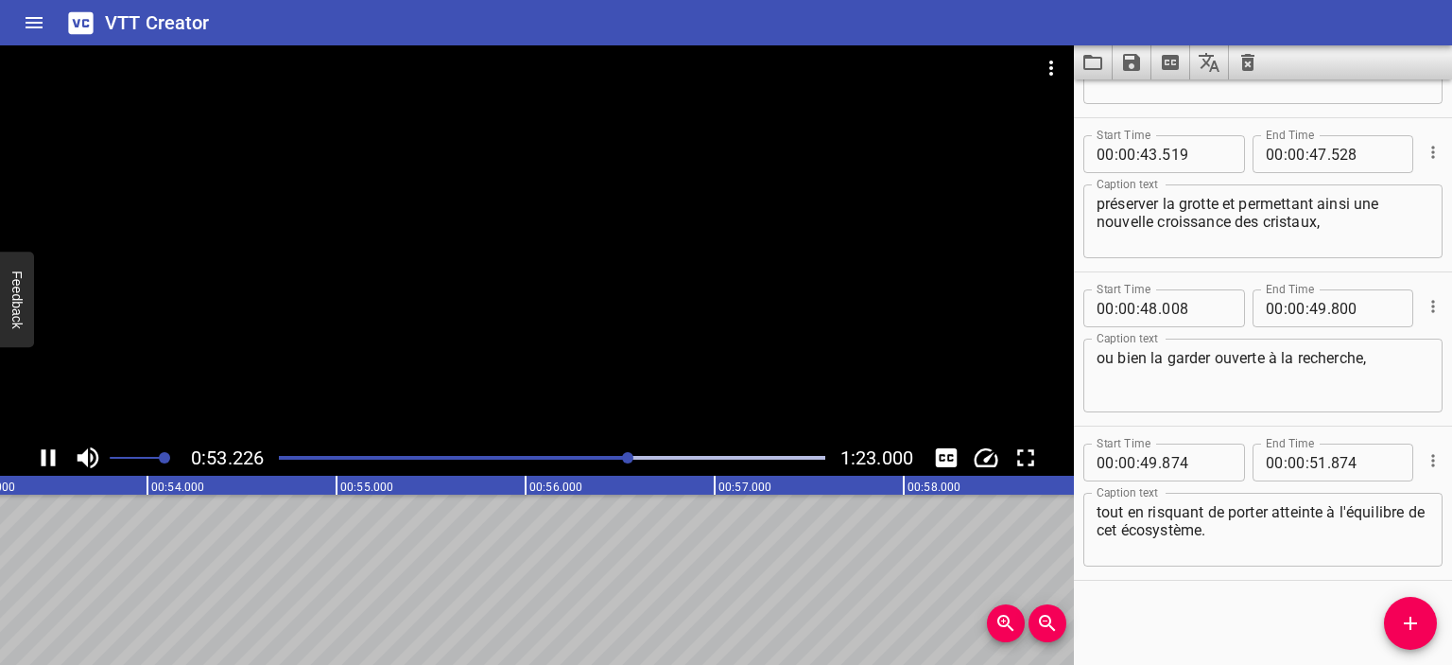
click at [49, 460] on icon "Play/Pause" at bounding box center [48, 457] width 28 height 28
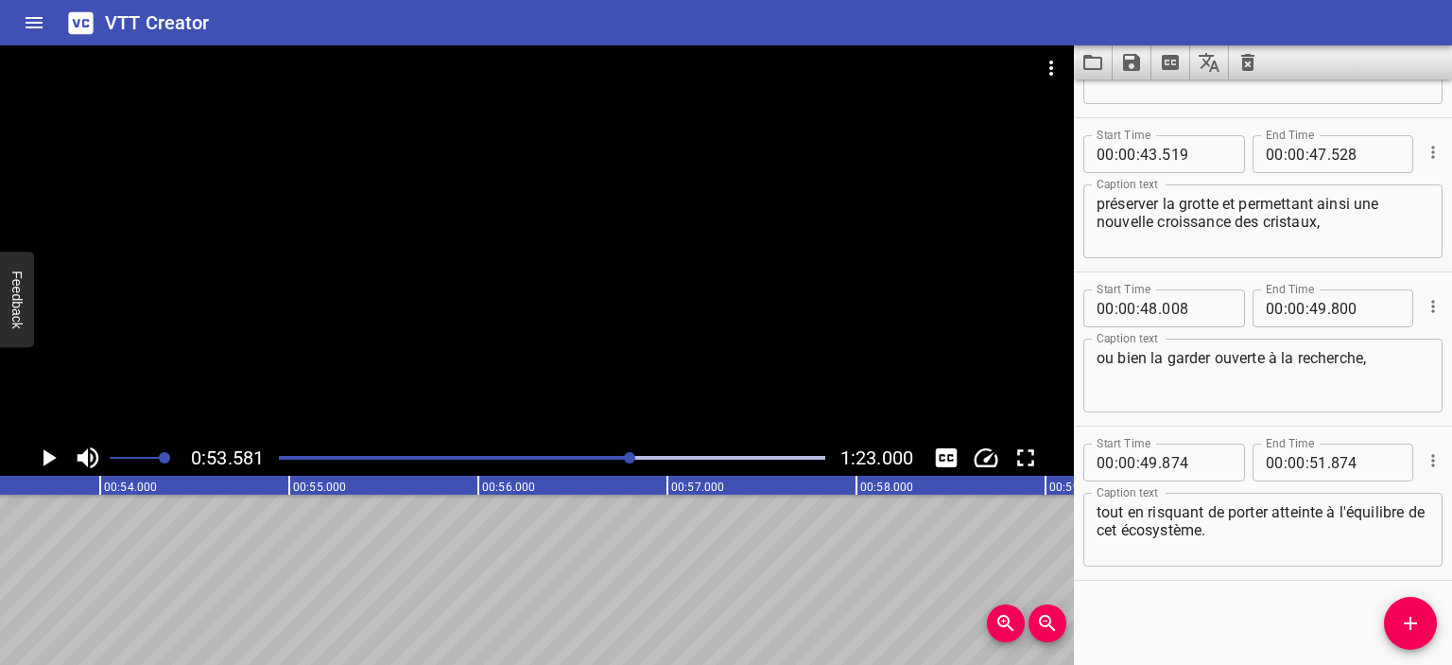
scroll to position [0, 10132]
click at [1310, 467] on input "number" at bounding box center [1319, 462] width 18 height 38
type input "53"
type input "581"
click at [38, 460] on icon "Play/Pause" at bounding box center [48, 457] width 28 height 28
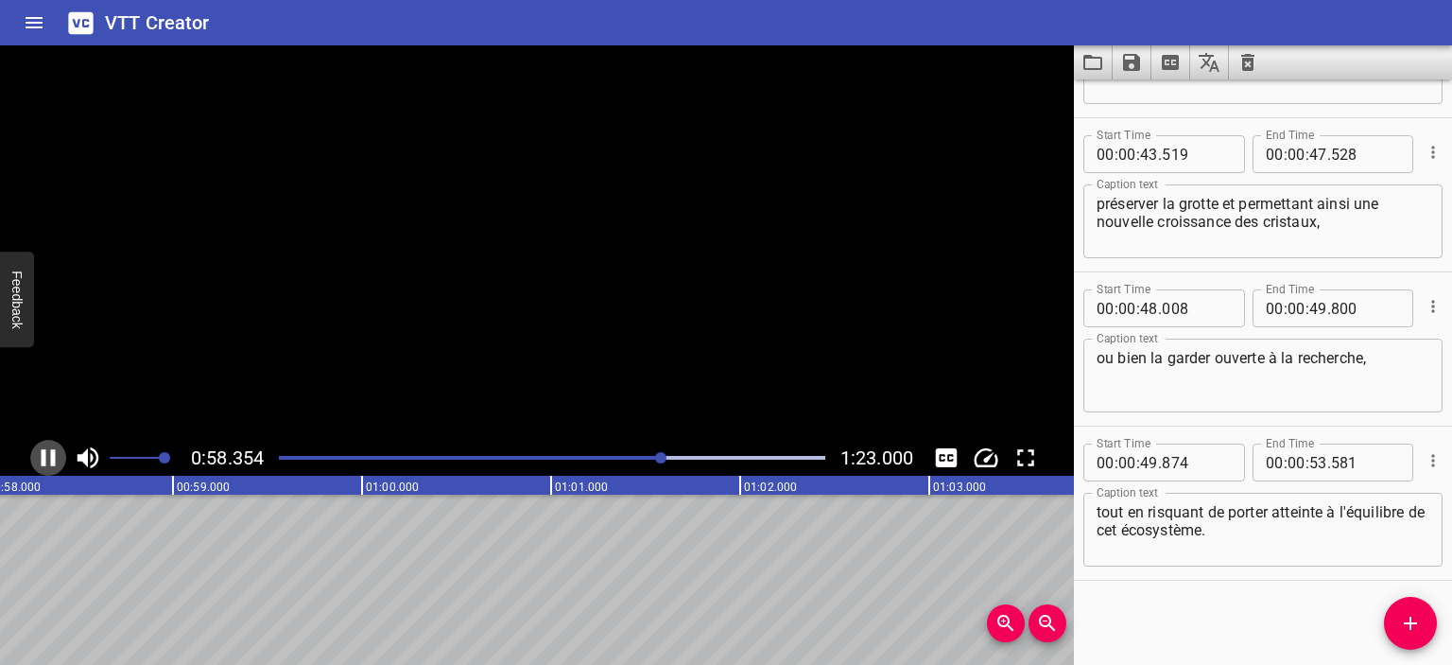
click at [48, 454] on icon "Play/Pause" at bounding box center [48, 457] width 28 height 28
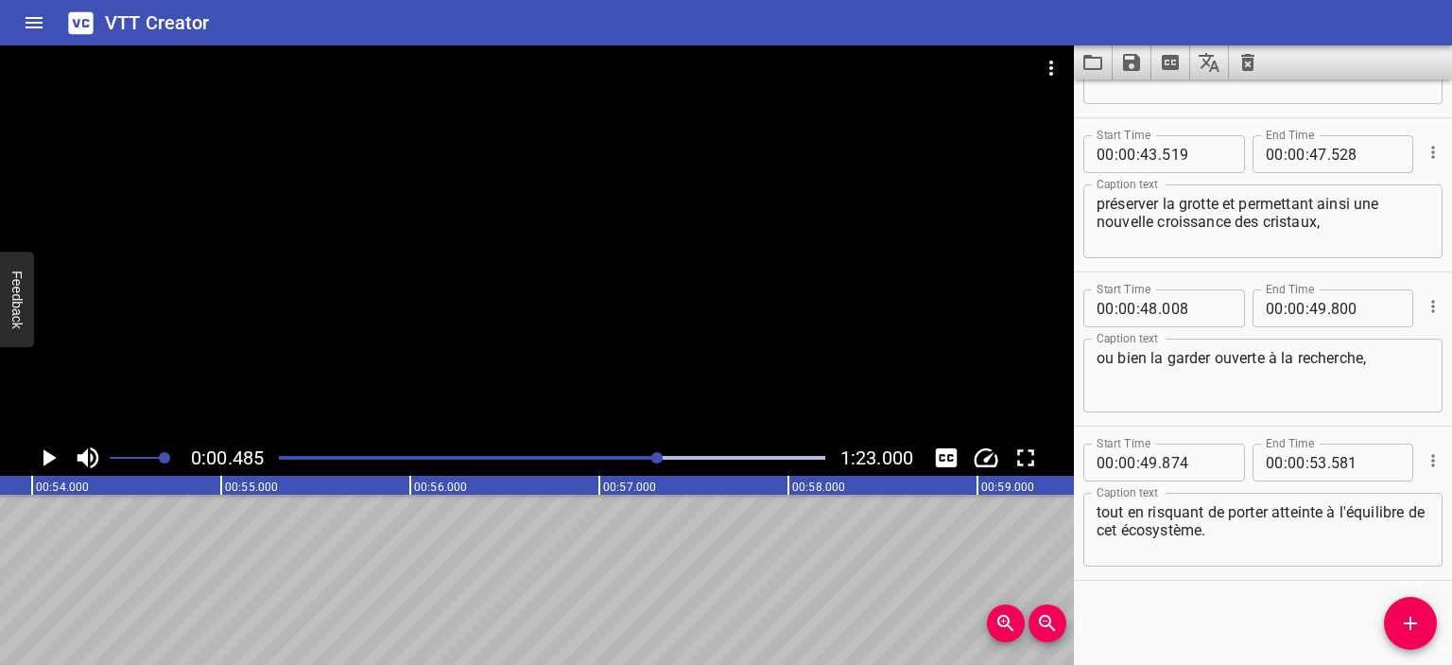
click at [659, 455] on div at bounding box center [656, 457] width 11 height 11
click at [47, 456] on icon "Play/Pause" at bounding box center [49, 457] width 13 height 17
click at [47, 456] on icon "Play/Pause" at bounding box center [48, 457] width 28 height 28
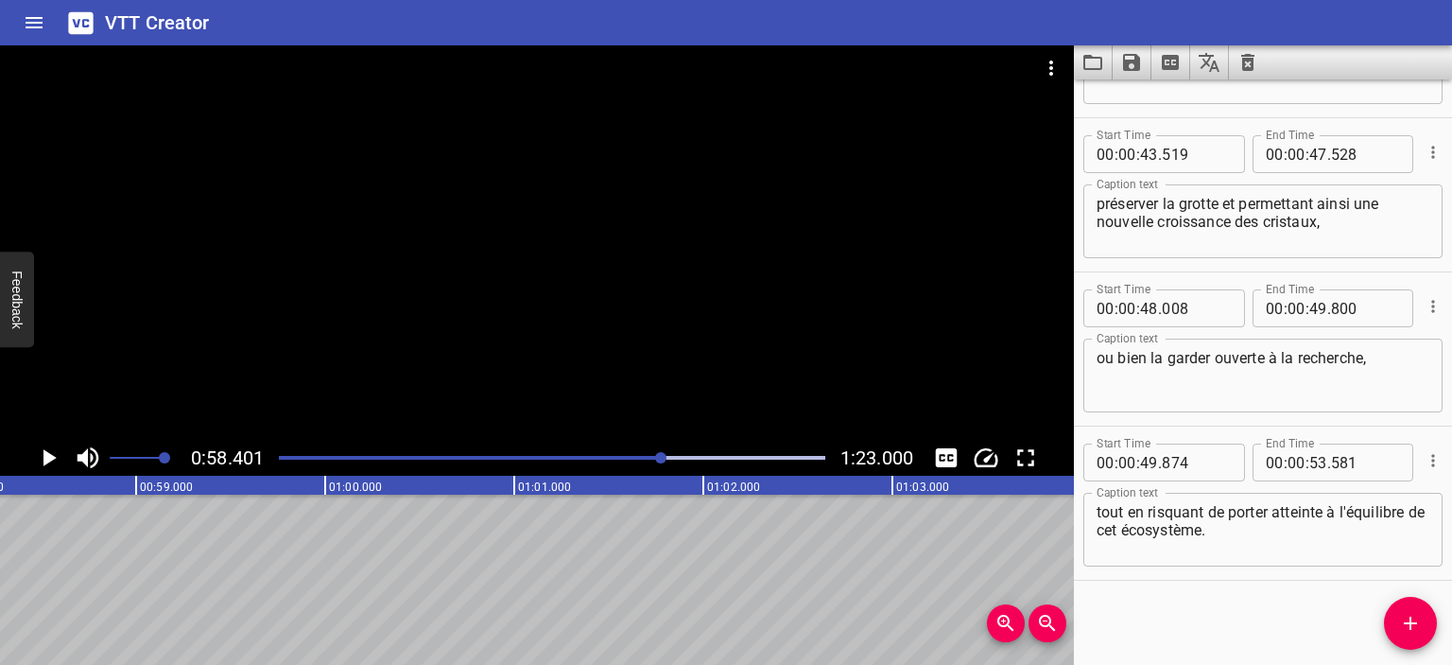
scroll to position [0, 11044]
click at [1416, 623] on icon "Add Cue" at bounding box center [1410, 622] width 13 height 13
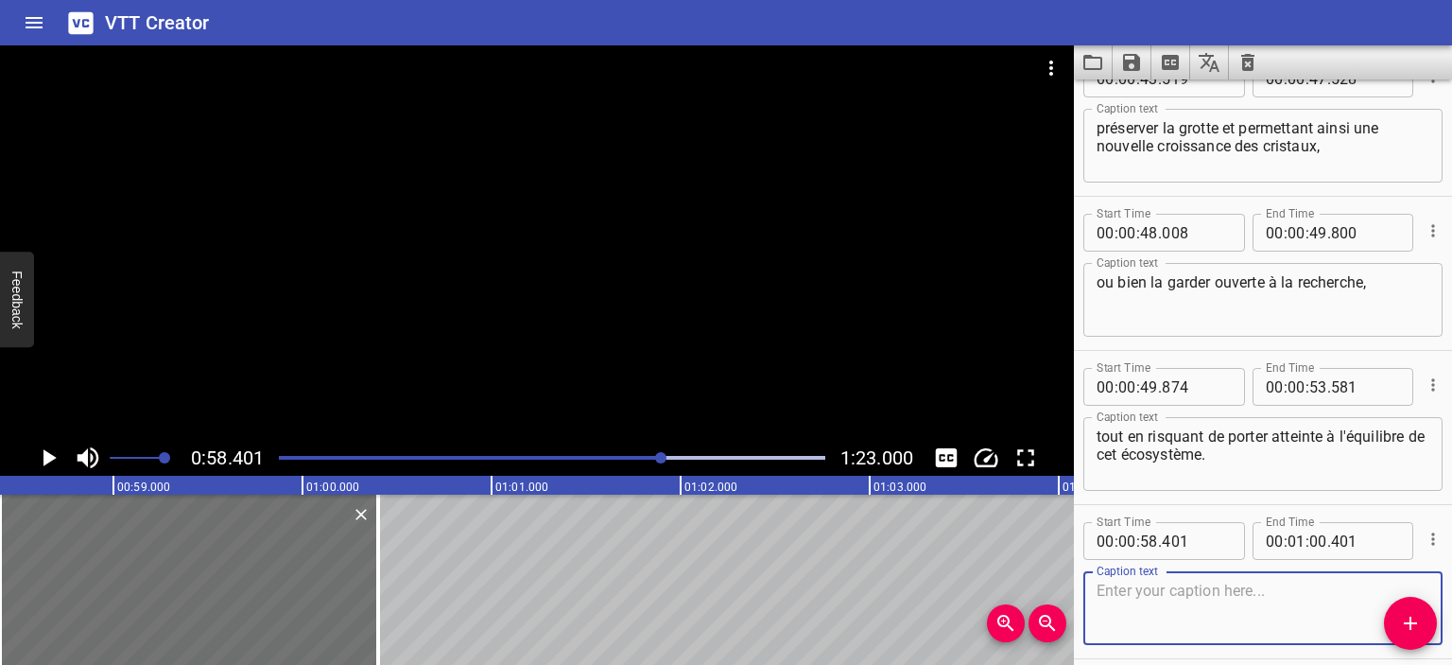
scroll to position [1199, 0]
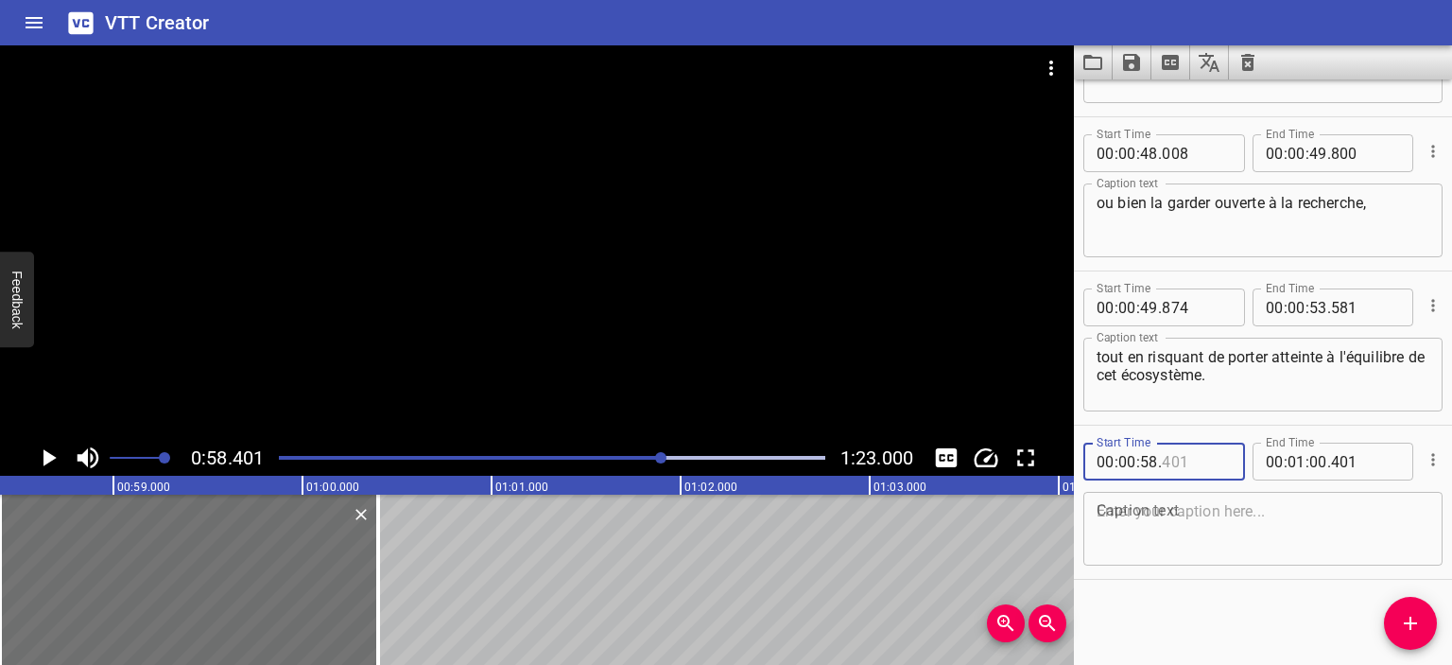
click at [1170, 463] on input "number" at bounding box center [1196, 462] width 69 height 38
type input "100"
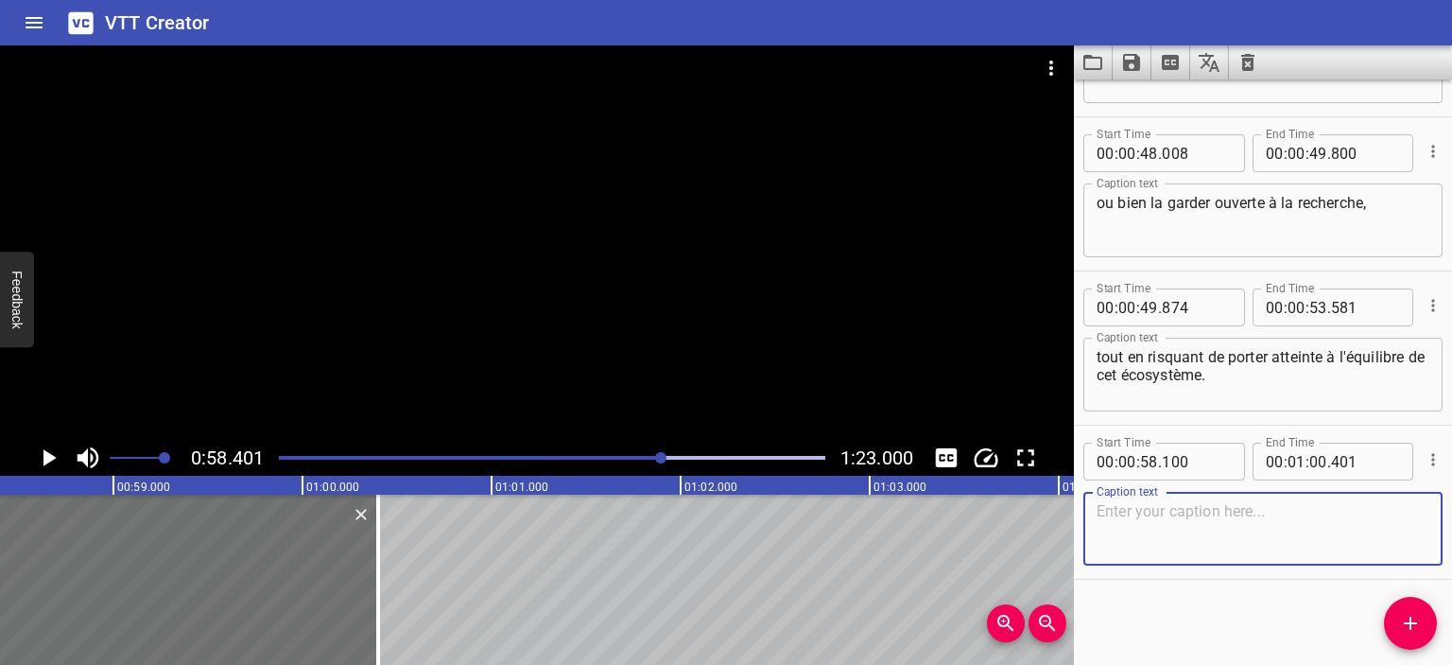
click at [1137, 527] on textarea at bounding box center [1263, 529] width 333 height 54
paste textarea "Il ne fait aucun doute que le sous-sol recèle des mystères qui dépassent notre …"
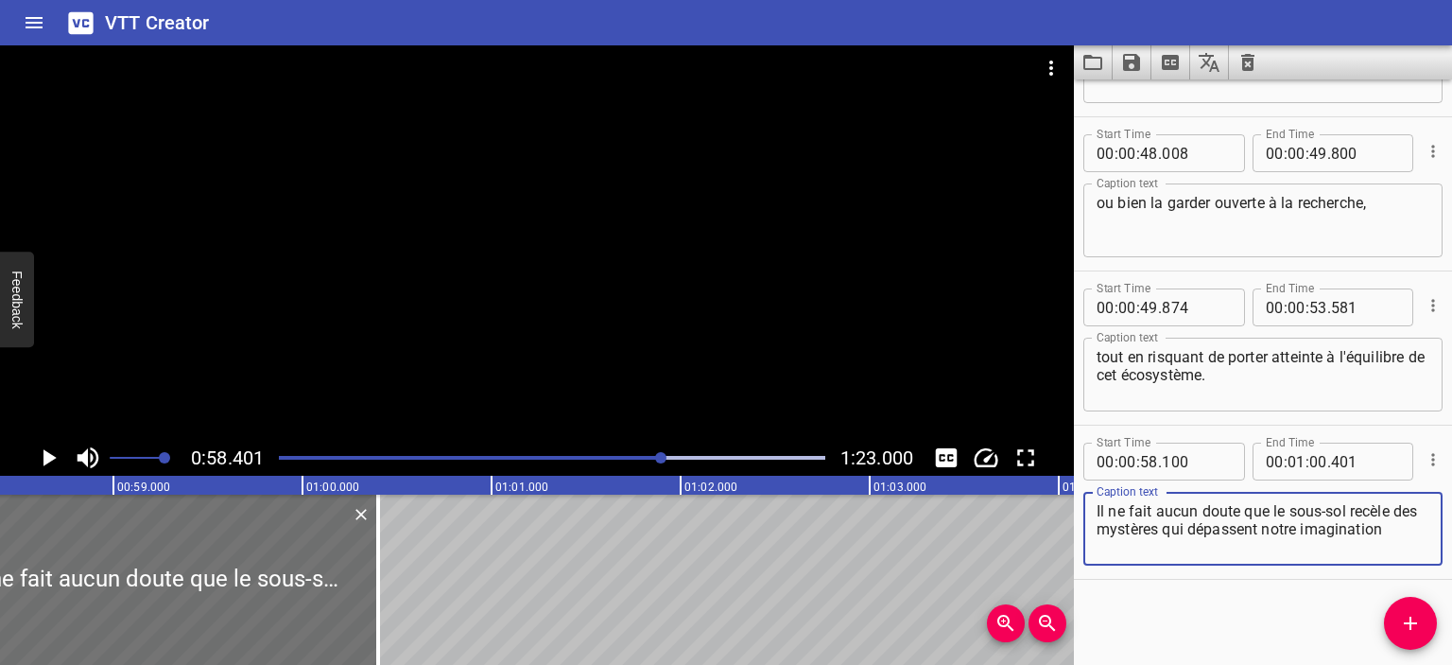
click at [651, 458] on div "Play progress" at bounding box center [390, 458] width 547 height 4
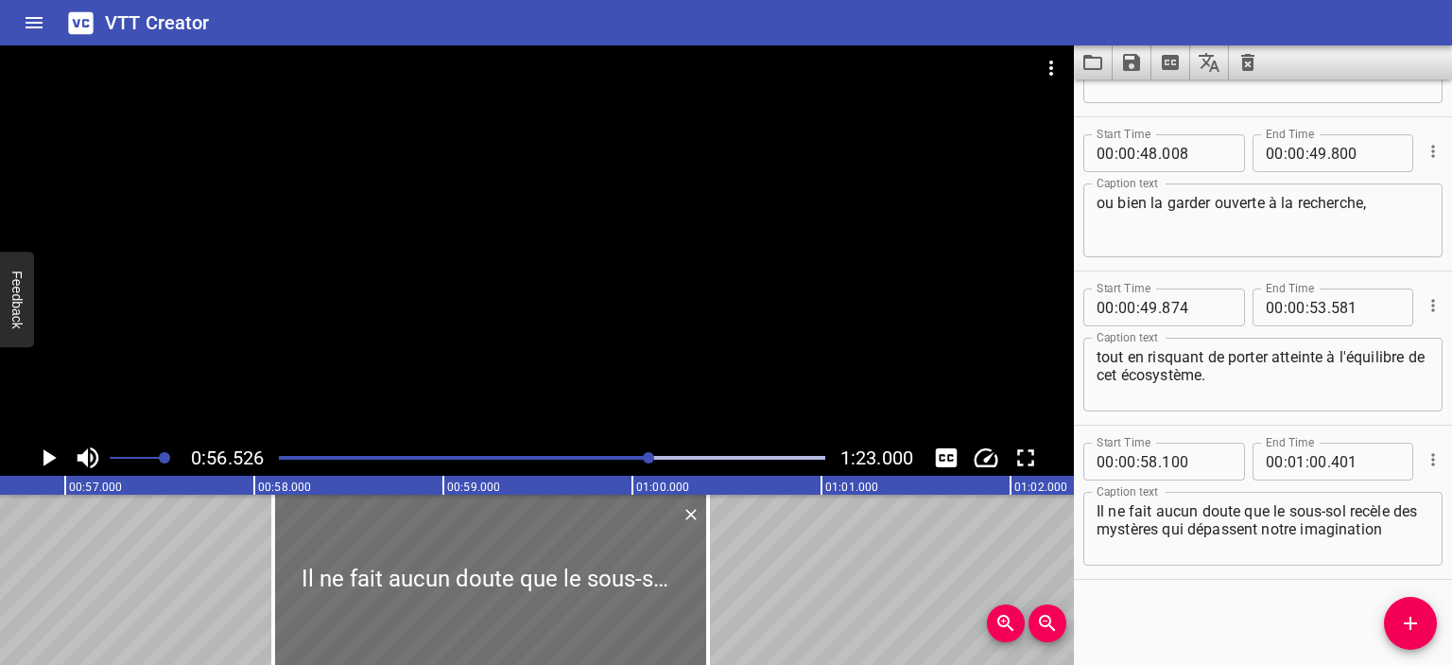
scroll to position [0, 10688]
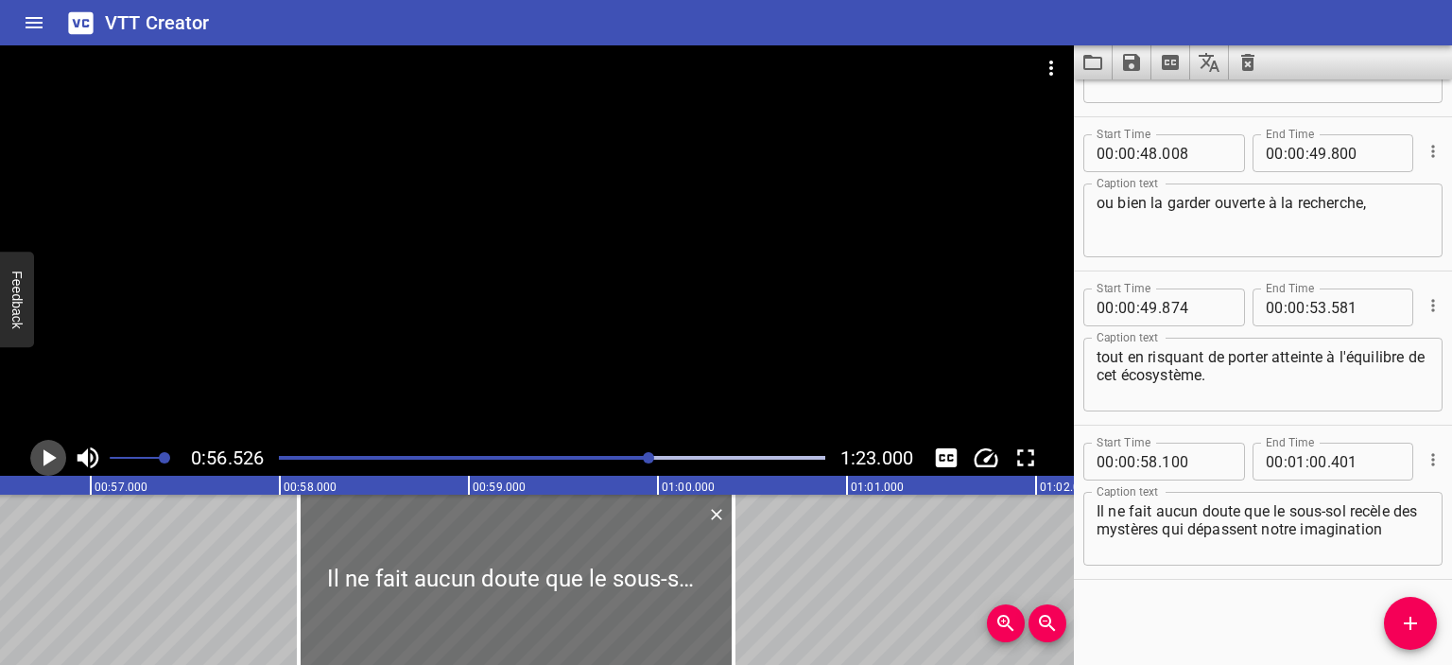
click at [43, 463] on icon "Play/Pause" at bounding box center [48, 457] width 28 height 28
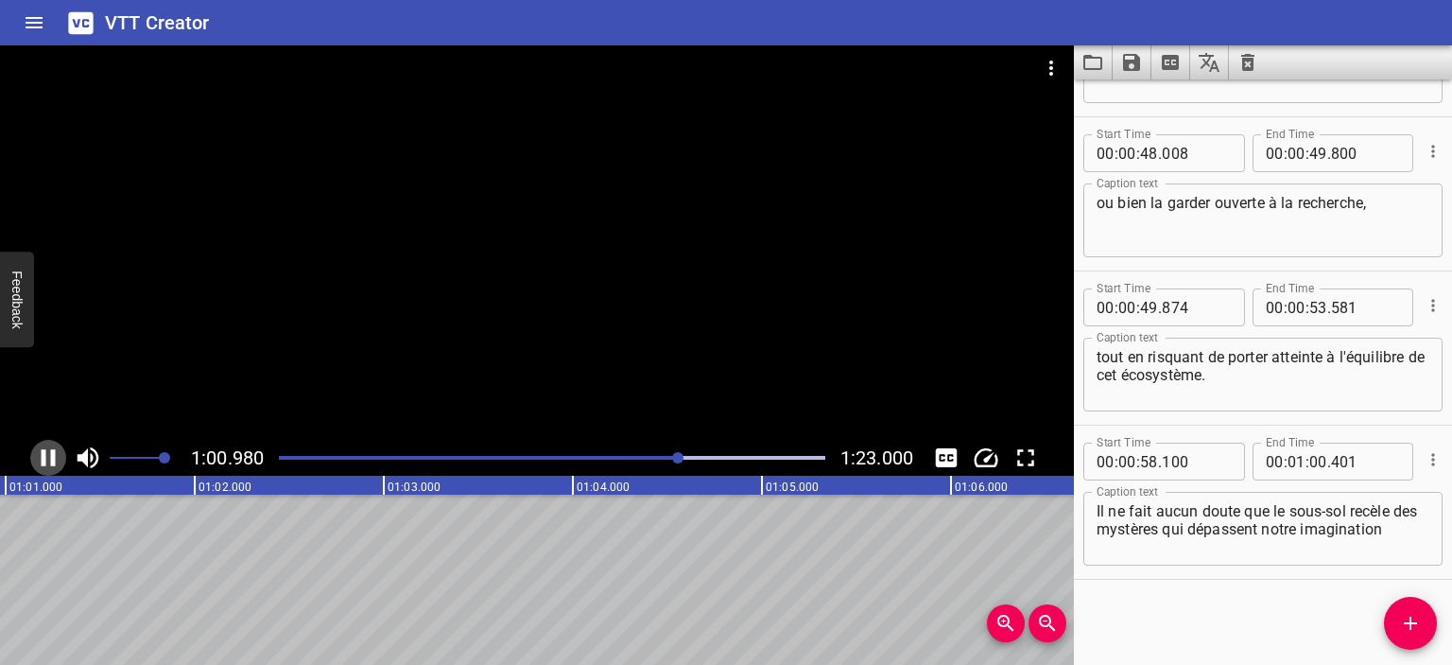
click at [38, 450] on icon "Play/Pause" at bounding box center [48, 457] width 28 height 28
click at [48, 449] on icon "Play/Pause" at bounding box center [48, 457] width 28 height 28
click at [48, 450] on icon "Play/Pause" at bounding box center [48, 457] width 28 height 28
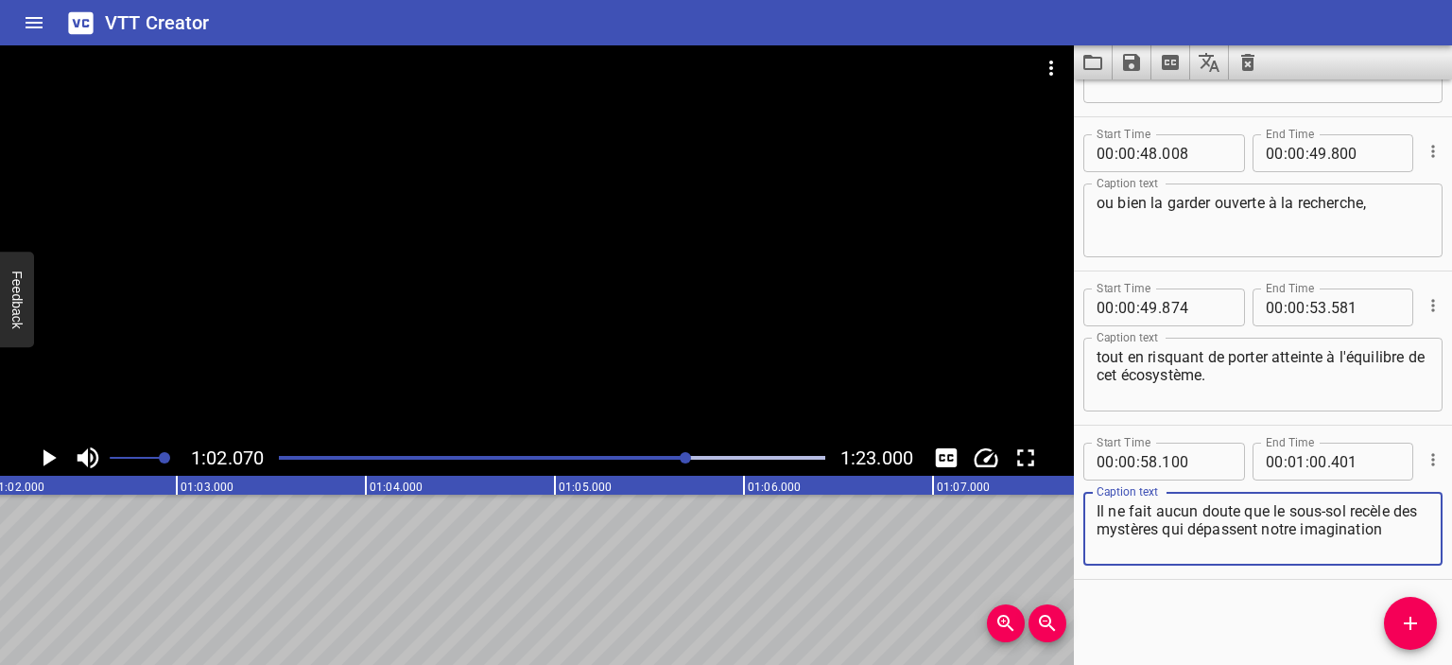
drag, startPoint x: 1293, startPoint y: 529, endPoint x: 1418, endPoint y: 540, distance: 126.3
click at [1418, 540] on div "Il ne fait aucun doute que le sous-sol recèle des mystères qui dépassent notre …" at bounding box center [1263, 529] width 359 height 74
type textarea "Il ne fait aucun doute que le sous-sol recèle des mystères qui dépassent"
click at [674, 451] on div at bounding box center [552, 457] width 569 height 26
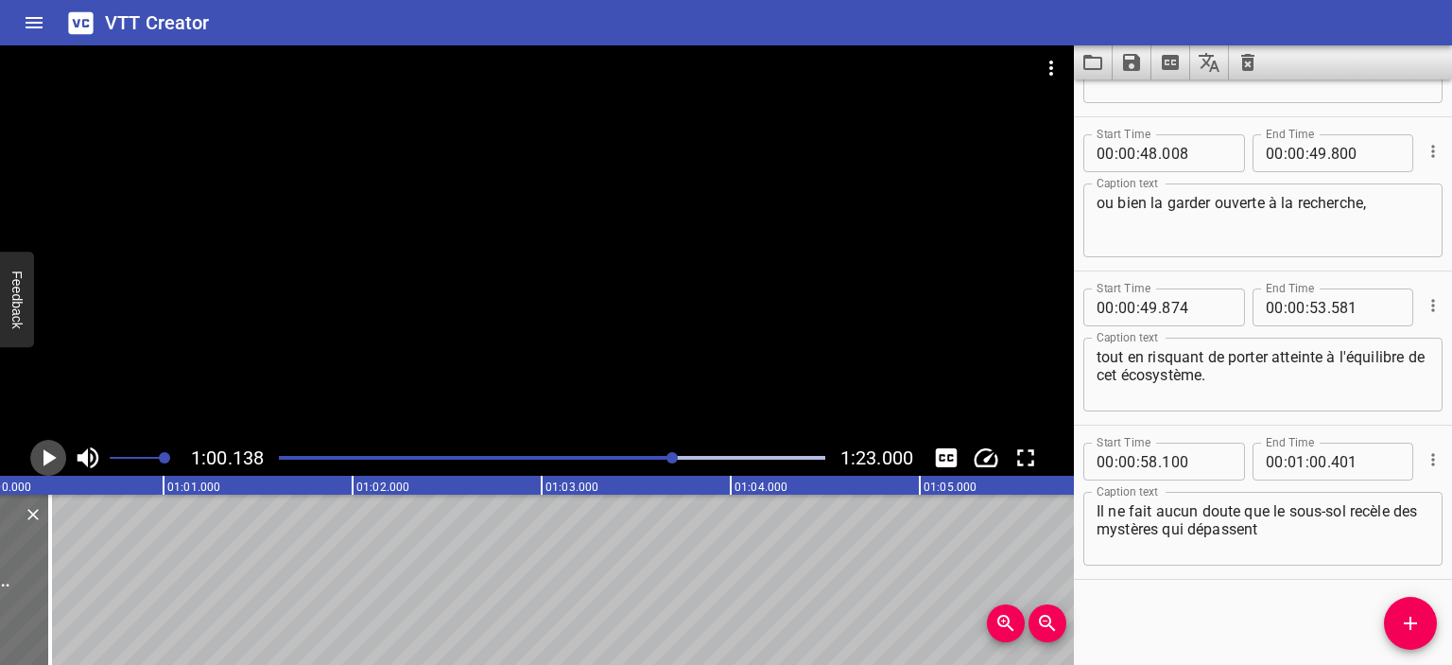
click at [47, 463] on icon "Play/Pause" at bounding box center [48, 457] width 28 height 28
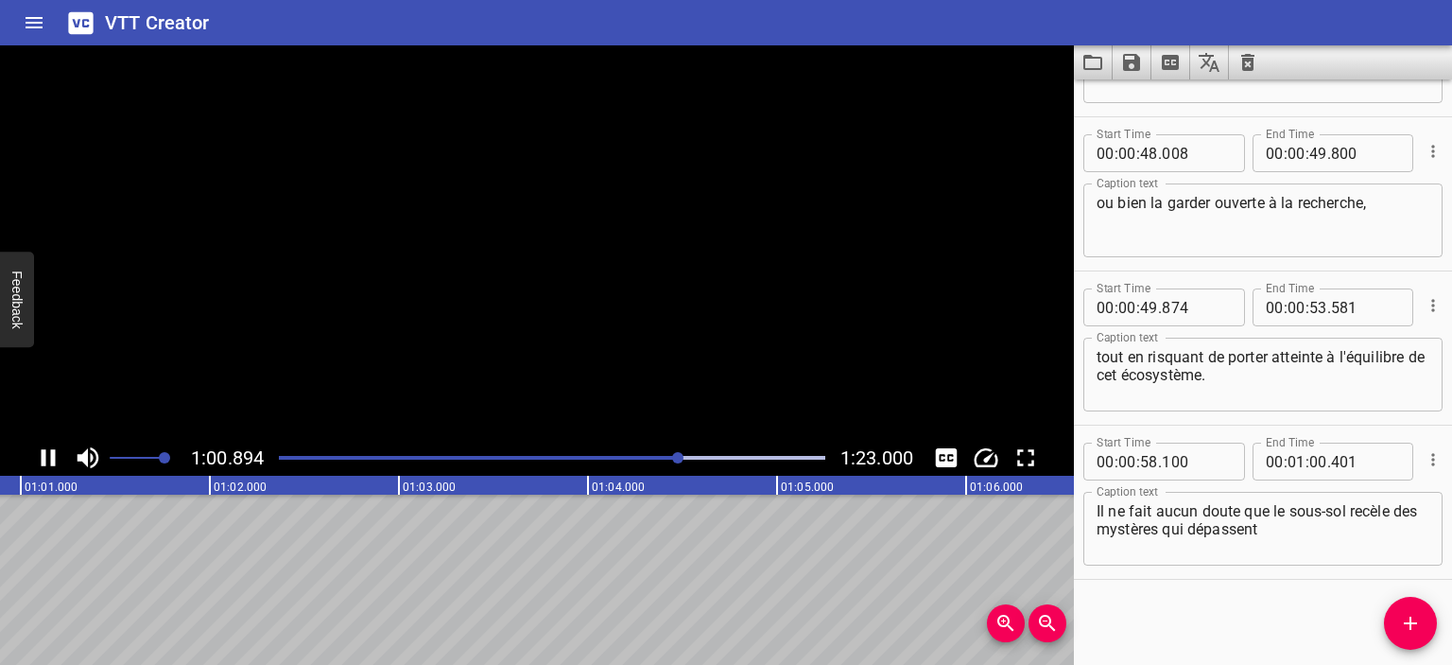
click at [47, 463] on icon "Play/Pause" at bounding box center [48, 457] width 28 height 28
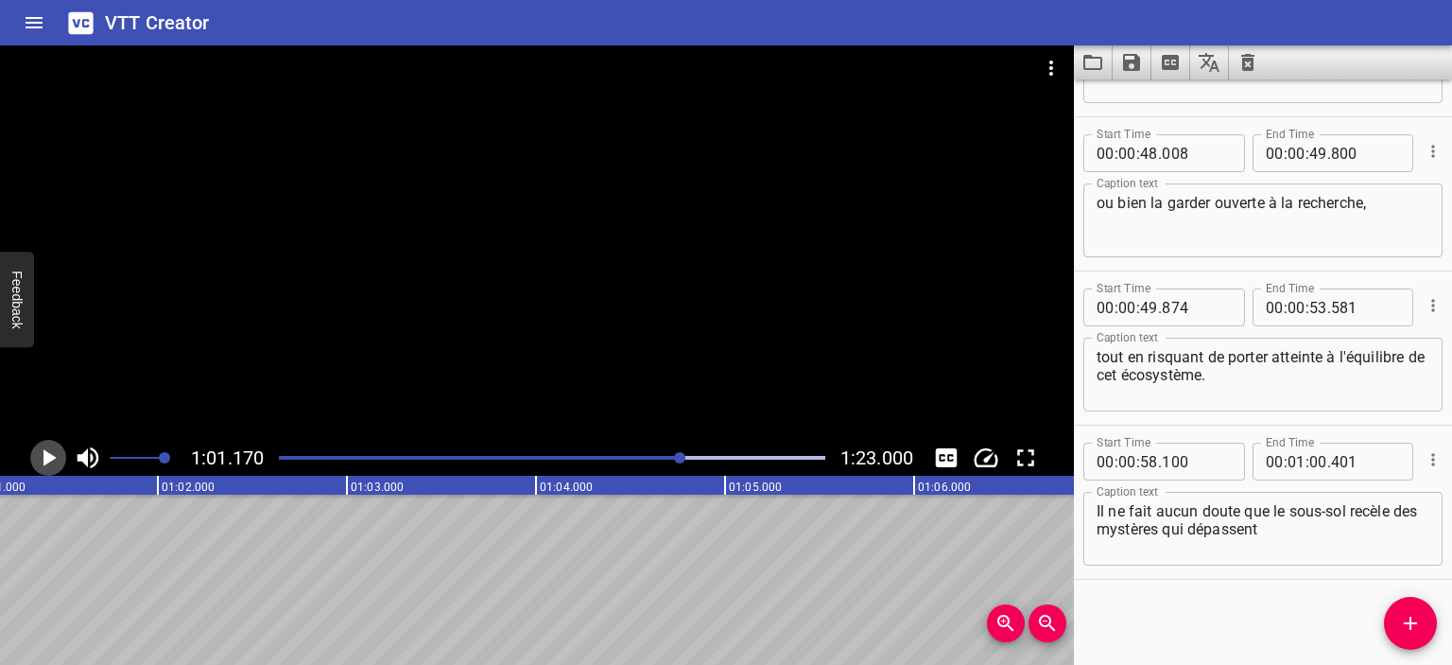
click at [47, 463] on icon "Play/Pause" at bounding box center [48, 457] width 28 height 28
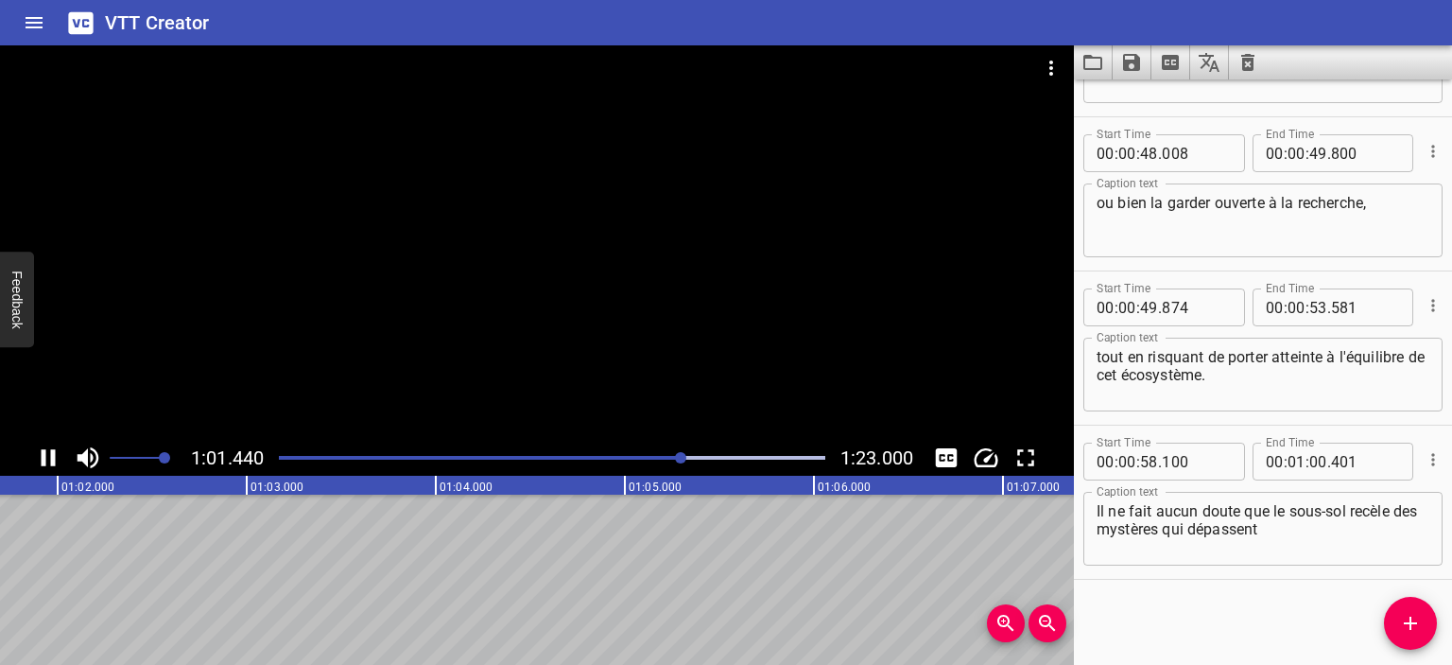
click at [47, 463] on icon "Play/Pause" at bounding box center [48, 457] width 28 height 28
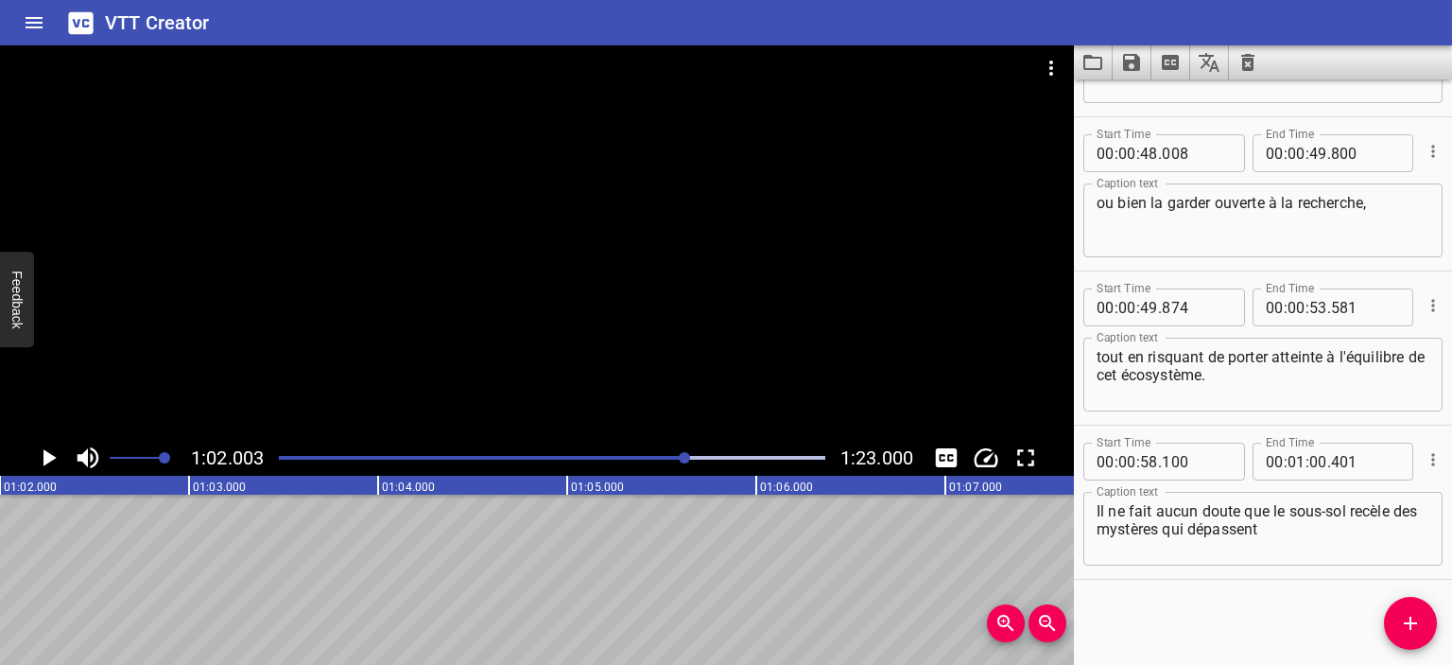
scroll to position [0, 11724]
click at [1315, 461] on input "number" at bounding box center [1319, 462] width 18 height 38
type input "01"
type input "401"
click at [1310, 460] on input "number" at bounding box center [1319, 462] width 18 height 38
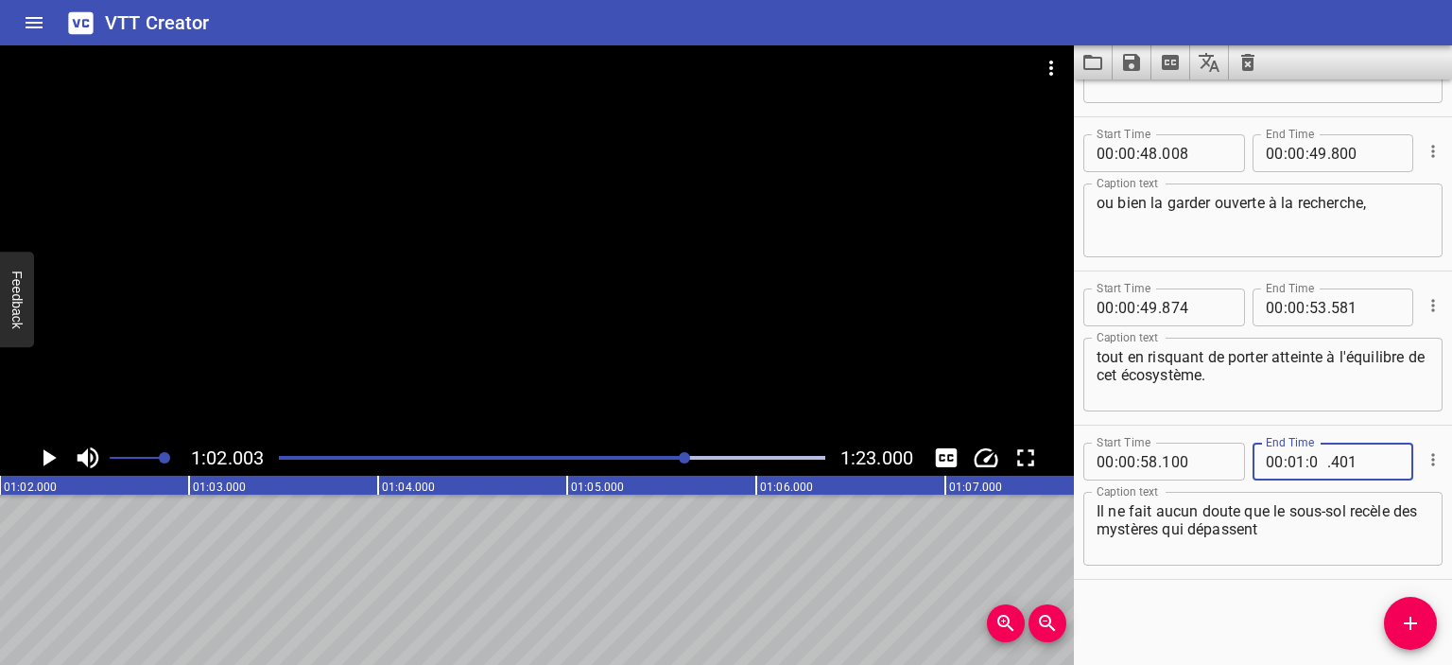
type input "01"
type input "2"
type input "002"
click at [1310, 460] on input "number" at bounding box center [1319, 462] width 18 height 38
type input "02"
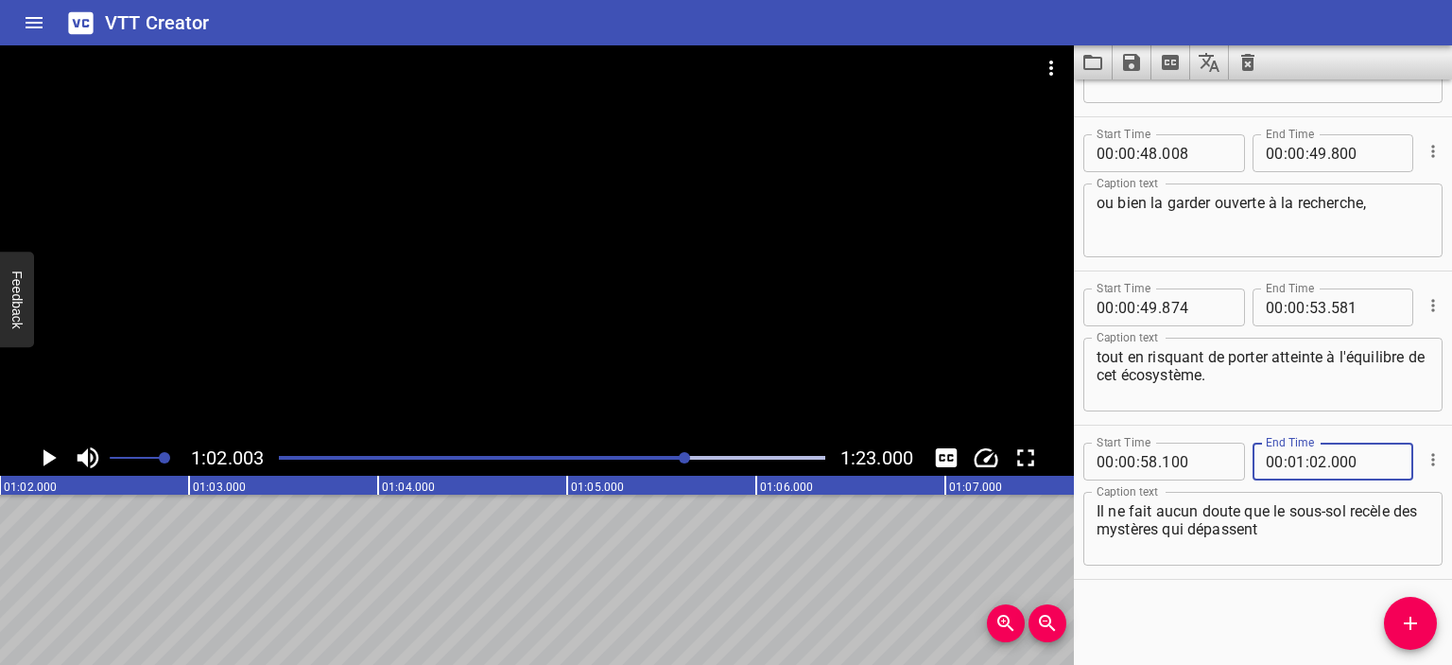
type input "000"
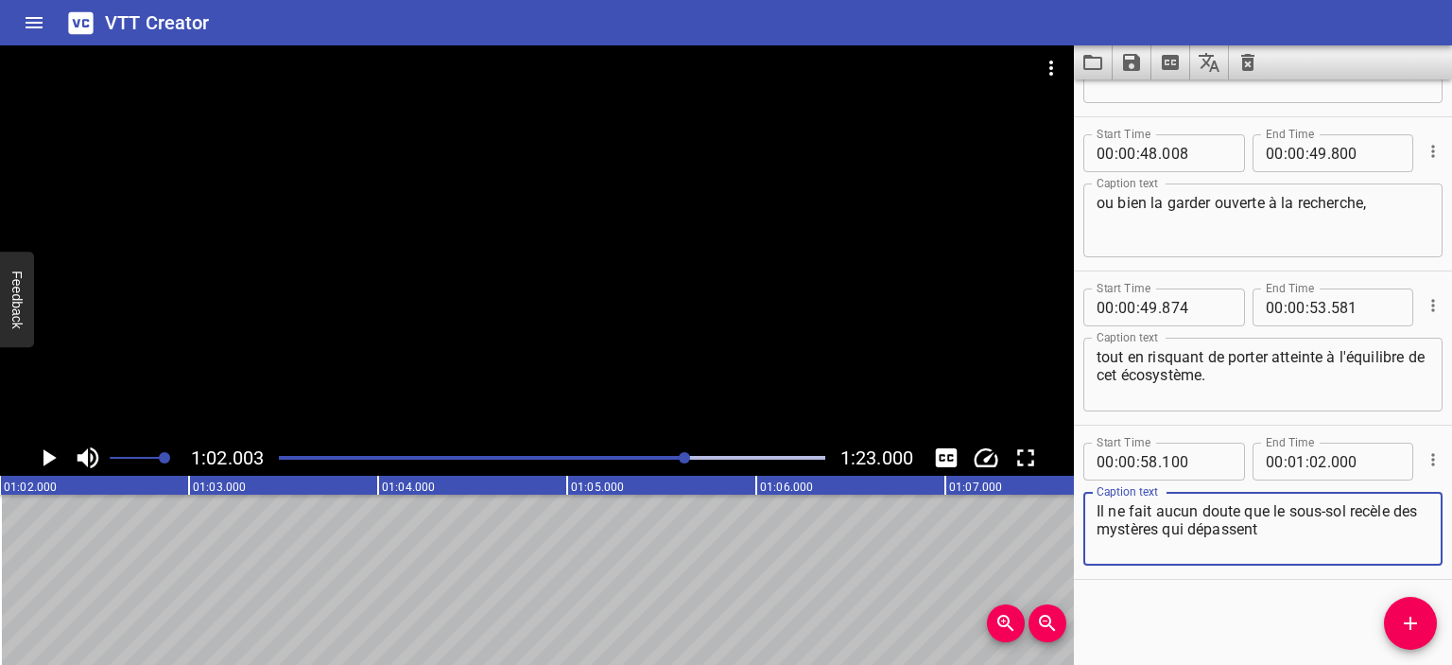
click at [1298, 530] on textarea "Il ne fait aucun doute que le sous-sol recèle des mystères qui dépassent" at bounding box center [1263, 529] width 333 height 54
click at [45, 462] on icon "Play/Pause" at bounding box center [49, 457] width 13 height 17
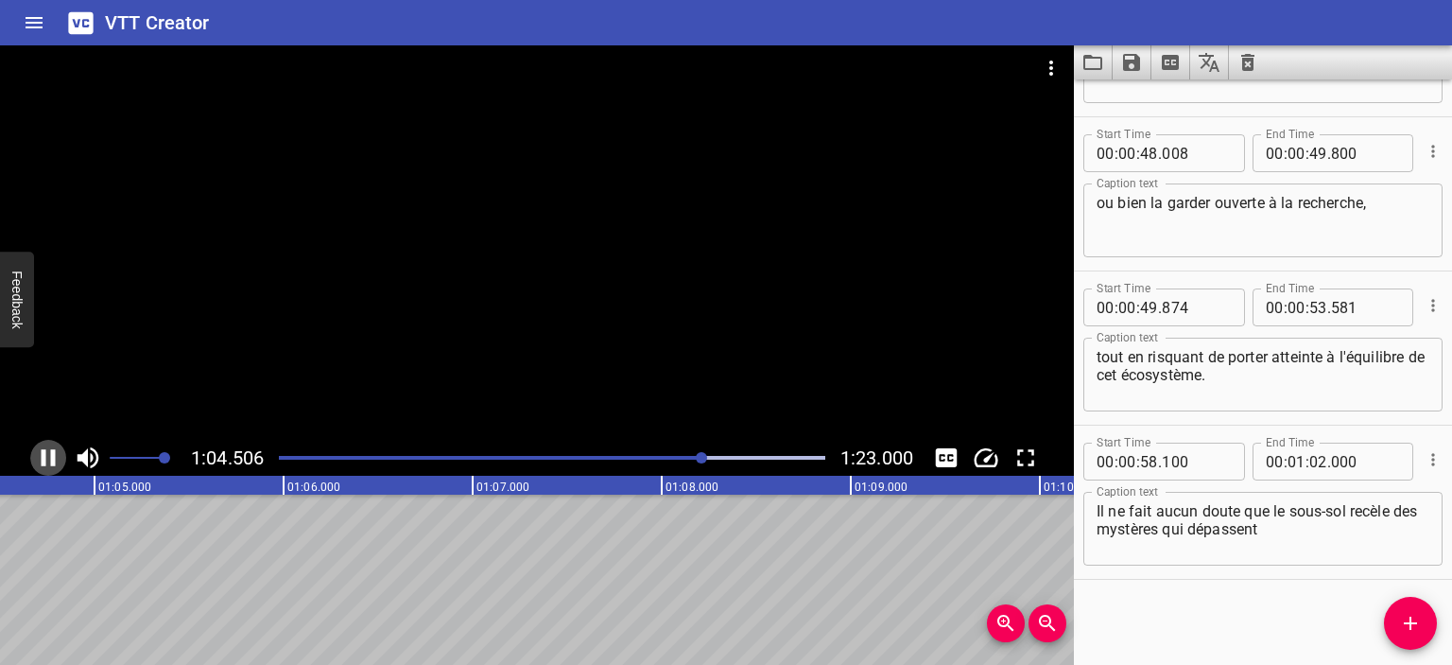
click at [37, 457] on icon "Play/Pause" at bounding box center [48, 457] width 28 height 28
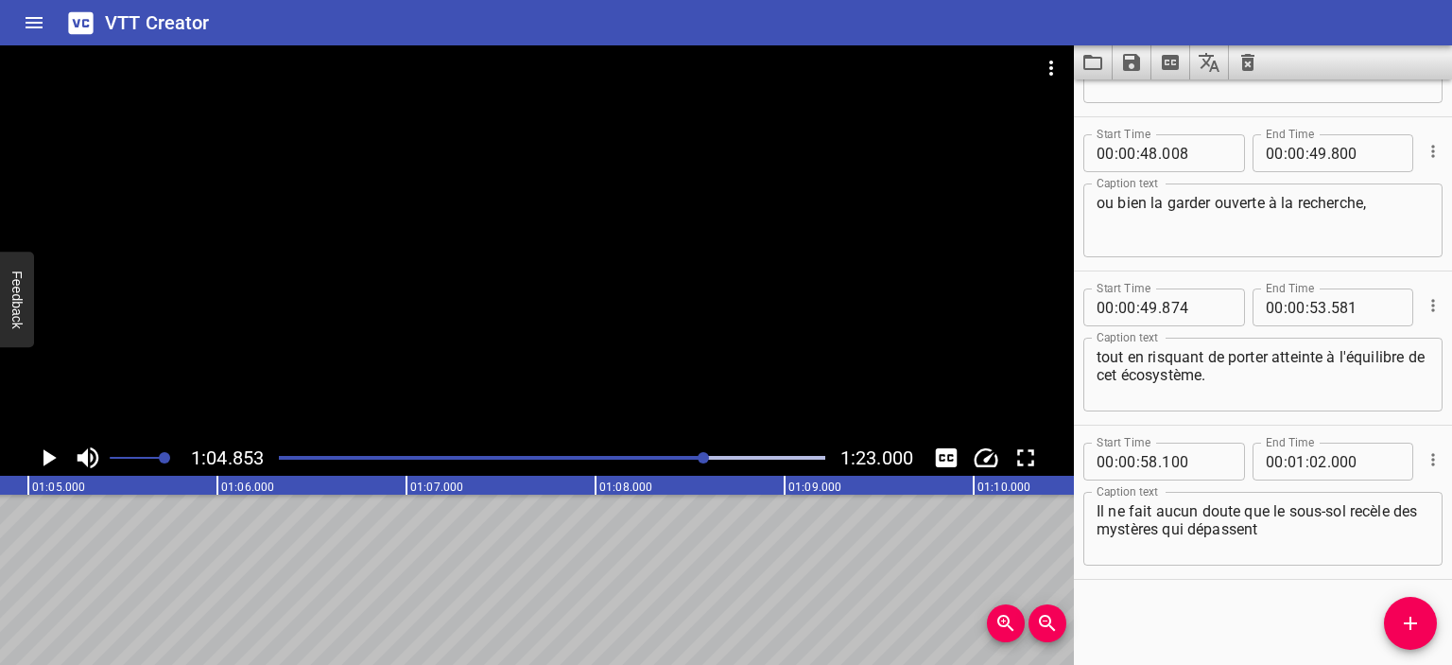
click at [37, 457] on icon "Play/Pause" at bounding box center [48, 457] width 28 height 28
click at [34, 455] on icon "Play/Pause" at bounding box center [48, 457] width 28 height 28
click at [686, 456] on div "Play progress" at bounding box center [447, 458] width 547 height 4
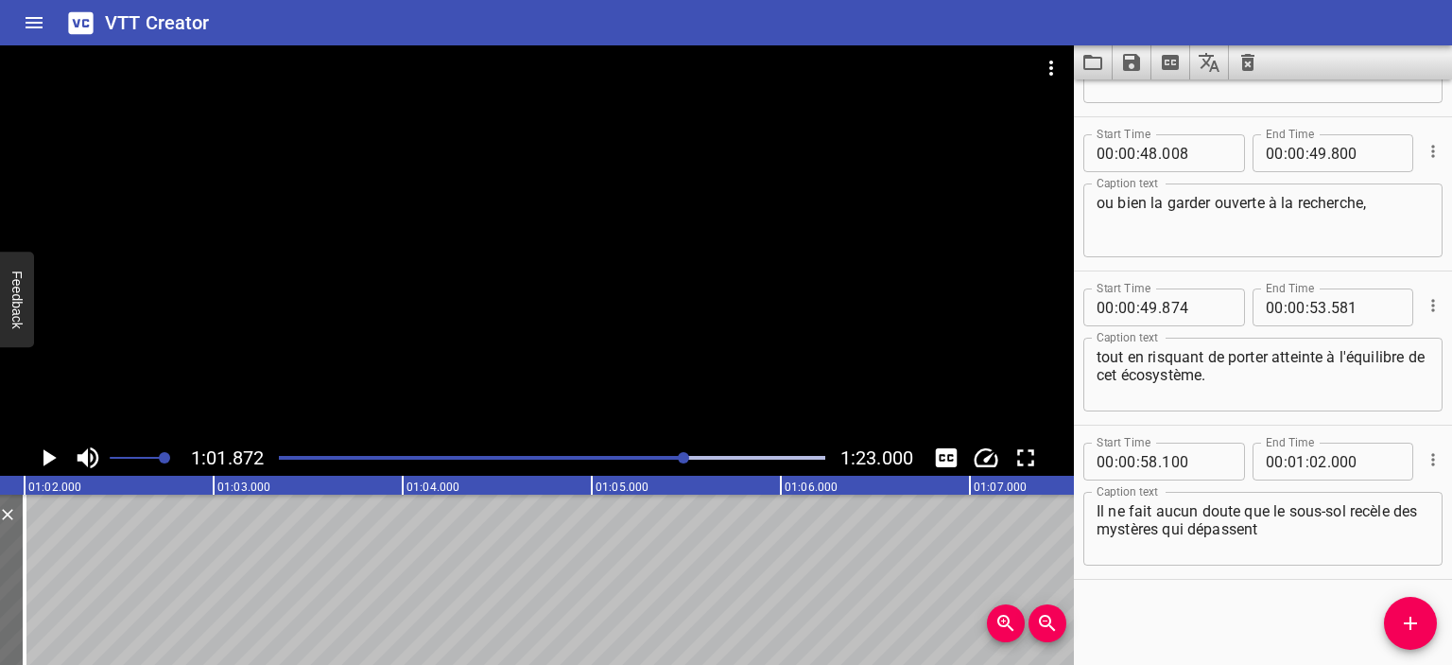
click at [56, 453] on icon "Play/Pause" at bounding box center [48, 457] width 28 height 28
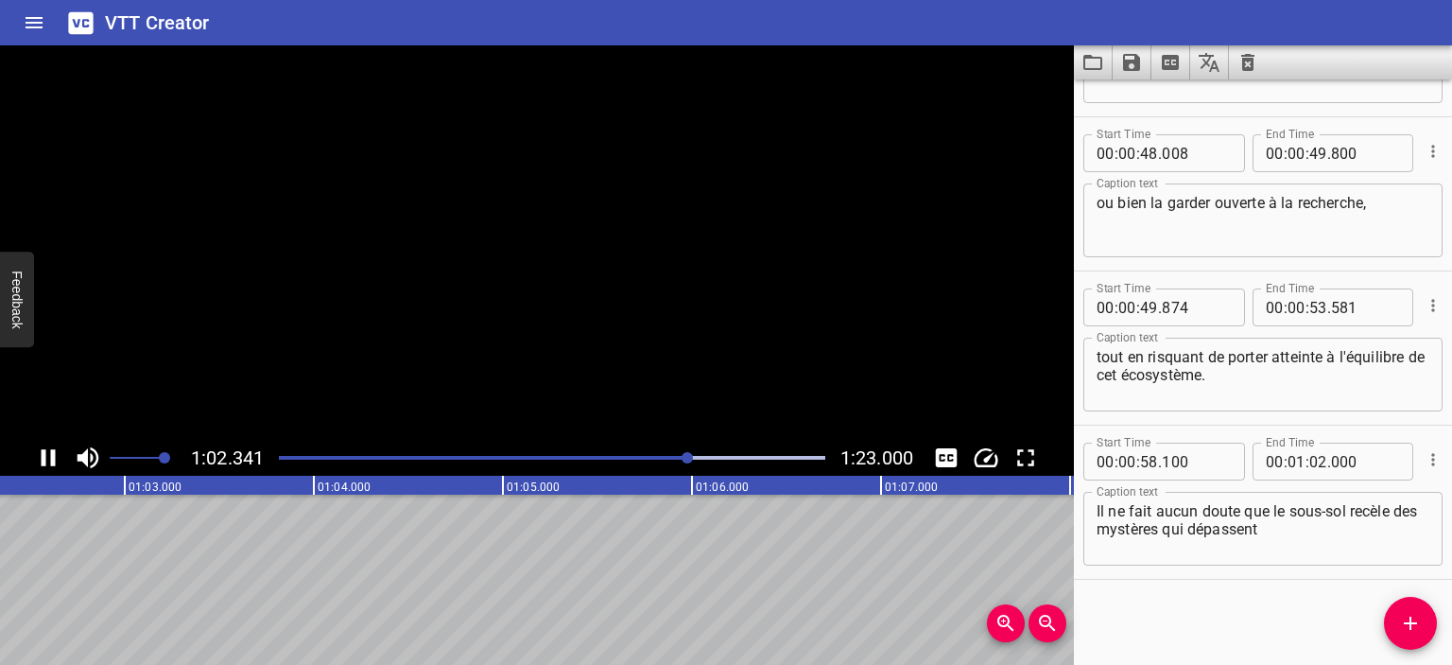
click at [48, 460] on icon "Play/Pause" at bounding box center [48, 457] width 28 height 28
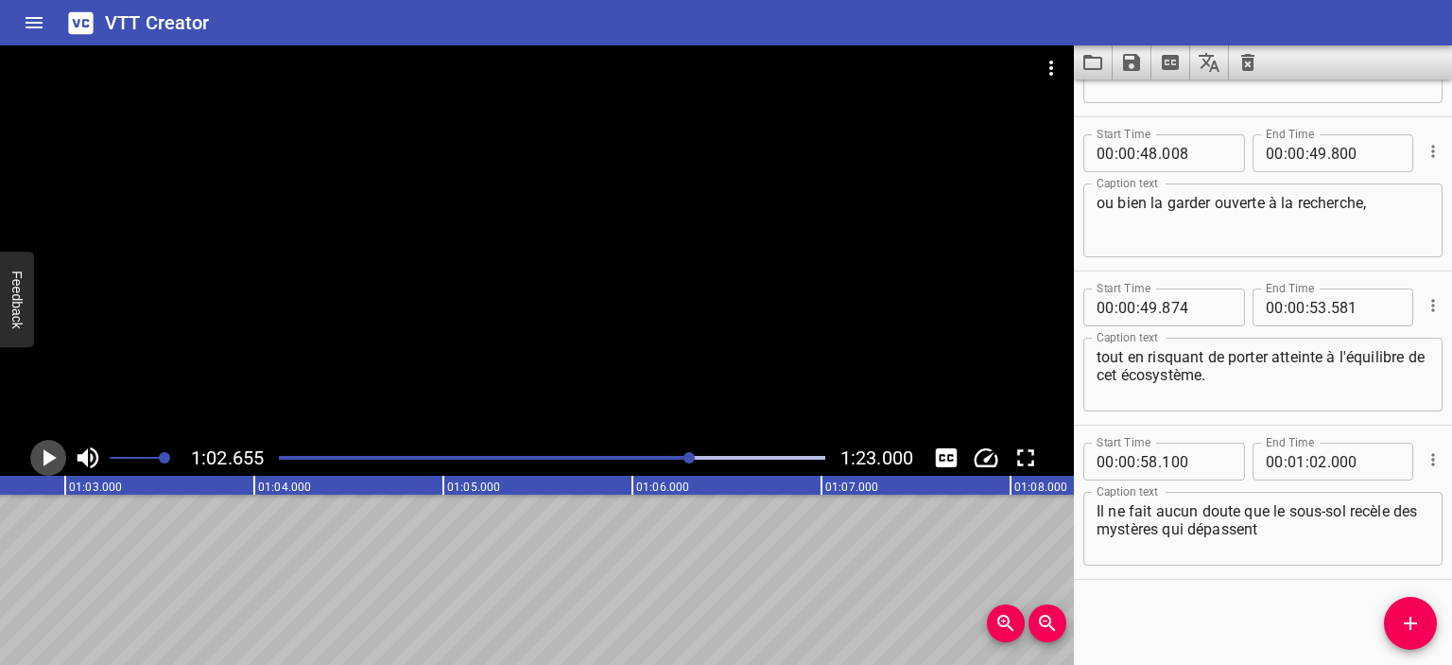
click at [48, 460] on icon "Play/Pause" at bounding box center [49, 457] width 13 height 17
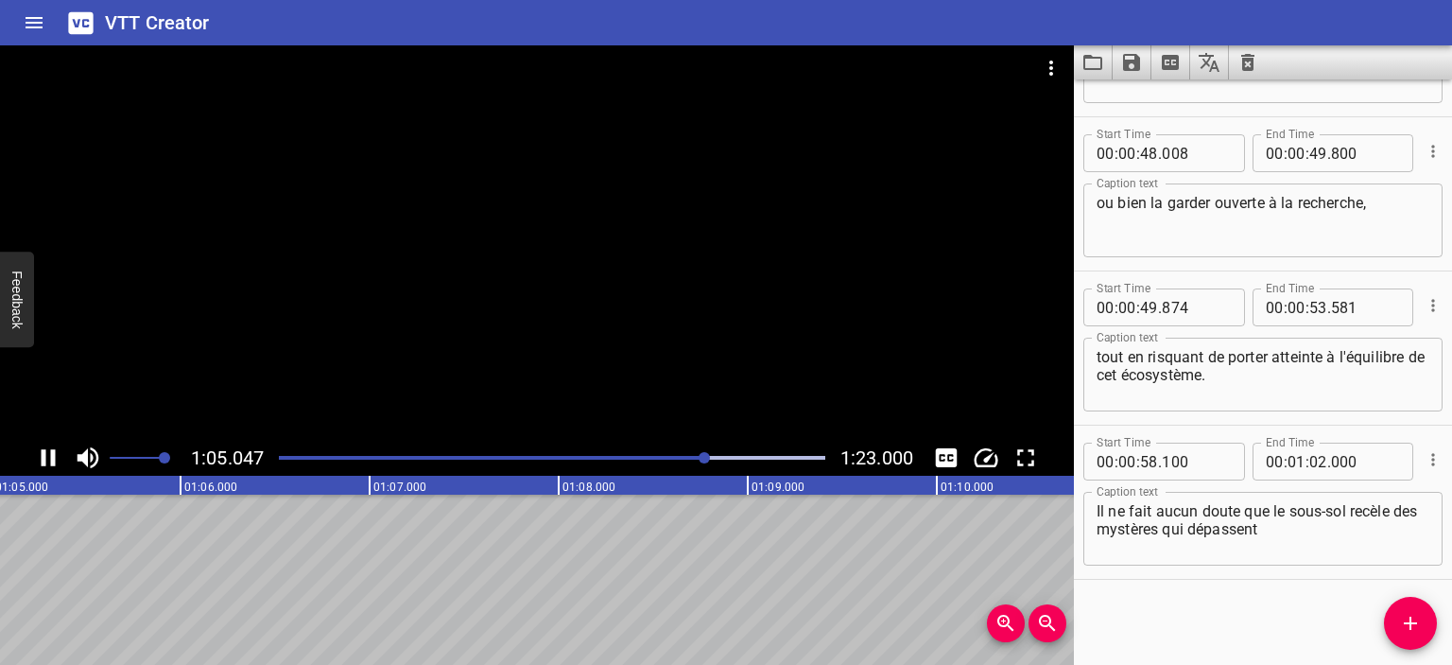
click at [48, 457] on icon "Play/Pause" at bounding box center [48, 457] width 28 height 28
click at [694, 454] on div at bounding box center [552, 457] width 569 height 26
click at [45, 453] on icon "Play/Pause" at bounding box center [49, 457] width 13 height 17
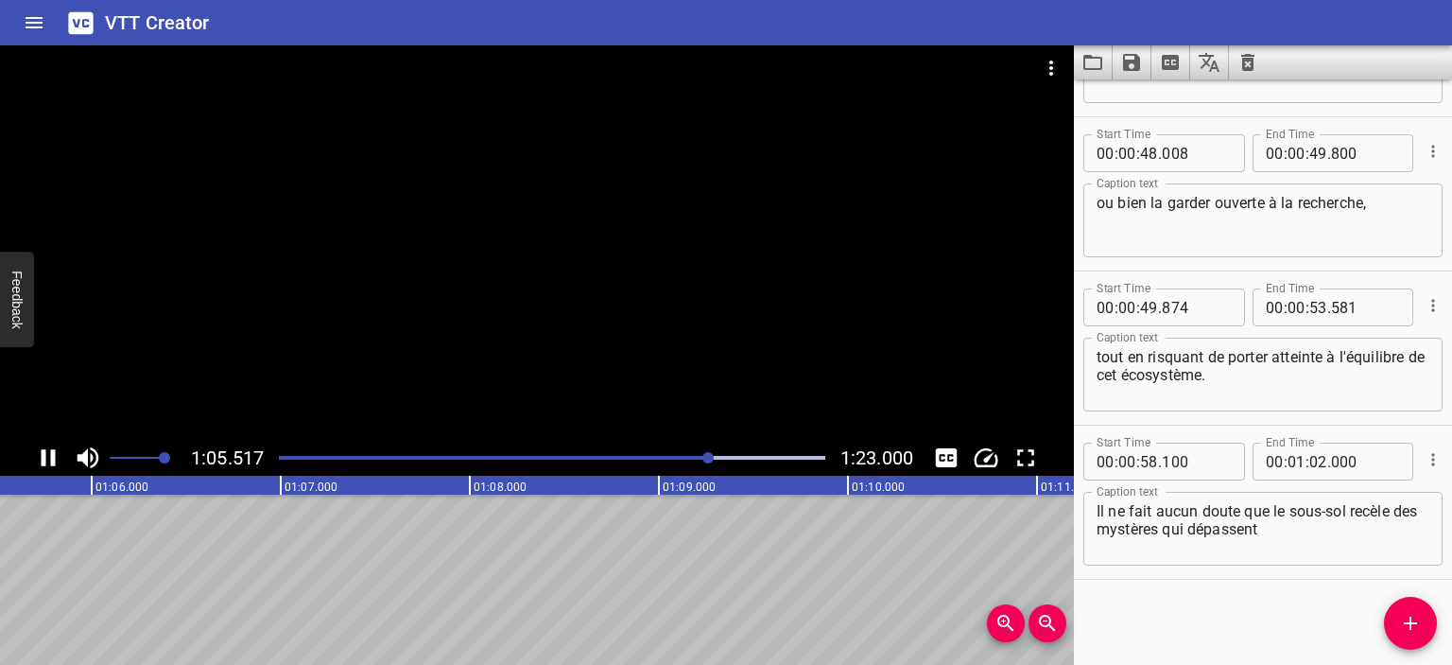
click at [666, 453] on div at bounding box center [552, 457] width 569 height 26
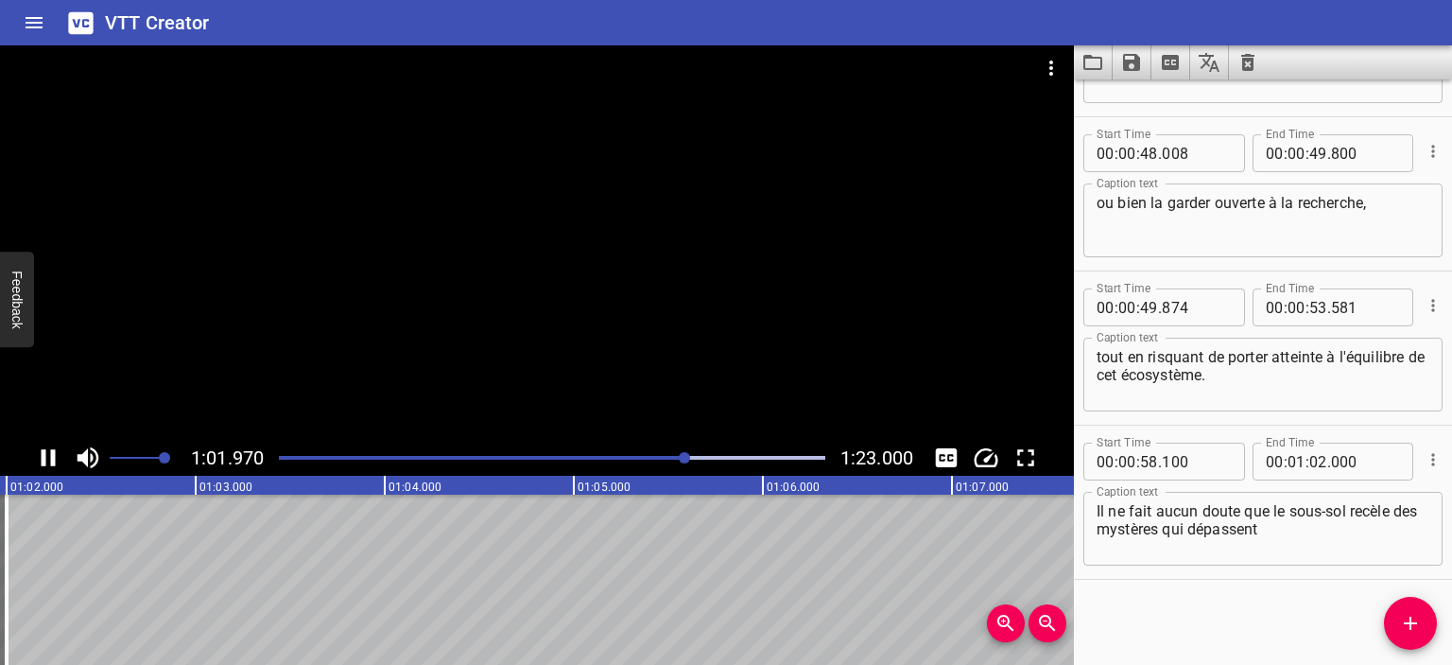
click at [44, 459] on icon "Play/Pause" at bounding box center [49, 457] width 14 height 17
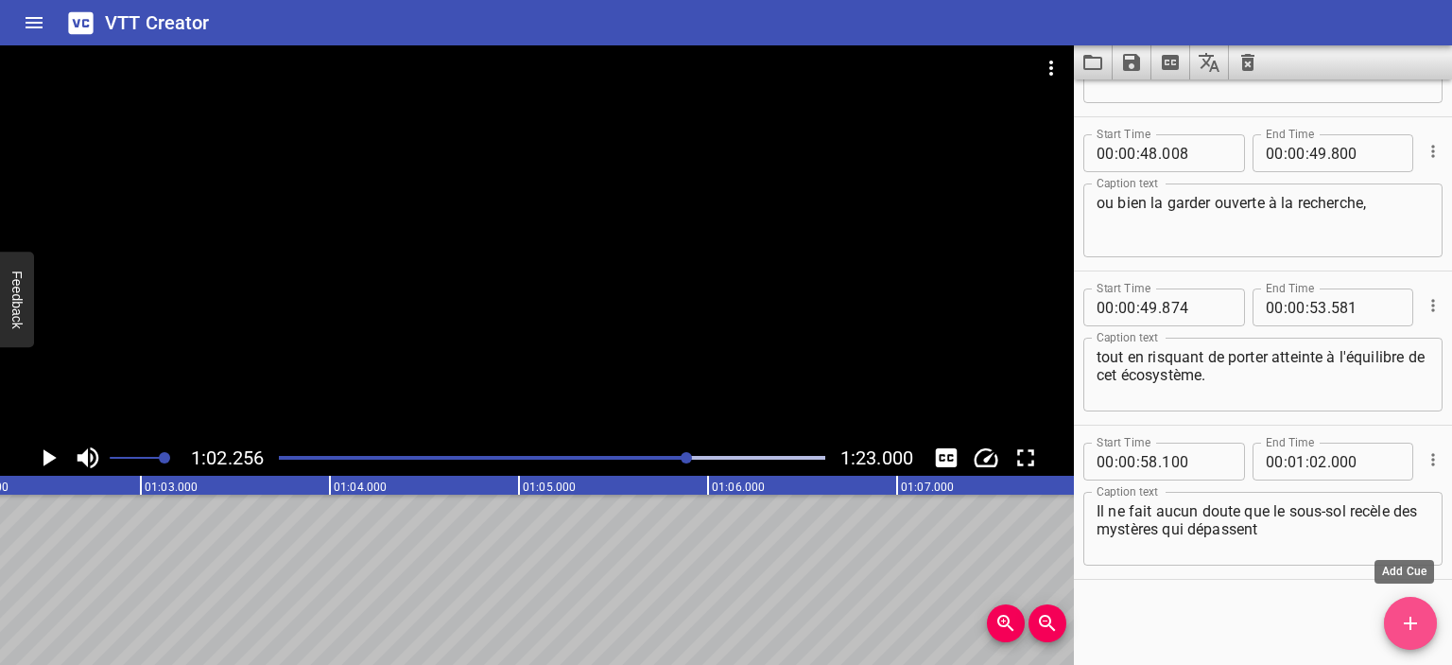
click at [1418, 639] on button "Add Cue" at bounding box center [1410, 623] width 53 height 53
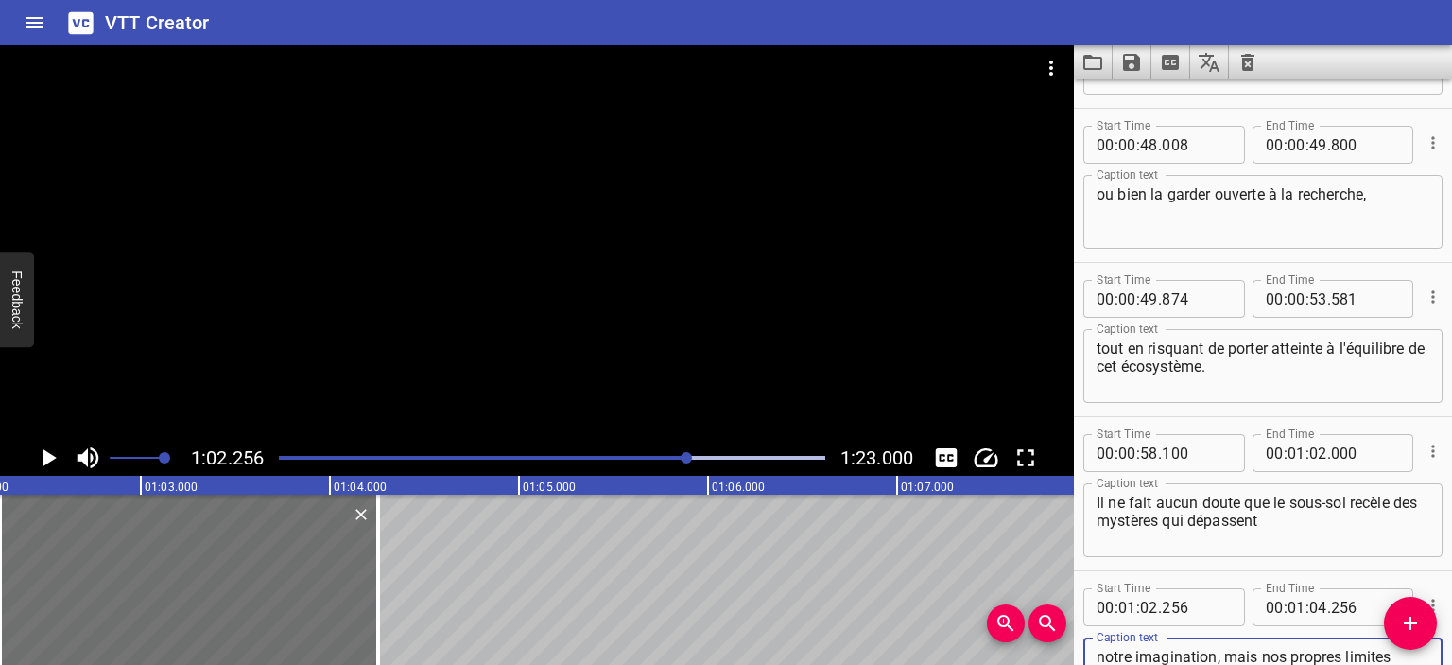
scroll to position [1225, 0]
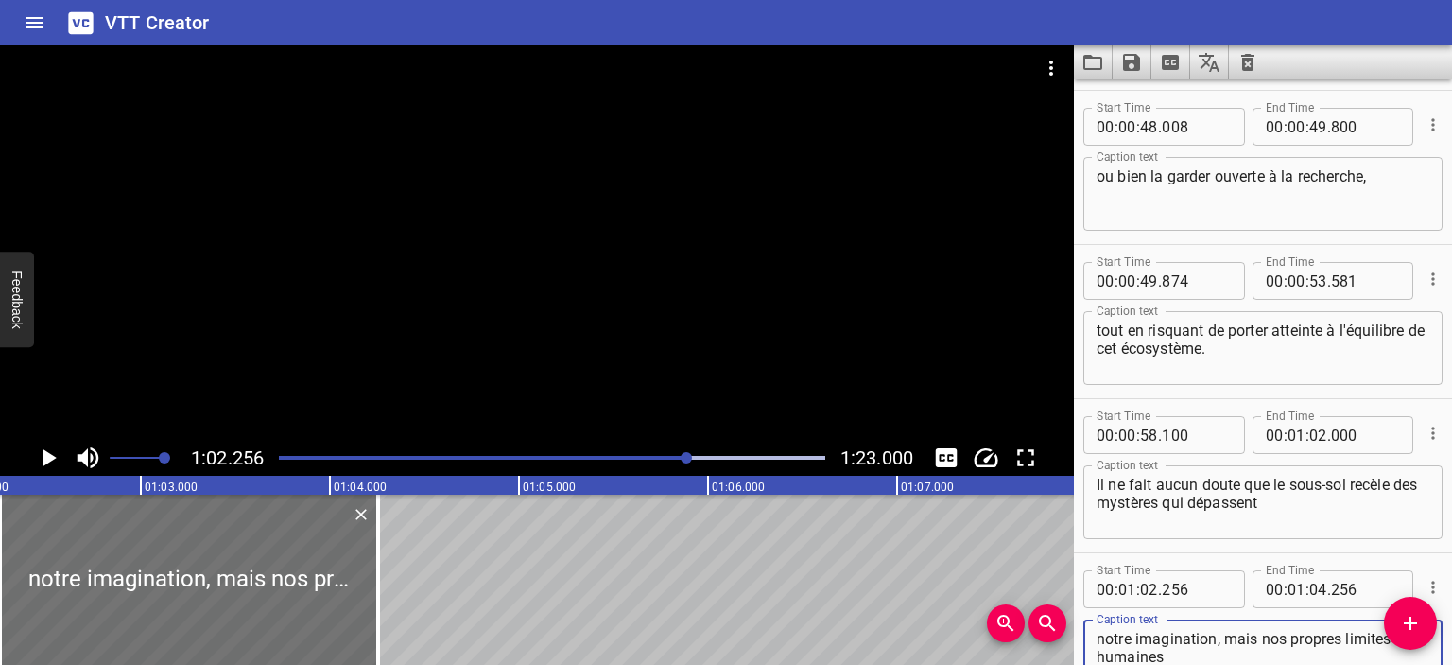
type textarea "notre imagination, mais nos propres limites humaines"
click at [51, 454] on icon "Play/Pause" at bounding box center [48, 457] width 28 height 28
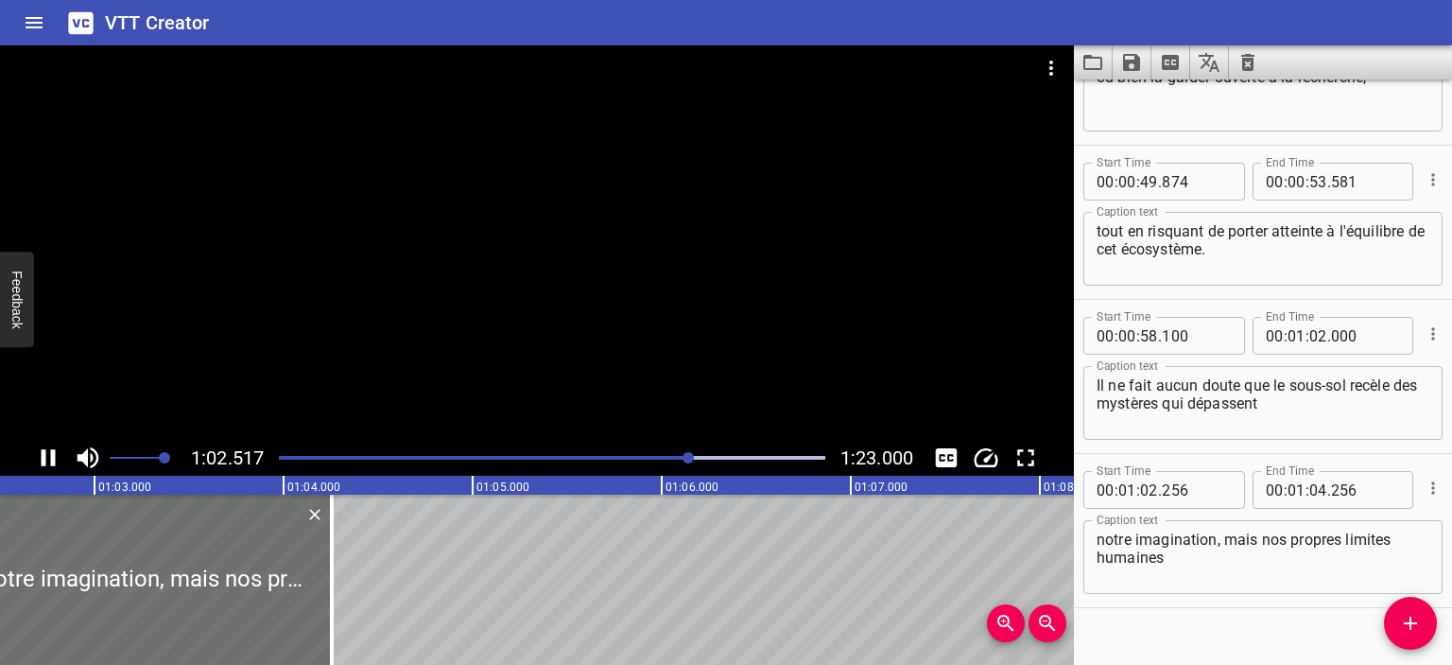
scroll to position [1353, 0]
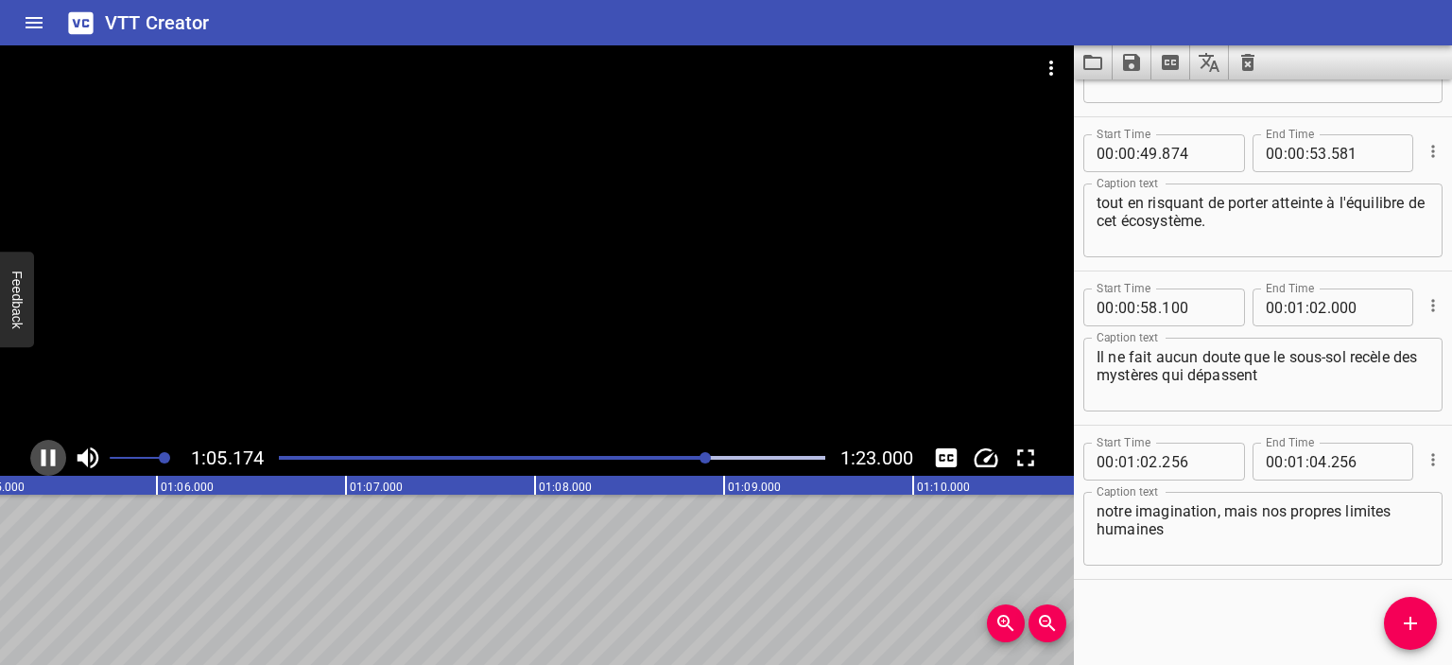
click at [49, 453] on icon "Play/Pause" at bounding box center [48, 457] width 28 height 28
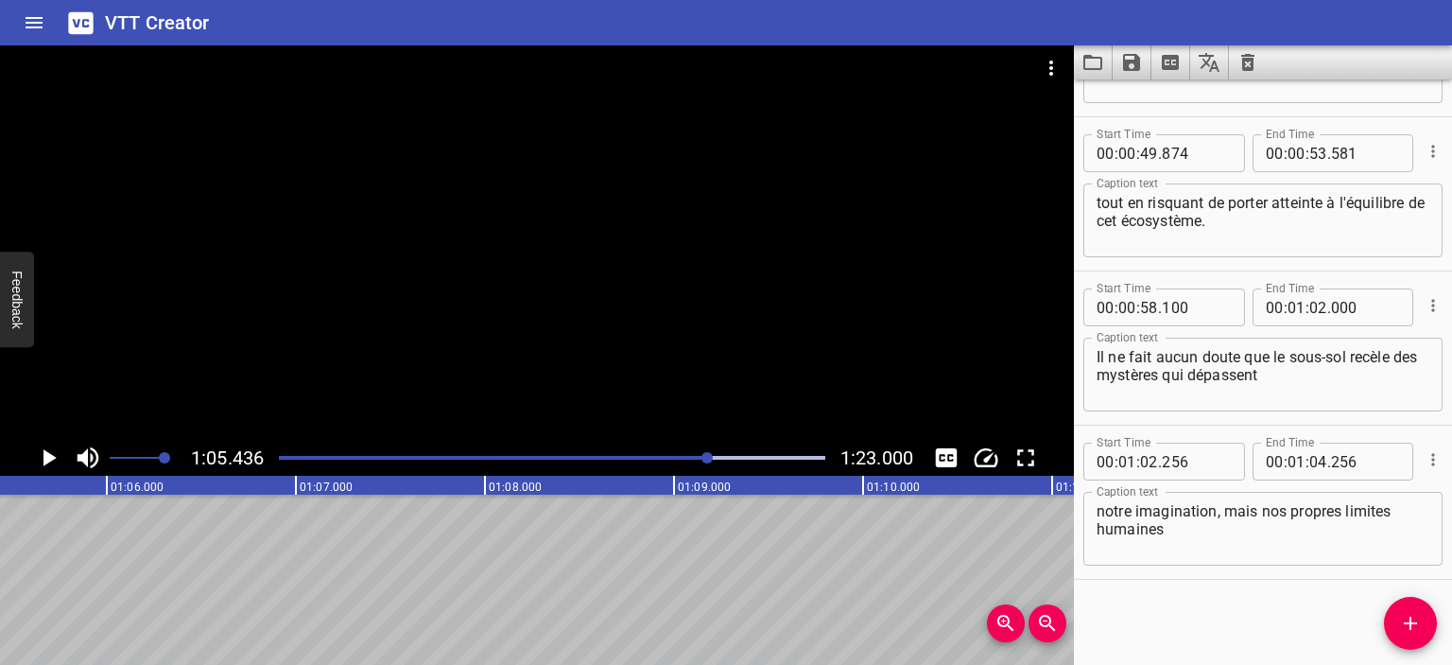
click at [668, 456] on div "Play progress" at bounding box center [437, 458] width 547 height 4
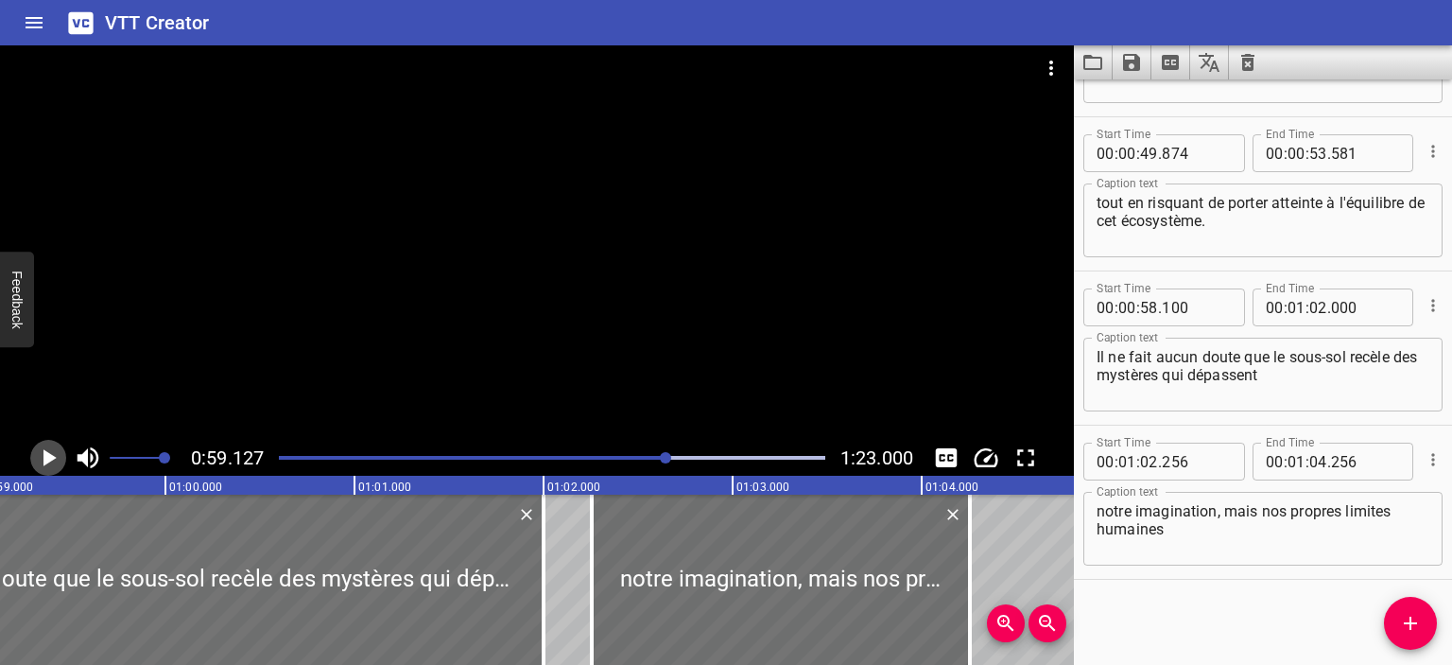
click at [53, 460] on icon "Play/Pause" at bounding box center [48, 457] width 28 height 28
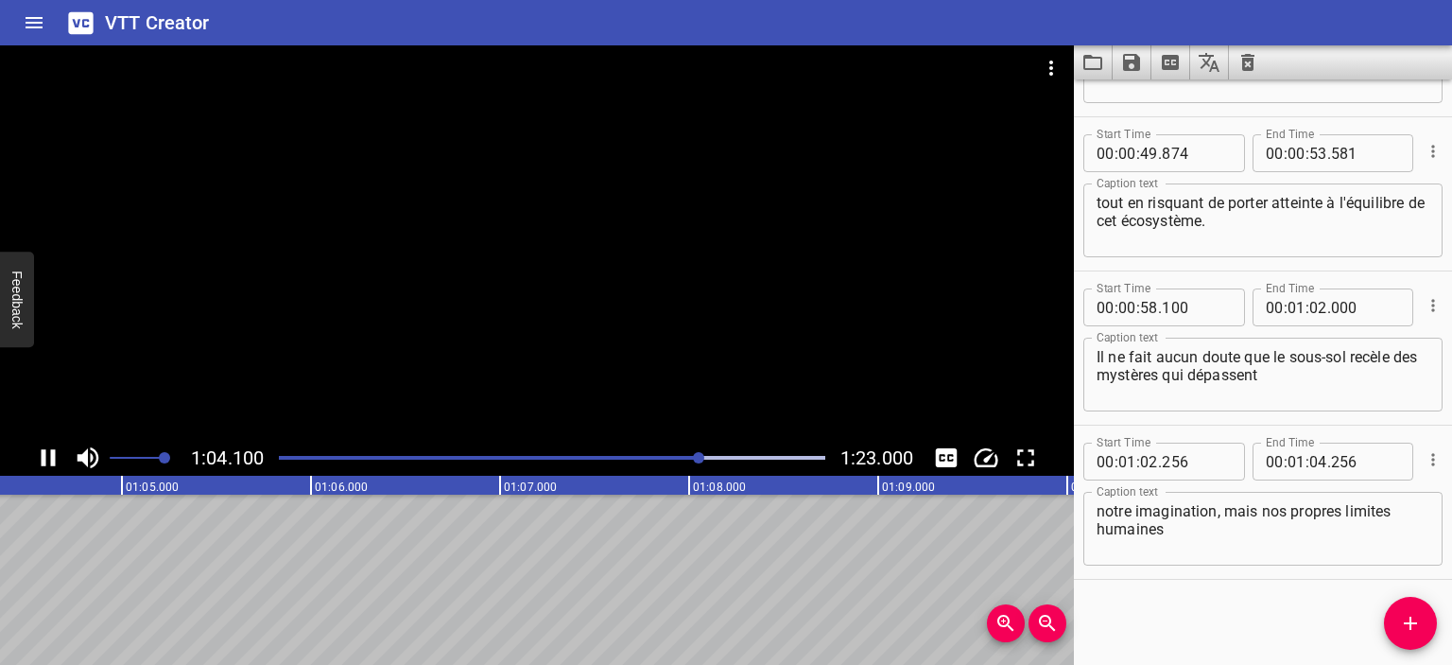
click at [39, 457] on icon "Play/Pause" at bounding box center [48, 457] width 28 height 28
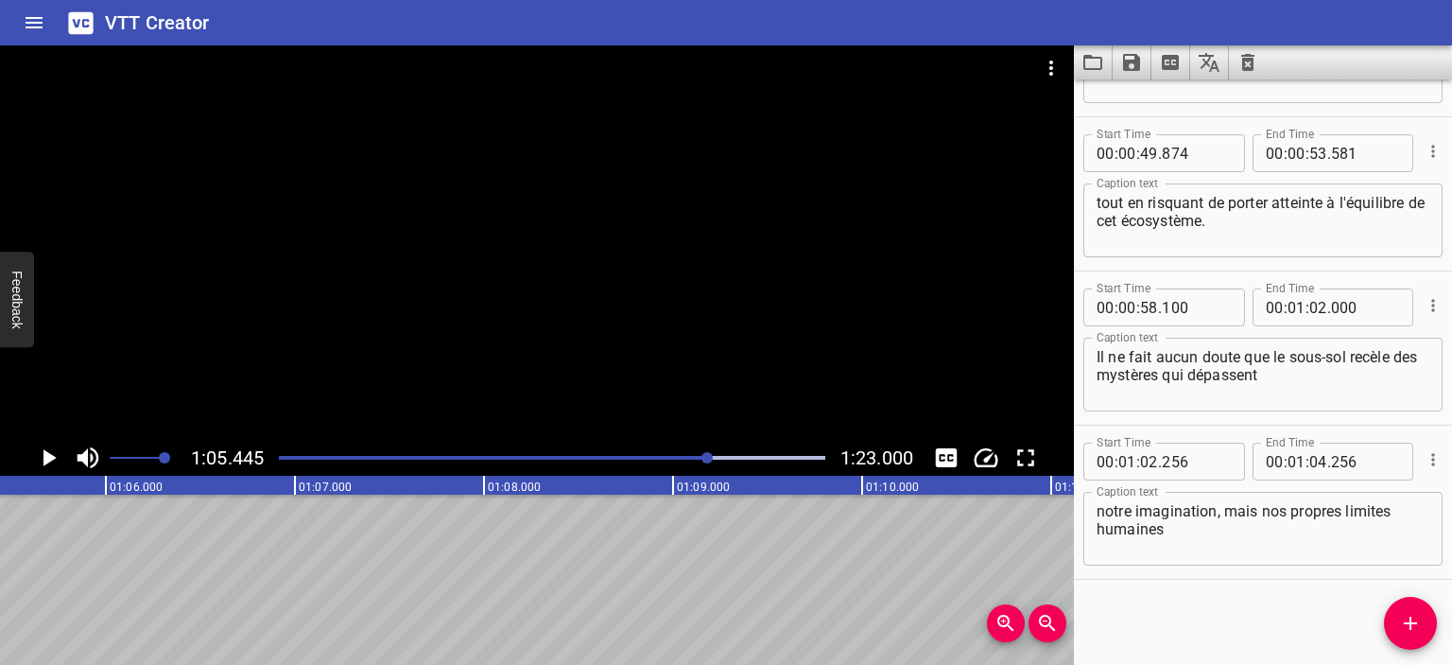
click at [692, 453] on div at bounding box center [552, 457] width 569 height 26
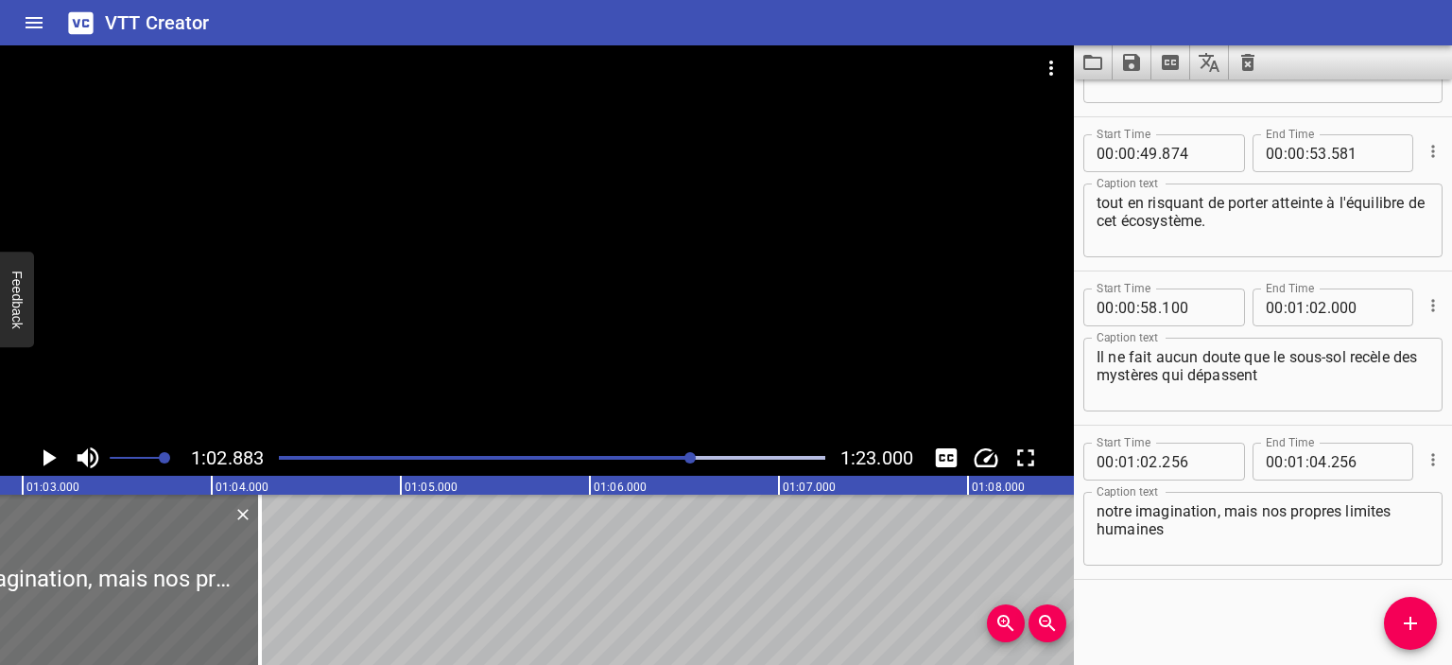
click at [50, 457] on icon "Play/Pause" at bounding box center [49, 457] width 13 height 17
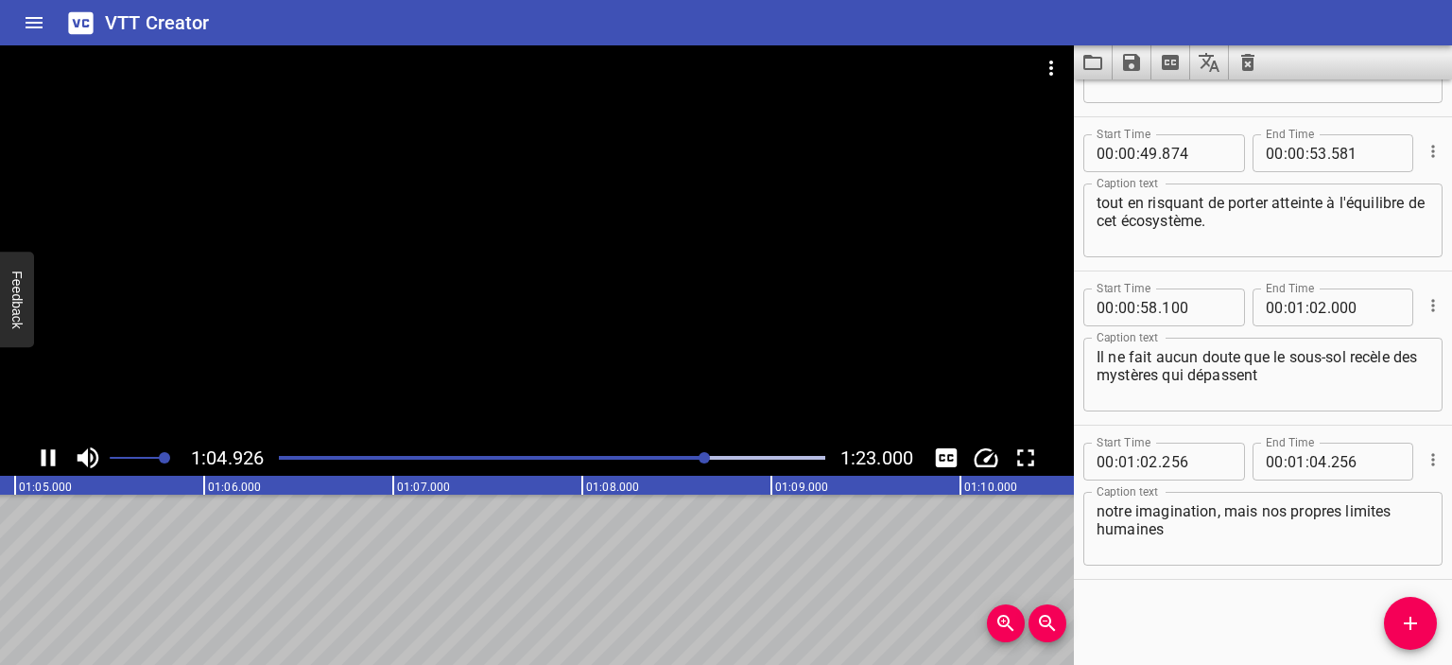
click at [676, 461] on div at bounding box center [552, 457] width 569 height 26
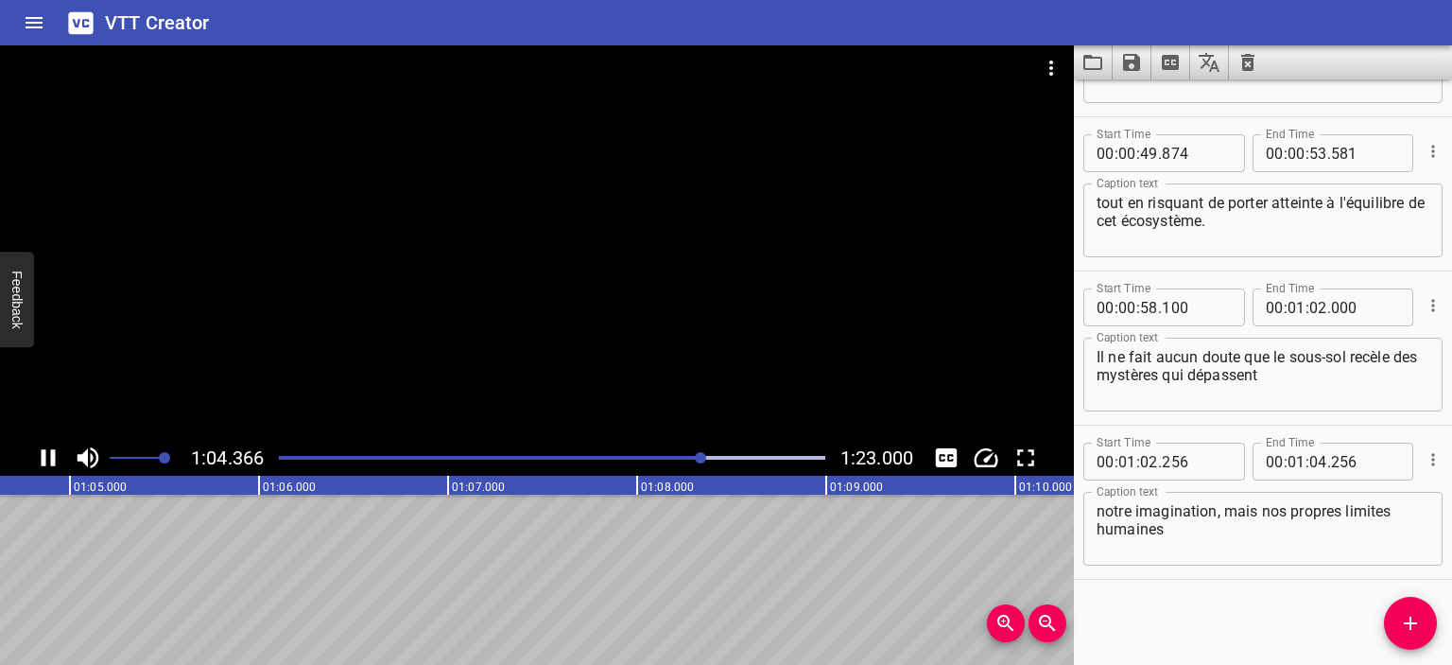
click at [45, 456] on icon "Play/Pause" at bounding box center [49, 457] width 14 height 17
click at [1331, 465] on input "number" at bounding box center [1365, 462] width 69 height 38
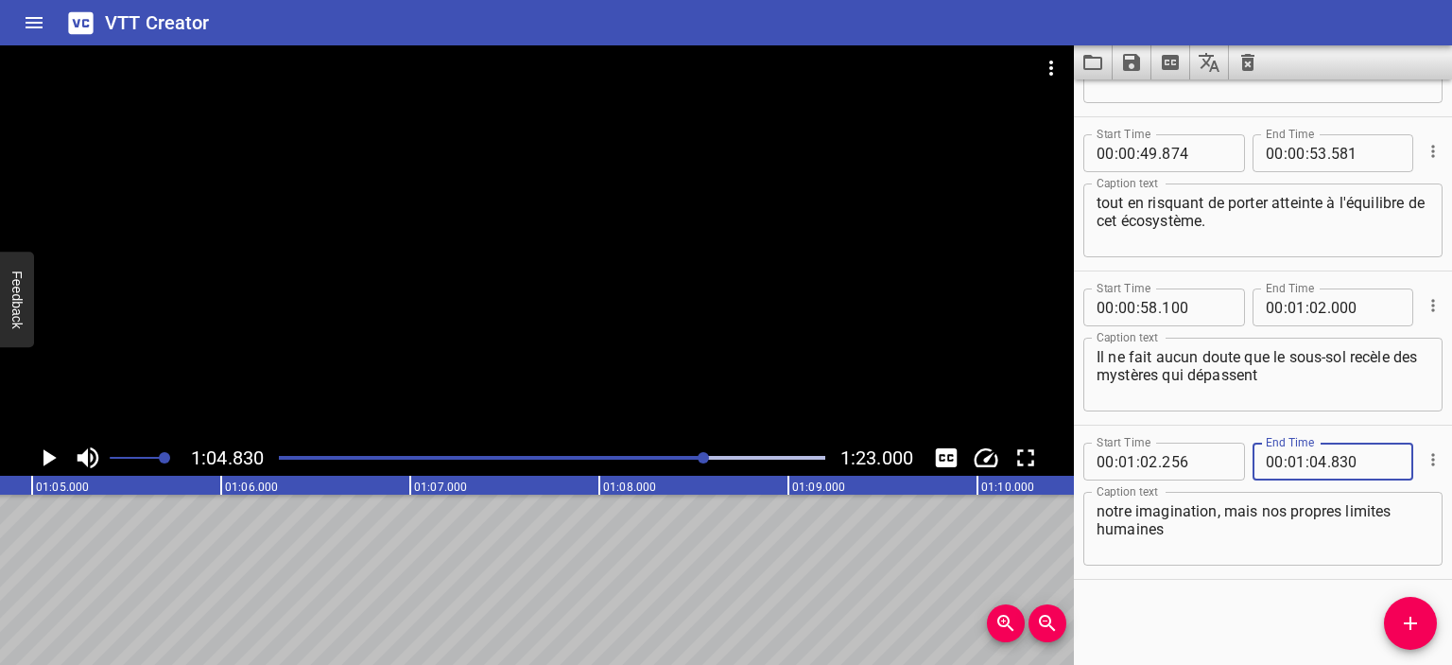
type input "830"
click at [50, 461] on icon "Play/Pause" at bounding box center [48, 457] width 28 height 28
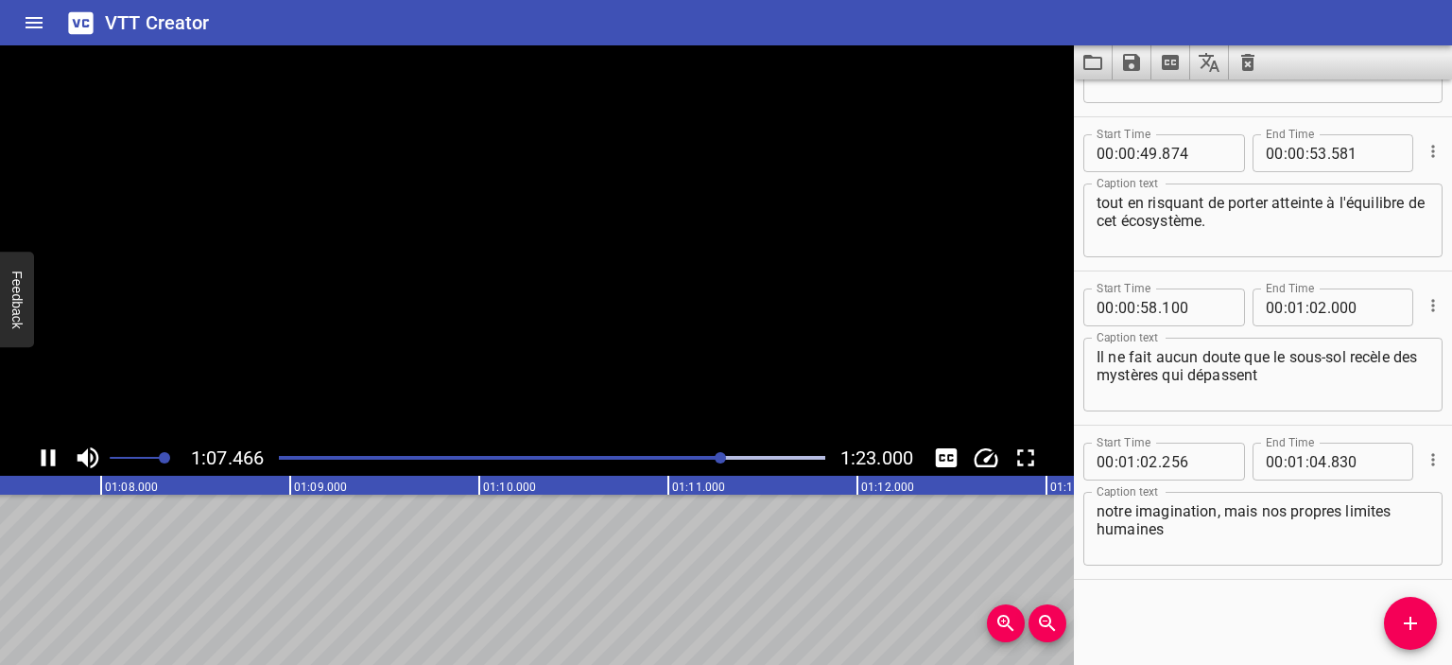
click at [50, 461] on icon "Play/Pause" at bounding box center [49, 457] width 14 height 17
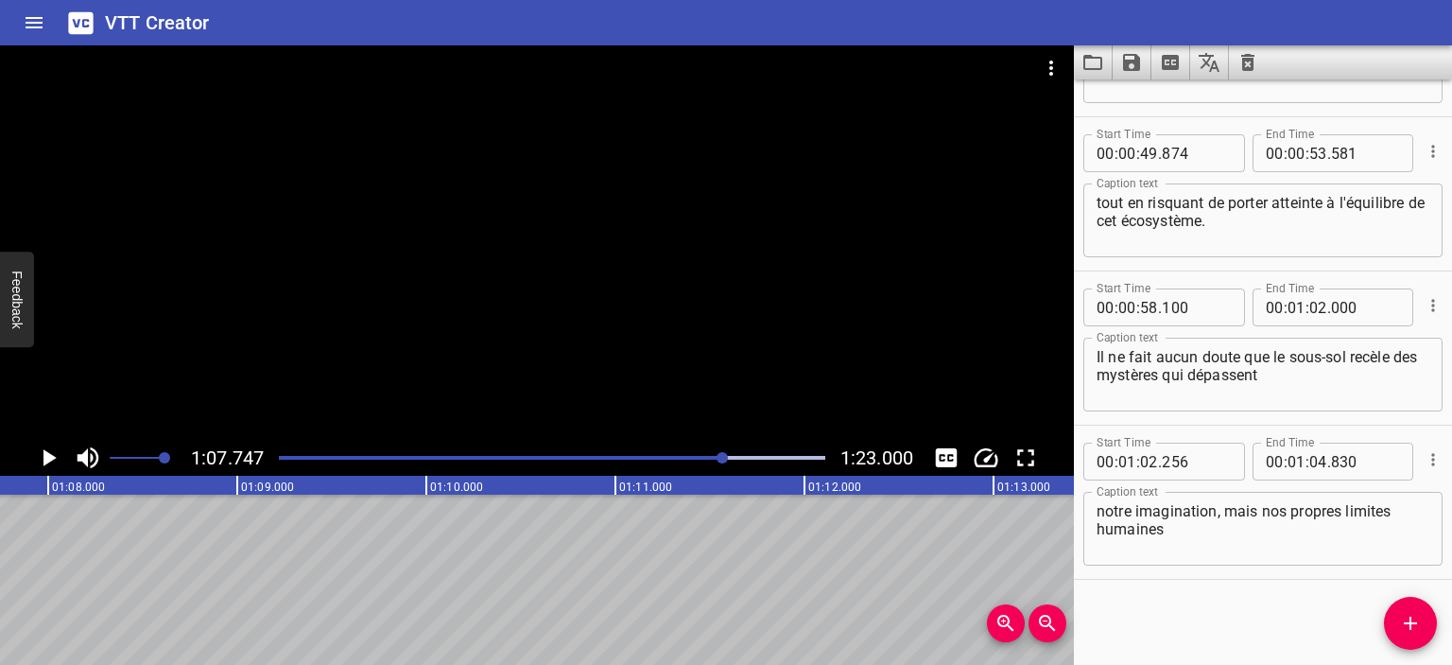
click at [703, 457] on div "Play progress" at bounding box center [452, 458] width 547 height 4
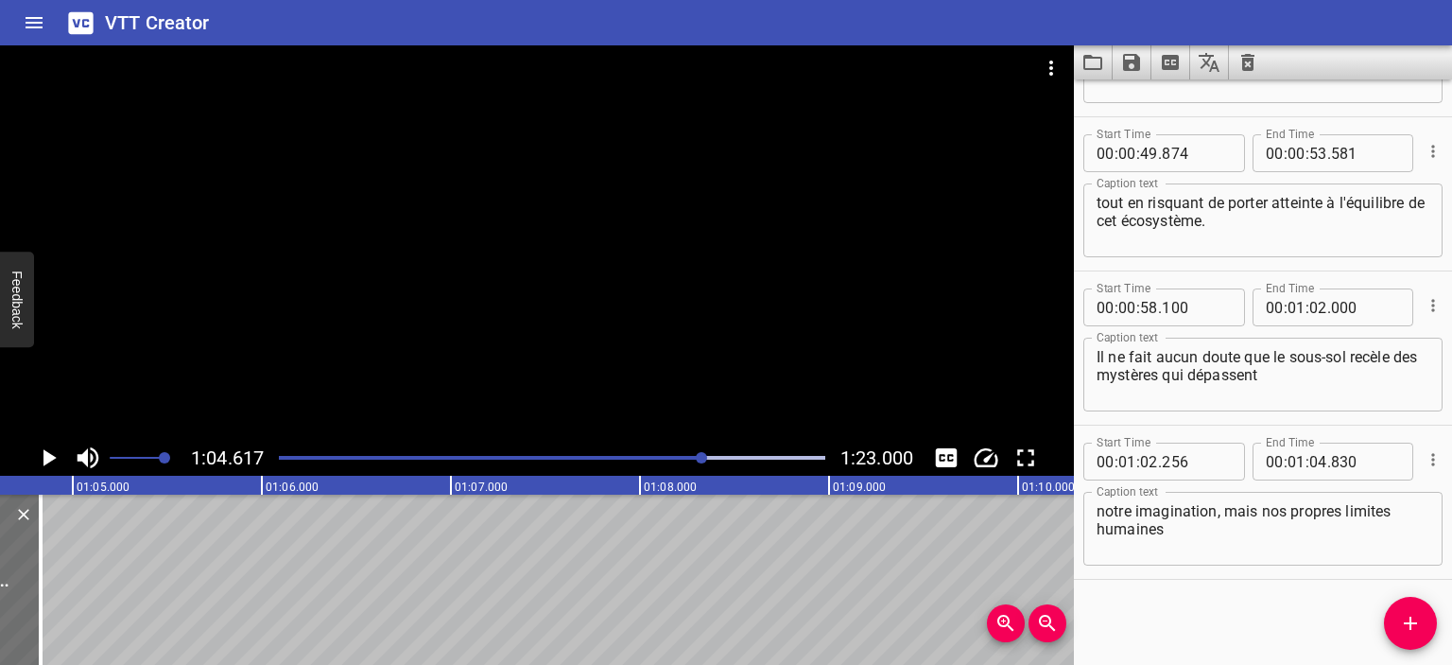
click at [55, 458] on icon "Play/Pause" at bounding box center [49, 457] width 13 height 17
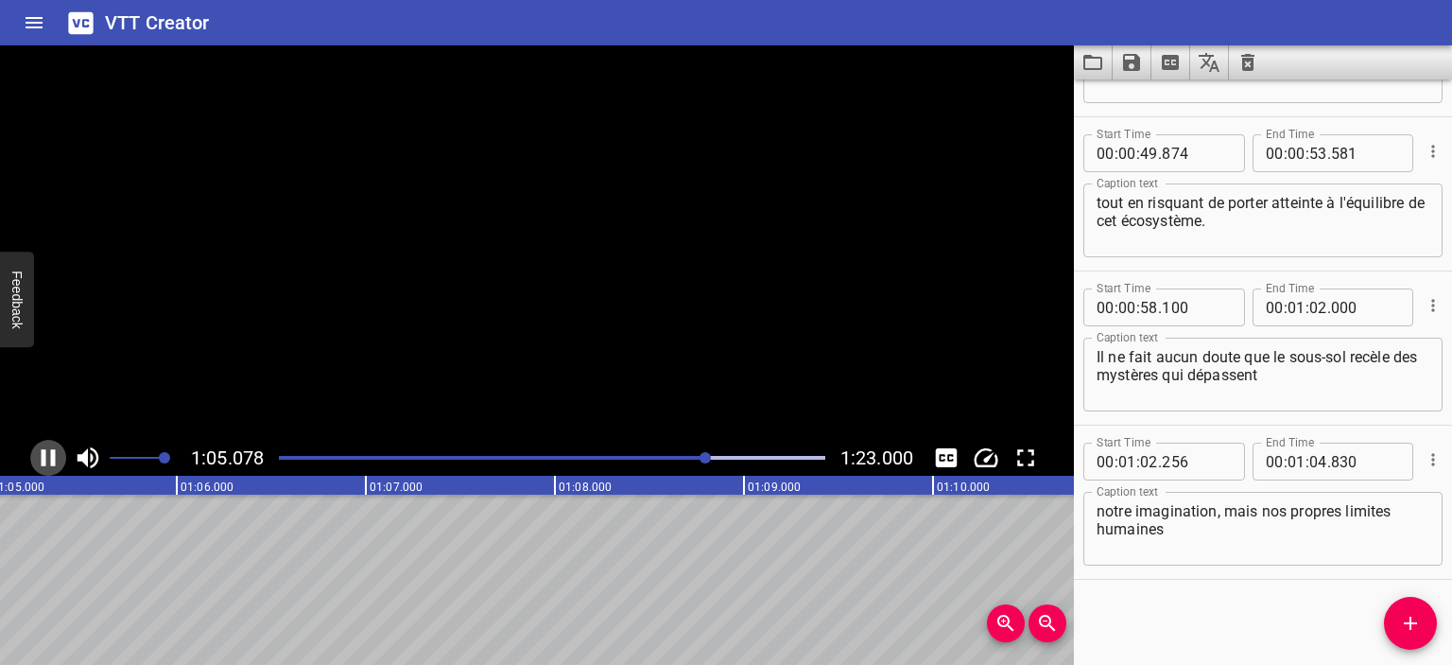
click at [42, 465] on icon "Play/Pause" at bounding box center [49, 457] width 14 height 17
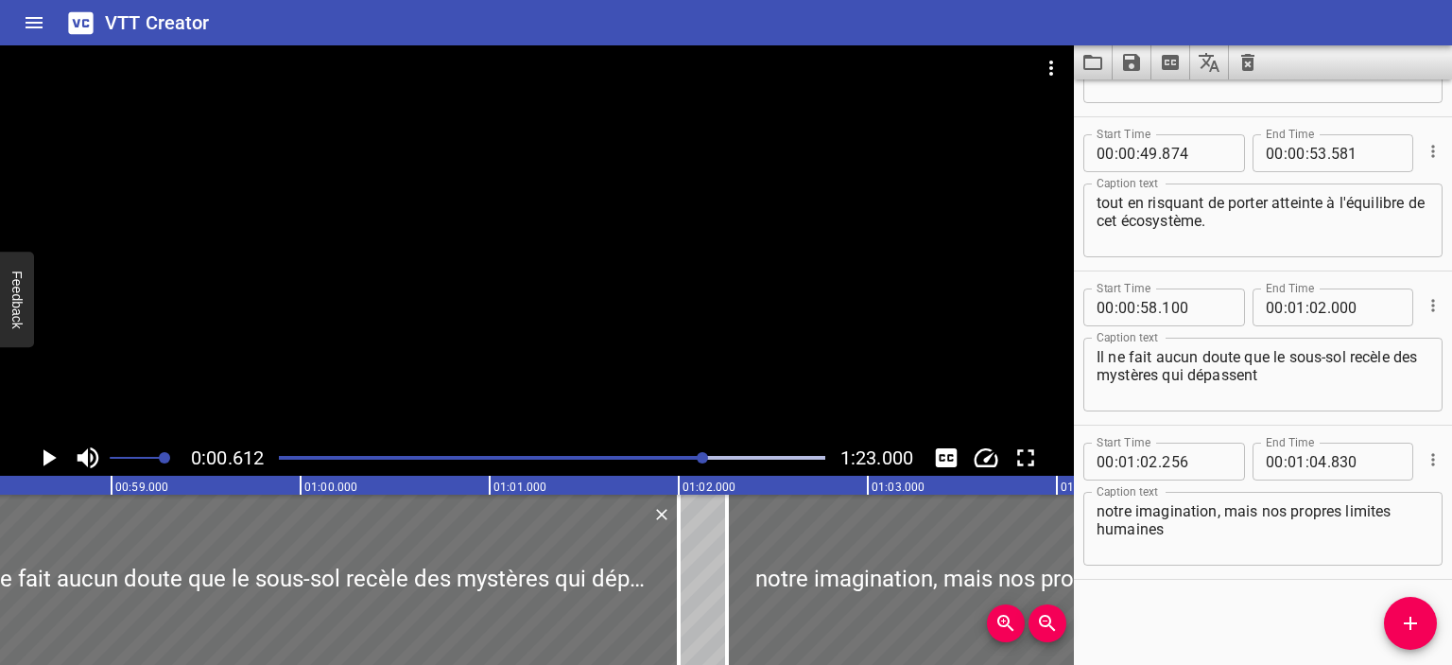
click at [704, 459] on div at bounding box center [702, 457] width 11 height 11
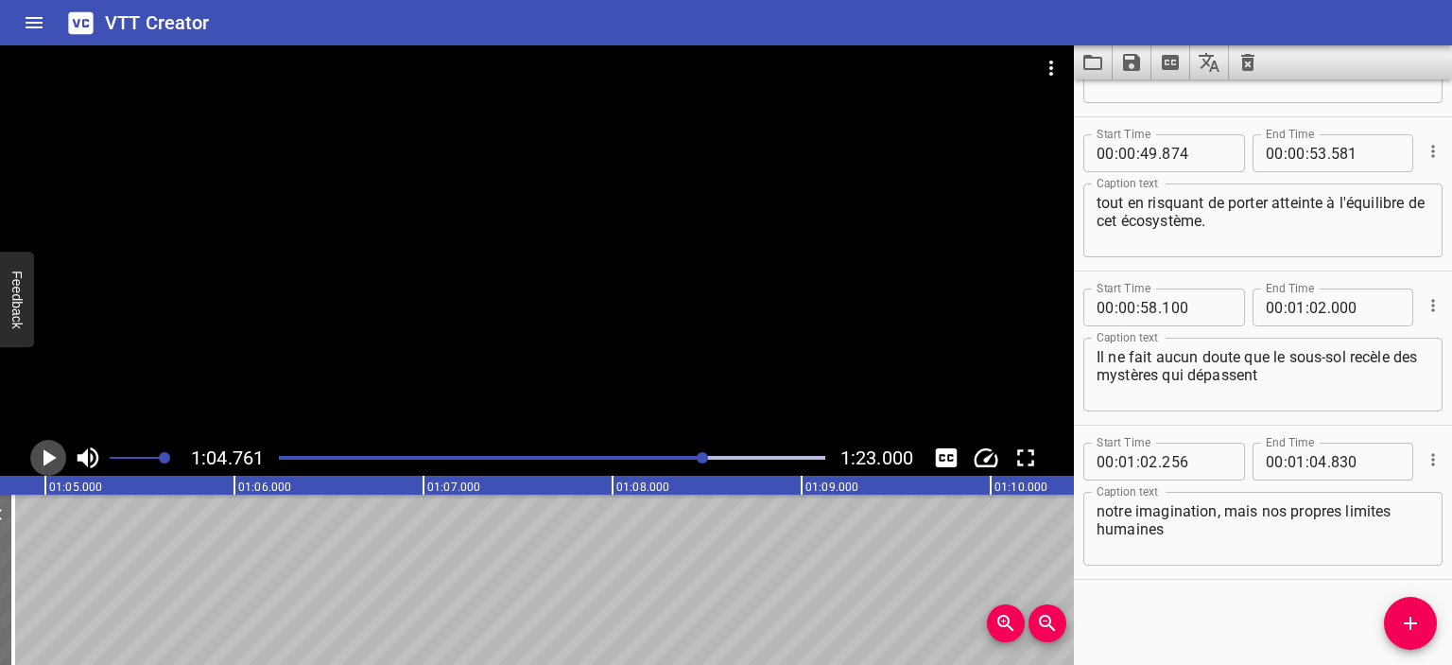
click at [50, 460] on icon "Play/Pause" at bounding box center [49, 457] width 13 height 17
click at [50, 460] on icon "Play/Pause" at bounding box center [49, 457] width 14 height 17
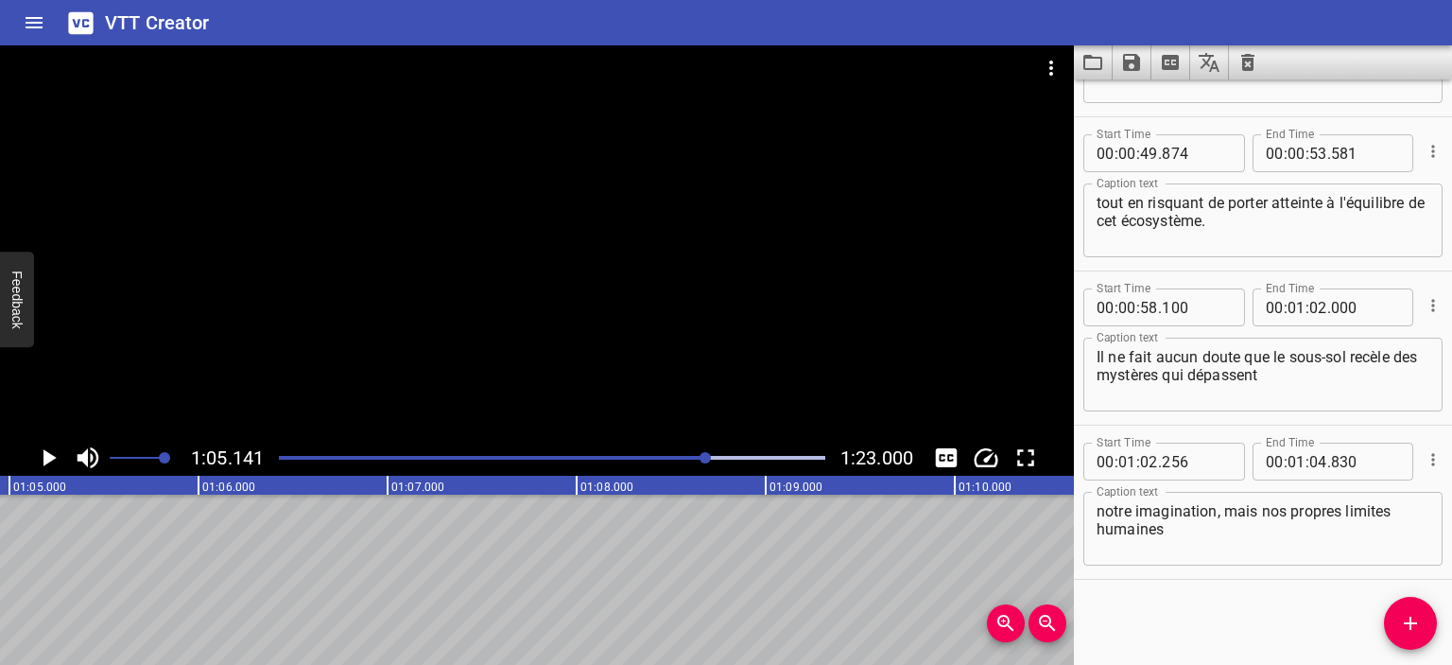
scroll to position [0, 12318]
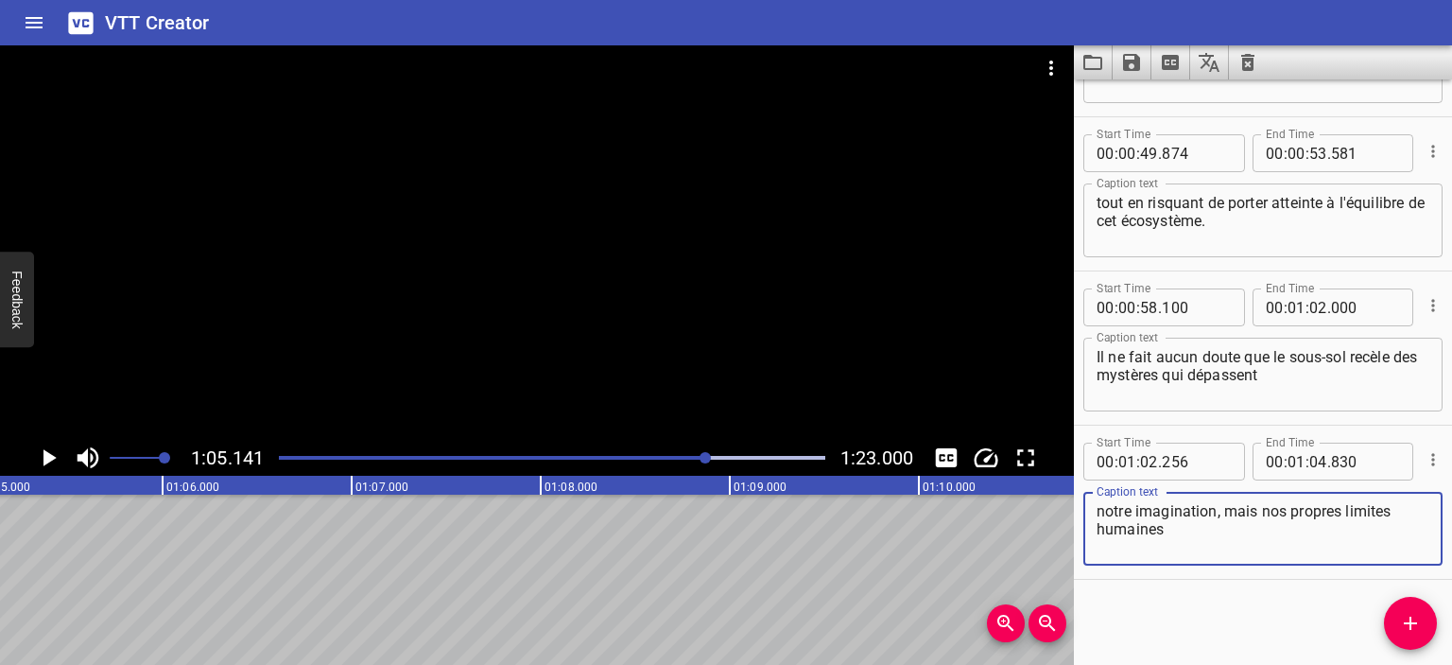
click at [1156, 544] on textarea "notre imagination, mais nos propres limites humaines" at bounding box center [1263, 529] width 333 height 54
click at [1173, 536] on textarea "notre imagination, mais nos propres limites humaines" at bounding box center [1263, 529] width 333 height 54
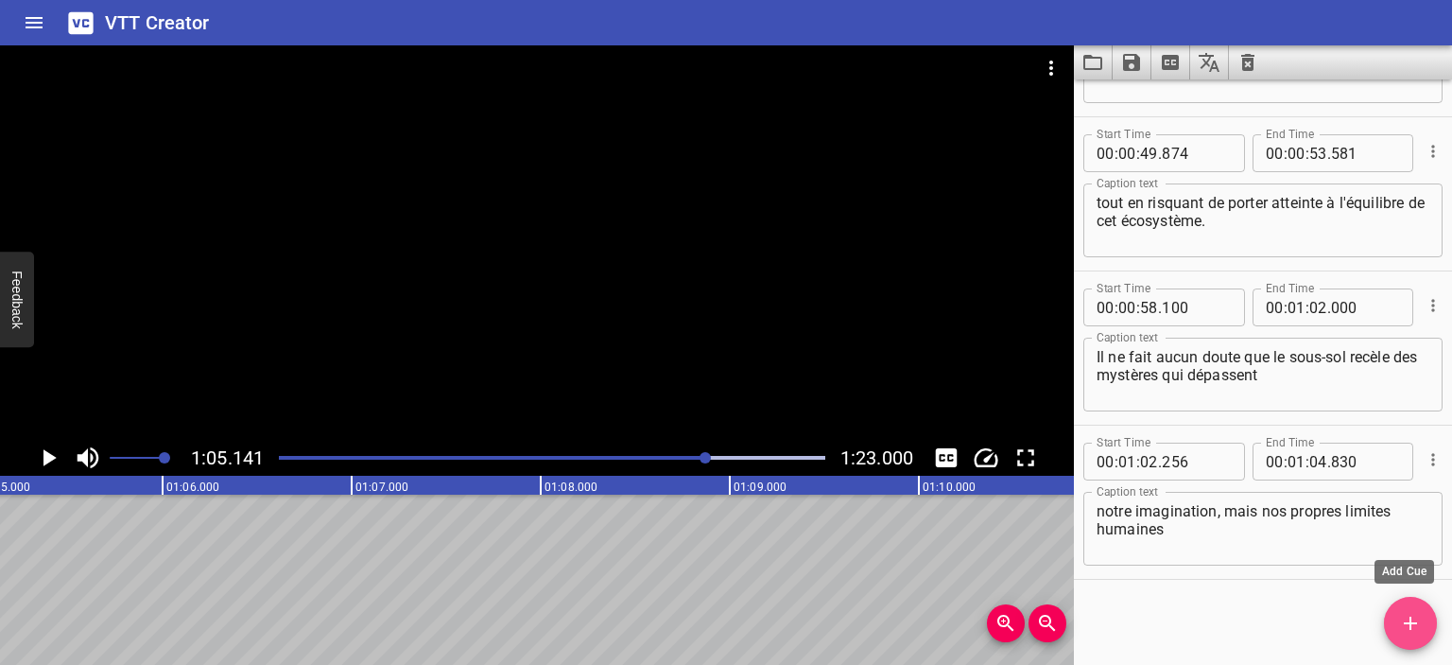
click at [1414, 621] on icon "Add Cue" at bounding box center [1410, 623] width 23 height 23
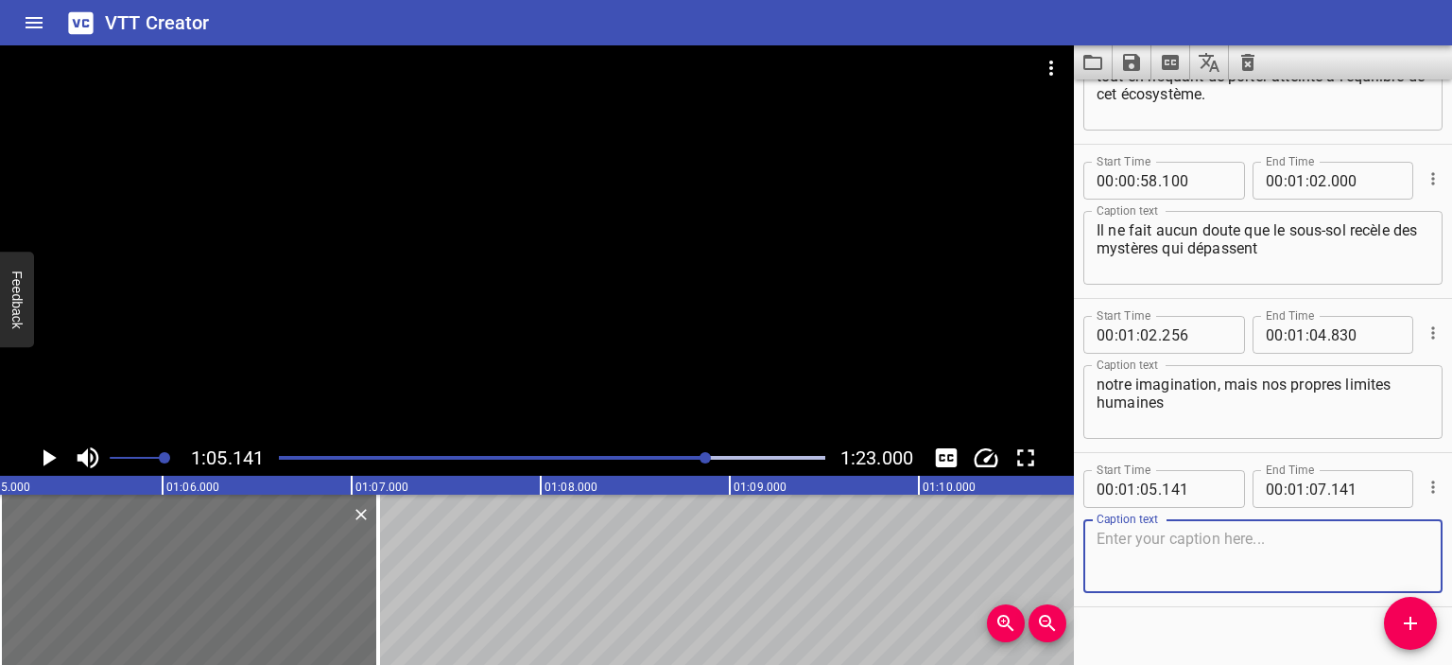
scroll to position [1506, 0]
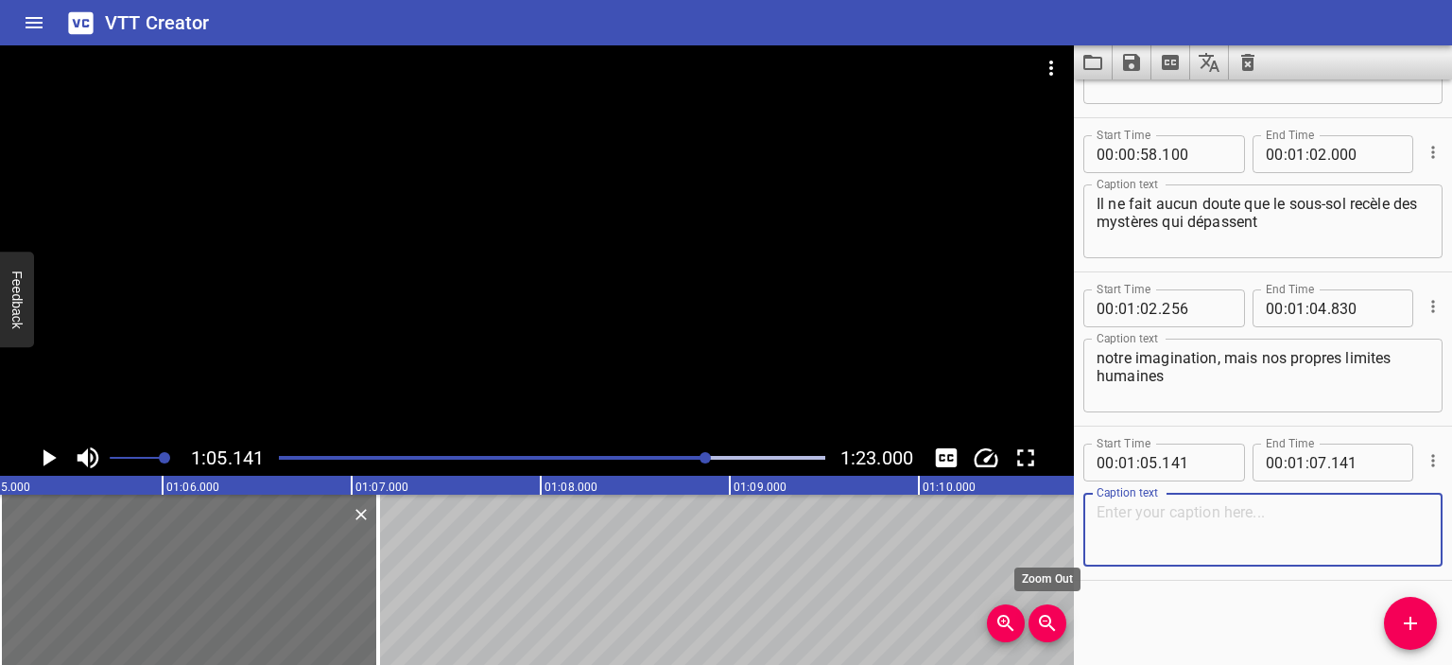
paste textarea "nous empêcherons probablement de nous aventurer plus loin."
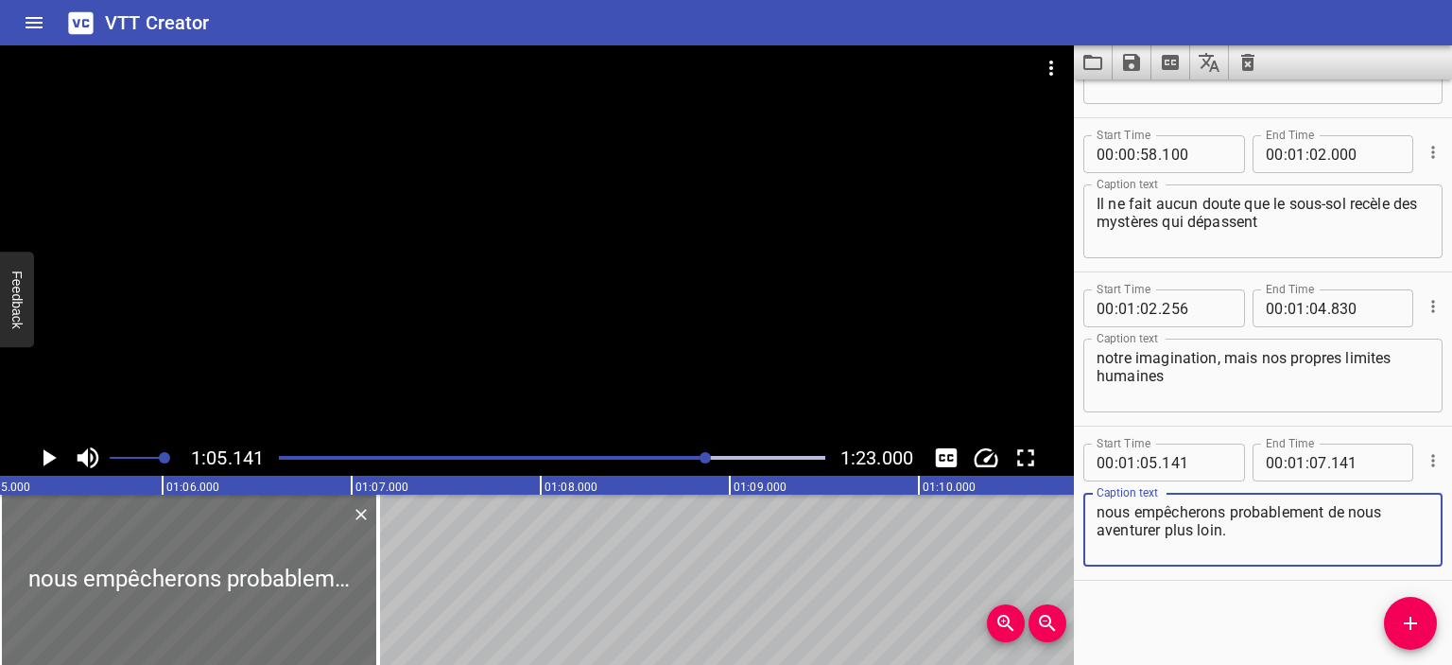
type textarea "nous empêcherons probablement de nous aventurer plus loin."
click at [57, 454] on icon "Play/Pause" at bounding box center [48, 457] width 28 height 28
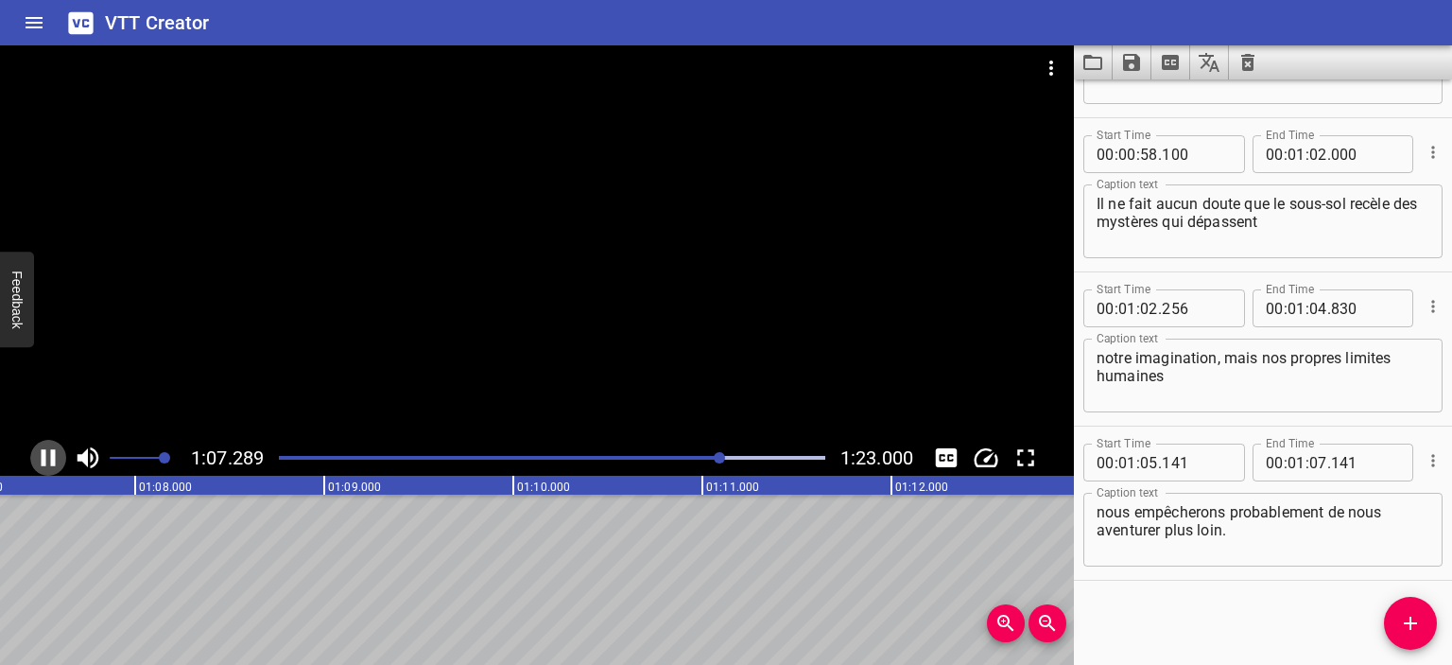
click at [51, 450] on icon "Play/Pause" at bounding box center [49, 457] width 14 height 17
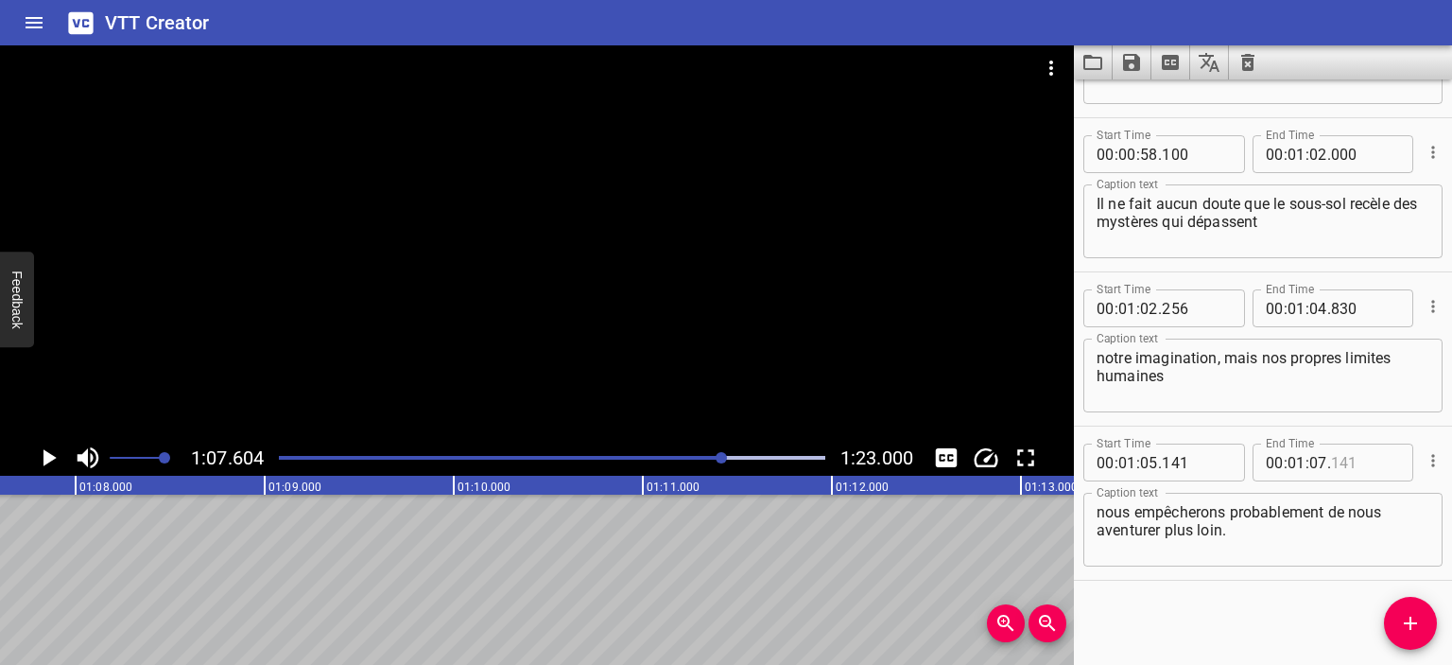
click at [1362, 462] on input "number" at bounding box center [1365, 462] width 69 height 38
type input "500"
click at [44, 455] on icon "Play/Pause" at bounding box center [49, 457] width 13 height 17
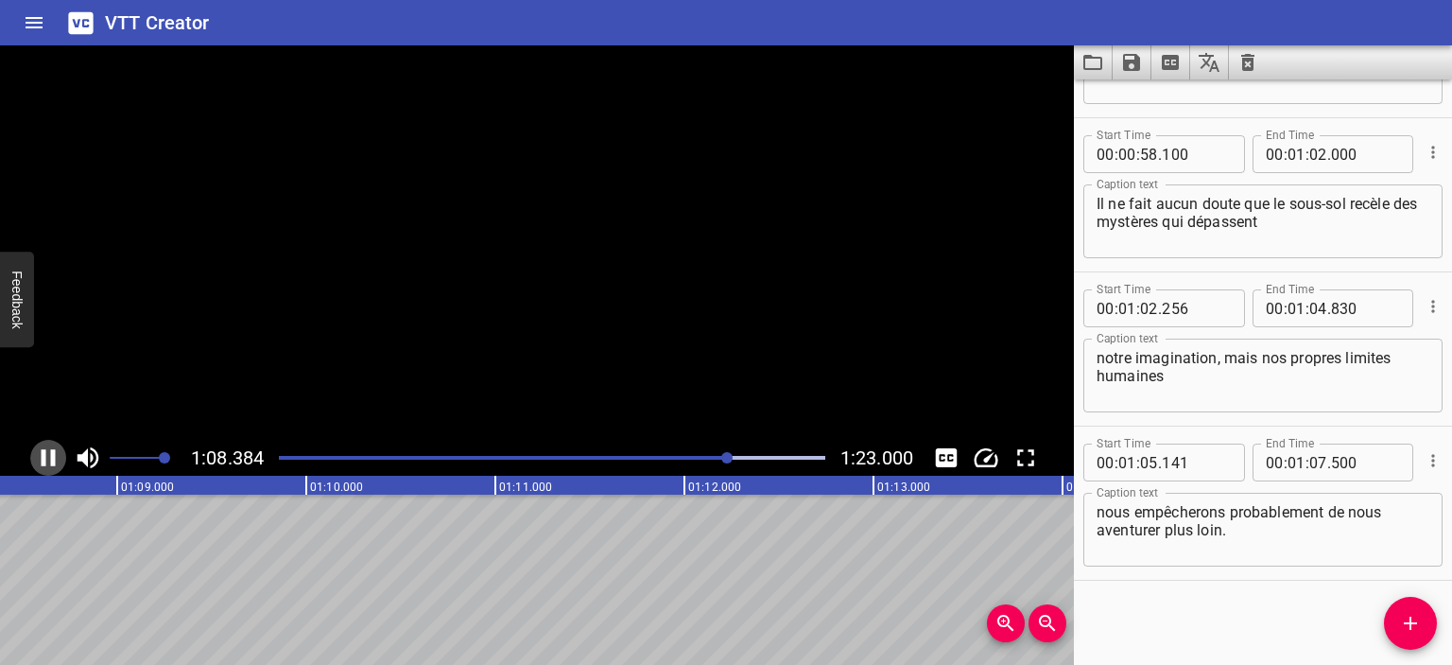
click at [44, 455] on icon "Play/Pause" at bounding box center [49, 457] width 14 height 17
click at [712, 455] on div at bounding box center [552, 457] width 569 height 26
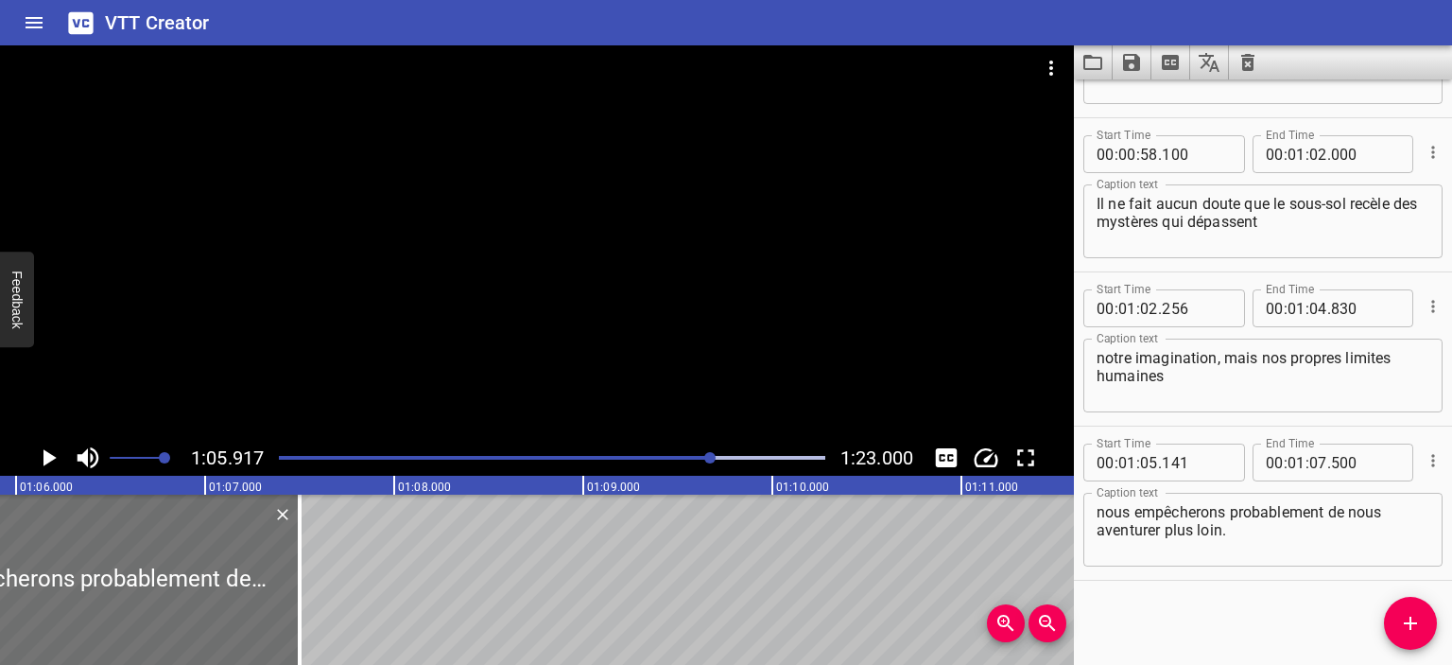
click at [46, 457] on icon "Play/Pause" at bounding box center [49, 457] width 13 height 17
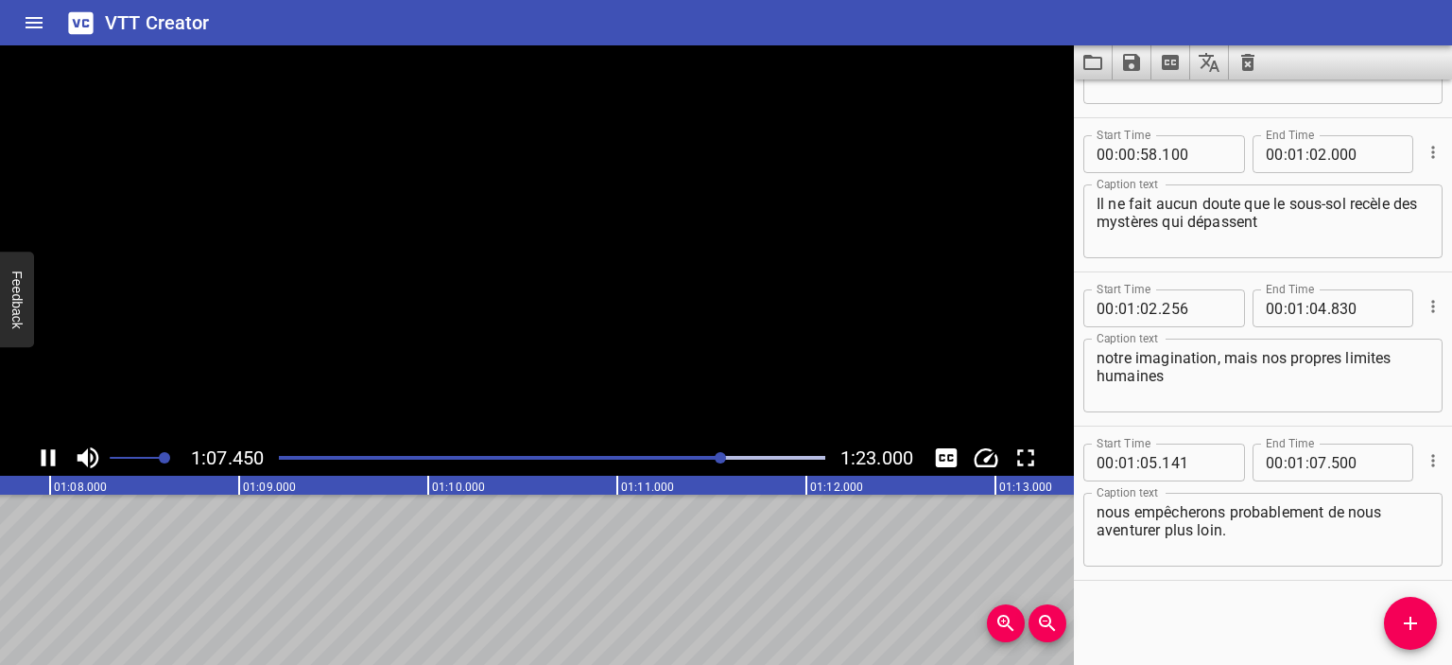
click at [47, 457] on icon "Play/Pause" at bounding box center [48, 457] width 28 height 28
click at [47, 457] on icon "Play/Pause" at bounding box center [49, 457] width 13 height 17
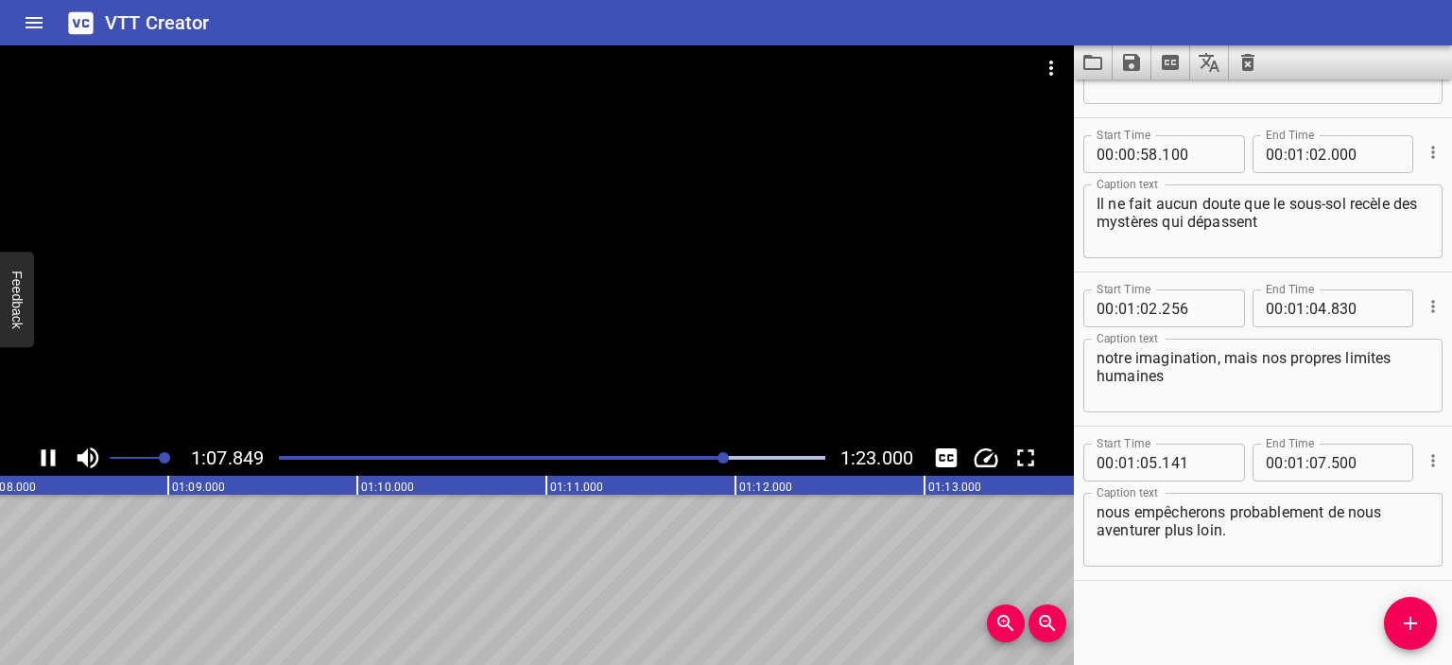
click at [47, 457] on icon "Play/Pause" at bounding box center [48, 457] width 28 height 28
click at [1409, 615] on icon "Add Cue" at bounding box center [1410, 623] width 23 height 23
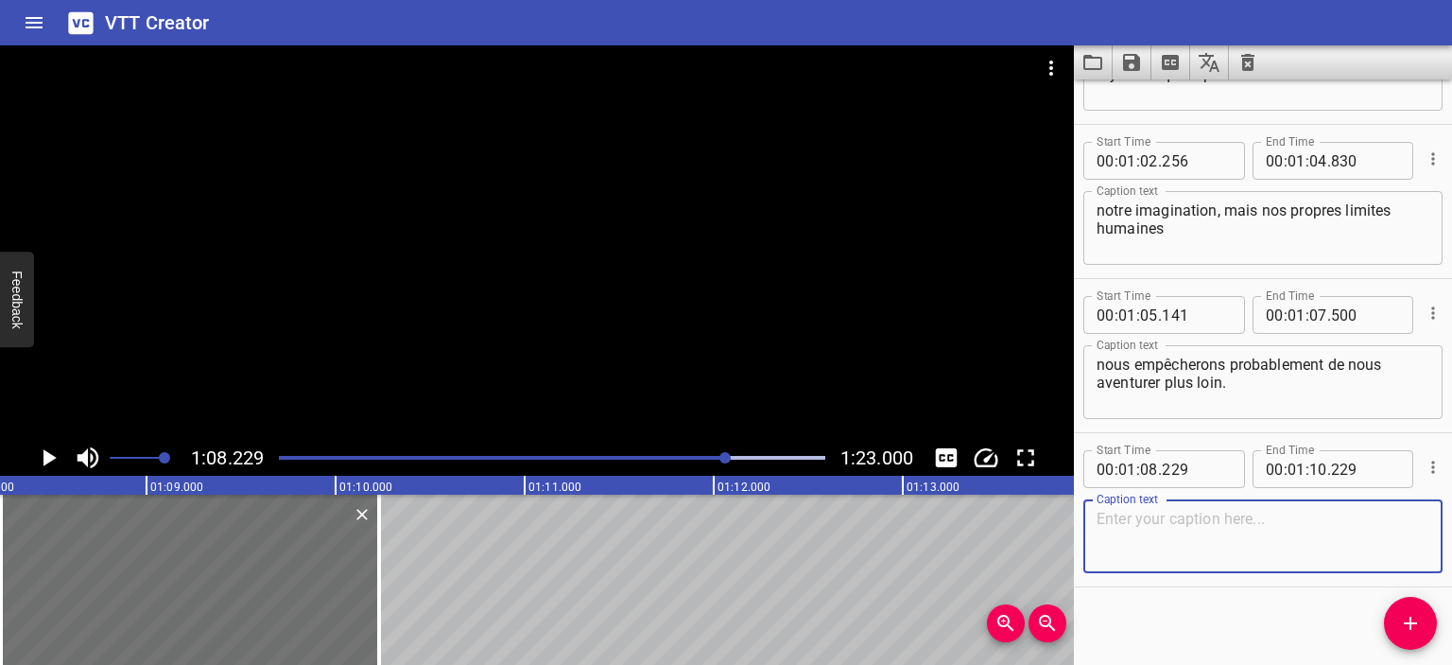
scroll to position [1660, 0]
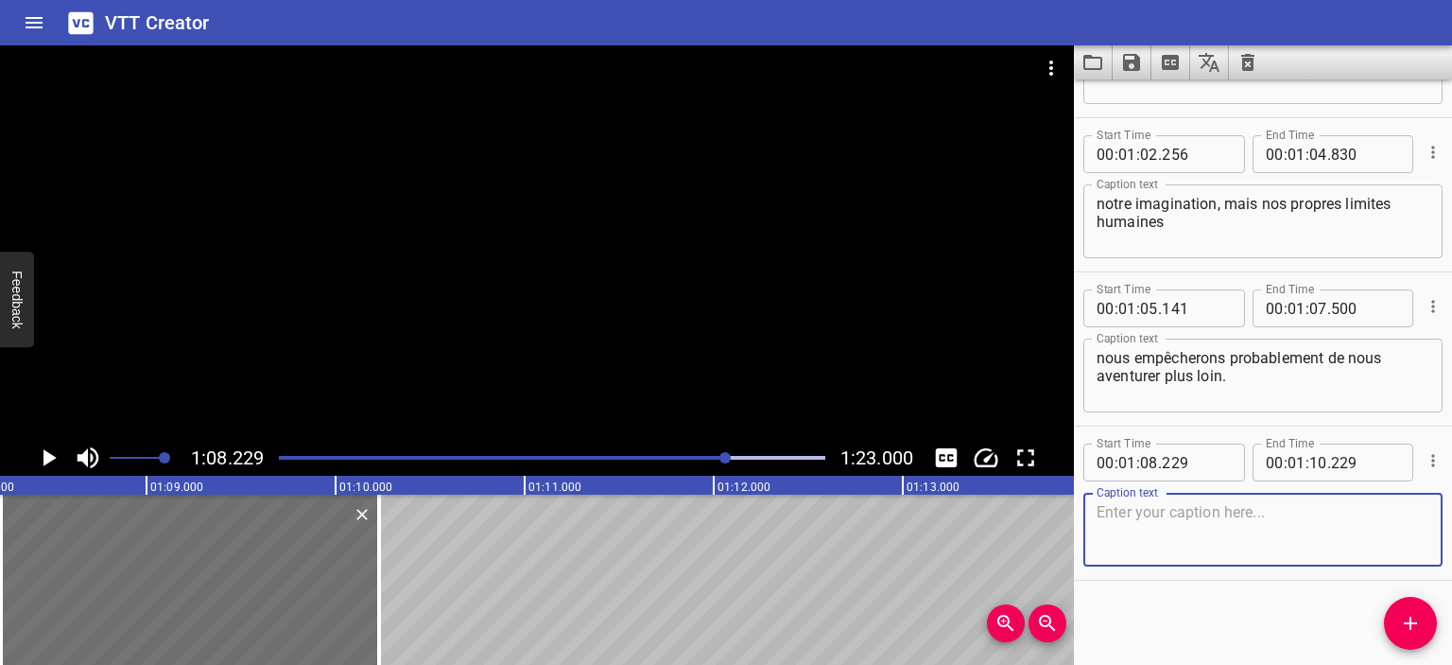
paste textarea "il faut bien se demander :"
type textarea "il faut bien se demander :"
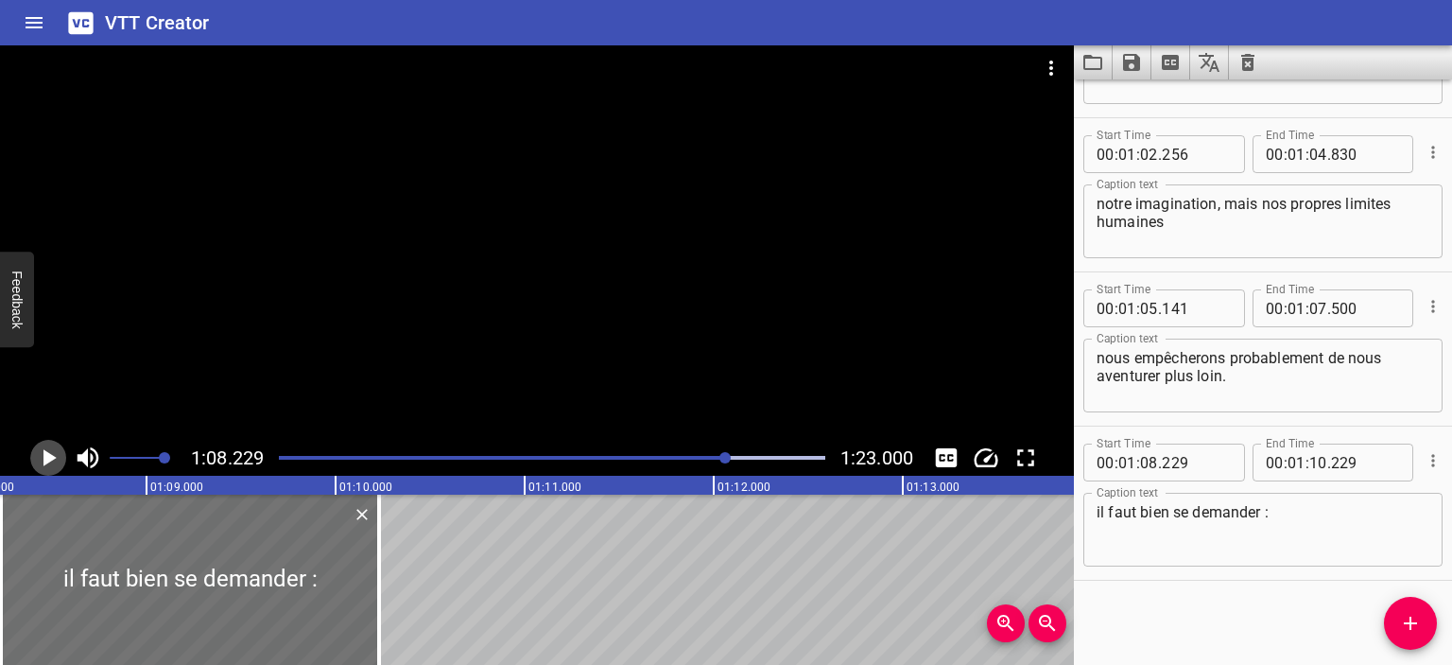
click at [41, 462] on icon "Play/Pause" at bounding box center [48, 457] width 28 height 28
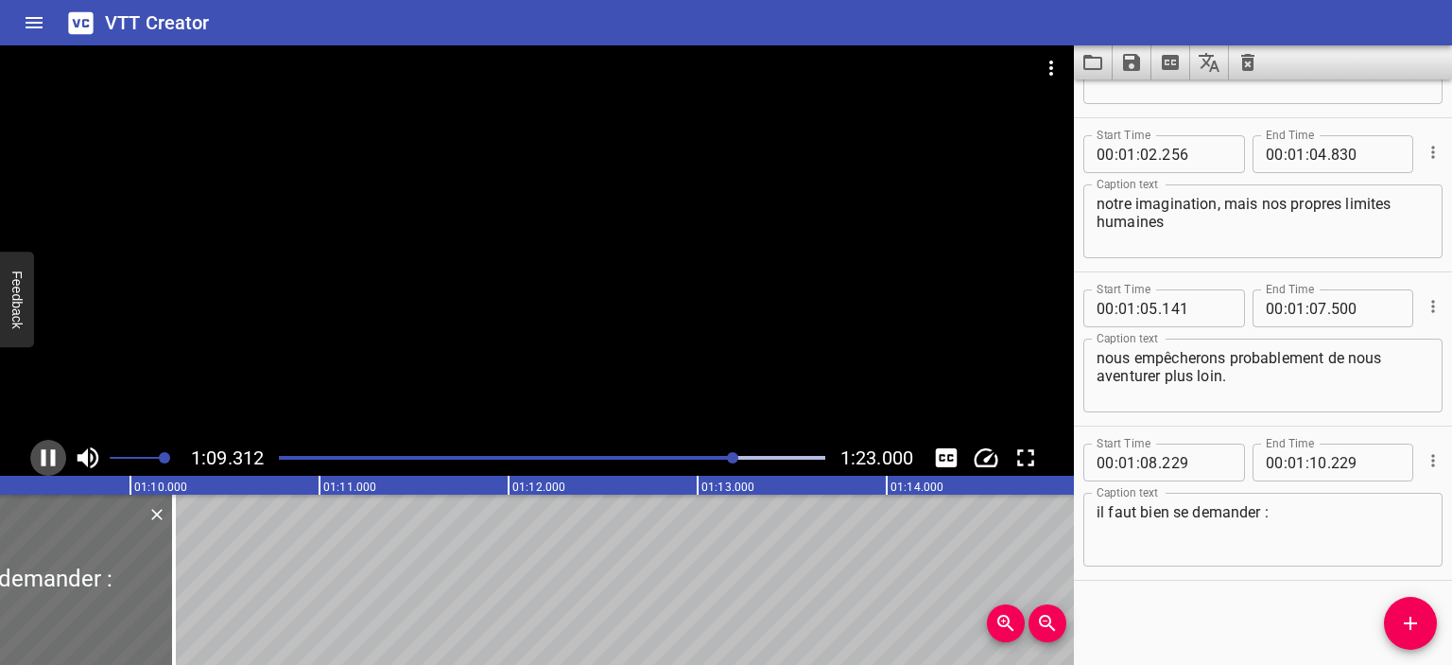
click at [41, 461] on icon "Play/Pause" at bounding box center [48, 457] width 28 height 28
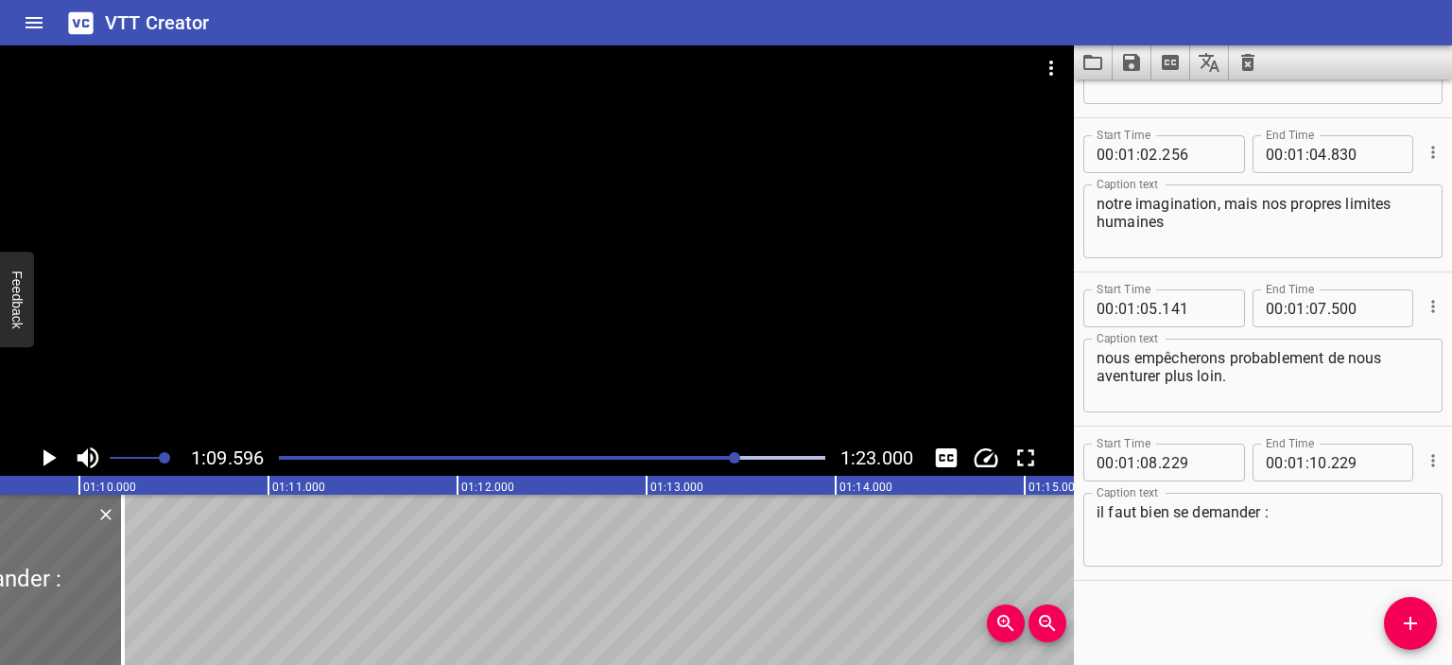
scroll to position [0, 13161]
click at [30, 440] on button "Play/Pause" at bounding box center [48, 458] width 36 height 36
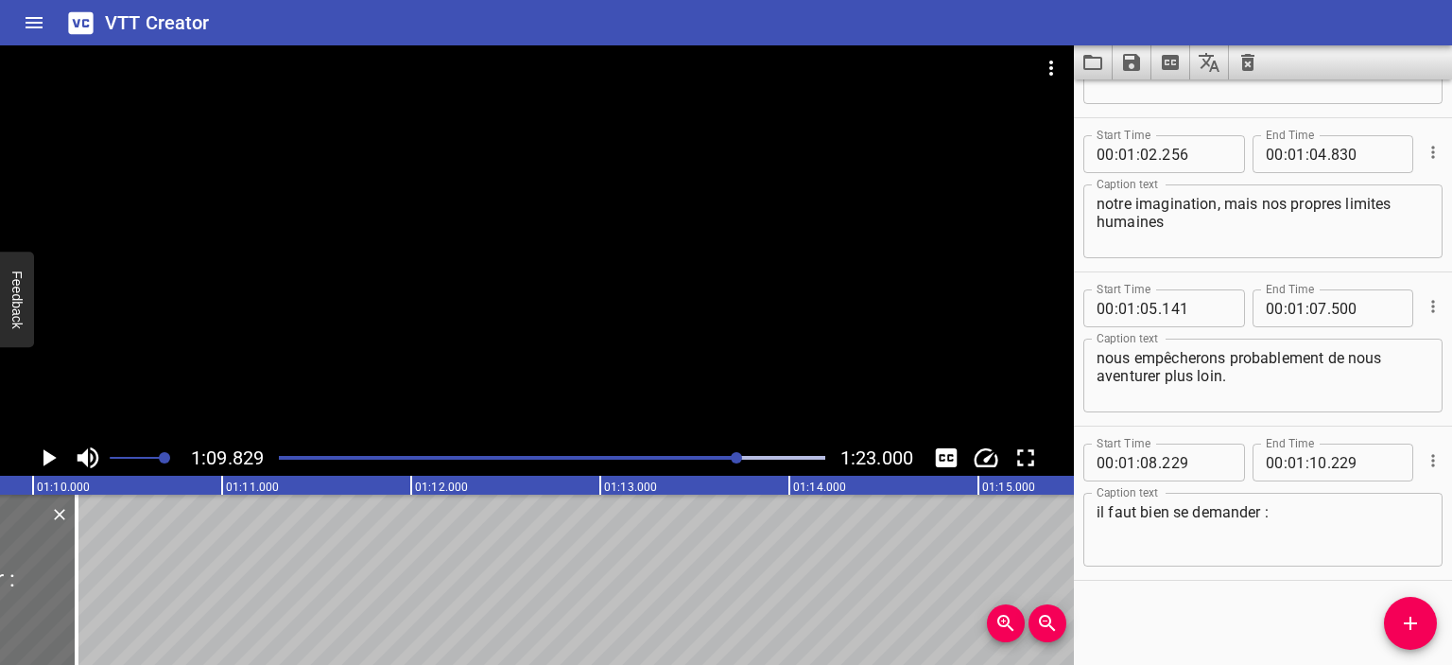
click at [729, 457] on div "Play progress" at bounding box center [466, 458] width 547 height 4
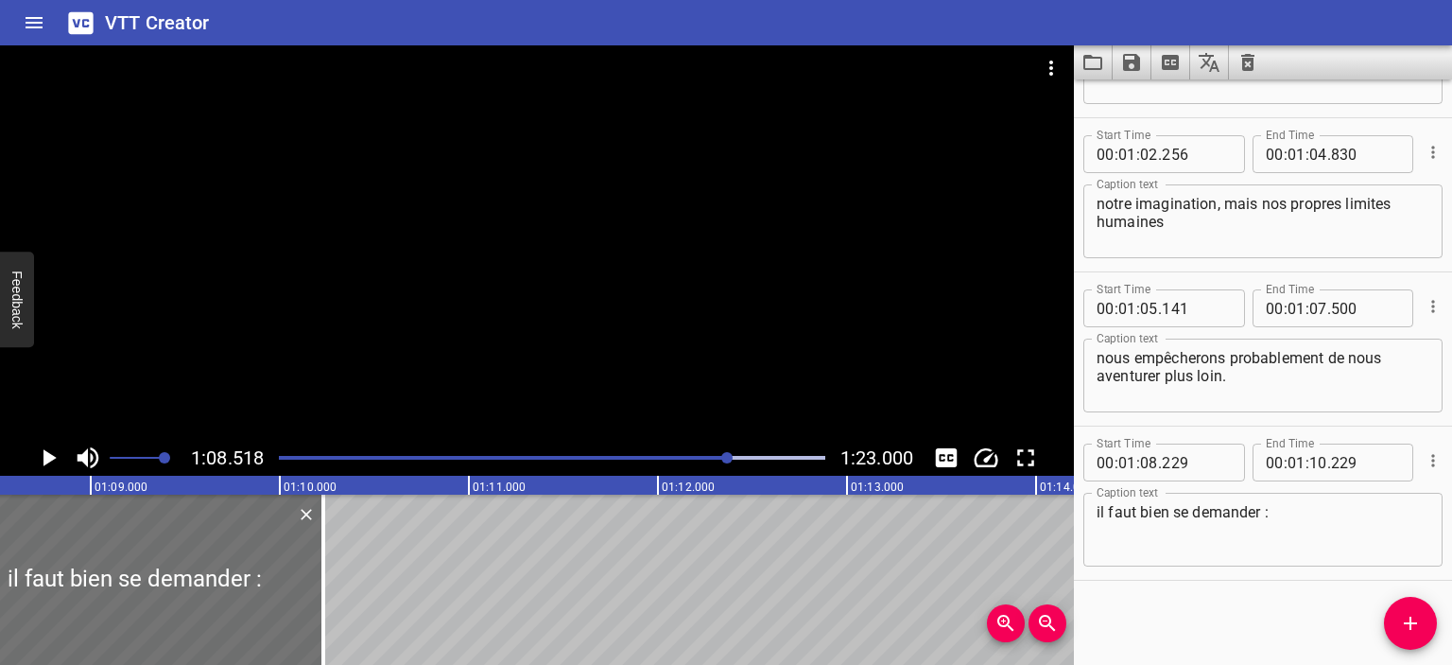
scroll to position [0, 12956]
click at [51, 447] on icon "Play/Pause" at bounding box center [48, 457] width 28 height 28
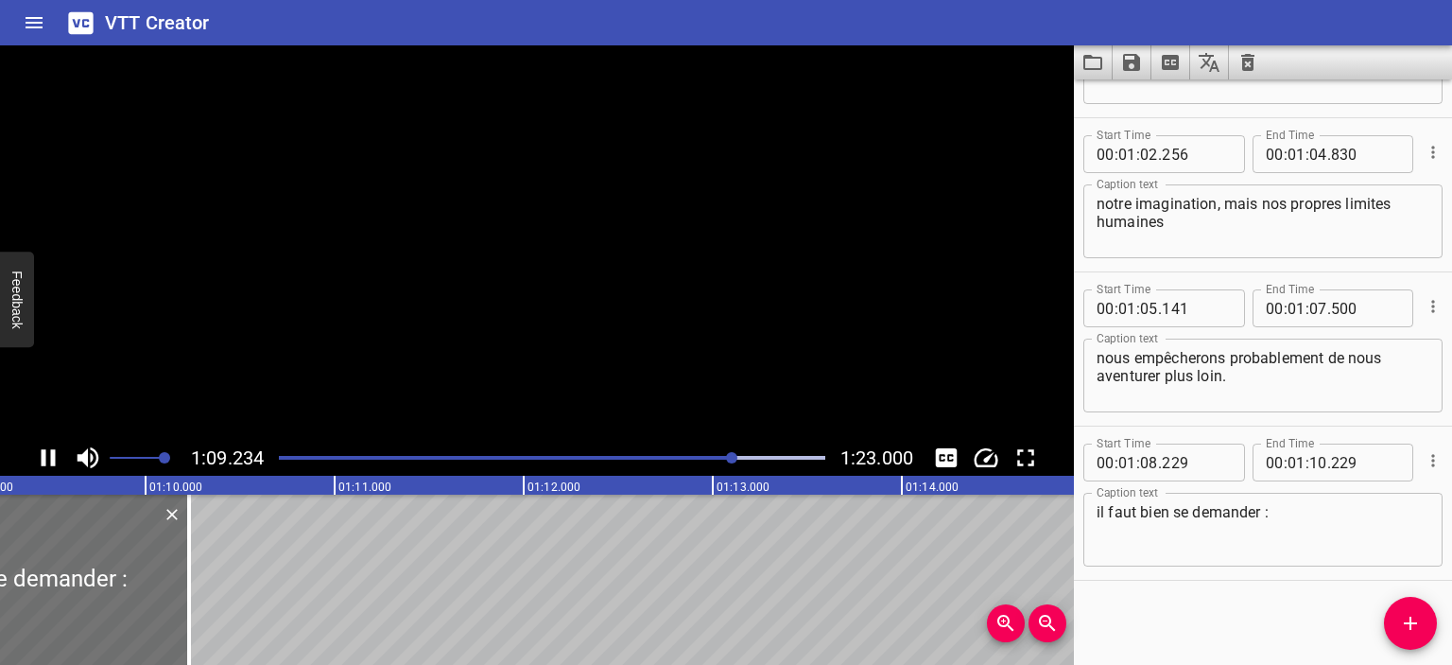
click at [45, 457] on icon "Play/Pause" at bounding box center [49, 457] width 14 height 17
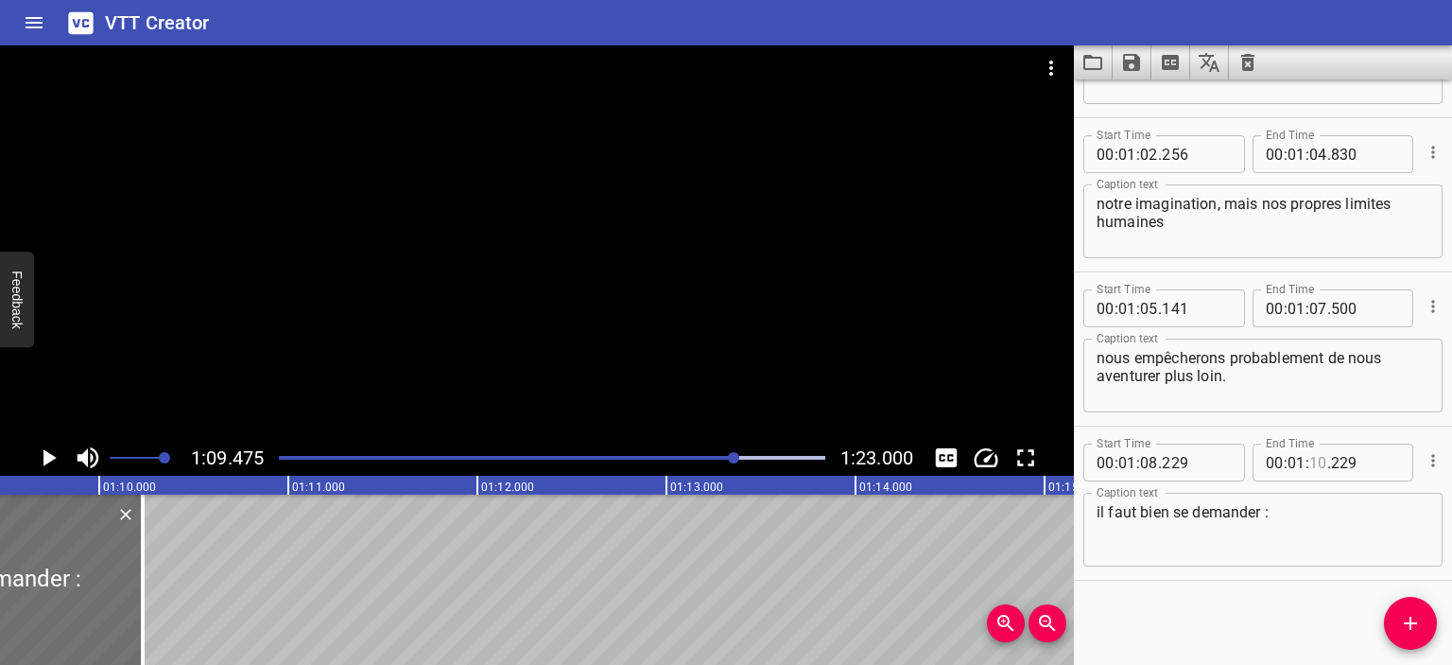
click at [1314, 457] on input "number" at bounding box center [1319, 462] width 18 height 38
type input "09"
type input "475"
click at [1290, 525] on textarea "il faut bien se demander :" at bounding box center [1263, 530] width 333 height 54
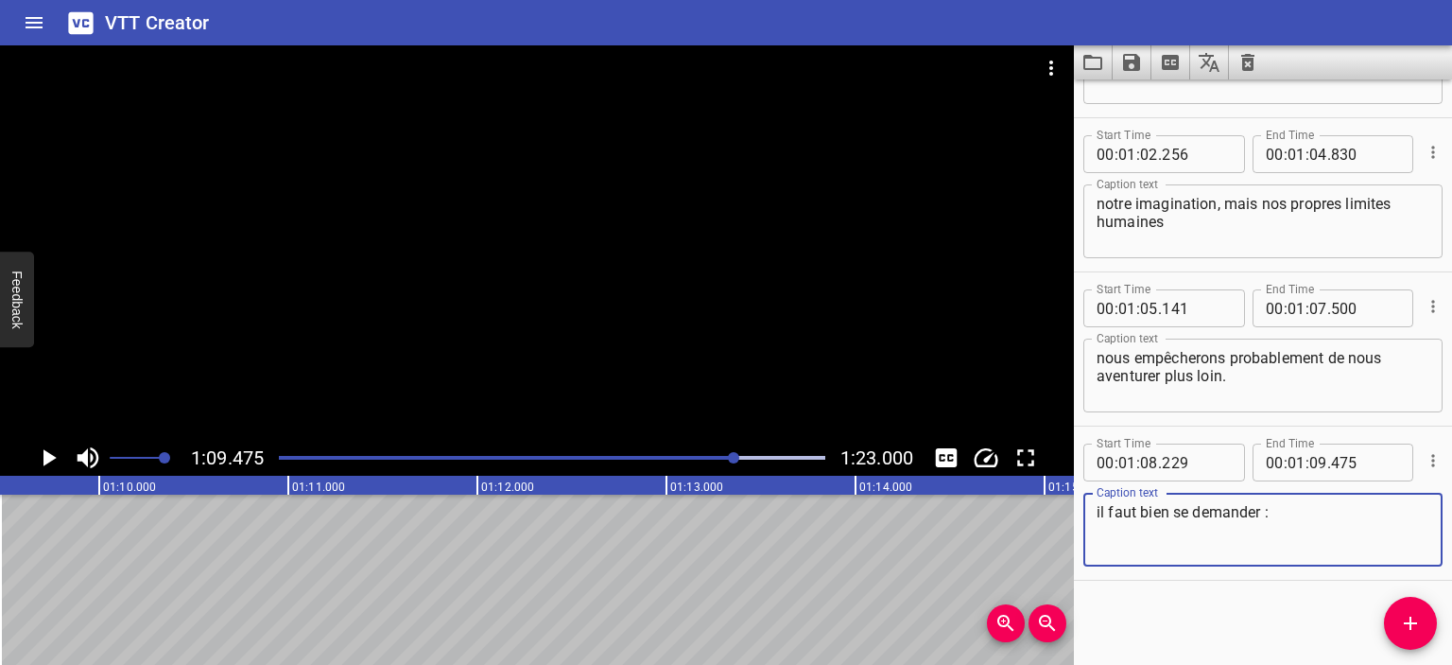
click at [45, 457] on icon "Play/Pause" at bounding box center [49, 457] width 13 height 17
click at [45, 457] on icon "Play/Pause" at bounding box center [49, 457] width 14 height 17
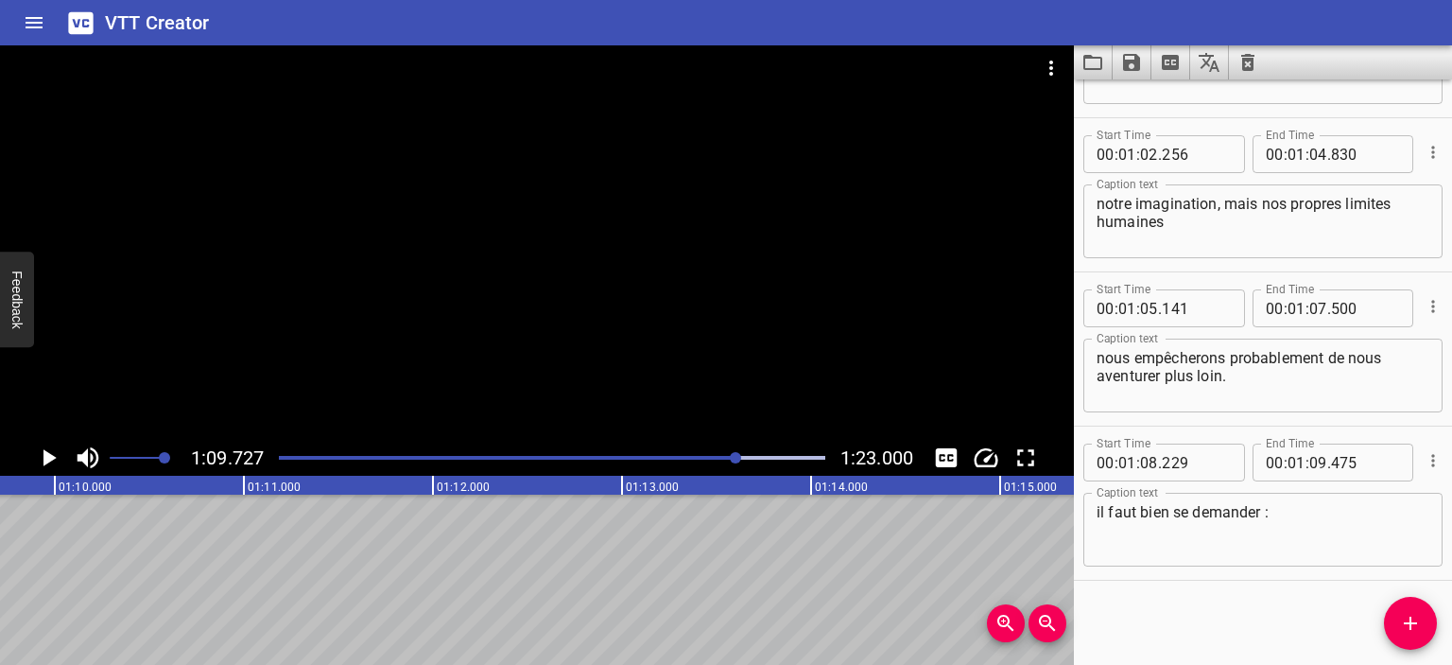
scroll to position [0, 13185]
click at [1413, 631] on icon "Add Cue" at bounding box center [1410, 623] width 23 height 23
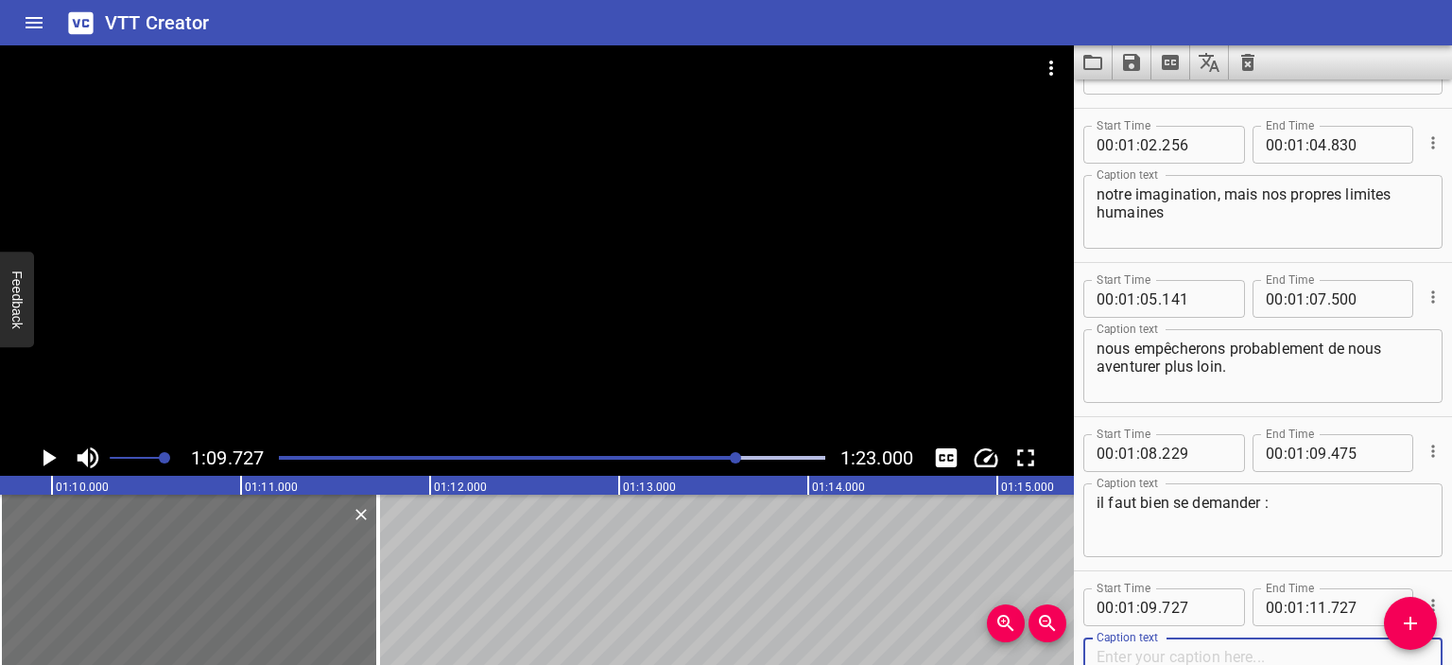
paste textarea "Qu'est-ce qui pourrait encore se cacher sous nos pieds ?"
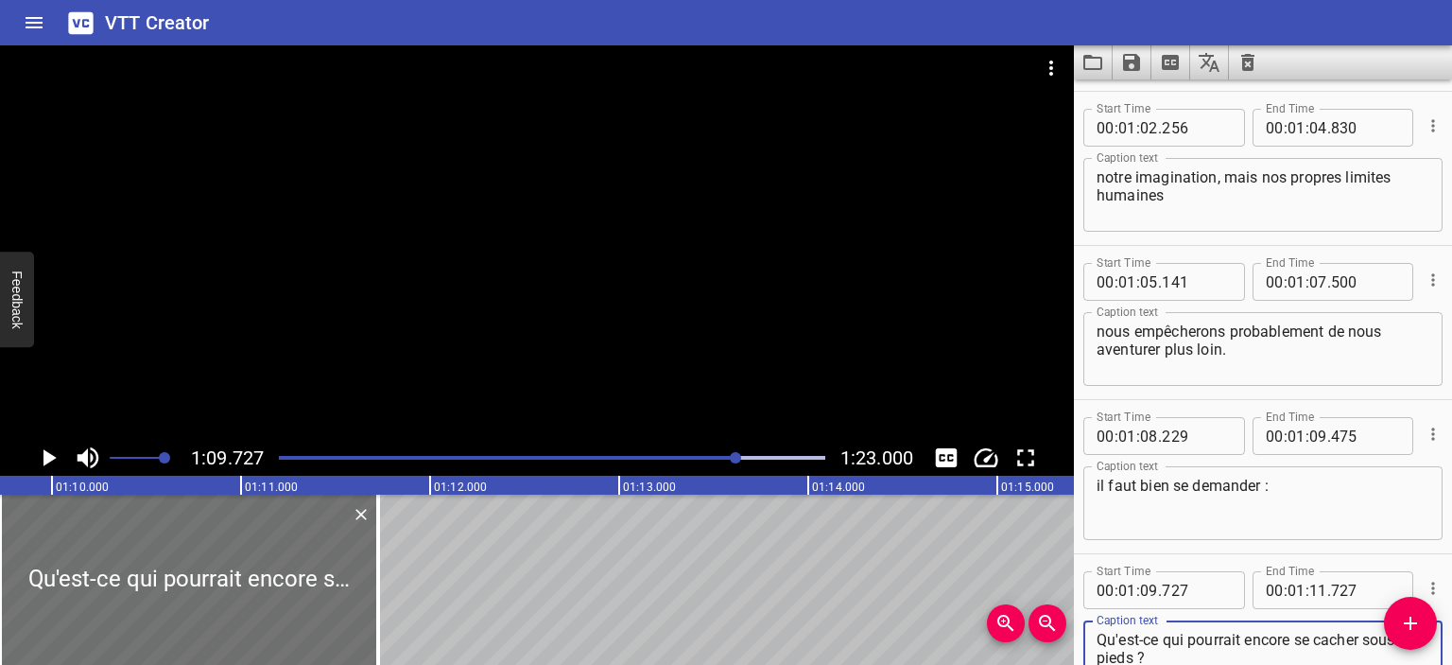
type textarea "Qu'est-ce qui pourrait encore se cacher sous nos pieds ?"
click at [48, 449] on icon "Play/Pause" at bounding box center [48, 457] width 28 height 28
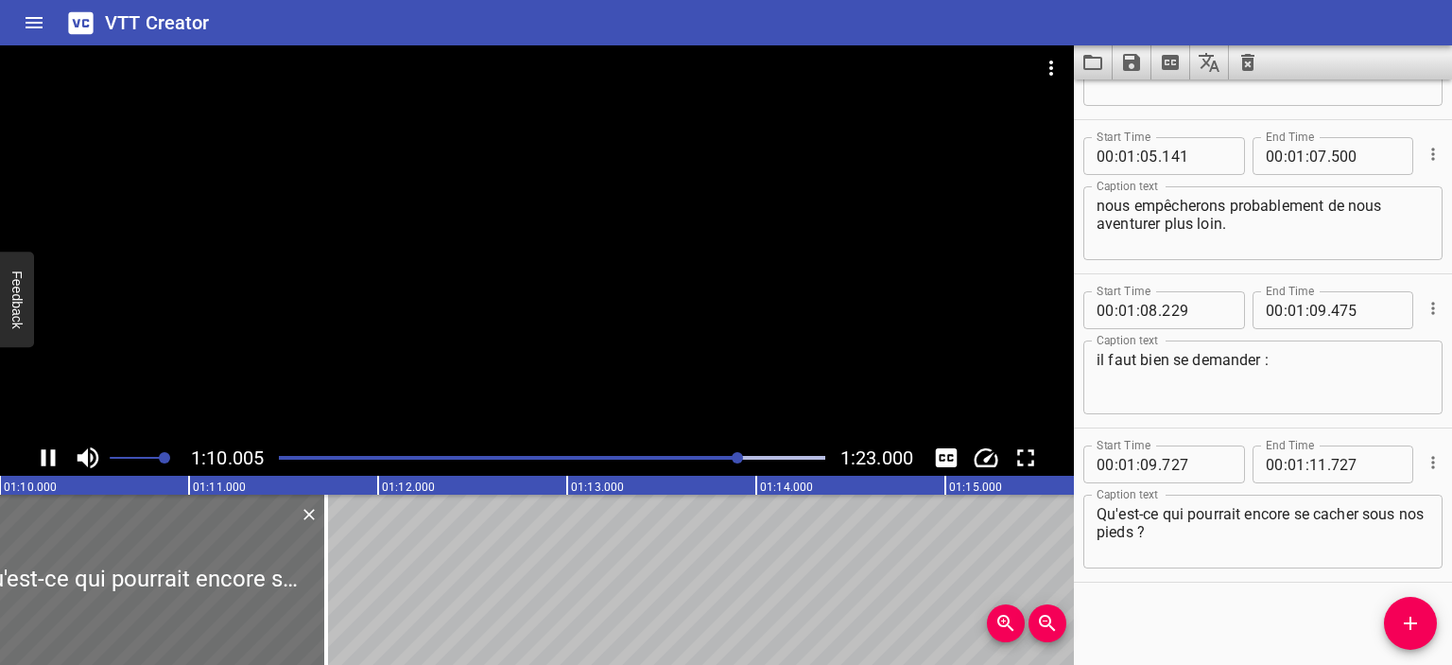
scroll to position [1815, 0]
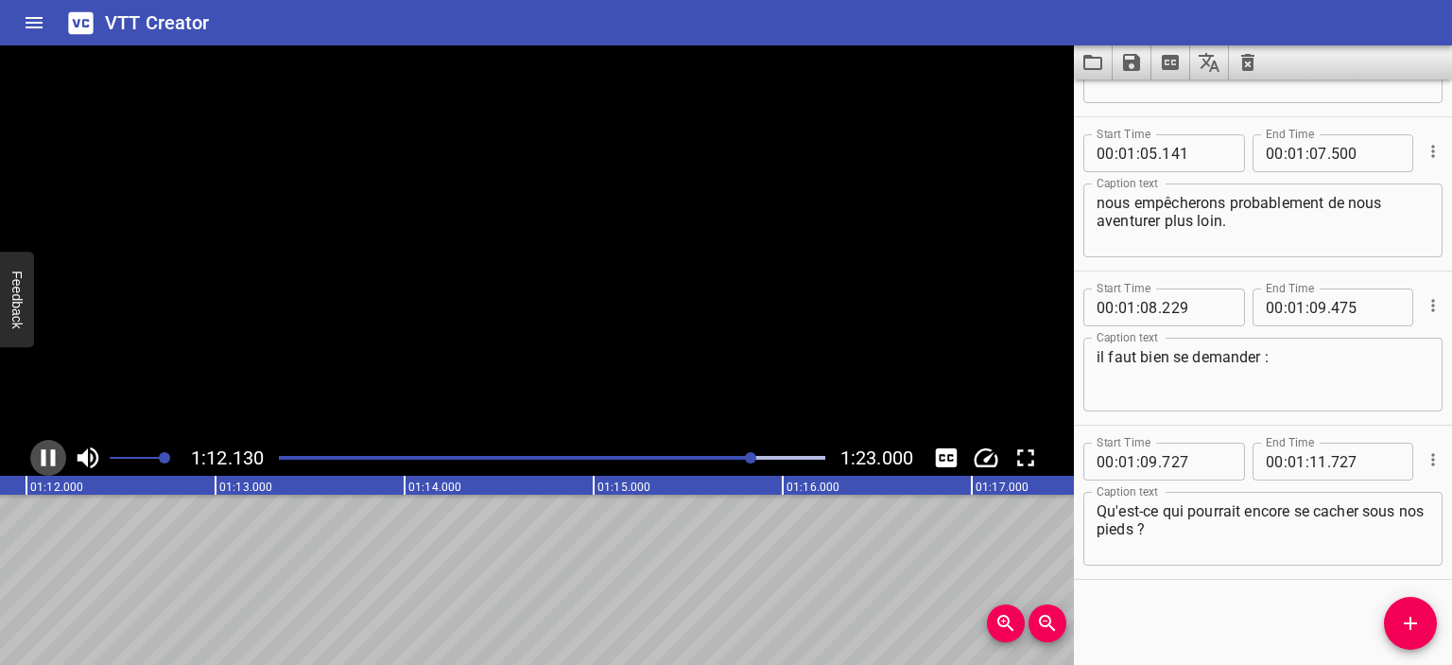
click at [51, 457] on icon "Play/Pause" at bounding box center [49, 457] width 14 height 17
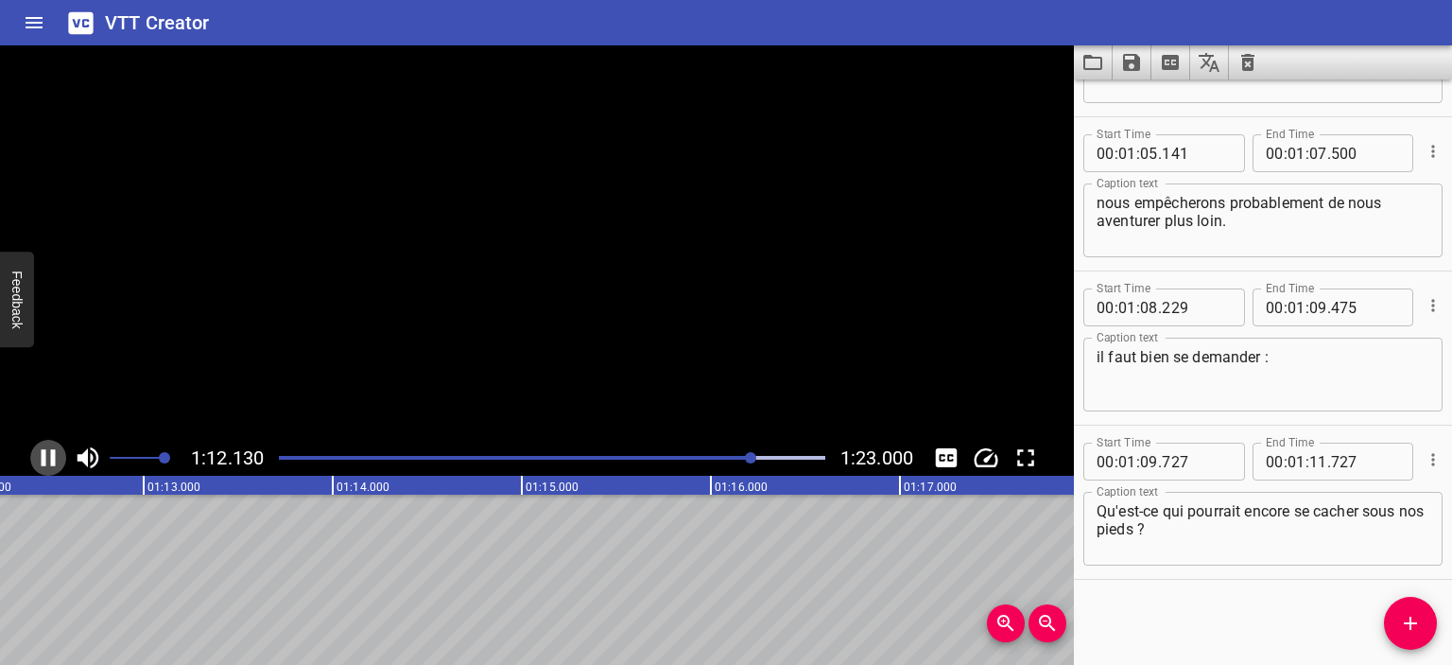
scroll to position [0, 13661]
click at [1317, 464] on input "number" at bounding box center [1319, 462] width 18 height 38
type input "12"
type input "000"
click at [1241, 625] on div "Start Time 00 : 00 : 07 . 265 Start Time End Time 00 : 00 : 10 . 800 End Time C…" at bounding box center [1263, 371] width 378 height 585
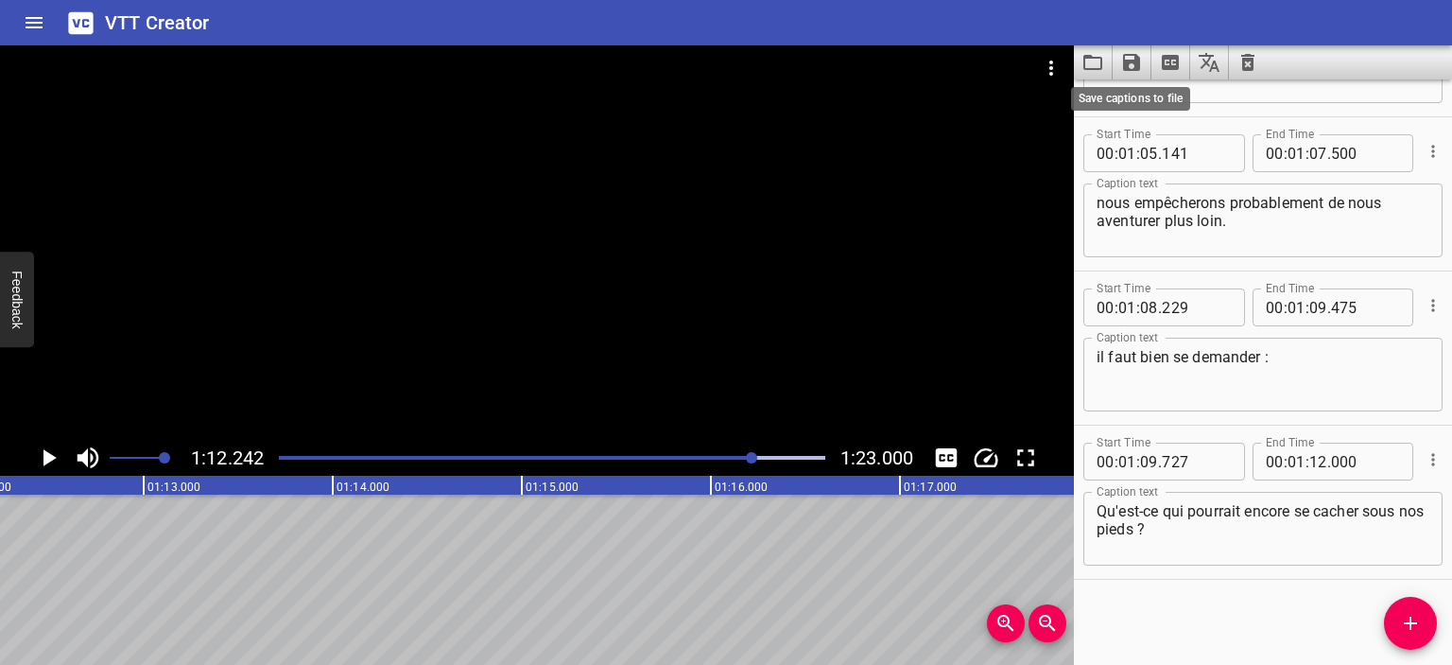
click at [1135, 61] on icon "Save captions to file" at bounding box center [1131, 62] width 17 height 17
click at [1156, 94] on li "Save to VTT file" at bounding box center [1182, 104] width 139 height 34
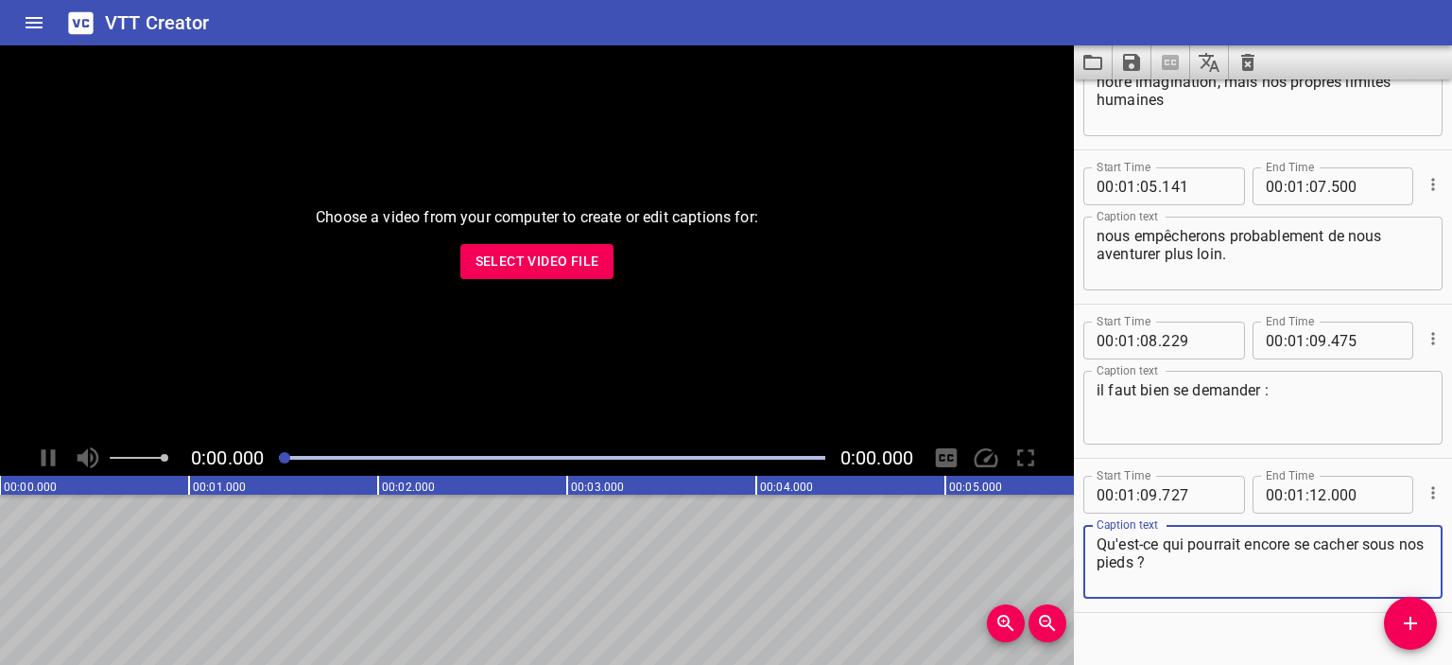
click at [582, 268] on span "Select Video File" at bounding box center [538, 262] width 124 height 24
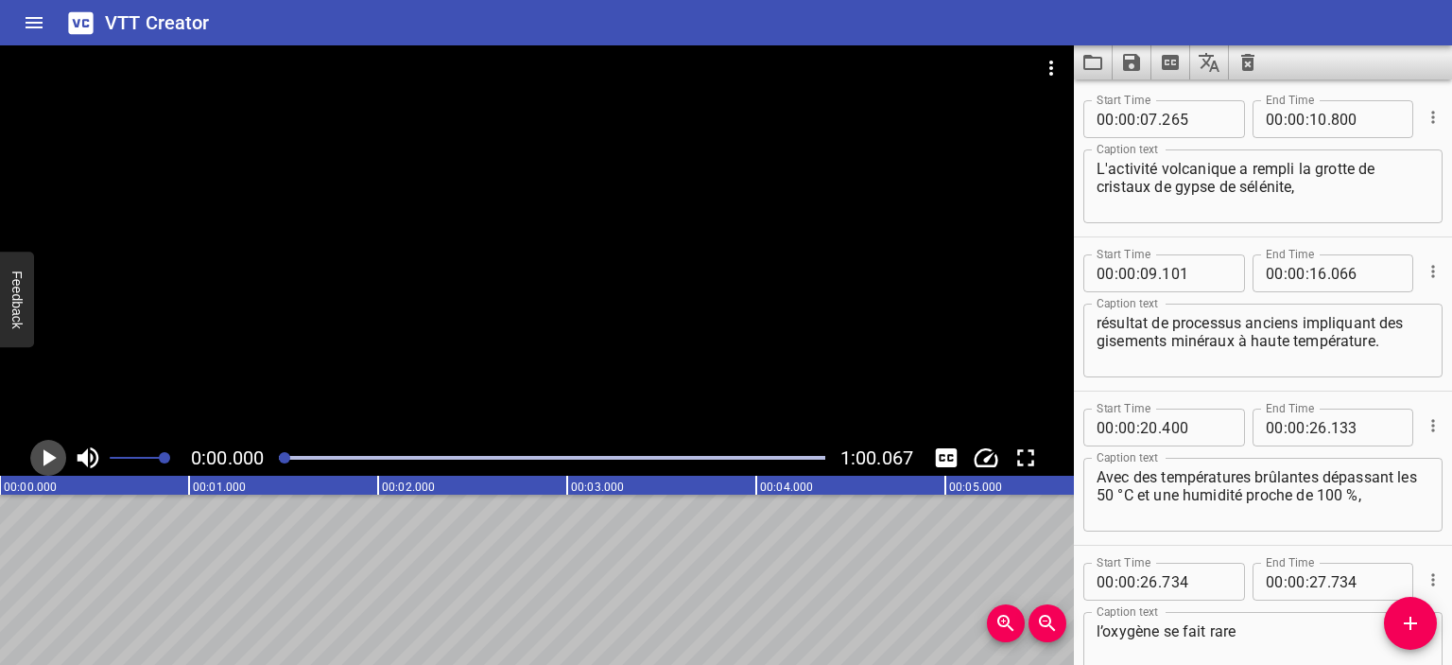
click at [46, 453] on icon "Play/Pause" at bounding box center [49, 457] width 13 height 17
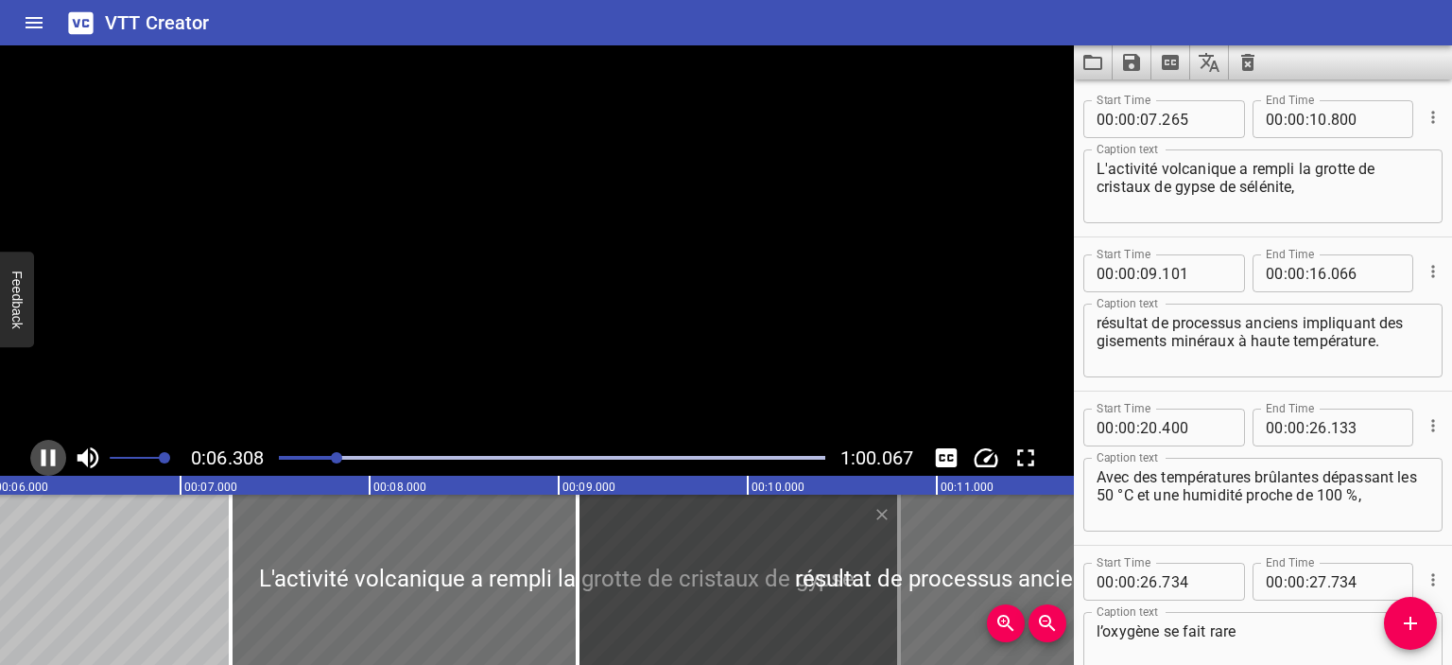
click at [46, 453] on icon "Play/Pause" at bounding box center [48, 457] width 28 height 28
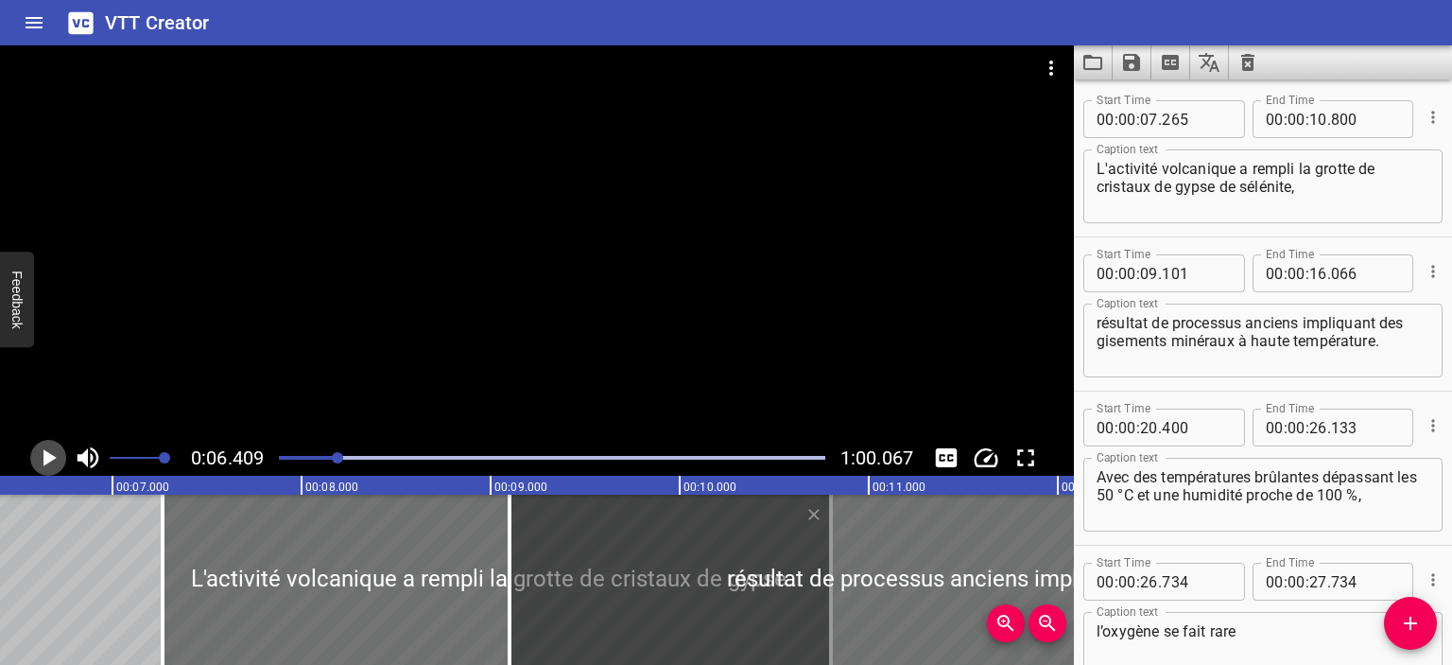
click at [58, 457] on icon "Play/Pause" at bounding box center [48, 457] width 28 height 28
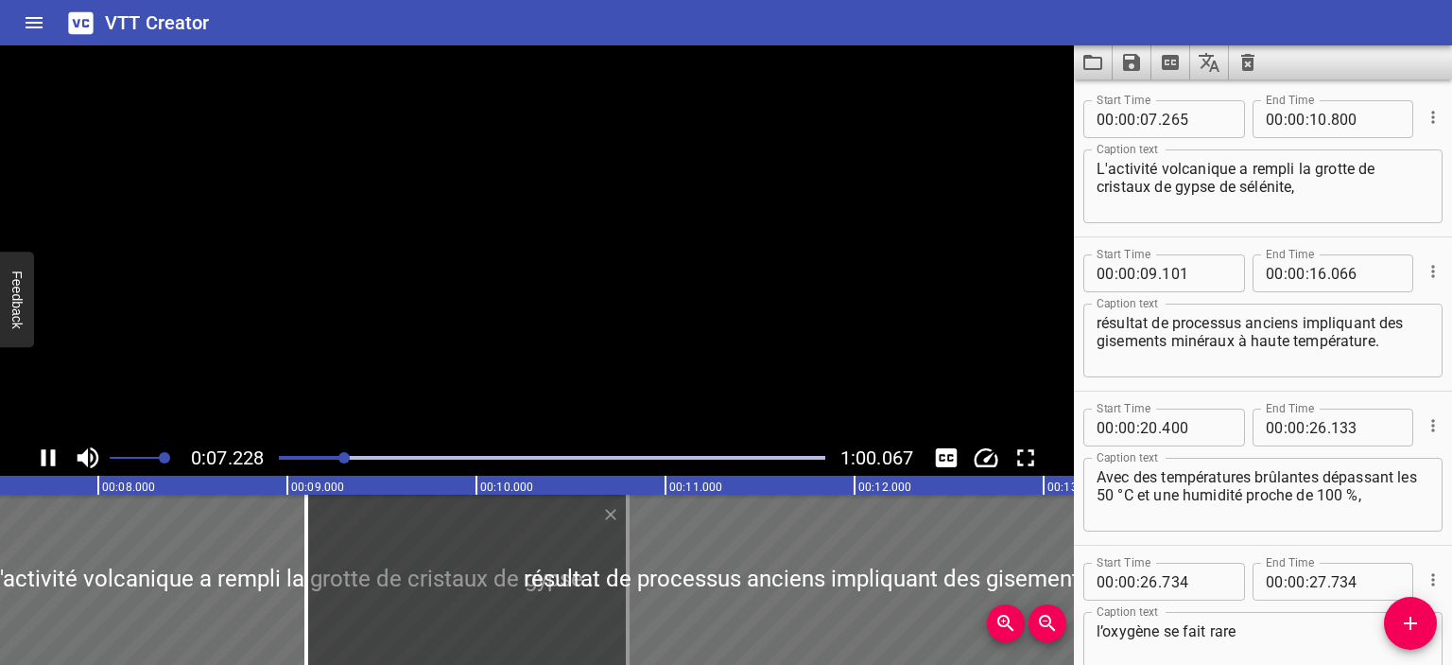
click at [58, 457] on icon "Play/Pause" at bounding box center [48, 457] width 28 height 28
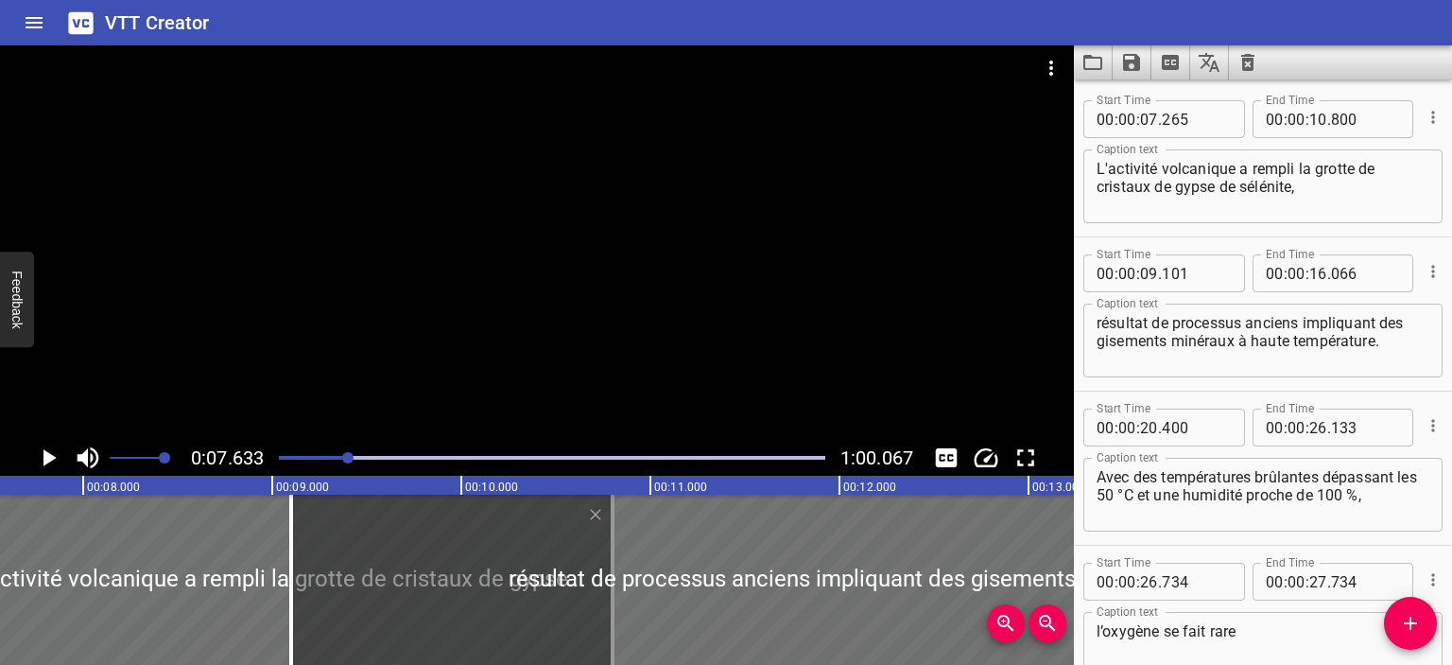
scroll to position [0, 1443]
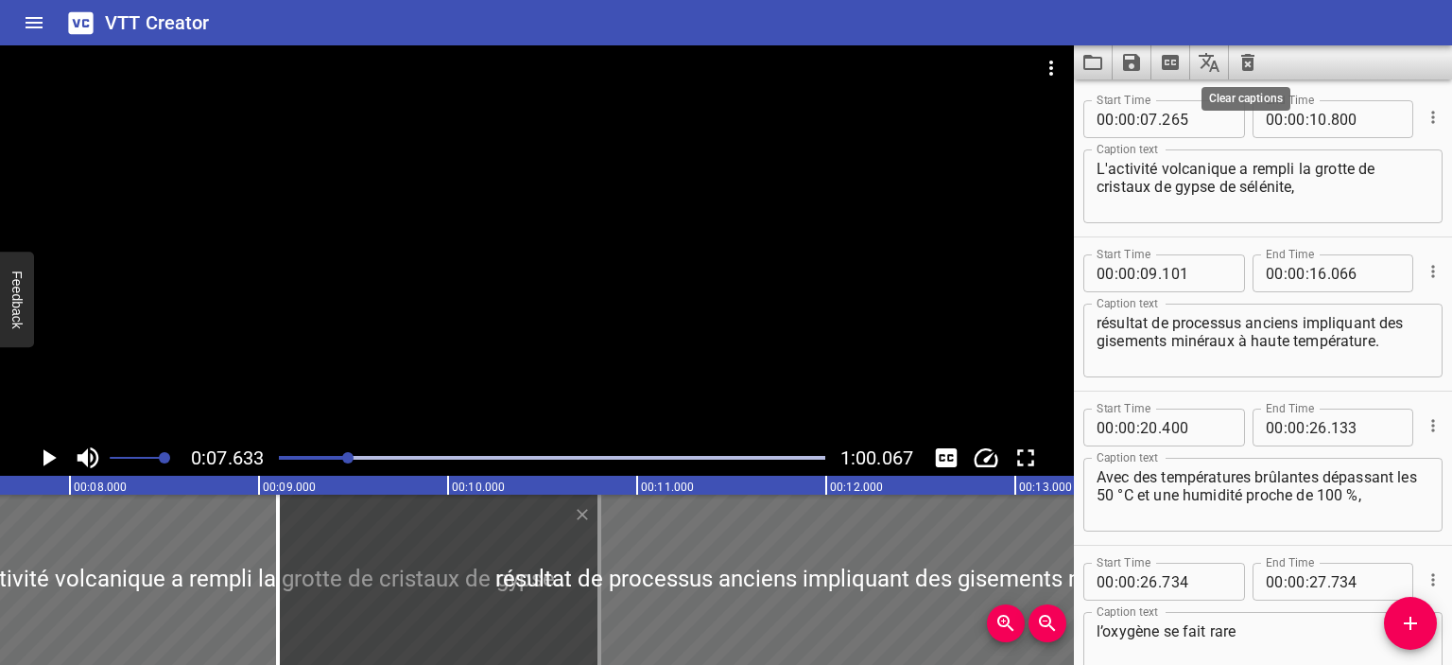
click at [1252, 66] on icon "Clear captions" at bounding box center [1247, 62] width 13 height 17
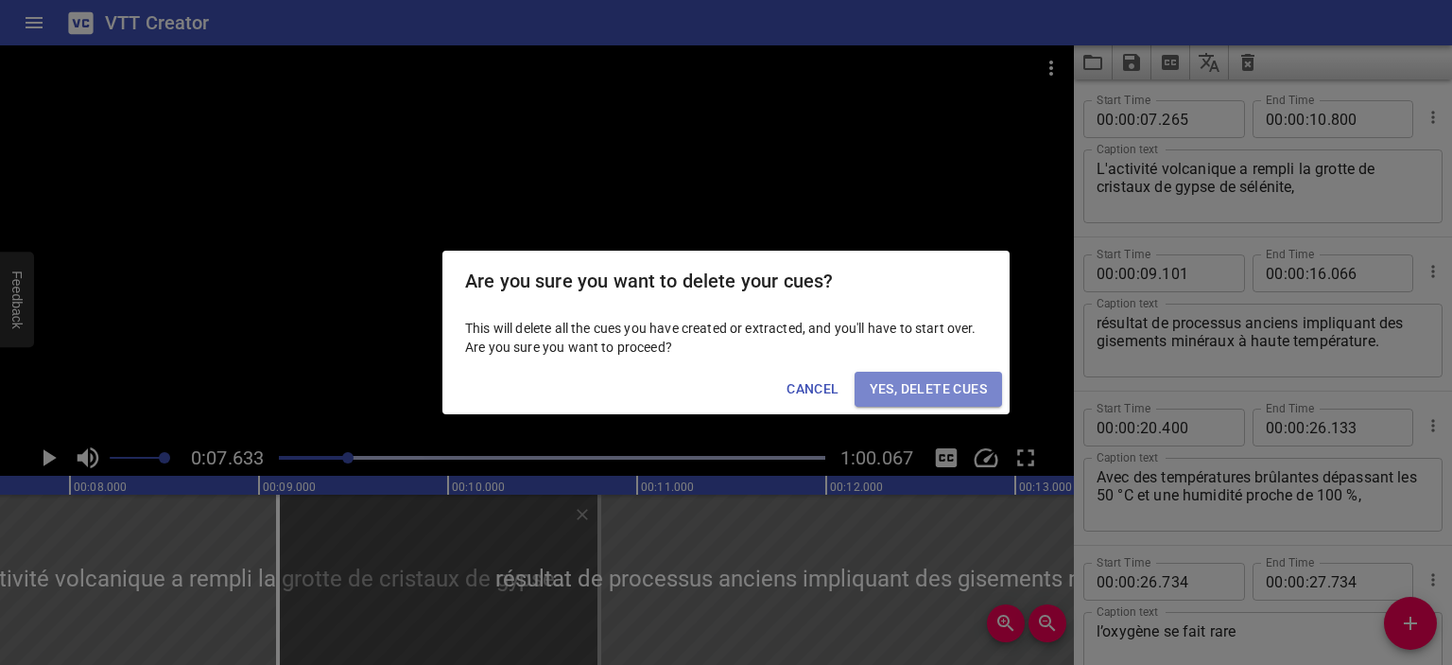
click at [906, 382] on span "Yes, Delete Cues" at bounding box center [928, 389] width 117 height 24
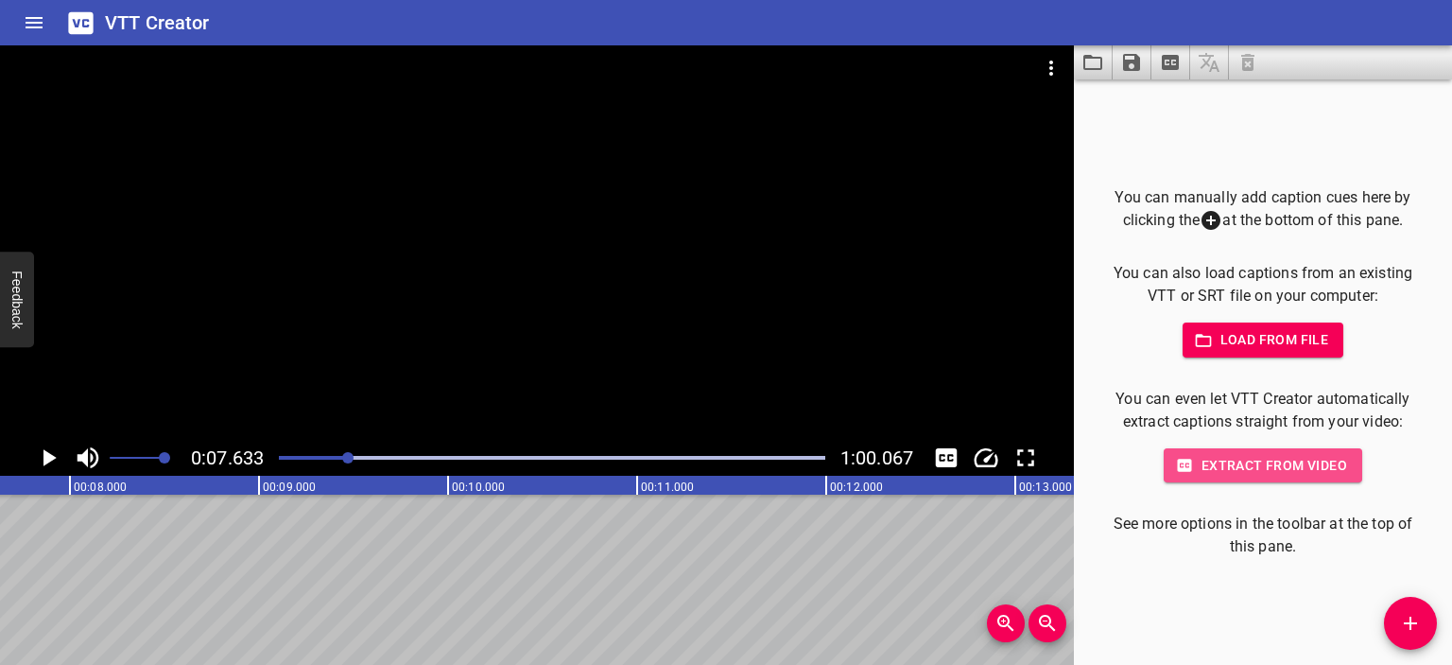
click at [1241, 468] on span "Extract from video" at bounding box center [1263, 466] width 168 height 24
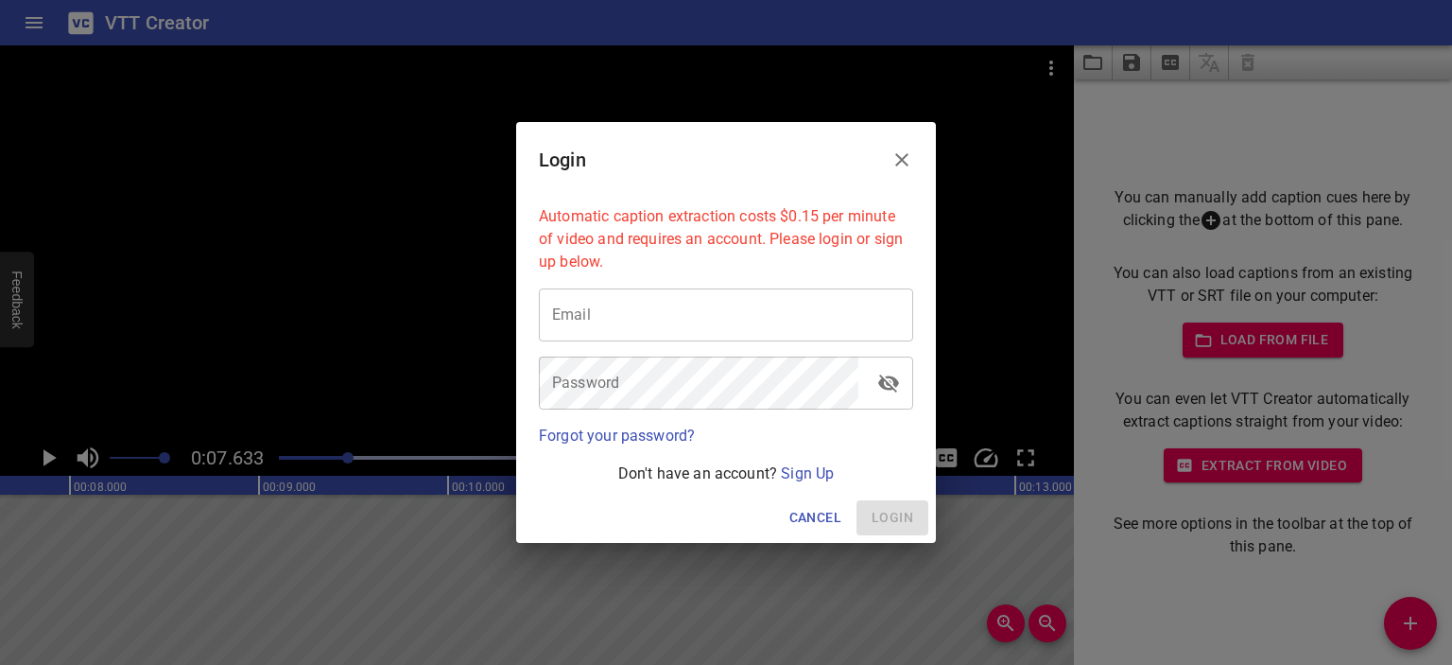
click at [819, 517] on span "Cancel" at bounding box center [816, 518] width 52 height 24
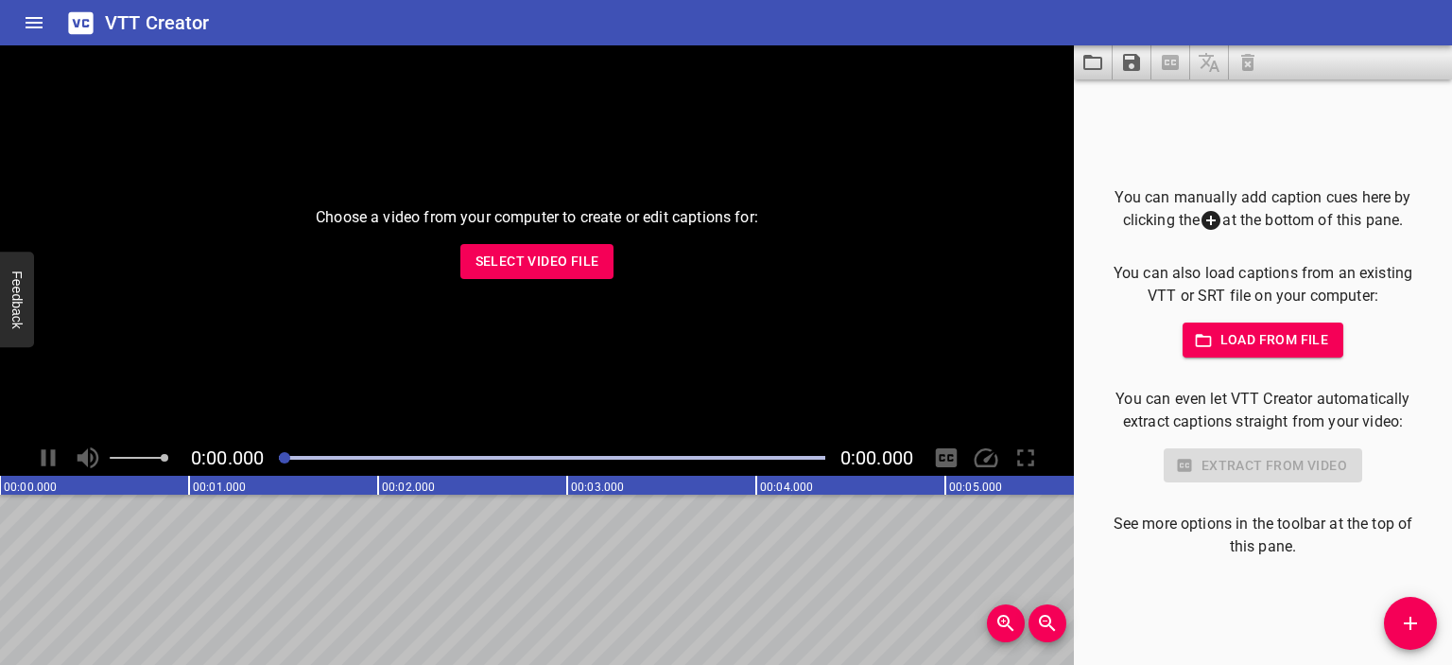
click at [541, 264] on span "Select Video File" at bounding box center [538, 262] width 124 height 24
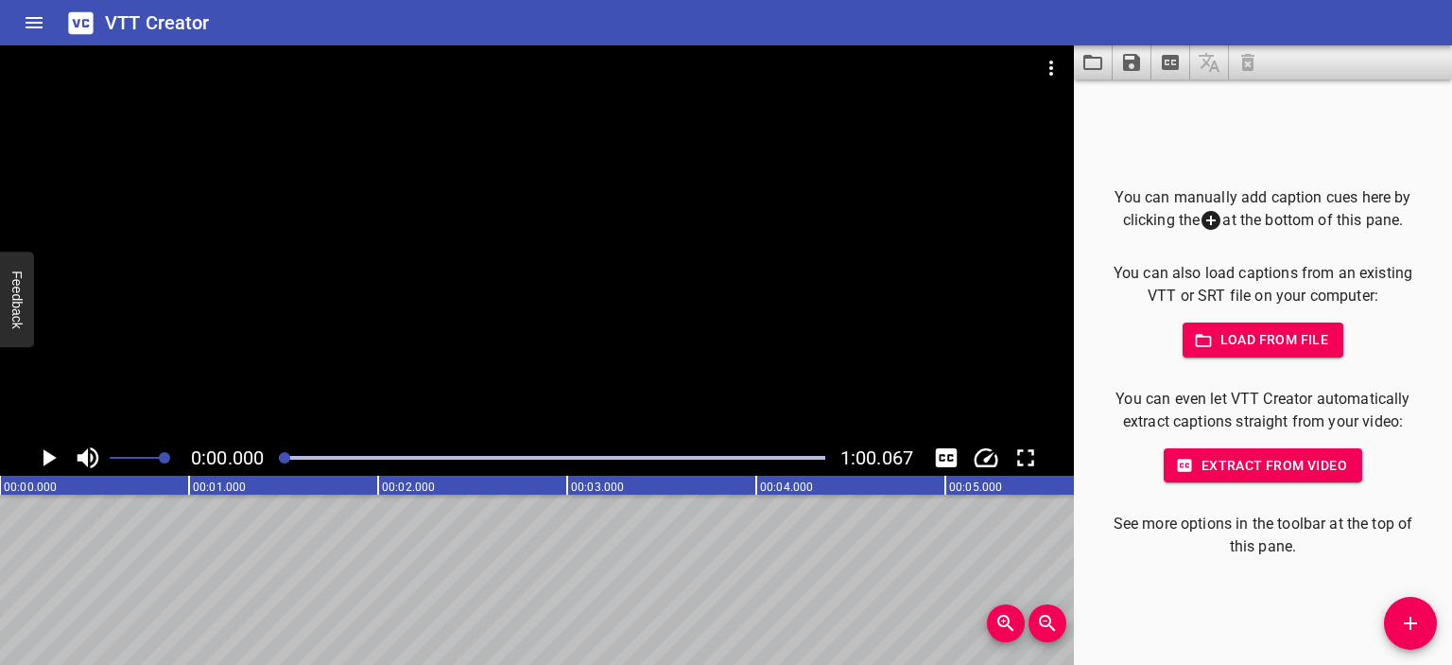
click at [1429, 622] on span "Add Cue" at bounding box center [1410, 623] width 53 height 23
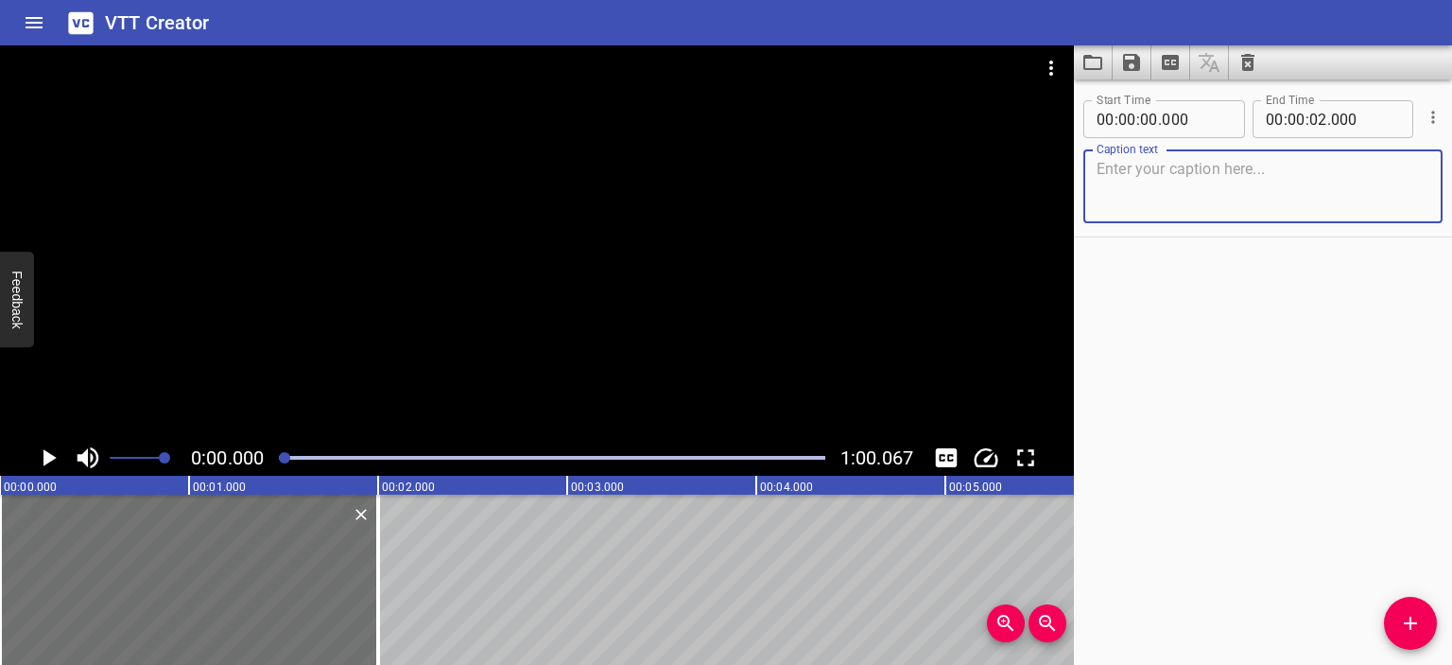
click at [1244, 63] on icon "Clear captions" at bounding box center [1248, 62] width 23 height 23
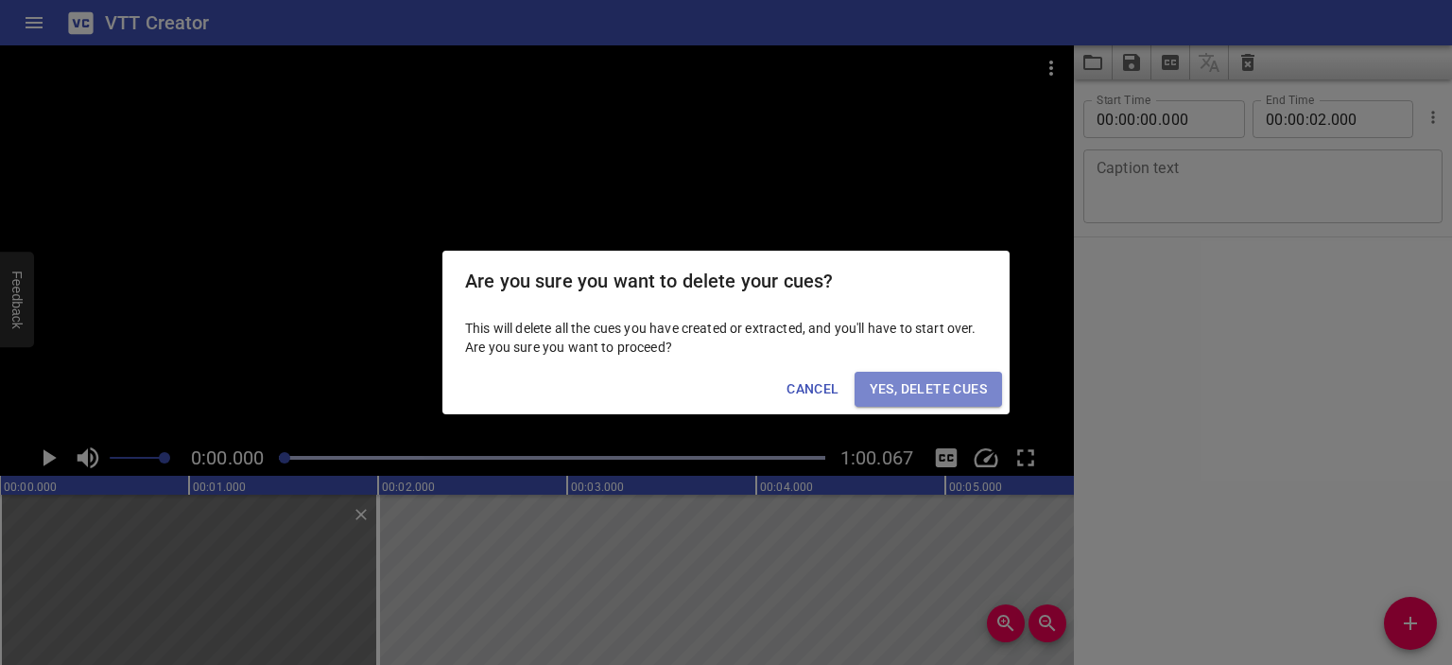
click at [934, 388] on span "Yes, Delete Cues" at bounding box center [928, 389] width 117 height 24
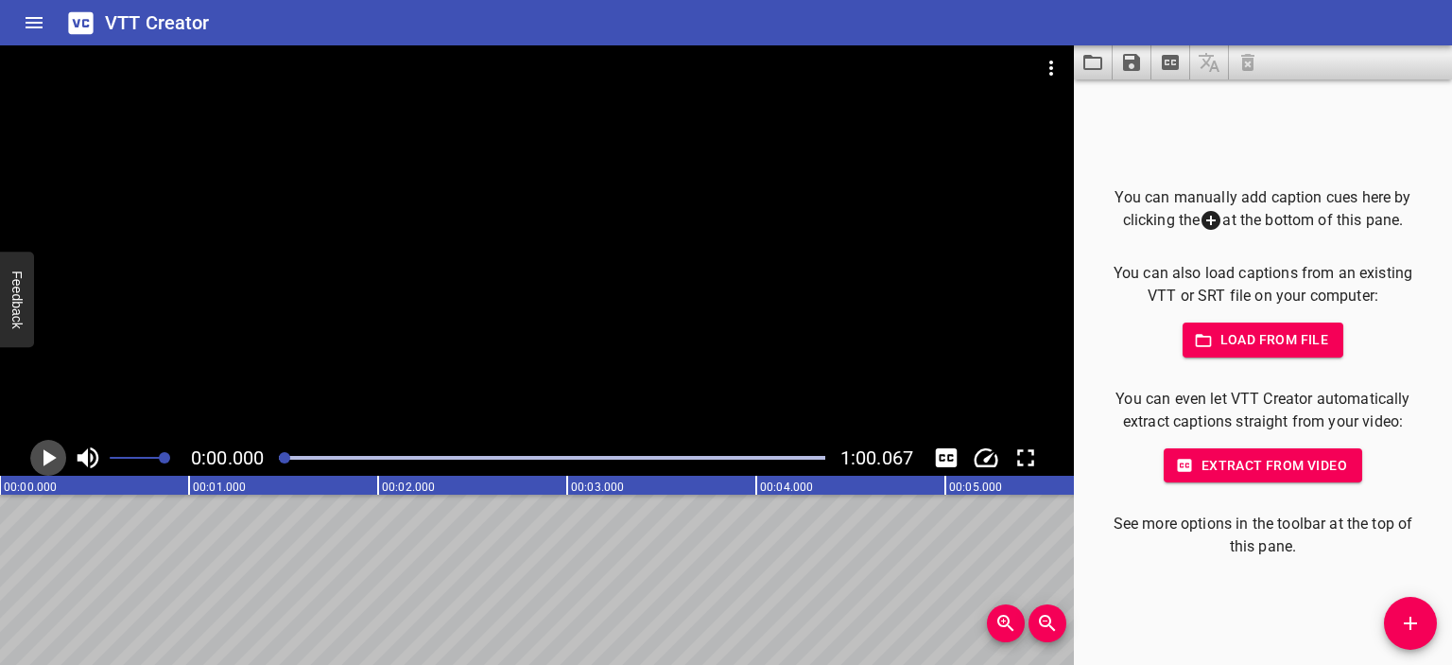
click at [51, 456] on icon "Play/Pause" at bounding box center [49, 457] width 13 height 17
click at [49, 455] on icon "Play/Pause" at bounding box center [48, 457] width 28 height 28
click at [49, 455] on icon "Play/Pause" at bounding box center [49, 457] width 13 height 17
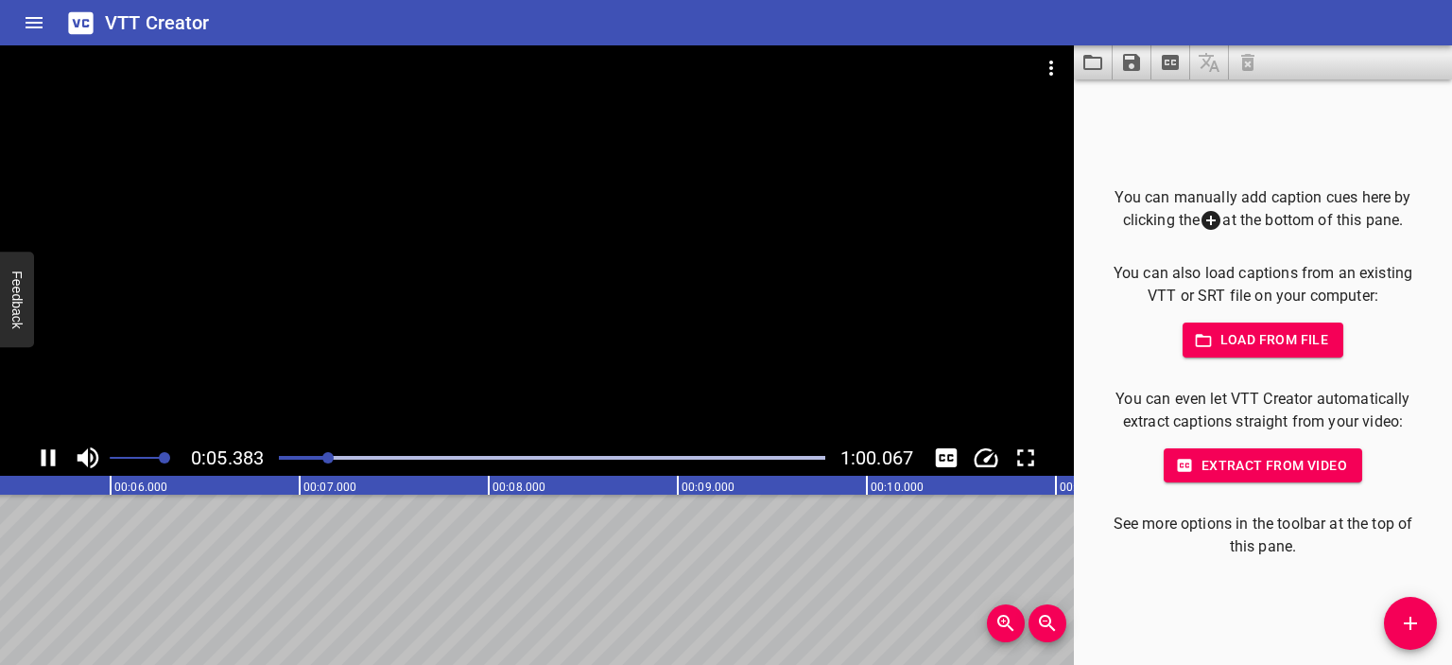
click at [49, 455] on icon "Play/Pause" at bounding box center [48, 457] width 28 height 28
click at [49, 455] on icon "Play/Pause" at bounding box center [49, 457] width 13 height 17
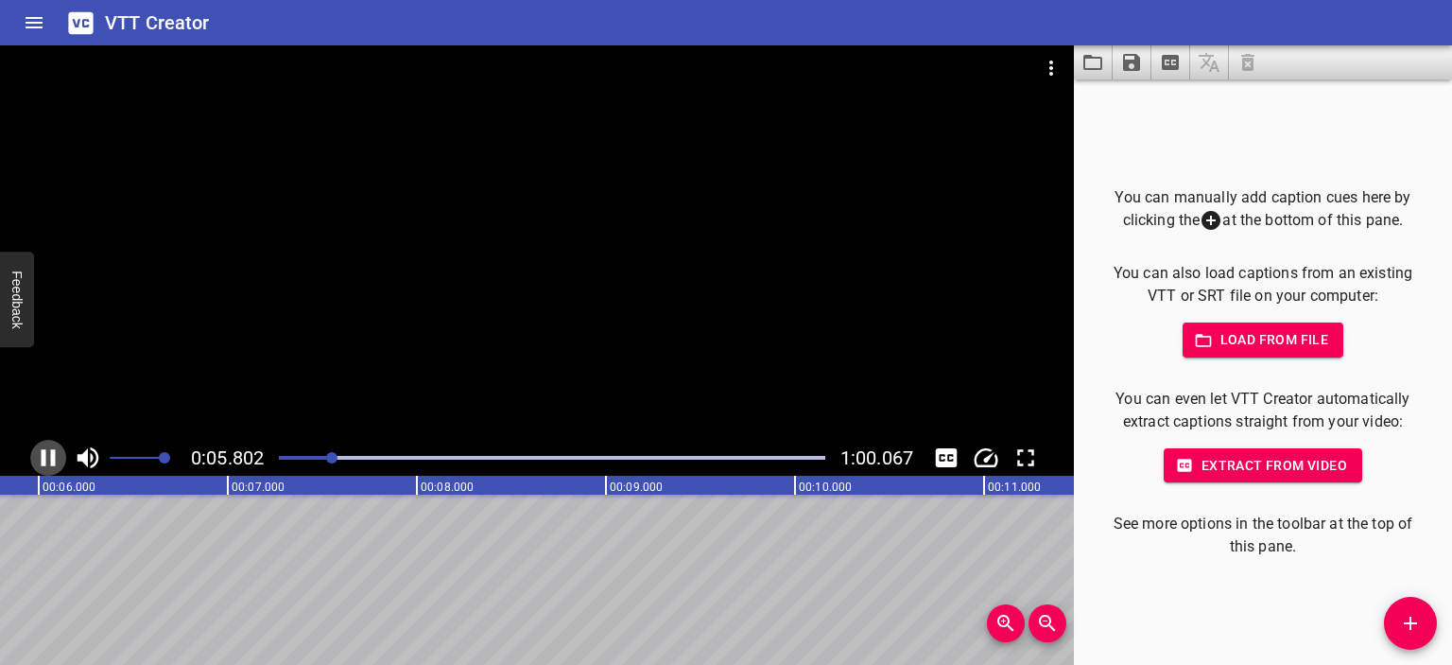
click at [49, 455] on icon "Play/Pause" at bounding box center [48, 457] width 28 height 28
click at [49, 455] on icon "Play/Pause" at bounding box center [49, 457] width 13 height 17
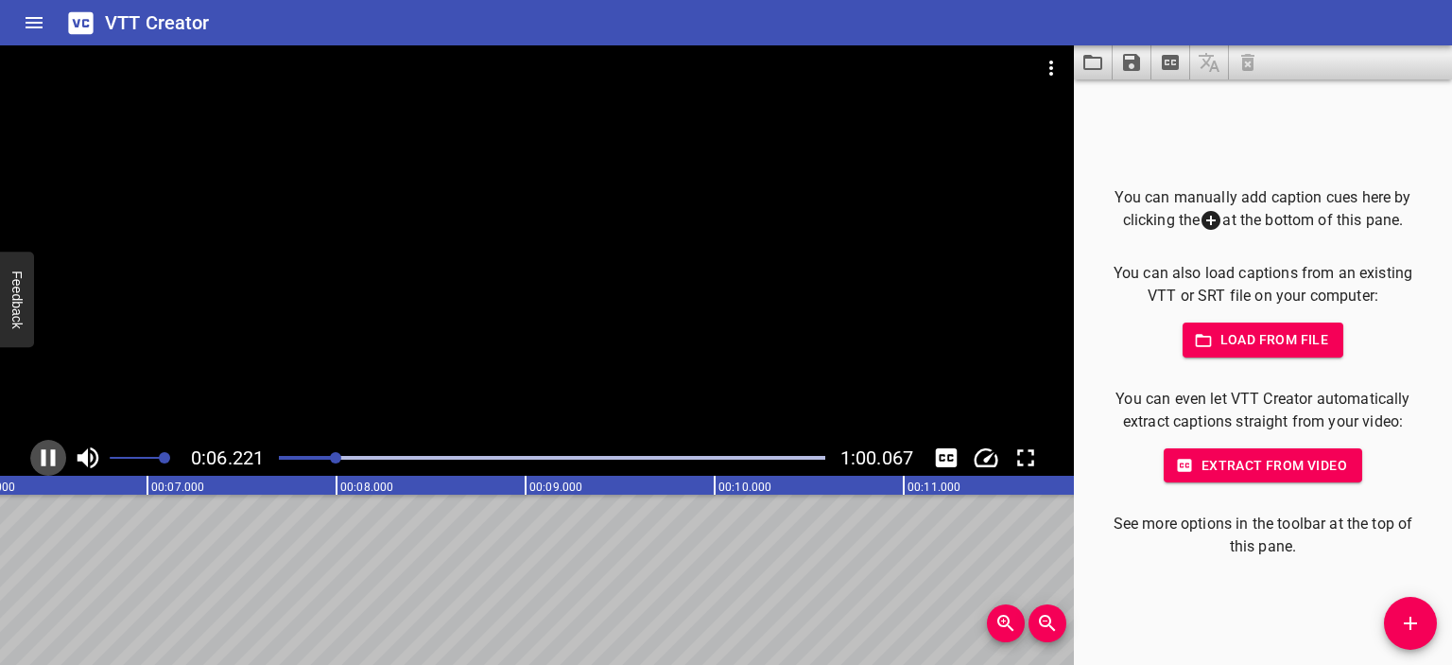
click at [49, 455] on icon "Play/Pause" at bounding box center [48, 457] width 28 height 28
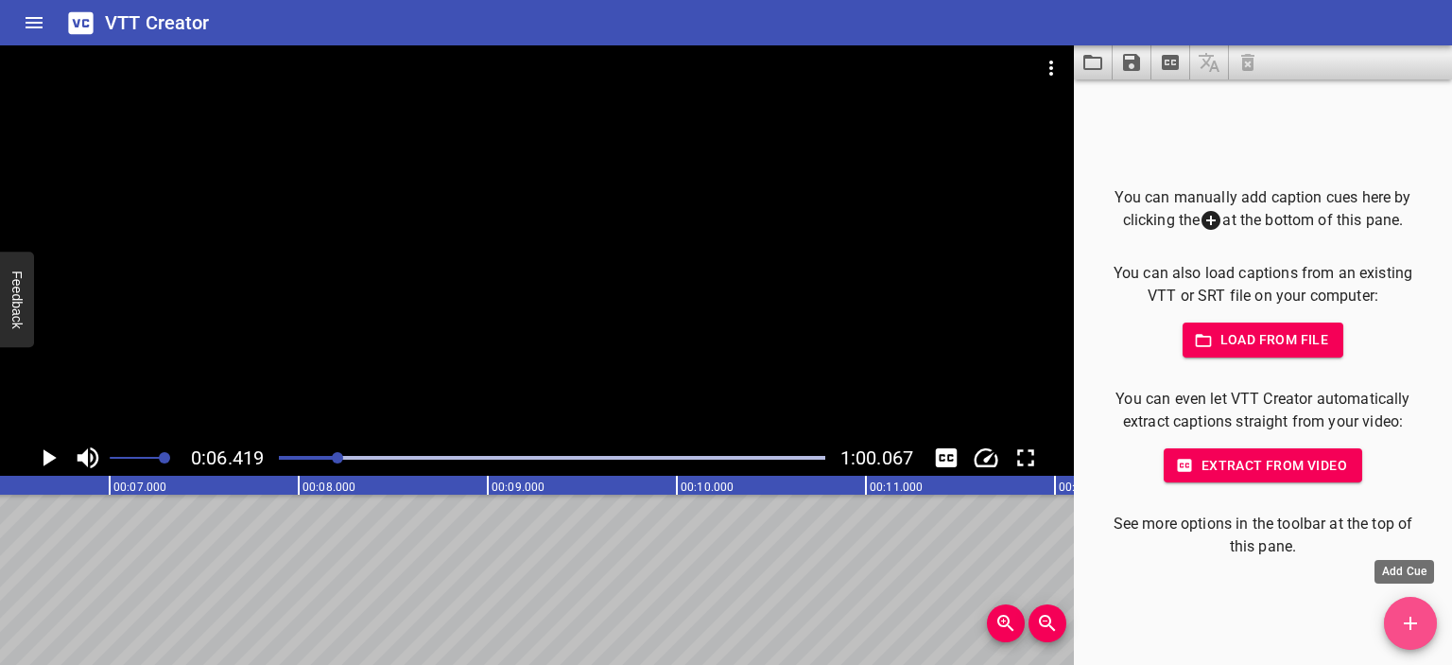
click at [1422, 618] on span "Add Cue" at bounding box center [1410, 623] width 53 height 23
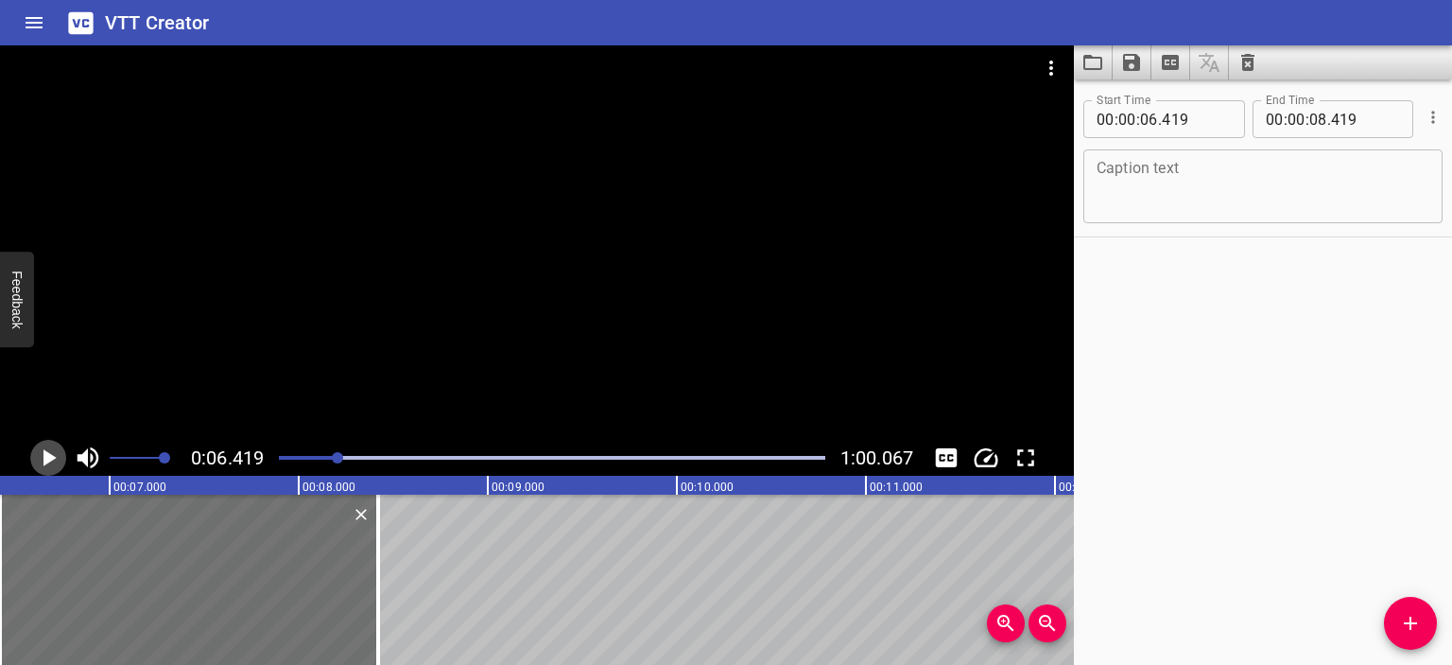
click at [53, 449] on icon "Play/Pause" at bounding box center [48, 457] width 28 height 28
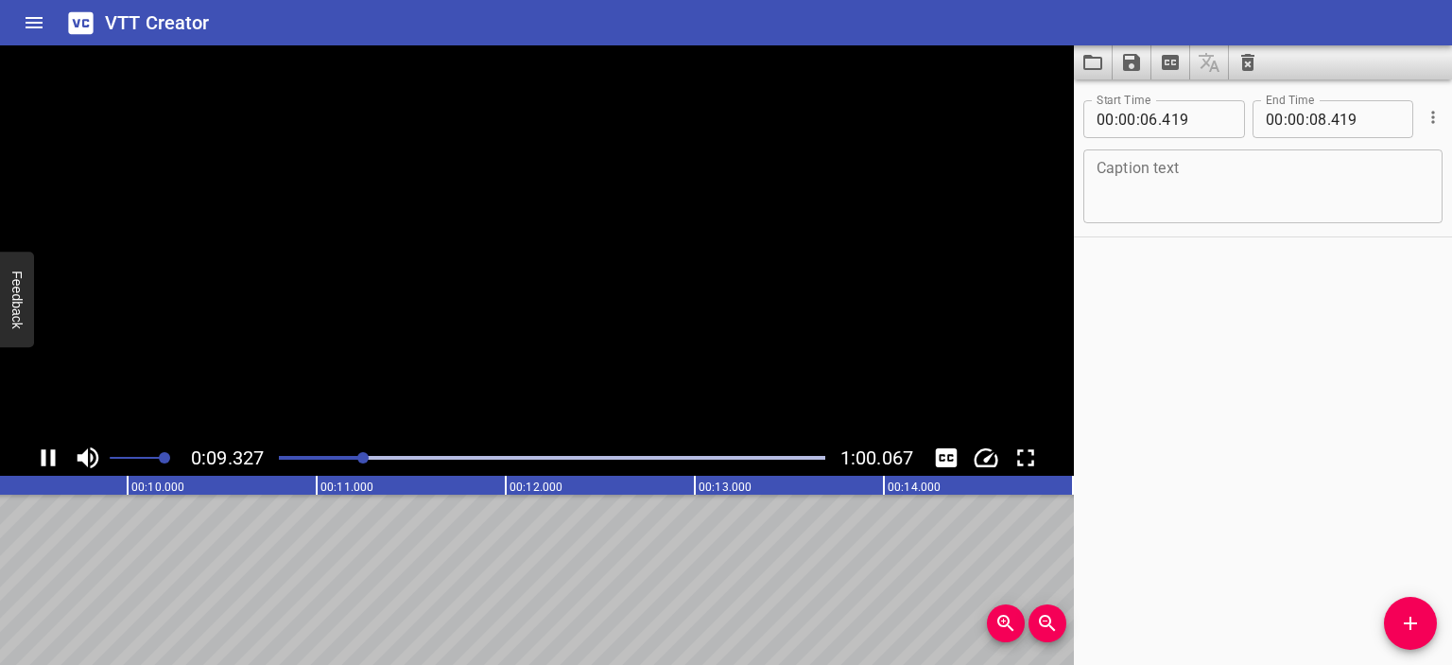
click at [53, 449] on icon "Play/Pause" at bounding box center [49, 457] width 14 height 17
click at [1169, 153] on div "Caption text" at bounding box center [1263, 186] width 359 height 74
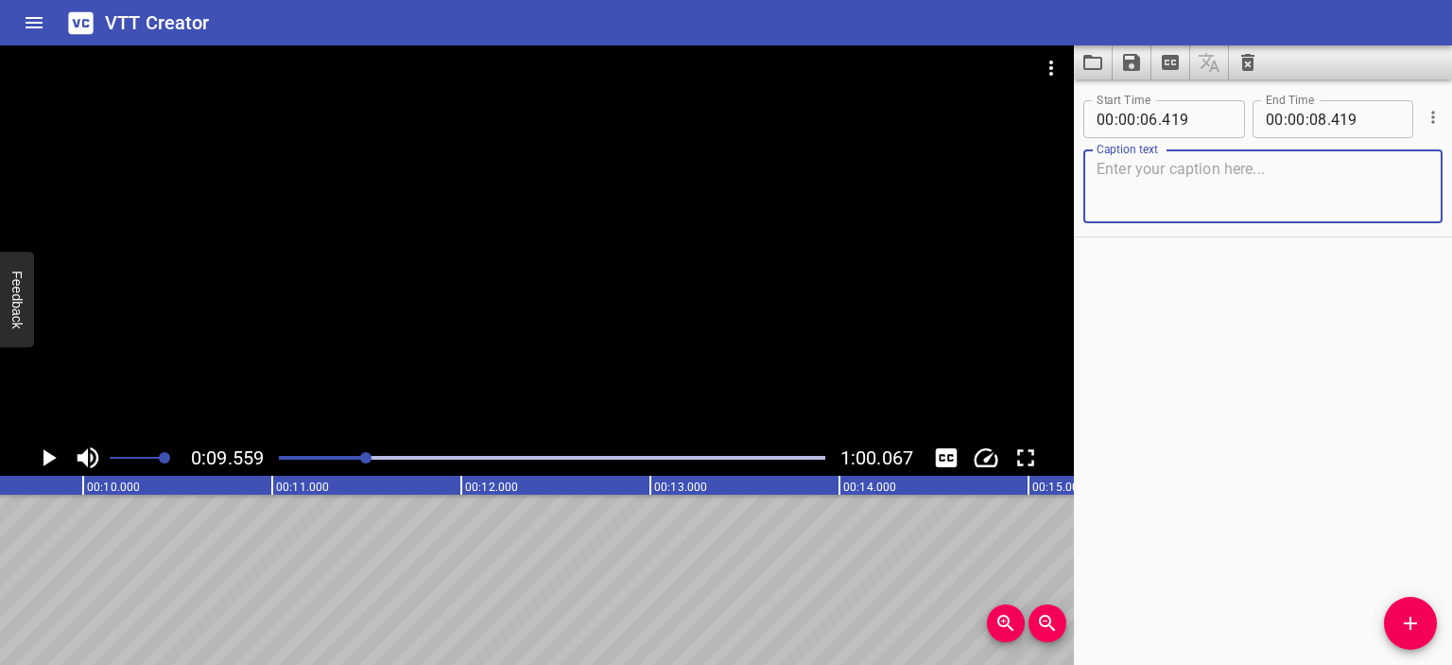
paste textarea "Les scientifiques ont prélevé des échantillons sur les sols rouges"
type textarea "Les scientifiques ont prélevé des échantillons sur les sols rouges"
click at [1310, 120] on input "number" at bounding box center [1319, 119] width 18 height 38
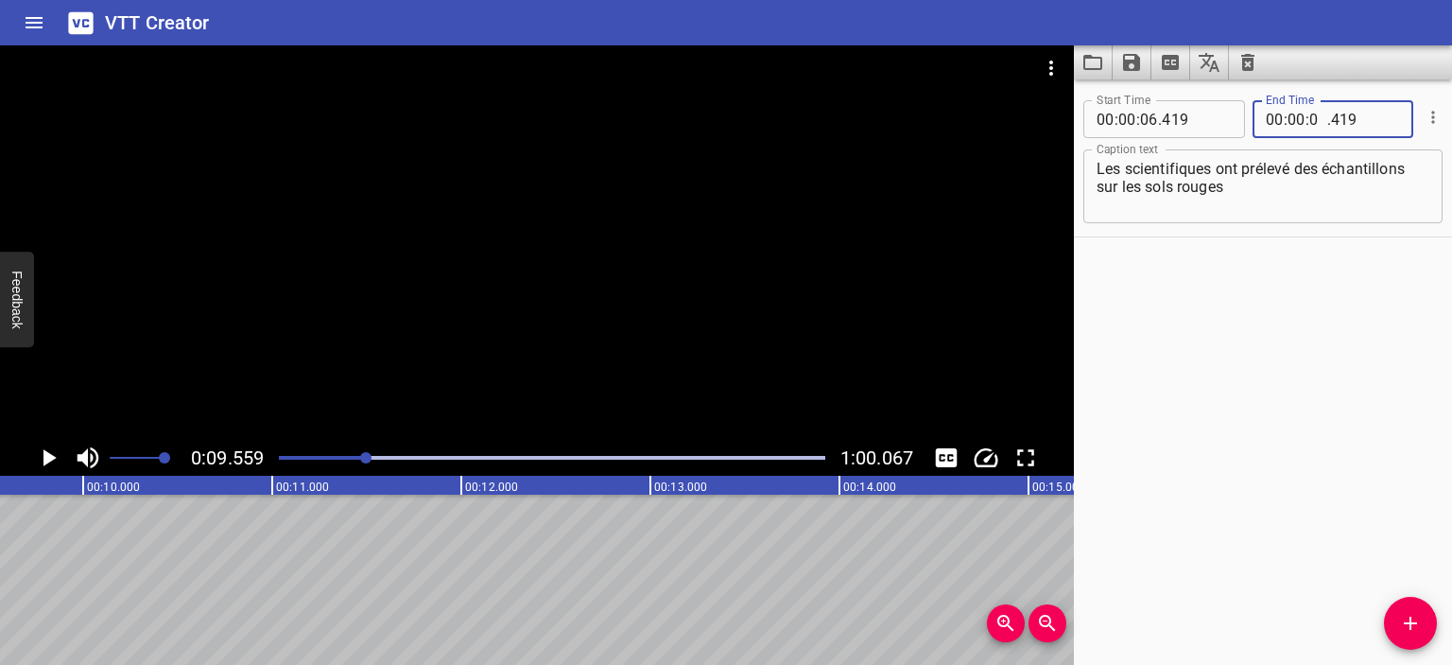
type input "09"
type input "419"
click at [338, 457] on div "Play progress" at bounding box center [93, 458] width 547 height 4
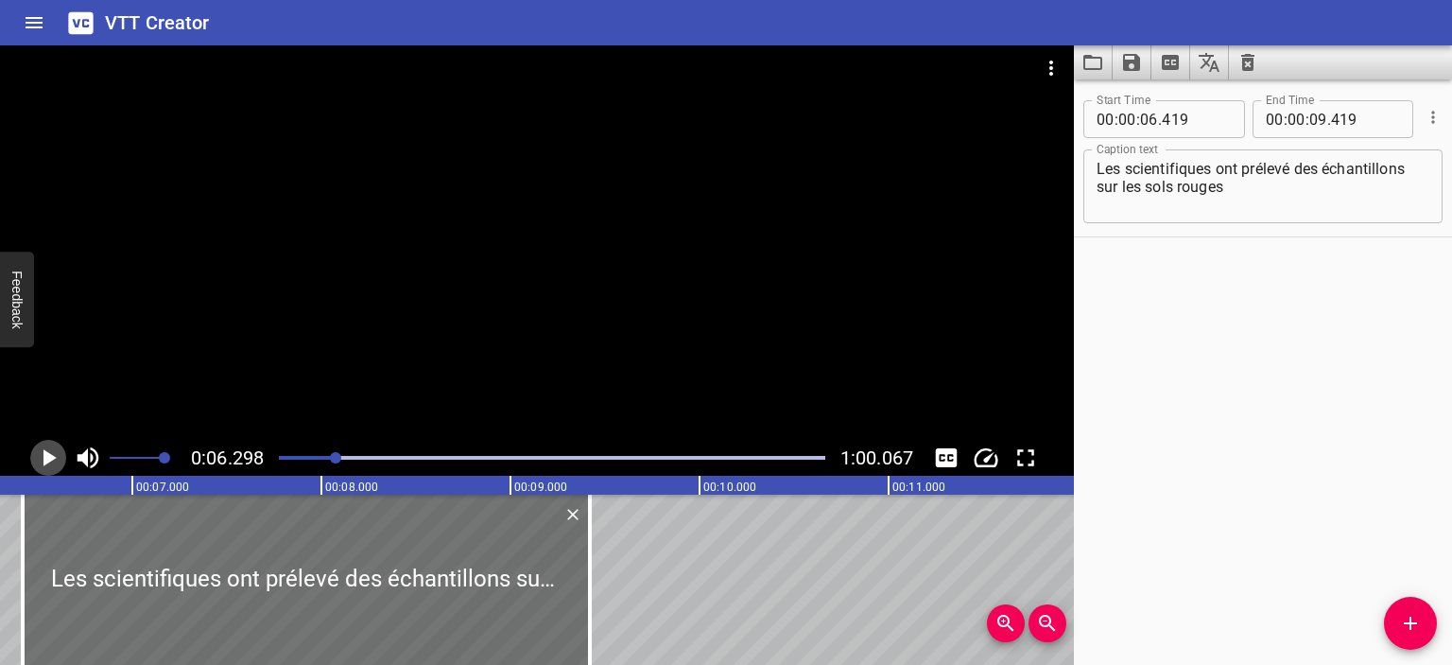
click at [34, 462] on button "Play/Pause" at bounding box center [48, 458] width 36 height 36
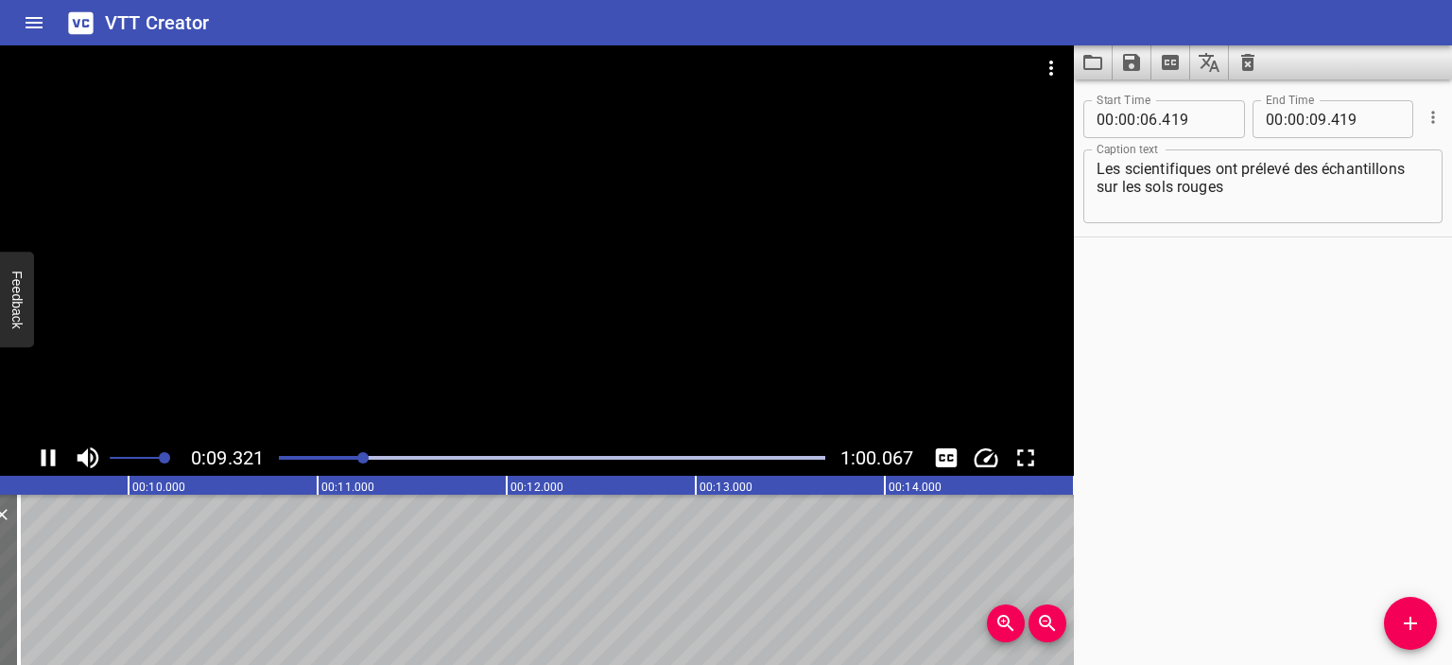
click at [45, 458] on icon "Play/Pause" at bounding box center [49, 457] width 14 height 17
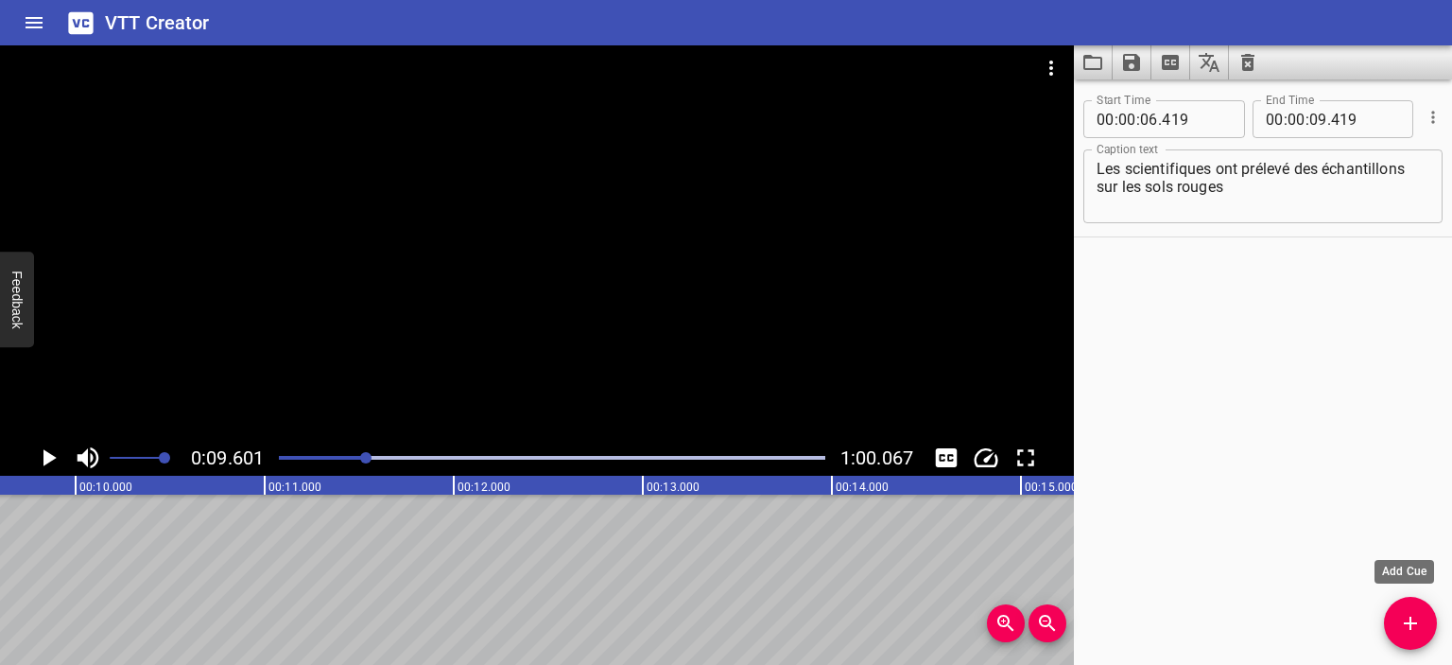
drag, startPoint x: 1406, startPoint y: 619, endPoint x: 1396, endPoint y: 617, distance: 10.6
click at [1404, 618] on icon "Add Cue" at bounding box center [1410, 623] width 23 height 23
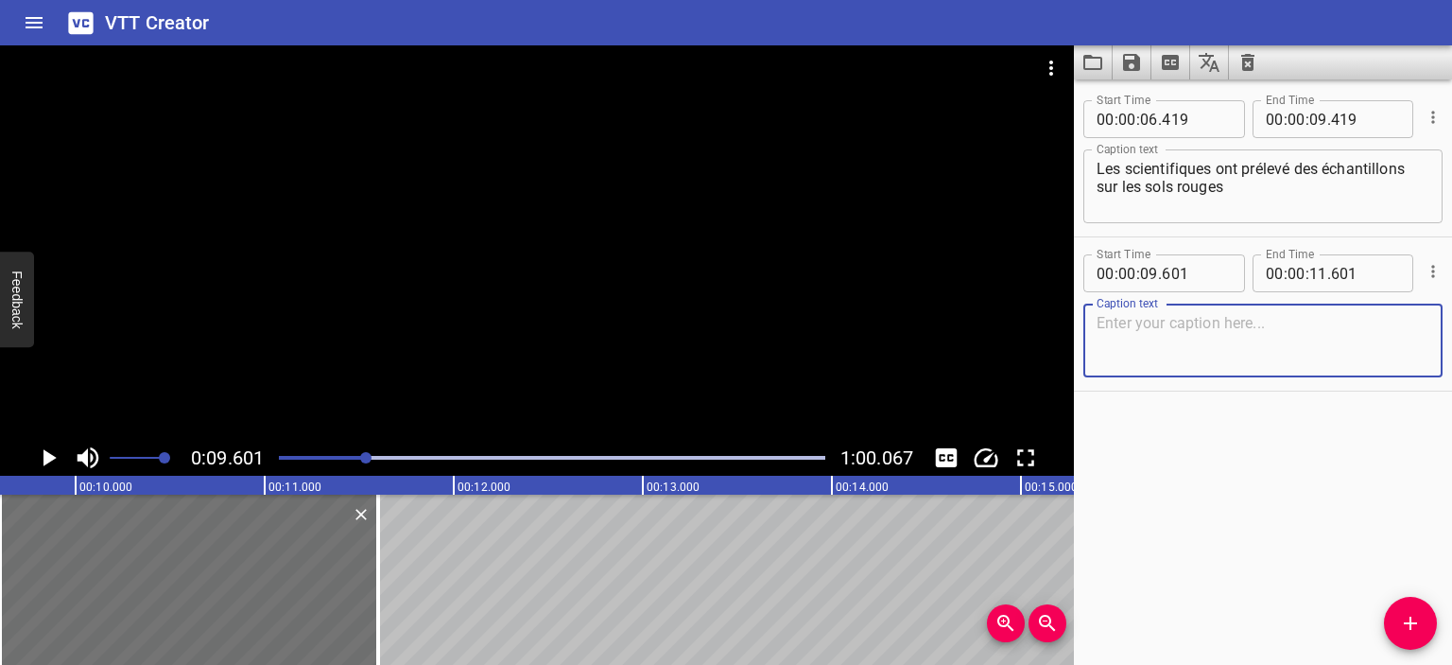
paste textarea "et dans de minuscules poches d'air à l'intérieur des cristaux."
type textarea "et dans de minuscules poches d'air à l'intérieur des cristaux."
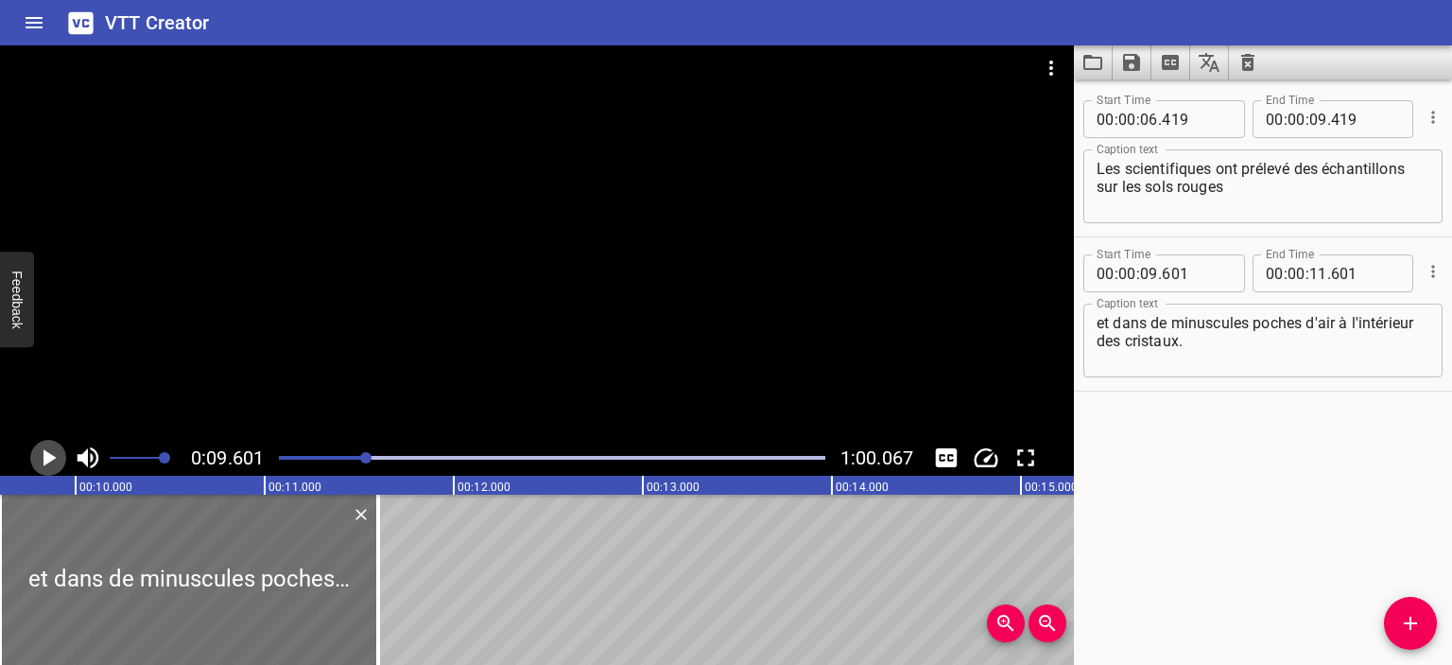
click at [53, 457] on icon "Play/Pause" at bounding box center [49, 457] width 13 height 17
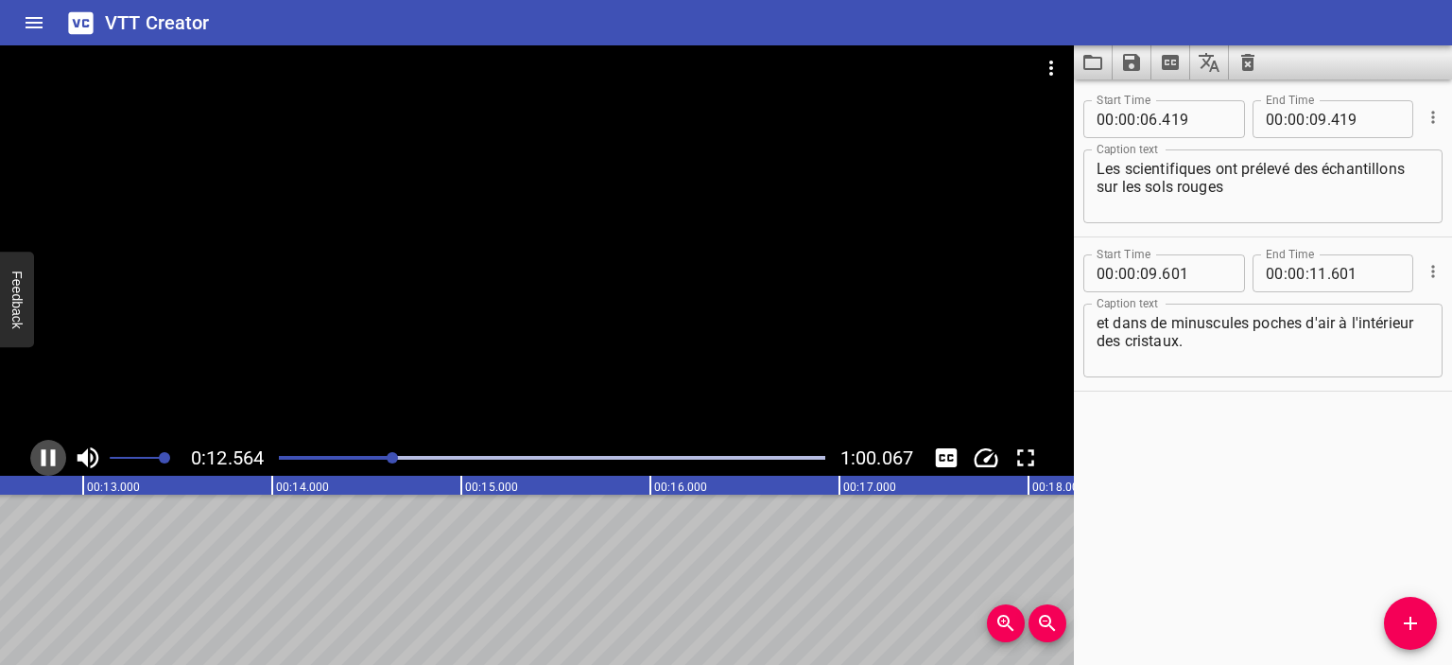
click at [49, 453] on icon "Play/Pause" at bounding box center [48, 457] width 28 height 28
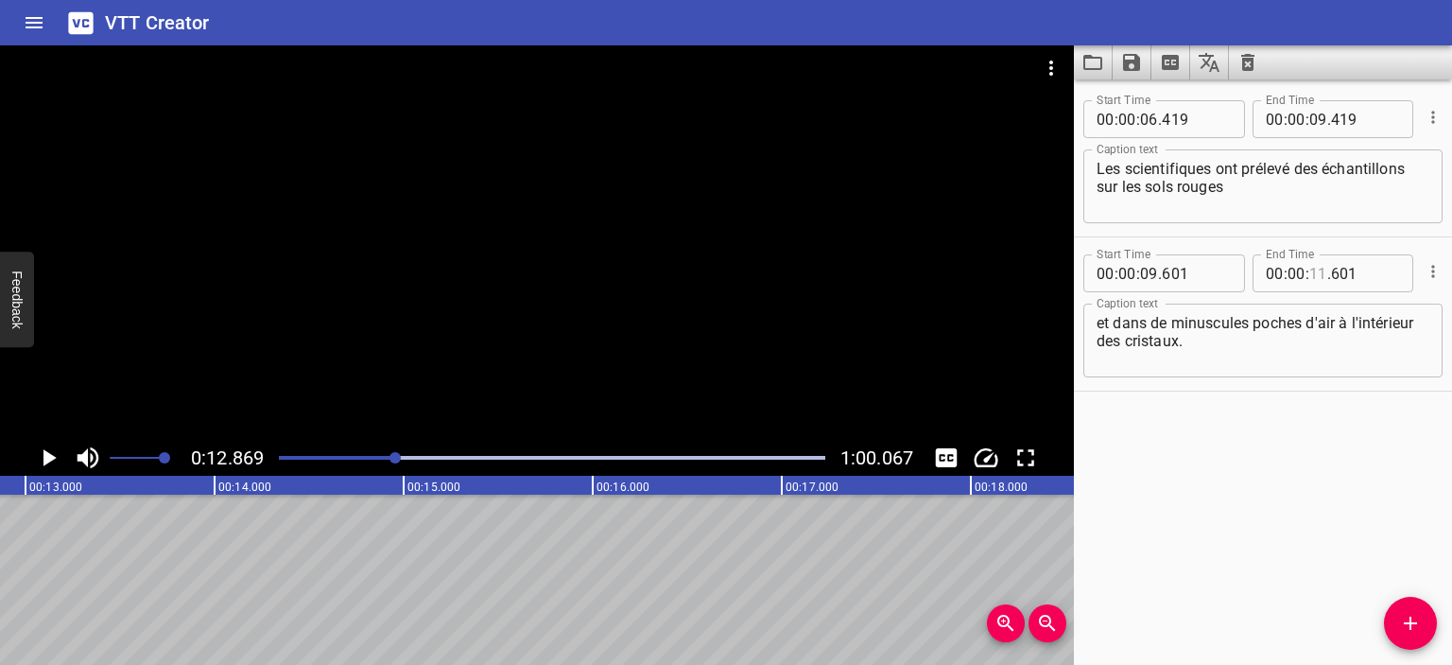
click at [1318, 275] on input "number" at bounding box center [1319, 273] width 18 height 38
type input "12"
type input "800"
click at [376, 460] on div at bounding box center [552, 457] width 569 height 26
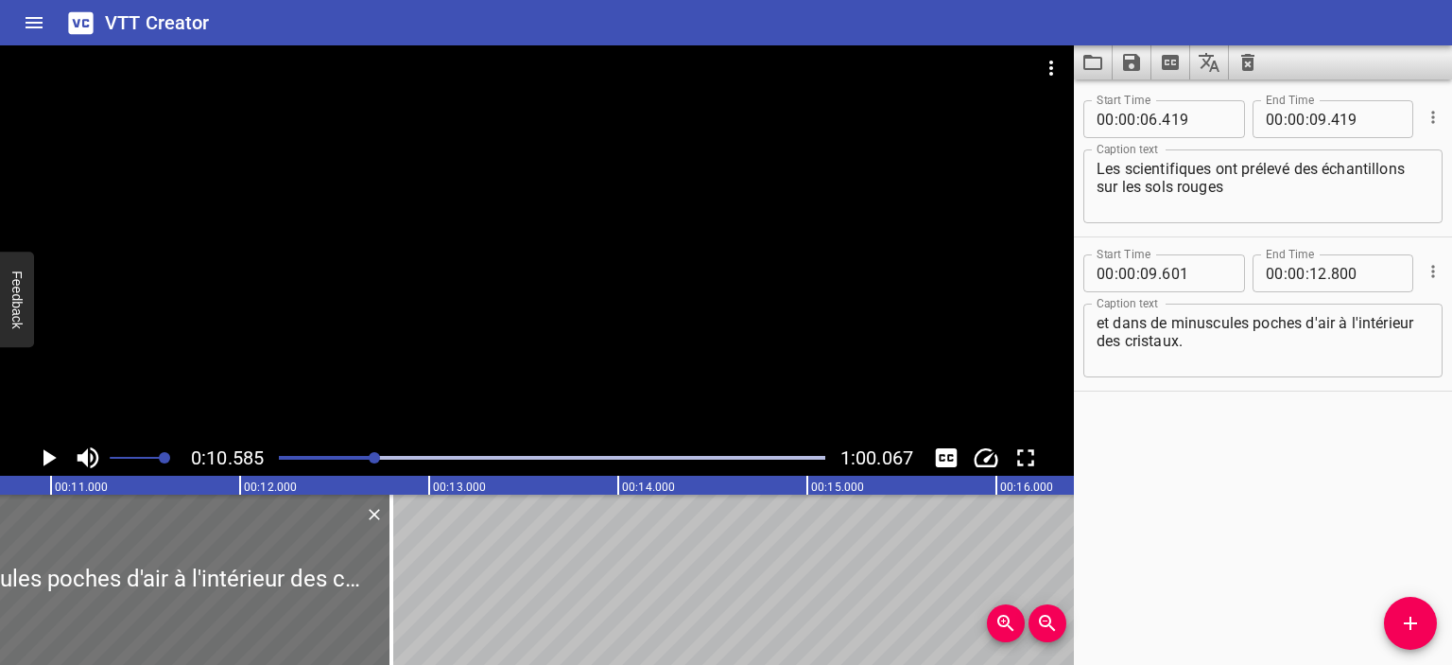
scroll to position [0, 2001]
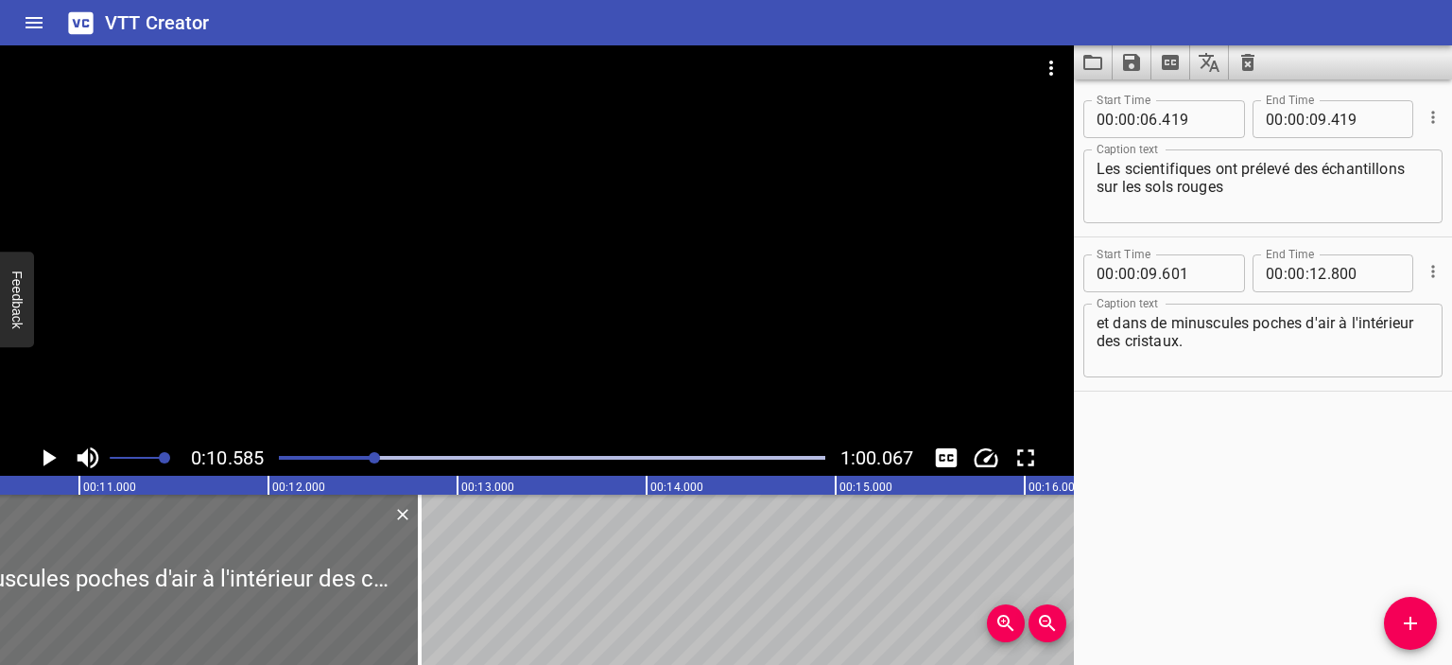
click at [49, 455] on icon "Play/Pause" at bounding box center [49, 457] width 13 height 17
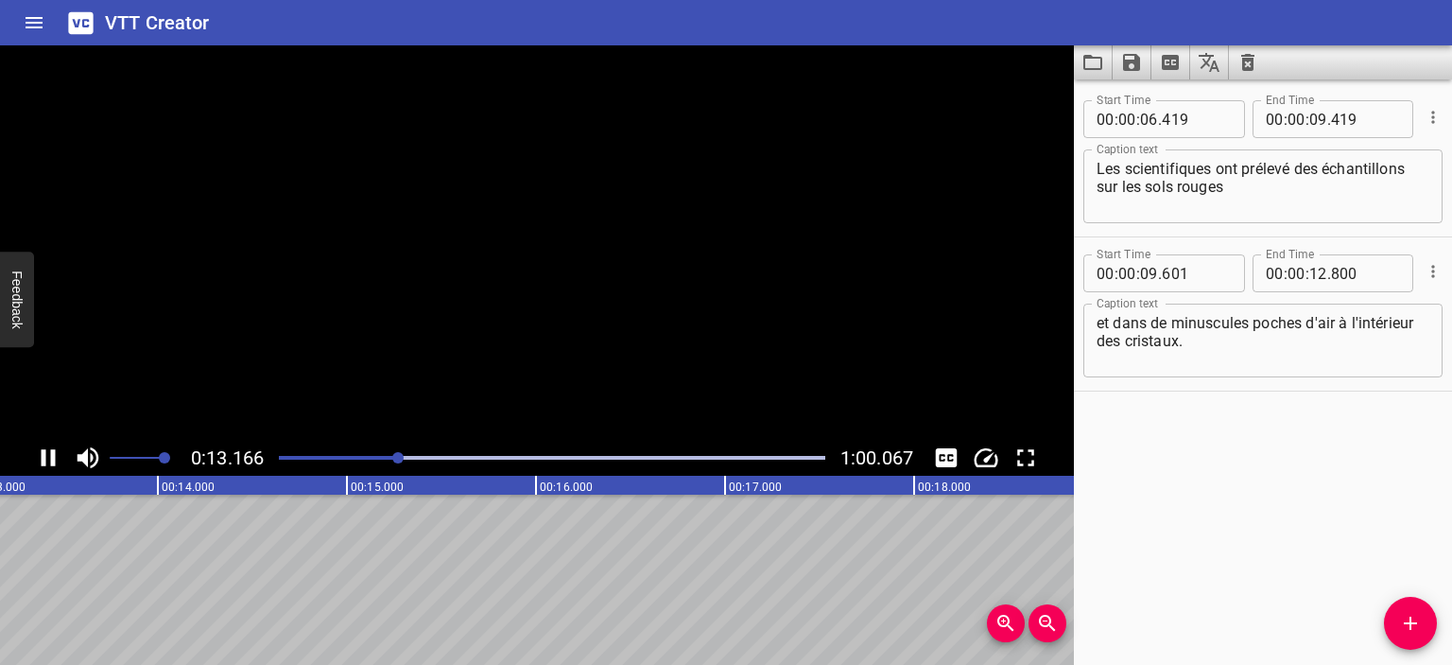
click at [30, 440] on button "Play/Pause" at bounding box center [48, 458] width 36 height 36
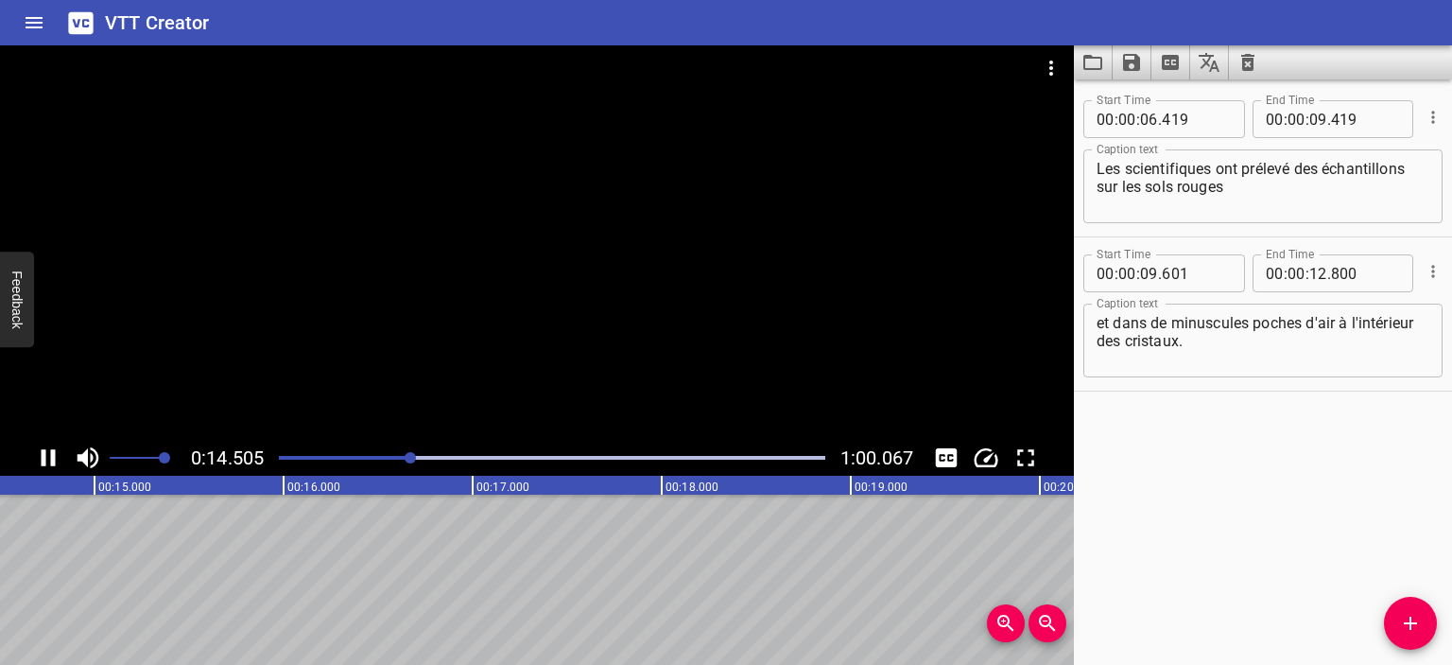
click at [390, 458] on div "Play progress" at bounding box center [138, 458] width 547 height 4
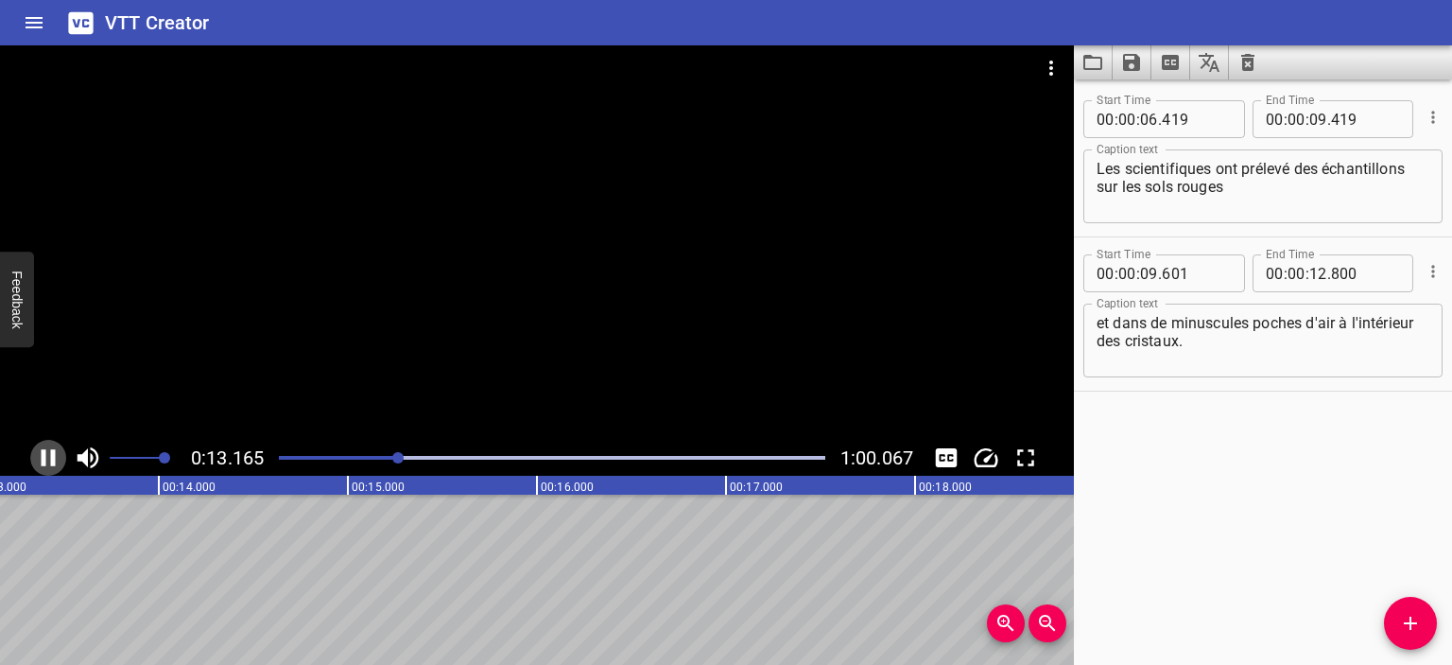
click at [59, 457] on icon "Play/Pause" at bounding box center [48, 457] width 28 height 28
click at [1415, 619] on icon "Add Cue" at bounding box center [1410, 623] width 23 height 23
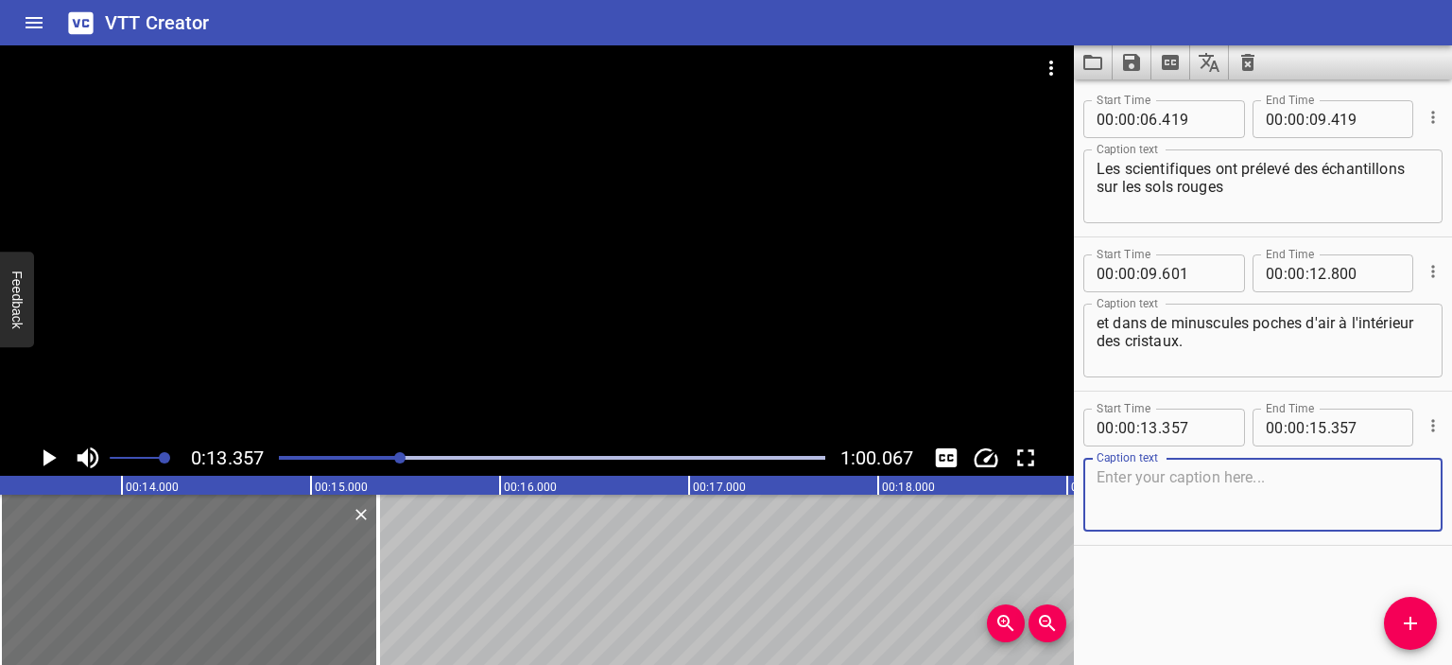
click at [53, 454] on icon "Play/Pause" at bounding box center [48, 457] width 28 height 28
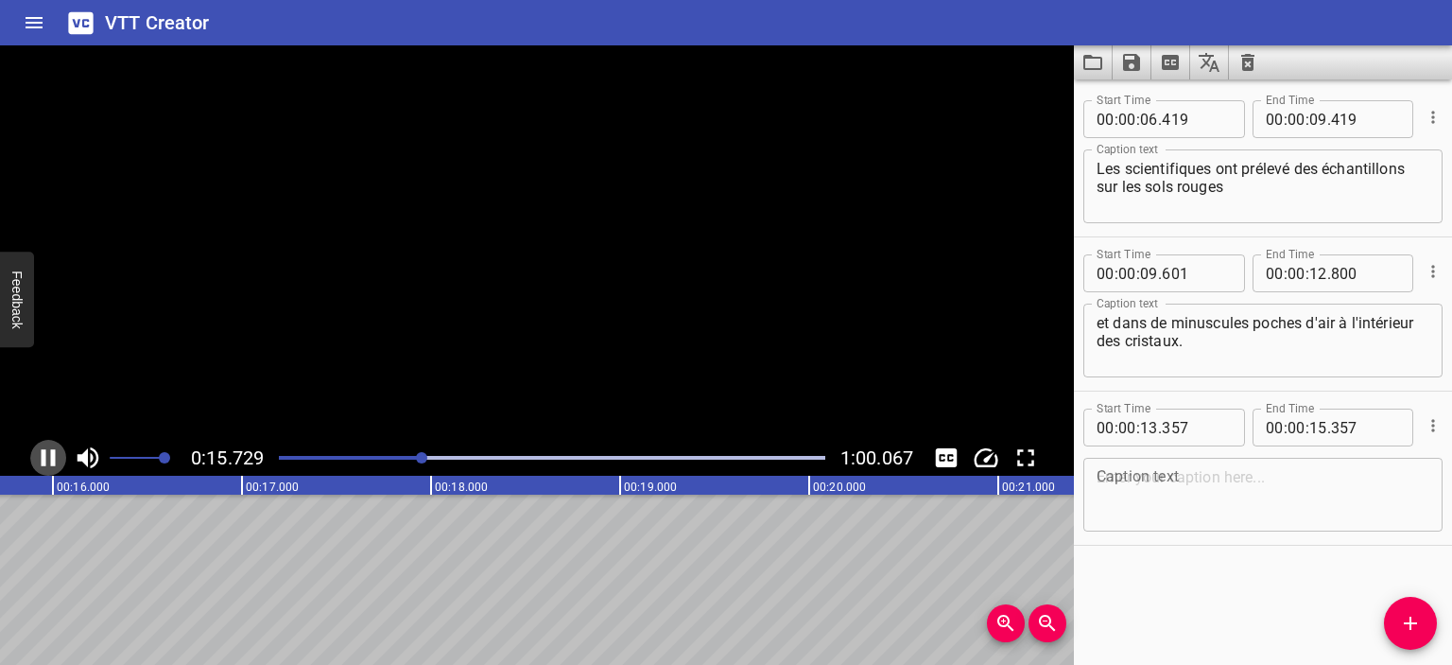
click at [53, 454] on icon "Play/Pause" at bounding box center [49, 457] width 14 height 17
click at [53, 454] on icon "Play/Pause" at bounding box center [48, 457] width 28 height 28
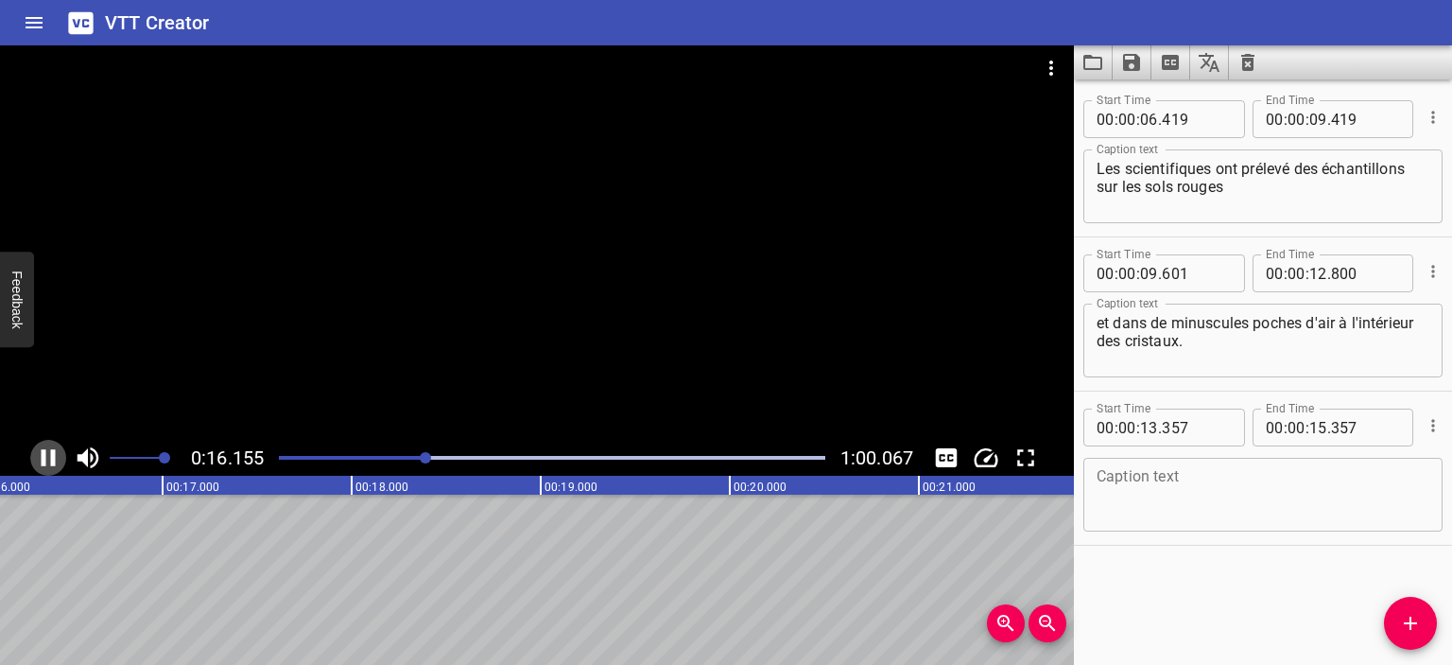
click at [53, 454] on icon "Play/Pause" at bounding box center [49, 457] width 14 height 17
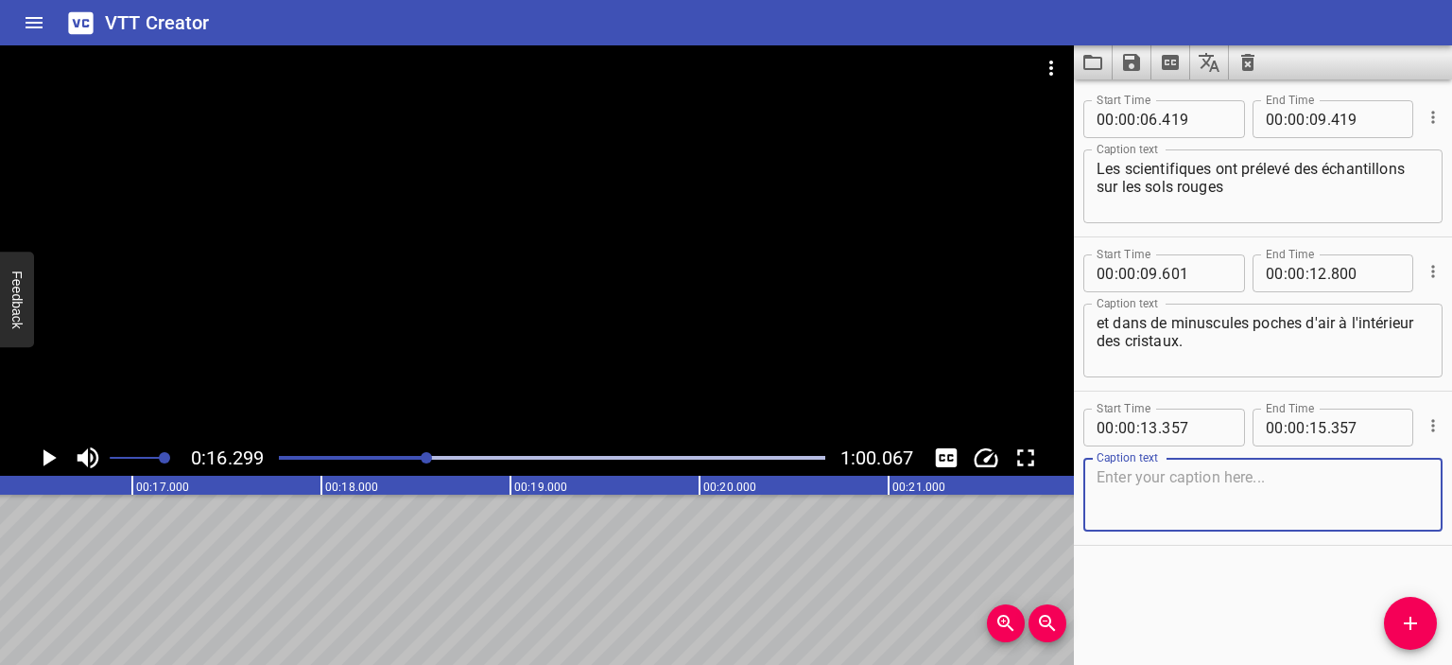
click at [1137, 505] on textarea at bounding box center [1263, 495] width 333 height 54
paste textarea "L’équipe y a trouvé jusqu’à 200 millions de virus dans une seule goutte d’eau."
click at [408, 457] on div "Play progress" at bounding box center [154, 458] width 547 height 4
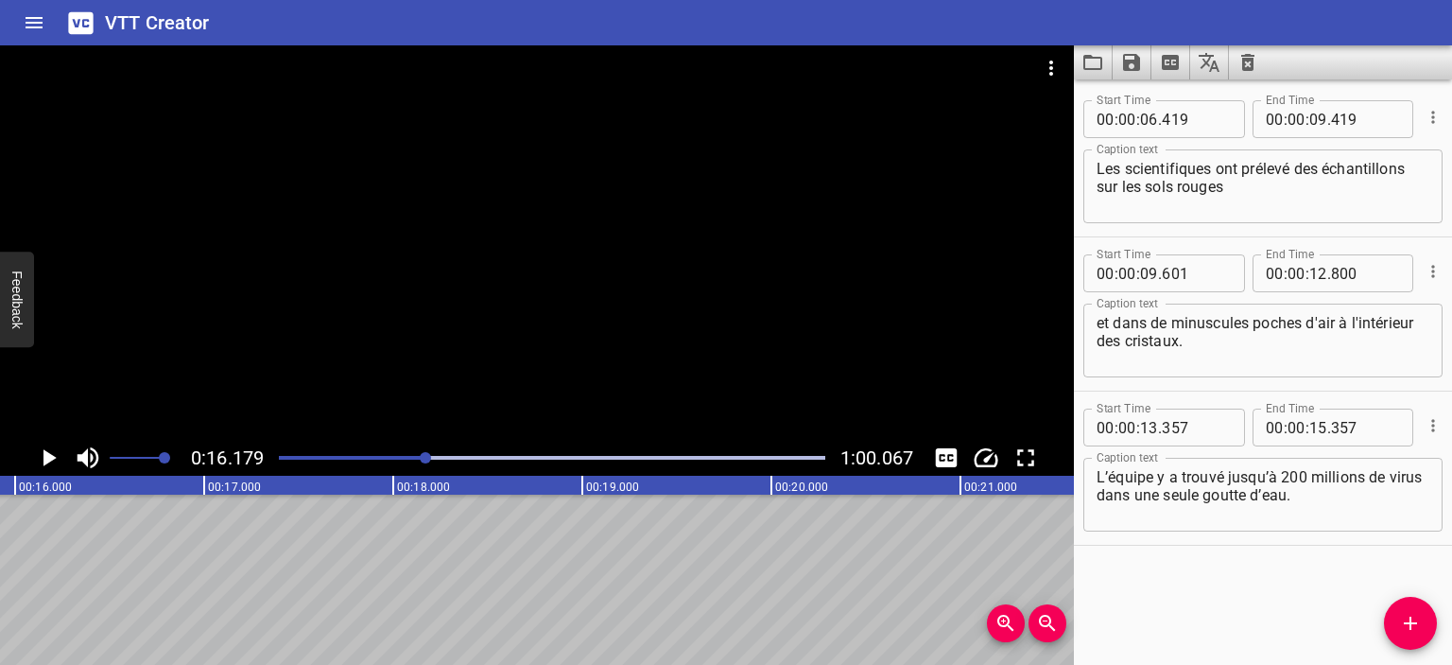
scroll to position [0, 3060]
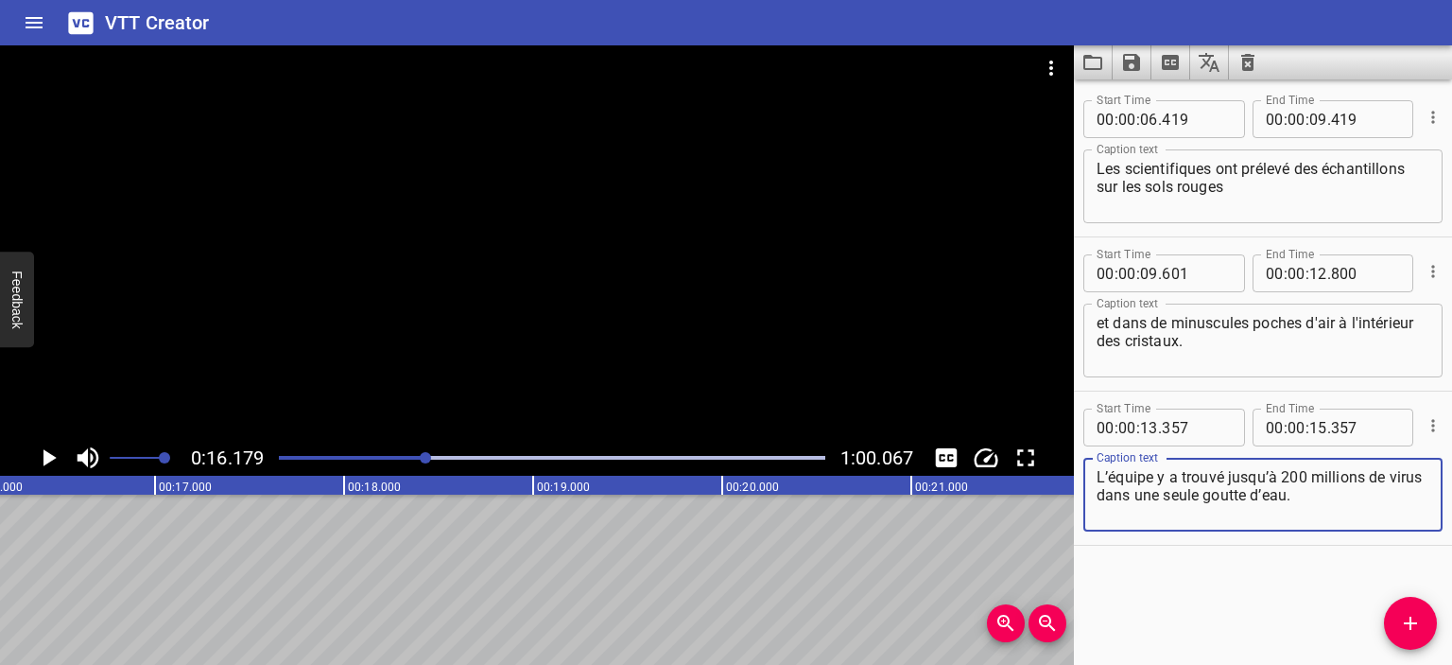
drag, startPoint x: 1135, startPoint y: 499, endPoint x: 1337, endPoint y: 495, distance: 202.4
click at [1337, 495] on textarea "L’équipe y a trouvé jusqu’à 200 millions de virus dans une seule goutte d’eau." at bounding box center [1263, 495] width 333 height 54
type textarea "L’équipe y a trouvé jusqu’à 200 millions de virus"
drag, startPoint x: 1421, startPoint y: 616, endPoint x: 1411, endPoint y: 615, distance: 10.4
click at [1420, 616] on icon "Add Cue" at bounding box center [1410, 623] width 23 height 23
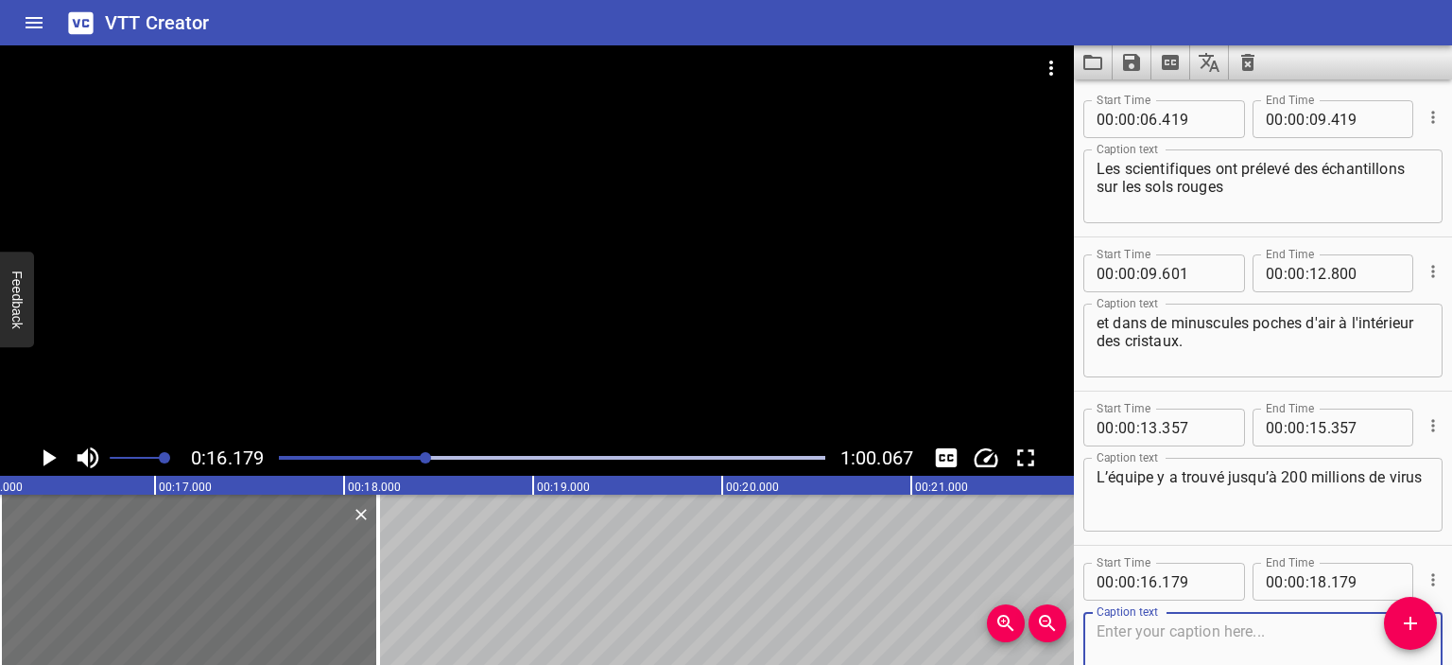
click at [1175, 646] on textarea at bounding box center [1263, 649] width 333 height 54
type textarea "dans une seule goutte d’eau."
click at [407, 456] on div "Play progress" at bounding box center [153, 458] width 547 height 4
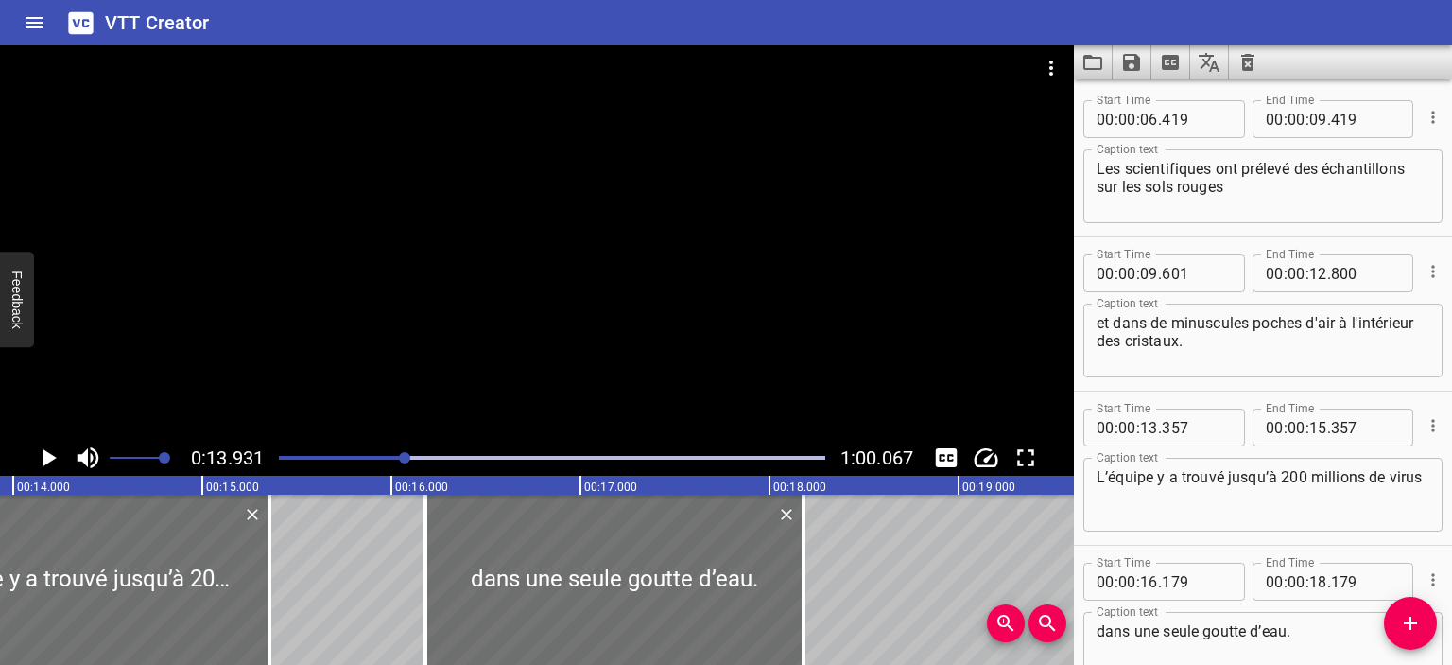
click at [48, 458] on icon "Play/Pause" at bounding box center [49, 457] width 13 height 17
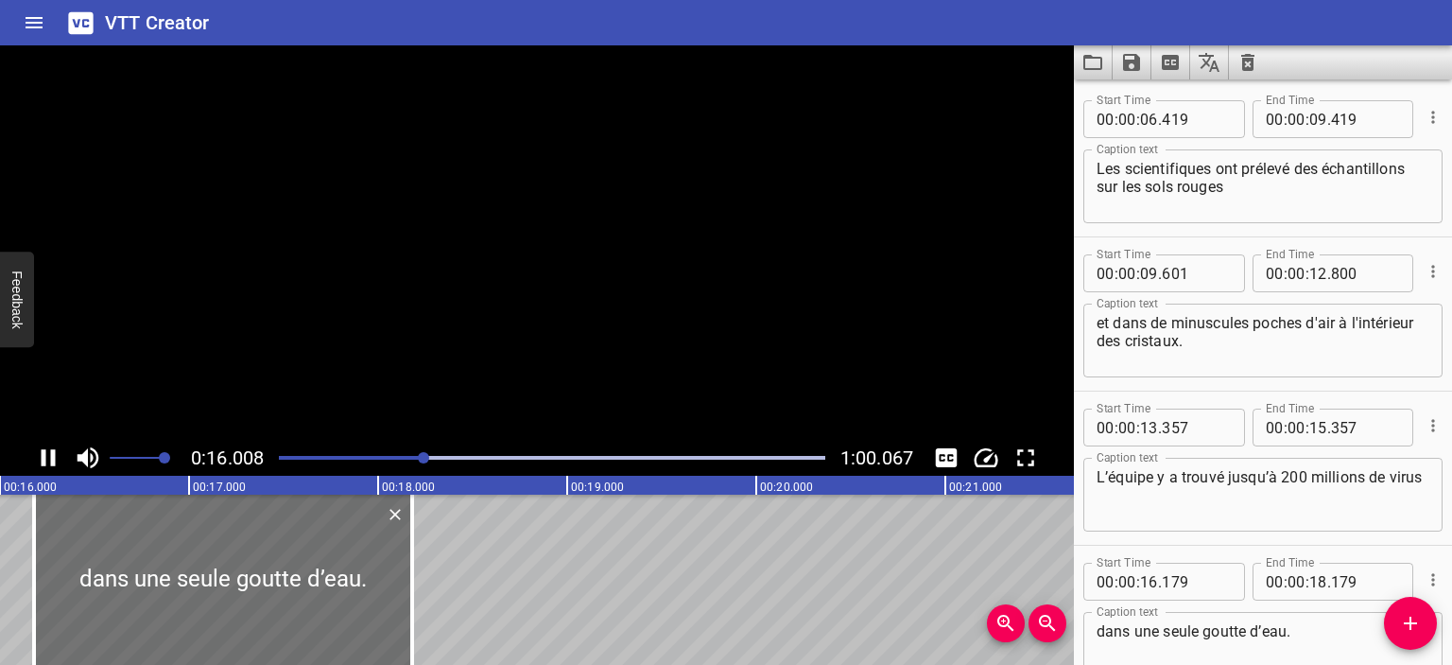
scroll to position [0, 3027]
click at [48, 458] on icon "Play/Pause" at bounding box center [48, 457] width 28 height 28
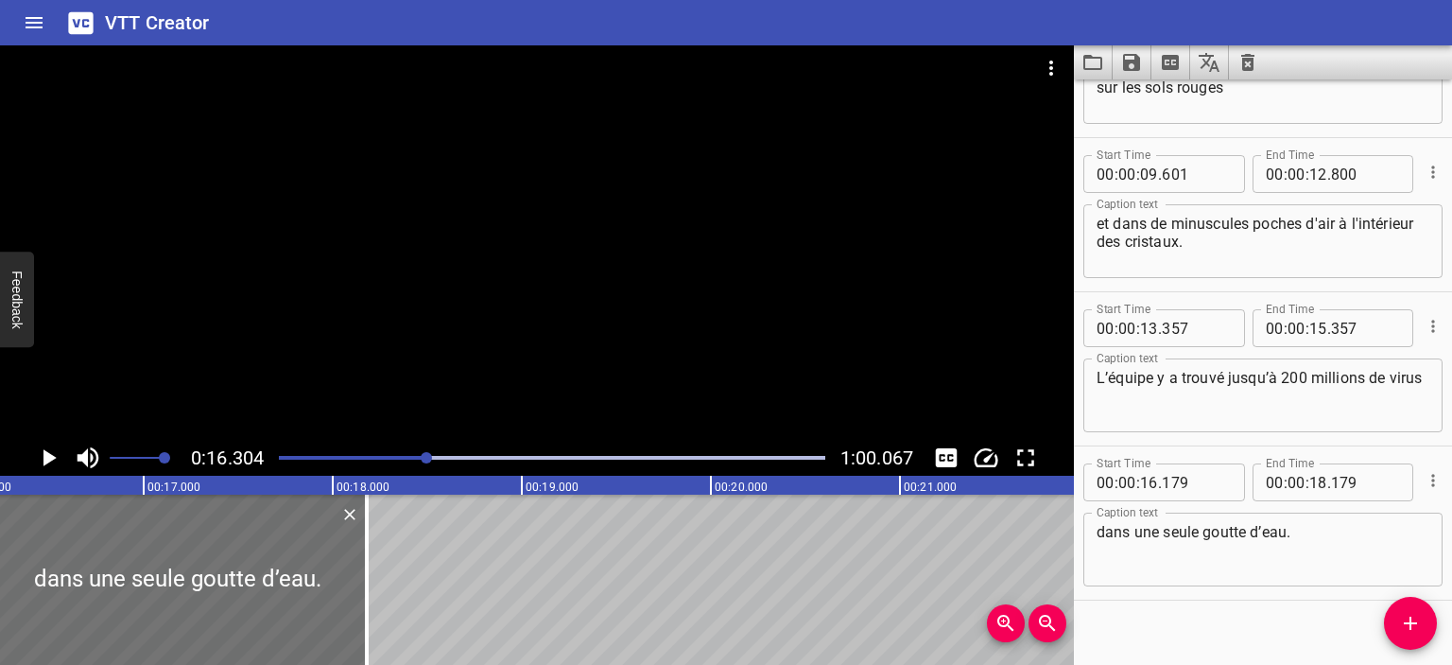
scroll to position [0, 3082]
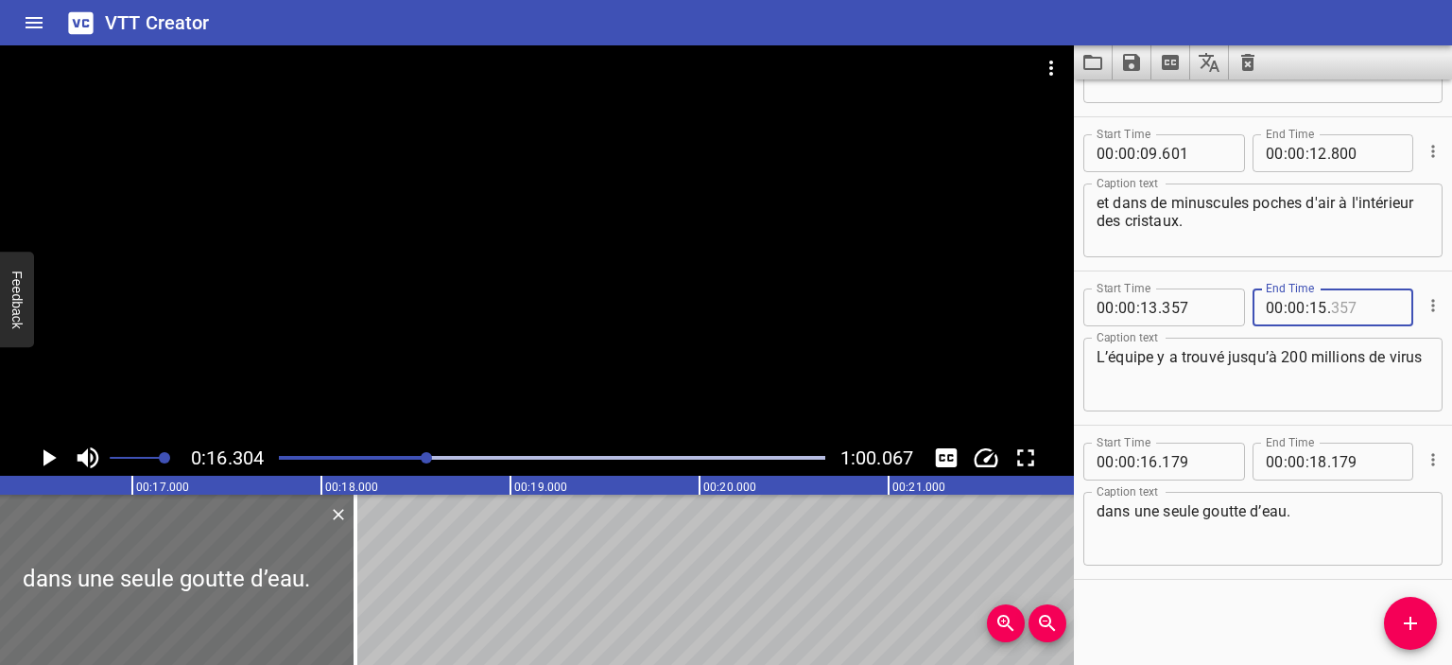
click at [1332, 305] on input "number" at bounding box center [1365, 307] width 69 height 38
type input "990"
click at [407, 453] on div at bounding box center [552, 457] width 569 height 26
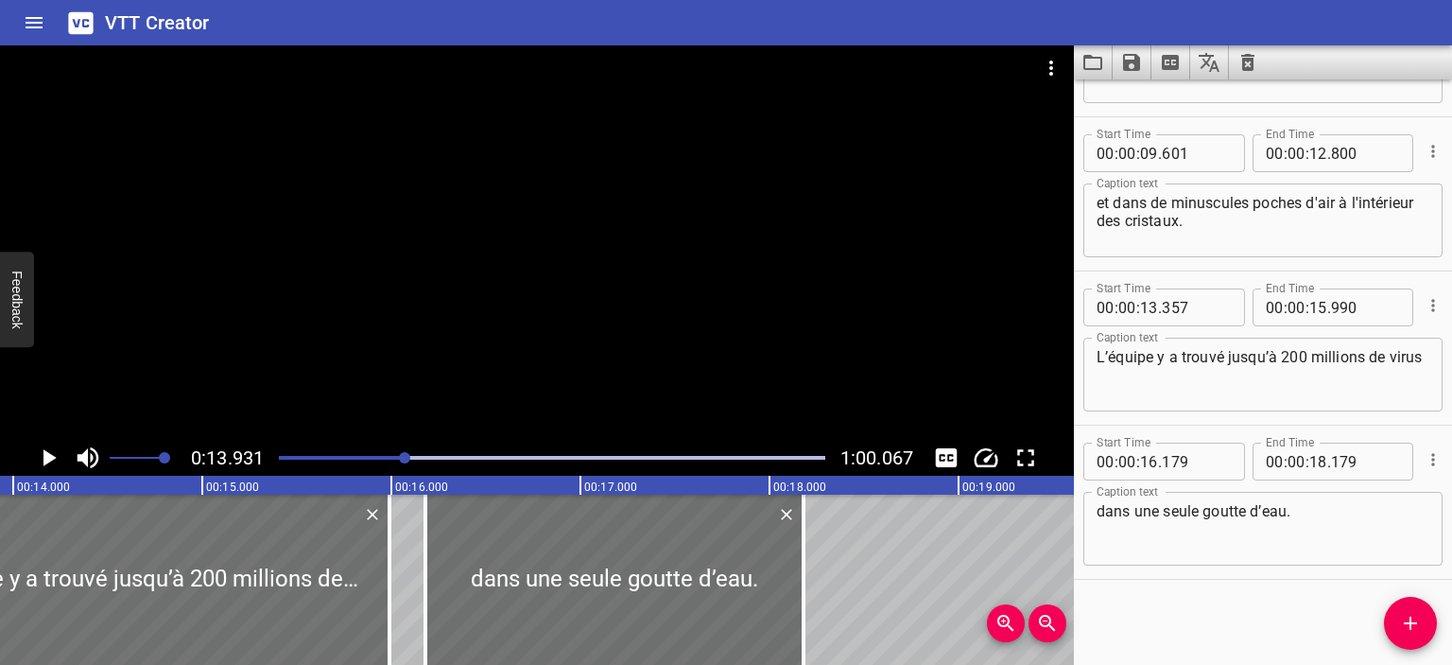
click at [43, 461] on icon "Play/Pause" at bounding box center [48, 457] width 28 height 28
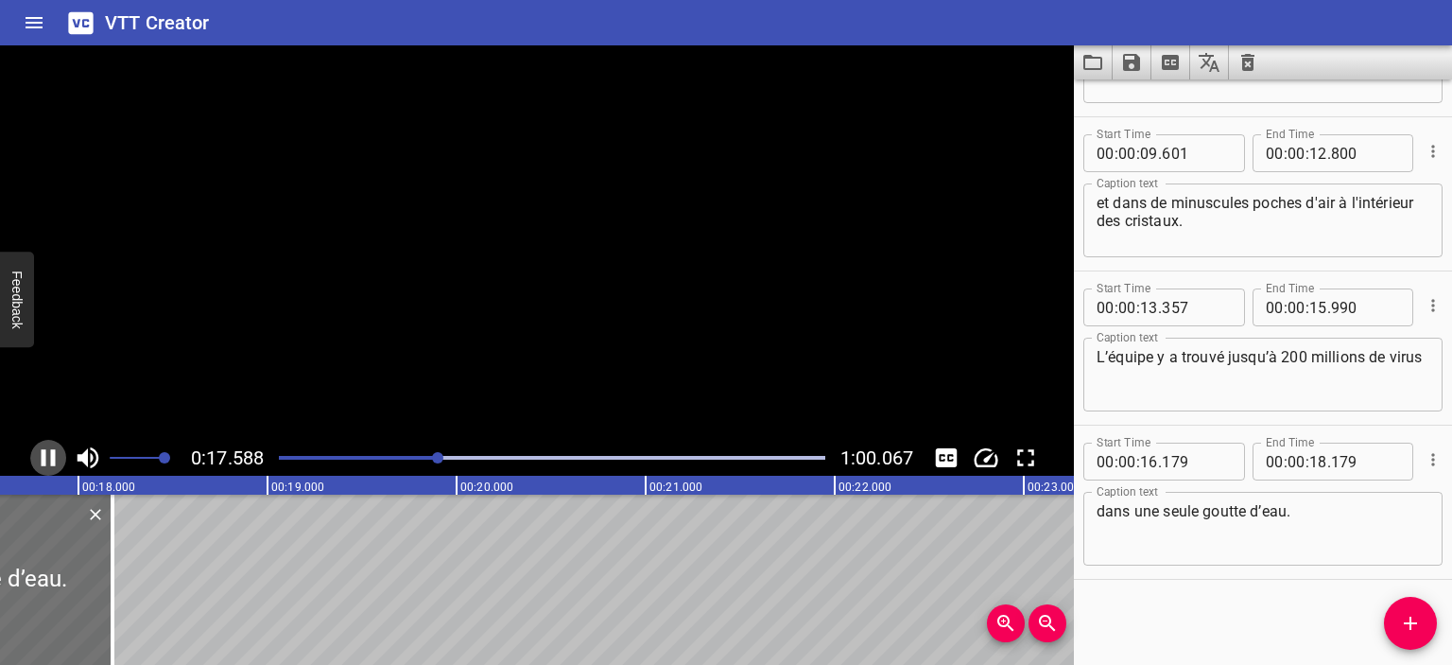
click at [43, 461] on icon "Play/Pause" at bounding box center [49, 457] width 14 height 17
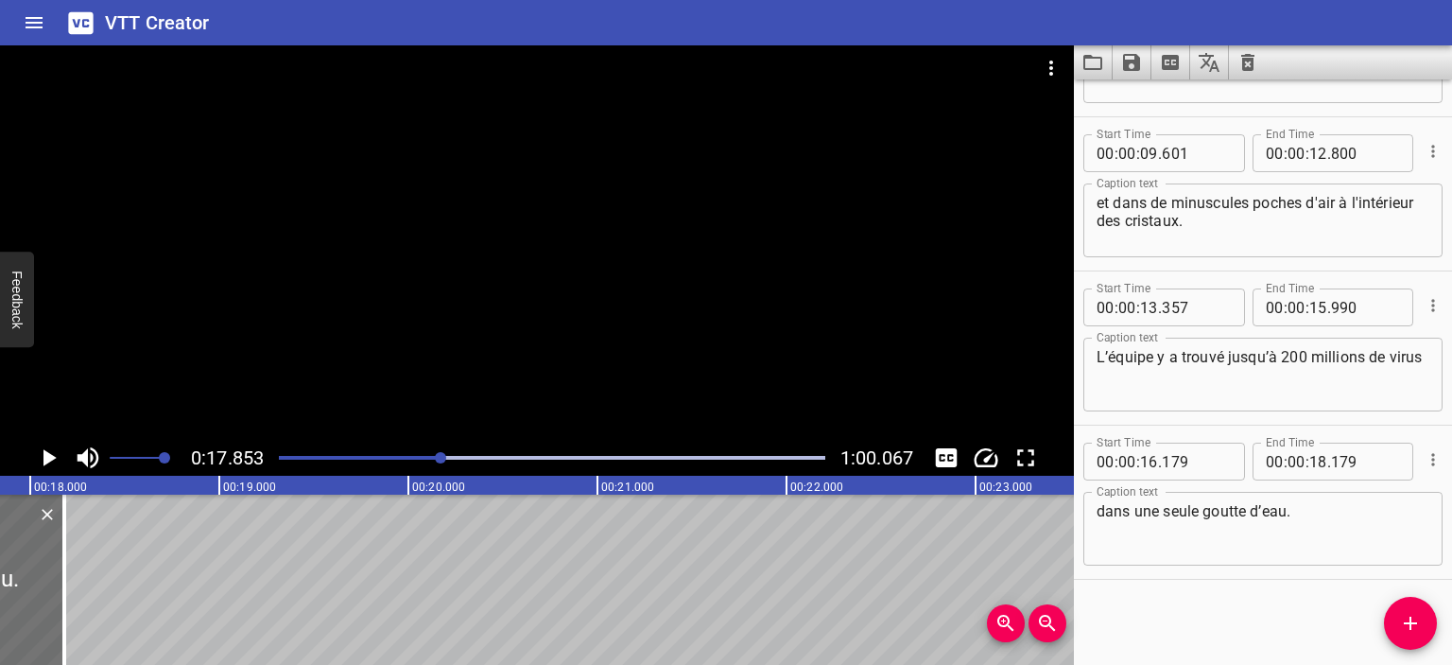
scroll to position [0, 3375]
click at [1312, 464] on input "number" at bounding box center [1319, 462] width 18 height 38
type input "17"
click at [1377, 457] on input "number" at bounding box center [1365, 462] width 69 height 38
type input "850"
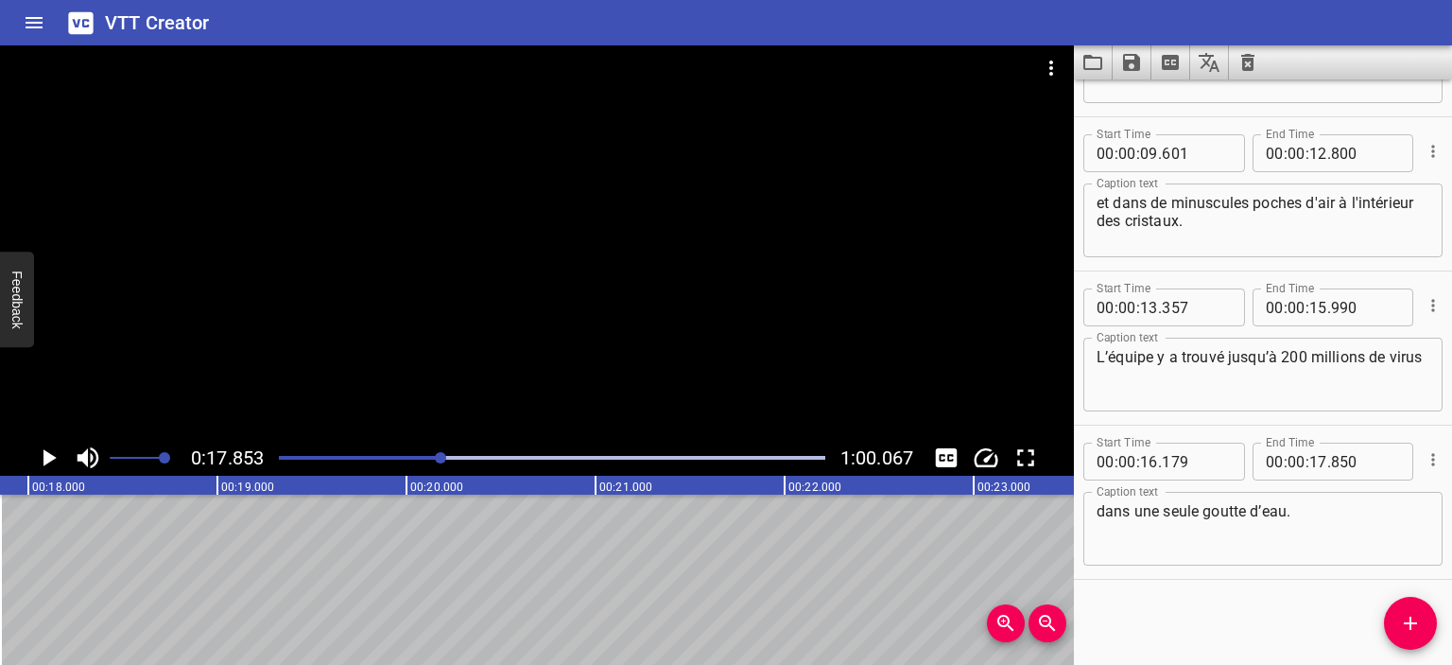
click at [416, 456] on div "Play progress" at bounding box center [168, 458] width 547 height 4
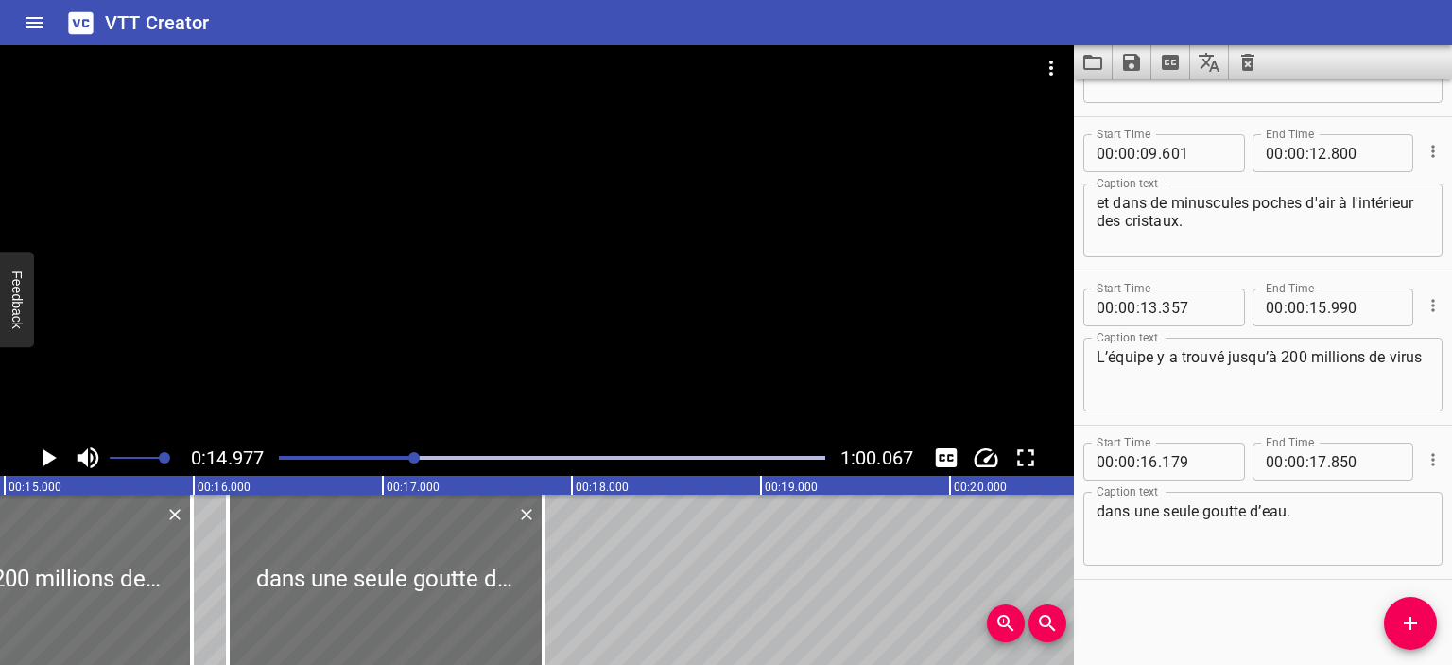
click at [52, 453] on icon "Play/Pause" at bounding box center [48, 457] width 28 height 28
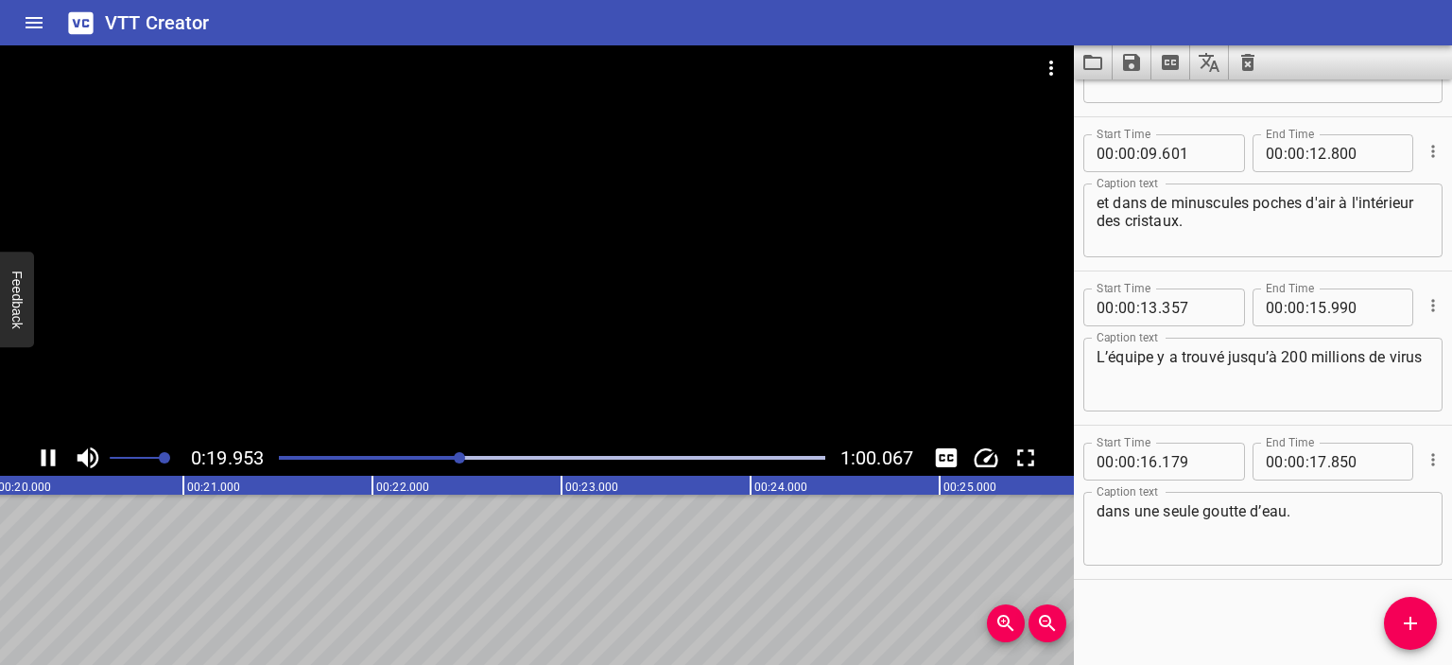
click at [30, 440] on button "Play/Pause" at bounding box center [48, 458] width 36 height 36
click at [435, 453] on div at bounding box center [552, 457] width 569 height 26
click at [452, 460] on div at bounding box center [552, 457] width 569 height 26
click at [50, 458] on icon "Play/Pause" at bounding box center [49, 457] width 13 height 17
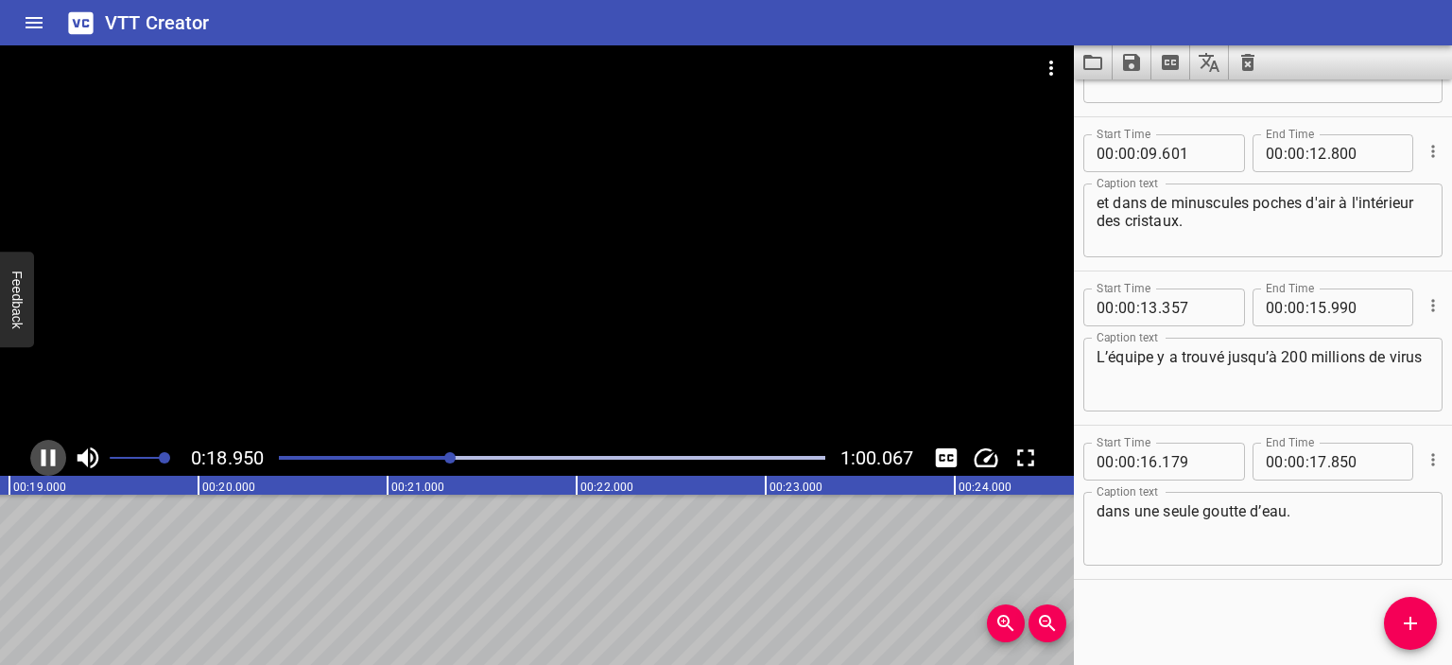
click at [52, 460] on icon "Play/Pause" at bounding box center [49, 457] width 14 height 17
click at [52, 460] on icon "Play/Pause" at bounding box center [49, 457] width 13 height 17
click at [52, 460] on icon "Play/Pause" at bounding box center [49, 457] width 14 height 17
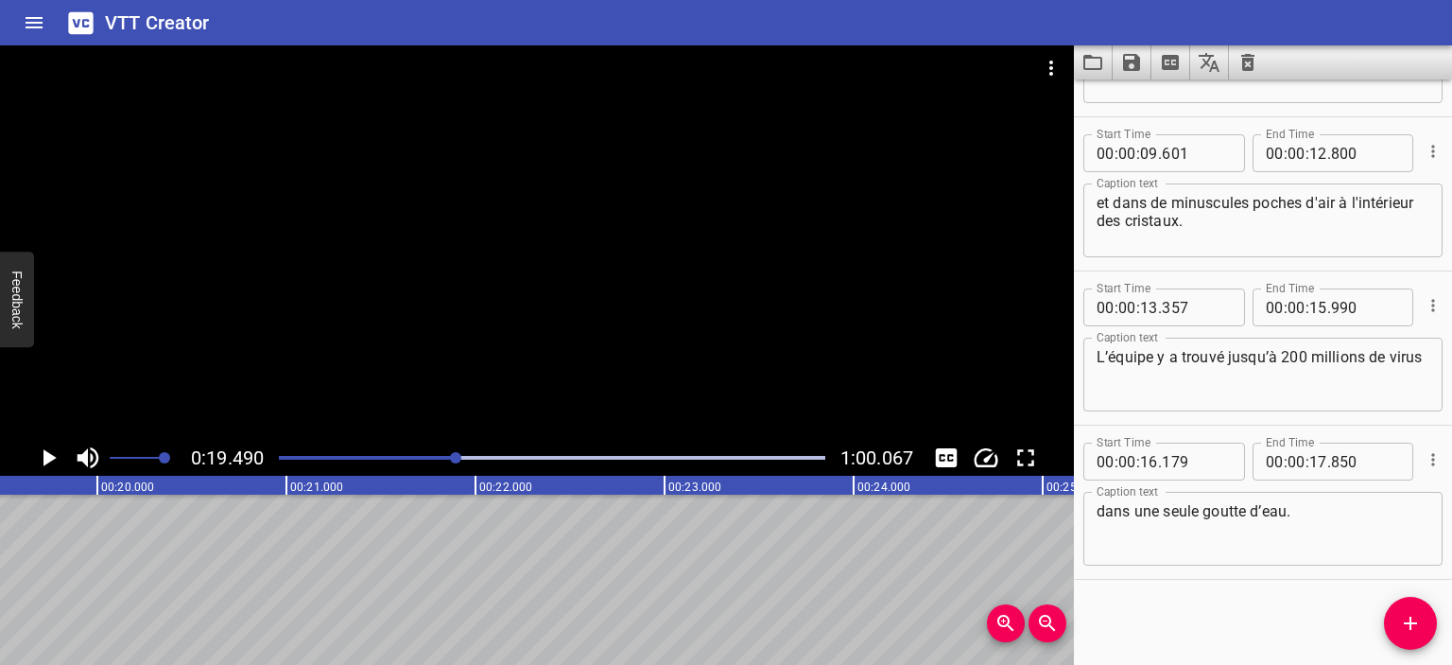
click at [52, 460] on icon "Play/Pause" at bounding box center [49, 457] width 13 height 17
click at [52, 460] on icon "Play/Pause" at bounding box center [49, 457] width 14 height 17
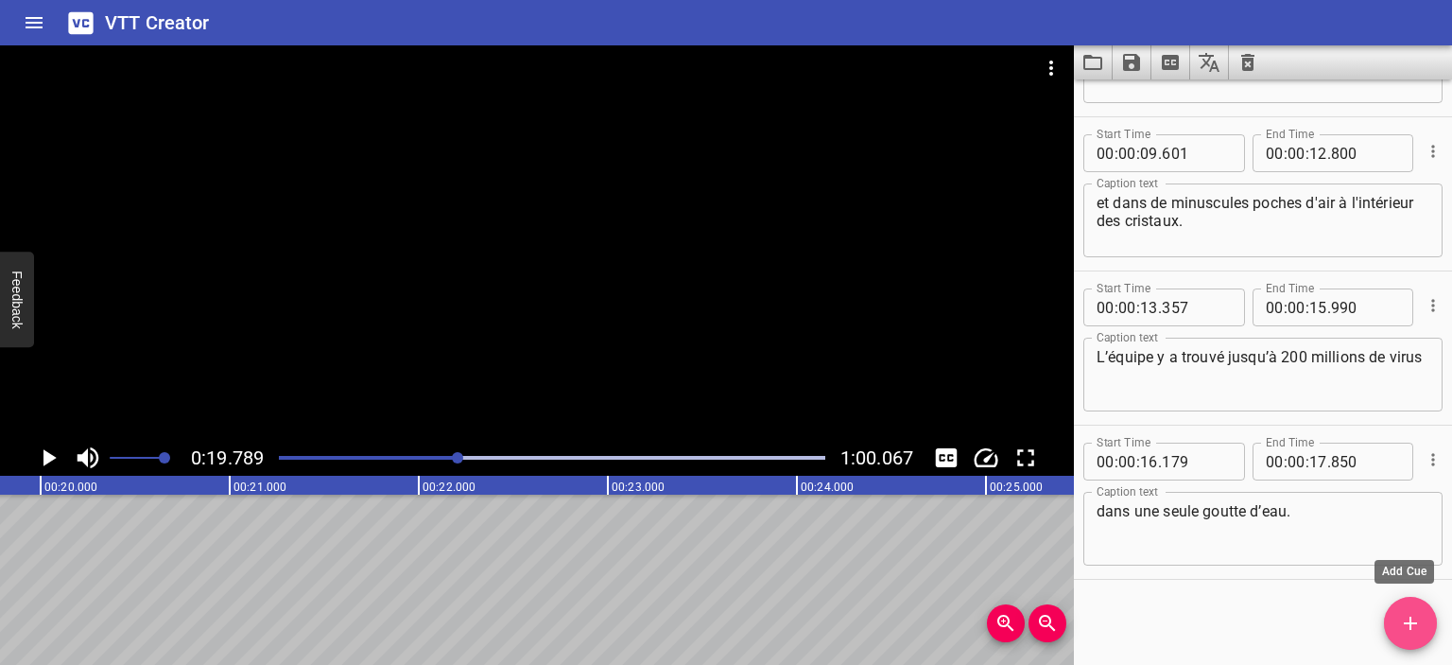
click at [1414, 625] on icon "Add Cue" at bounding box center [1410, 623] width 23 height 23
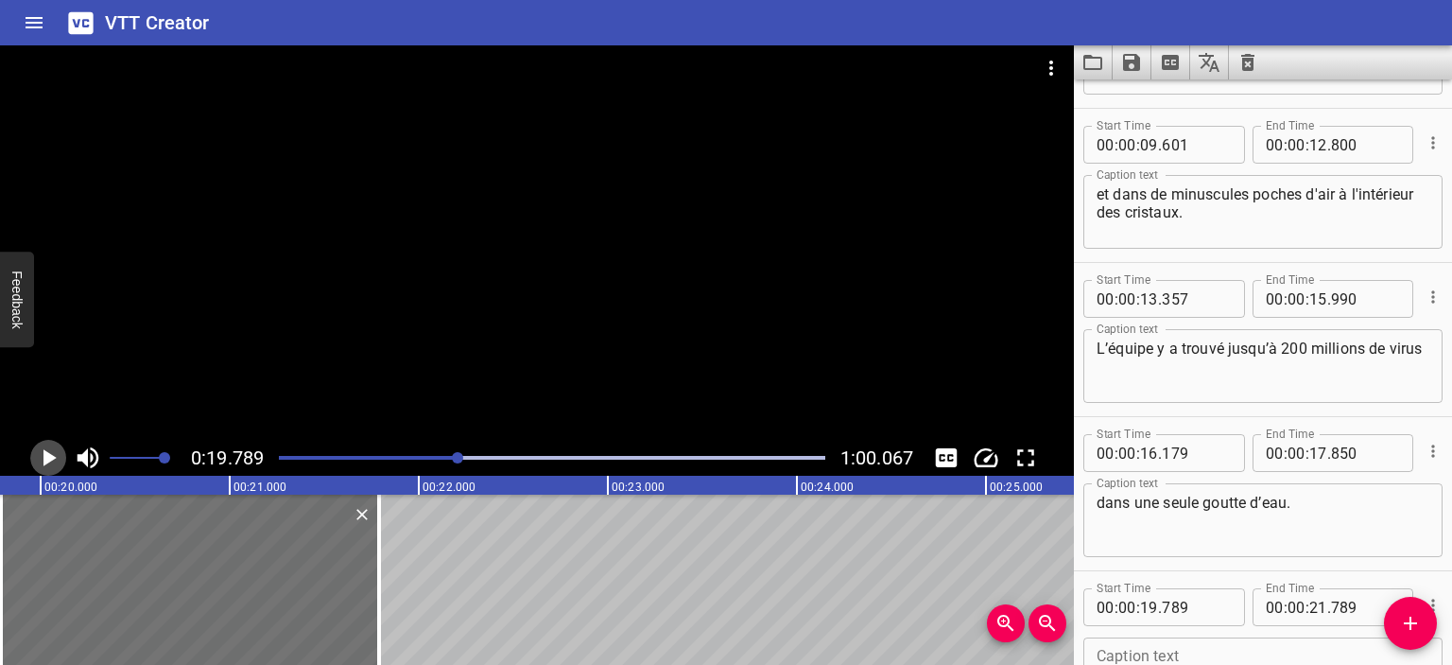
click at [48, 464] on icon "Play/Pause" at bounding box center [48, 457] width 28 height 28
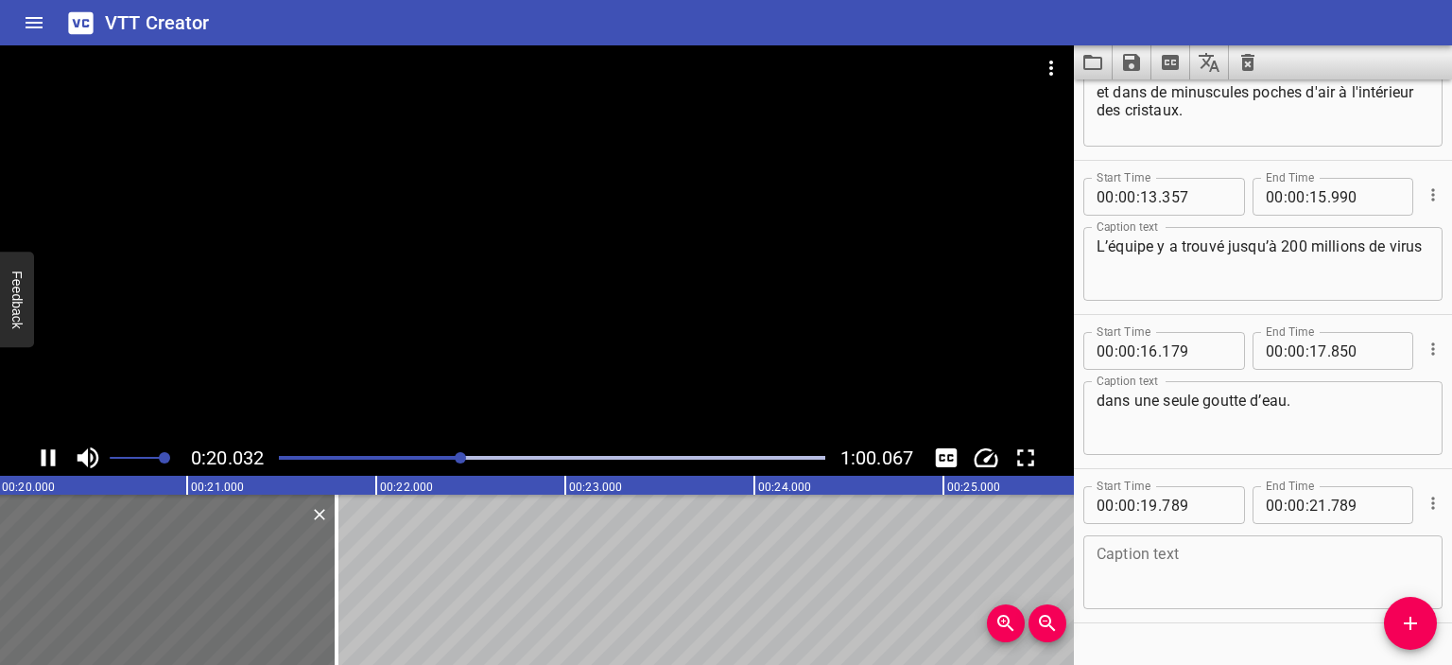
scroll to position [273, 0]
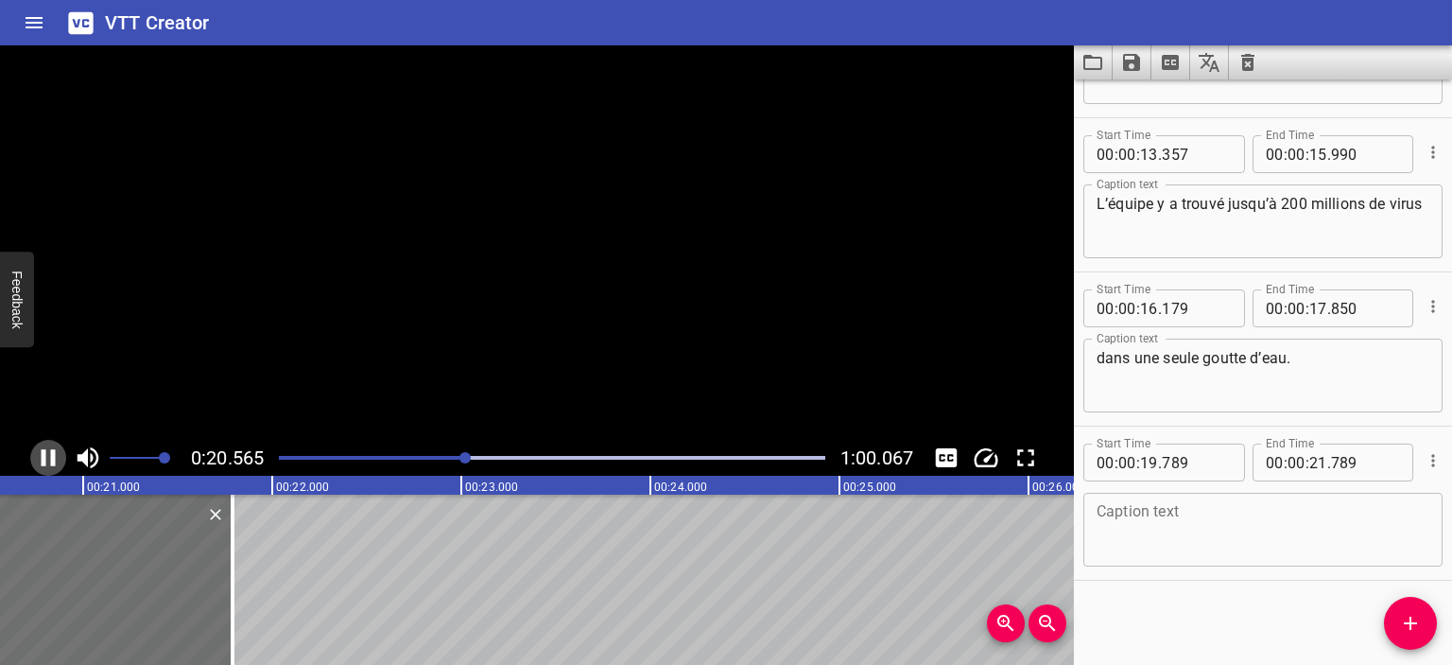
click at [47, 459] on icon "Play/Pause" at bounding box center [48, 457] width 28 height 28
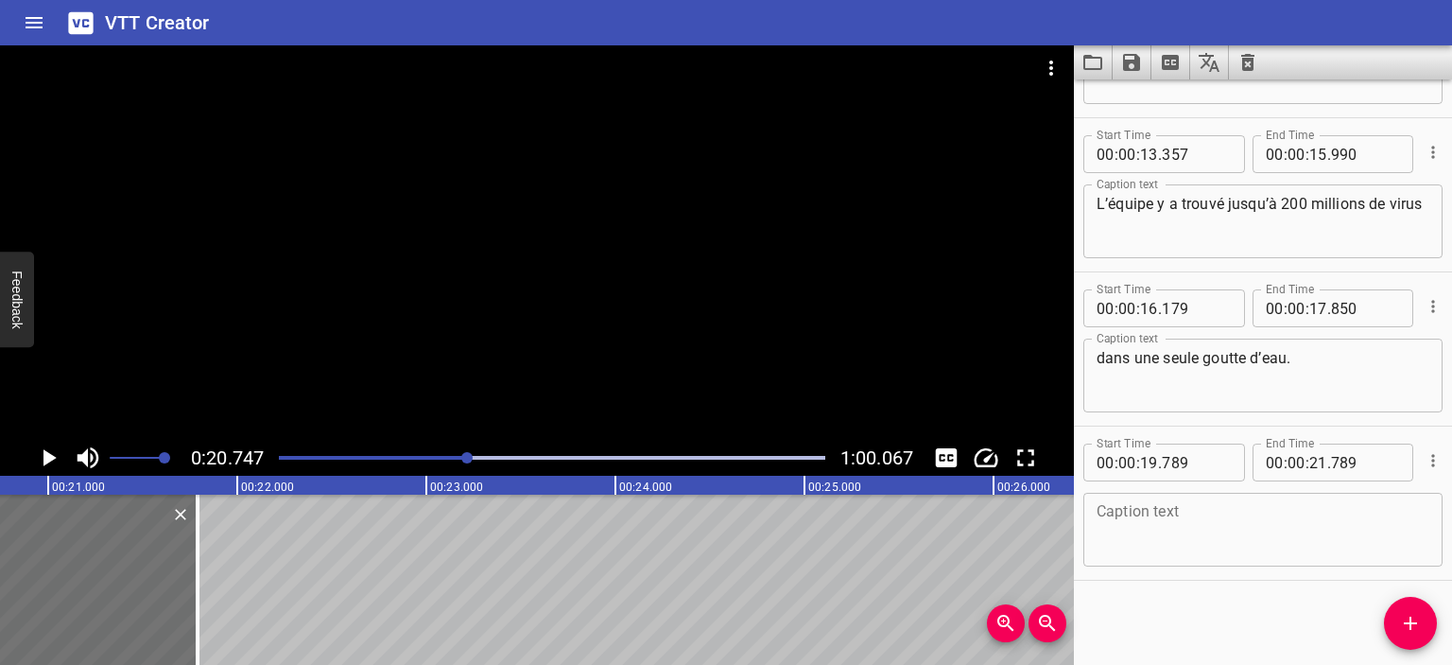
click at [53, 454] on icon "Play/Pause" at bounding box center [48, 457] width 28 height 28
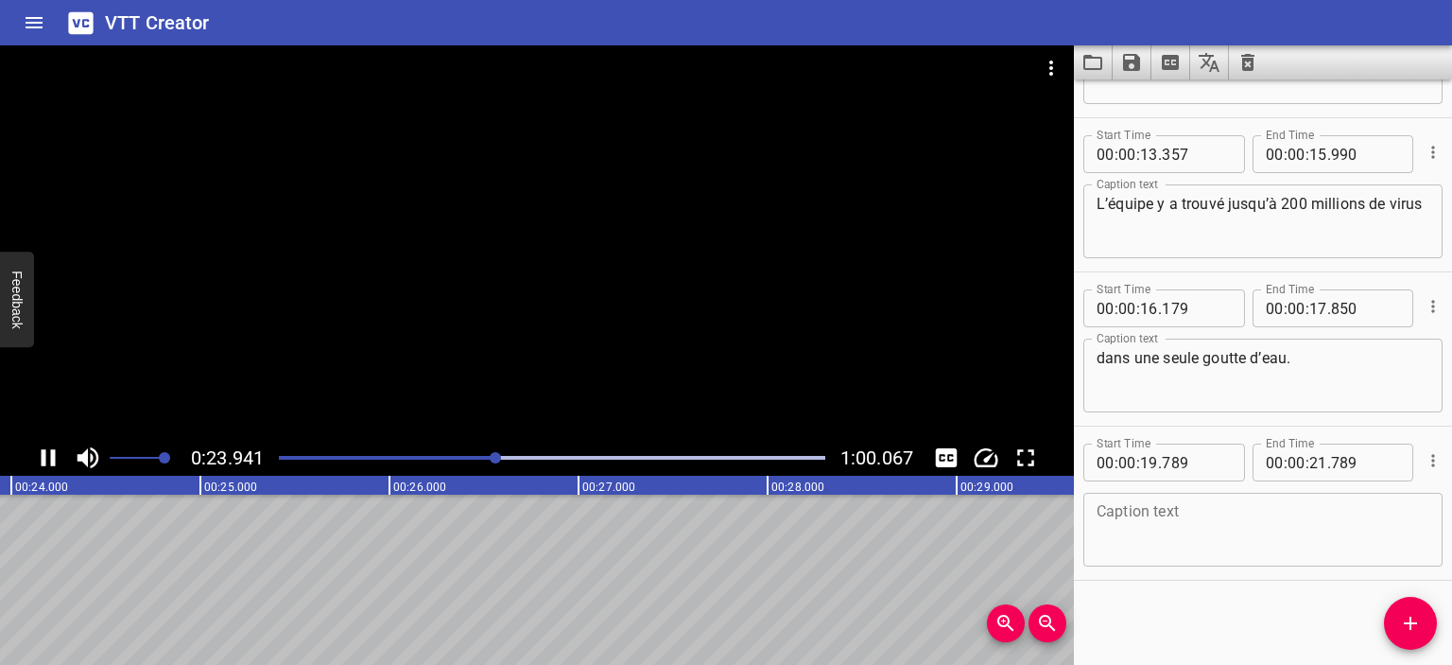
click at [43, 445] on icon "Play/Pause" at bounding box center [48, 457] width 28 height 28
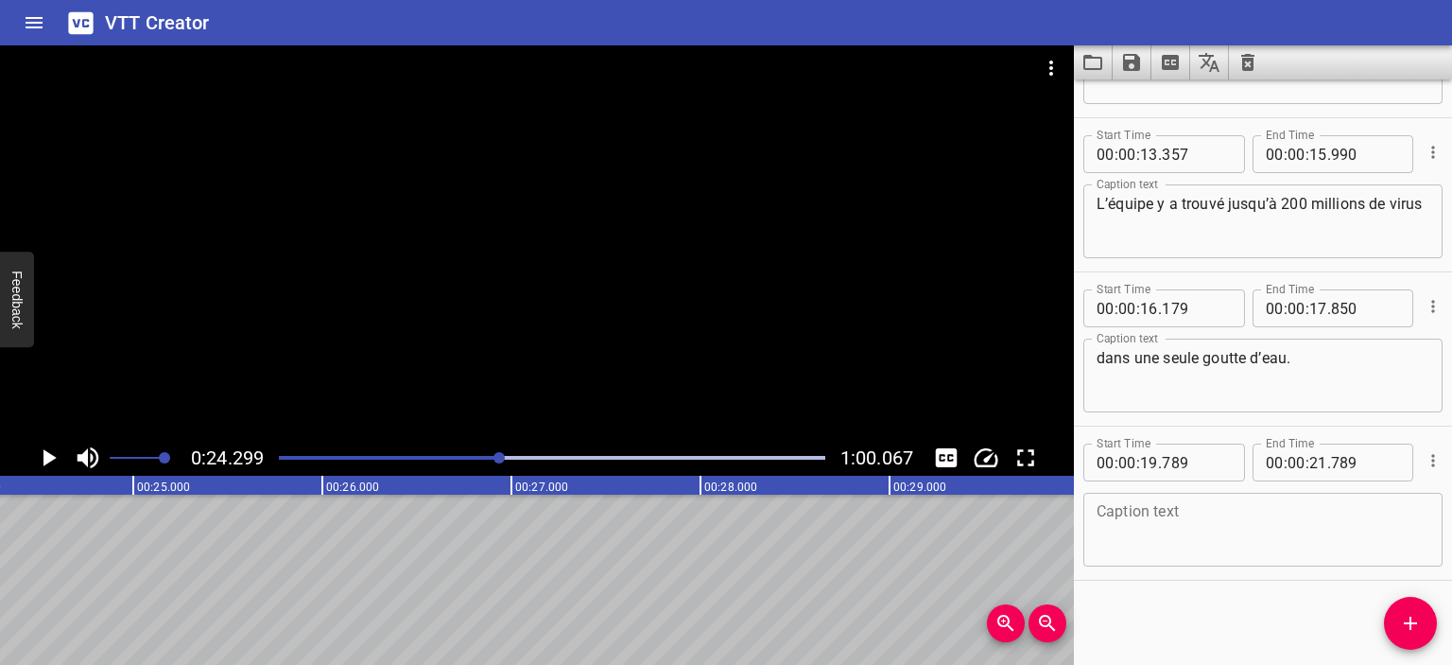
scroll to position [0, 4595]
click at [453, 455] on div at bounding box center [552, 457] width 569 height 26
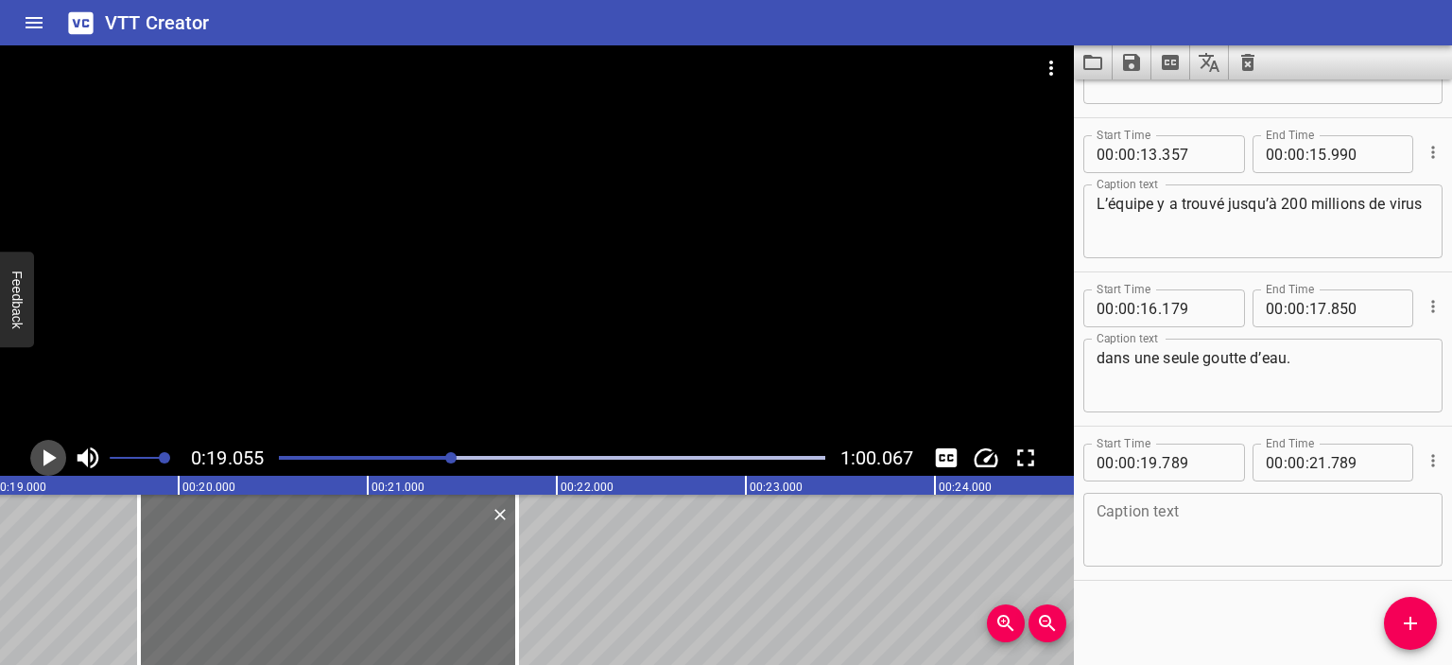
click at [44, 453] on icon "Play/Pause" at bounding box center [49, 457] width 13 height 17
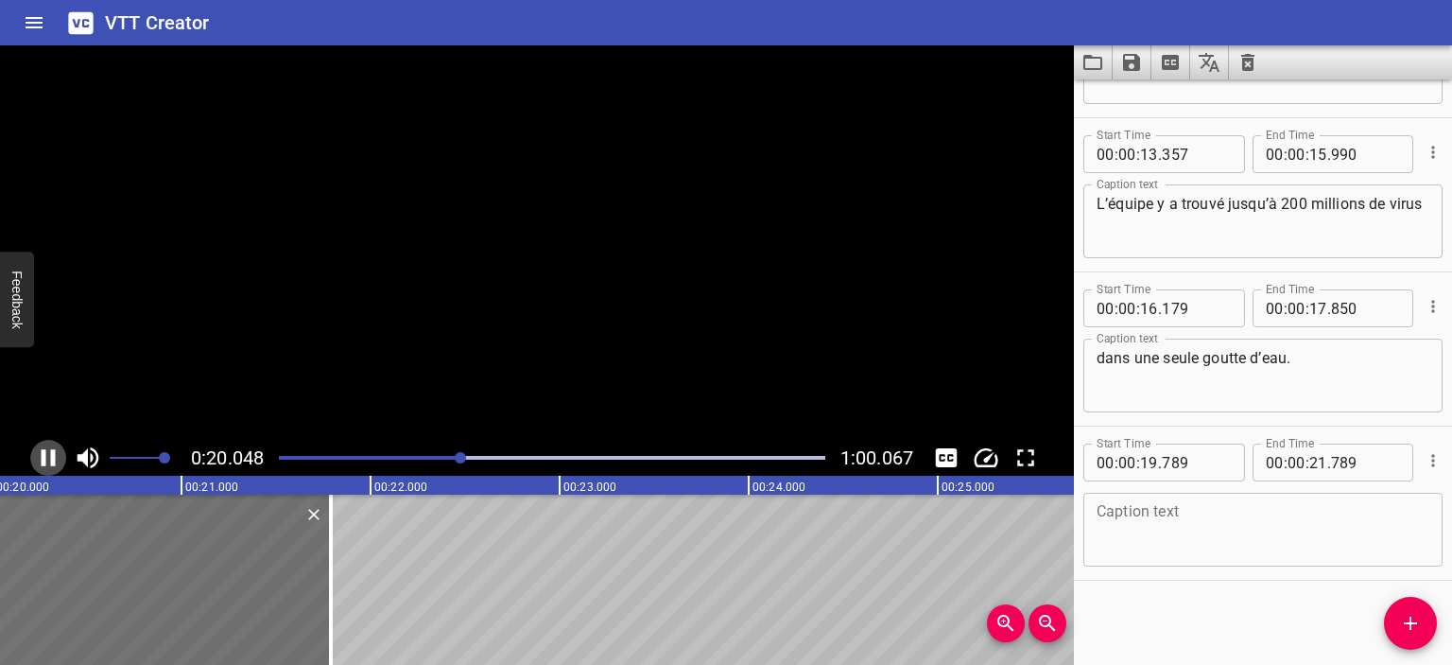
click at [44, 453] on icon "Play/Pause" at bounding box center [49, 457] width 14 height 17
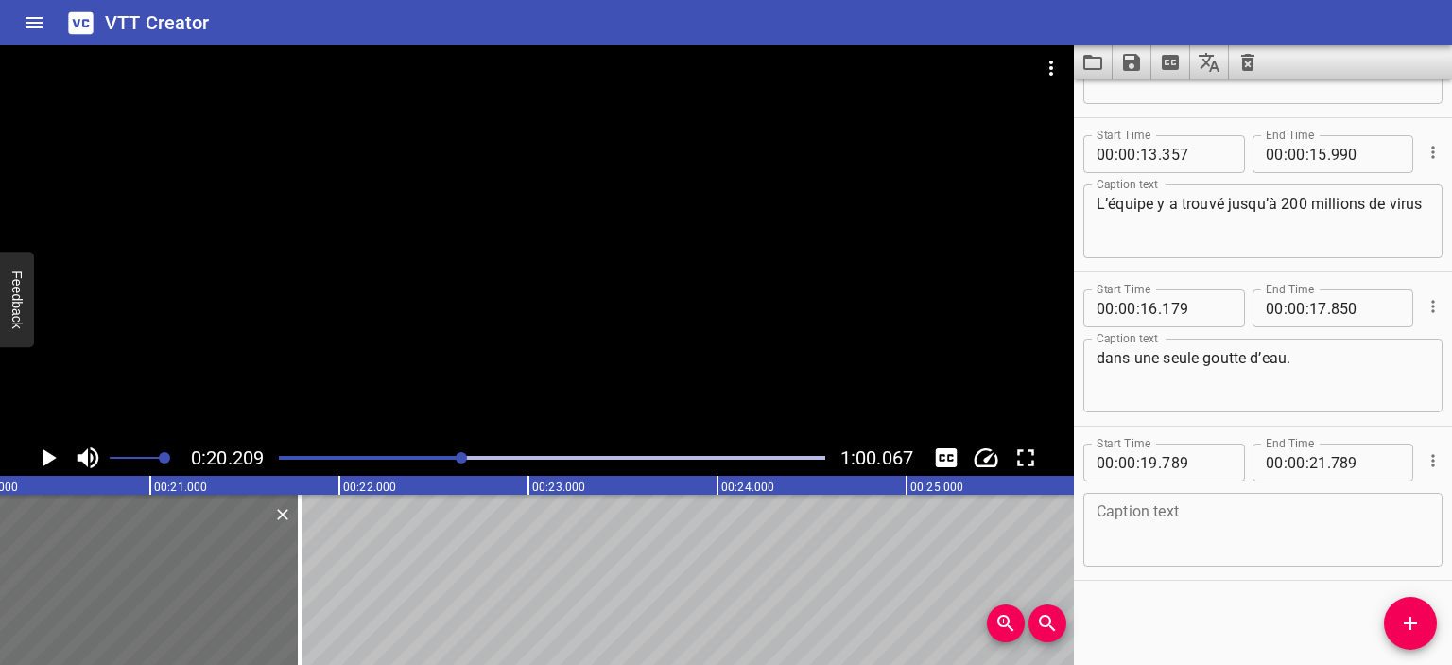
click at [1161, 525] on textarea at bounding box center [1263, 530] width 333 height 54
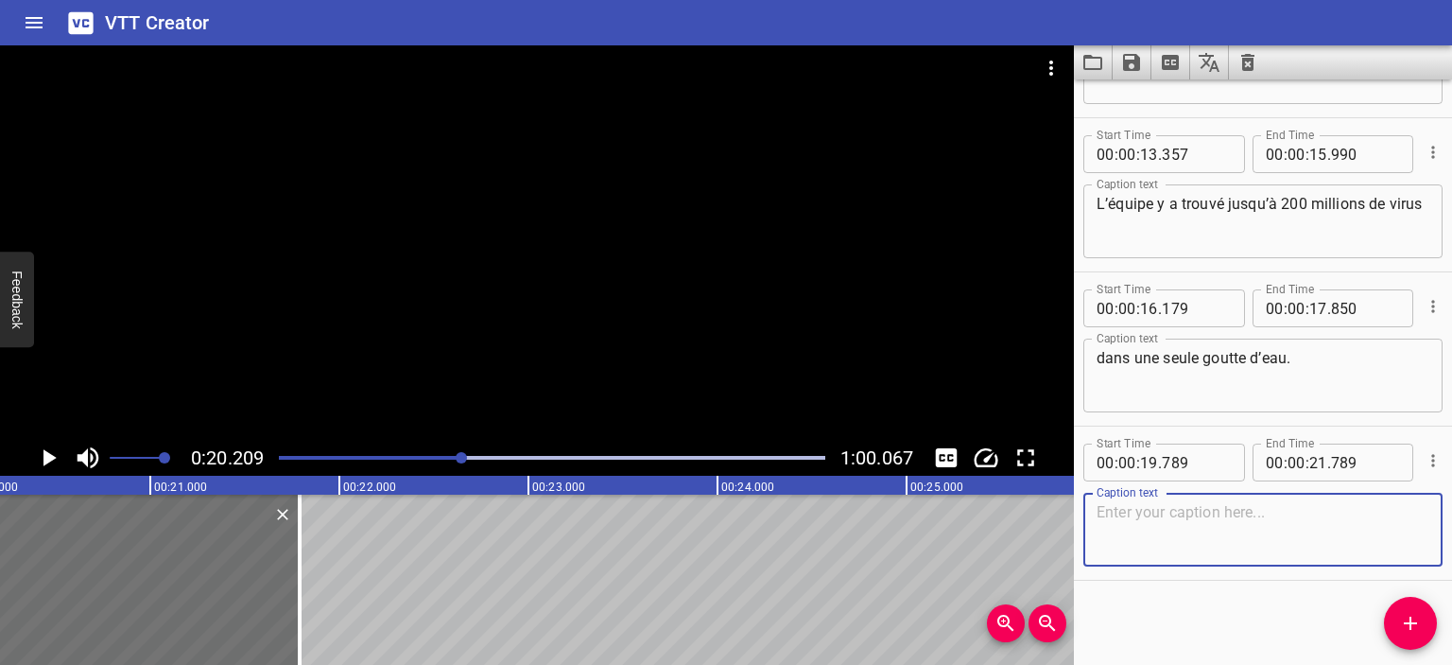
paste textarea "Après des tests,"
type textarea "Après des tests,"
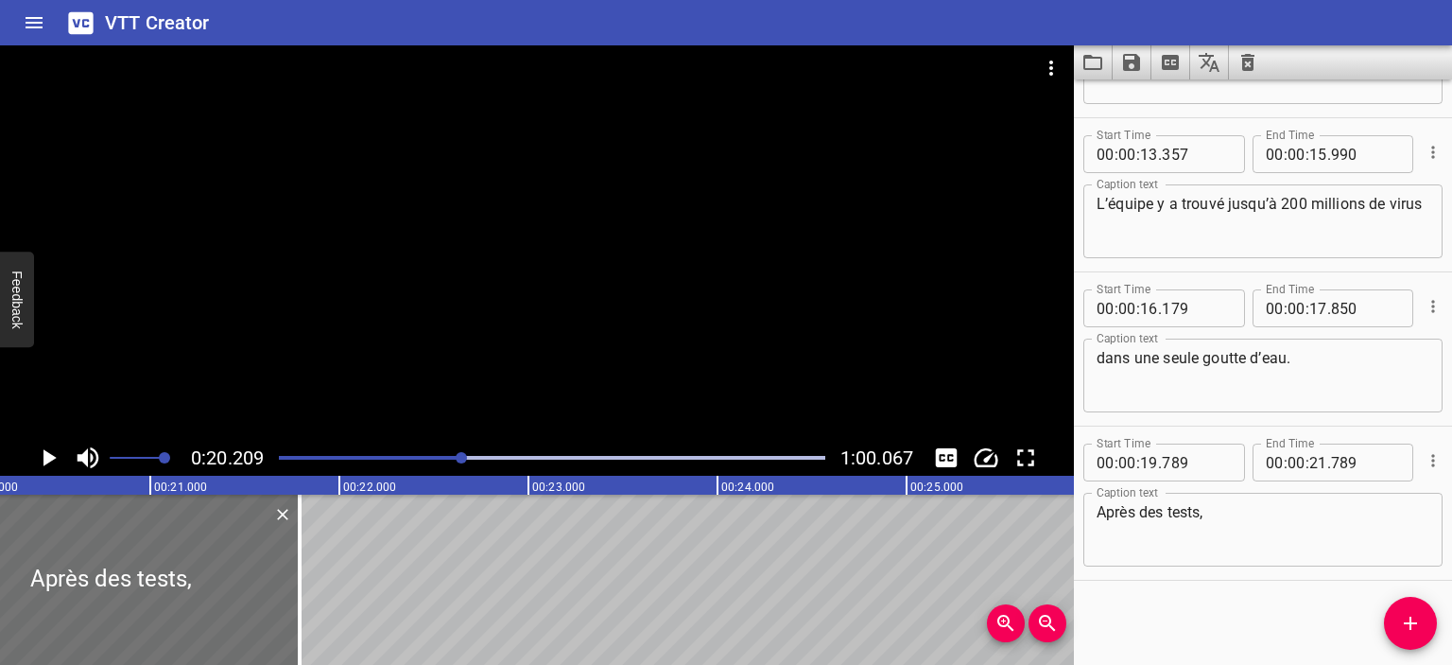
click at [454, 453] on div at bounding box center [552, 457] width 569 height 26
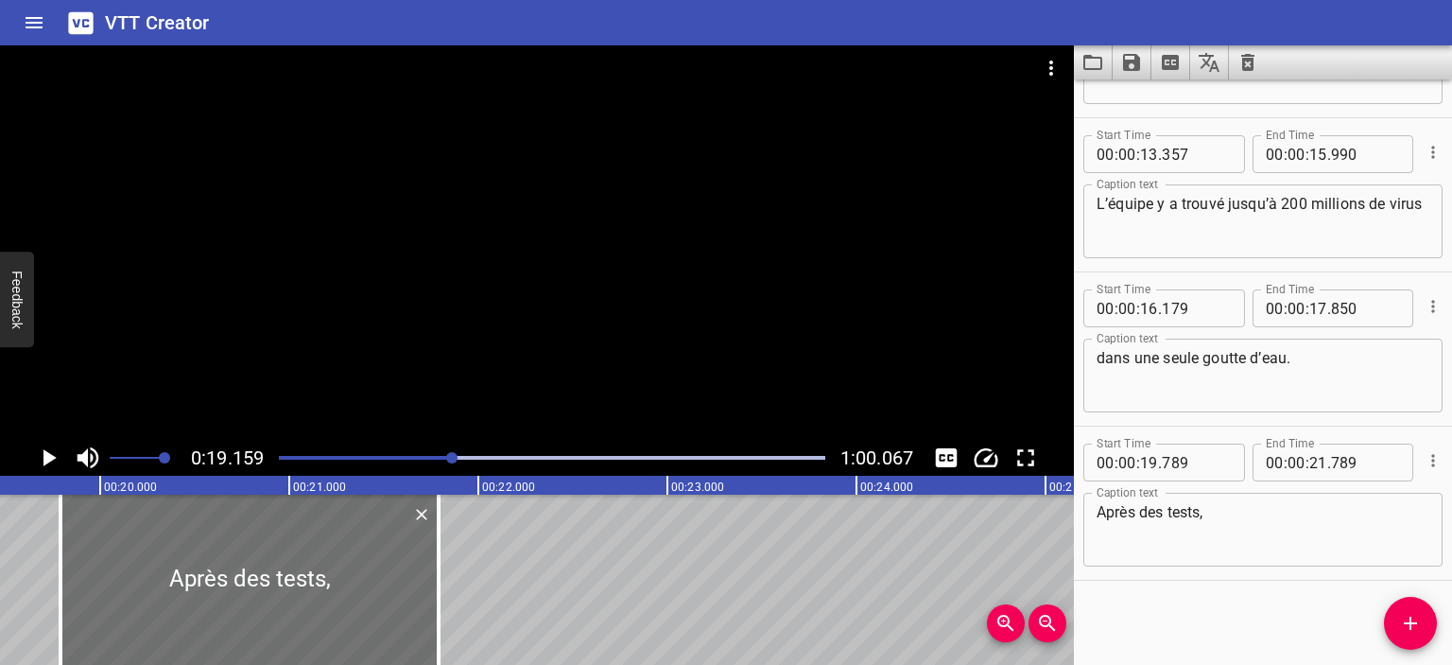
scroll to position [0, 3623]
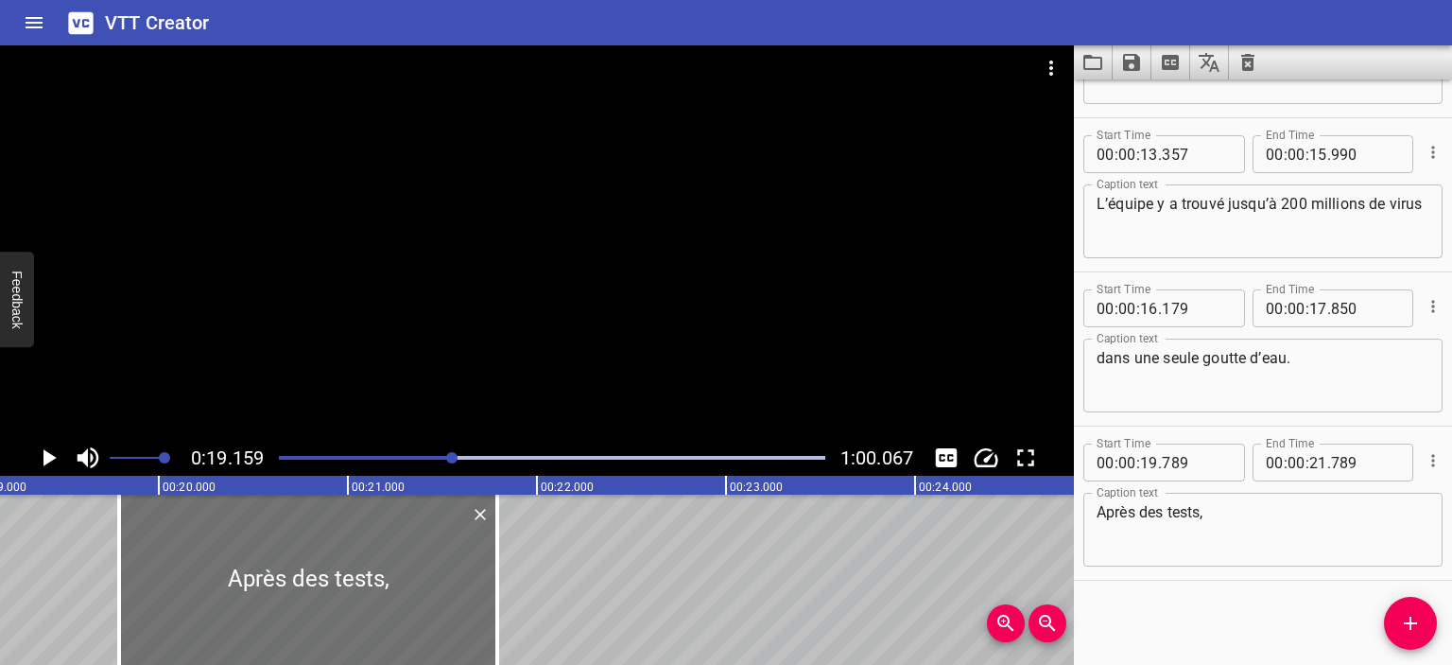
click at [49, 457] on icon "Play/Pause" at bounding box center [49, 457] width 13 height 17
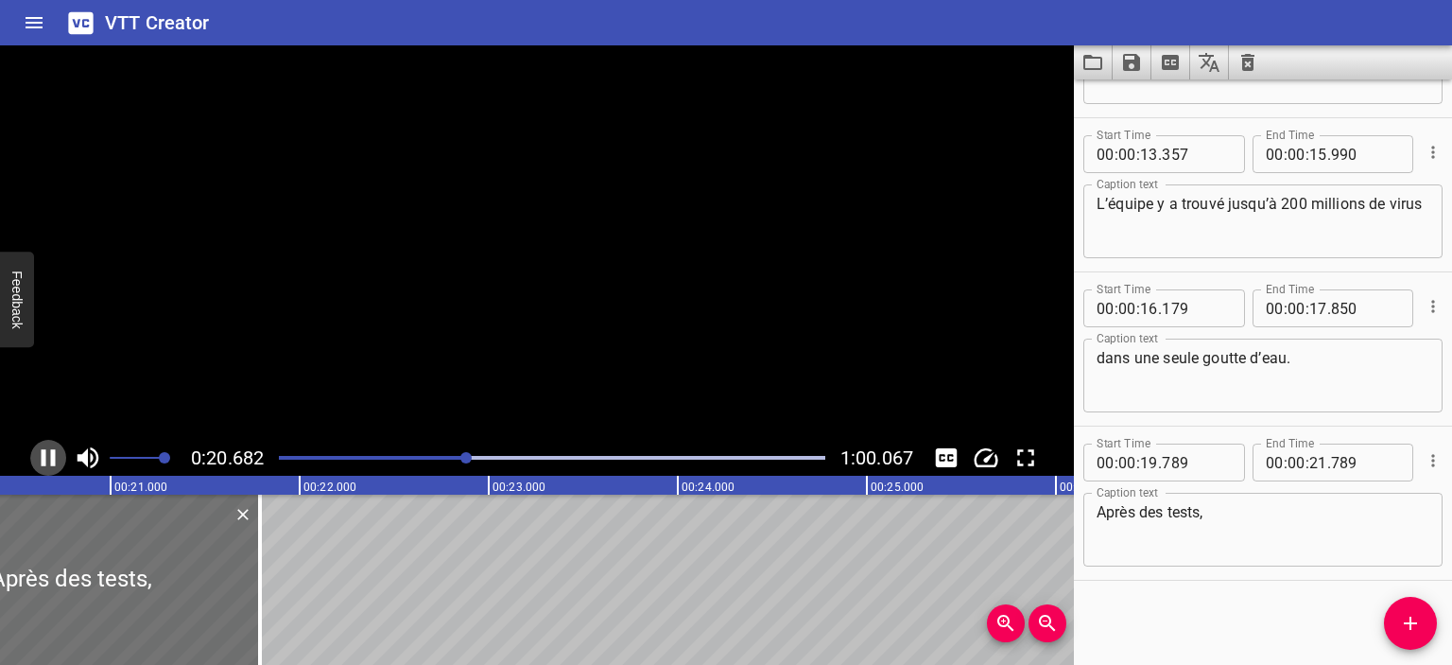
click at [49, 457] on icon "Play/Pause" at bounding box center [48, 457] width 28 height 28
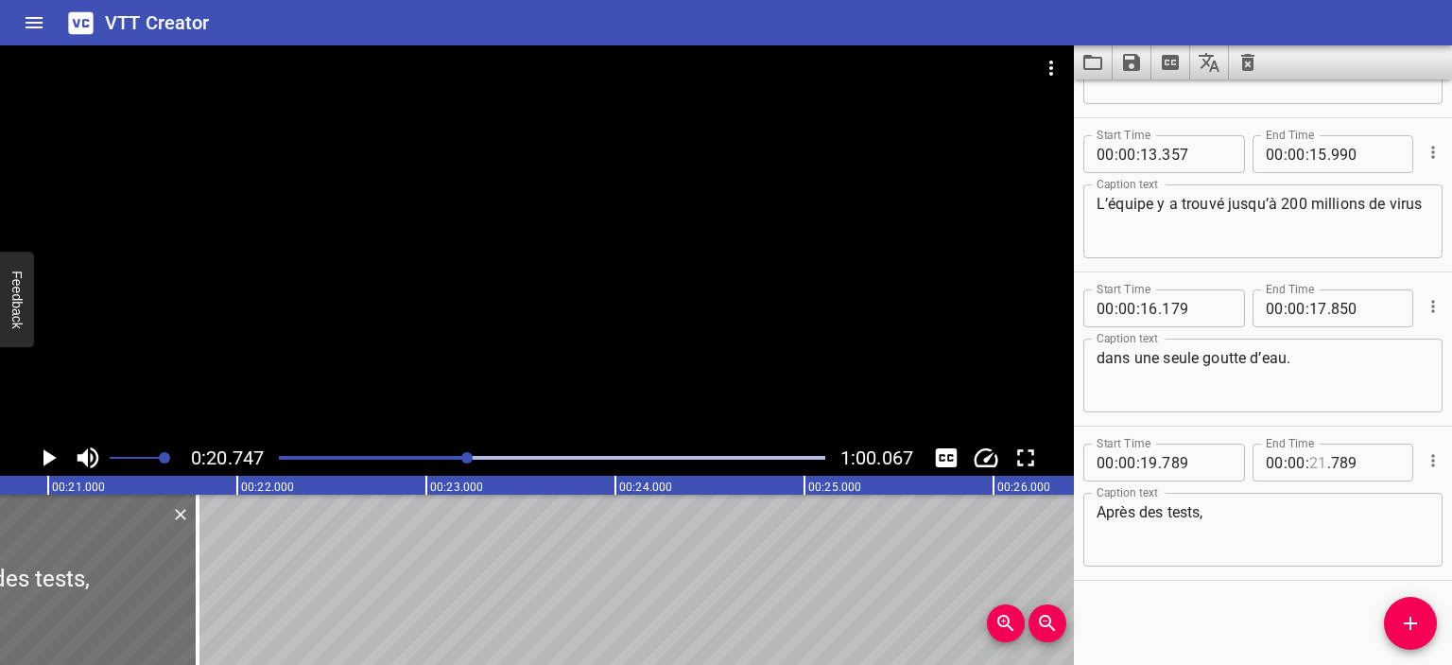
click at [1312, 460] on input "number" at bounding box center [1319, 462] width 18 height 38
type input "20"
type input "747"
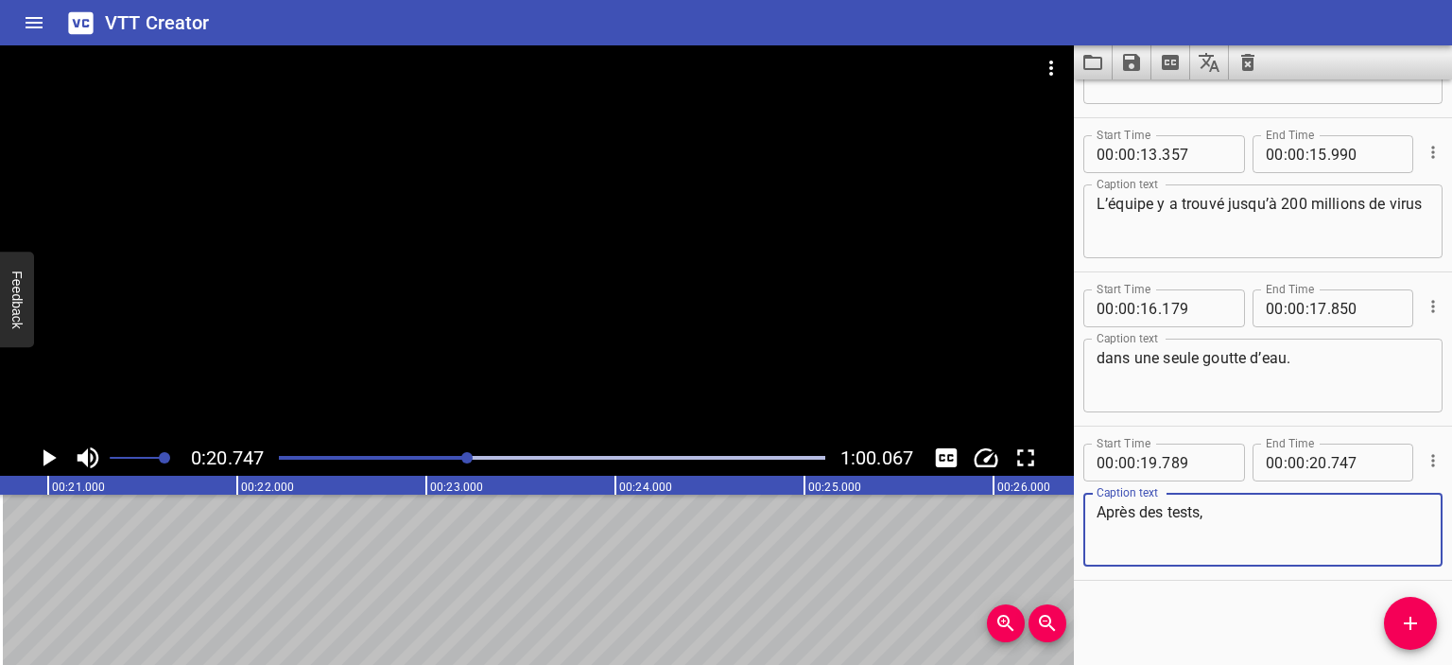
click at [1275, 503] on textarea "Après des tests," at bounding box center [1263, 530] width 333 height 54
click at [52, 464] on icon "Play/Pause" at bounding box center [48, 457] width 28 height 28
click at [52, 464] on icon "Play/Pause" at bounding box center [49, 457] width 14 height 17
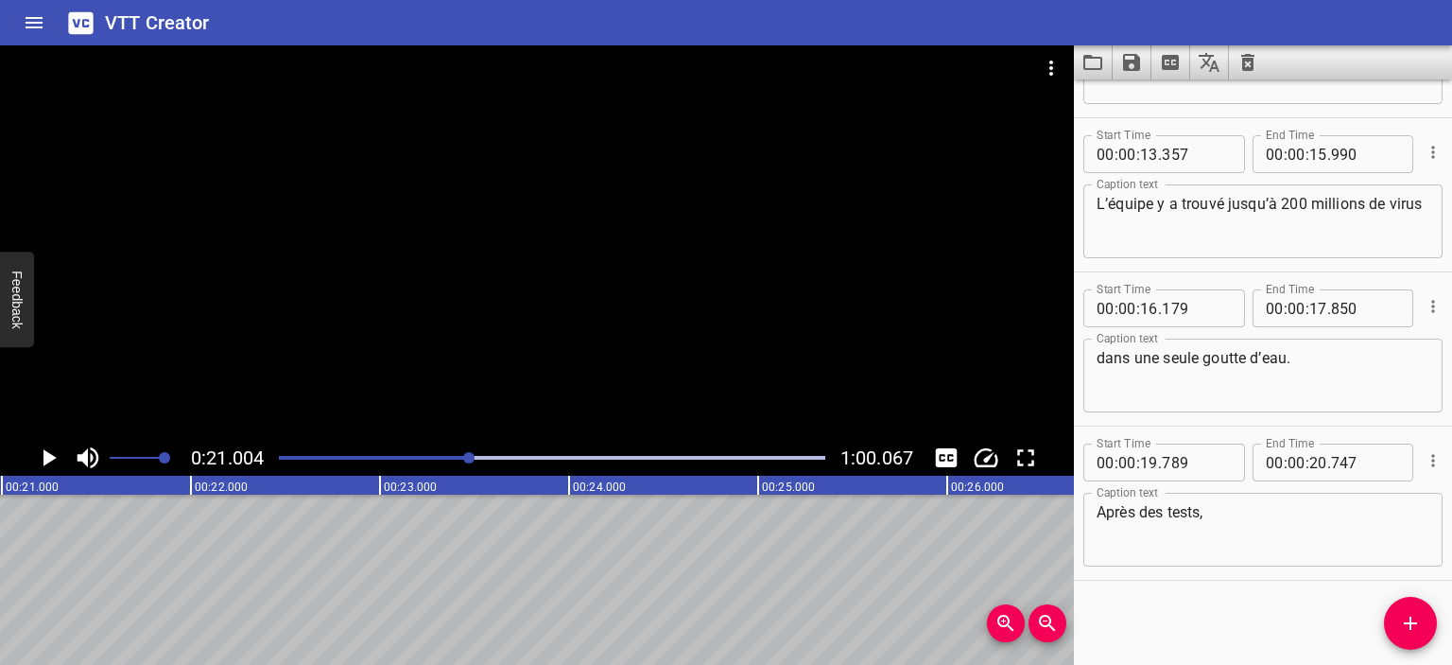
scroll to position [0, 3971]
click at [1331, 457] on input "number" at bounding box center [1365, 462] width 69 height 38
type input "000"
click at [456, 453] on div at bounding box center [552, 457] width 569 height 26
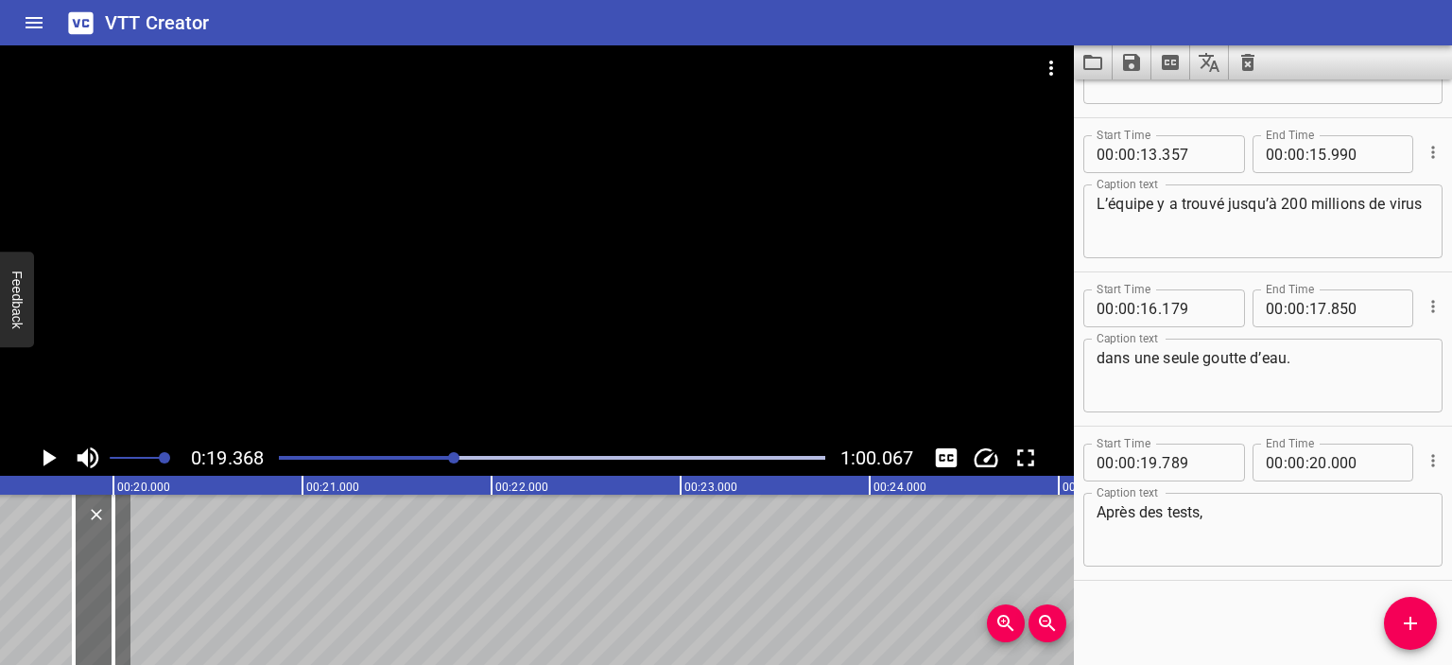
scroll to position [0, 3662]
click at [56, 460] on icon "Play/Pause" at bounding box center [48, 457] width 28 height 28
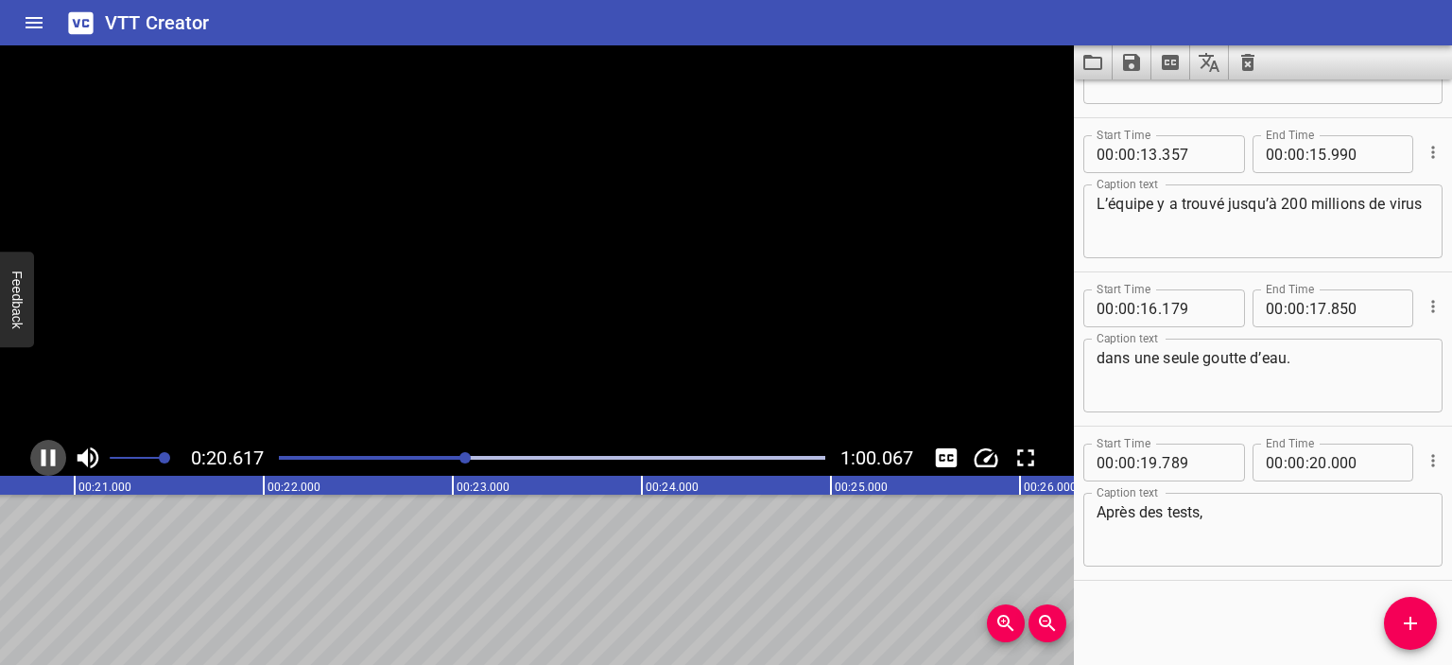
click at [42, 461] on icon "Play/Pause" at bounding box center [49, 457] width 14 height 17
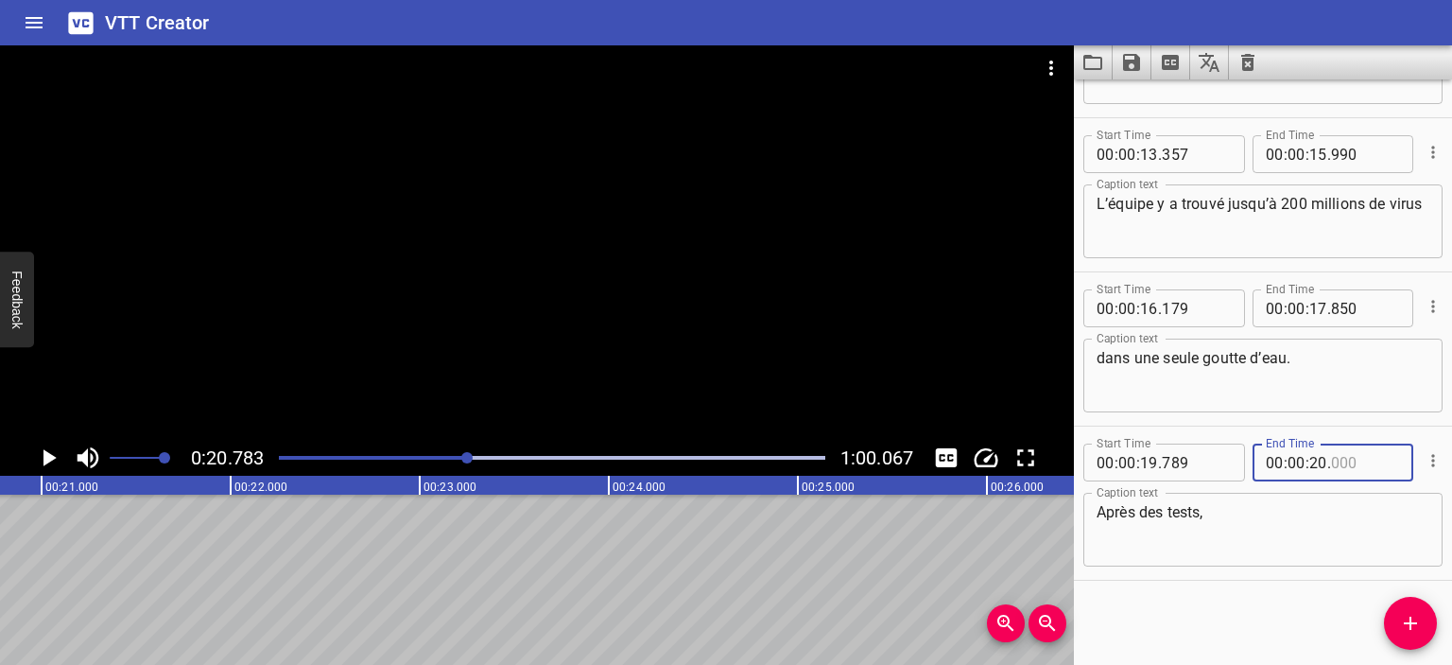
click at [1343, 460] on input "number" at bounding box center [1365, 462] width 69 height 38
type input "700"
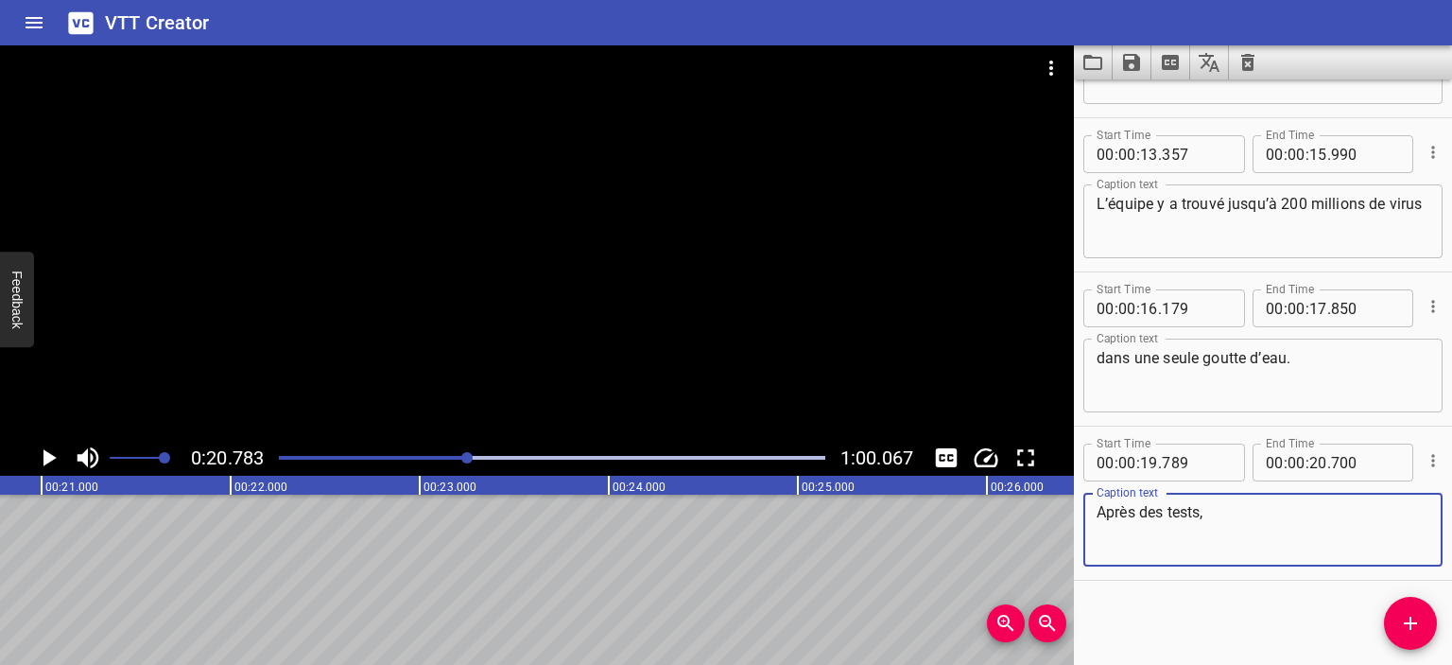
click at [1256, 525] on textarea "Après des tests," at bounding box center [1263, 530] width 333 height 54
click at [1403, 623] on icon "Add Cue" at bounding box center [1410, 623] width 23 height 23
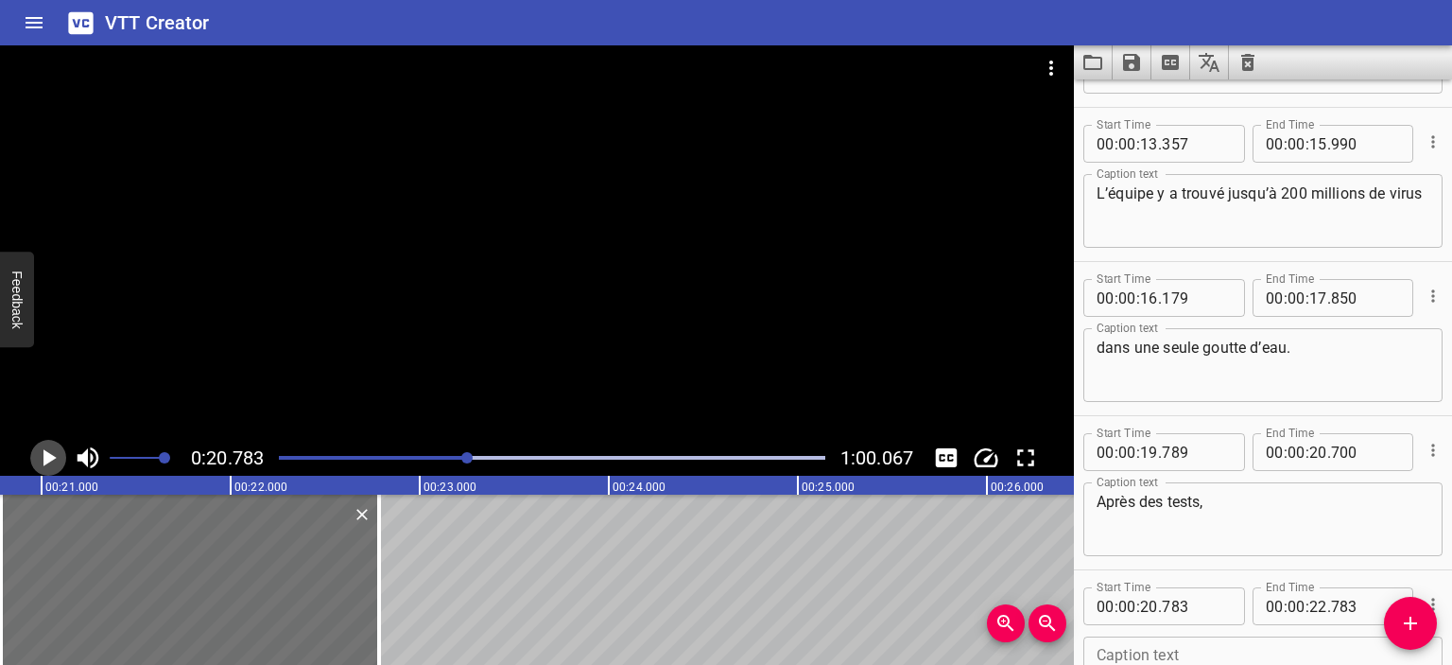
click at [49, 464] on icon "Play/Pause" at bounding box center [48, 457] width 28 height 28
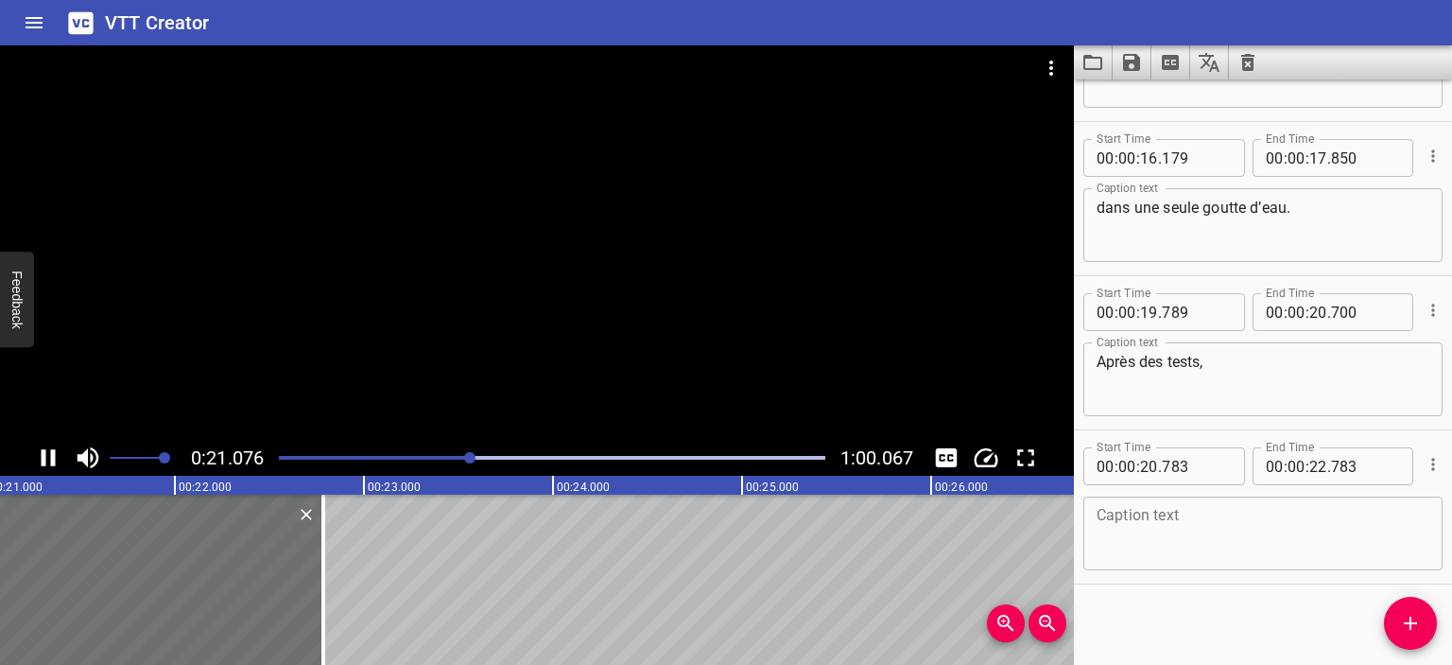
scroll to position [427, 0]
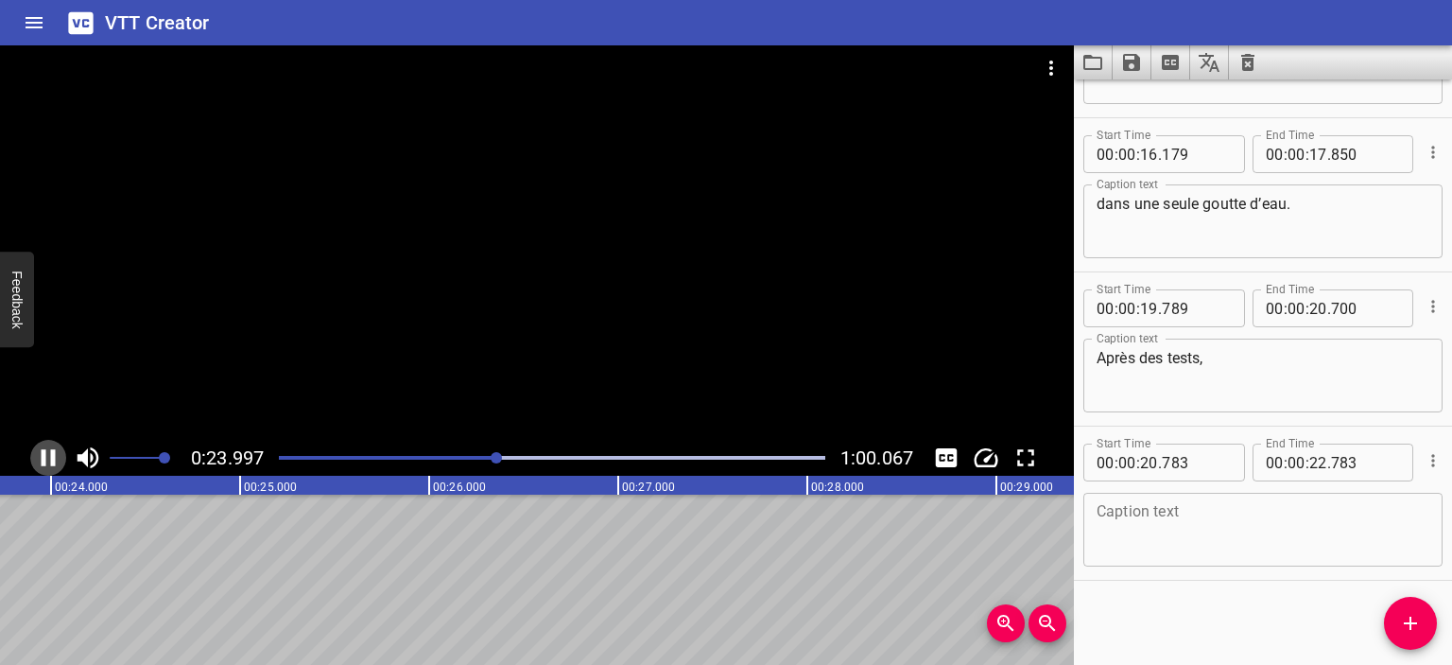
click at [47, 460] on icon "Play/Pause" at bounding box center [48, 457] width 28 height 28
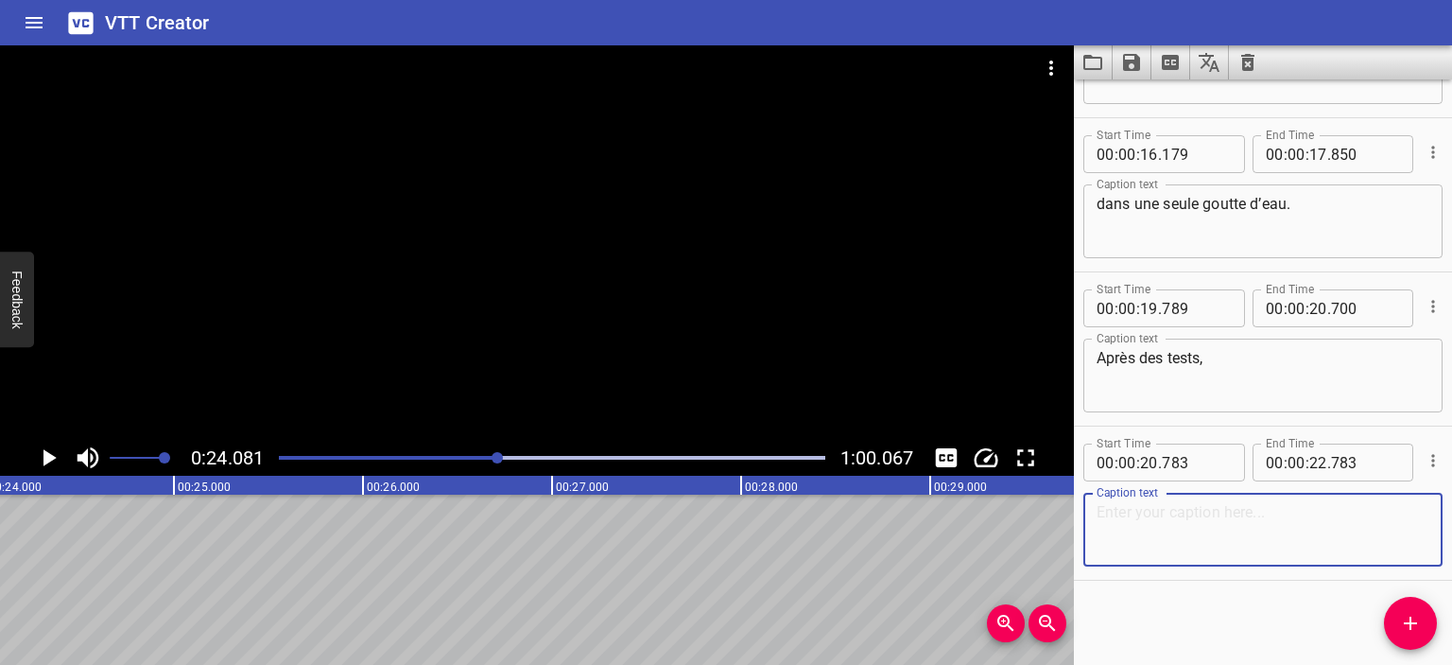
click at [1248, 514] on textarea at bounding box center [1263, 530] width 333 height 54
paste textarea "il a été constaté que les bactéries et les micro-organismes"
type textarea "il a été constaté que les bactéries et les micro-organismes"
click at [1312, 461] on input "number" at bounding box center [1319, 462] width 18 height 38
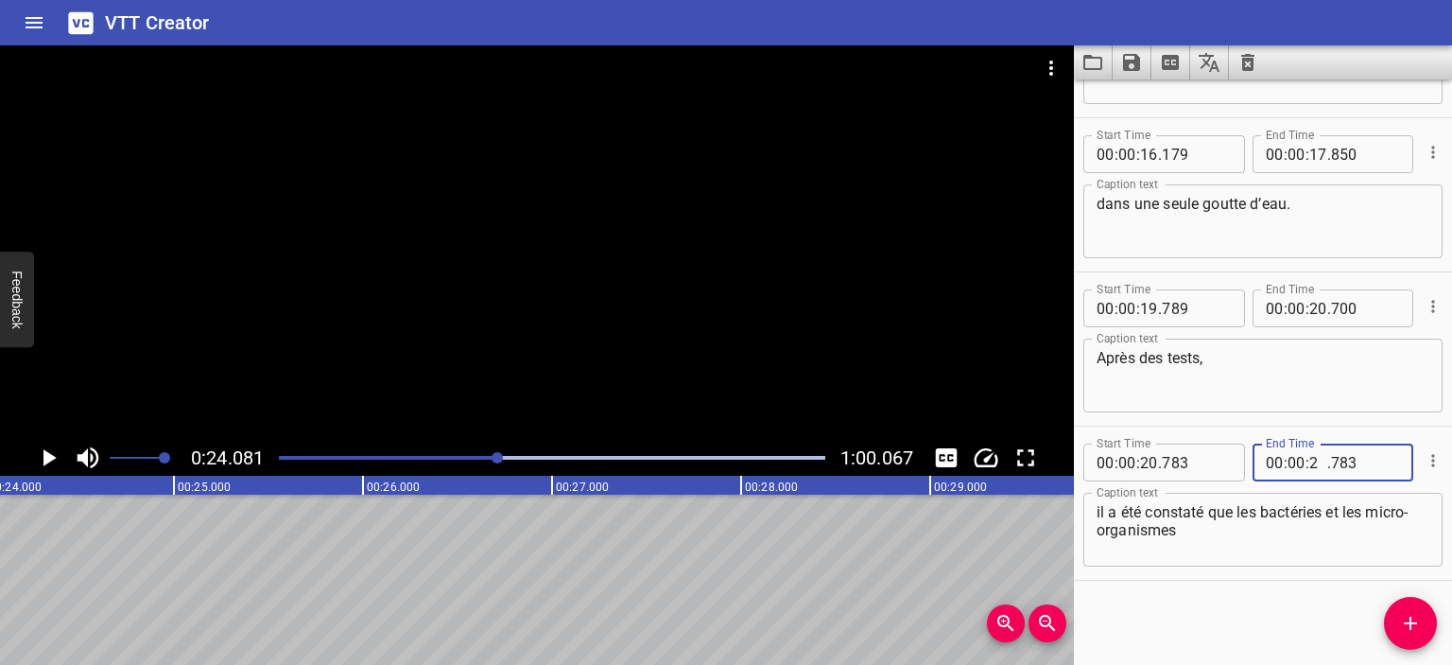
type input "24"
click at [1345, 460] on input "number" at bounding box center [1365, 462] width 69 height 38
type input "100"
click at [45, 469] on icon "Play/Pause" at bounding box center [48, 457] width 28 height 28
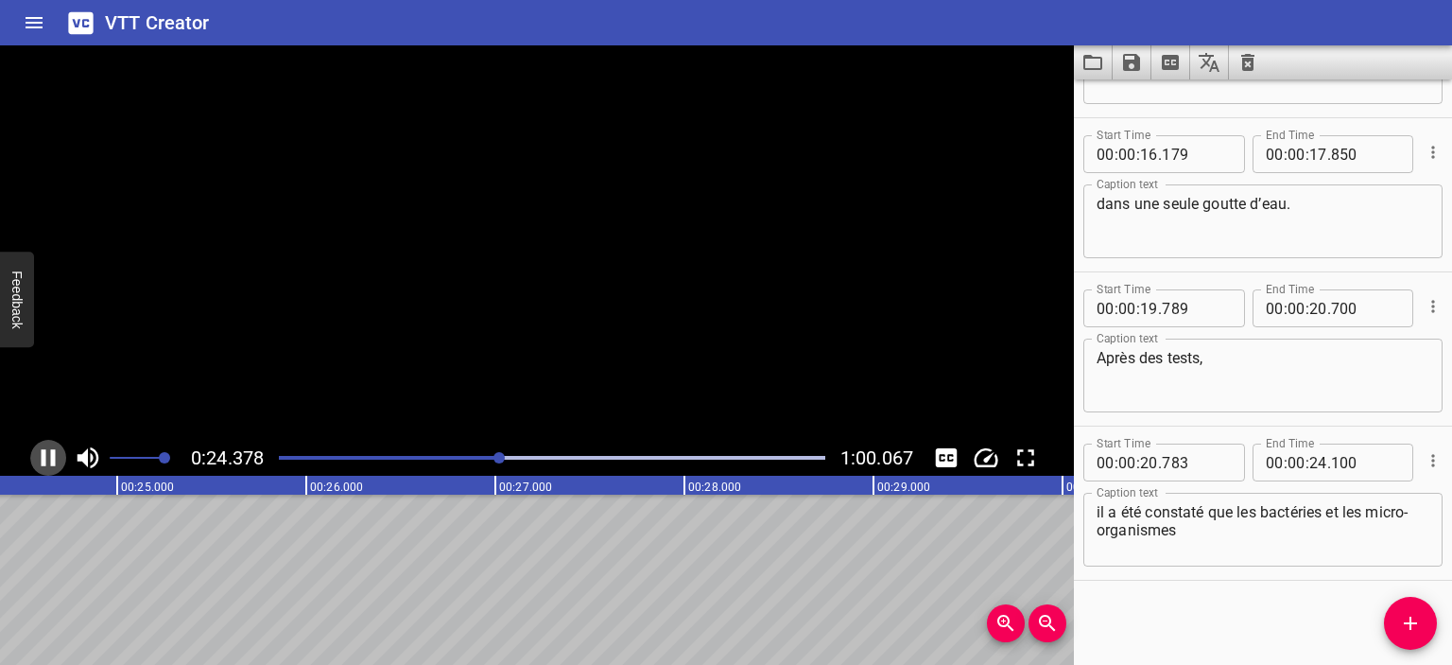
click at [45, 465] on icon "Play/Pause" at bounding box center [49, 457] width 14 height 17
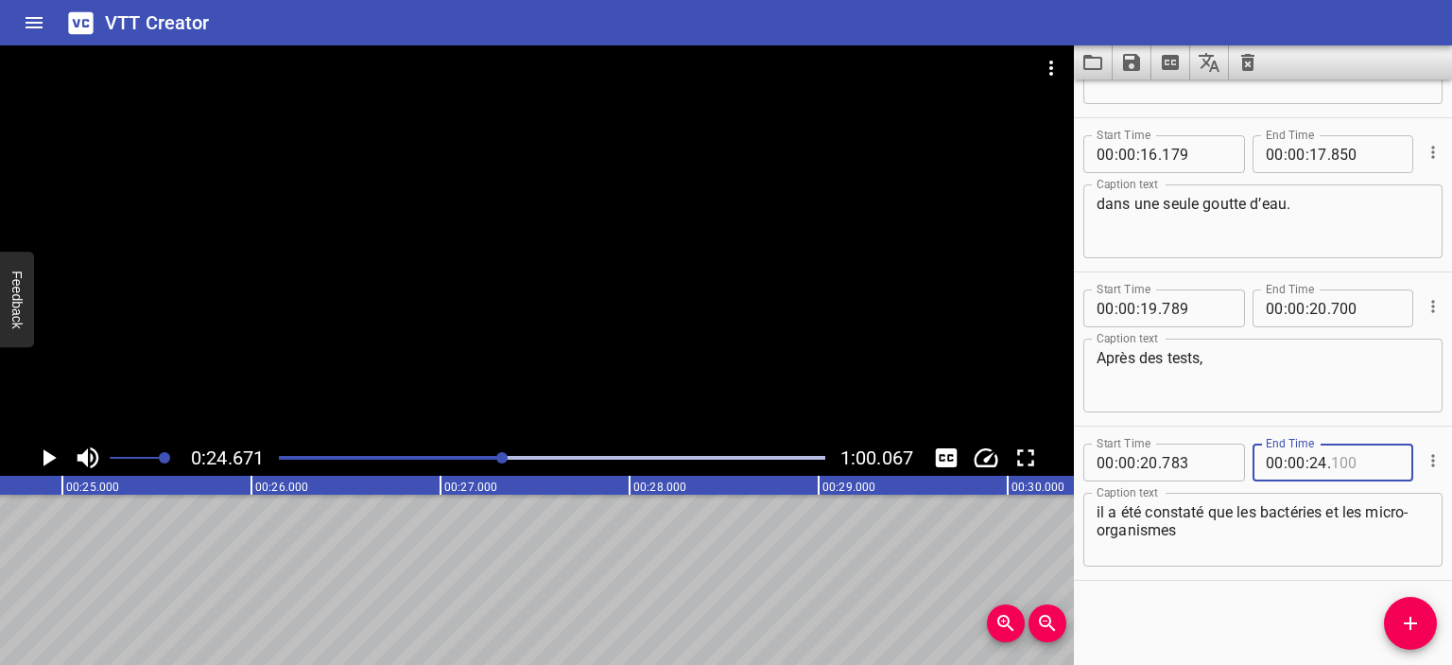
click at [1335, 472] on input "number" at bounding box center [1365, 462] width 69 height 38
type input "080"
click at [1196, 535] on textarea "il a été constaté que les bactéries et les micro-organismes" at bounding box center [1263, 530] width 333 height 54
click at [486, 457] on div "Play progress" at bounding box center [230, 458] width 547 height 4
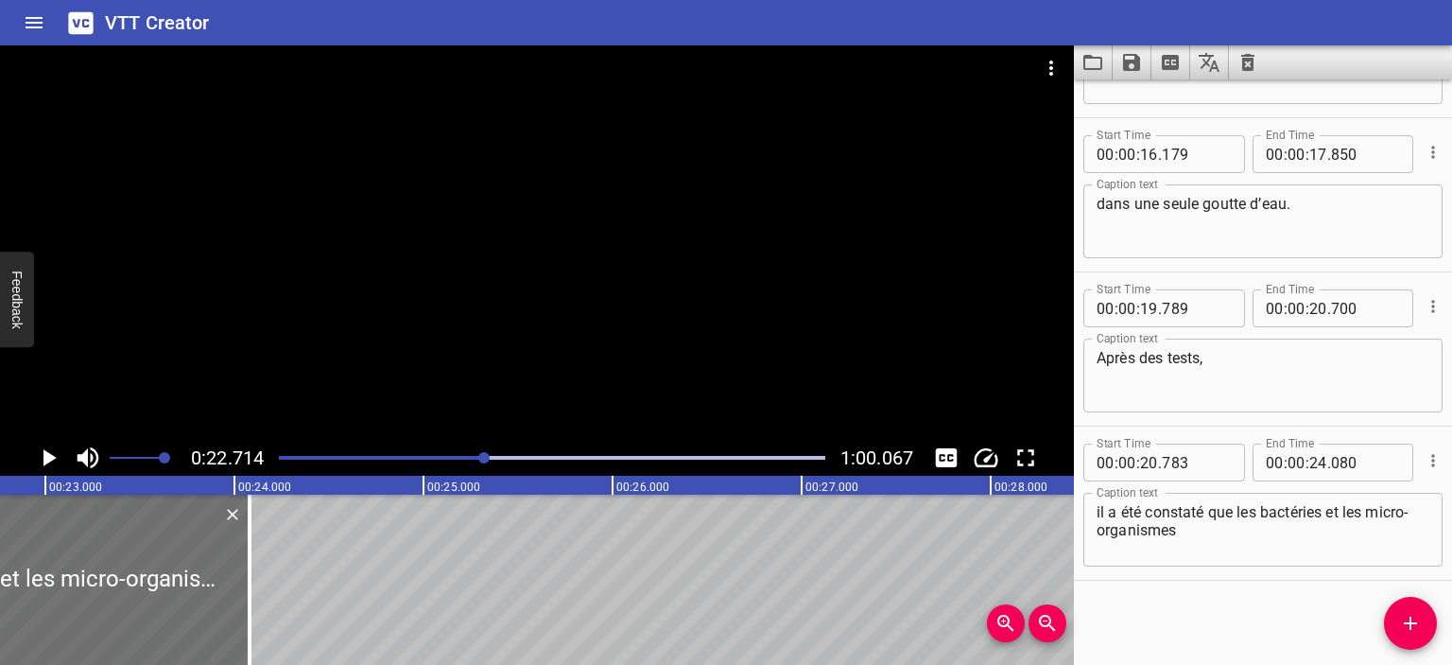
scroll to position [0, 4295]
click at [40, 460] on icon "Play/Pause" at bounding box center [48, 457] width 28 height 28
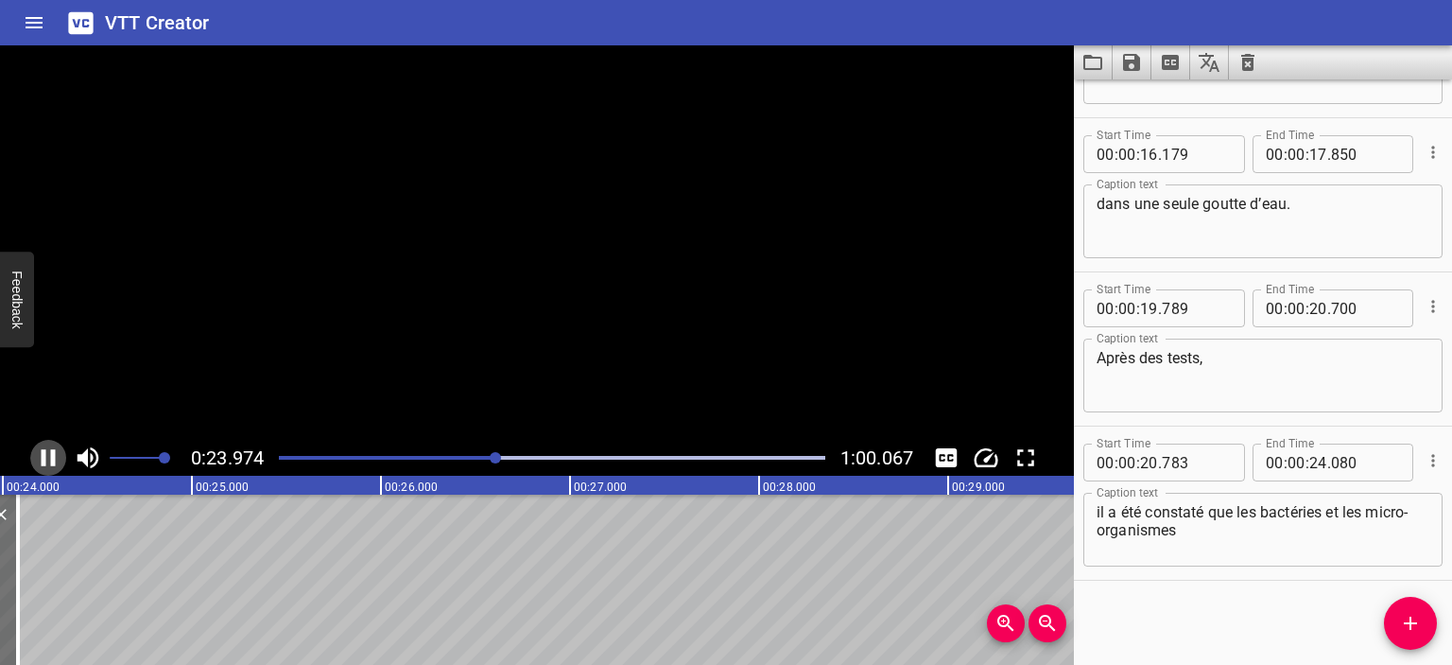
click at [49, 455] on icon "Play/Pause" at bounding box center [48, 457] width 28 height 28
click at [49, 455] on icon "Play/Pause" at bounding box center [49, 457] width 13 height 17
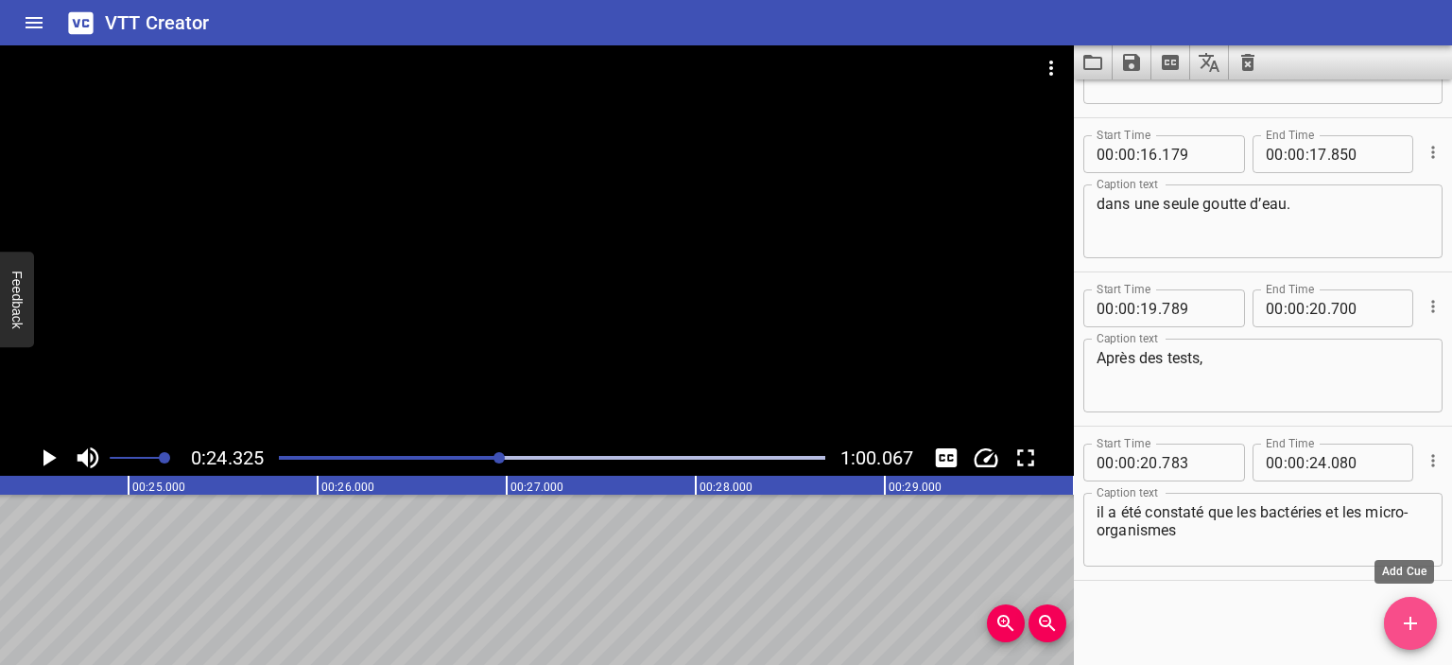
click at [1414, 632] on icon "Add Cue" at bounding box center [1410, 623] width 23 height 23
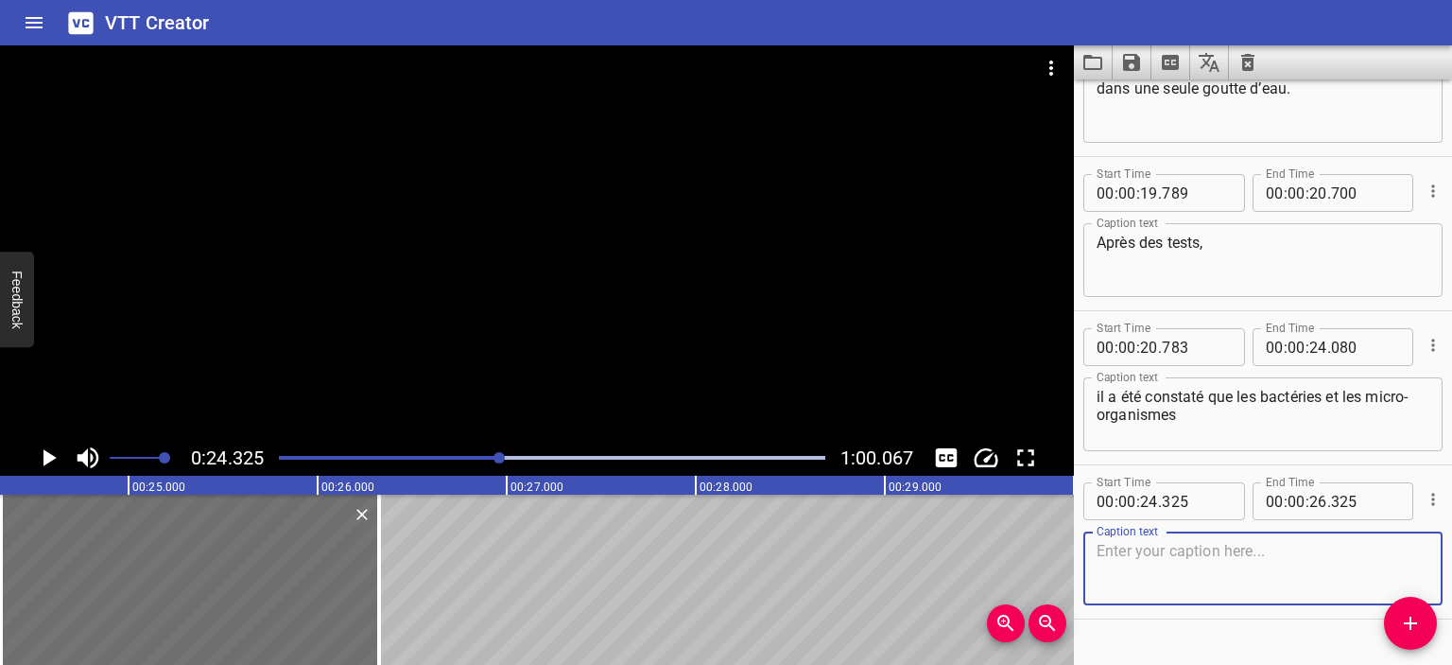
scroll to position [582, 0]
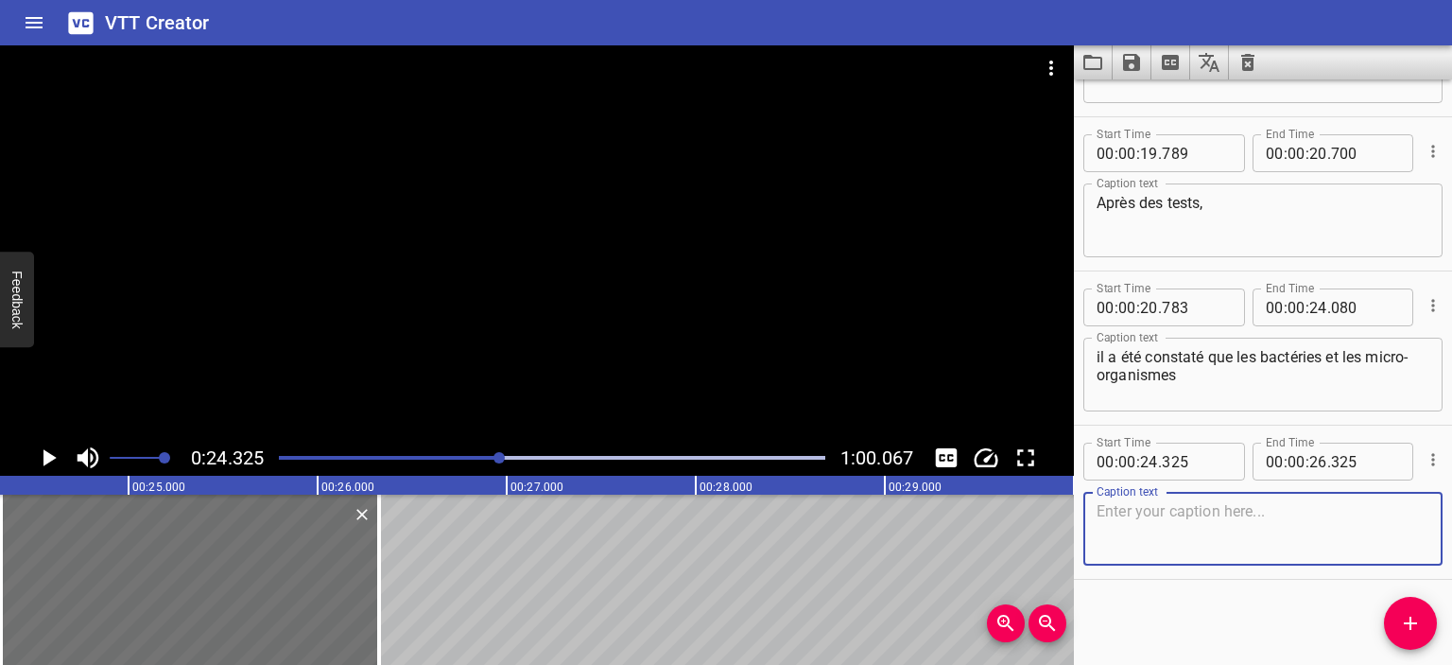
click at [548, 406] on div at bounding box center [537, 242] width 1074 height 394
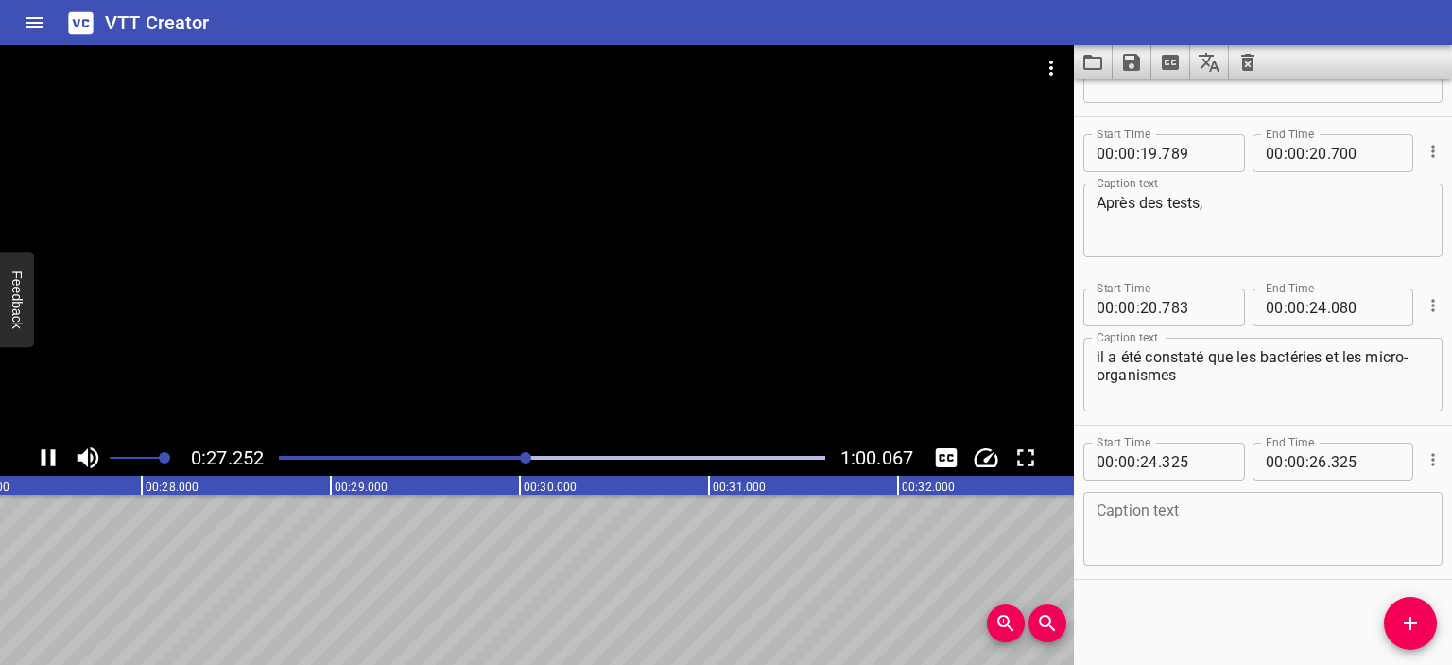
click at [49, 451] on icon "Play/Pause" at bounding box center [48, 457] width 28 height 28
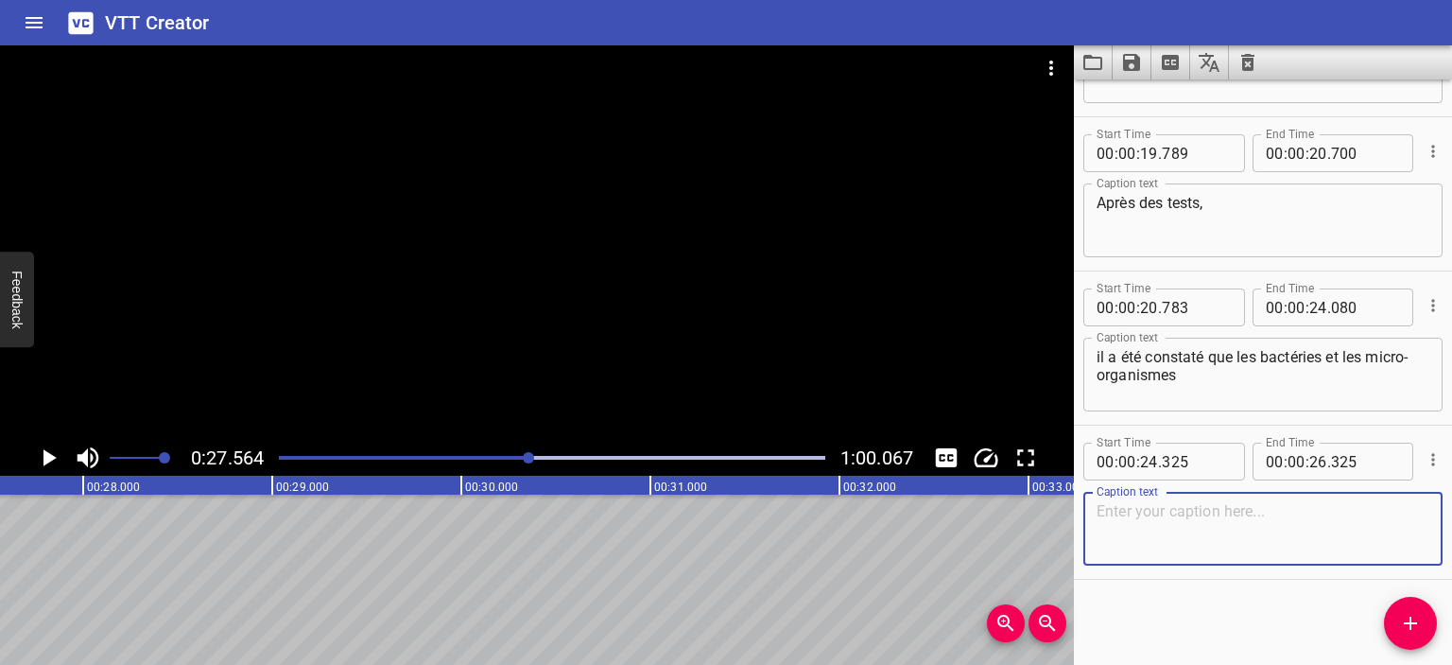
click at [1195, 538] on textarea at bounding box center [1263, 529] width 333 height 54
paste textarea "ont commencé à se développer dans cet écosystème mortel"
type textarea "ont commencé à se développer dans cet écosystème mortel"
click at [520, 448] on div at bounding box center [552, 457] width 569 height 26
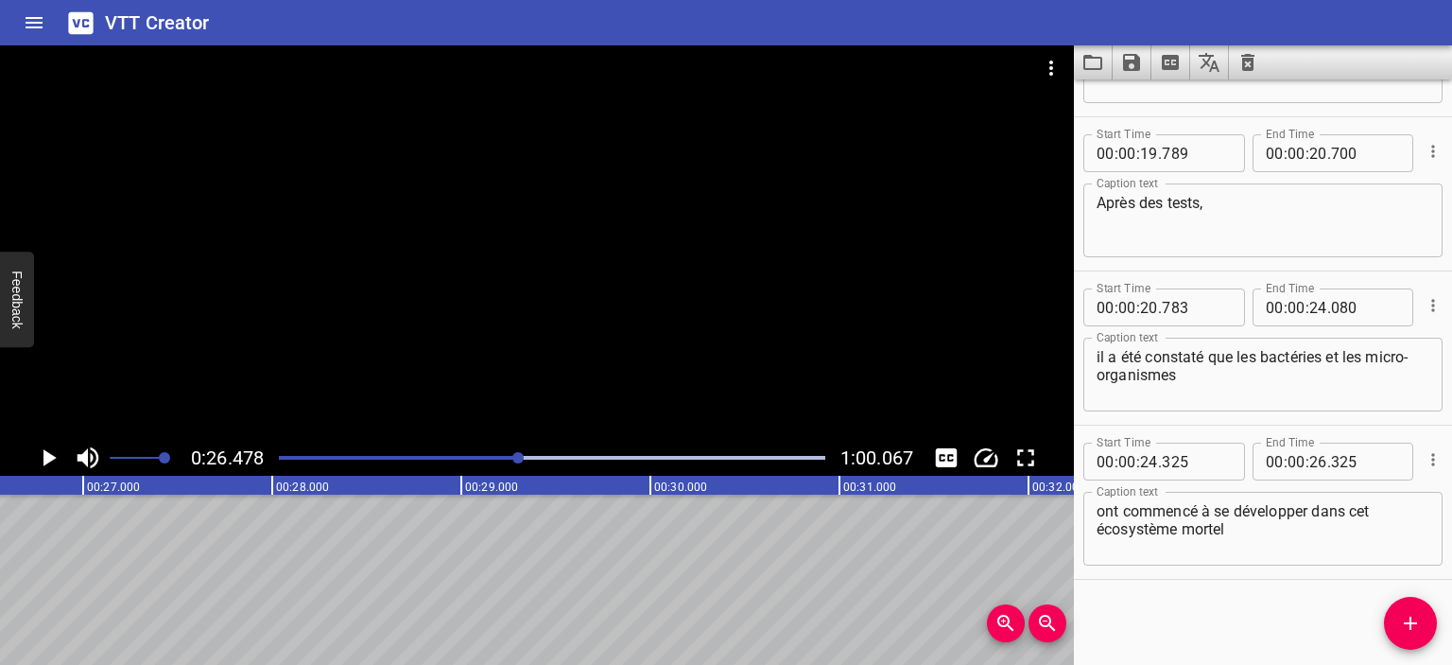
scroll to position [0, 5007]
click at [55, 457] on icon "Play/Pause" at bounding box center [49, 457] width 13 height 17
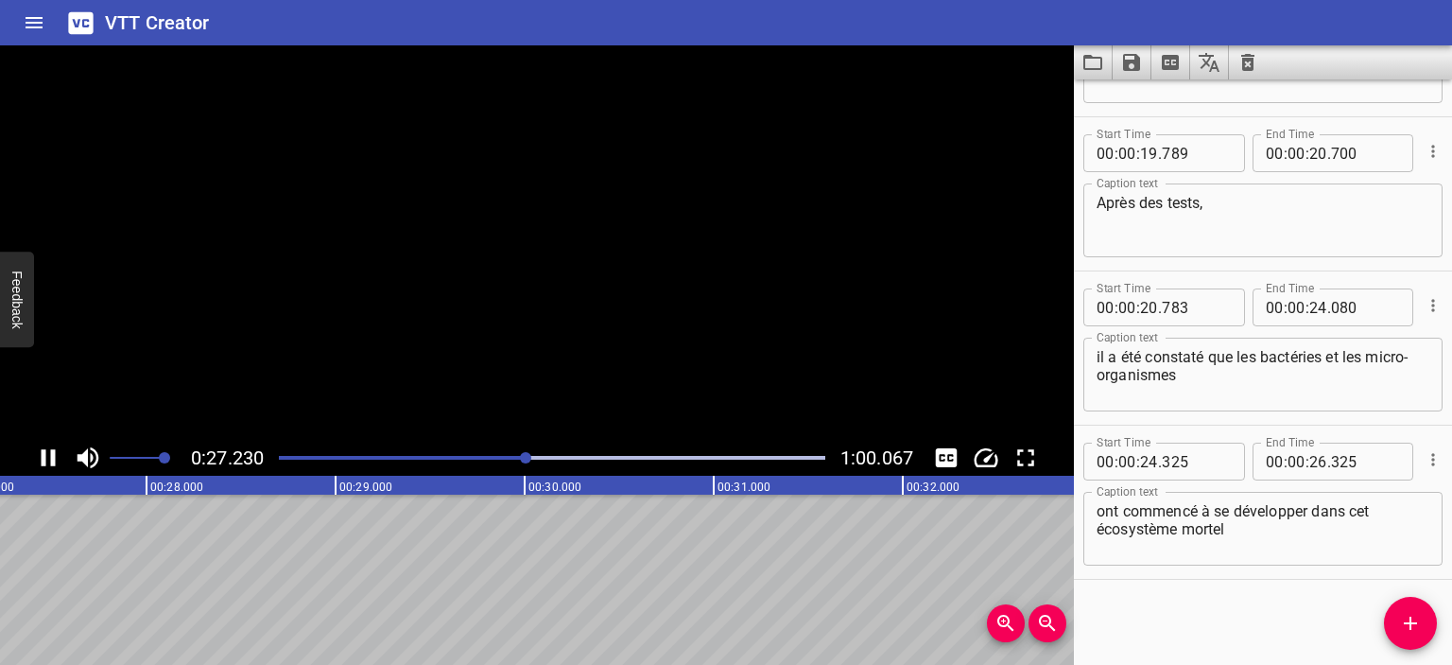
click at [55, 457] on icon "Play/Pause" at bounding box center [49, 457] width 14 height 17
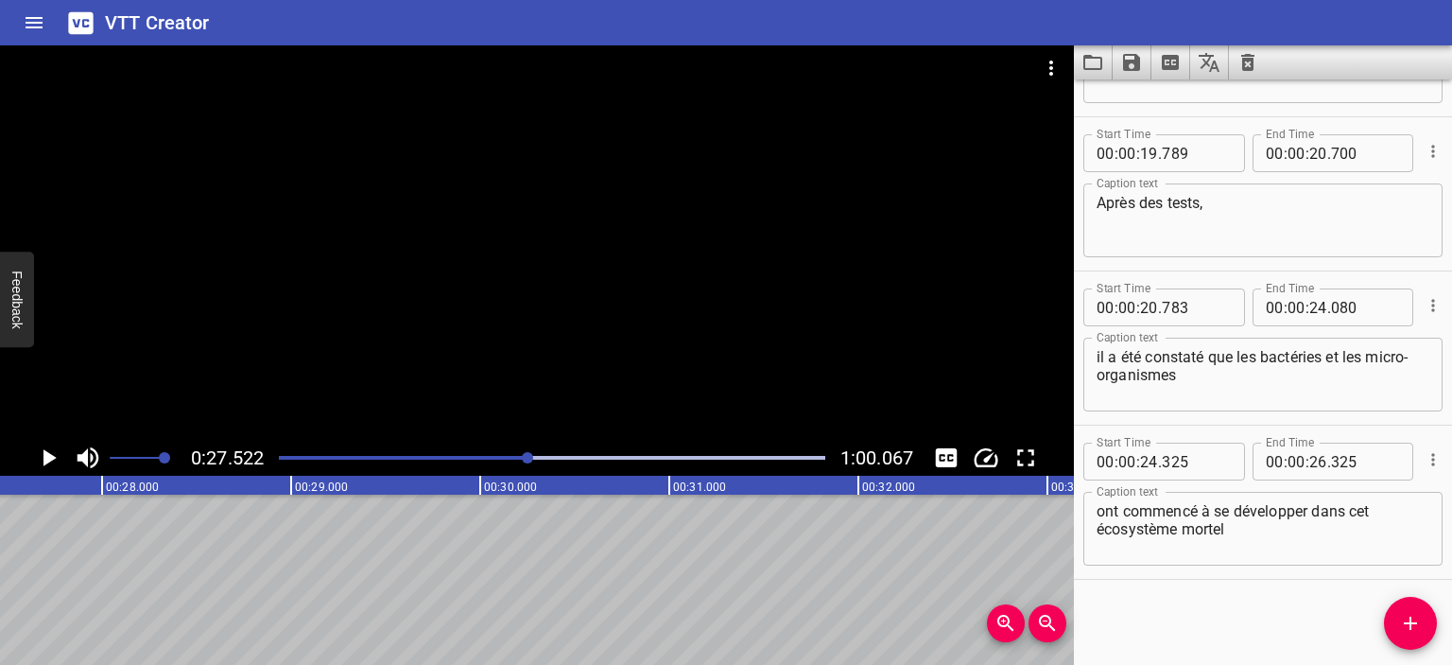
scroll to position [0, 5204]
click at [525, 456] on div at bounding box center [527, 457] width 11 height 11
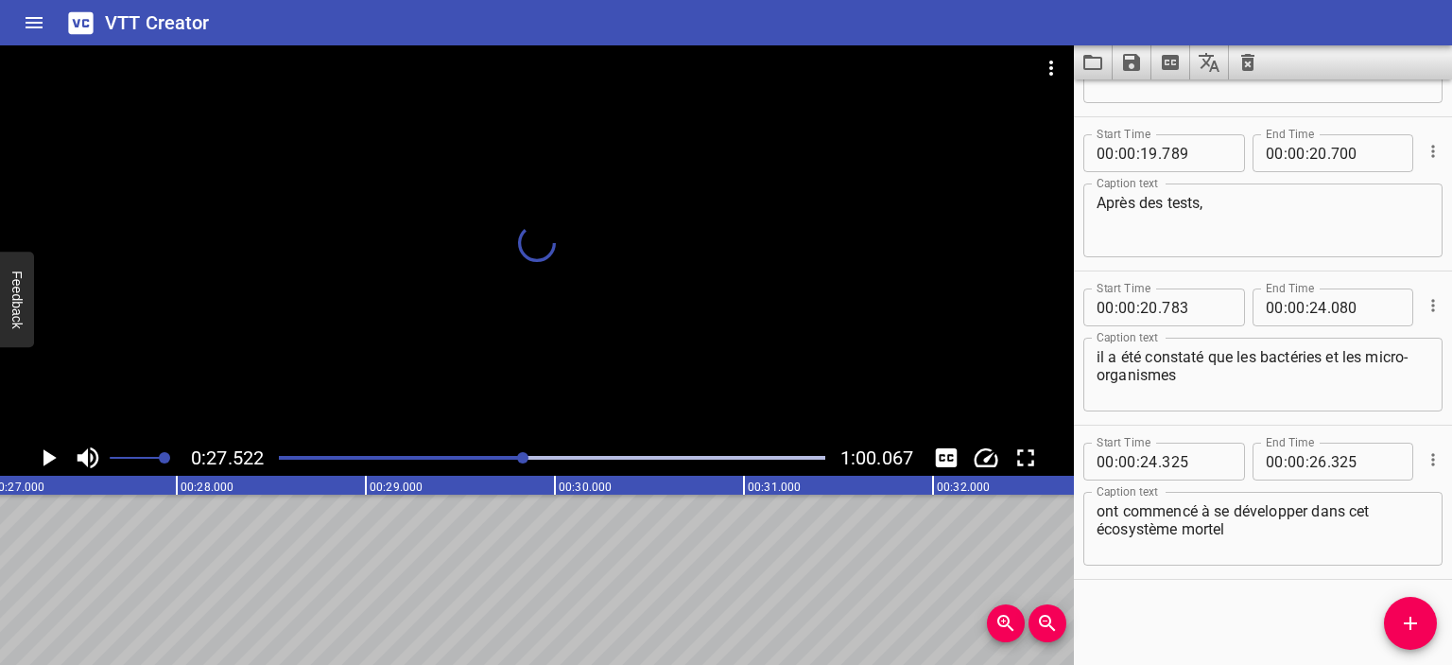
scroll to position [0, 5106]
click at [42, 456] on icon "Play/Pause" at bounding box center [48, 457] width 28 height 28
click at [42, 456] on icon "Play/Pause" at bounding box center [49, 457] width 14 height 17
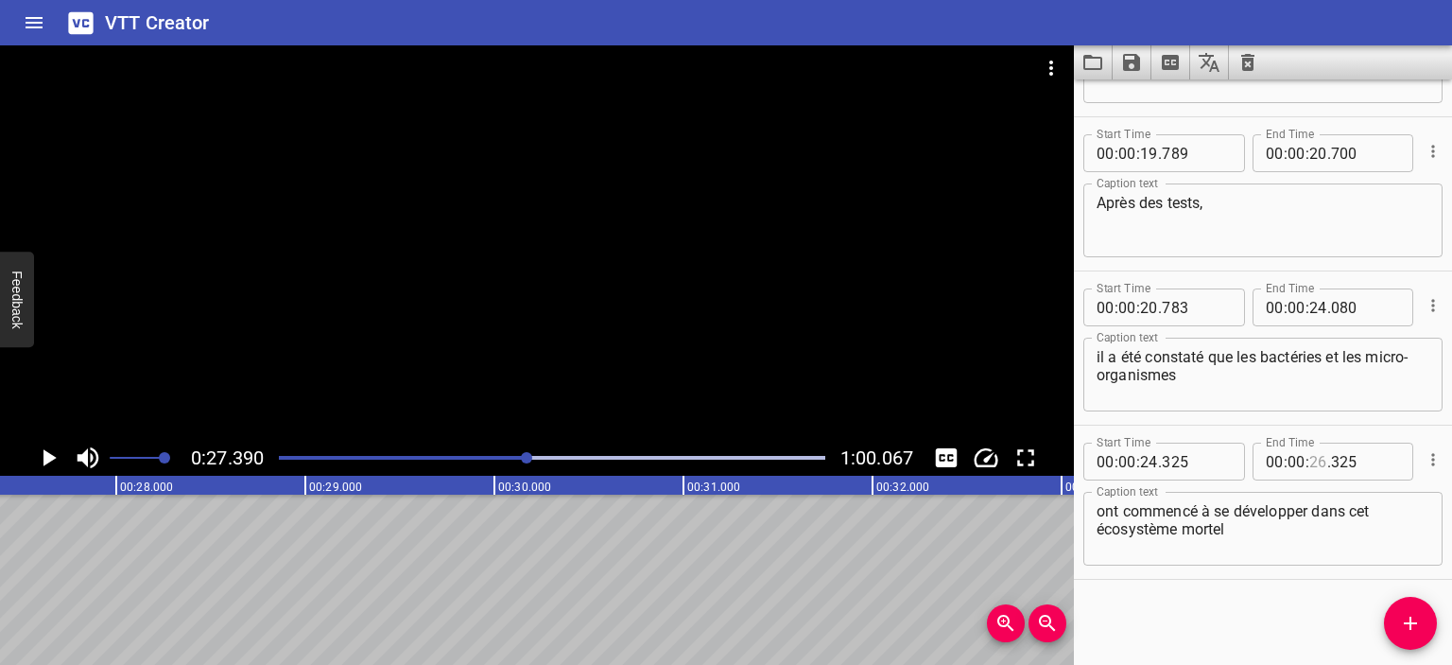
click at [1312, 470] on input "number" at bounding box center [1319, 462] width 18 height 38
type input "27"
type input "000"
click at [501, 451] on div at bounding box center [552, 457] width 569 height 26
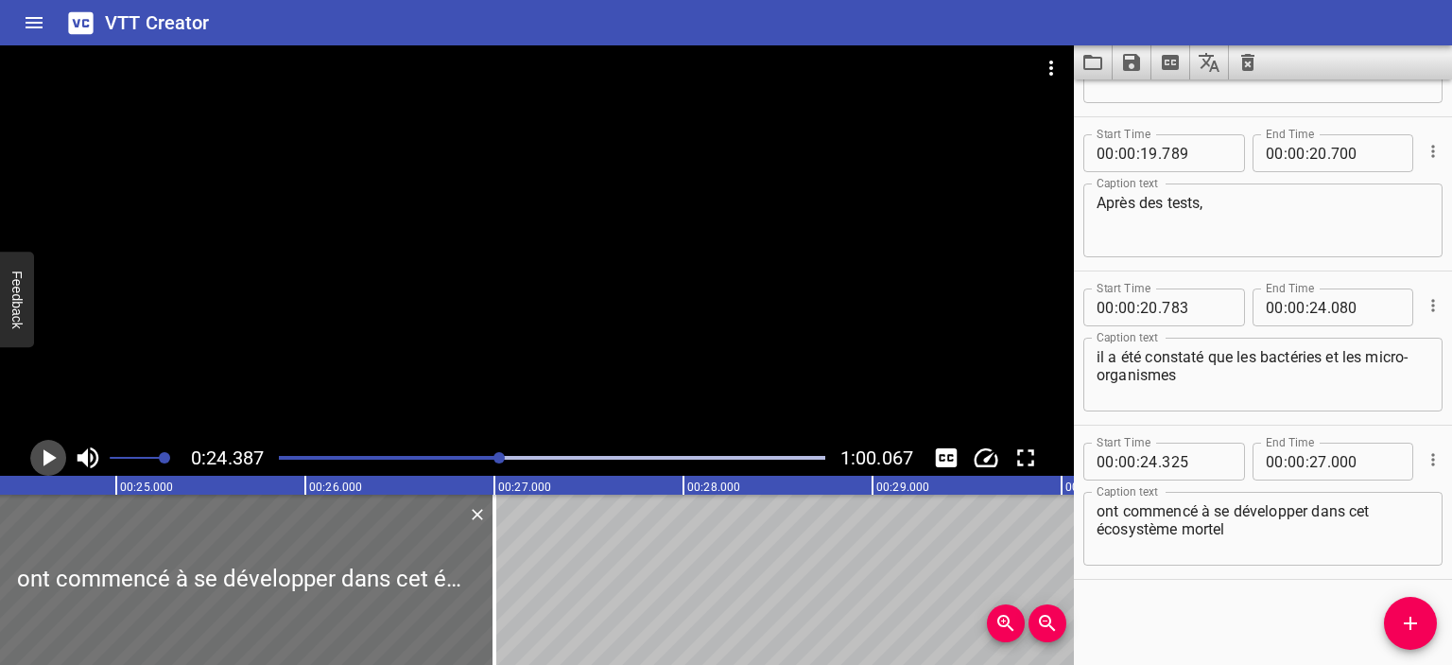
click at [43, 450] on icon "Play/Pause" at bounding box center [49, 457] width 13 height 17
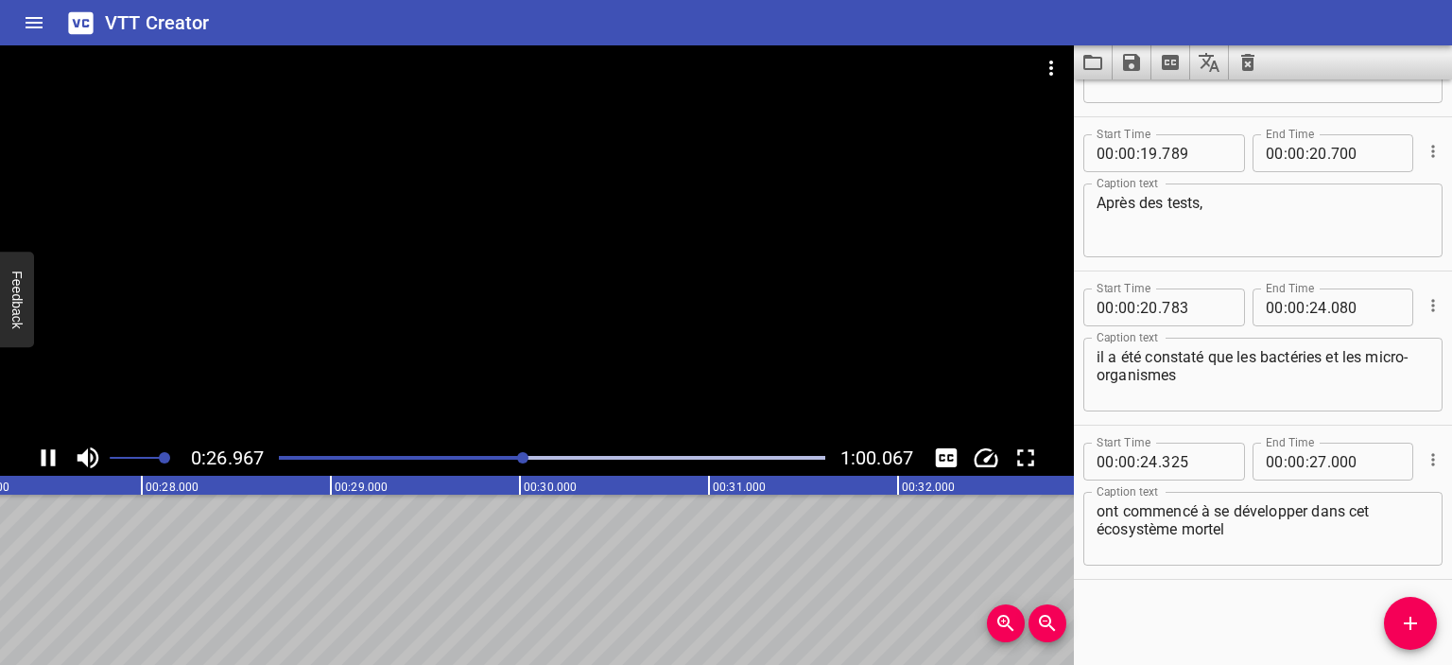
click at [48, 455] on icon "Play/Pause" at bounding box center [48, 457] width 28 height 28
click at [1407, 613] on icon "Add Cue" at bounding box center [1410, 623] width 23 height 23
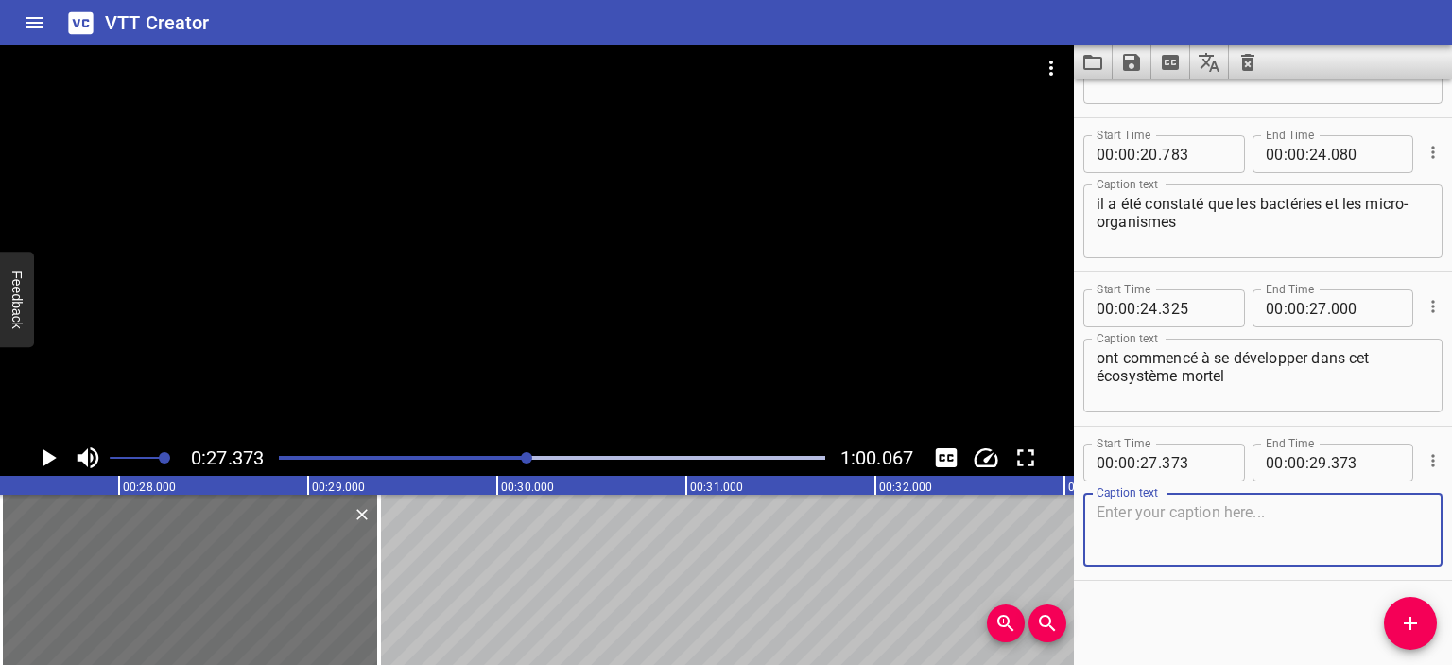
scroll to position [737, 0]
paste textarea "et inhospitalier il y a environ 10 000 à 50 000 ans."
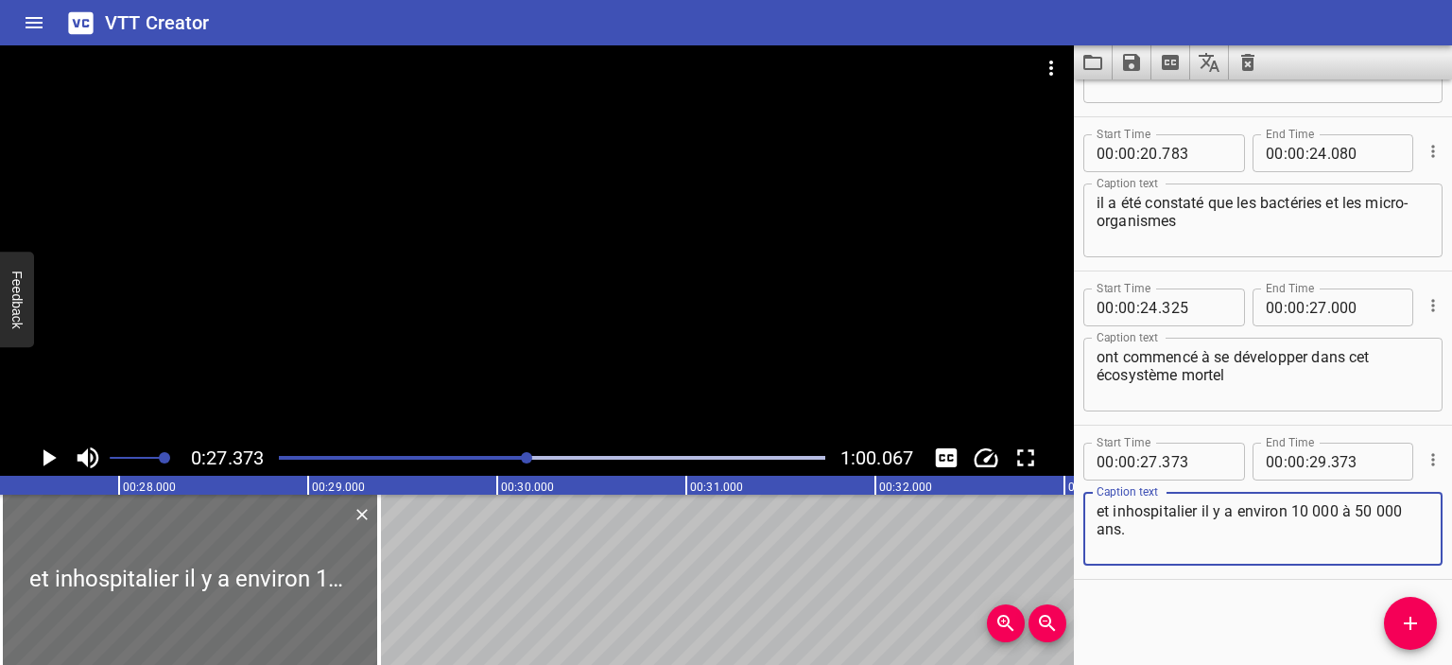
type textarea "et inhospitalier il y a environ 10 000 à 50 000 ans."
click at [37, 449] on icon "Play/Pause" at bounding box center [48, 457] width 28 height 28
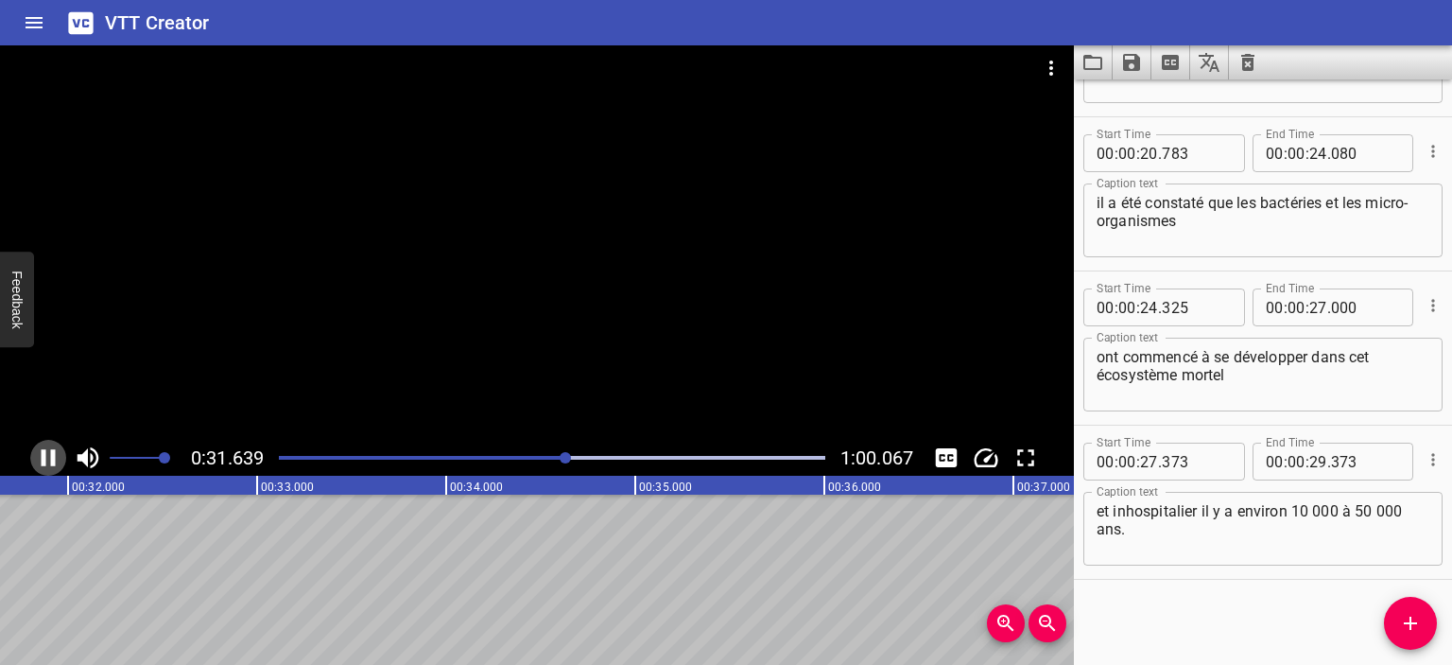
click at [48, 454] on icon "Play/Pause" at bounding box center [48, 457] width 28 height 28
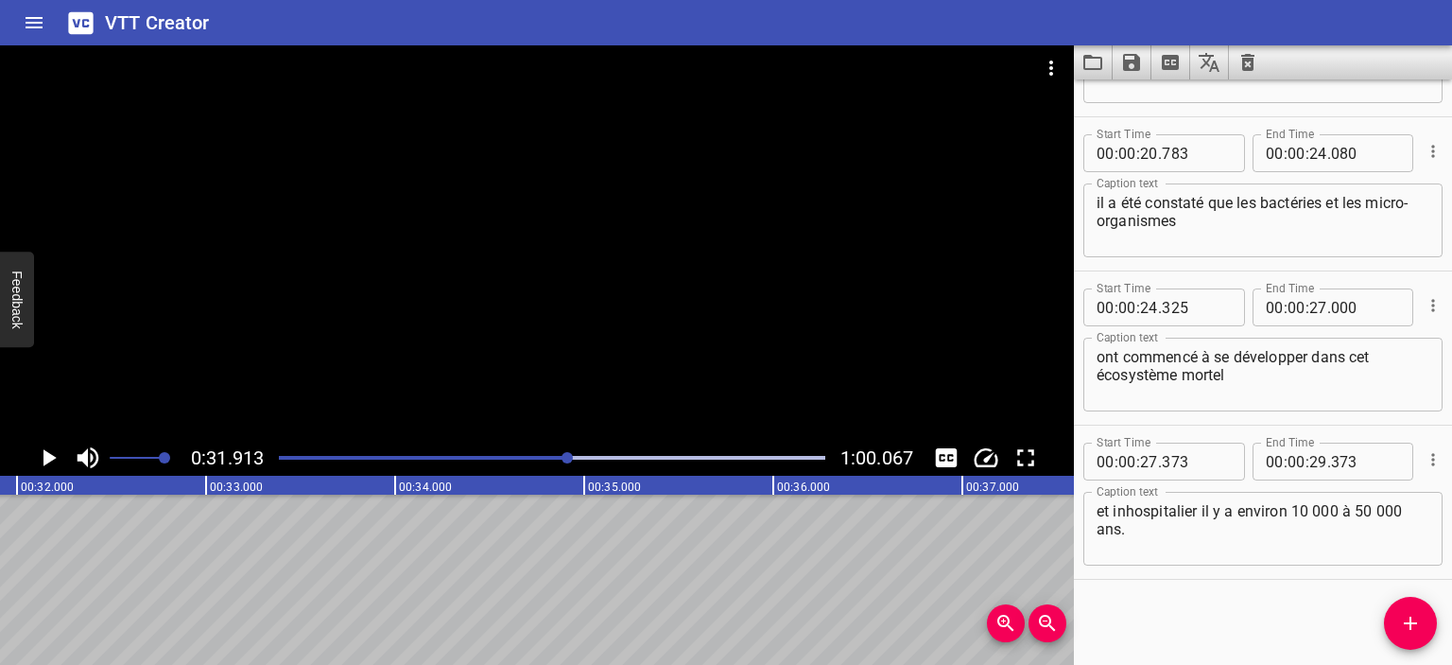
click at [552, 452] on div at bounding box center [552, 457] width 569 height 26
click at [1310, 465] on input "number" at bounding box center [1319, 462] width 18 height 38
type input "31"
type input "023"
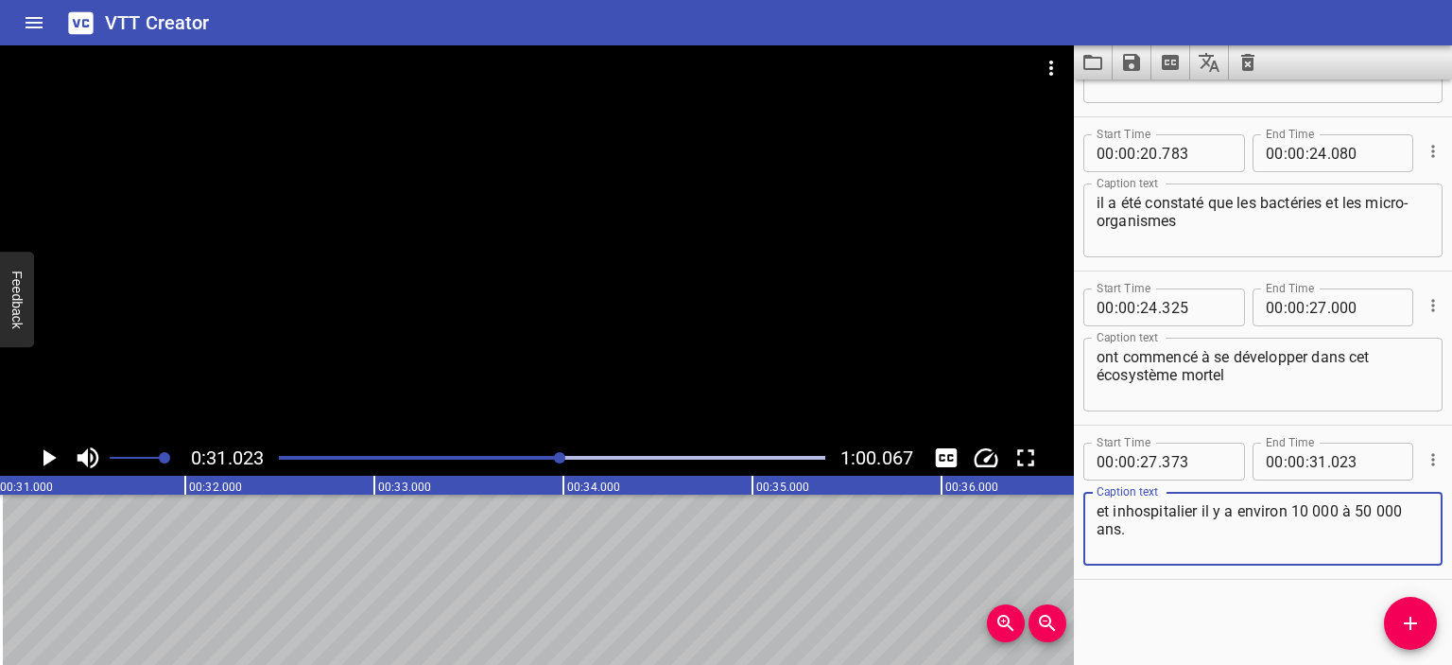
click at [1204, 540] on textarea "et inhospitalier il y a environ 10 000 à 50 000 ans." at bounding box center [1263, 529] width 333 height 54
click at [51, 455] on icon "Play/Pause" at bounding box center [49, 457] width 13 height 17
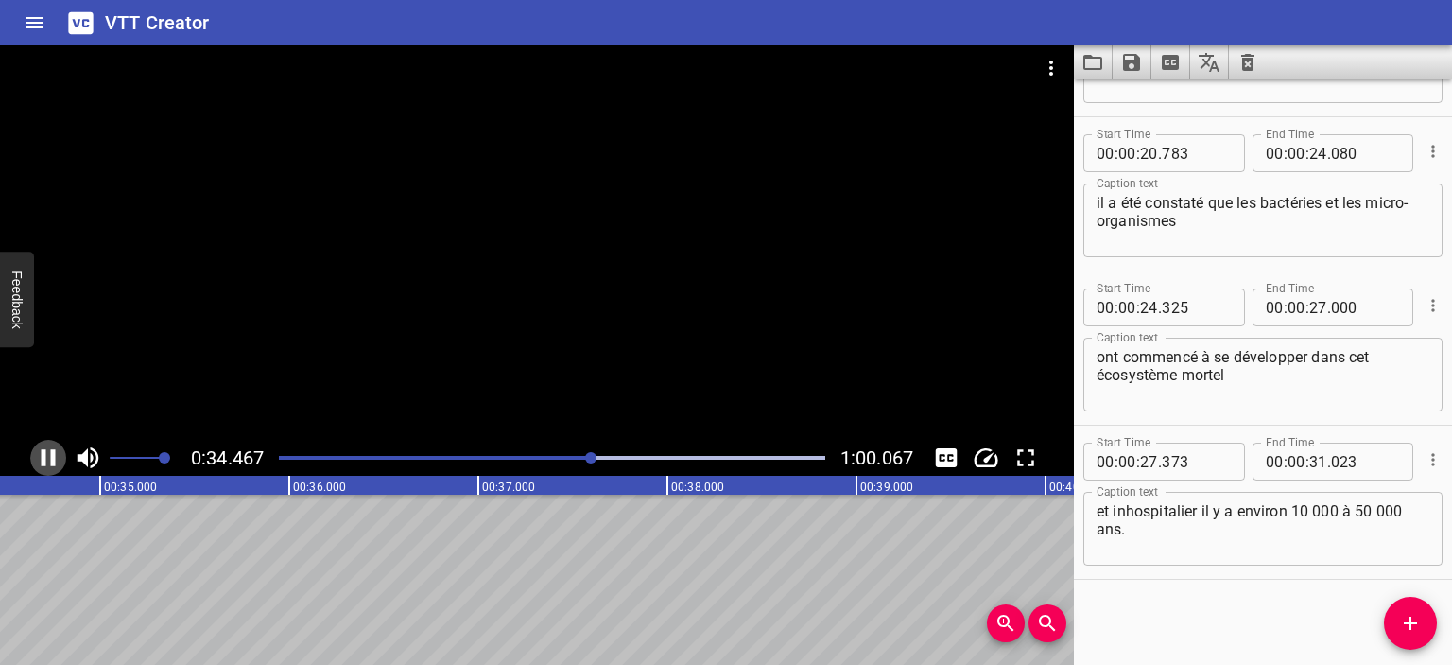
click at [48, 452] on icon "Play/Pause" at bounding box center [48, 457] width 28 height 28
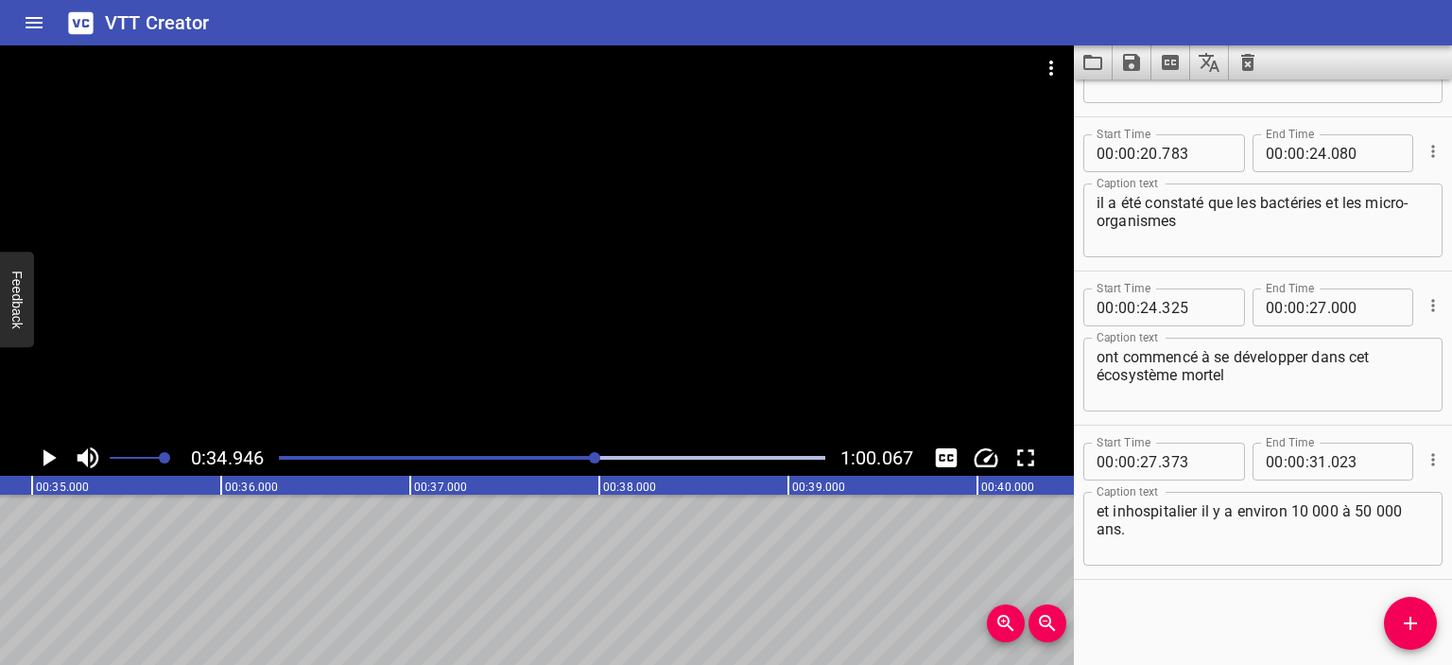
scroll to position [0, 6608]
click at [1412, 616] on icon "Add Cue" at bounding box center [1410, 623] width 23 height 23
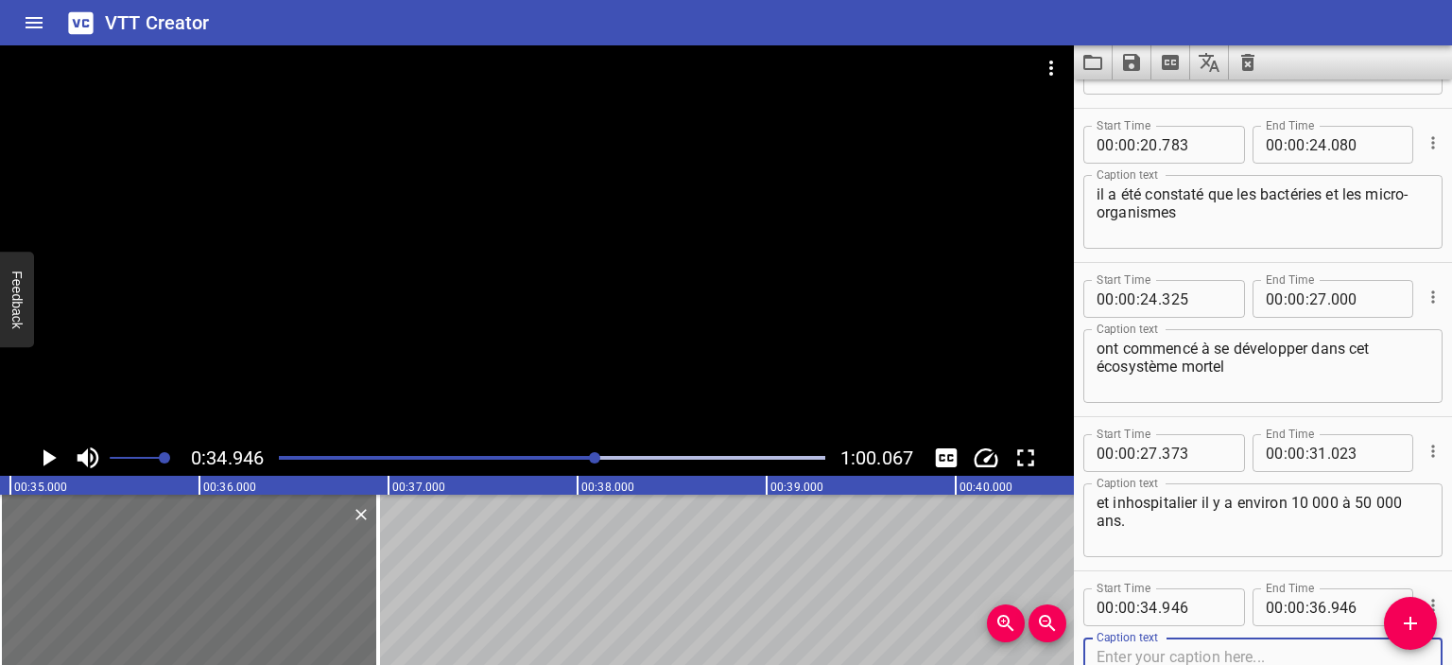
click at [43, 450] on icon "Play/Pause" at bounding box center [48, 457] width 28 height 28
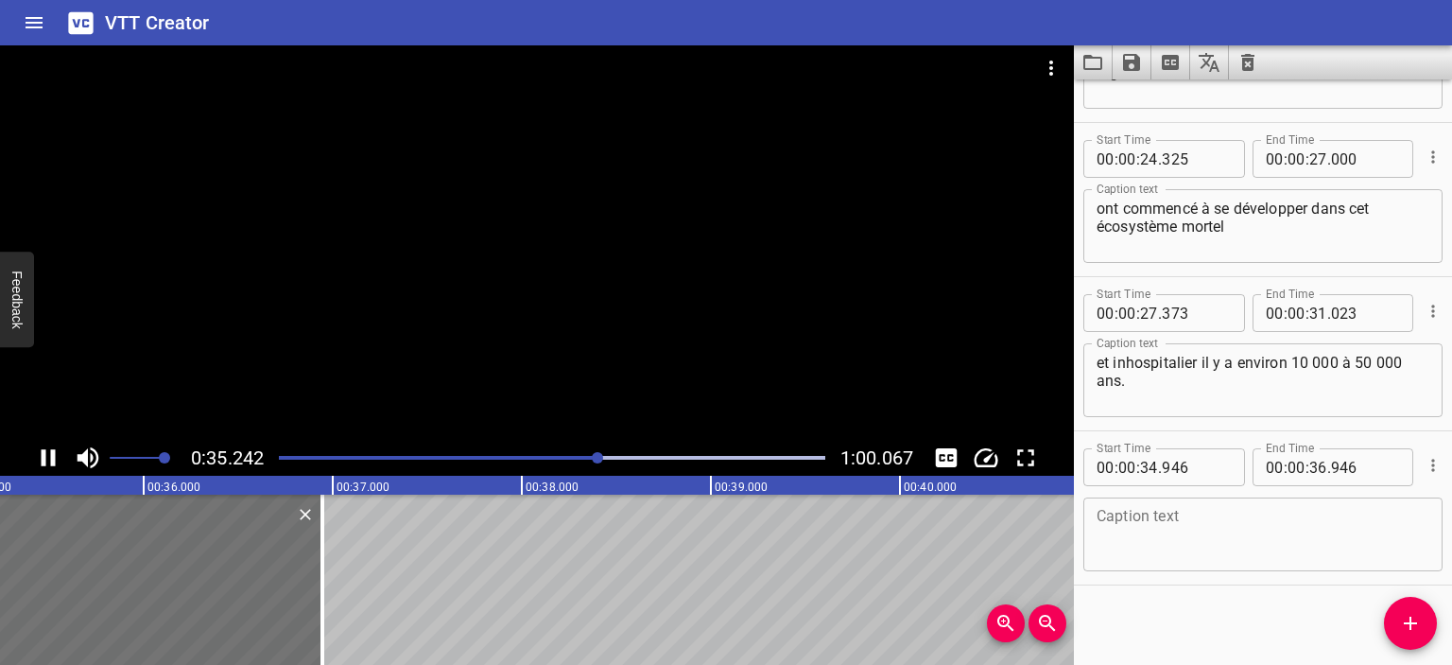
scroll to position [890, 0]
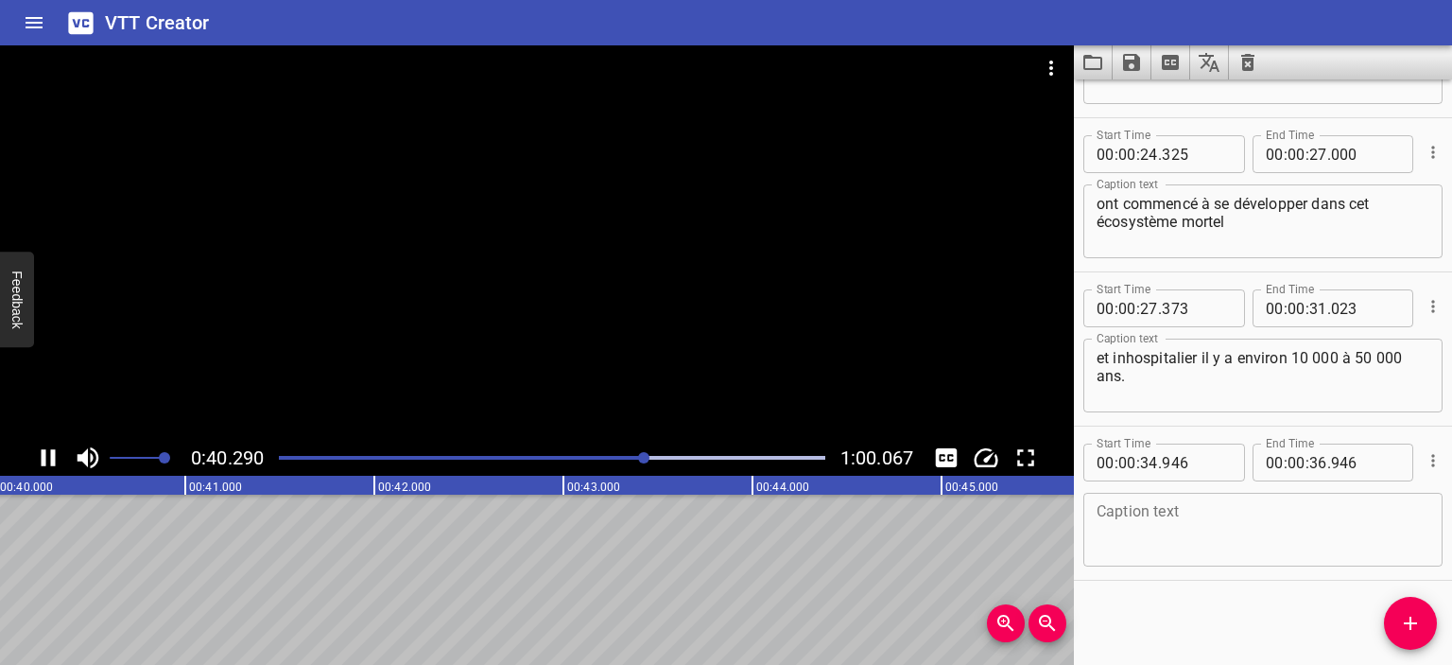
click at [577, 453] on div at bounding box center [552, 457] width 569 height 26
click at [567, 450] on div at bounding box center [552, 457] width 569 height 26
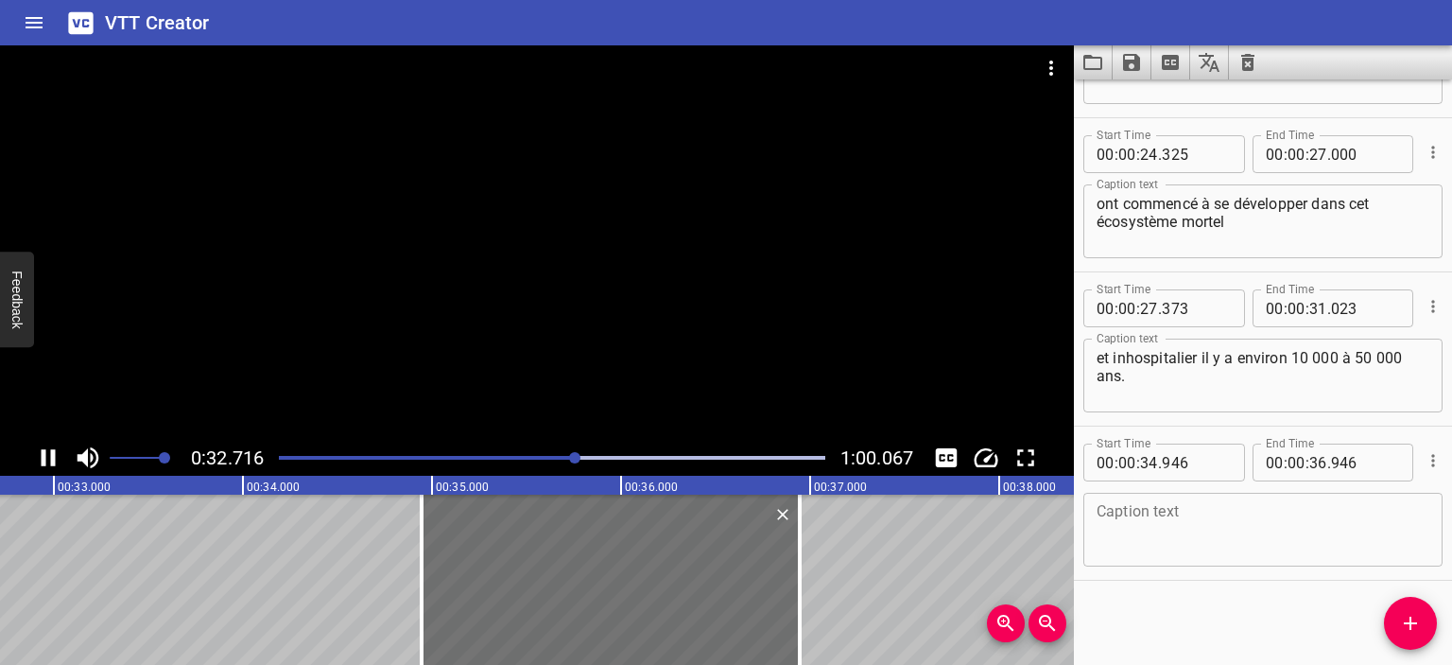
click at [44, 454] on icon "Play/Pause" at bounding box center [49, 457] width 14 height 17
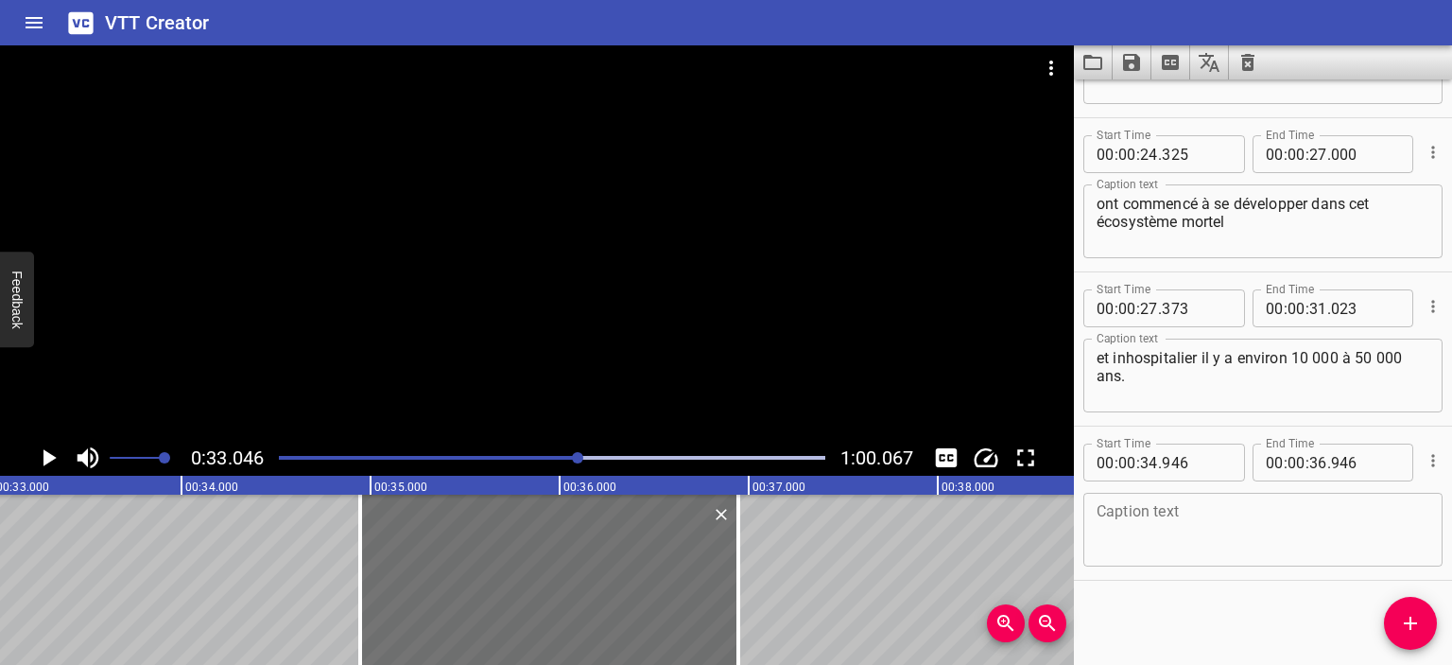
click at [1176, 516] on textarea at bounding box center [1263, 530] width 333 height 54
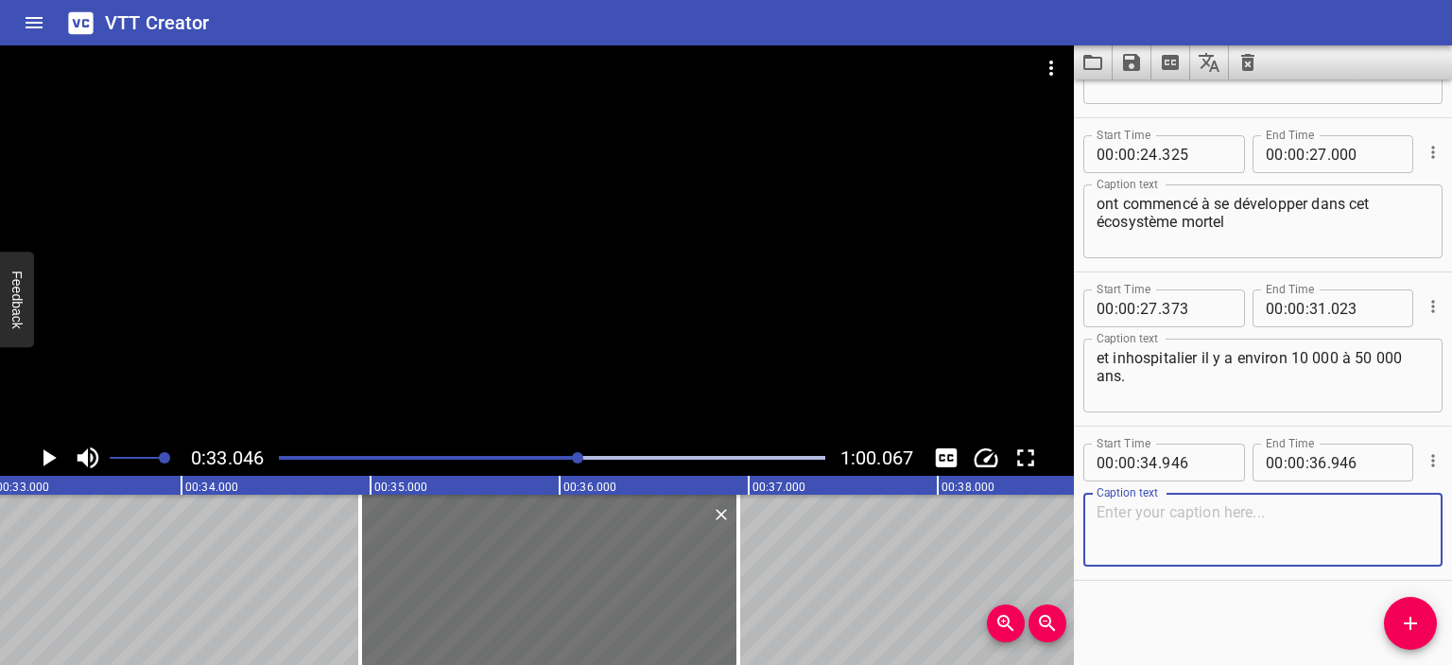
paste textarea "Pendant son passage à la NASA,"
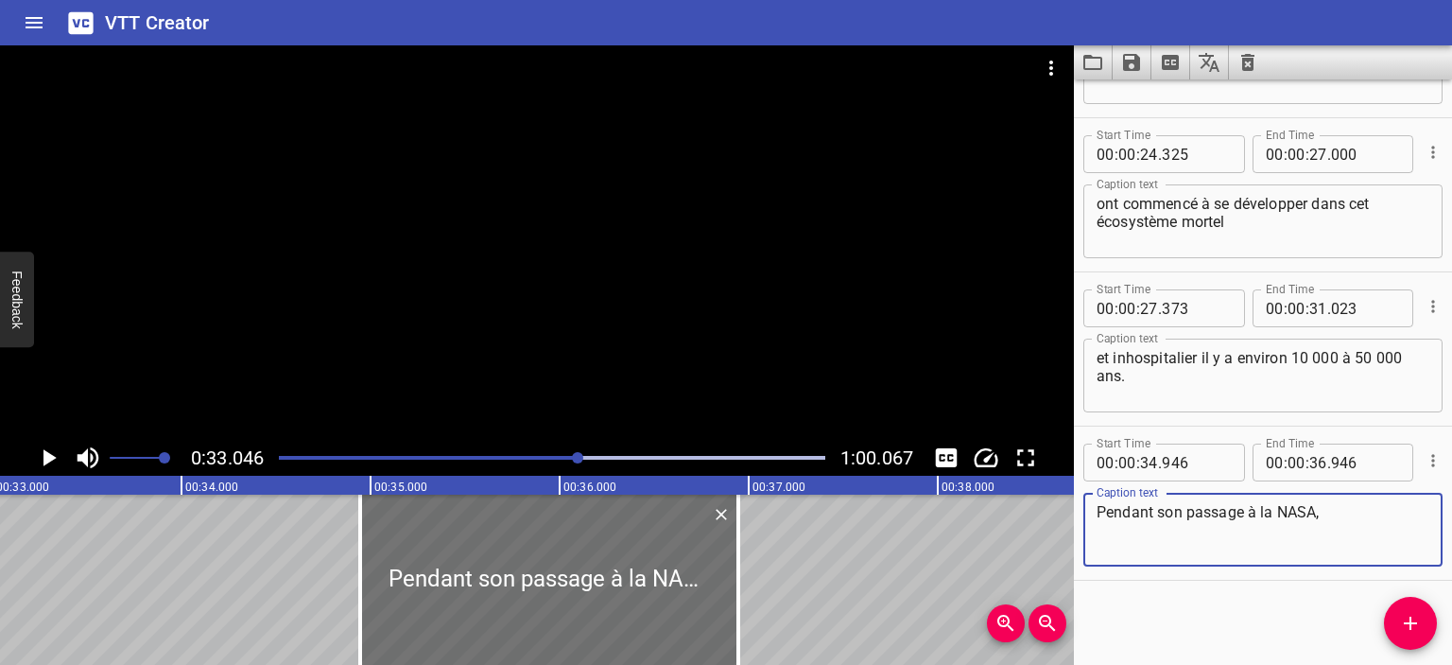
type textarea "Pendant son passage à la NASA,"
click at [550, 452] on div at bounding box center [552, 457] width 569 height 26
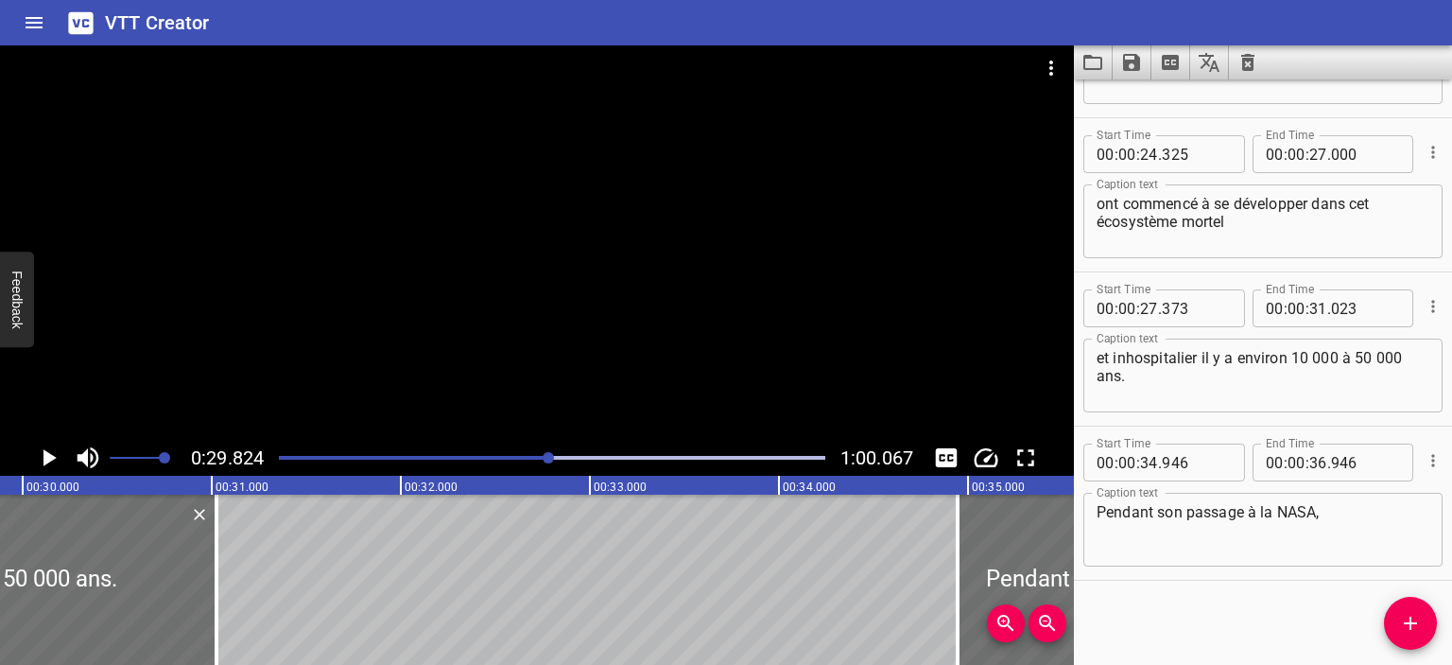
scroll to position [0, 5639]
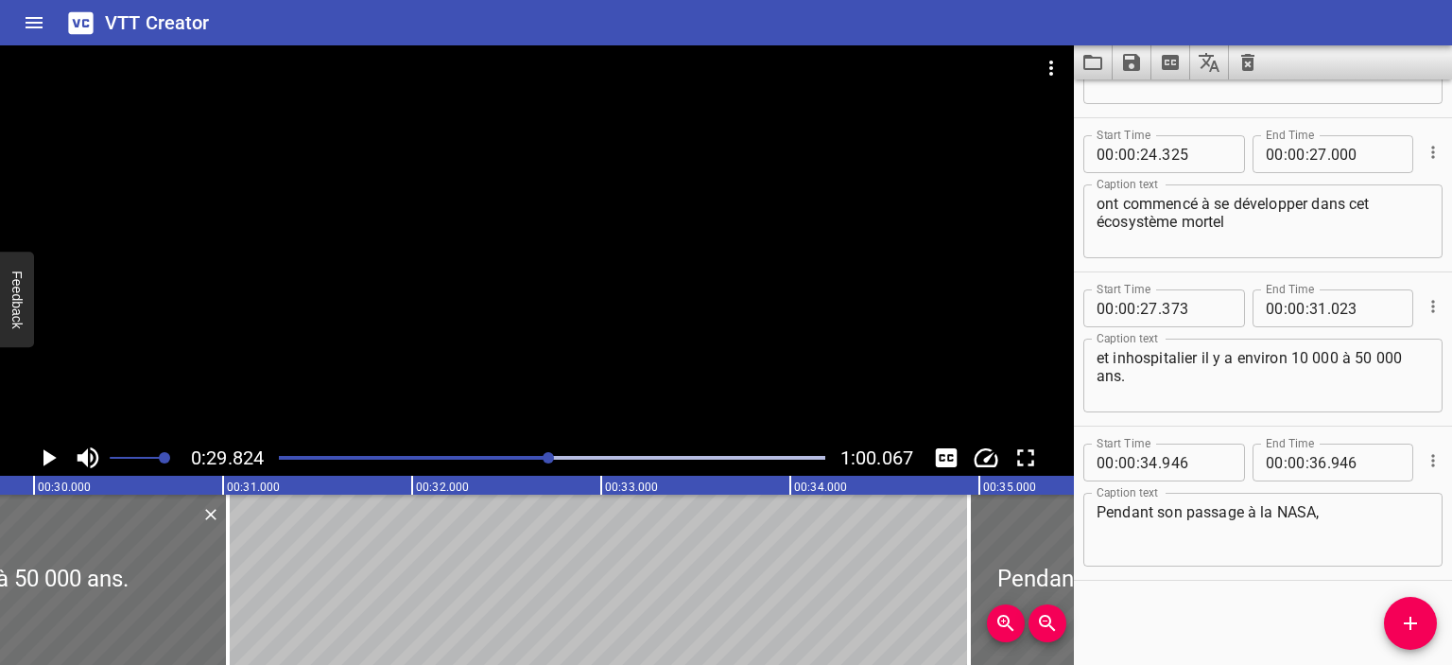
click at [40, 454] on icon "Play/Pause" at bounding box center [48, 457] width 28 height 28
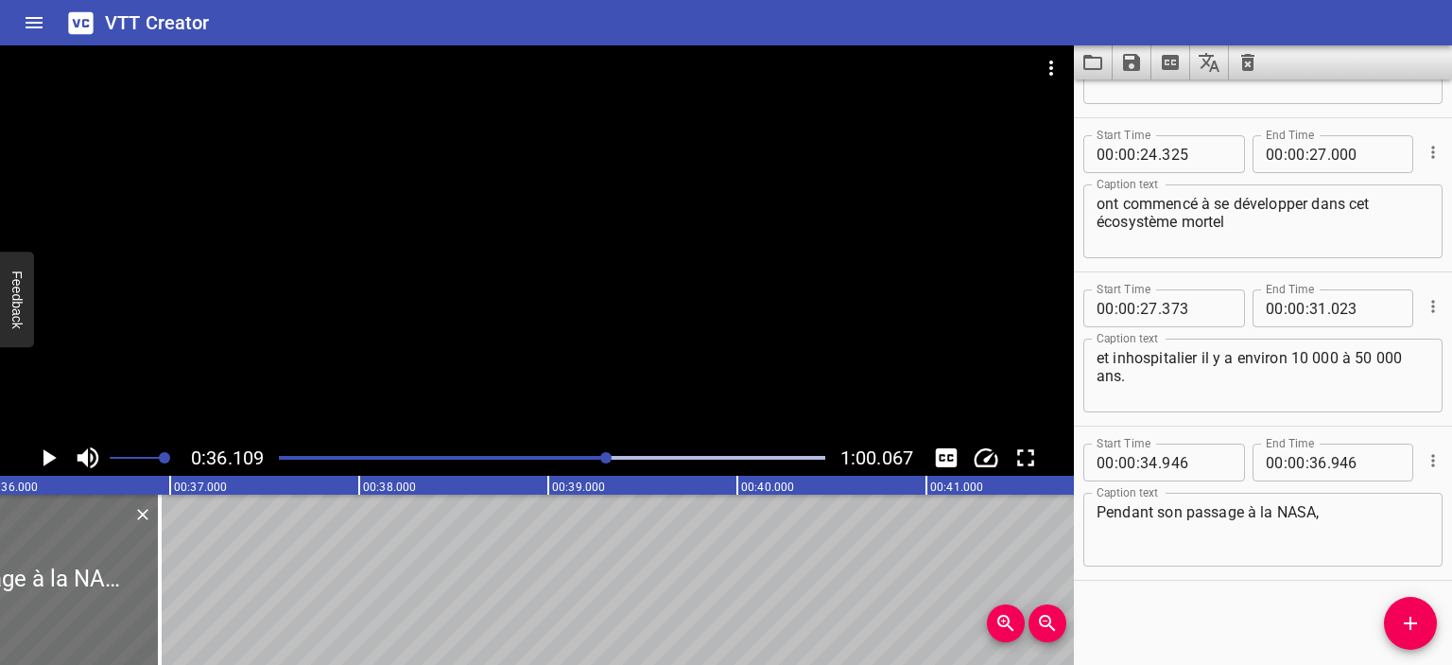
click at [30, 440] on button "Play/Pause" at bounding box center [48, 458] width 36 height 36
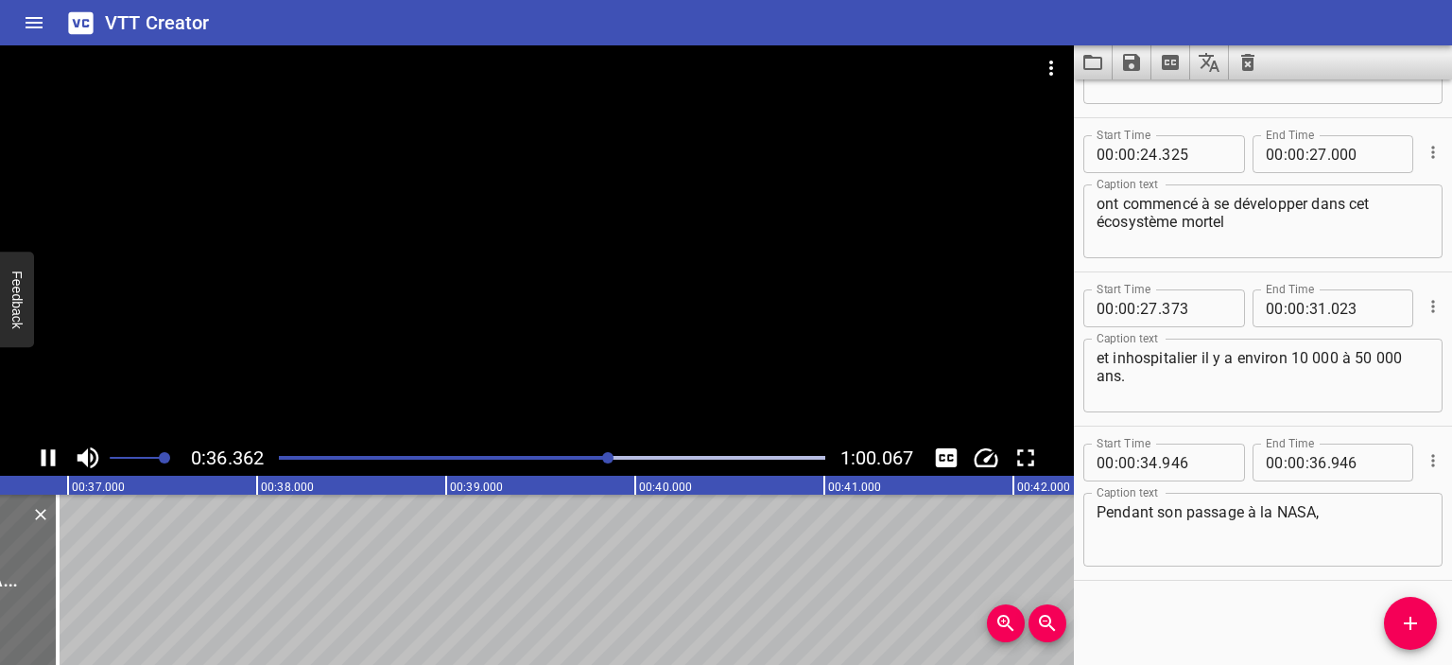
click at [30, 440] on button "Play/Pause" at bounding box center [48, 458] width 36 height 36
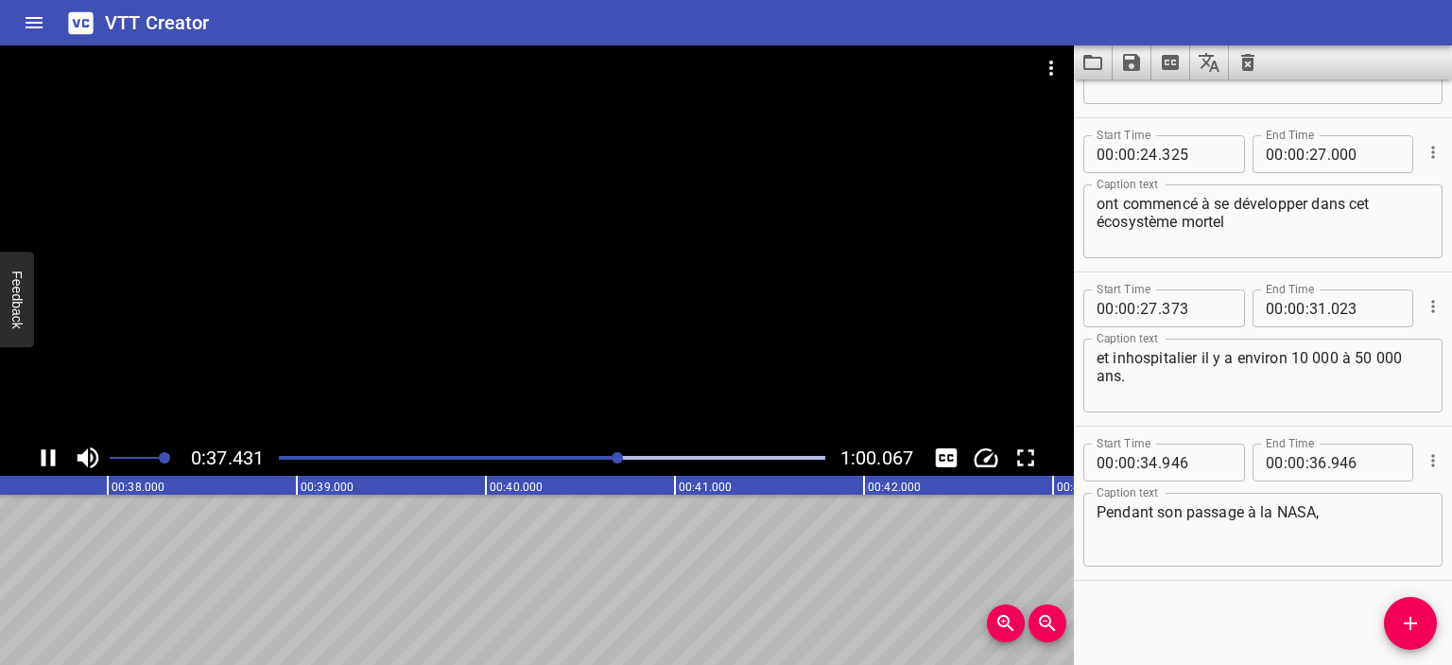
click at [598, 449] on div at bounding box center [552, 457] width 569 height 26
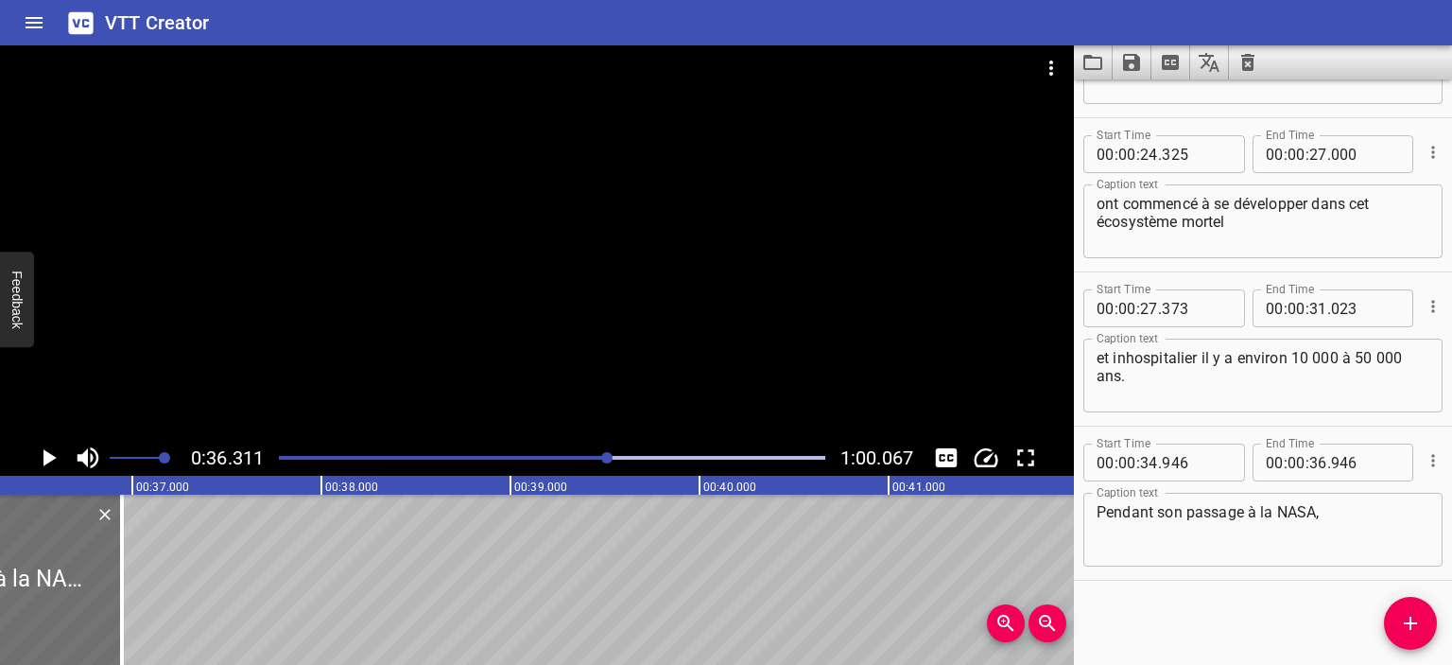
scroll to position [0, 6866]
click at [1349, 460] on input "number" at bounding box center [1365, 462] width 69 height 38
type input "311"
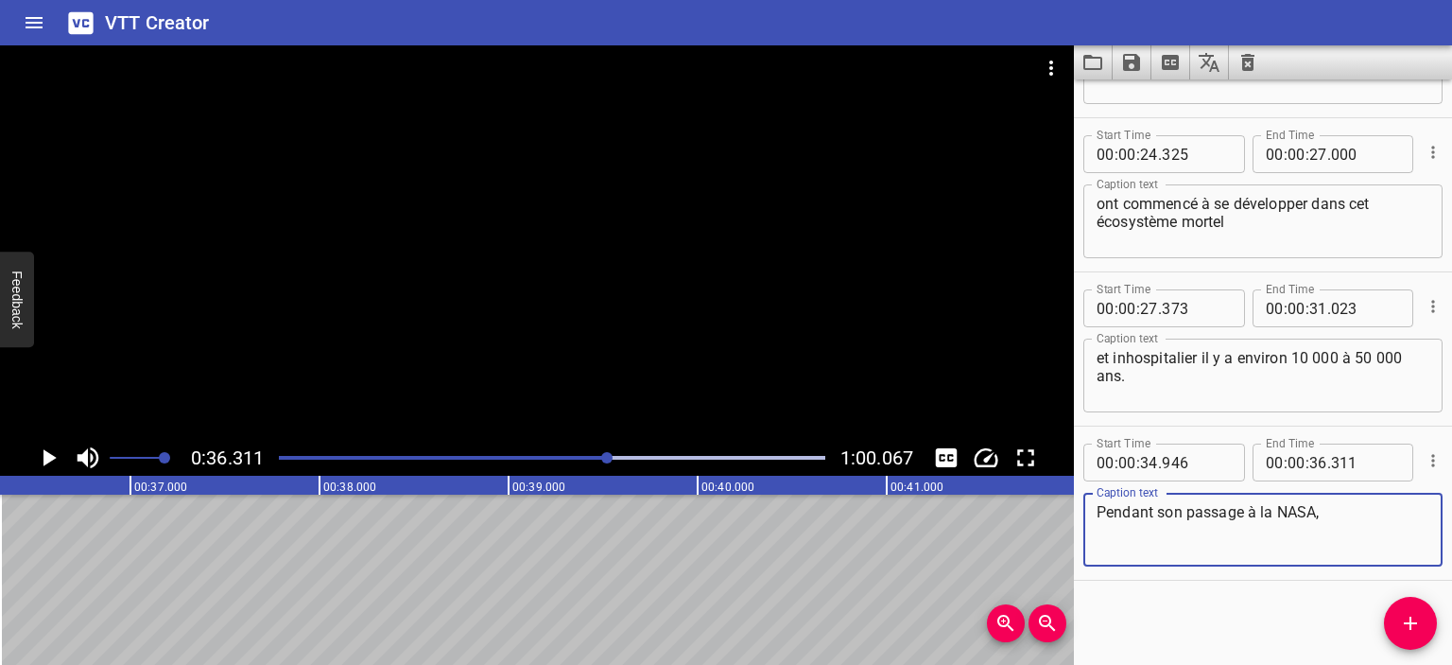
click at [1339, 513] on textarea "Pendant son passage à la NASA," at bounding box center [1263, 530] width 333 height 54
click at [40, 463] on icon "Play/Pause" at bounding box center [48, 457] width 28 height 28
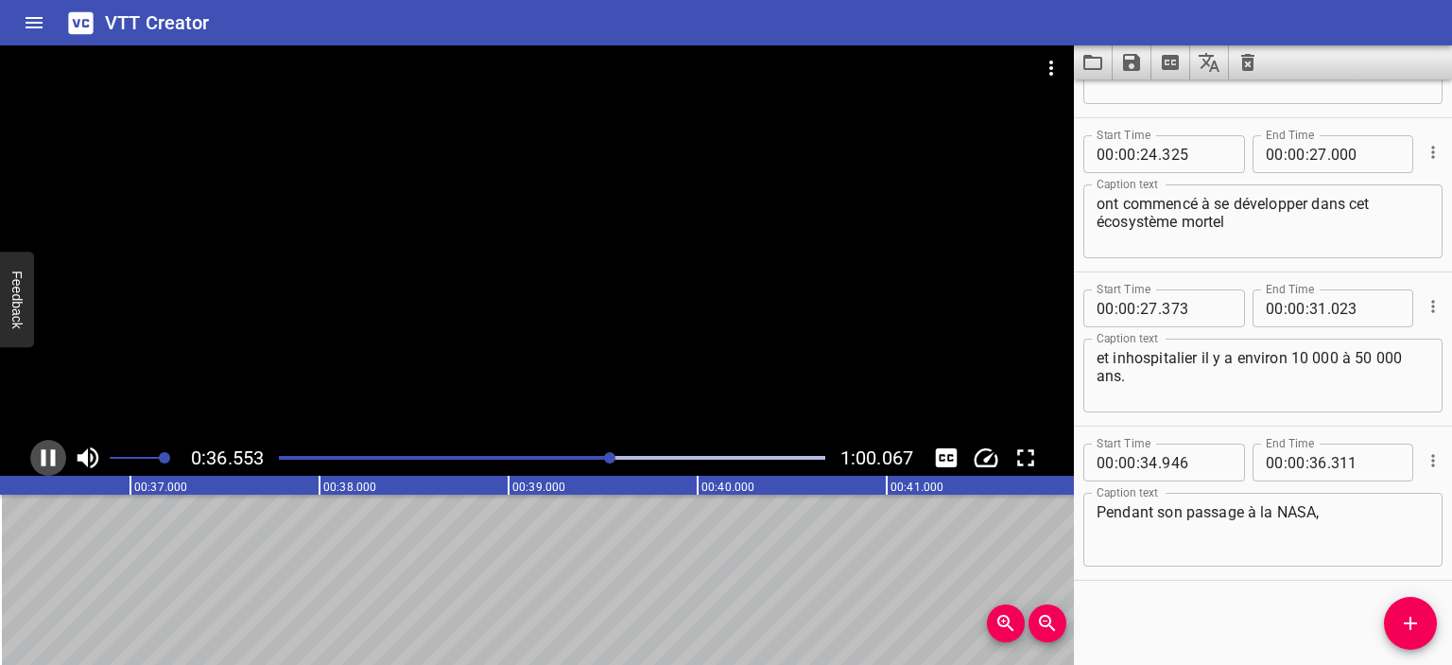
click at [42, 462] on icon "Play/Pause" at bounding box center [49, 457] width 14 height 17
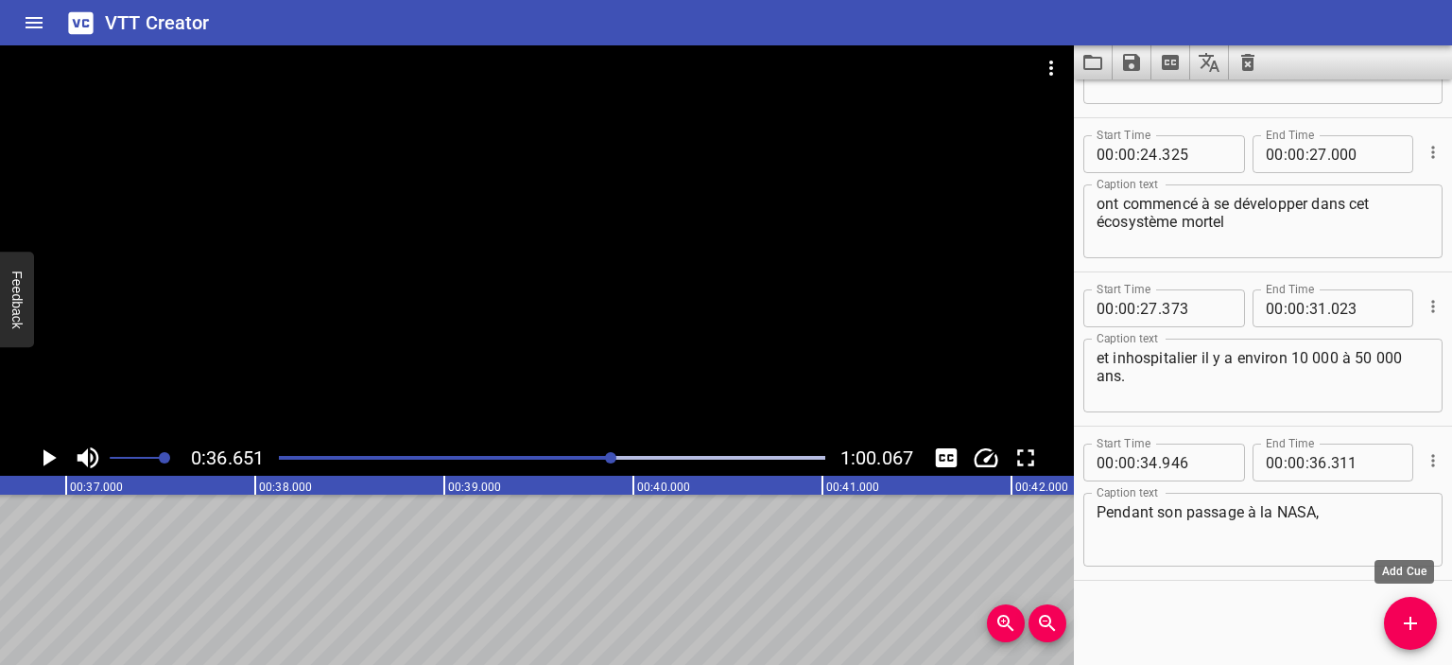
click at [1415, 619] on icon "Add Cue" at bounding box center [1410, 623] width 23 height 23
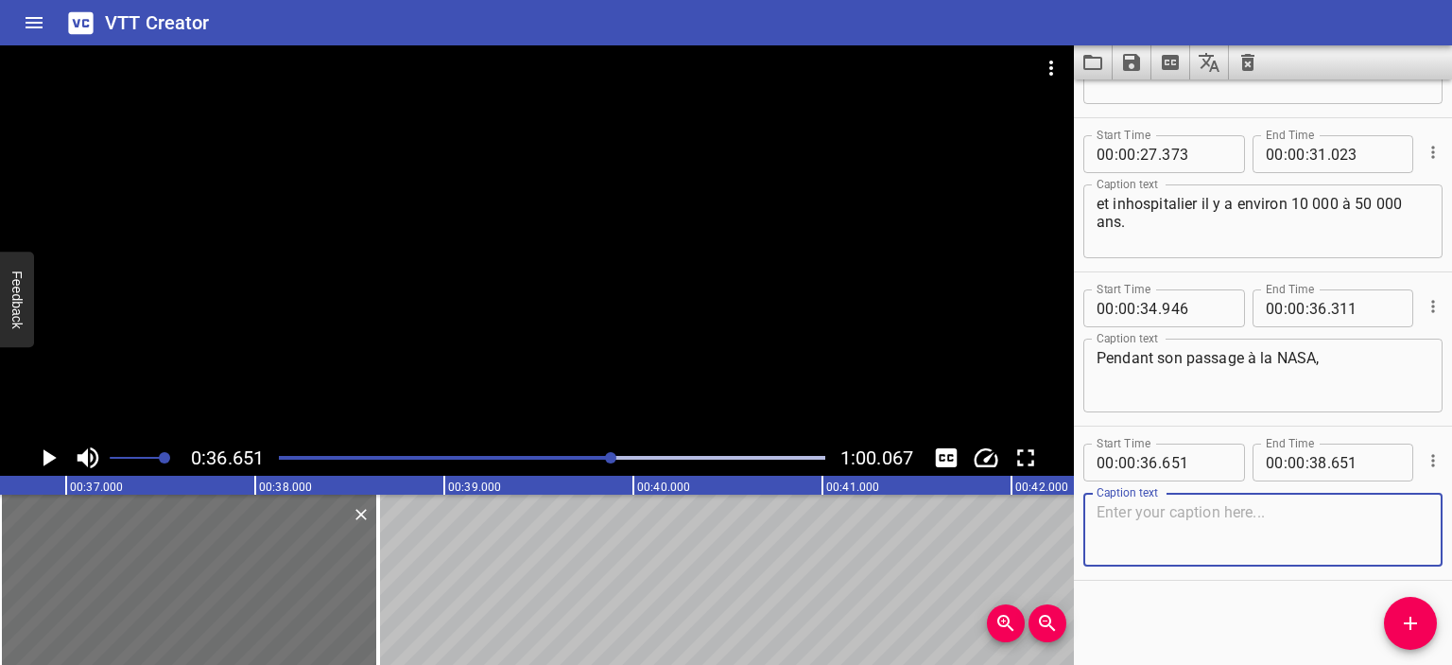
scroll to position [1044, 0]
paste textarea "la professeure [PERSON_NAME] pensait que ces nouvelles formes de vie microbienn…"
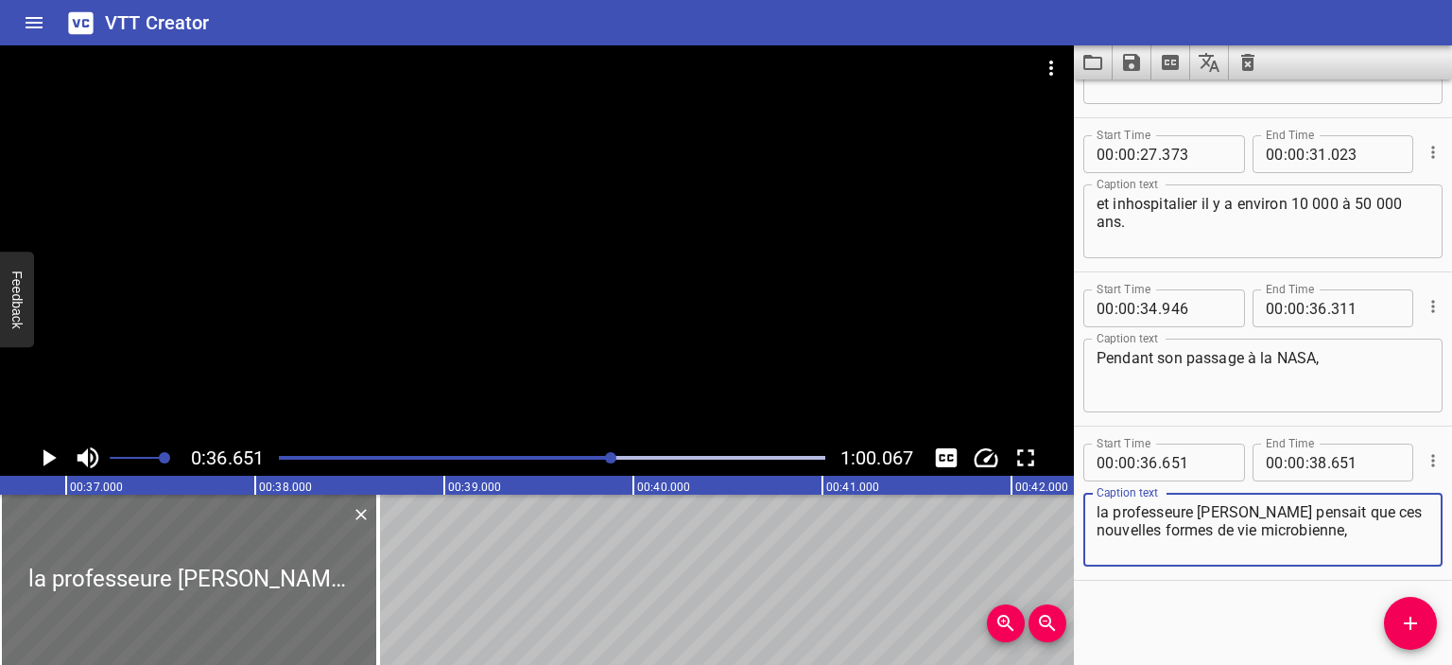
type textarea "la professeure [PERSON_NAME] pensait que ces nouvelles formes de vie microbienn…"
click at [49, 458] on icon "Play/Pause" at bounding box center [49, 457] width 13 height 17
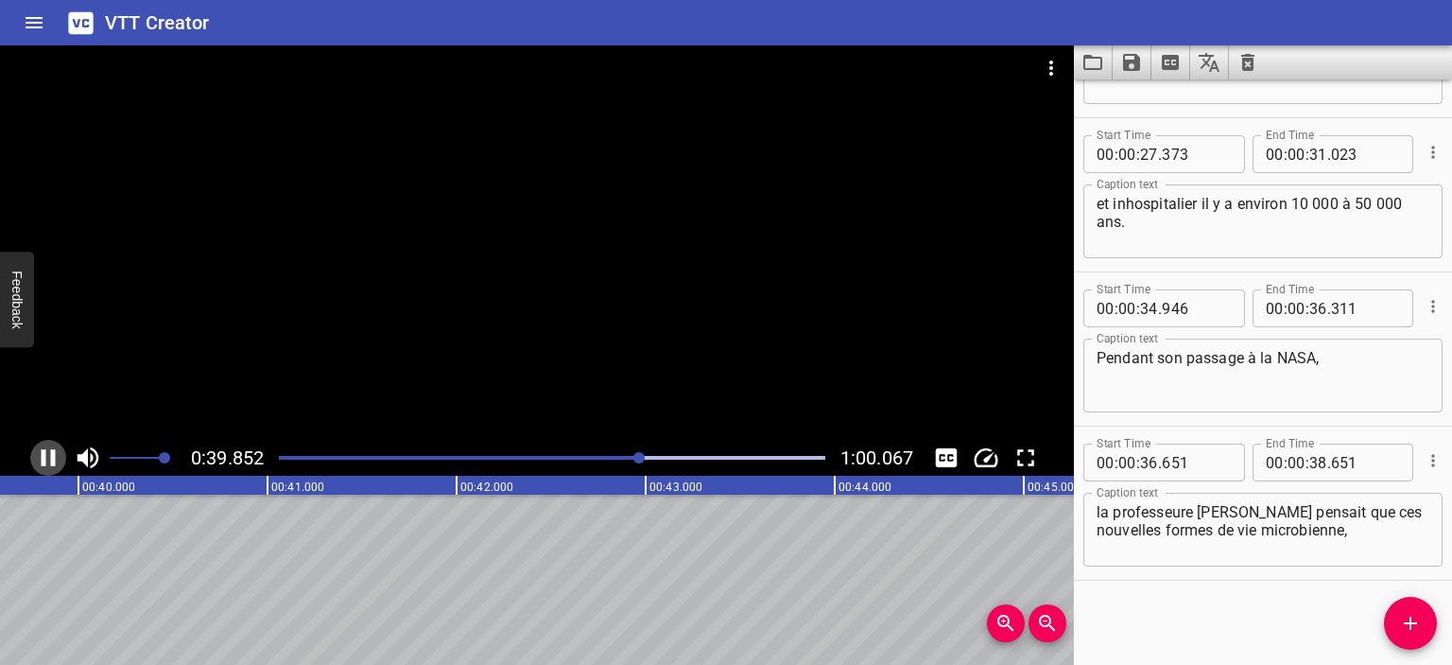
click at [45, 455] on icon "Play/Pause" at bounding box center [49, 457] width 14 height 17
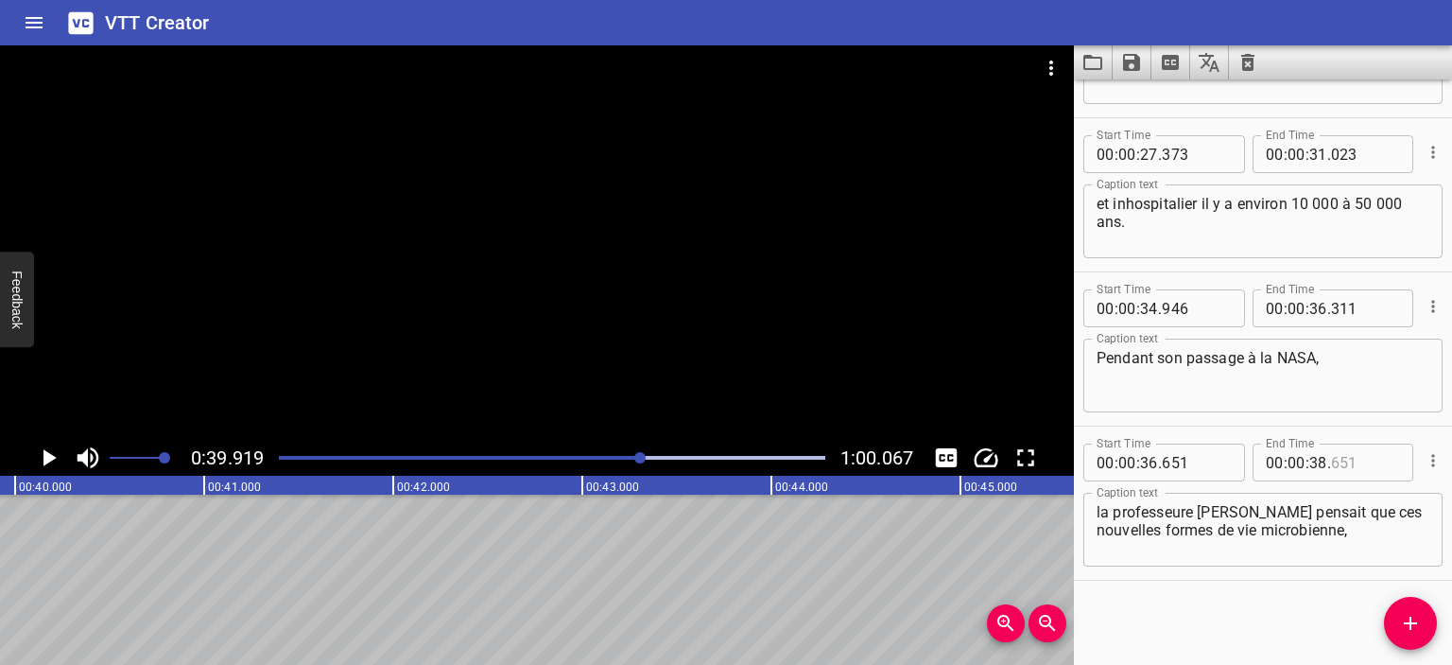
click at [1332, 466] on input "number" at bounding box center [1365, 462] width 69 height 38
type input "651"
click at [1312, 467] on input "number" at bounding box center [1319, 462] width 18 height 38
type input "2"
type input "38"
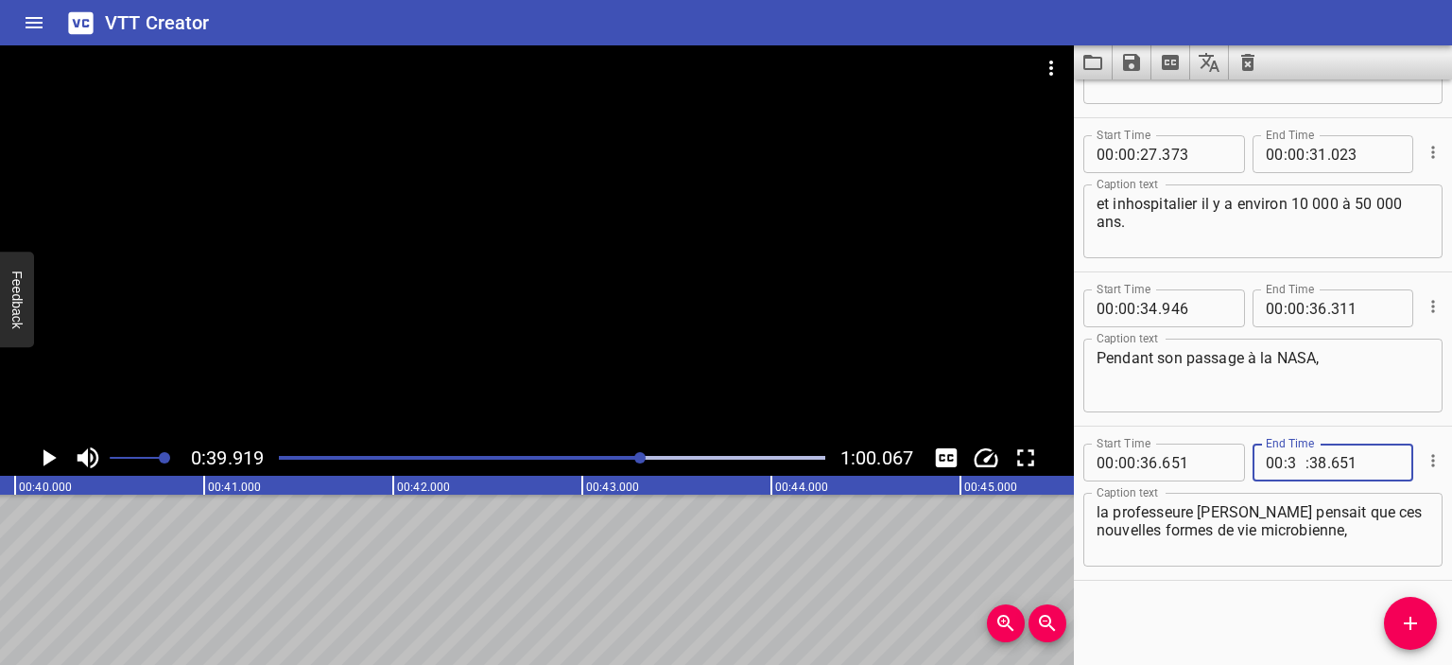
type input "39"
type input "38"
click at [1362, 455] on input "number" at bounding box center [1365, 462] width 69 height 38
type input "651"
type input "00"
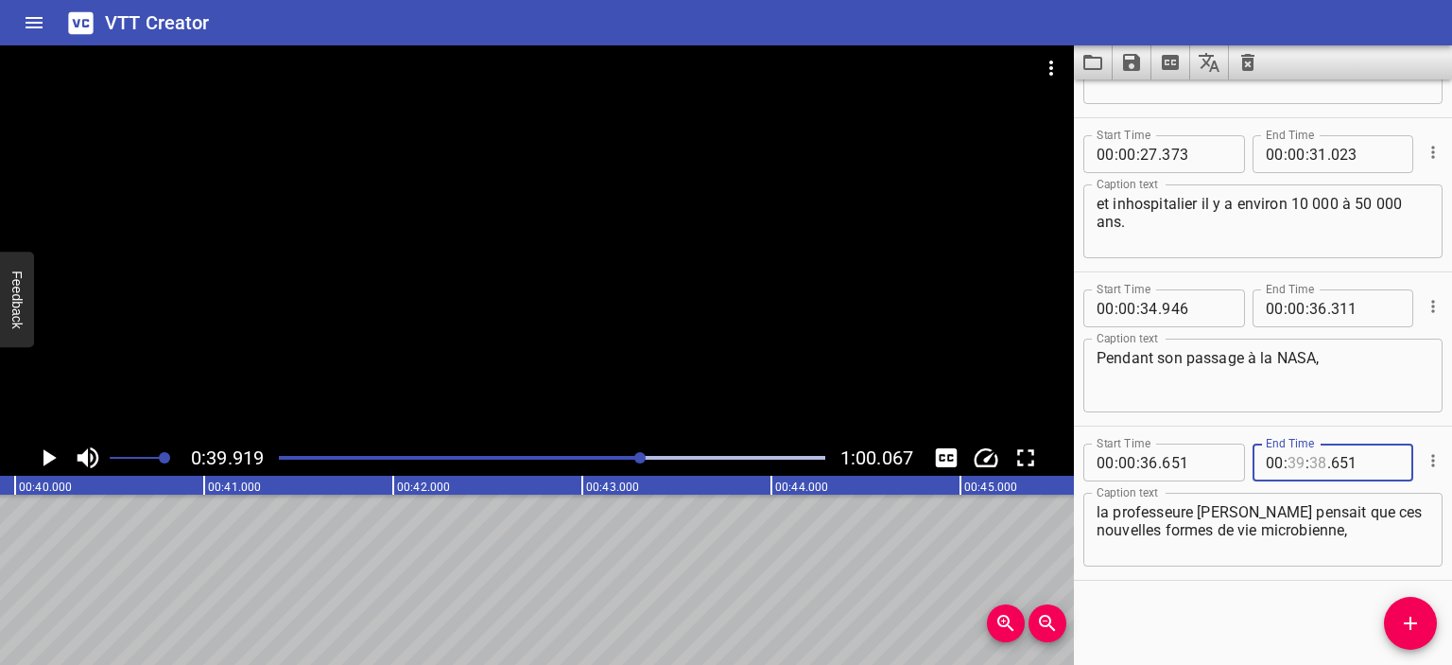
type input "38"
click at [1352, 463] on input "number" at bounding box center [1365, 462] width 69 height 38
type input "651"
click at [1294, 463] on input "number" at bounding box center [1297, 462] width 18 height 38
type input "00"
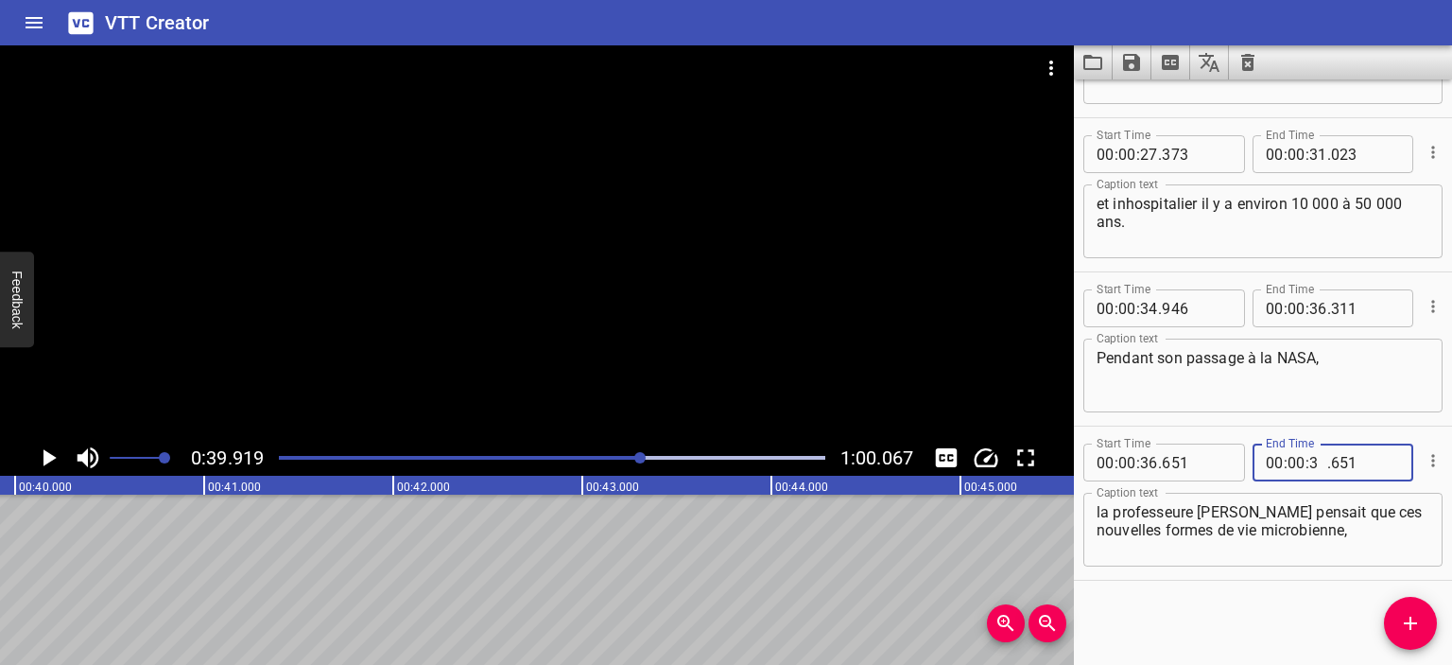
type input "39"
type input "0"
type input "651"
type input "91"
drag, startPoint x: 1359, startPoint y: 460, endPoint x: 1241, endPoint y: 457, distance: 118.3
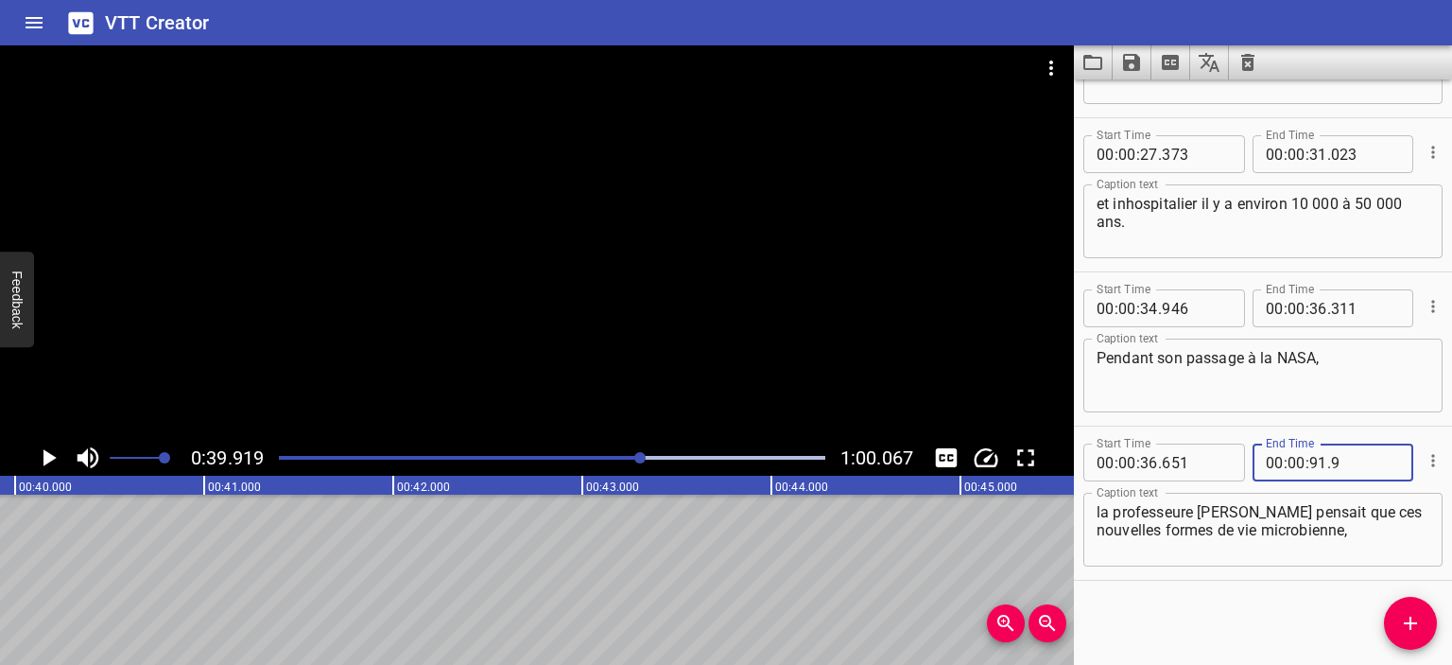
click at [1241, 457] on div "Start Time 00 : 00 : 36 . 651 Start Time End Time 00 : 00 : 91 . 9 End Time" at bounding box center [1263, 460] width 359 height 49
type input "9"
type input "01"
type input "31"
type input "009"
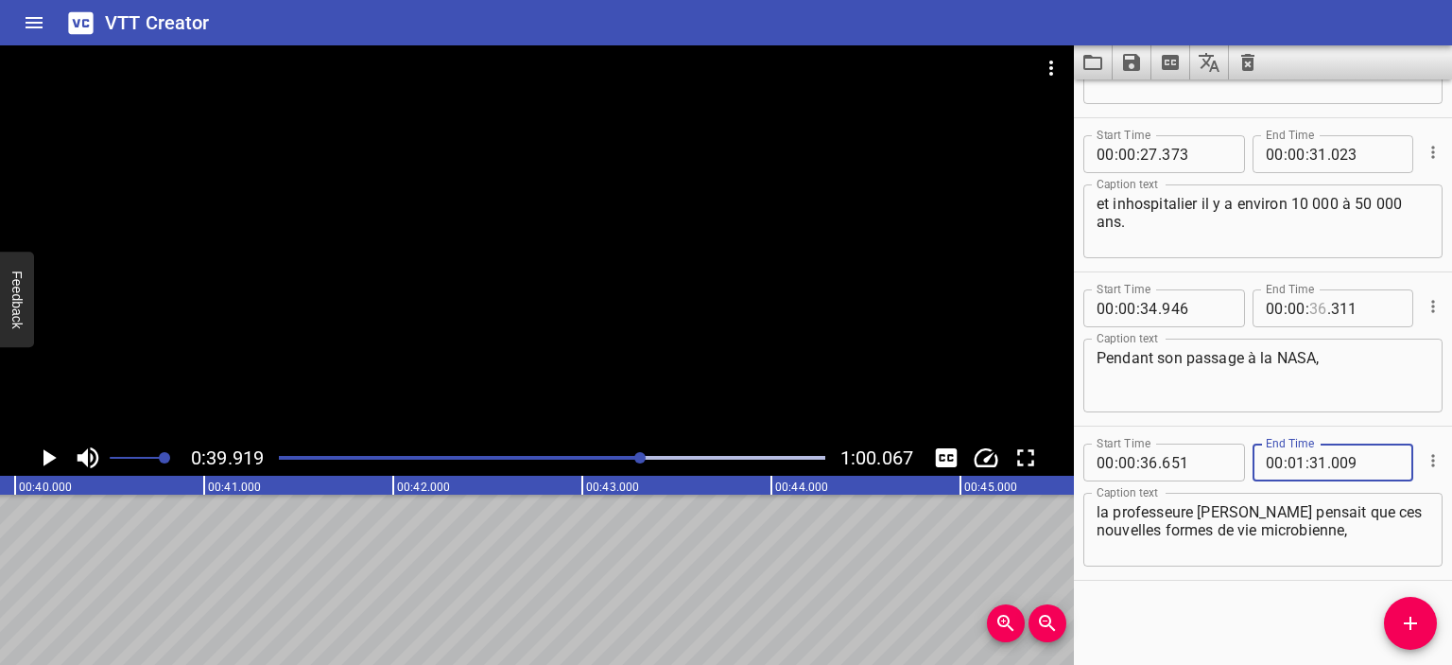
click at [1310, 315] on input "number" at bounding box center [1319, 308] width 18 height 38
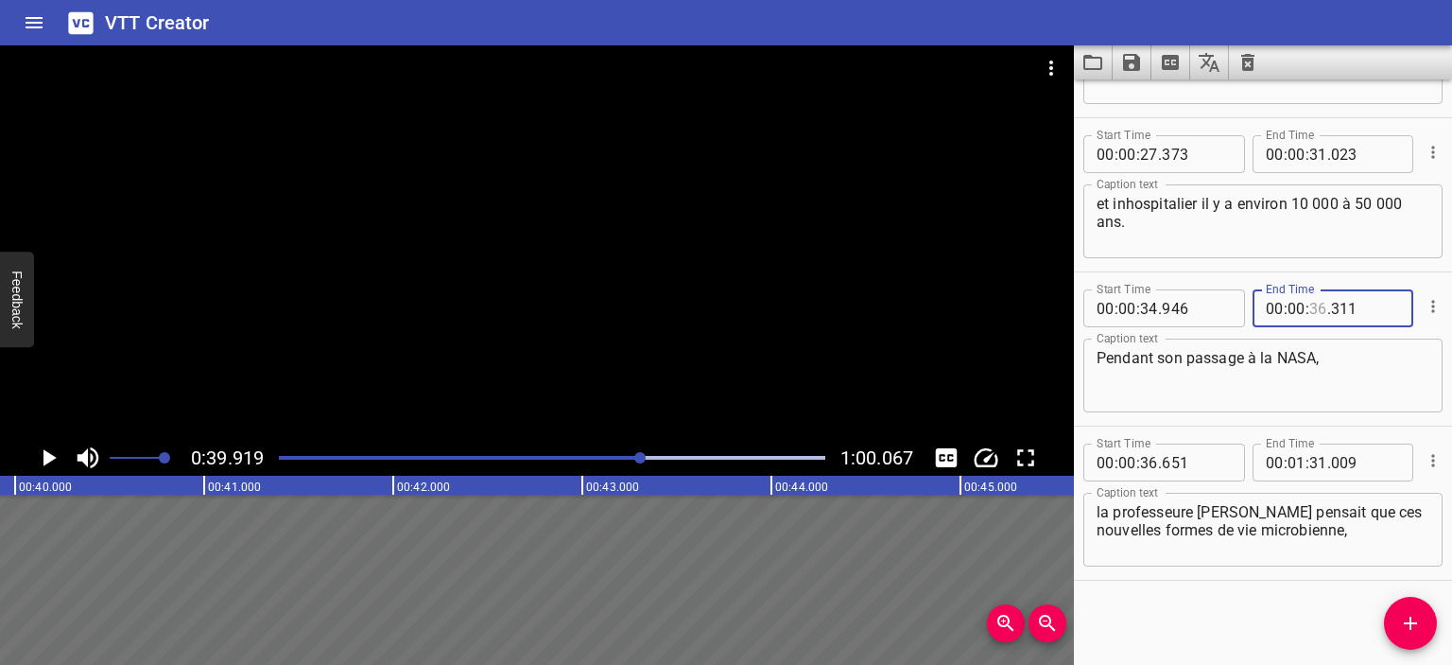
click at [1310, 315] on input "number" at bounding box center [1319, 308] width 18 height 38
type input "36"
click at [1350, 469] on input "number" at bounding box center [1365, 462] width 69 height 38
click at [1334, 458] on input "number" at bounding box center [1365, 462] width 69 height 38
type input "009"
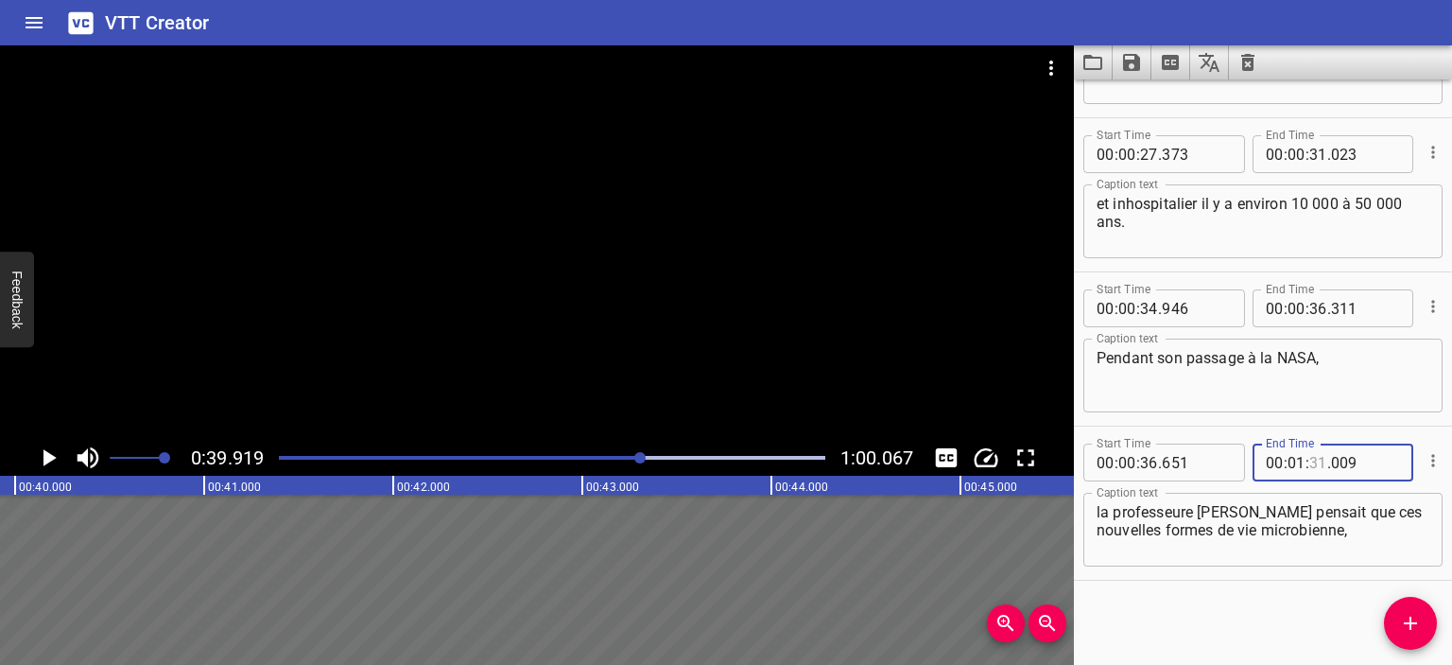
click at [1313, 456] on input "number" at bounding box center [1319, 462] width 18 height 38
type input "31"
click at [1296, 458] on input "number" at bounding box center [1297, 462] width 18 height 38
type input "00"
click at [1310, 460] on input "number" at bounding box center [1319, 462] width 18 height 38
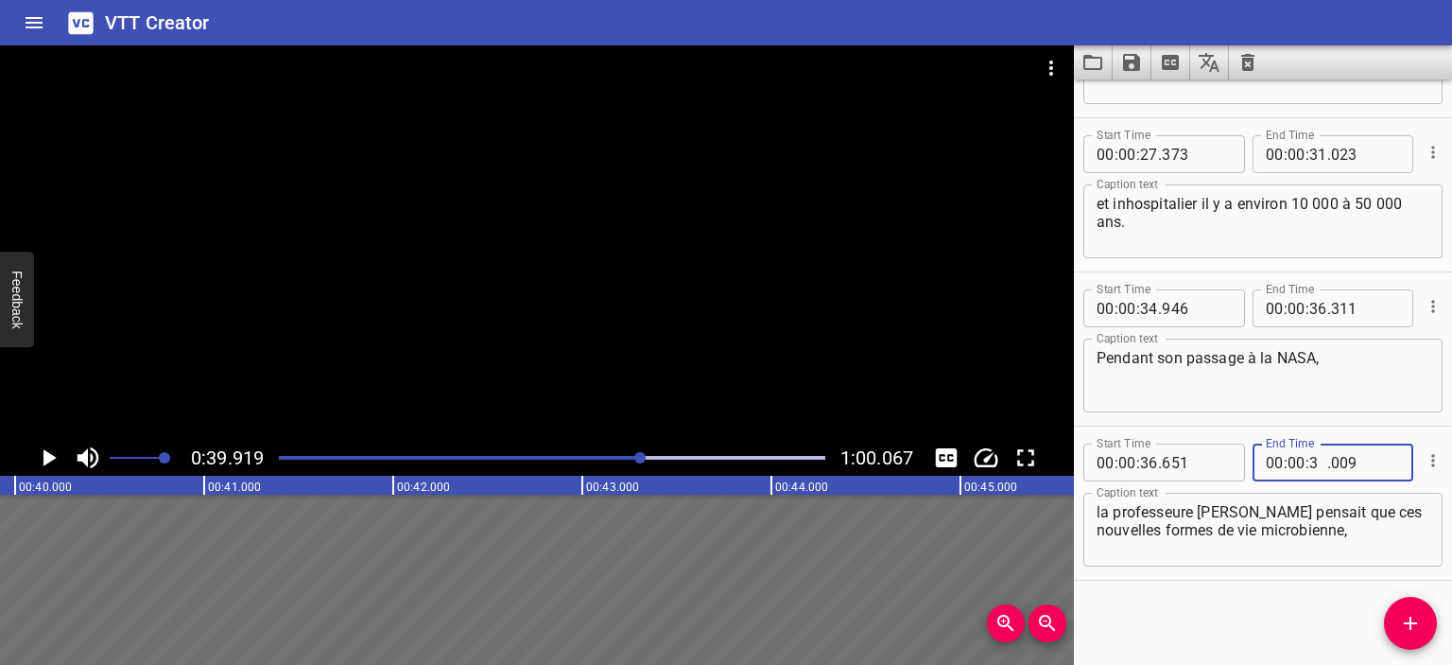
type input "39"
type input "919"
click at [1350, 521] on textarea "la professeure Boston pensait que ces nouvelles formes de vie microbienne," at bounding box center [1263, 530] width 333 height 54
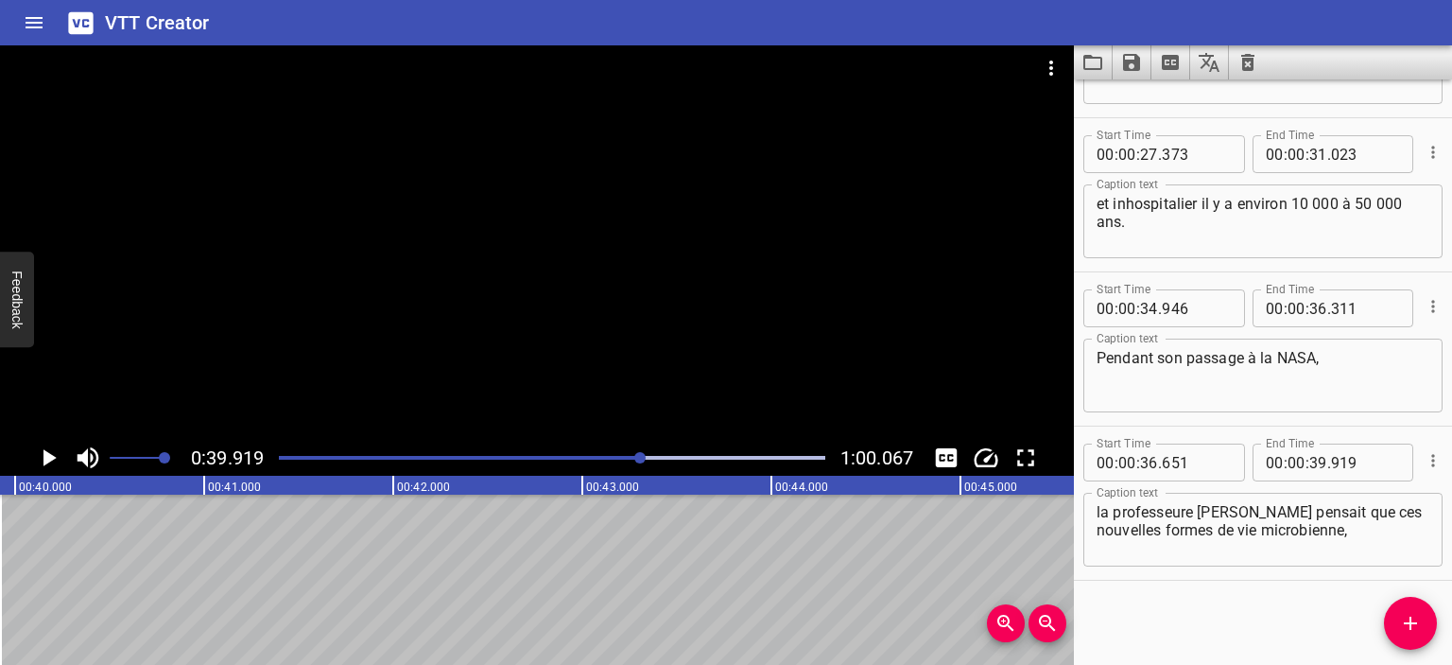
click at [623, 456] on div "Play progress" at bounding box center [368, 458] width 547 height 4
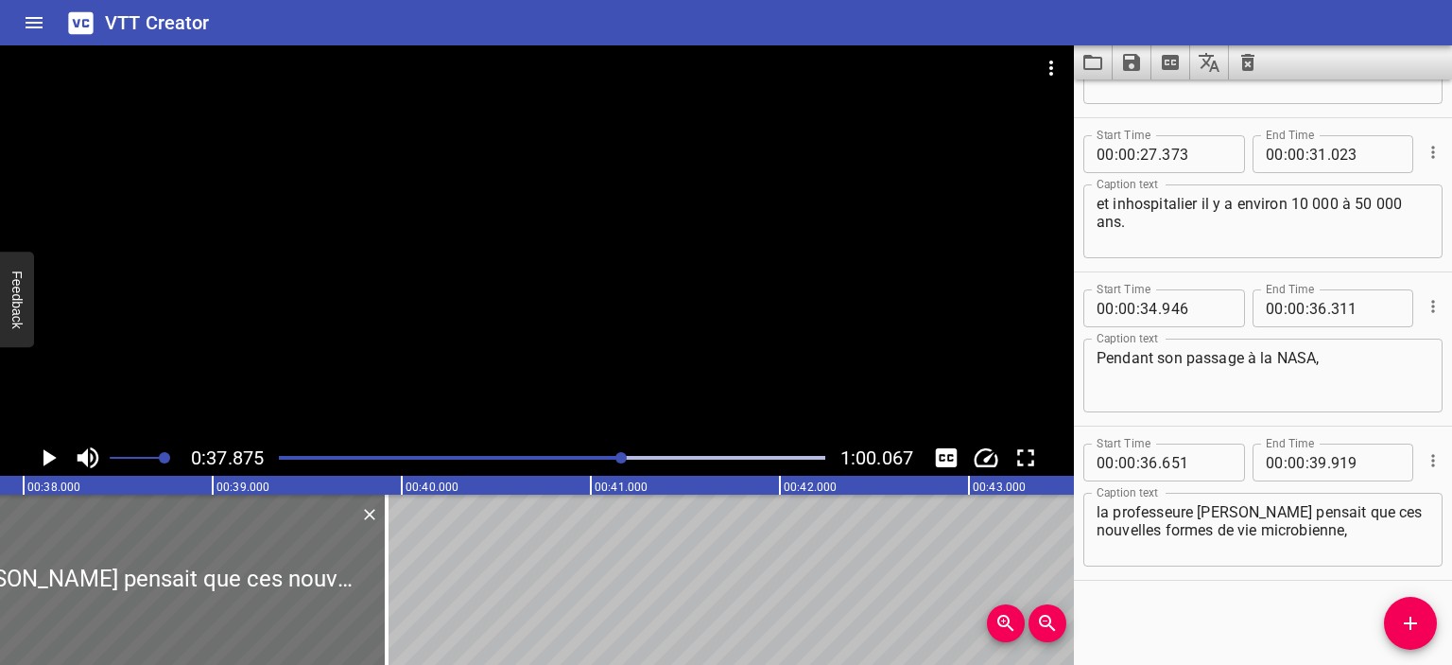
click at [52, 449] on icon "Play/Pause" at bounding box center [48, 457] width 28 height 28
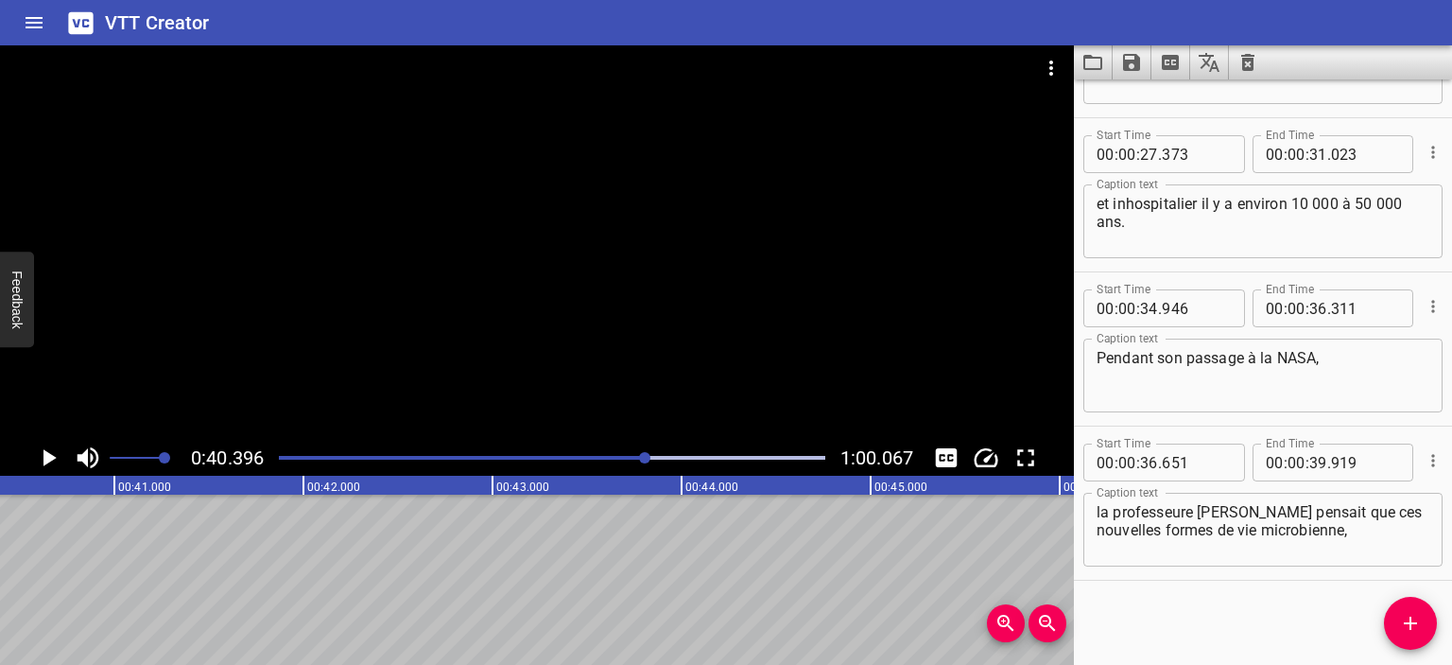
click at [30, 440] on button "Play/Pause" at bounding box center [48, 458] width 36 height 36
click at [624, 457] on div "Play progress" at bounding box center [381, 458] width 547 height 4
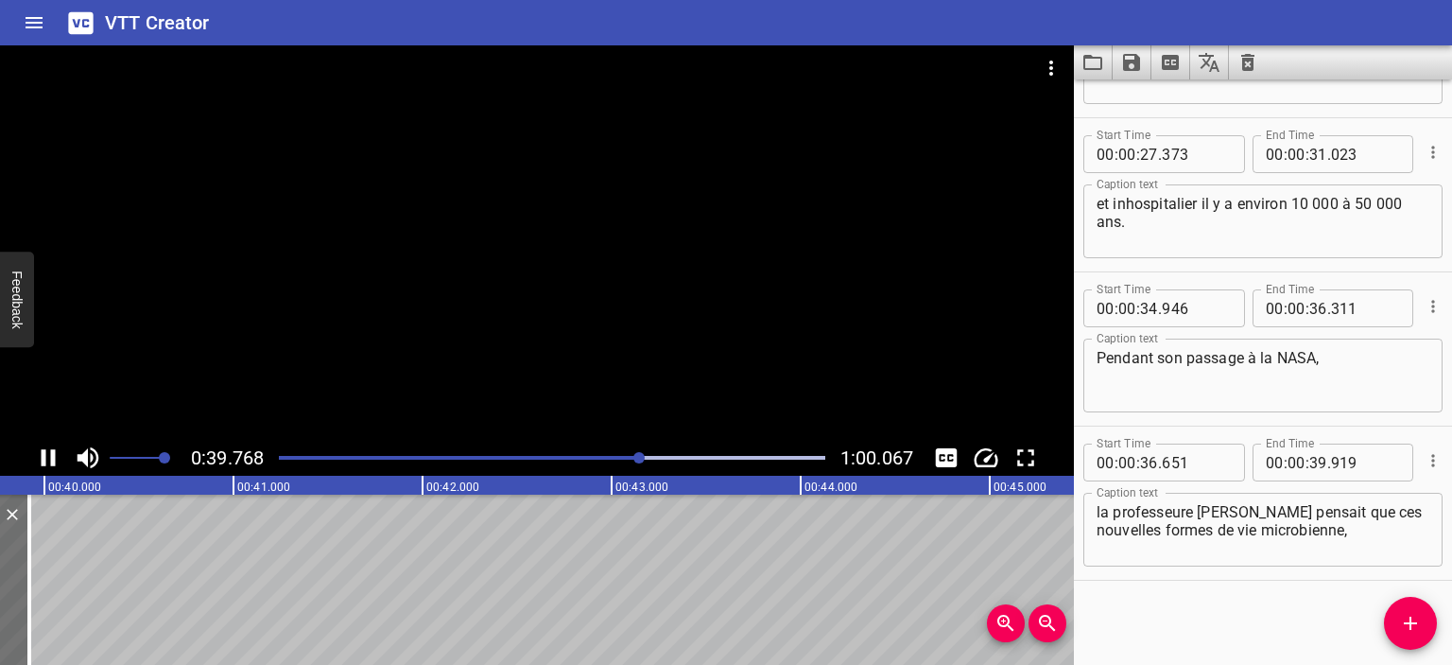
click at [47, 458] on icon "Play/Pause" at bounding box center [48, 457] width 28 height 28
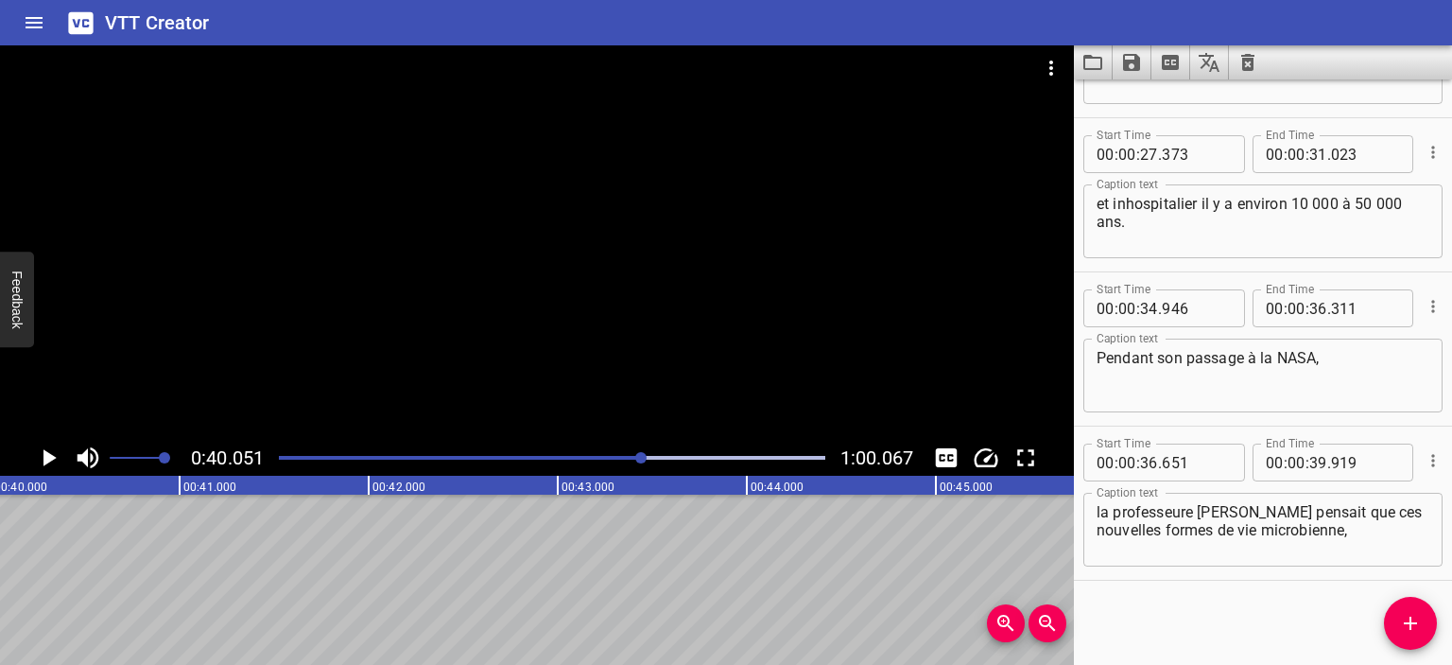
click at [1422, 603] on button "Add Cue" at bounding box center [1410, 623] width 53 height 53
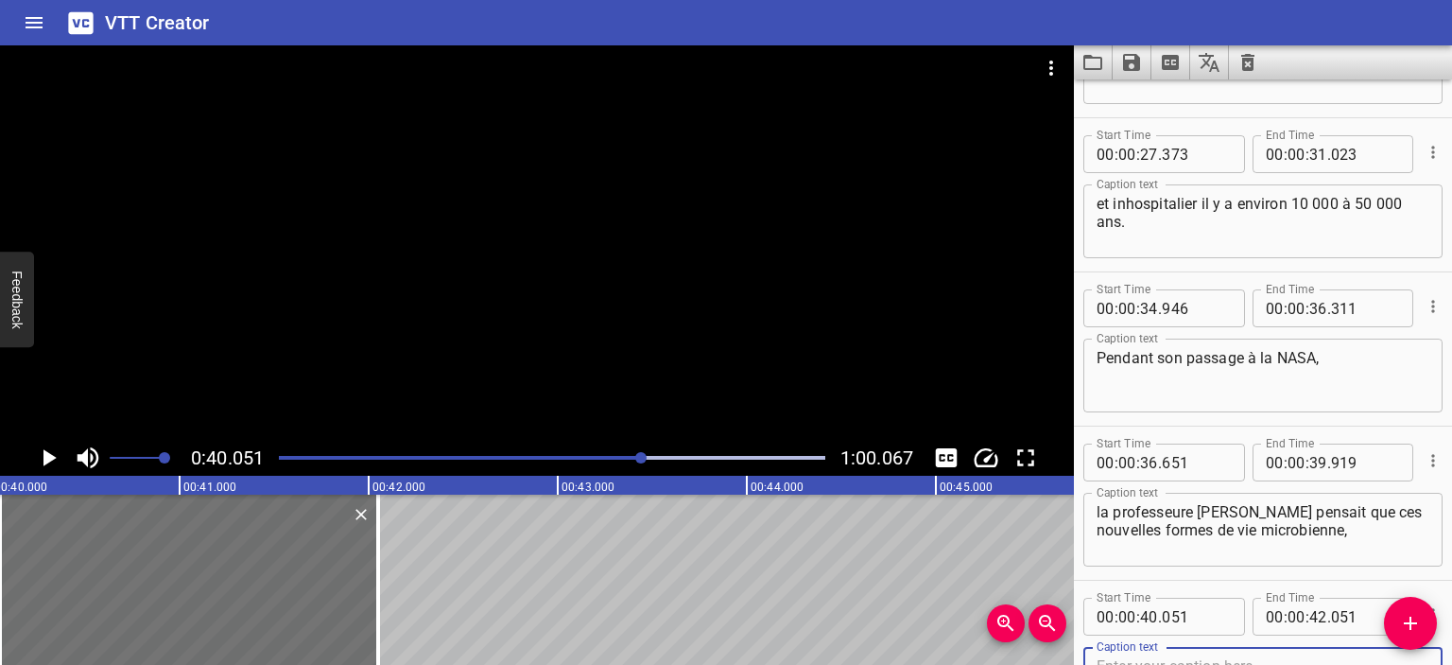
scroll to position [1053, 0]
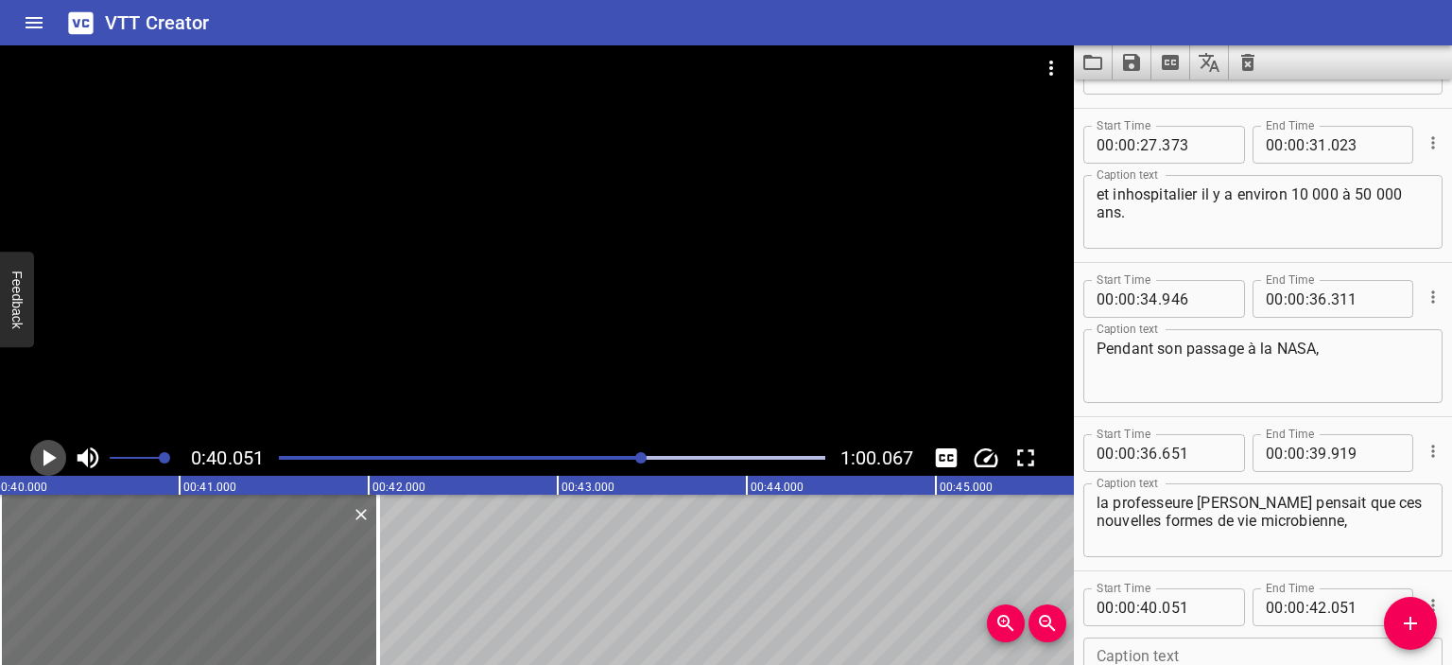
click at [40, 464] on icon "Play/Pause" at bounding box center [48, 457] width 28 height 28
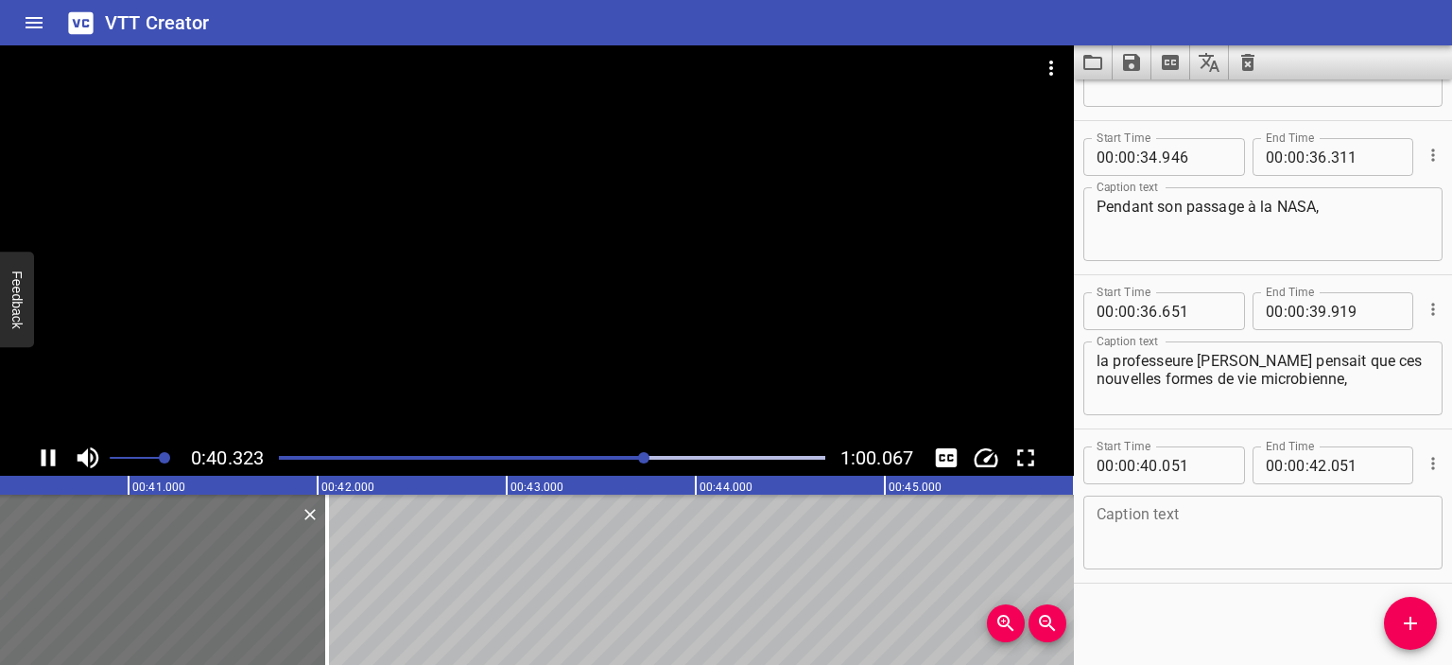
scroll to position [1199, 0]
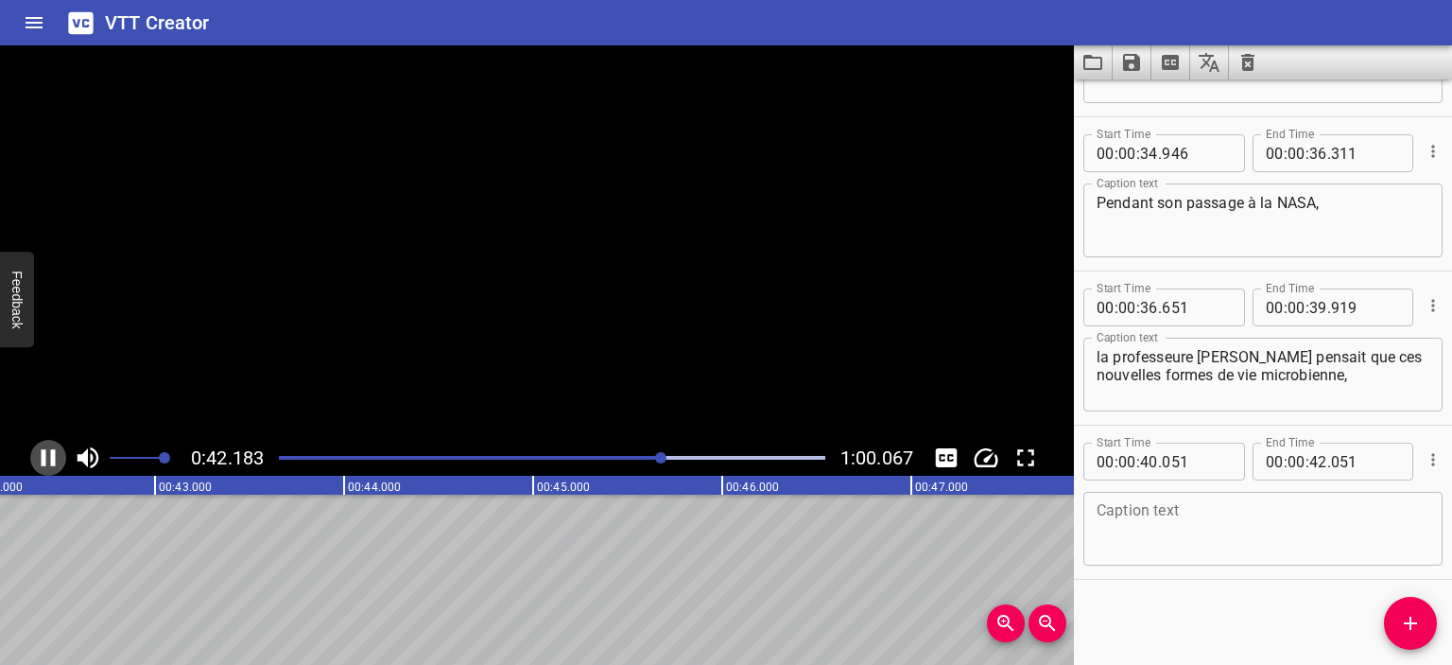
click at [48, 458] on icon "Play/Pause" at bounding box center [48, 457] width 28 height 28
click at [1212, 532] on textarea at bounding box center [1263, 529] width 333 height 54
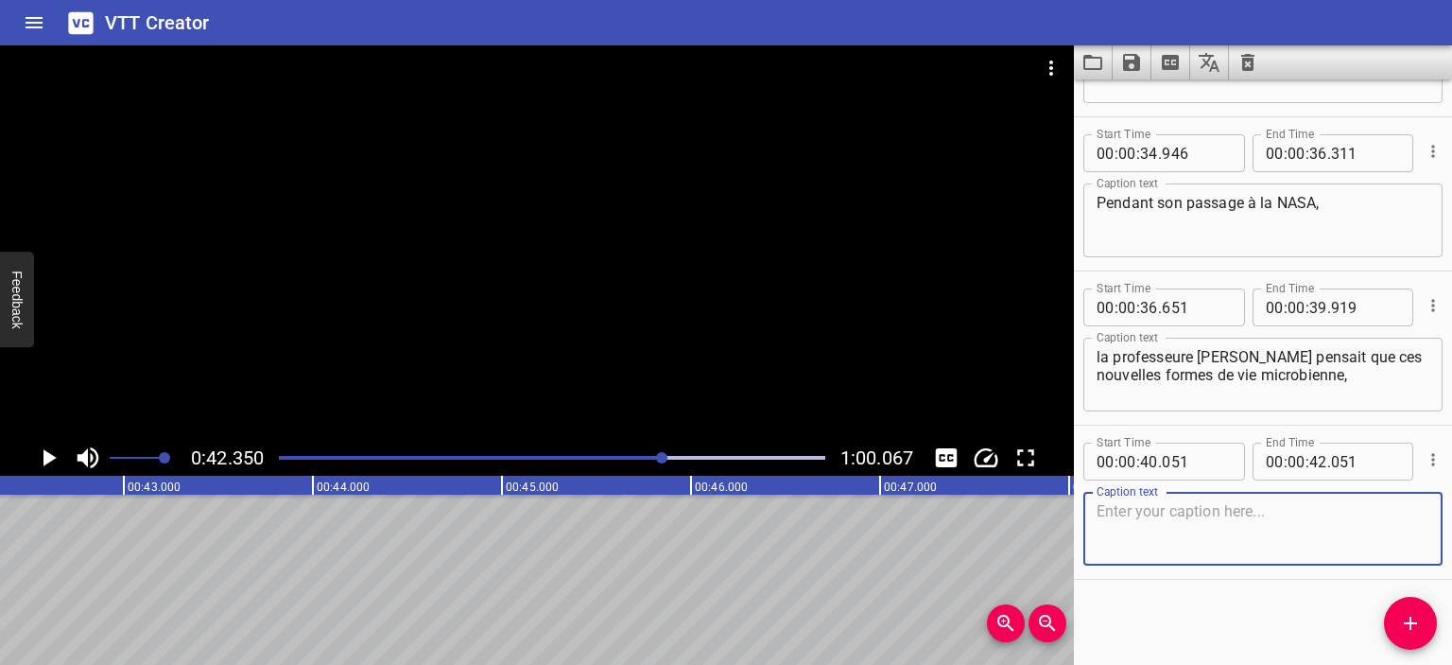
paste textarea "encore inconnues de la science,"
type textarea "encore inconnues de la science,"
click at [645, 456] on div "Play progress" at bounding box center [391, 458] width 547 height 4
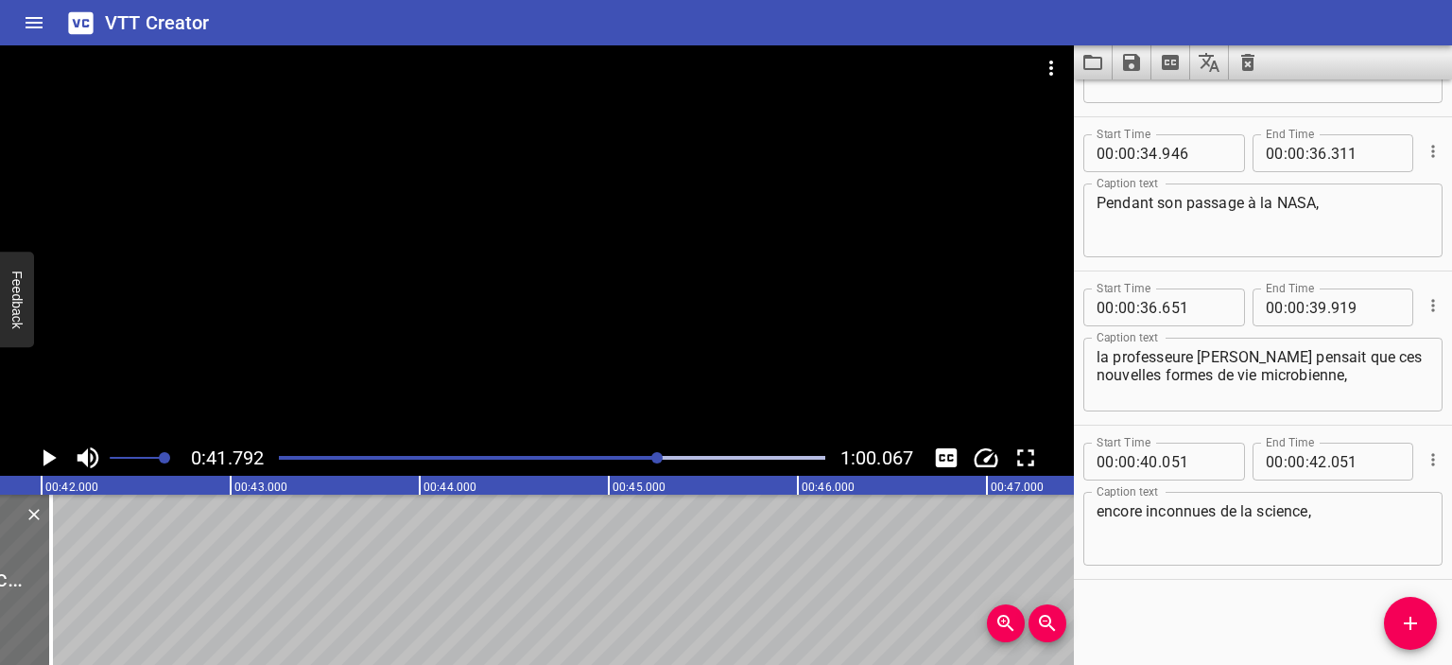
scroll to position [0, 7903]
click at [1318, 464] on input "number" at bounding box center [1319, 462] width 18 height 38
type input "41"
click at [1349, 464] on input "number" at bounding box center [1365, 462] width 69 height 38
type input "700"
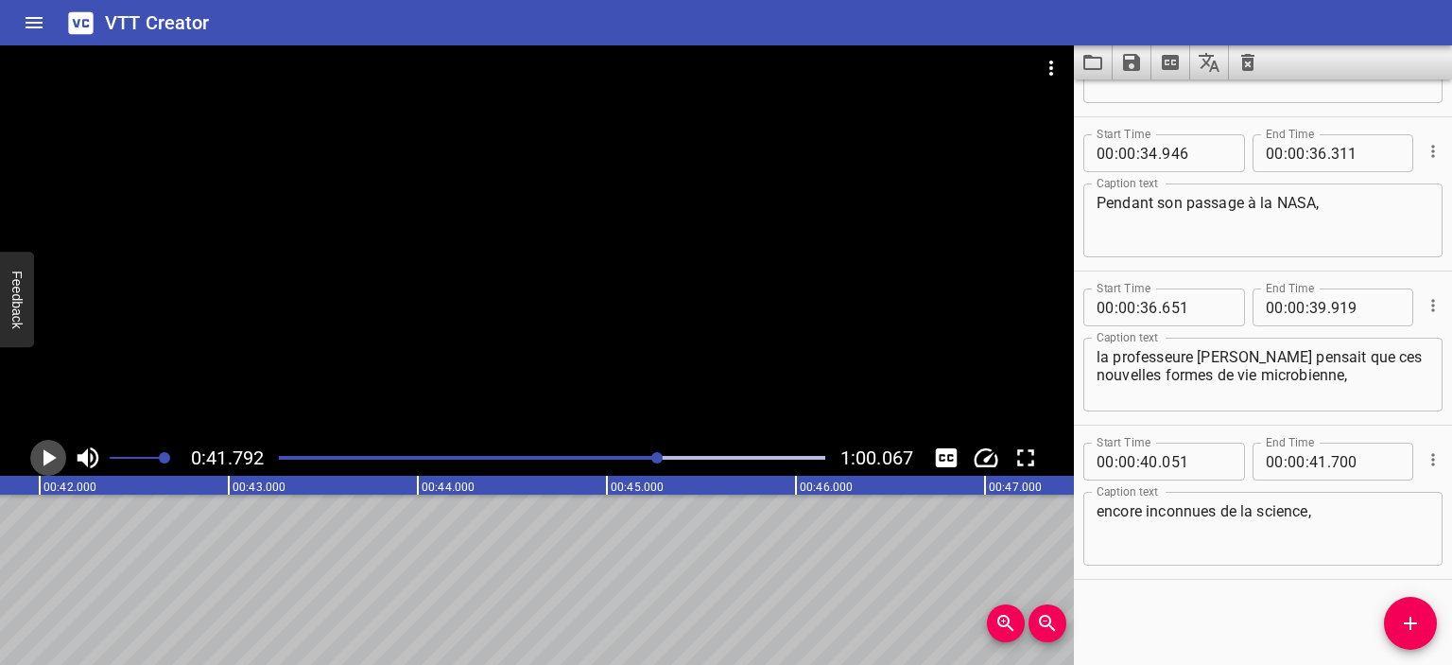
click at [55, 457] on icon "Play/Pause" at bounding box center [48, 457] width 28 height 28
click at [55, 457] on icon "Play/Pause" at bounding box center [49, 457] width 14 height 17
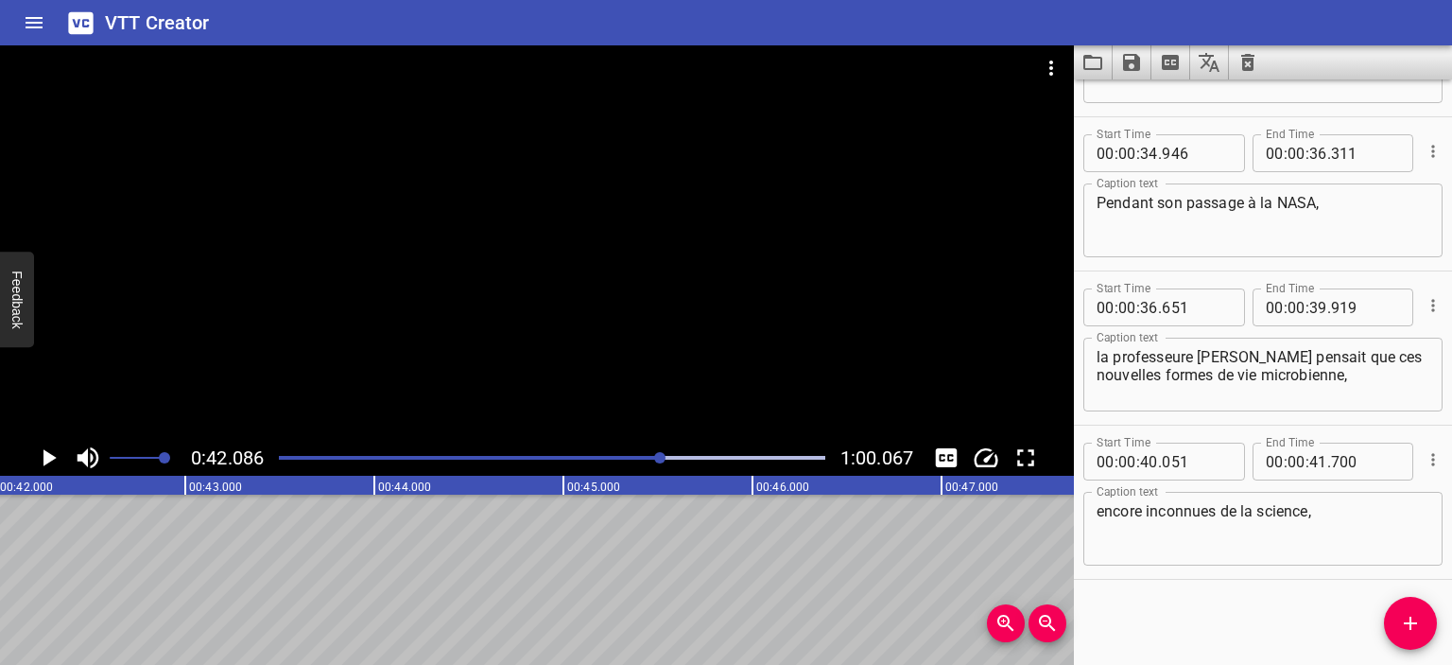
scroll to position [0, 7957]
click at [1415, 618] on icon "Add Cue" at bounding box center [1410, 623] width 23 height 23
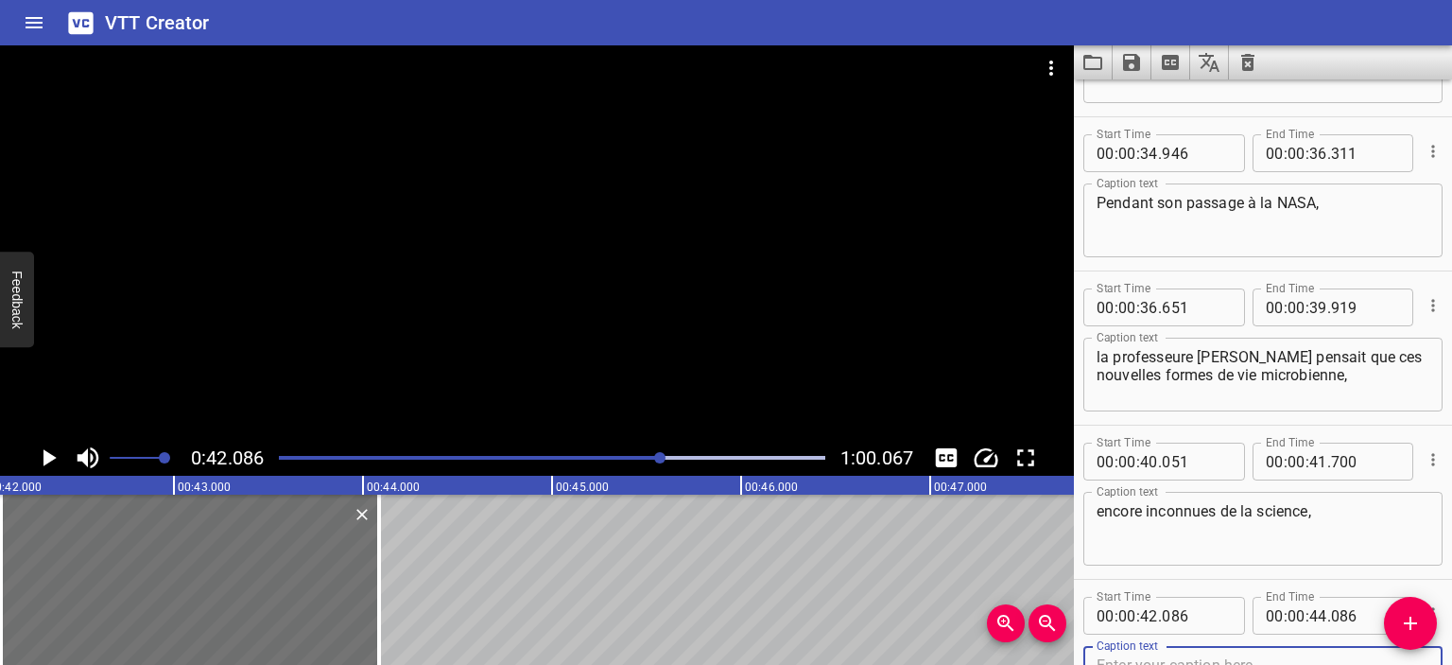
scroll to position [1207, 0]
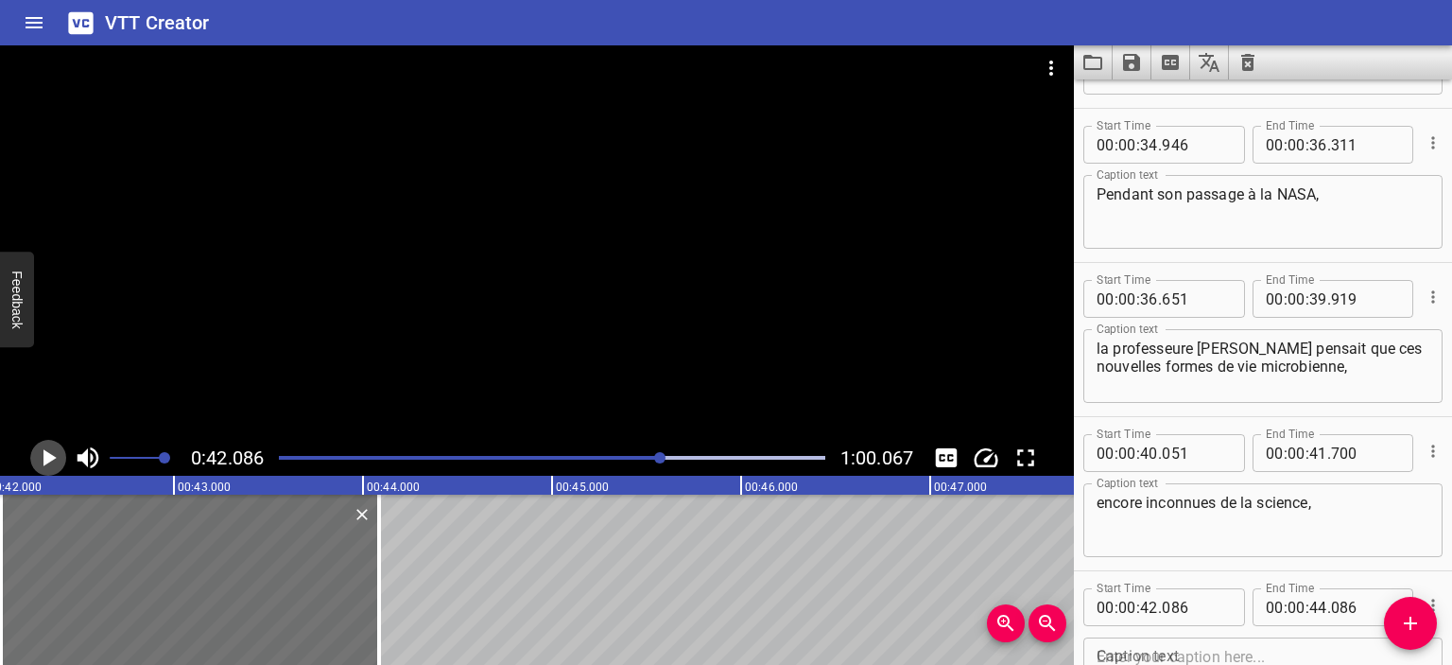
click at [50, 461] on icon "Play/Pause" at bounding box center [48, 457] width 28 height 28
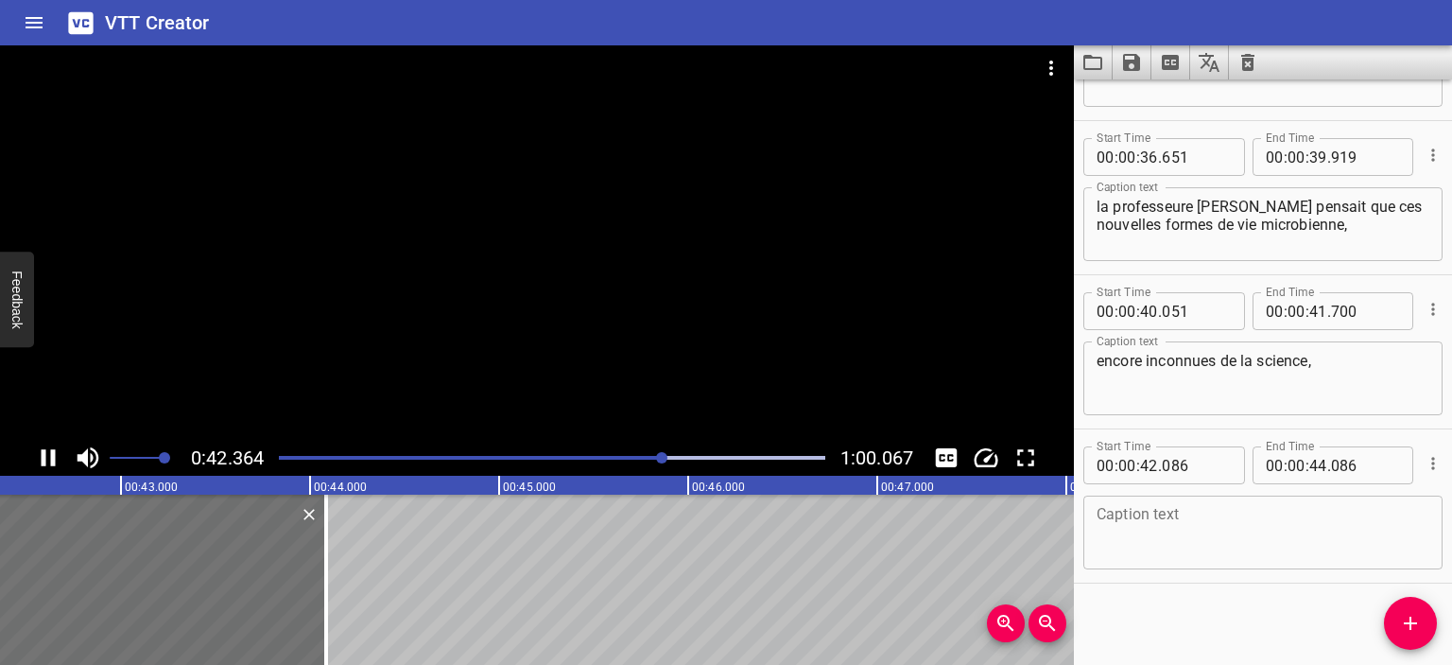
scroll to position [1353, 0]
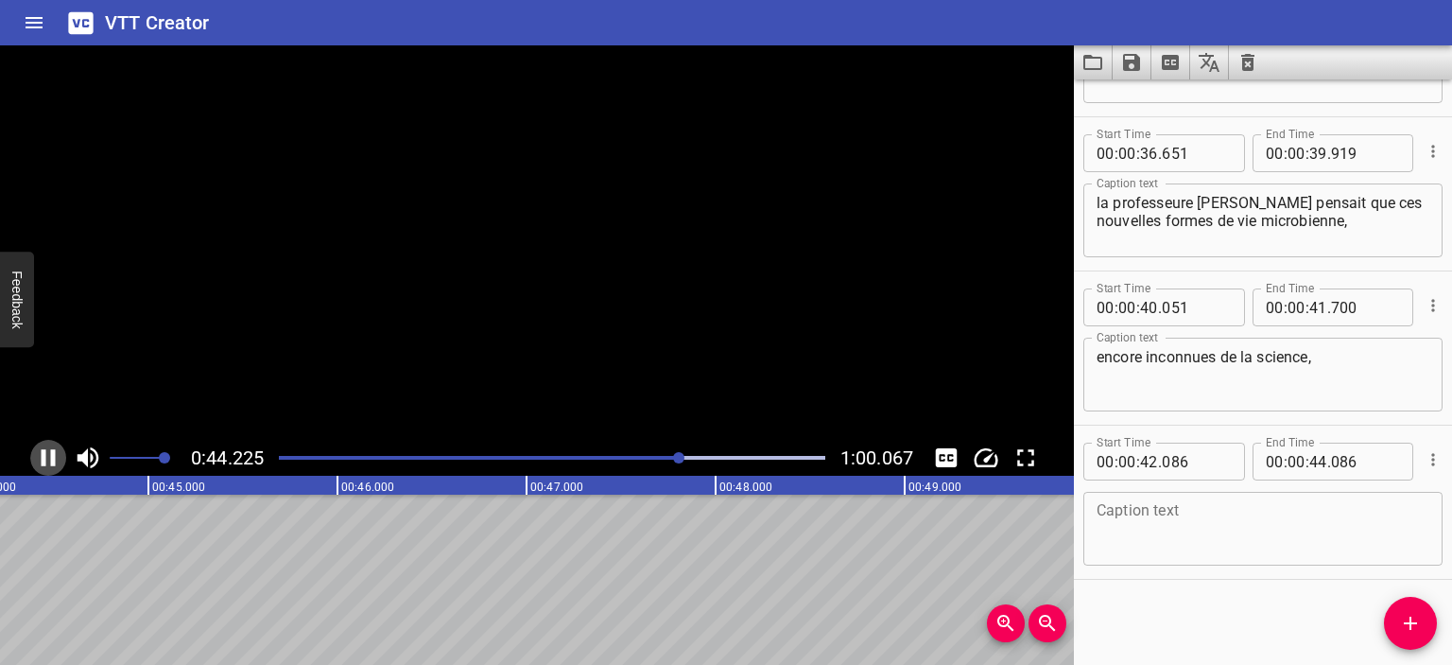
click at [50, 461] on icon "Play/Pause" at bounding box center [49, 457] width 14 height 17
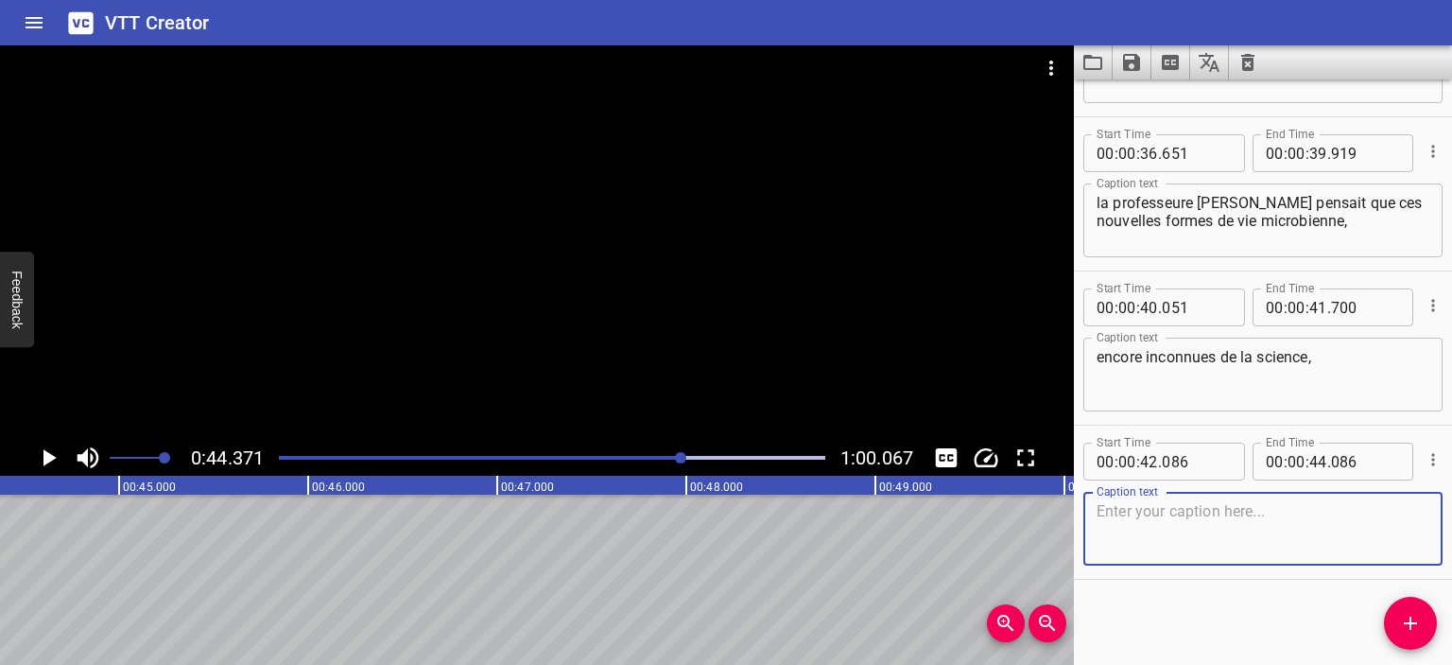
click at [1157, 532] on textarea at bounding box center [1263, 529] width 333 height 54
paste textarea "pourraient constituer un lien potentiel"
type textarea "pourraient constituer un lien potentiel"
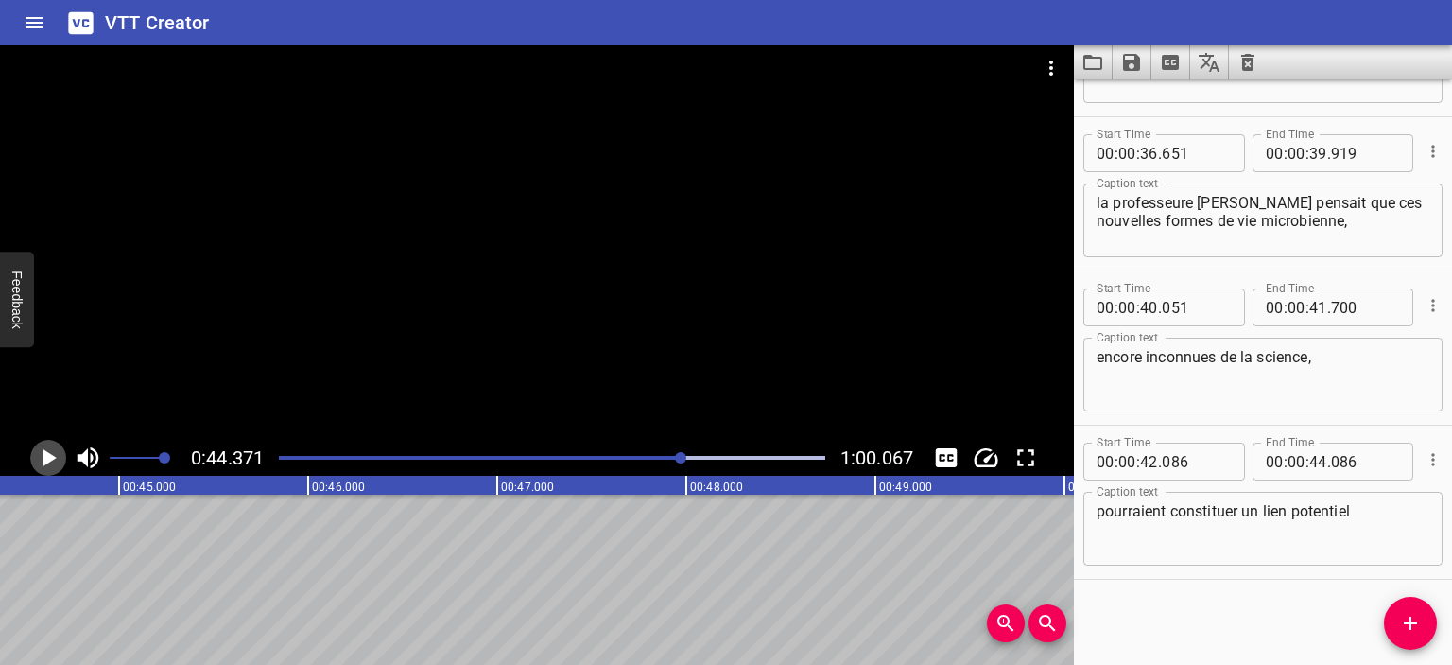
click at [34, 456] on button "Play/Pause" at bounding box center [48, 458] width 36 height 36
click at [42, 457] on icon "Play/Pause" at bounding box center [49, 457] width 14 height 17
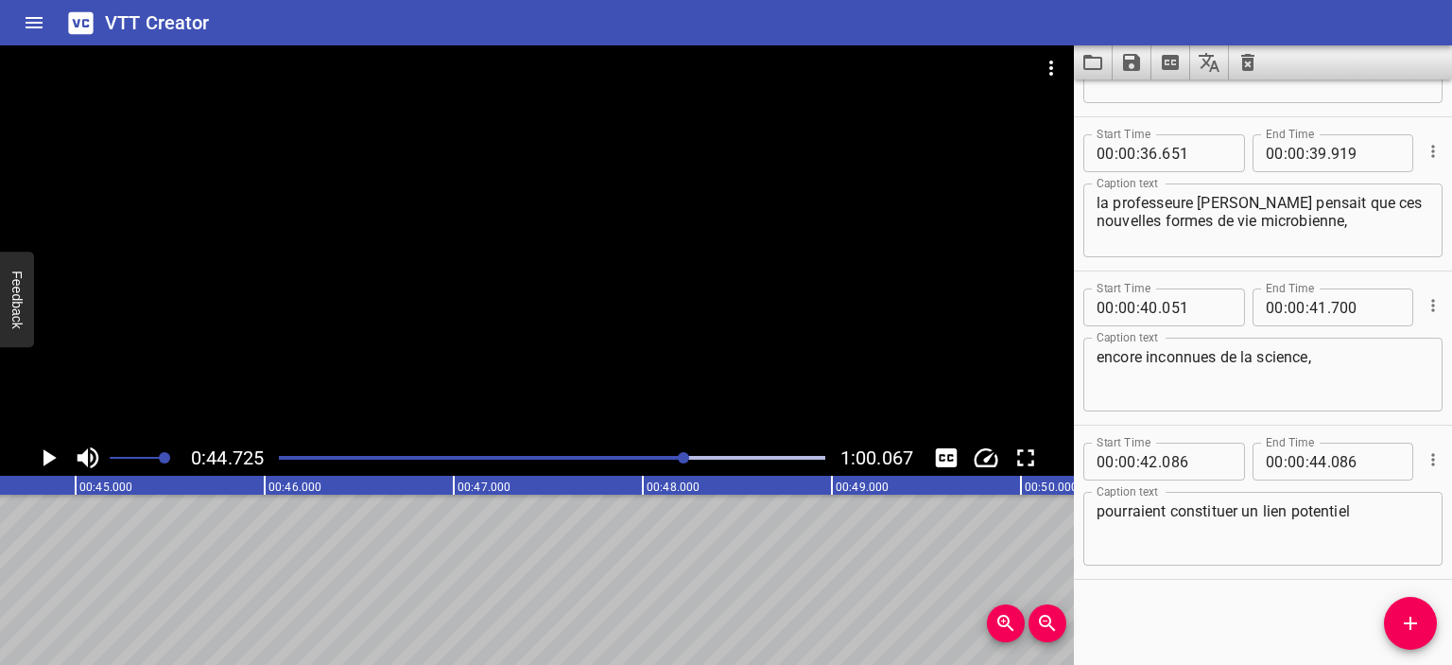
scroll to position [0, 8457]
click at [673, 455] on div at bounding box center [552, 457] width 569 height 26
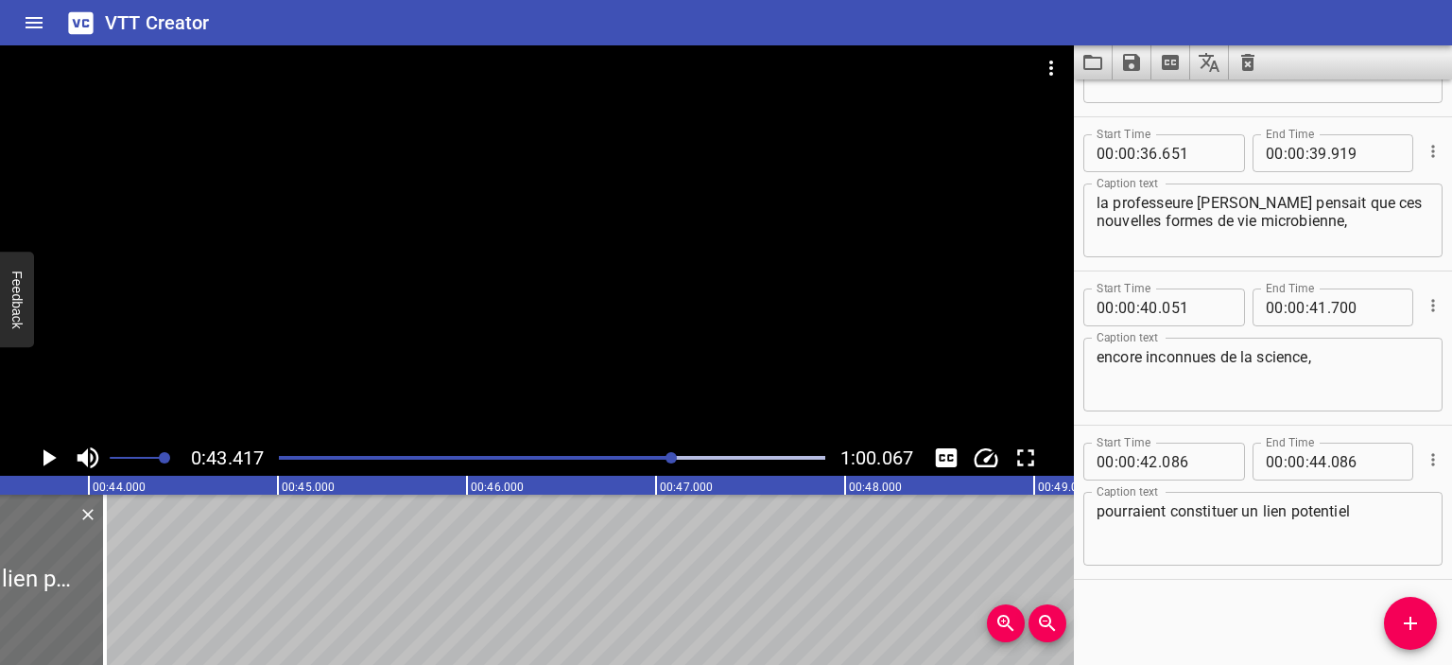
scroll to position [0, 8210]
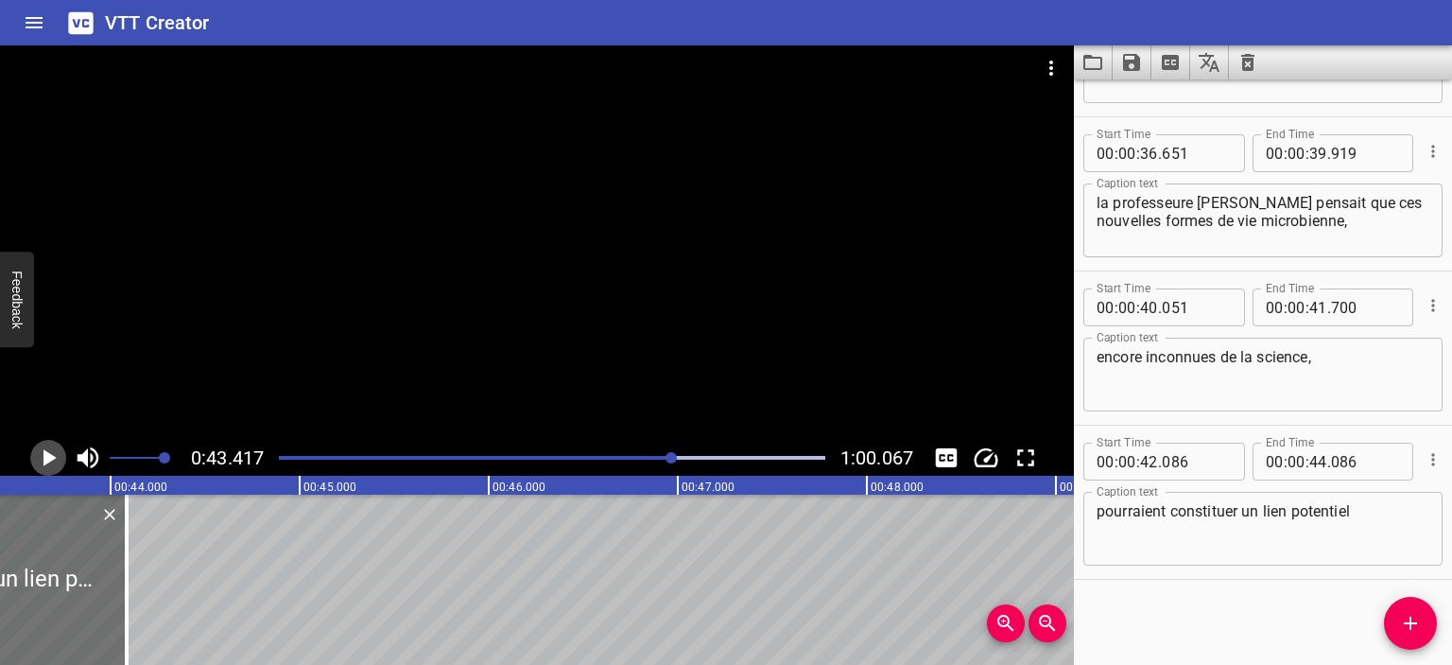
click at [39, 461] on icon "Play/Pause" at bounding box center [48, 457] width 28 height 28
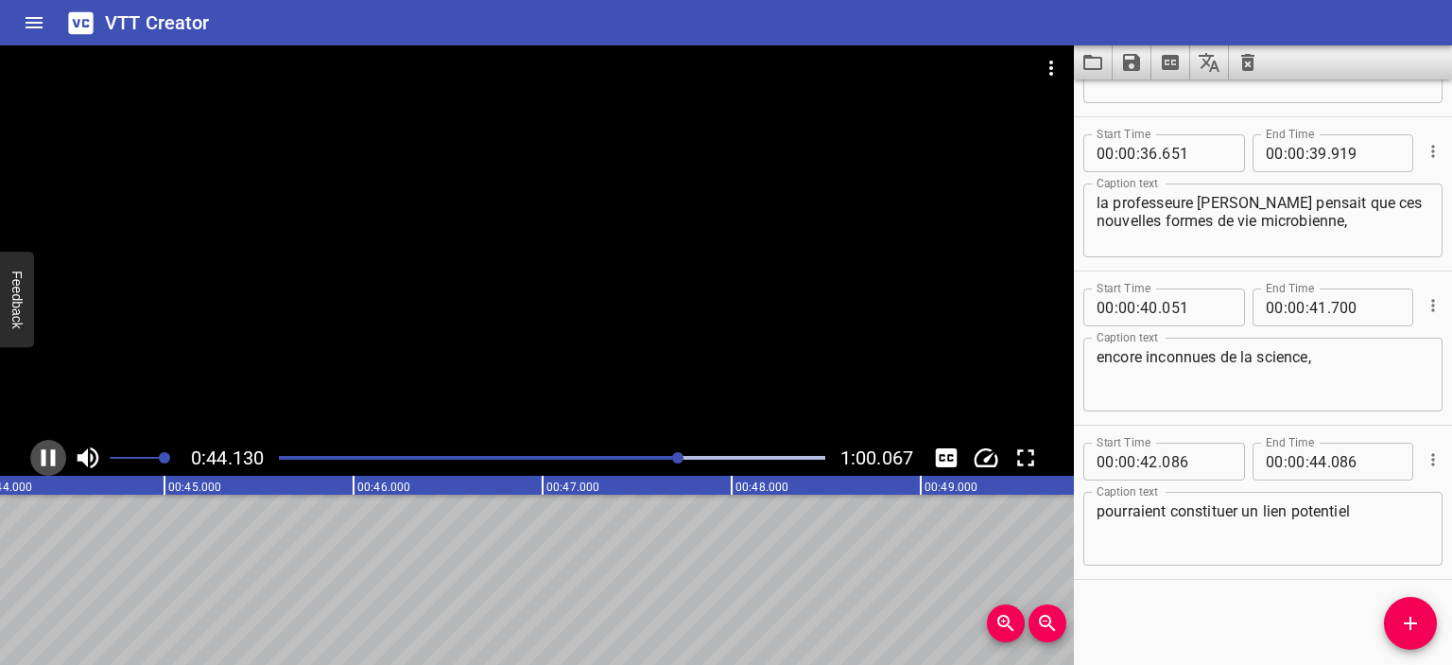
click at [43, 461] on icon "Play/Pause" at bounding box center [49, 457] width 14 height 17
click at [1335, 464] on input "number" at bounding box center [1365, 462] width 69 height 38
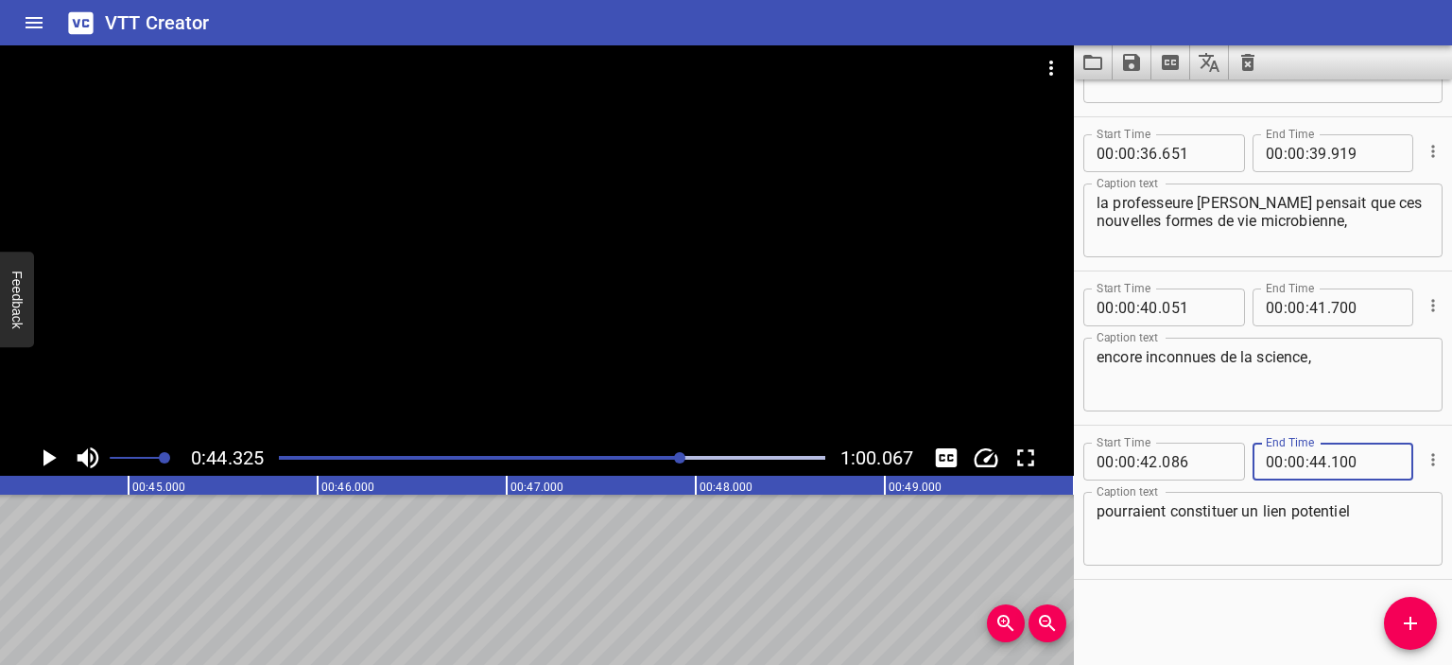
type input "100"
click at [1407, 502] on textarea "pourraient constituer un lien potentiel" at bounding box center [1263, 529] width 333 height 54
click at [1414, 633] on icon "Add Cue" at bounding box center [1410, 623] width 23 height 23
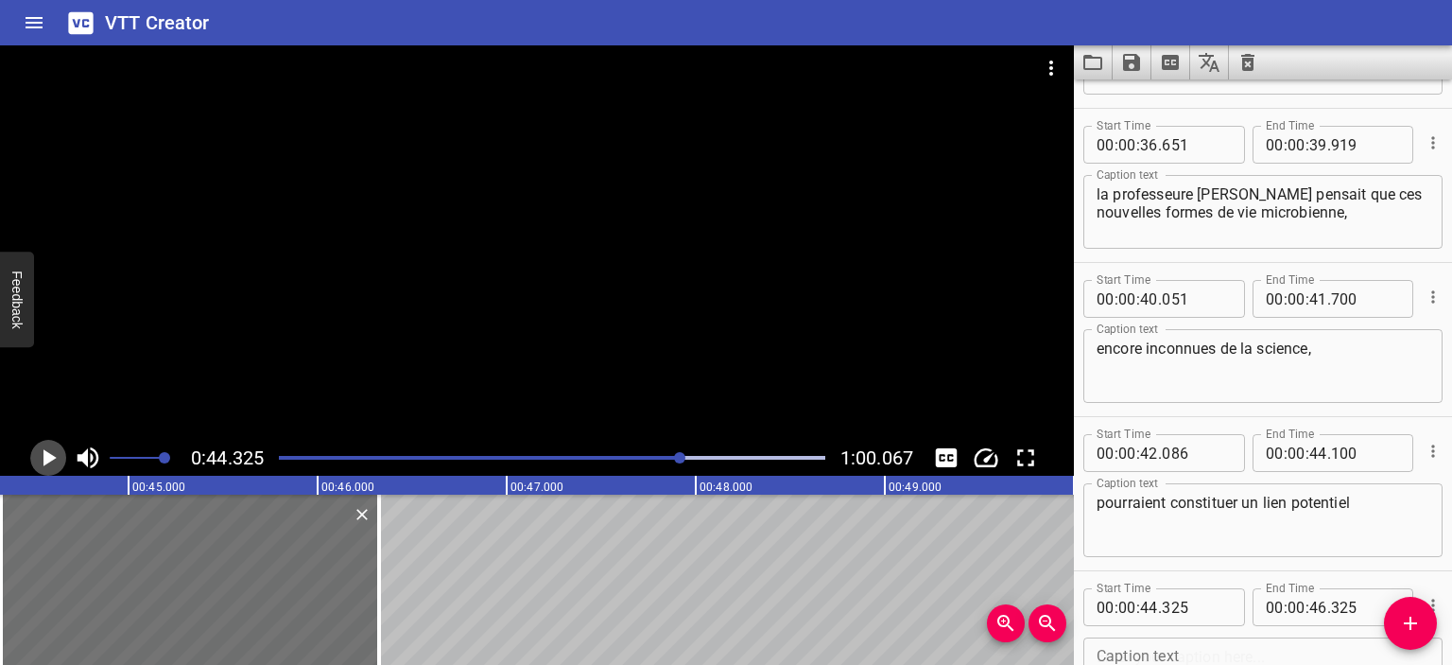
click at [43, 456] on icon "Play/Pause" at bounding box center [49, 457] width 13 height 17
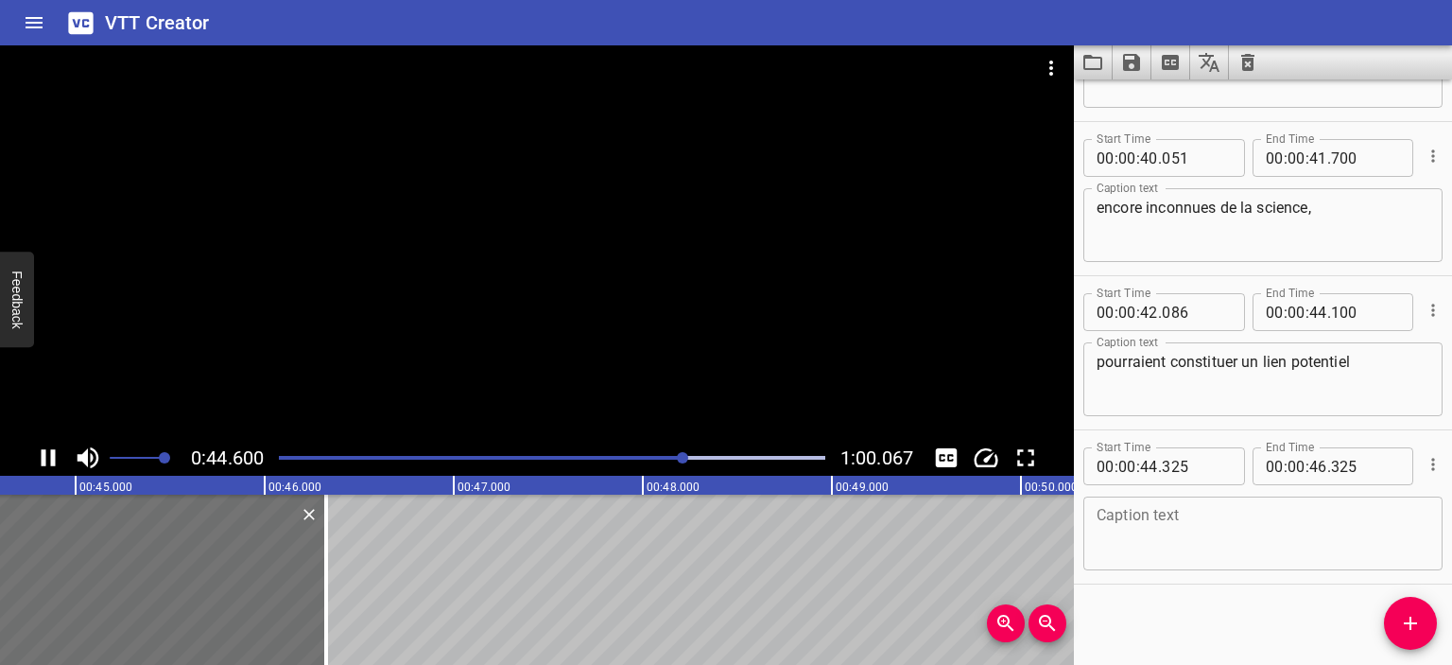
scroll to position [1506, 0]
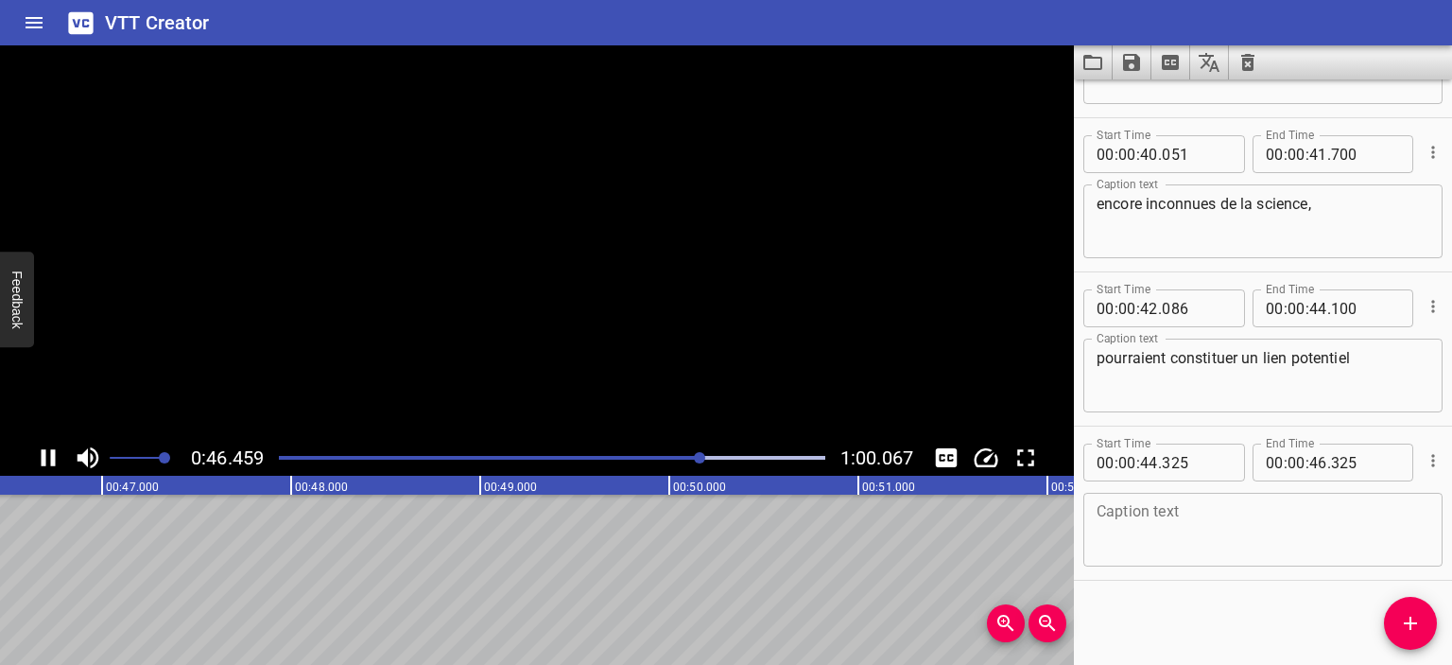
click at [45, 457] on icon "Play/Pause" at bounding box center [49, 457] width 14 height 17
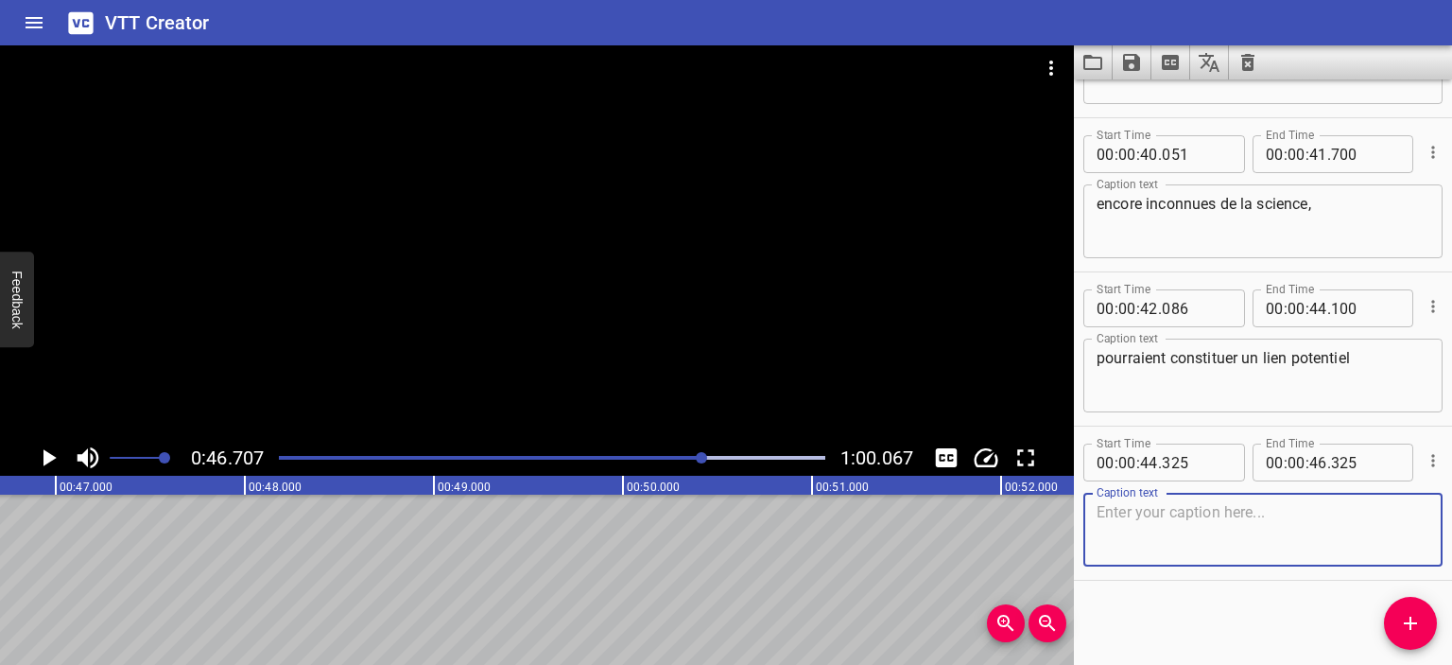
click at [1203, 539] on textarea at bounding box center [1263, 530] width 333 height 54
paste textarea "pour comprendre la vie sur d'autres planètes,"
type textarea "pour comprendre la vie sur d'autres planètes,"
click at [686, 459] on div "Play progress" at bounding box center [431, 458] width 547 height 4
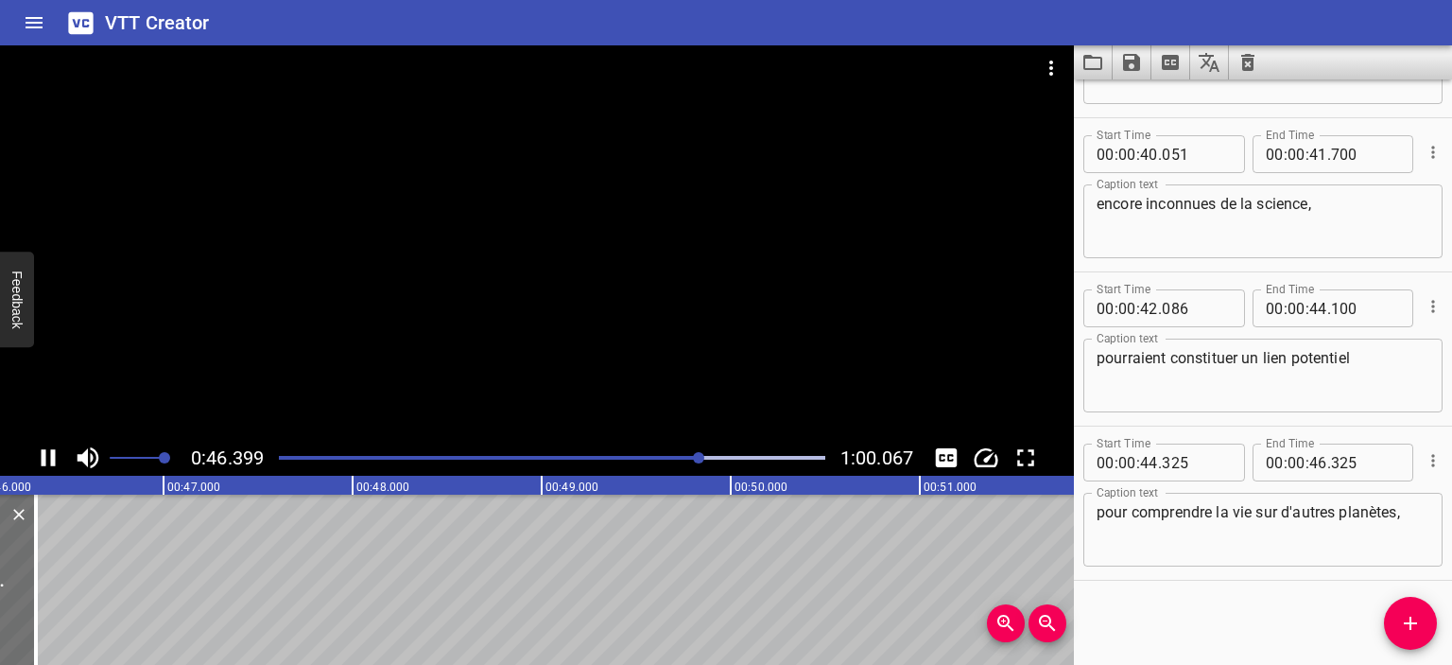
scroll to position [0, 8792]
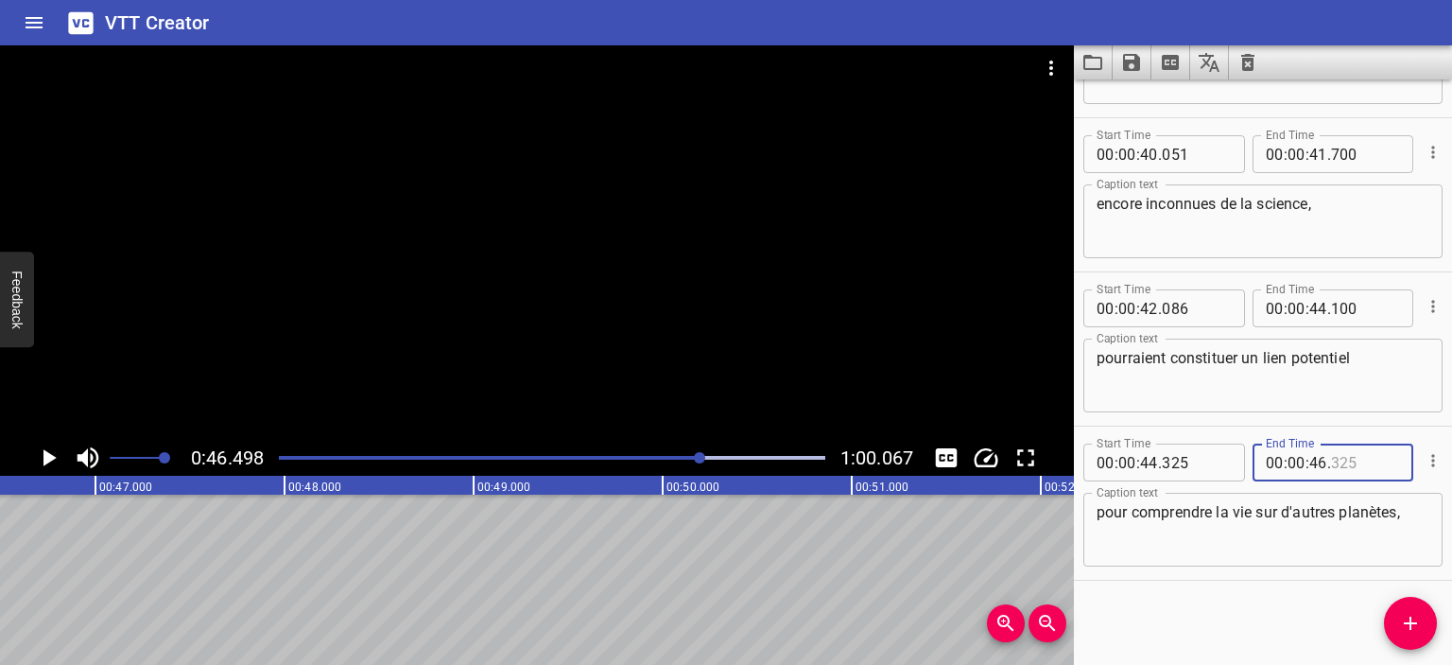
click at [1332, 464] on input "number" at bounding box center [1365, 462] width 69 height 38
type input "498"
click at [1407, 510] on textarea "pour comprendre la vie sur d'autres planètes," at bounding box center [1263, 530] width 333 height 54
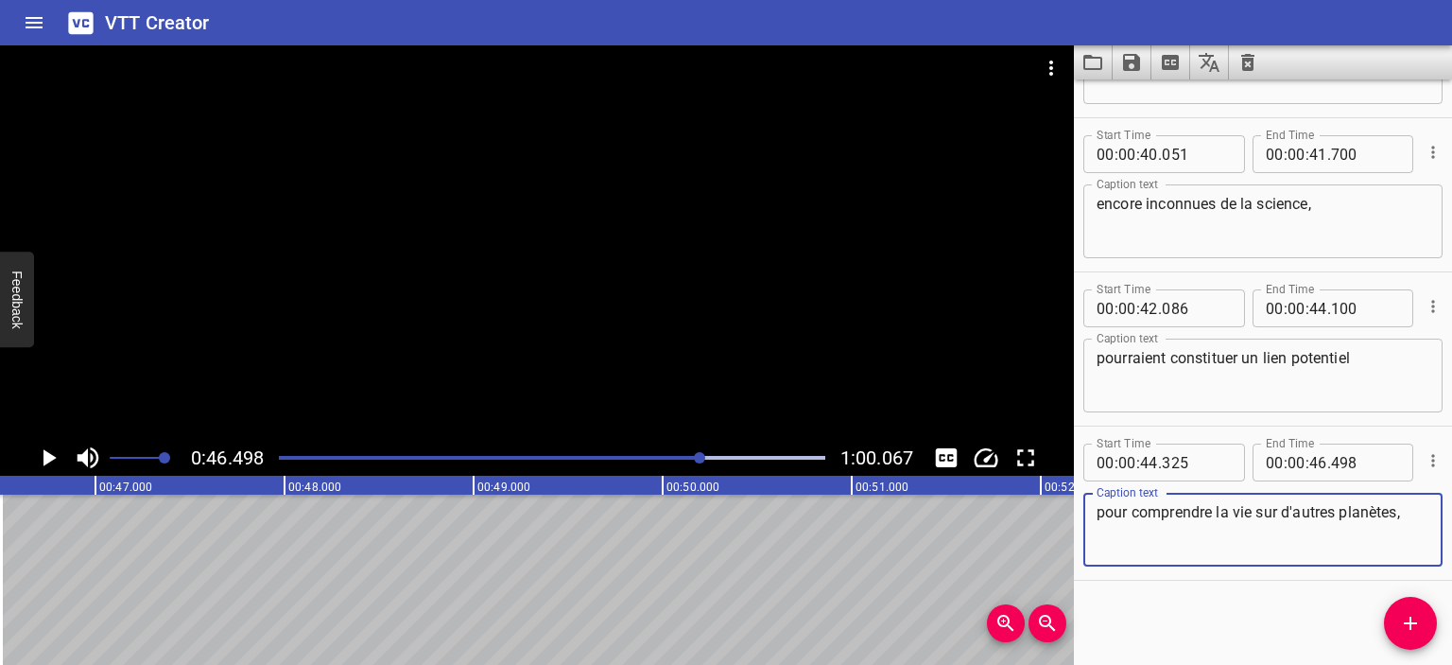
click at [55, 453] on icon "Play/Pause" at bounding box center [48, 457] width 28 height 28
click at [55, 454] on icon "Play/Pause" at bounding box center [49, 457] width 14 height 17
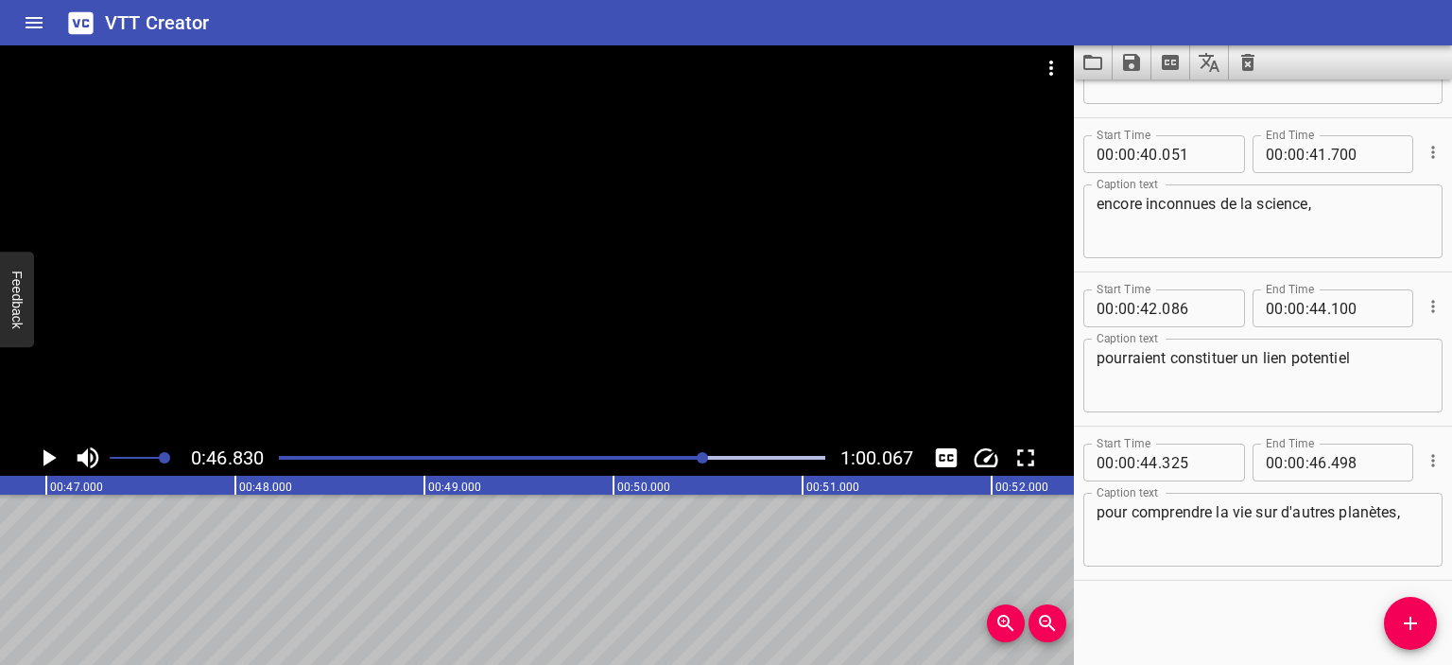
scroll to position [0, 8856]
click at [1425, 629] on span "Add Cue" at bounding box center [1410, 623] width 53 height 23
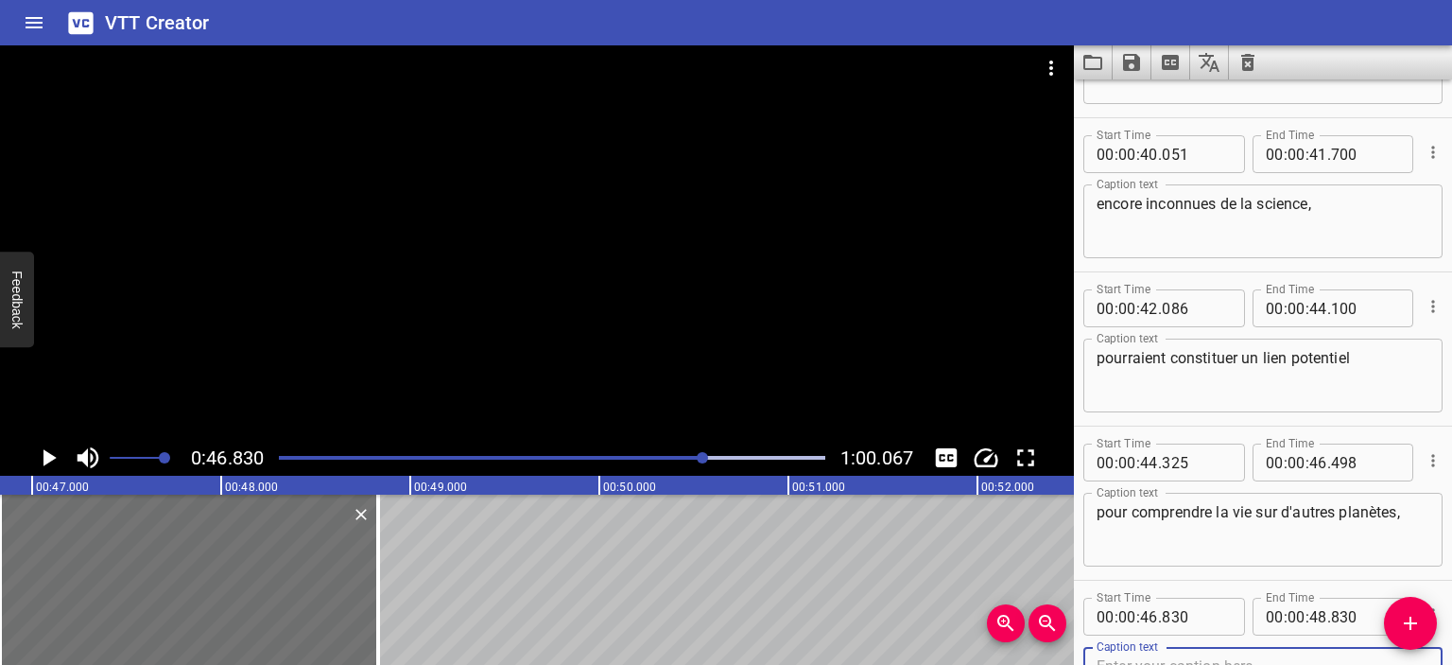
scroll to position [1517, 0]
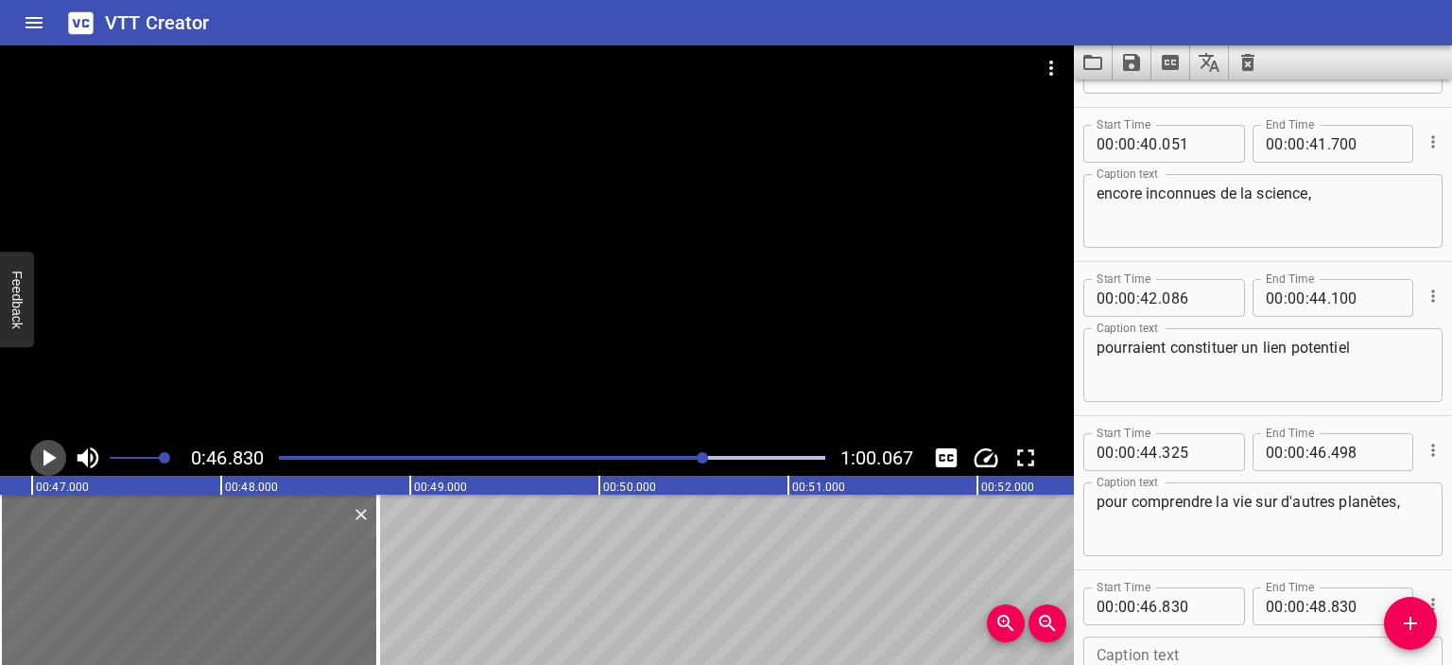
click at [45, 457] on icon "Play/Pause" at bounding box center [49, 457] width 13 height 17
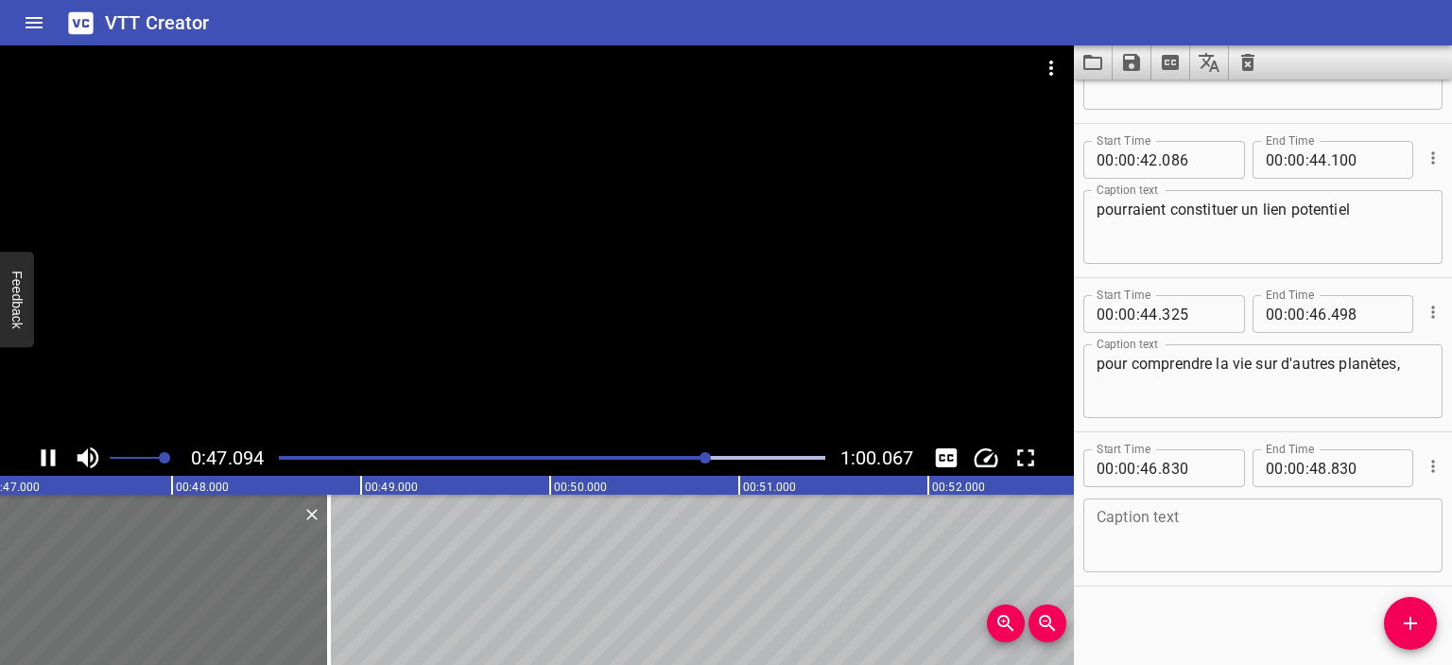
scroll to position [1660, 0]
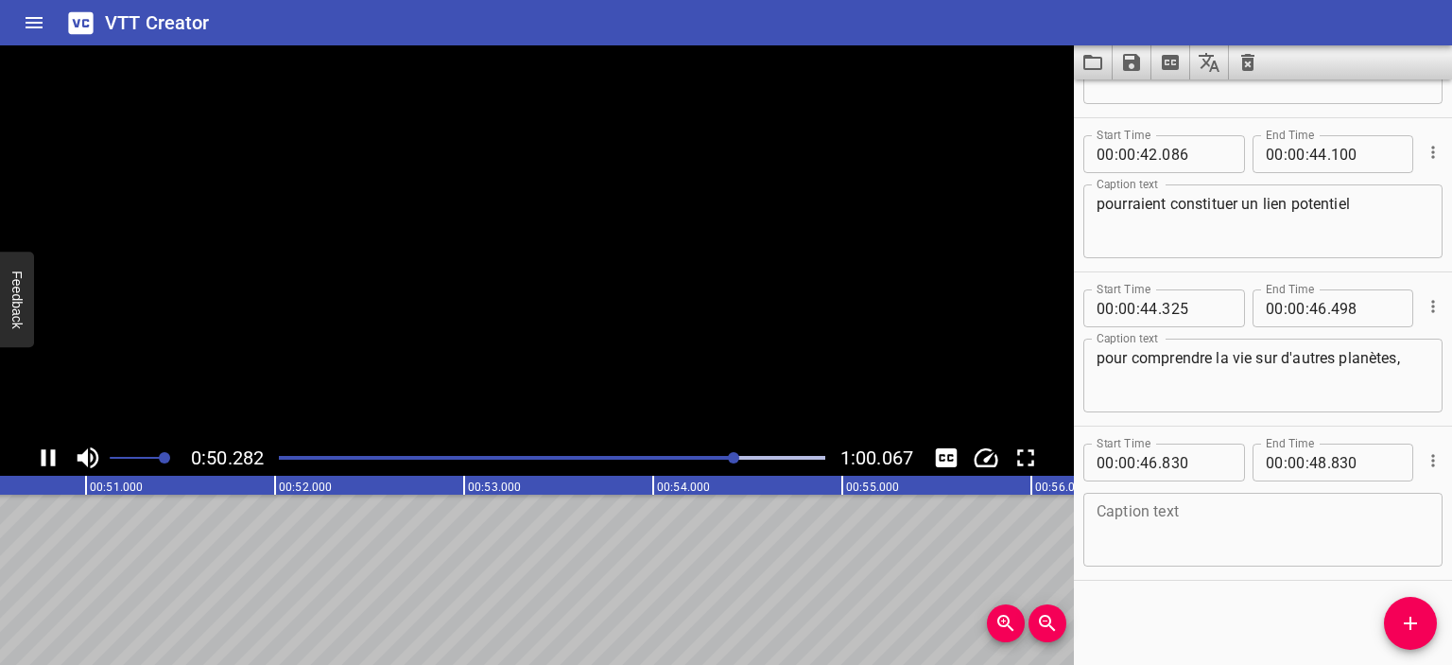
click at [45, 457] on icon "Play/Pause" at bounding box center [48, 457] width 28 height 28
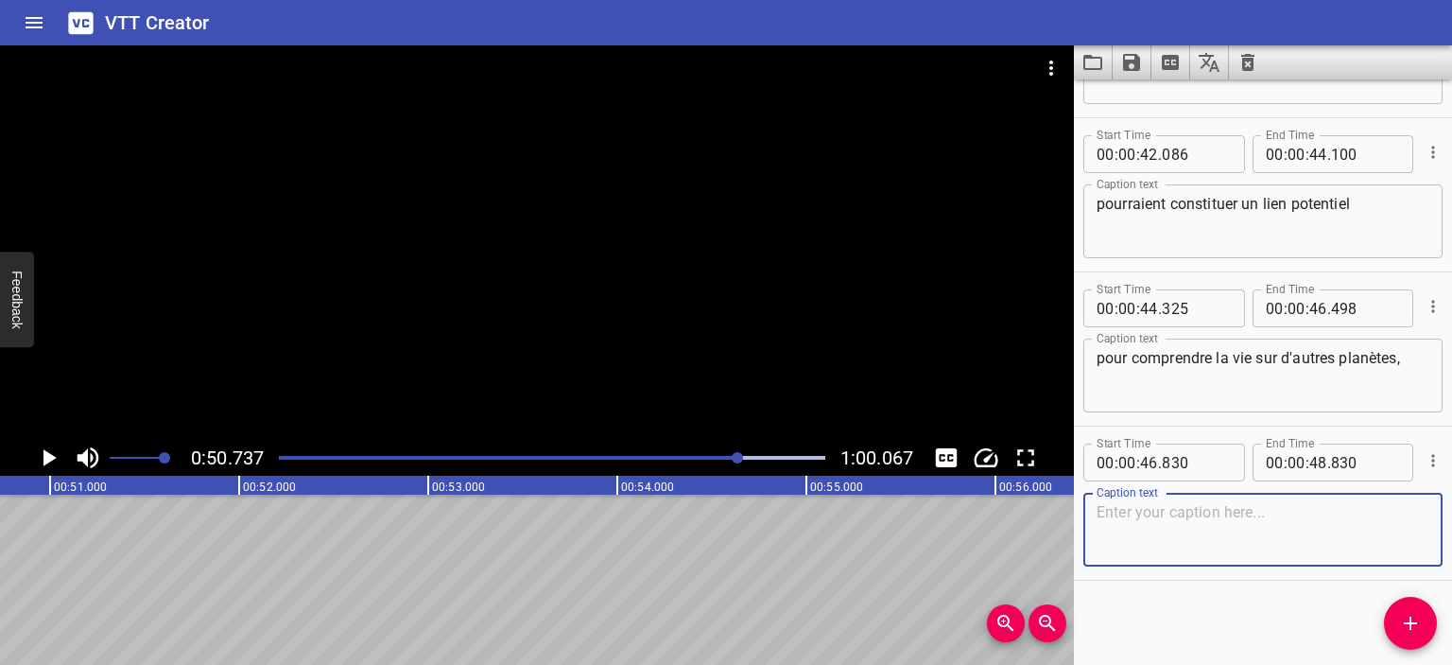
click at [1138, 532] on textarea at bounding box center [1263, 530] width 333 height 54
paste textarea "en particulier Mars, dont l’écosystème leur ressemblait étroitement."
type textarea "en particulier Mars, dont l’écosystème leur ressemblait étroitement."
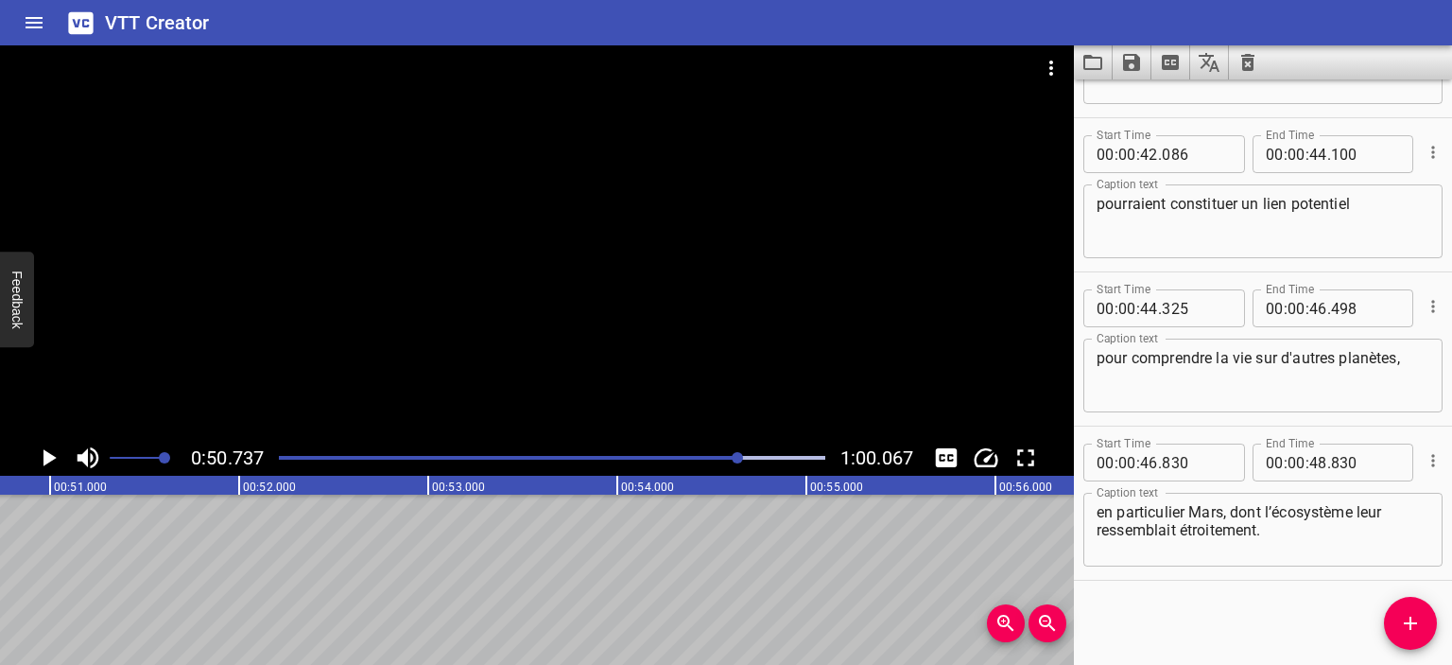
click at [711, 457] on div "Play progress" at bounding box center [467, 458] width 547 height 4
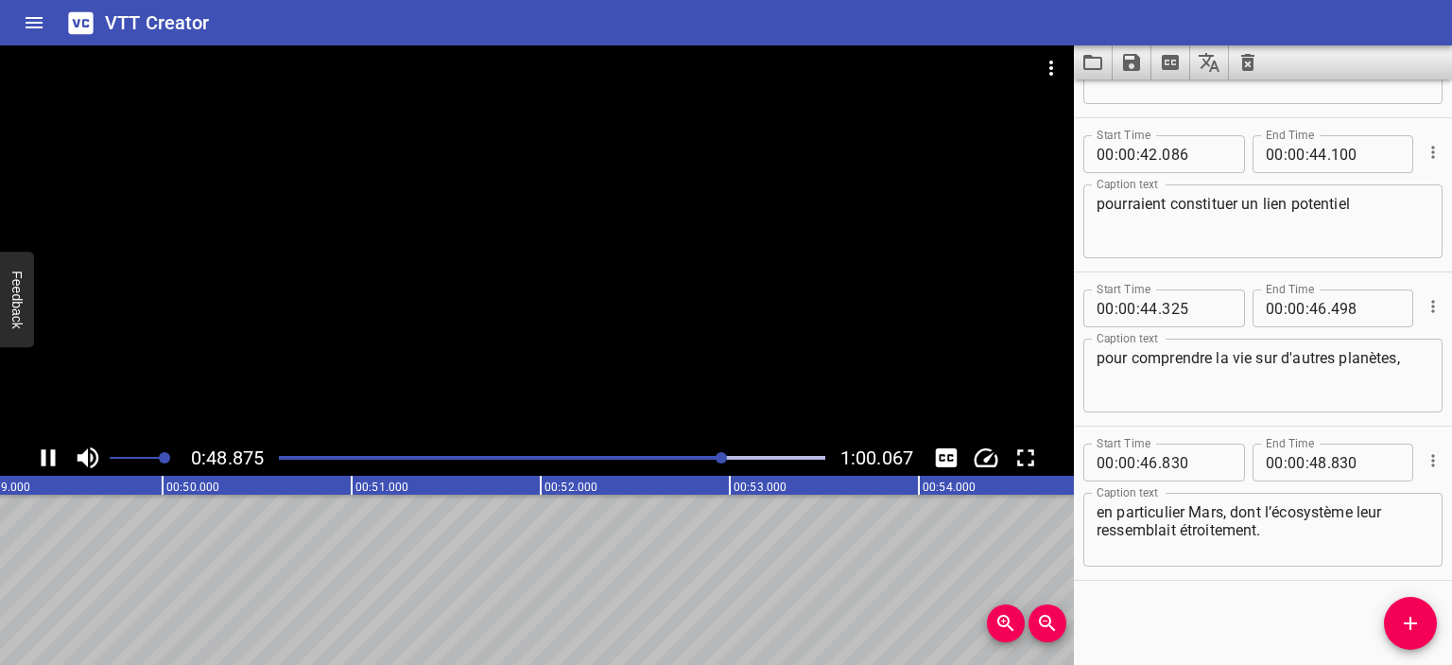
click at [692, 455] on div at bounding box center [552, 457] width 569 height 26
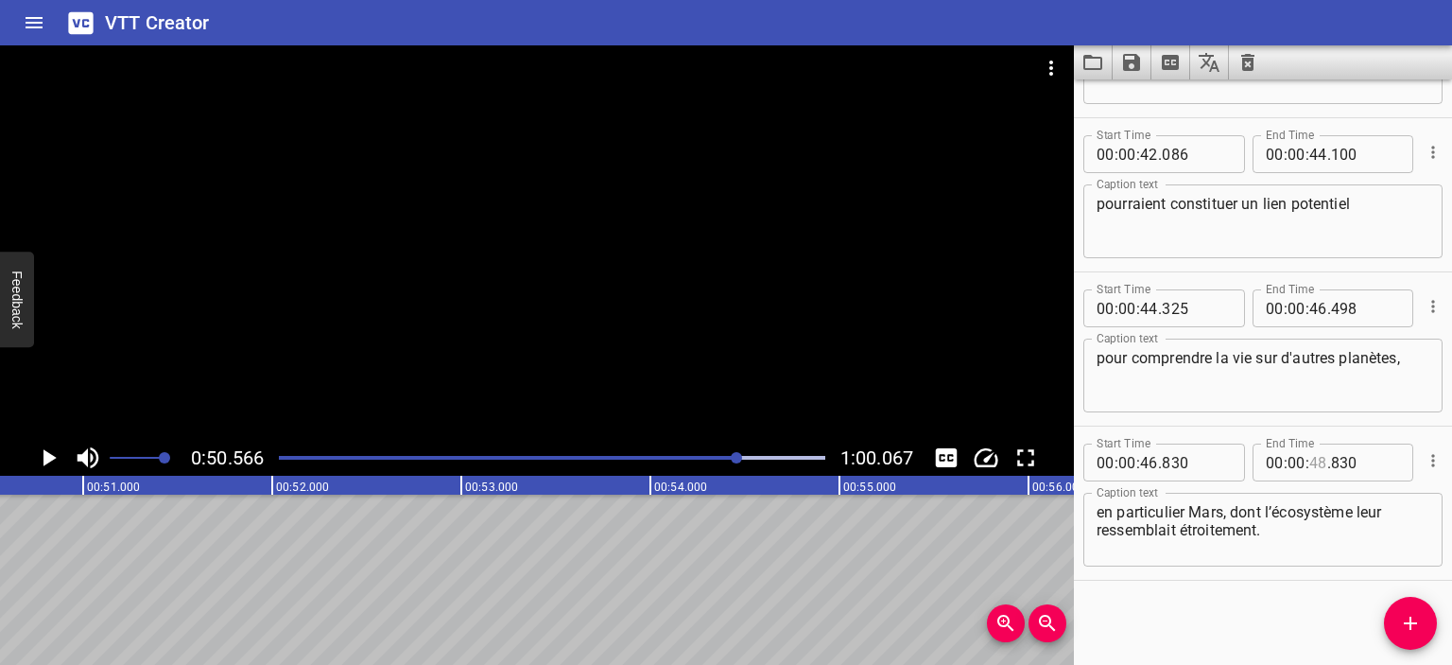
click at [1312, 460] on input "number" at bounding box center [1319, 462] width 18 height 38
type input "50"
type input "500"
click at [722, 456] on div "Play progress" at bounding box center [466, 458] width 547 height 4
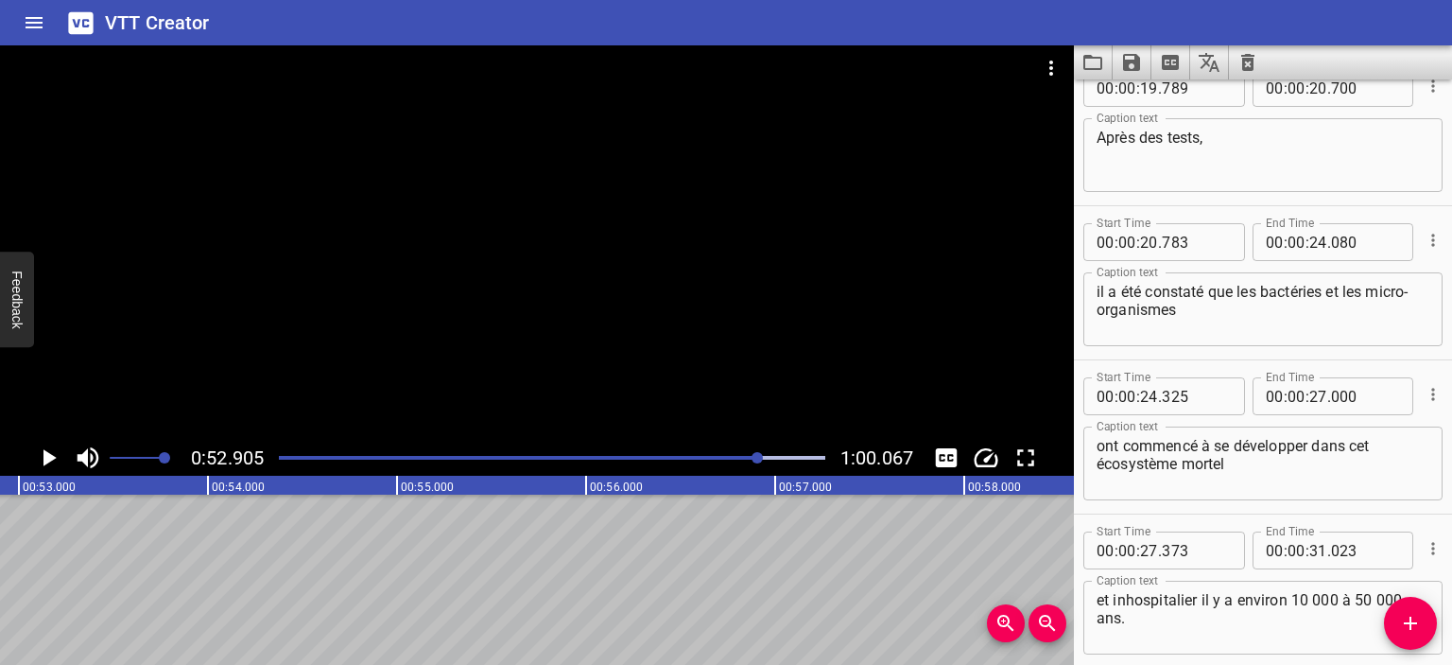
scroll to position [0, 0]
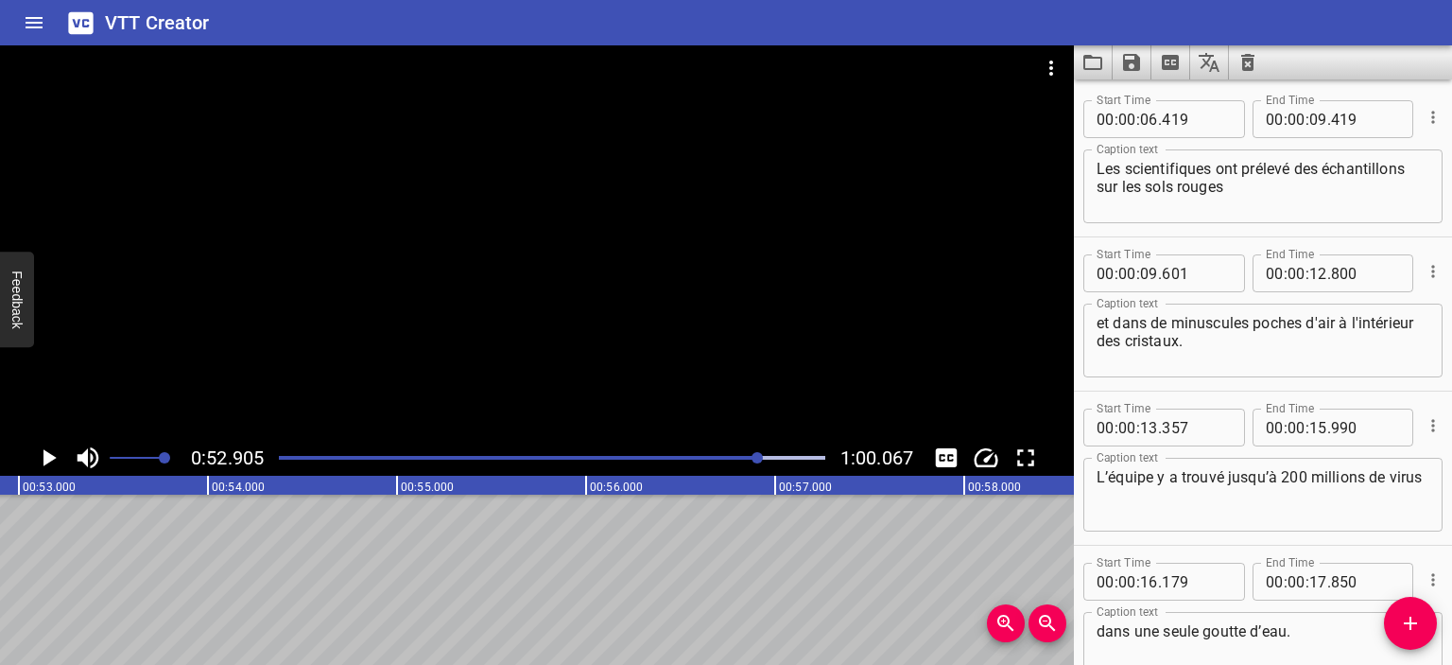
click at [1135, 66] on icon "Save captions to file" at bounding box center [1131, 62] width 17 height 17
click at [1179, 101] on li "Save to VTT file" at bounding box center [1182, 104] width 139 height 34
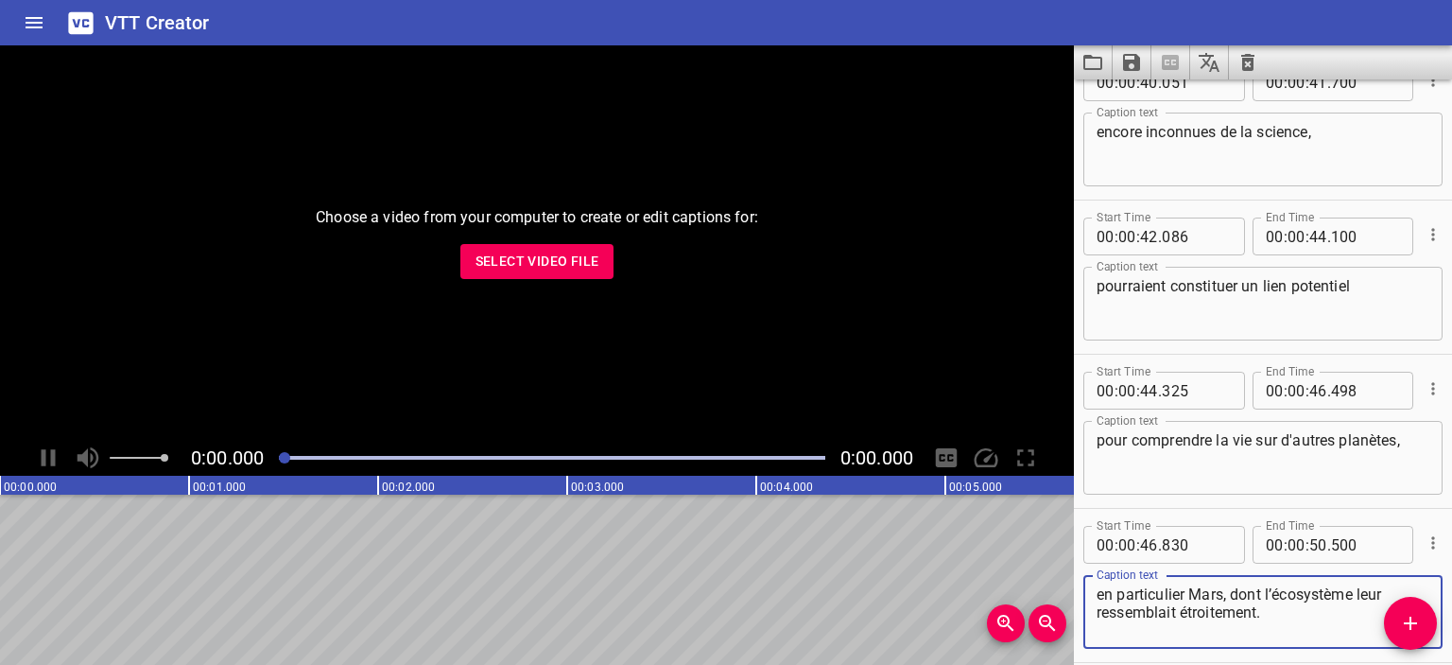
click at [541, 277] on button "Select Video File" at bounding box center [537, 261] width 154 height 35
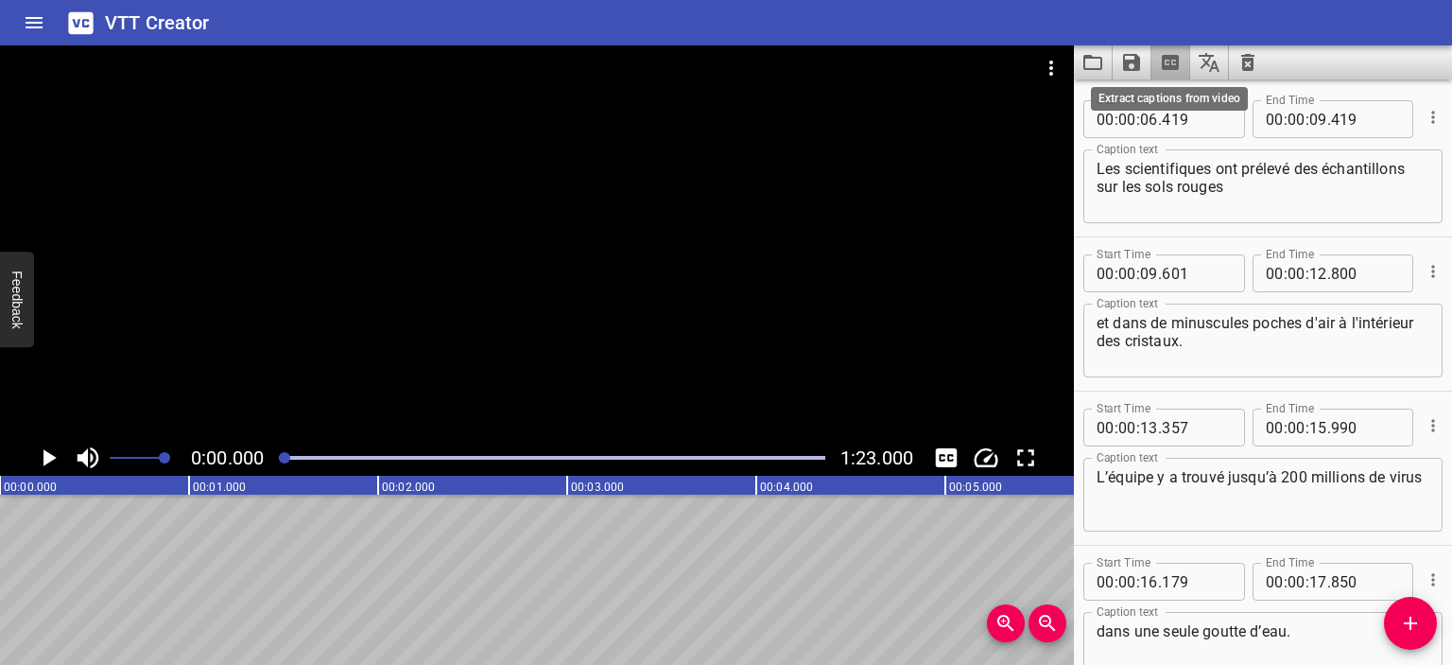
click at [1179, 65] on icon "Extract captions from video" at bounding box center [1170, 62] width 23 height 23
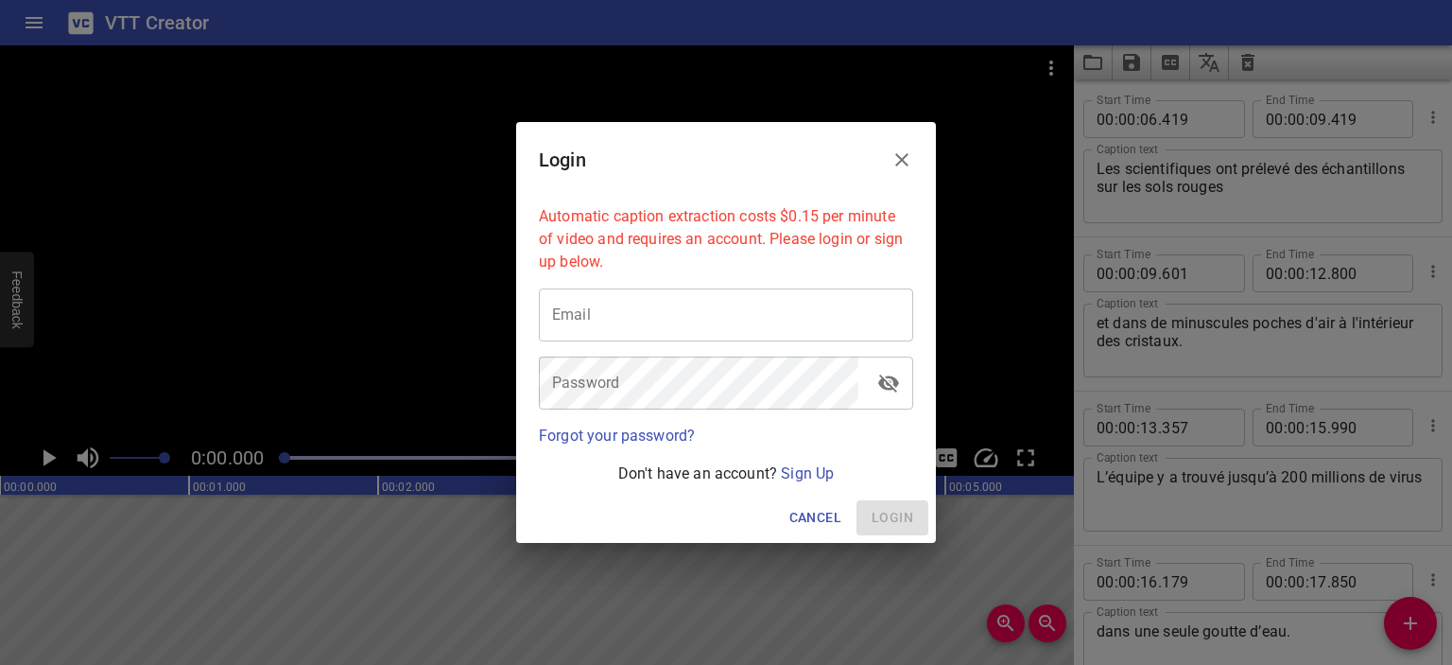
click at [905, 156] on icon "Close" at bounding box center [901, 159] width 13 height 13
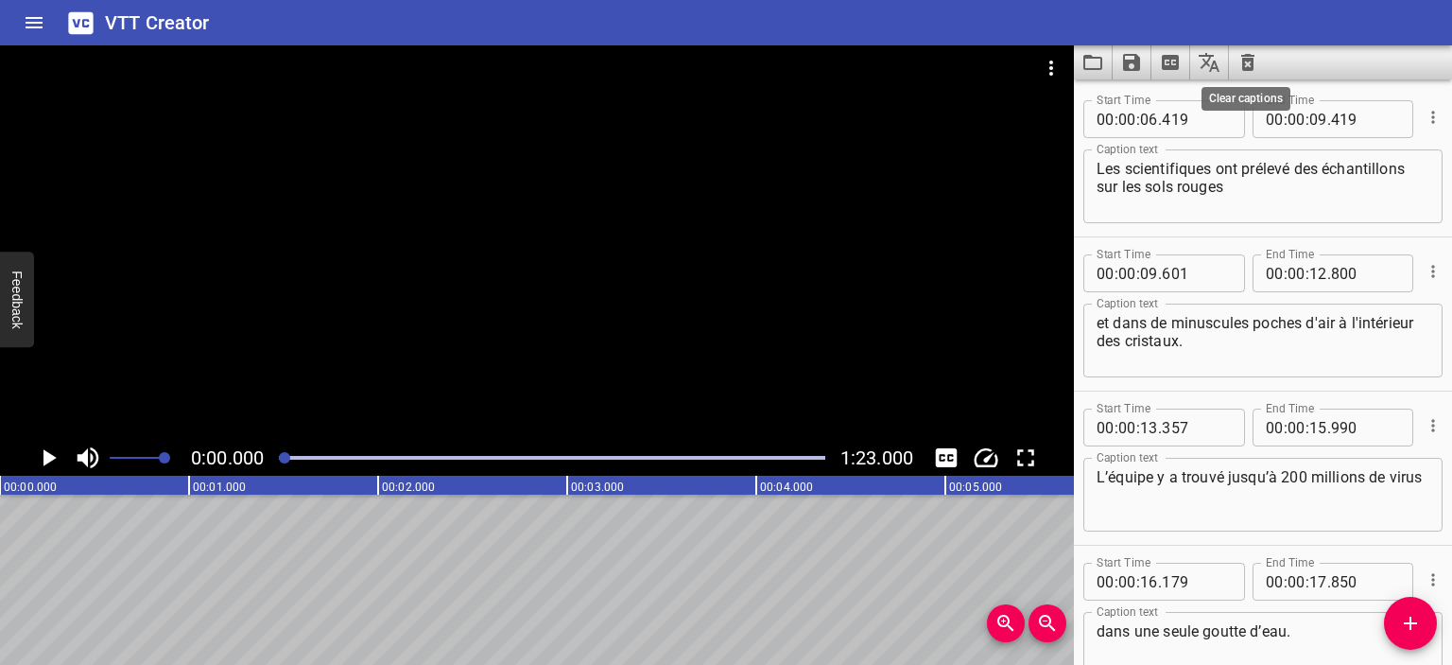
click at [1244, 63] on icon "Clear captions" at bounding box center [1247, 62] width 13 height 17
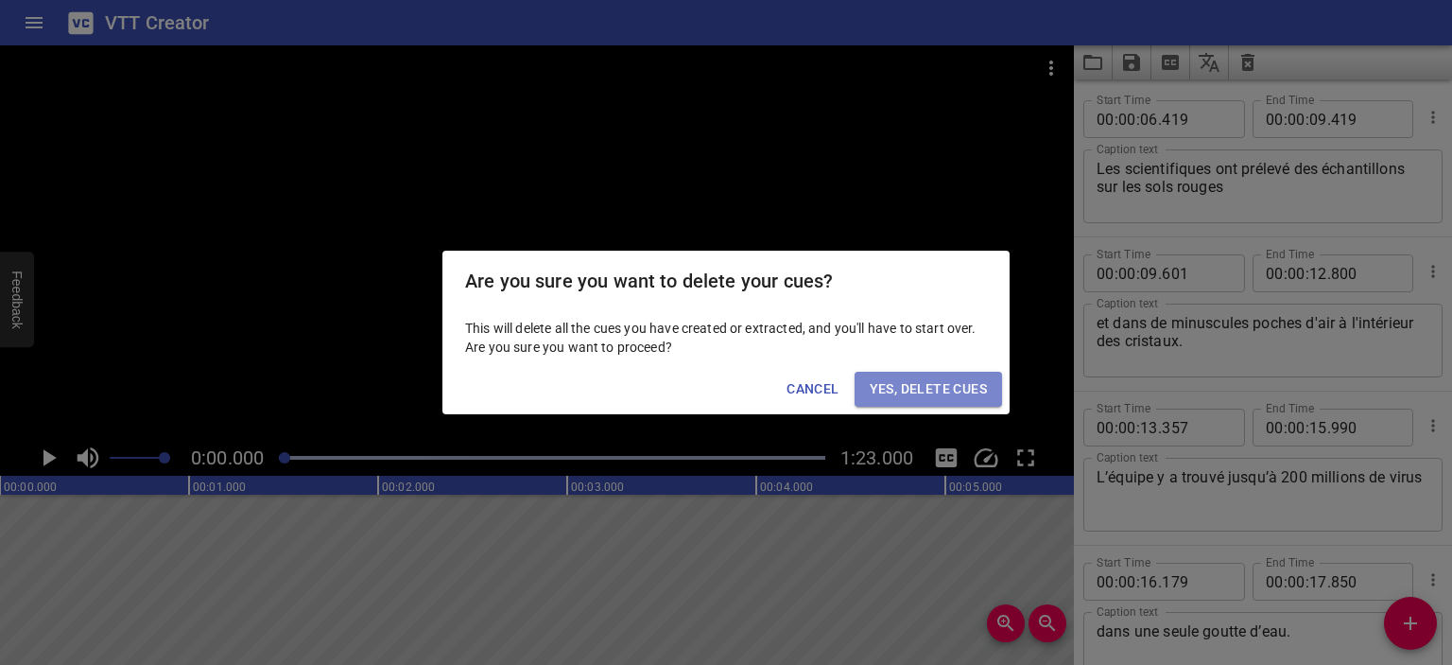
click at [980, 381] on span "Yes, Delete Cues" at bounding box center [928, 389] width 117 height 24
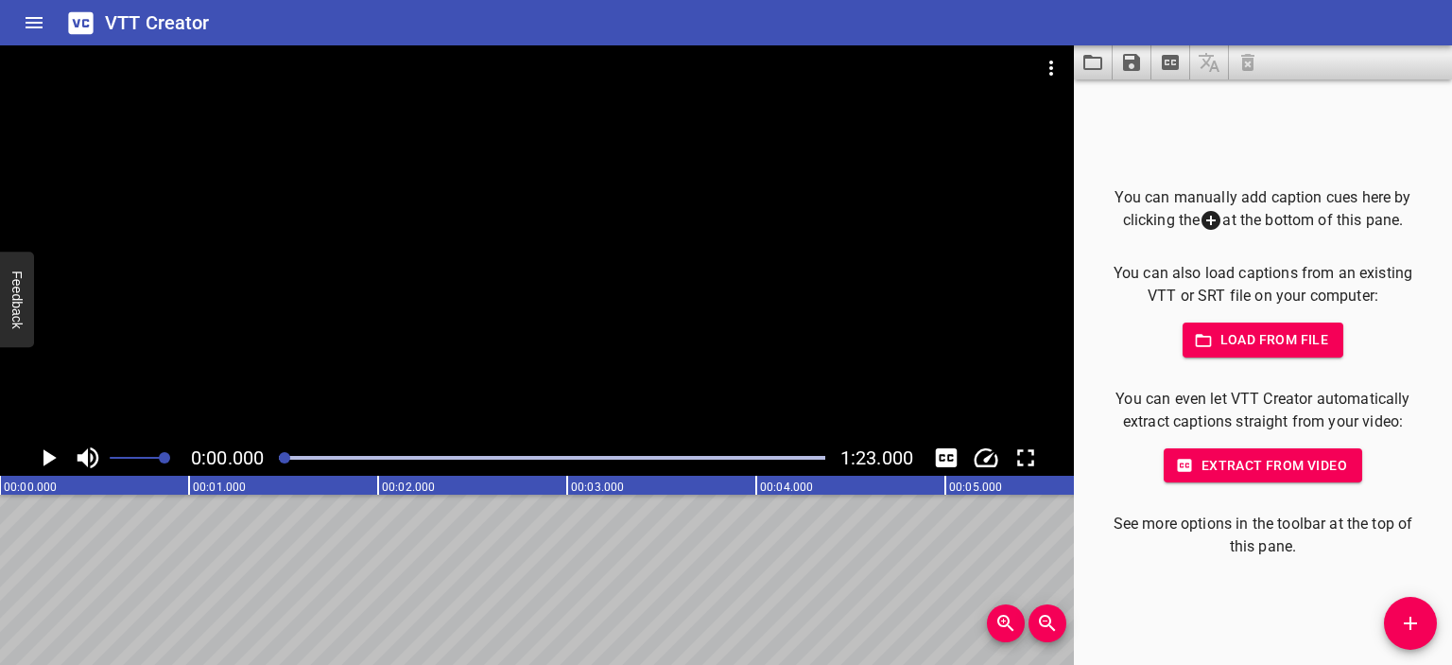
click at [1275, 329] on span "Load from file" at bounding box center [1263, 340] width 131 height 24
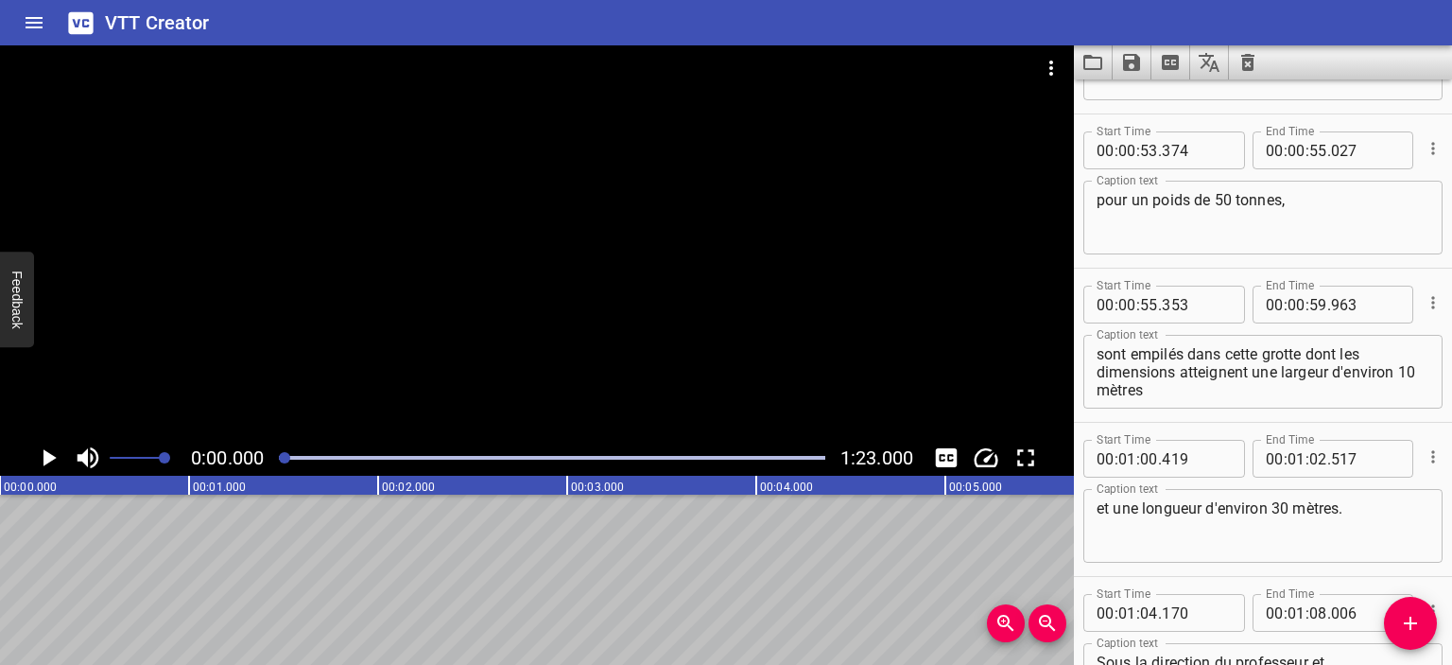
scroll to position [1511, 0]
click at [1165, 377] on textarea "sont empilés dans cette grotte dont les dimensions atteignent une largeur d'env…" at bounding box center [1263, 371] width 333 height 54
click at [599, 455] on div at bounding box center [552, 457] width 569 height 26
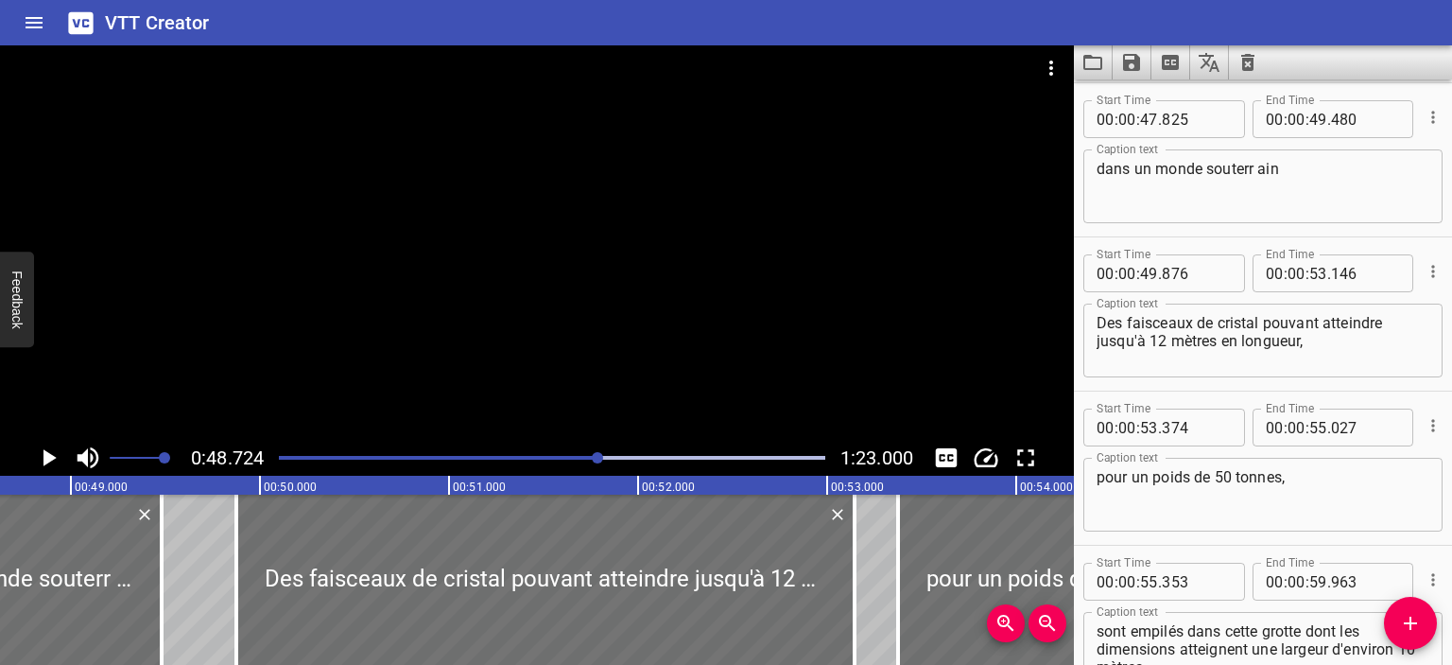
scroll to position [0, 9213]
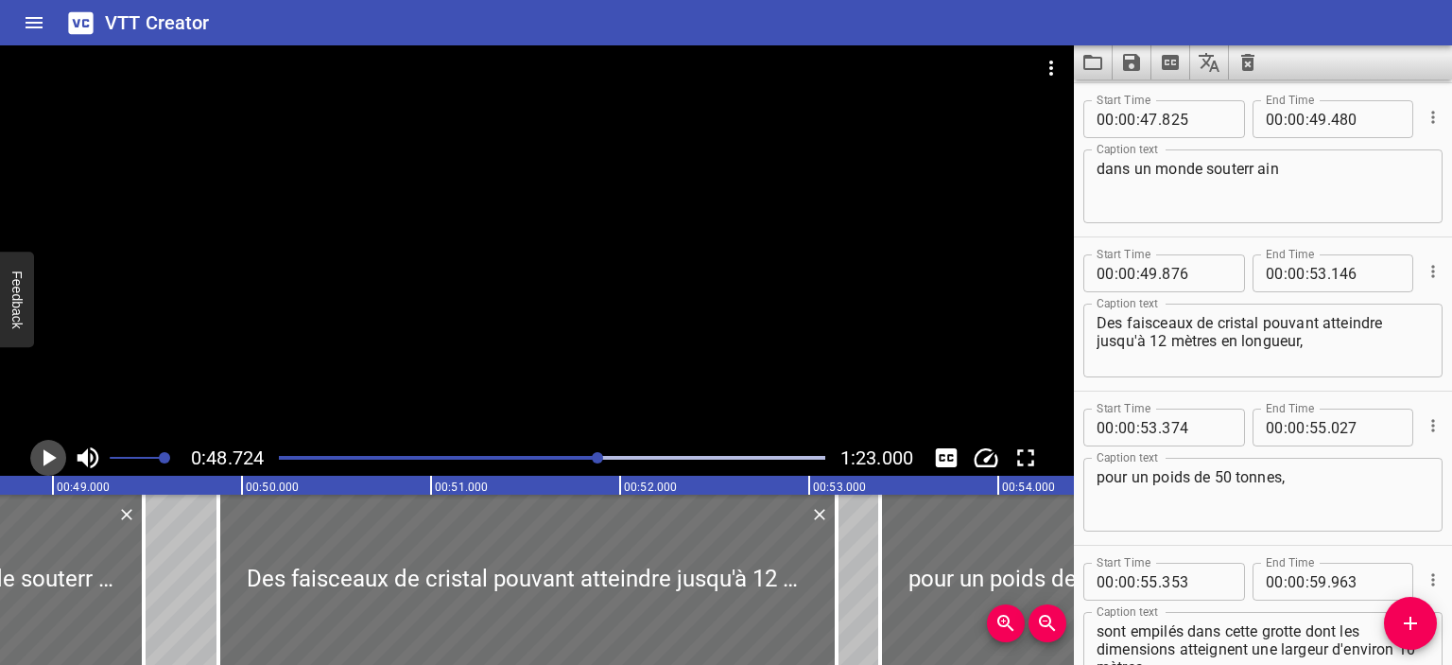
click at [48, 461] on icon "Play/Pause" at bounding box center [49, 457] width 13 height 17
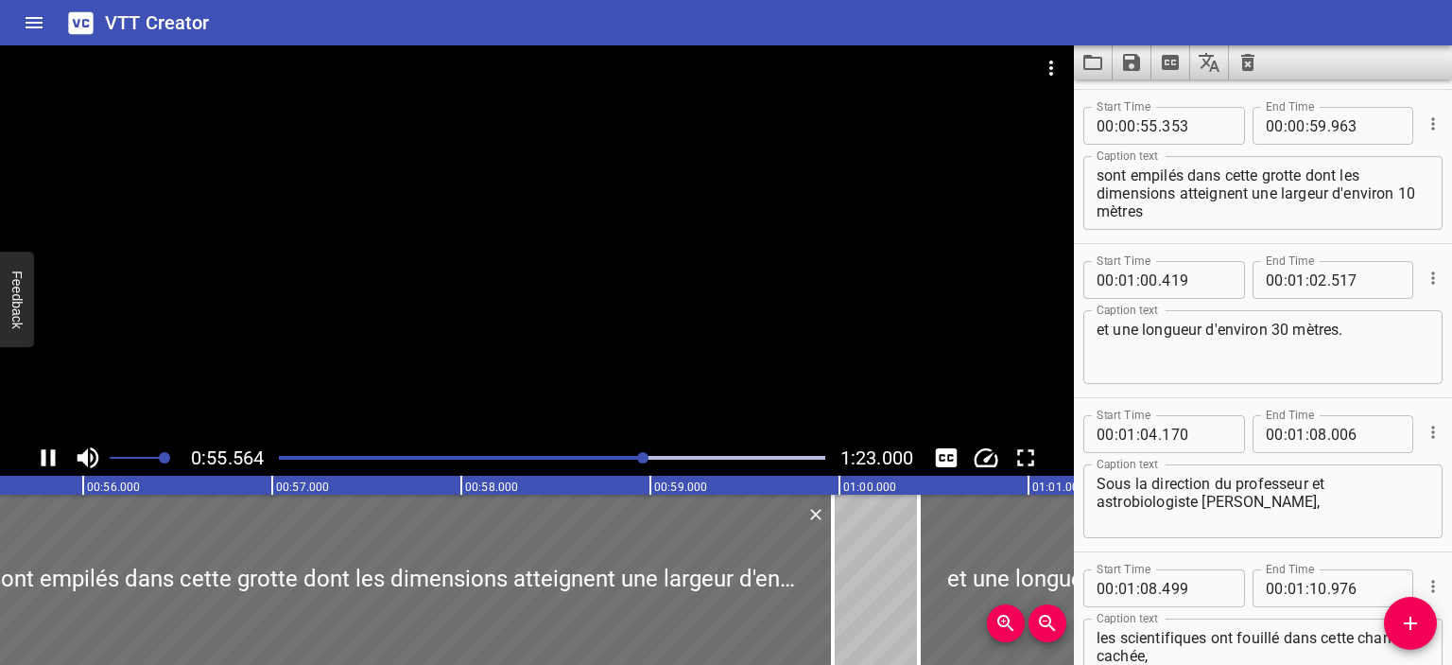
scroll to position [1694, 0]
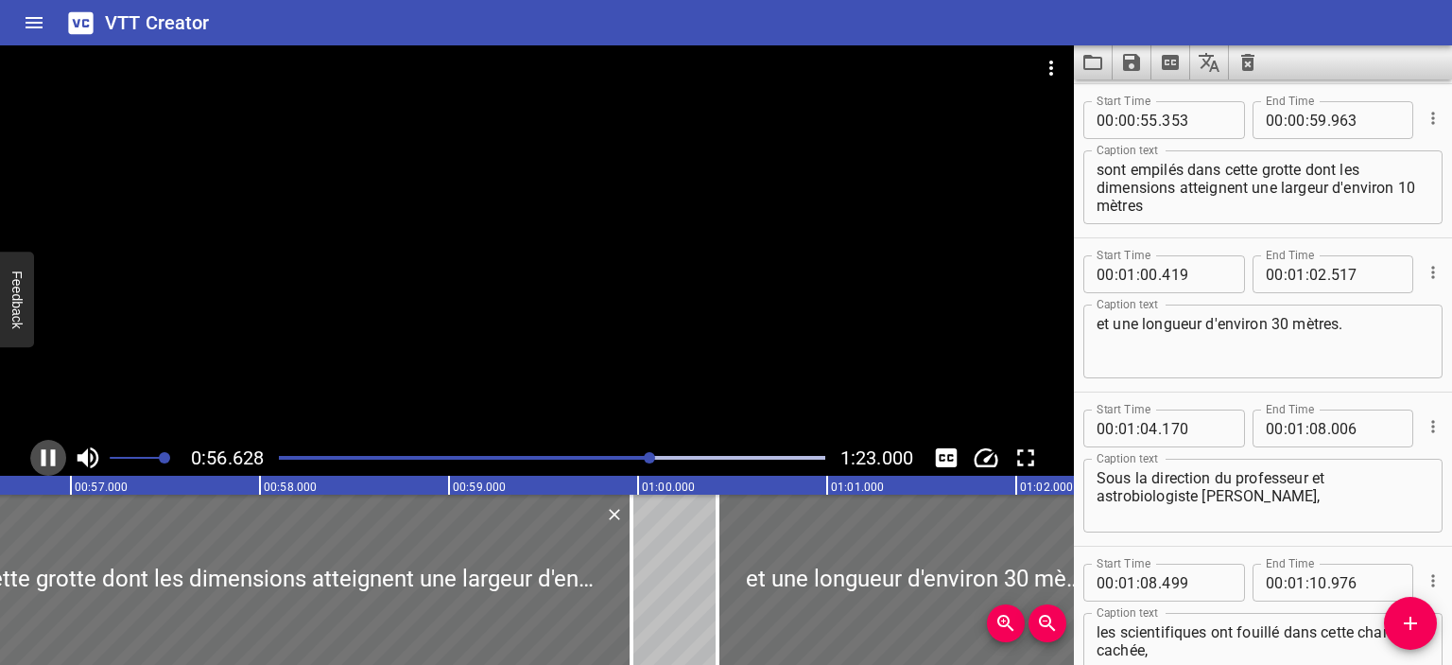
click at [45, 458] on icon "Play/Pause" at bounding box center [48, 457] width 28 height 28
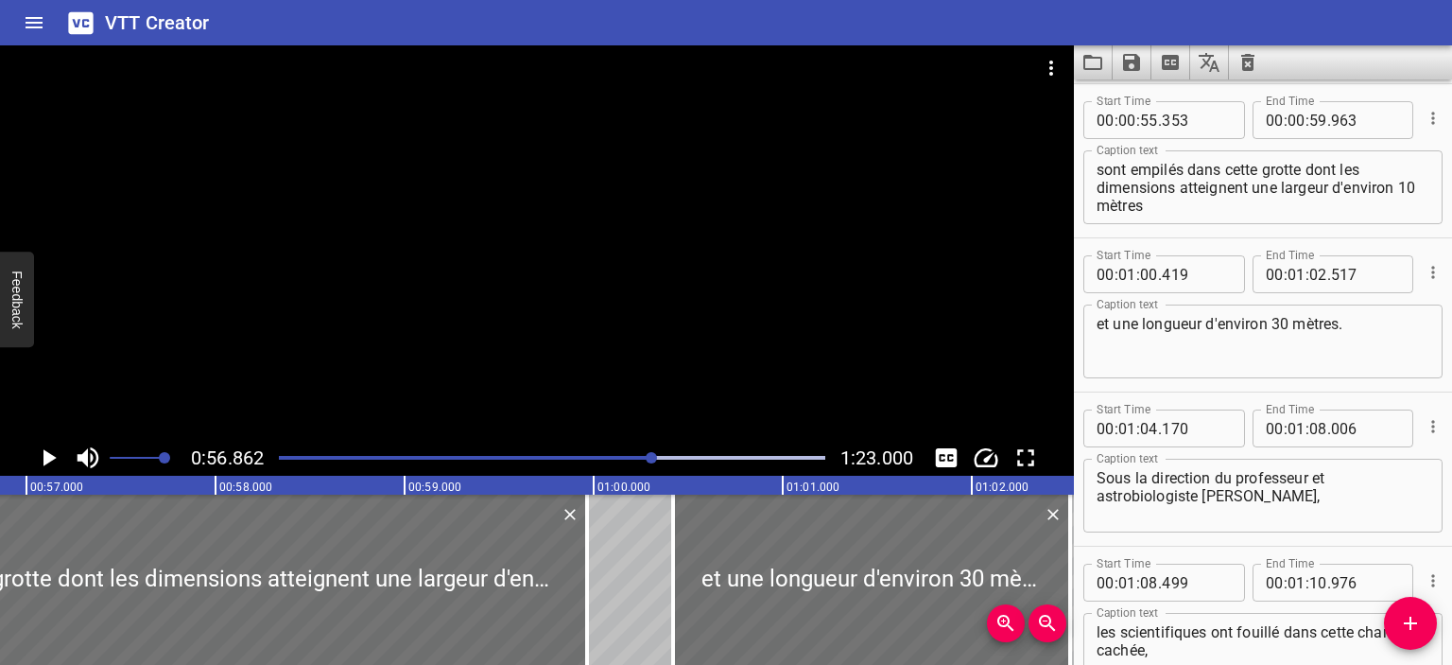
click at [637, 453] on div at bounding box center [552, 457] width 569 height 26
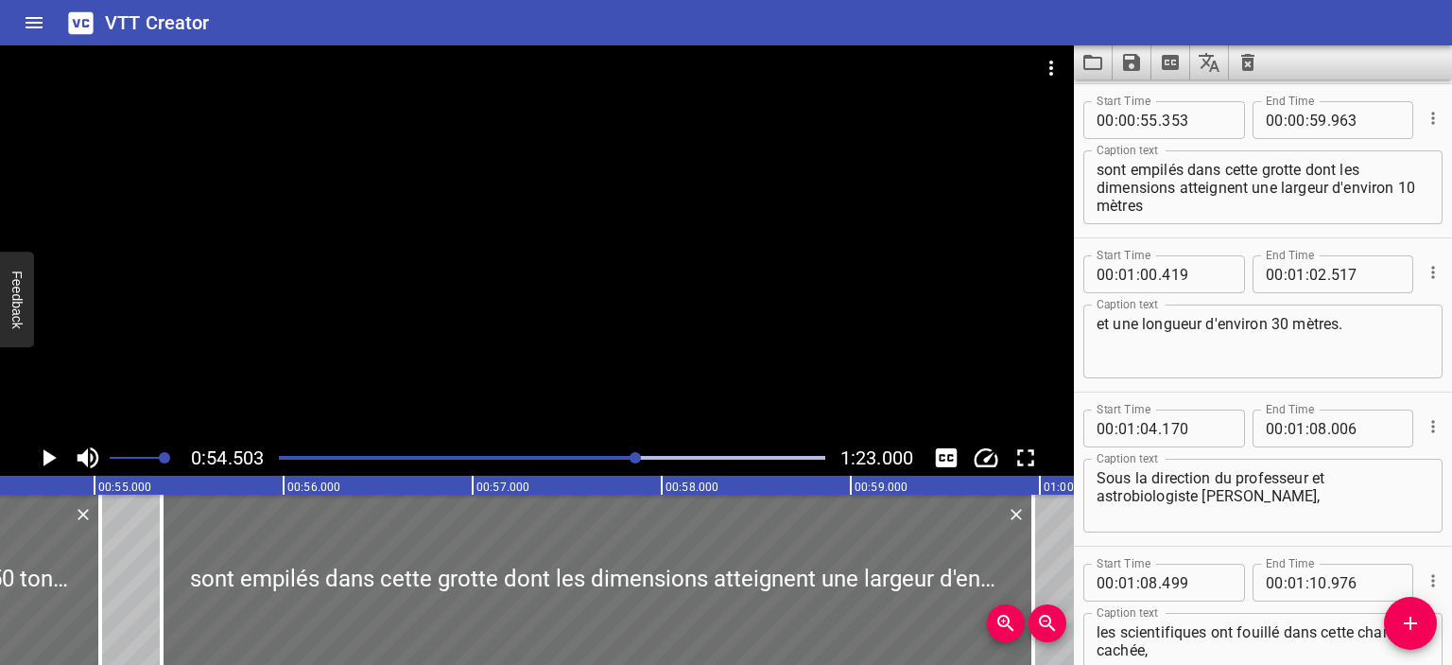
click at [40, 462] on icon "Play/Pause" at bounding box center [48, 457] width 28 height 28
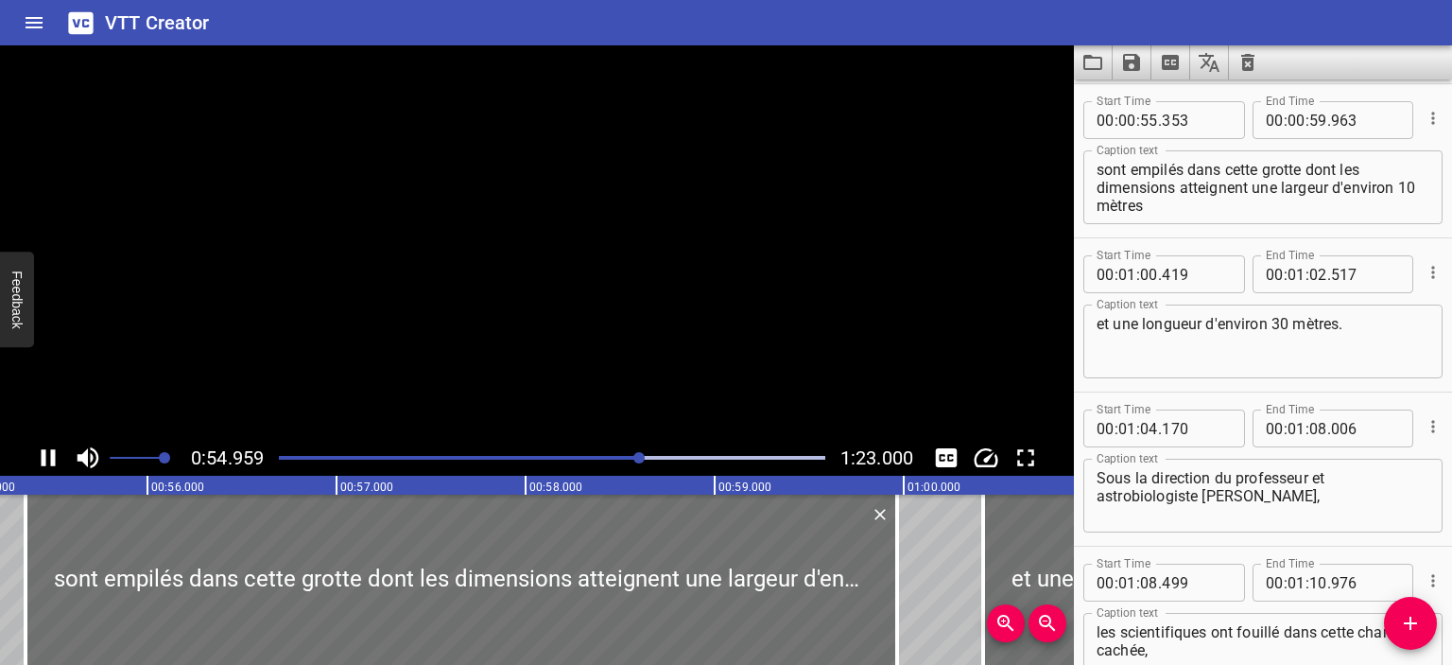
click at [42, 462] on icon "Play/Pause" at bounding box center [49, 457] width 14 height 17
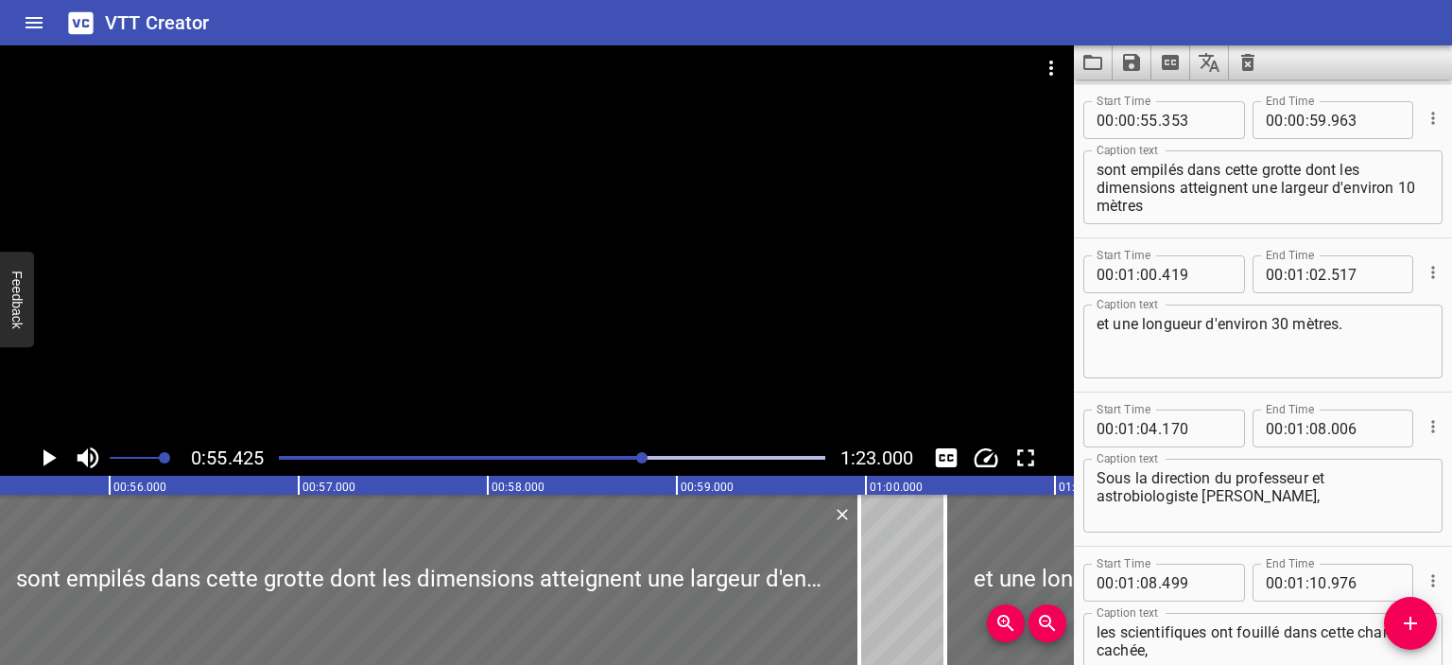
click at [629, 456] on div "Play progress" at bounding box center [370, 458] width 547 height 4
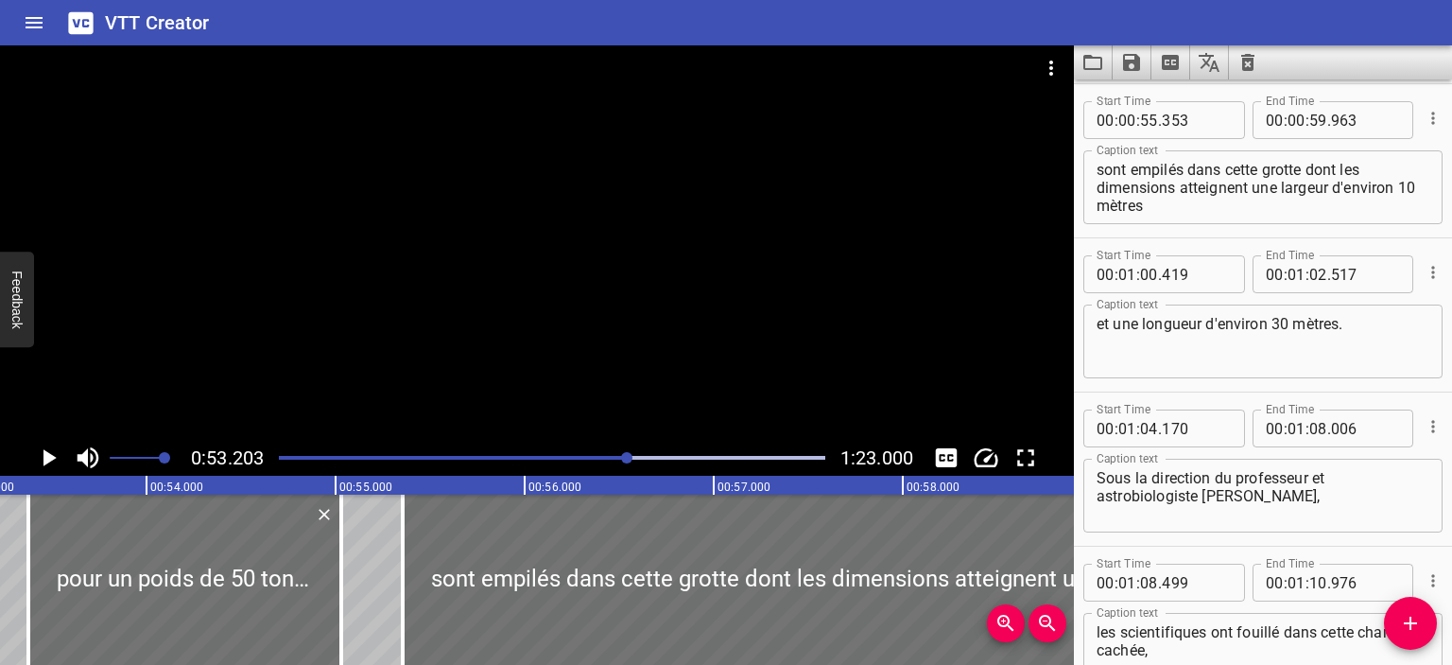
scroll to position [0, 10060]
click at [44, 464] on icon "Play/Pause" at bounding box center [49, 457] width 13 height 17
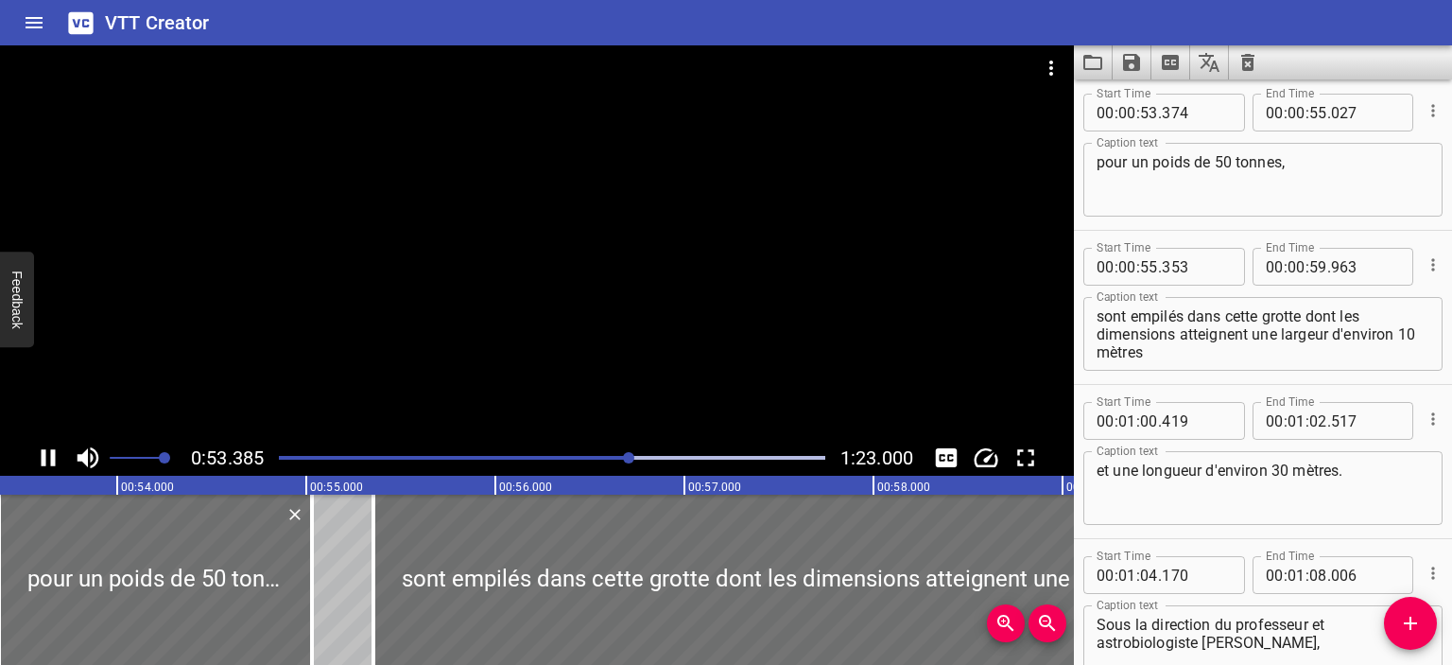
scroll to position [1541, 0]
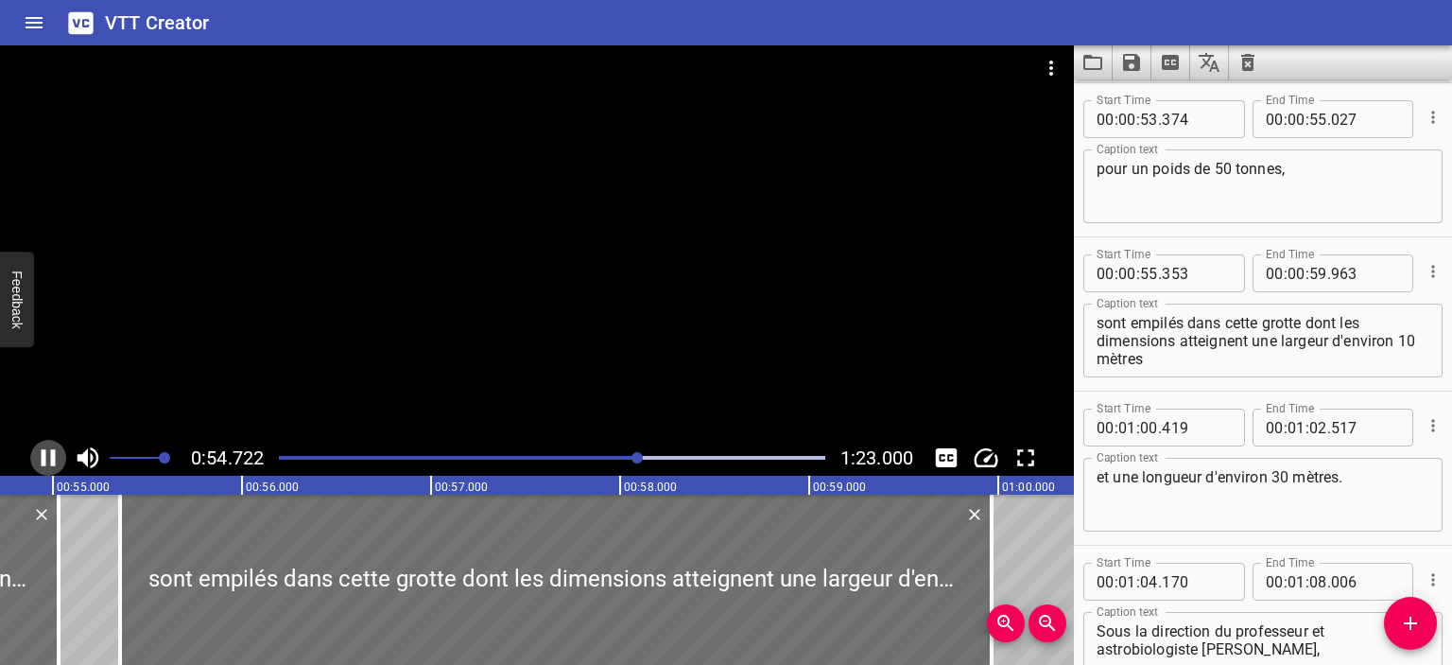
click at [43, 461] on icon "Play/Pause" at bounding box center [49, 457] width 14 height 17
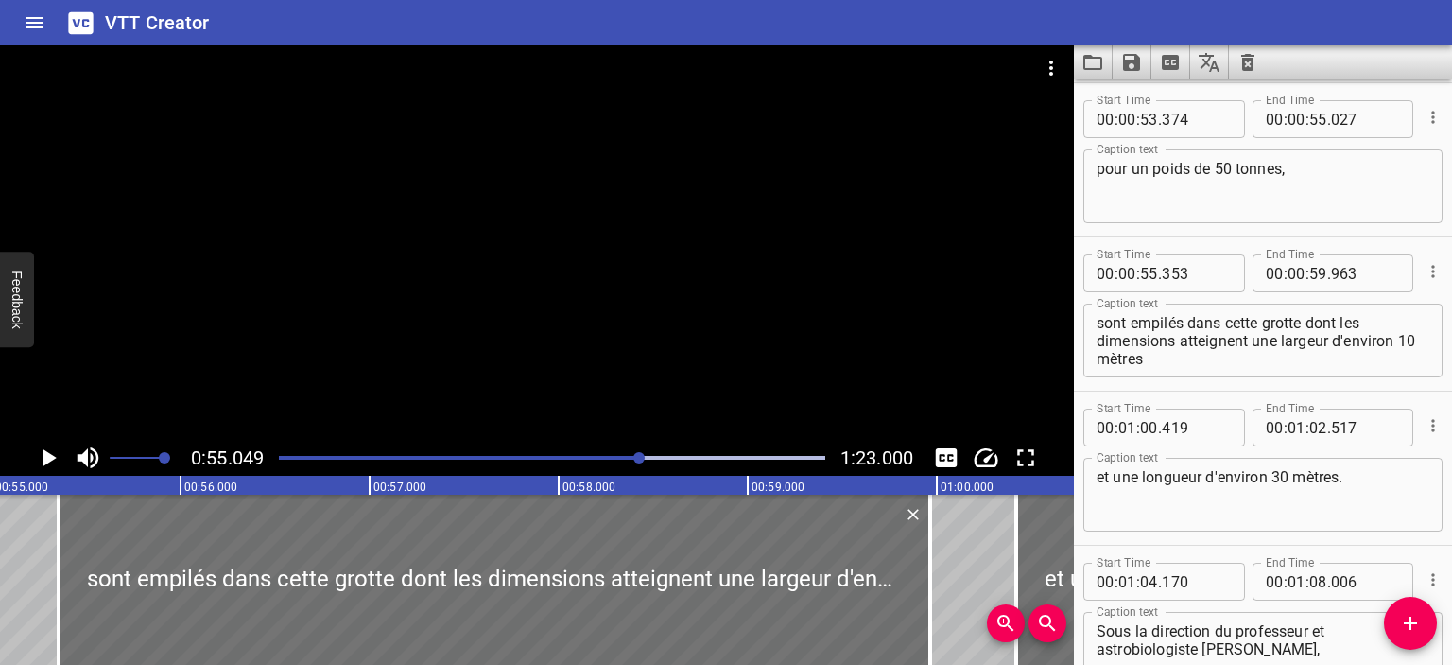
click at [53, 454] on icon "Play/Pause" at bounding box center [48, 457] width 28 height 28
click at [53, 454] on icon "Play/Pause" at bounding box center [49, 457] width 14 height 17
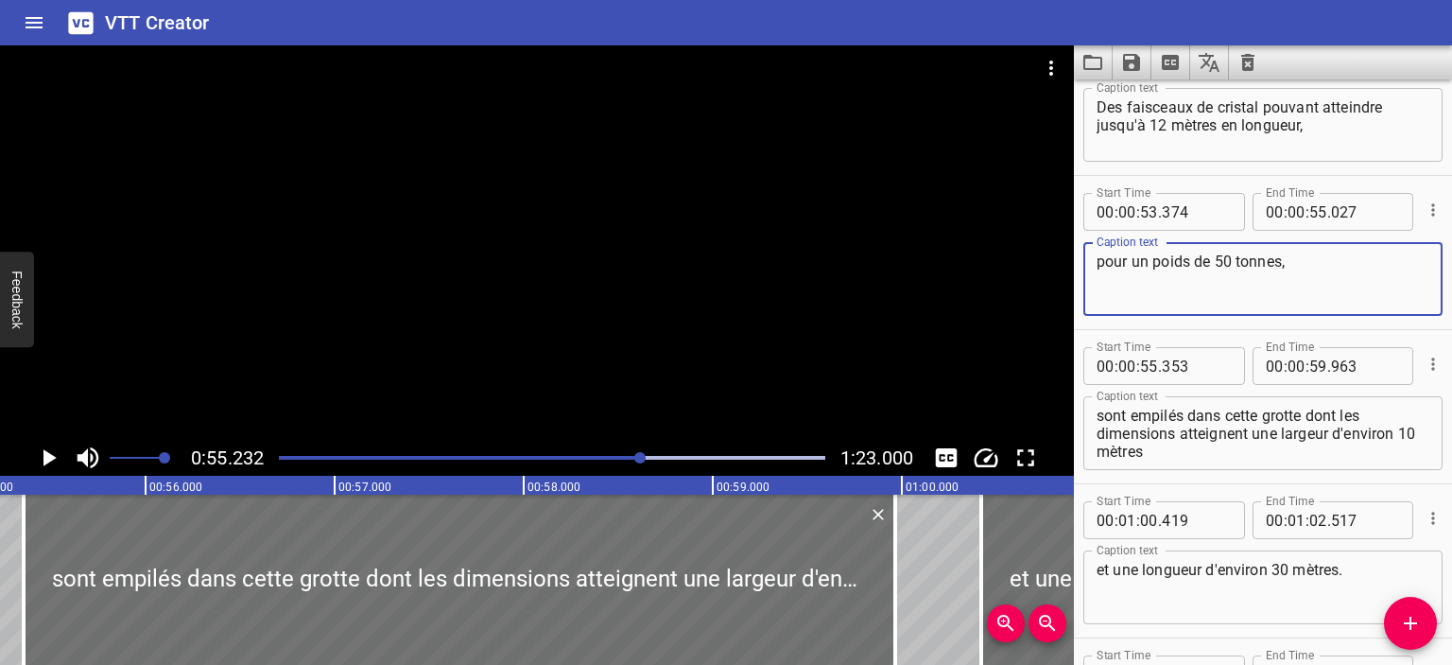
click at [1303, 270] on textarea "pour un poids de 50 tonnes," at bounding box center [1263, 279] width 333 height 54
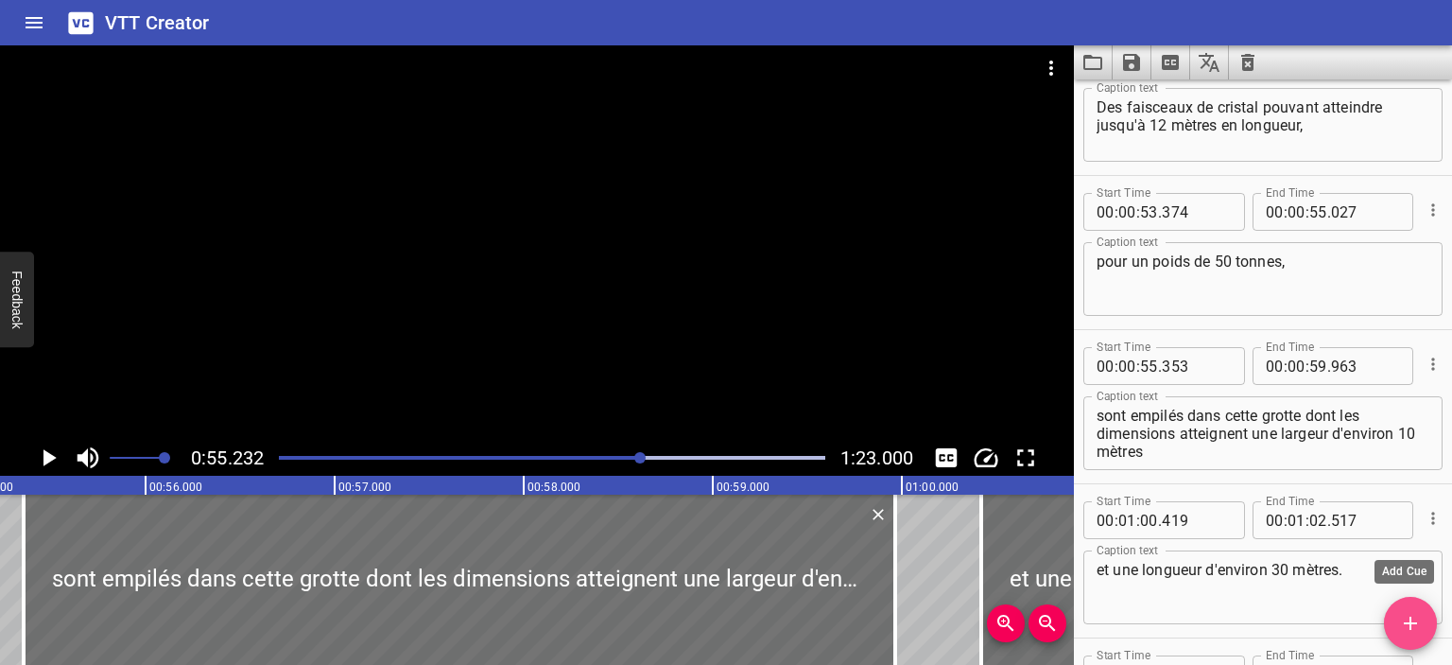
click at [1414, 618] on icon "Add Cue" at bounding box center [1410, 623] width 23 height 23
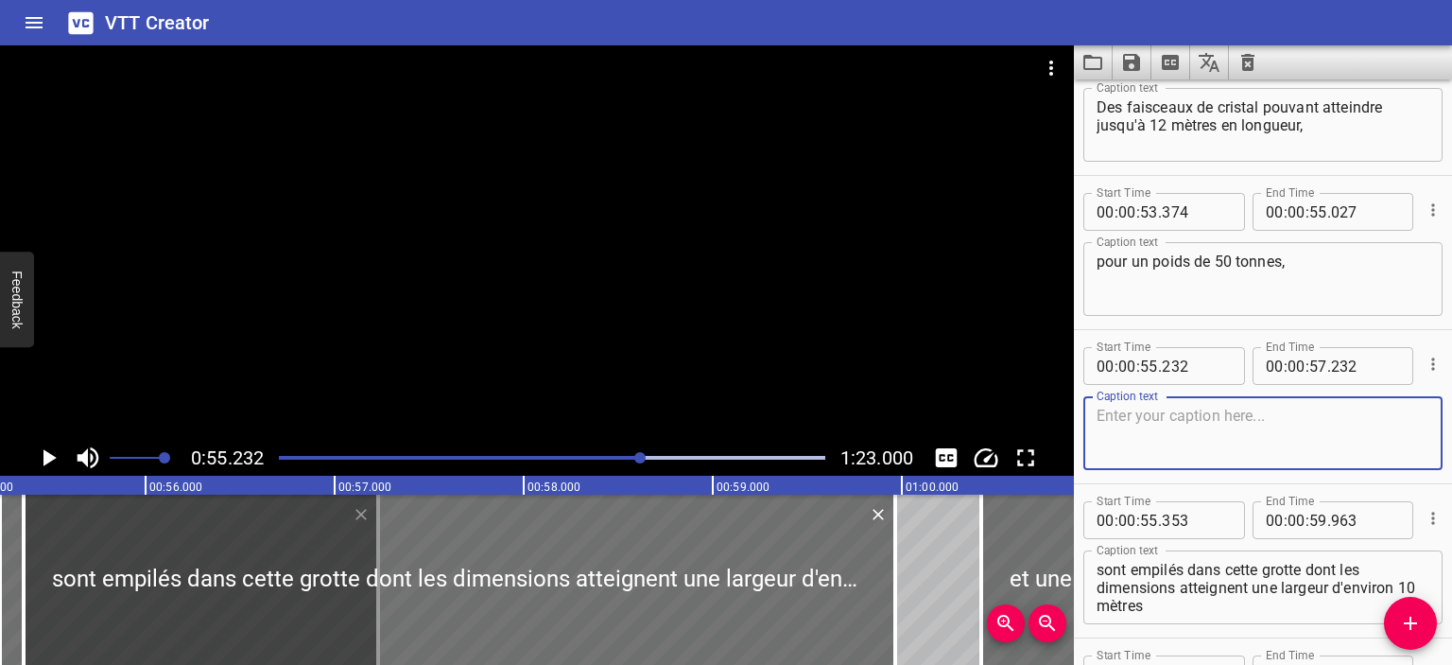
click at [57, 456] on icon "Play/Pause" at bounding box center [48, 457] width 28 height 28
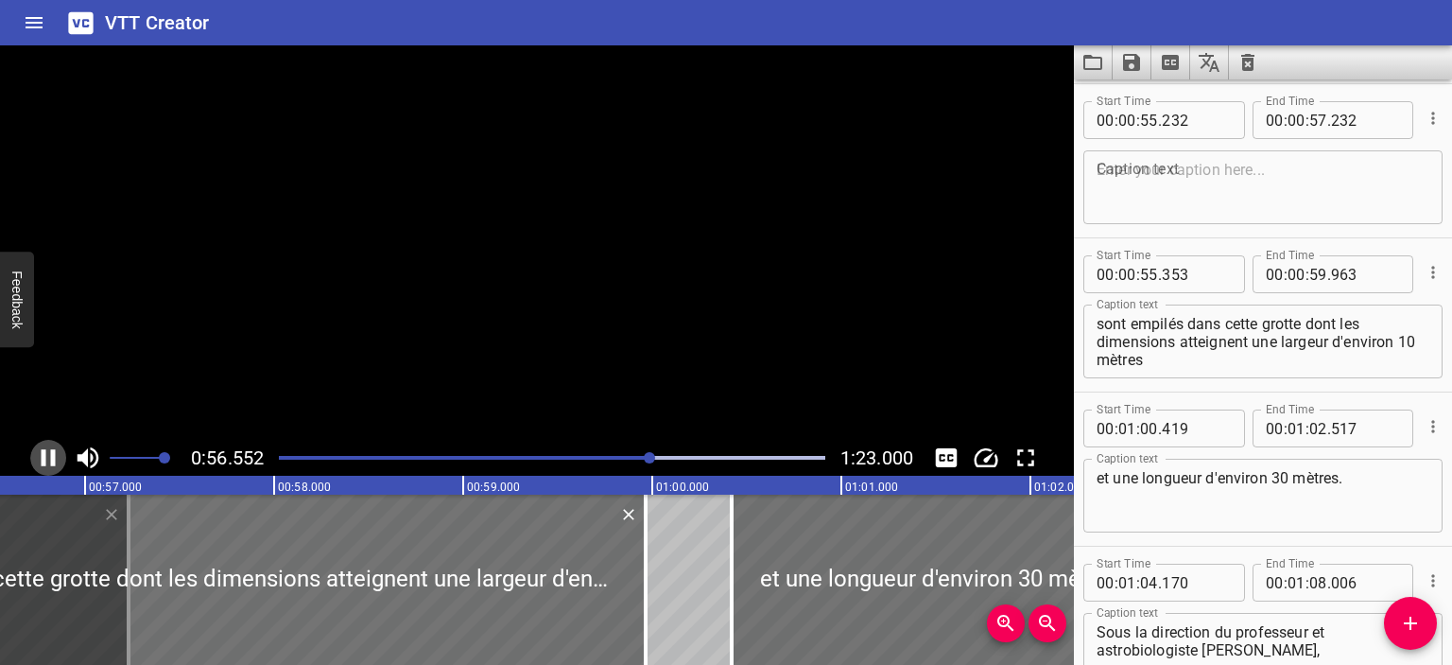
click at [50, 460] on icon "Play/Pause" at bounding box center [49, 457] width 14 height 17
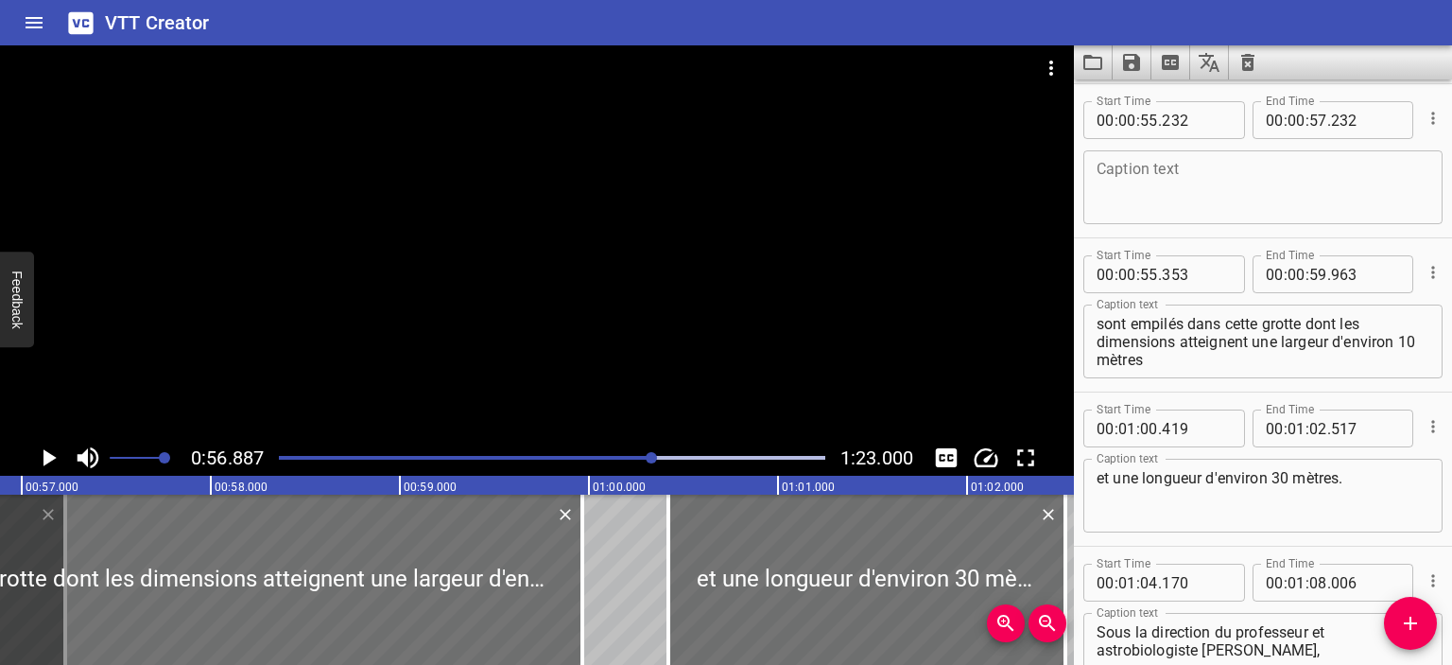
click at [643, 459] on div "Play progress" at bounding box center [380, 458] width 547 height 4
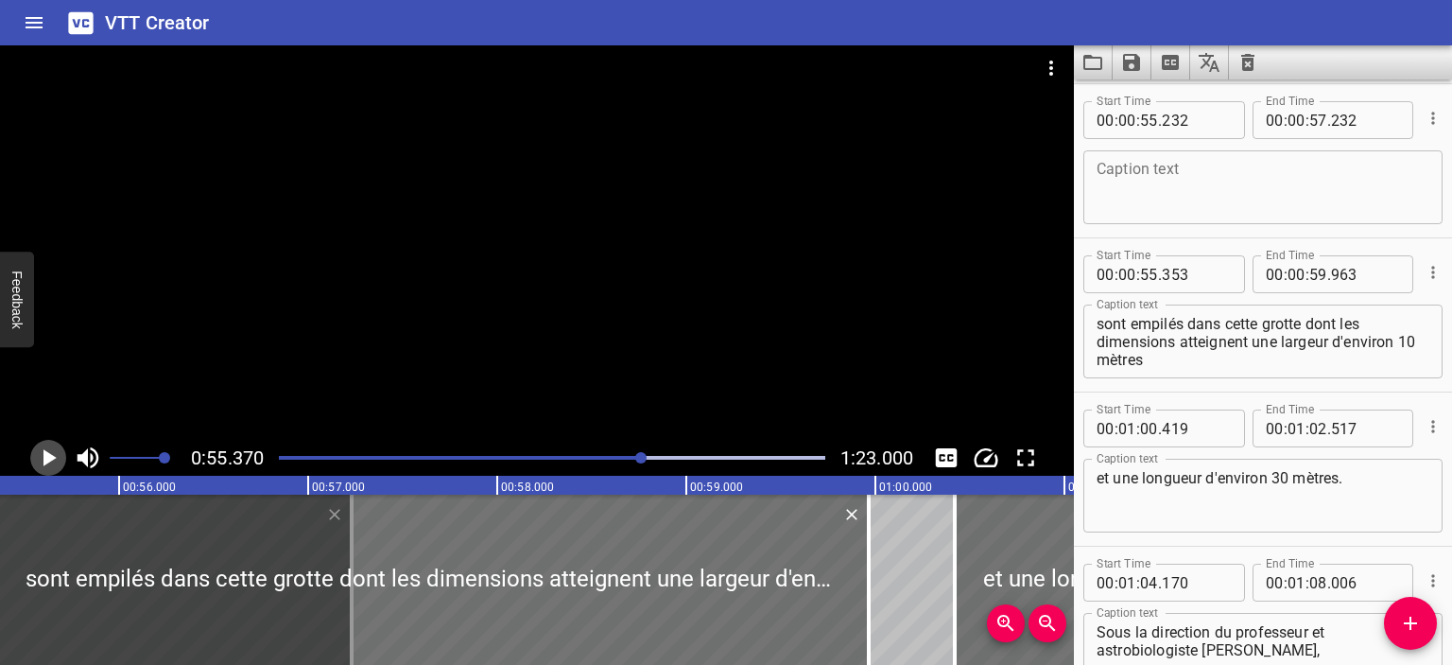
click at [45, 460] on icon "Play/Pause" at bounding box center [49, 457] width 13 height 17
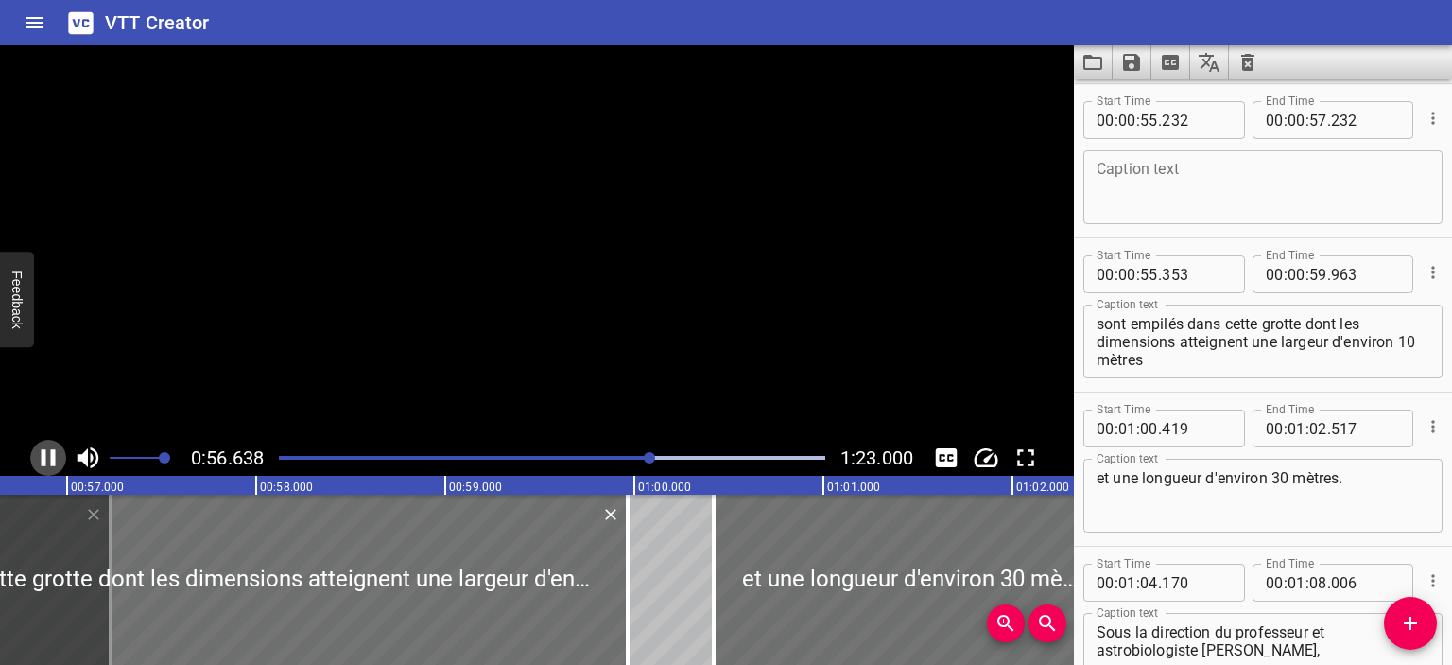
click at [45, 460] on icon "Play/Pause" at bounding box center [48, 457] width 28 height 28
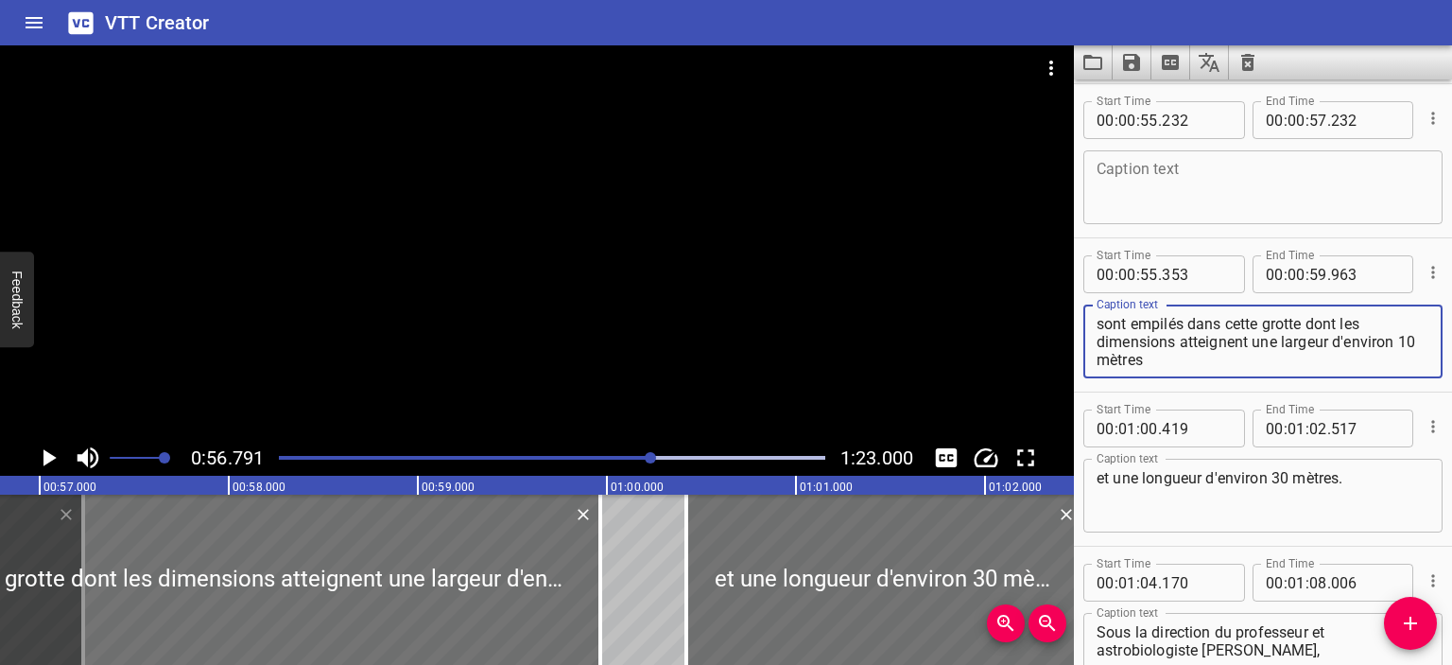
drag, startPoint x: 1305, startPoint y: 321, endPoint x: 1045, endPoint y: 322, distance: 260.0
click at [1045, 322] on main "0:56.791 1:23.000 00:00.000 00:01.000 00:02.000 00:03.000 00:04.000 00:05.000 0…" at bounding box center [726, 354] width 1452 height 619
type textarea "dont les dimensions atteignent une largeur d'environ 10 mètres"
click at [1183, 217] on div "Caption text" at bounding box center [1263, 187] width 359 height 74
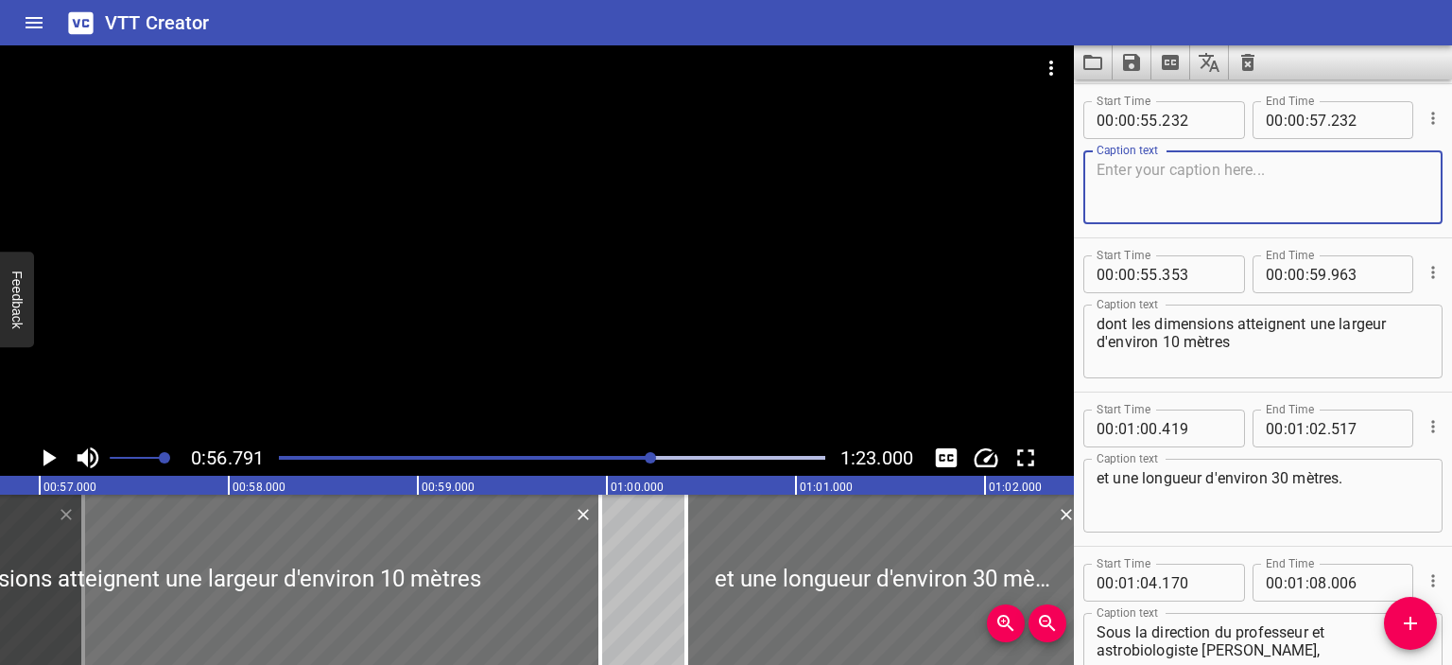
paste textarea "sont empilés dans cette grotte"
type textarea "sont empilés dans cette grotte"
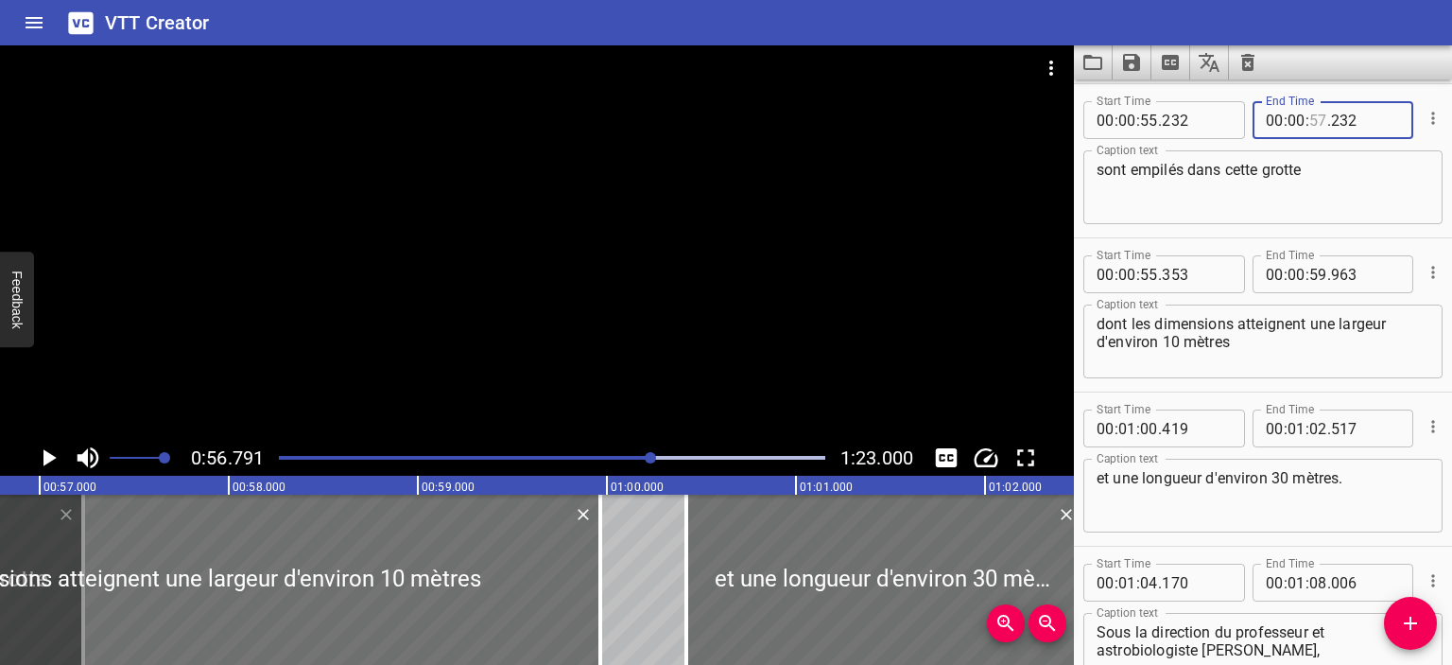
click at [1312, 120] on input "number" at bounding box center [1319, 120] width 18 height 38
type input "56"
click at [1342, 122] on input "number" at bounding box center [1365, 120] width 69 height 38
type input "790"
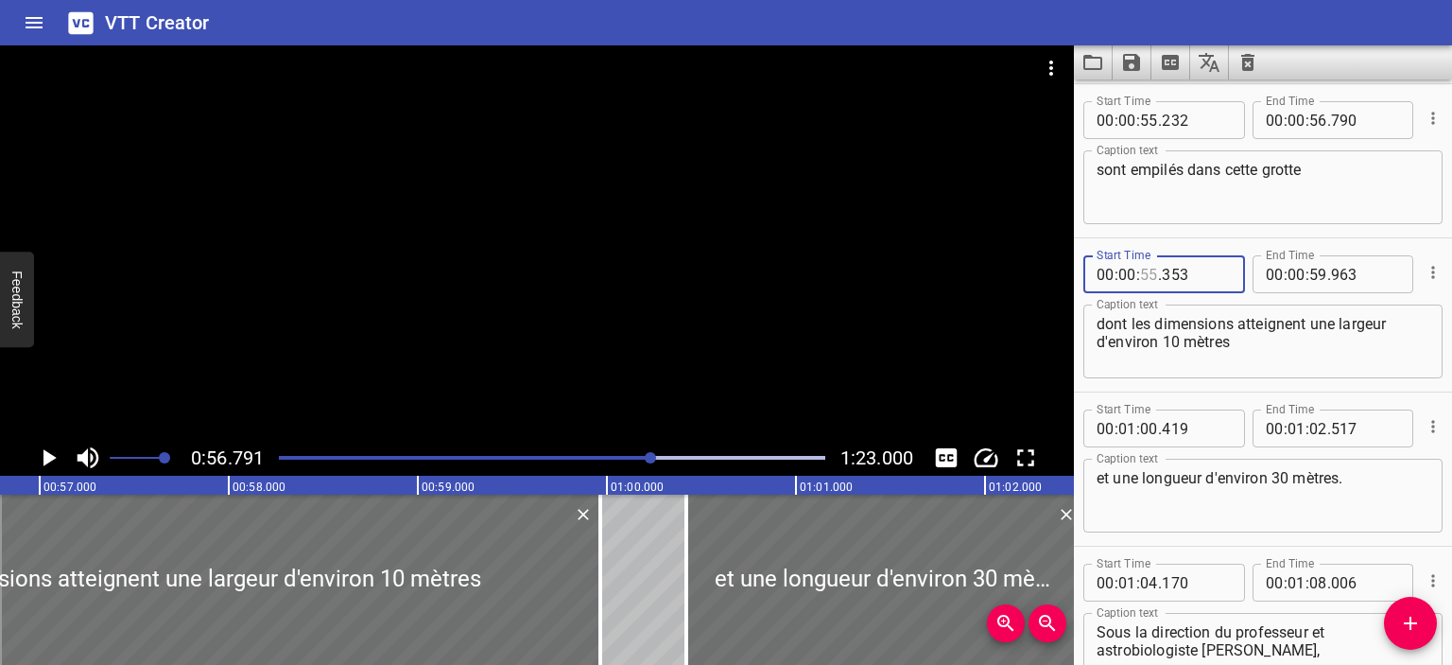
click at [1151, 272] on input "number" at bounding box center [1149, 274] width 18 height 38
type input "56"
type input "791"
click at [53, 458] on icon "Play/Pause" at bounding box center [49, 457] width 13 height 17
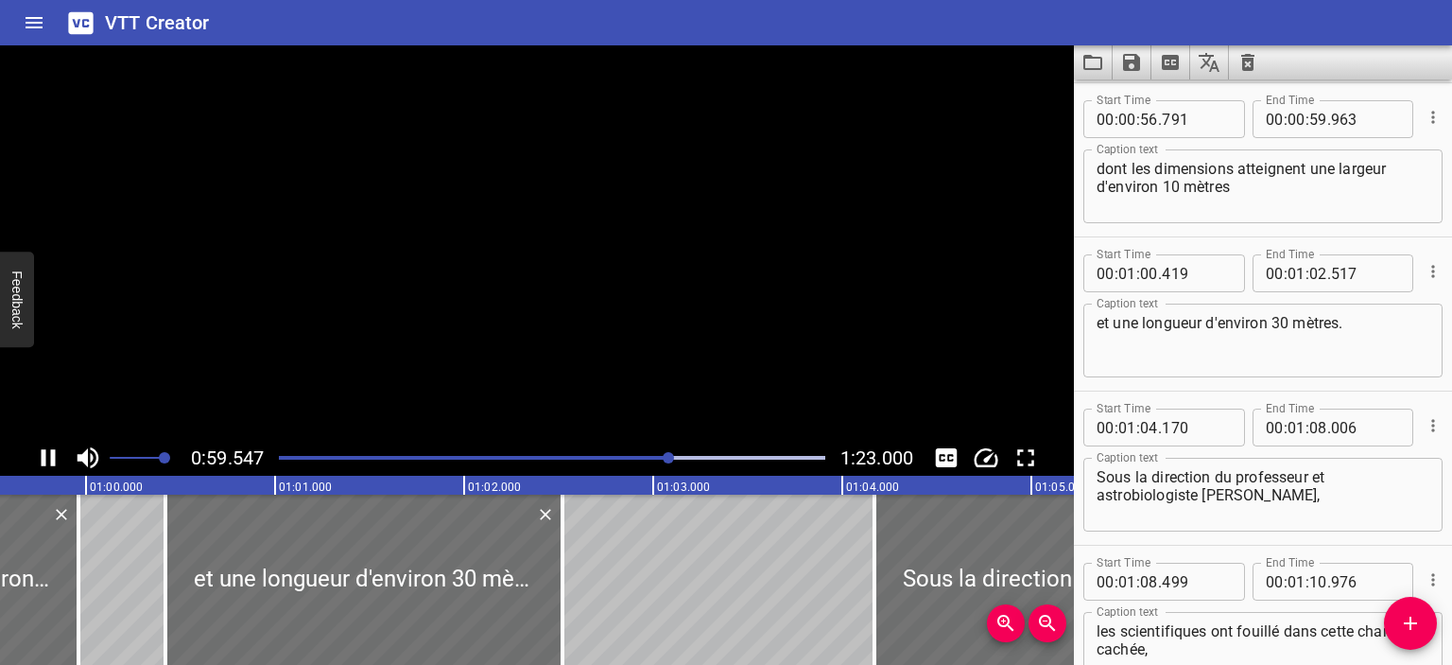
click at [53, 458] on icon "Play/Pause" at bounding box center [49, 457] width 14 height 17
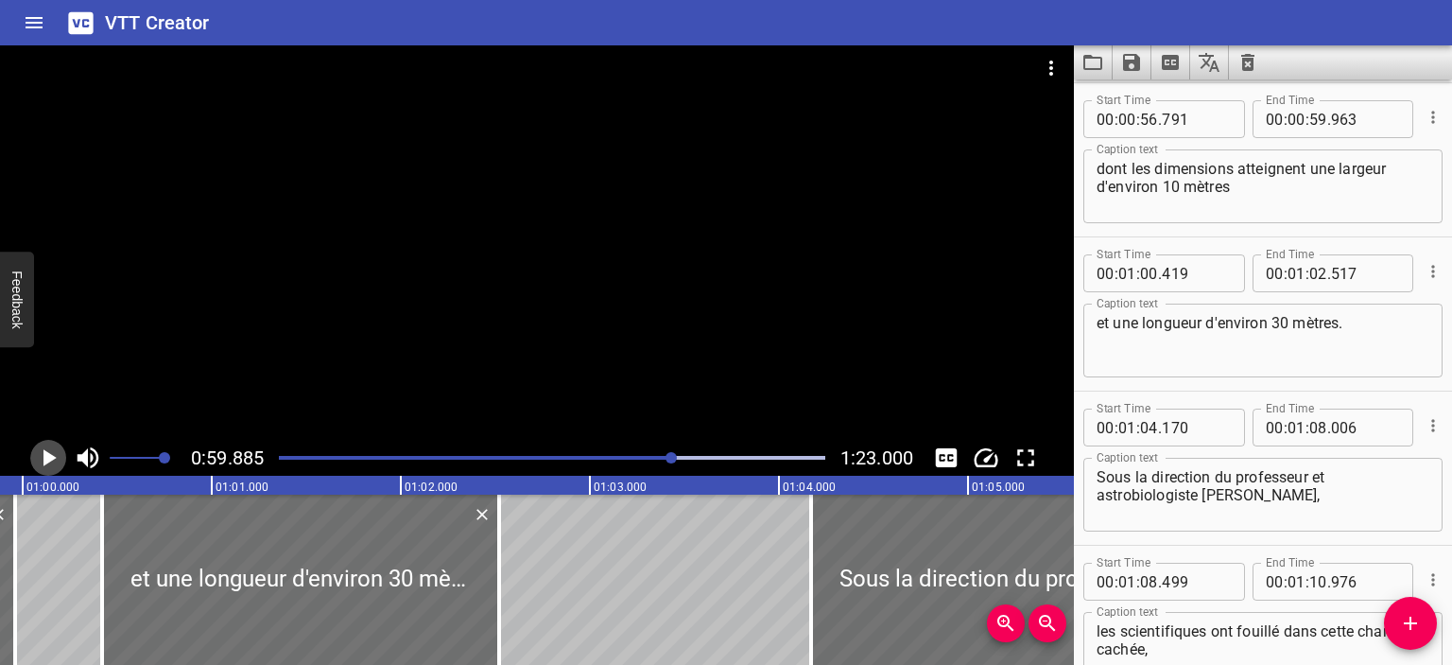
click at [53, 457] on icon "Play/Pause" at bounding box center [49, 457] width 13 height 17
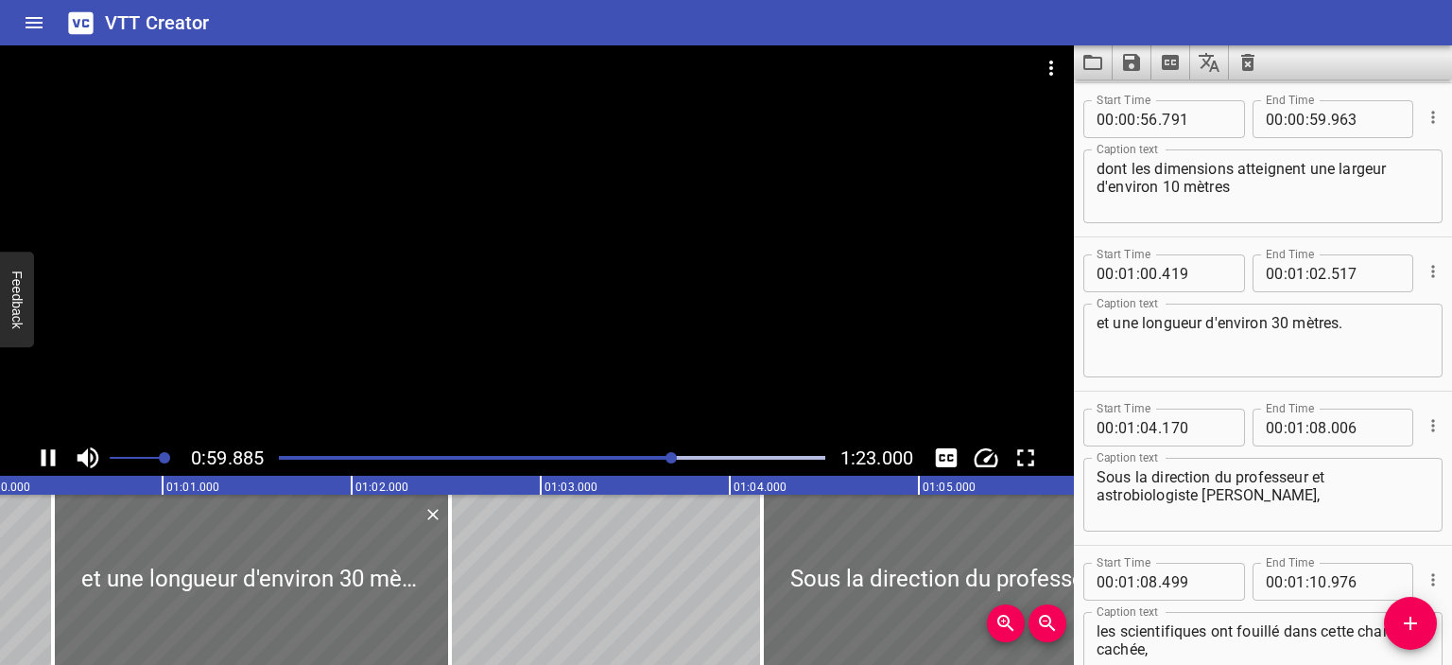
click at [53, 457] on icon "Play/Pause" at bounding box center [49, 457] width 14 height 17
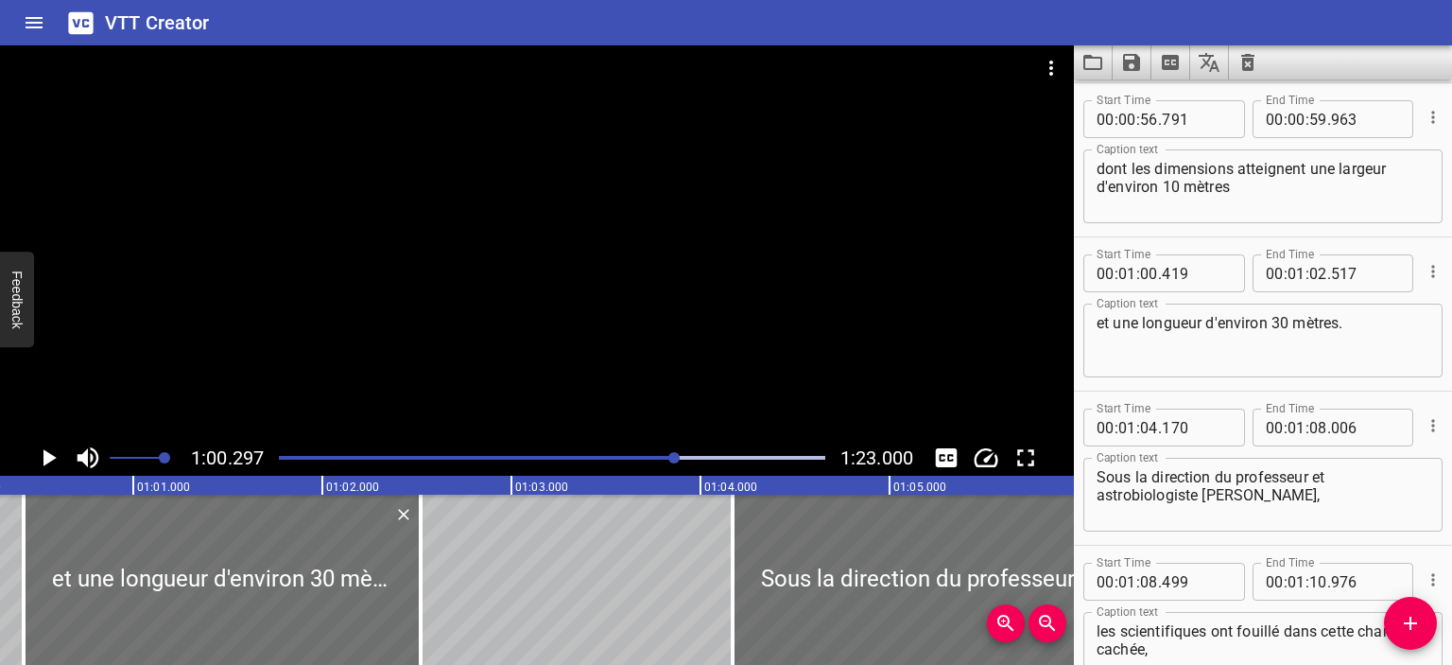
click at [595, 457] on div "Play progress" at bounding box center [403, 458] width 547 height 4
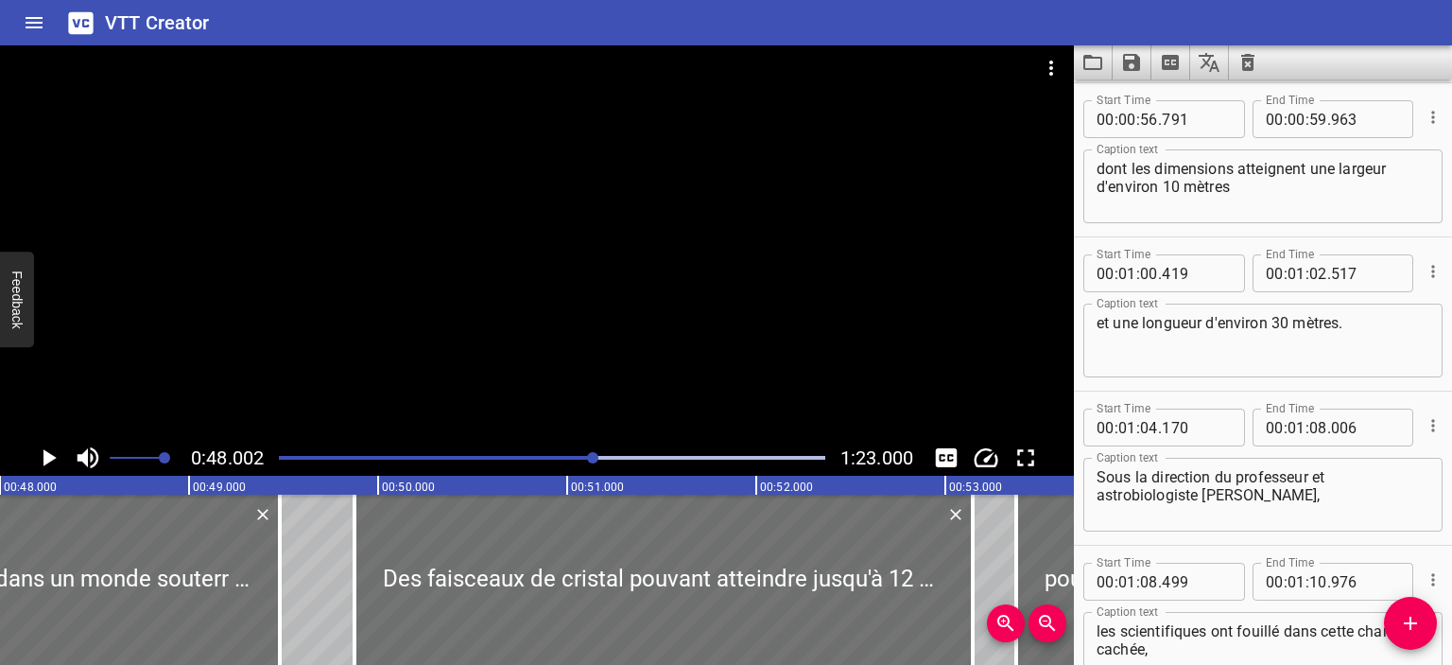
click at [38, 455] on icon "Play/Pause" at bounding box center [48, 457] width 28 height 28
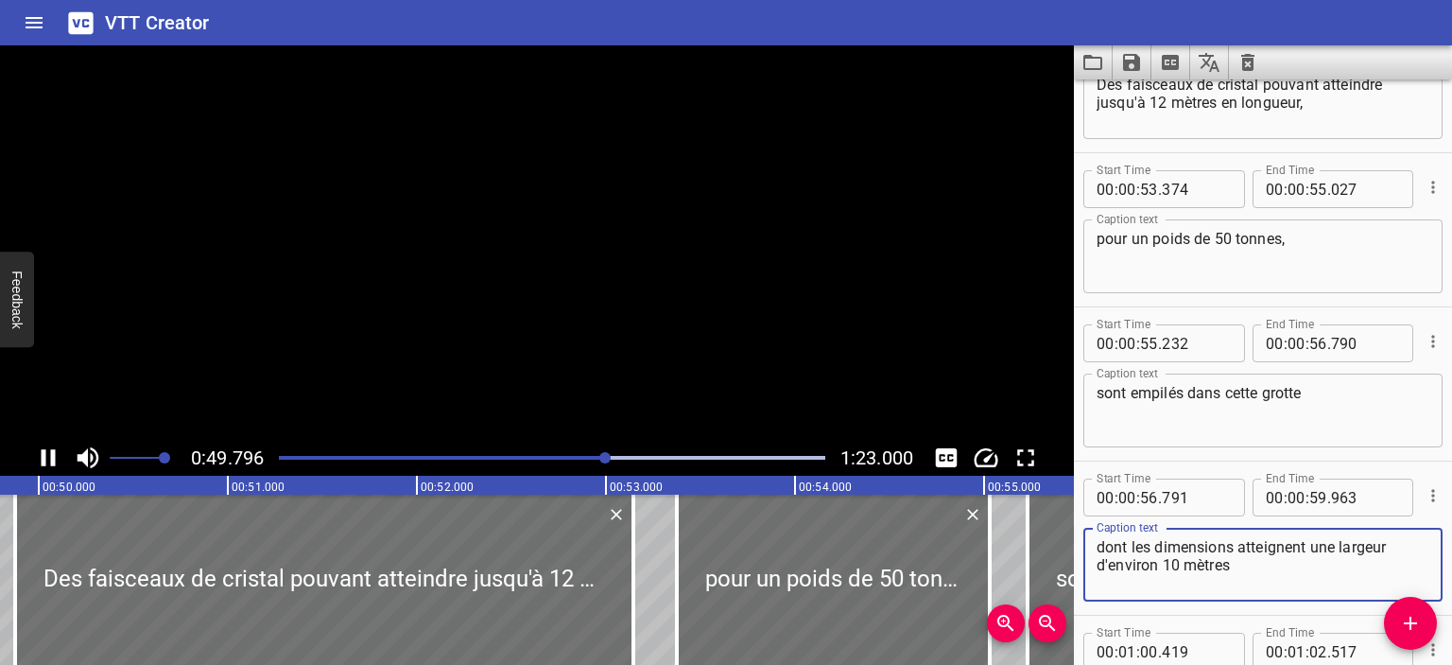
click at [1102, 550] on textarea "dont les dimensions atteignent une largeur d'environ 10 mètres" at bounding box center [1263, 565] width 333 height 54
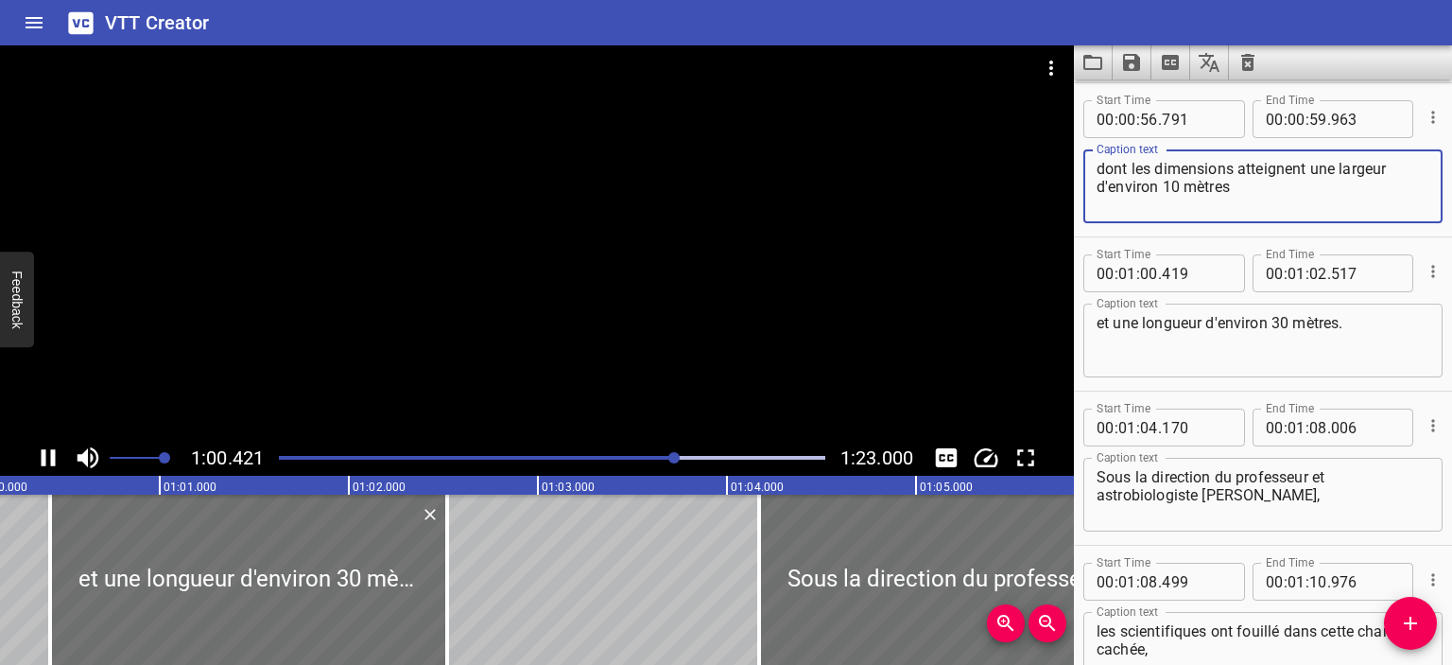
type textarea "dont les dimensions atteignent une largeur d'environ 10 mètres"
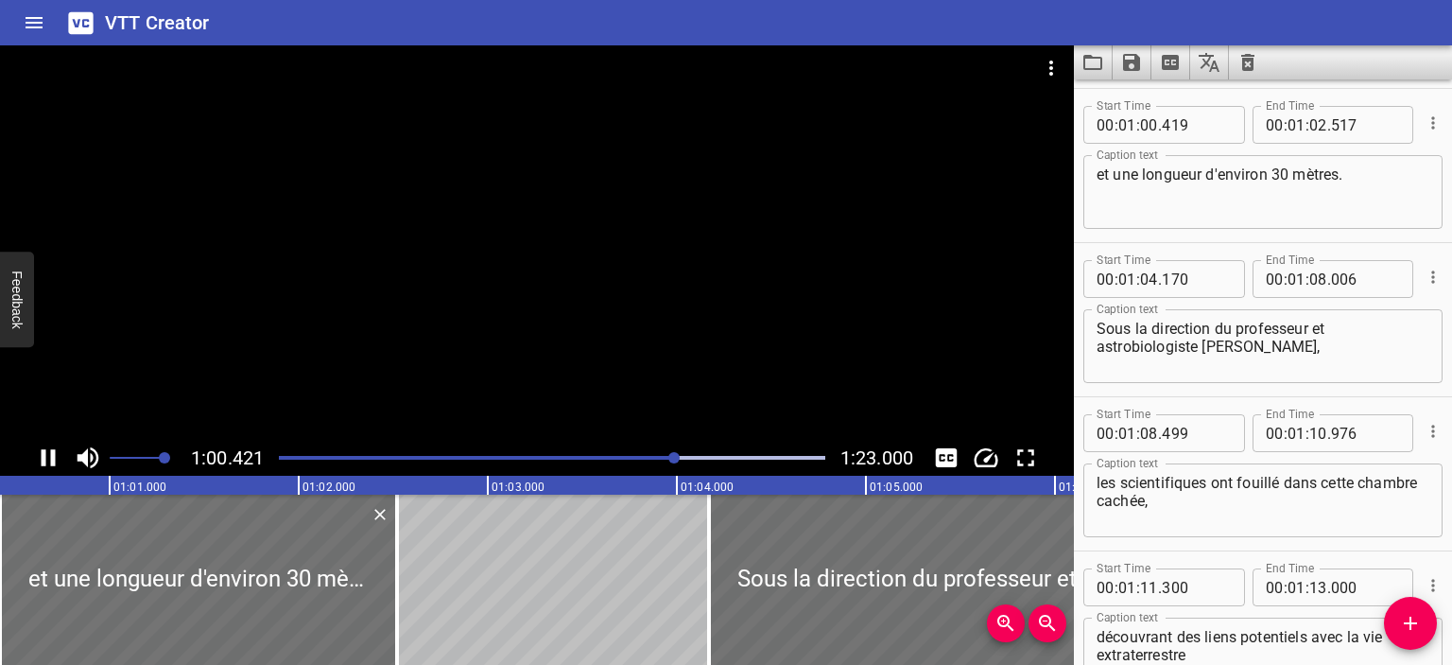
click at [651, 460] on div at bounding box center [552, 457] width 569 height 26
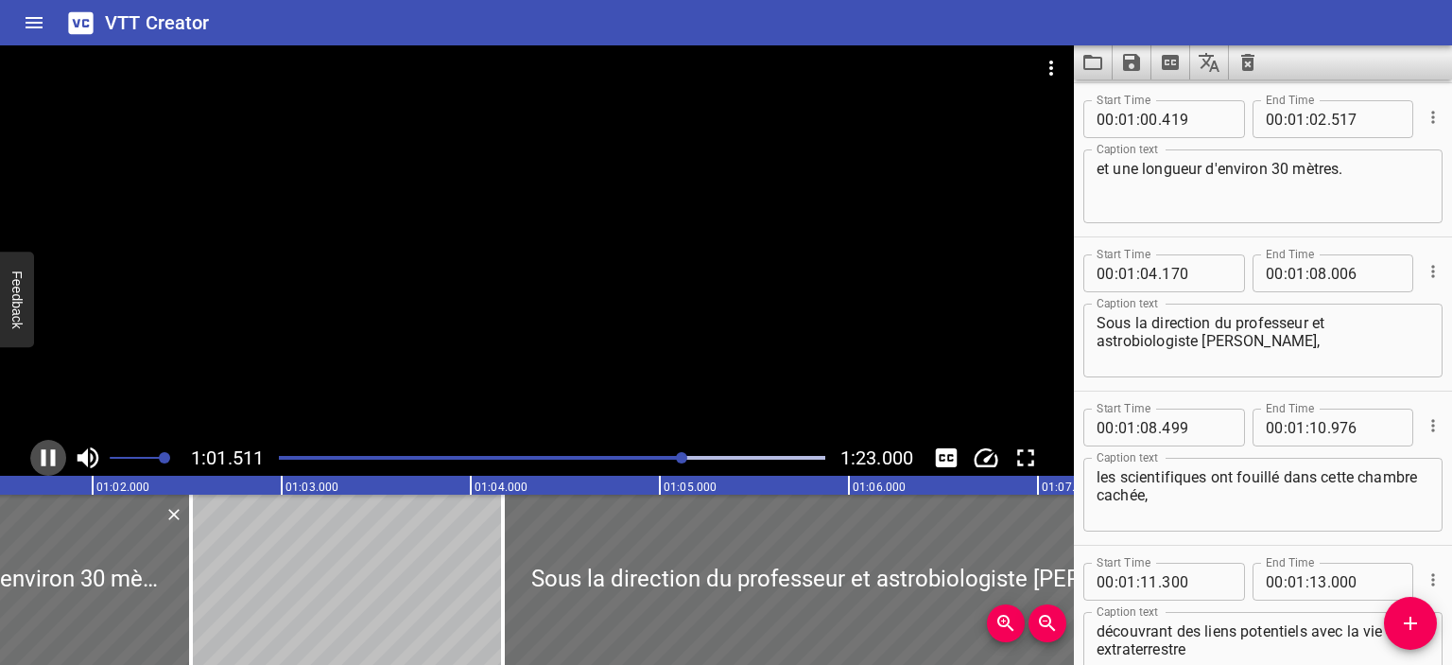
click at [54, 453] on icon "Play/Pause" at bounding box center [49, 457] width 14 height 17
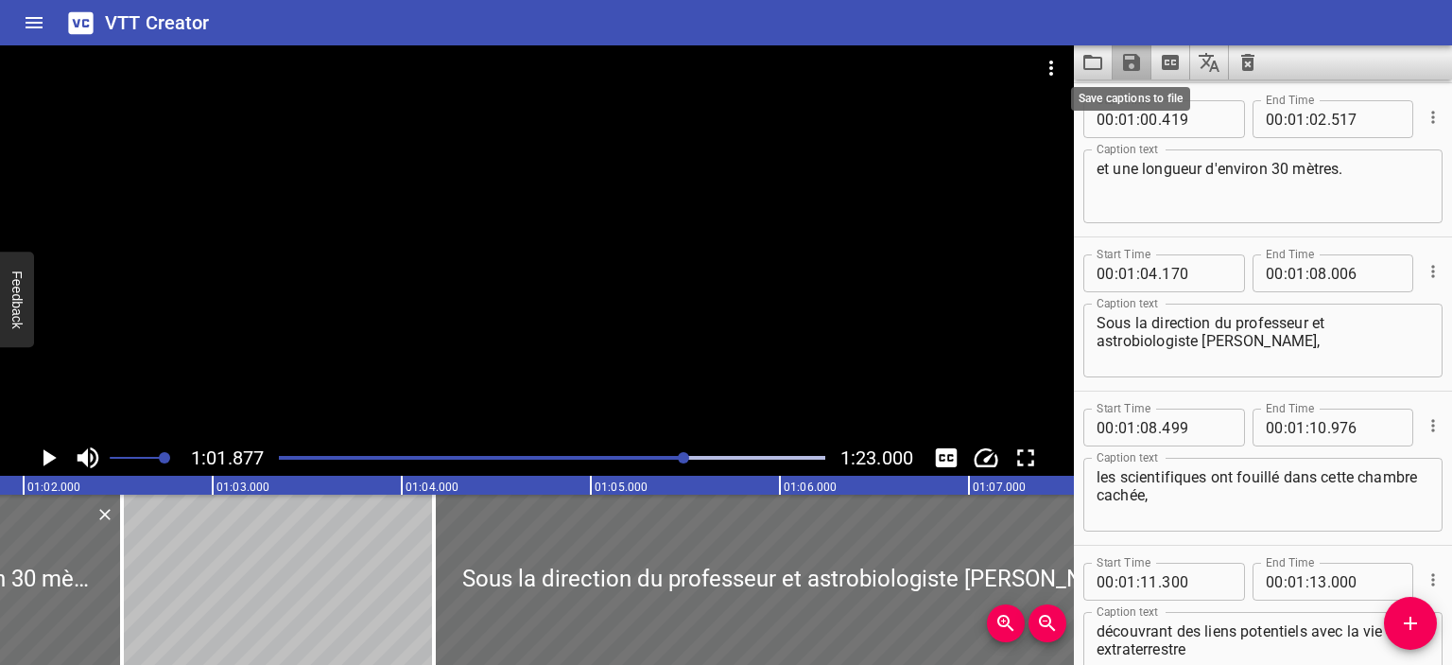
click at [1129, 64] on icon "Save captions to file" at bounding box center [1131, 62] width 23 height 23
click at [1157, 98] on li "Save to VTT file" at bounding box center [1182, 104] width 139 height 34
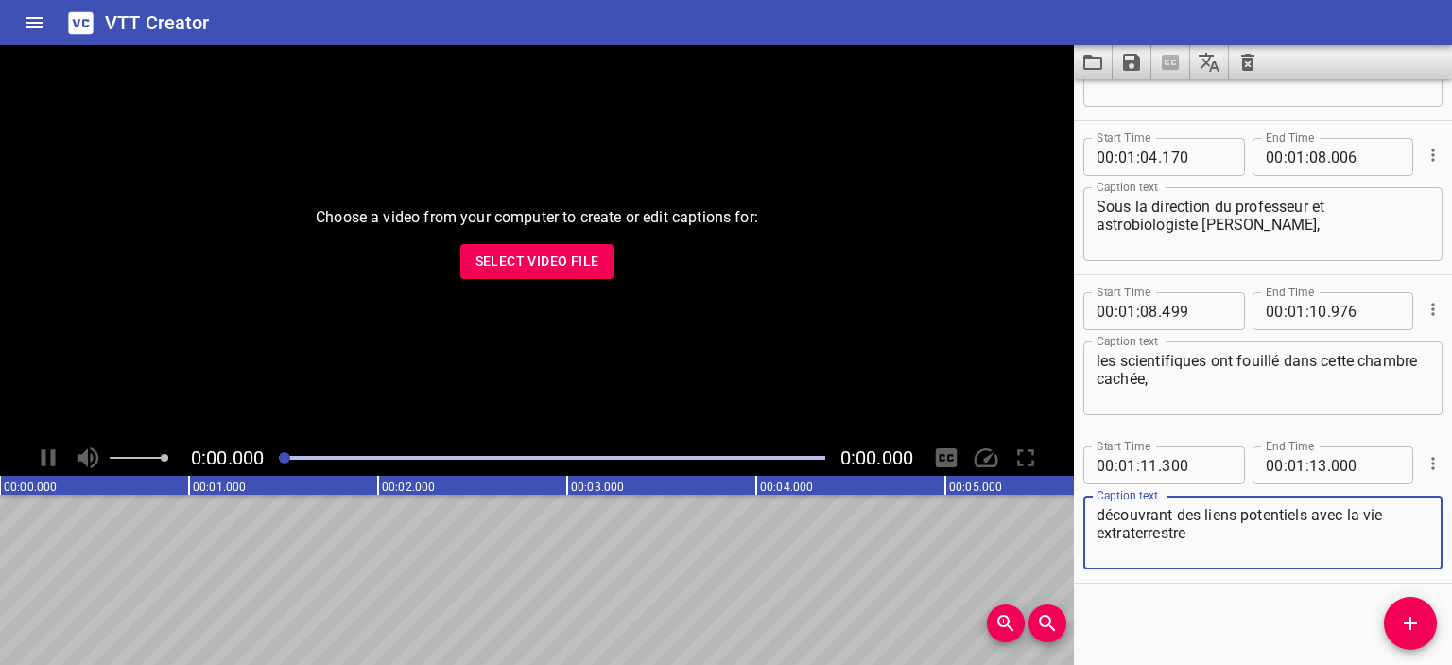
scroll to position [2123, 0]
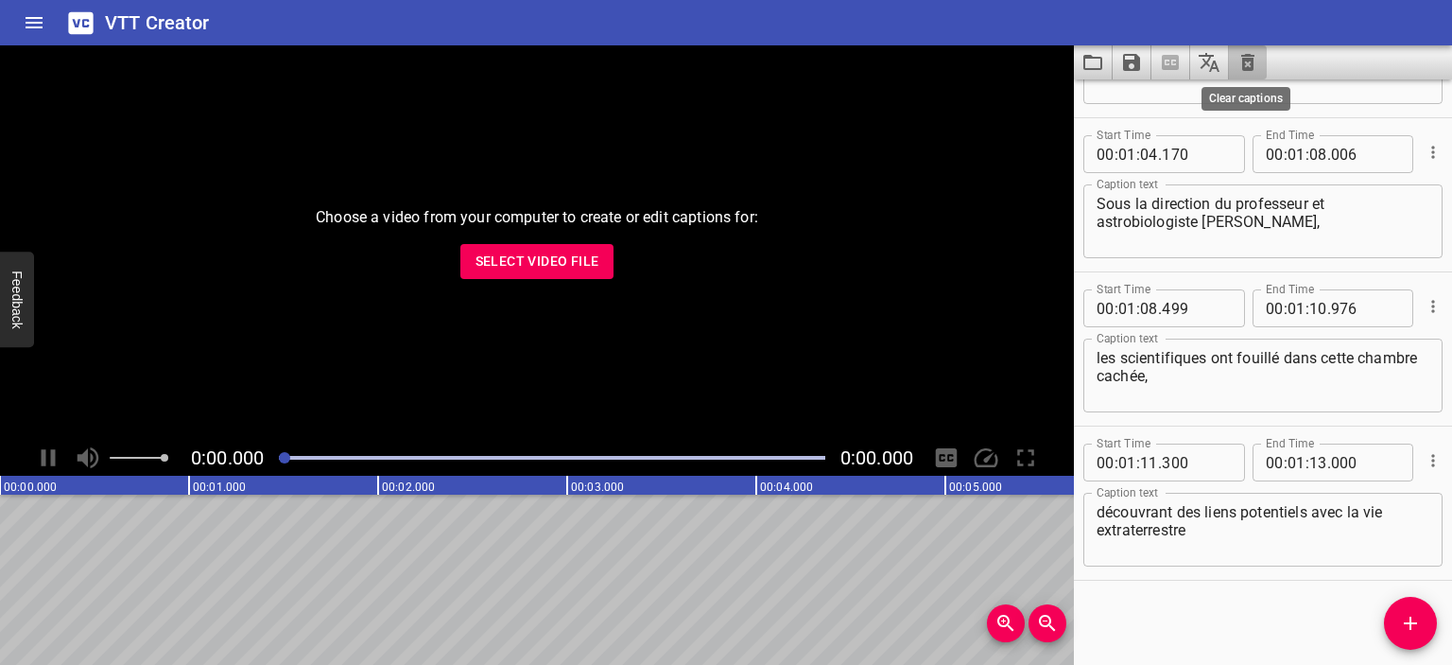
click at [1254, 63] on icon "Clear captions" at bounding box center [1248, 62] width 23 height 23
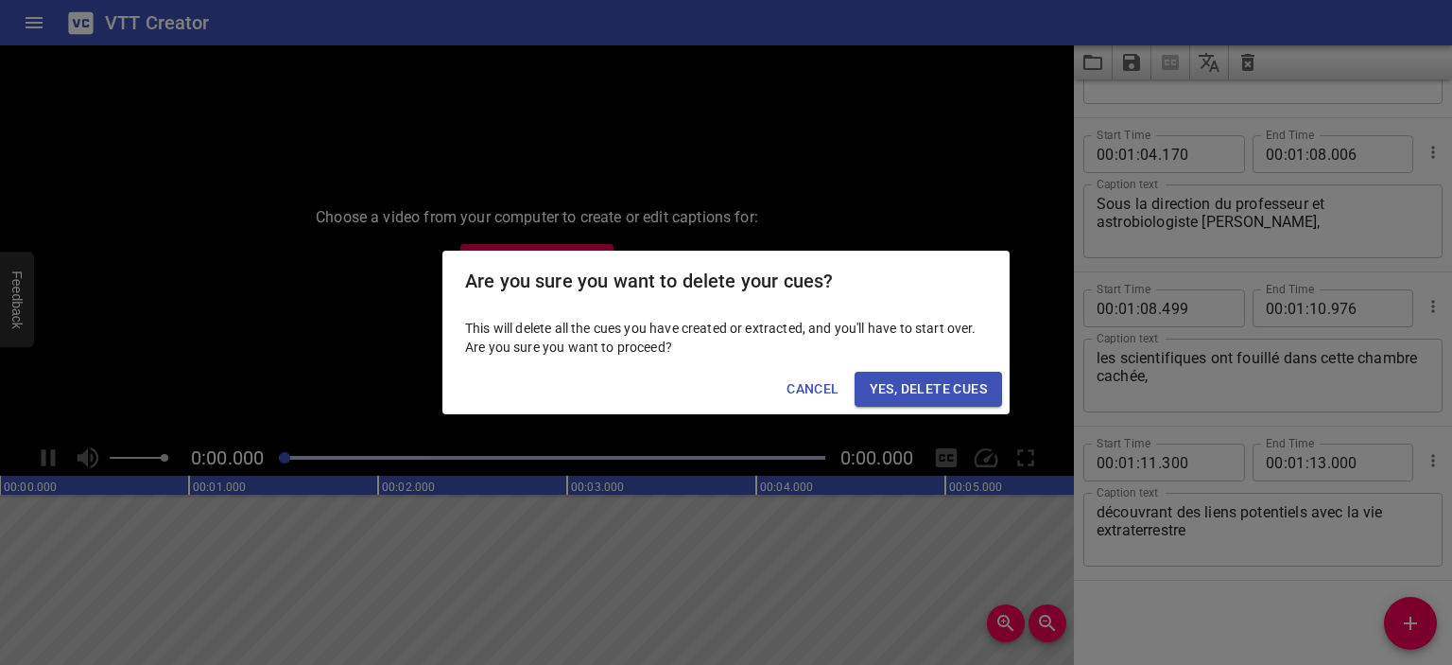
click at [906, 397] on span "Yes, Delete Cues" at bounding box center [928, 389] width 117 height 24
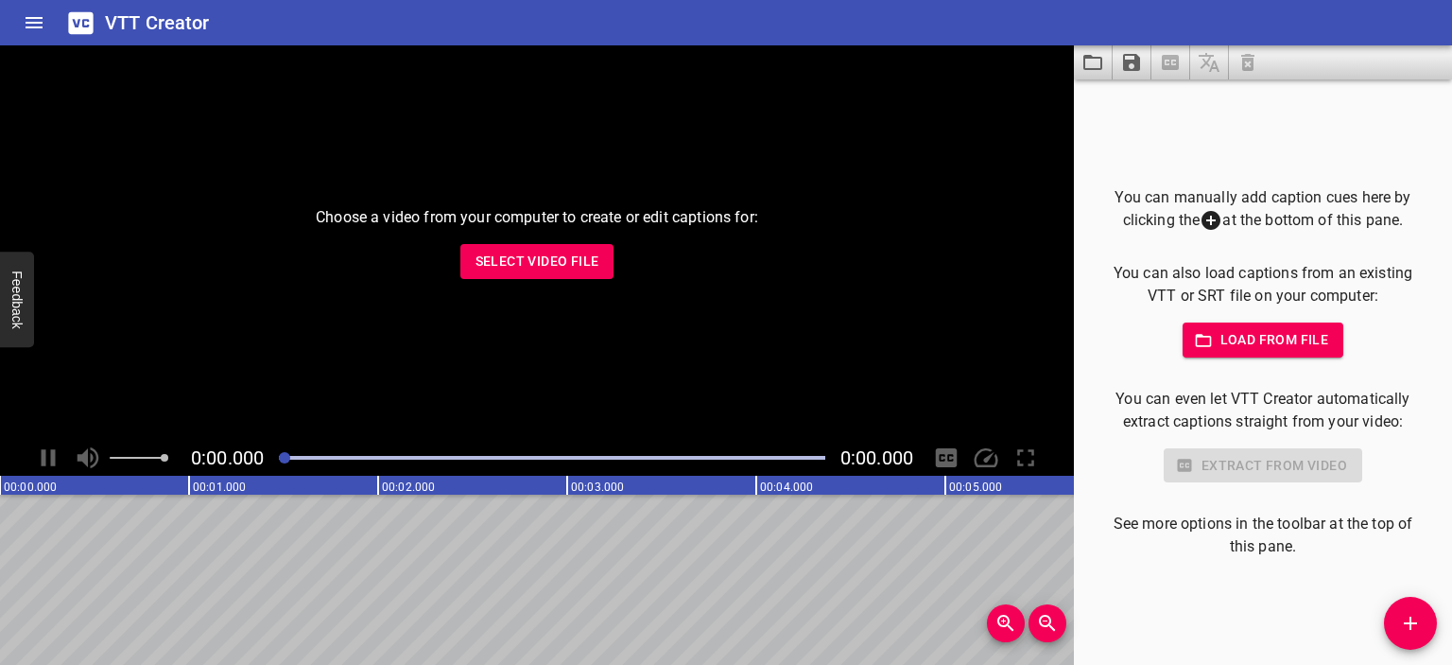
click at [543, 266] on span "Select Video File" at bounding box center [538, 262] width 124 height 24
click at [1278, 339] on span "Load from file" at bounding box center [1263, 340] width 131 height 24
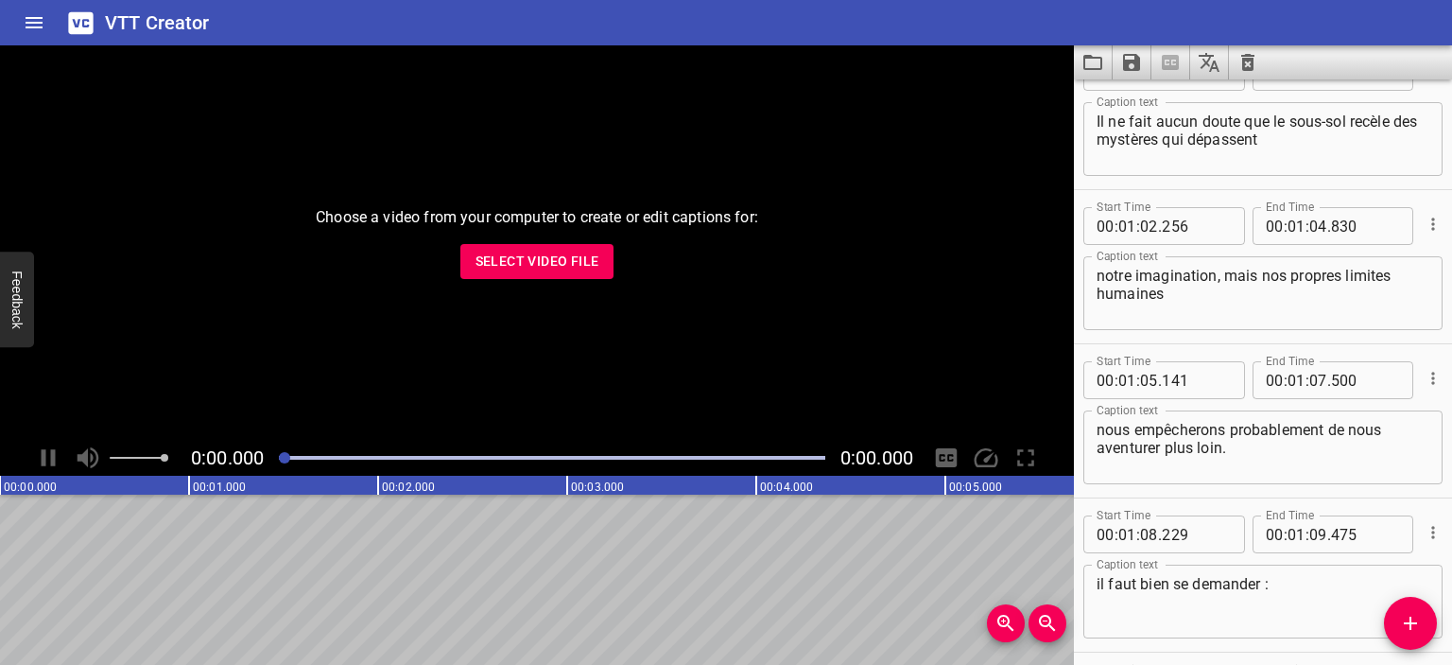
click at [592, 267] on span "Select Video File" at bounding box center [538, 262] width 124 height 24
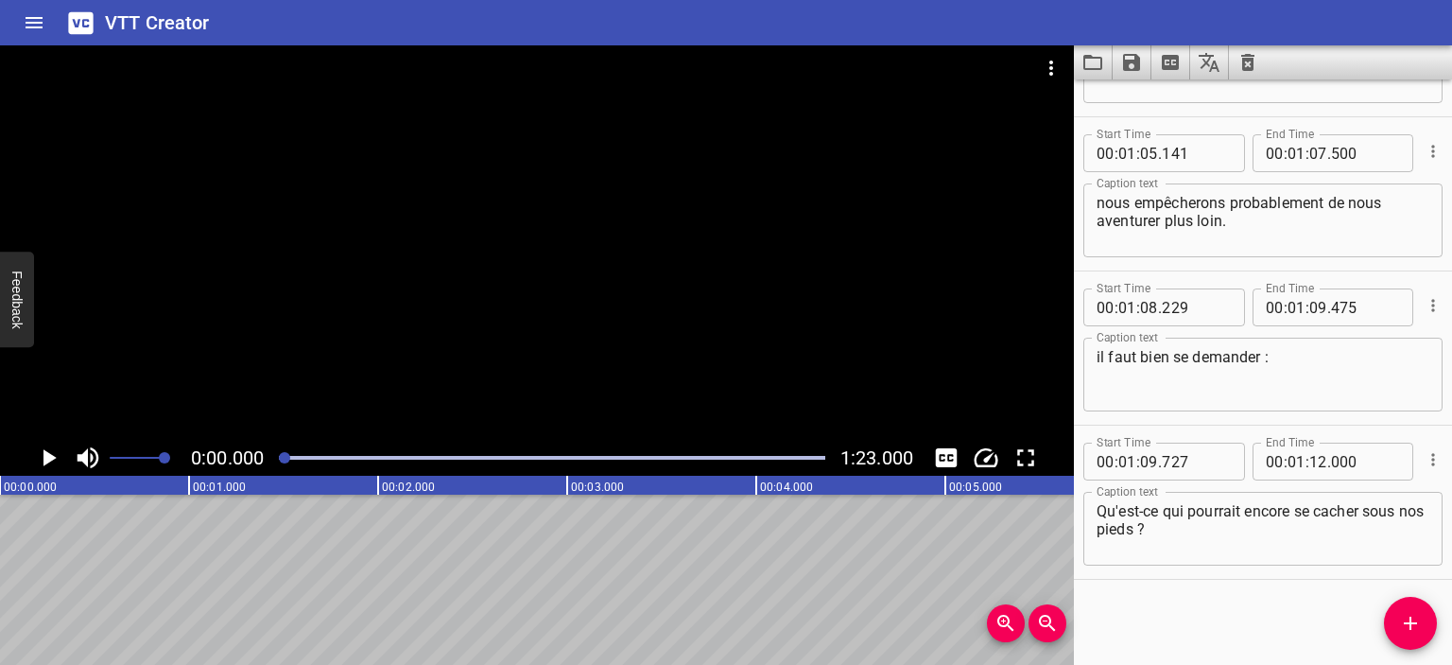
scroll to position [0, 0]
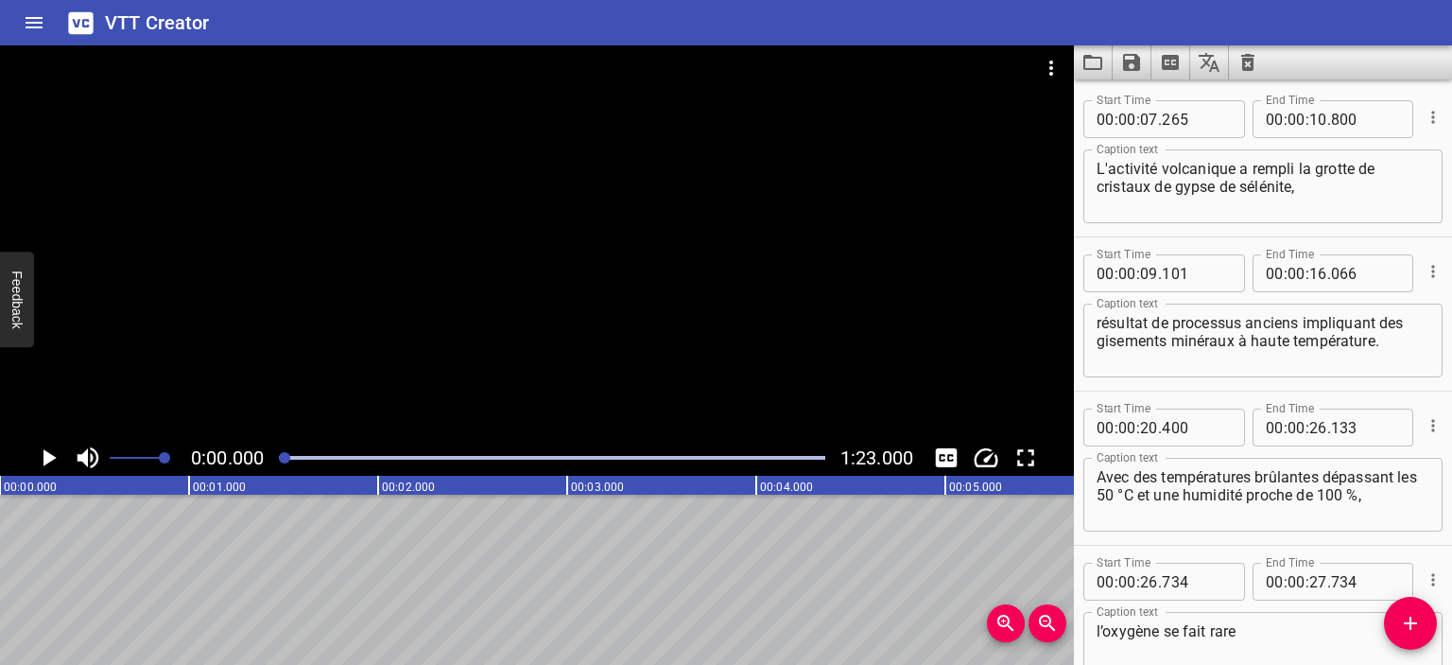
click at [52, 460] on icon "Play/Pause" at bounding box center [48, 457] width 28 height 28
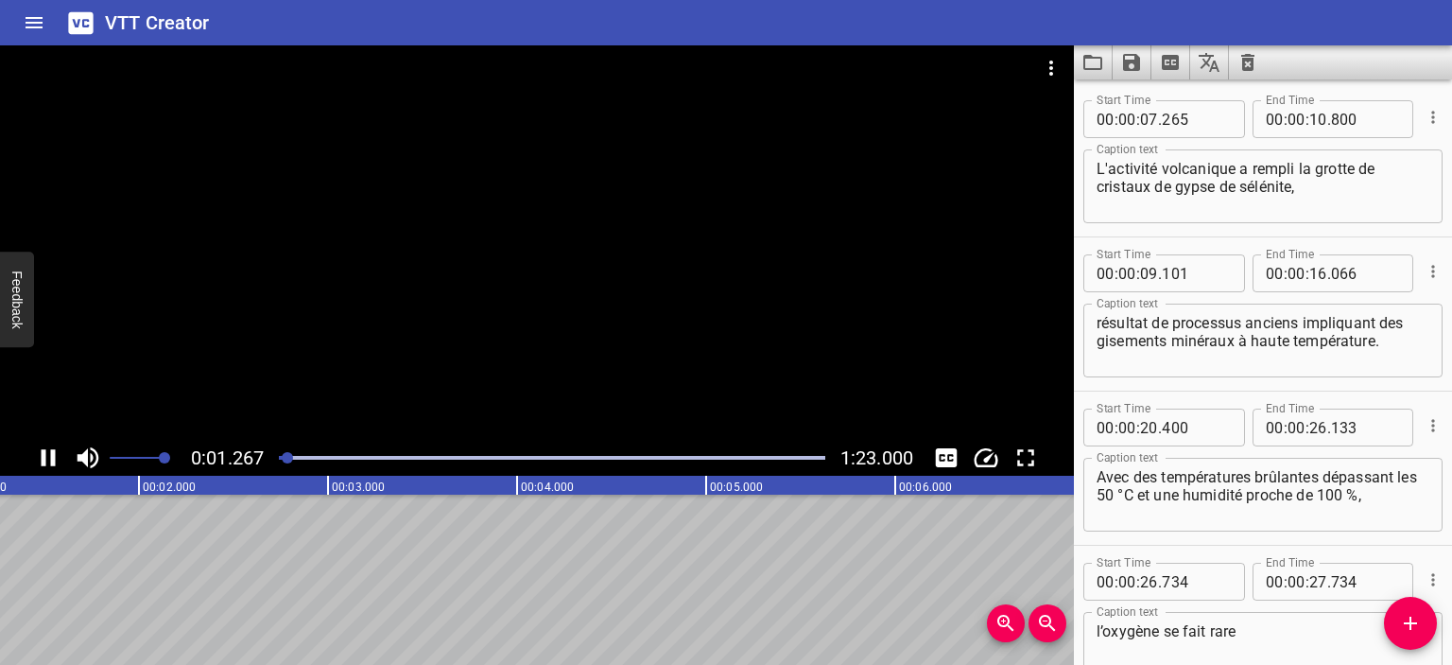
click at [363, 454] on div at bounding box center [552, 457] width 569 height 26
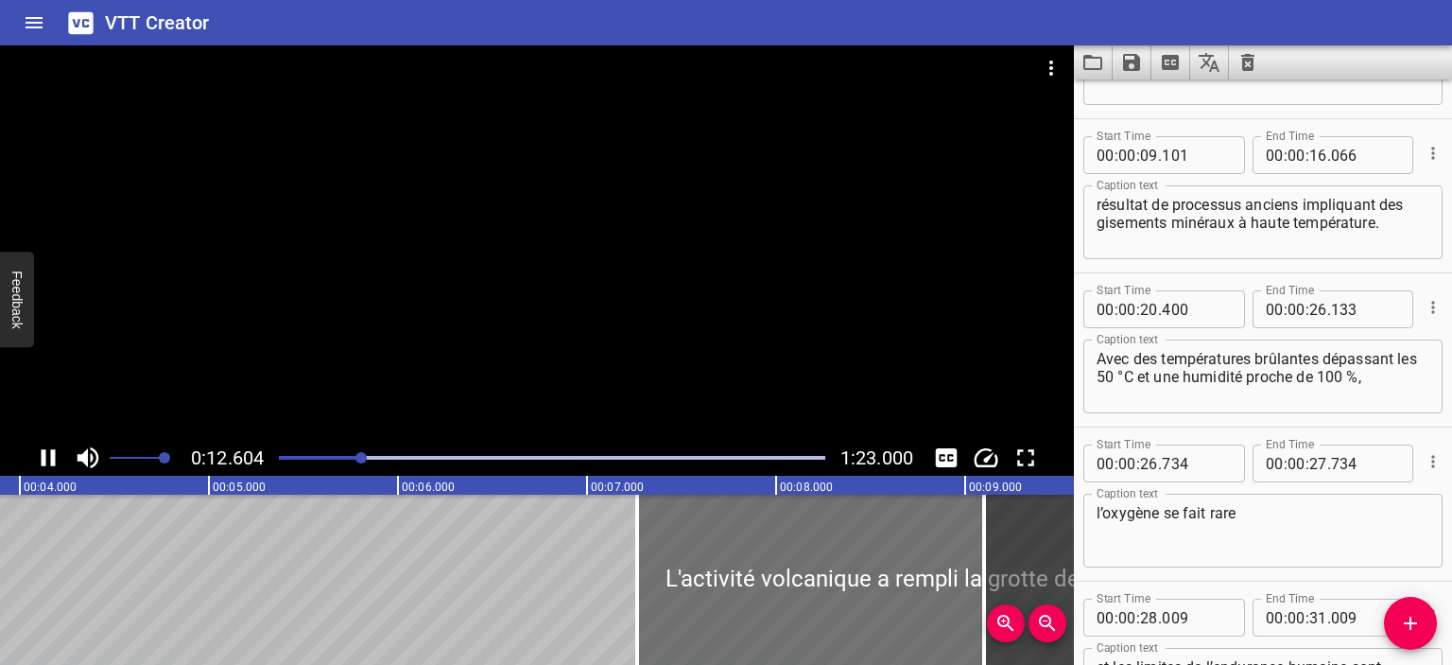
scroll to position [154, 0]
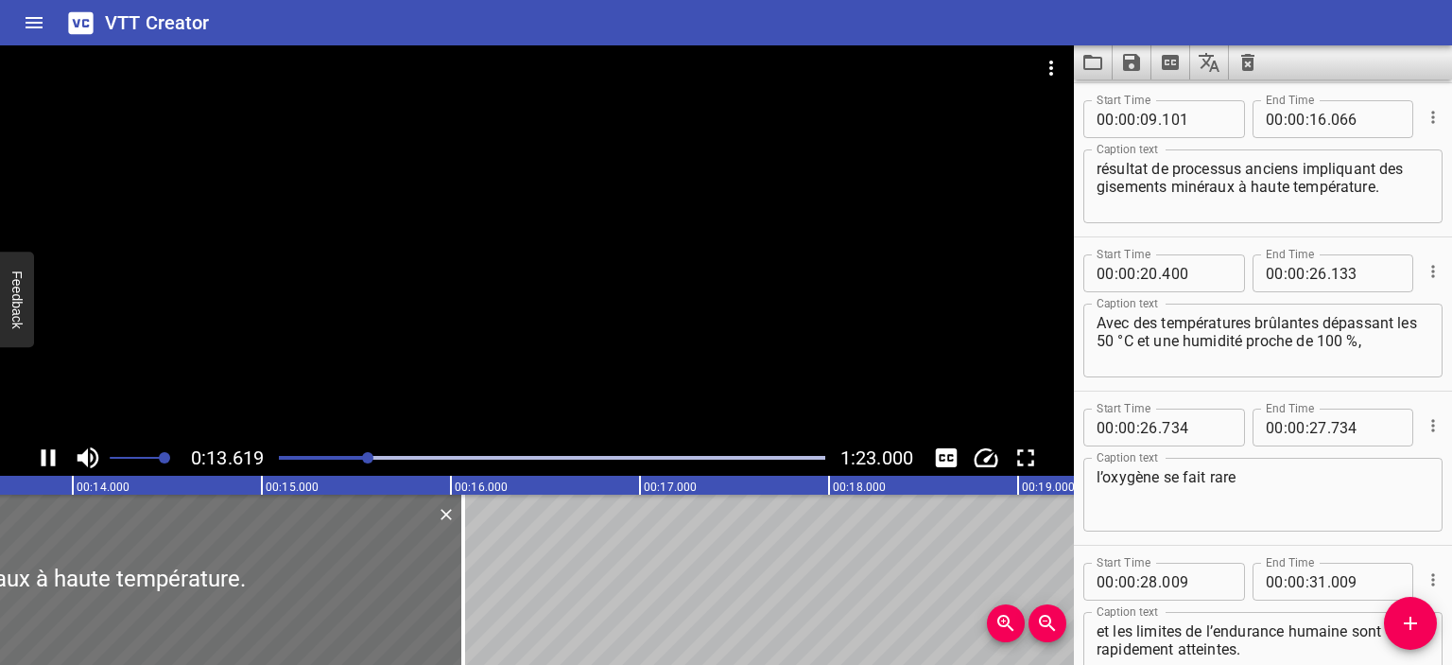
click at [356, 457] on div "Play progress" at bounding box center [95, 458] width 547 height 4
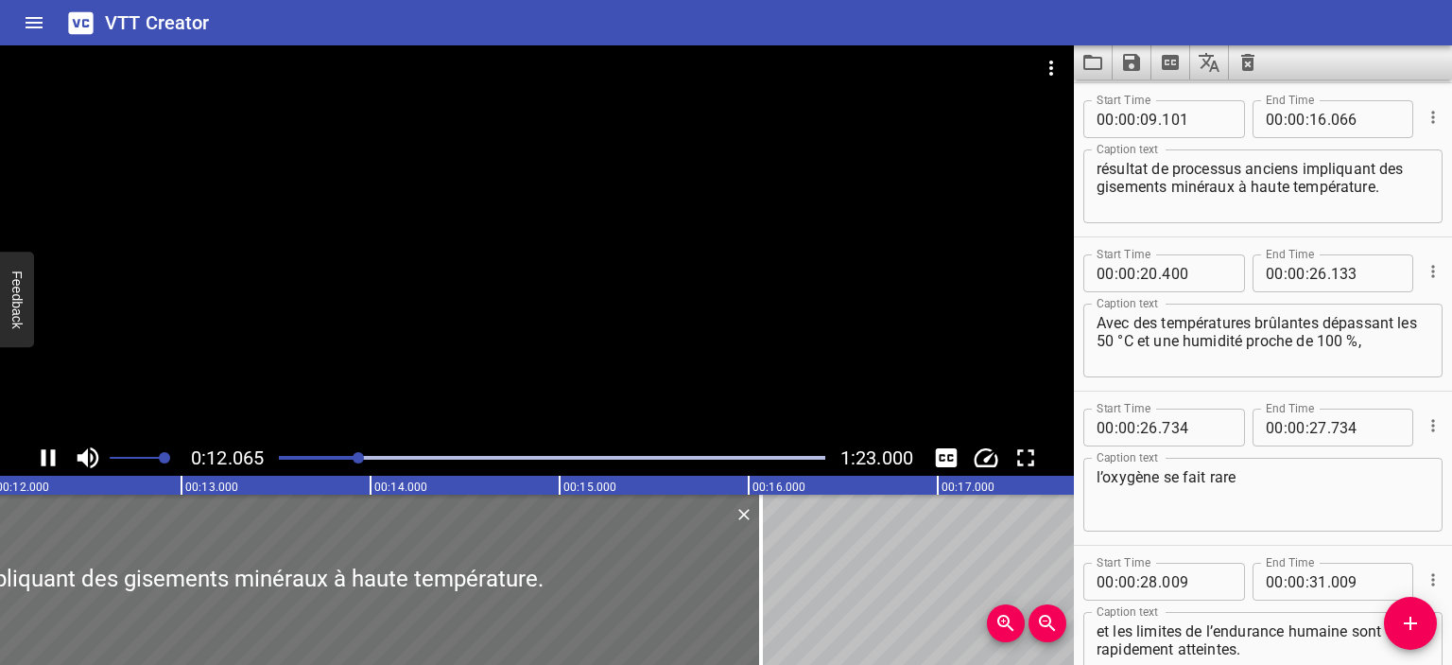
click at [334, 459] on div "Play progress" at bounding box center [86, 458] width 547 height 4
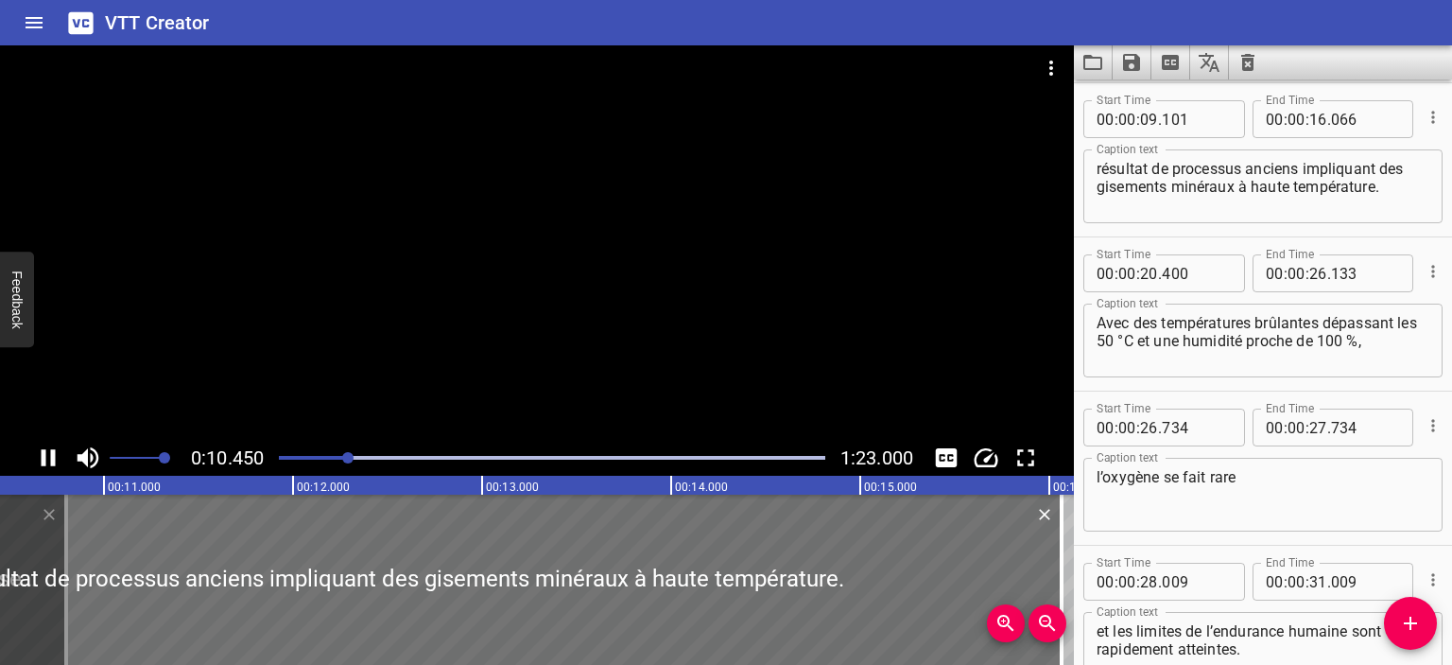
click at [48, 459] on icon "Play/Pause" at bounding box center [48, 457] width 28 height 28
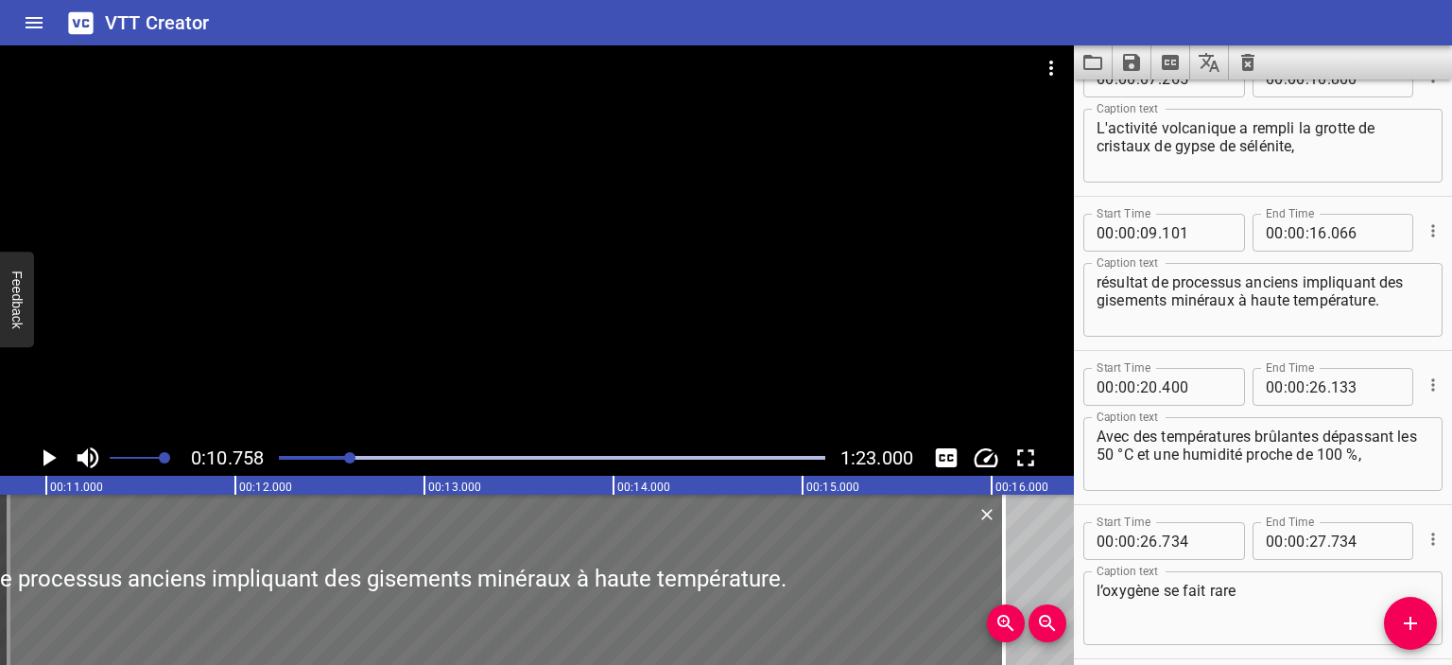
scroll to position [0, 0]
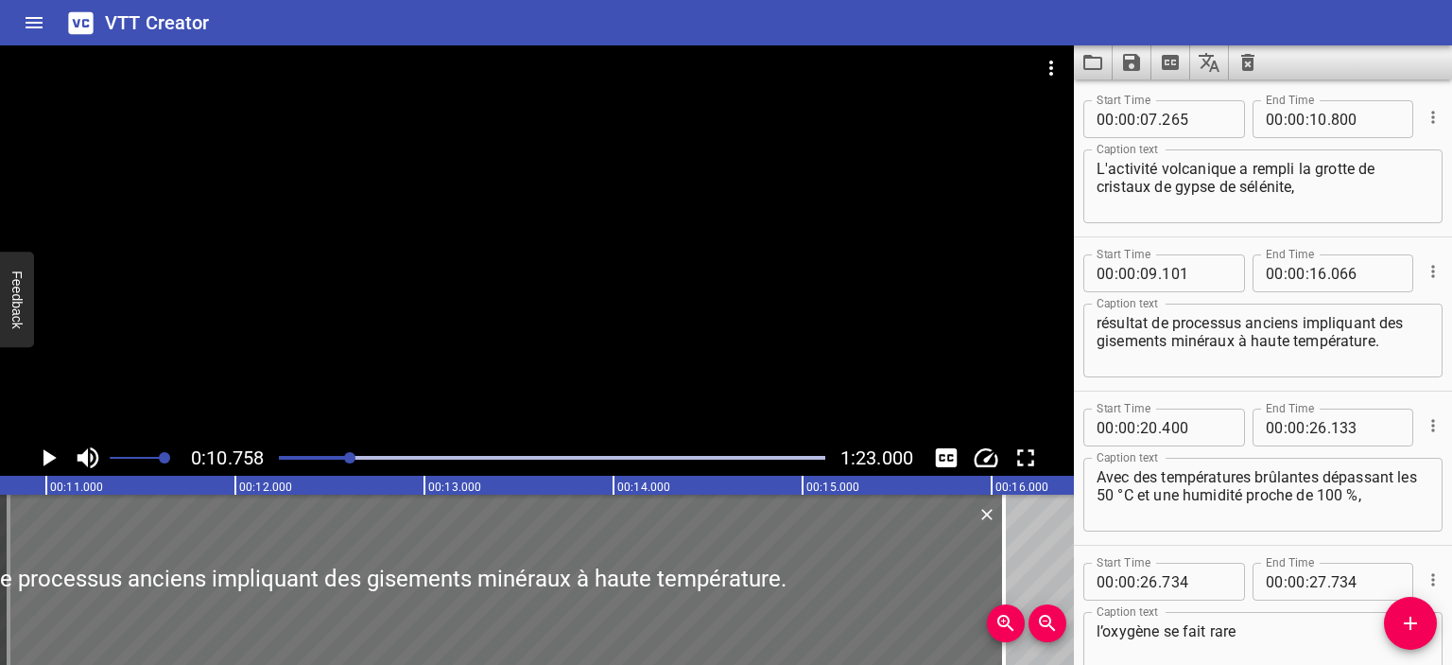
click at [57, 460] on icon "Play/Pause" at bounding box center [48, 457] width 28 height 28
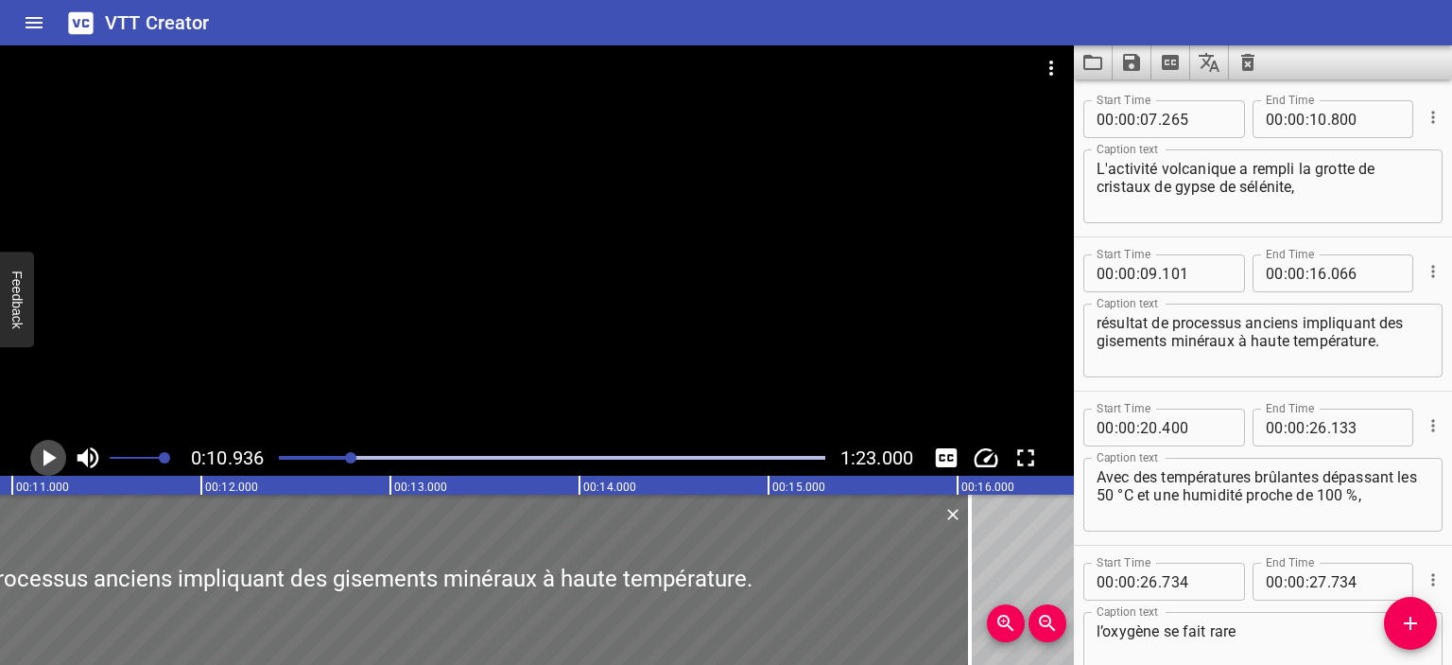
click at [57, 460] on icon "Play/Pause" at bounding box center [48, 457] width 28 height 28
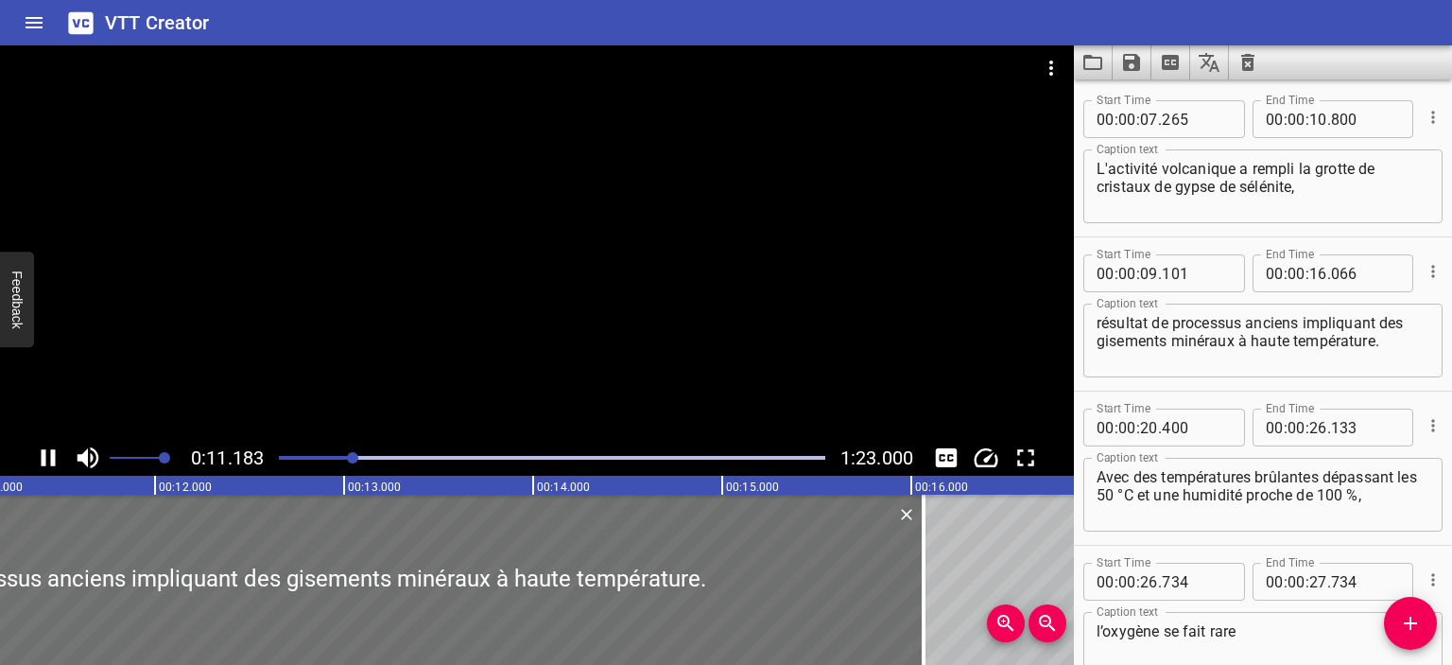
click at [57, 460] on icon "Play/Pause" at bounding box center [48, 457] width 28 height 28
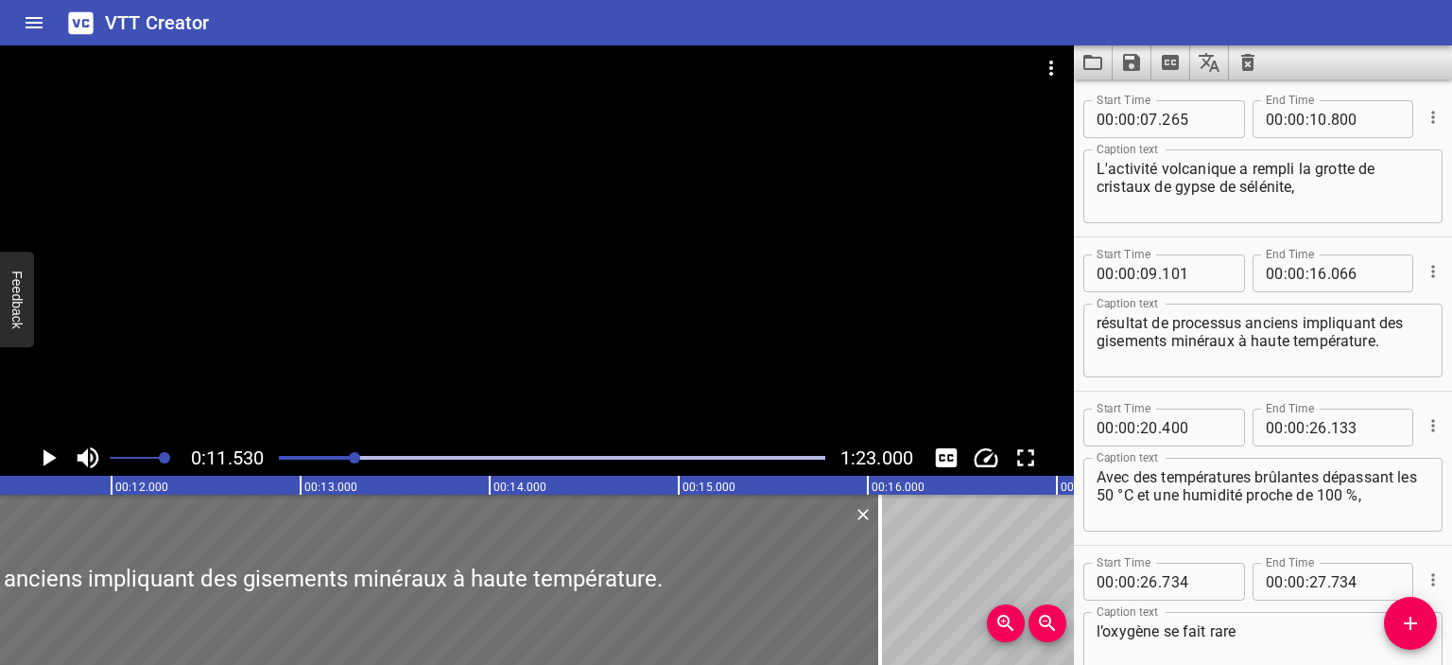
scroll to position [0, 2179]
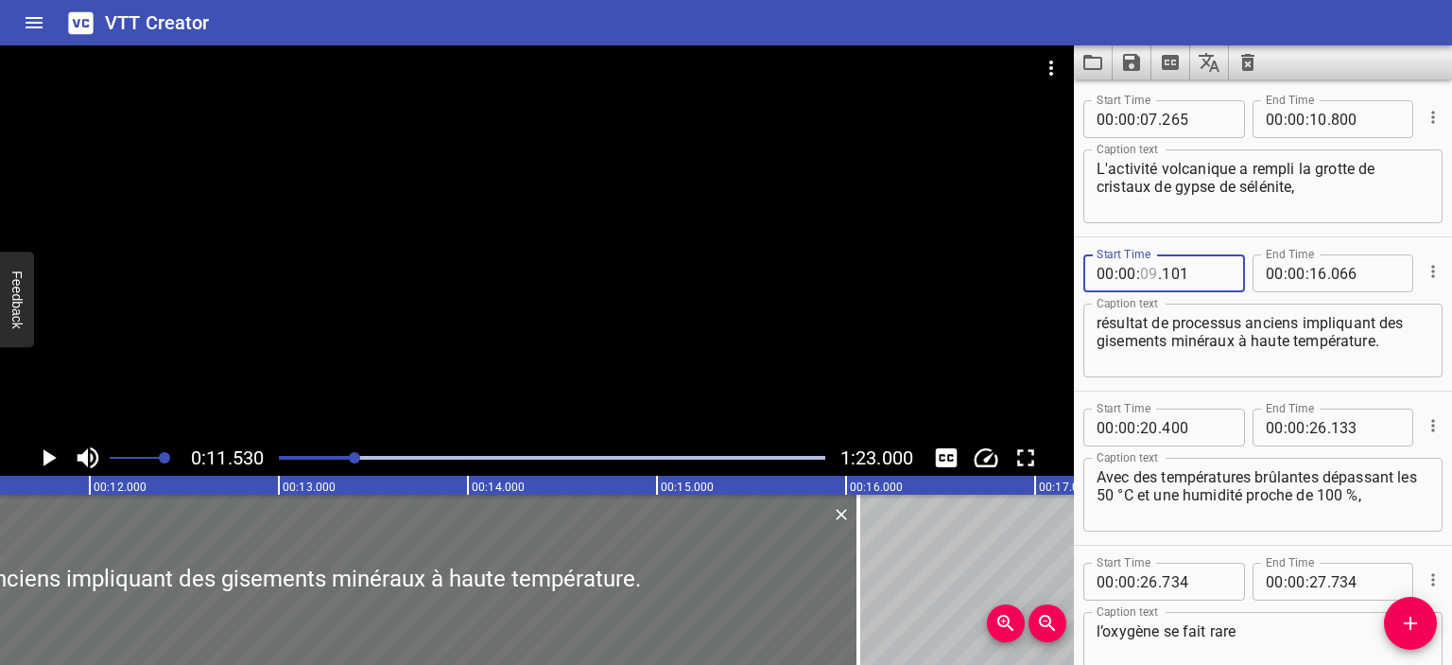
click at [1143, 274] on input "number" at bounding box center [1149, 273] width 18 height 38
type input "10"
click at [1176, 278] on input "number" at bounding box center [1196, 273] width 69 height 38
type input "900"
click at [326, 458] on div "Play progress" at bounding box center [82, 458] width 547 height 4
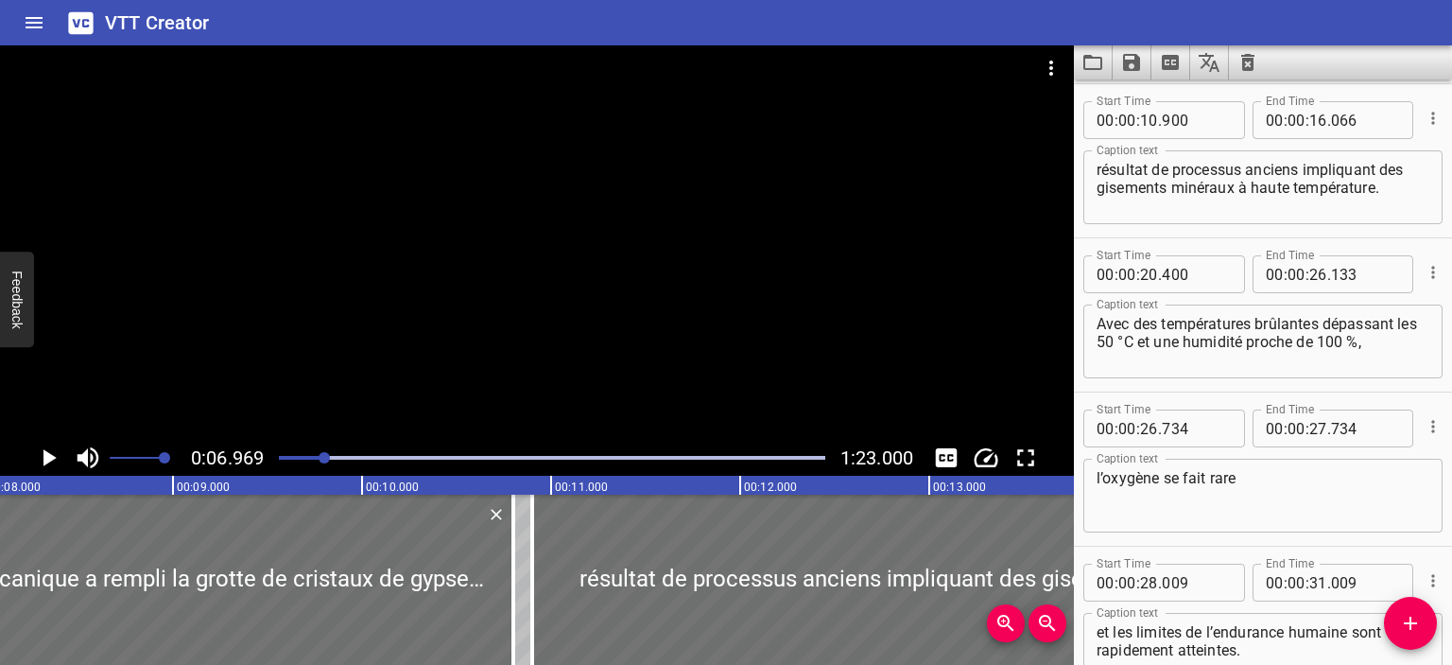
scroll to position [154, 0]
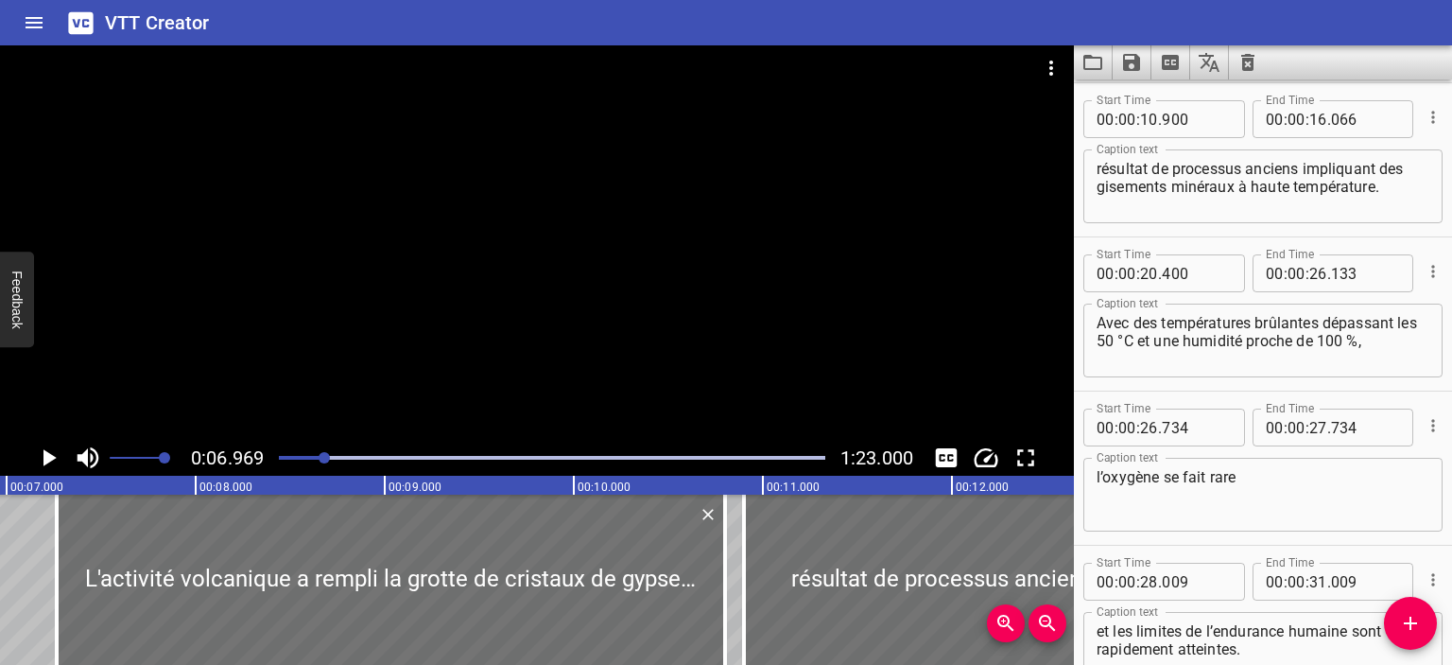
click at [39, 460] on icon "Play/Pause" at bounding box center [48, 457] width 28 height 28
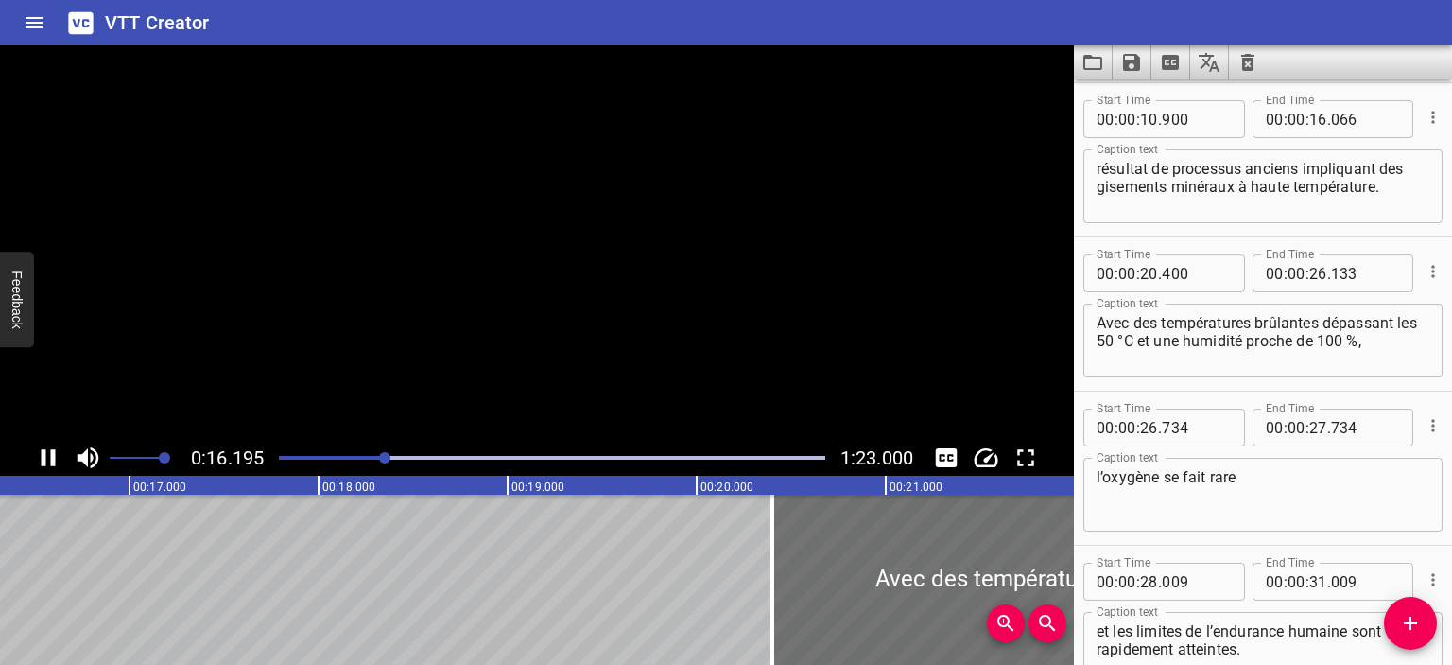
click at [30, 440] on button "Play/Pause" at bounding box center [48, 458] width 36 height 36
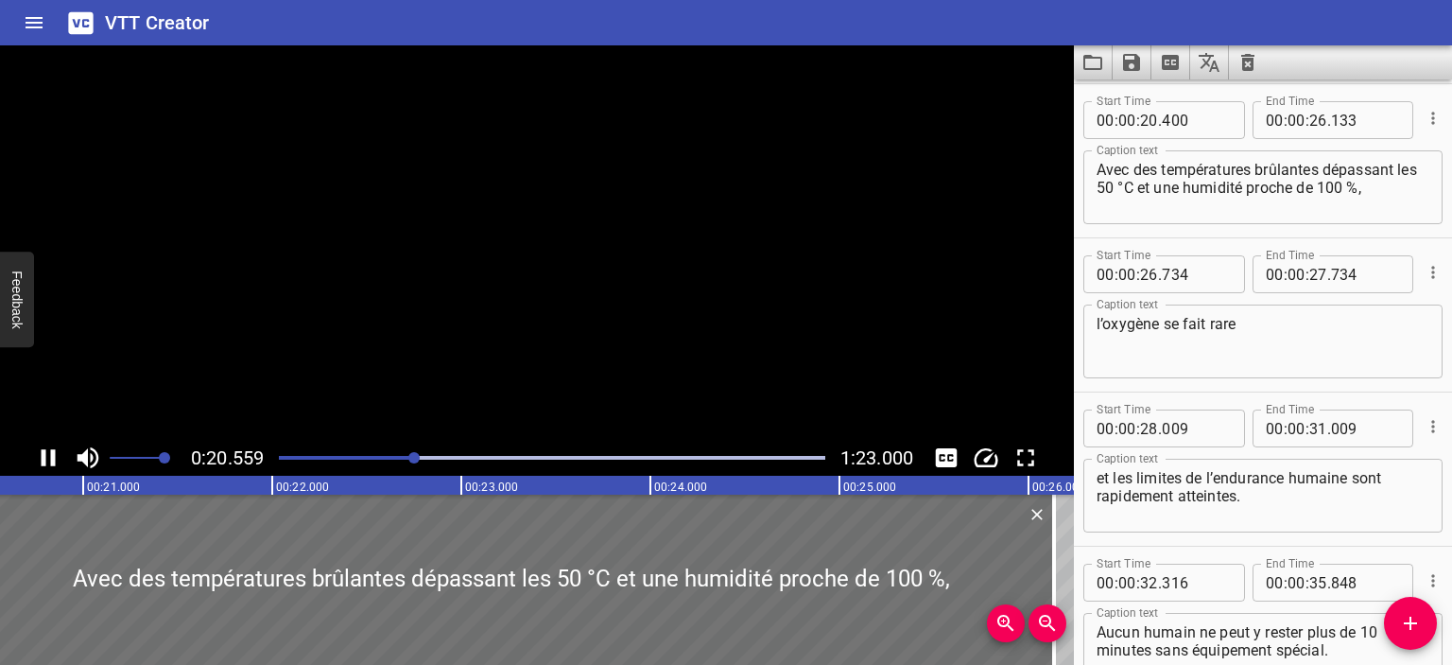
scroll to position [0, 0]
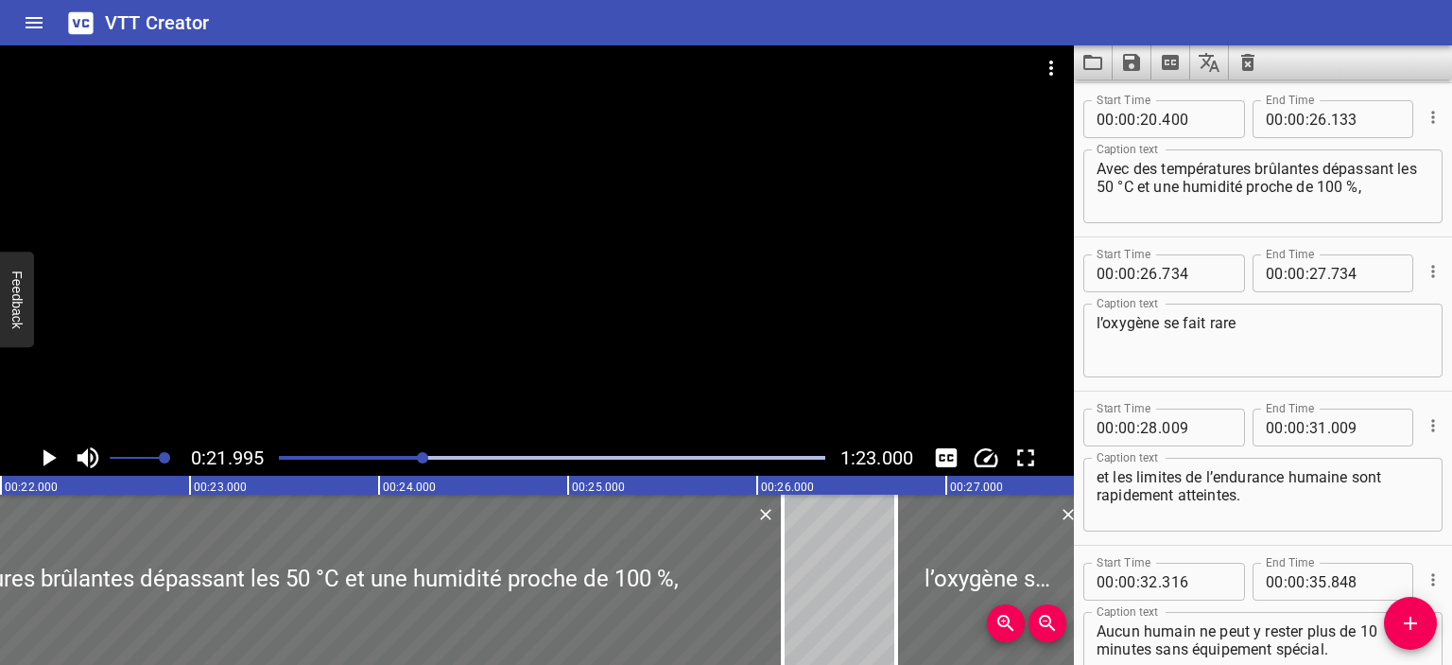
click at [30, 440] on button "Play/Pause" at bounding box center [48, 458] width 36 height 36
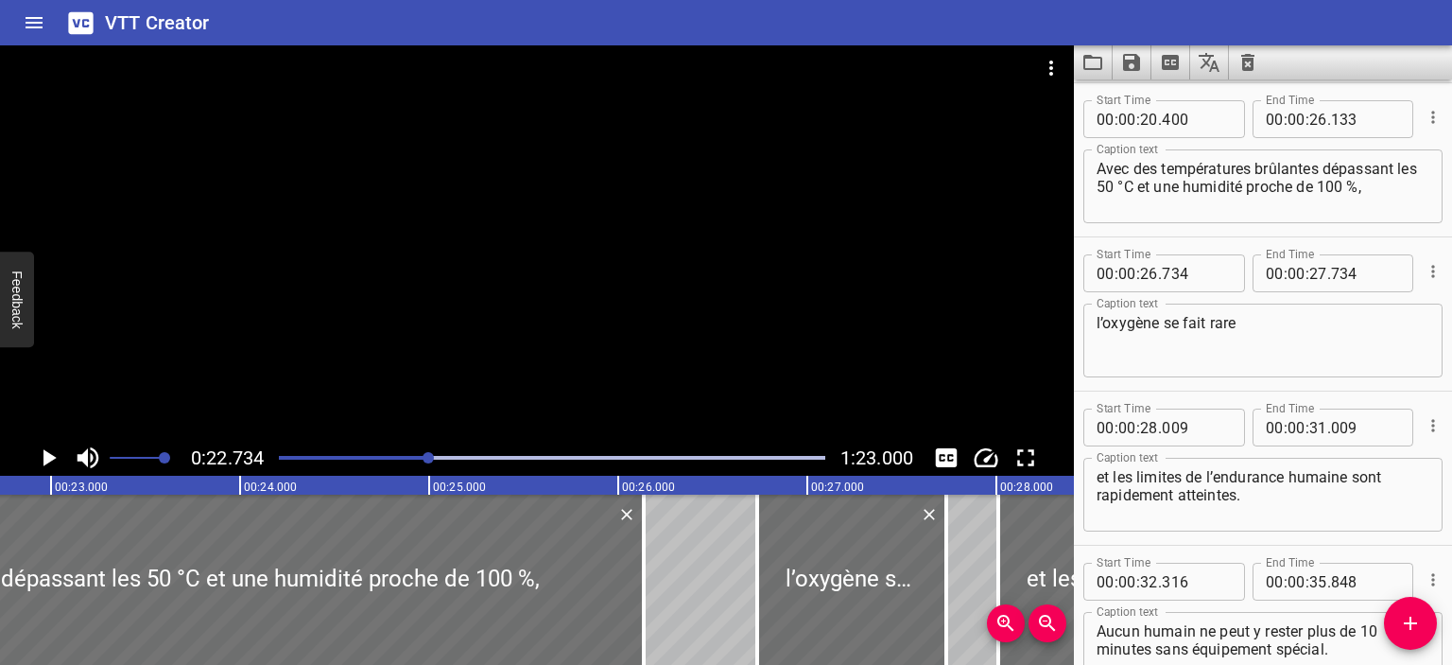
click at [30, 440] on button "Play/Pause" at bounding box center [48, 458] width 36 height 36
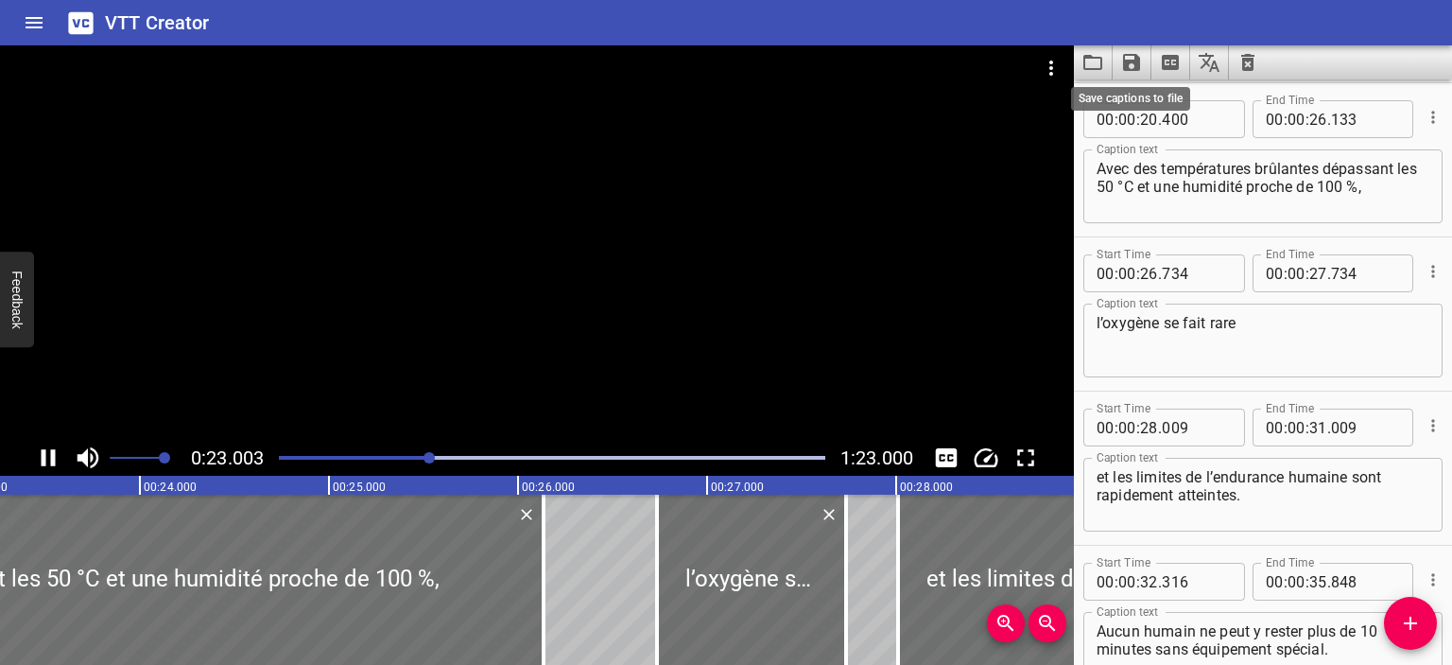
click at [1126, 64] on icon "Save captions to file" at bounding box center [1131, 62] width 17 height 17
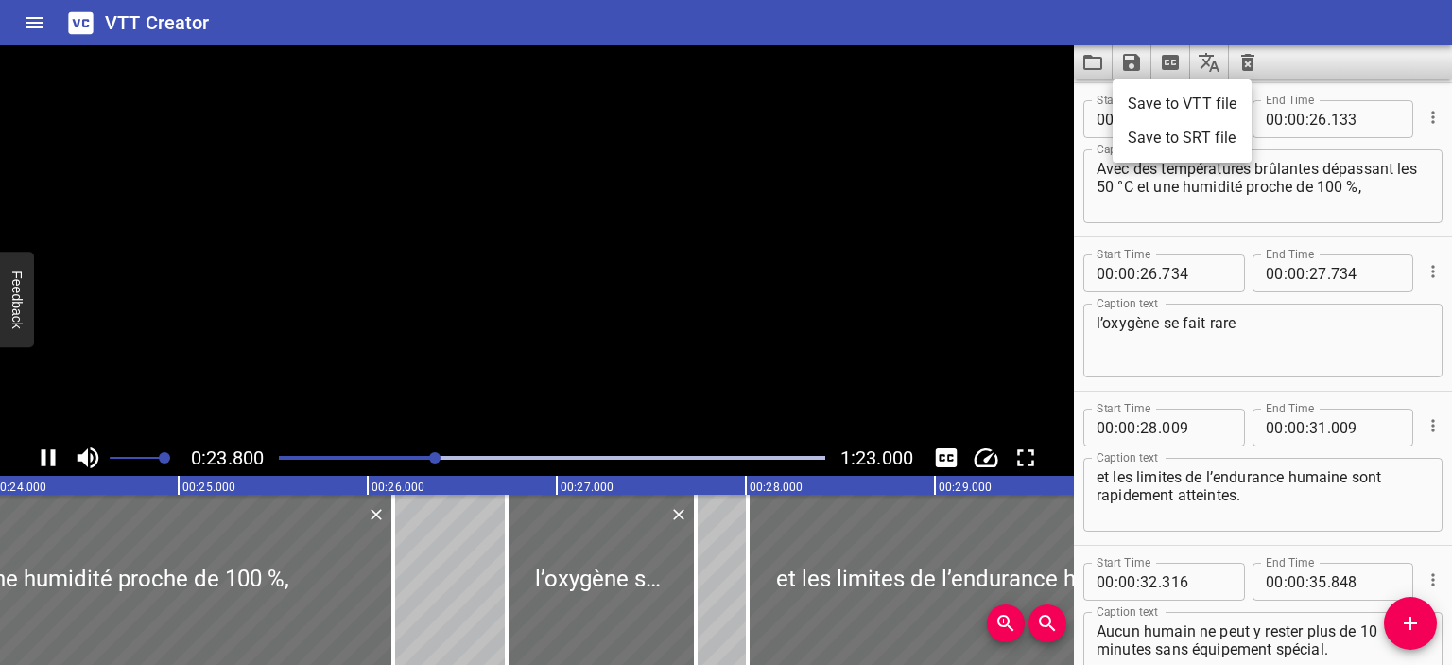
click at [1150, 97] on li "Save to VTT file" at bounding box center [1182, 104] width 139 height 34
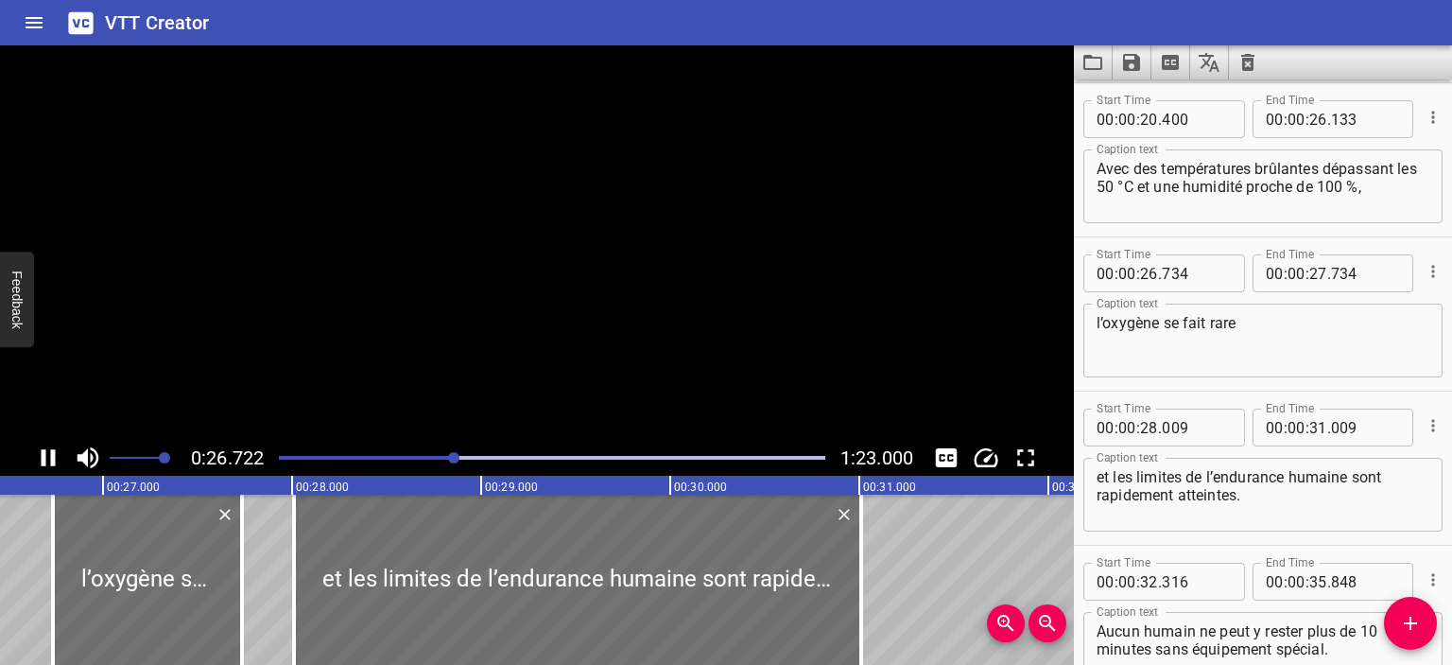
scroll to position [0, 5053]
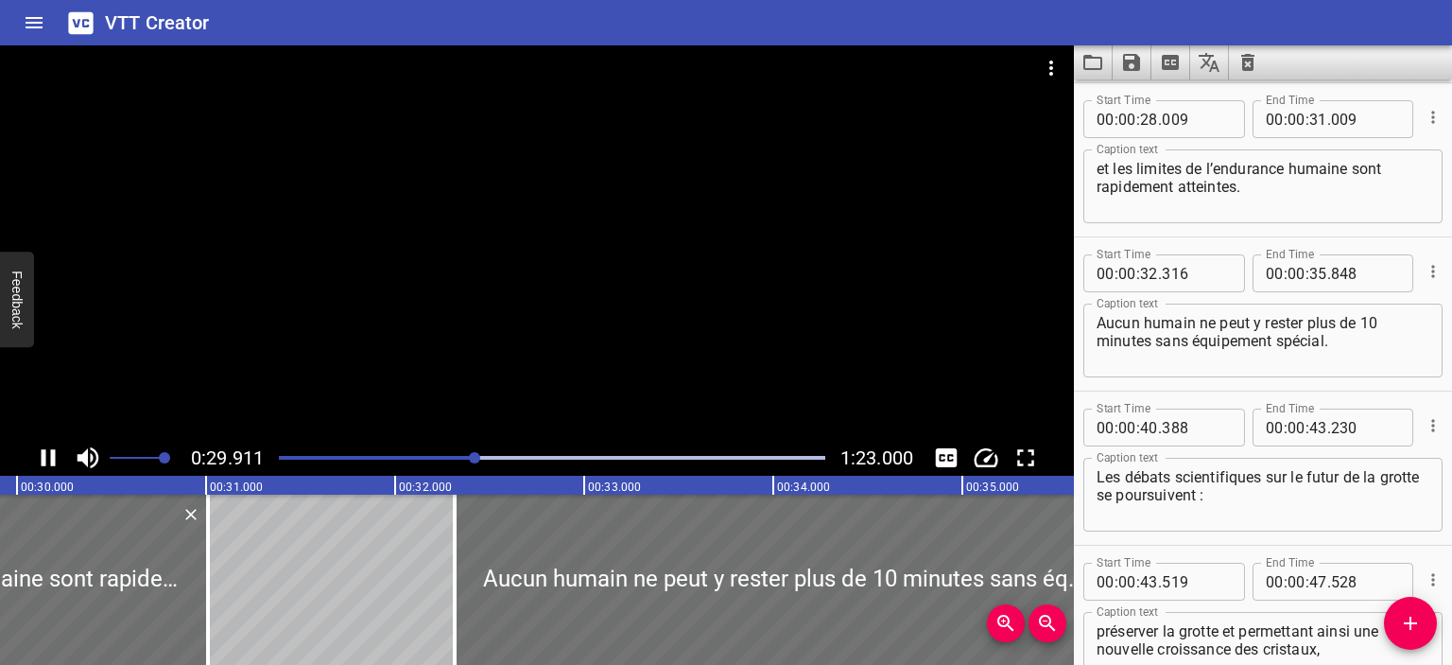
click at [622, 287] on div at bounding box center [537, 242] width 1074 height 394
